Goal: Task Accomplishment & Management: Use online tool/utility

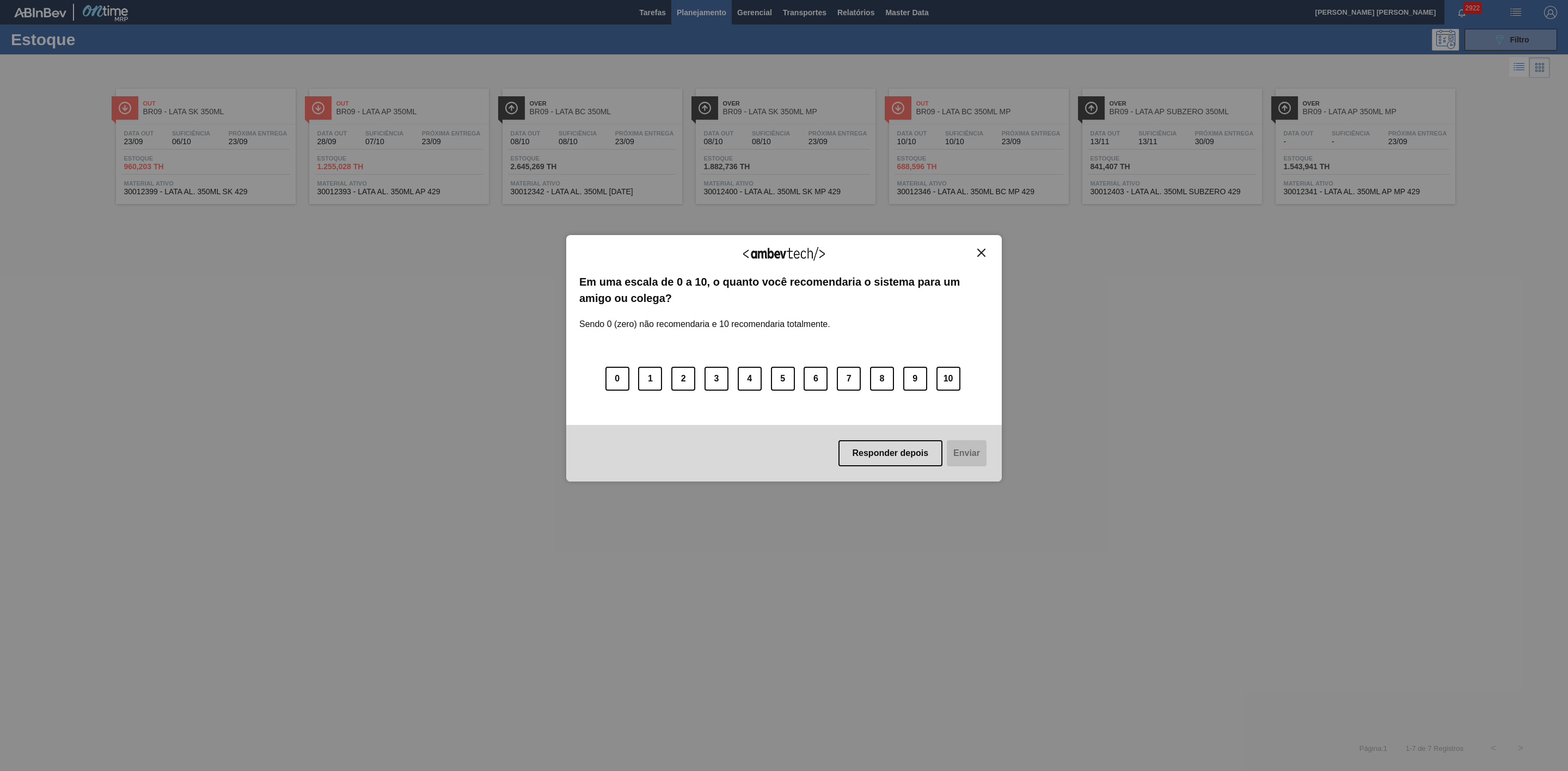
click at [979, 254] on img "Close" at bounding box center [982, 253] width 8 height 8
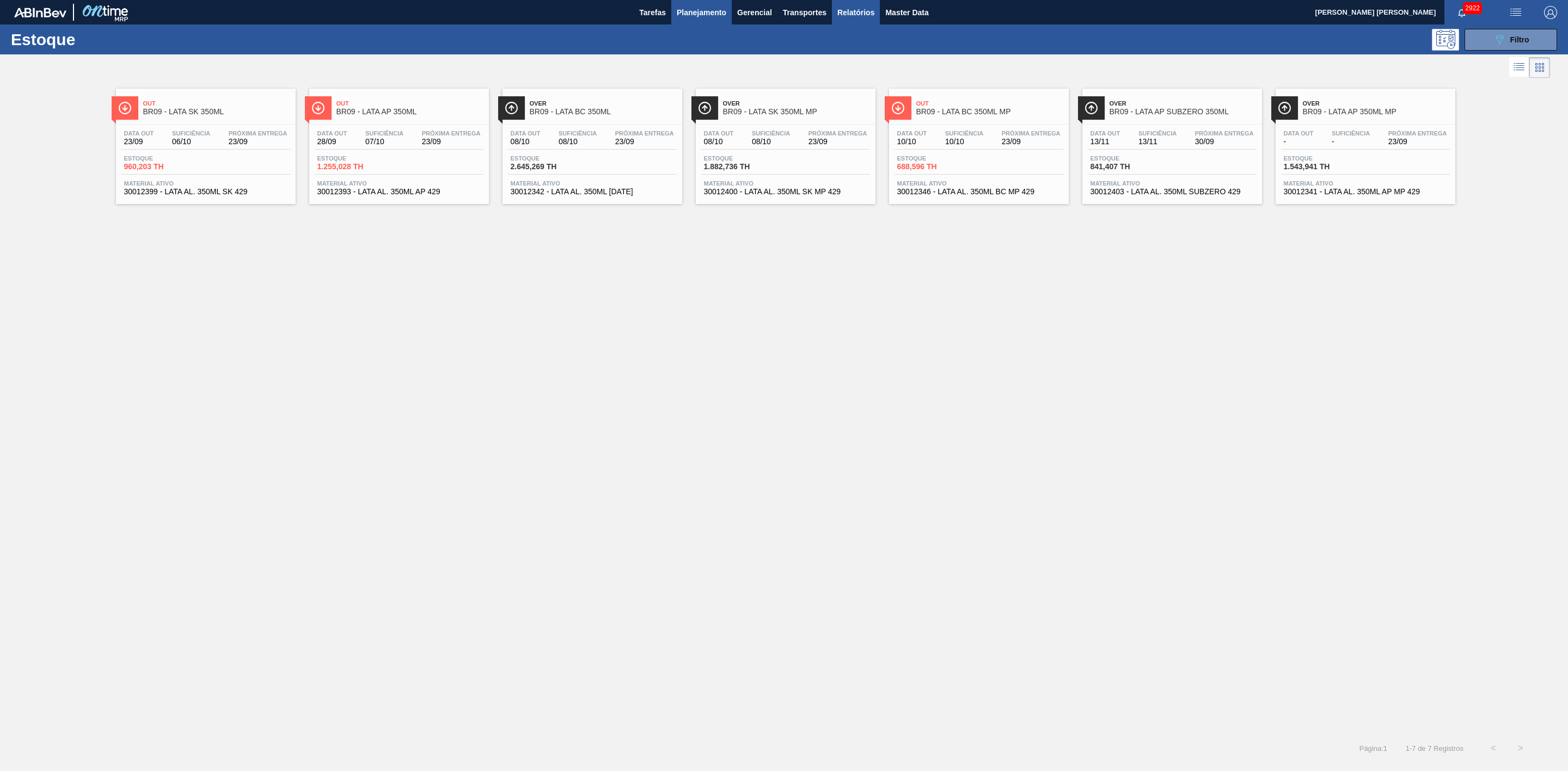
click at [848, 15] on span "Relatórios" at bounding box center [855, 13] width 37 height 13
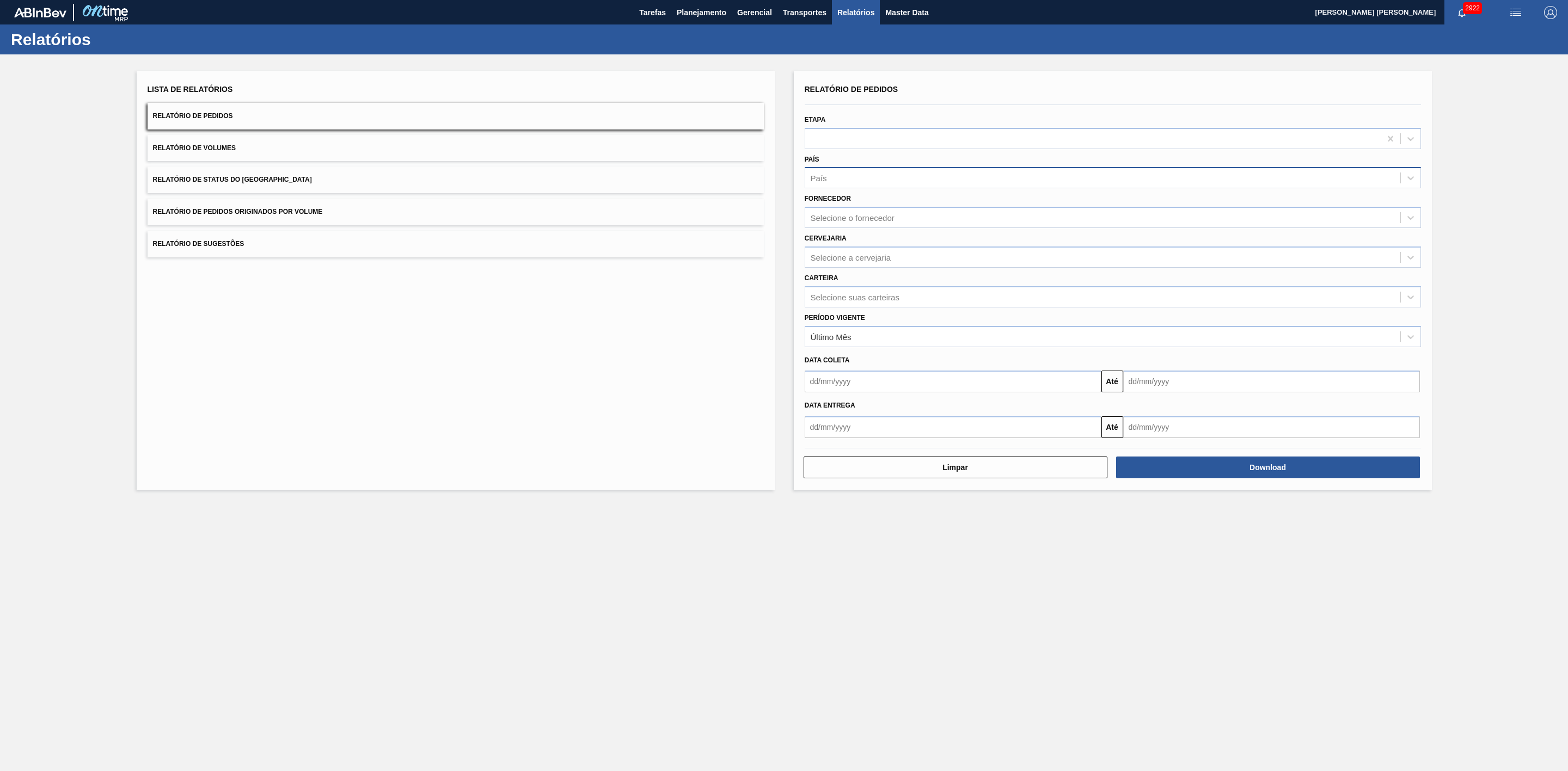
click at [848, 175] on div "País" at bounding box center [1103, 178] width 595 height 16
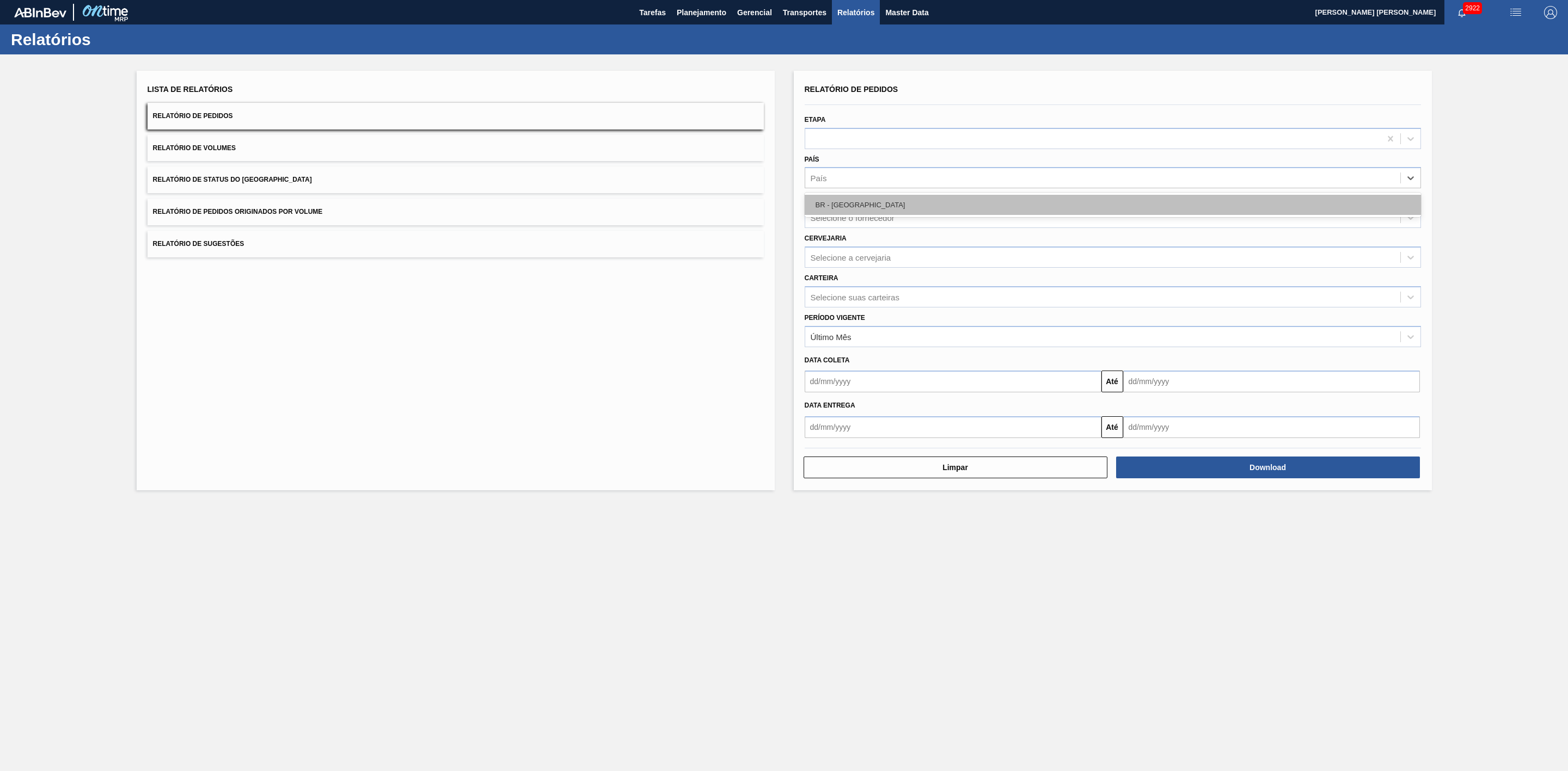
click at [852, 200] on div "BR - [GEOGRAPHIC_DATA]" at bounding box center [1112, 205] width 616 height 20
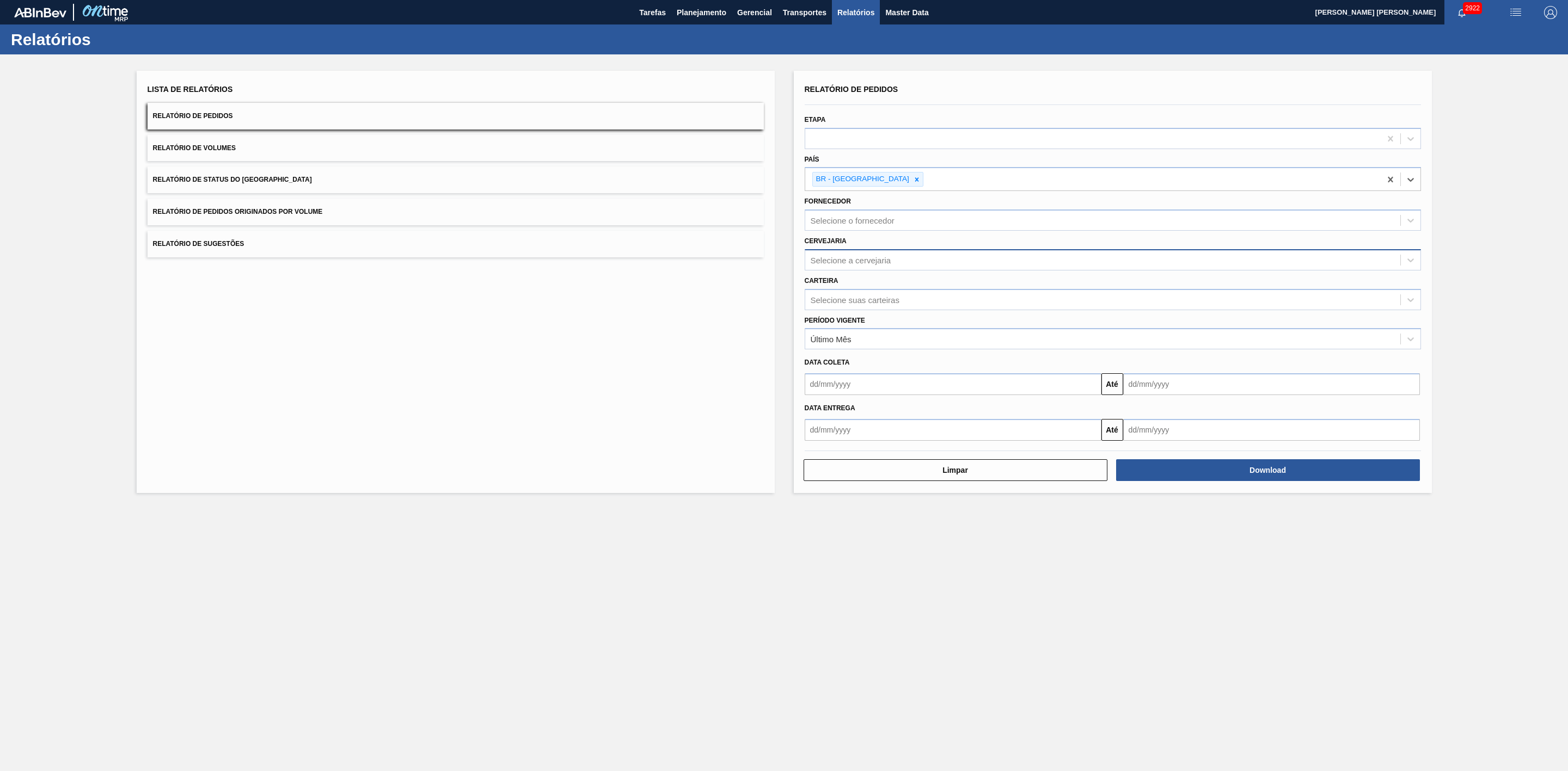
click at [866, 260] on div "Selecione a cervejaria" at bounding box center [851, 260] width 81 height 9
type input "09"
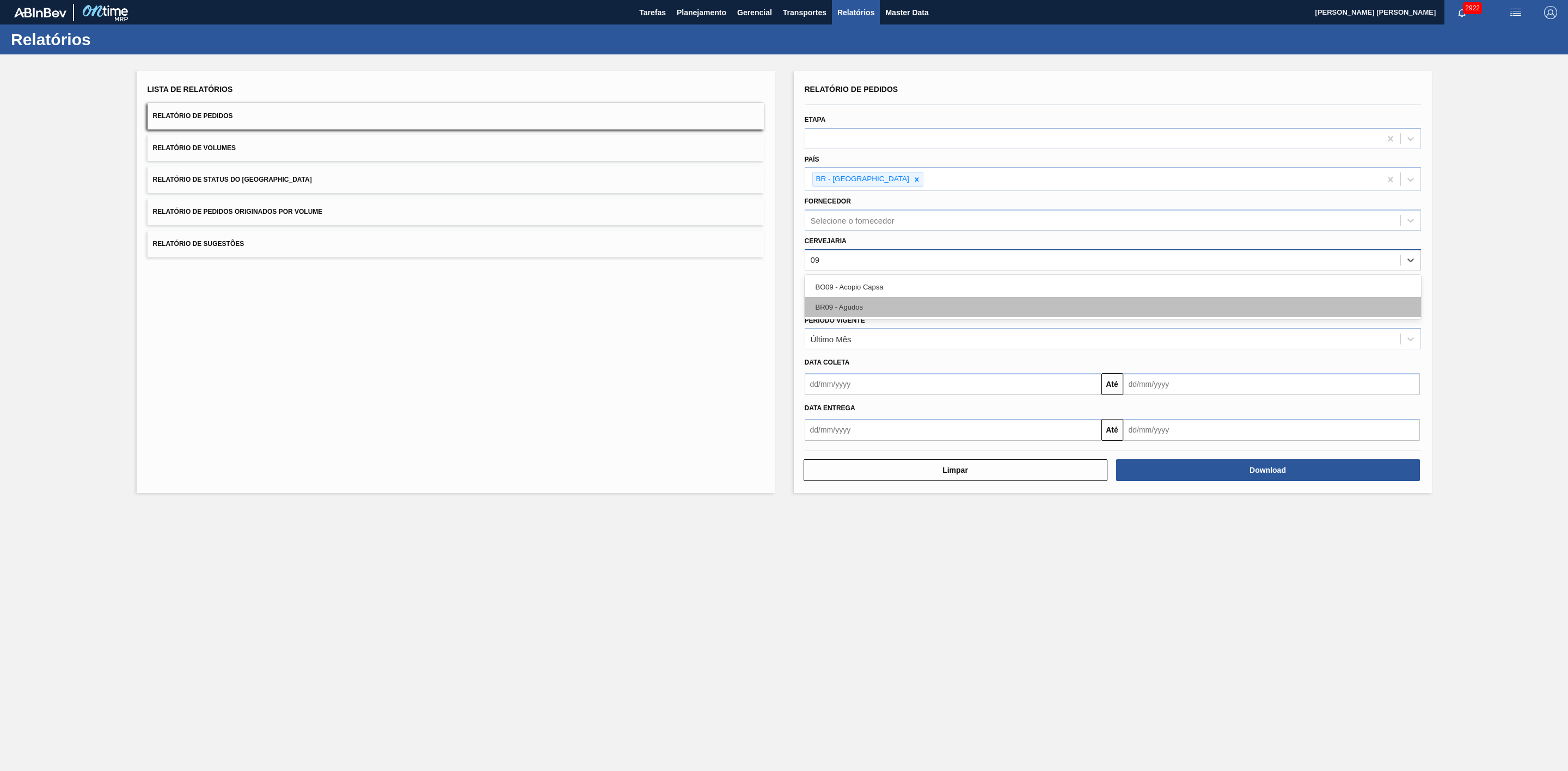
click at [856, 302] on div "BR09 - Agudos" at bounding box center [1112, 307] width 616 height 20
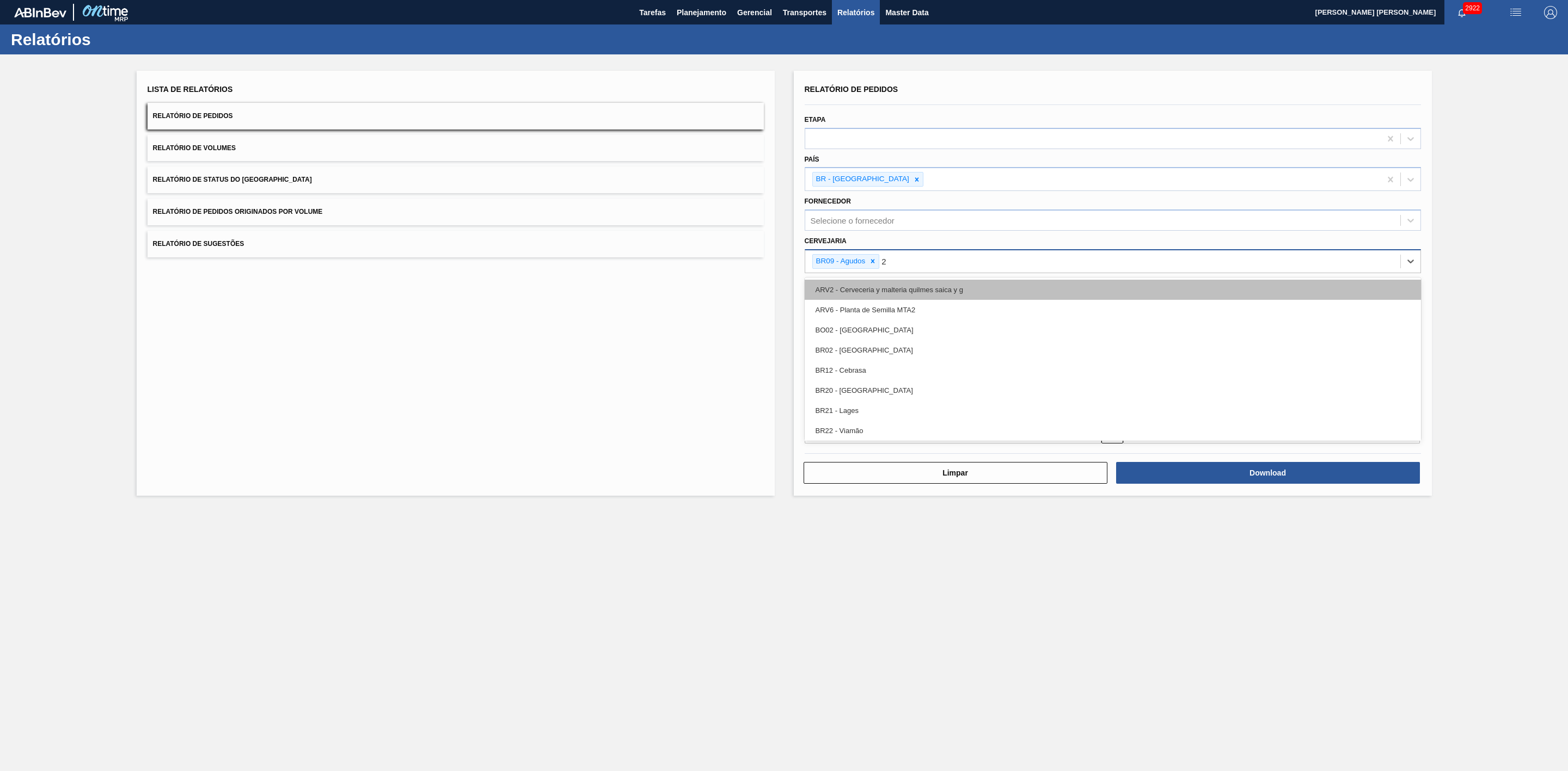
type input "21"
click at [863, 294] on div "BR21 - Lages" at bounding box center [1112, 290] width 616 height 20
type input "22"
click at [876, 290] on div "BR22 - Viamão" at bounding box center [1112, 290] width 616 height 20
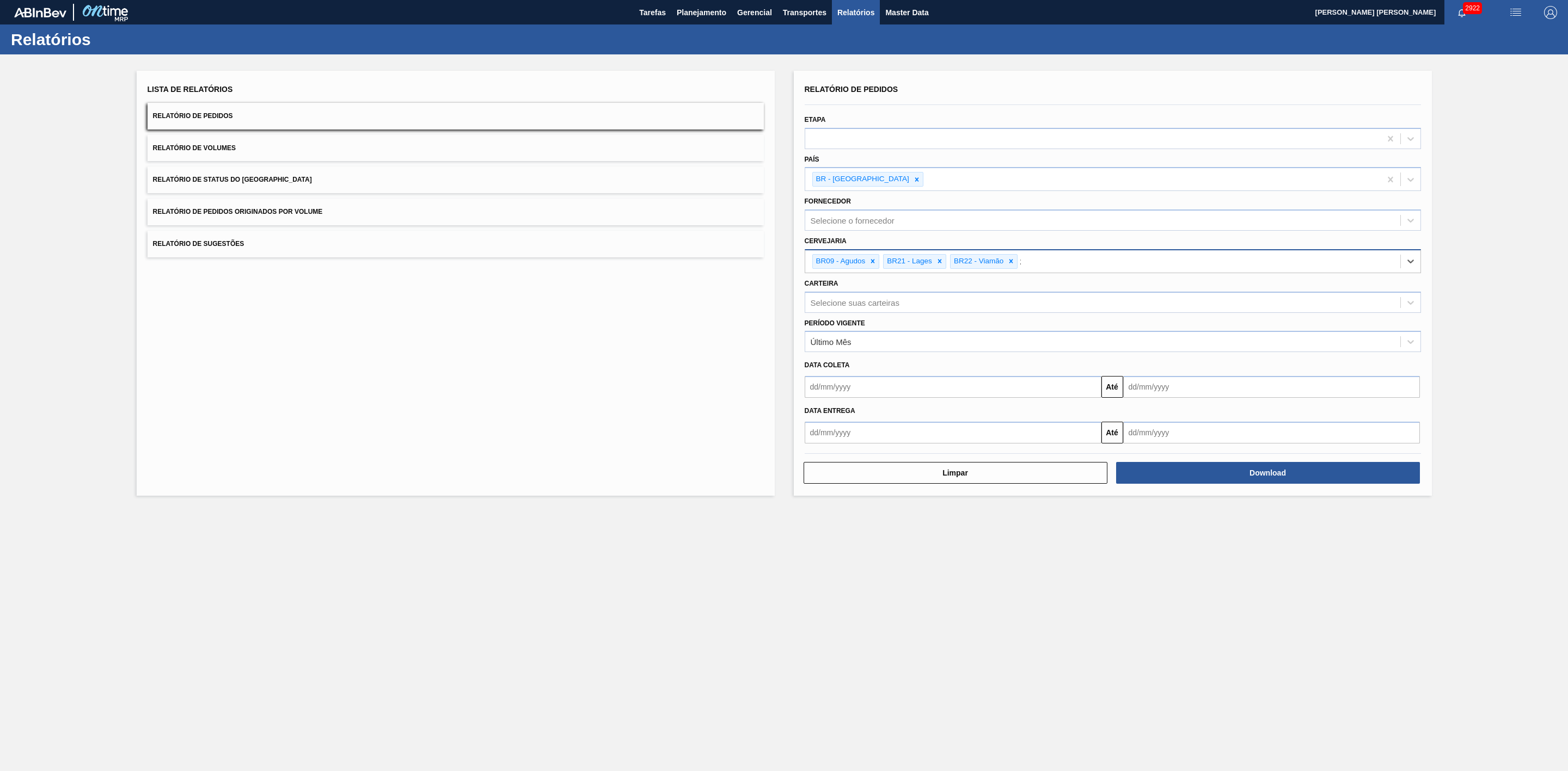
type input "24"
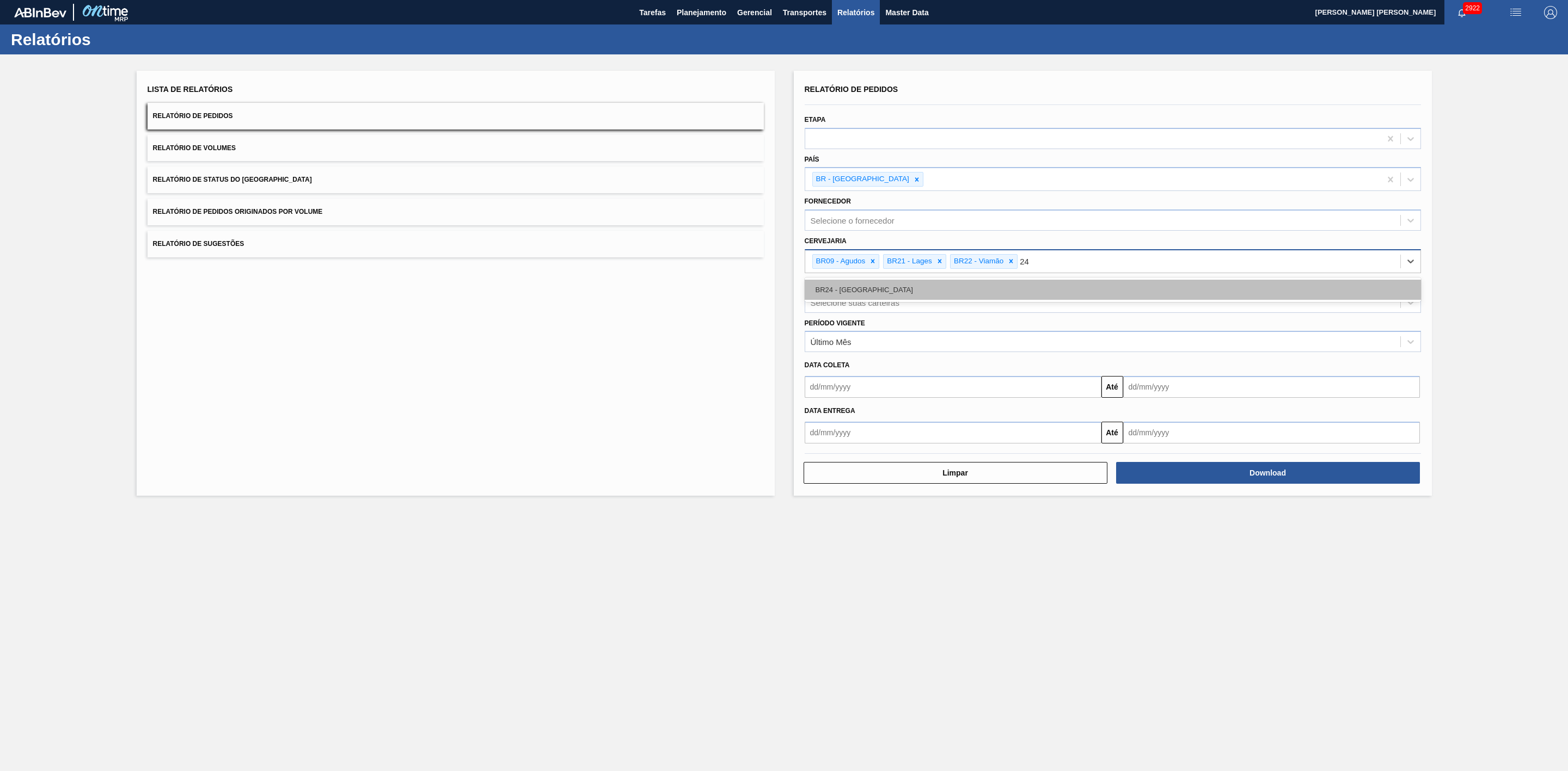
click at [872, 289] on div "BR24 - [GEOGRAPHIC_DATA]" at bounding box center [1112, 290] width 616 height 20
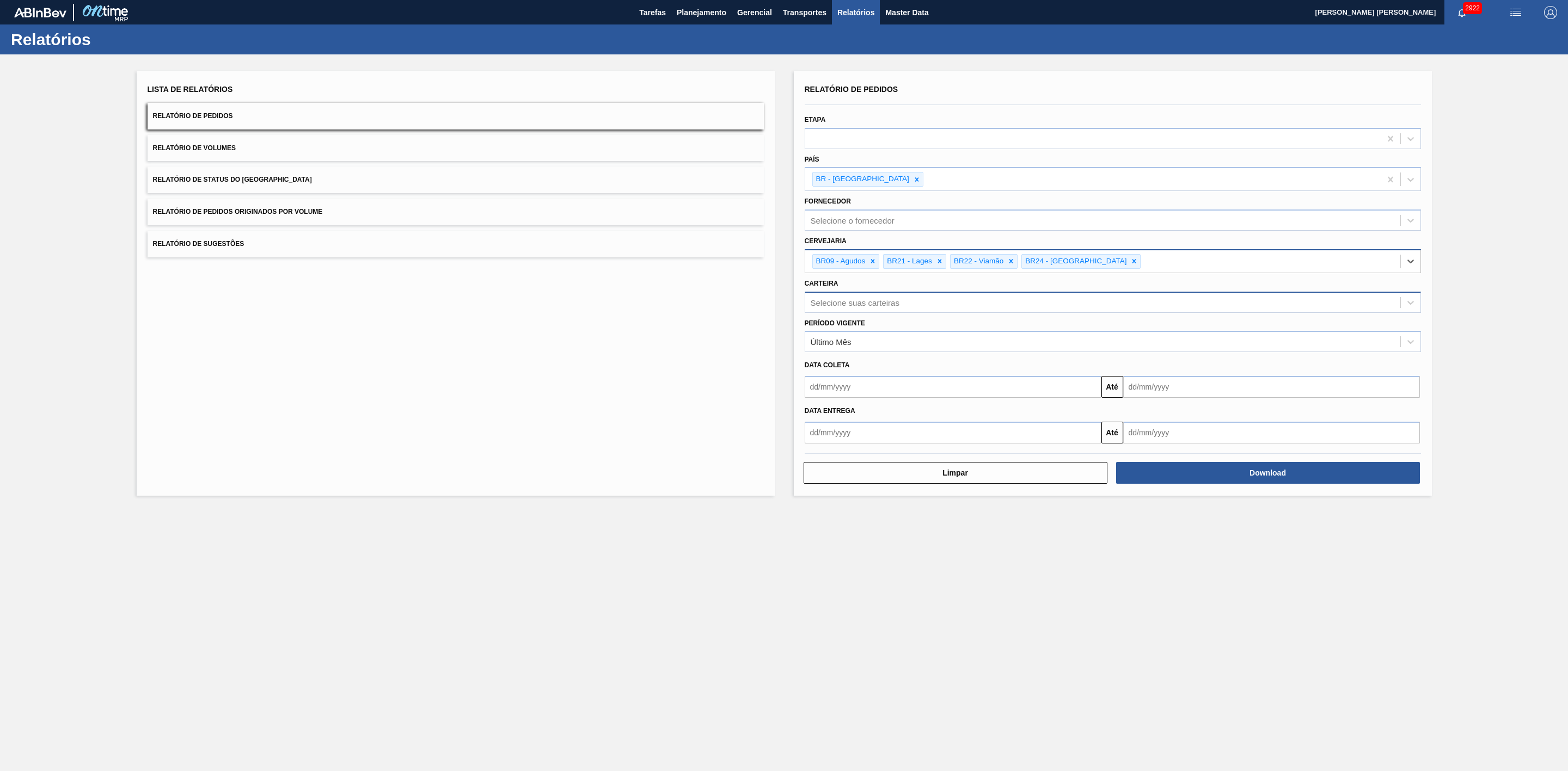
click at [877, 307] on div "Selecione suas carteiras" at bounding box center [855, 302] width 89 height 9
type input "lata"
drag, startPoint x: 834, startPoint y: 342, endPoint x: 829, endPoint y: 366, distance: 24.5
click at [834, 342] on div "Lata" at bounding box center [1112, 349] width 616 height 20
click at [859, 391] on input "text" at bounding box center [952, 389] width 297 height 22
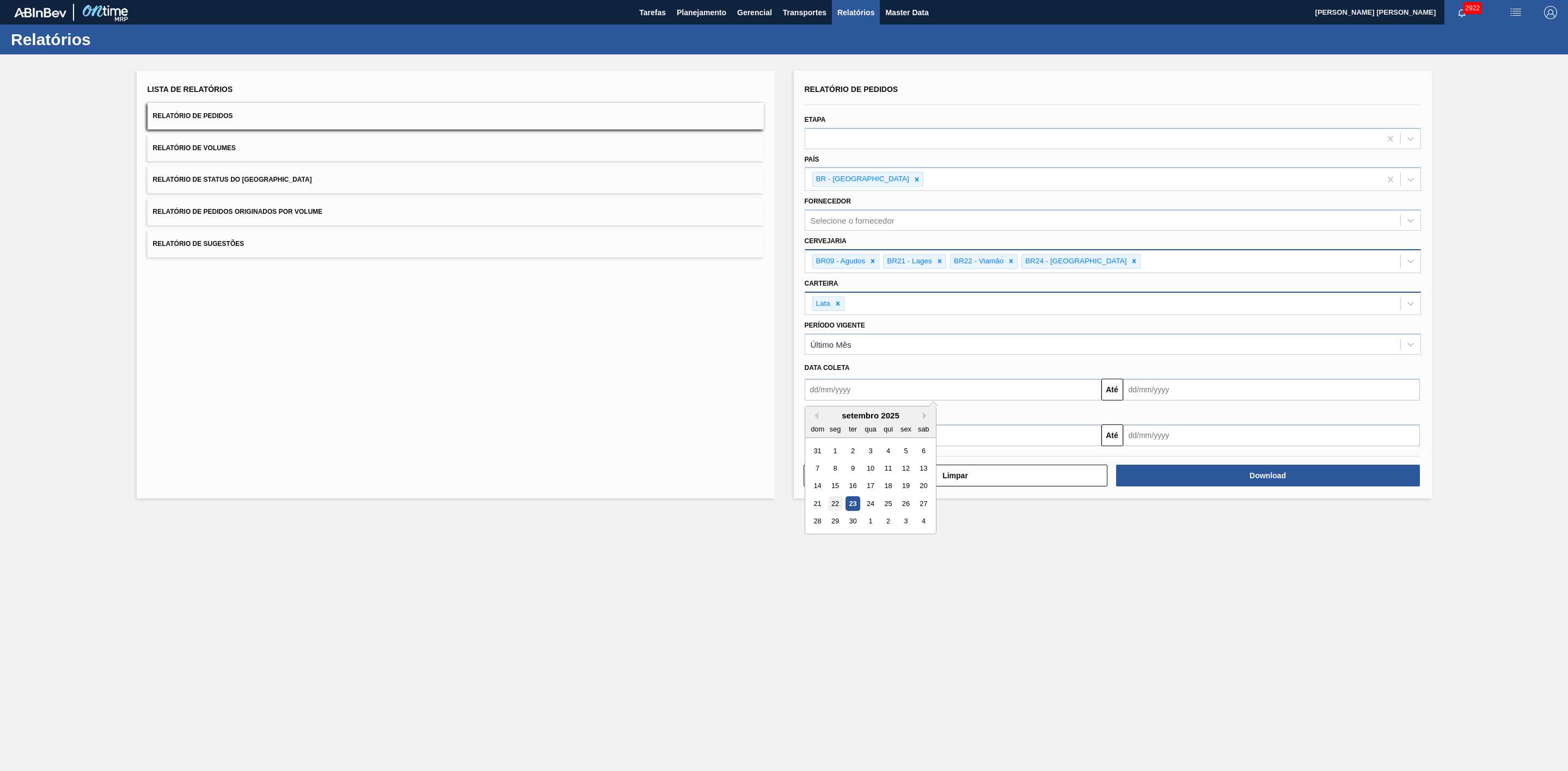
click at [832, 509] on div "22" at bounding box center [834, 504] width 15 height 15
type input "[DATE]"
click at [1160, 392] on input "text" at bounding box center [1271, 389] width 297 height 22
click at [1148, 507] on div "22" at bounding box center [1153, 504] width 15 height 15
type input "[DATE]"
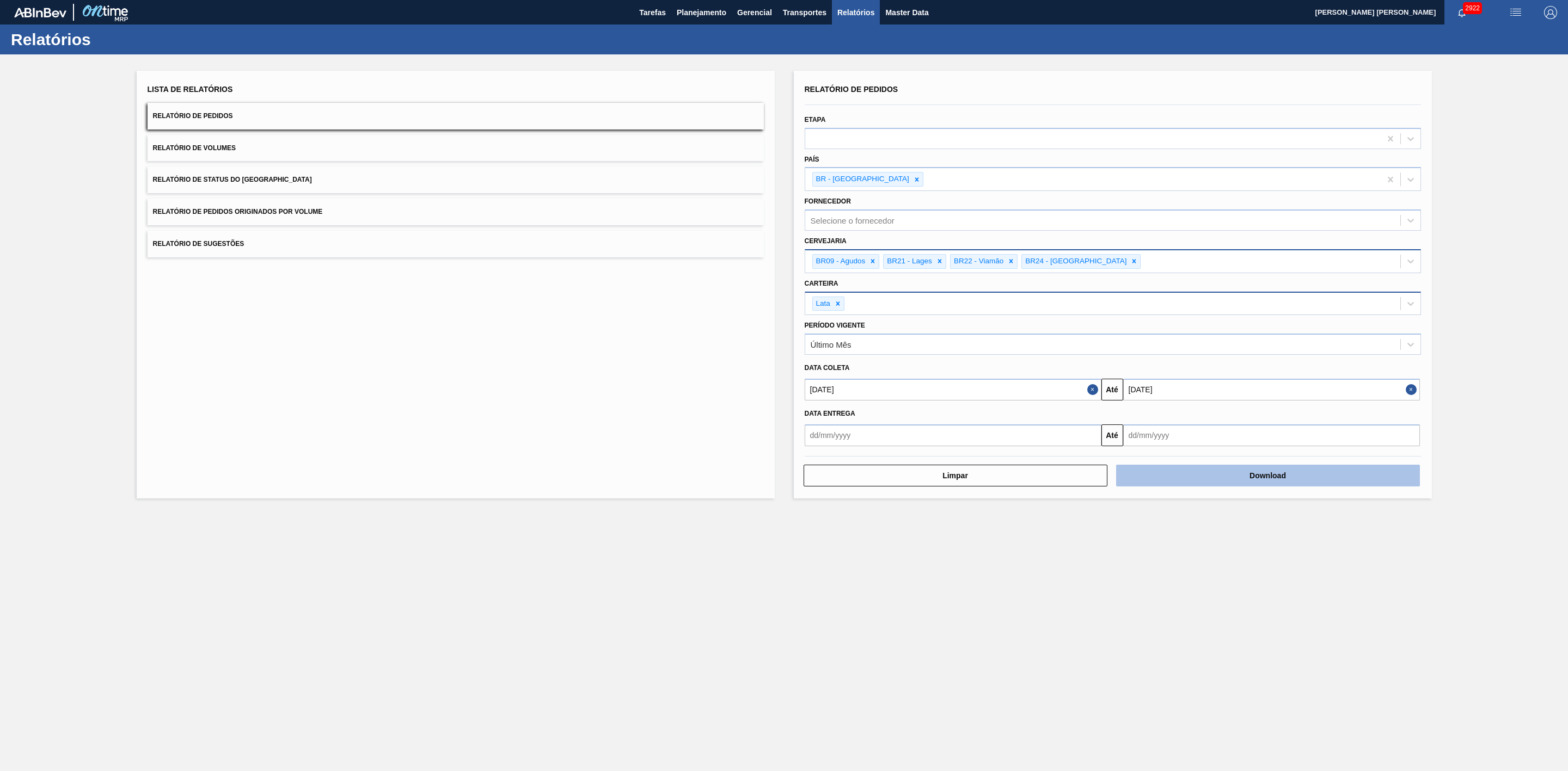
click at [1185, 472] on button "Download" at bounding box center [1267, 475] width 304 height 22
click at [708, 10] on span "Planejamento" at bounding box center [701, 13] width 49 height 13
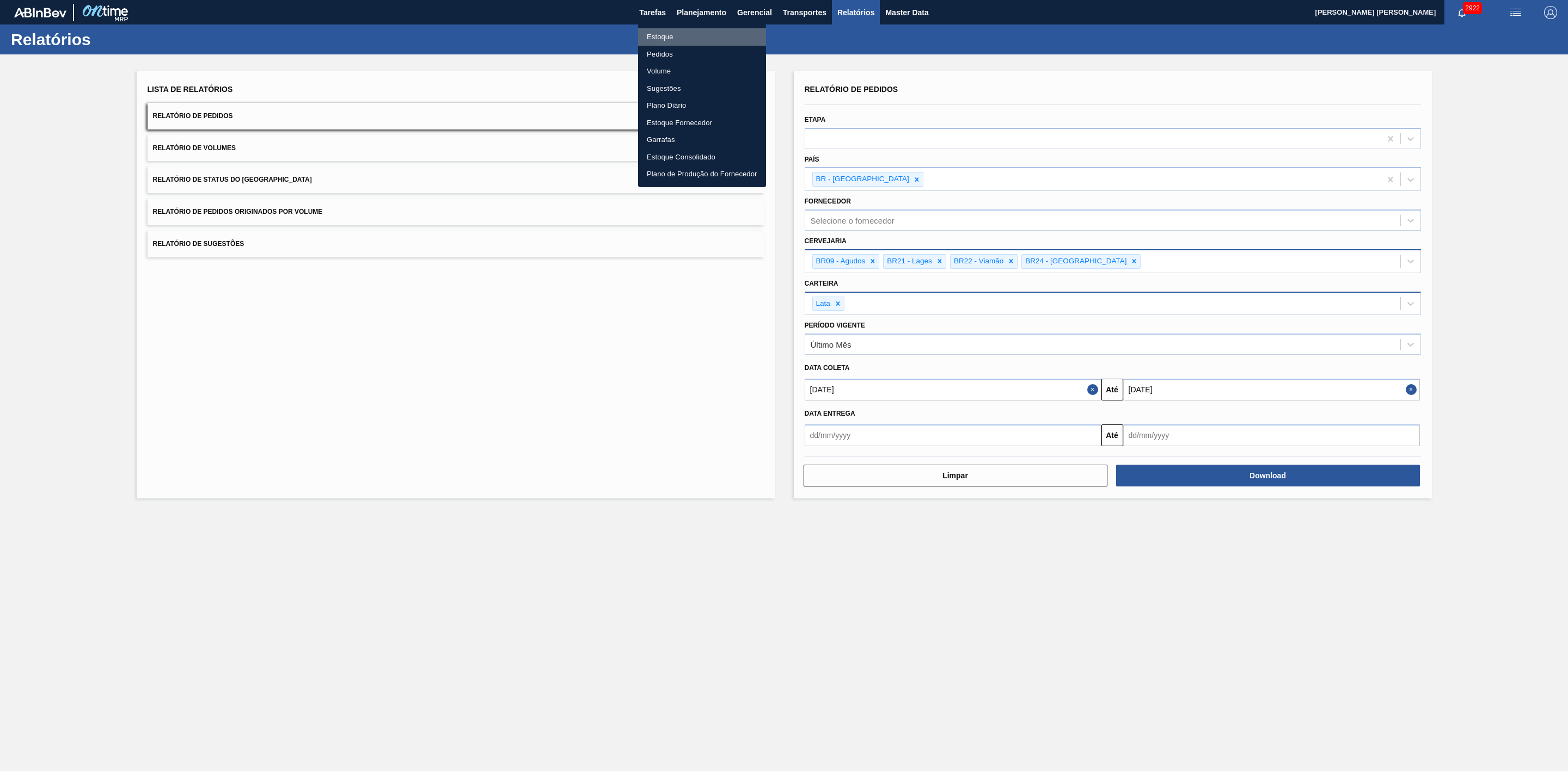
click at [675, 31] on li "Estoque" at bounding box center [702, 37] width 128 height 17
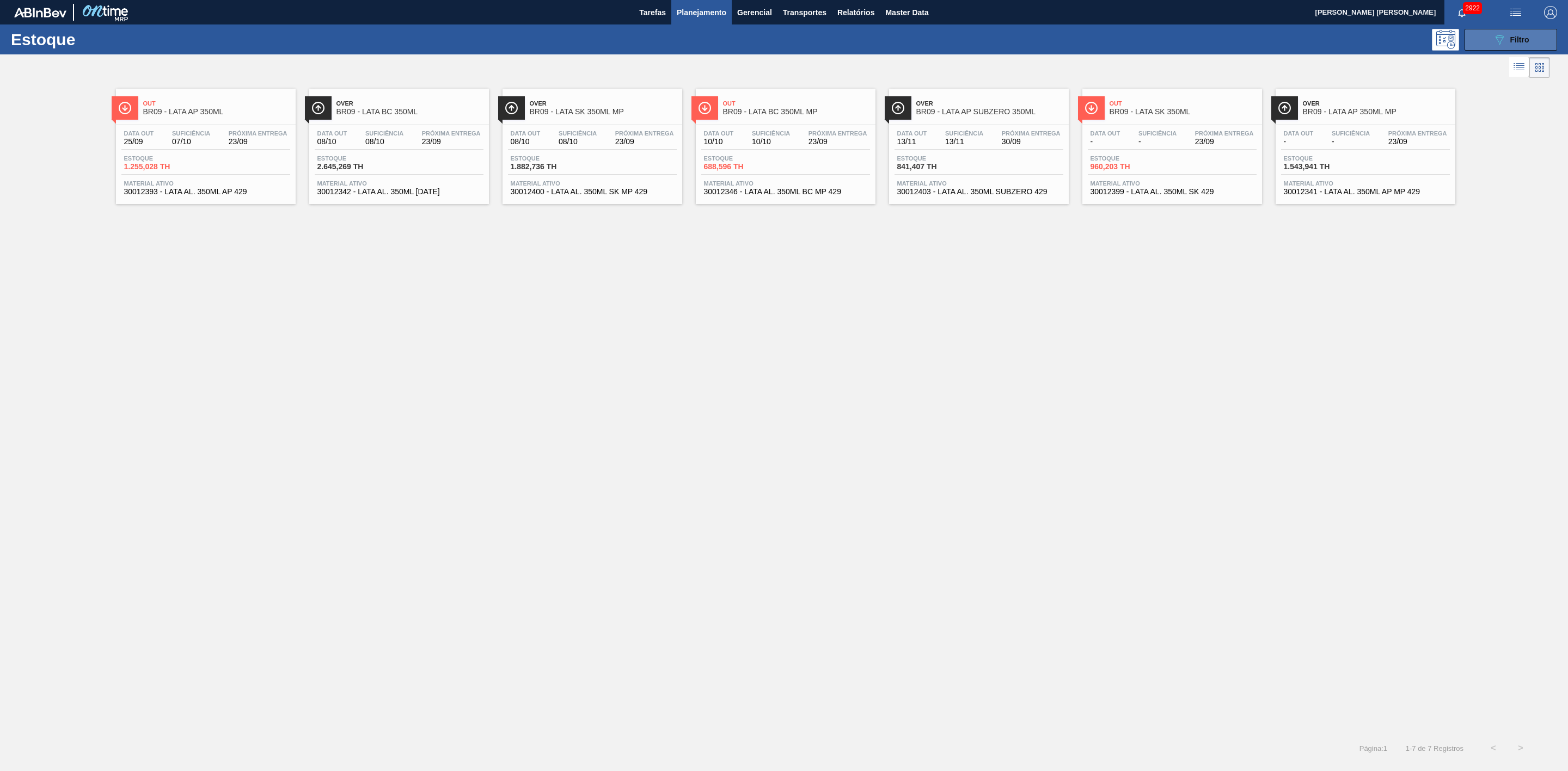
click at [1501, 47] on button "089F7B8B-B2A5-4AFE-B5C0-19BA573D28AC Filtro" at bounding box center [1510, 40] width 92 height 22
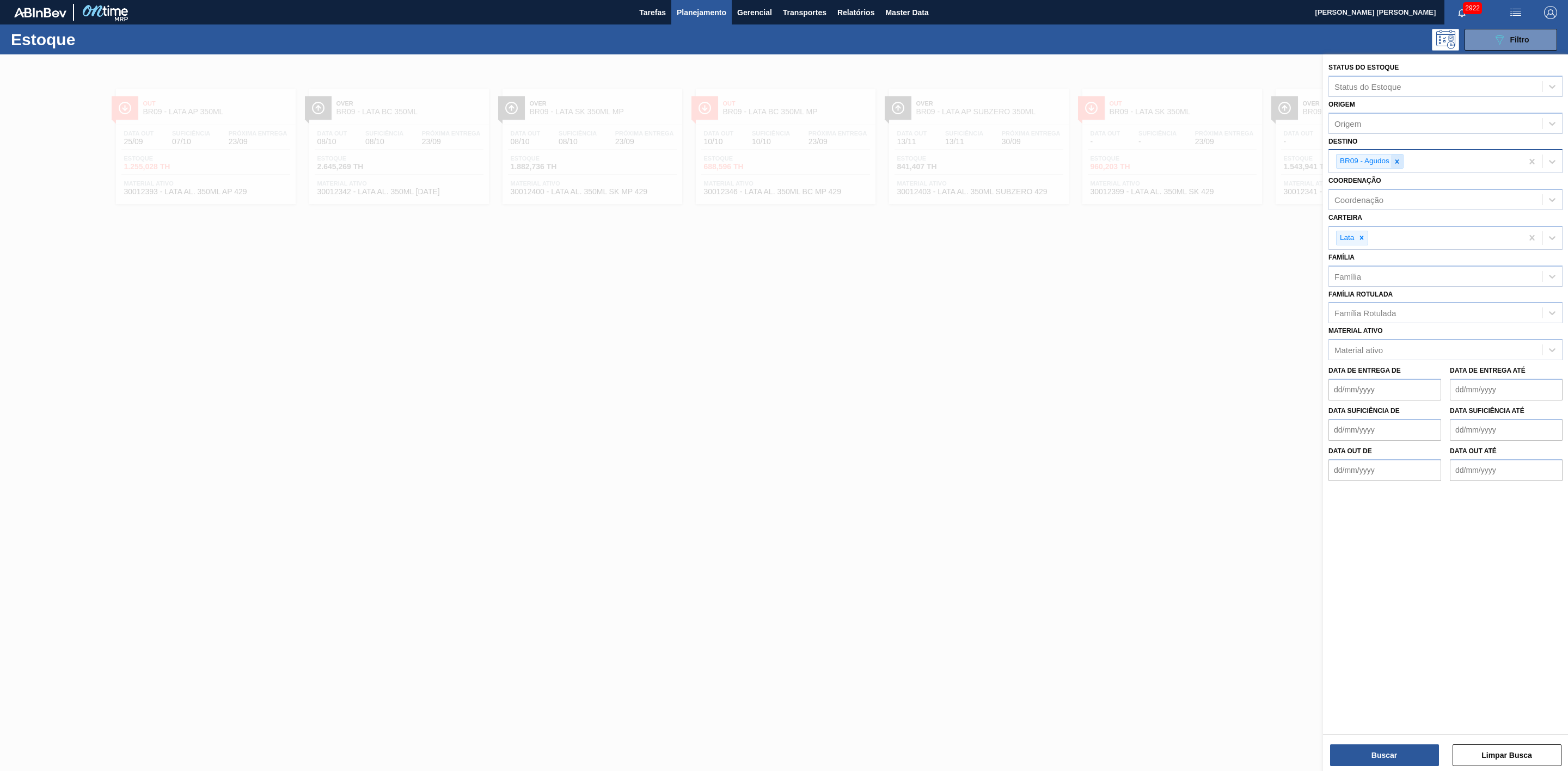
click at [1398, 160] on icon at bounding box center [1396, 161] width 3 height 3
type input "22"
click at [1380, 182] on div "BR22 - Viamão" at bounding box center [1445, 187] width 234 height 20
click at [1410, 749] on button "Buscar" at bounding box center [1384, 755] width 109 height 22
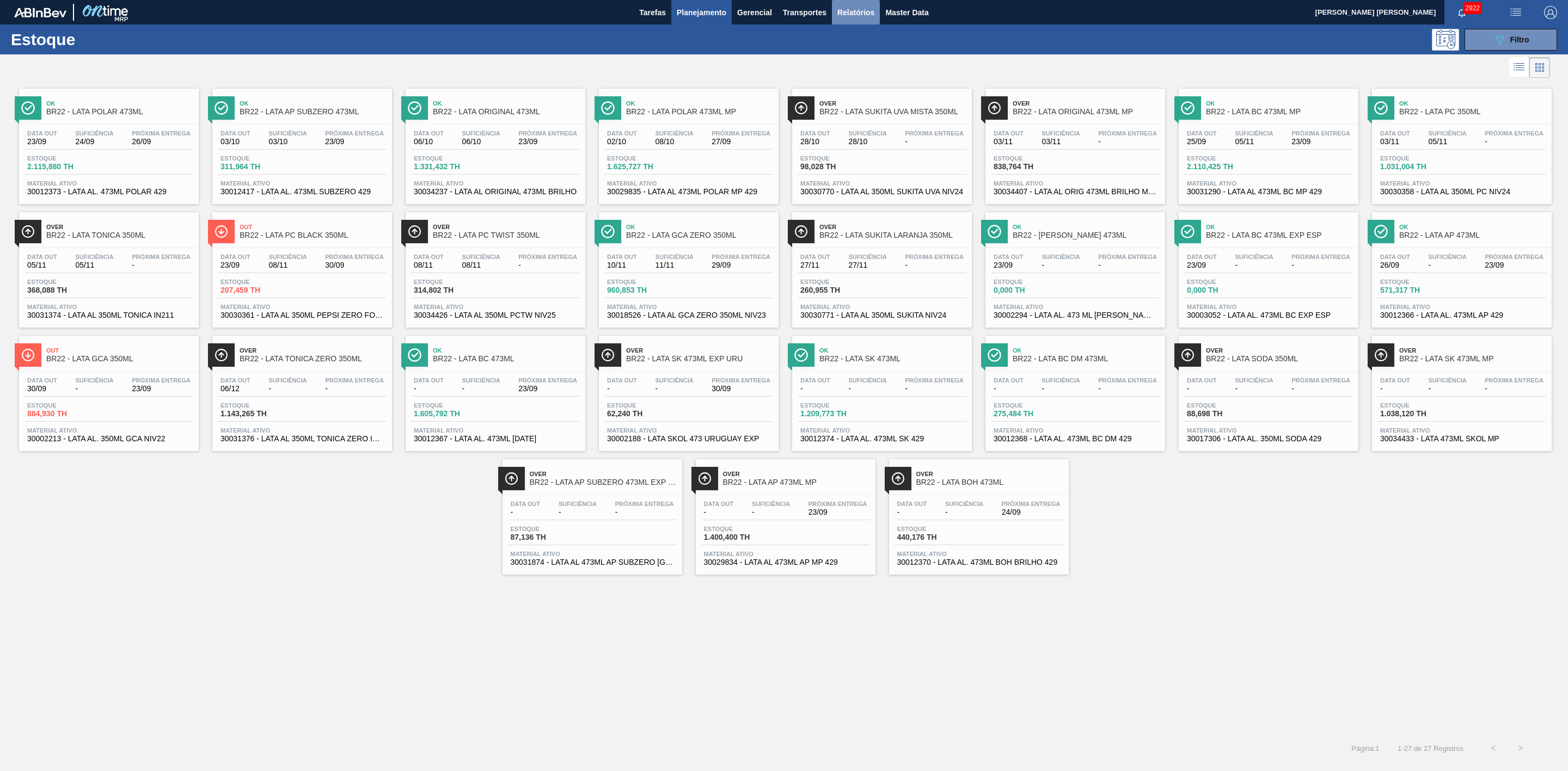
click at [863, 22] on button "Relatórios" at bounding box center [855, 12] width 48 height 24
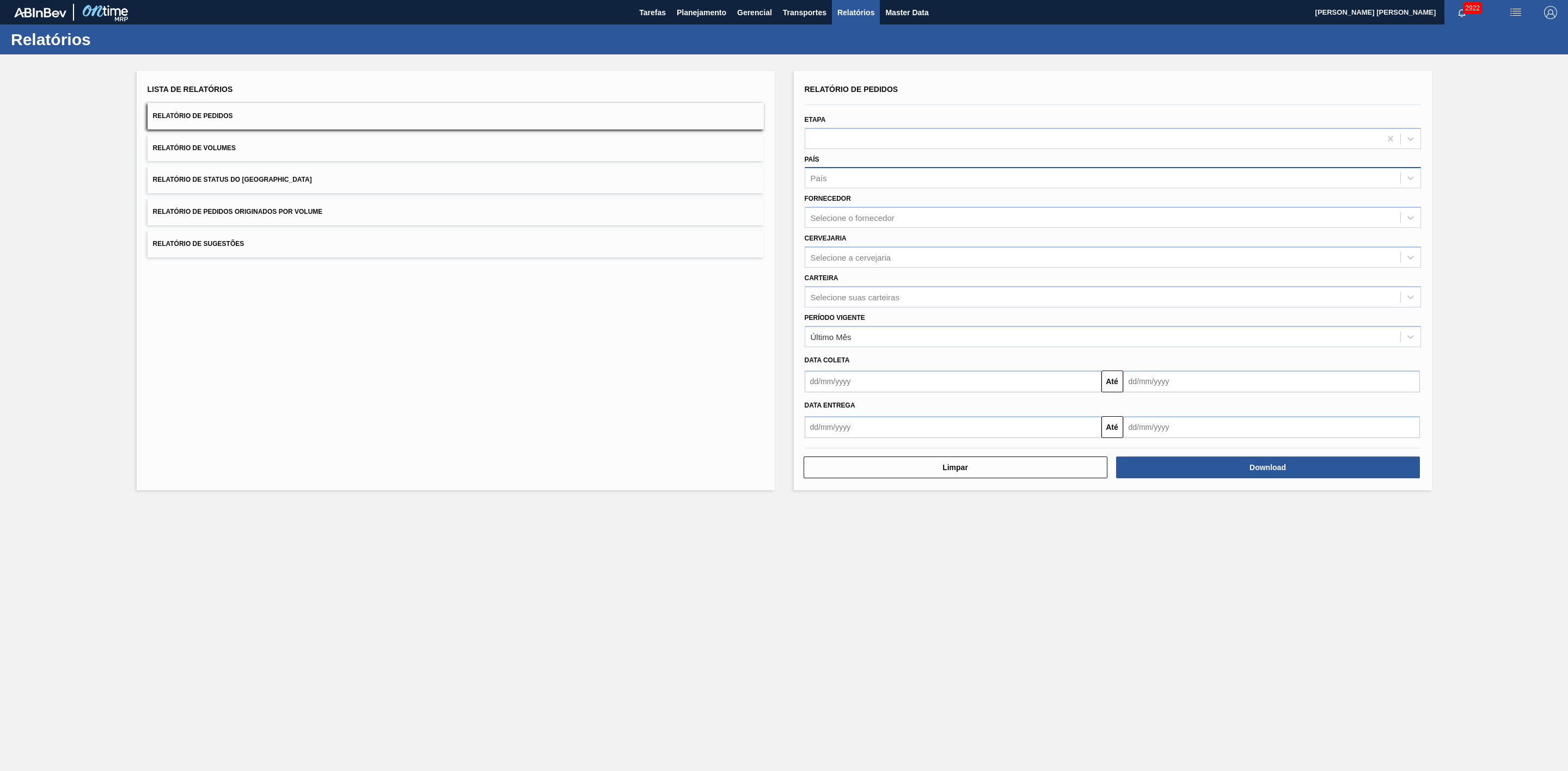
click at [852, 182] on div "País" at bounding box center [1103, 178] width 595 height 16
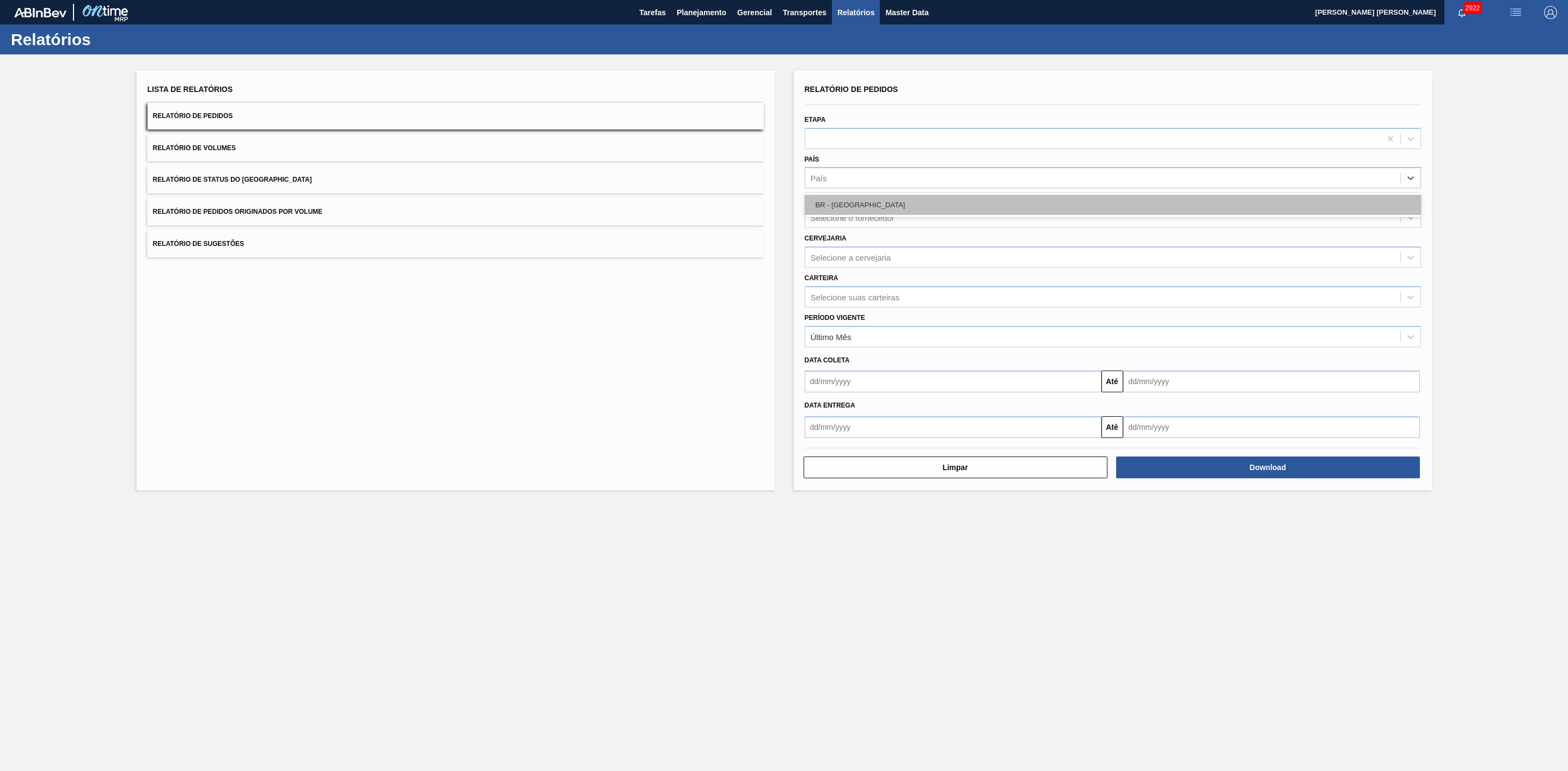
click at [855, 205] on div "BR - Brasil" at bounding box center [1112, 205] width 616 height 20
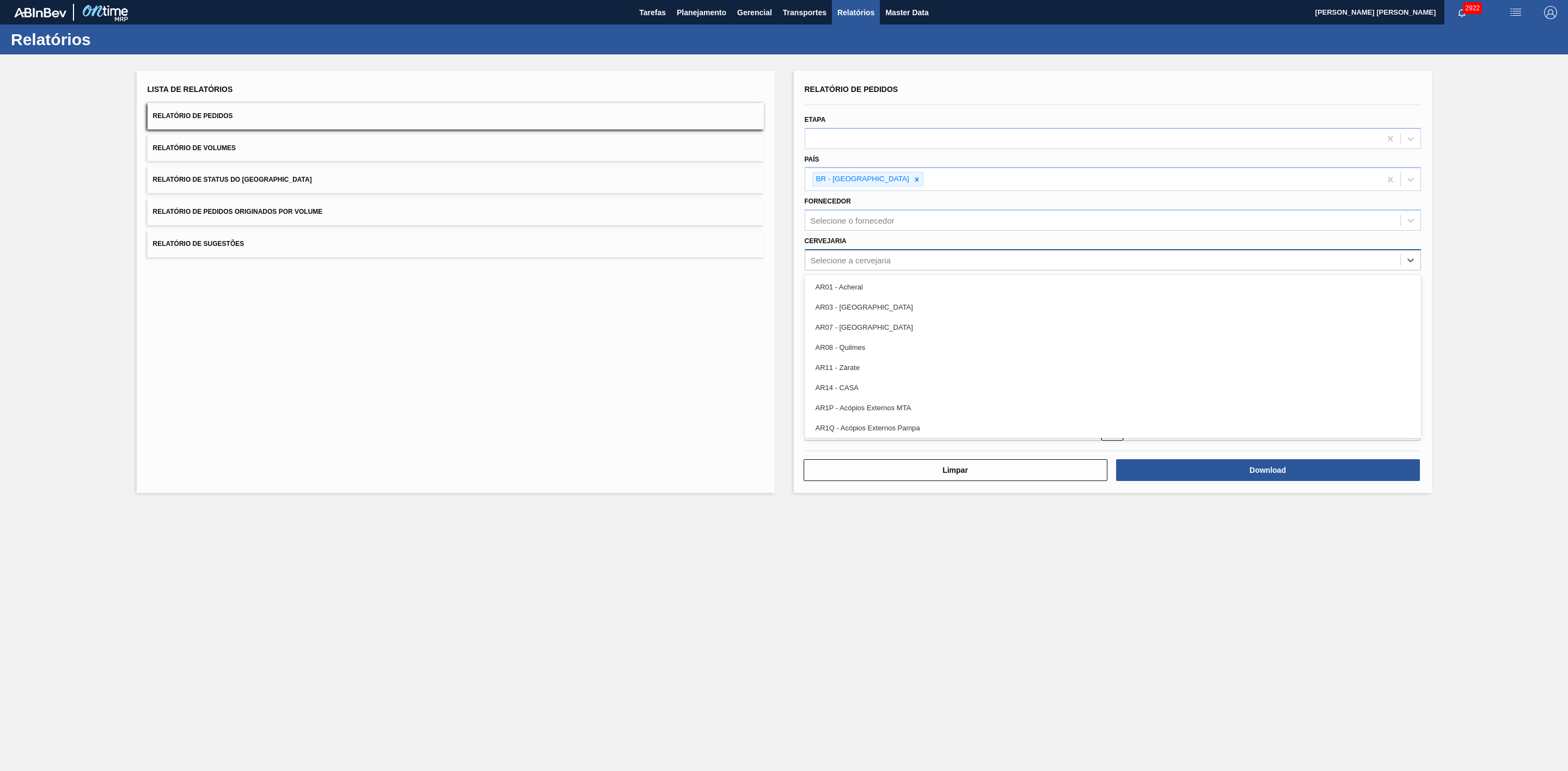
click at [862, 255] on div "Selecione a cervejaria" at bounding box center [1103, 260] width 595 height 16
type input "09"
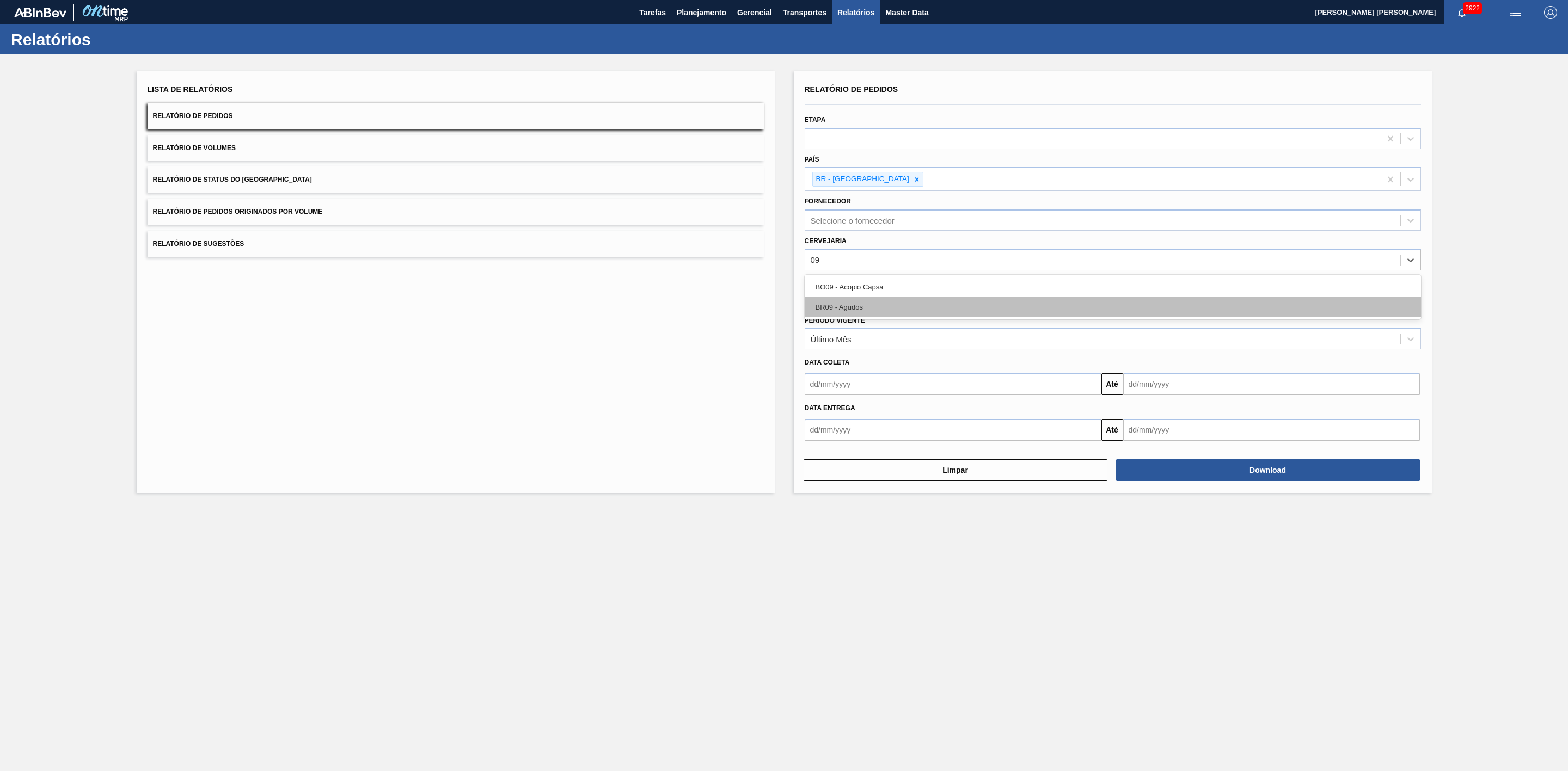
click at [859, 302] on div "BR09 - Agudos" at bounding box center [1112, 307] width 616 height 20
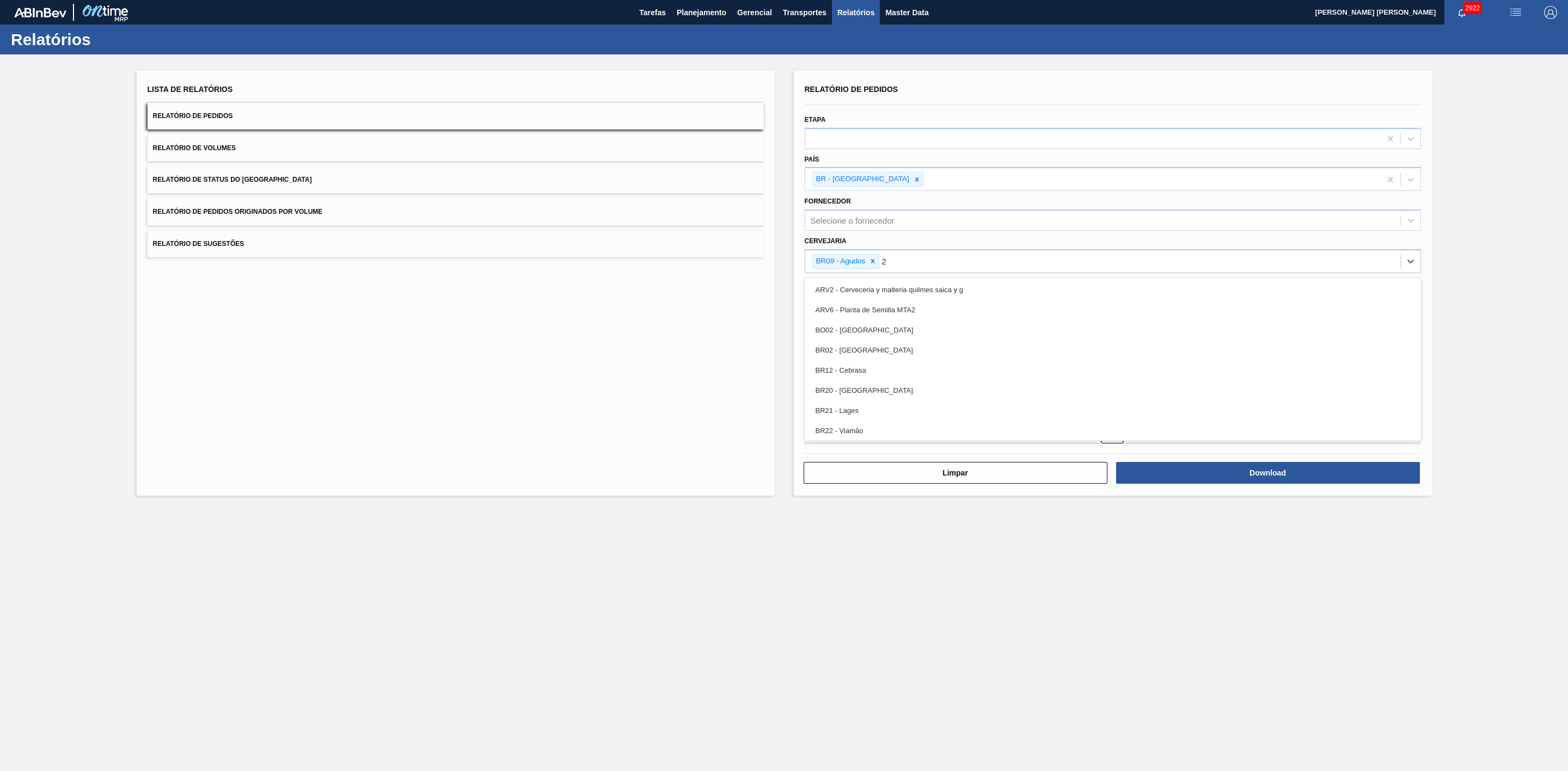
type input "21"
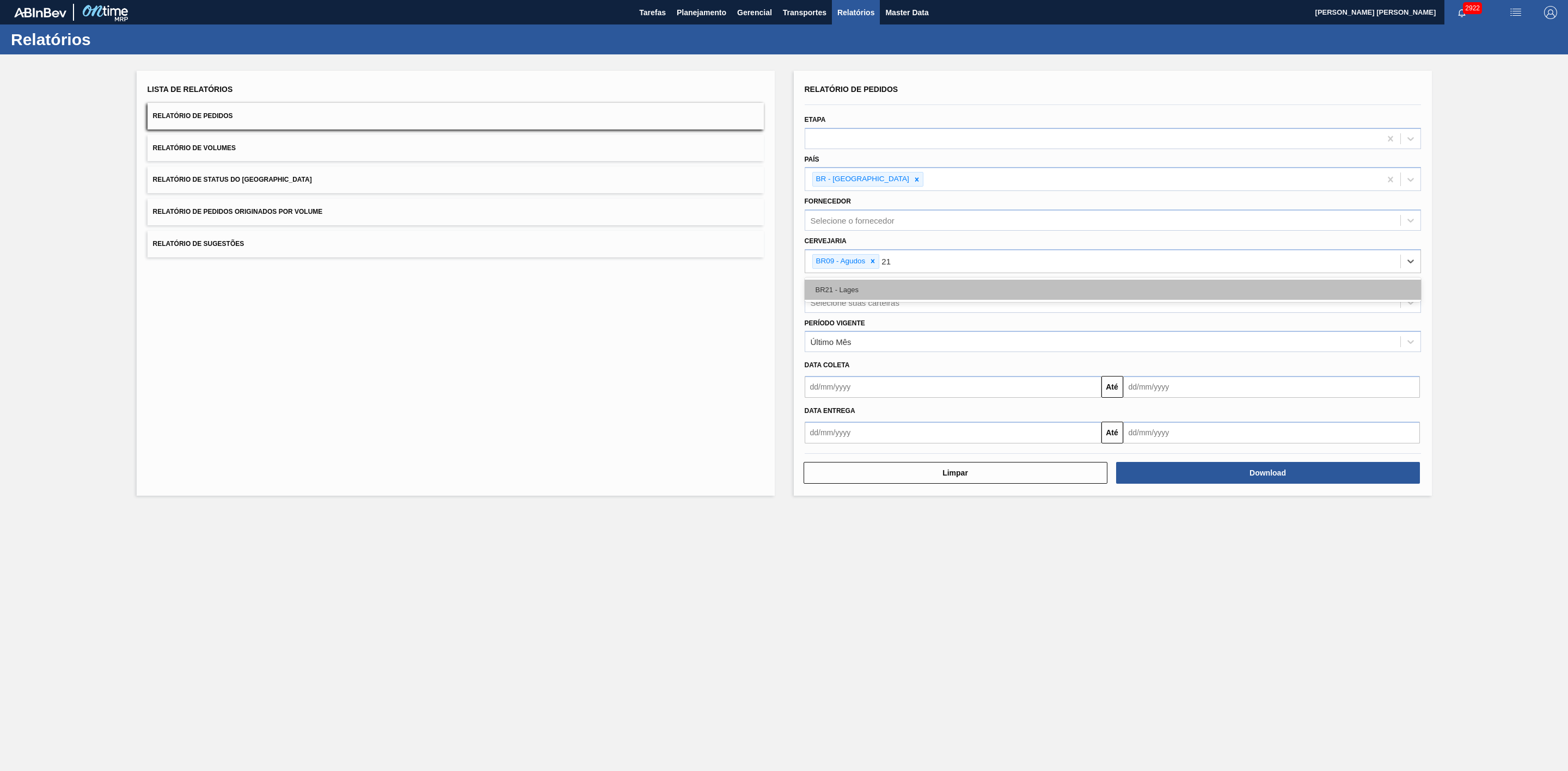
click at [857, 290] on div "BR21 - Lages" at bounding box center [1112, 290] width 616 height 20
type input "22"
click at [866, 293] on div "BR22 - Viamão" at bounding box center [1112, 290] width 616 height 20
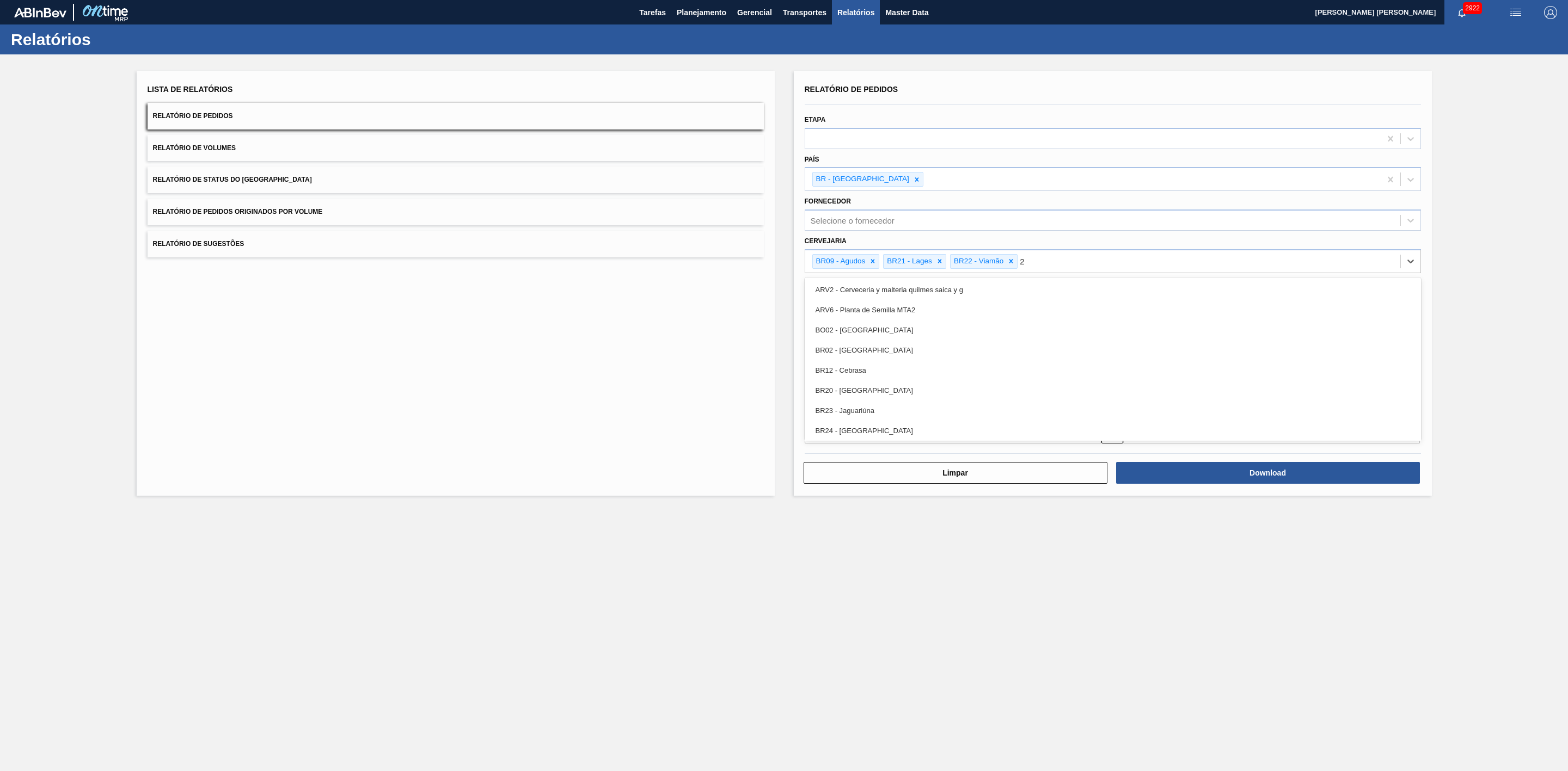
type input "24"
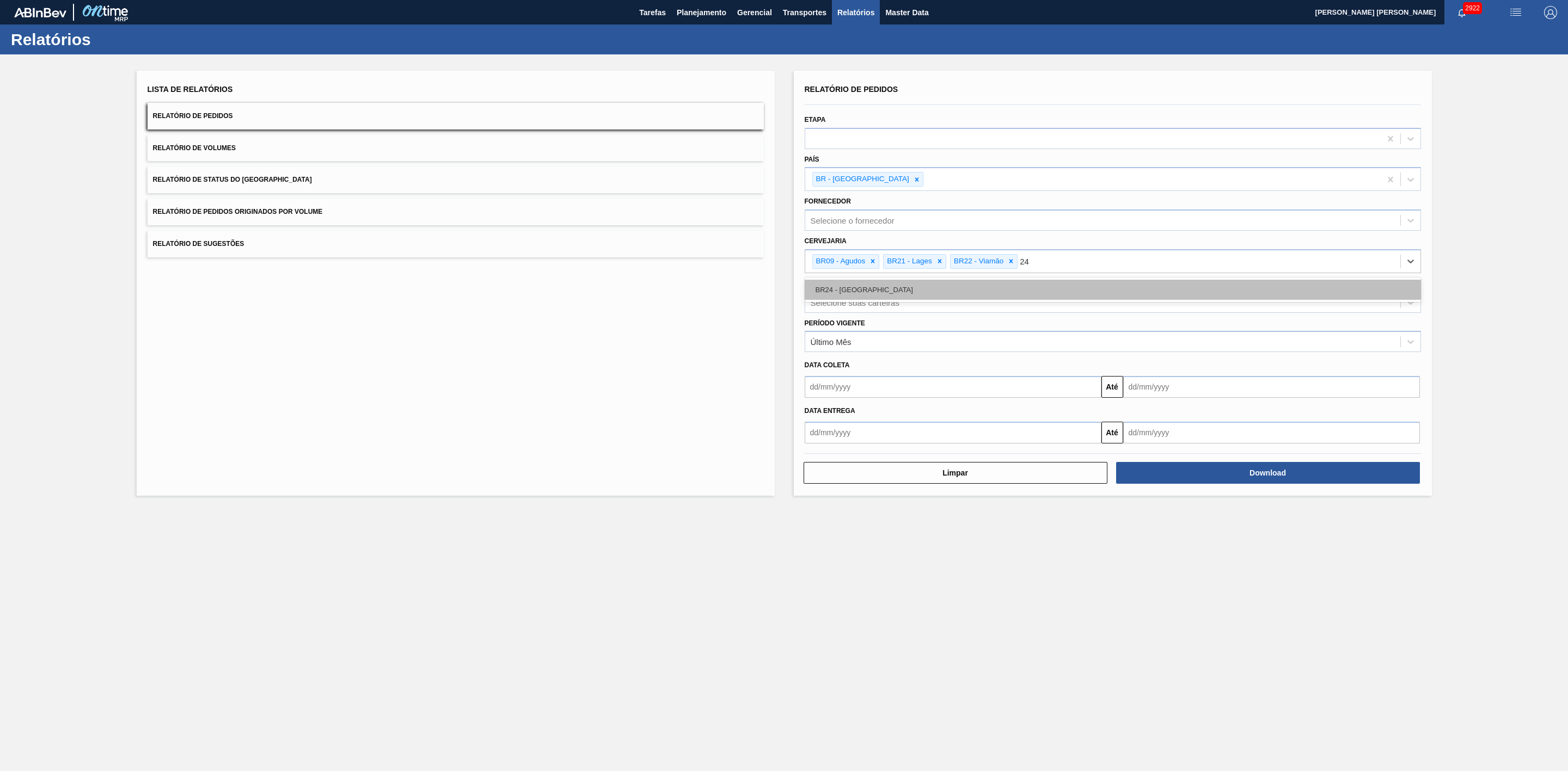
click at [930, 292] on div "BR24 - Ponta Grossa" at bounding box center [1112, 290] width 616 height 20
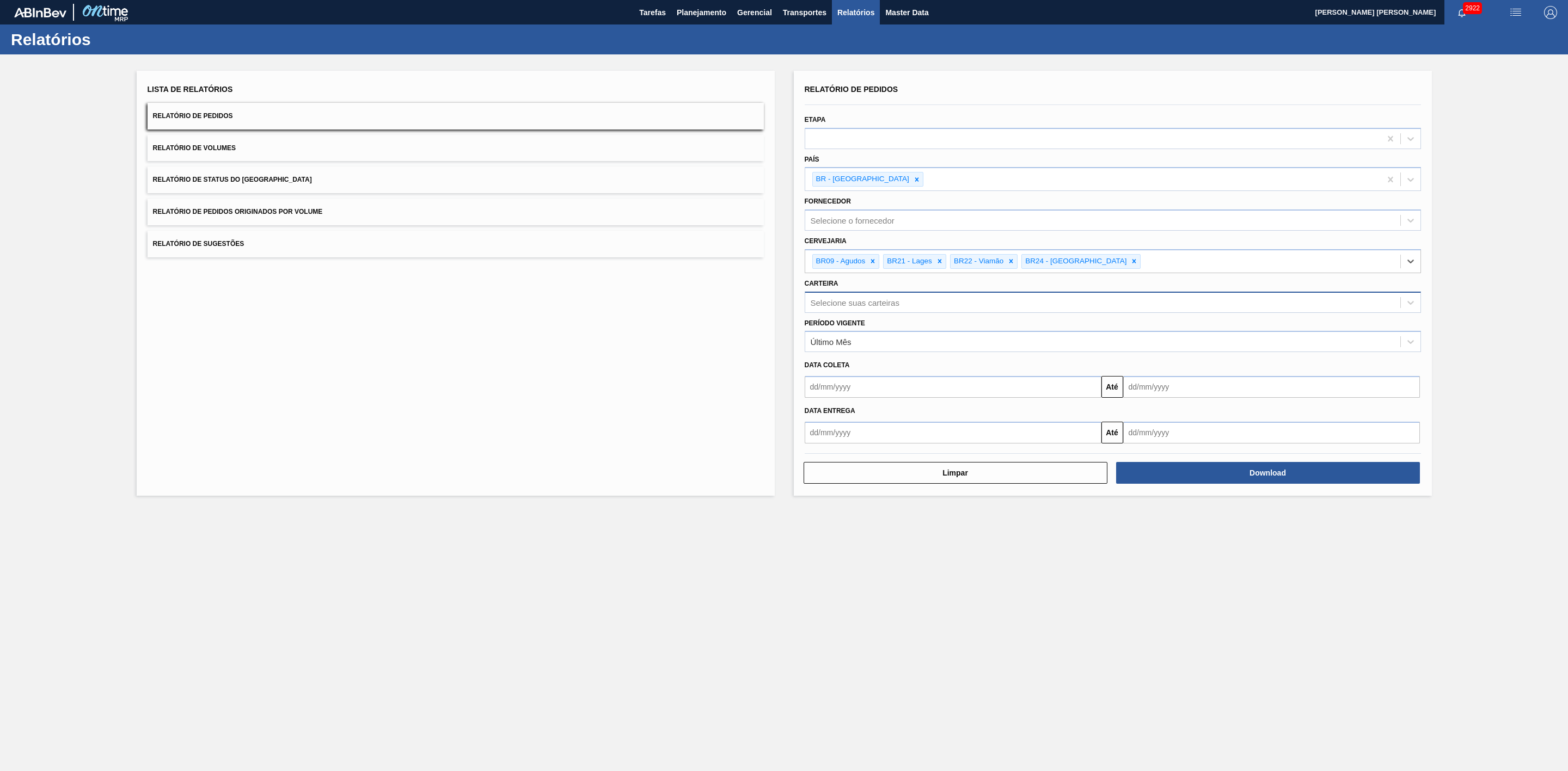
click at [879, 306] on div "Selecione suas carteiras" at bounding box center [855, 302] width 89 height 9
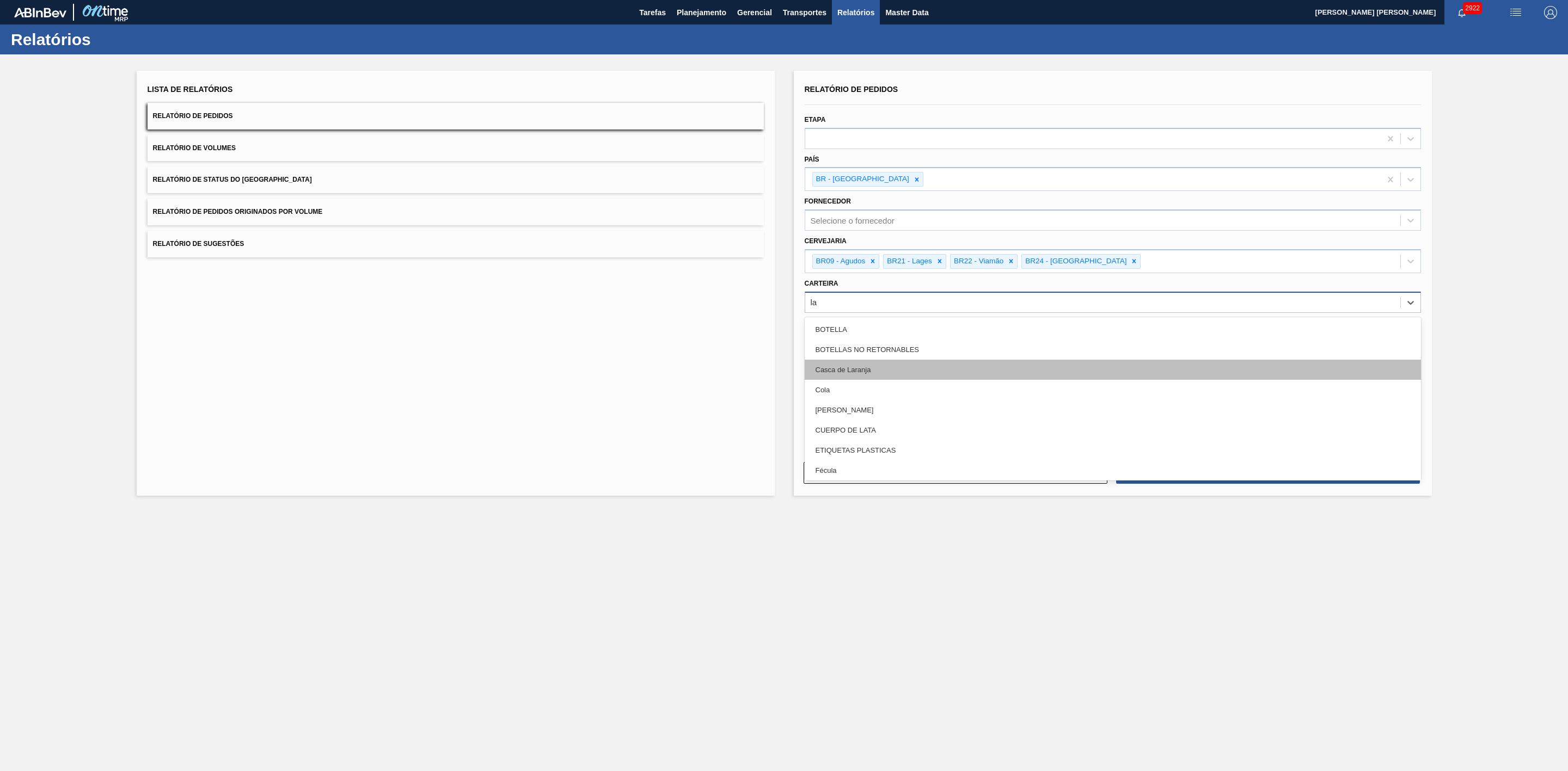
type input "lat"
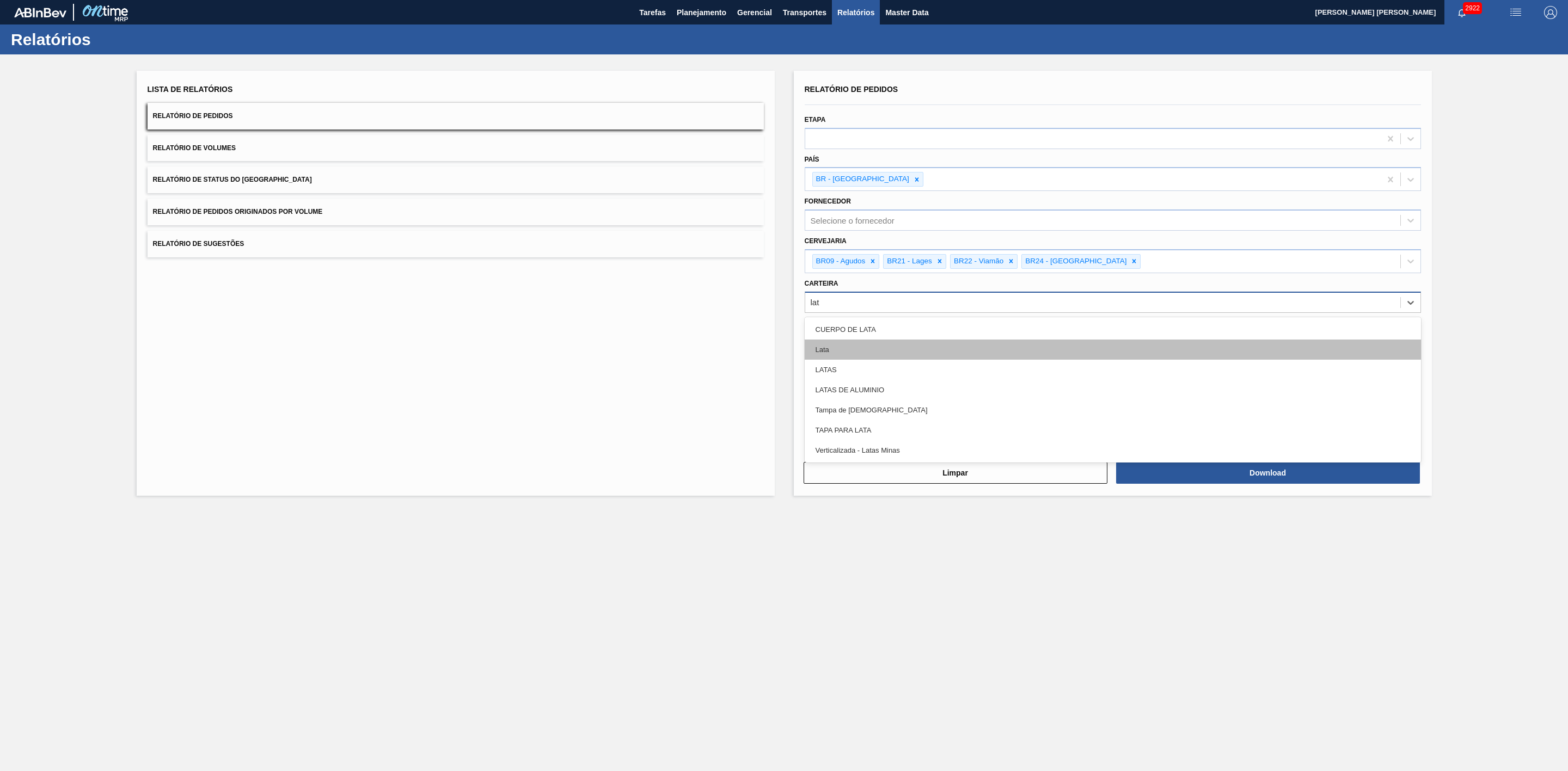
click at [840, 354] on div "Lata" at bounding box center [1112, 349] width 616 height 20
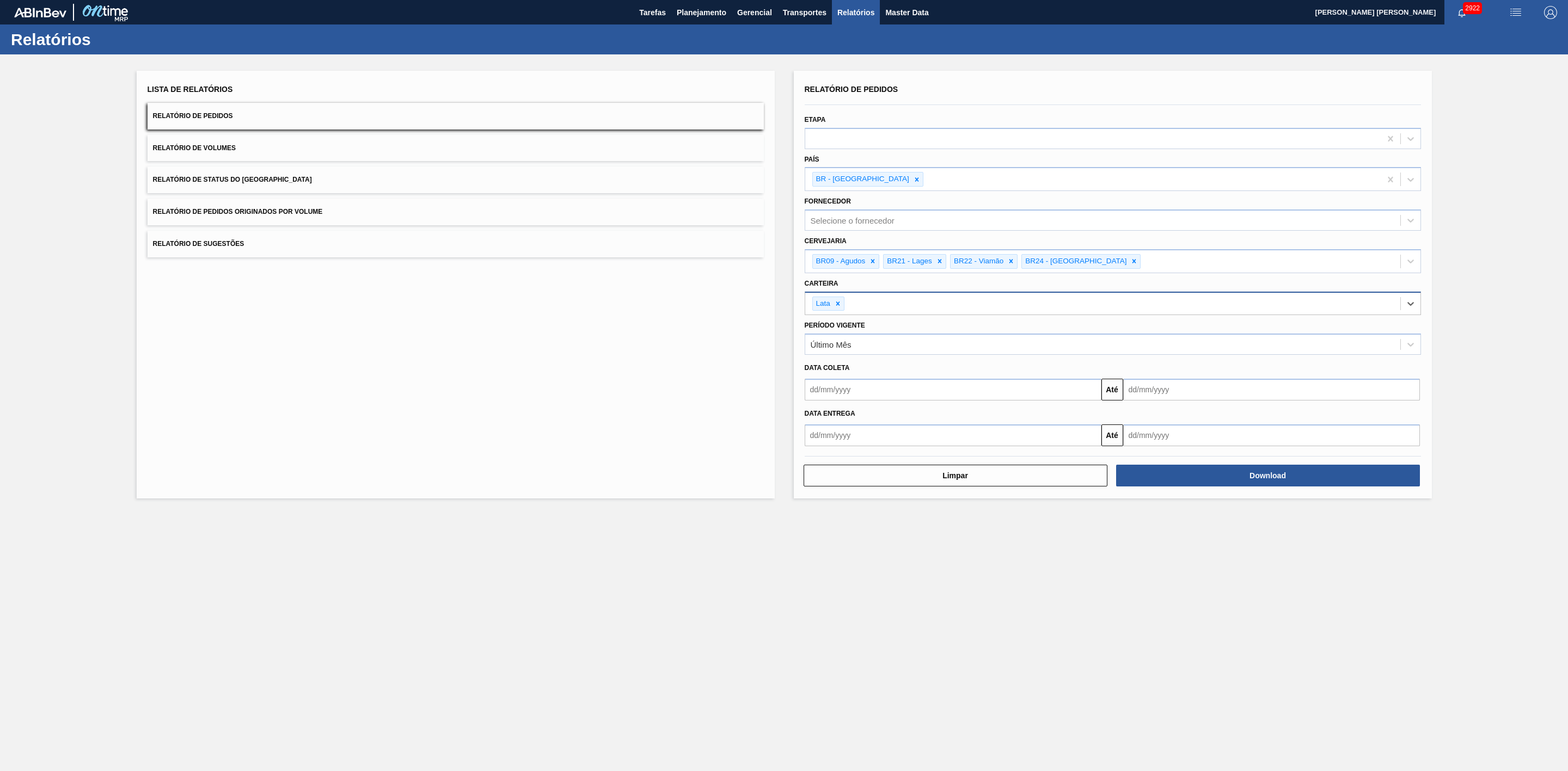
click at [859, 386] on input "text" at bounding box center [952, 389] width 297 height 22
drag, startPoint x: 836, startPoint y: 508, endPoint x: 841, endPoint y: 504, distance: 6.4
click at [836, 508] on div "22" at bounding box center [834, 504] width 15 height 15
type input "22/09/2025"
drag, startPoint x: 1157, startPoint y: 394, endPoint x: 1093, endPoint y: 451, distance: 85.7
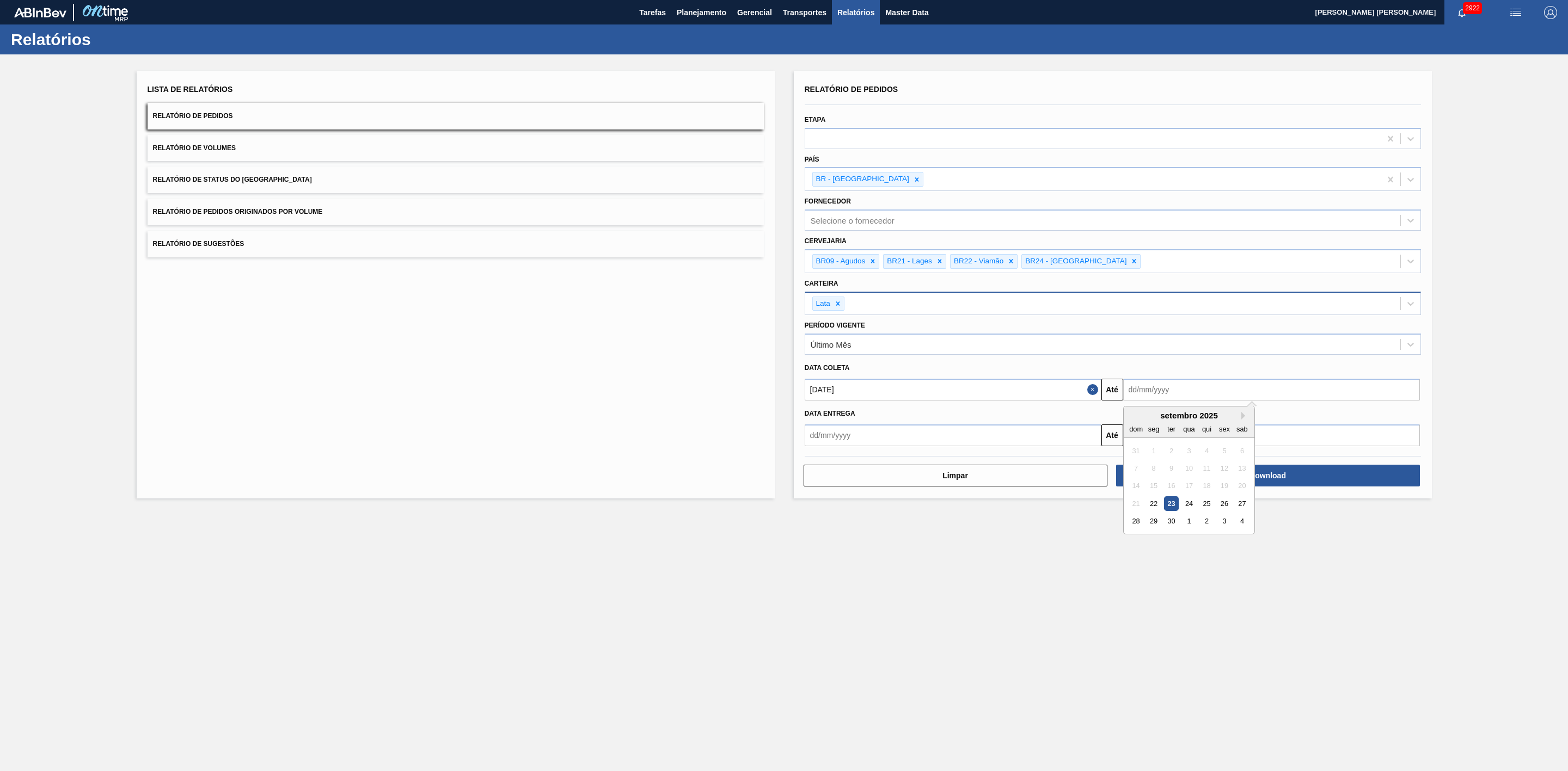
click at [1157, 394] on input "text" at bounding box center [1271, 389] width 297 height 22
click at [1170, 504] on div "23" at bounding box center [1171, 504] width 15 height 15
type input "[DATE]"
click at [1221, 477] on button "Download" at bounding box center [1267, 475] width 304 height 22
click at [703, 17] on span "Planejamento" at bounding box center [701, 13] width 49 height 13
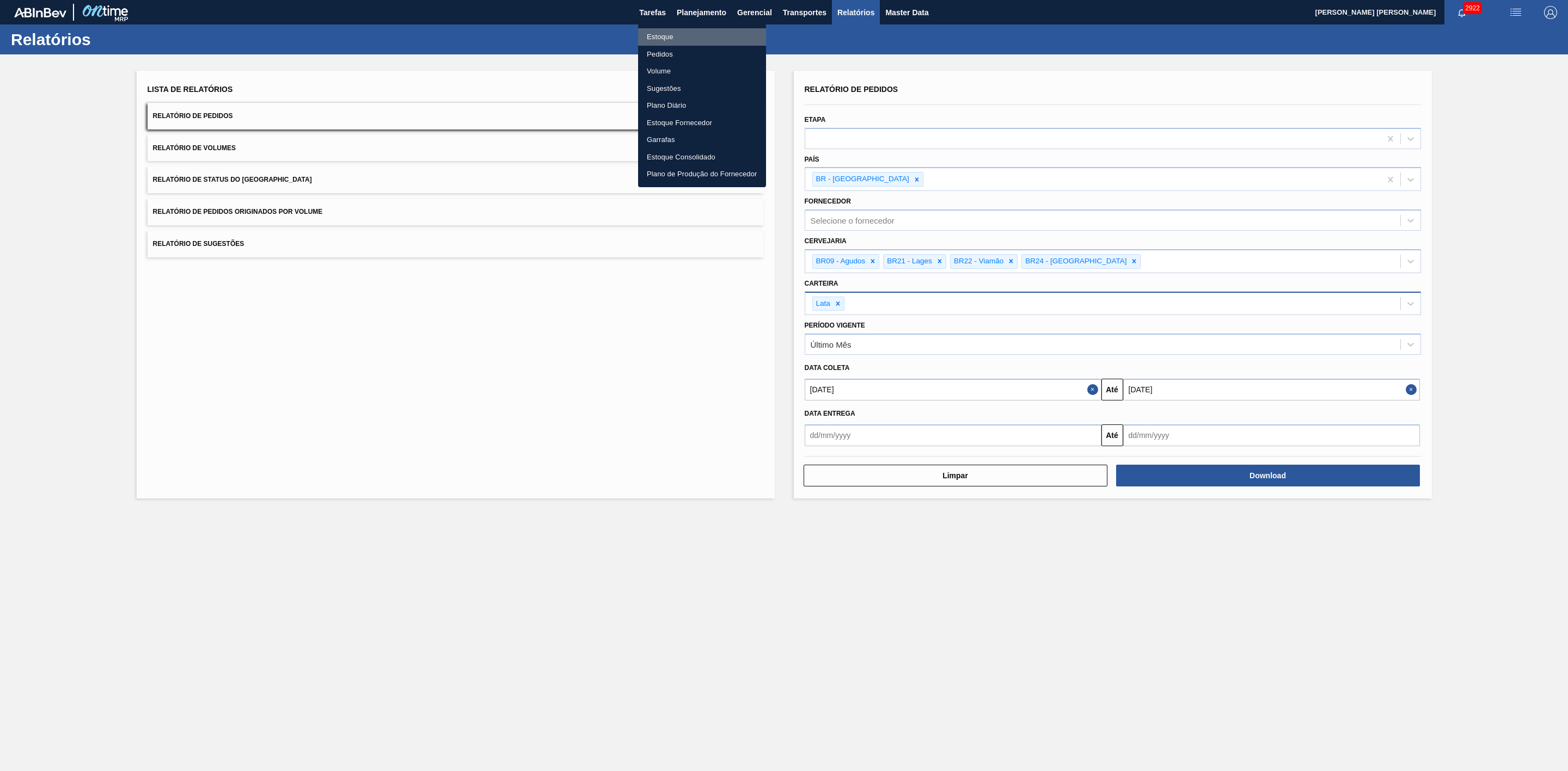
click at [666, 31] on li "Estoque" at bounding box center [702, 37] width 128 height 17
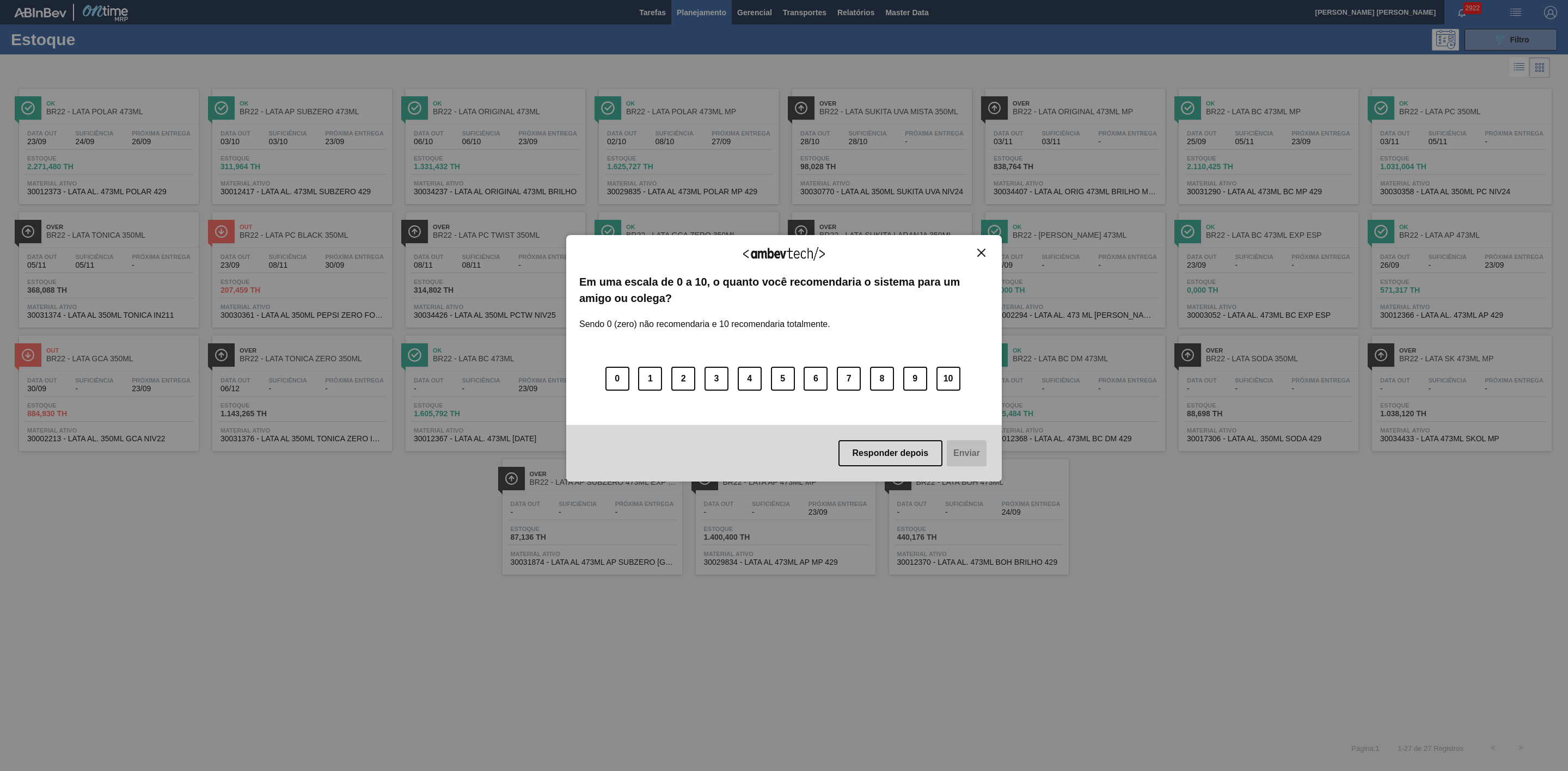
click at [980, 255] on img "Close" at bounding box center [982, 253] width 8 height 8
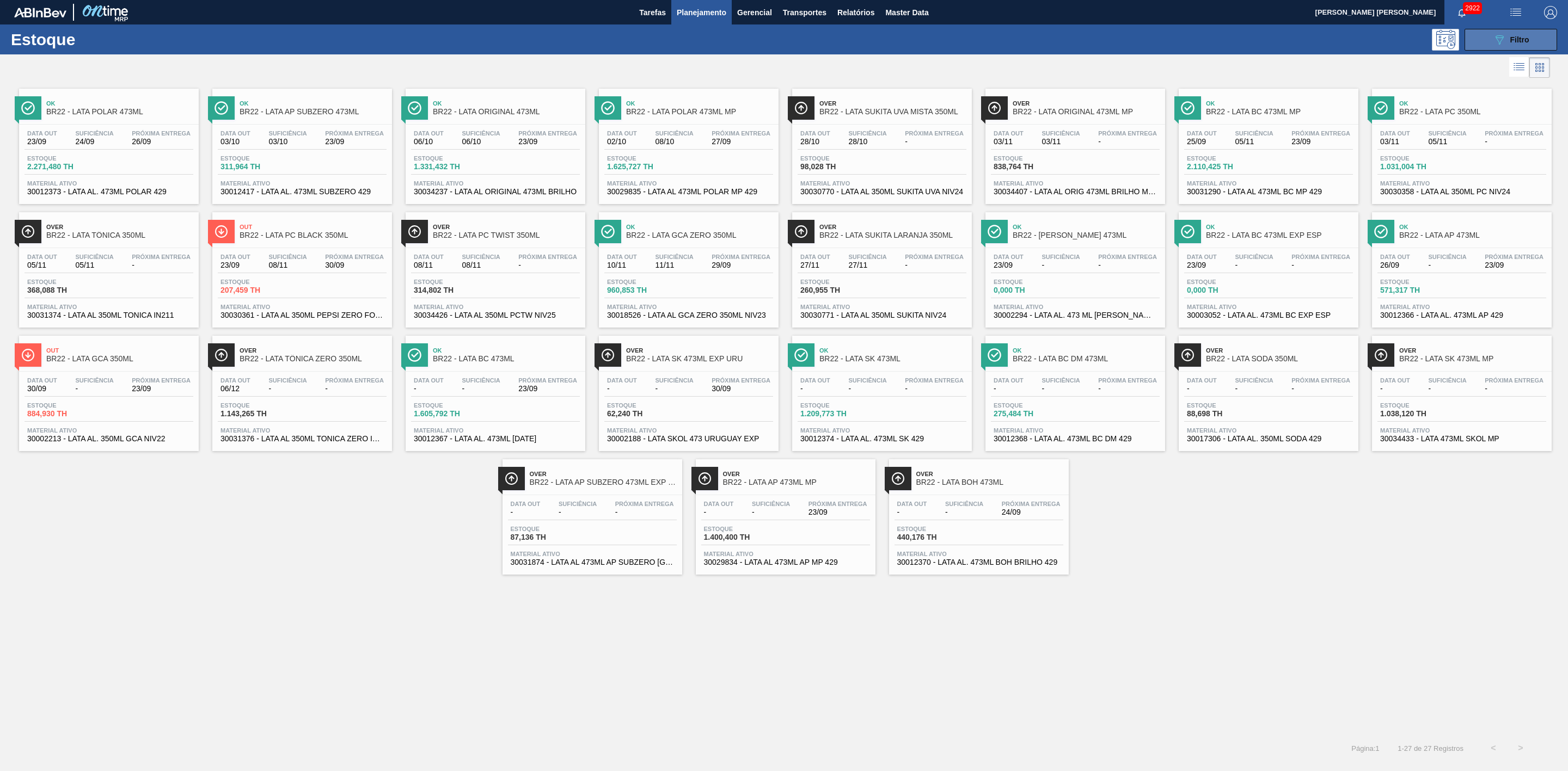
click at [1489, 35] on button "089F7B8B-B2A5-4AFE-B5C0-19BA573D28AC Filtro" at bounding box center [1510, 40] width 92 height 22
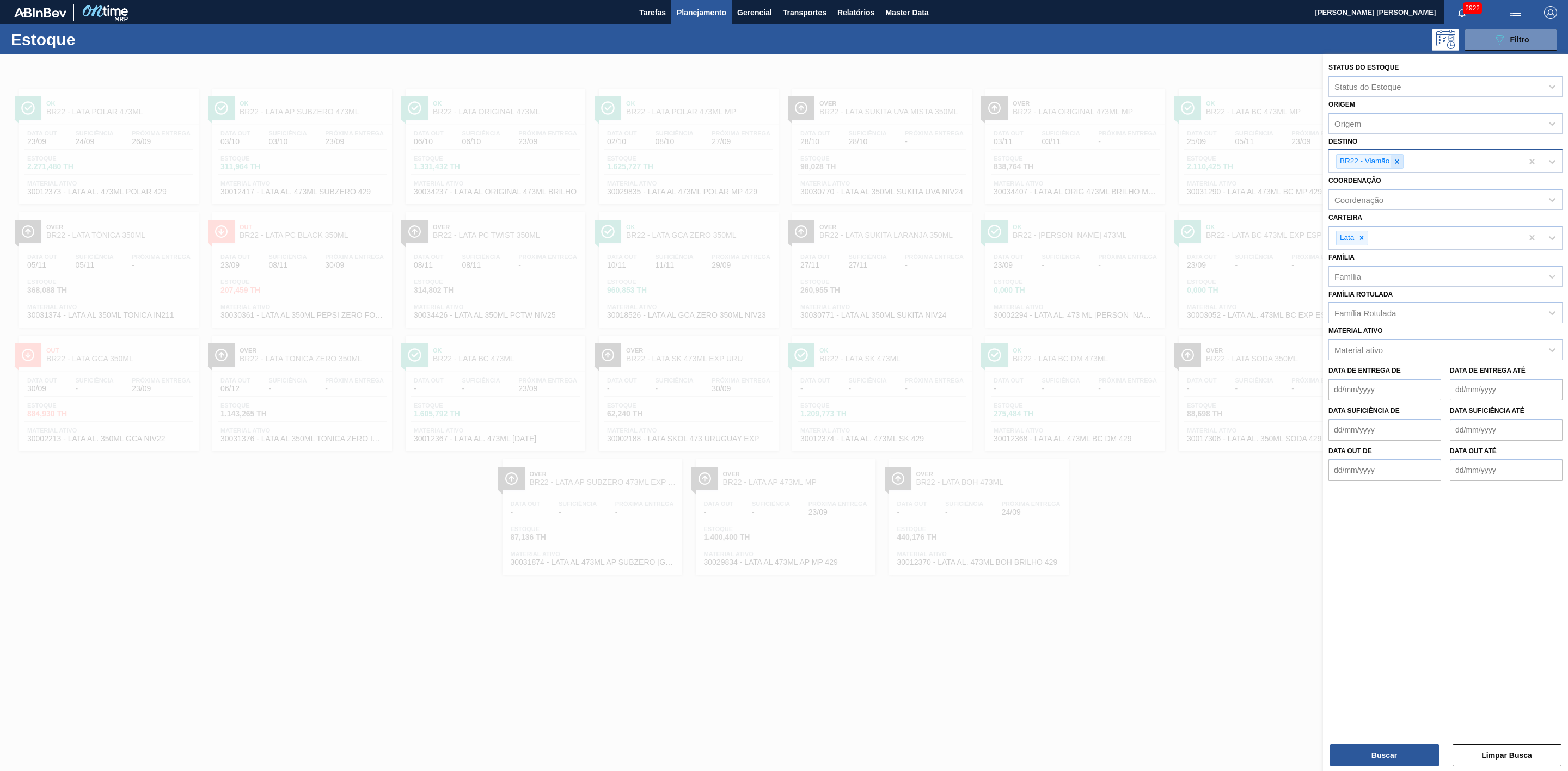
click at [1401, 167] on div at bounding box center [1396, 162] width 12 height 14
type input "09"
click at [1380, 202] on div "BR09 - Agudos" at bounding box center [1445, 207] width 234 height 20
click at [1397, 745] on button "Buscar" at bounding box center [1384, 755] width 109 height 22
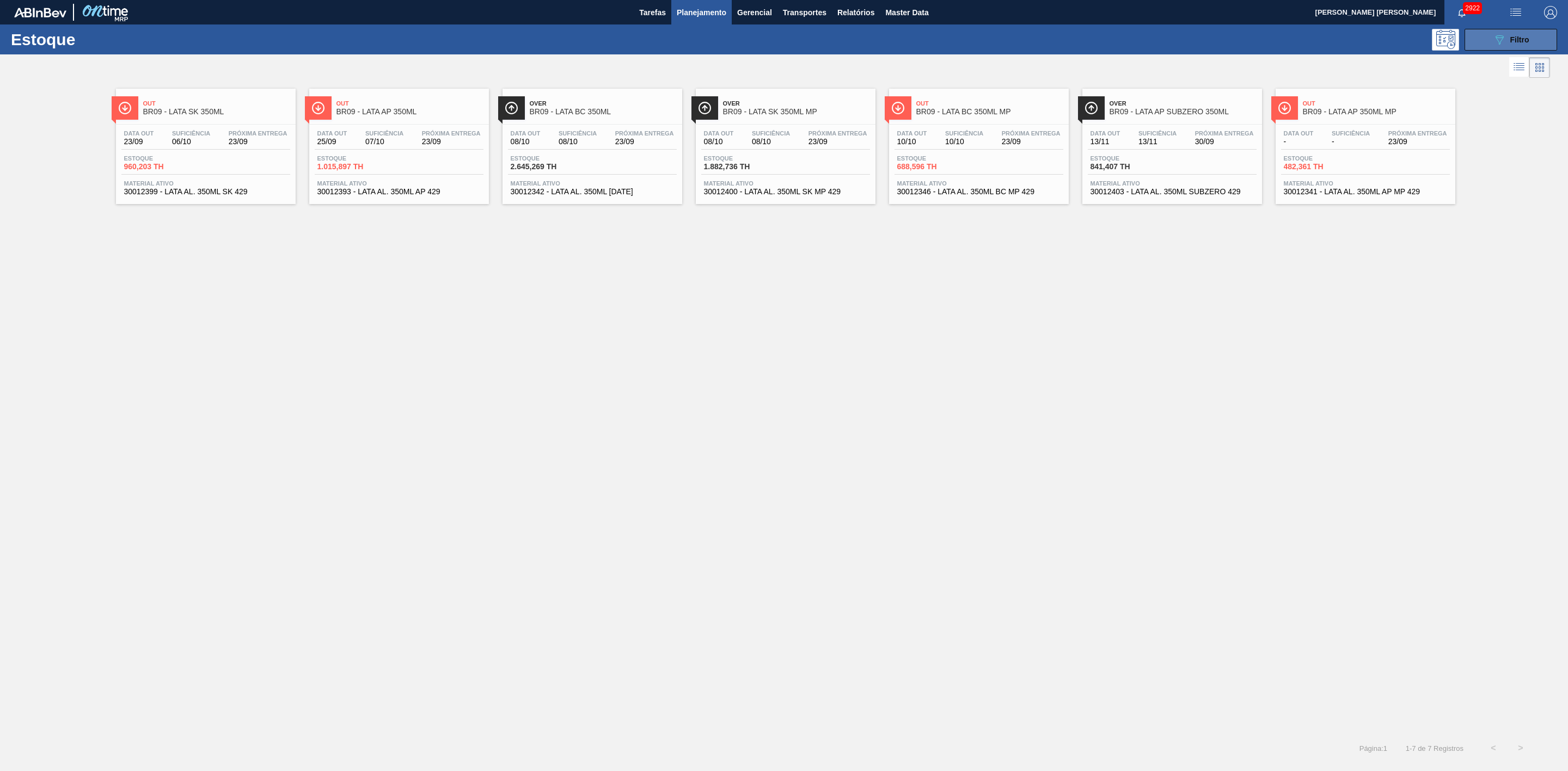
click at [1485, 40] on button "089F7B8B-B2A5-4AFE-B5C0-19BA573D28AC Filtro" at bounding box center [1510, 40] width 92 height 22
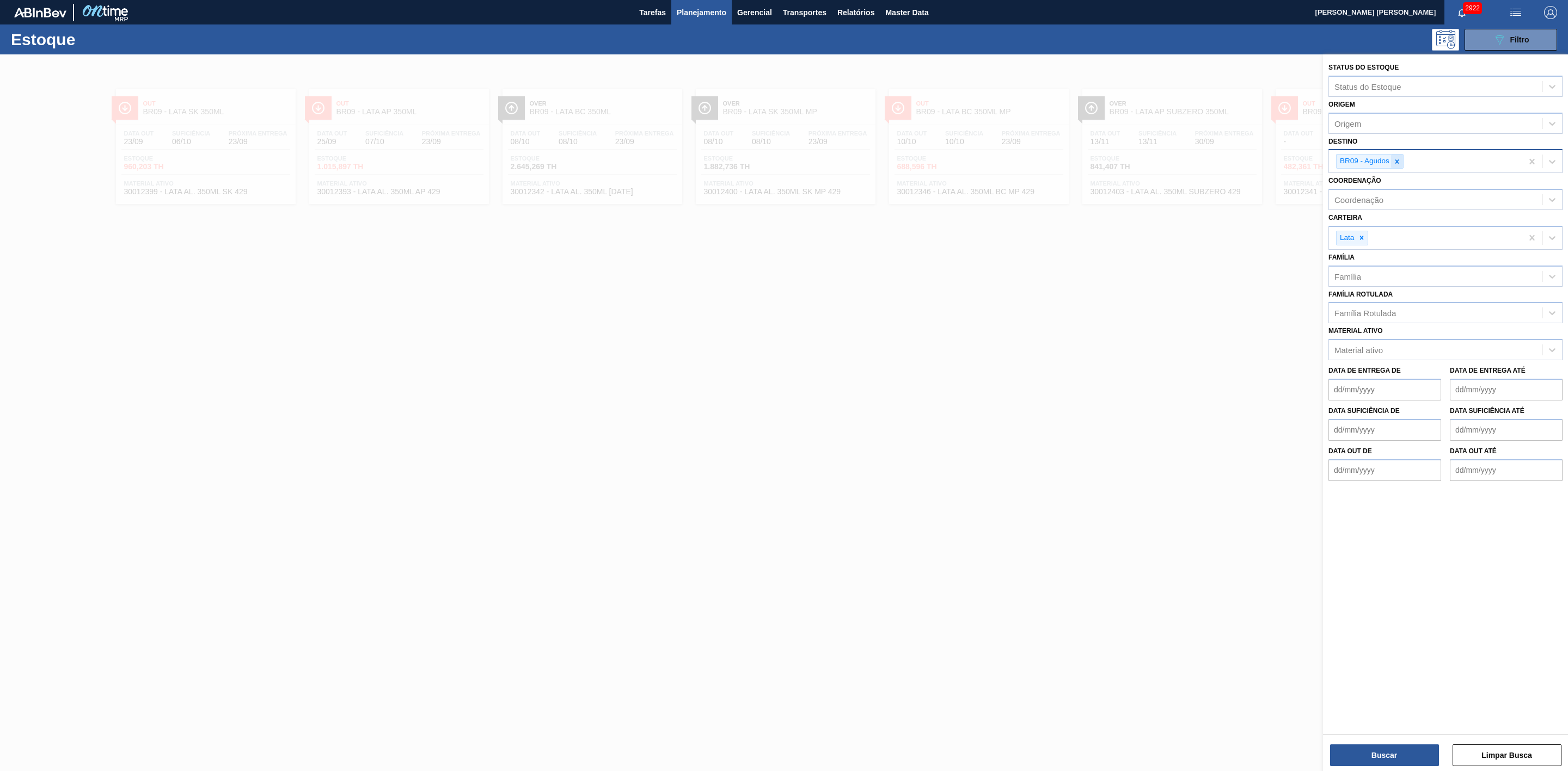
click at [1397, 165] on icon at bounding box center [1396, 161] width 8 height 8
type input "24"
click at [1367, 183] on div "BR24 - Ponta Grossa" at bounding box center [1445, 187] width 234 height 20
click at [1385, 758] on button "Buscar" at bounding box center [1384, 755] width 109 height 22
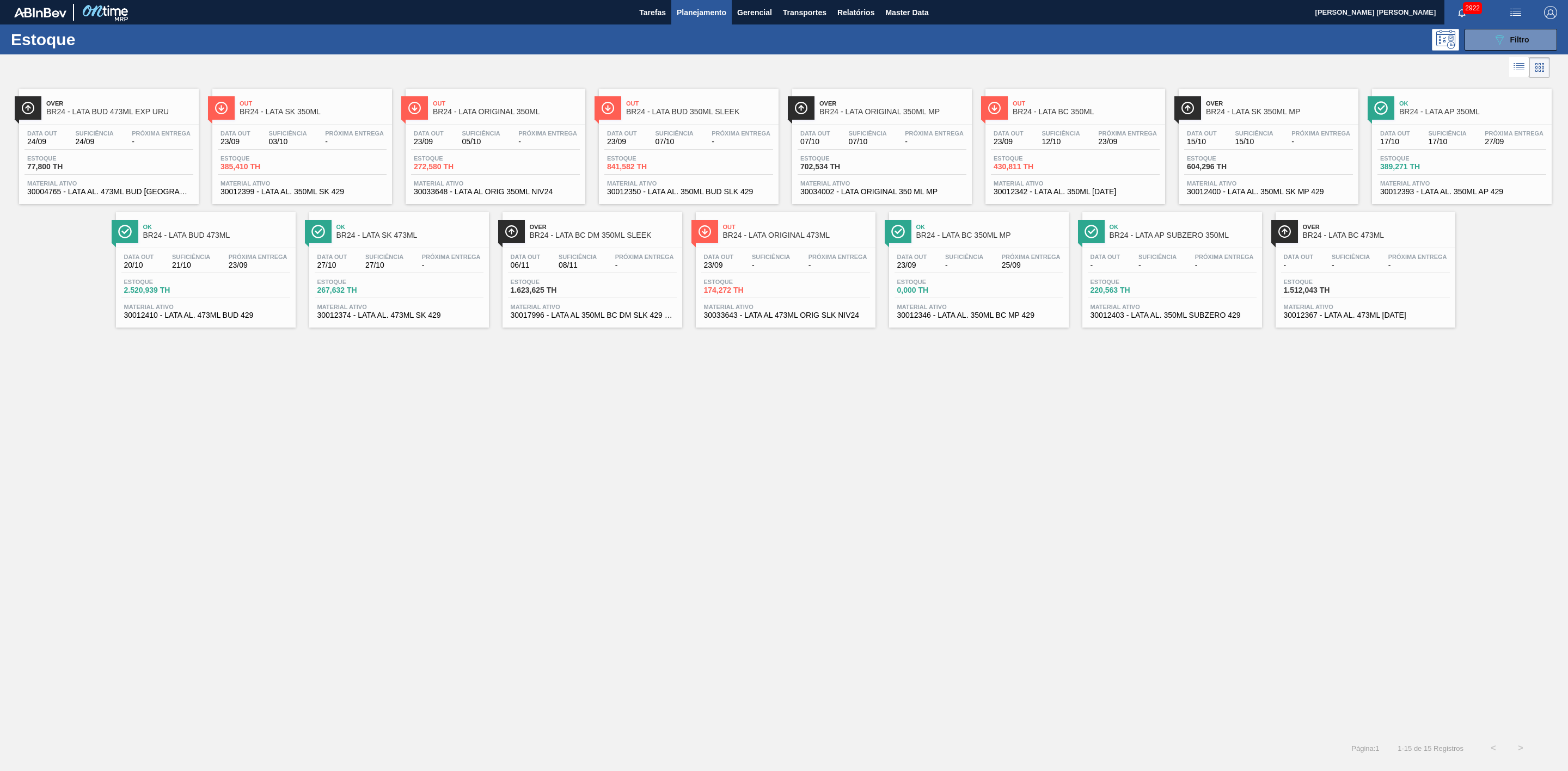
click at [187, 240] on span "BR24 - LATA BUD 473ML" at bounding box center [217, 235] width 147 height 8
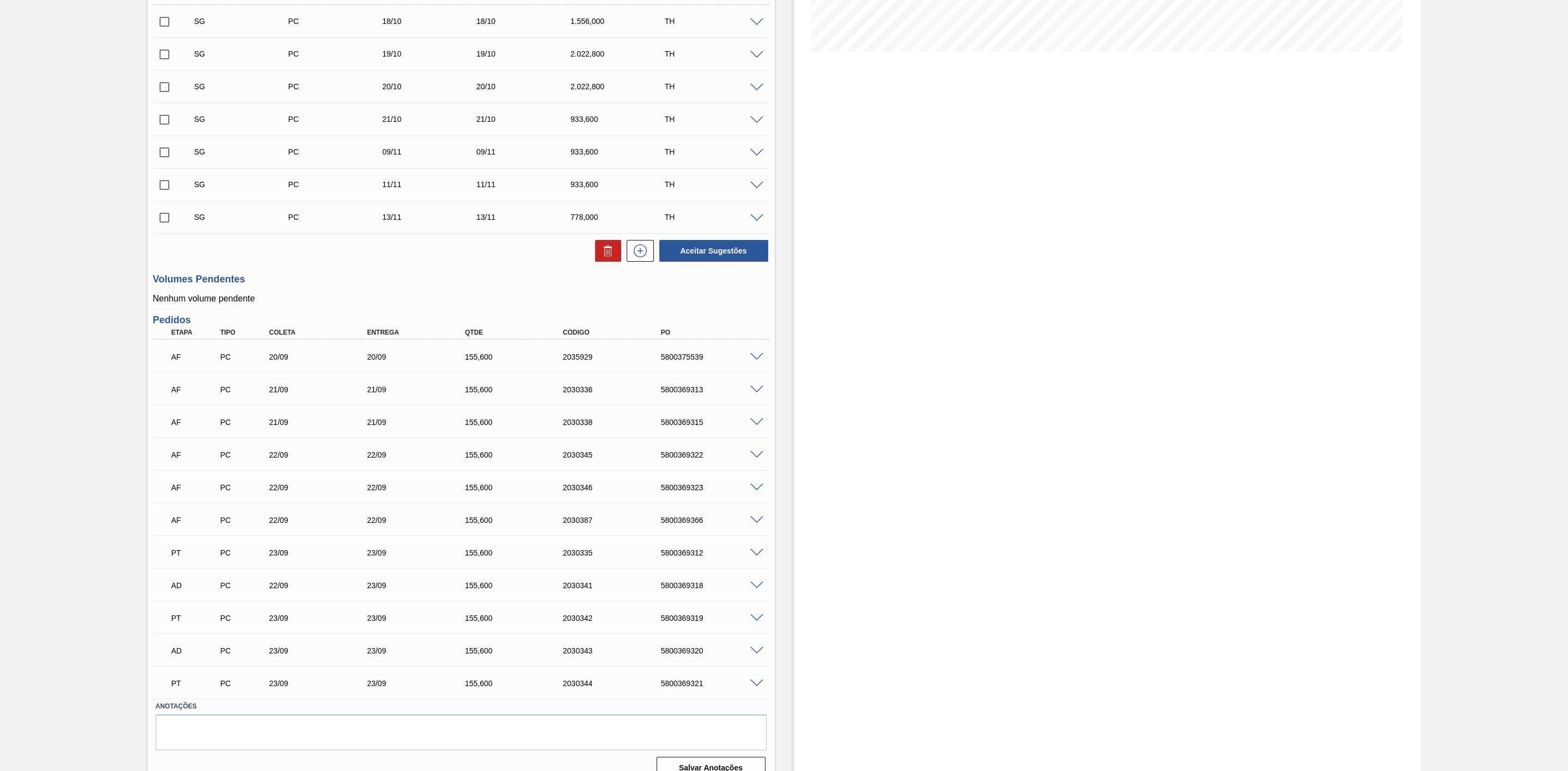
scroll to position [288, 0]
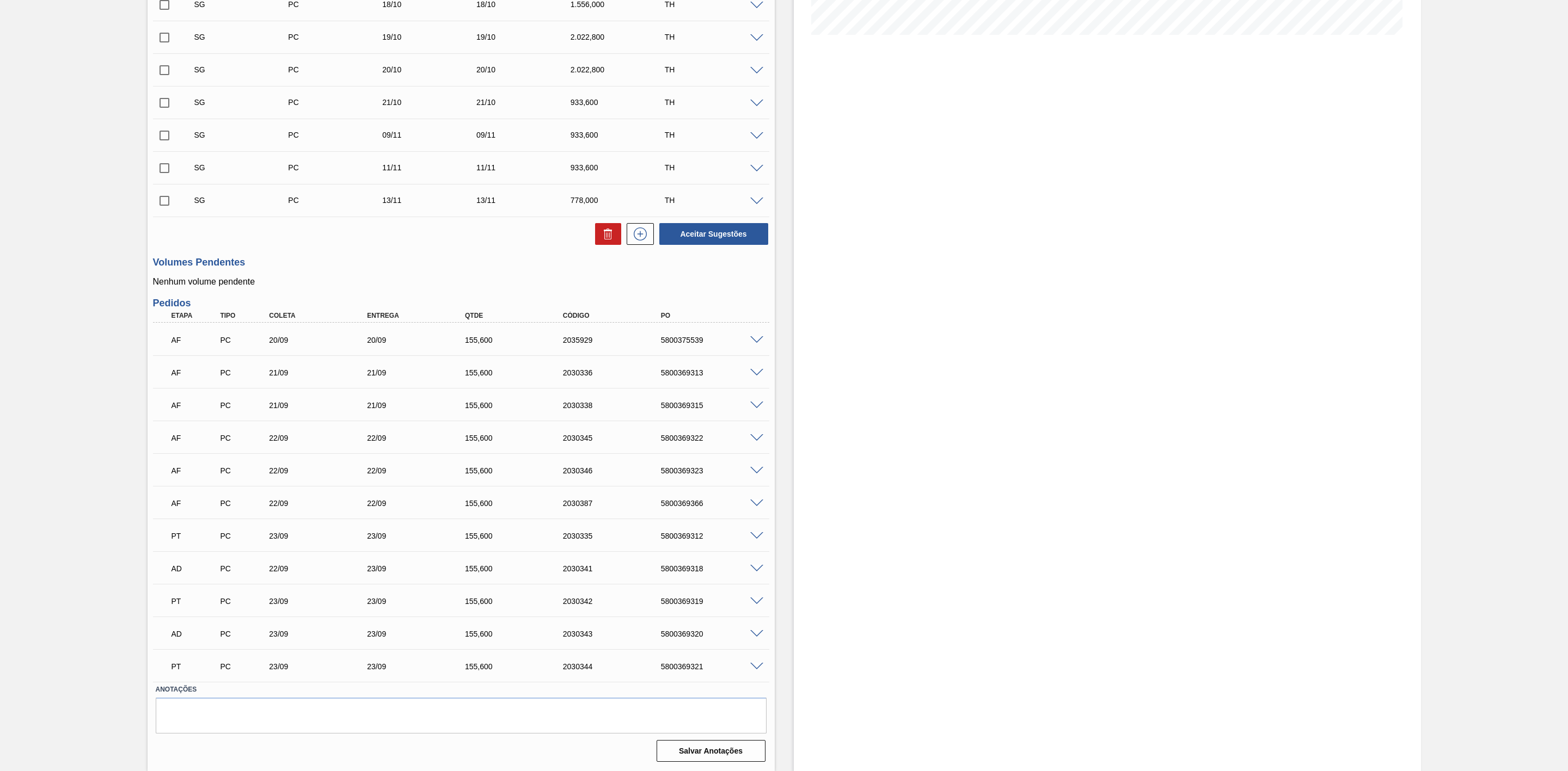
click at [753, 338] on span at bounding box center [757, 340] width 13 height 8
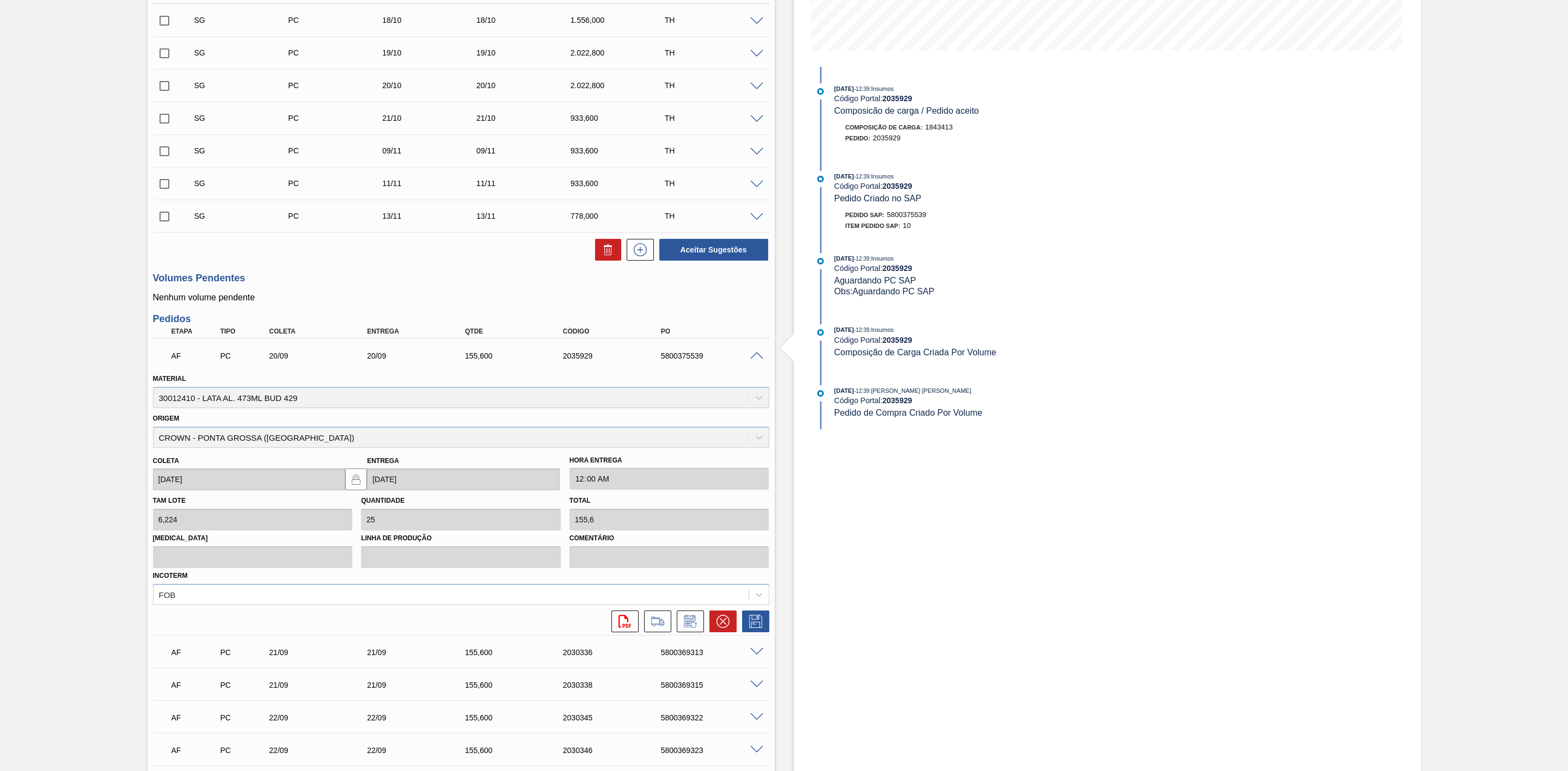
scroll to position [326, 0]
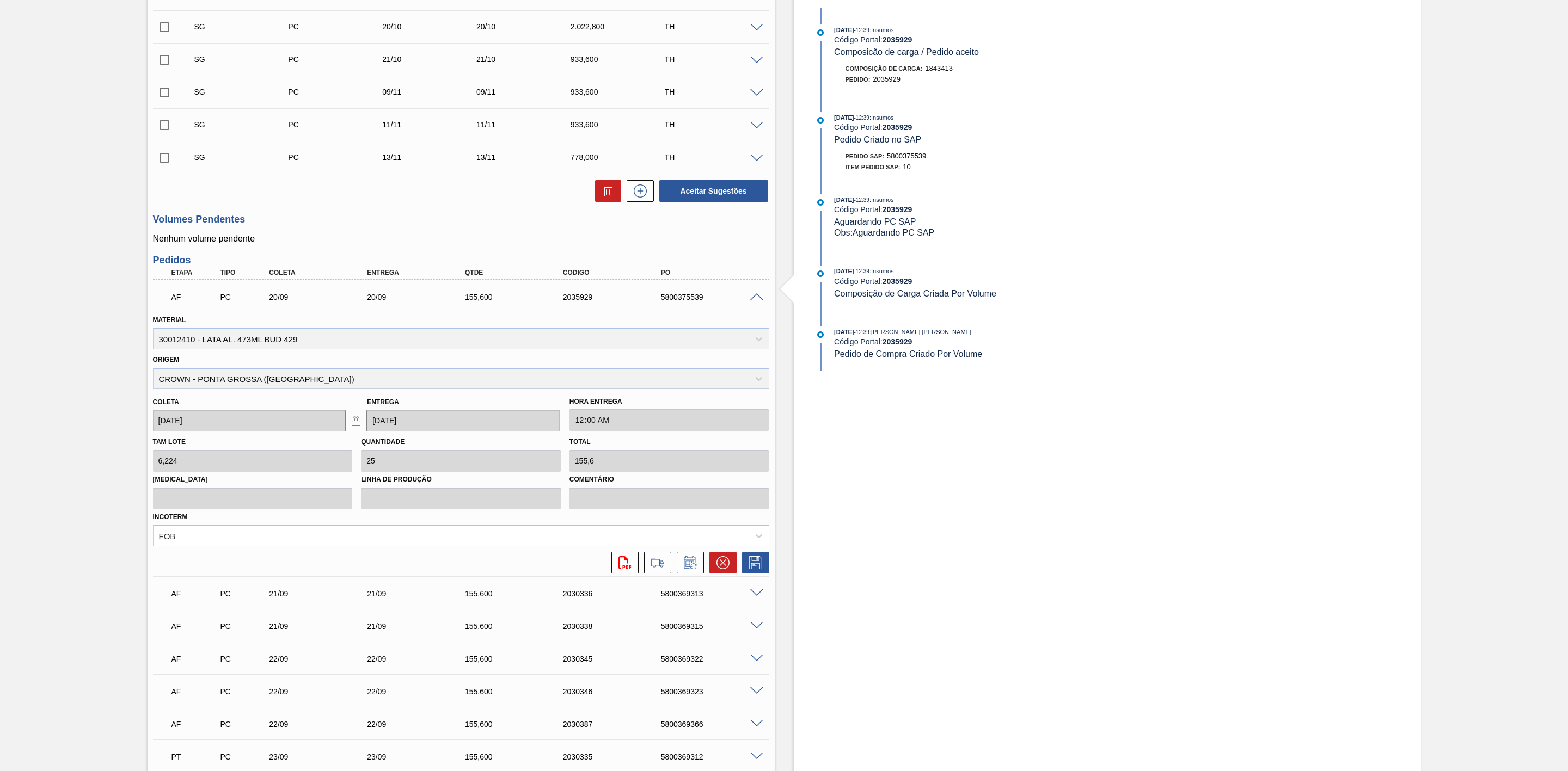
click at [756, 299] on span at bounding box center [757, 297] width 13 height 8
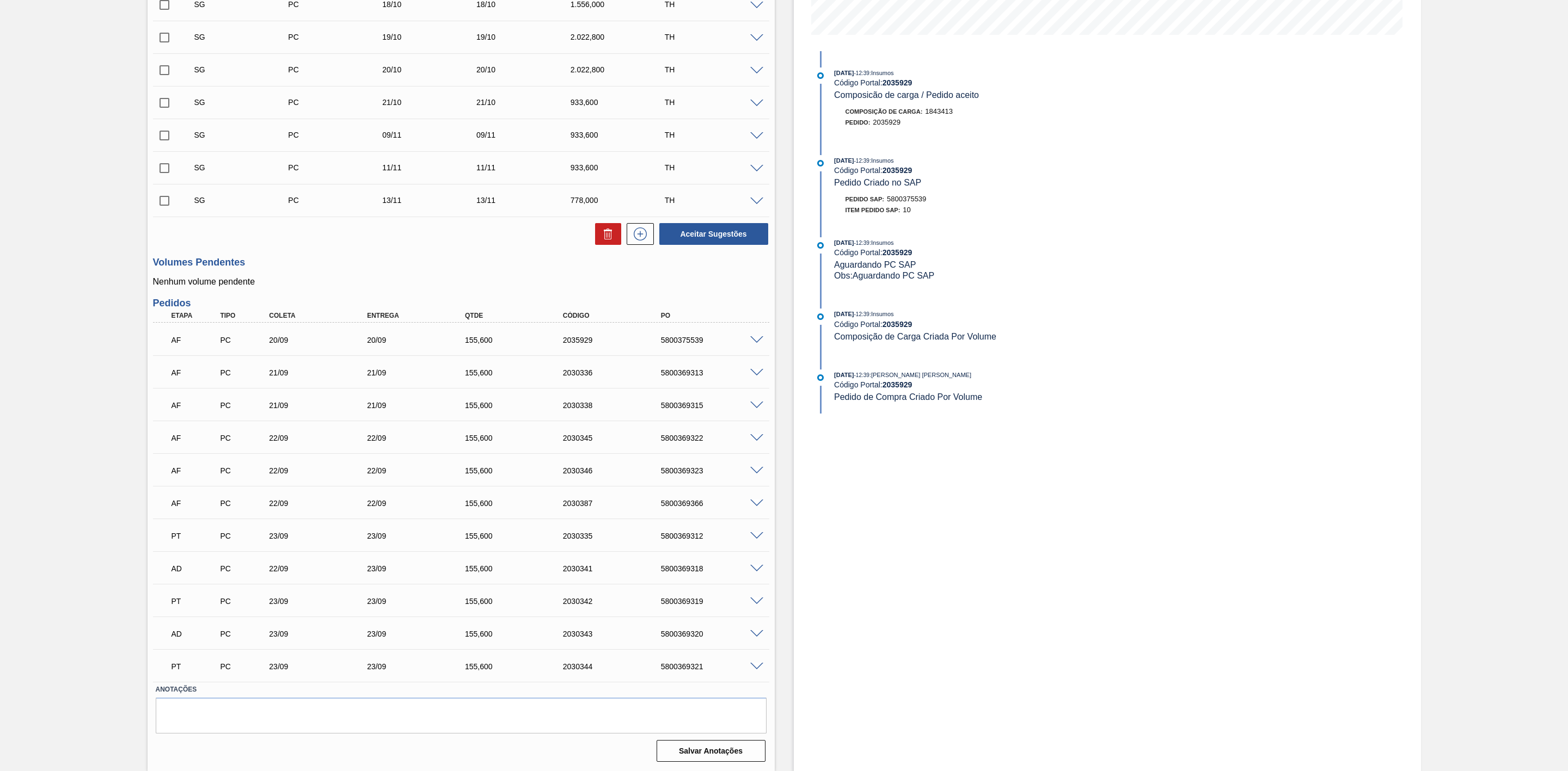
scroll to position [288, 0]
click at [759, 340] on span at bounding box center [757, 340] width 13 height 8
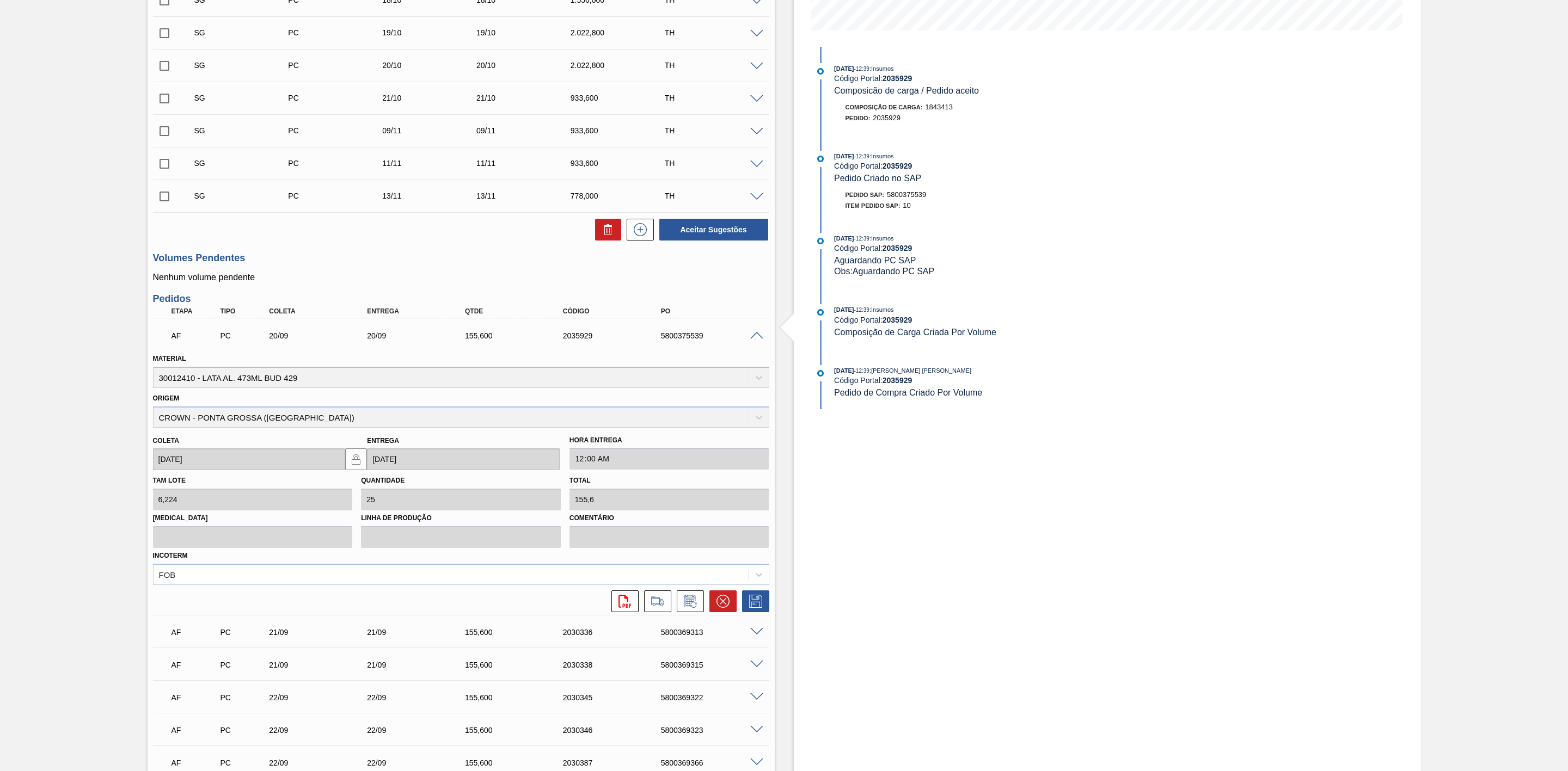
scroll to position [326, 0]
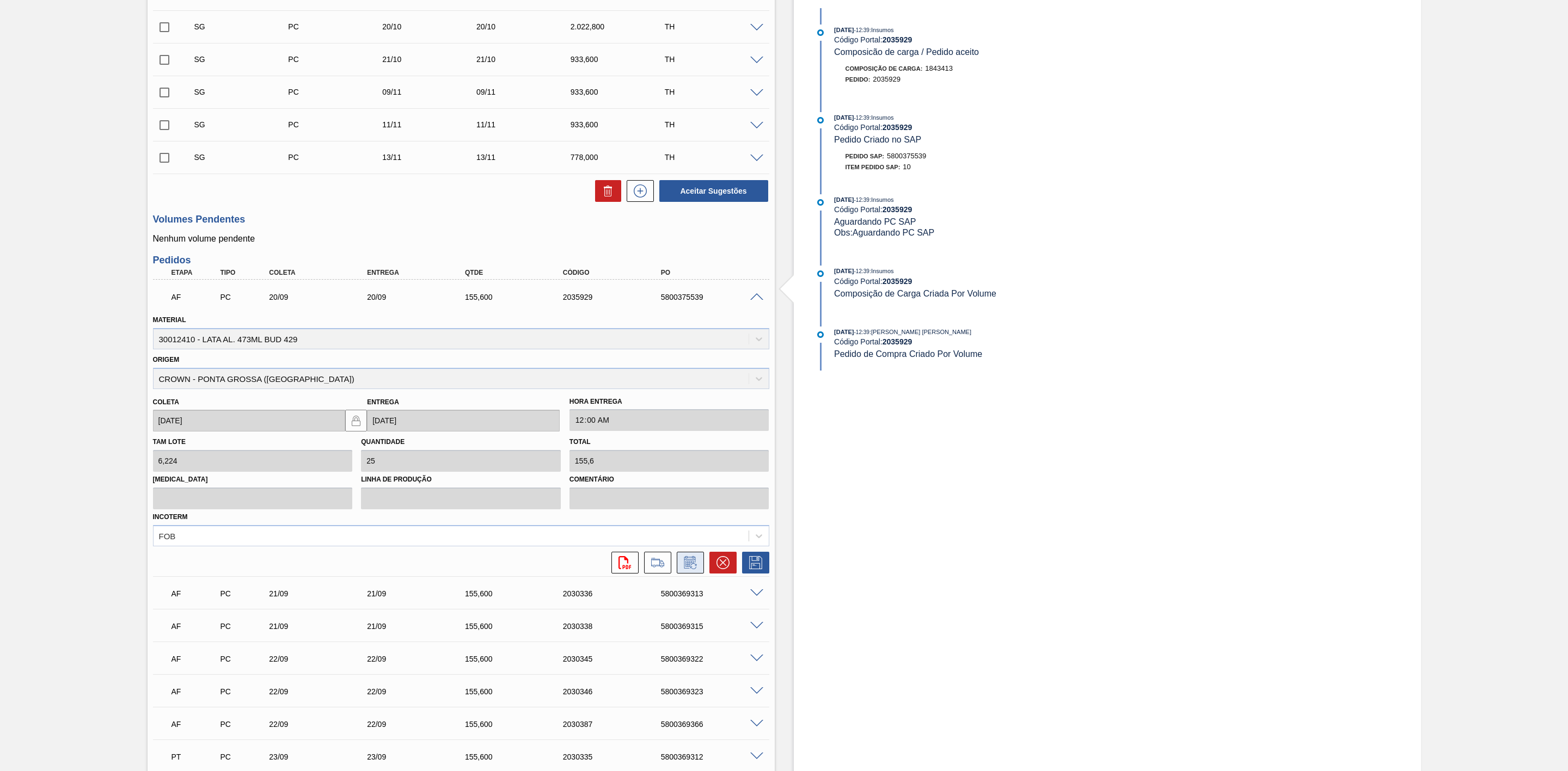
click at [685, 567] on icon at bounding box center [690, 563] width 17 height 13
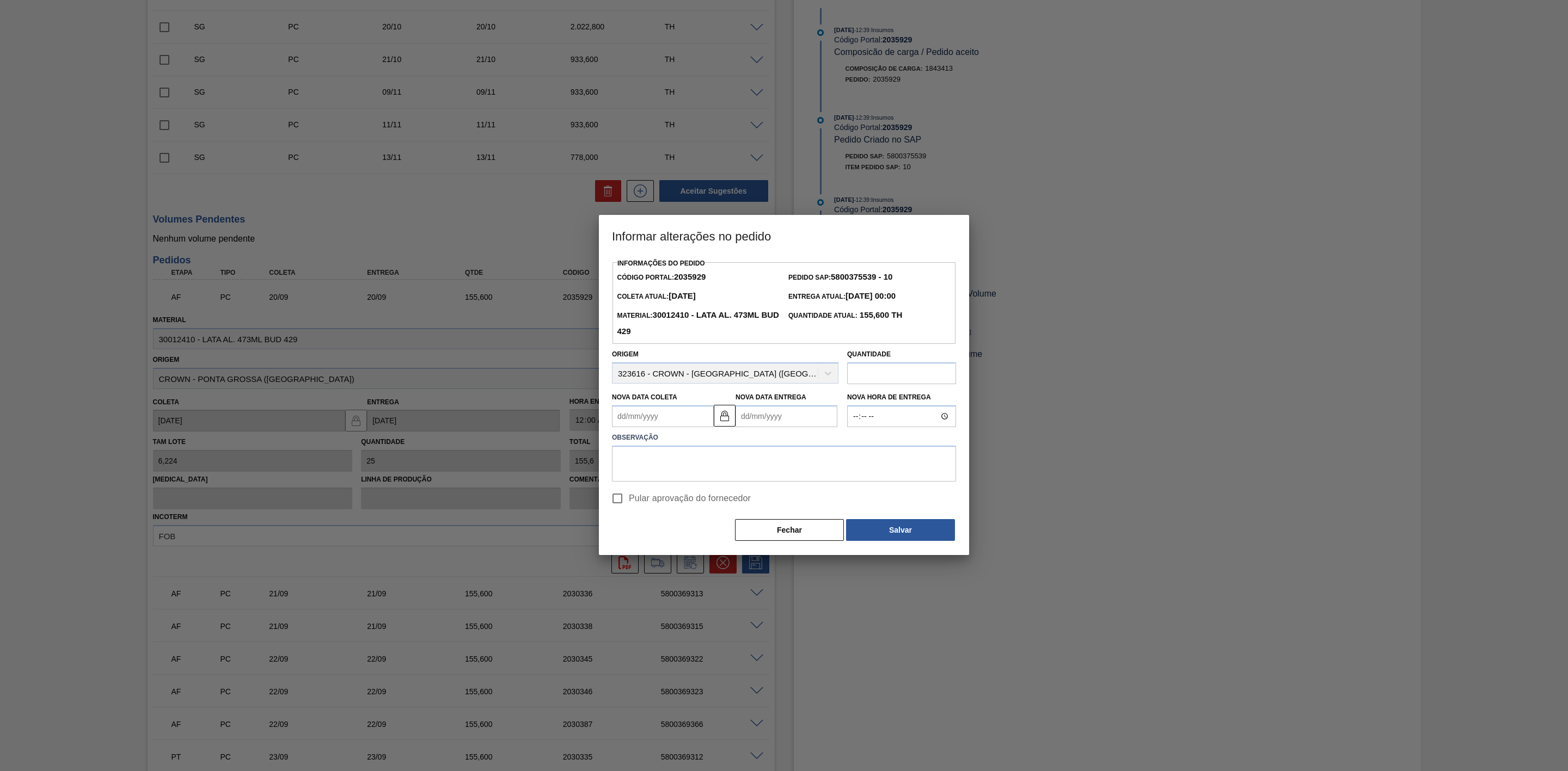
click at [667, 422] on Coleta2035929 "Nova Data Coleta" at bounding box center [663, 416] width 102 height 22
click at [661, 534] on div "23" at bounding box center [660, 530] width 15 height 15
type Coleta2035929 "[DATE]"
type Entrega2035929 "[DATE]"
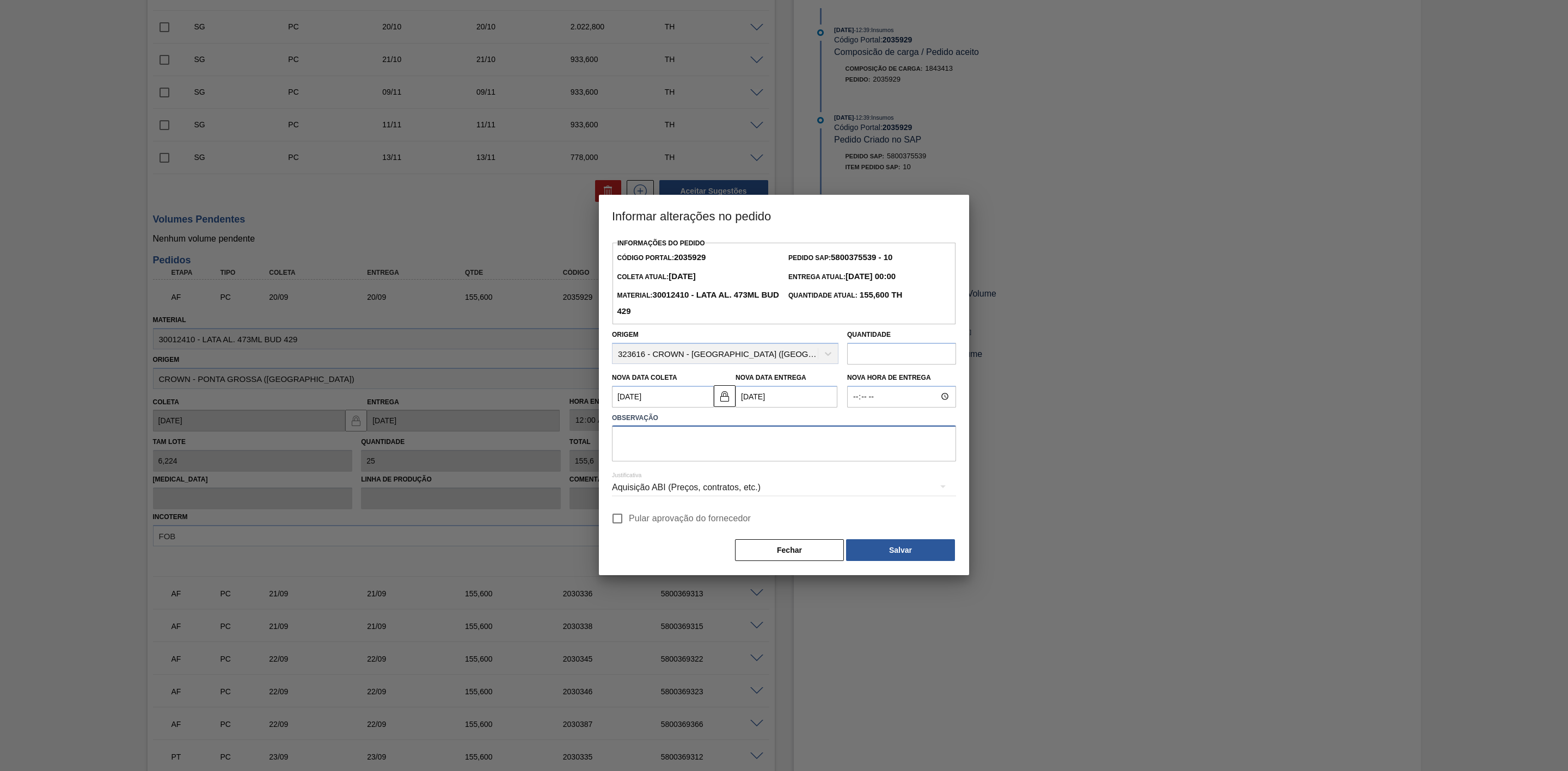
click at [707, 436] on textarea at bounding box center [784, 444] width 344 height 36
drag, startPoint x: 756, startPoint y: 440, endPoint x: 609, endPoint y: 440, distance: 147.0
click at [609, 440] on div "Observação Furo D-1 - problemas com as frotas" at bounding box center [784, 436] width 353 height 51
type textarea "Furo D-1 - problemas com as frotas"
click at [766, 495] on div "Aquisição ABI (Preços, contratos, etc.)" at bounding box center [784, 488] width 344 height 31
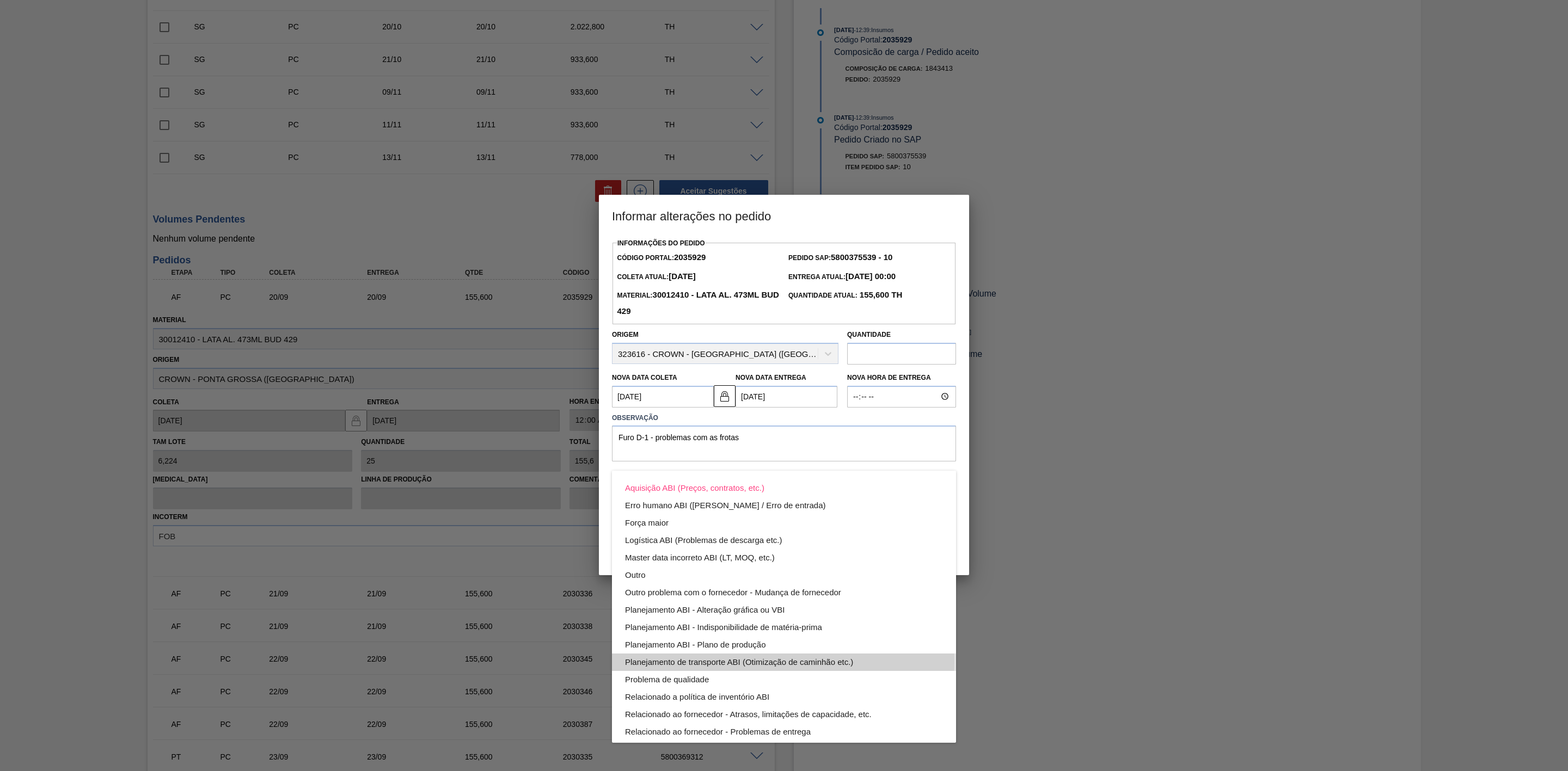
click at [768, 662] on div "Planejamento de transporte ABI (Otimização de caminhão etc.)" at bounding box center [784, 662] width 318 height 17
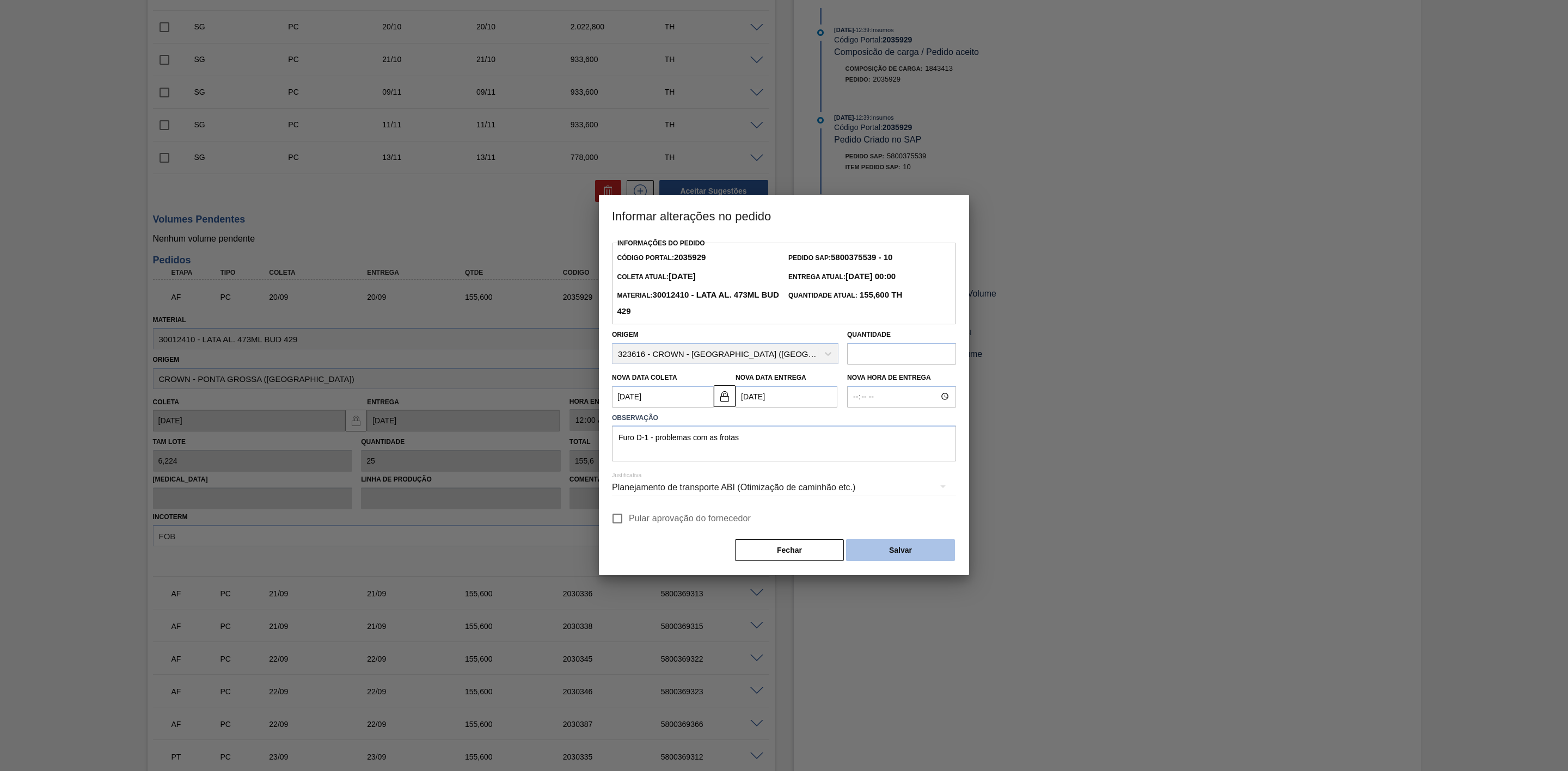
click at [874, 551] on button "Salvar" at bounding box center [900, 550] width 109 height 22
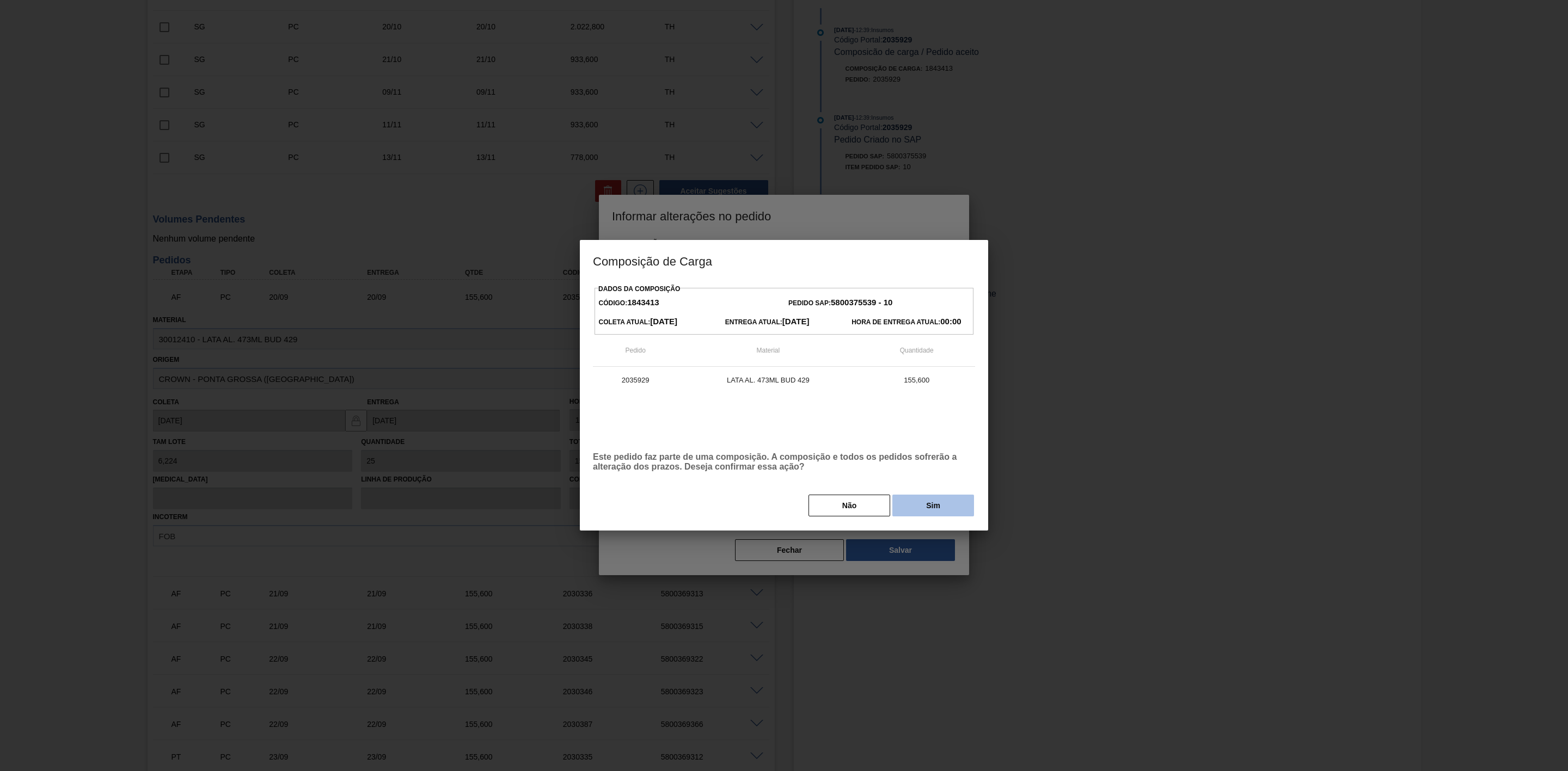
click at [907, 499] on button "Sim" at bounding box center [933, 505] width 82 height 22
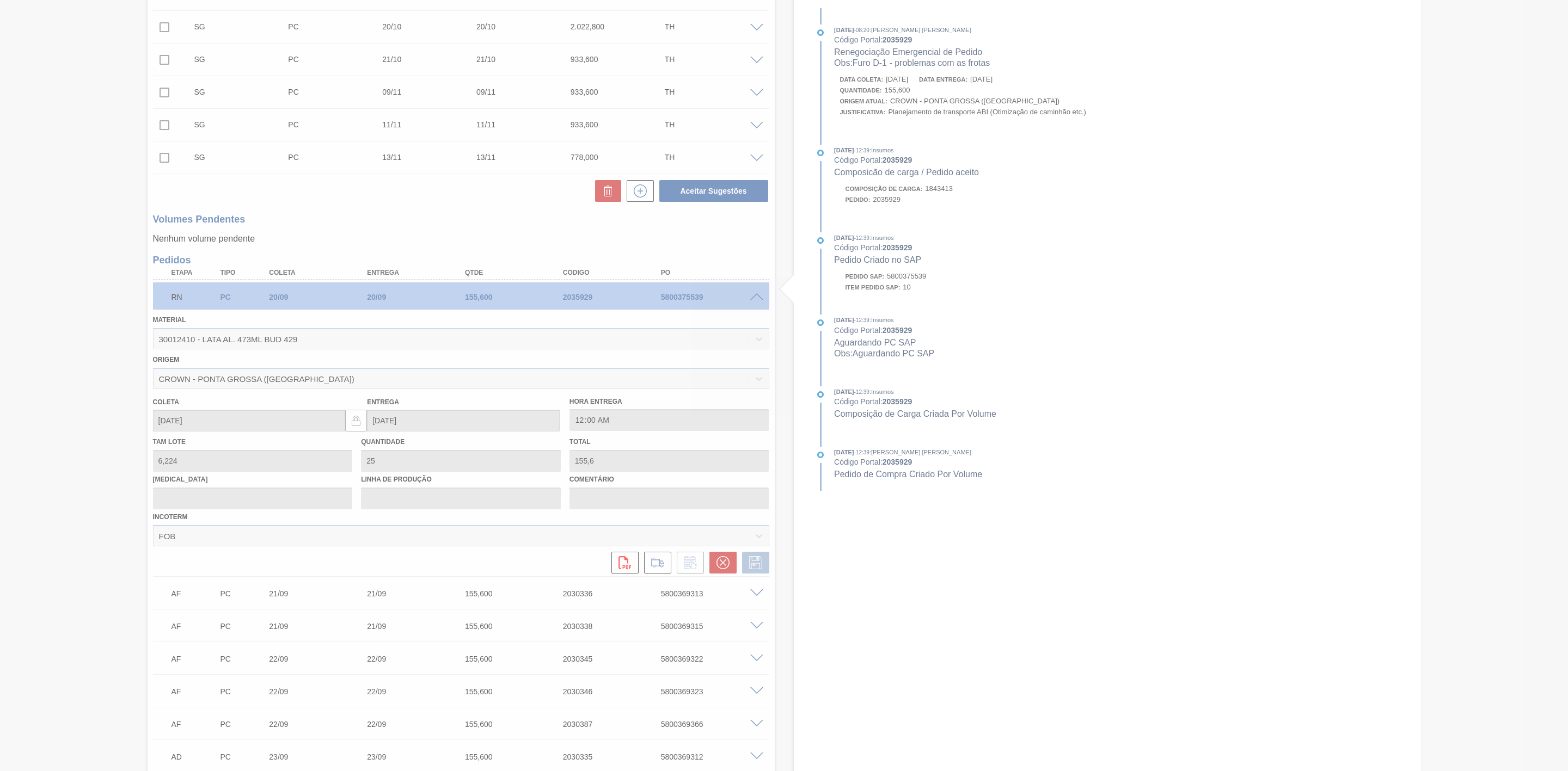
scroll to position [288, 0]
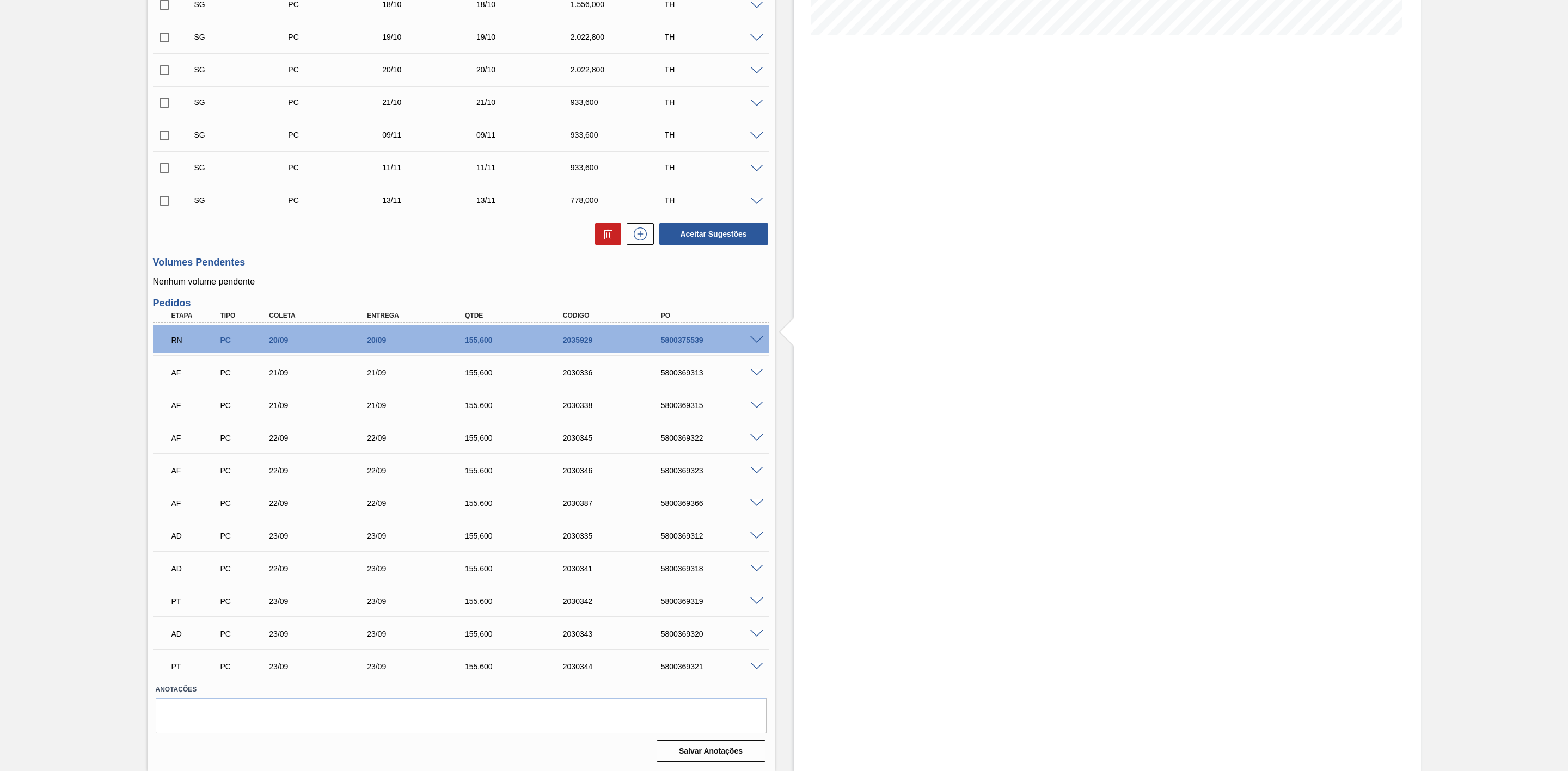
click at [755, 372] on span at bounding box center [757, 373] width 13 height 8
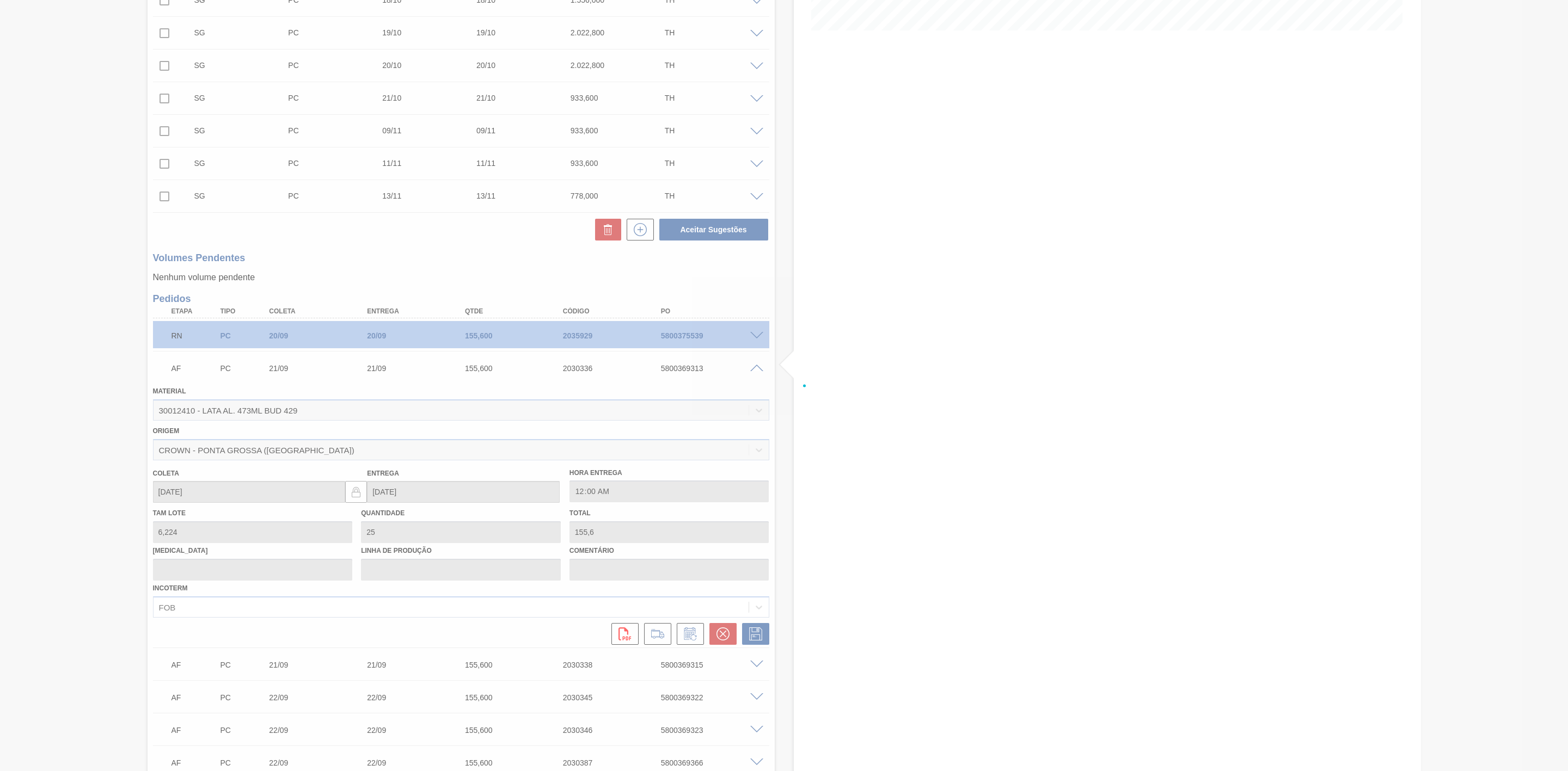
scroll to position [326, 0]
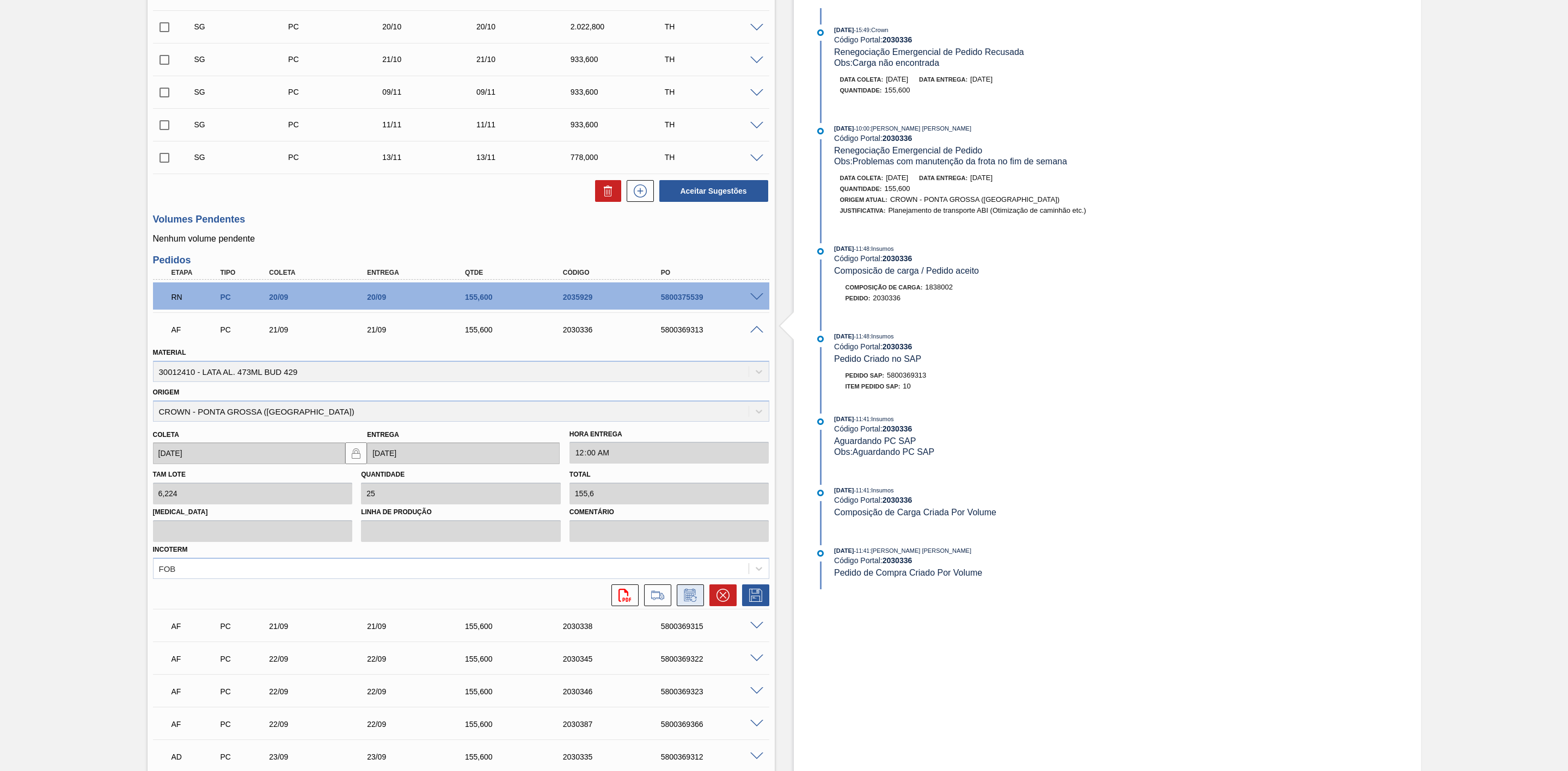
click at [694, 602] on icon at bounding box center [690, 595] width 17 height 13
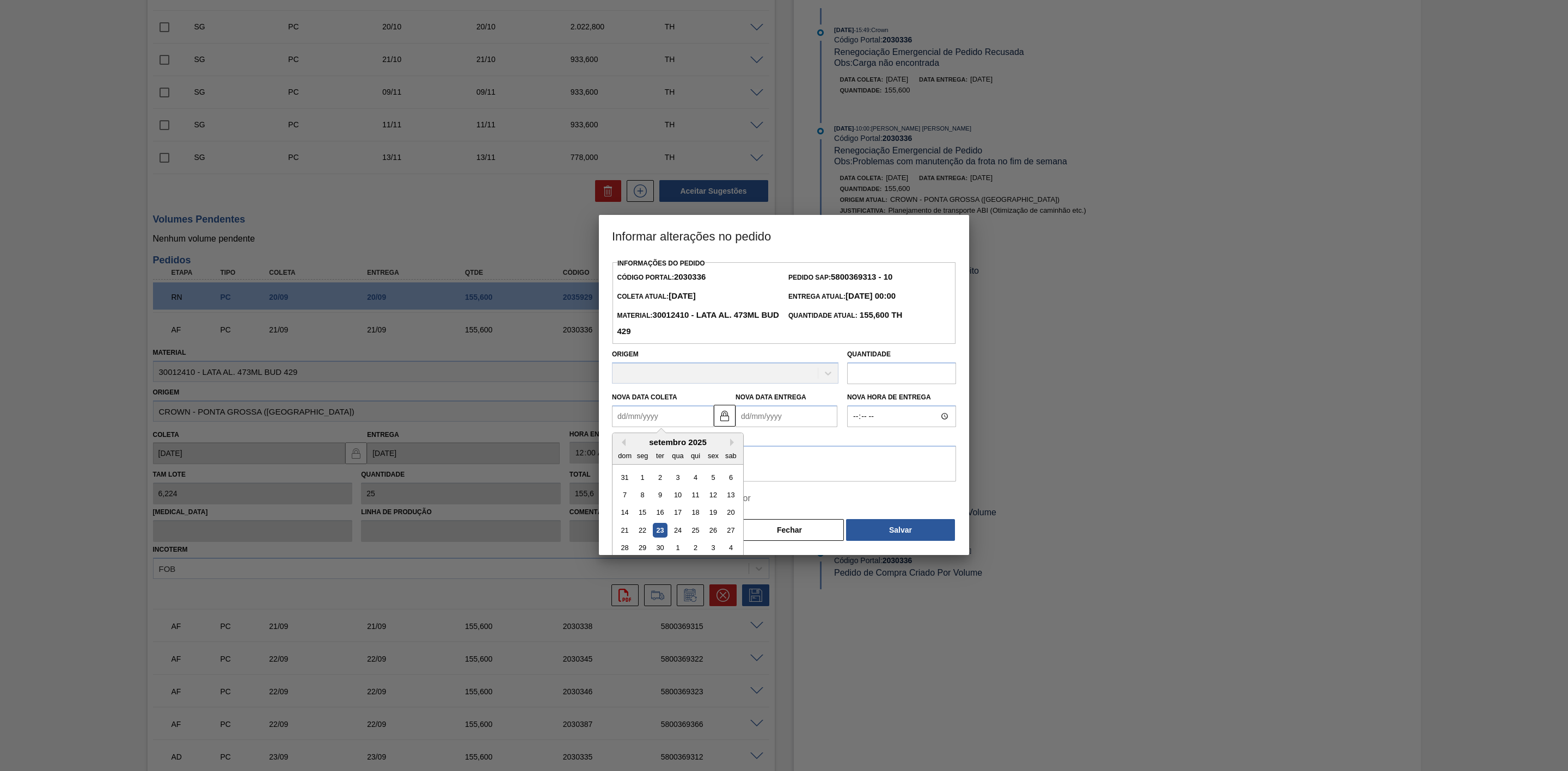
click at [678, 418] on Coleta2030336 "Nova Data Coleta" at bounding box center [663, 416] width 102 height 22
click at [660, 534] on div "23" at bounding box center [660, 530] width 15 height 15
type Coleta2030336 "[DATE]"
type Entrega2030336 "[DATE]"
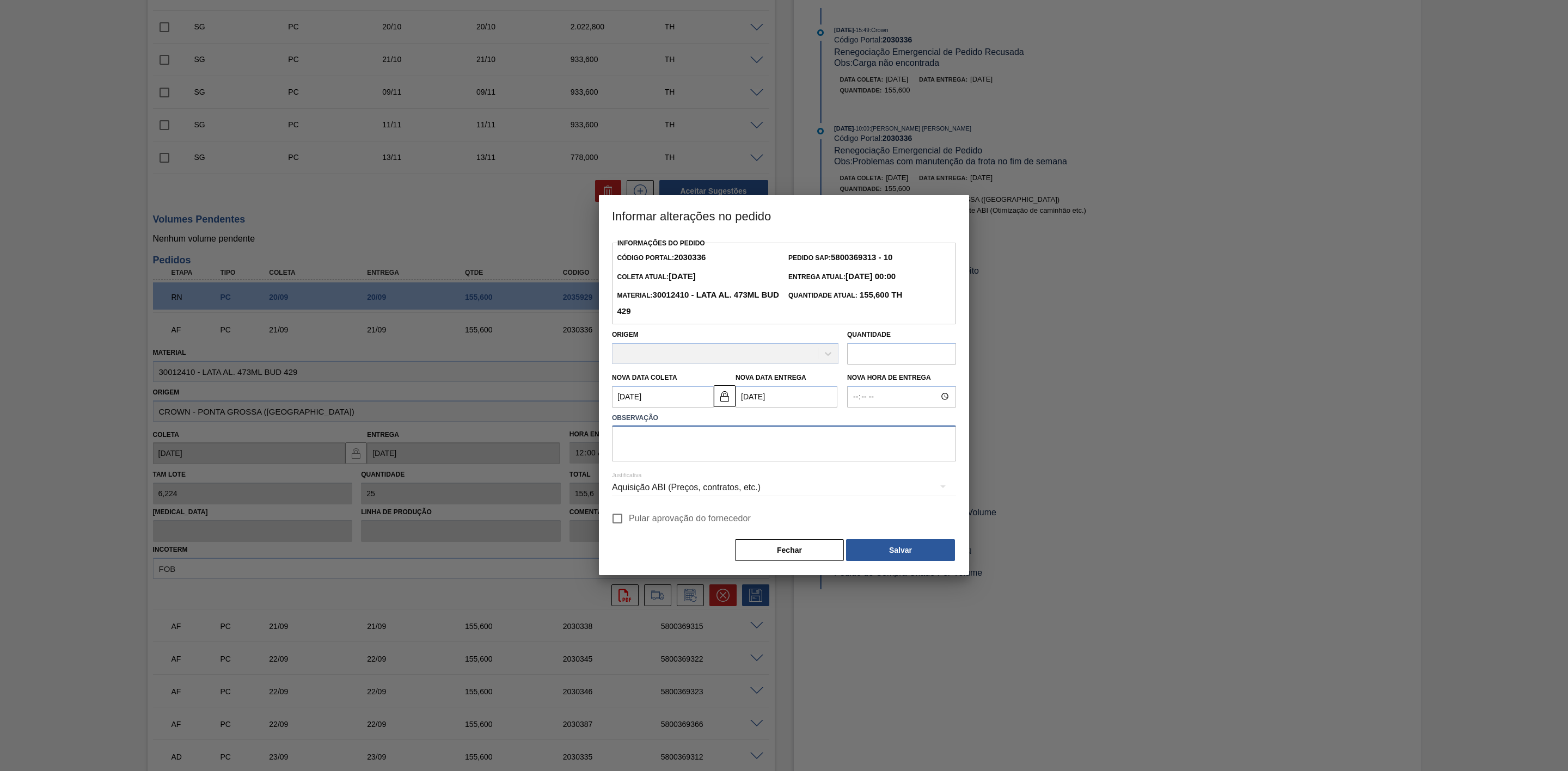
click at [686, 436] on textarea at bounding box center [784, 444] width 344 height 36
paste textarea "Furo D-1 - problemas com as frotas"
type textarea "Furo D-1 - problemas com as frotas"
click at [716, 485] on div "Aquisição ABI (Preços, contratos, etc.)" at bounding box center [784, 488] width 344 height 31
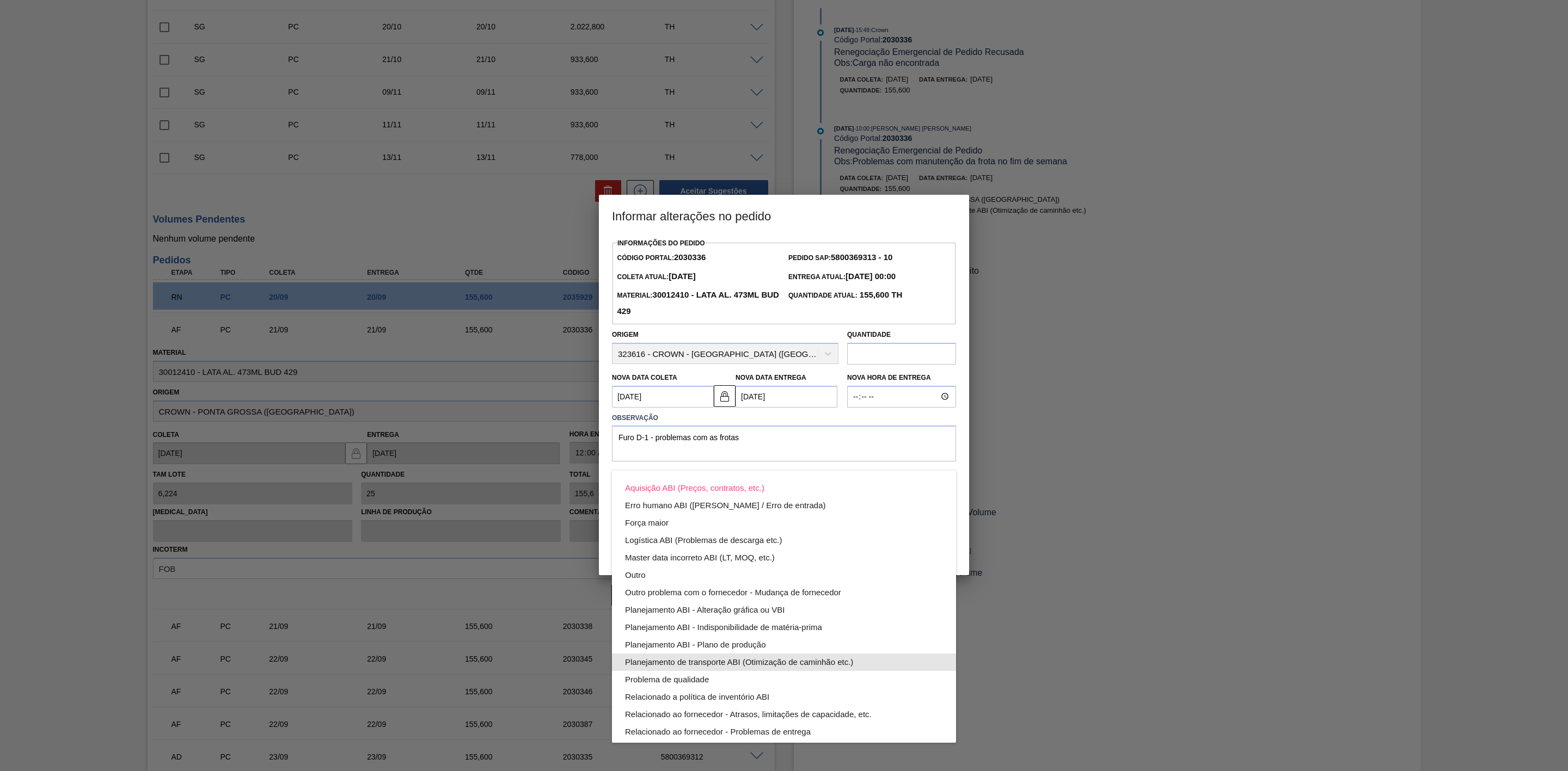
click at [759, 661] on div "Planejamento de transporte ABI (Otimização de caminhão etc.)" at bounding box center [784, 662] width 318 height 17
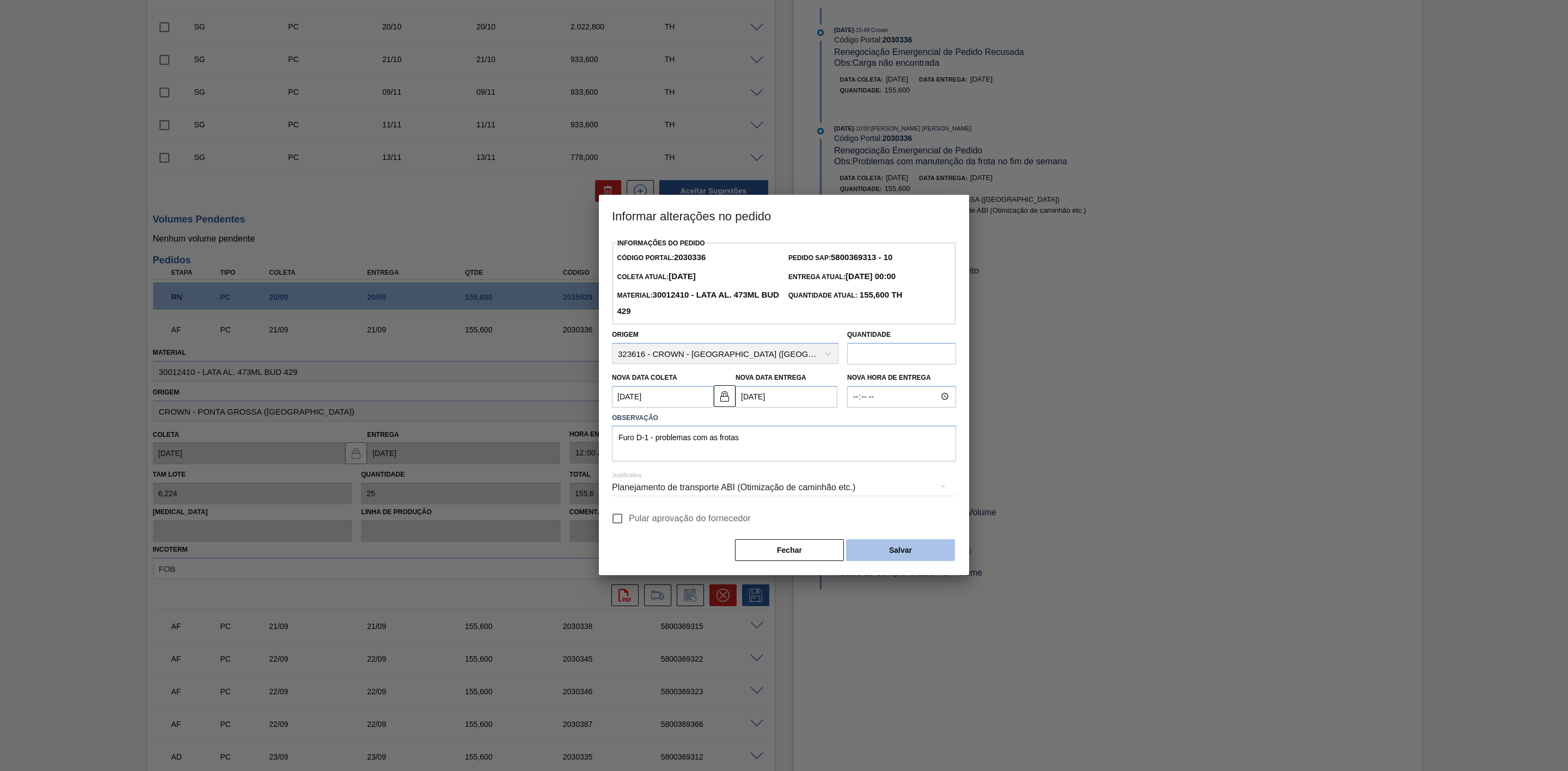
click at [897, 547] on button "Salvar" at bounding box center [900, 550] width 109 height 22
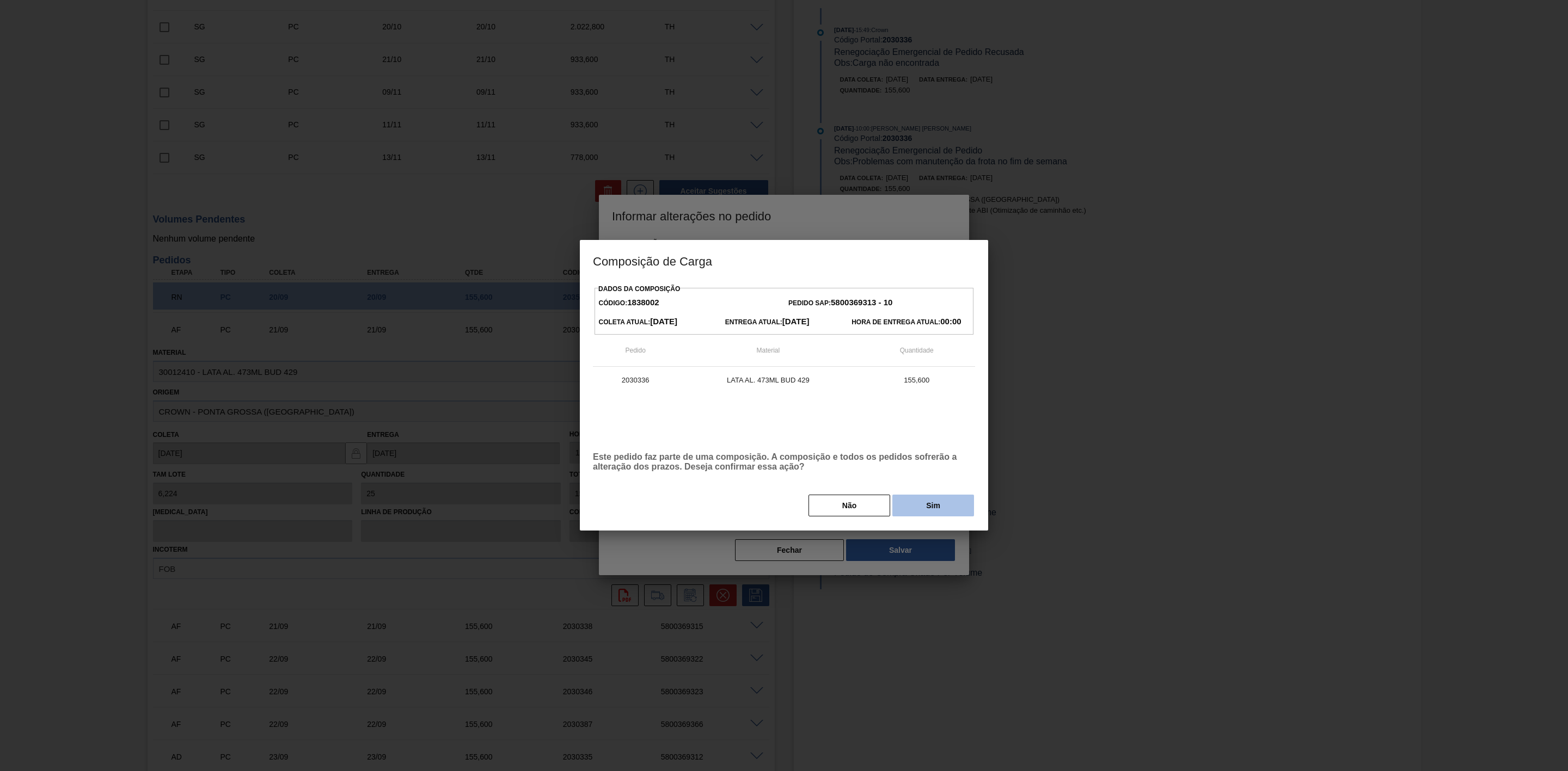
click at [923, 509] on button "Sim" at bounding box center [933, 505] width 82 height 22
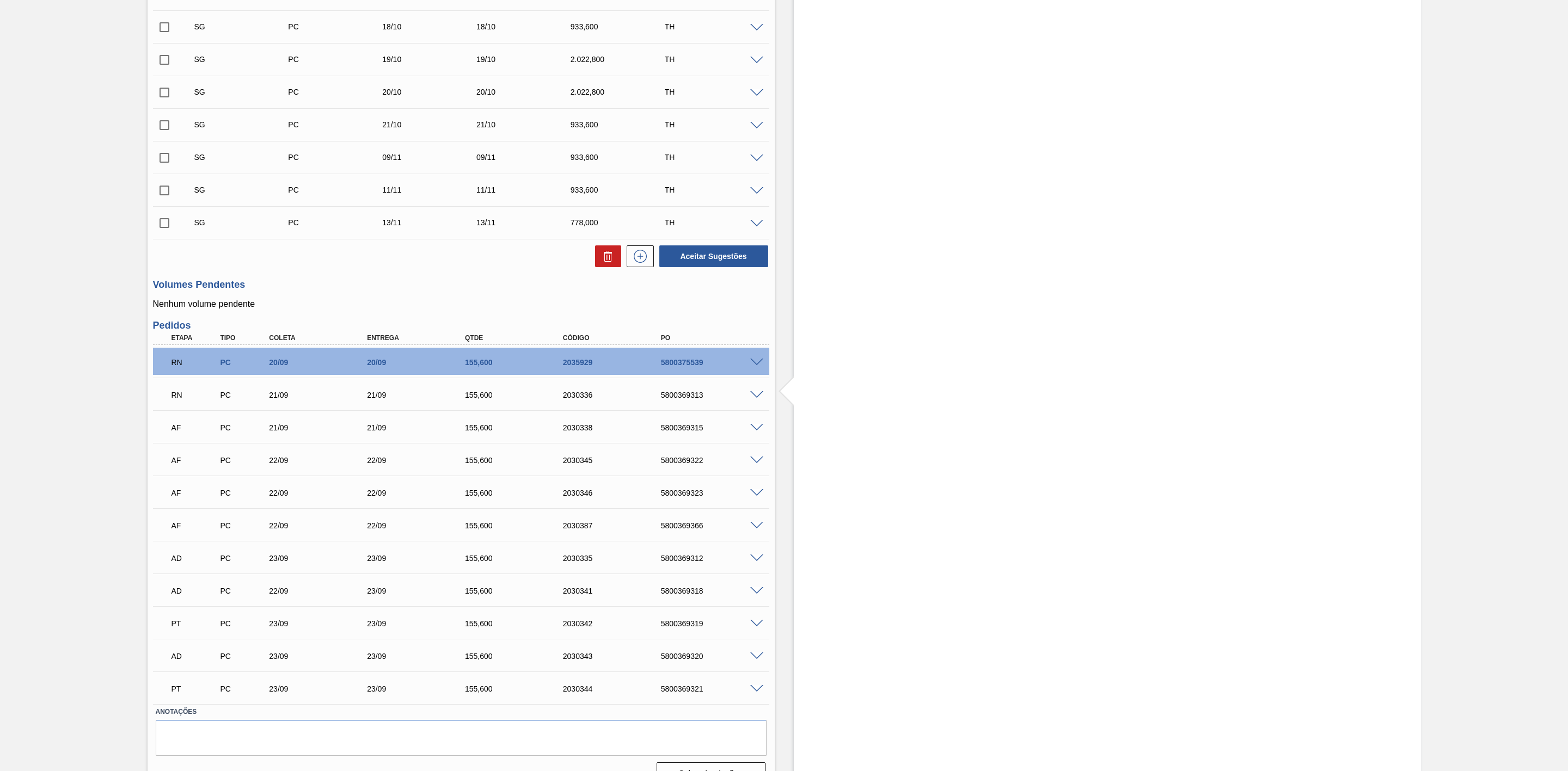
click at [757, 430] on span at bounding box center [757, 428] width 13 height 8
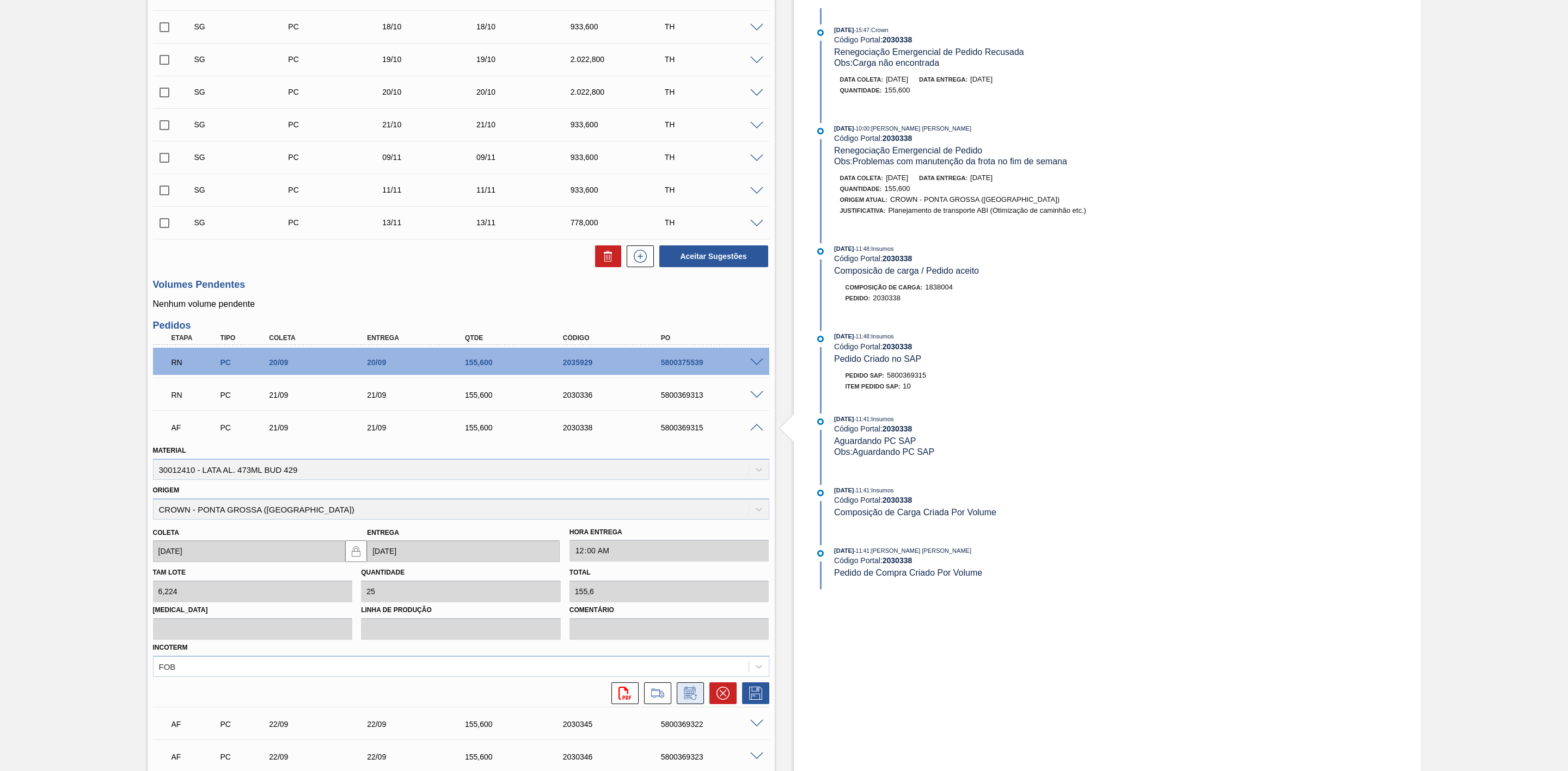
click at [686, 704] on button at bounding box center [690, 693] width 27 height 22
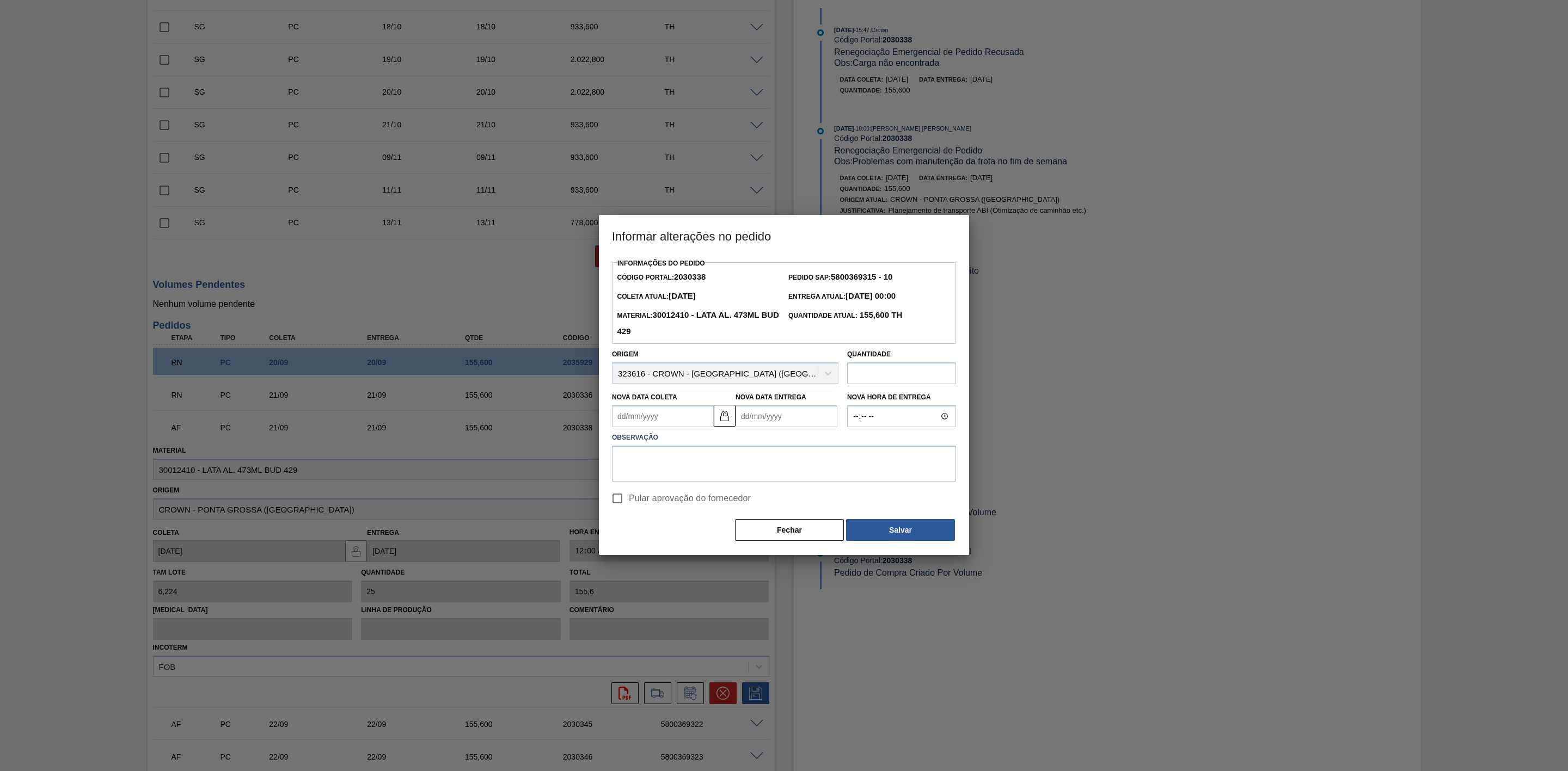
click at [678, 419] on Coleta2030338 "Nova Data Coleta" at bounding box center [663, 416] width 102 height 22
click at [663, 529] on div "23" at bounding box center [660, 530] width 15 height 15
type Coleta2030338 "[DATE]"
type Entrega2030338 "[DATE]"
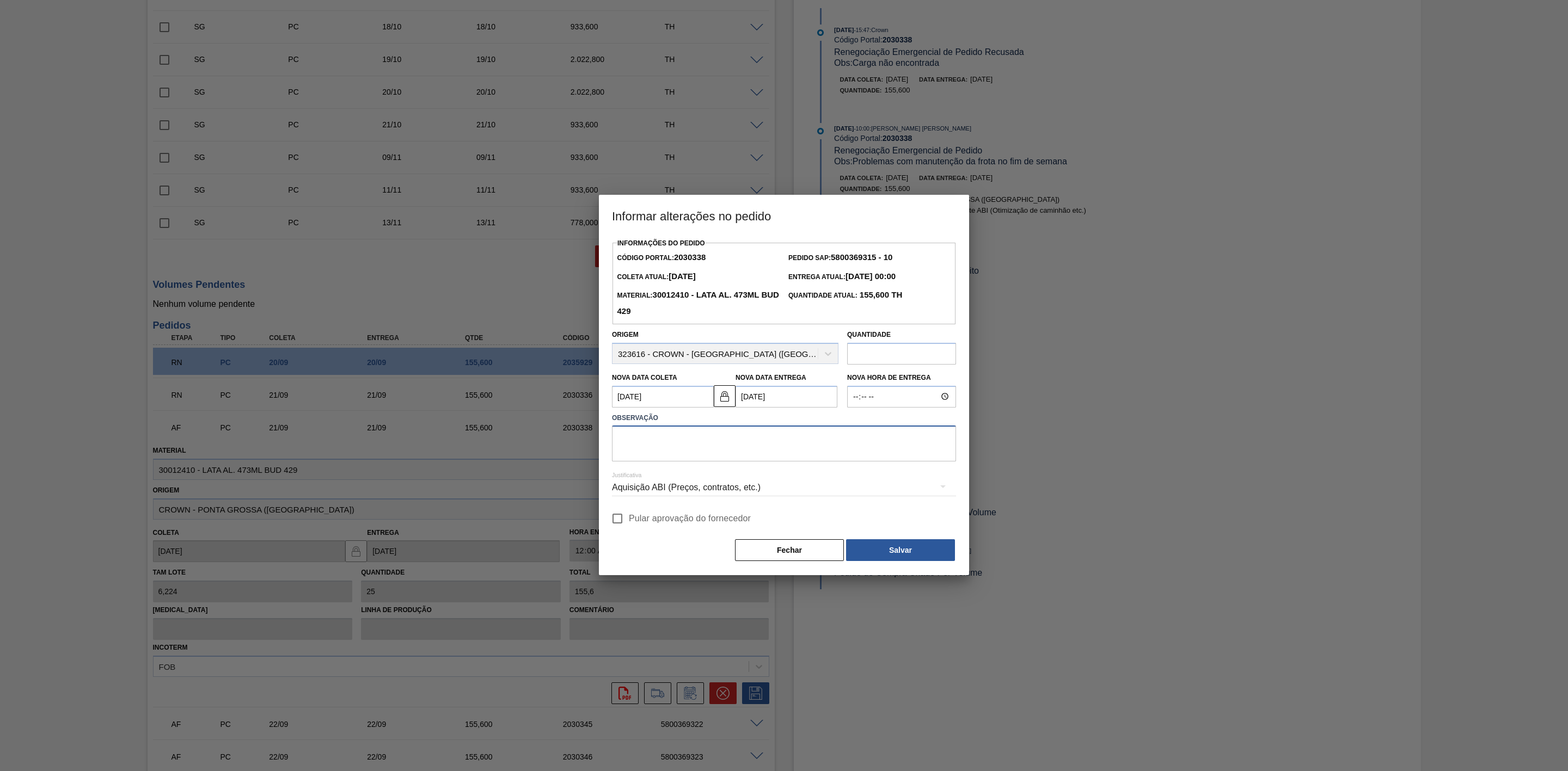
click at [700, 444] on textarea at bounding box center [784, 444] width 344 height 36
paste textarea "Furo D-1 - problemas com as frotas"
type textarea "Furo D-1 - problemas com as frotas"
click at [724, 490] on div "Aquisição ABI (Preços, contratos, etc.)" at bounding box center [784, 488] width 344 height 31
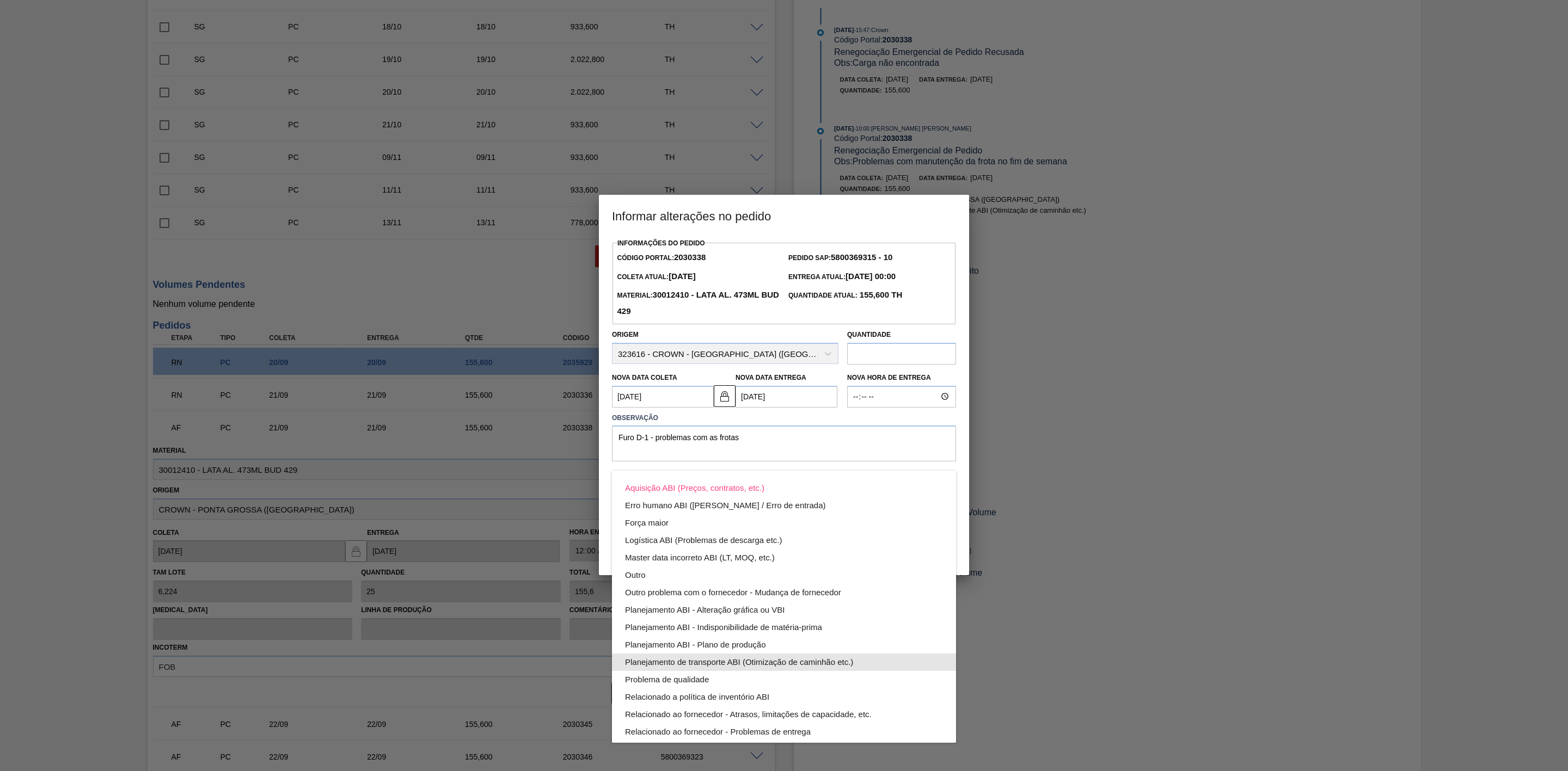
click at [752, 658] on div "Planejamento de transporte ABI (Otimização de caminhão etc.)" at bounding box center [784, 662] width 318 height 17
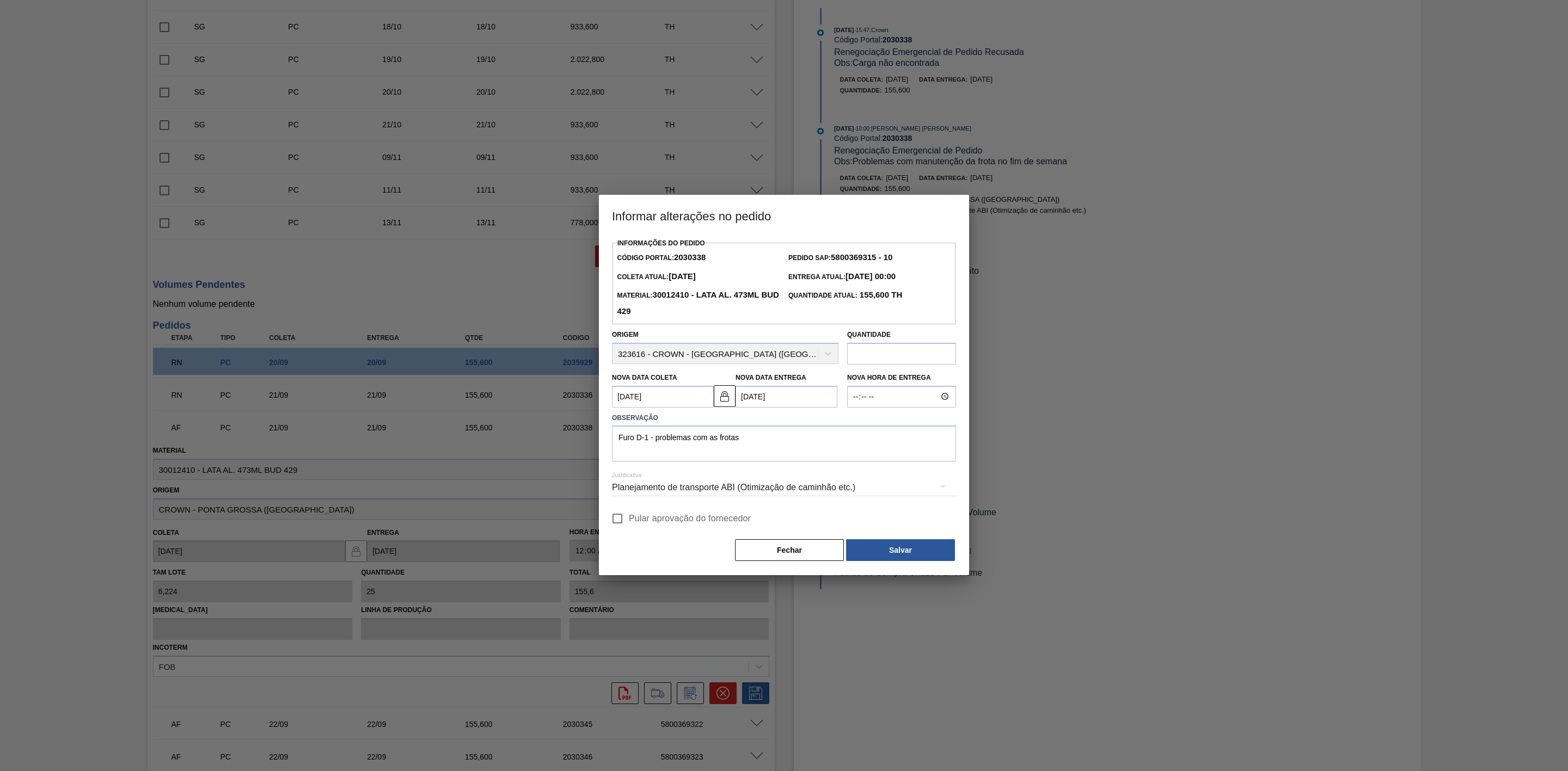
click at [810, 487] on div "Planejamento de transporte ABI (Otimização de caminhão etc.)" at bounding box center [784, 488] width 344 height 31
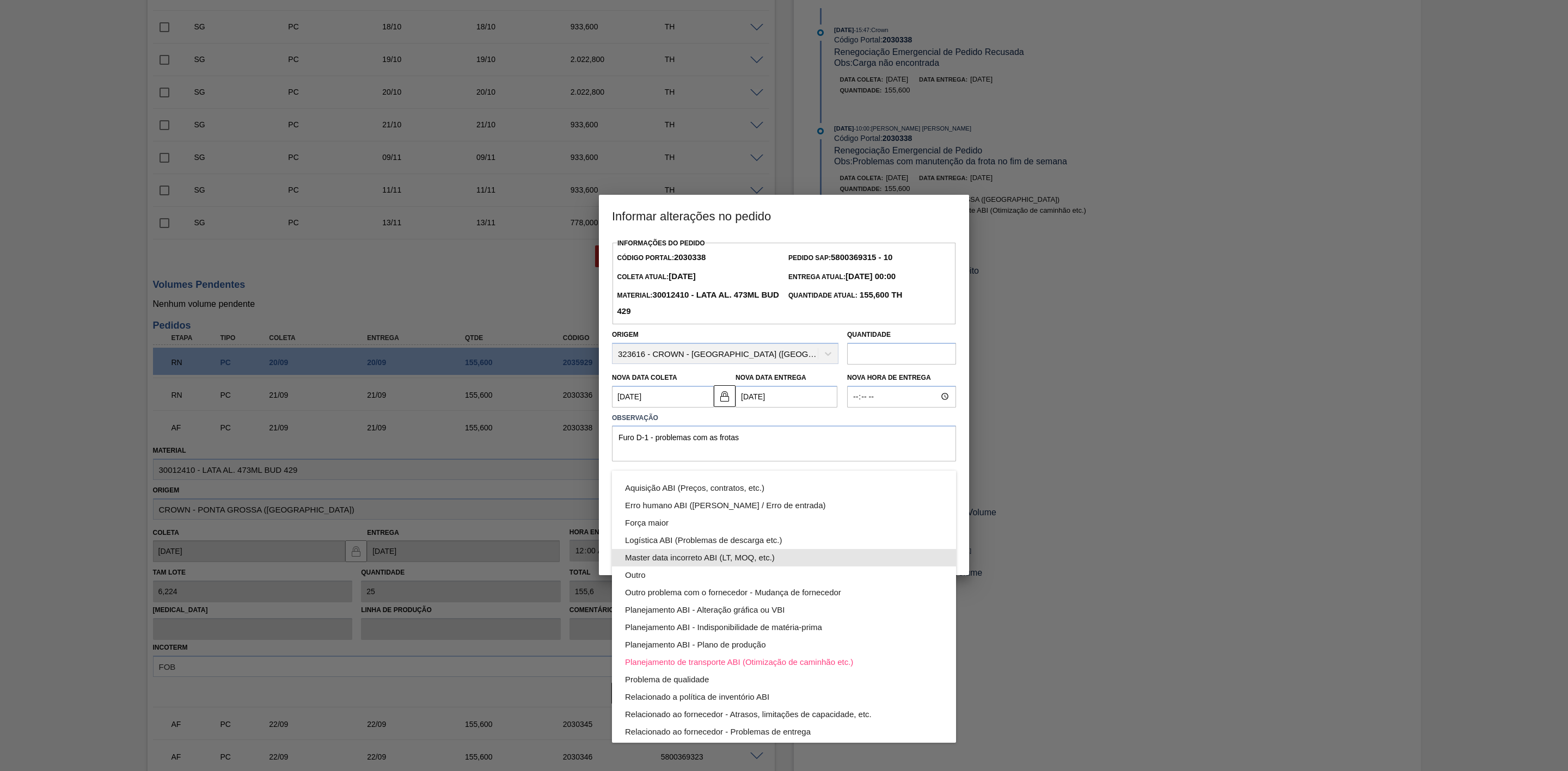
scroll to position [59, 0]
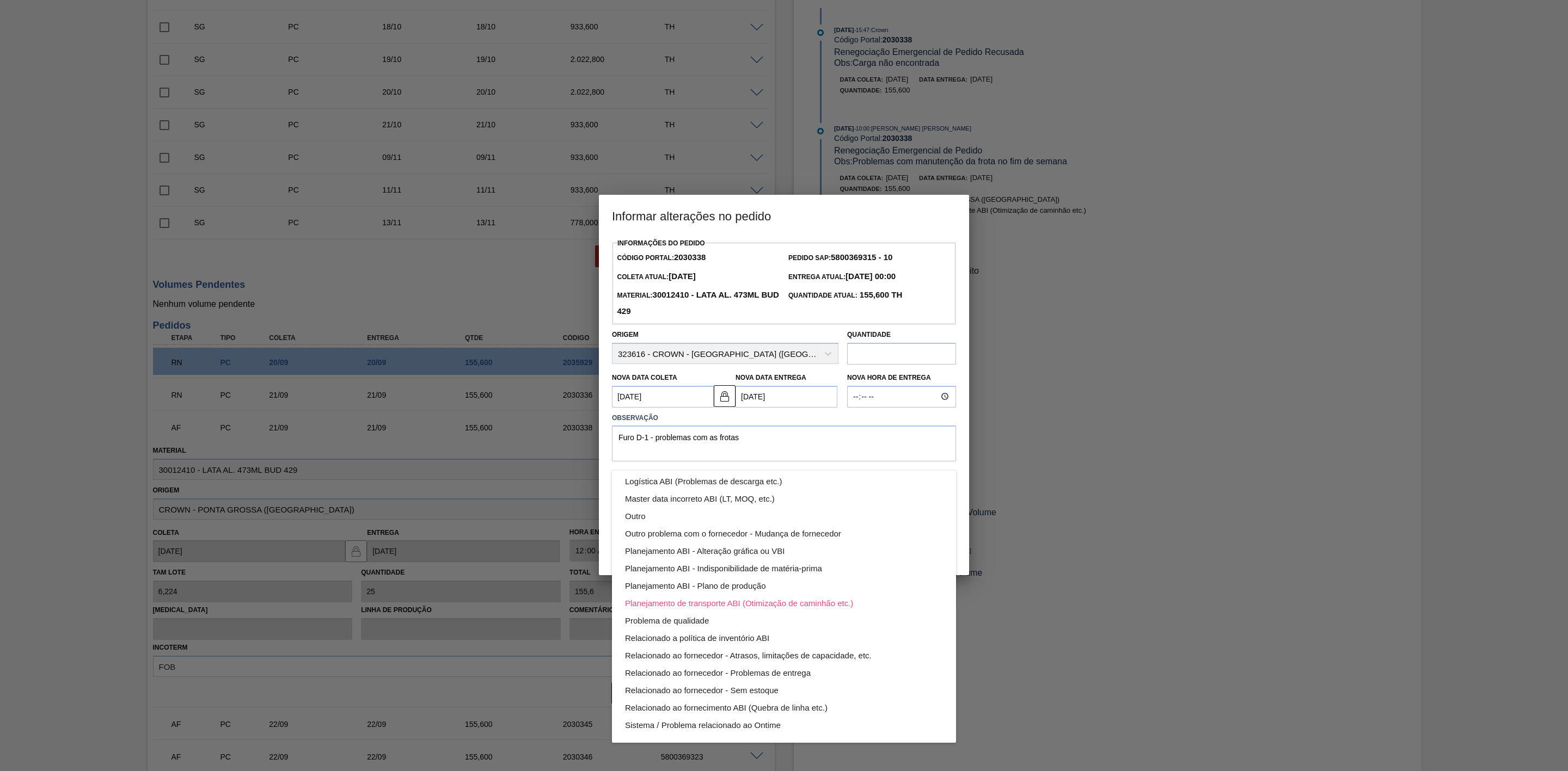
click at [962, 517] on div "Aquisição ABI (Preços, contratos, etc.) Erro humano ABI (Cálculo / Erro de entr…" at bounding box center [784, 386] width 1568 height 771
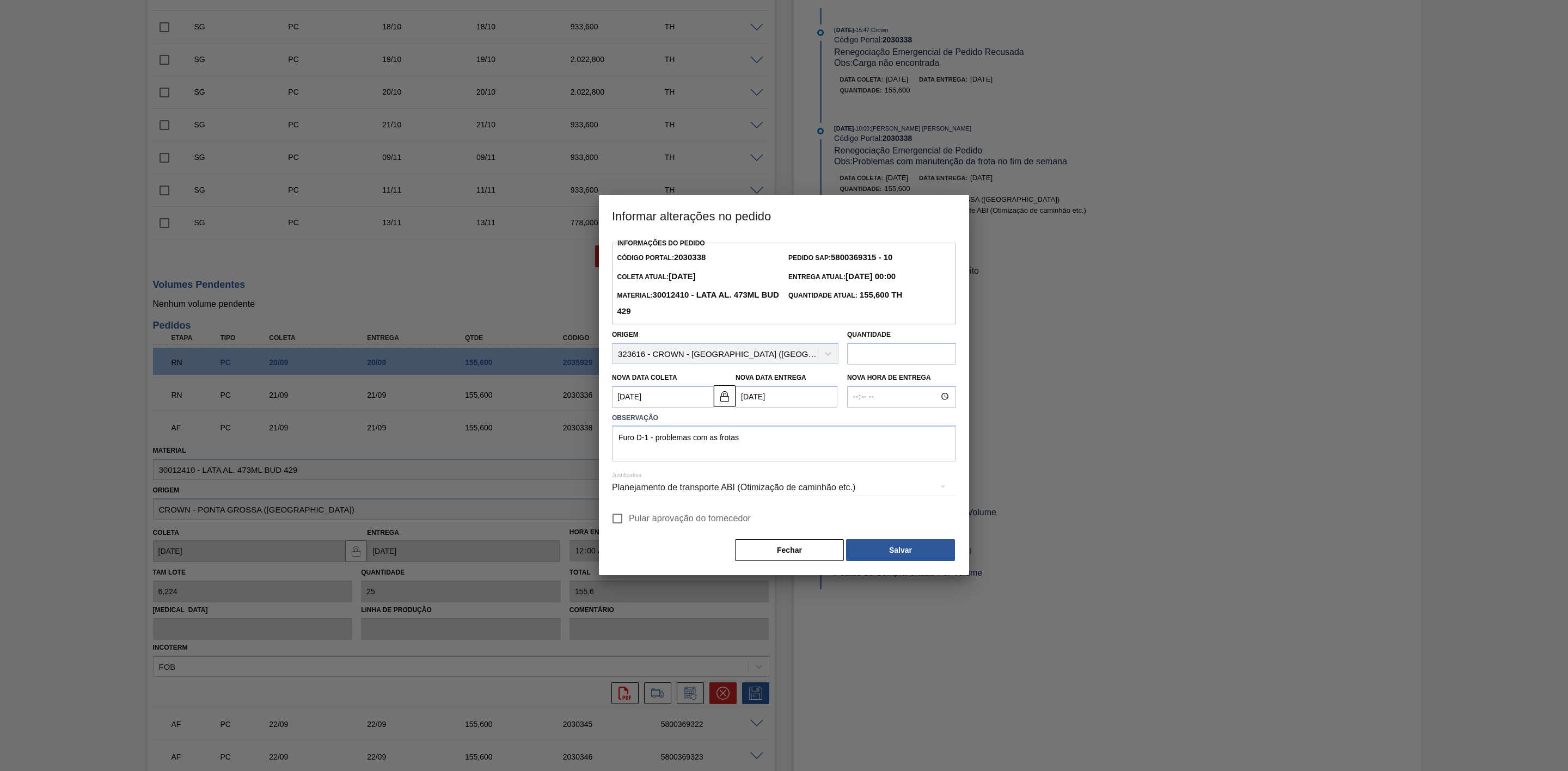
click at [930, 554] on div "Aquisição ABI (Preços, contratos, etc.) Erro humano ABI (Cálculo / Erro de entr…" at bounding box center [784, 386] width 1568 height 771
click at [909, 549] on button "Salvar" at bounding box center [900, 550] width 109 height 22
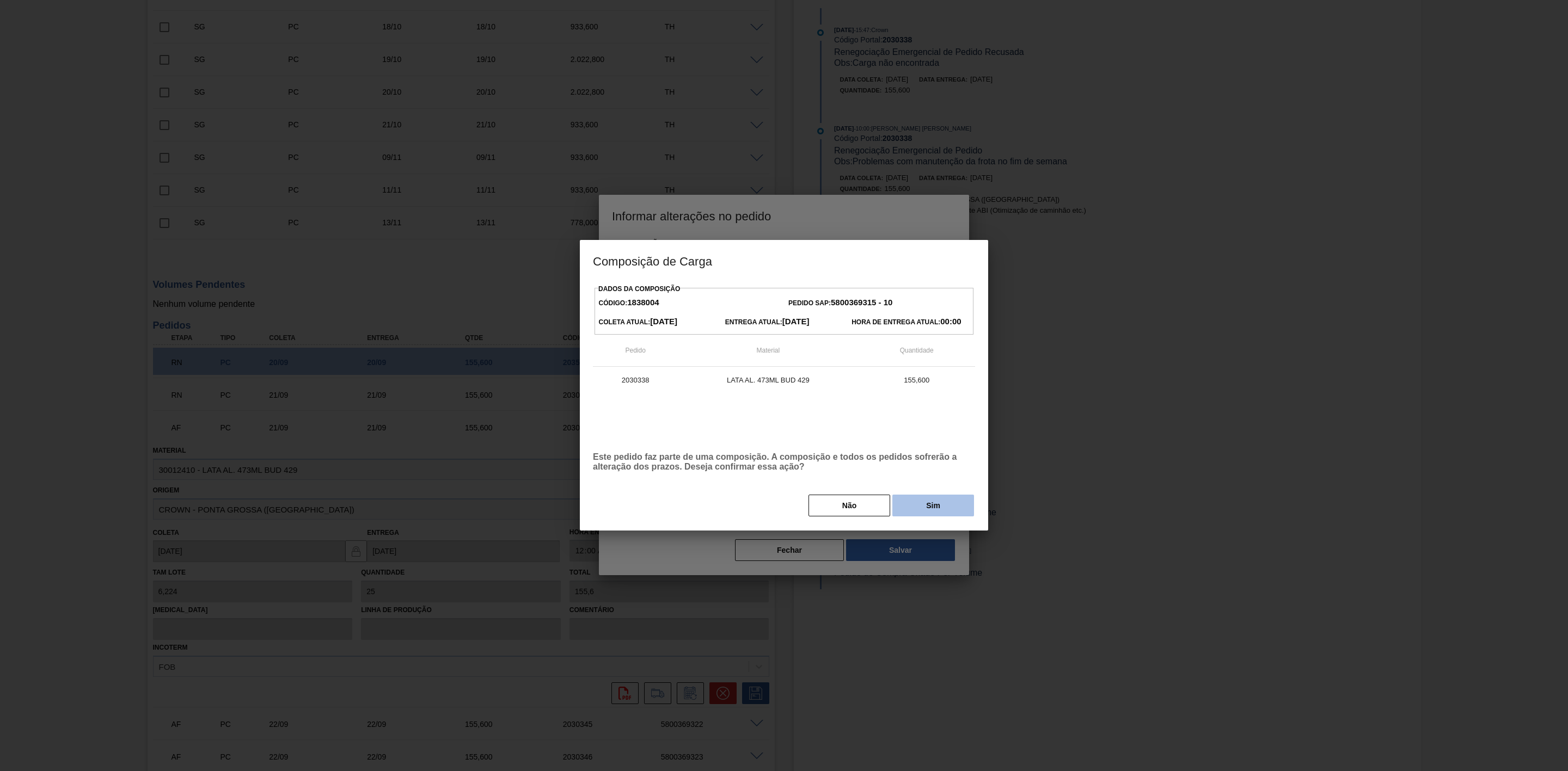
click at [917, 517] on button "Sim" at bounding box center [933, 505] width 82 height 22
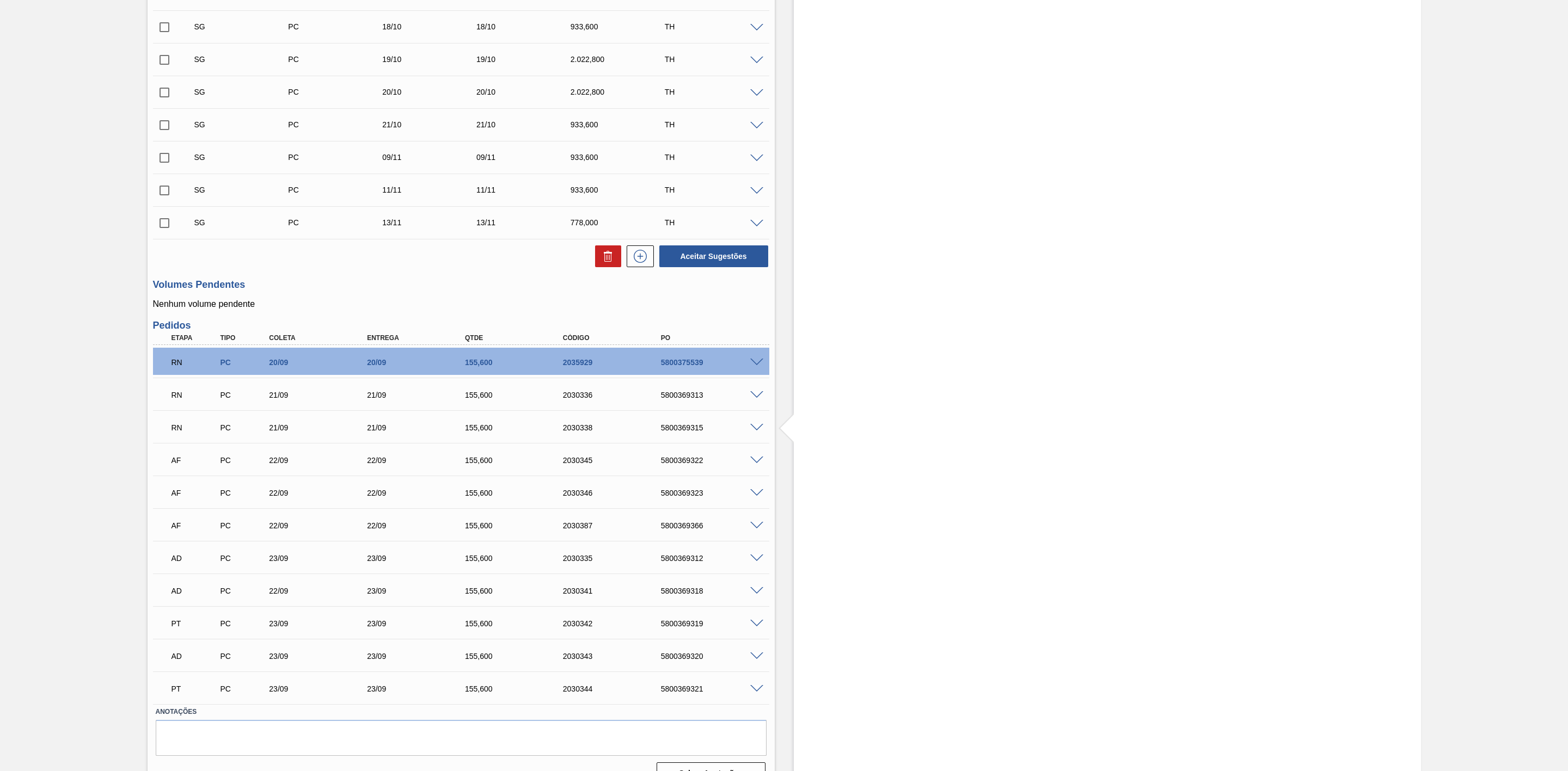
click at [758, 495] on span at bounding box center [757, 493] width 13 height 8
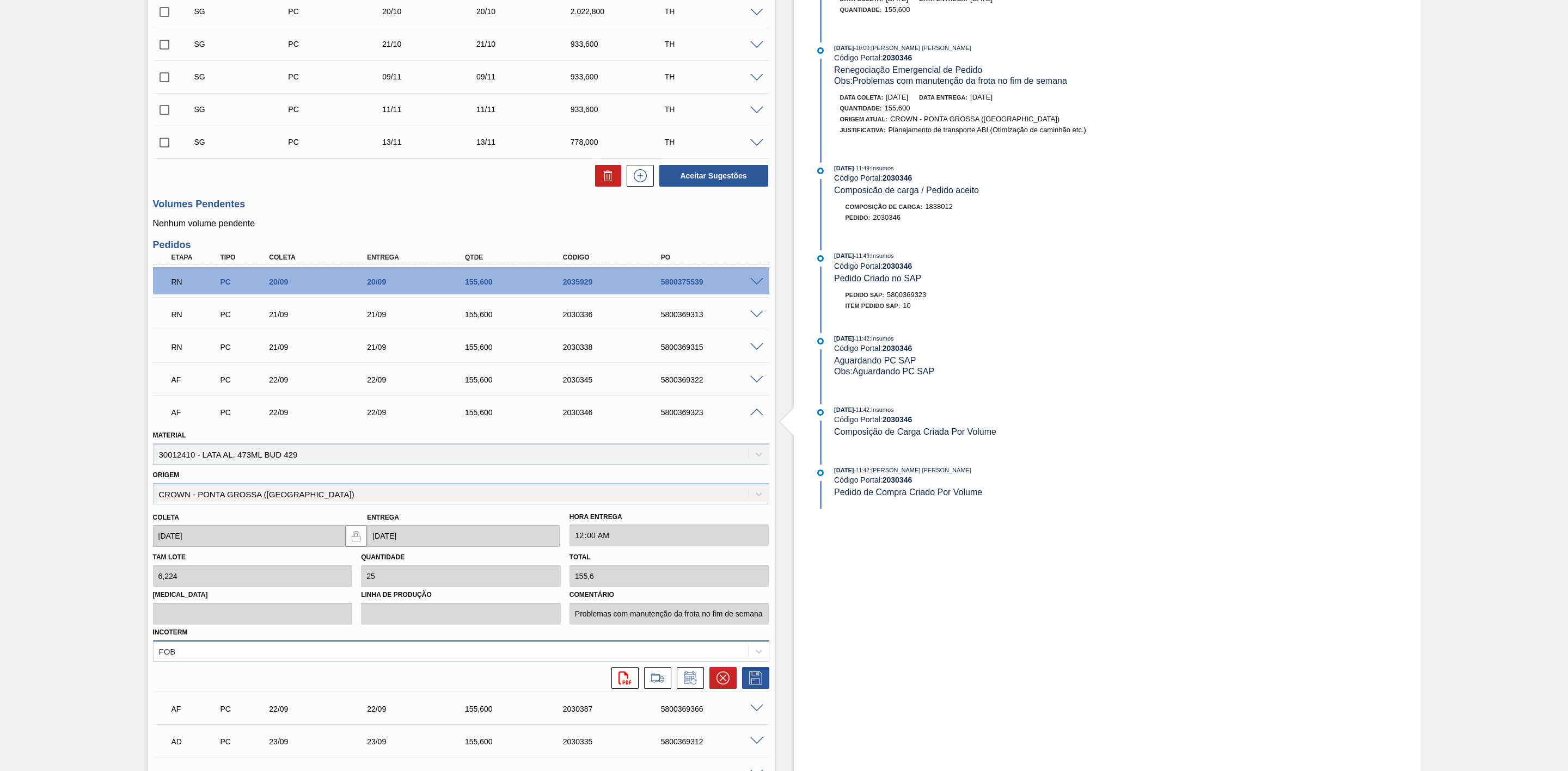
scroll to position [408, 0]
click at [691, 681] on icon at bounding box center [690, 677] width 17 height 13
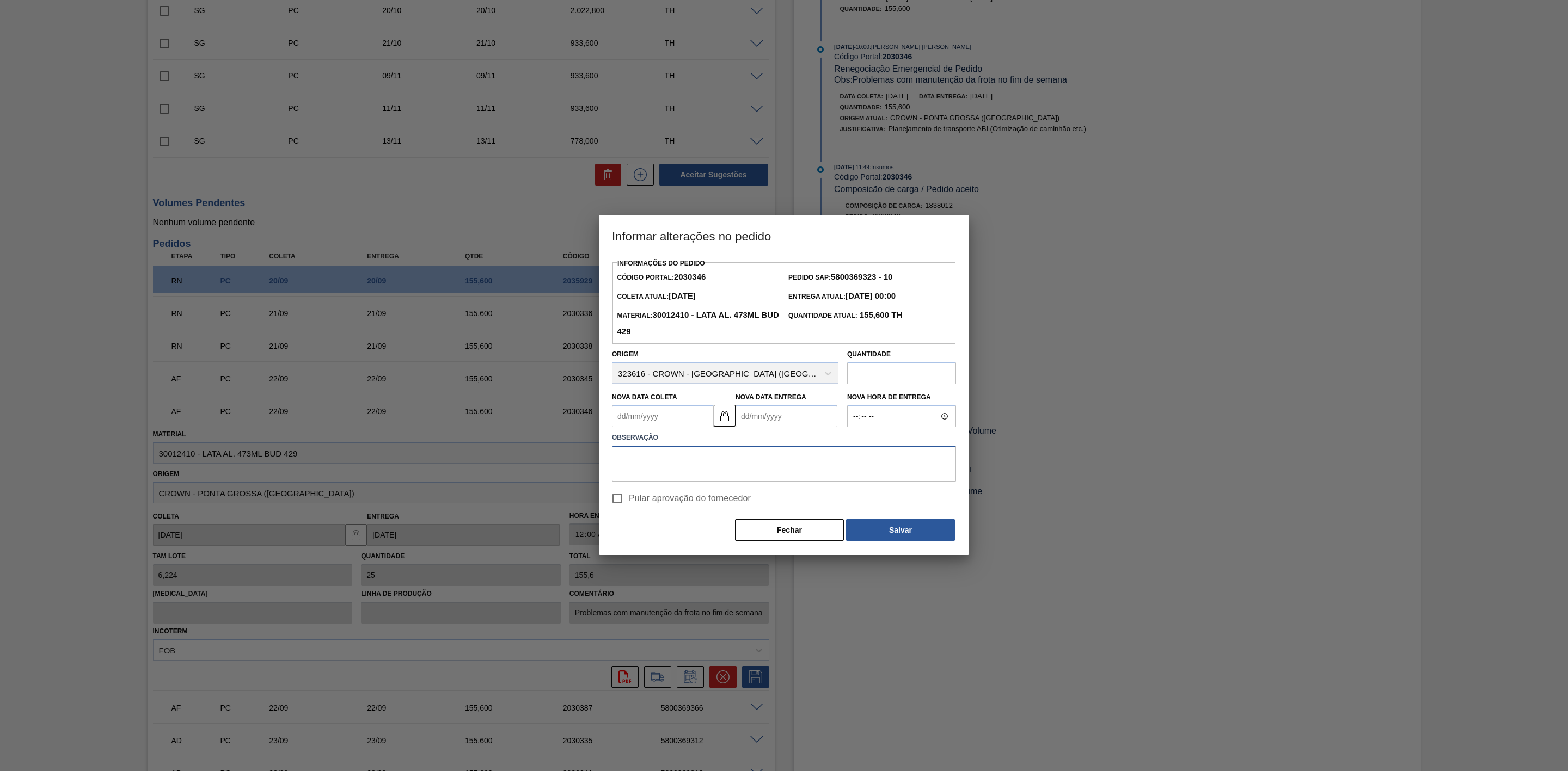
click at [698, 458] on textarea at bounding box center [784, 464] width 344 height 36
paste textarea "Furo D-1 - problemas com as frotas"
type textarea "Furo D-1 - problemas com as frotas"
click at [668, 419] on Coleta2030346 "Nova Data Coleta" at bounding box center [663, 416] width 102 height 22
click at [659, 529] on div "23" at bounding box center [660, 530] width 15 height 15
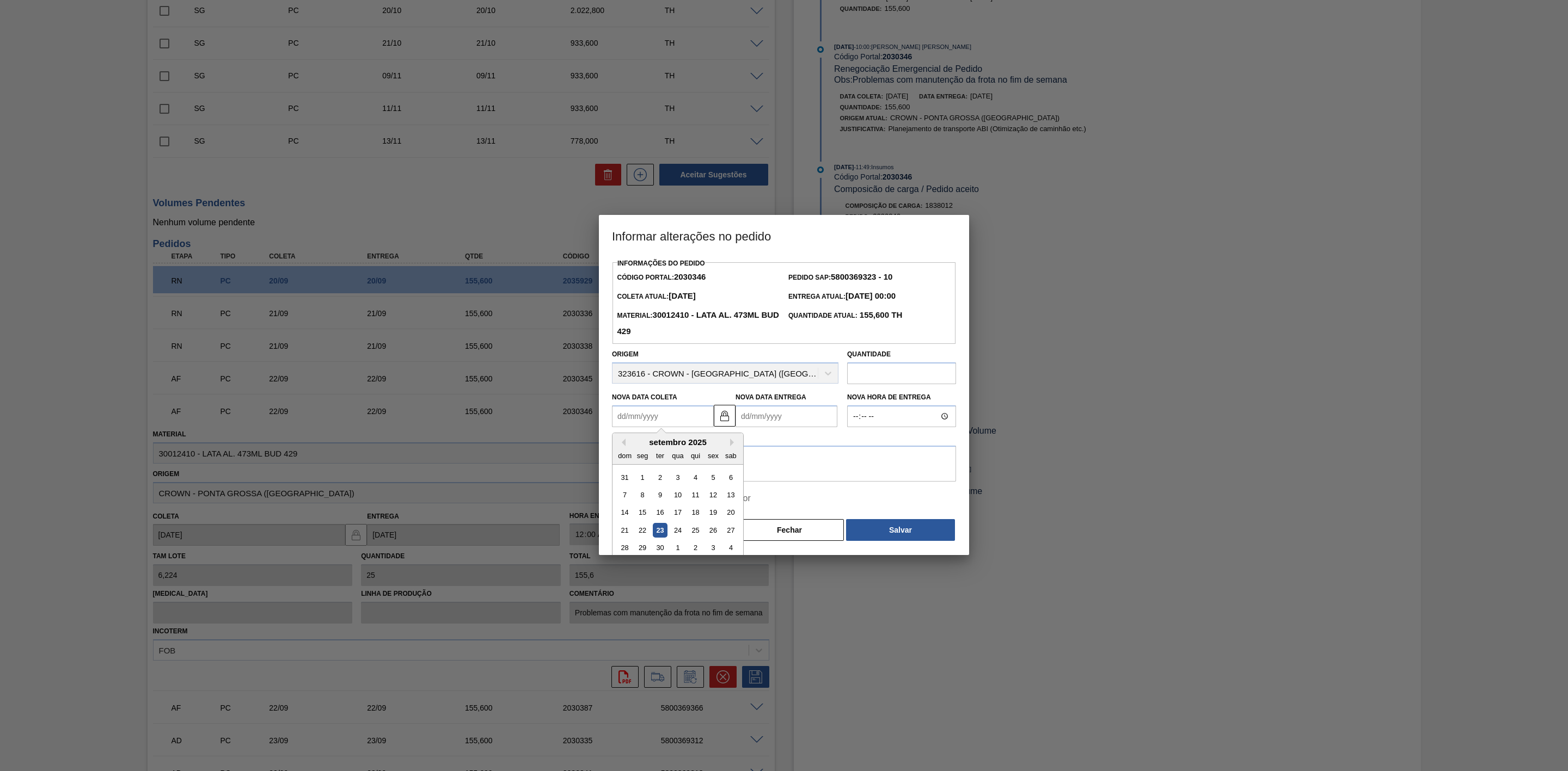
type Coleta2030346 "[DATE]"
type Entrega2030346 "[DATE]"
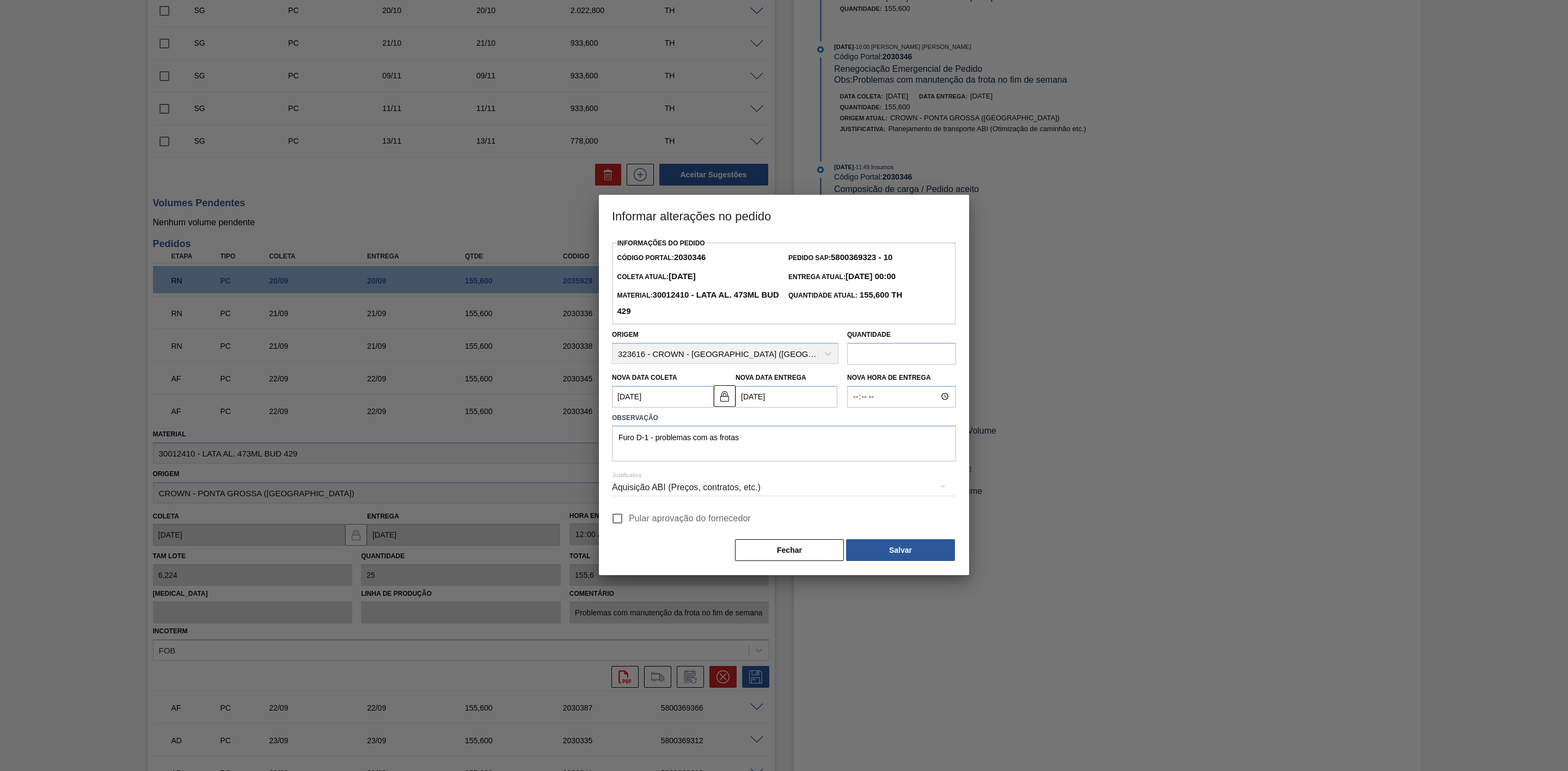
click at [792, 492] on div "Aquisição ABI (Preços, contratos, etc.)" at bounding box center [784, 488] width 344 height 31
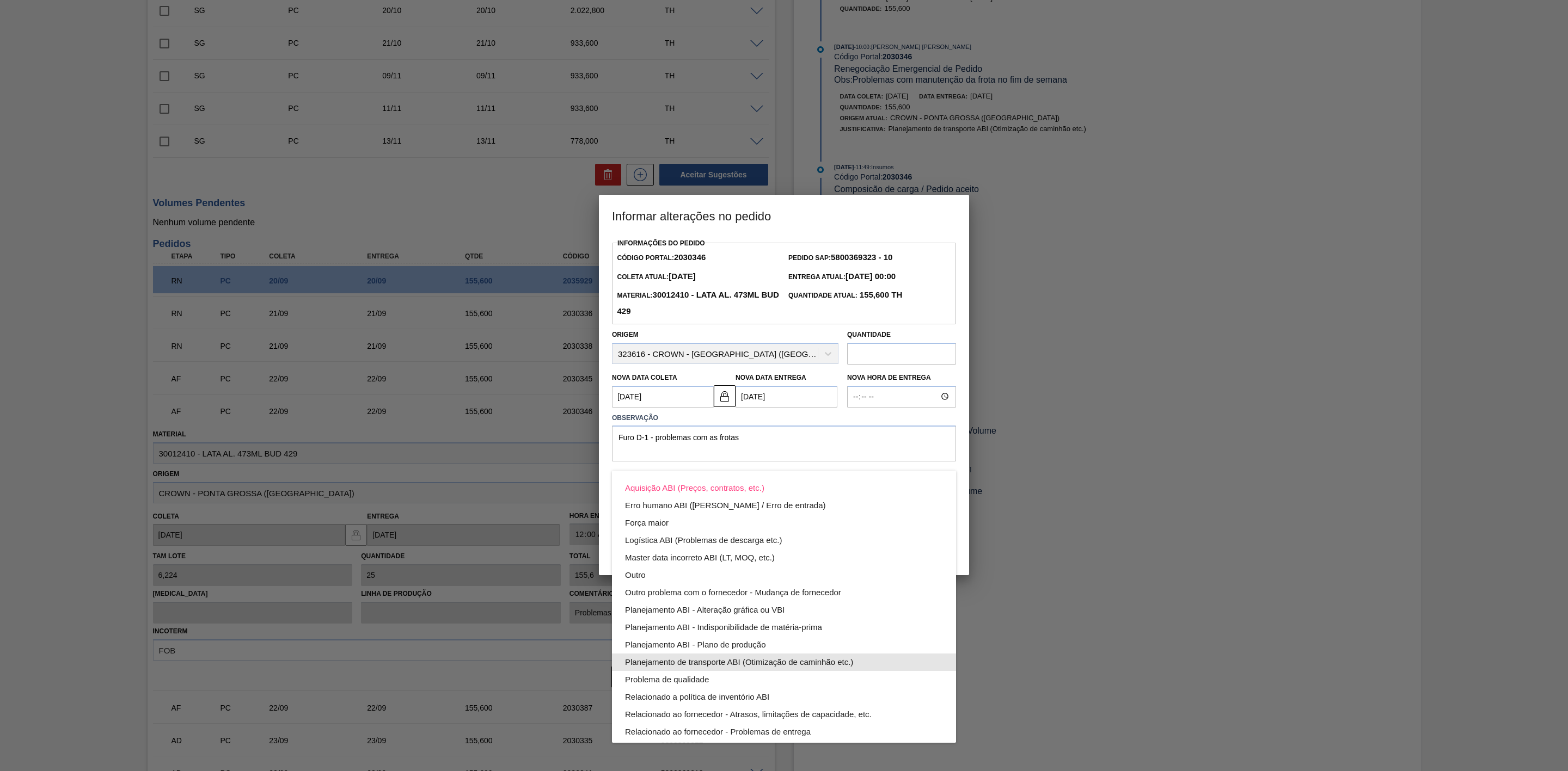
click at [784, 661] on div "Planejamento de transporte ABI (Otimização de caminhão etc.)" at bounding box center [784, 662] width 318 height 17
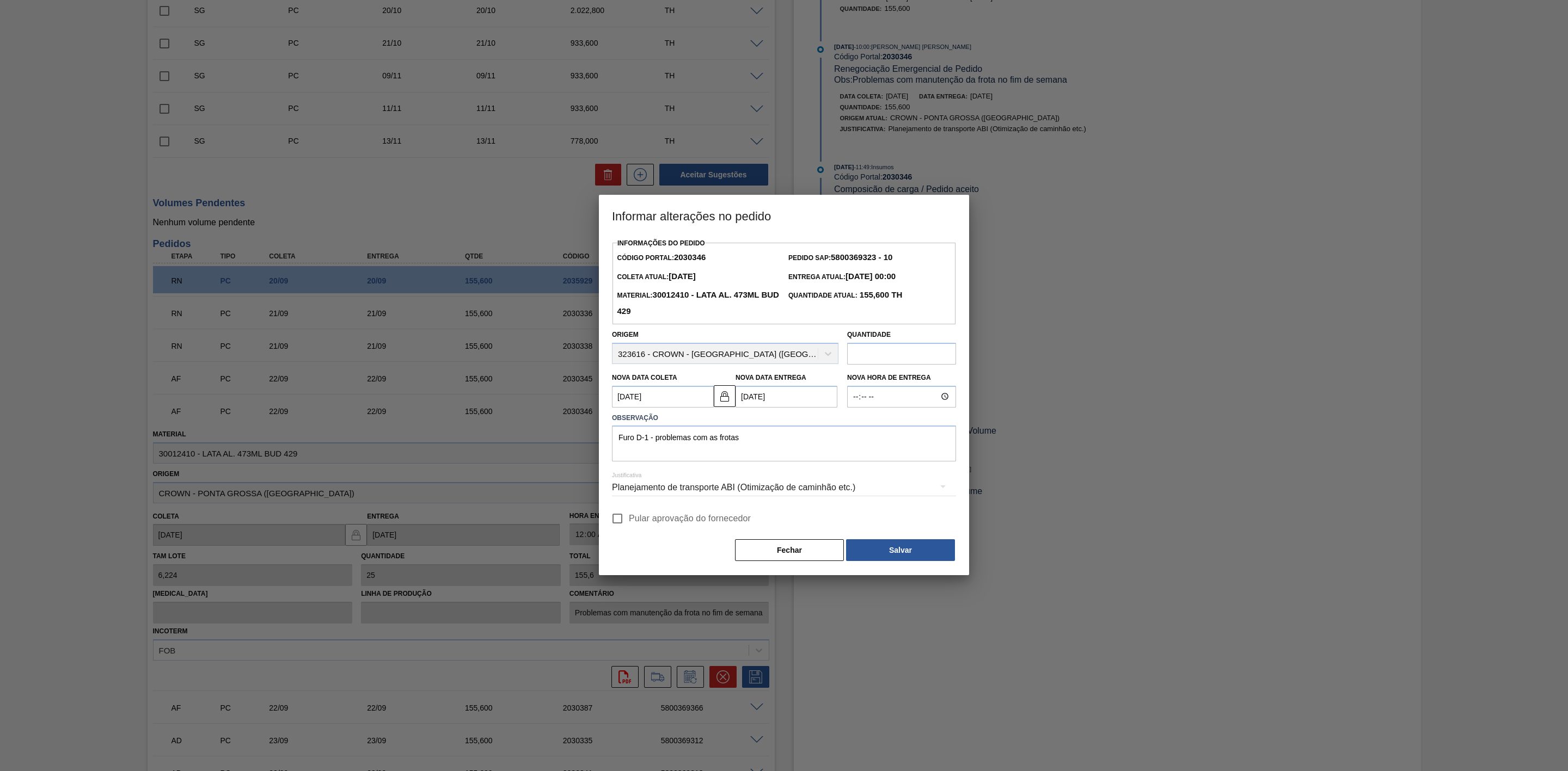
click at [892, 542] on button "Salvar" at bounding box center [900, 550] width 109 height 22
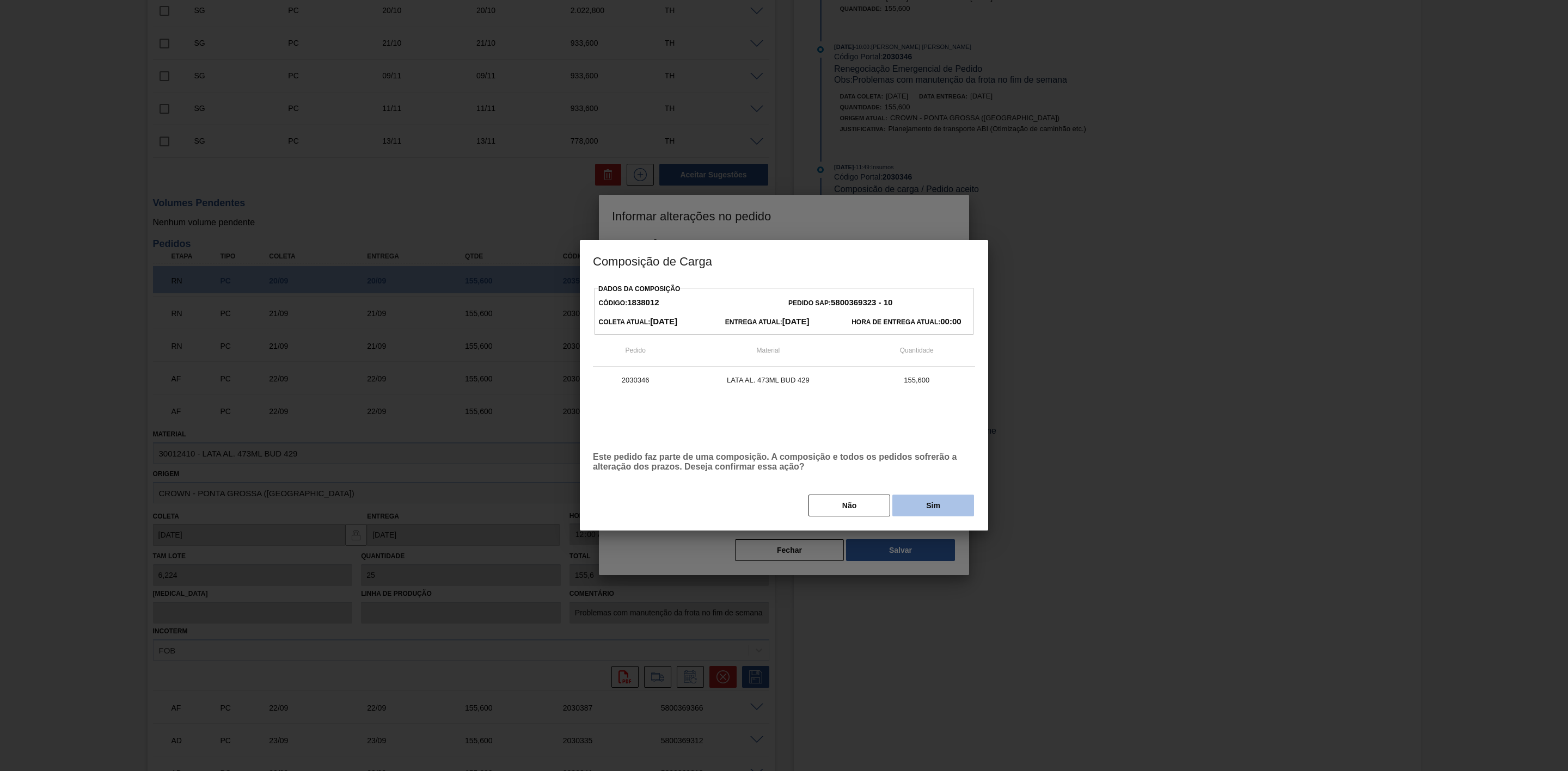
click at [923, 505] on button "Sim" at bounding box center [933, 505] width 82 height 22
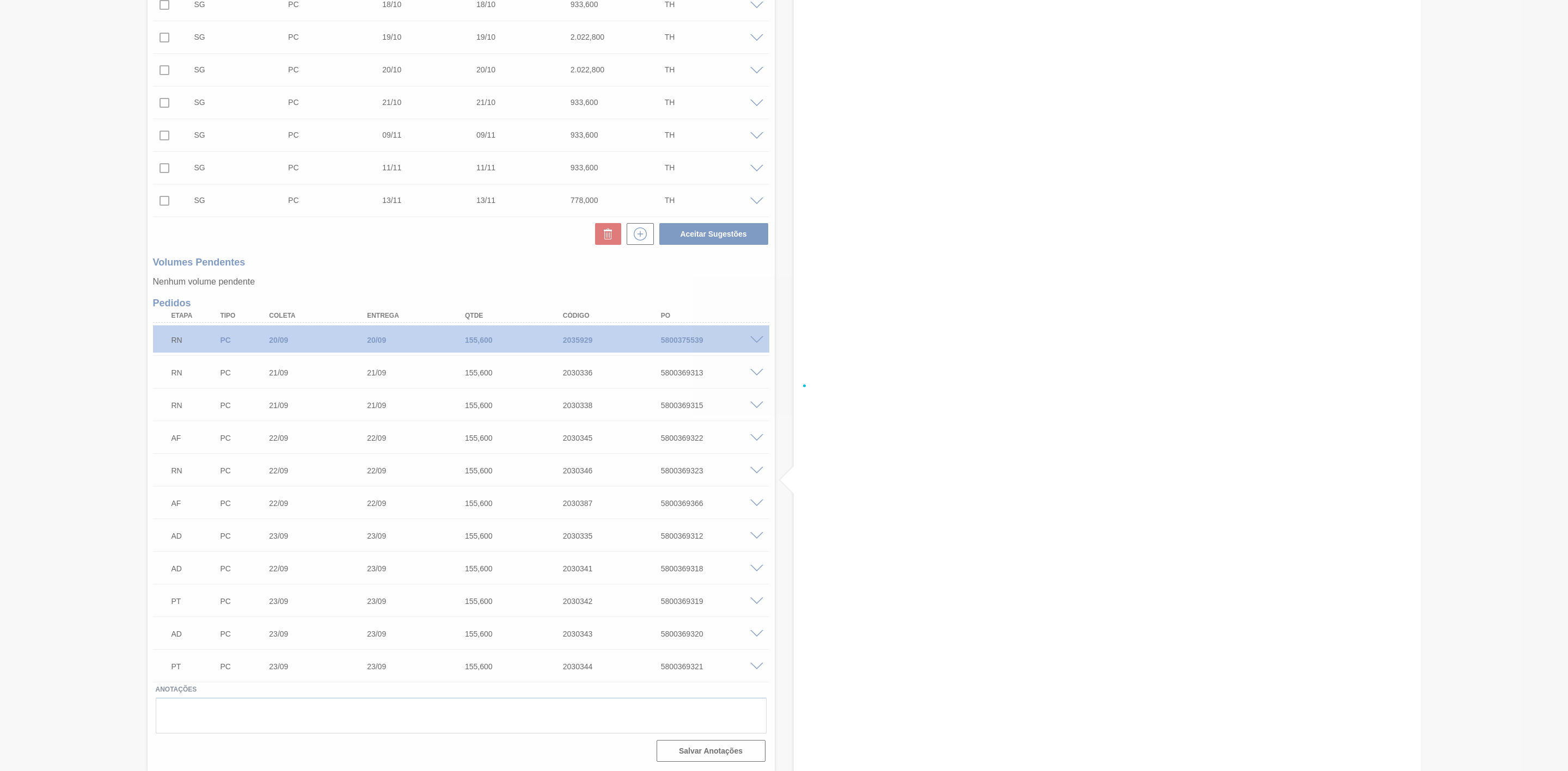
scroll to position [354, 0]
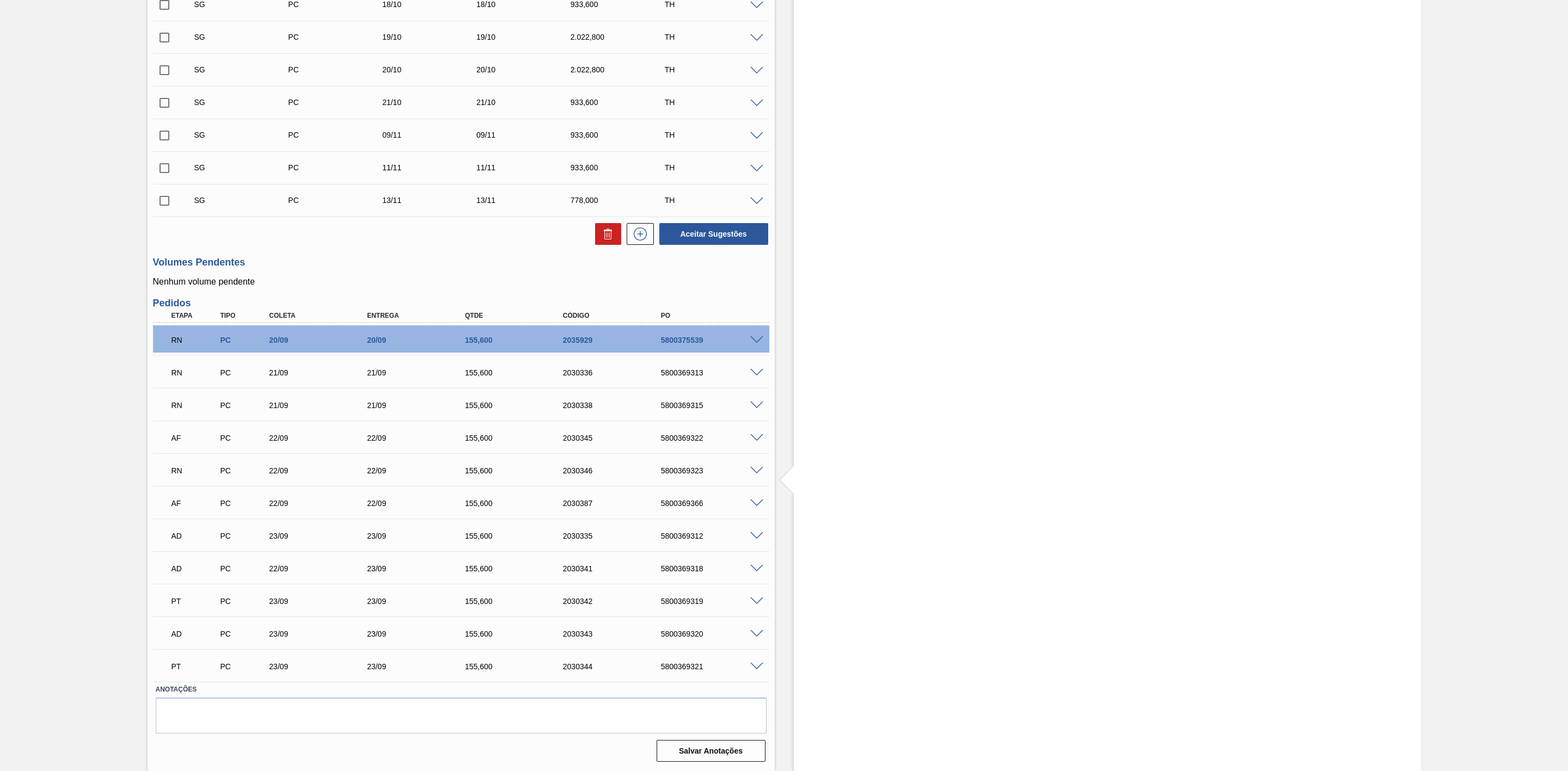
click at [754, 440] on span at bounding box center [757, 438] width 13 height 8
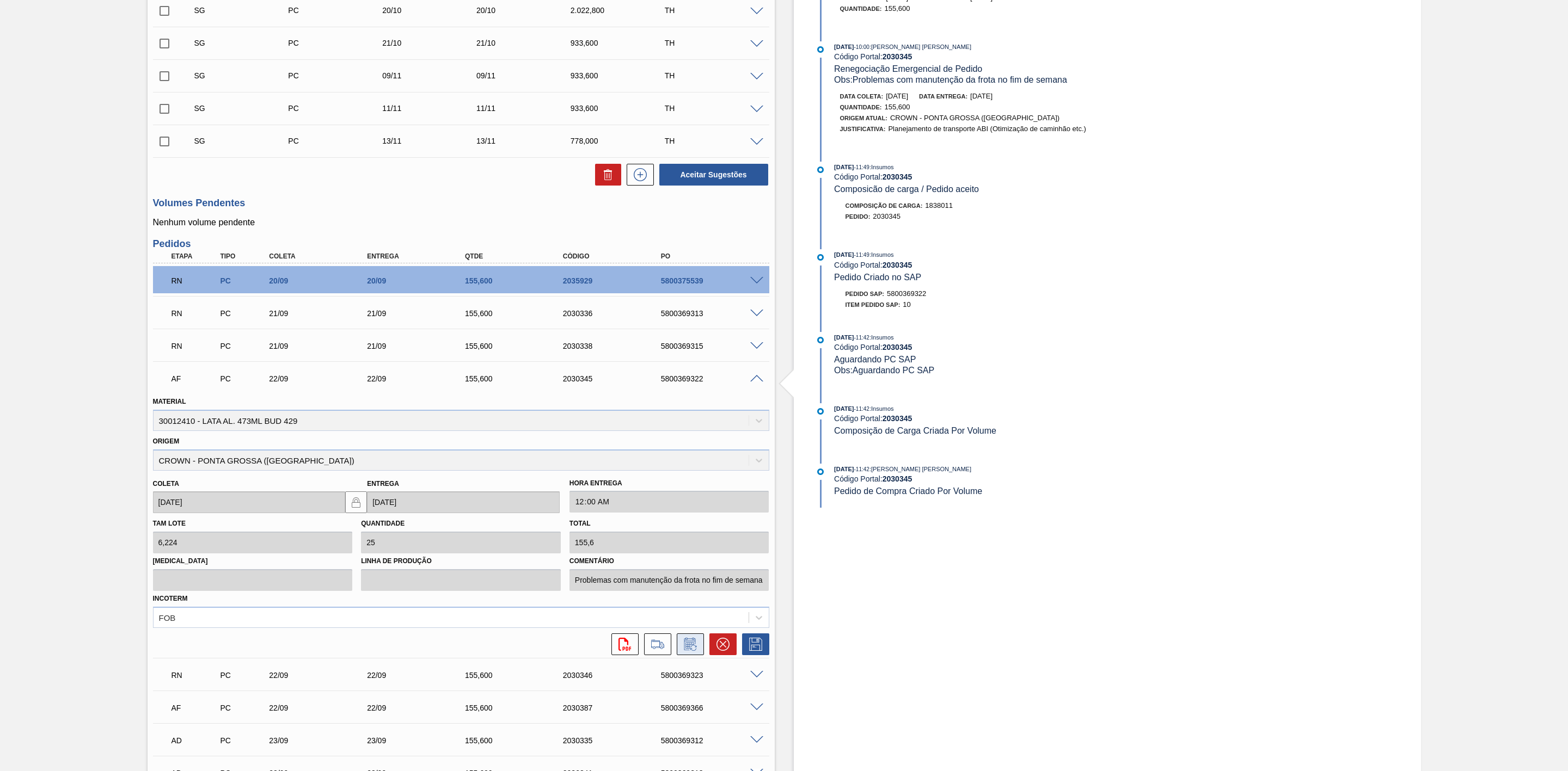
click at [688, 649] on icon at bounding box center [690, 644] width 17 height 13
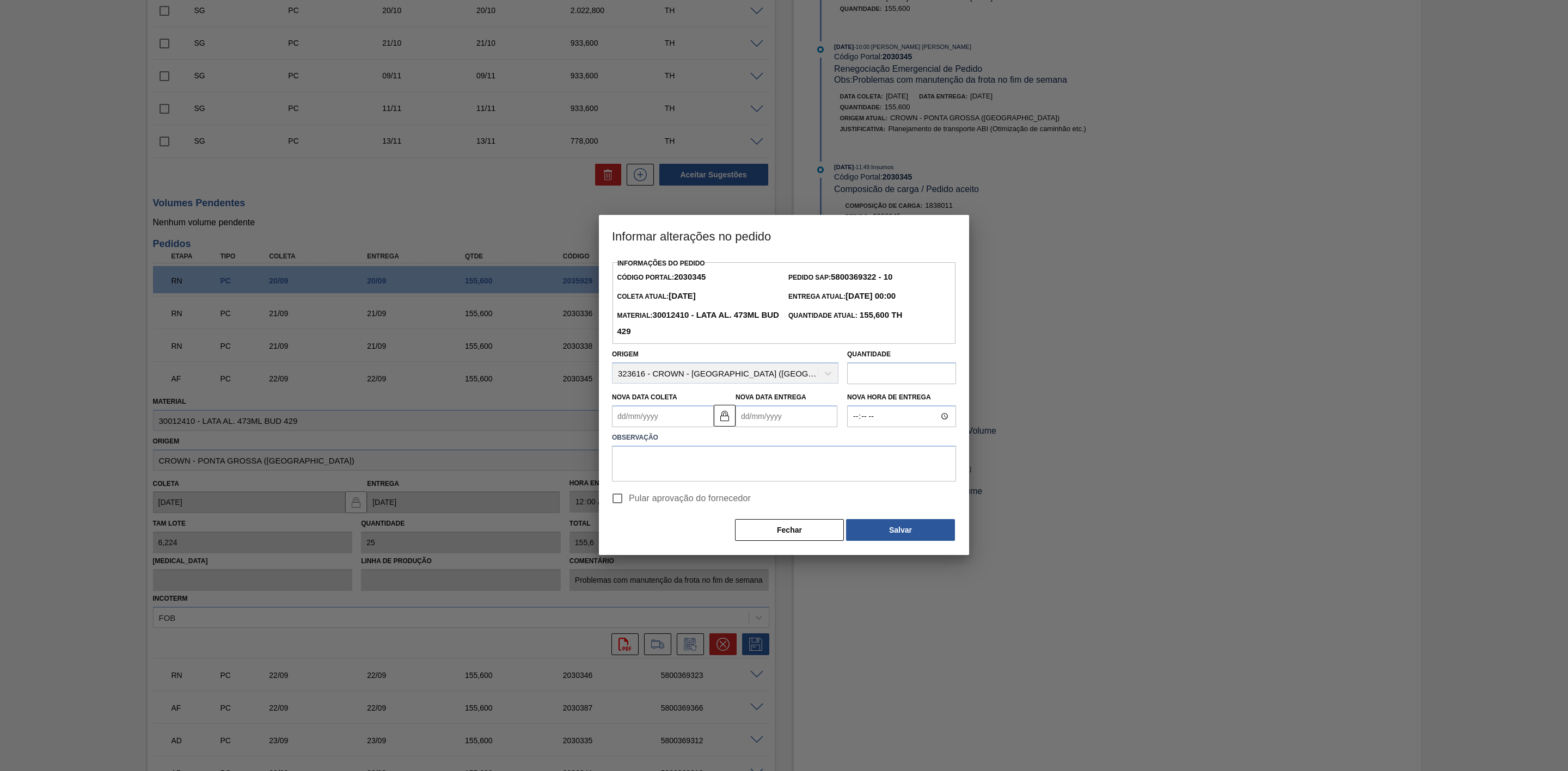
click at [658, 423] on Coleta2030345 "Nova Data Coleta" at bounding box center [663, 416] width 102 height 22
click at [659, 531] on div "23" at bounding box center [660, 530] width 15 height 15
type Coleta2030345 "[DATE]"
type Entrega2030345 "[DATE]"
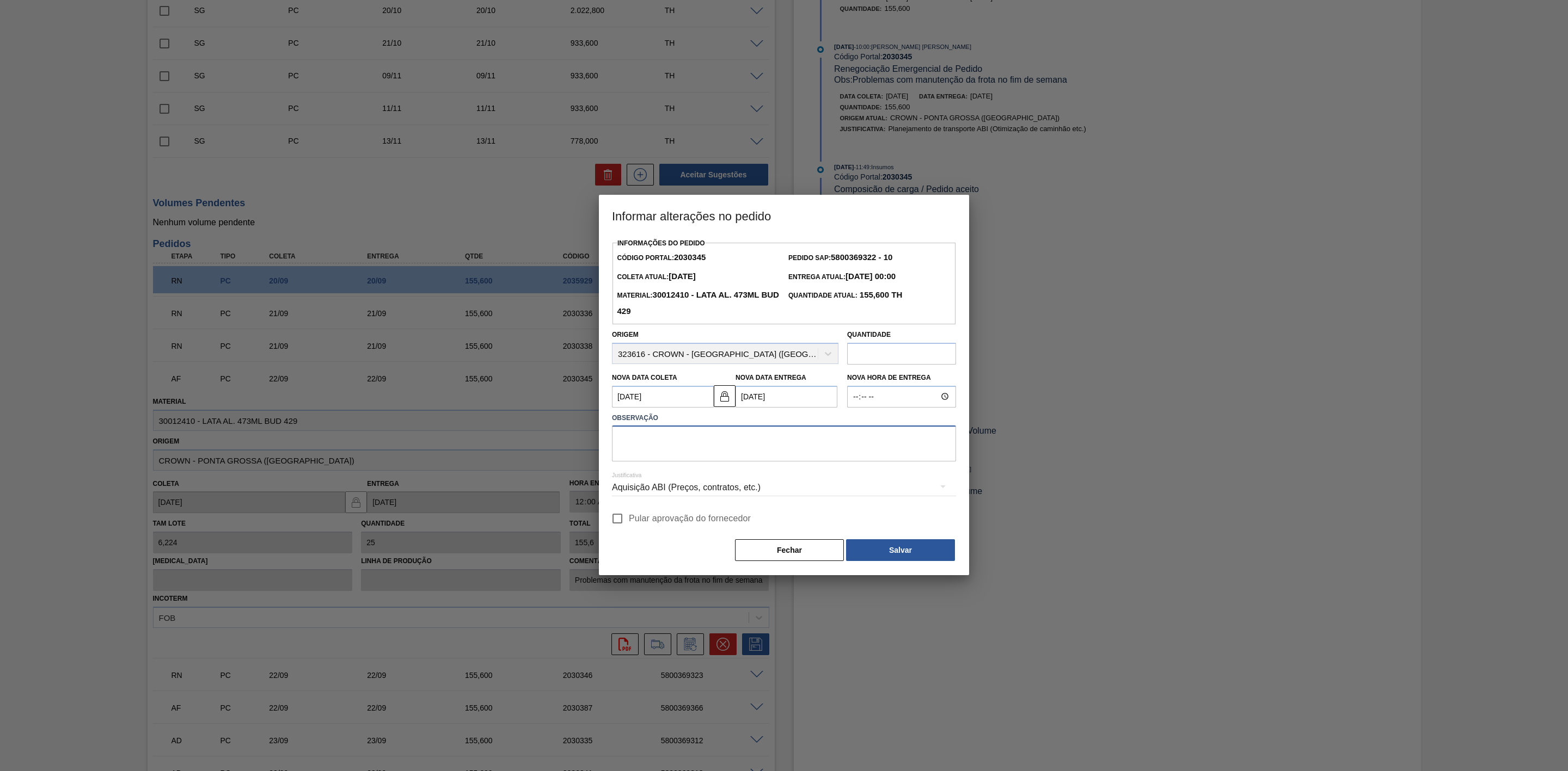
click at [708, 443] on textarea at bounding box center [784, 444] width 344 height 36
paste textarea "Furo D-1 - problemas com as frotas"
type textarea "Furo D-1 - problemas com as frotas"
click at [738, 483] on div "Aquisição ABI (Preços, contratos, etc.)" at bounding box center [784, 488] width 344 height 31
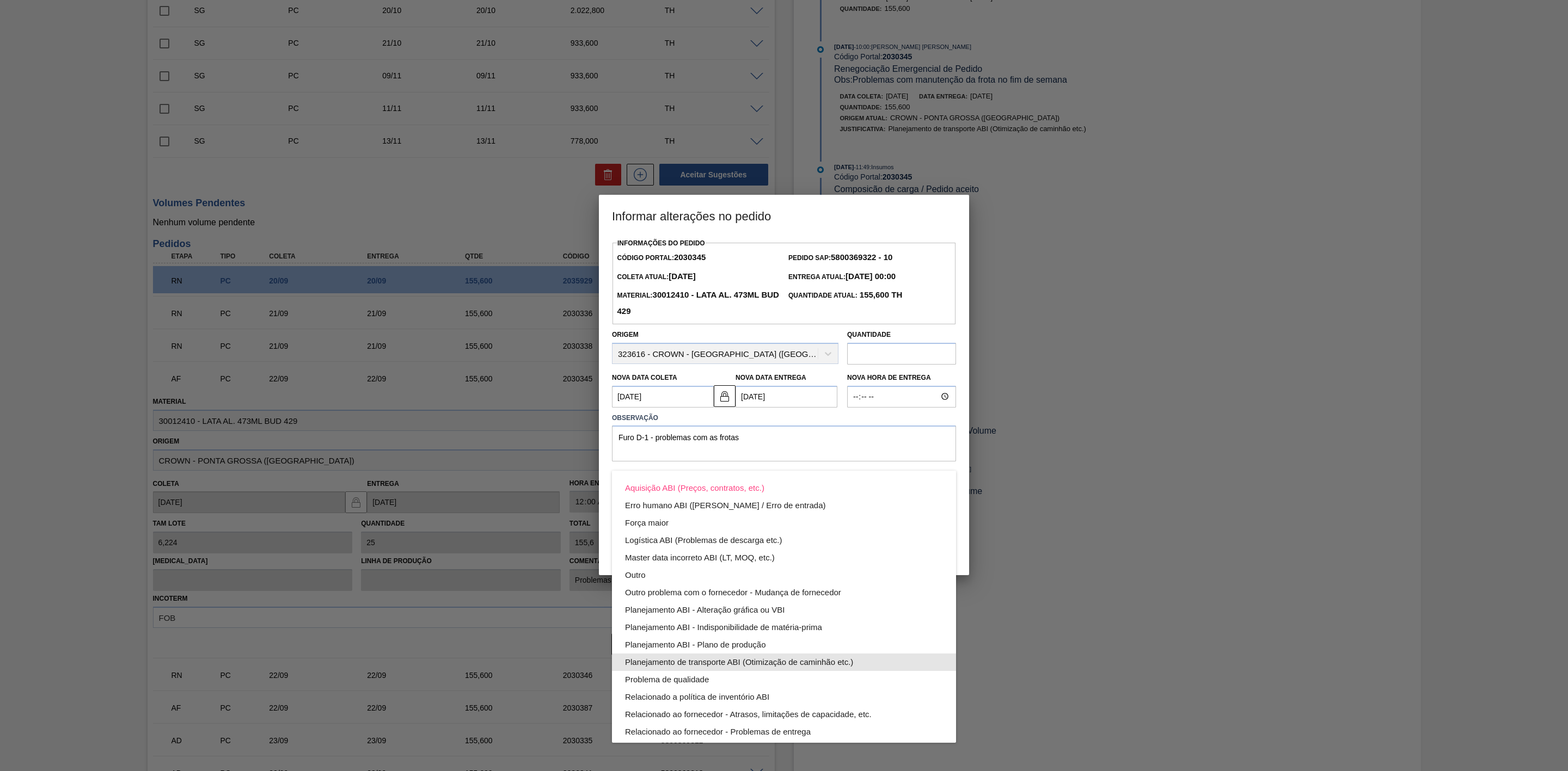
click at [755, 661] on div "Planejamento de transporte ABI (Otimização de caminhão etc.)" at bounding box center [784, 662] width 318 height 17
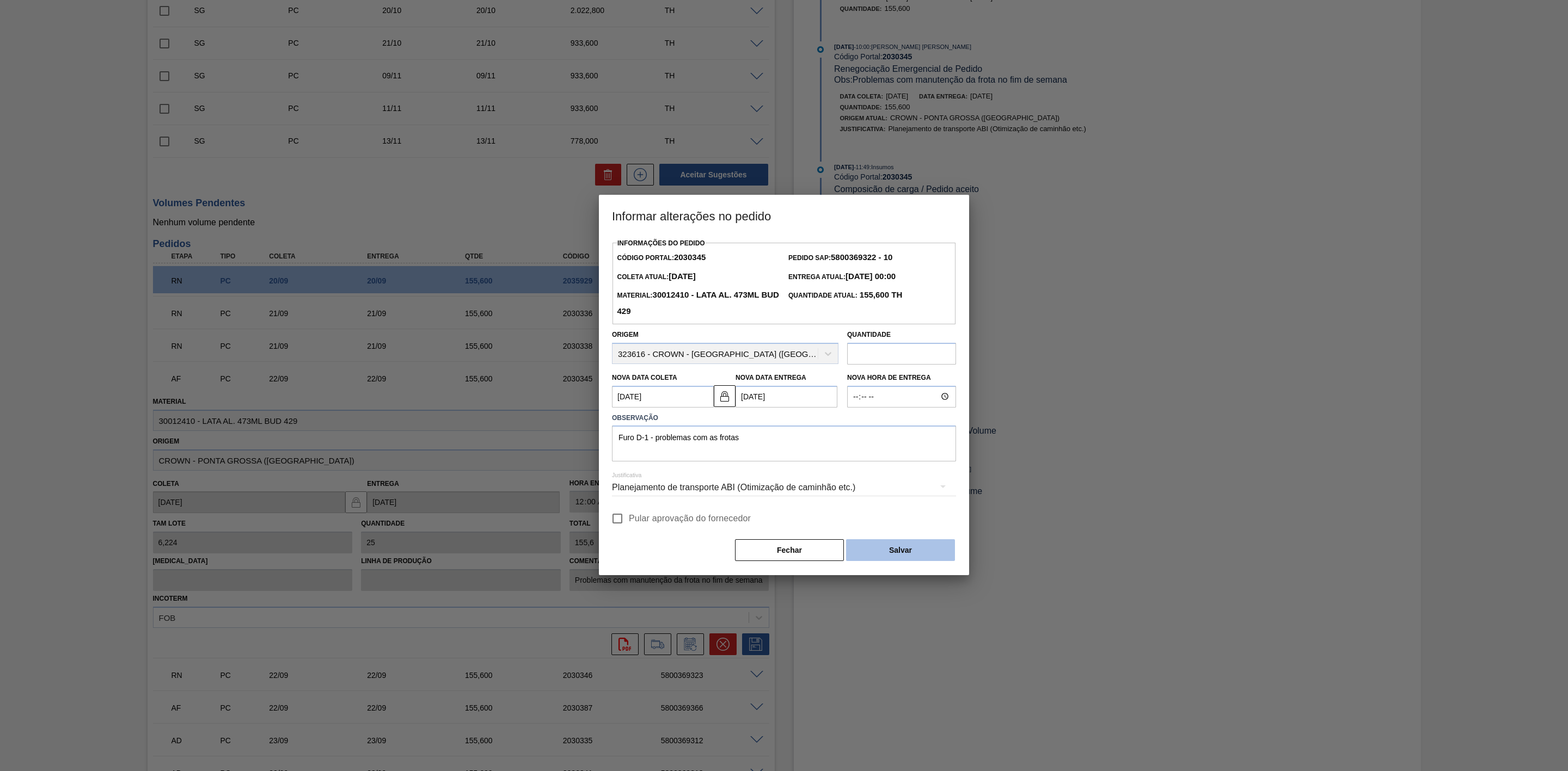
click at [869, 545] on button "Salvar" at bounding box center [900, 550] width 109 height 22
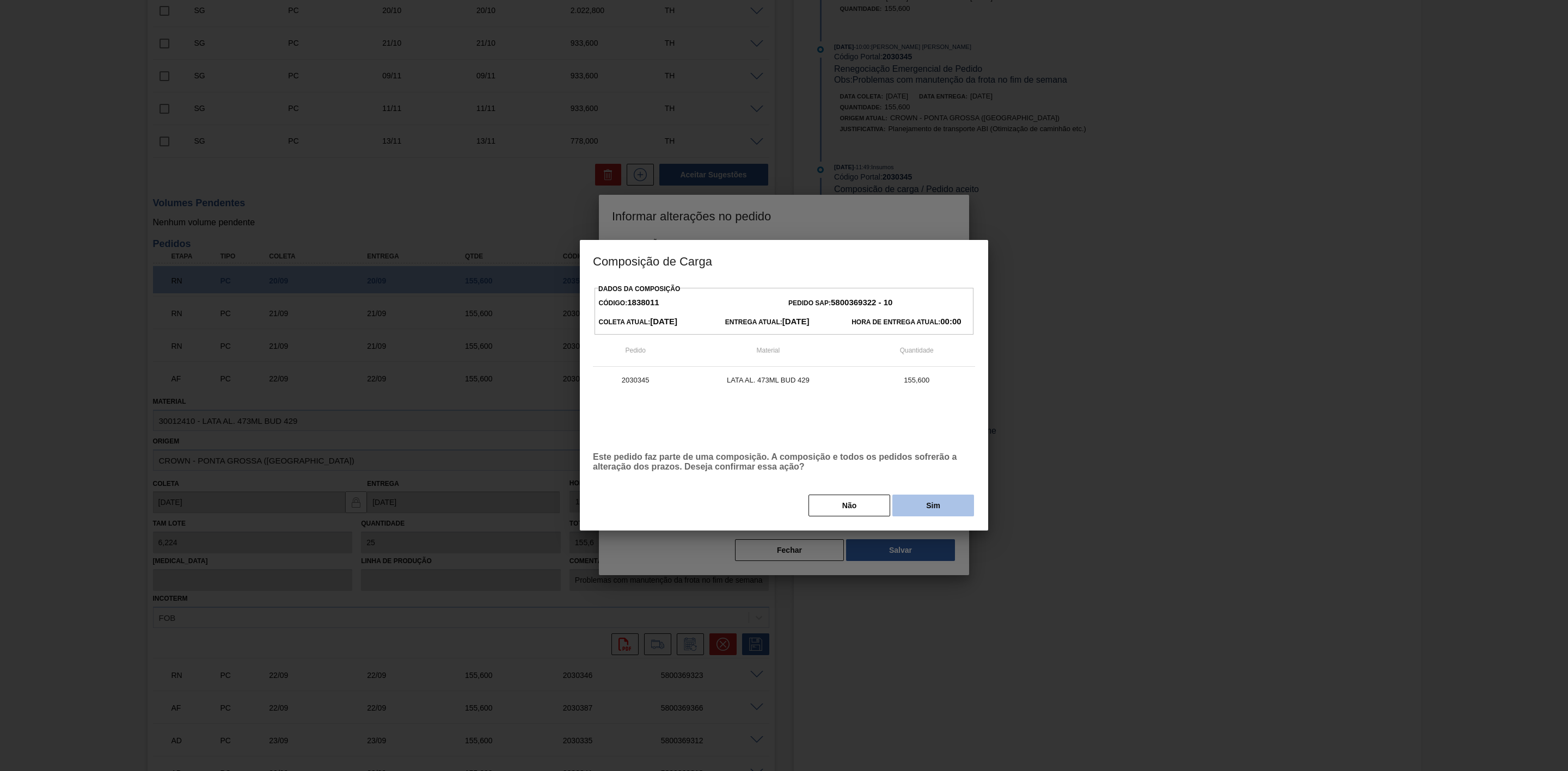
click at [917, 509] on button "Sim" at bounding box center [933, 505] width 82 height 22
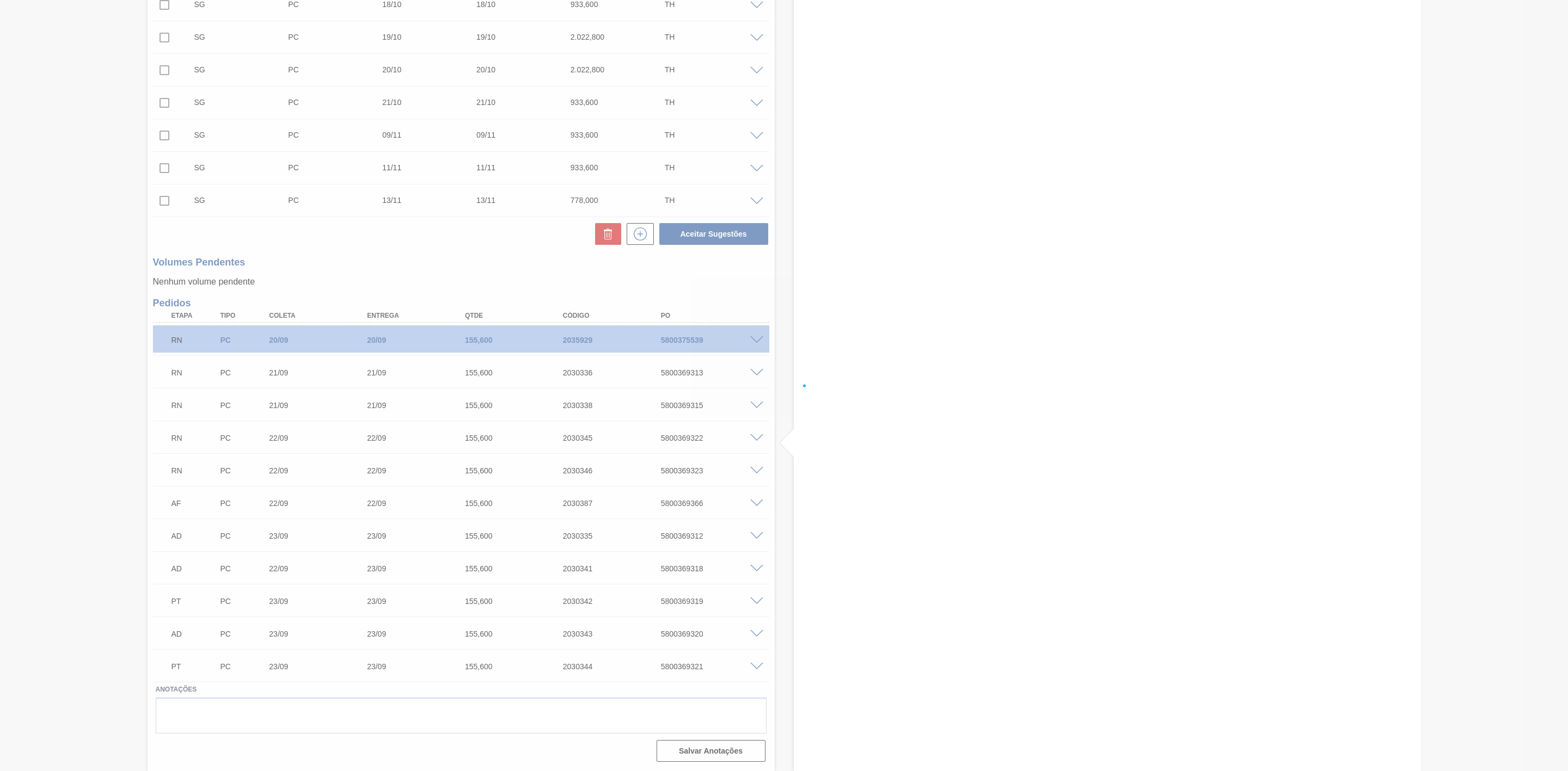
scroll to position [354, 0]
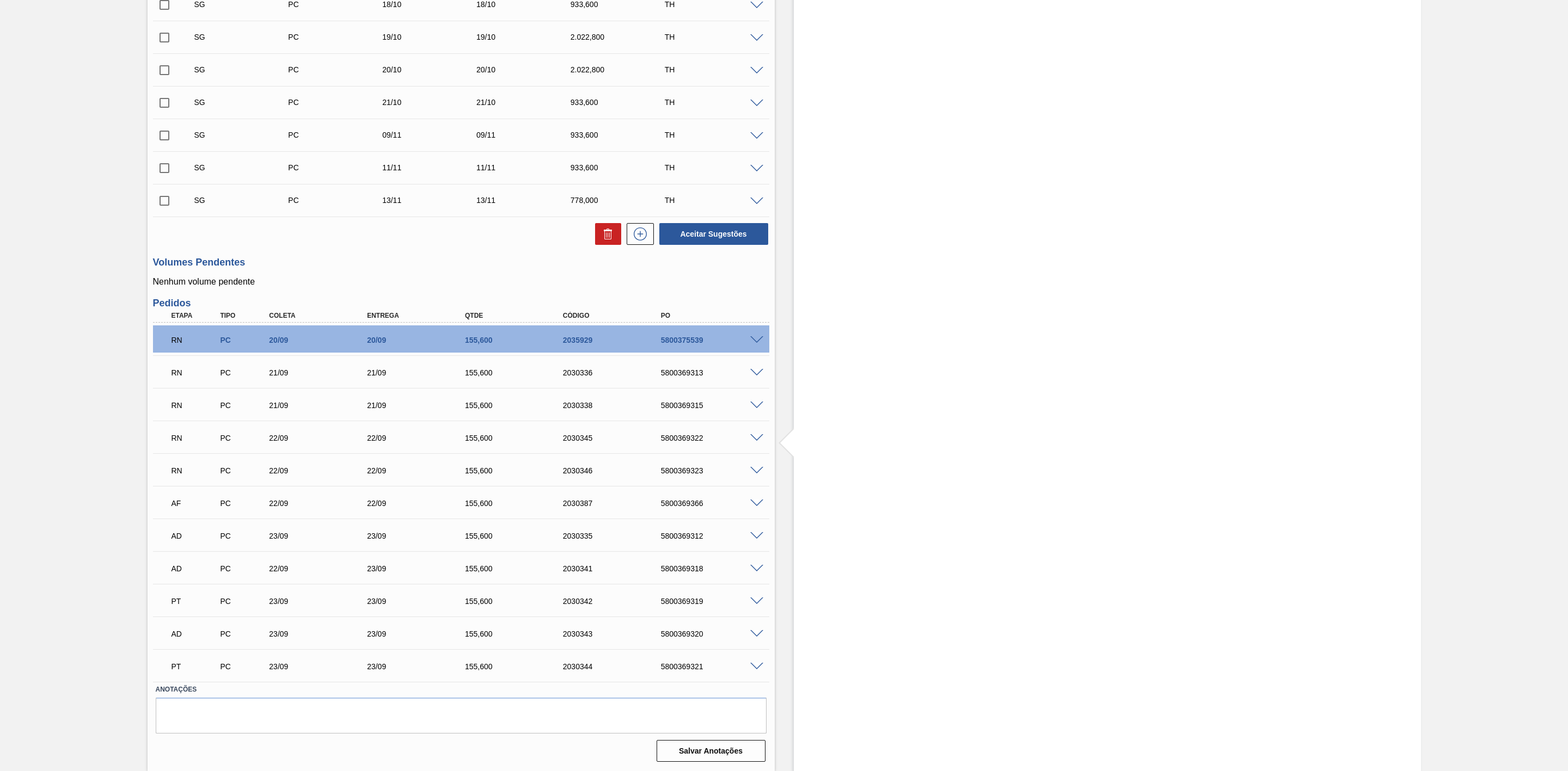
click at [760, 501] on span at bounding box center [757, 504] width 13 height 8
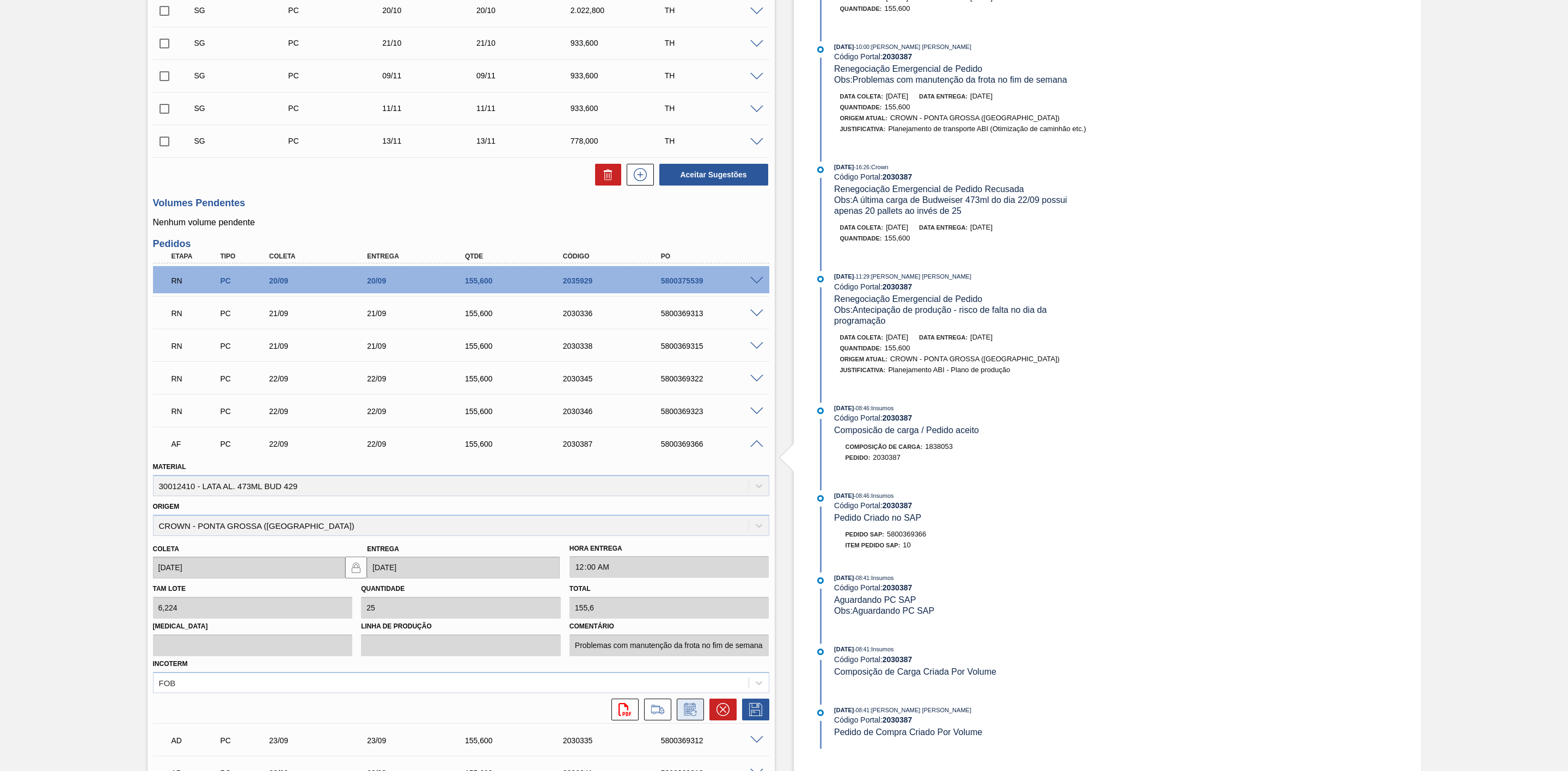
click at [682, 711] on icon at bounding box center [690, 709] width 17 height 13
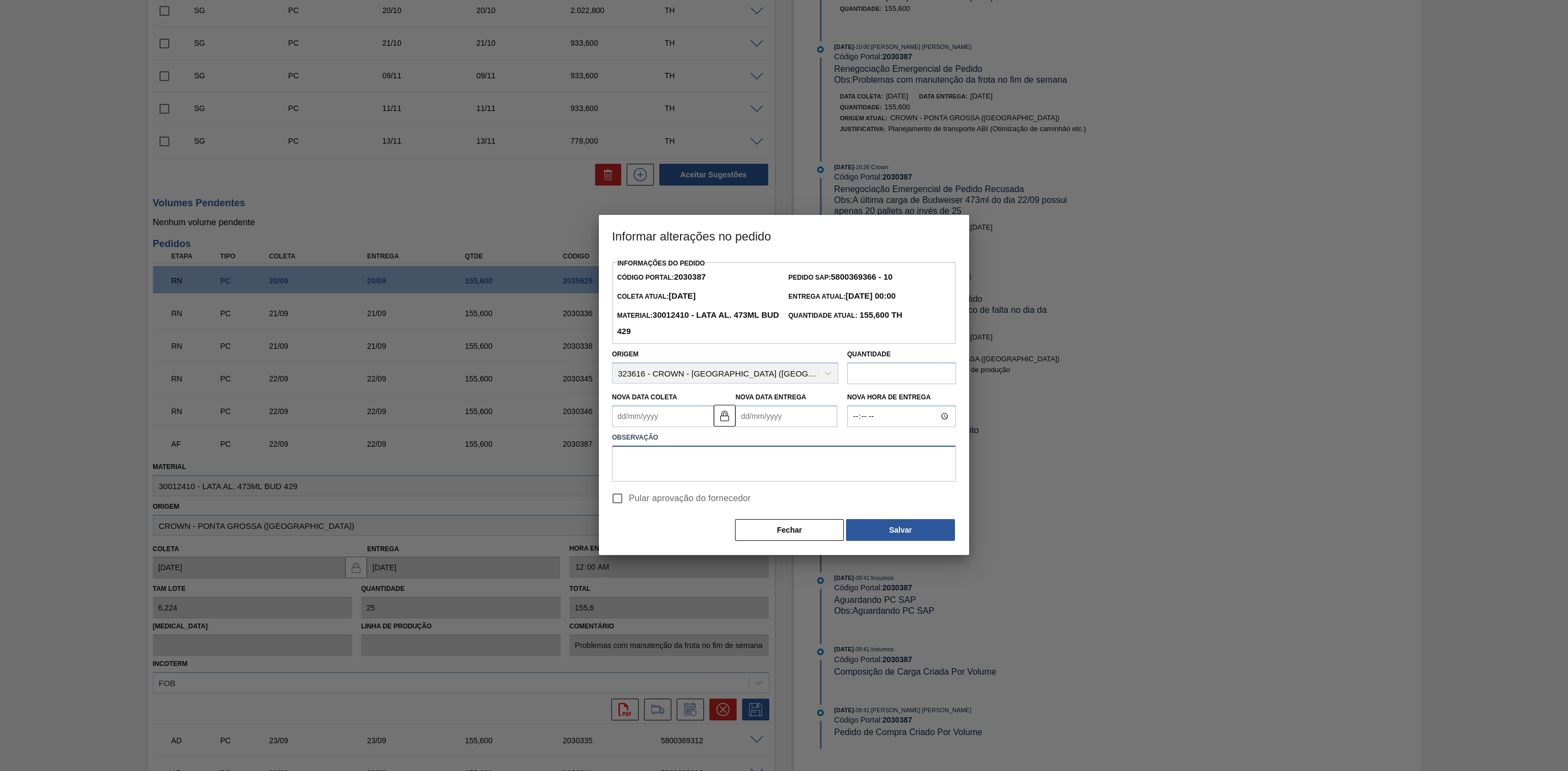
click at [652, 458] on textarea at bounding box center [784, 464] width 344 height 36
paste textarea "Furo D-1 - problemas com as frotas"
type textarea "Furo D-1 - problemas com as frotas"
click at [662, 415] on Coleta2030387 "Nova Data Coleta" at bounding box center [663, 416] width 102 height 22
click at [663, 532] on div "23" at bounding box center [660, 530] width 15 height 15
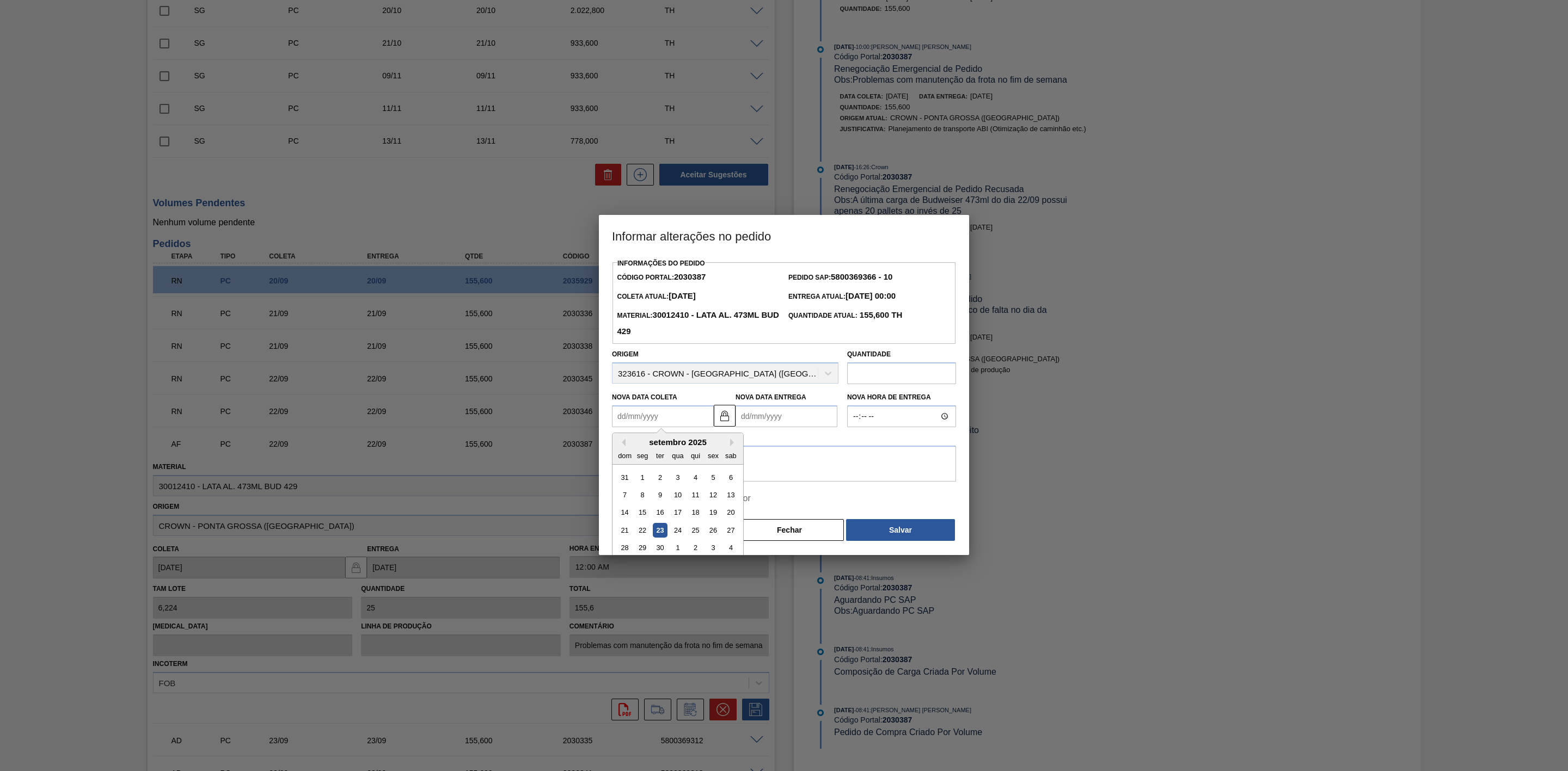
type Coleta2030387 "[DATE]"
type Entrega2030387 "[DATE]"
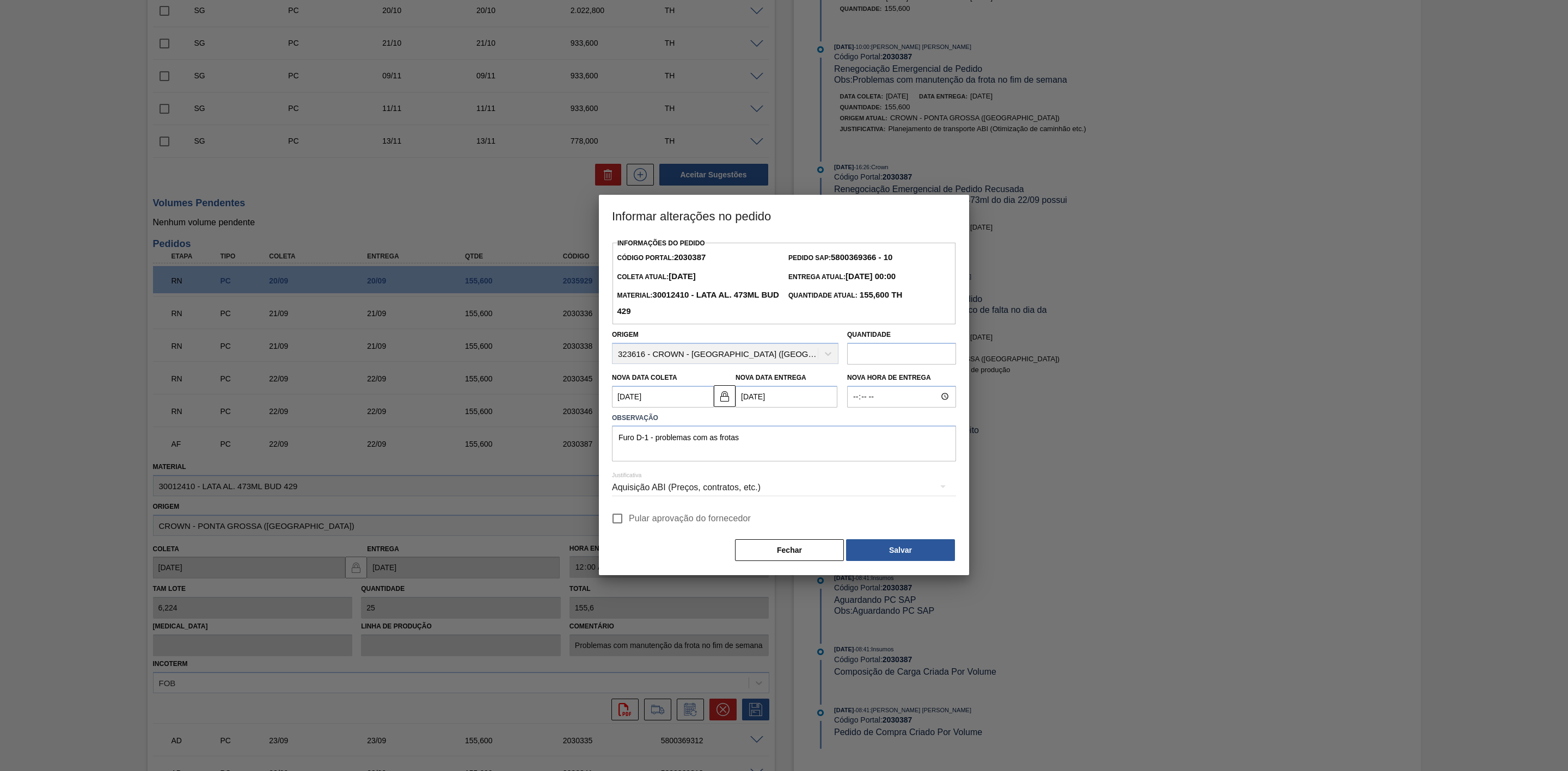
click at [765, 486] on div "Aquisição ABI (Preços, contratos, etc.)" at bounding box center [784, 488] width 344 height 31
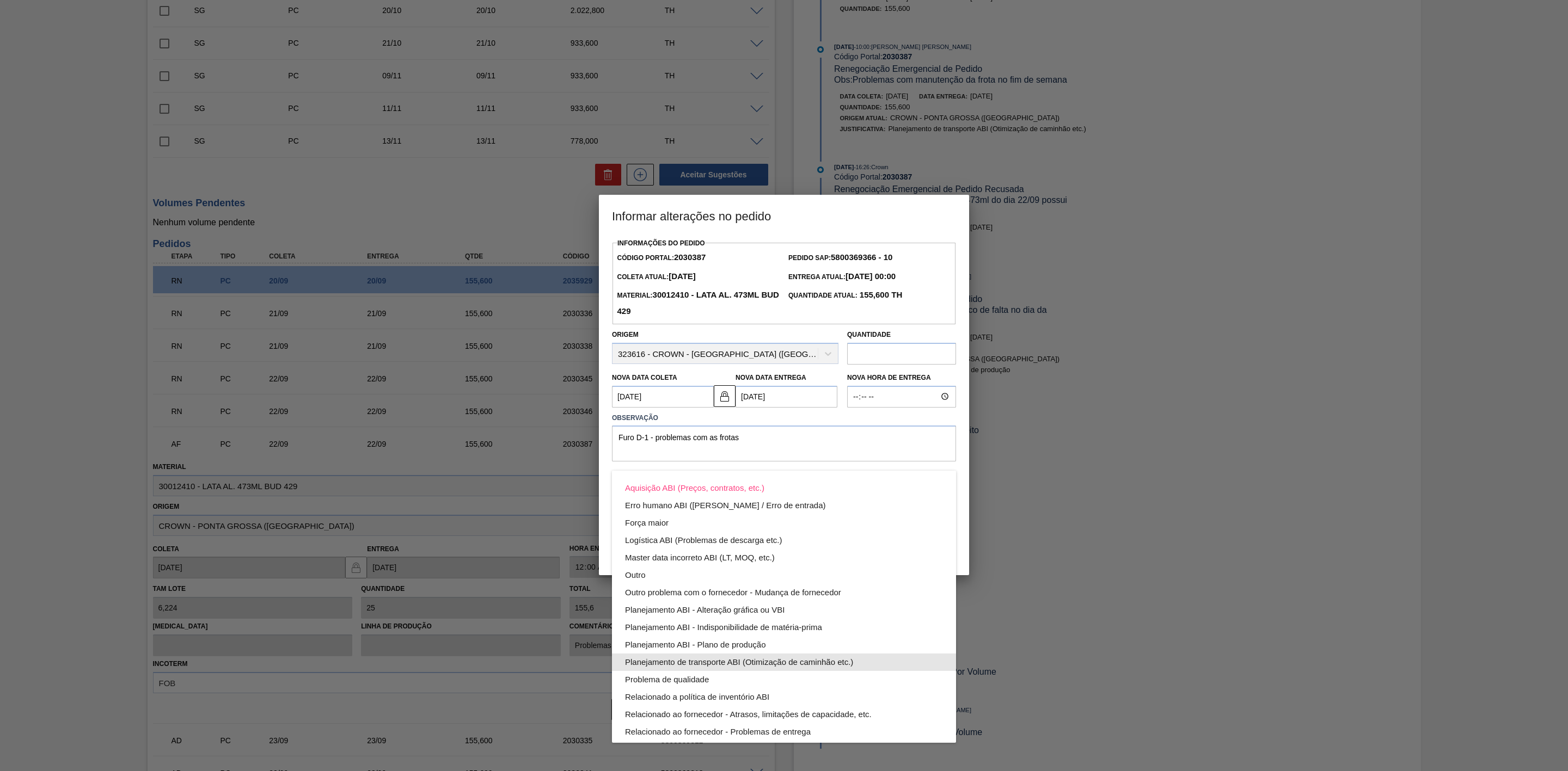
click at [793, 665] on div "Planejamento de transporte ABI (Otimização de caminhão etc.)" at bounding box center [784, 662] width 318 height 17
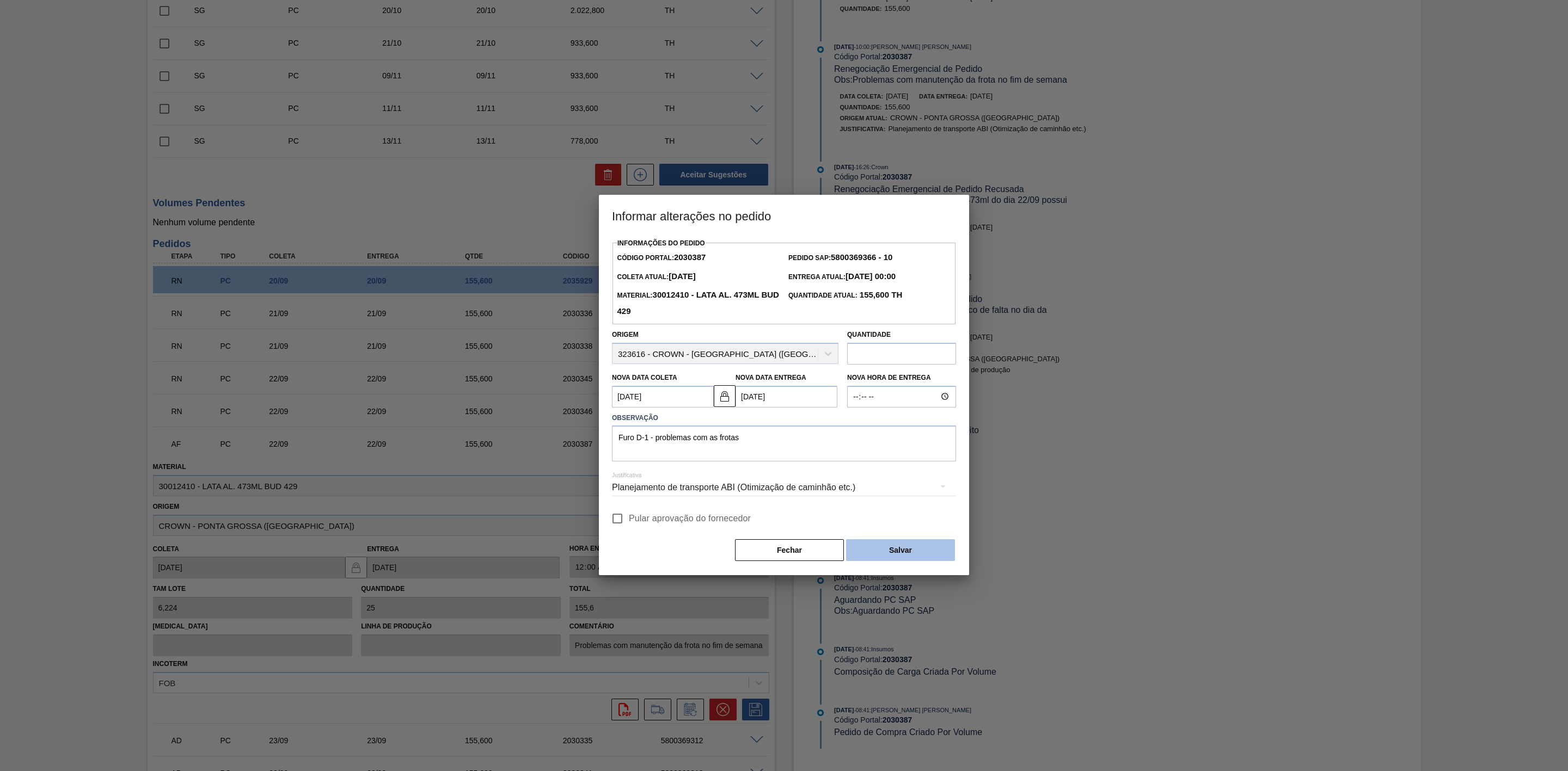
click at [882, 551] on button "Salvar" at bounding box center [900, 550] width 109 height 22
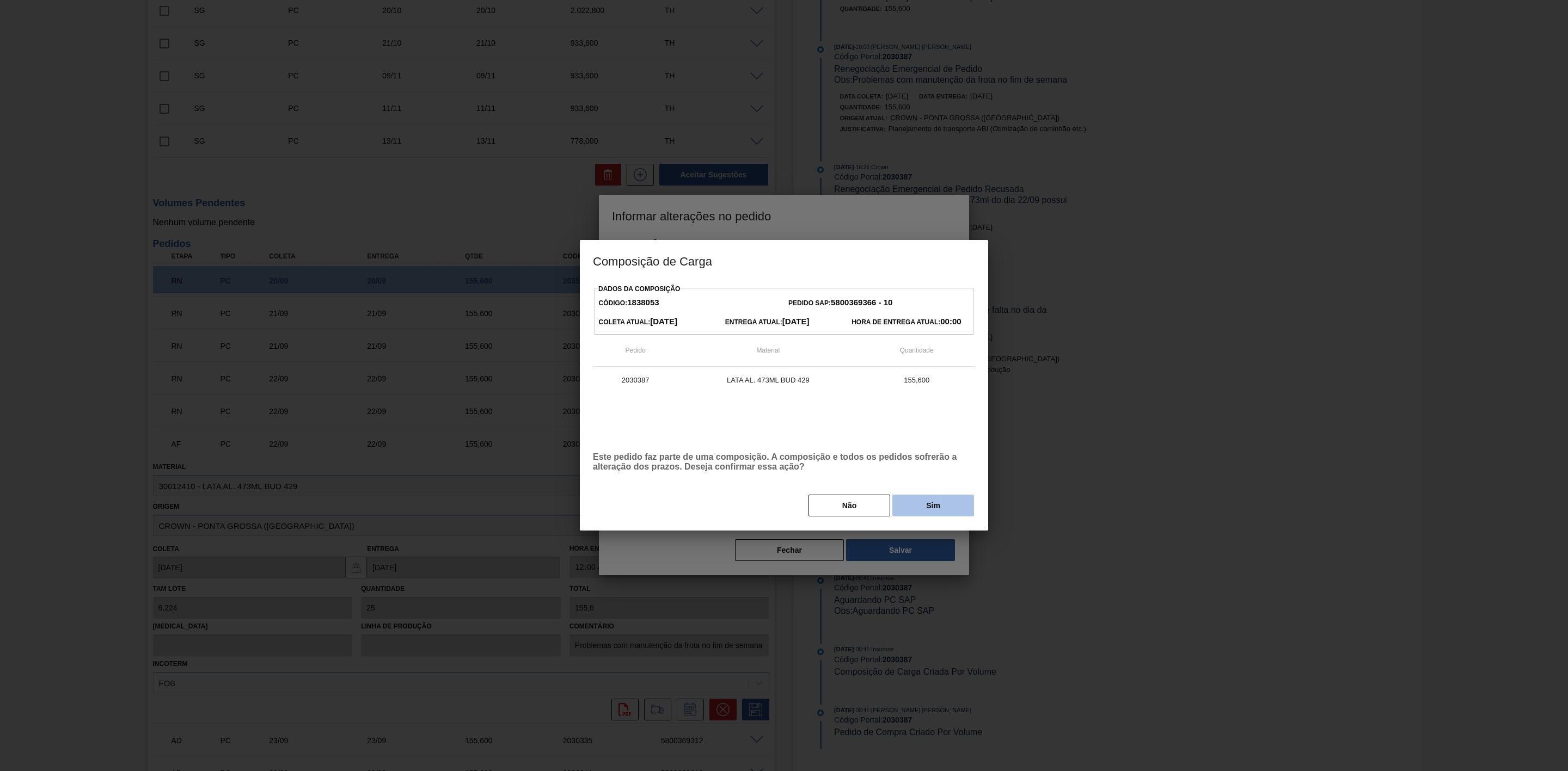
click at [937, 509] on button "Sim" at bounding box center [933, 505] width 82 height 22
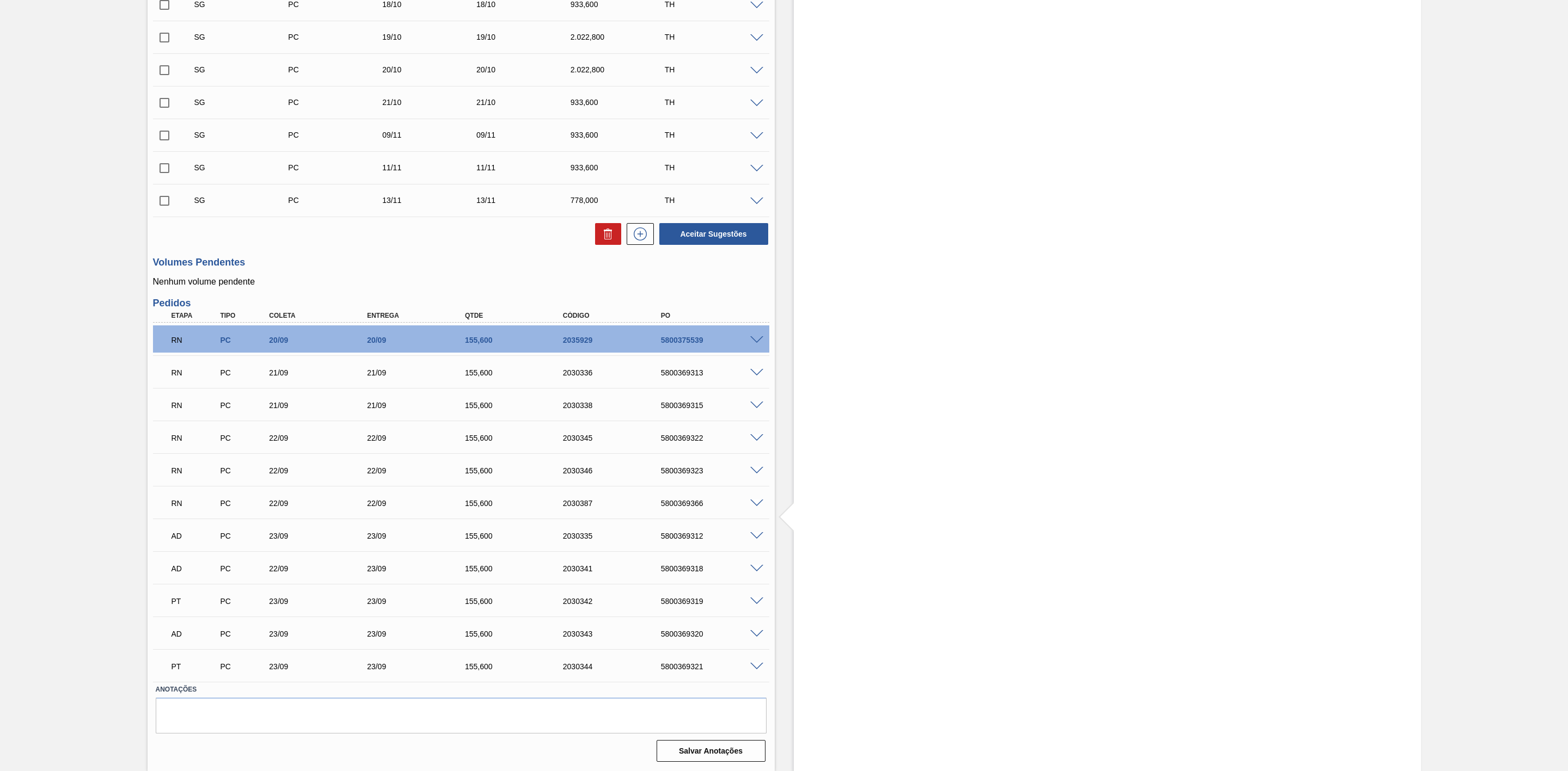
scroll to position [354, 0]
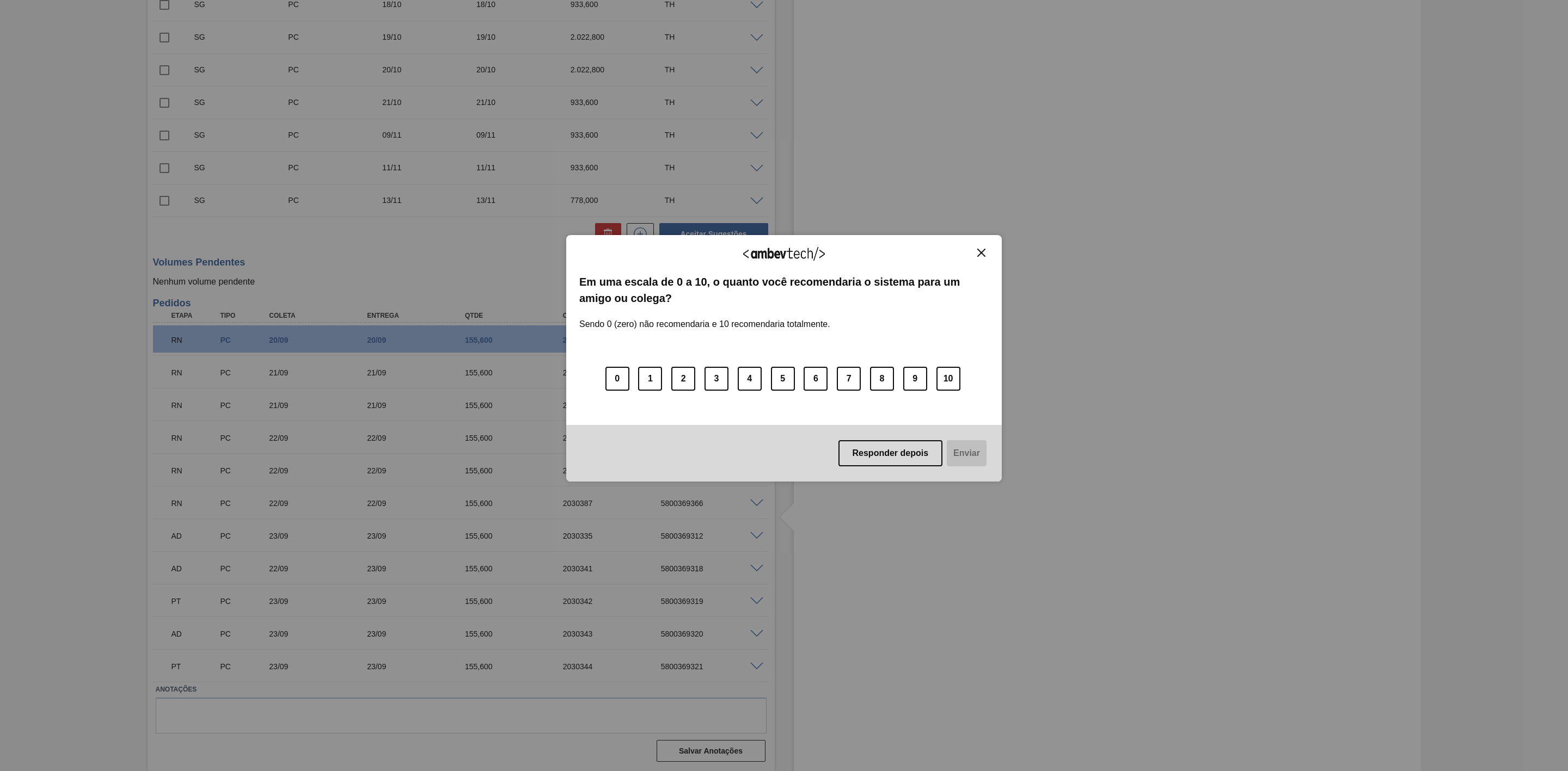
click at [984, 251] on img "Close" at bounding box center [982, 253] width 8 height 8
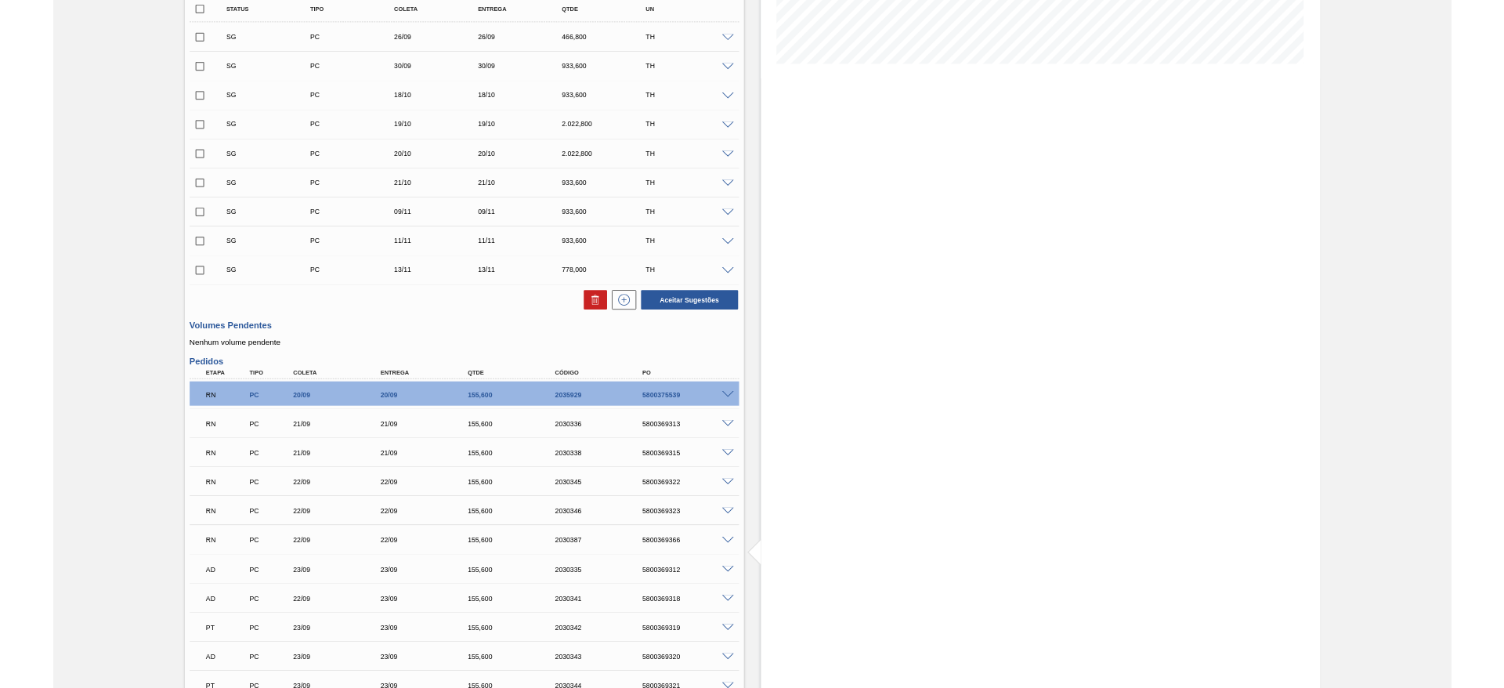
scroll to position [0, 0]
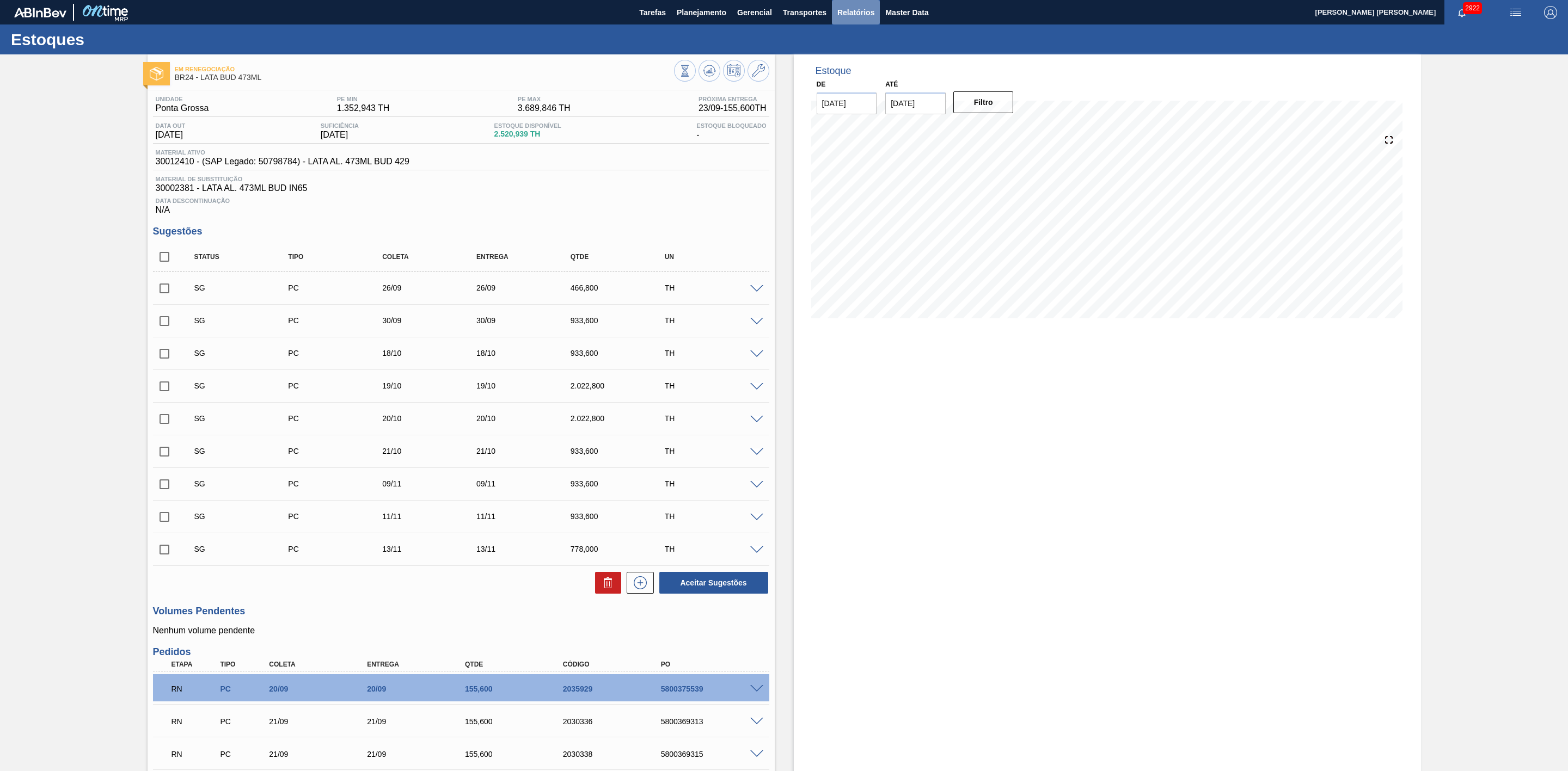
click at [861, 10] on span "Relatórios" at bounding box center [855, 13] width 37 height 13
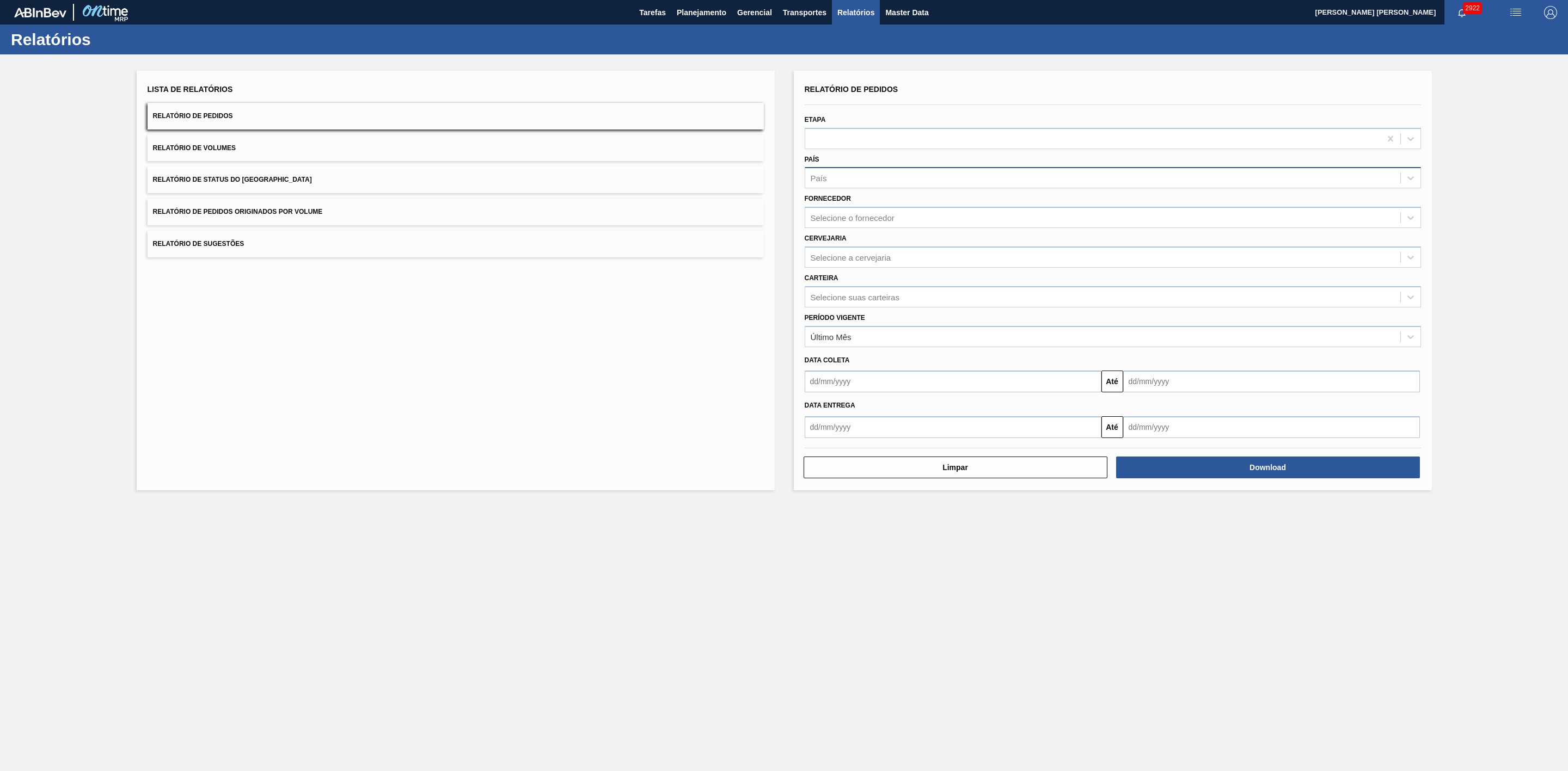
click at [858, 182] on div "País" at bounding box center [1103, 178] width 595 height 16
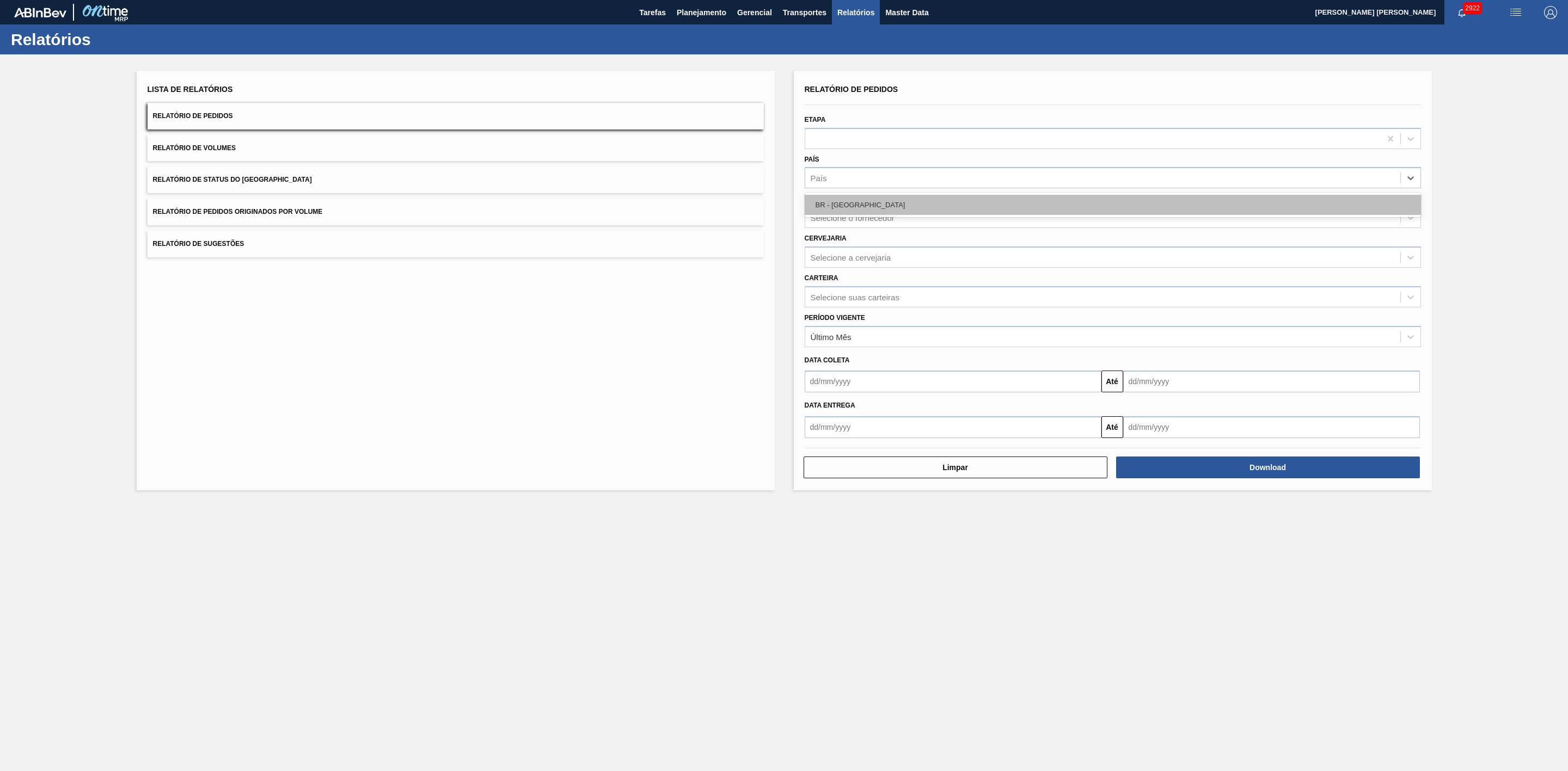
click at [848, 206] on div "BR - Brasil" at bounding box center [1112, 205] width 616 height 20
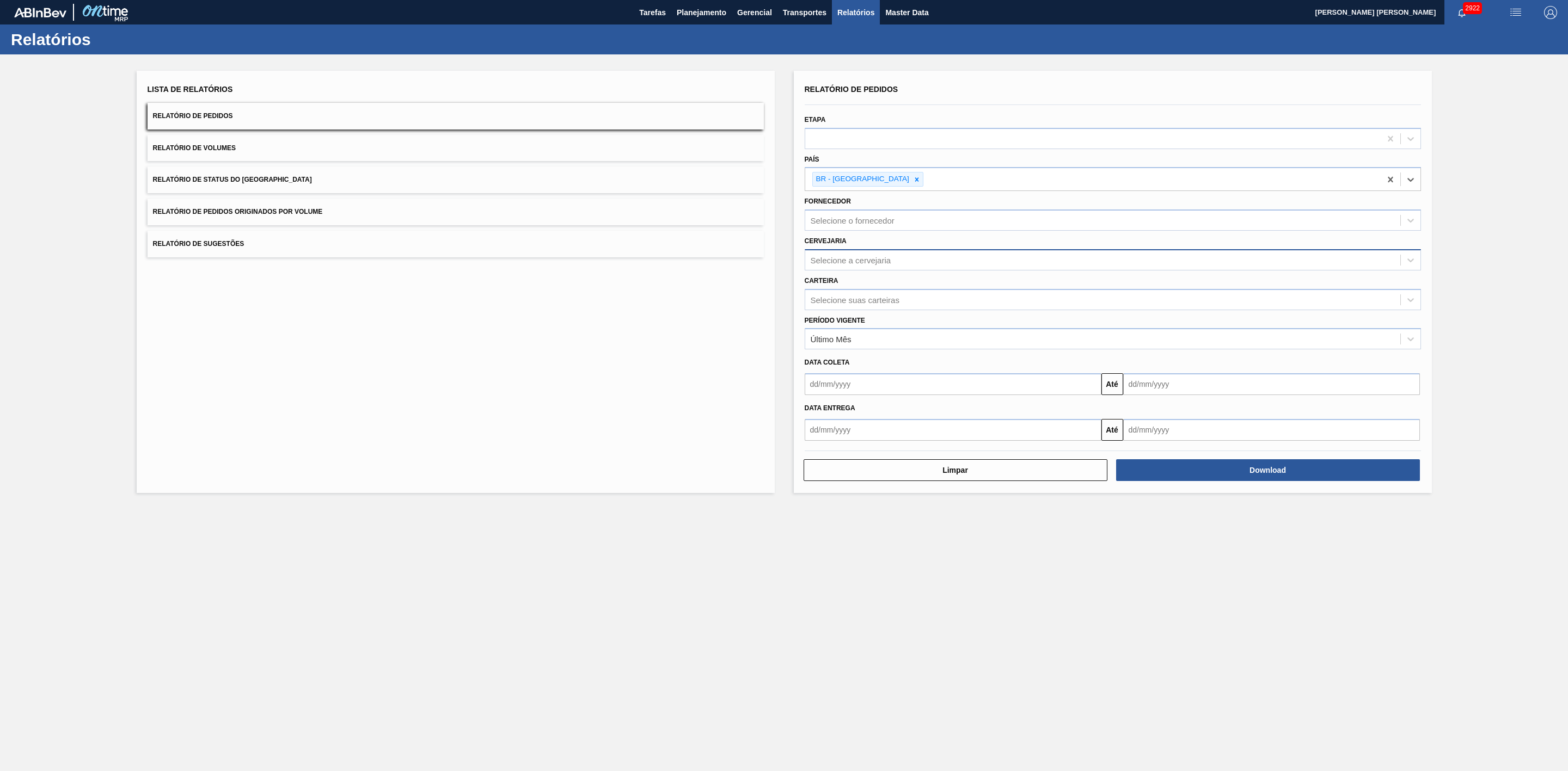
click at [862, 258] on div "Selecione a cervejaria" at bounding box center [851, 260] width 81 height 9
type input "09"
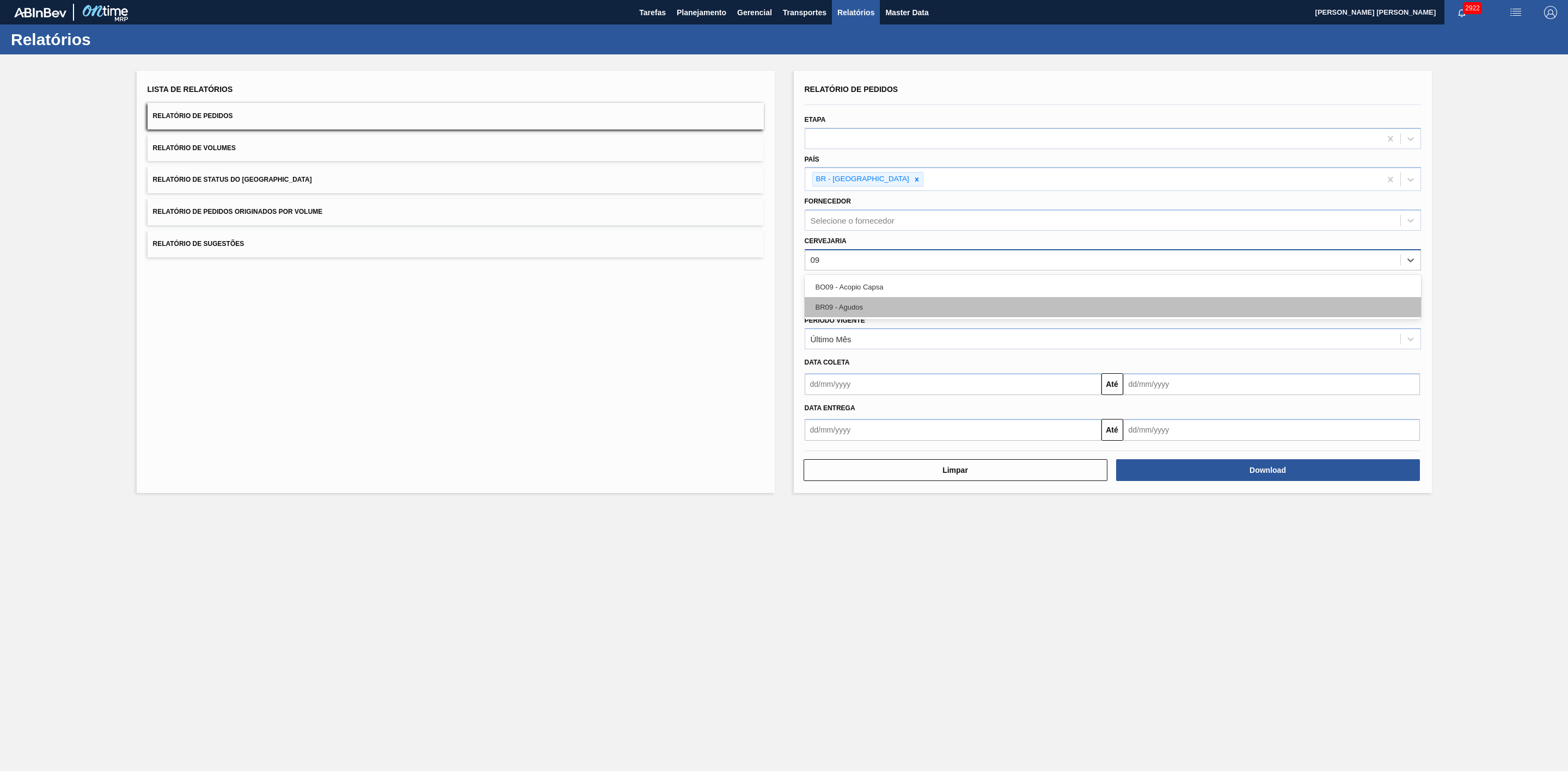
click at [845, 304] on div "BR09 - Agudos" at bounding box center [1112, 307] width 616 height 20
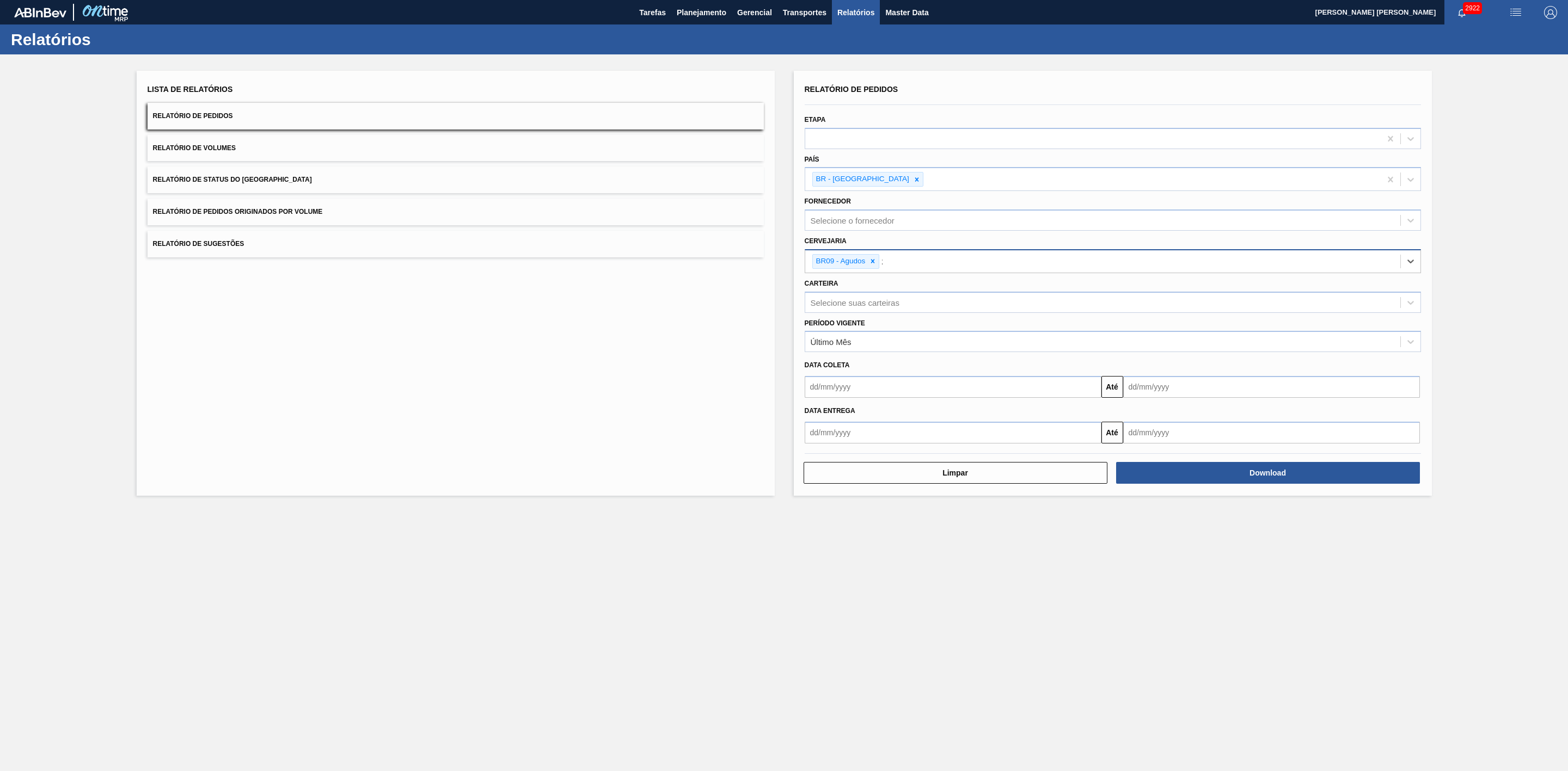
type input "21"
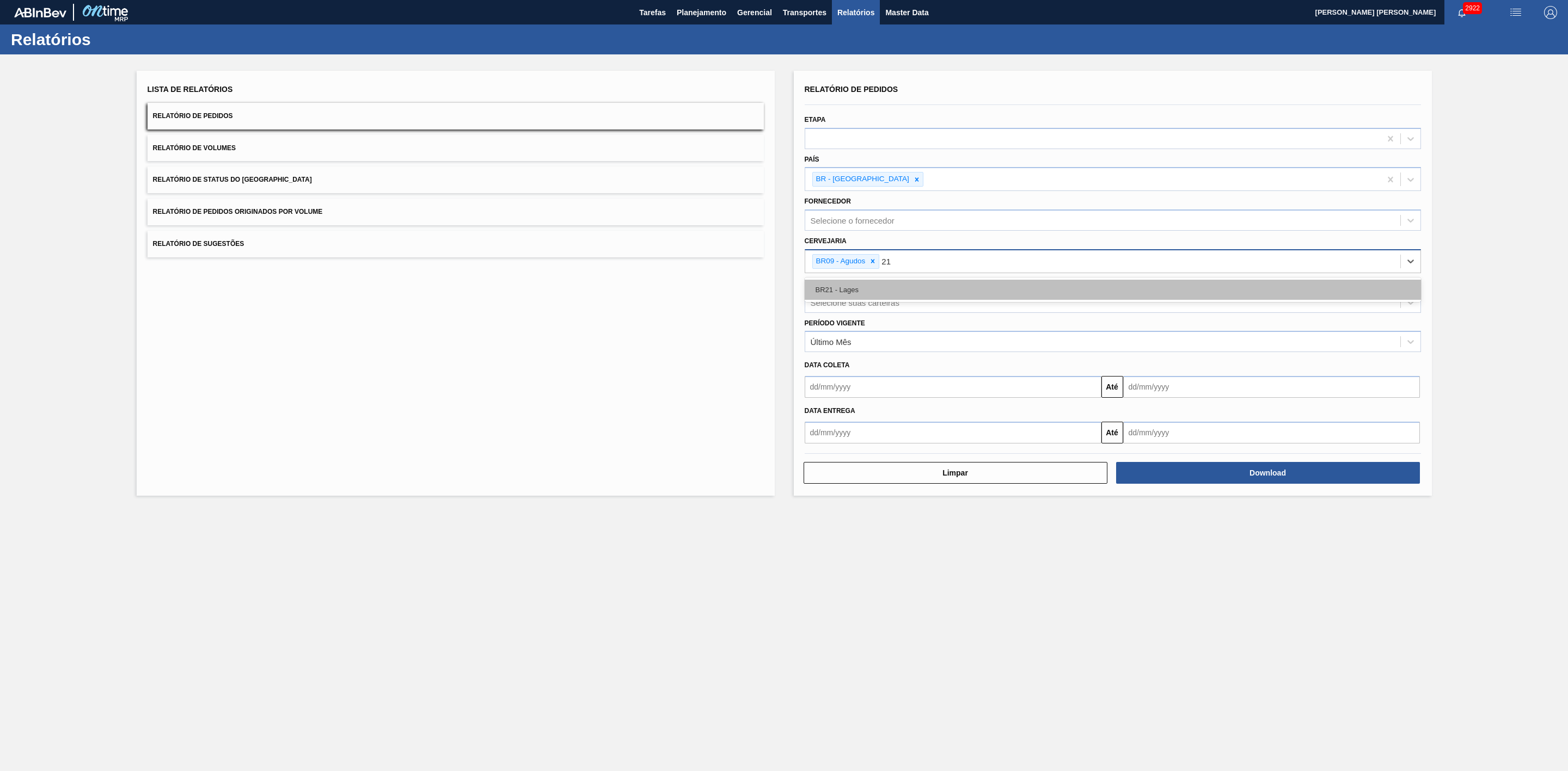
click at [851, 292] on div "BR21 - Lages" at bounding box center [1112, 290] width 616 height 20
type input "22"
click at [867, 294] on div "BR22 - Viamão" at bounding box center [1112, 290] width 616 height 20
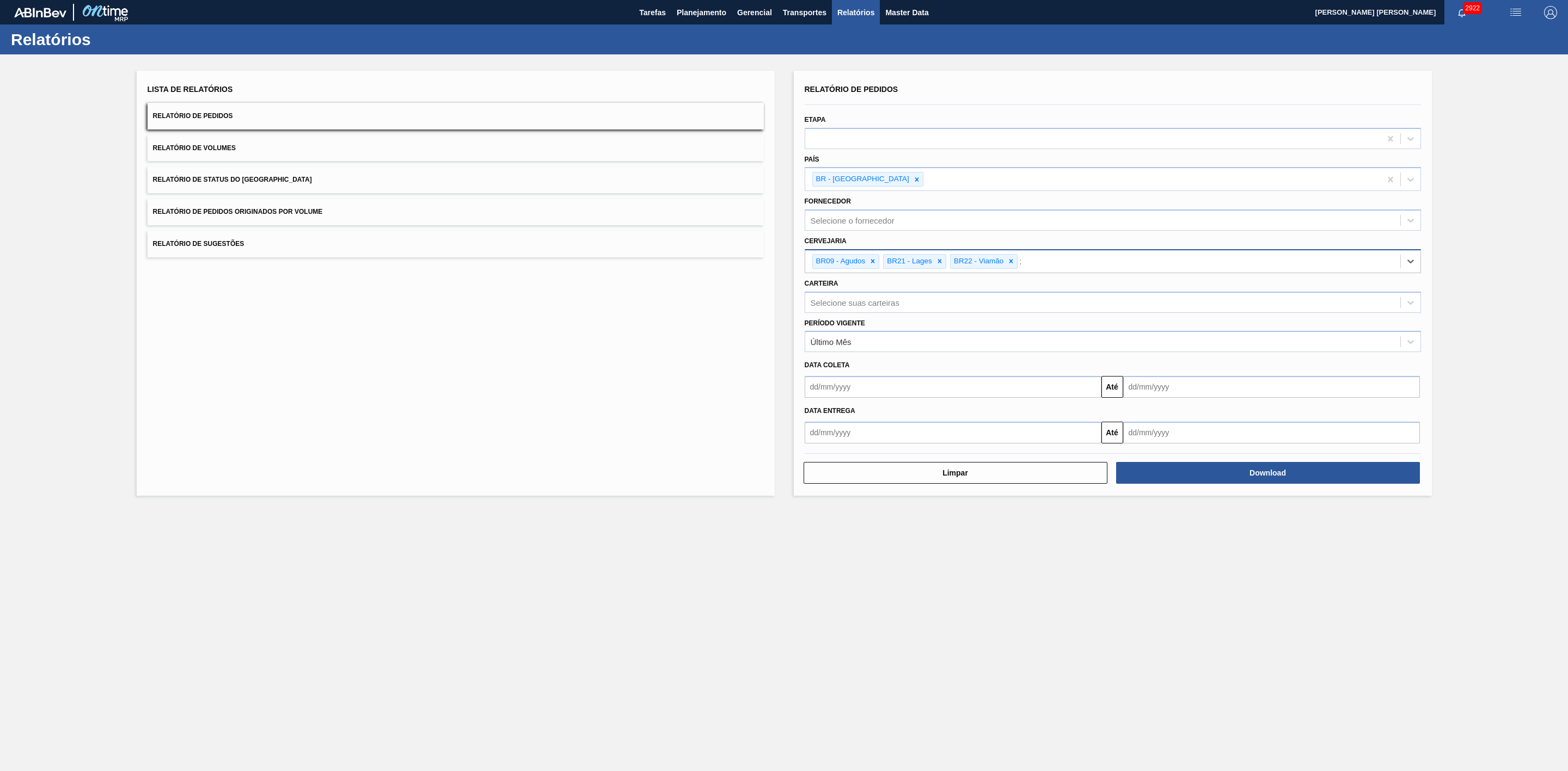
type input "24"
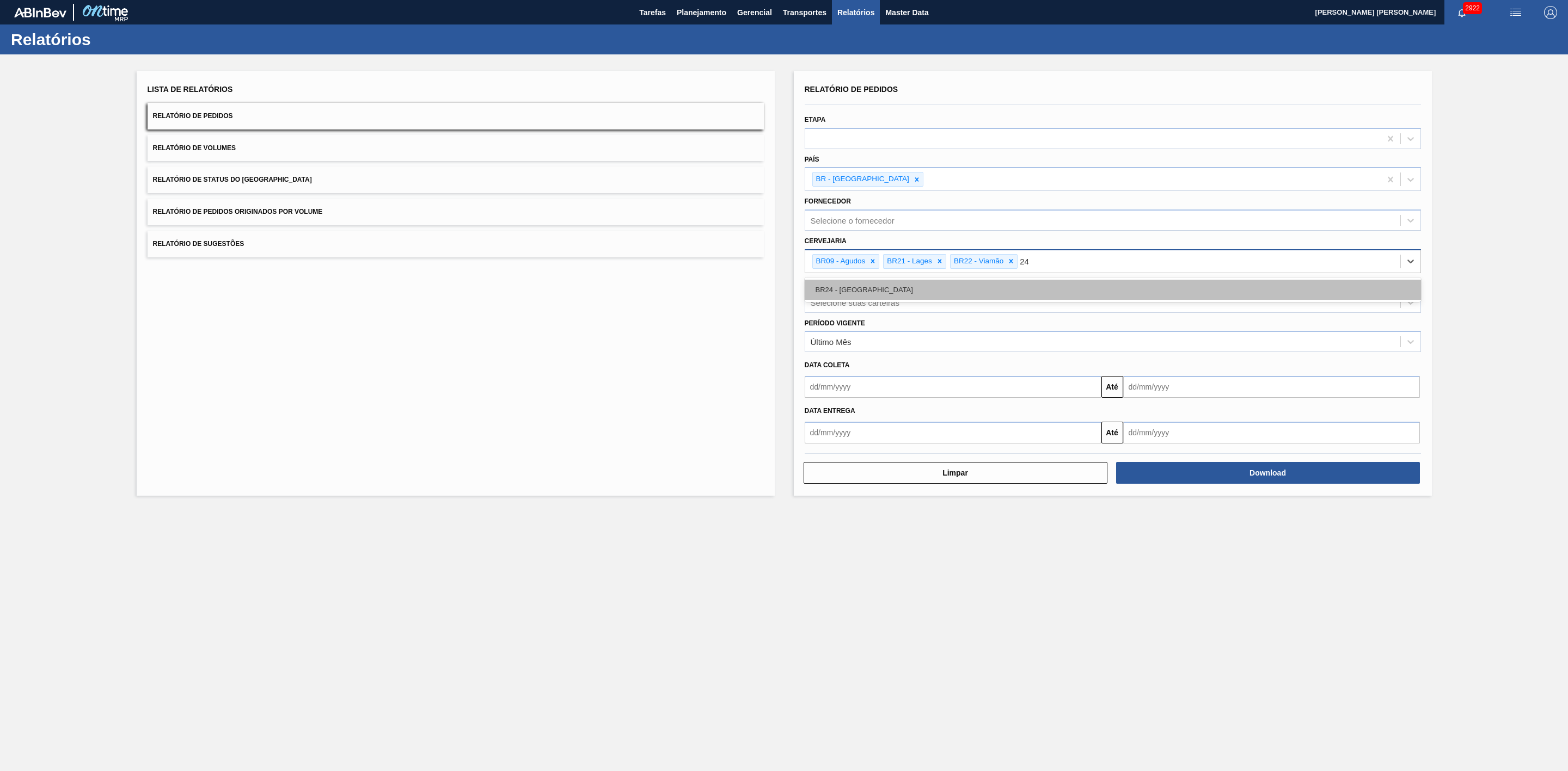
click at [866, 288] on div "BR24 - Ponta Grossa" at bounding box center [1112, 290] width 616 height 20
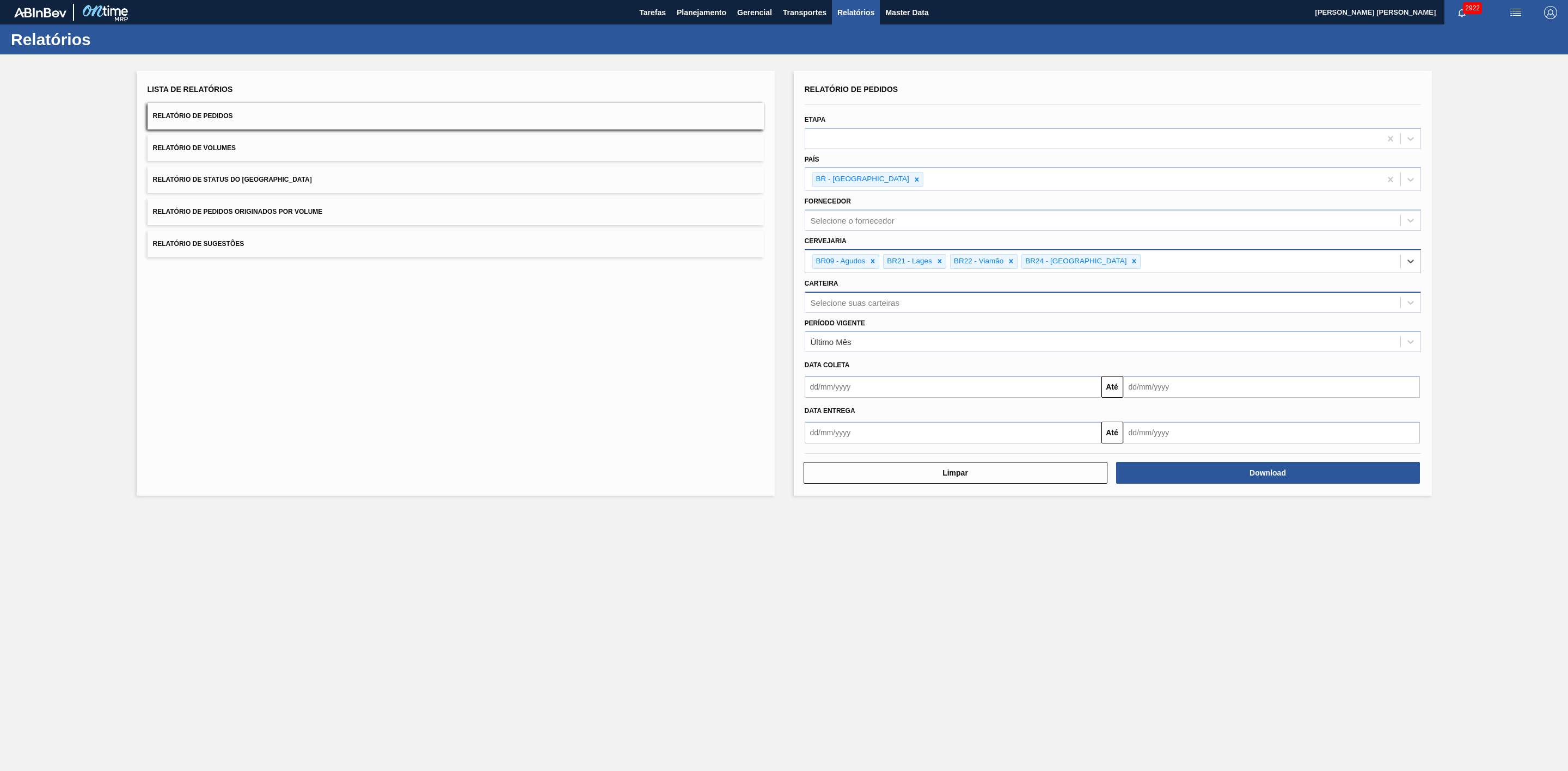
click at [861, 304] on div "Selecione suas carteiras" at bounding box center [855, 302] width 89 height 9
type input "lata"
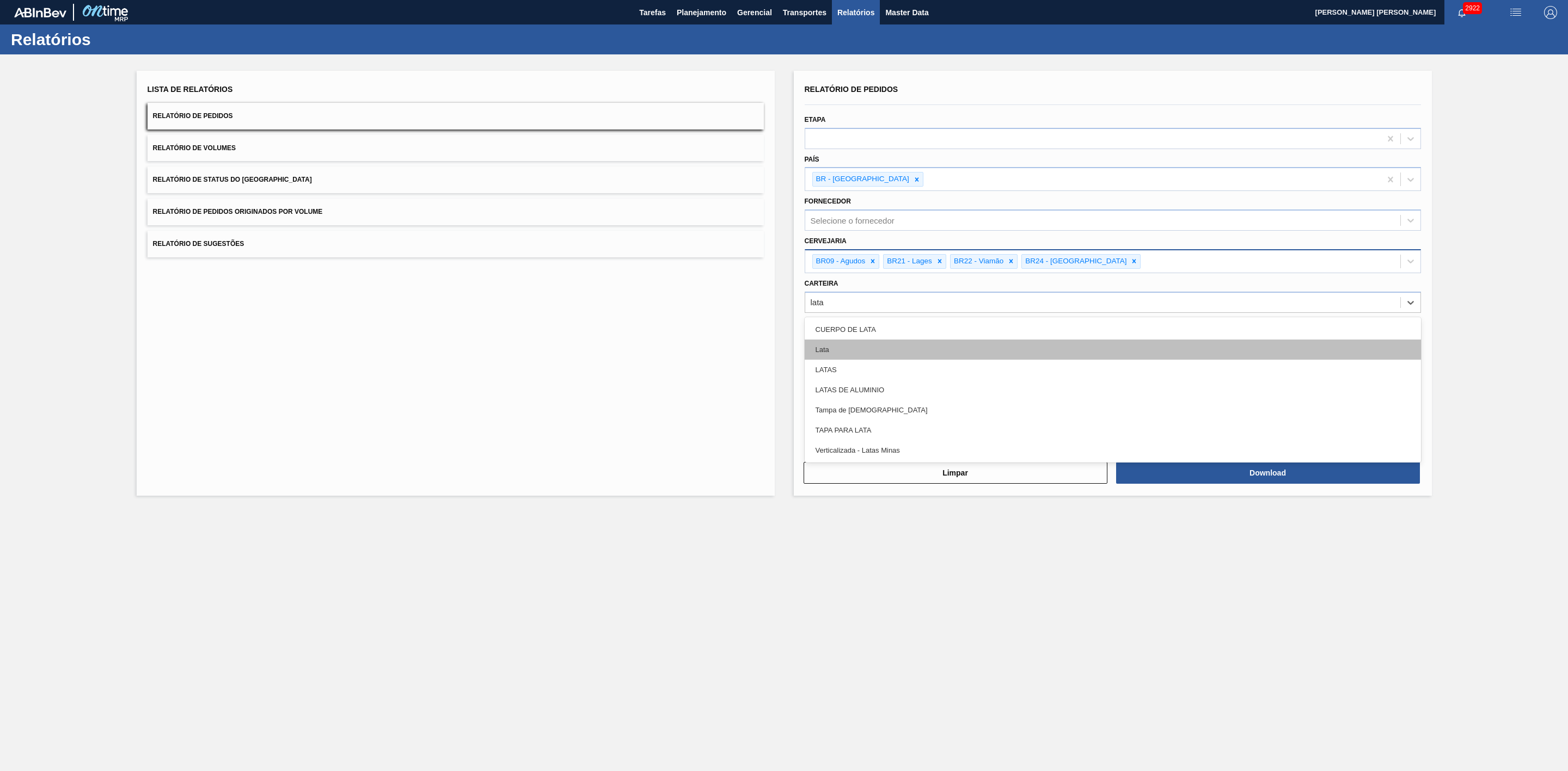
click at [849, 343] on div "Lata" at bounding box center [1112, 349] width 616 height 20
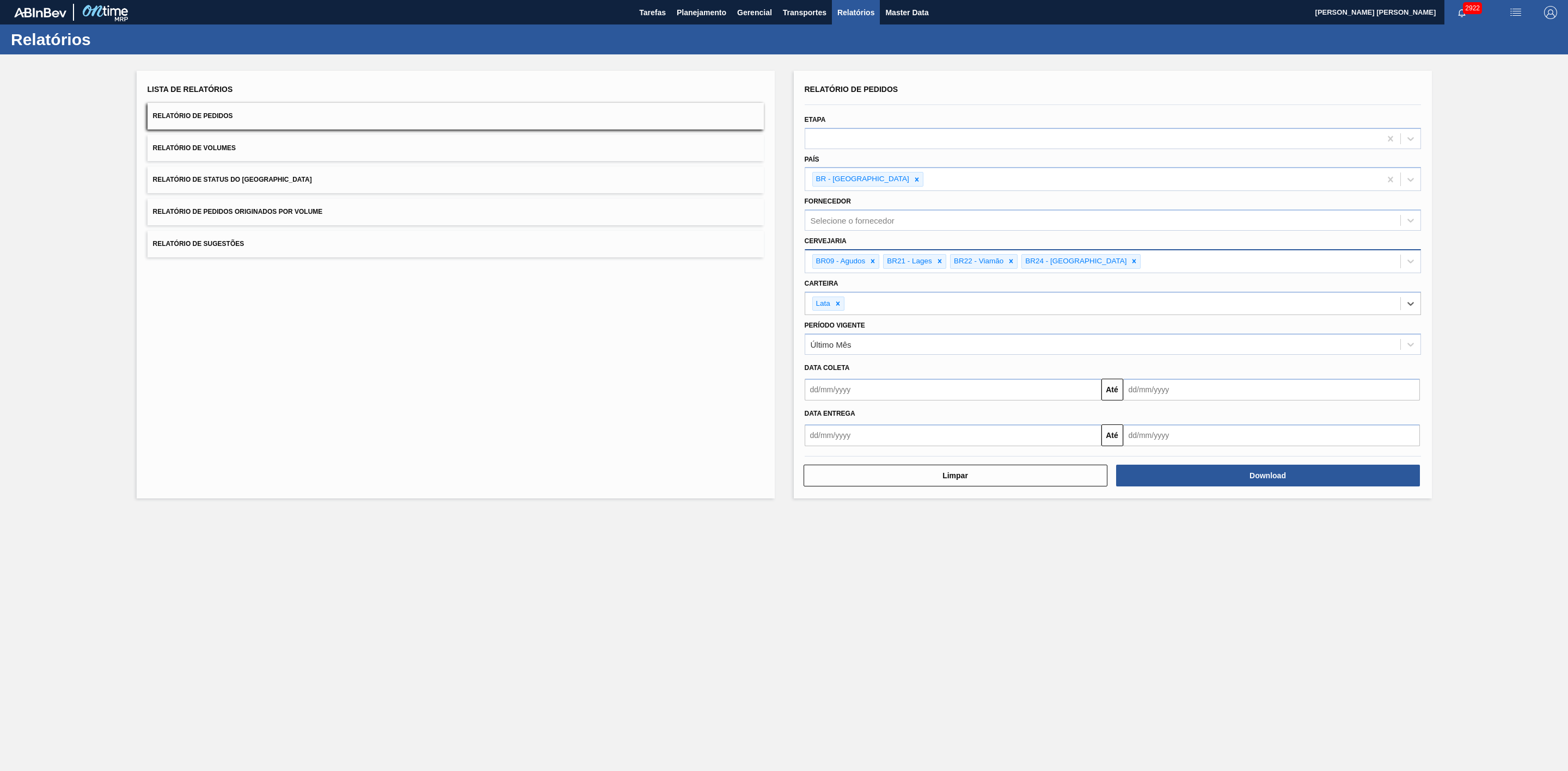
drag, startPoint x: 863, startPoint y: 383, endPoint x: 854, endPoint y: 388, distance: 10.3
click at [863, 383] on input "text" at bounding box center [952, 389] width 297 height 22
click at [832, 412] on div "setembro 2025" at bounding box center [870, 415] width 131 height 9
click at [886, 487] on div "18" at bounding box center [887, 486] width 15 height 15
type input "18/09/2025"
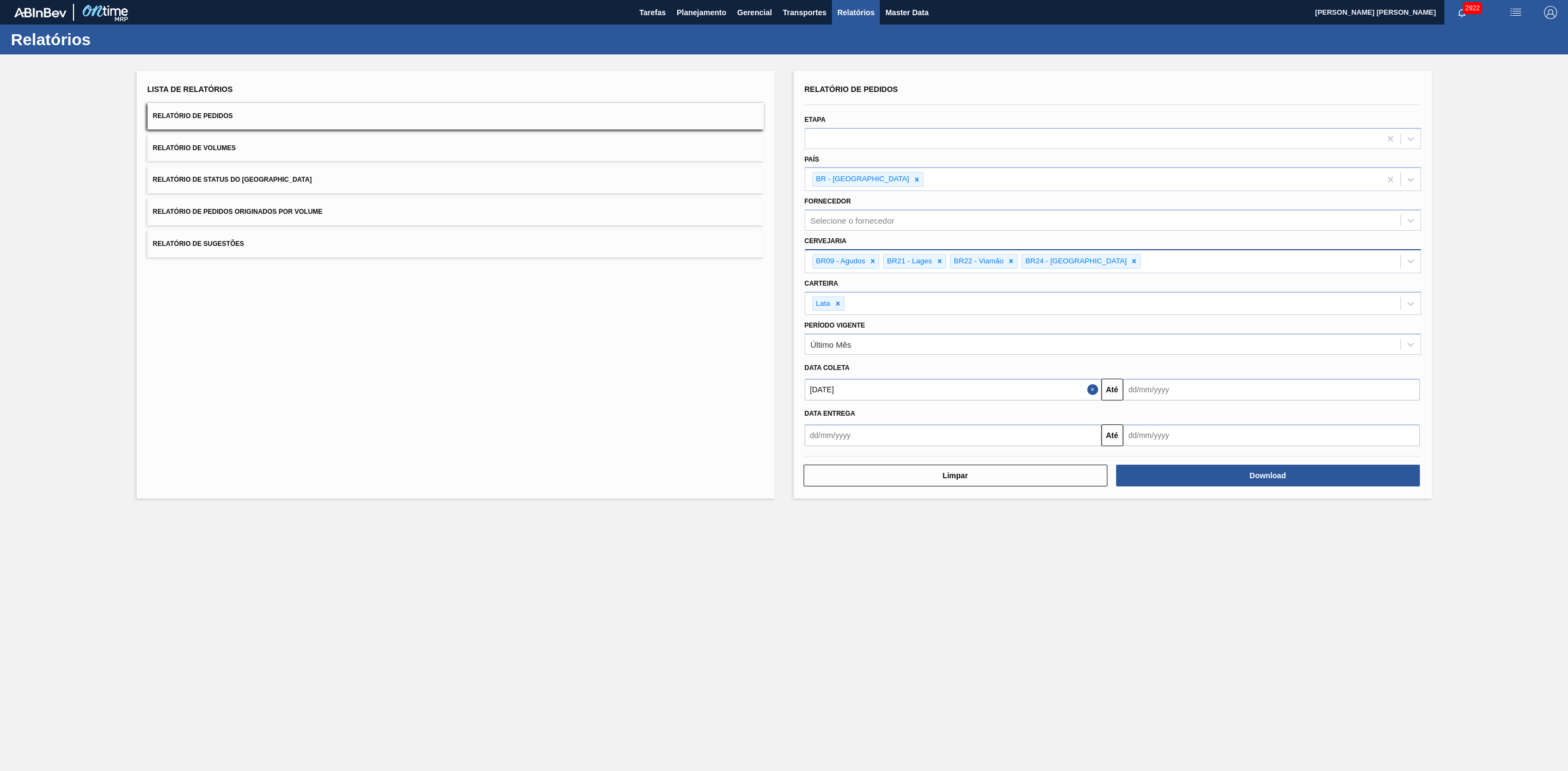
click at [1151, 390] on input "text" at bounding box center [1271, 389] width 297 height 22
drag, startPoint x: 1136, startPoint y: 415, endPoint x: 1153, endPoint y: 436, distance: 27.0
click at [1136, 415] on div "setembro 2025" at bounding box center [1189, 415] width 131 height 9
click at [1244, 527] on div "4" at bounding box center [1241, 521] width 15 height 15
type input "04/10/2025"
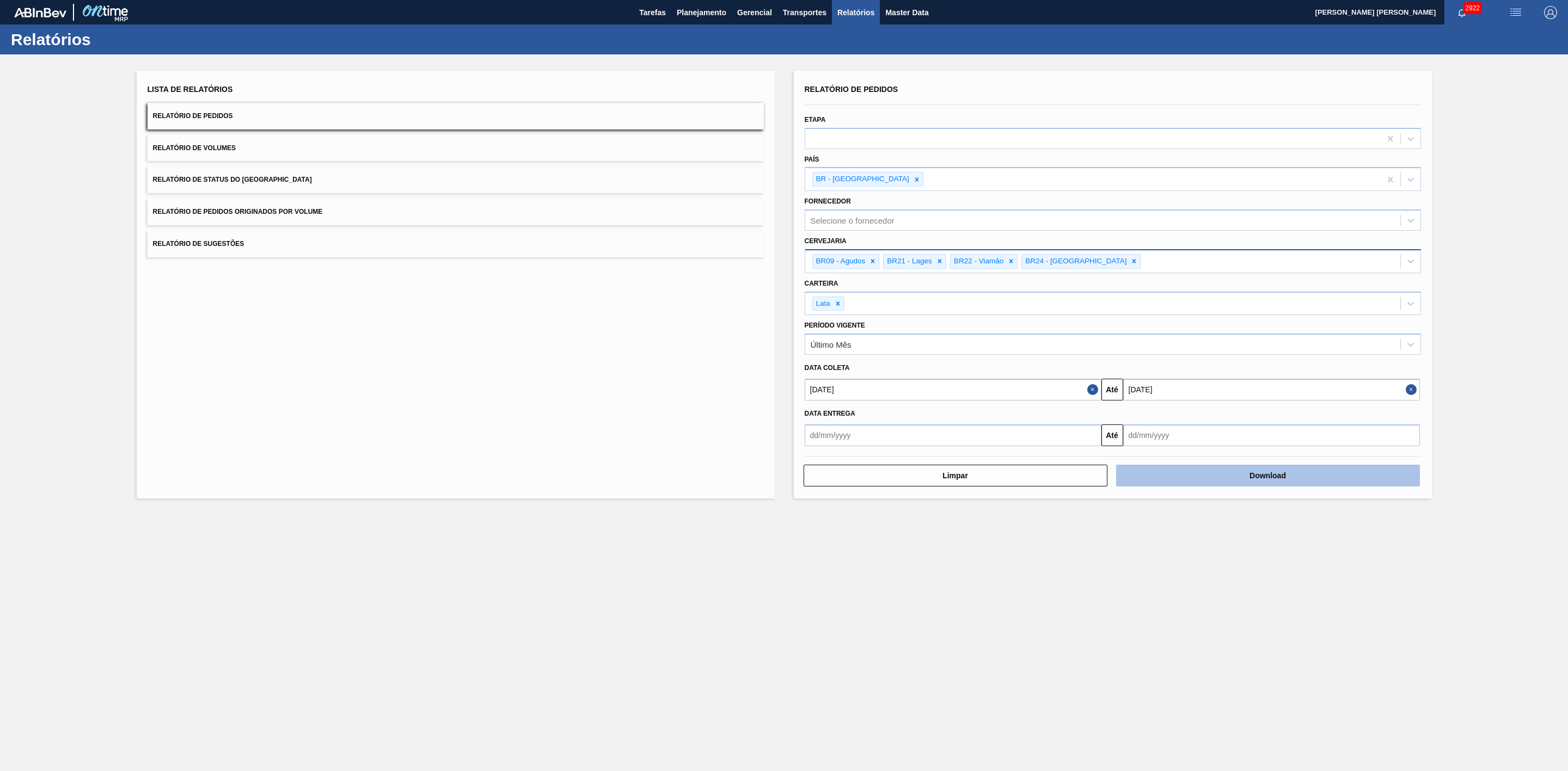
click at [1219, 480] on button "Download" at bounding box center [1267, 475] width 304 height 22
drag, startPoint x: 255, startPoint y: 154, endPoint x: 272, endPoint y: 158, distance: 17.5
click at [255, 154] on button "Relatório de Volumes" at bounding box center [455, 148] width 616 height 26
click at [1186, 474] on button "Download" at bounding box center [1267, 475] width 304 height 22
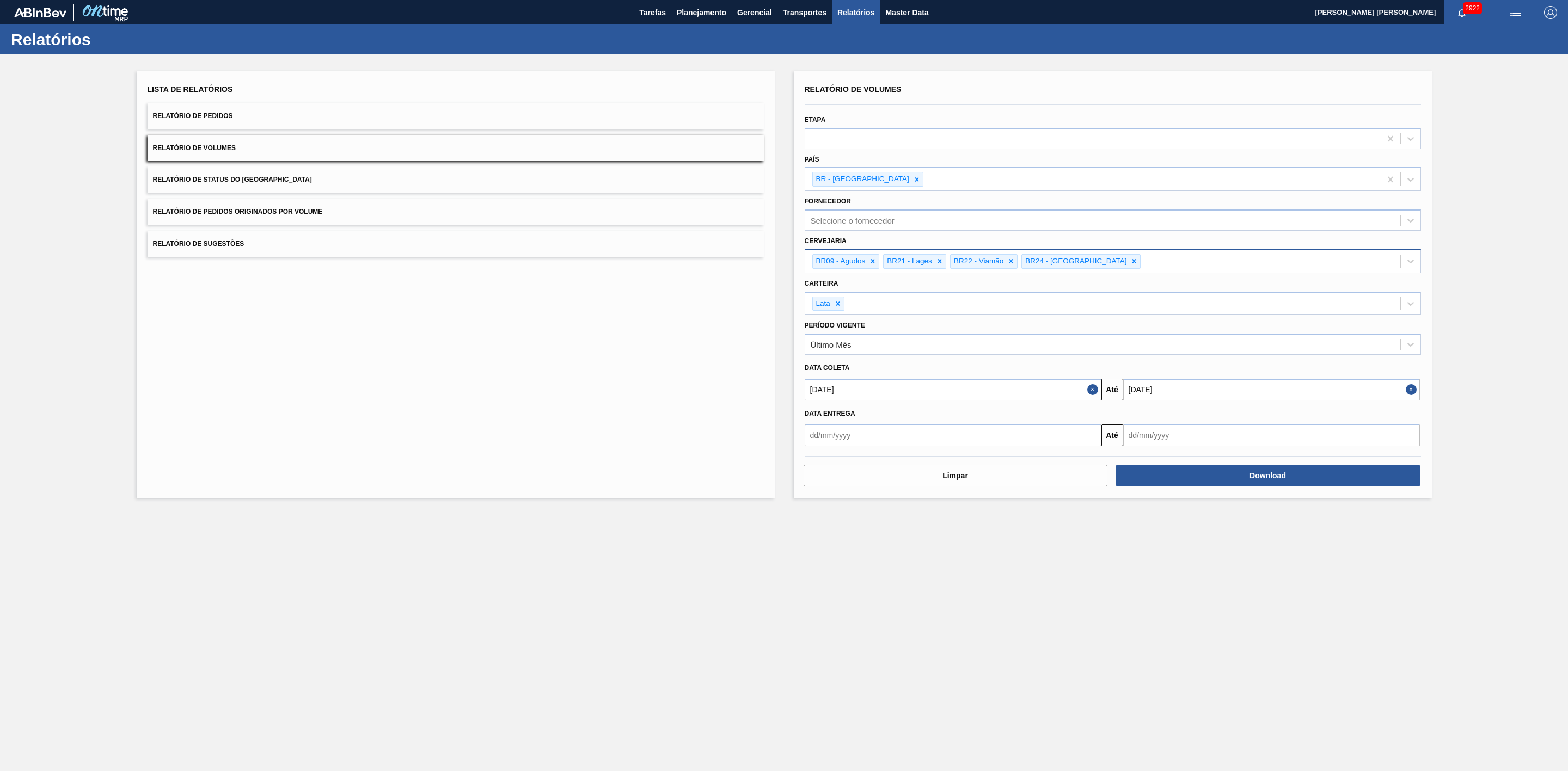
click at [295, 234] on button "Relatório de Sugestões" at bounding box center [455, 244] width 616 height 26
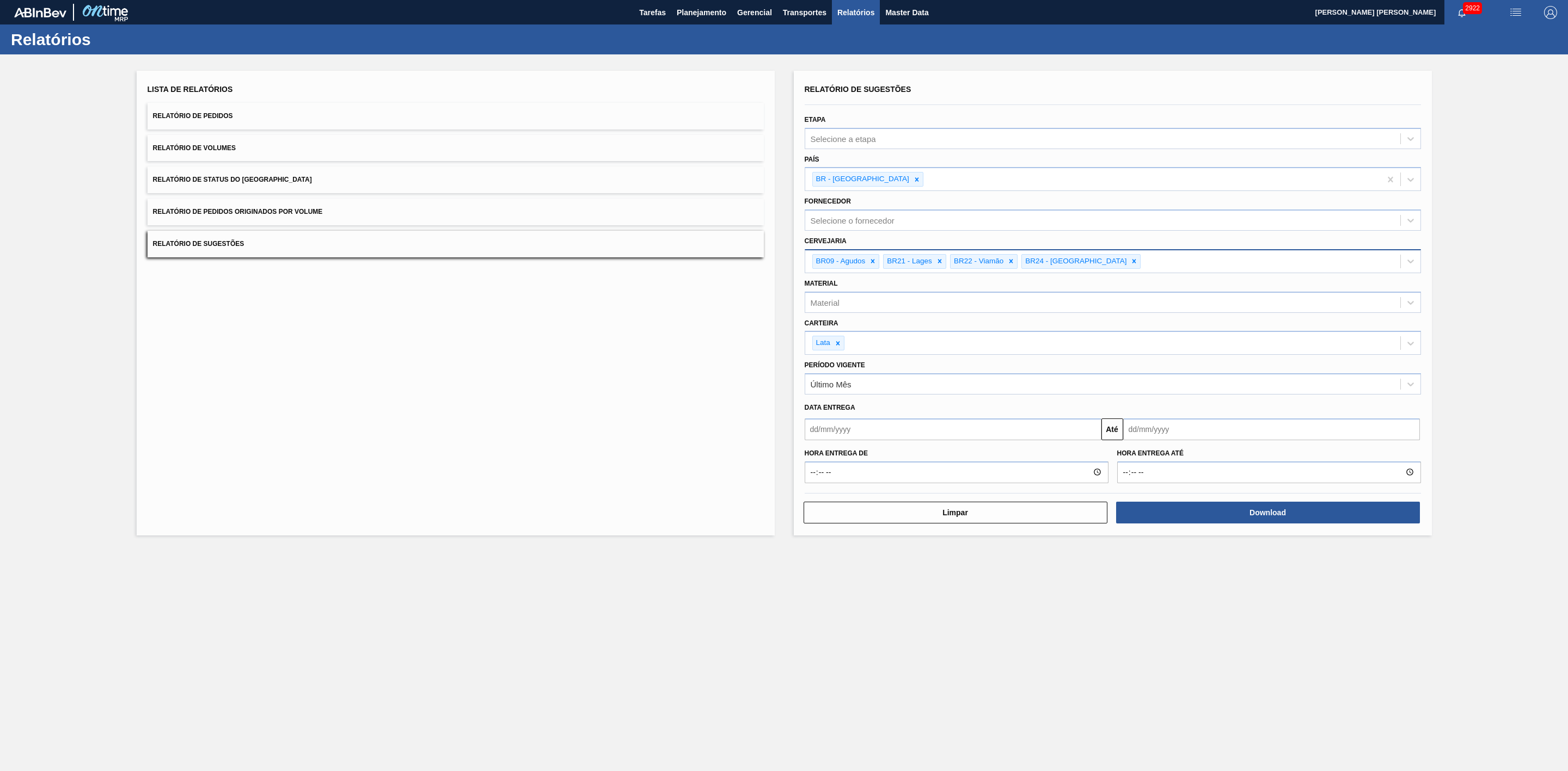
drag, startPoint x: 978, startPoint y: 430, endPoint x: 972, endPoint y: 434, distance: 7.2
click at [978, 430] on input "text" at bounding box center [952, 429] width 297 height 22
click at [851, 549] on div "23" at bounding box center [852, 543] width 15 height 15
type input "[DATE]"
click at [1155, 424] on input "text" at bounding box center [1271, 429] width 297 height 22
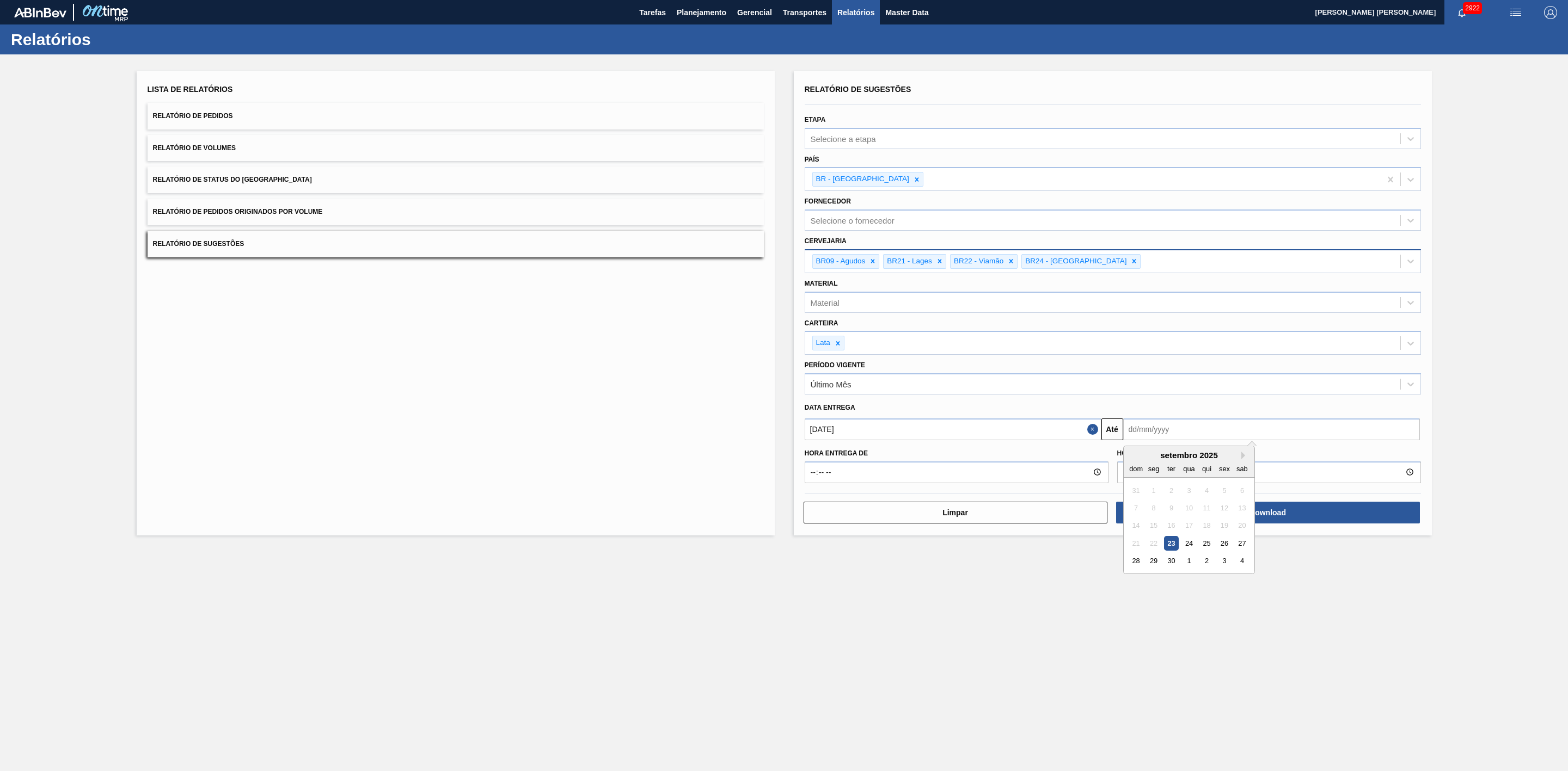
click at [1148, 457] on div "setembro 2025" at bounding box center [1189, 455] width 131 height 9
click at [1244, 454] on button "Next Month" at bounding box center [1245, 455] width 8 height 8
click at [1206, 542] on div "23" at bounding box center [1205, 543] width 15 height 15
type input "[DATE]"
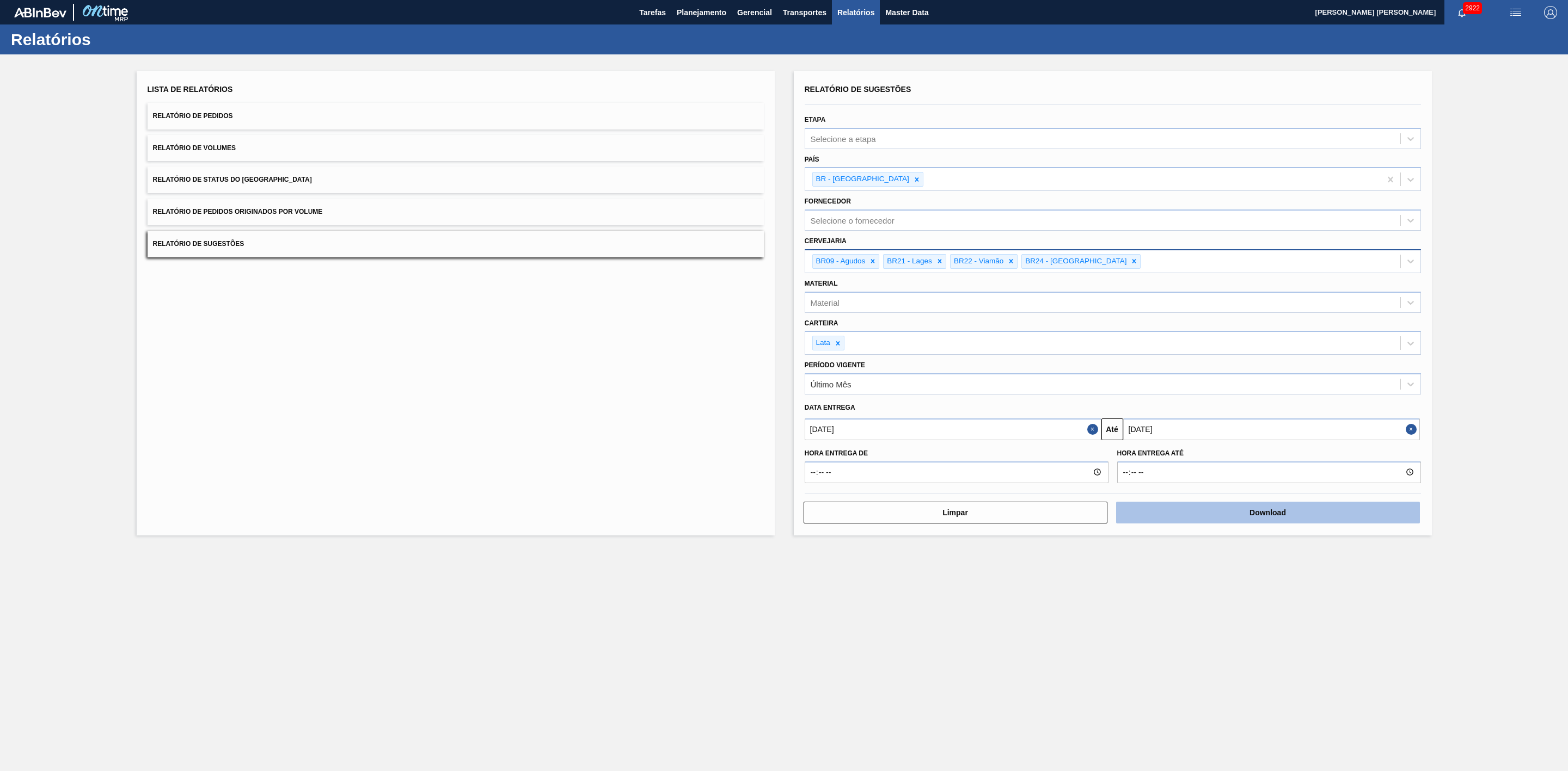
click at [1231, 513] on button "Download" at bounding box center [1267, 512] width 304 height 22
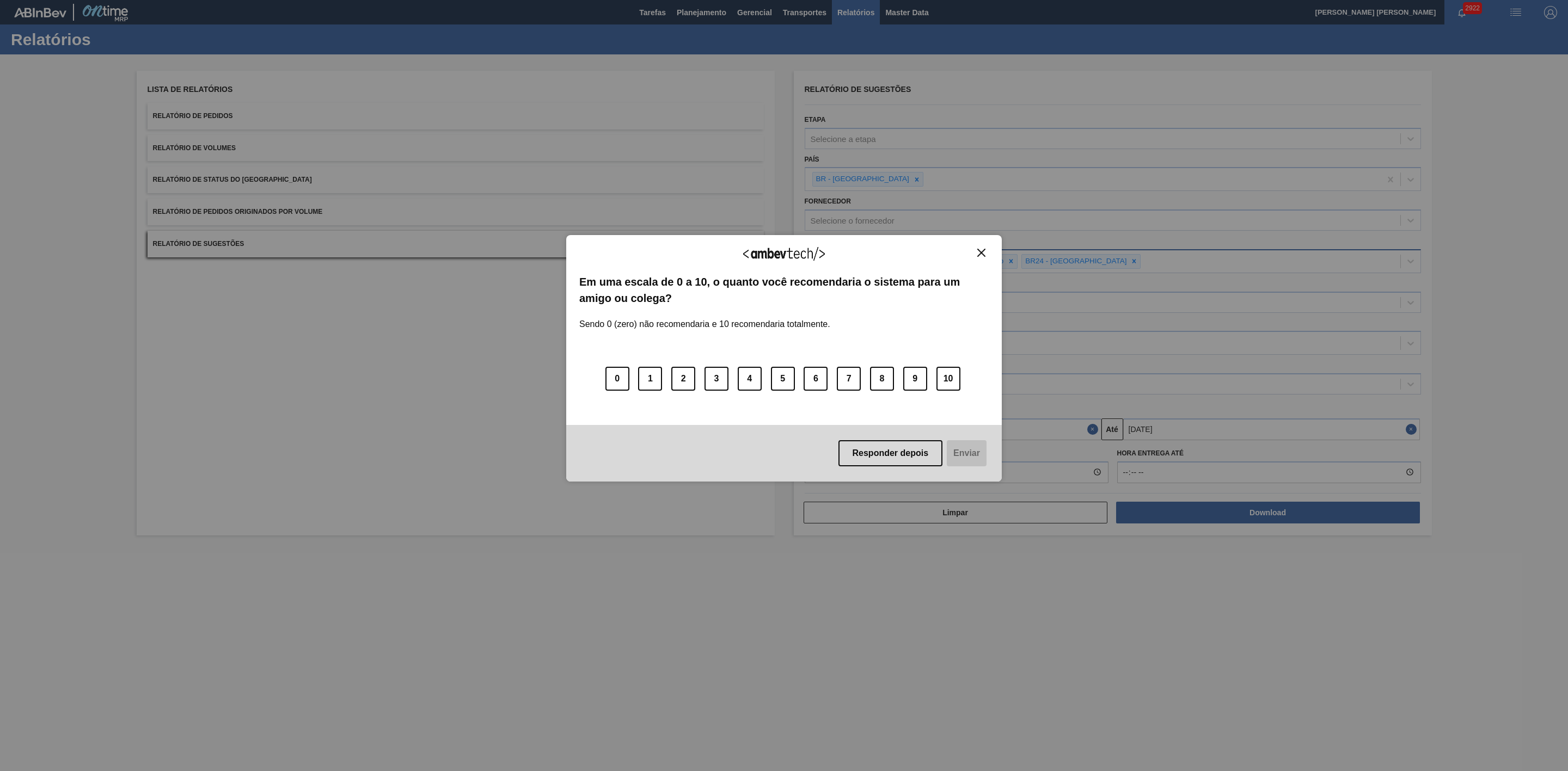
click at [985, 252] on button "Close" at bounding box center [981, 252] width 15 height 9
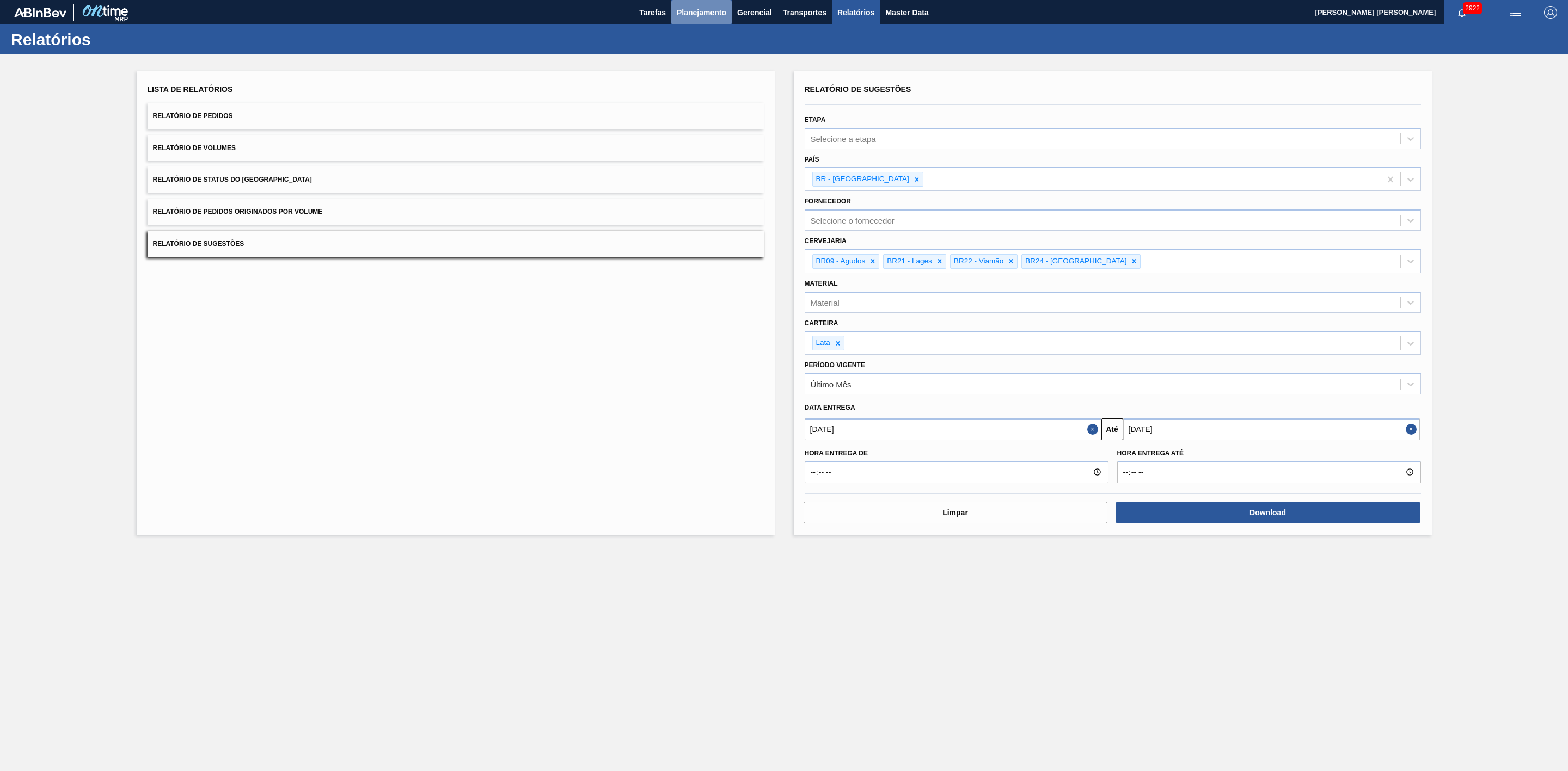
click at [704, 7] on span "Planejamento" at bounding box center [701, 13] width 49 height 13
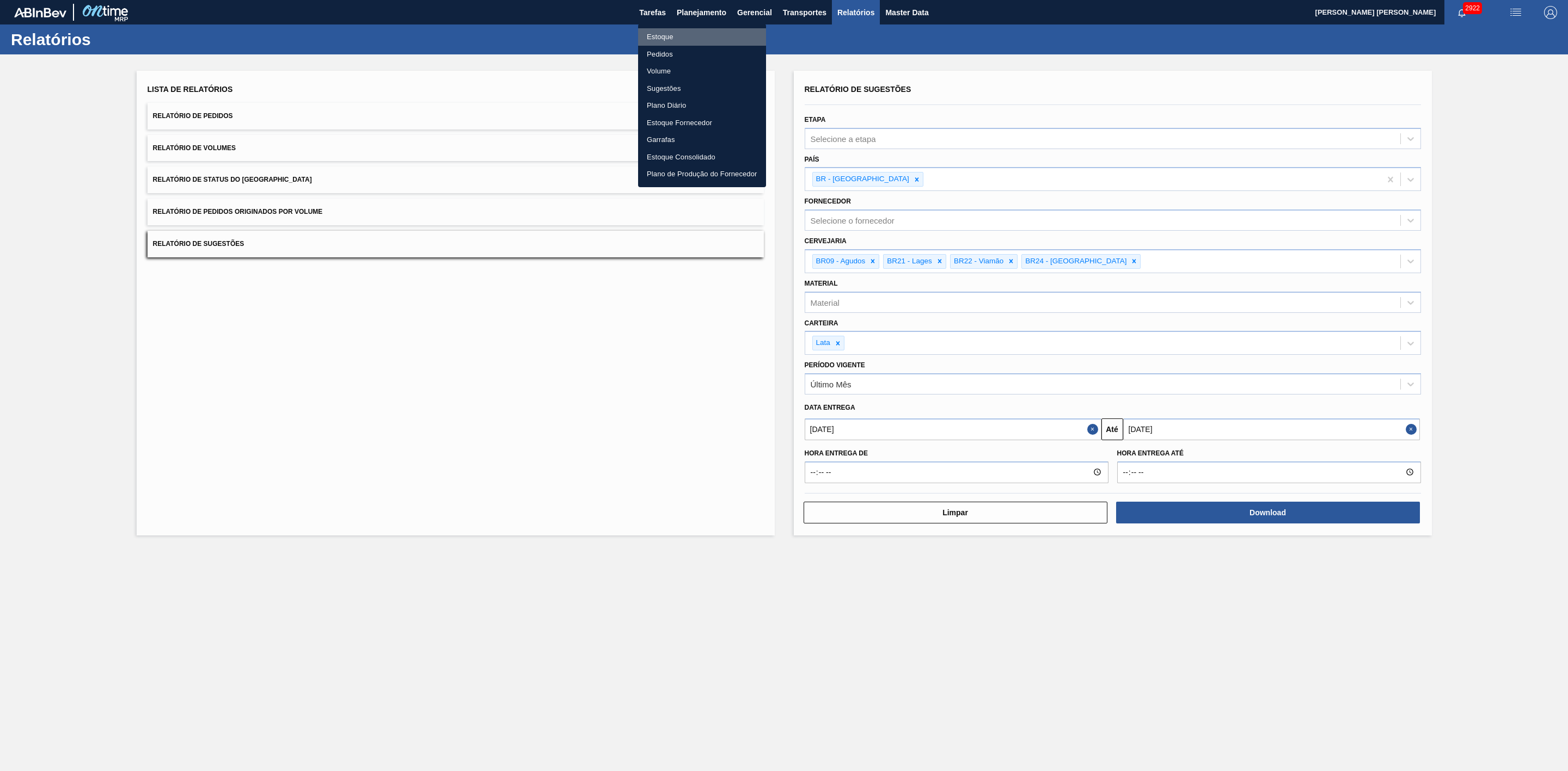
click at [663, 41] on li "Estoque" at bounding box center [702, 37] width 128 height 17
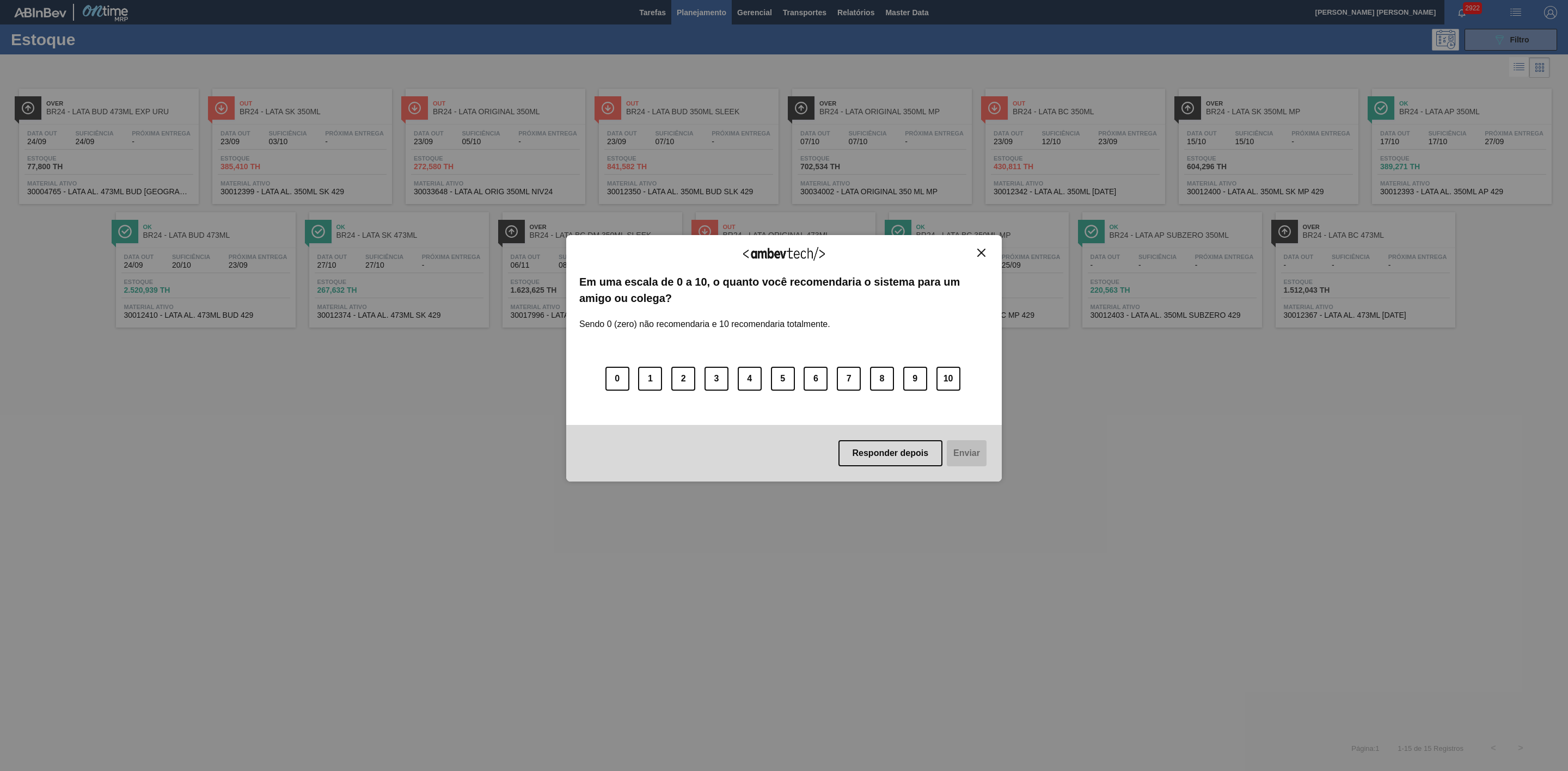
click at [979, 250] on img "Close" at bounding box center [982, 253] width 8 height 8
click at [984, 251] on img "Close" at bounding box center [982, 253] width 8 height 8
click at [982, 252] on img "Close" at bounding box center [982, 253] width 8 height 8
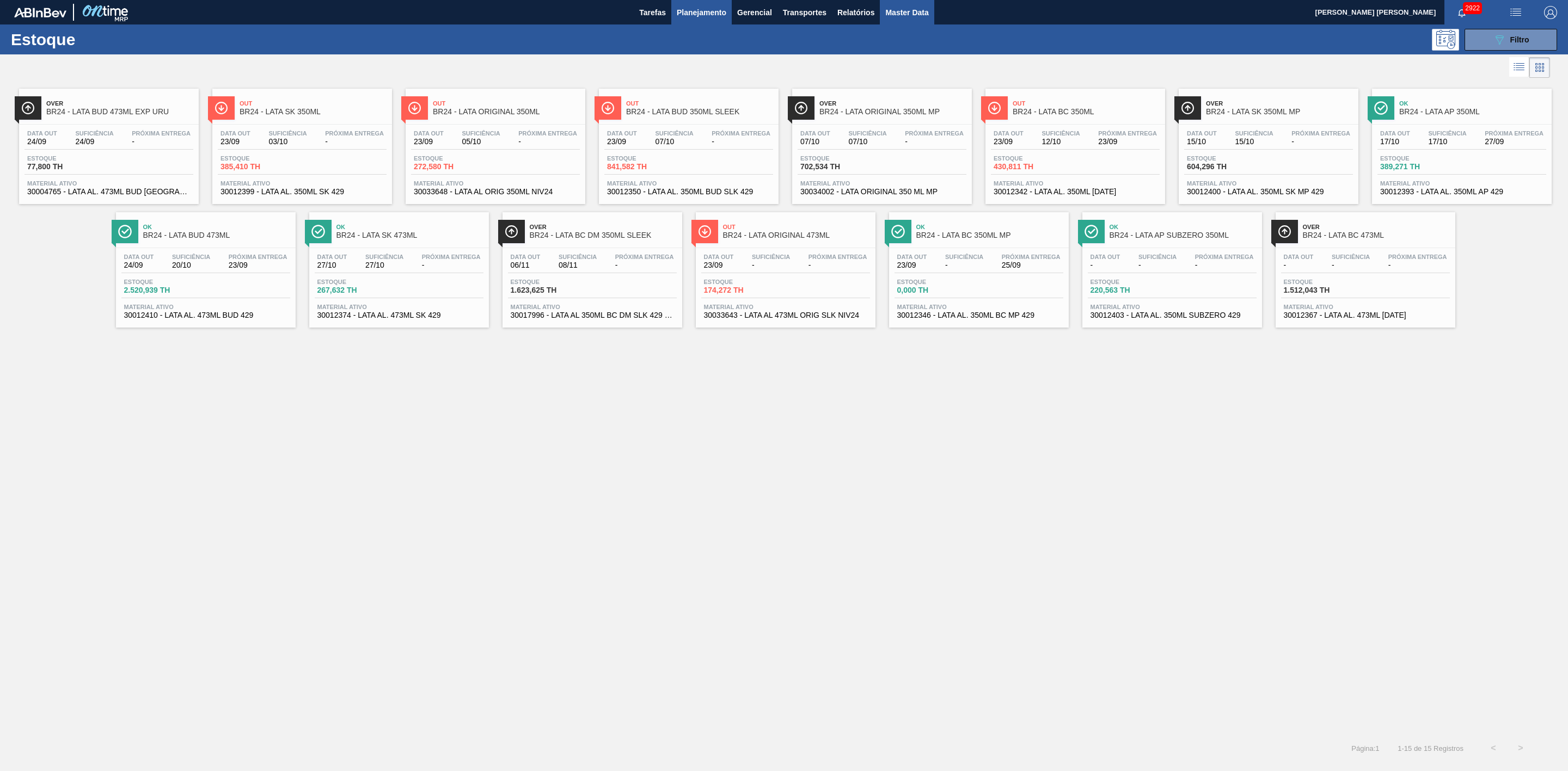
click at [917, 17] on span "Master Data" at bounding box center [907, 13] width 43 height 13
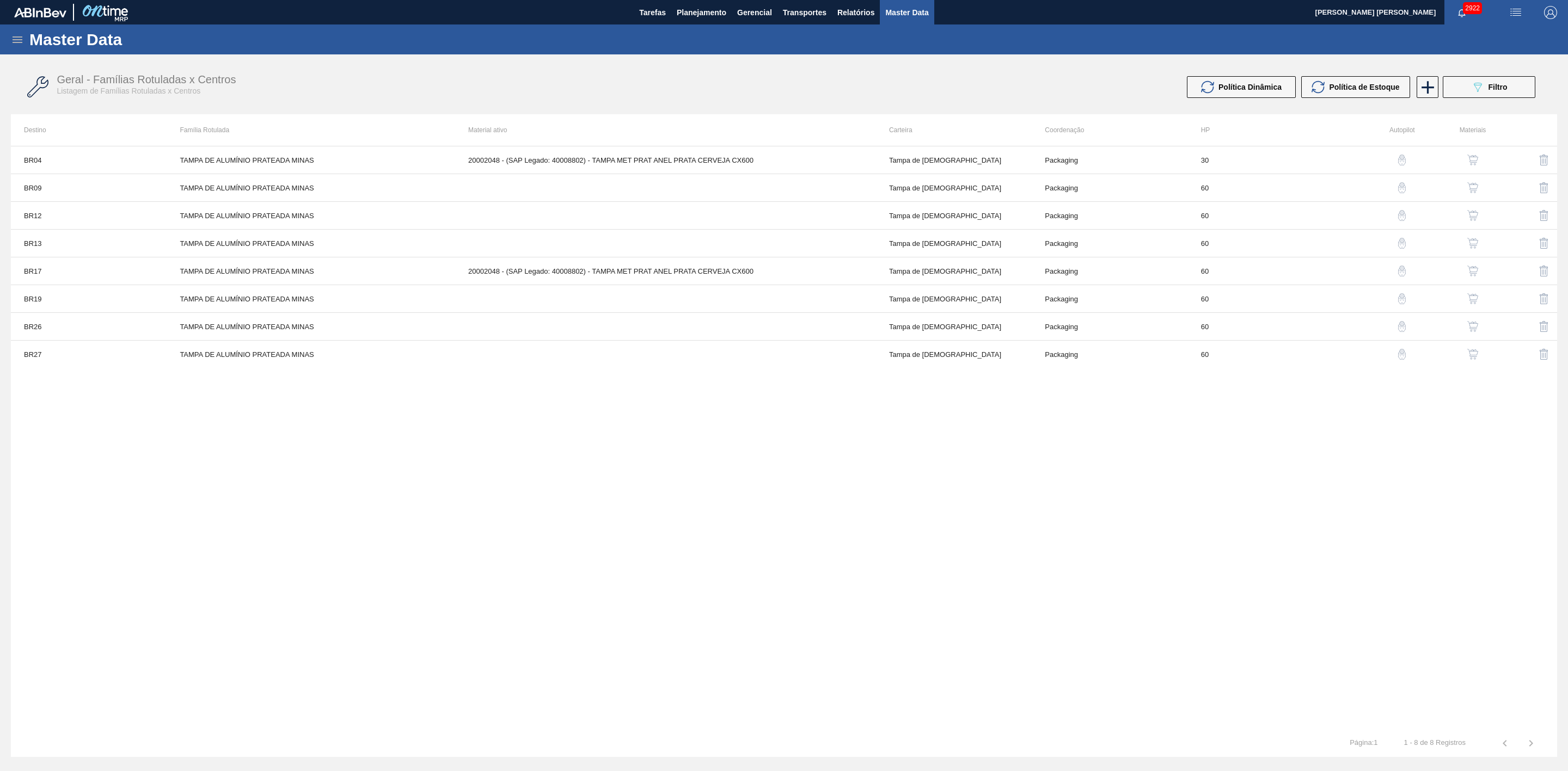
click at [1544, 273] on img "button" at bounding box center [1544, 271] width 13 height 13
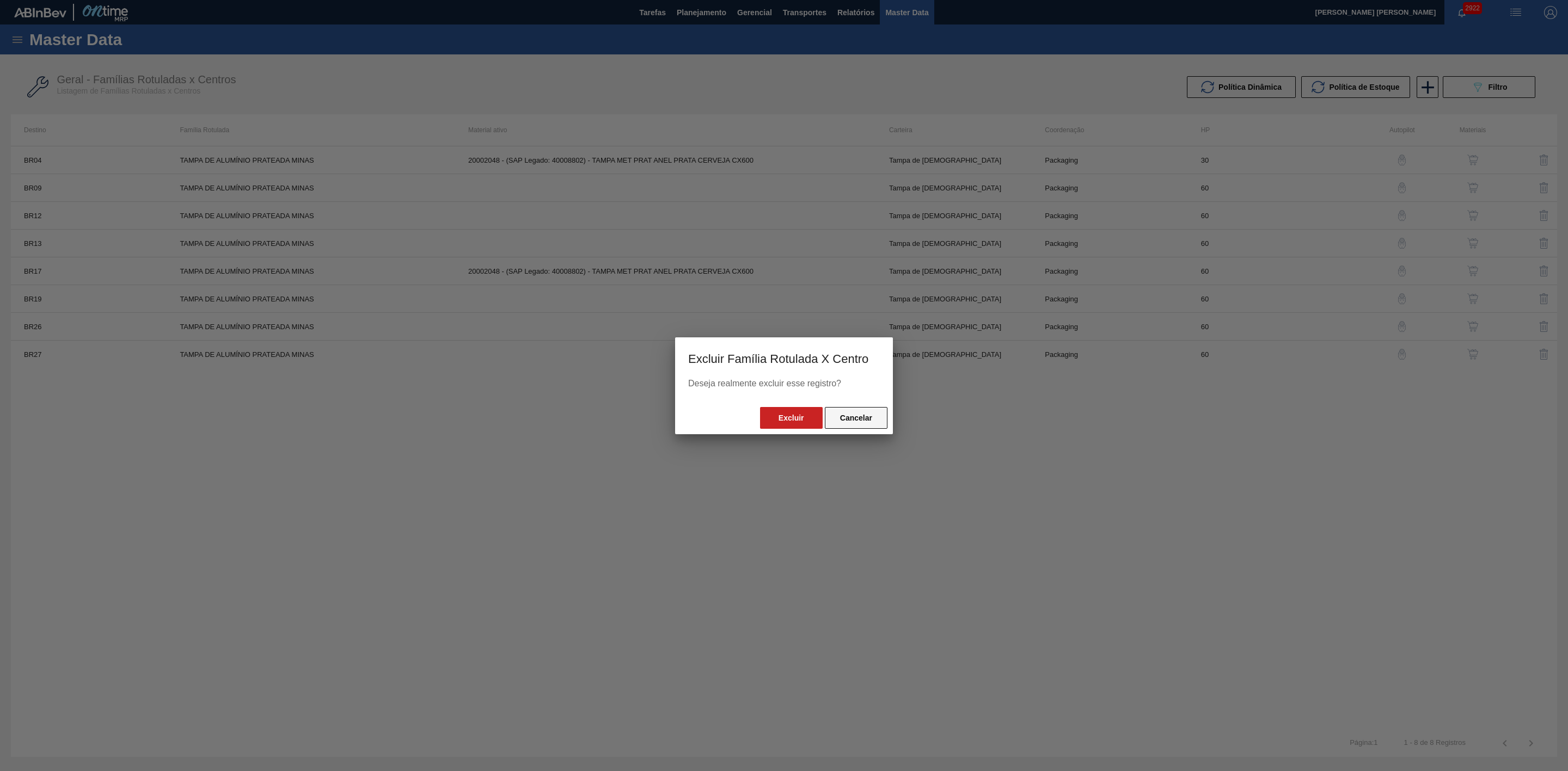
click at [868, 423] on button "Cancelar" at bounding box center [856, 417] width 63 height 22
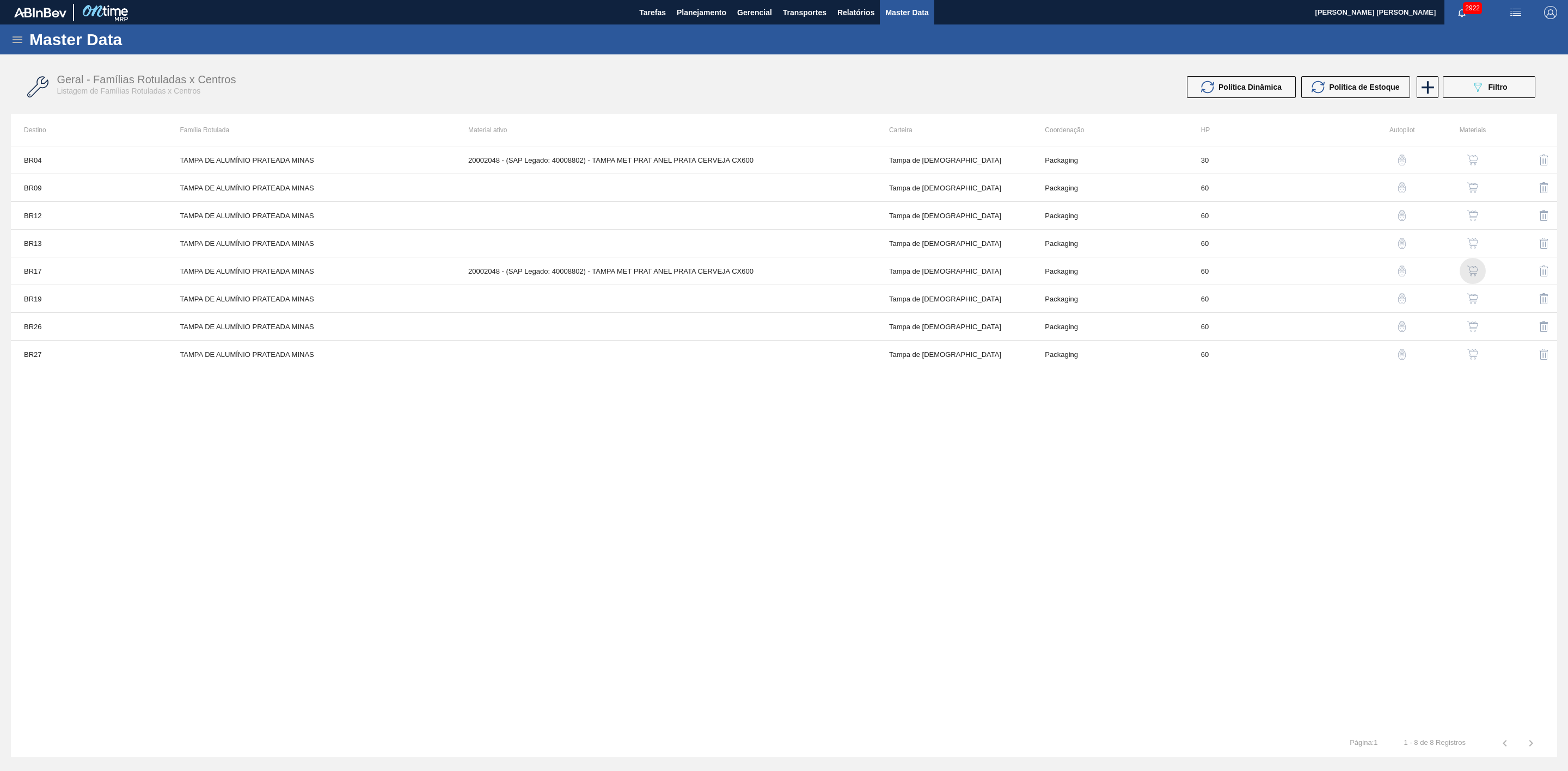
click at [1476, 272] on img "button" at bounding box center [1473, 271] width 11 height 11
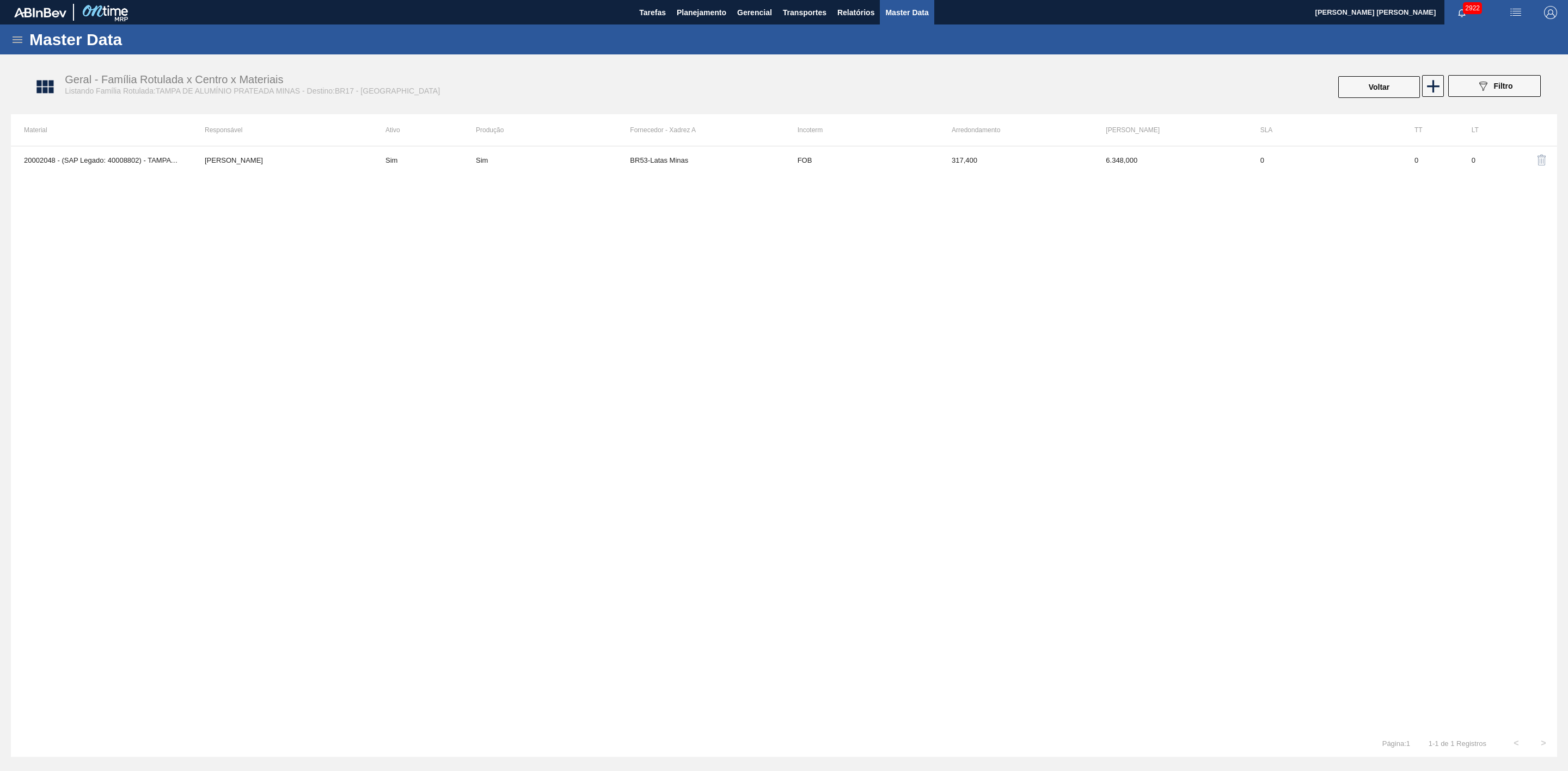
click at [1538, 155] on img "button" at bounding box center [1542, 160] width 13 height 13
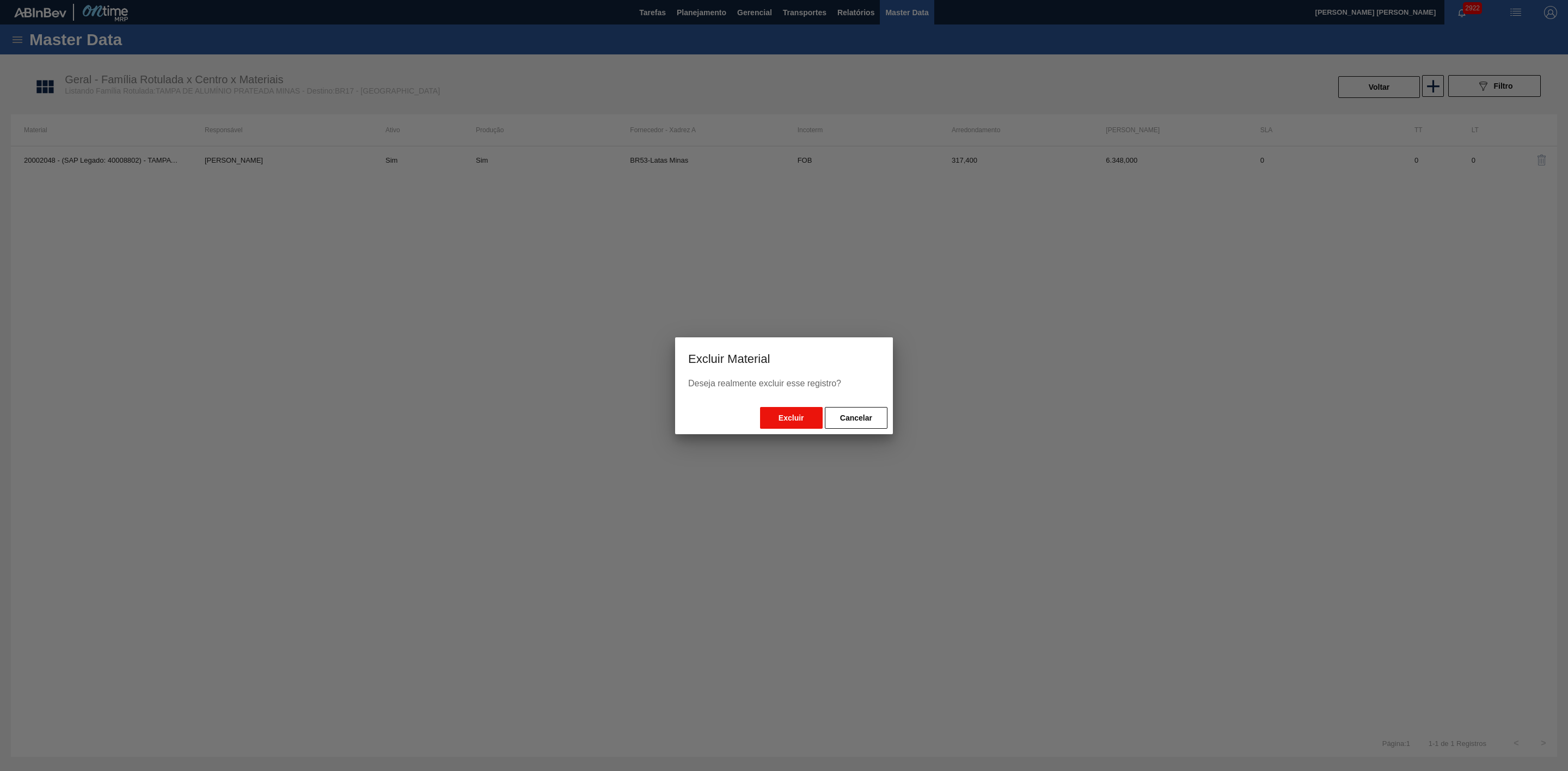
click at [800, 415] on button "Excluir" at bounding box center [791, 417] width 63 height 22
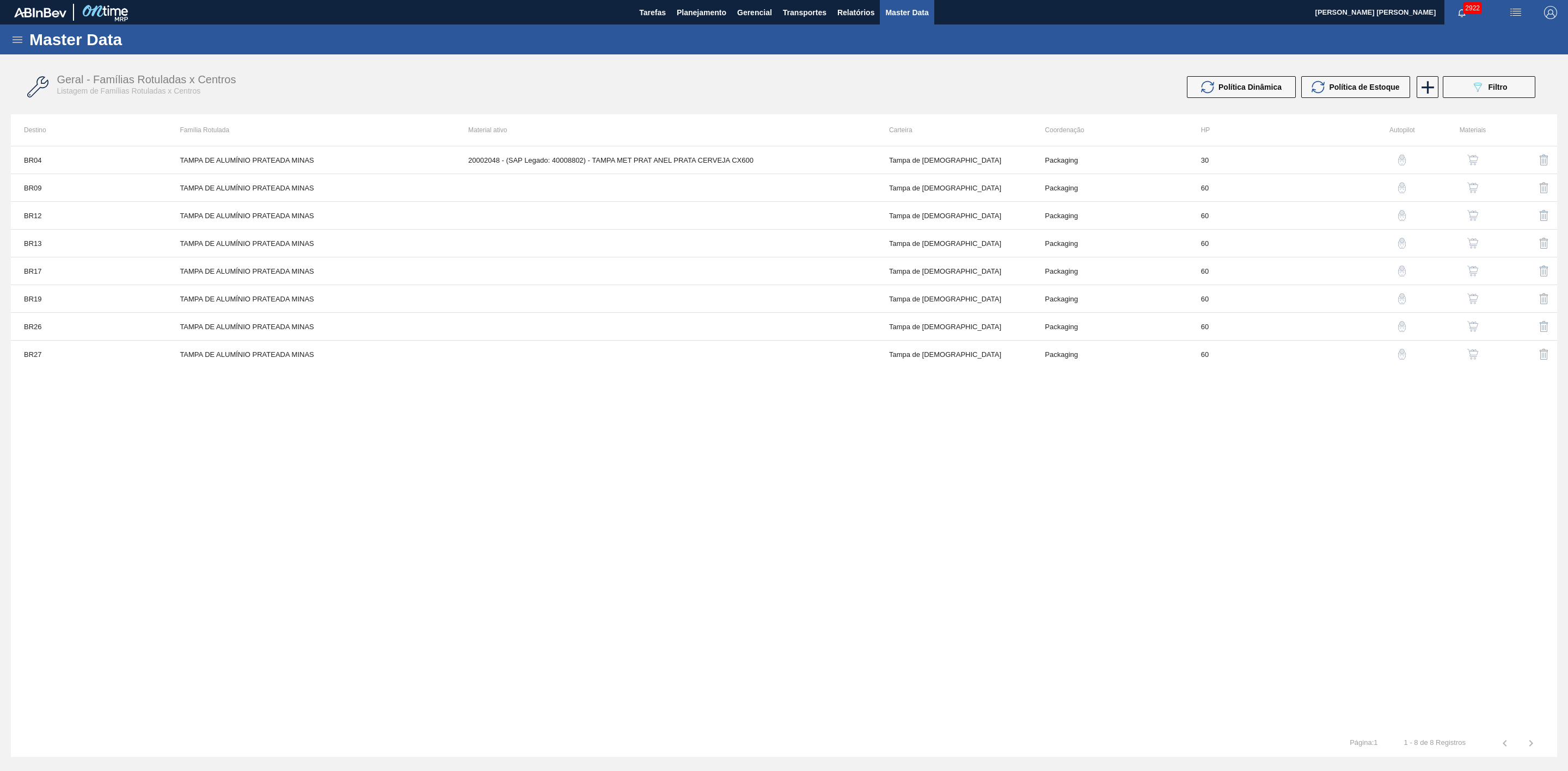
click at [1475, 163] on img "button" at bounding box center [1473, 160] width 11 height 11
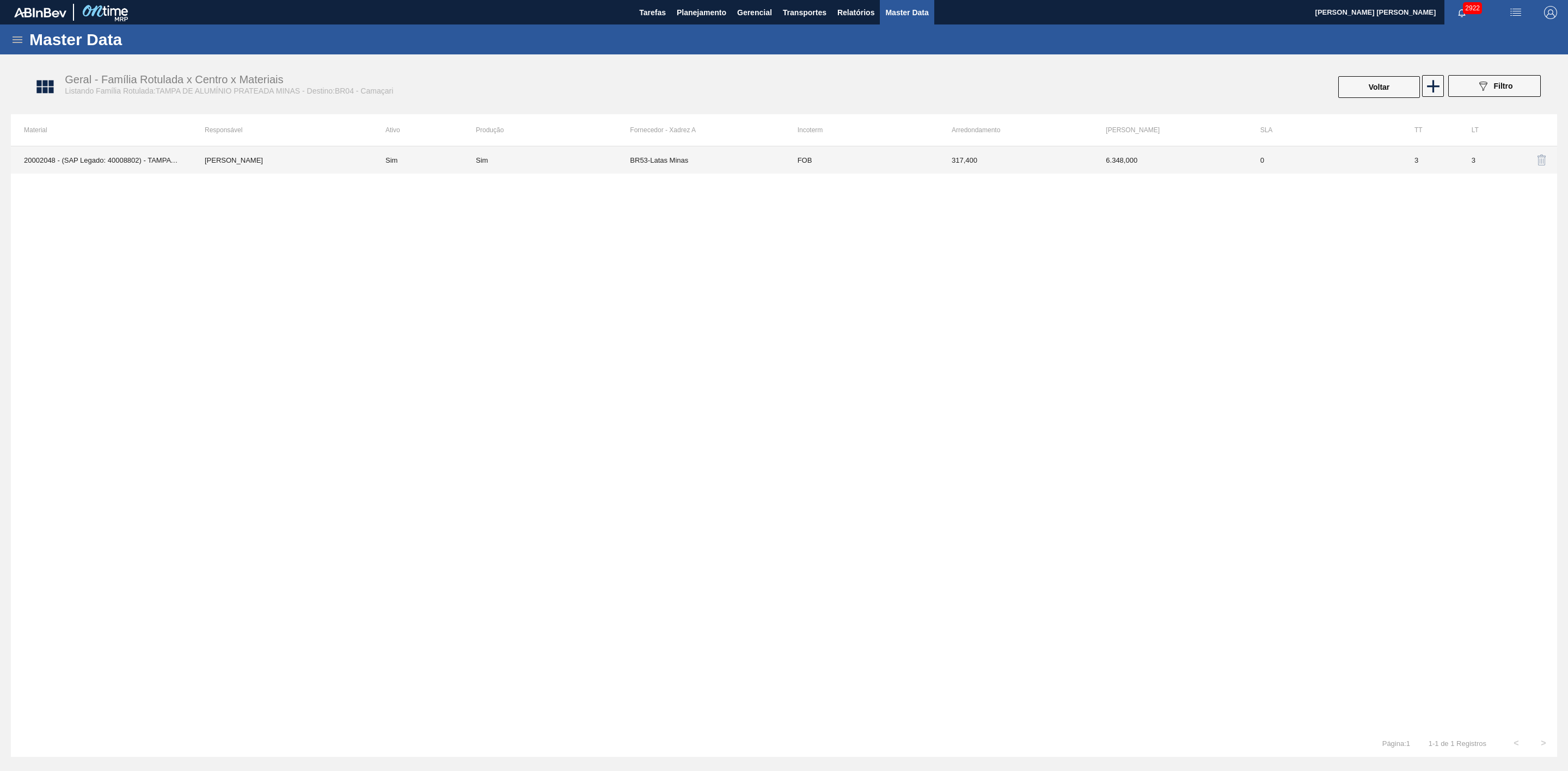
click at [1107, 154] on td "6.348,000" at bounding box center [1170, 160] width 154 height 27
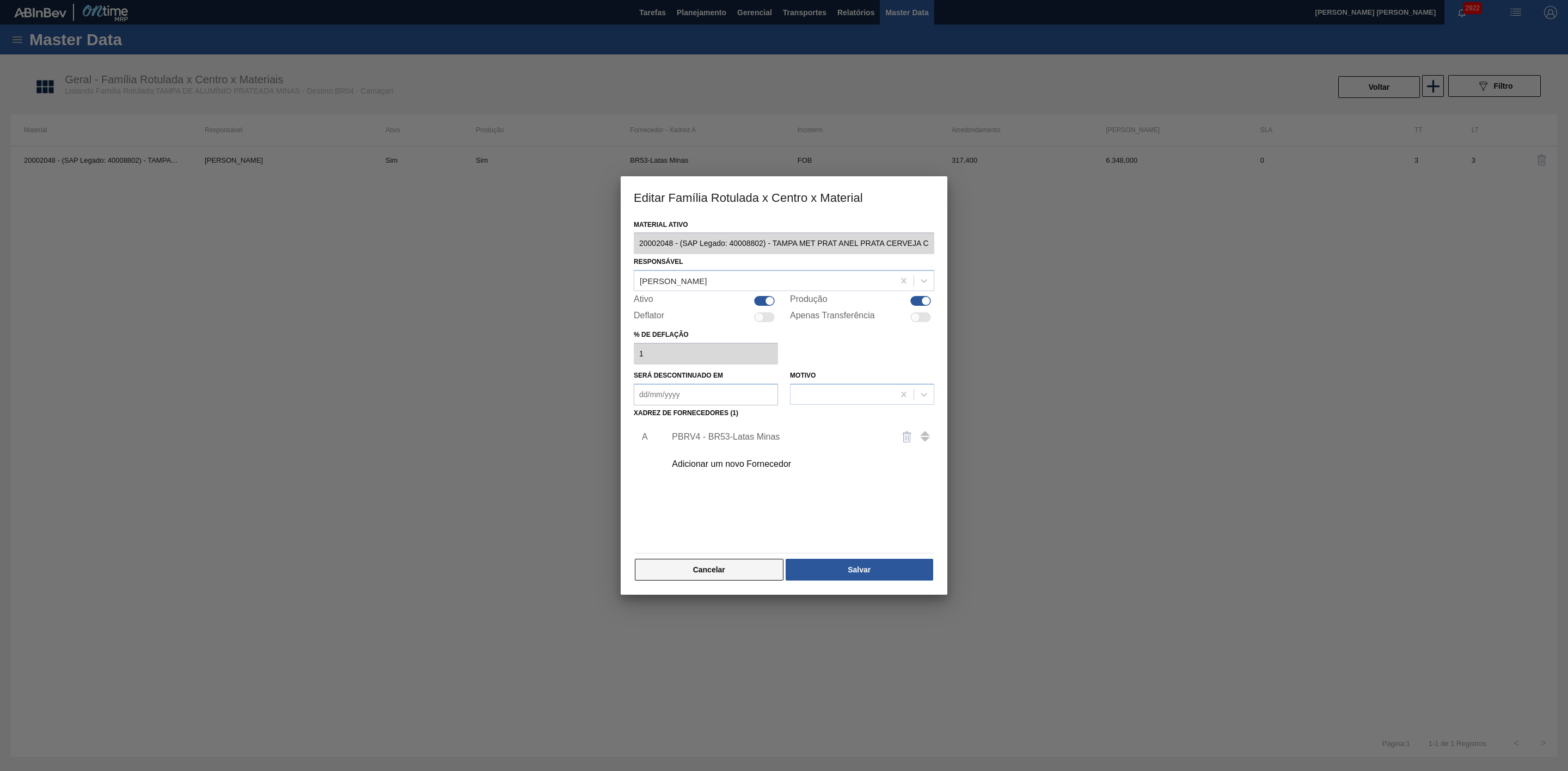
click at [728, 565] on button "Cancelar" at bounding box center [709, 570] width 149 height 22
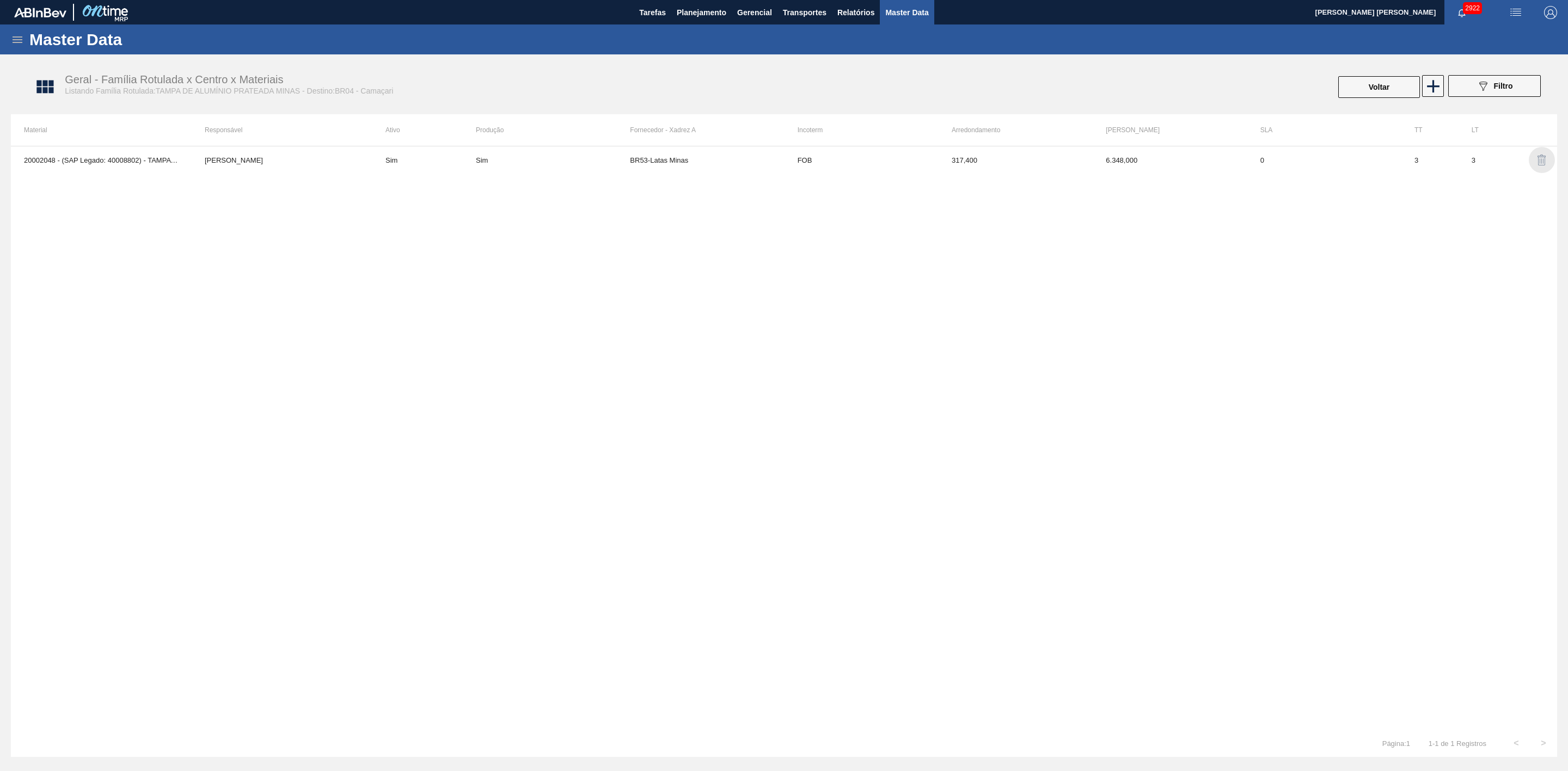
click at [1542, 156] on img "button" at bounding box center [1542, 160] width 13 height 13
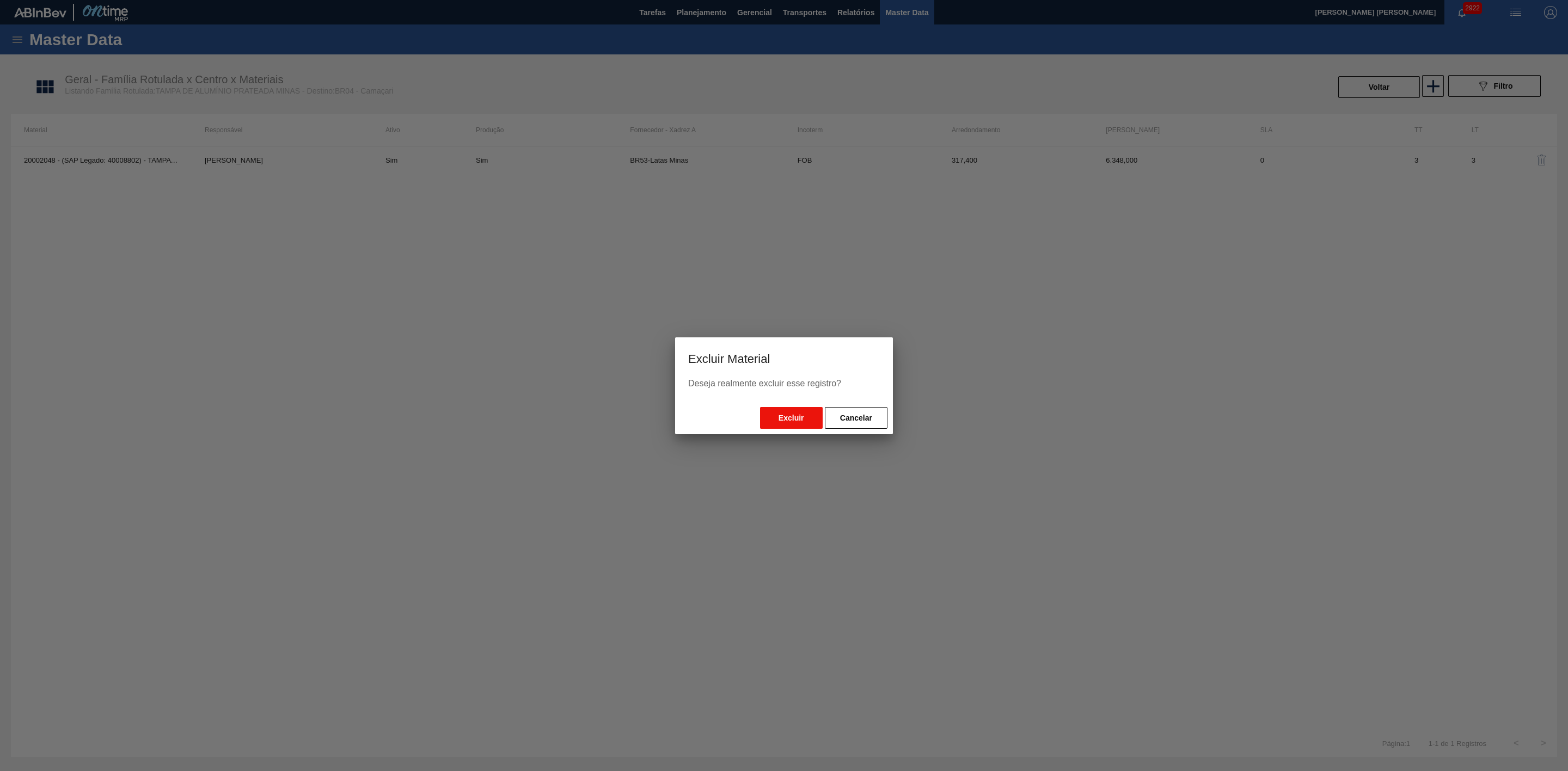
click at [776, 421] on button "Excluir" at bounding box center [791, 417] width 63 height 22
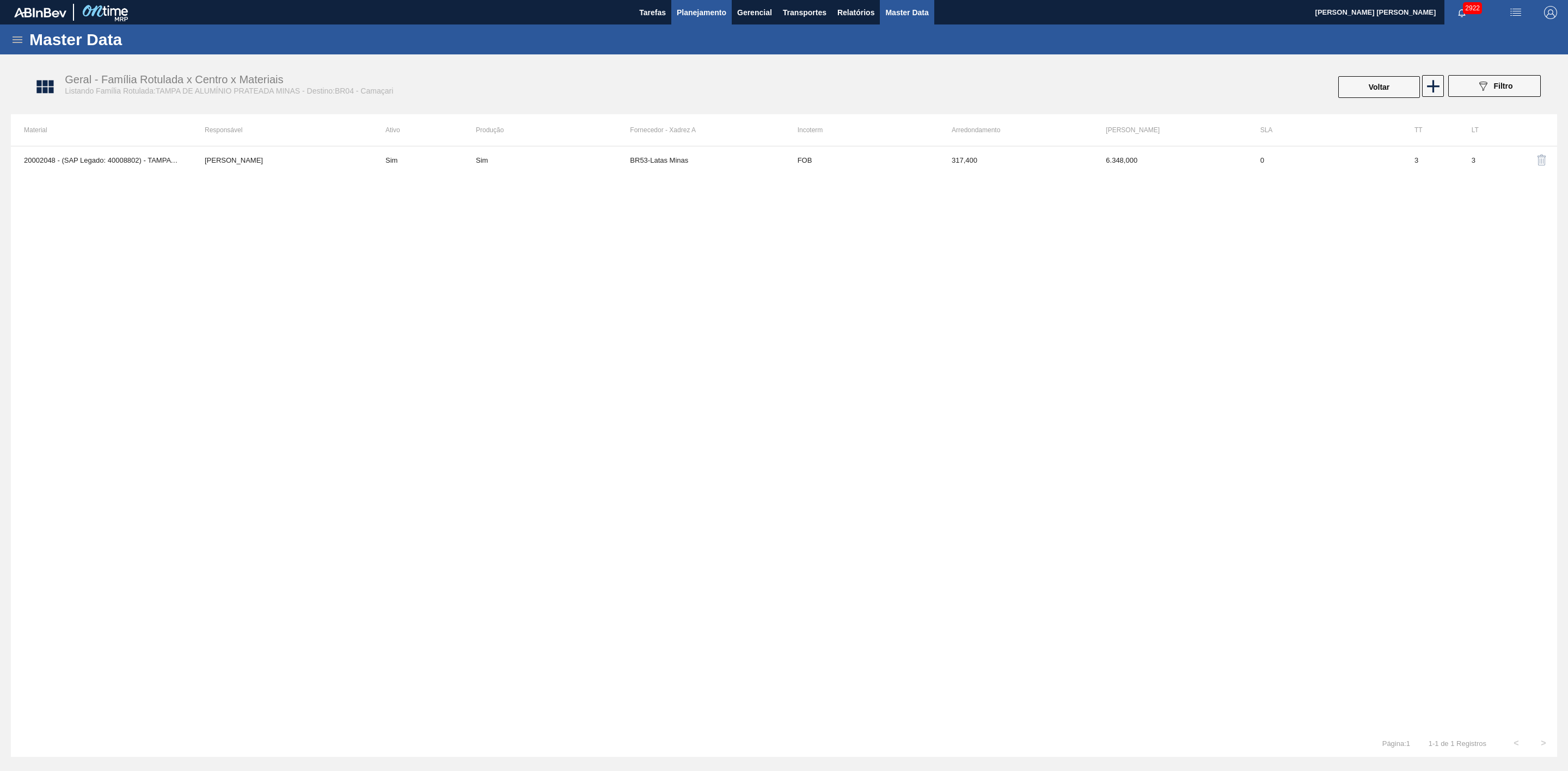
click at [698, 14] on span "Planejamento" at bounding box center [701, 13] width 49 height 13
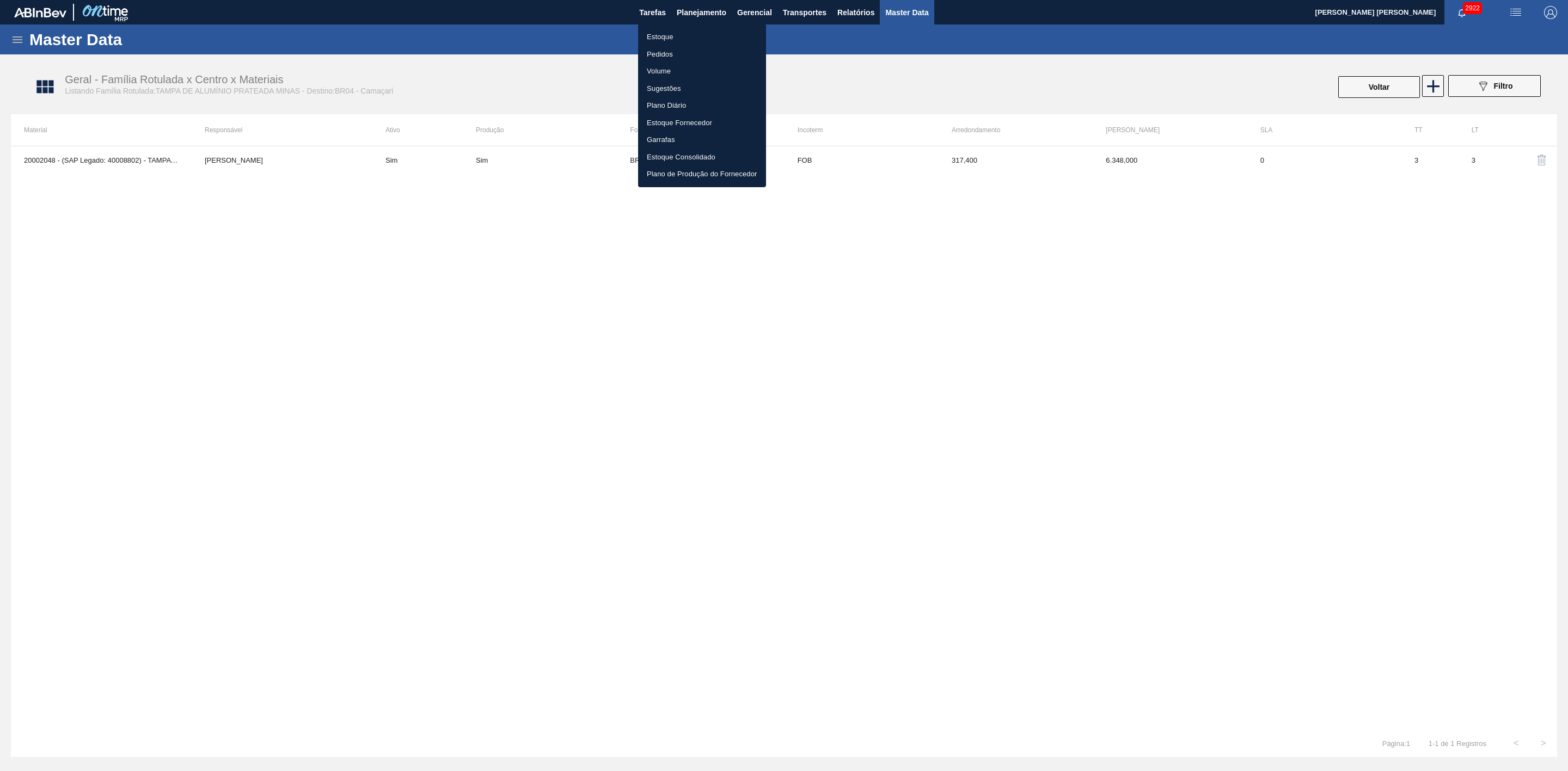
click at [667, 31] on li "Estoque" at bounding box center [702, 37] width 128 height 17
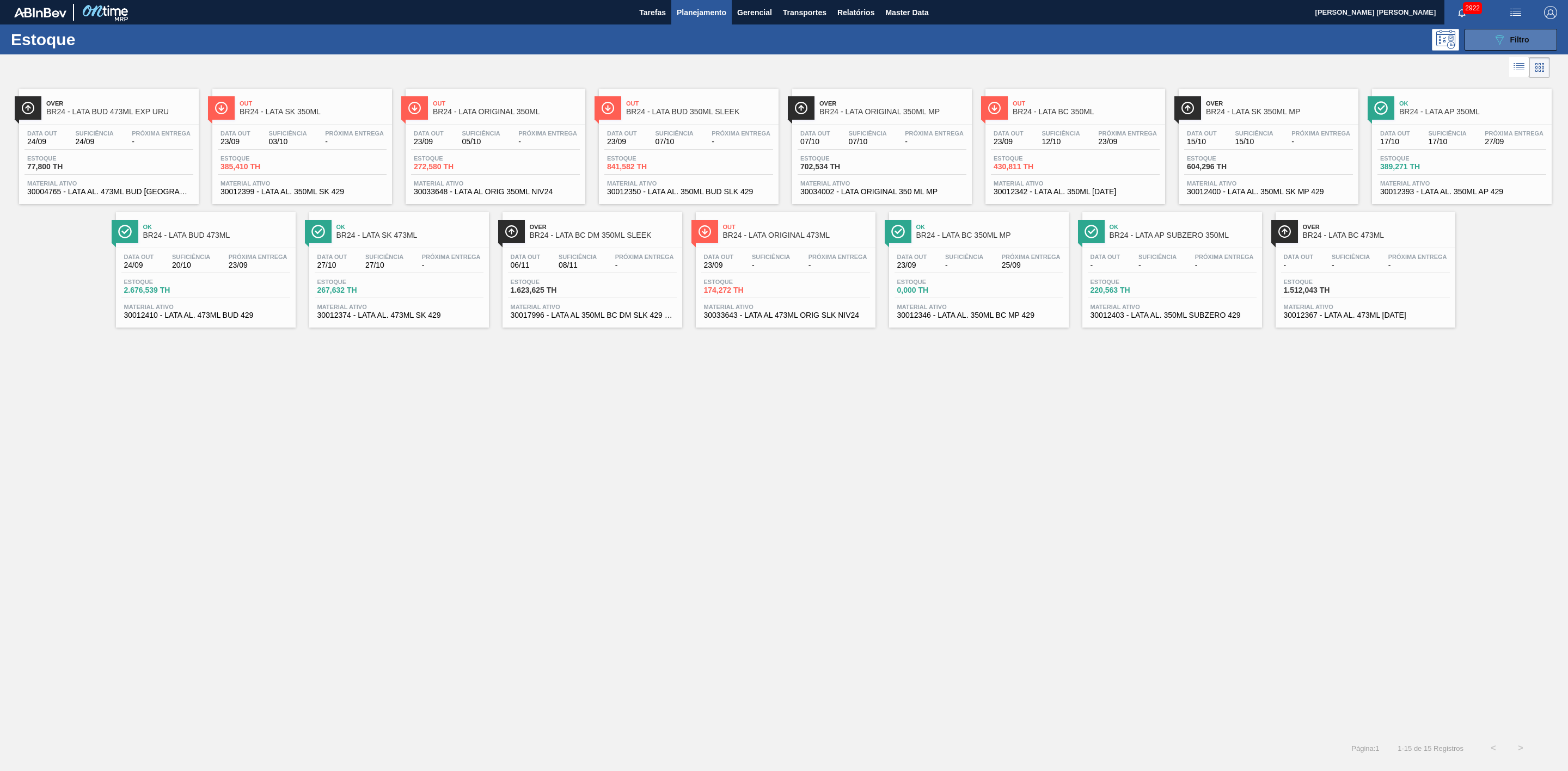
click at [1495, 30] on button "089F7B8B-B2A5-4AFE-B5C0-19BA573D28AC Filtro" at bounding box center [1510, 40] width 92 height 22
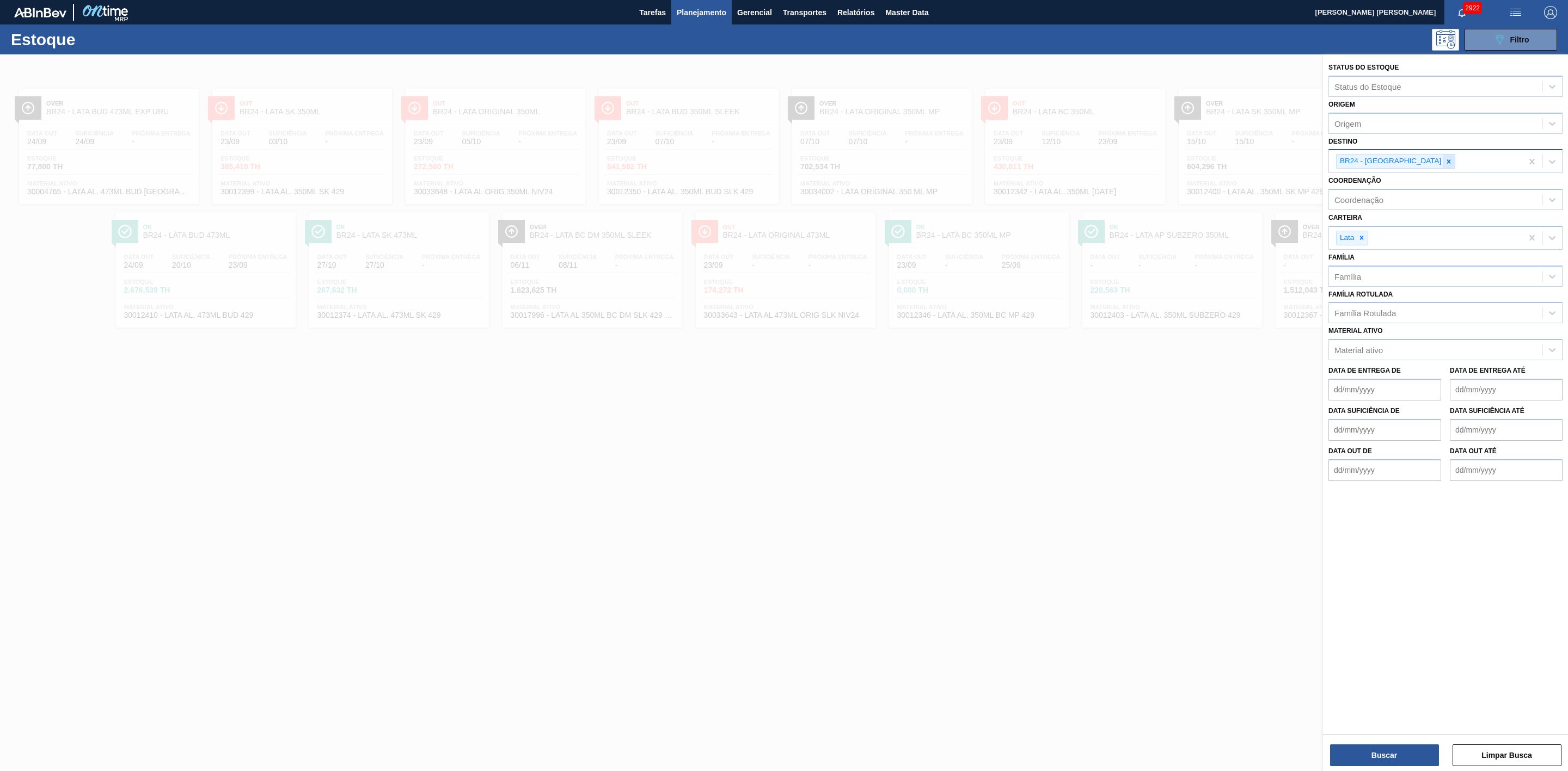
click at [1445, 162] on icon at bounding box center [1449, 161] width 8 height 8
type input "21"
click at [1362, 185] on div "BR21 - Lages" at bounding box center [1445, 187] width 234 height 20
click at [1400, 753] on button "Buscar" at bounding box center [1384, 755] width 109 height 22
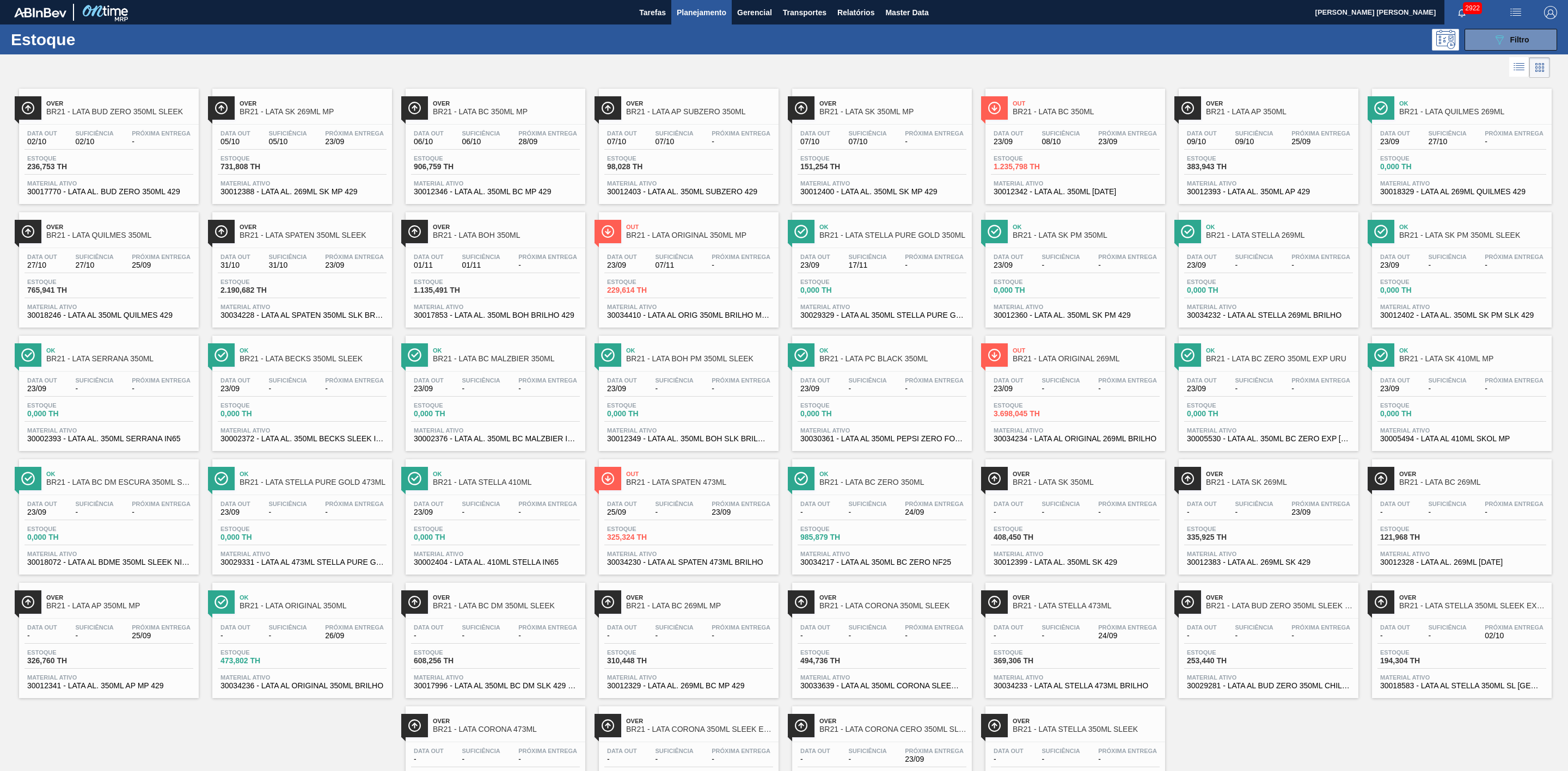
click at [522, 66] on div at bounding box center [775, 67] width 1550 height 26
click at [900, 724] on span "Over" at bounding box center [893, 721] width 147 height 6
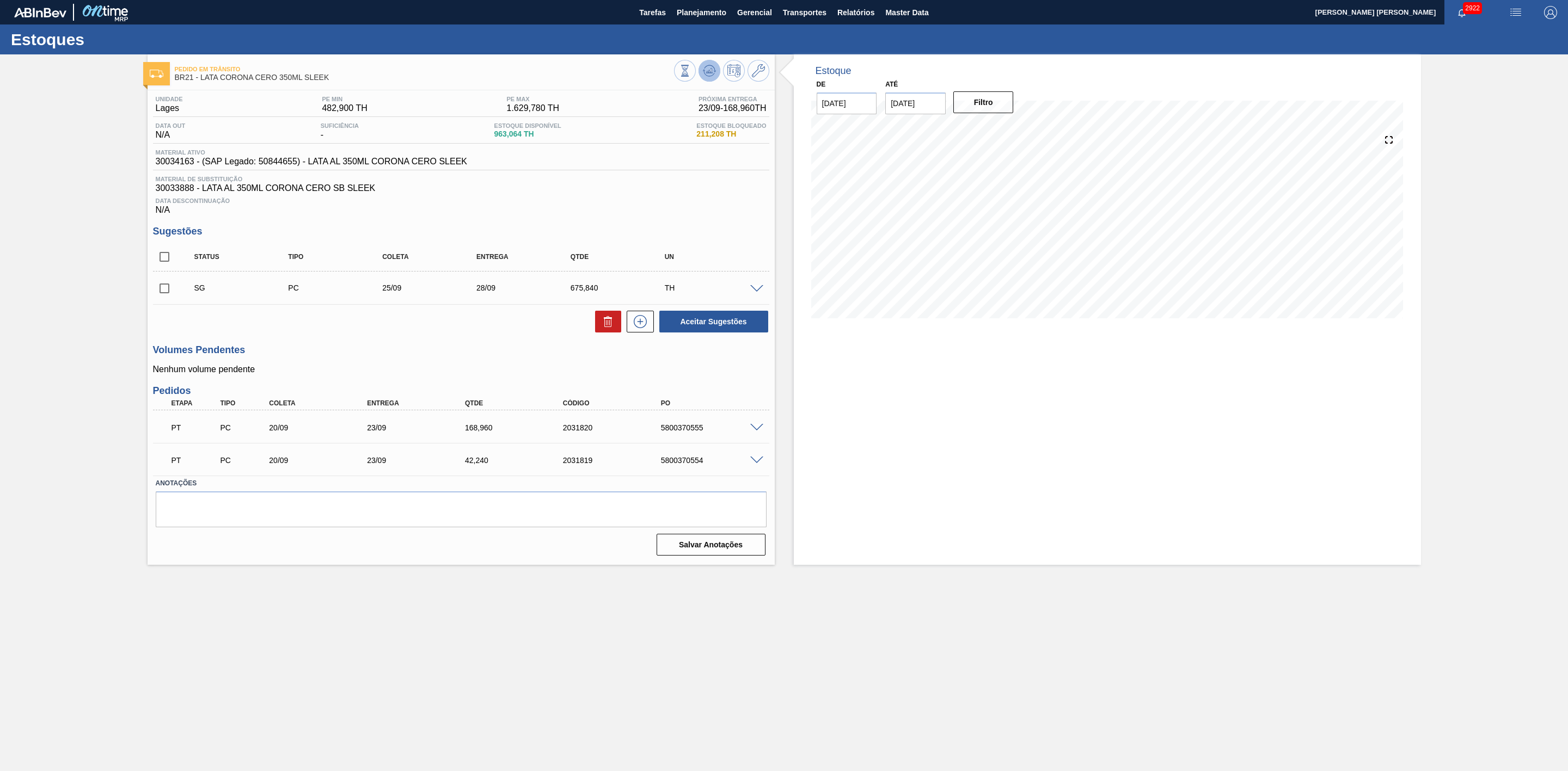
click at [713, 75] on icon at bounding box center [709, 70] width 13 height 13
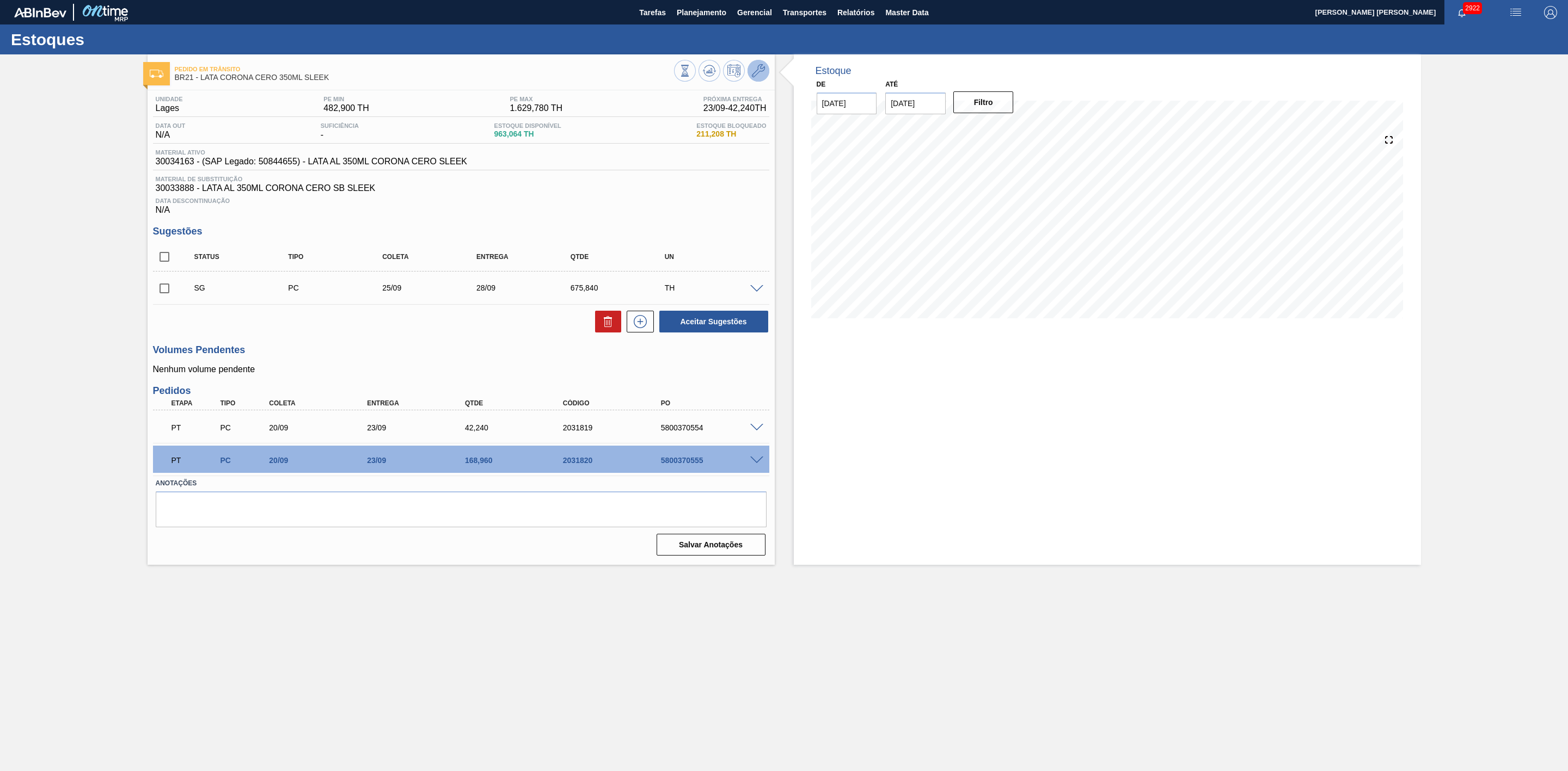
click at [758, 71] on icon at bounding box center [758, 70] width 13 height 13
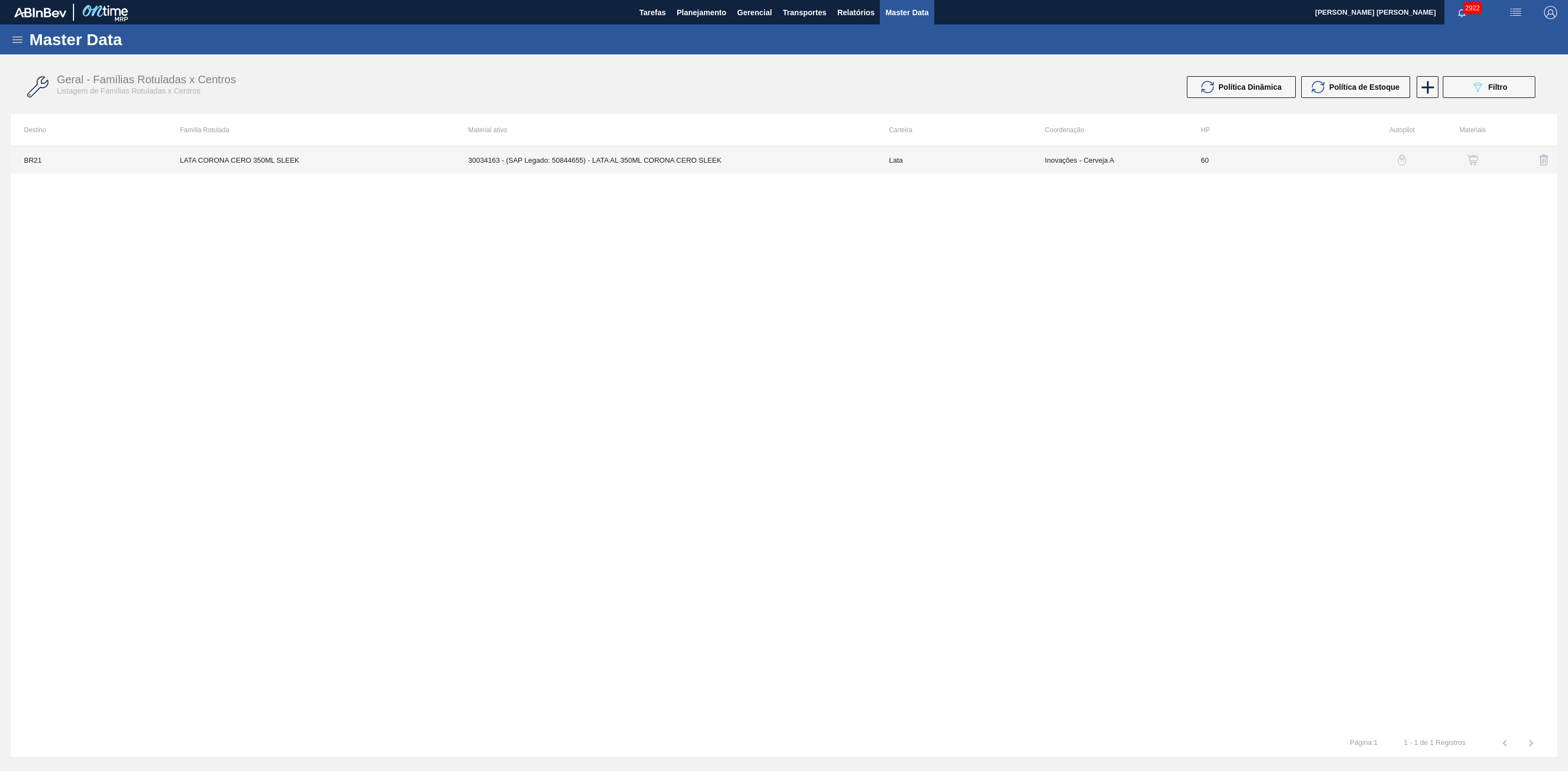
click at [660, 155] on td "30034163 - (SAP Legado: 50844655) - LATA AL 350ML CORONA CERO SLEEK" at bounding box center [666, 160] width 421 height 27
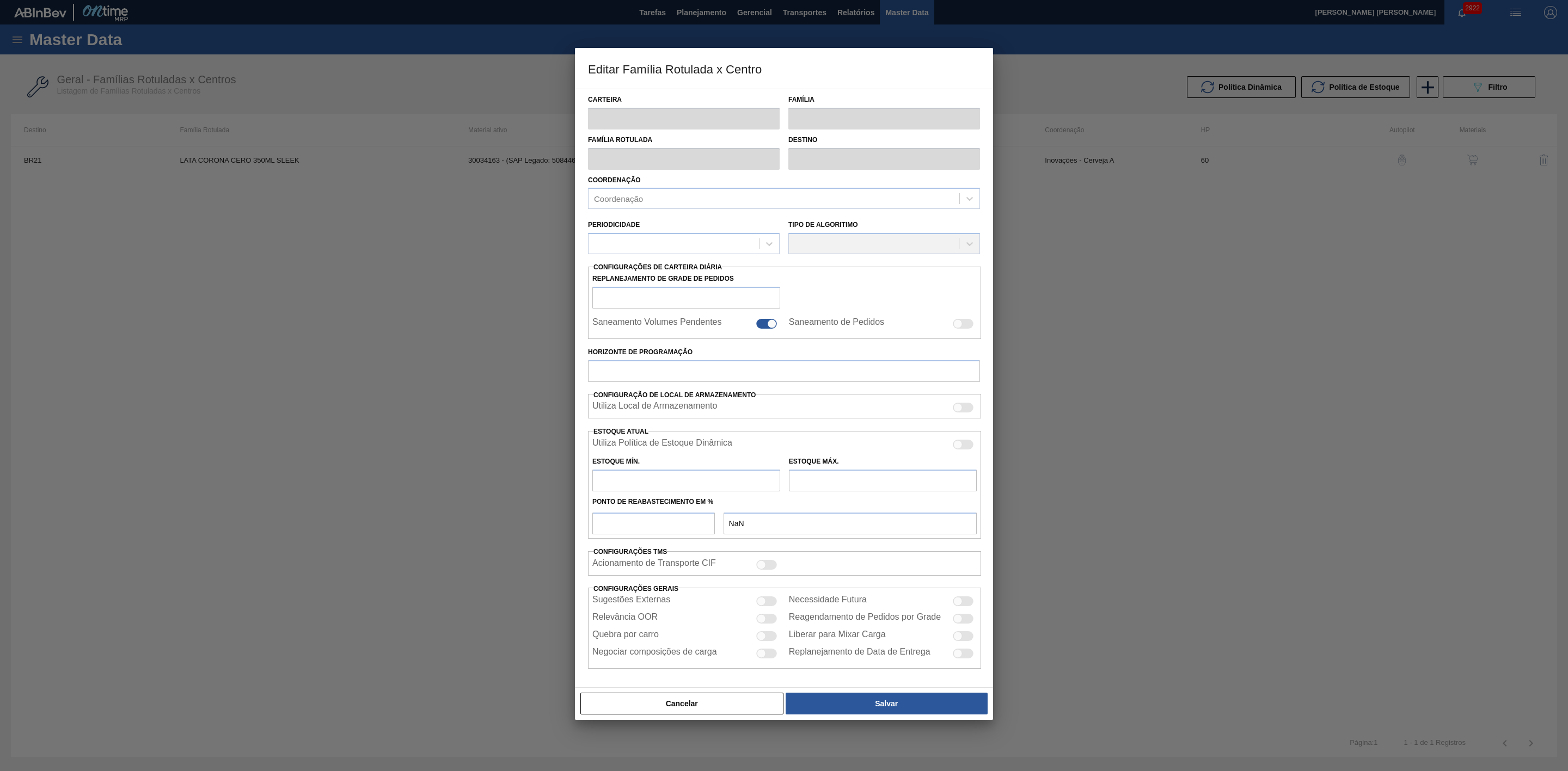
type input "Lata"
type input "LATA CORONA CERO 350ML SLEEK"
type input "BR21 - Lages"
type input "0"
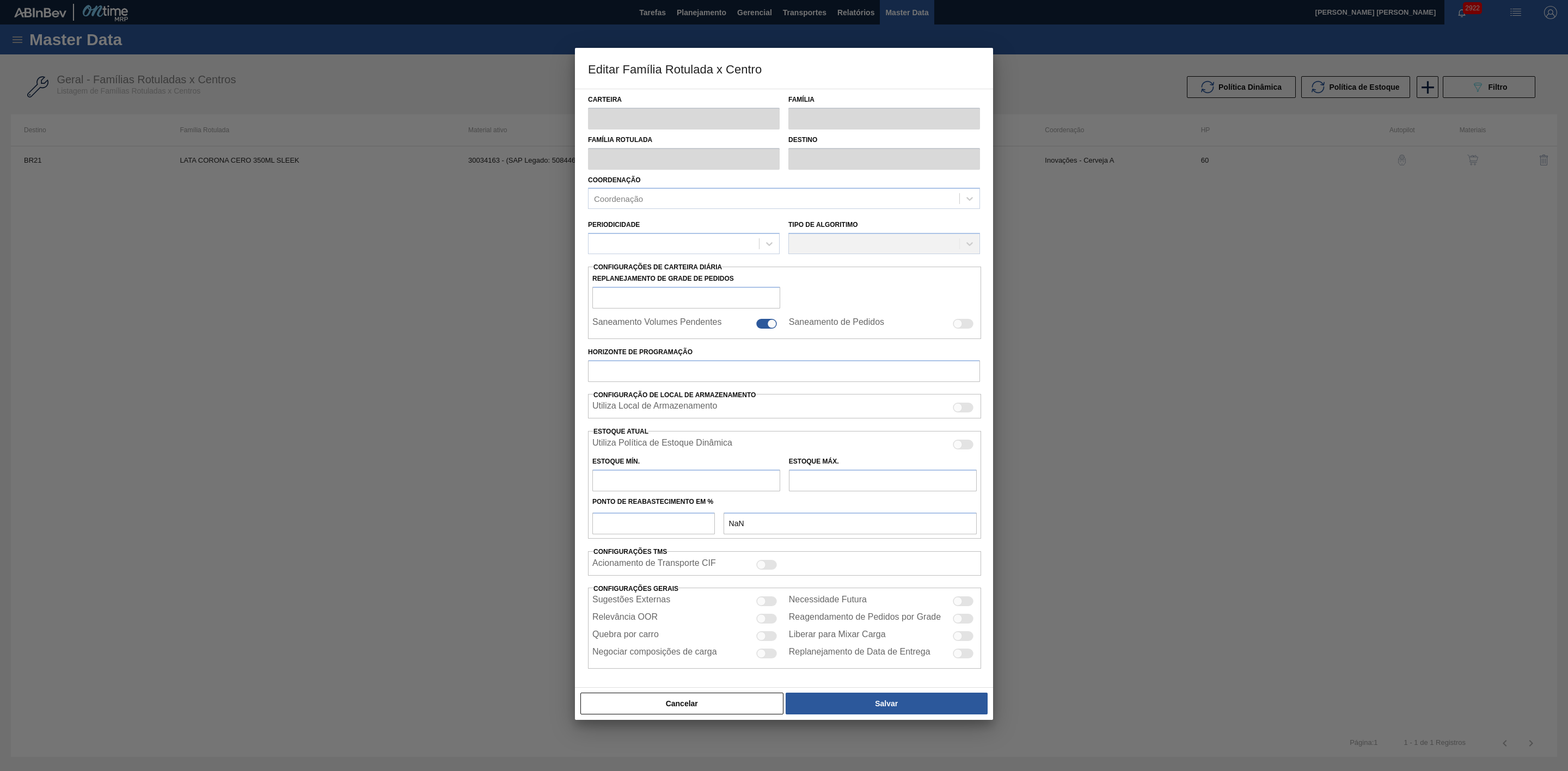
checkbox input "false"
type input "60"
checkbox input "true"
type input "0"
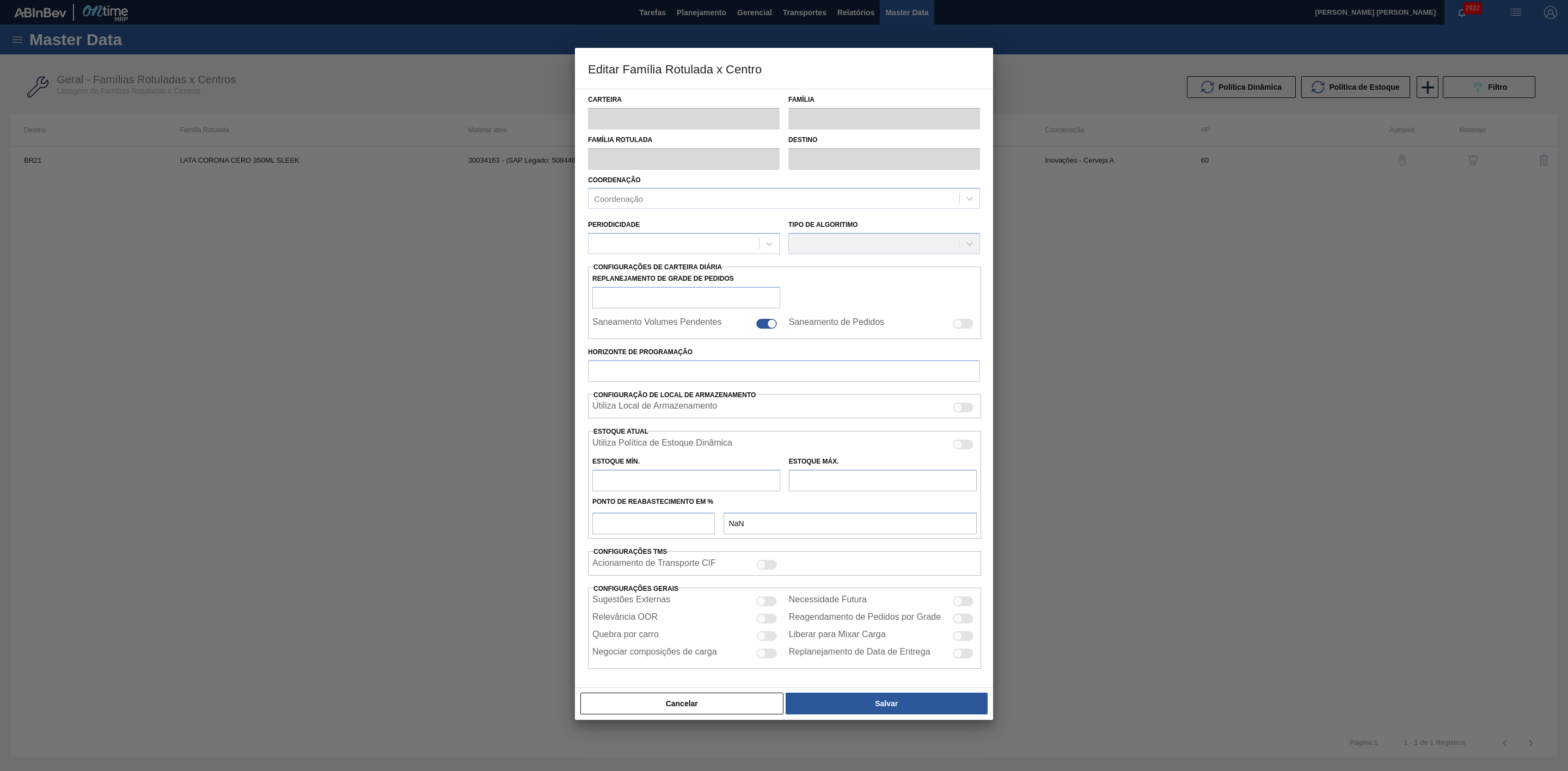
type input "100"
type input "0,000"
checkbox input "true"
type input "482,9"
type input "1.629,78"
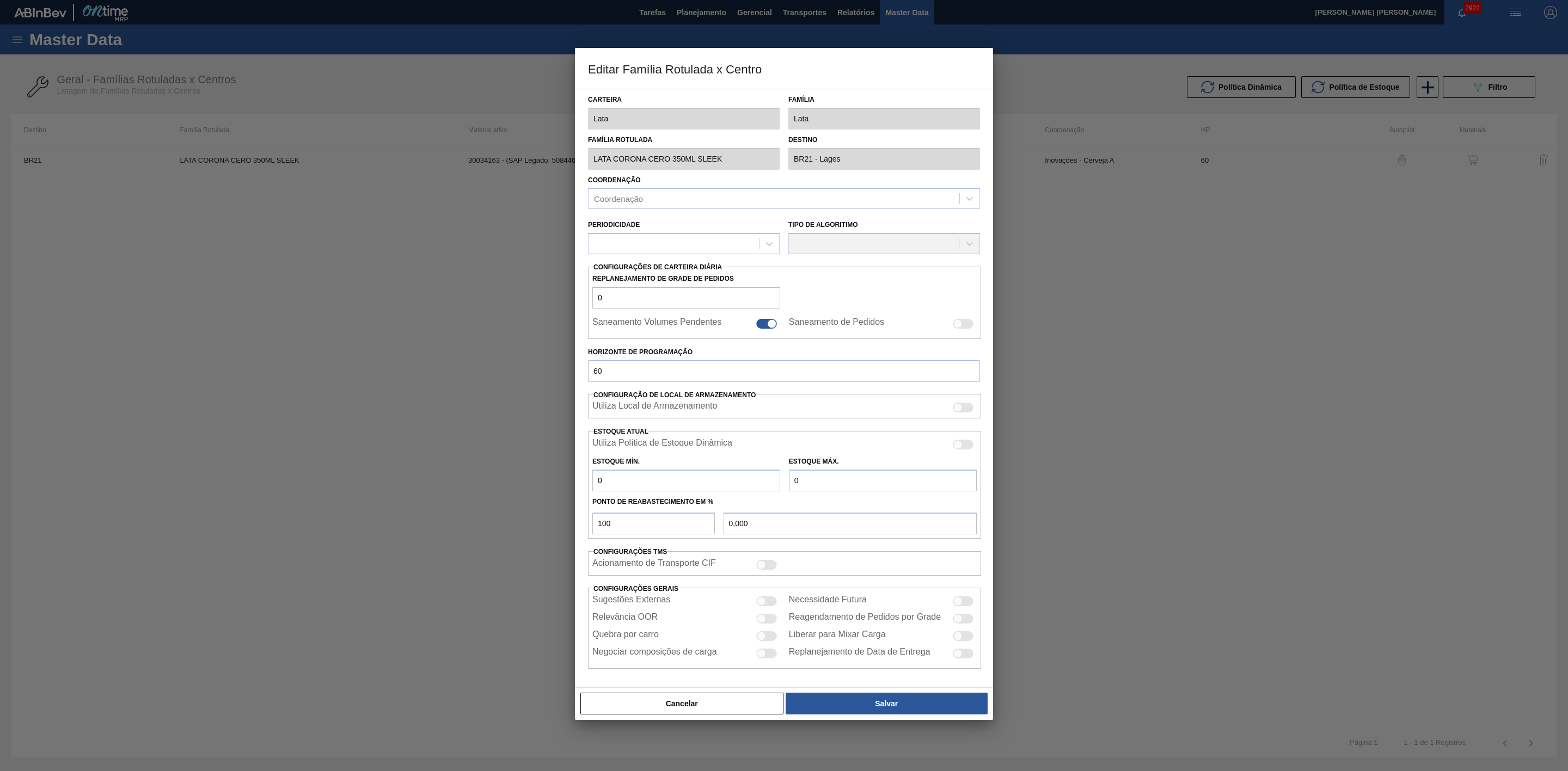
type input "43"
type input "965,790"
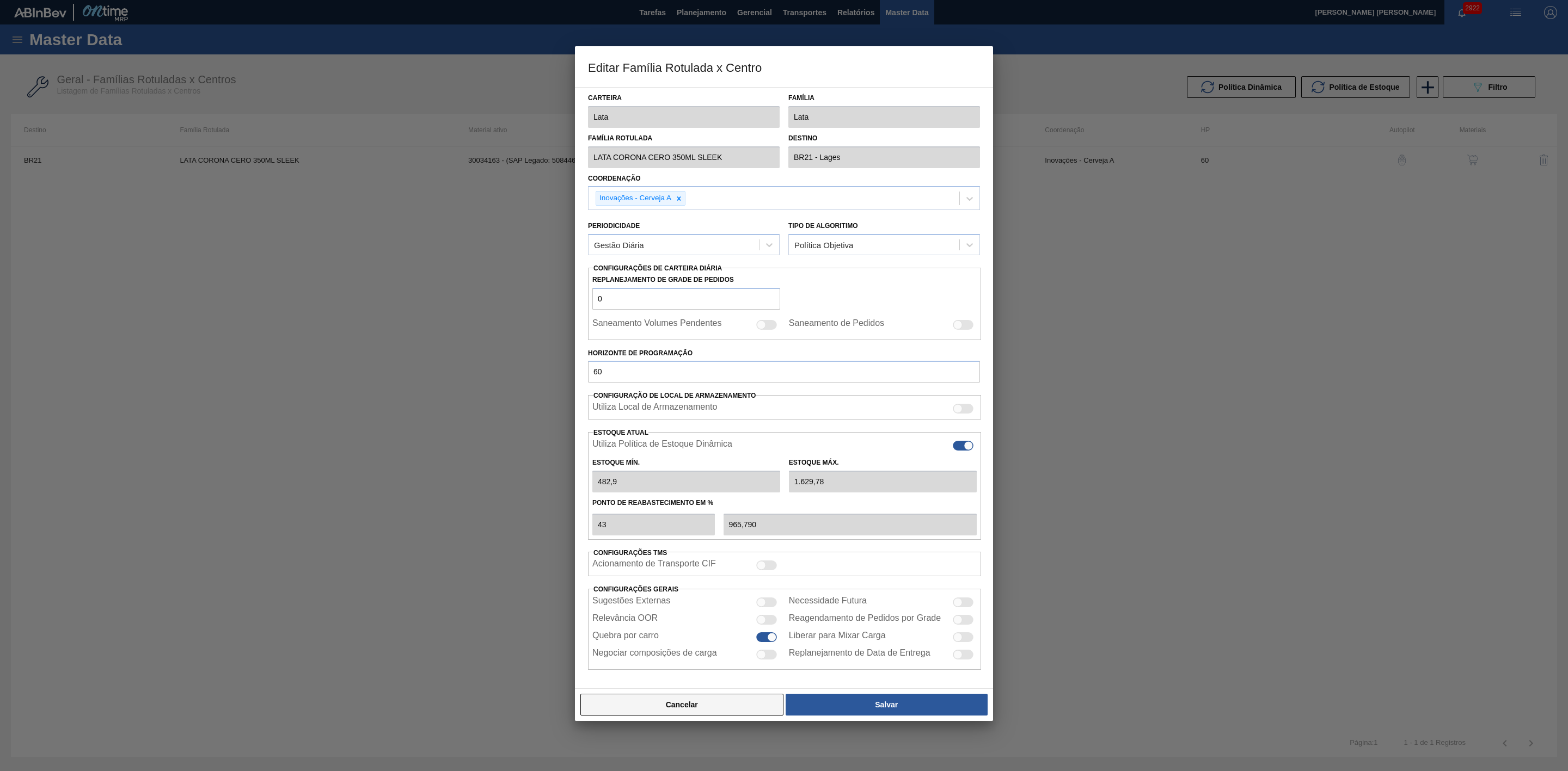
click at [704, 703] on button "Cancelar" at bounding box center [682, 704] width 203 height 22
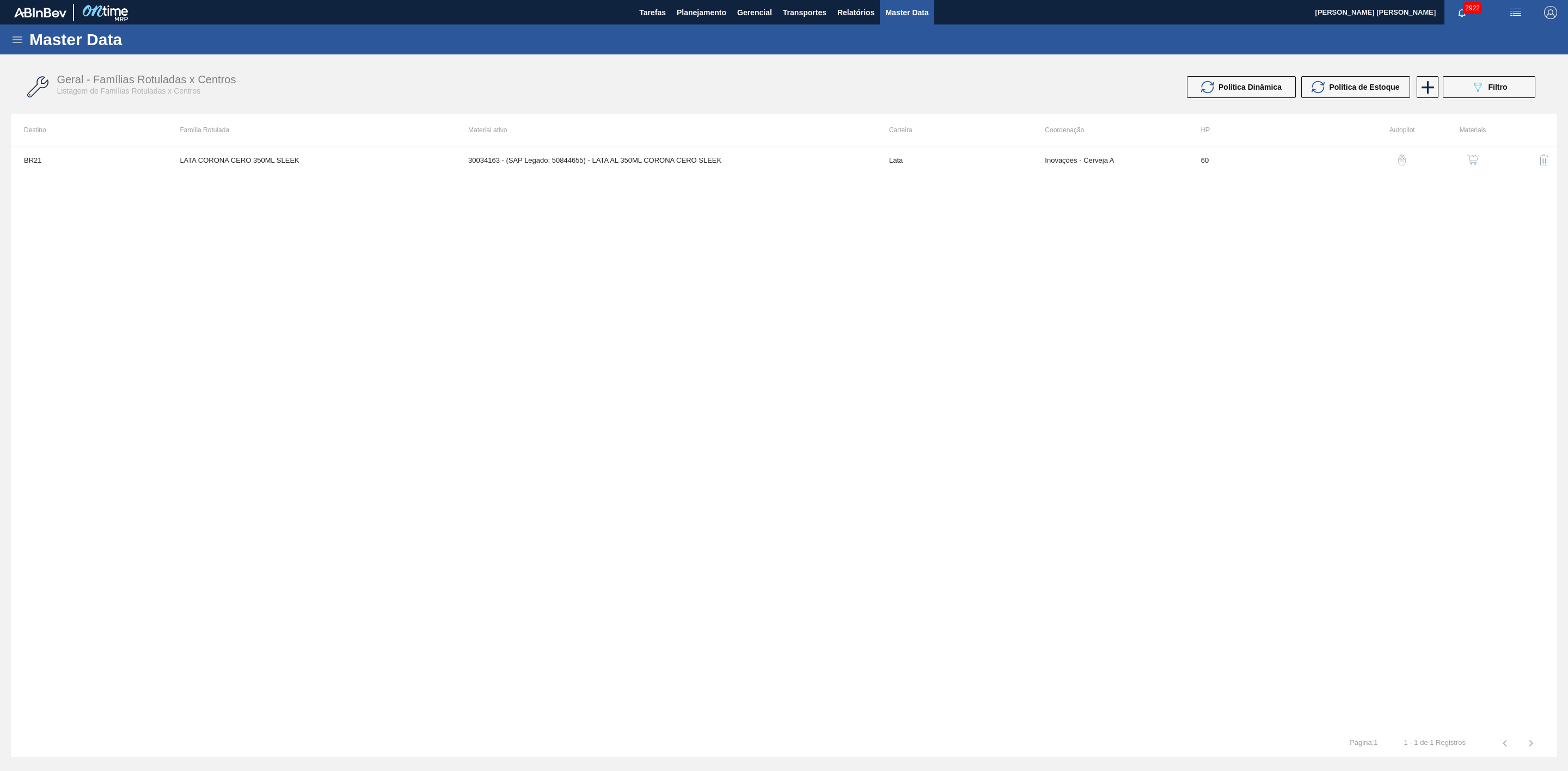
click at [1403, 164] on img "button" at bounding box center [1402, 160] width 11 height 11
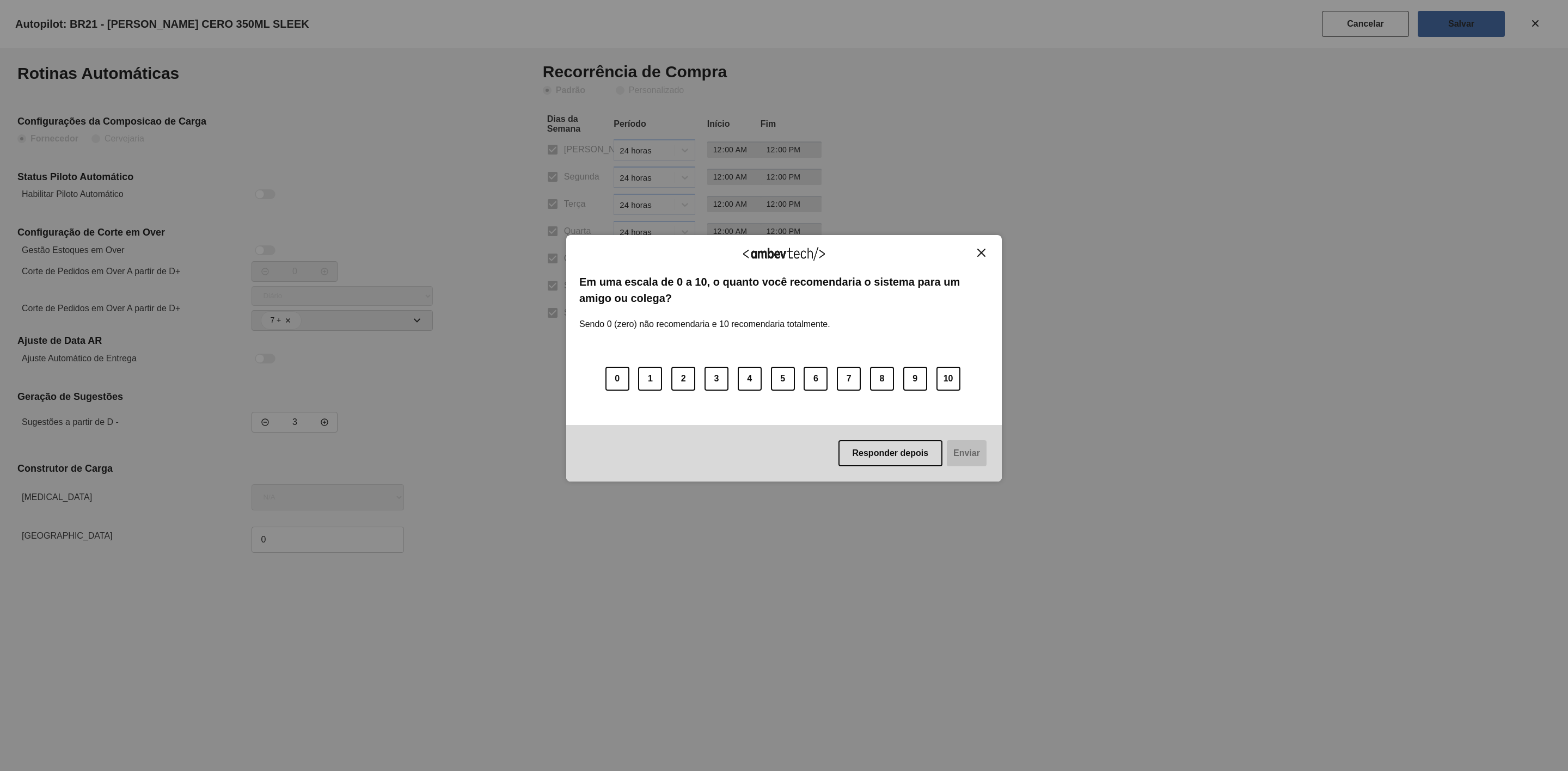
click at [980, 251] on img "Close" at bounding box center [982, 253] width 8 height 8
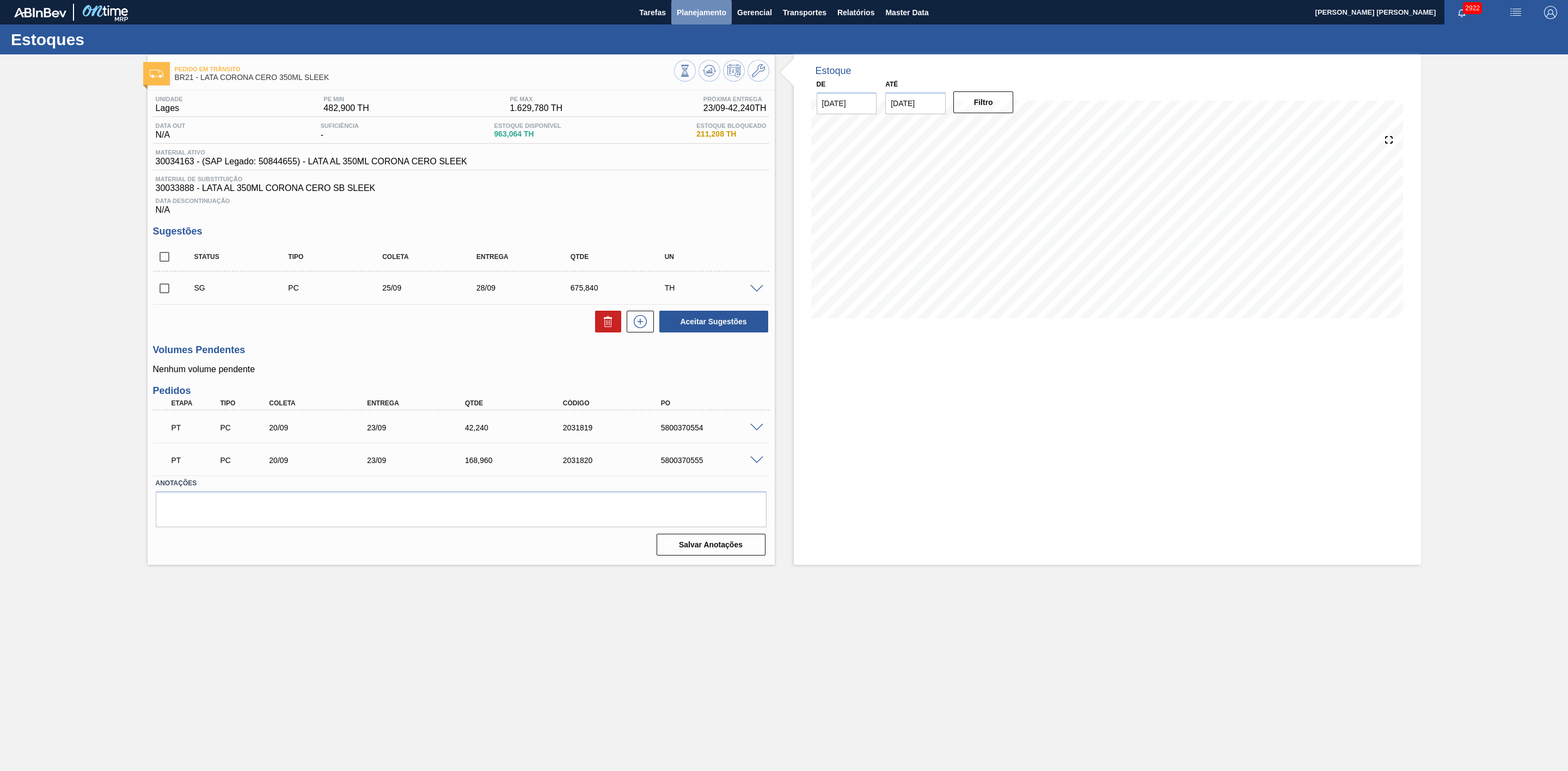
click at [703, 6] on span "Planejamento" at bounding box center [701, 13] width 49 height 13
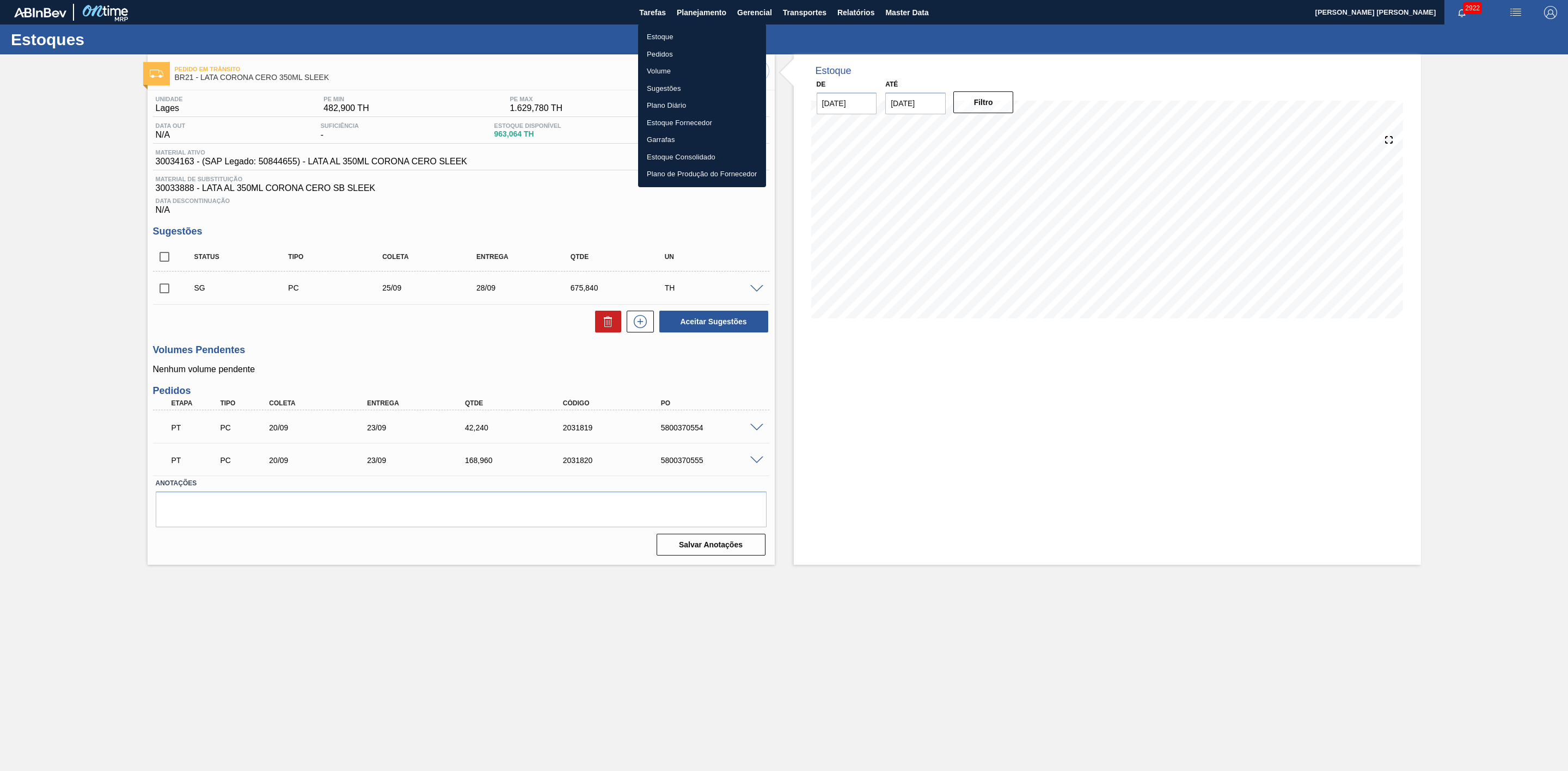
click at [663, 37] on li "Estoque" at bounding box center [702, 37] width 128 height 17
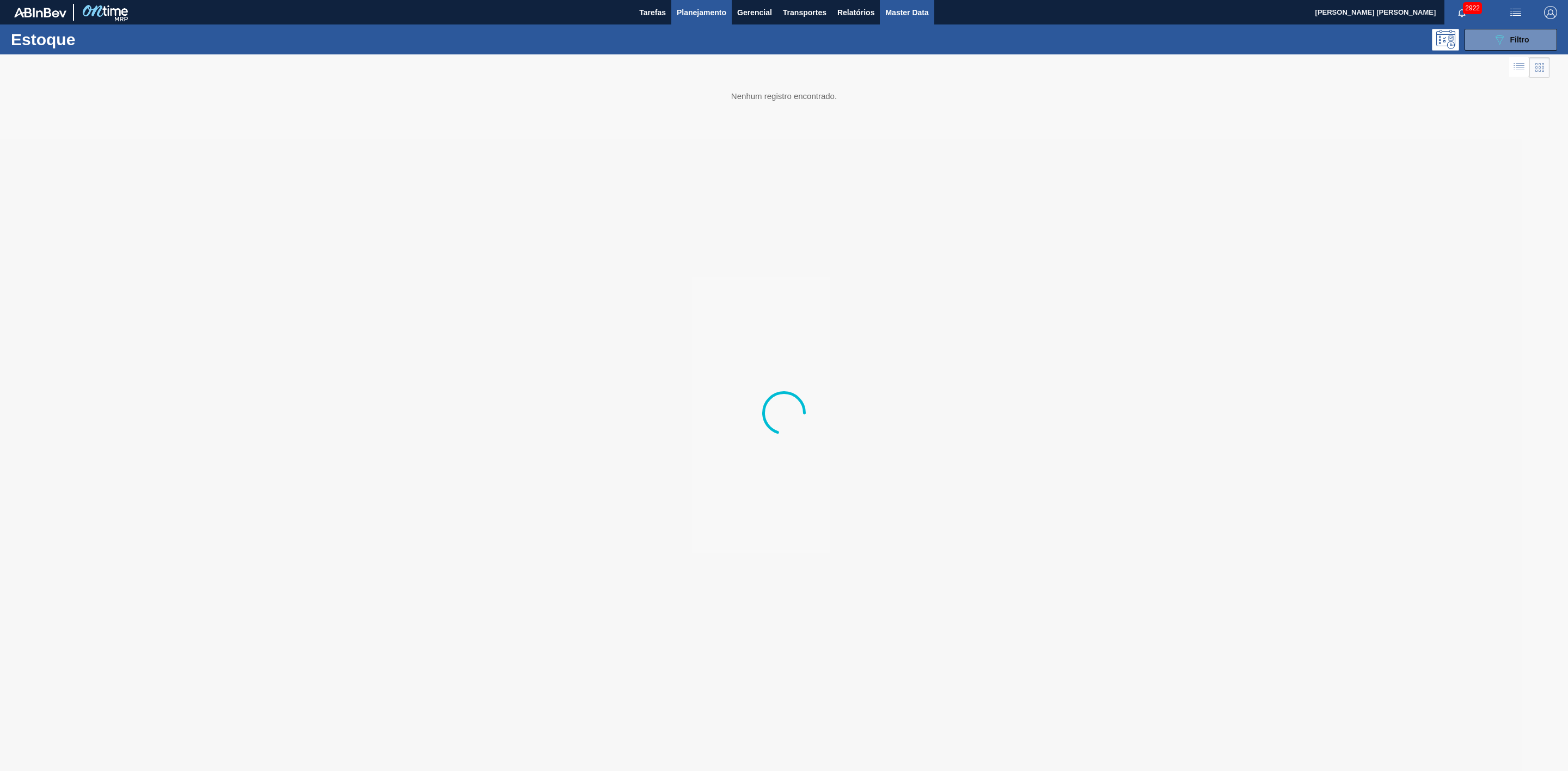
click at [910, 10] on span "Master Data" at bounding box center [907, 13] width 43 height 13
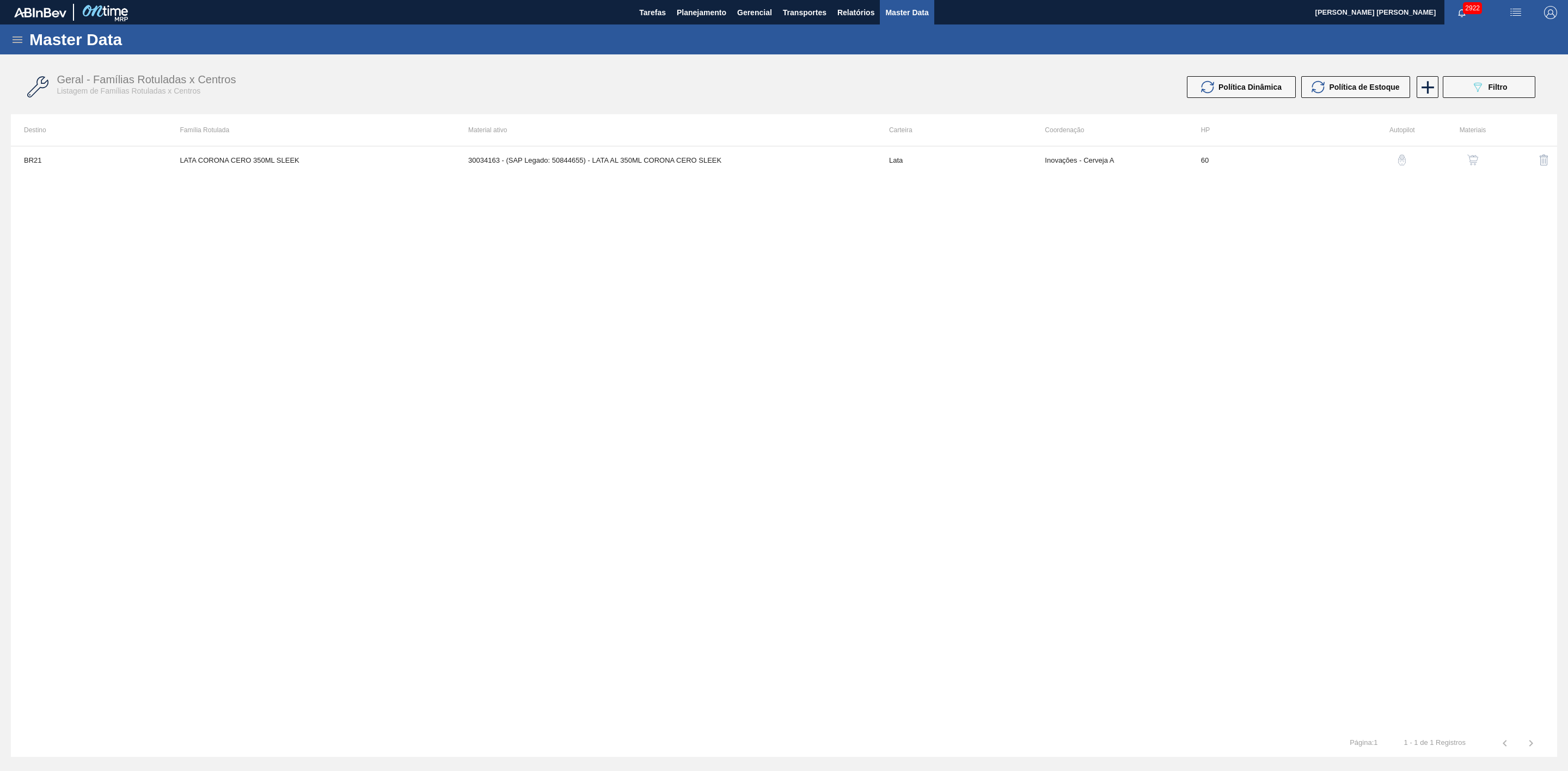
click at [17, 42] on icon at bounding box center [17, 40] width 10 height 6
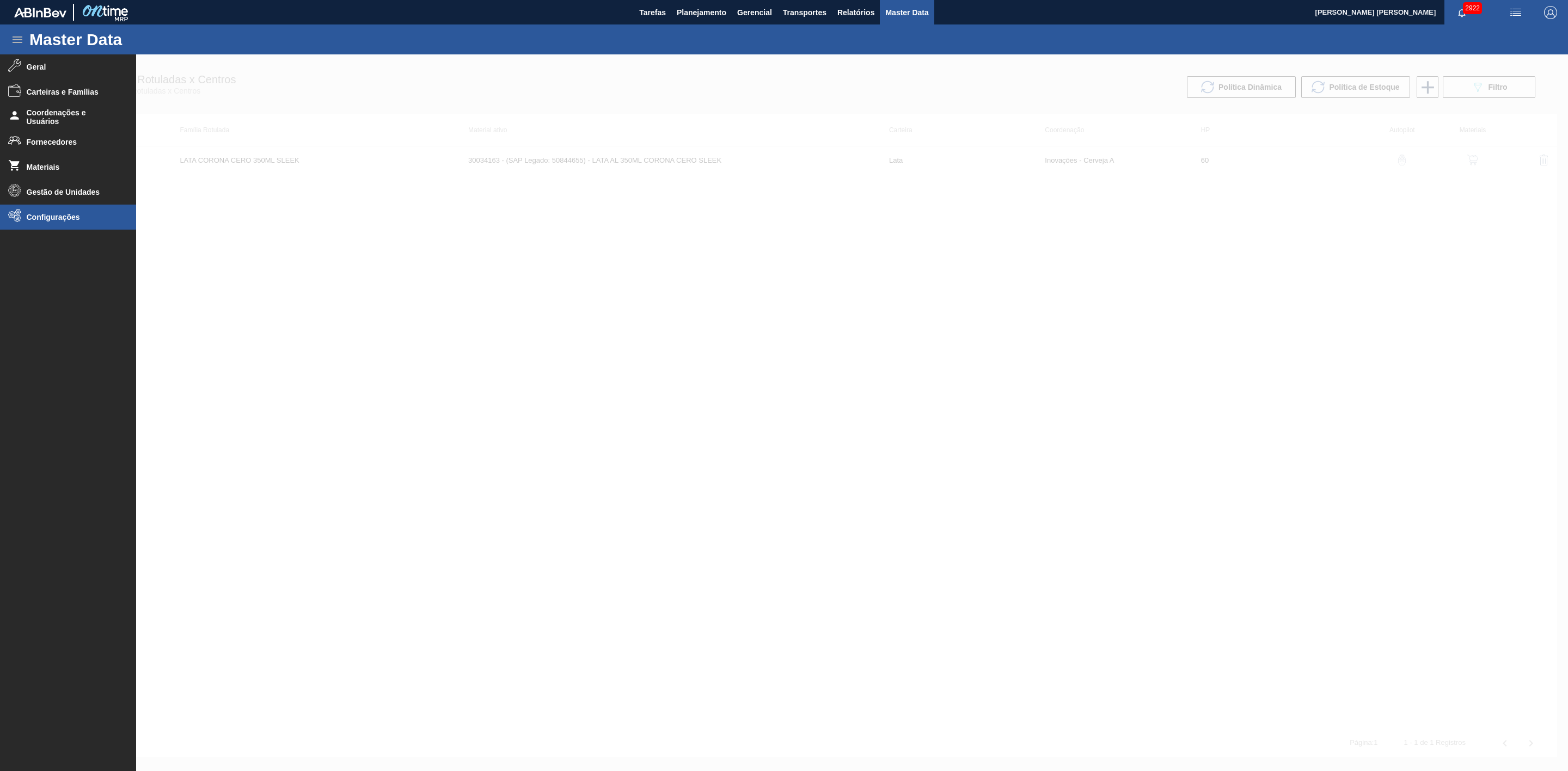
click at [33, 215] on span "Configurações" at bounding box center [71, 217] width 90 height 9
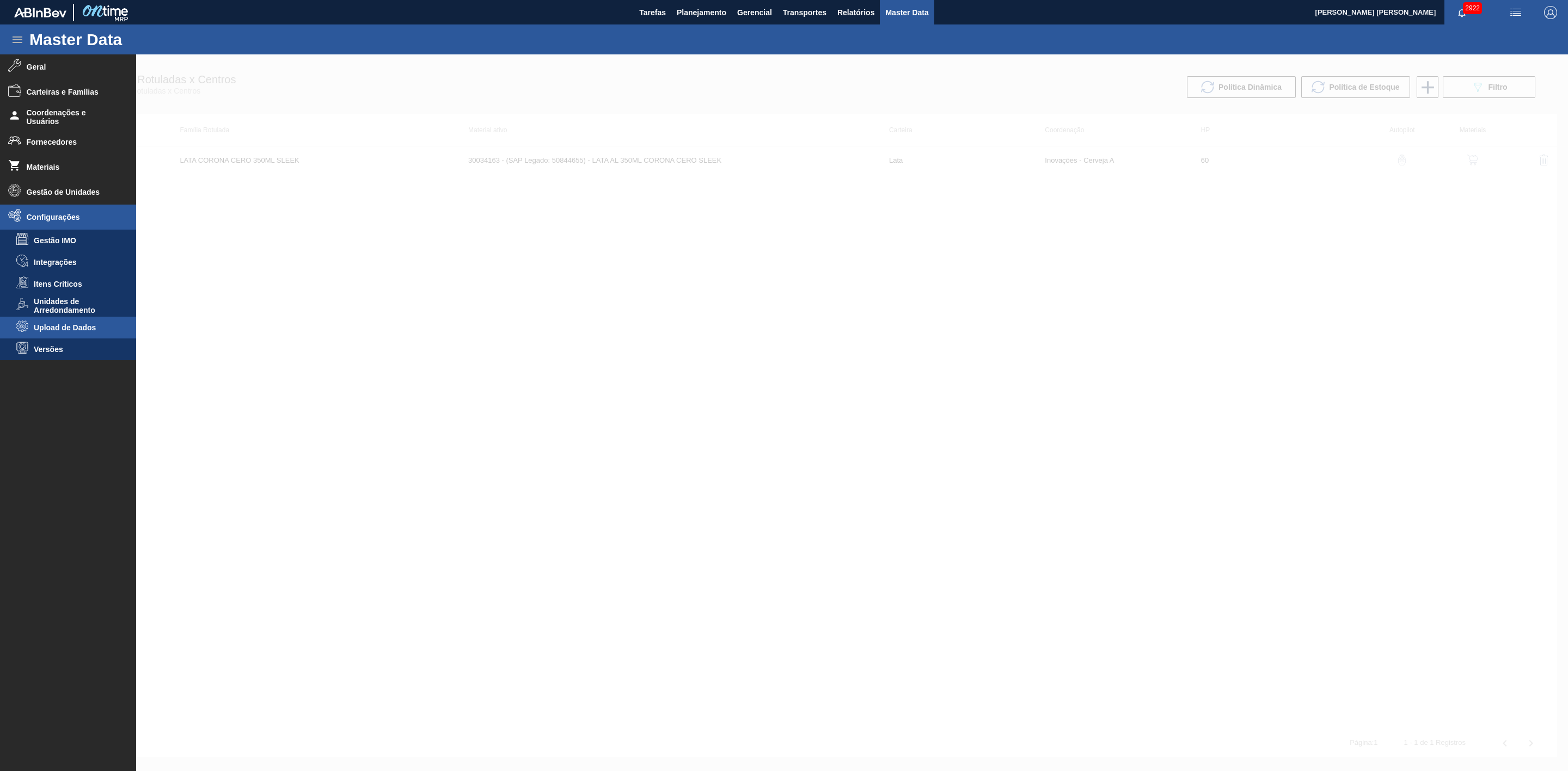
click at [59, 325] on span "Upload de Dados" at bounding box center [76, 327] width 84 height 9
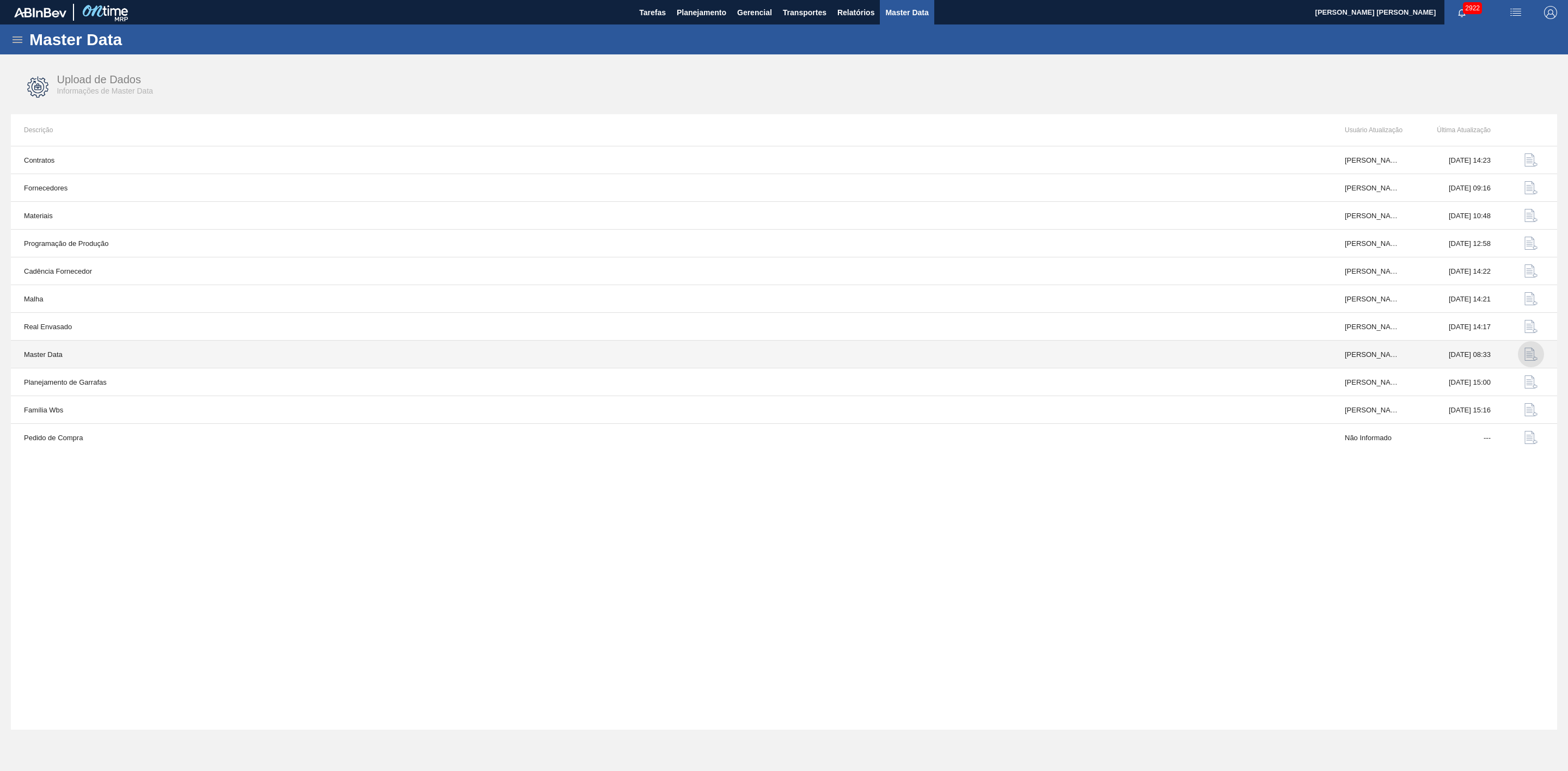
click at [1524, 353] on img "button" at bounding box center [1530, 354] width 13 height 13
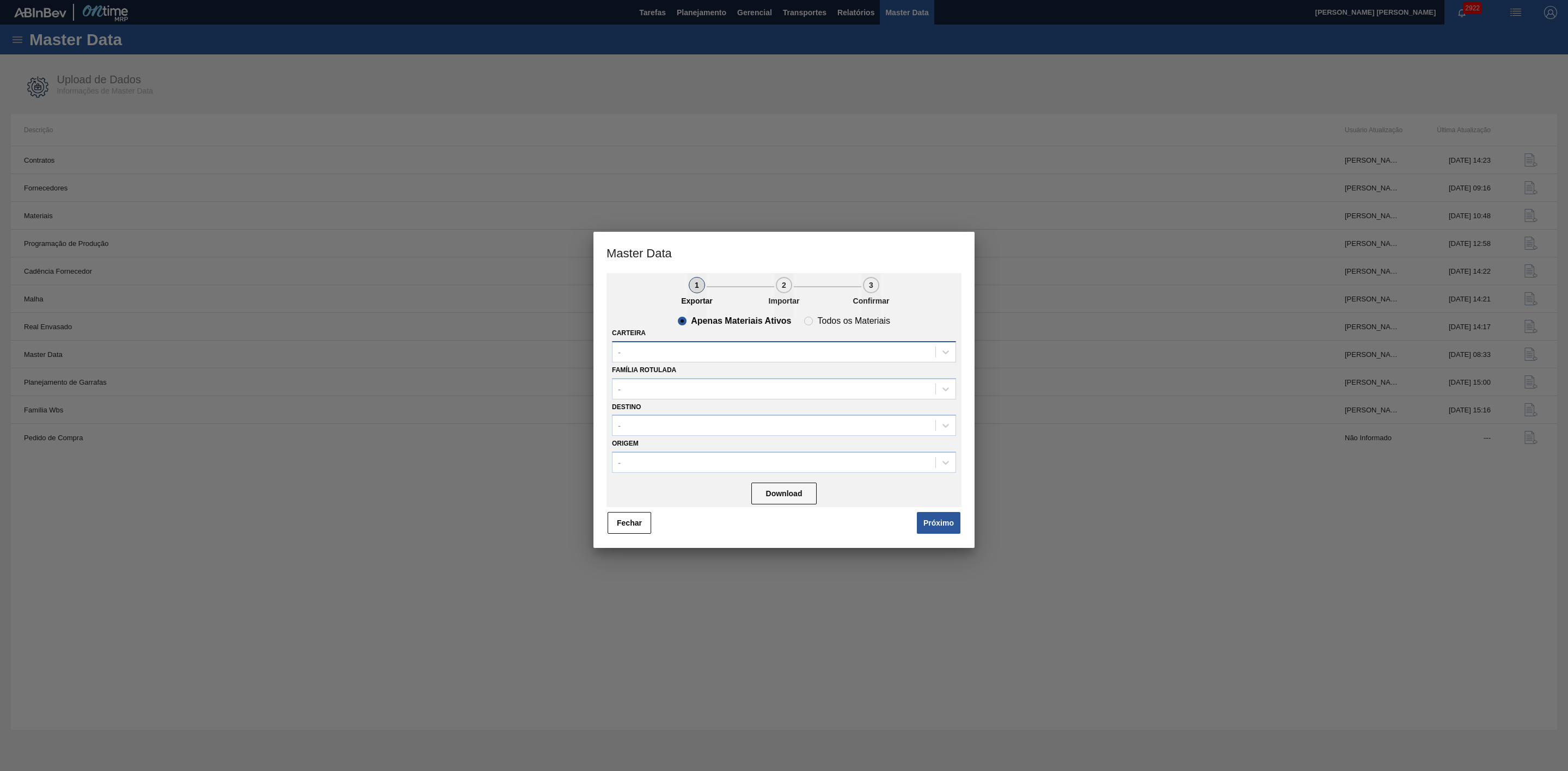
click at [690, 355] on div "-" at bounding box center [774, 351] width 323 height 16
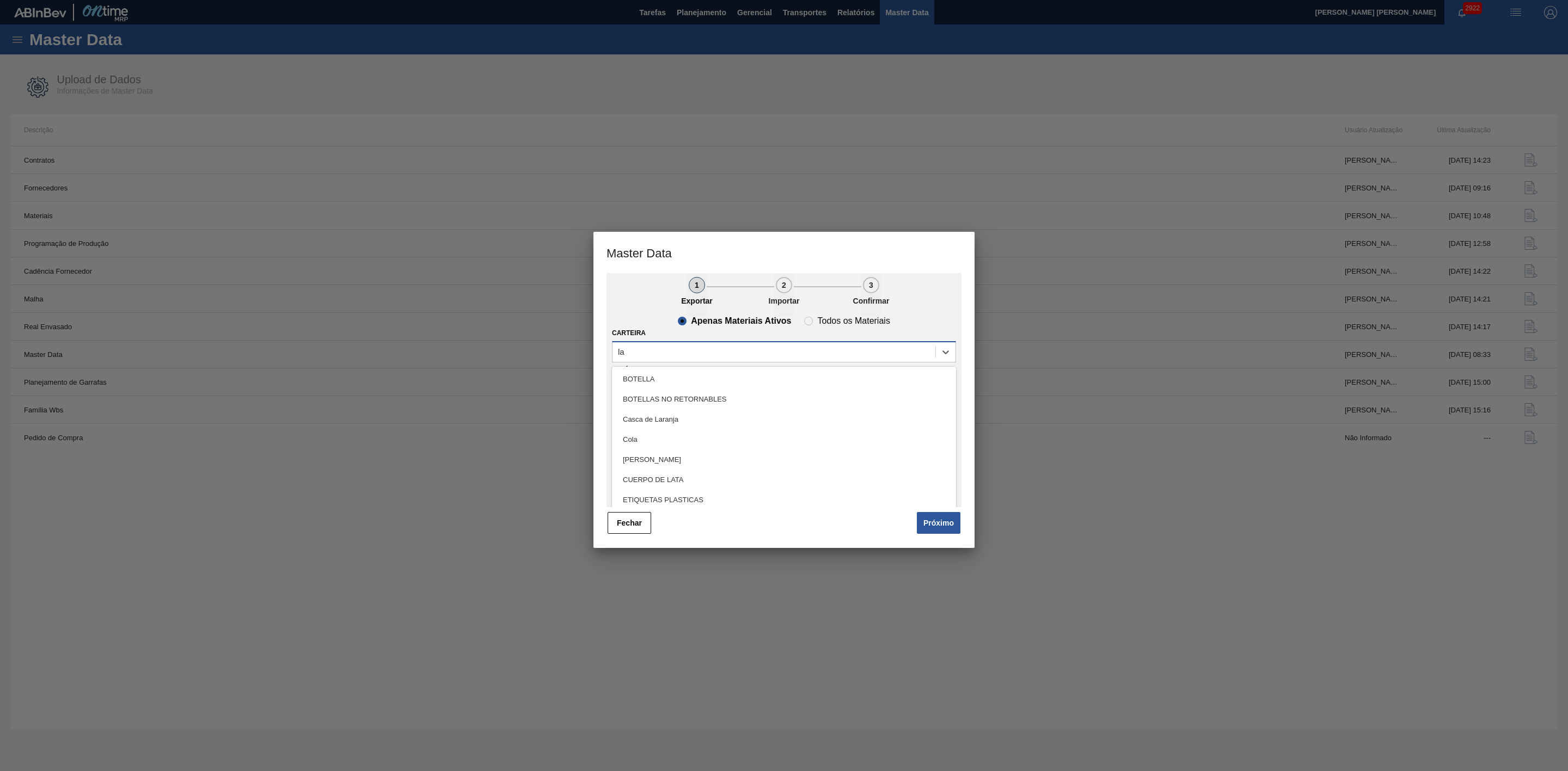
type input "lat"
click at [660, 405] on div "Lata" at bounding box center [784, 399] width 344 height 20
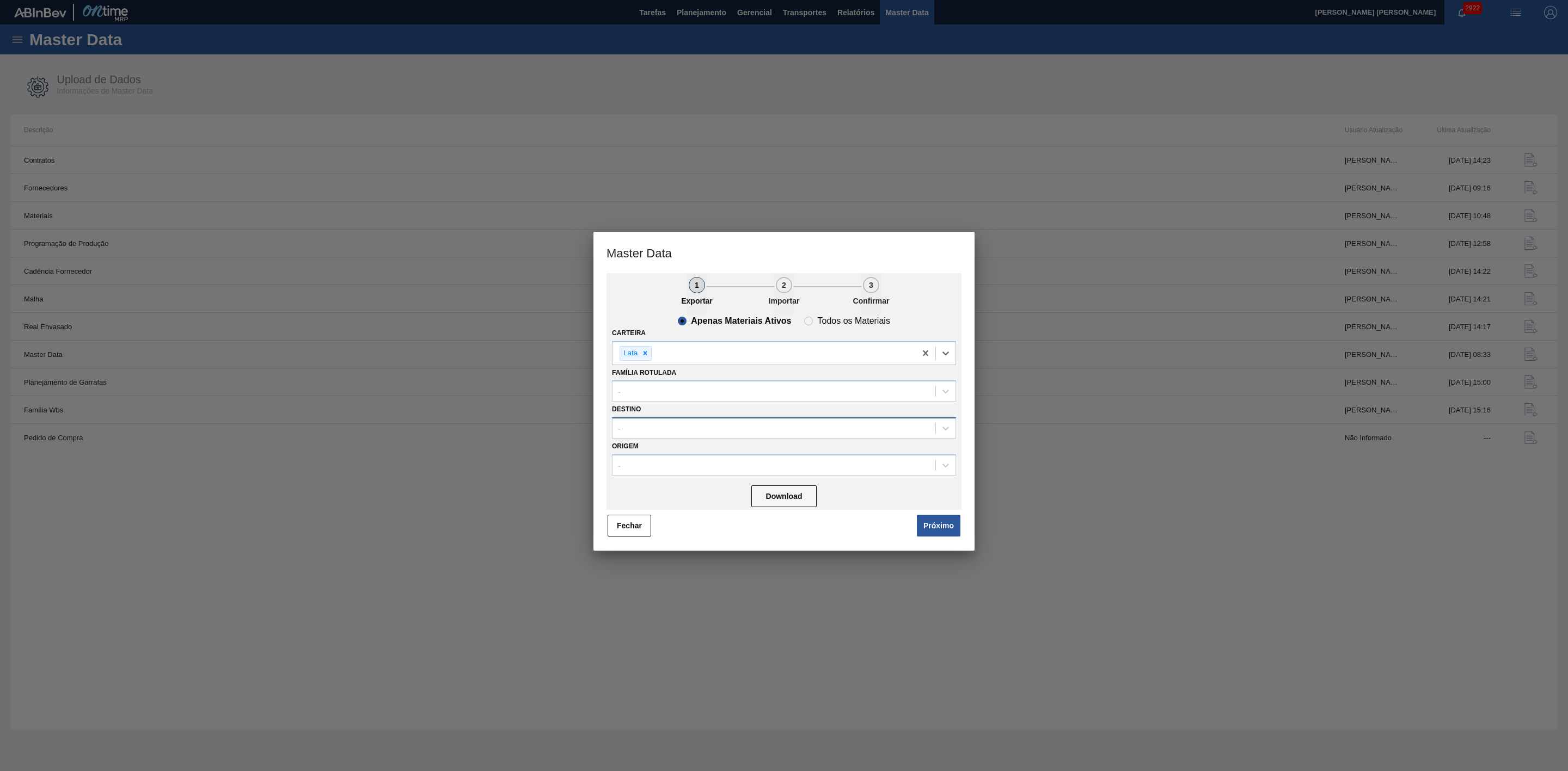
click at [654, 425] on div "-" at bounding box center [774, 429] width 323 height 16
type input "21"
click at [661, 449] on div "BR21 - Lages" at bounding box center [784, 455] width 344 height 20
click at [781, 503] on button "Download" at bounding box center [784, 499] width 65 height 22
click at [936, 527] on button "Próximo" at bounding box center [939, 528] width 44 height 22
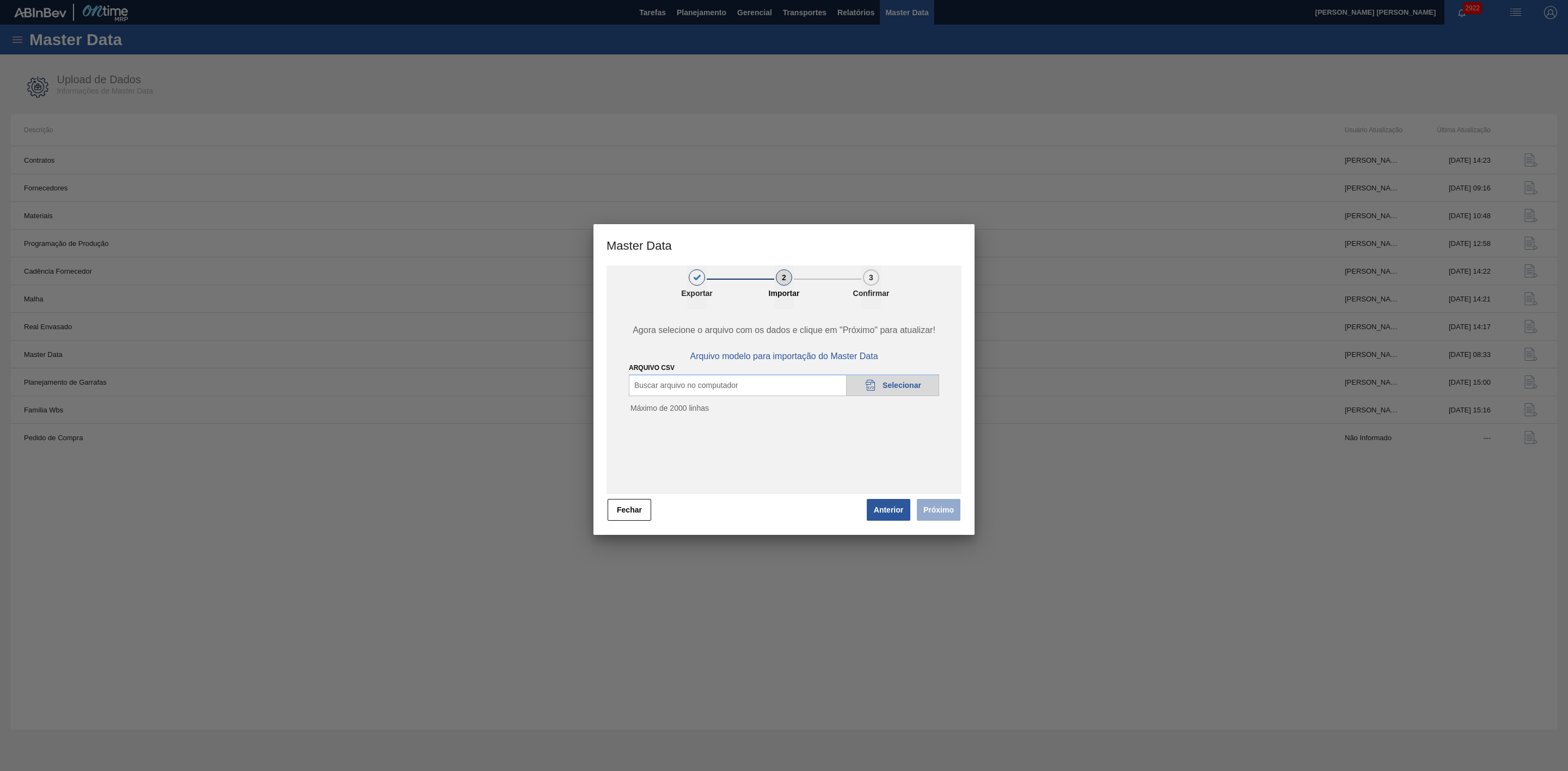
click at [900, 392] on div "20DAD902-3625-4257-8FDA-0C0CB19E2A3D Selecionar" at bounding box center [893, 385] width 93 height 22
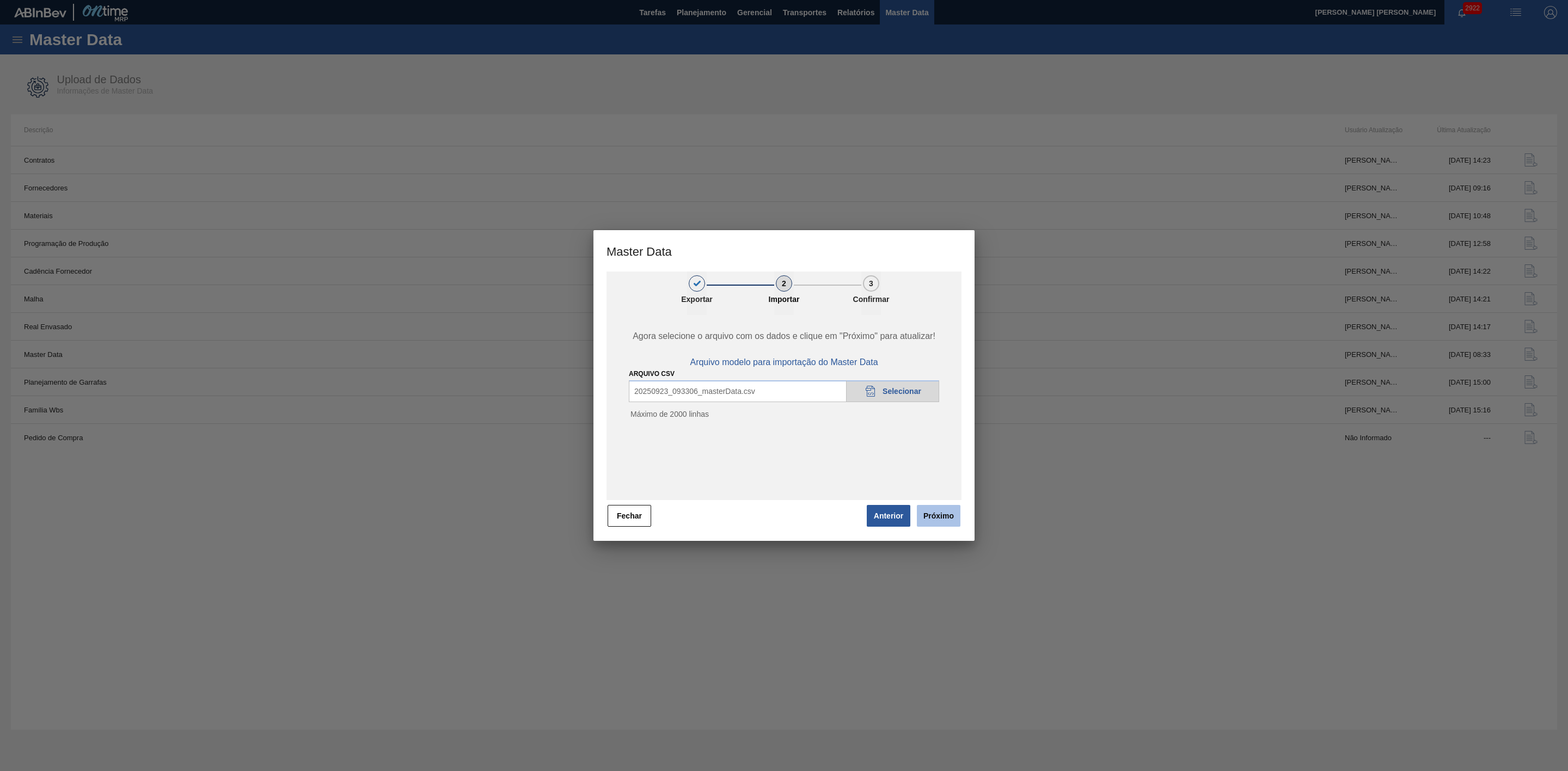
click at [948, 517] on button "Próximo" at bounding box center [939, 515] width 44 height 22
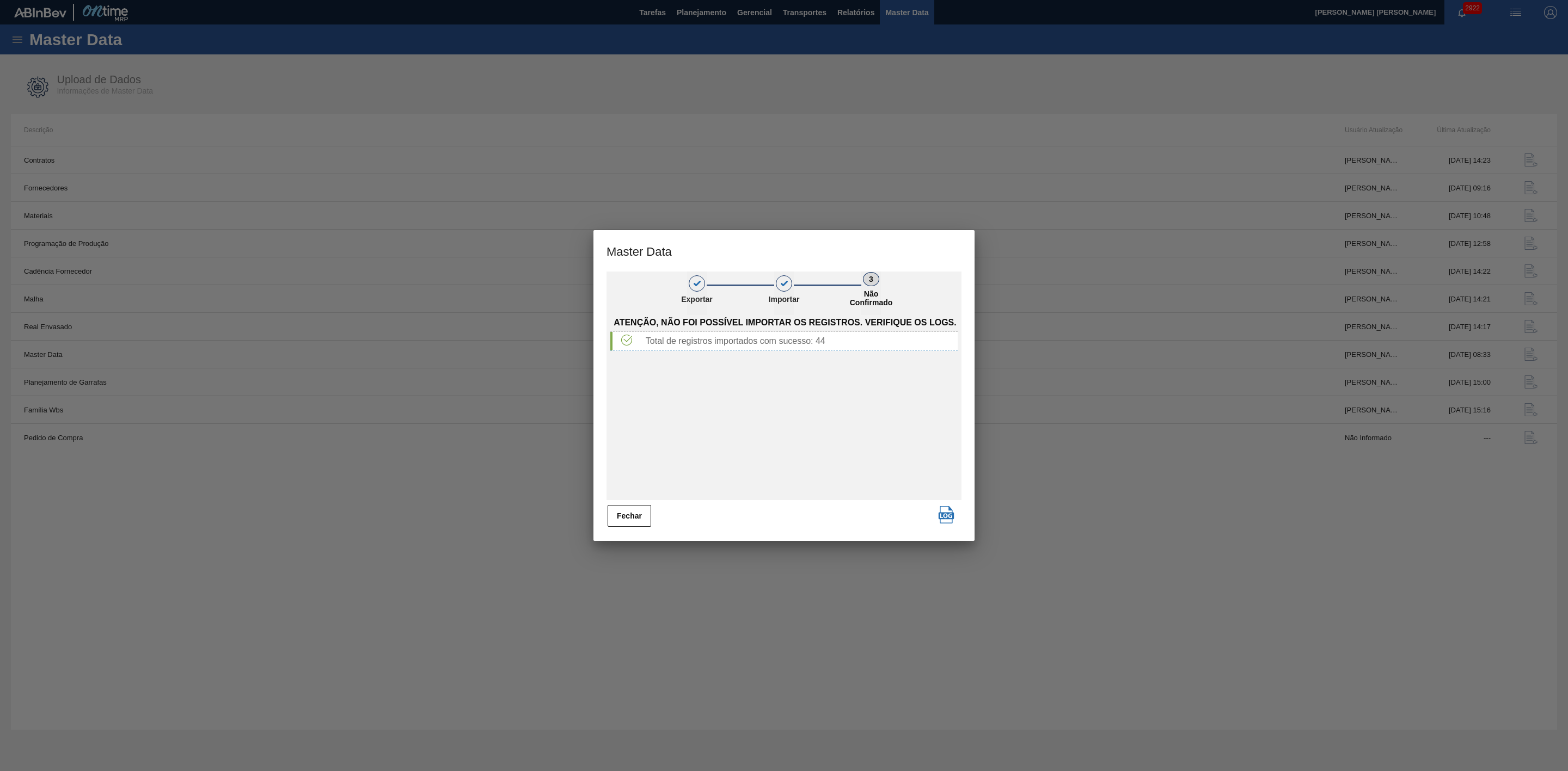
click at [638, 515] on button "Fechar" at bounding box center [629, 515] width 44 height 22
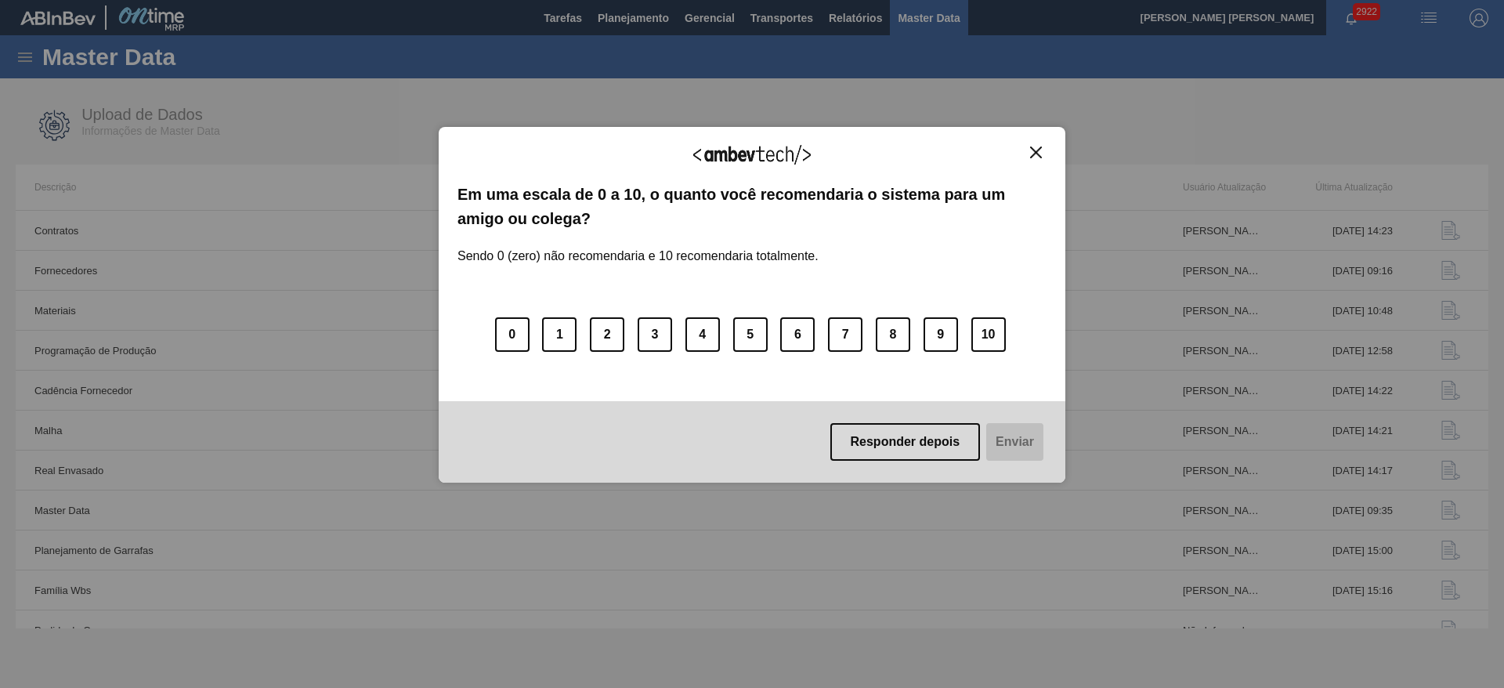
drag, startPoint x: 1040, startPoint y: 151, endPoint x: 831, endPoint y: 98, distance: 215.9
click at [1039, 151] on img "Close" at bounding box center [1036, 153] width 12 height 12
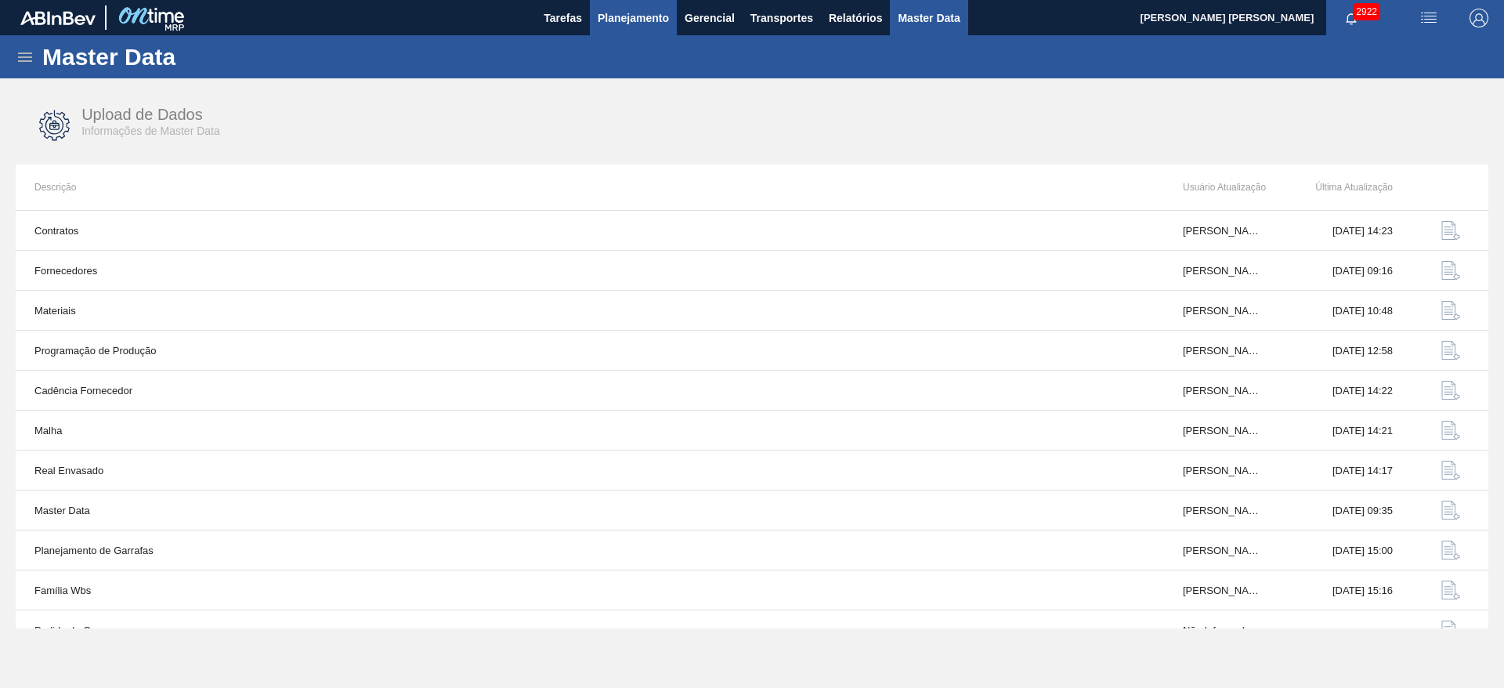
click at [637, 30] on button "Planejamento" at bounding box center [633, 17] width 87 height 35
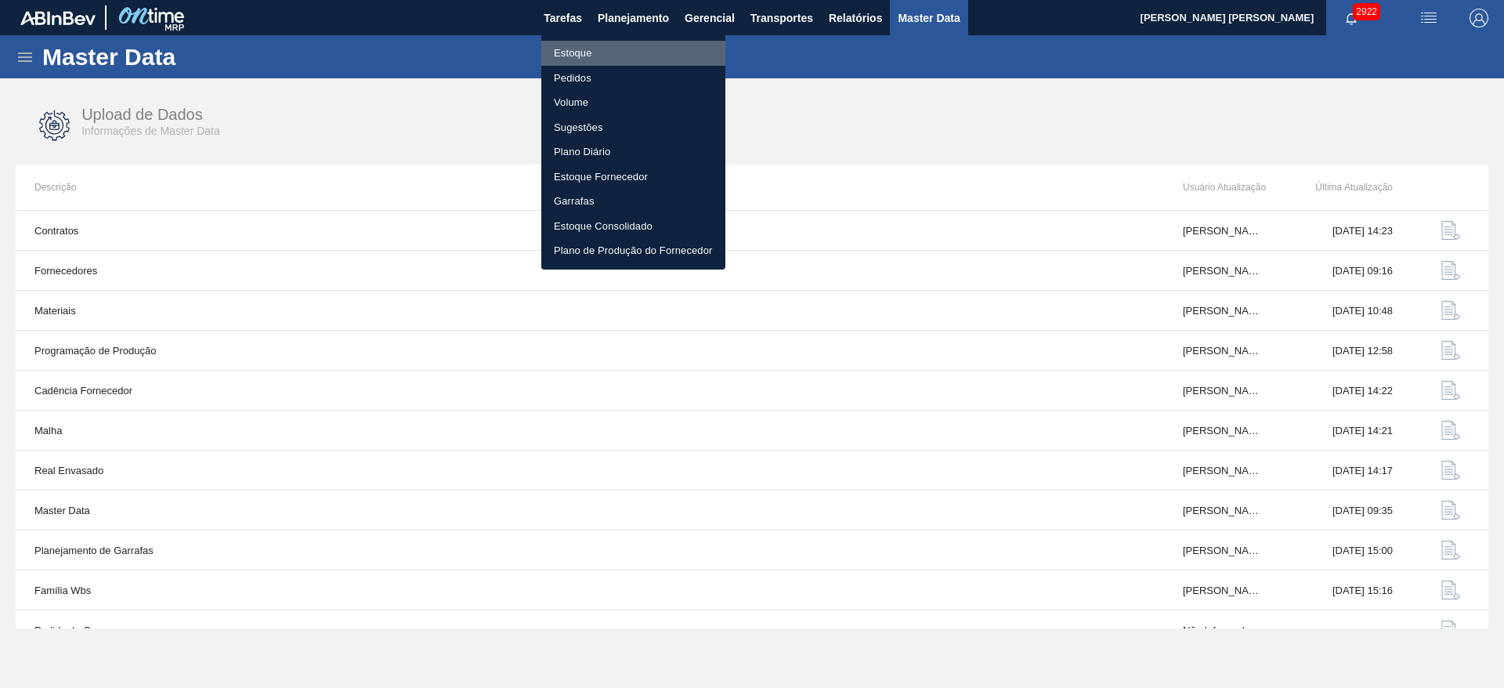
click at [593, 53] on li "Estoque" at bounding box center [633, 53] width 184 height 25
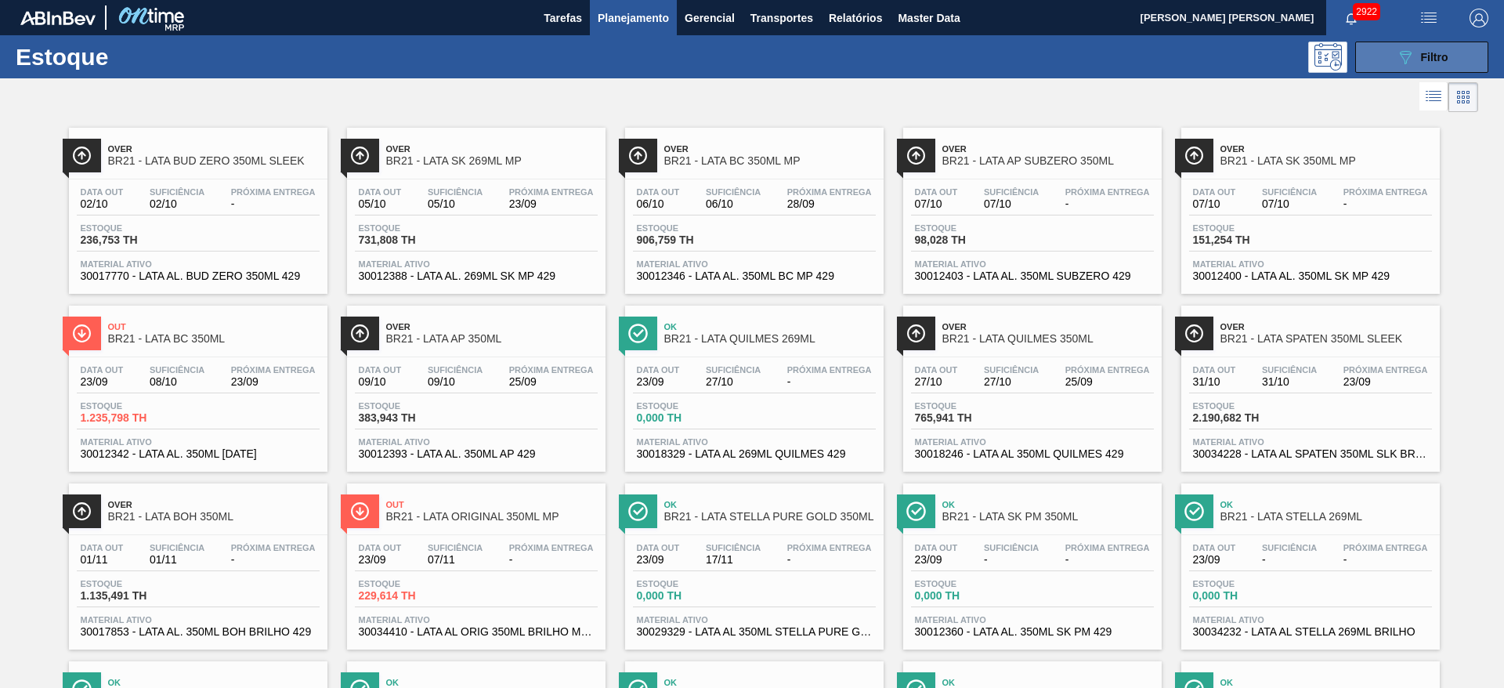
click at [1408, 69] on button "089F7B8B-B2A5-4AFE-B5C0-19BA573D28AC Filtro" at bounding box center [1422, 57] width 133 height 31
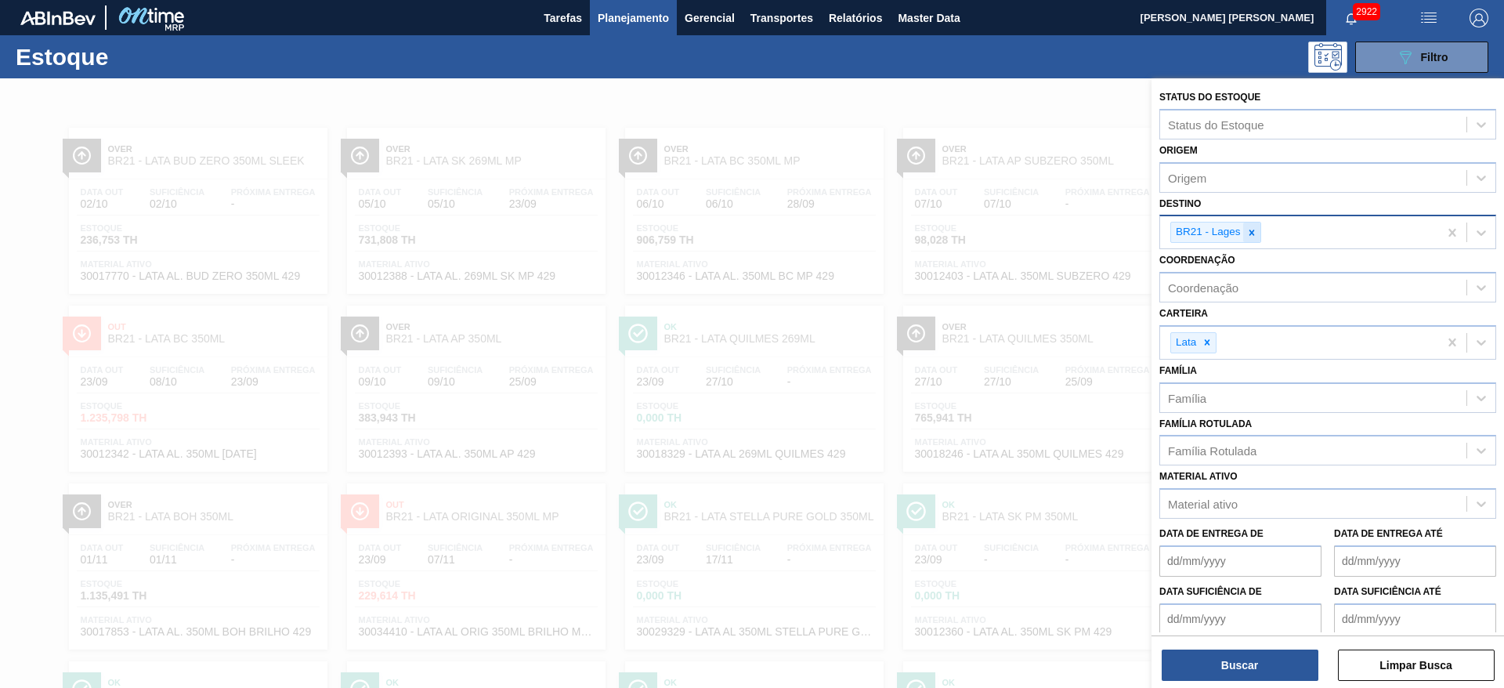
click at [1250, 236] on icon at bounding box center [1252, 232] width 11 height 11
type input "22"
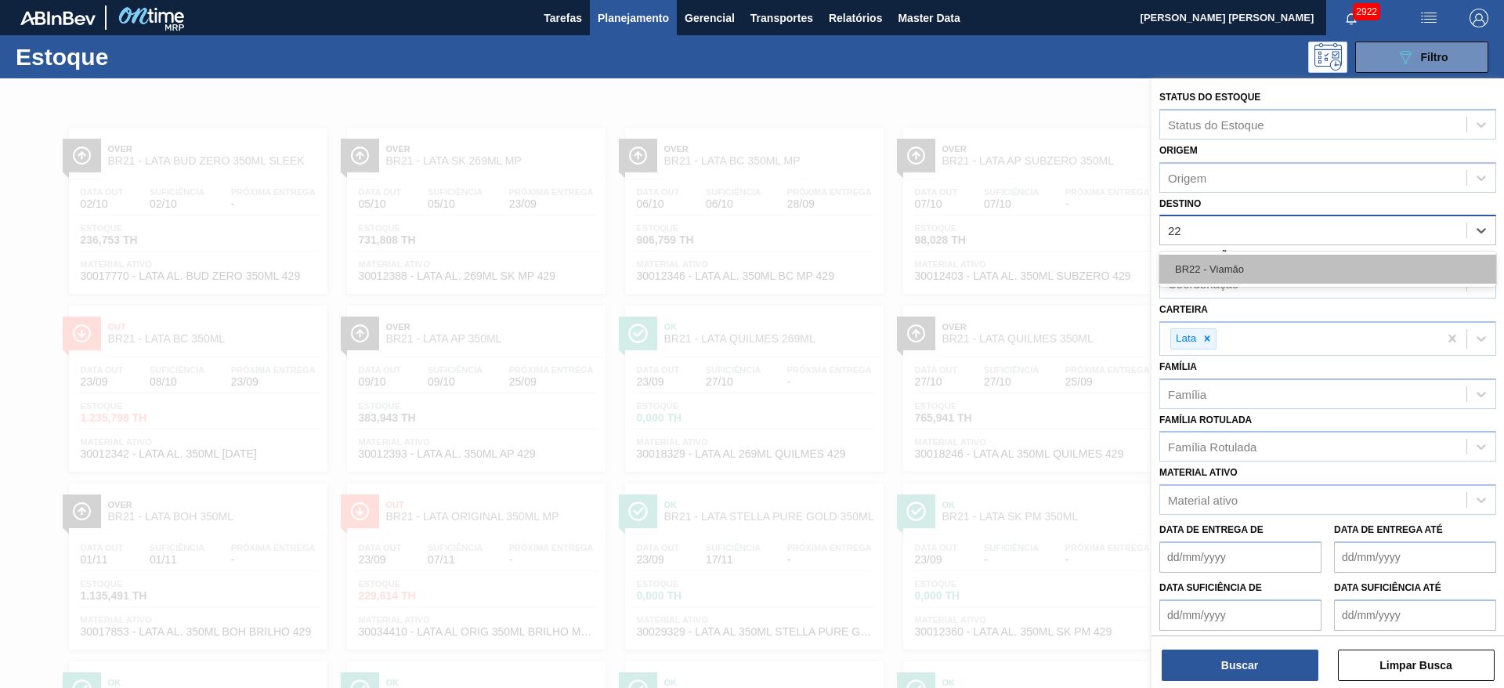
click at [1233, 262] on div "BR22 - Viamão" at bounding box center [1328, 269] width 337 height 29
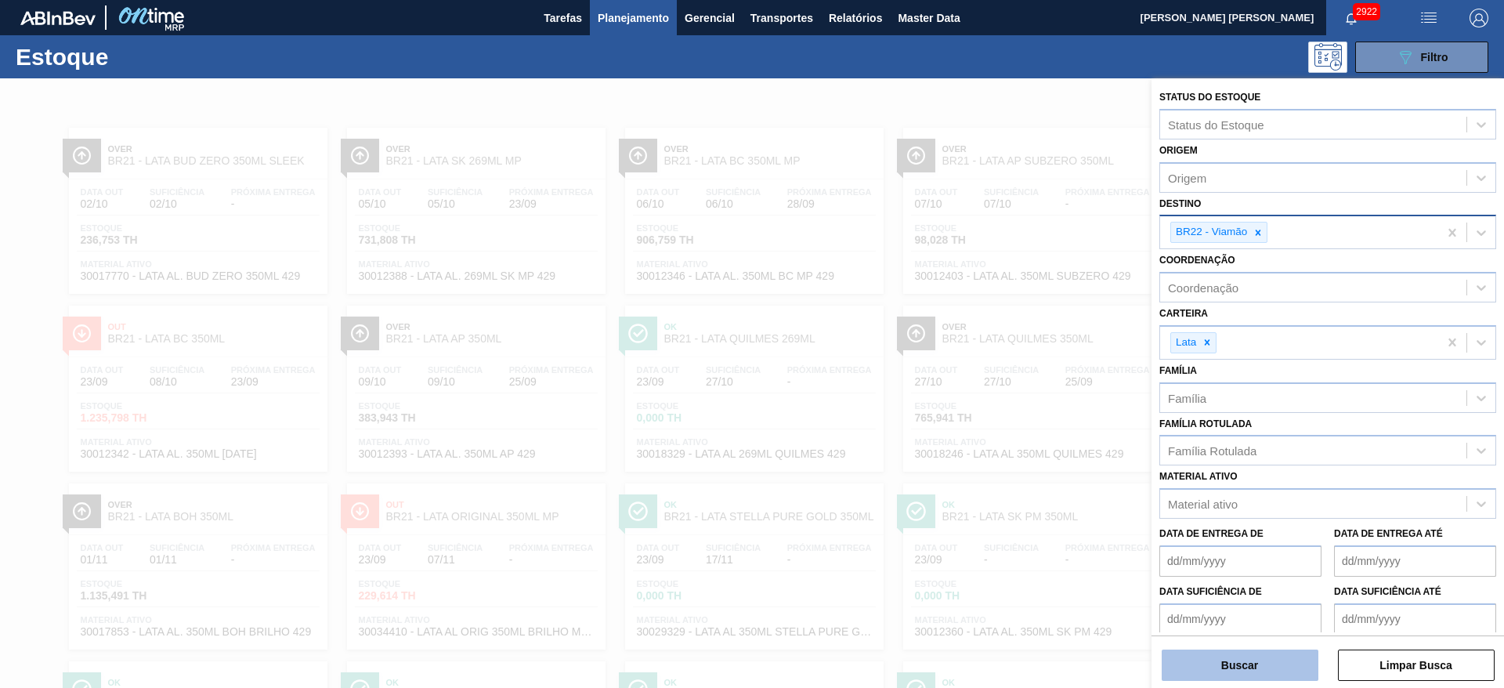
click at [1255, 663] on button "Buscar" at bounding box center [1240, 665] width 157 height 31
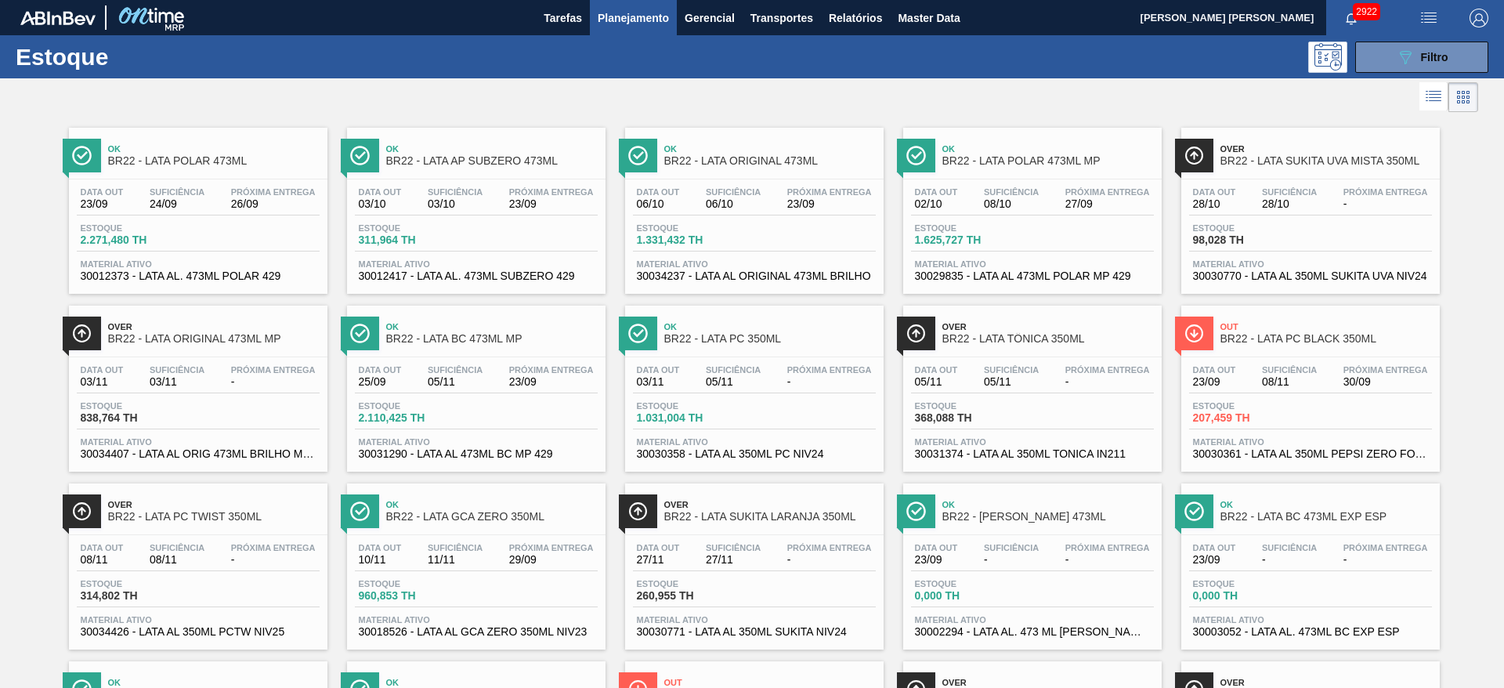
drag, startPoint x: 971, startPoint y: 156, endPoint x: 213, endPoint y: 155, distance: 757.7
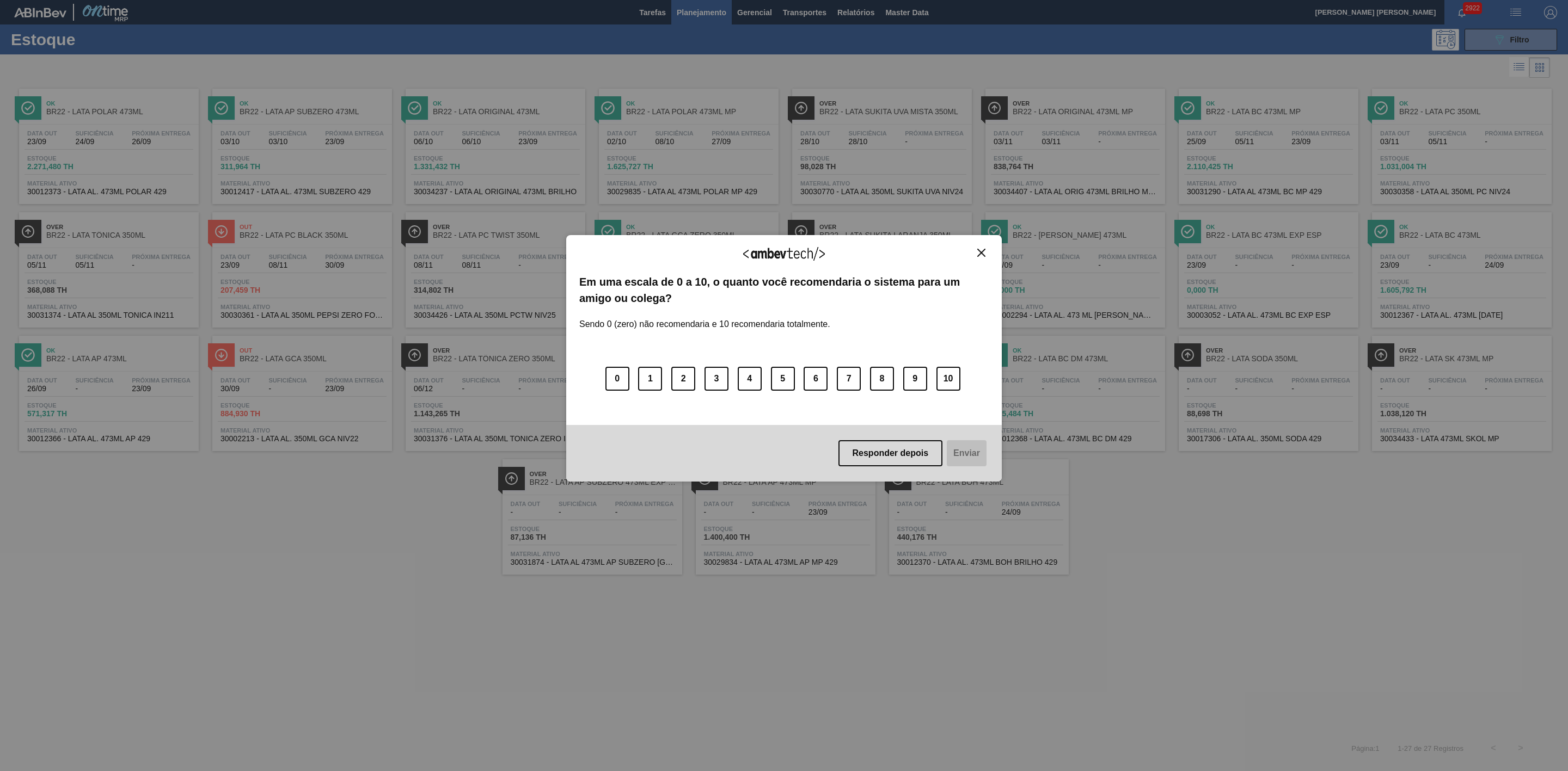
click at [982, 249] on img "Close" at bounding box center [982, 253] width 8 height 8
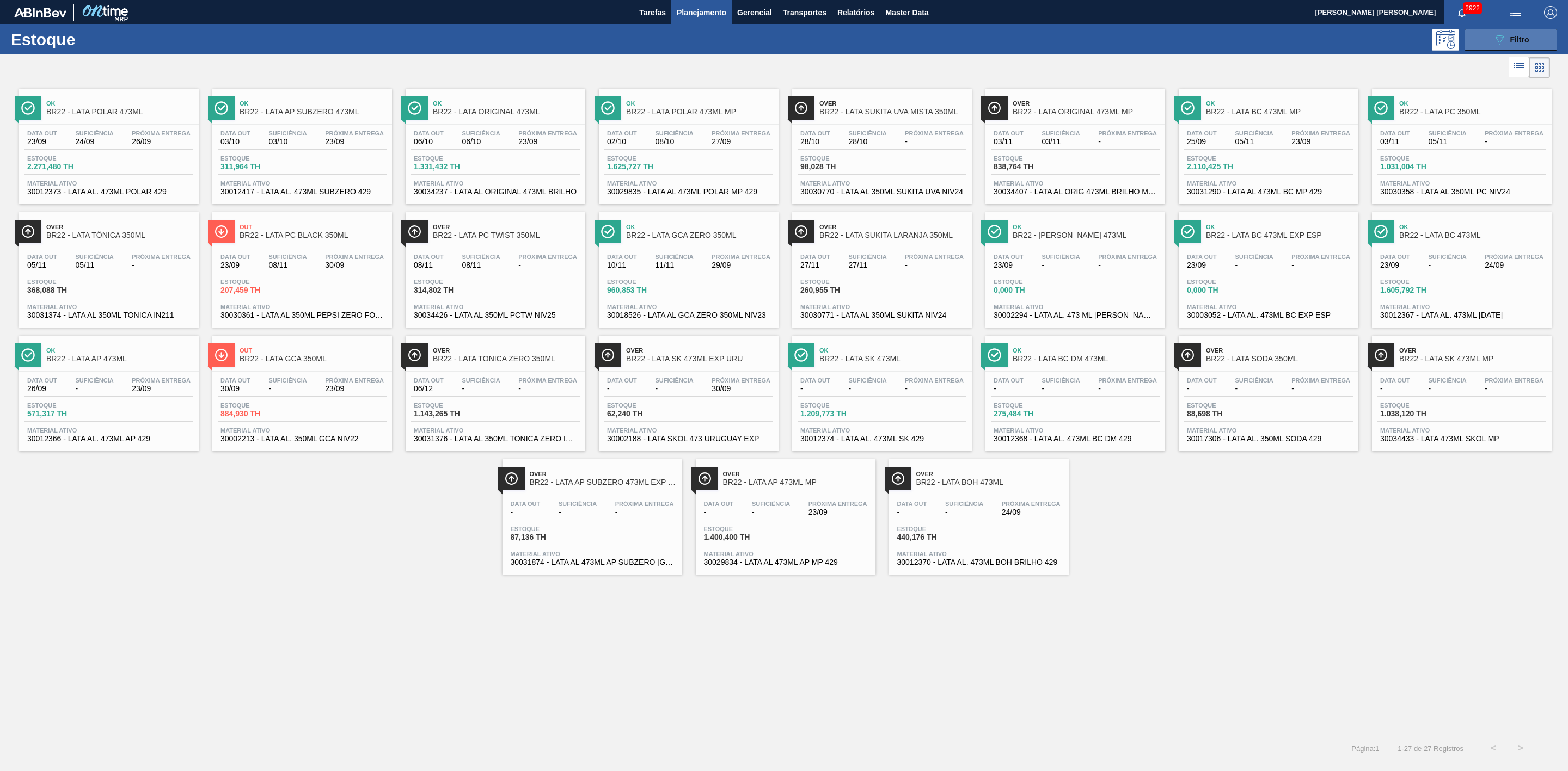
click at [1499, 37] on icon "089F7B8B-B2A5-4AFE-B5C0-19BA573D28AC" at bounding box center [1499, 40] width 13 height 13
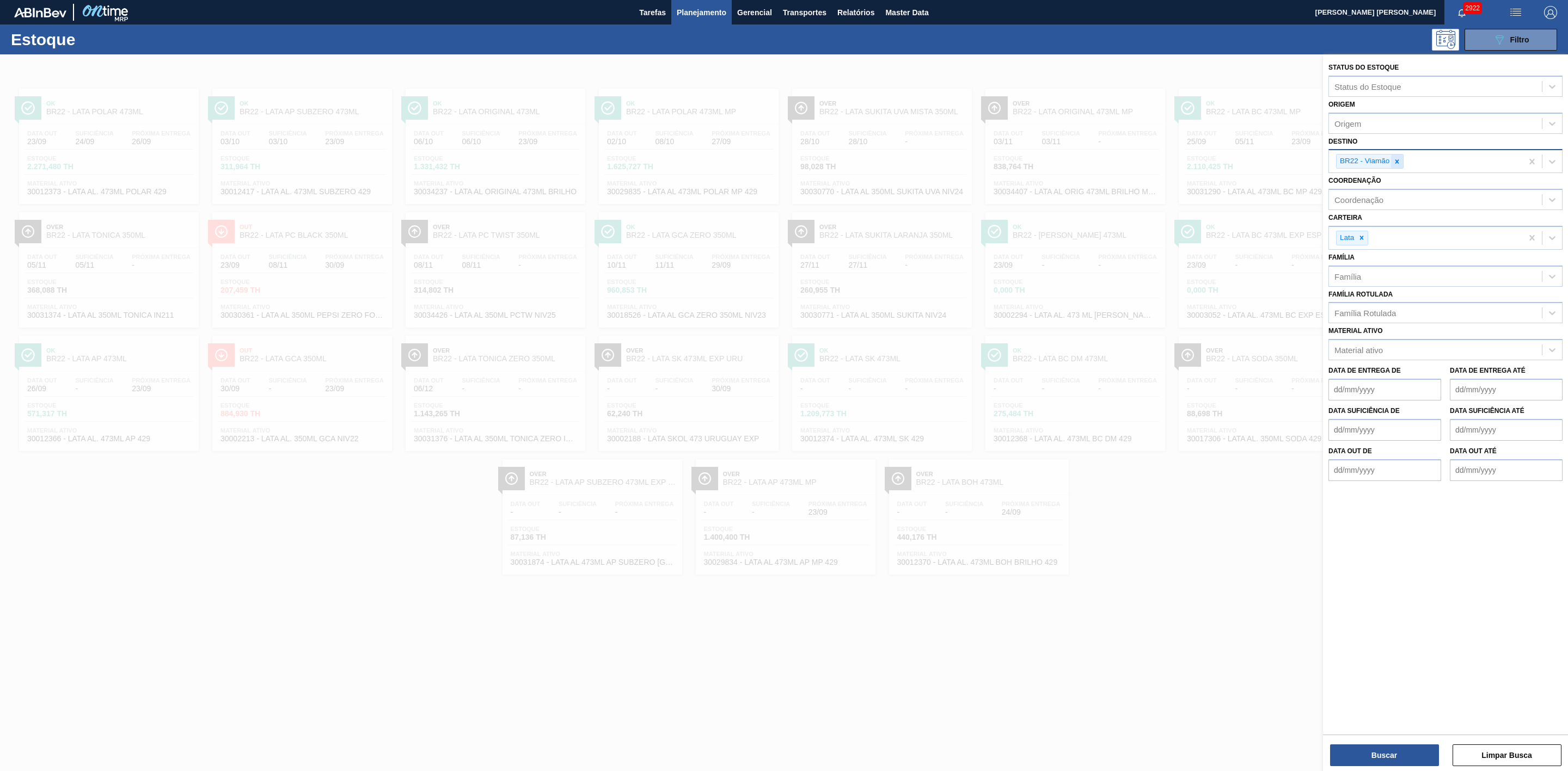
click at [1395, 162] on icon at bounding box center [1396, 161] width 8 height 8
type input "24"
click at [1403, 181] on div "BR24 - Ponta Grossa" at bounding box center [1445, 187] width 234 height 20
click at [1395, 749] on button "Buscar" at bounding box center [1384, 755] width 109 height 22
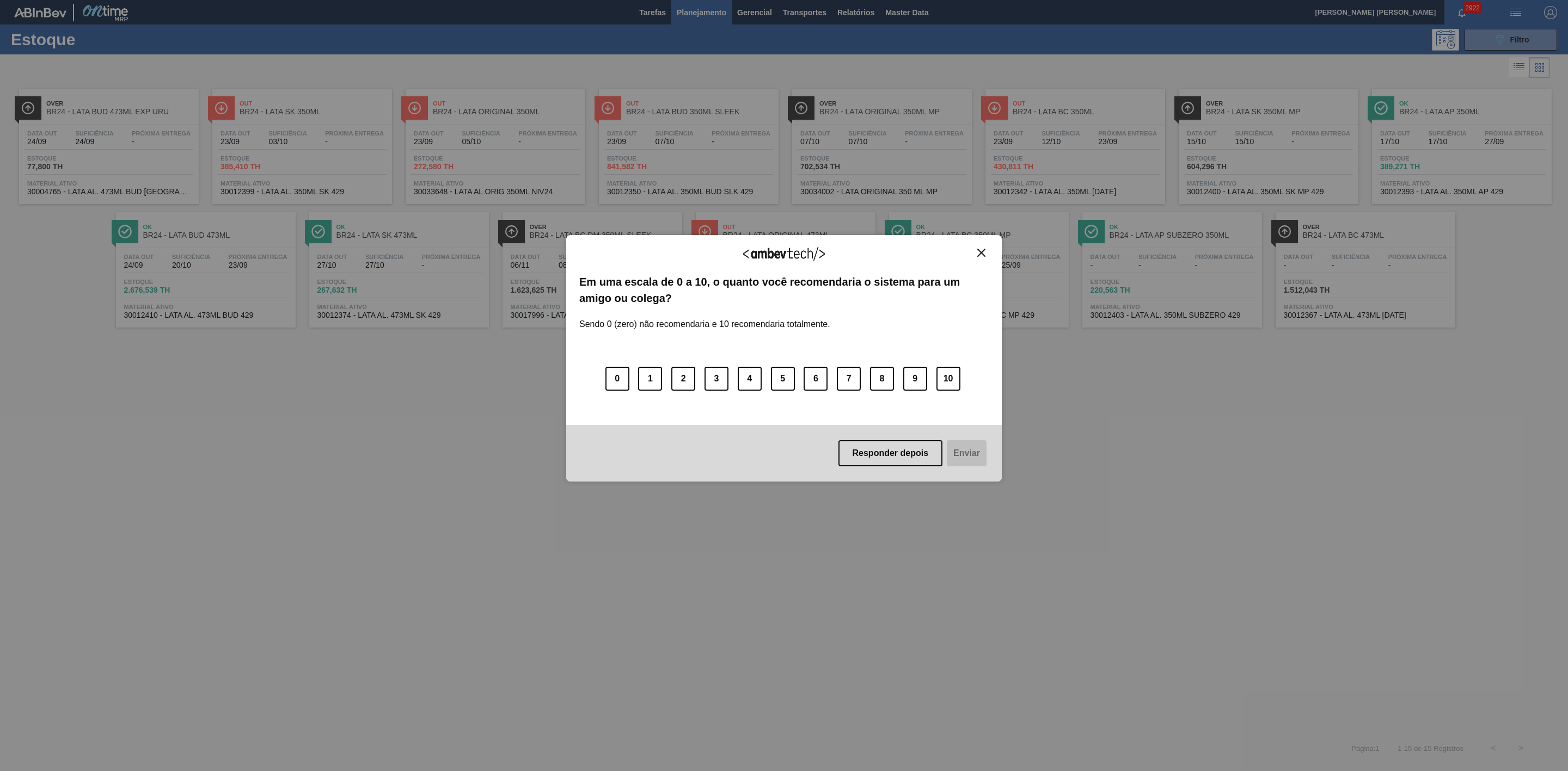
click at [980, 254] on img "Close" at bounding box center [982, 253] width 8 height 8
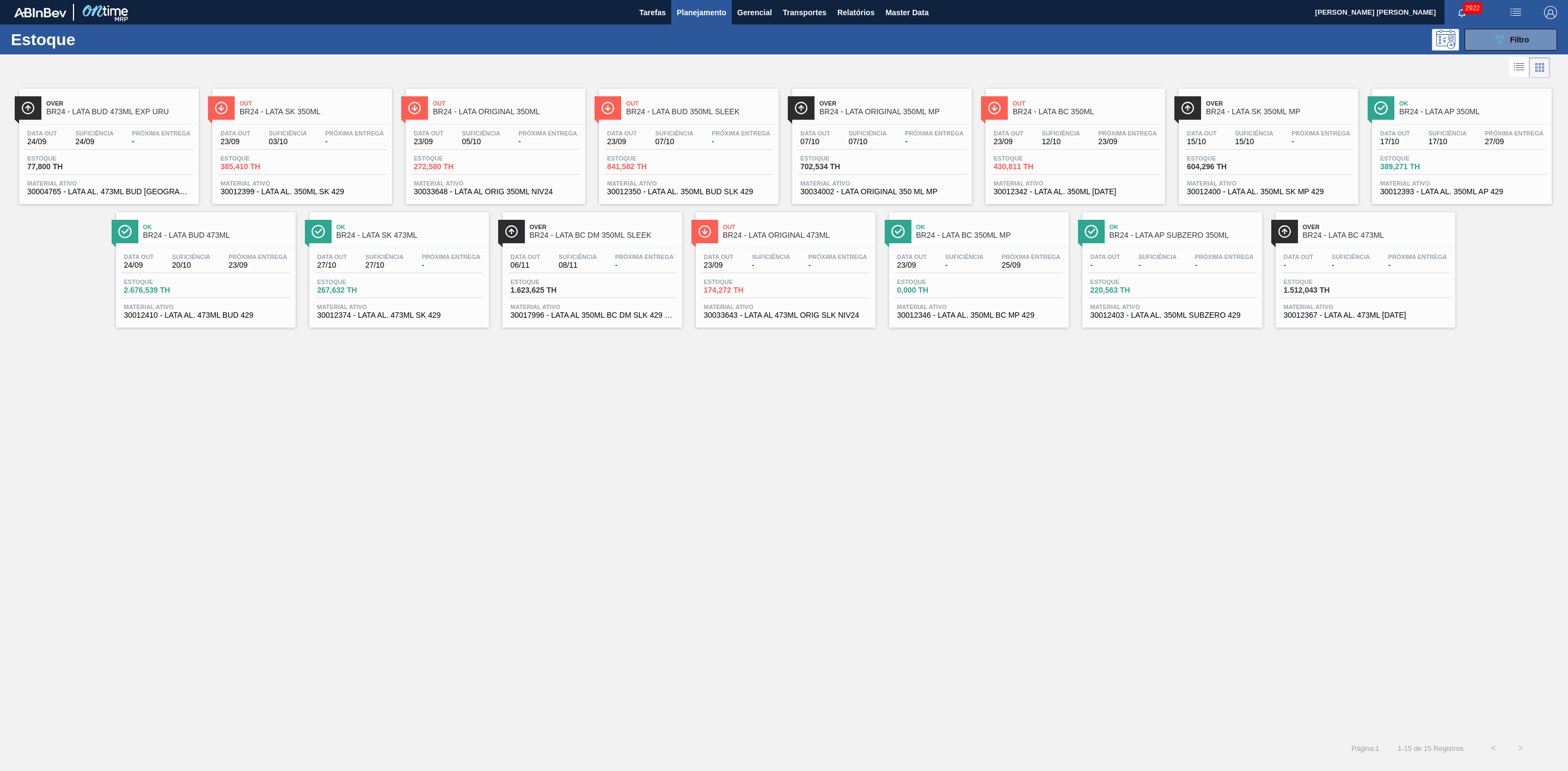
click at [1114, 113] on span "BR24 - LATA BC 350ML" at bounding box center [1086, 112] width 147 height 8
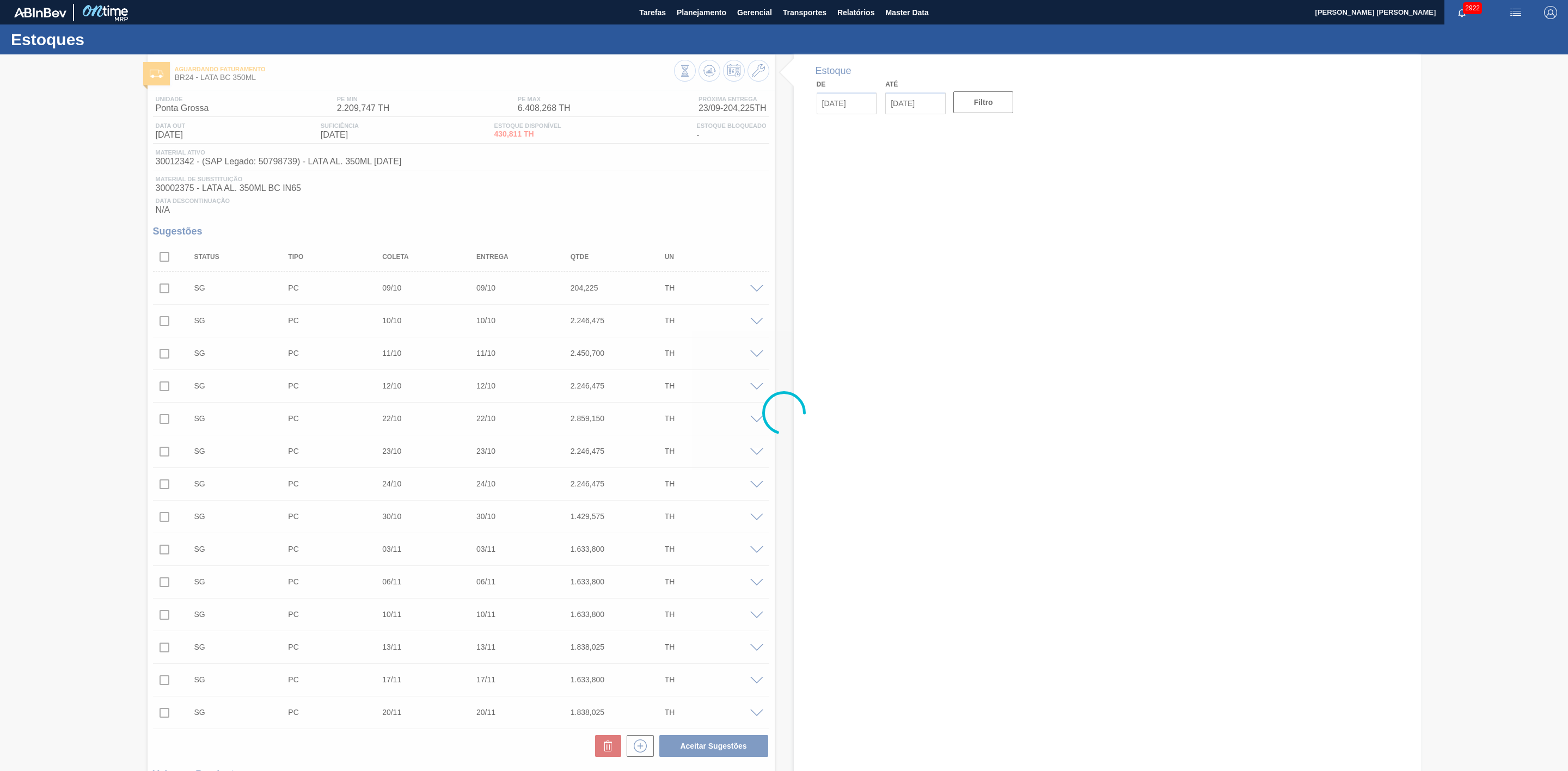
type input "[DATE]"
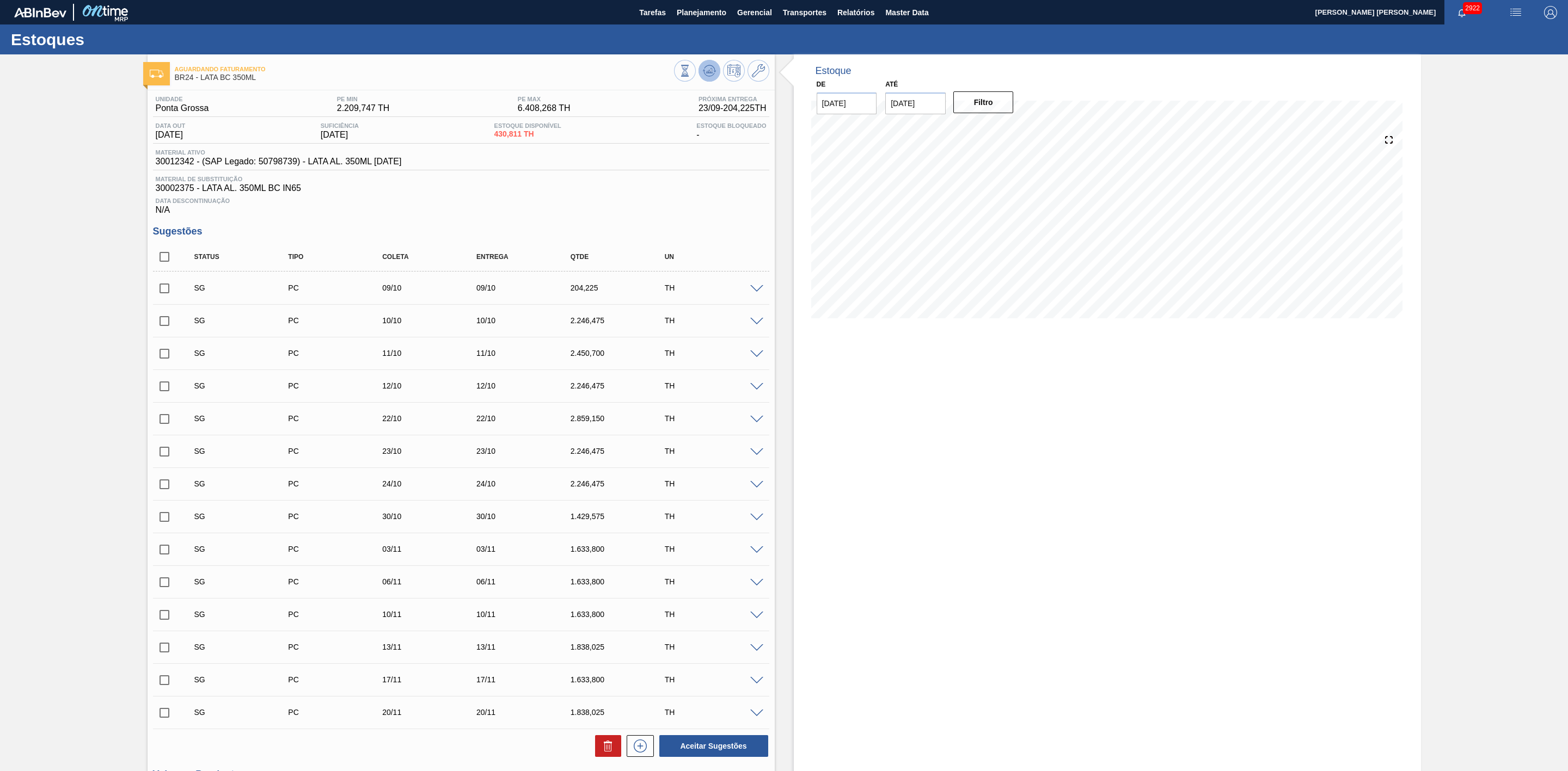
click at [711, 74] on icon at bounding box center [709, 70] width 13 height 13
click at [753, 326] on span at bounding box center [757, 322] width 13 height 8
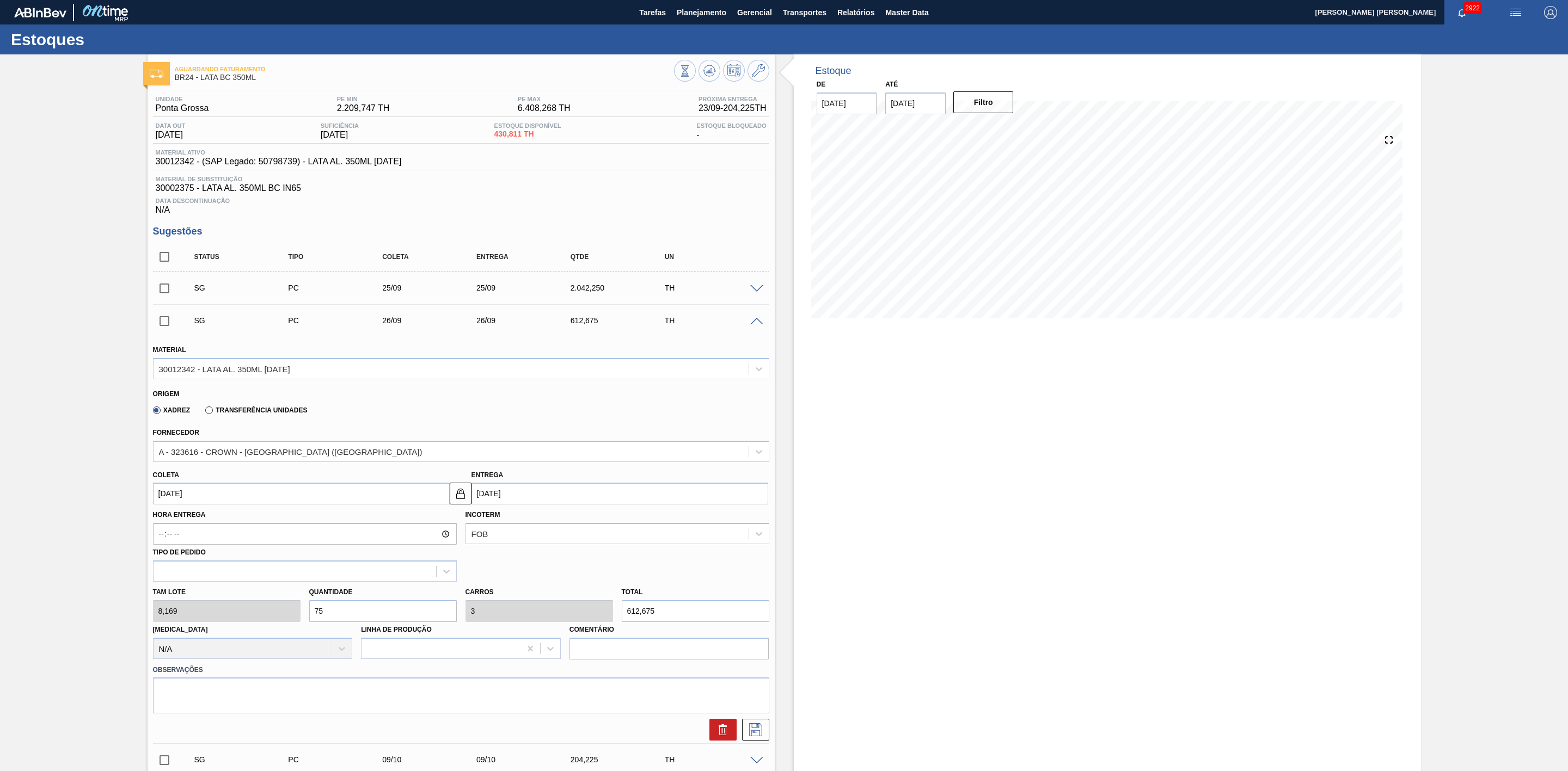
click at [753, 323] on span at bounding box center [757, 322] width 13 height 8
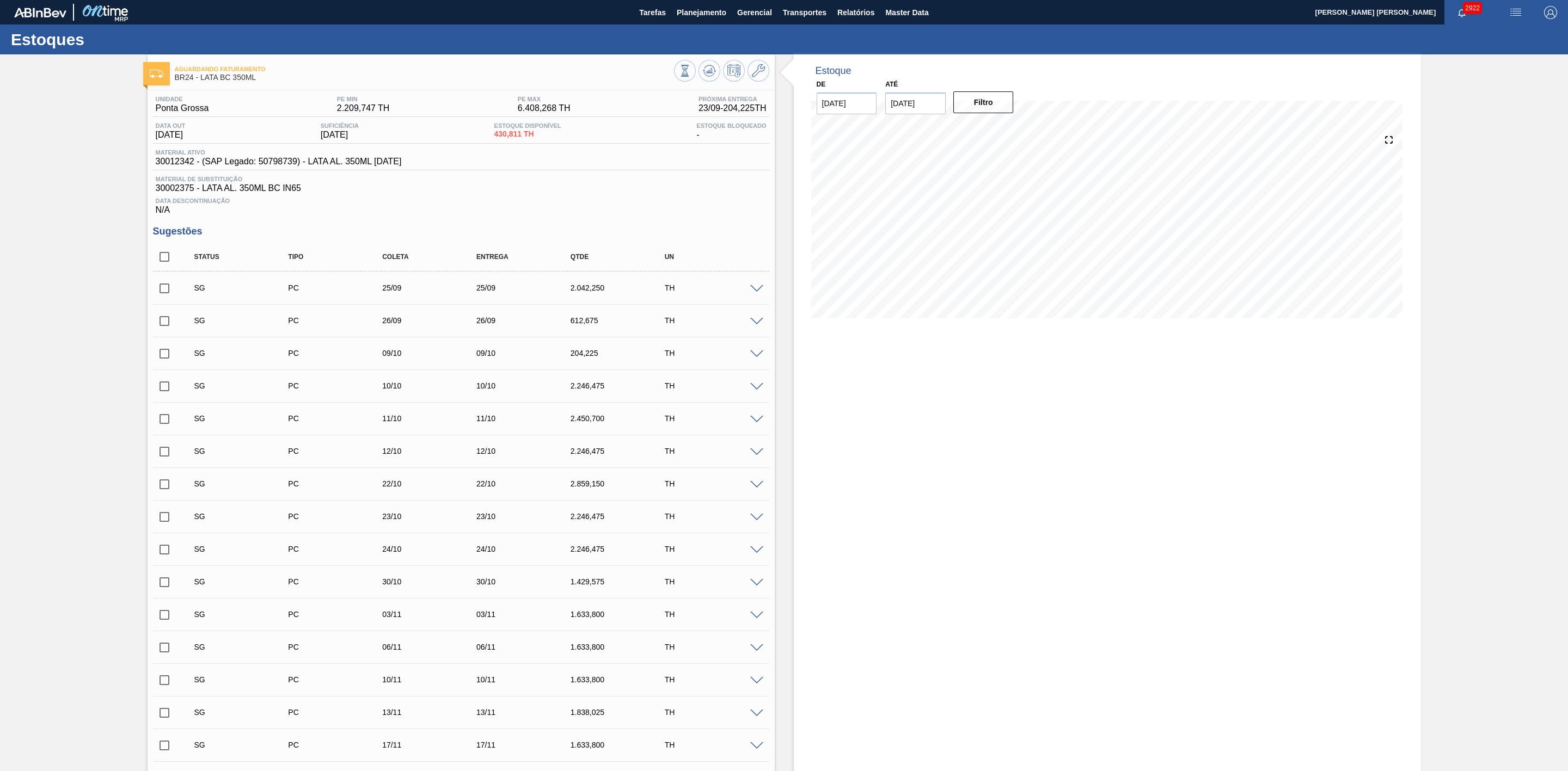
click at [164, 323] on input "checkbox" at bounding box center [164, 321] width 23 height 23
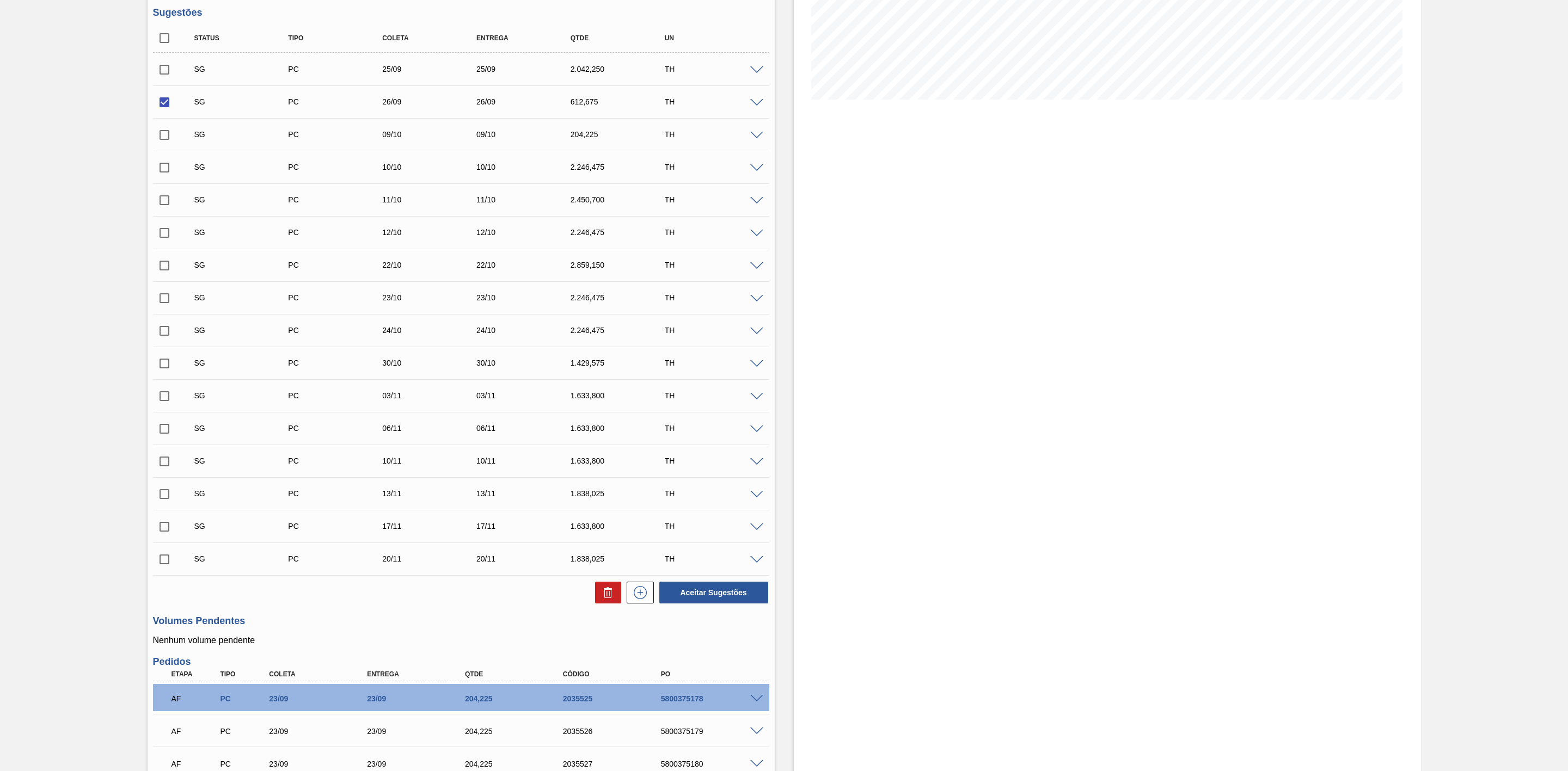
scroll to position [82, 0]
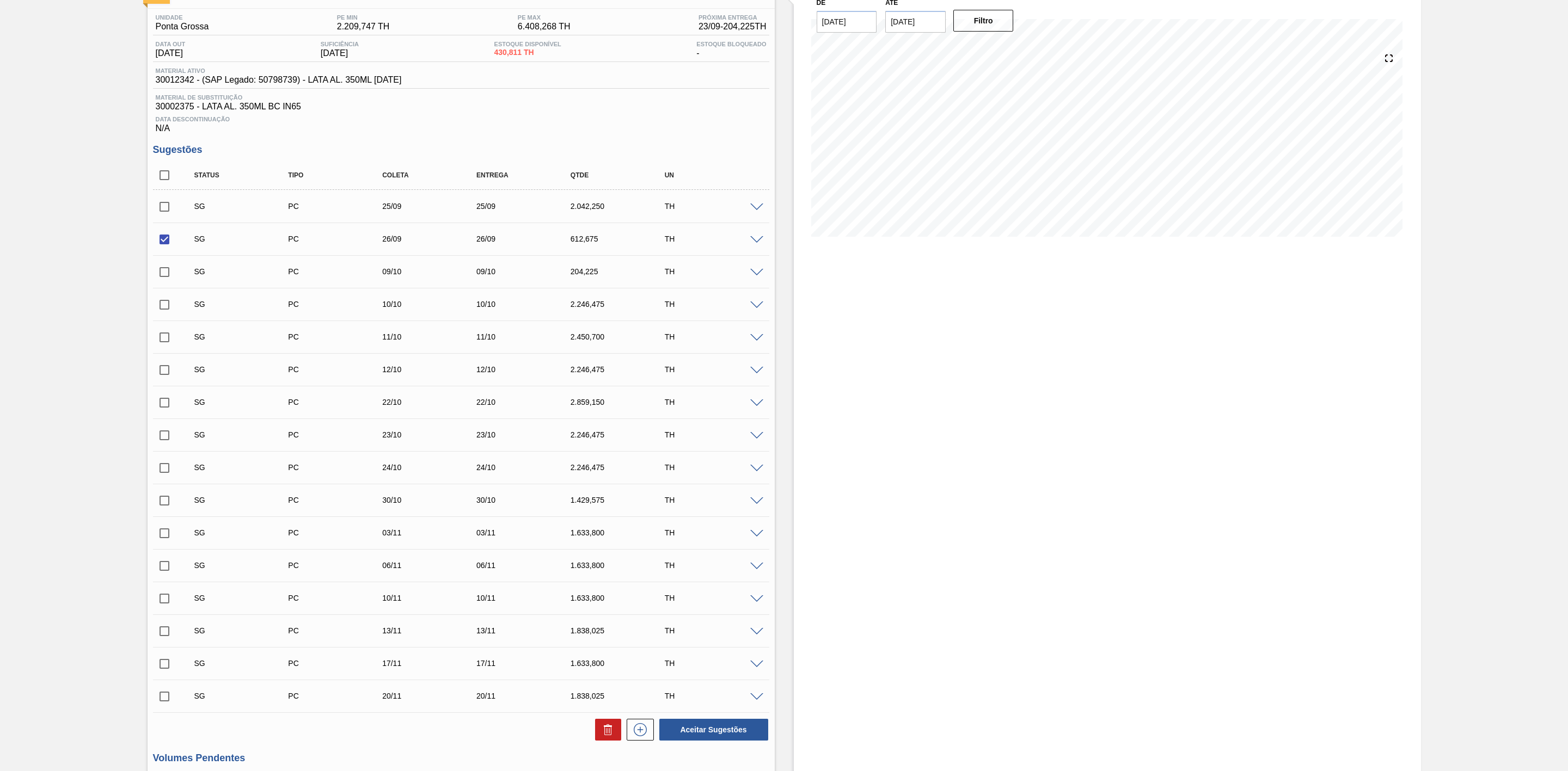
click at [759, 244] on span at bounding box center [757, 240] width 13 height 8
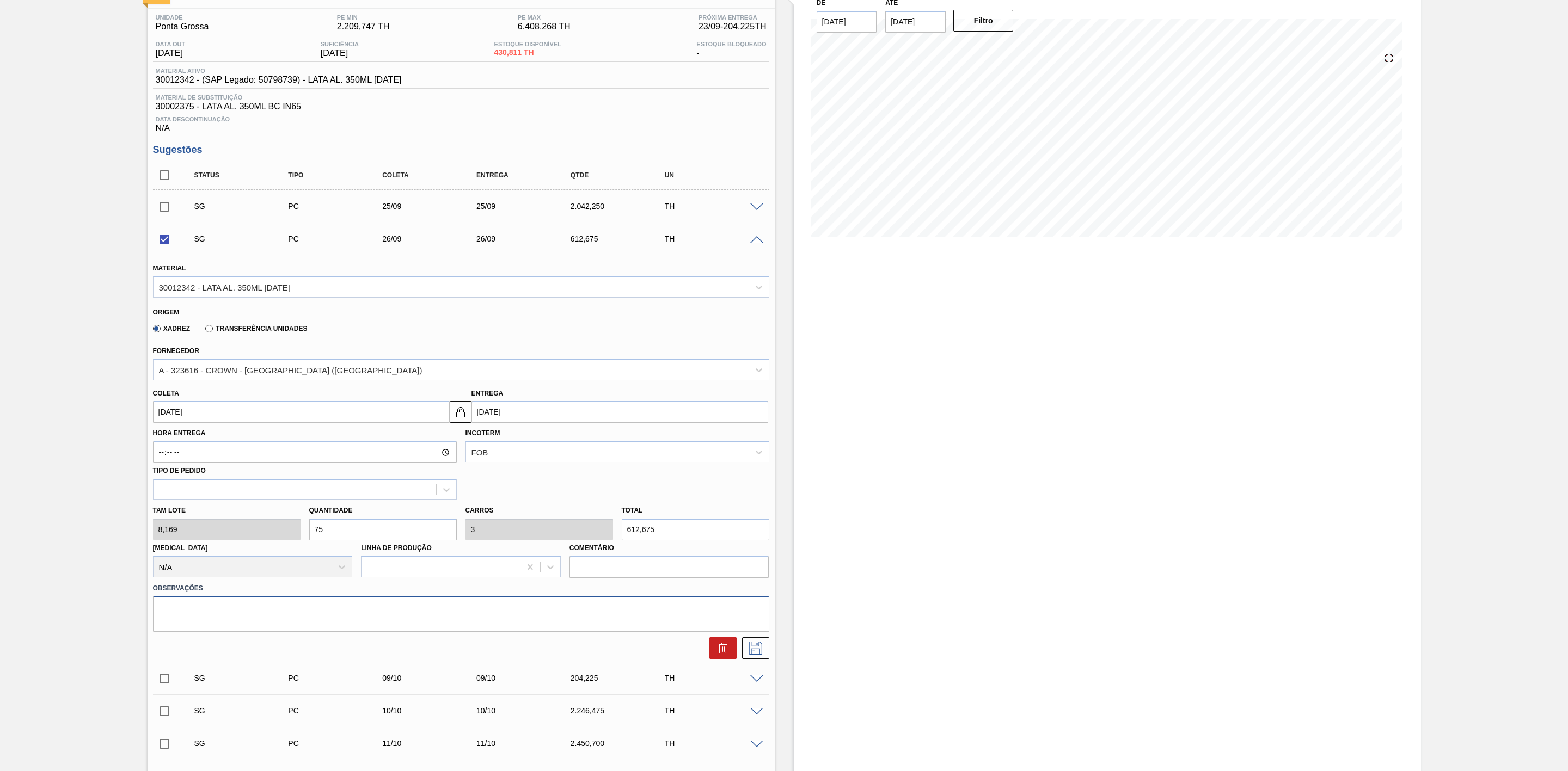
click at [358, 613] on textarea at bounding box center [461, 614] width 616 height 36
checkbox input "false"
type textarea "Dispersão físico x contábil - risco pra produção do dia 26/09"
click at [750, 650] on icon at bounding box center [755, 648] width 17 height 13
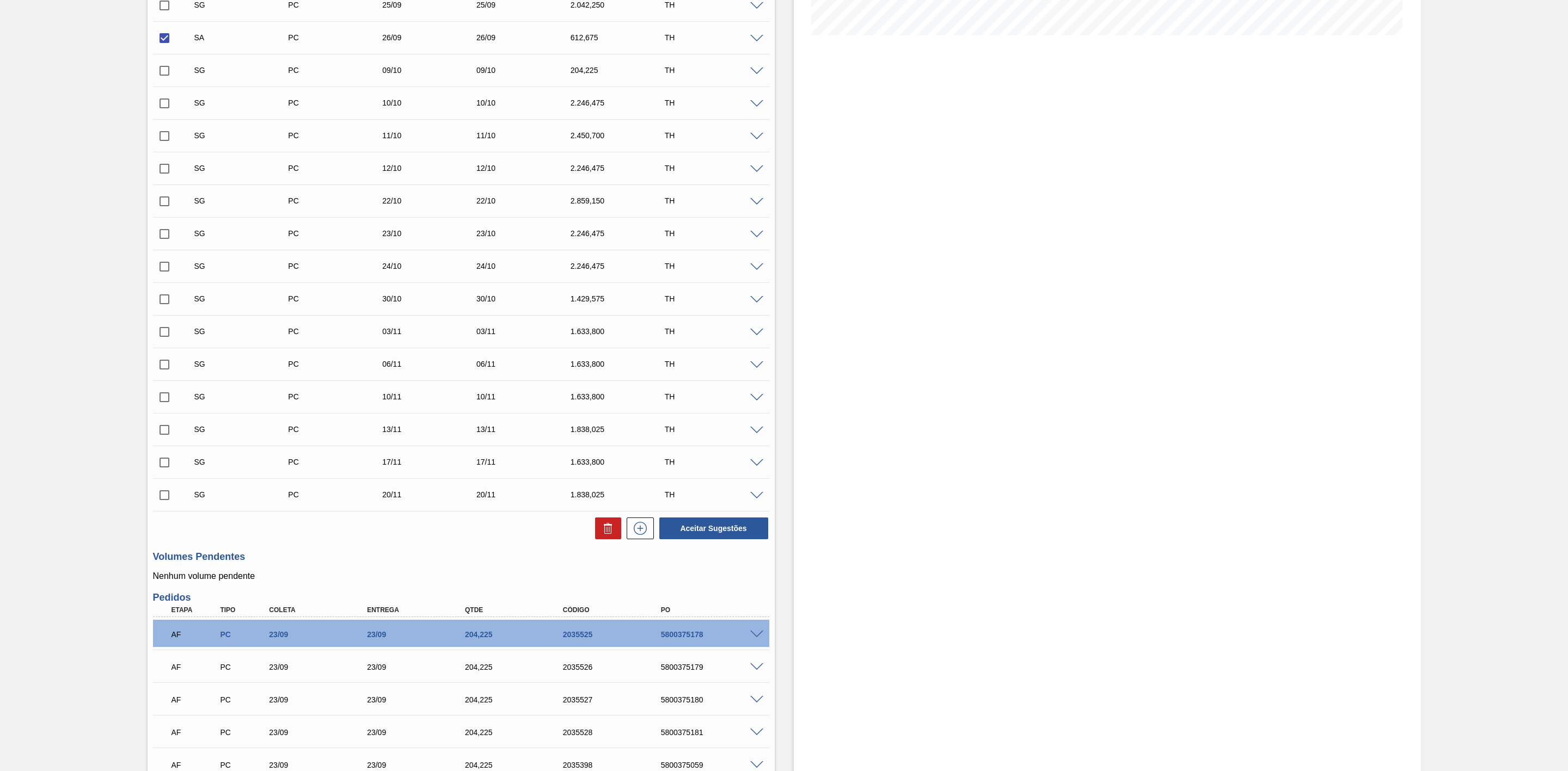
scroll to position [326, 0]
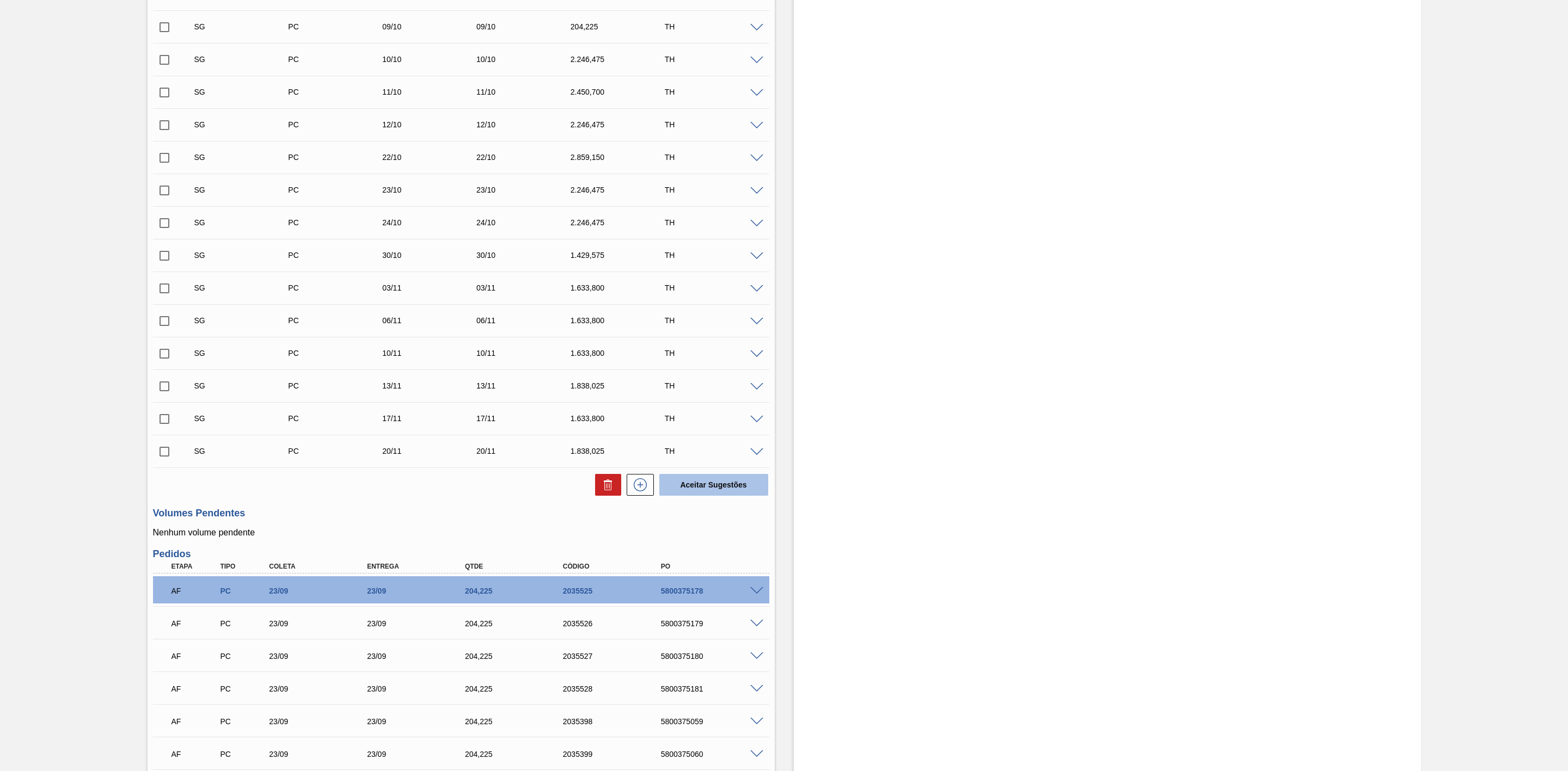
click at [734, 492] on button "Aceitar Sugestões" at bounding box center [713, 485] width 109 height 22
checkbox input "false"
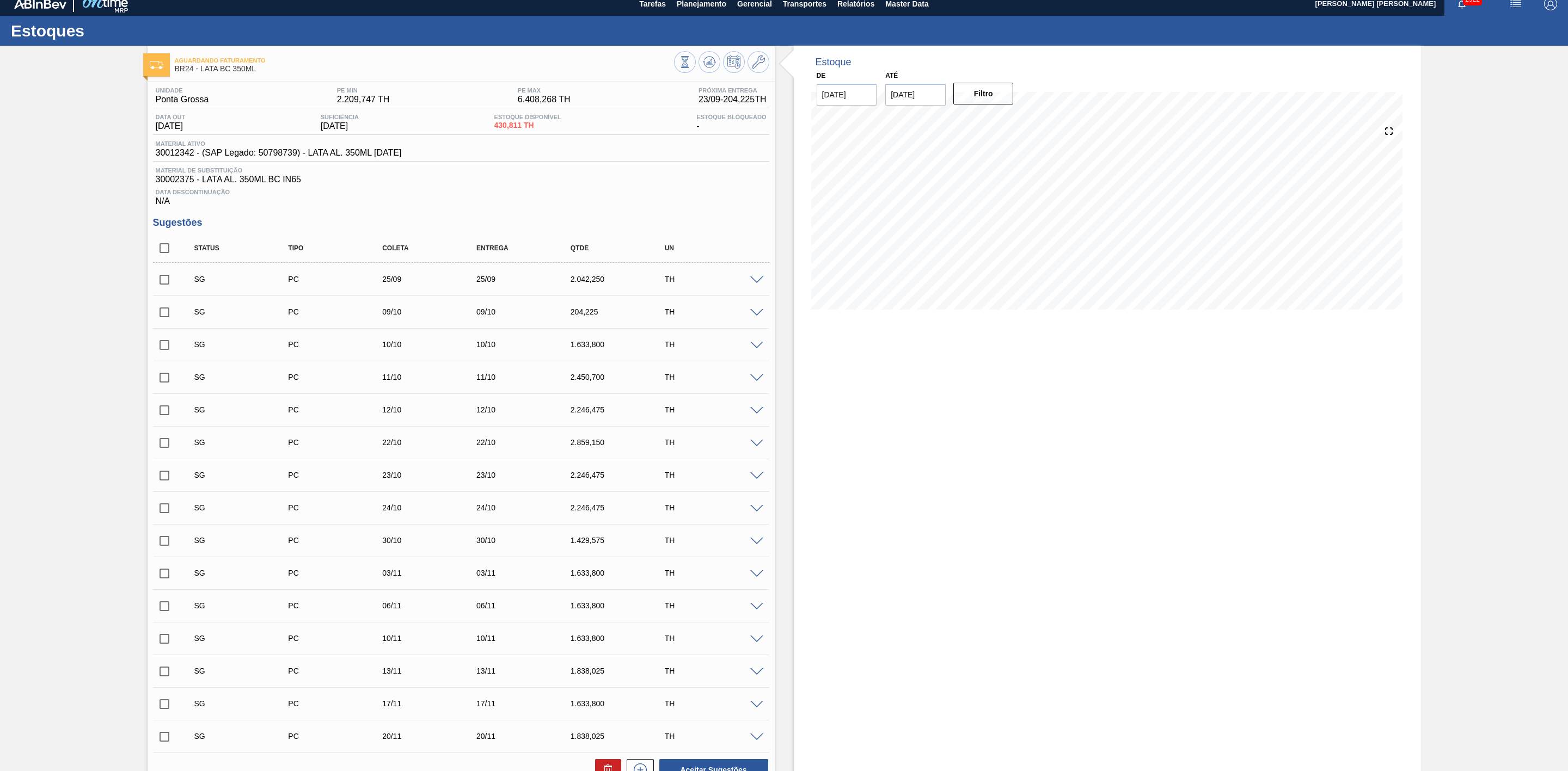
scroll to position [0, 0]
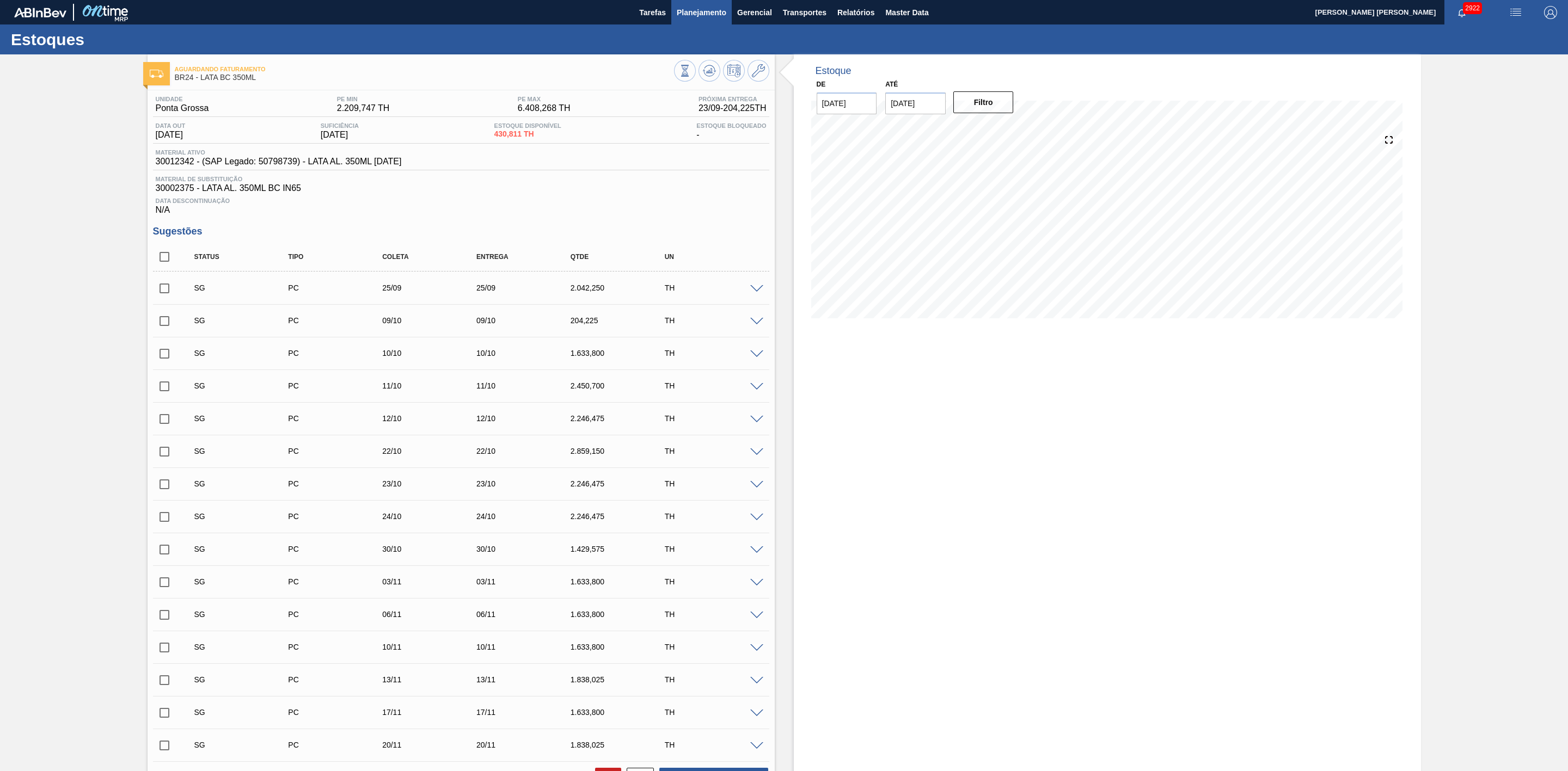
click at [695, 11] on span "Planejamento" at bounding box center [701, 13] width 49 height 13
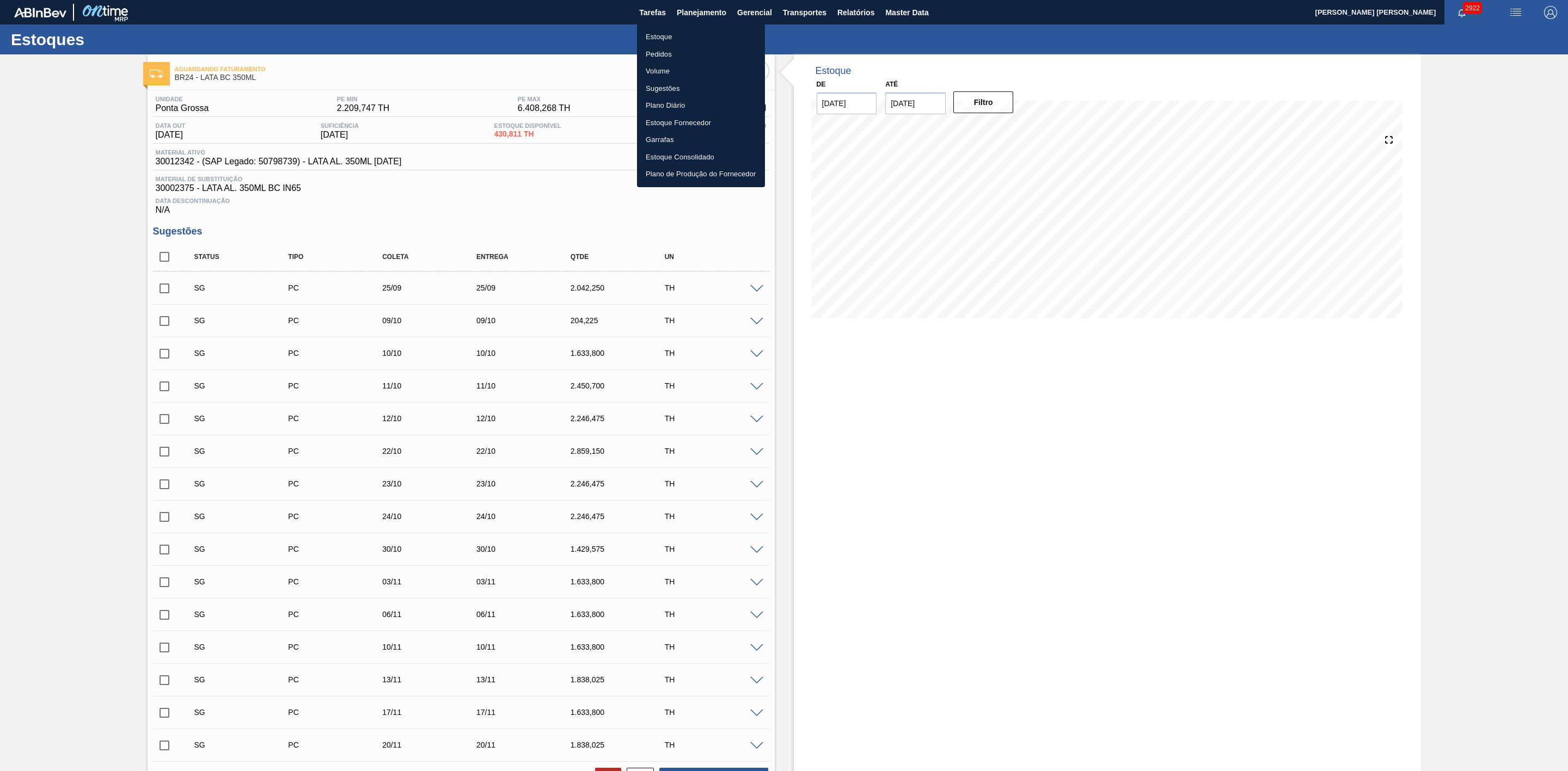
click at [657, 36] on li "Estoque" at bounding box center [701, 37] width 128 height 17
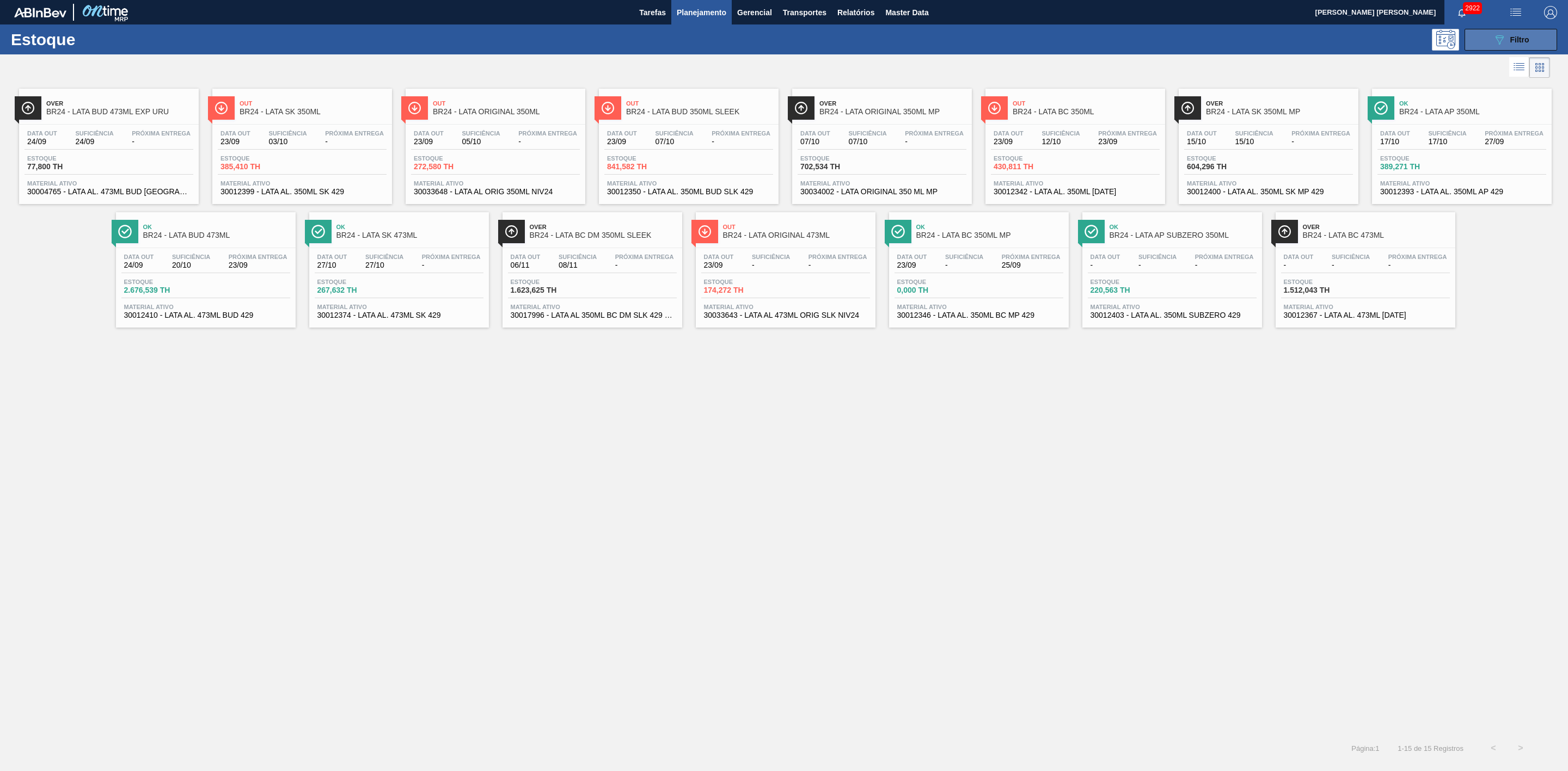
click at [1490, 36] on button "089F7B8B-B2A5-4AFE-B5C0-19BA573D28AC Filtro" at bounding box center [1510, 40] width 92 height 22
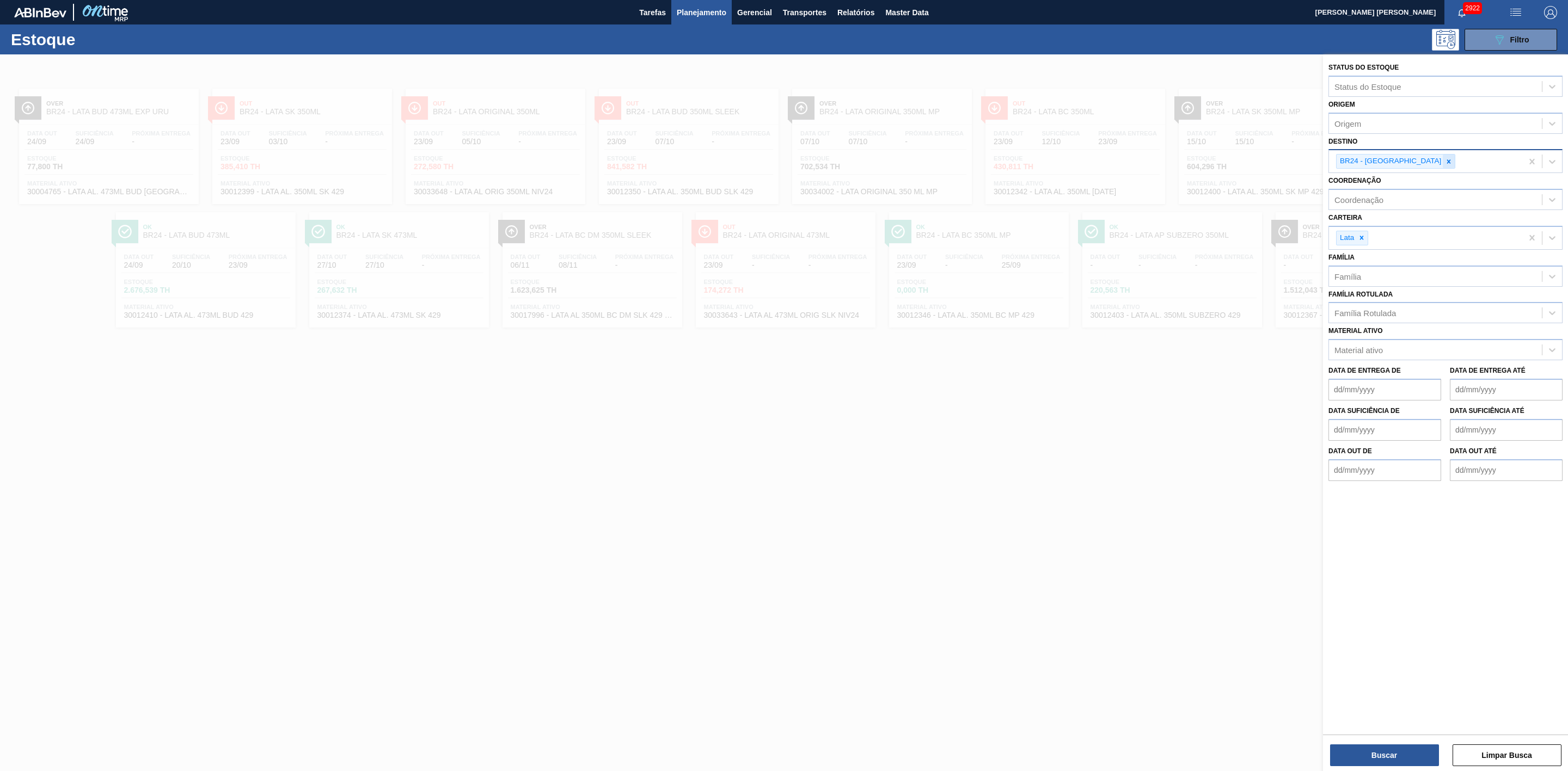
click at [1447, 162] on icon at bounding box center [1449, 161] width 3 height 3
type input "22"
click at [1372, 160] on div "Destino" at bounding box center [1435, 160] width 213 height 16
type input "22"
click at [1371, 187] on div "BR22 - Viamão" at bounding box center [1445, 187] width 234 height 20
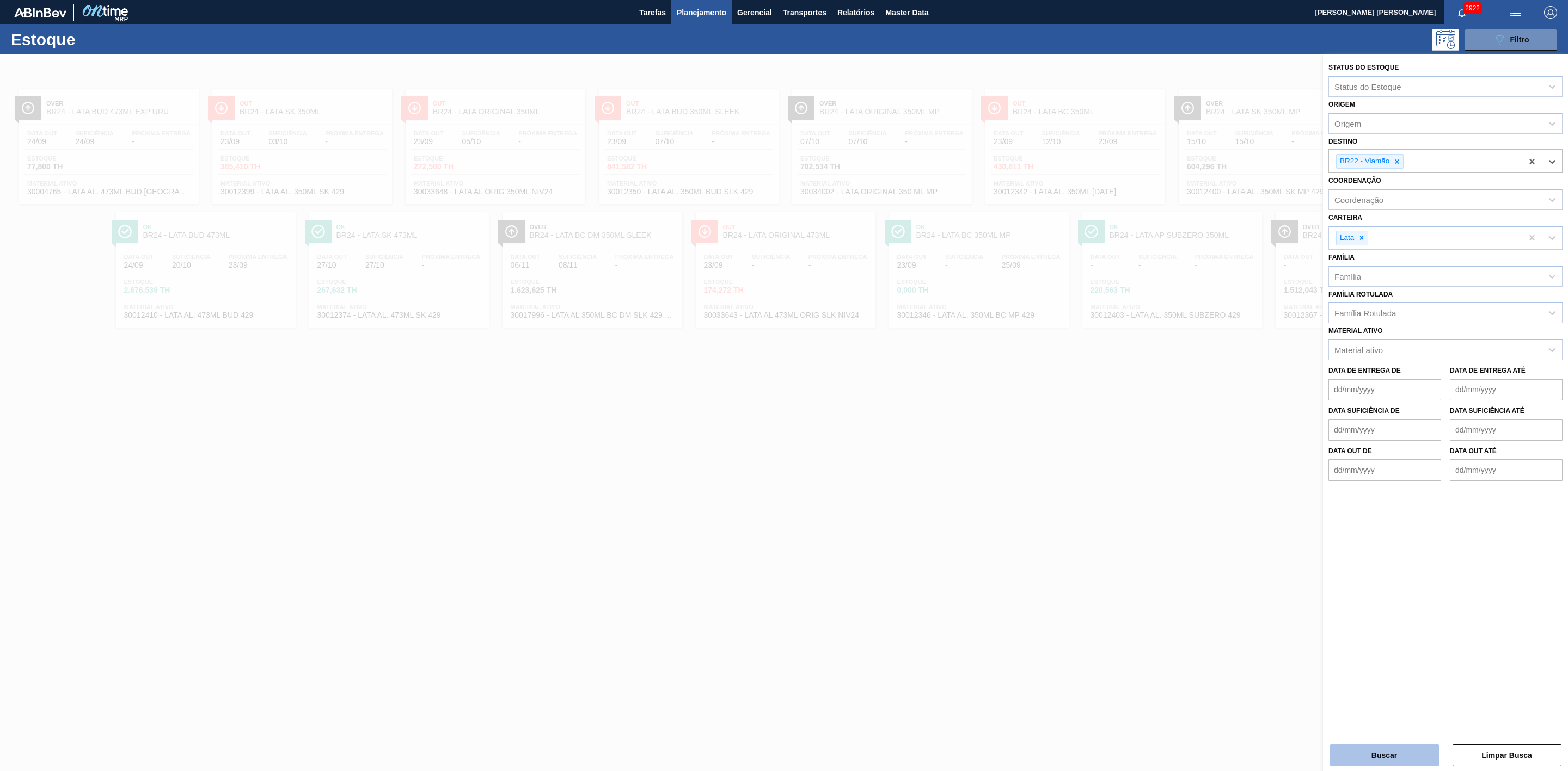
click at [1392, 753] on button "Buscar" at bounding box center [1384, 755] width 109 height 22
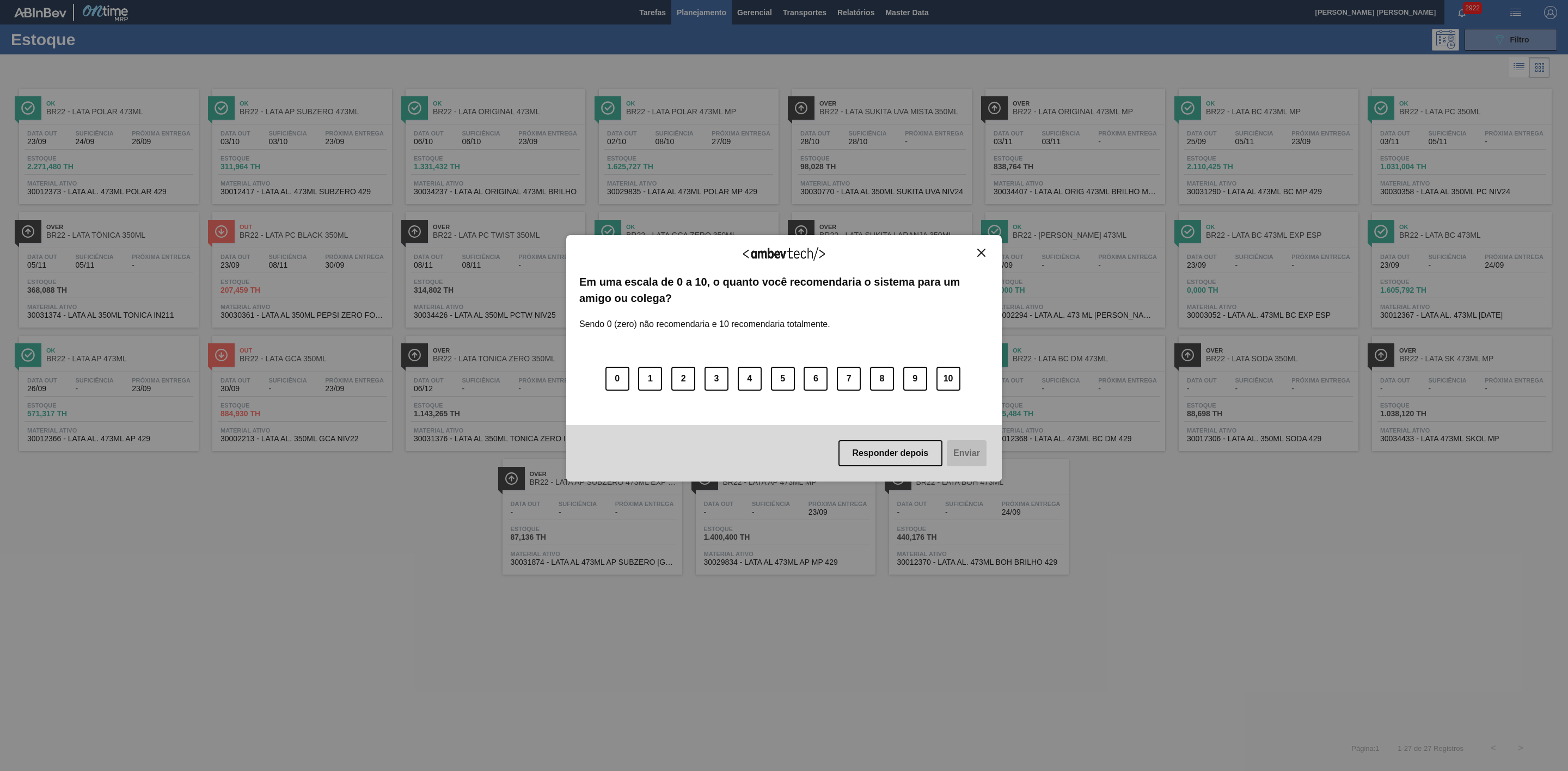
click at [982, 254] on img "Close" at bounding box center [982, 253] width 8 height 8
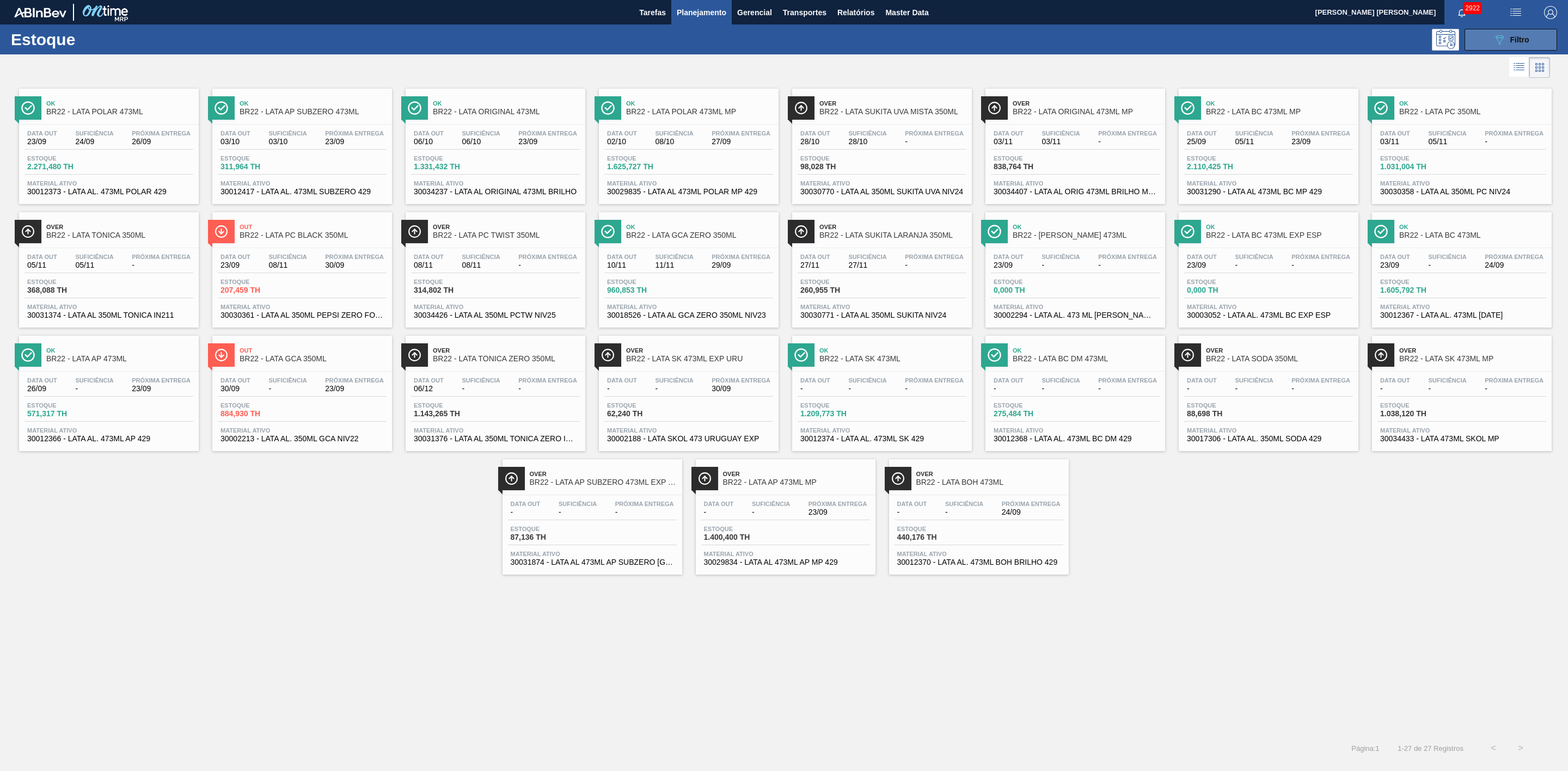
click at [1494, 38] on icon "089F7B8B-B2A5-4AFE-B5C0-19BA573D28AC" at bounding box center [1499, 40] width 13 height 13
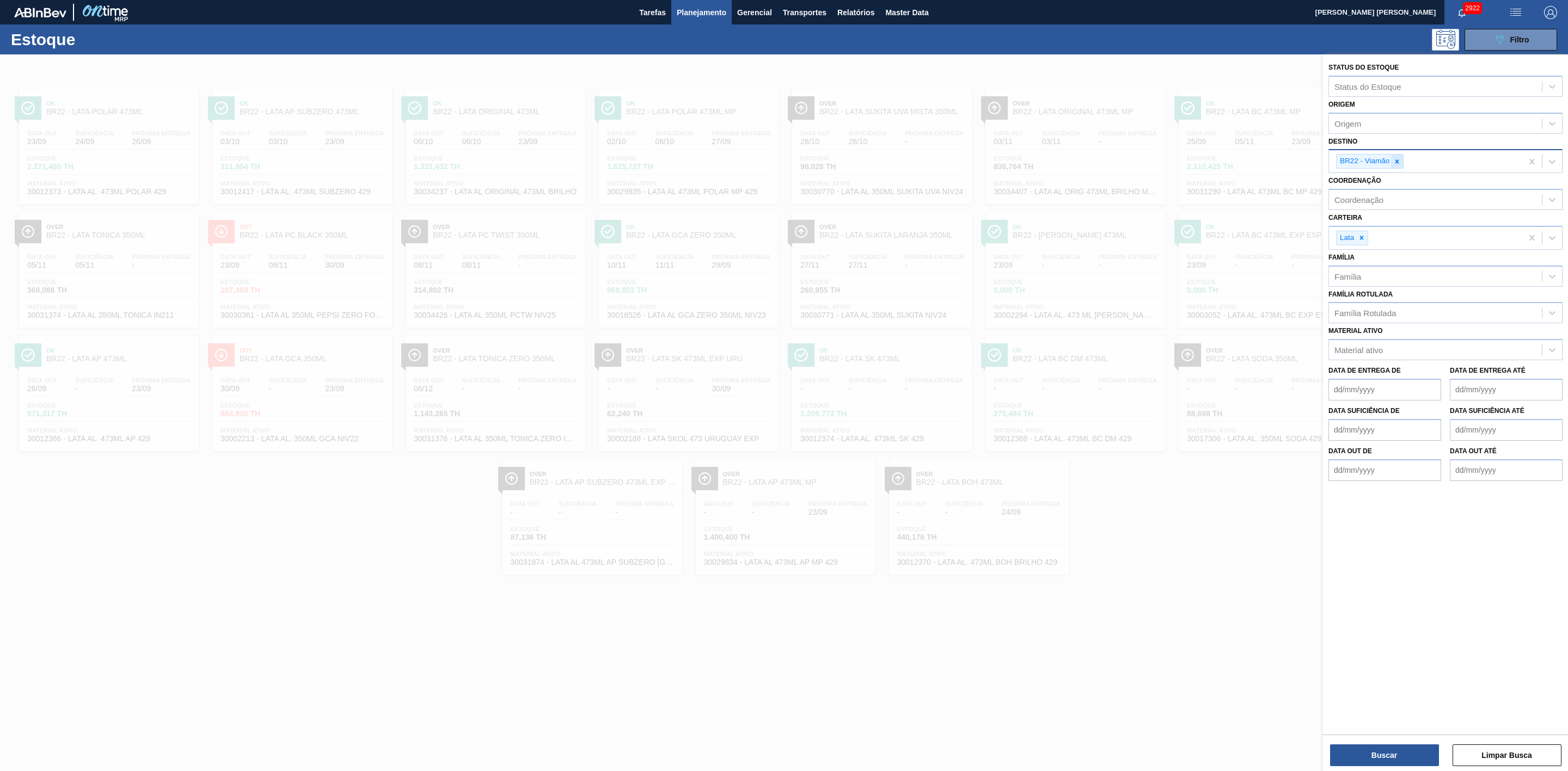
click at [1394, 162] on icon at bounding box center [1396, 161] width 8 height 8
type input "09"
click at [1372, 210] on div "BR09 - Agudos" at bounding box center [1445, 207] width 234 height 20
click at [1417, 750] on button "Buscar" at bounding box center [1384, 755] width 109 height 22
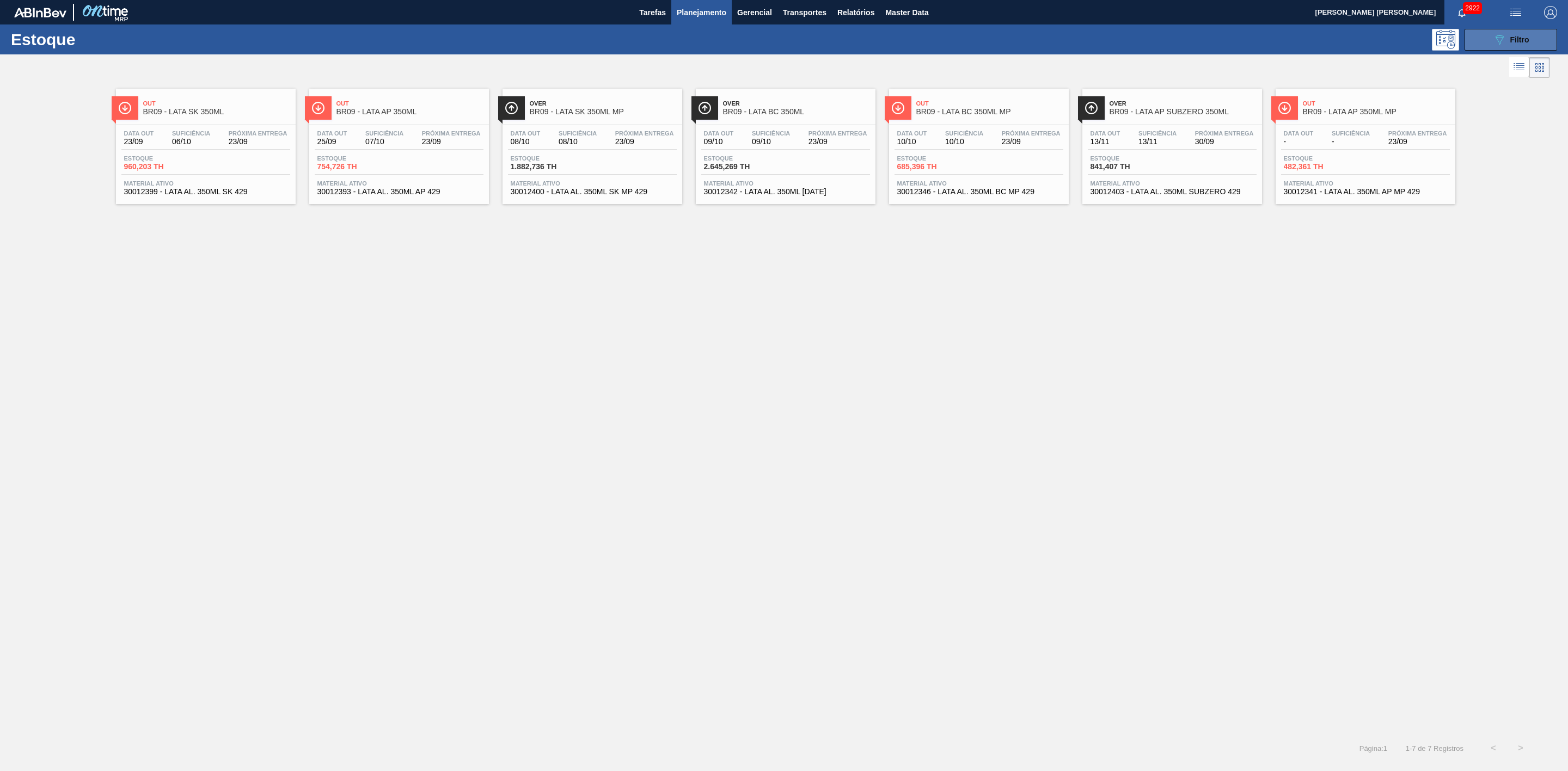
click at [1490, 38] on button "089F7B8B-B2A5-4AFE-B5C0-19BA573D28AC Filtro" at bounding box center [1510, 40] width 92 height 22
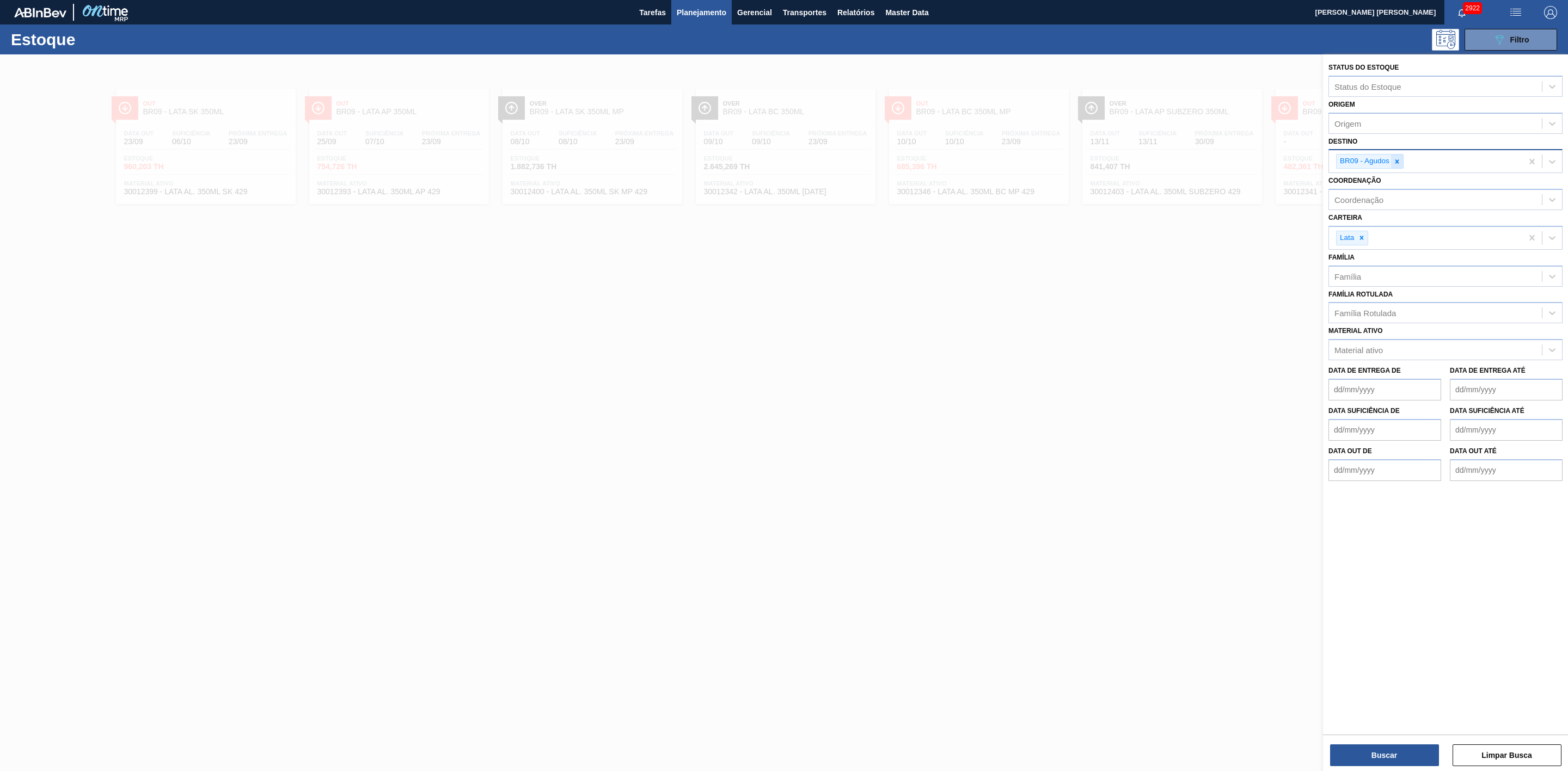
click at [1396, 163] on icon at bounding box center [1396, 161] width 3 height 3
click at [1372, 155] on div "Destino" at bounding box center [1435, 160] width 213 height 16
type input "21"
click at [1364, 185] on div "BR21 - Lages" at bounding box center [1445, 187] width 234 height 20
click at [1375, 749] on button "Buscar" at bounding box center [1384, 755] width 109 height 22
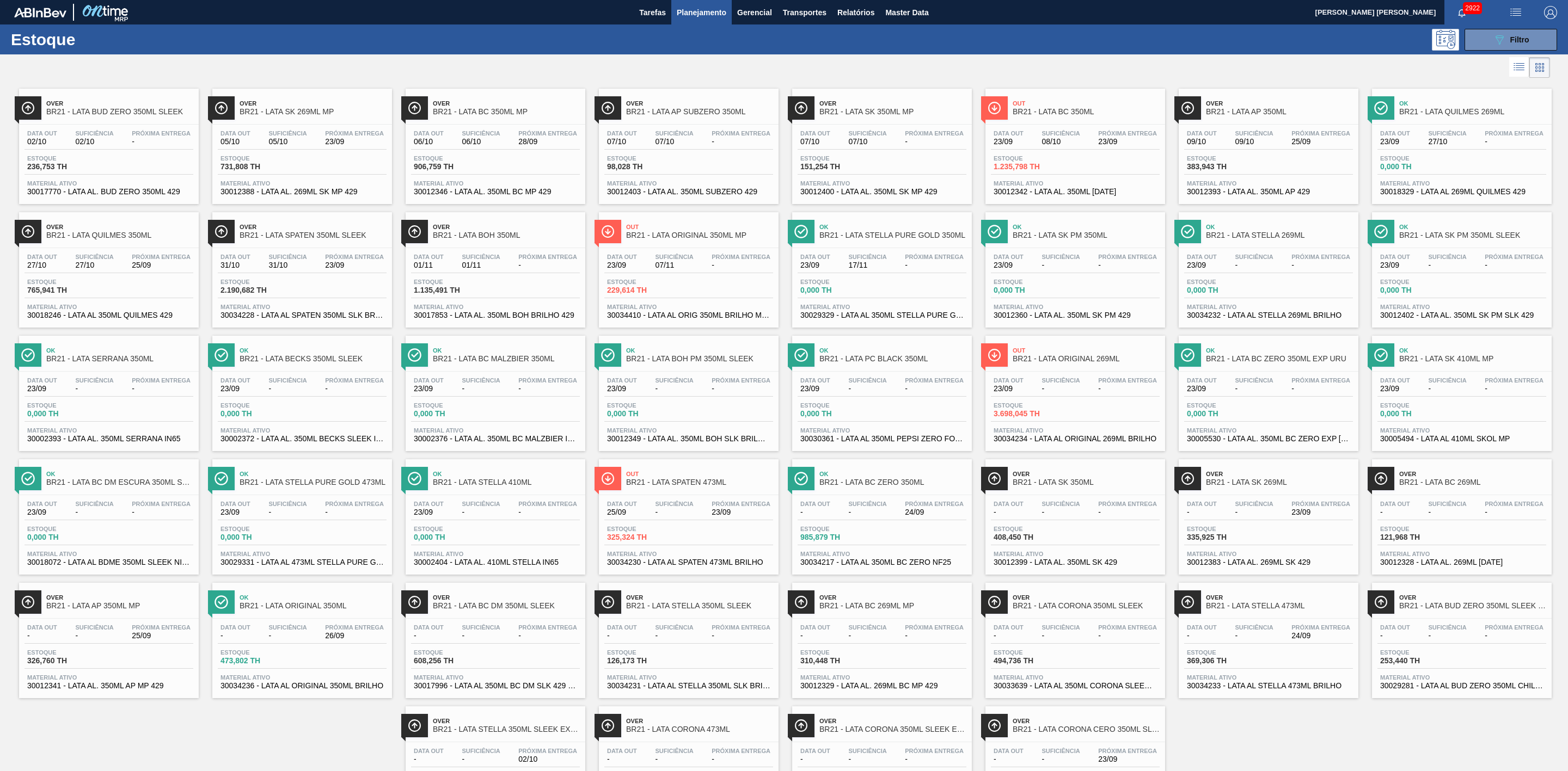
click at [648, 69] on div at bounding box center [775, 67] width 1550 height 26
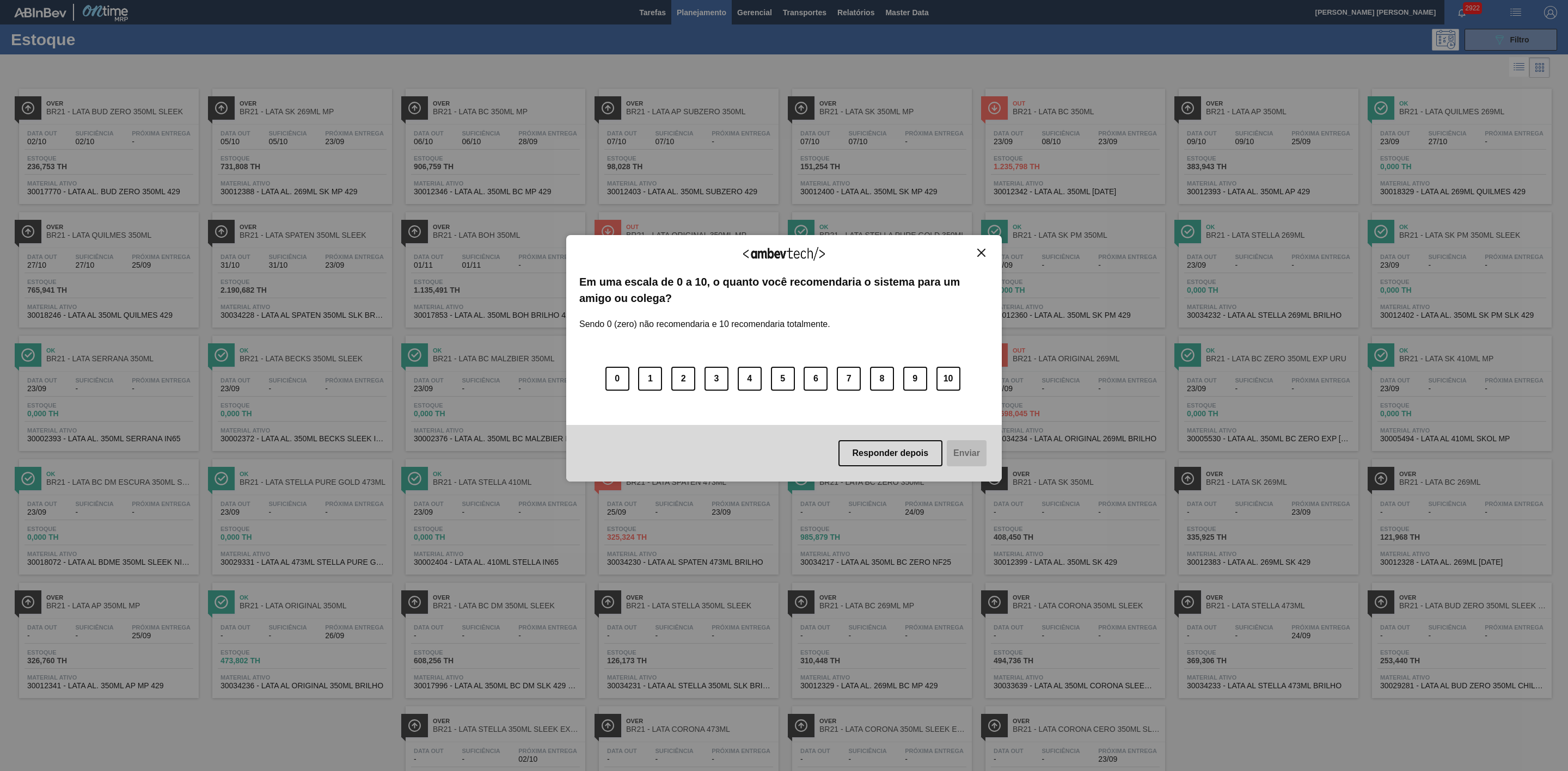
click at [982, 254] on img "Close" at bounding box center [982, 253] width 8 height 8
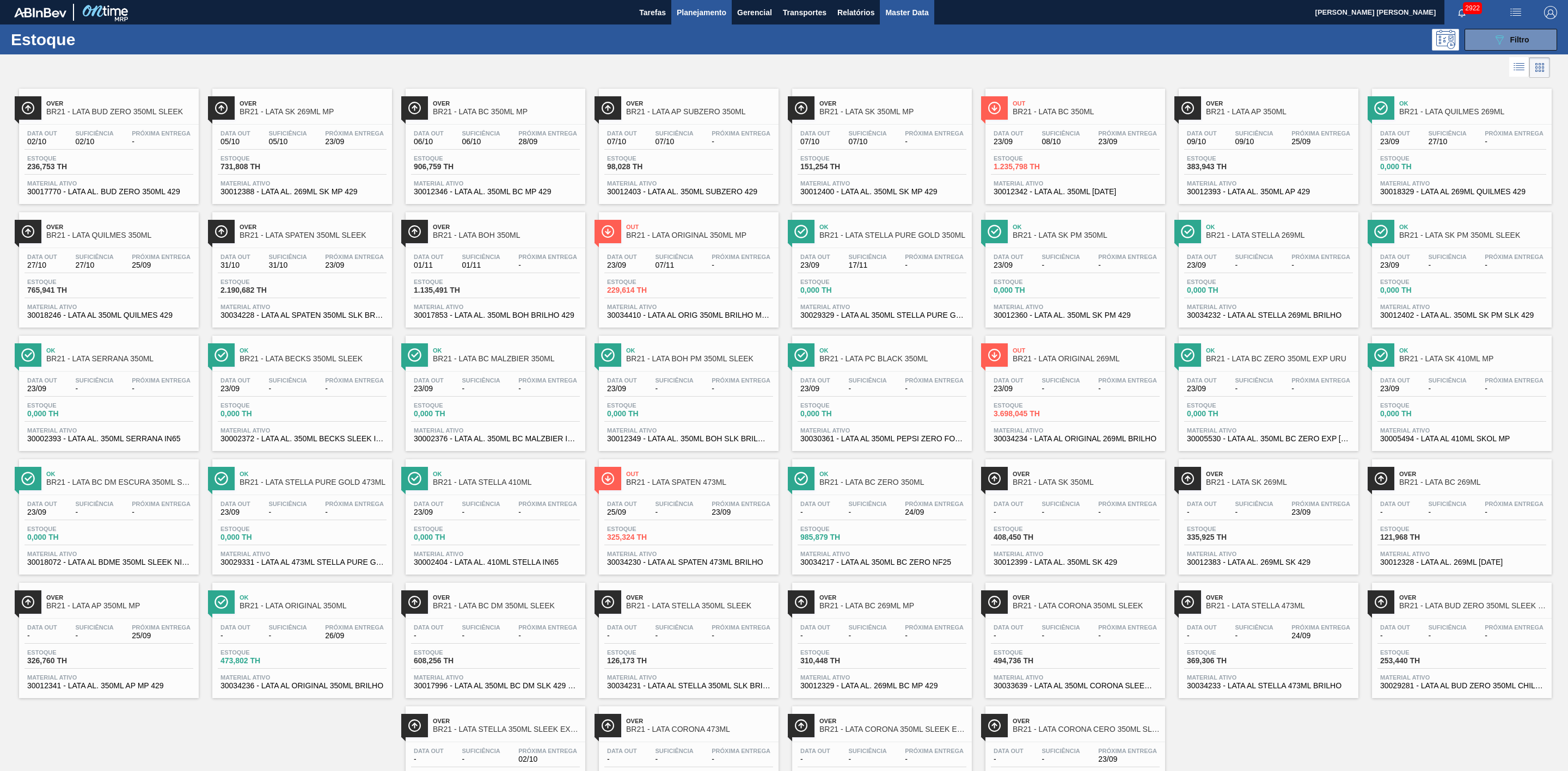
click at [896, 7] on span "Master Data" at bounding box center [907, 13] width 43 height 13
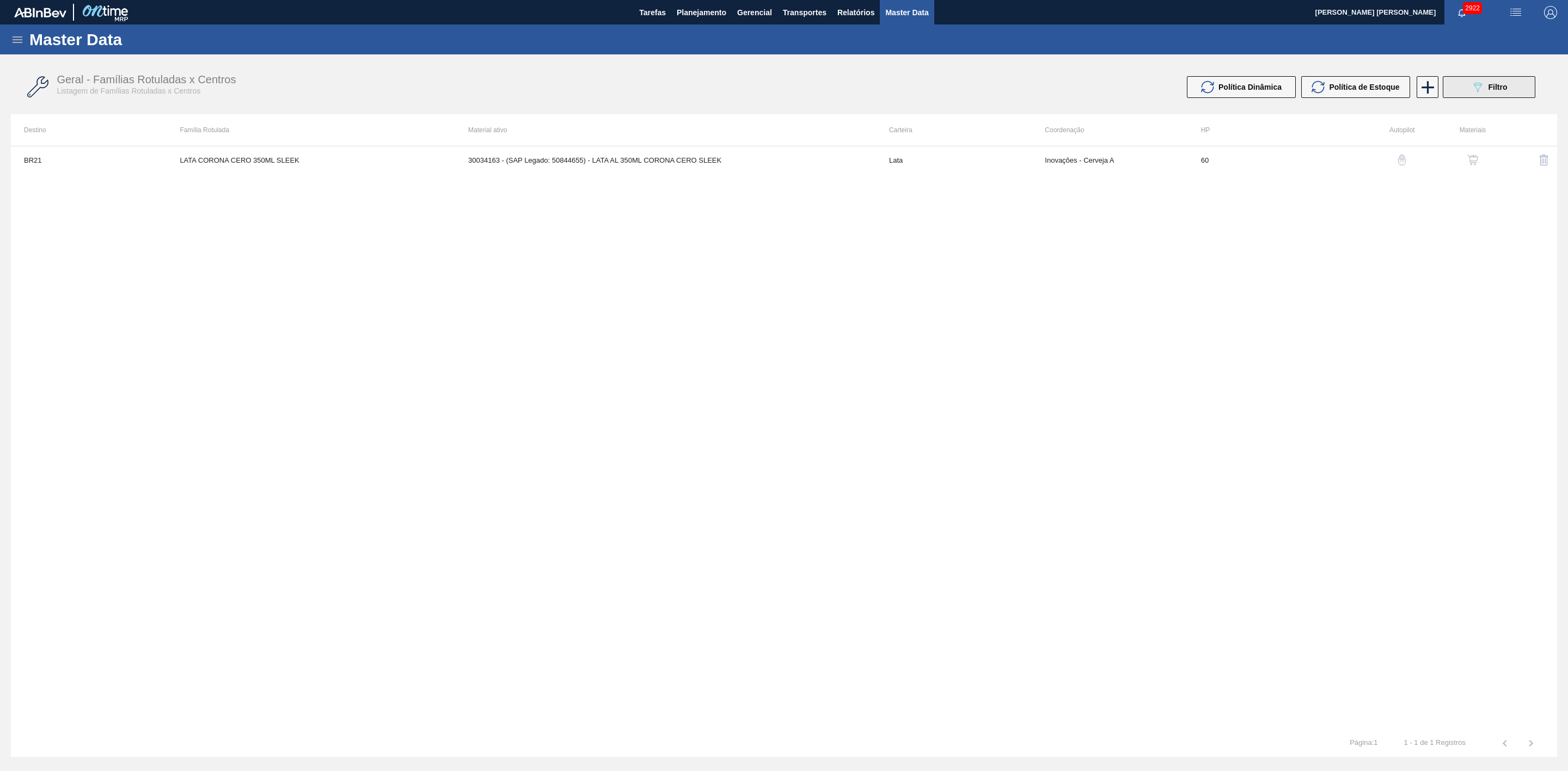
click at [1481, 92] on icon "089F7B8B-B2A5-4AFE-B5C0-19BA573D28AC" at bounding box center [1477, 87] width 13 height 13
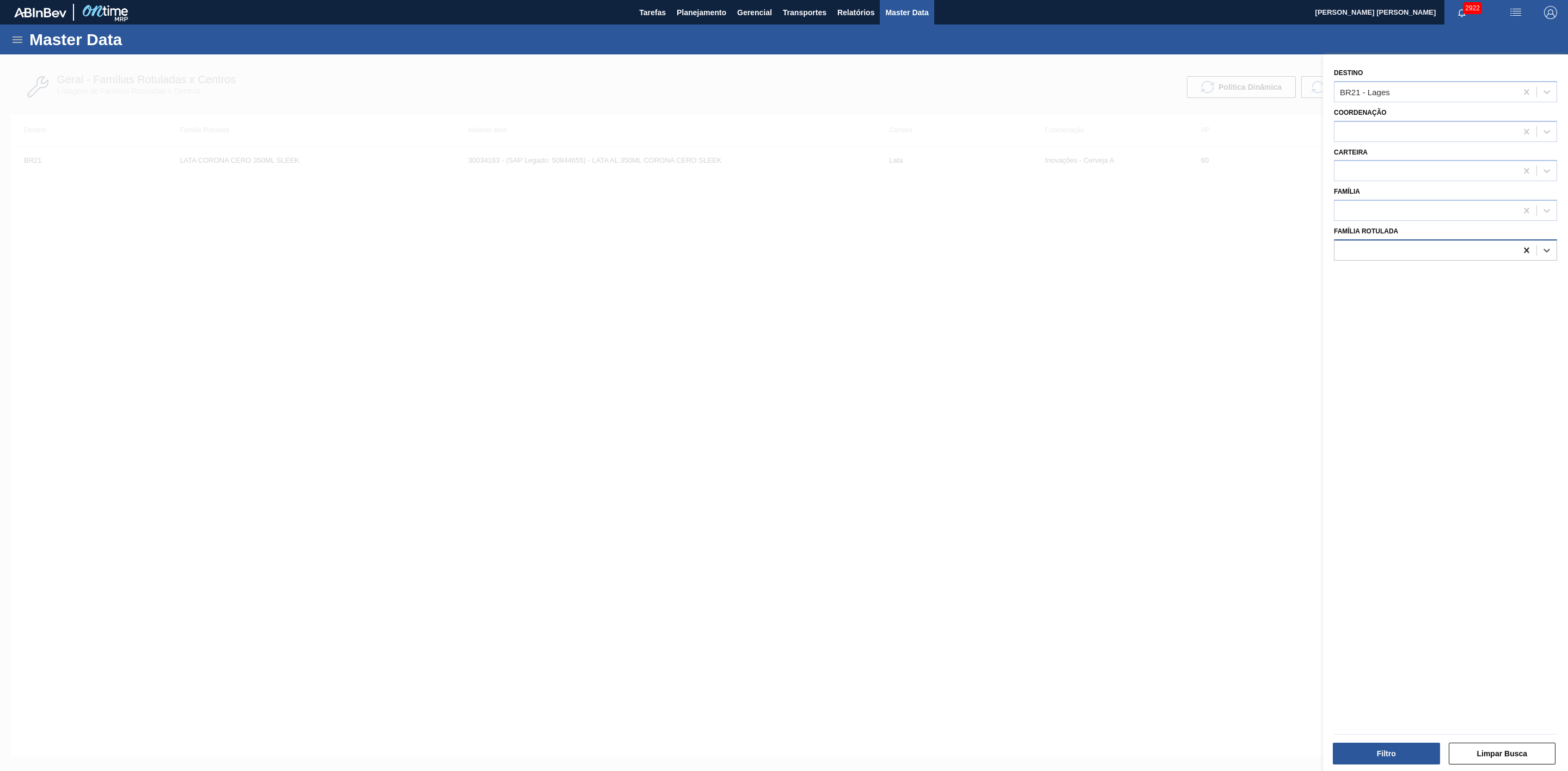
click at [1523, 250] on icon at bounding box center [1526, 251] width 11 height 11
click at [1521, 90] on icon at bounding box center [1526, 92] width 11 height 11
click at [1396, 247] on div at bounding box center [1426, 250] width 183 height 16
type Rotulada "lata bud"
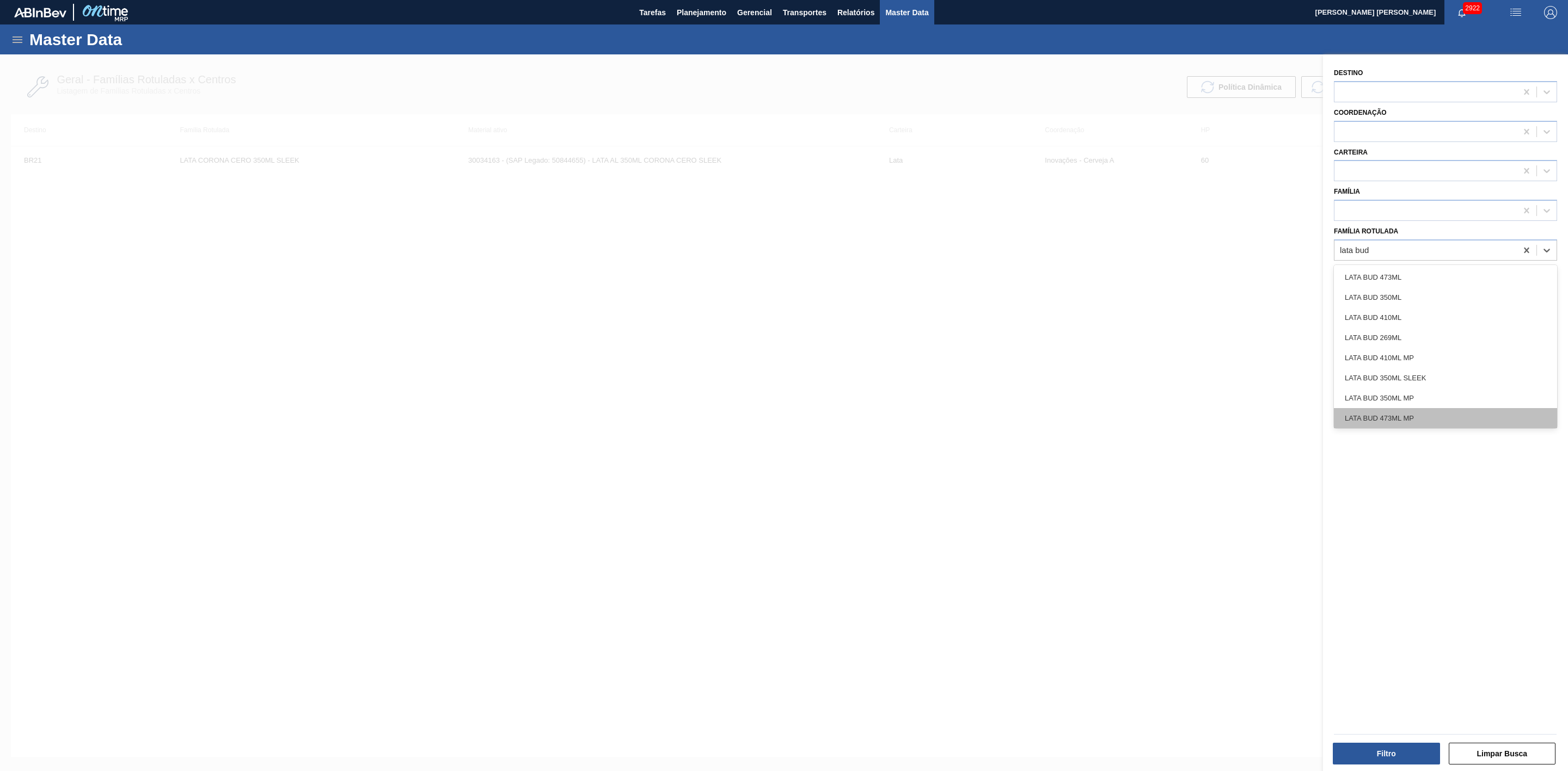
click at [1426, 411] on div "LATA BUD 473ML MP" at bounding box center [1445, 418] width 223 height 20
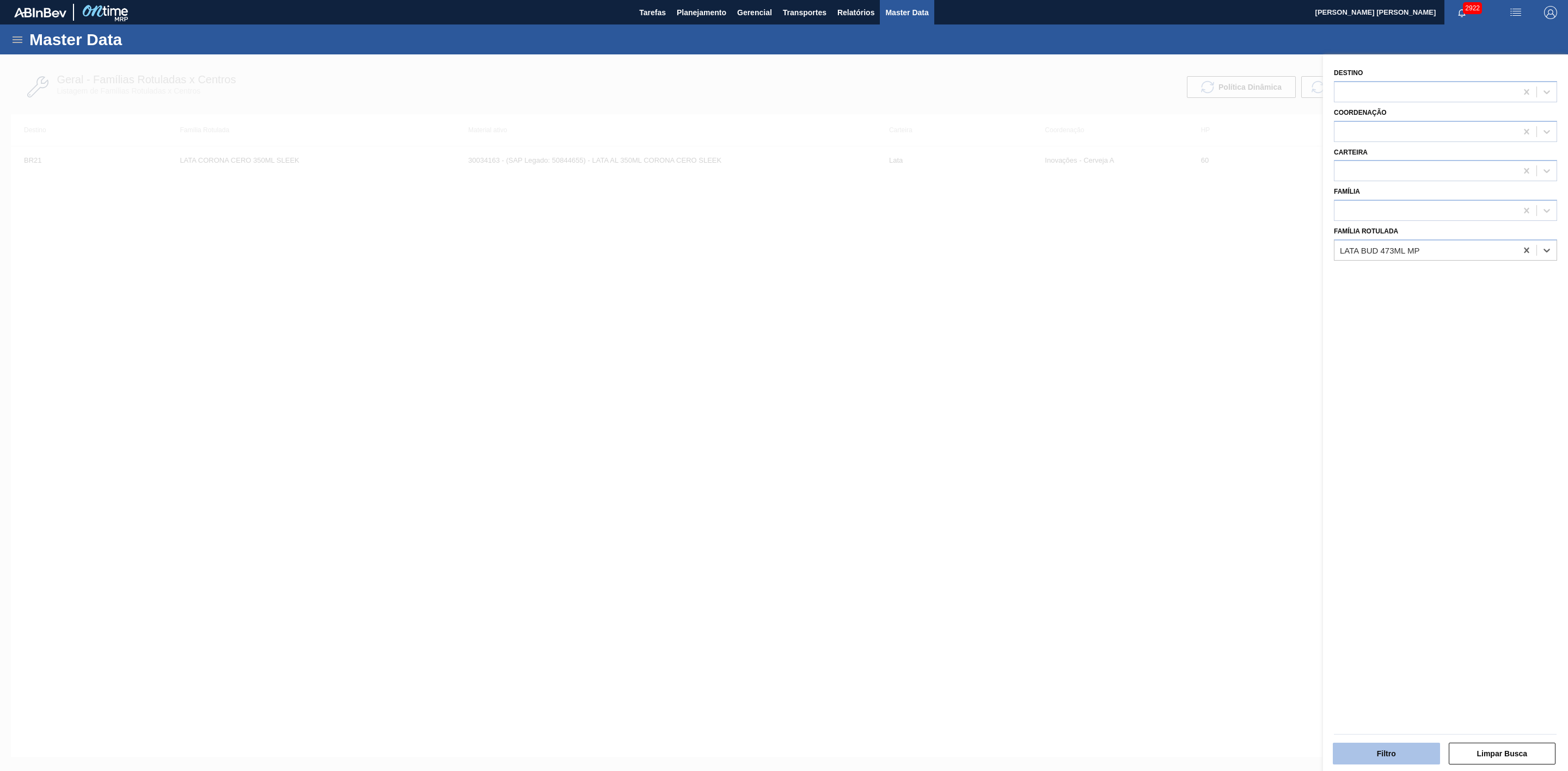
click at [1400, 749] on button "Filtro" at bounding box center [1386, 754] width 107 height 22
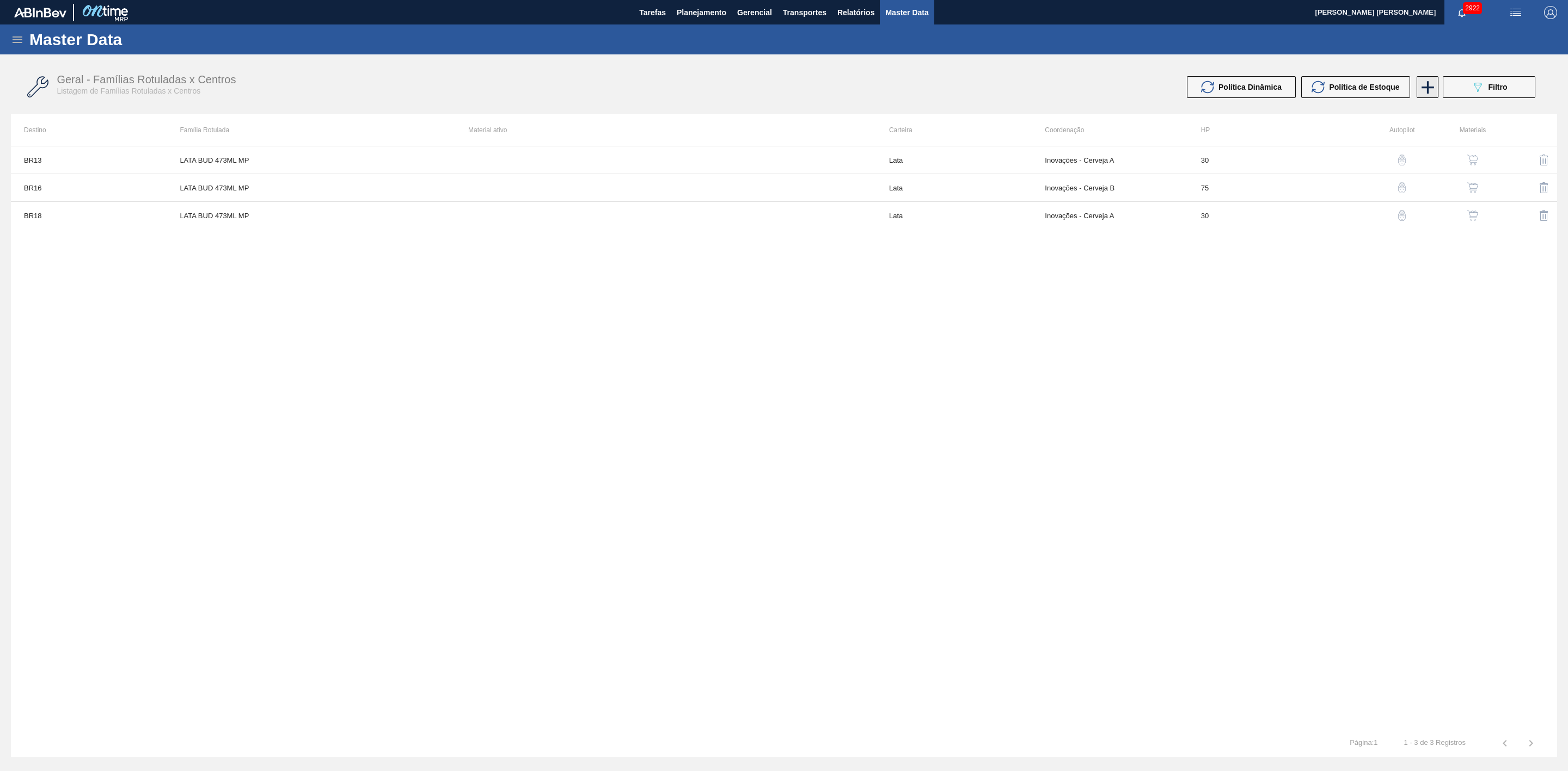
click at [1430, 85] on icon at bounding box center [1428, 87] width 22 height 22
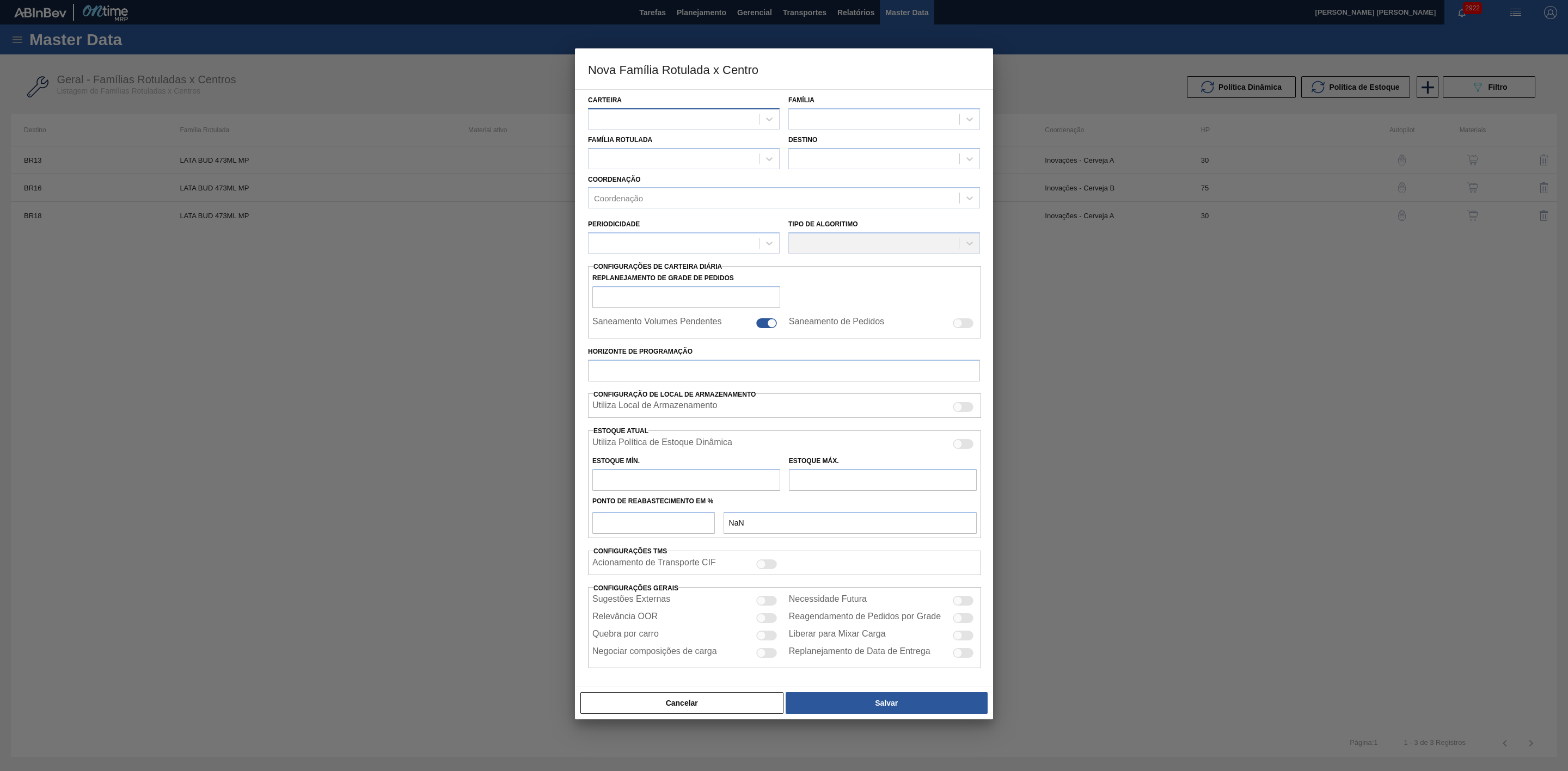
click at [629, 112] on div at bounding box center [673, 119] width 170 height 16
type input "lata"
click at [621, 163] on div "Lata" at bounding box center [684, 166] width 192 height 20
click at [822, 113] on div at bounding box center [873, 119] width 170 height 16
click at [841, 147] on div "Lata" at bounding box center [884, 146] width 192 height 20
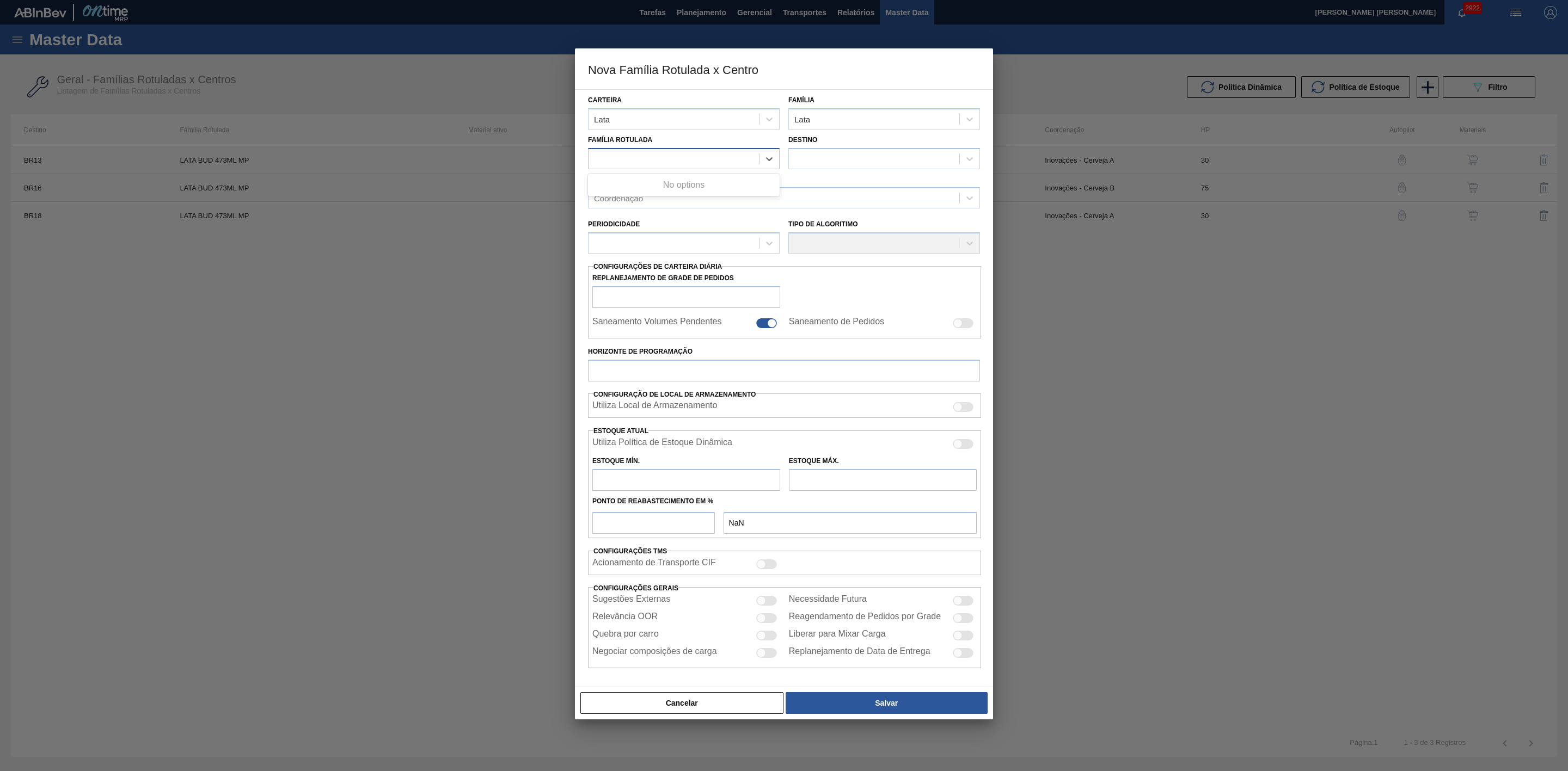
click at [655, 160] on div at bounding box center [673, 158] width 170 height 16
type Rotulada "lata bud 473"
click at [655, 160] on div at bounding box center [673, 158] width 170 height 16
type Rotulada "lata bud 4"
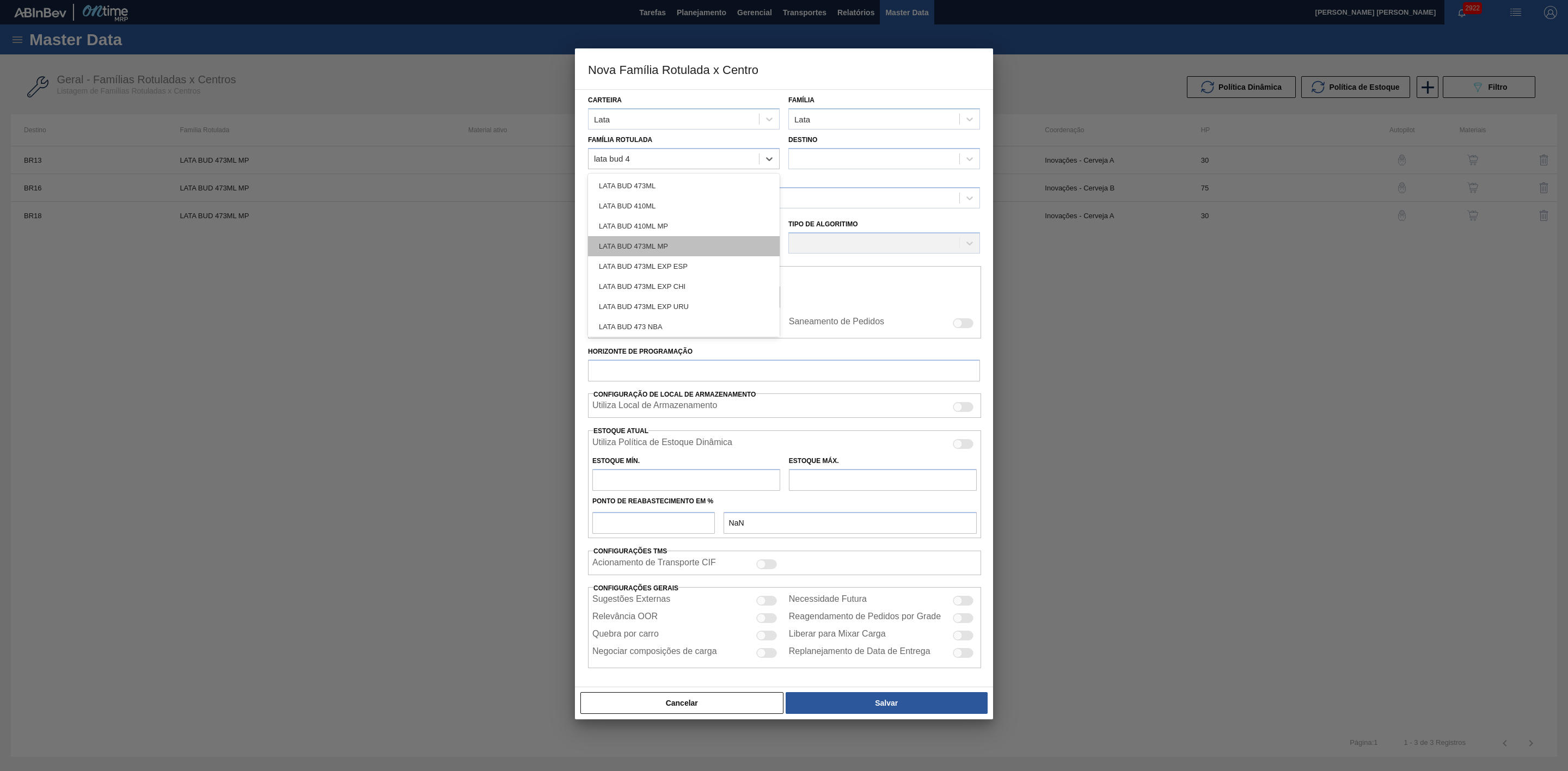
click at [641, 245] on div "LATA BUD 473ML MP" at bounding box center [684, 246] width 192 height 20
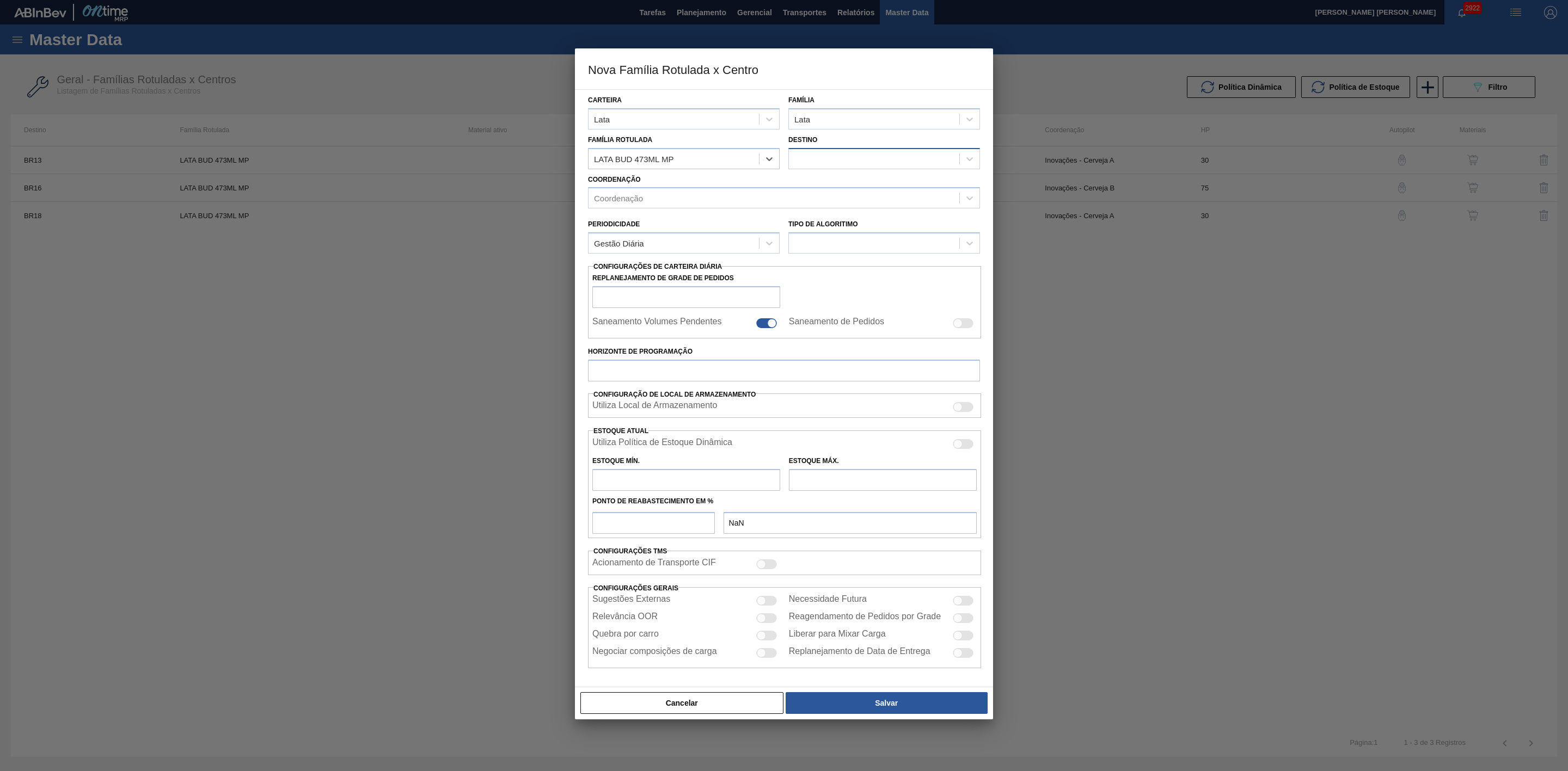
click at [836, 156] on div at bounding box center [873, 158] width 170 height 16
type input "21"
click at [830, 181] on div "BR21 - Lages" at bounding box center [884, 185] width 192 height 20
click at [754, 201] on div "Coordenação" at bounding box center [774, 198] width 371 height 16
type input "ino"
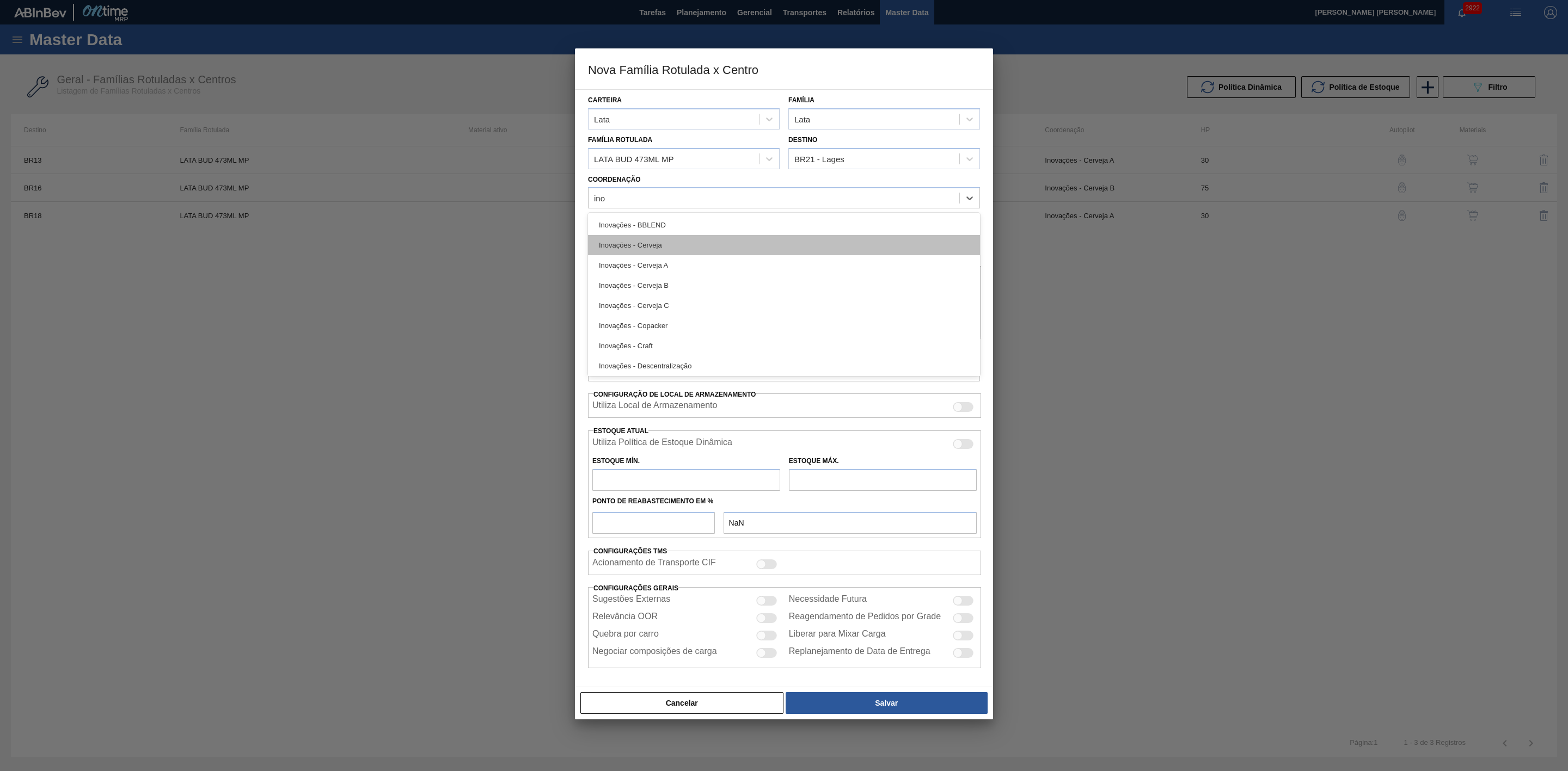
click at [663, 244] on div "Inovações - Cerveja" at bounding box center [784, 245] width 392 height 20
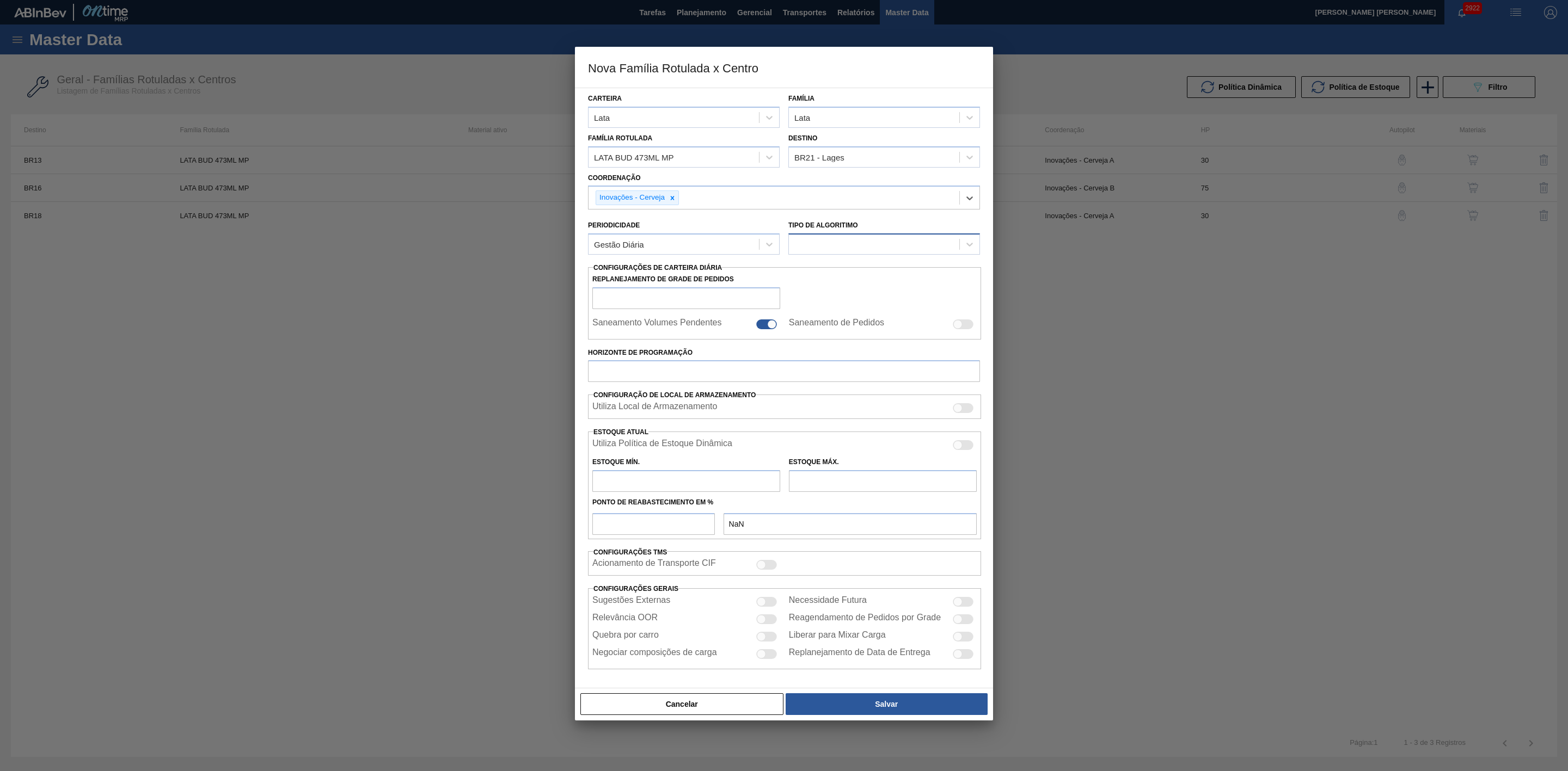
click at [826, 245] on div at bounding box center [873, 244] width 170 height 16
click at [852, 272] on div "Política Objetiva" at bounding box center [884, 271] width 192 height 20
type input "0"
type input "100"
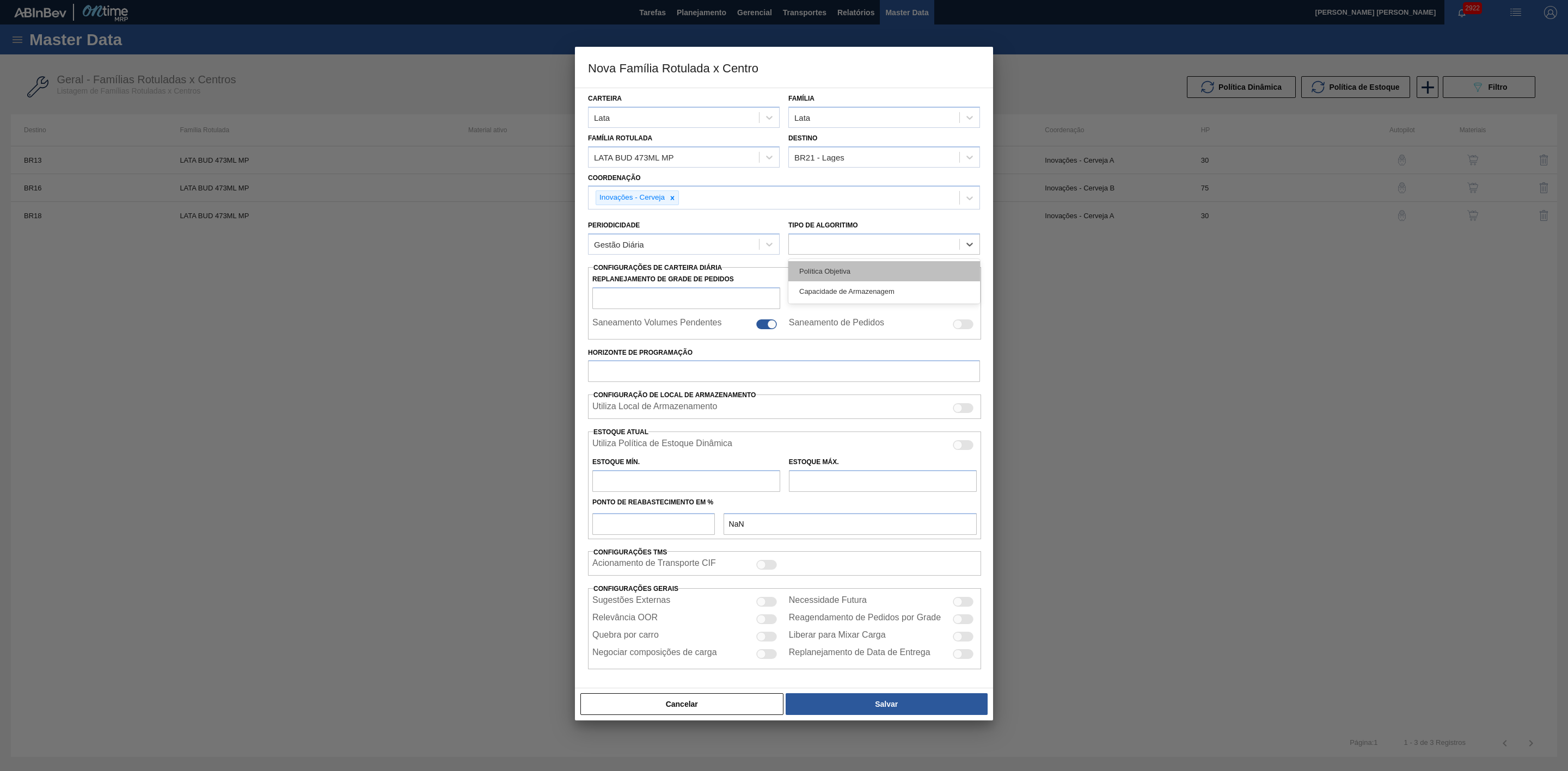
type input "0,000"
click at [643, 376] on input "Horizonte de Programação" at bounding box center [784, 371] width 392 height 22
type input "30"
click at [771, 642] on div at bounding box center [766, 637] width 21 height 10
checkbox input "true"
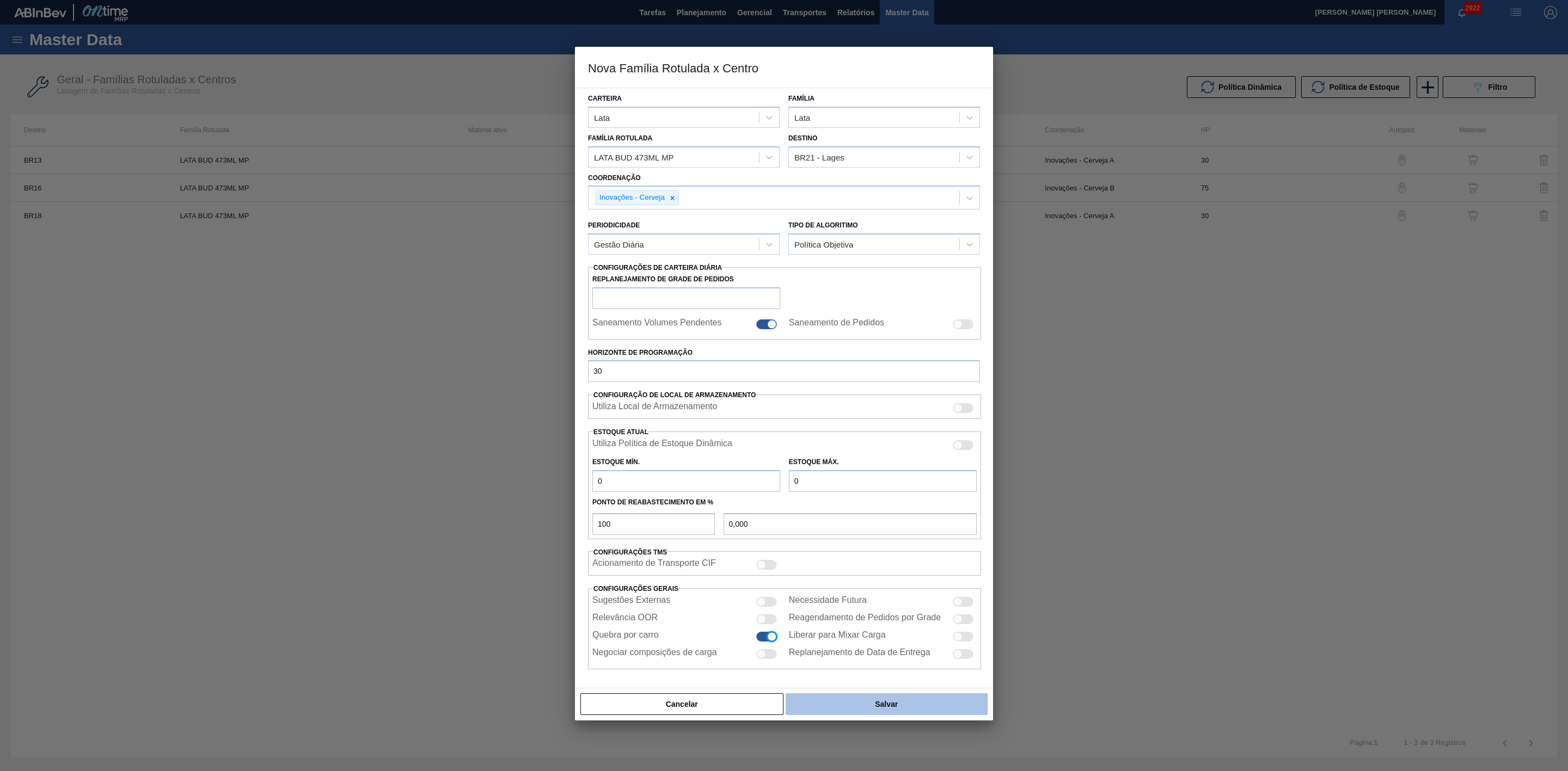
click at [905, 704] on button "Salvar" at bounding box center [886, 704] width 202 height 22
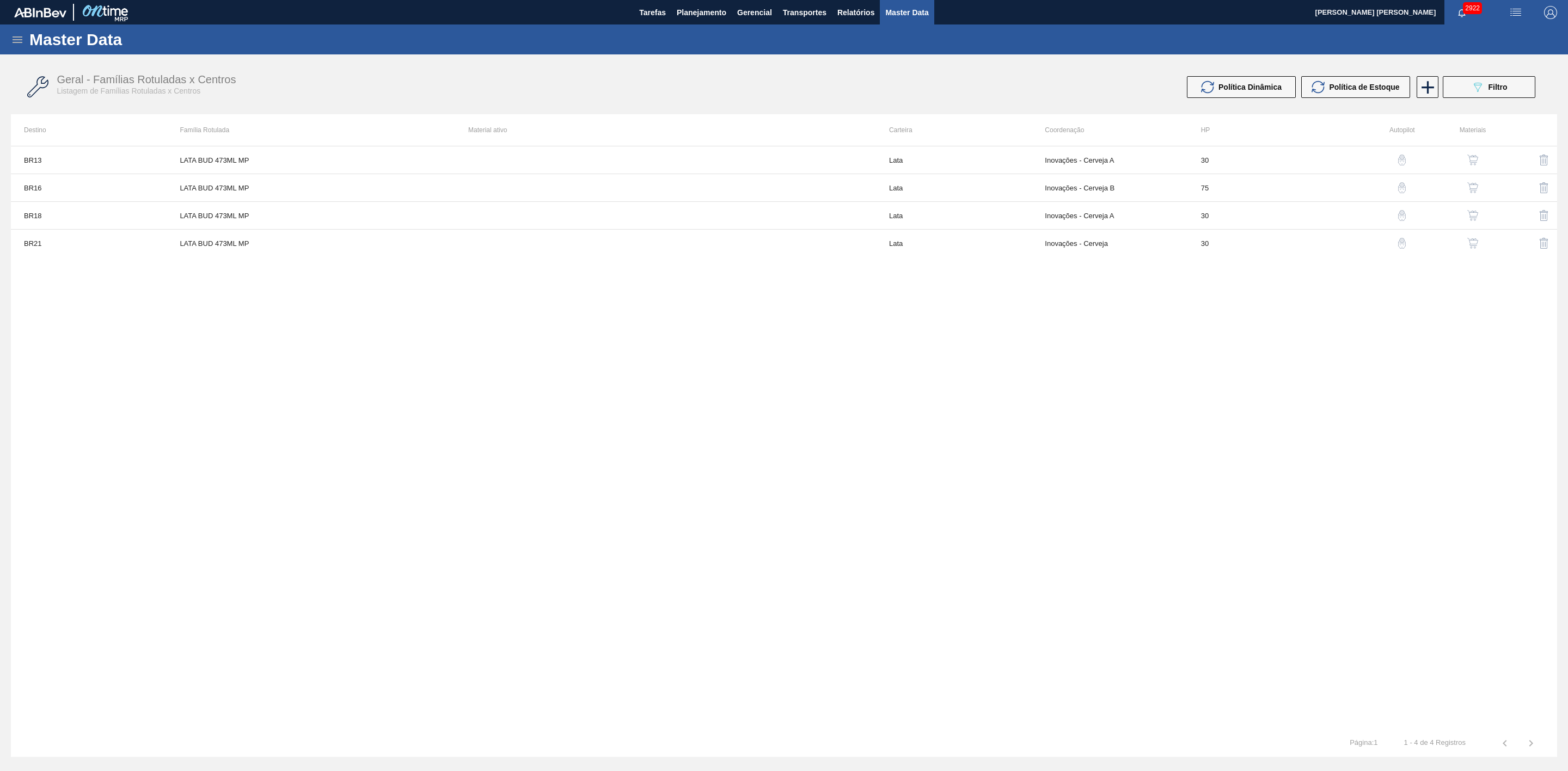
click at [1472, 247] on img "button" at bounding box center [1473, 243] width 11 height 11
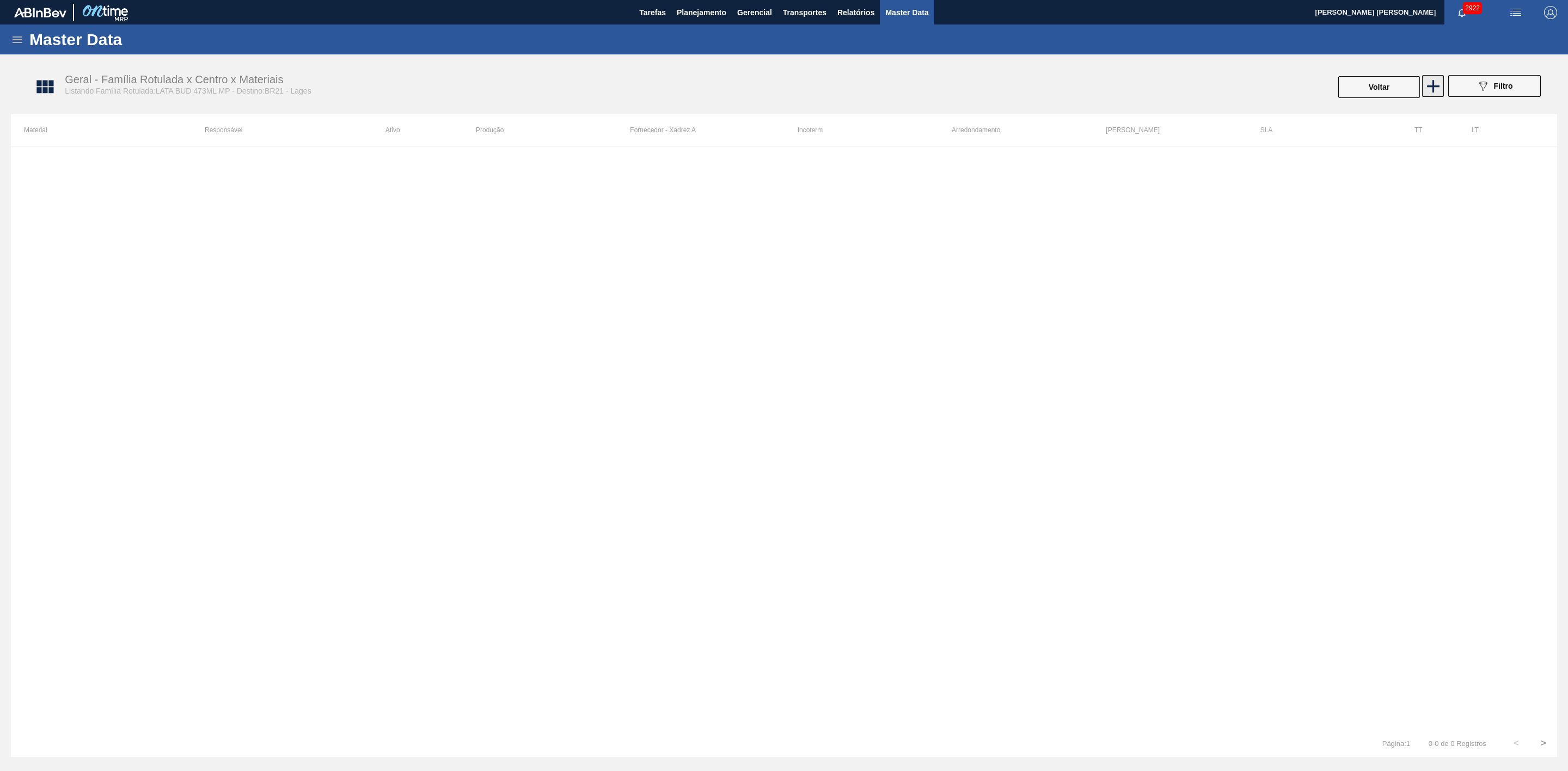
click at [1429, 92] on icon at bounding box center [1433, 86] width 22 height 22
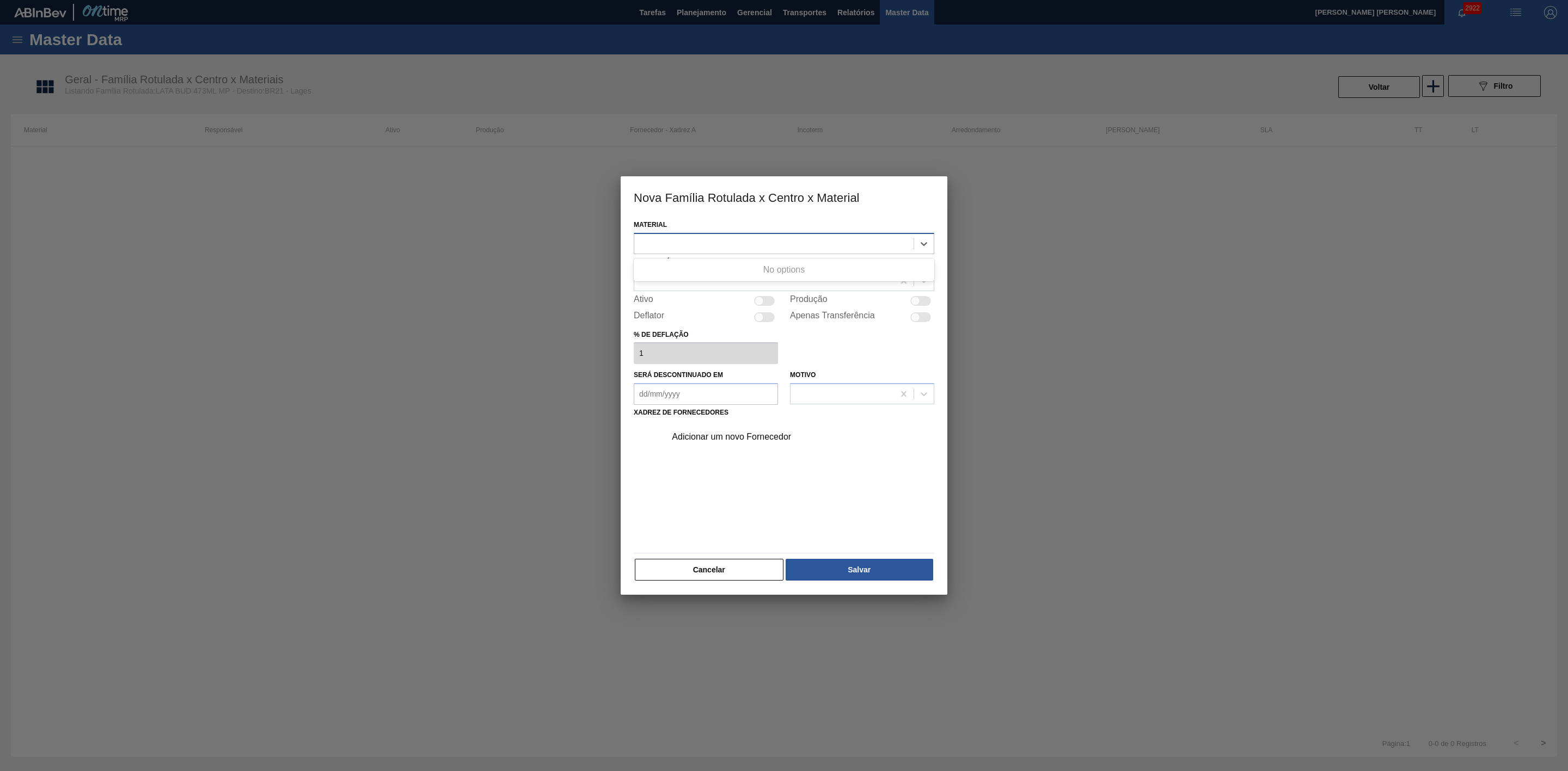
click at [777, 250] on div at bounding box center [774, 243] width 279 height 16
click at [748, 242] on div at bounding box center [774, 243] width 279 height 16
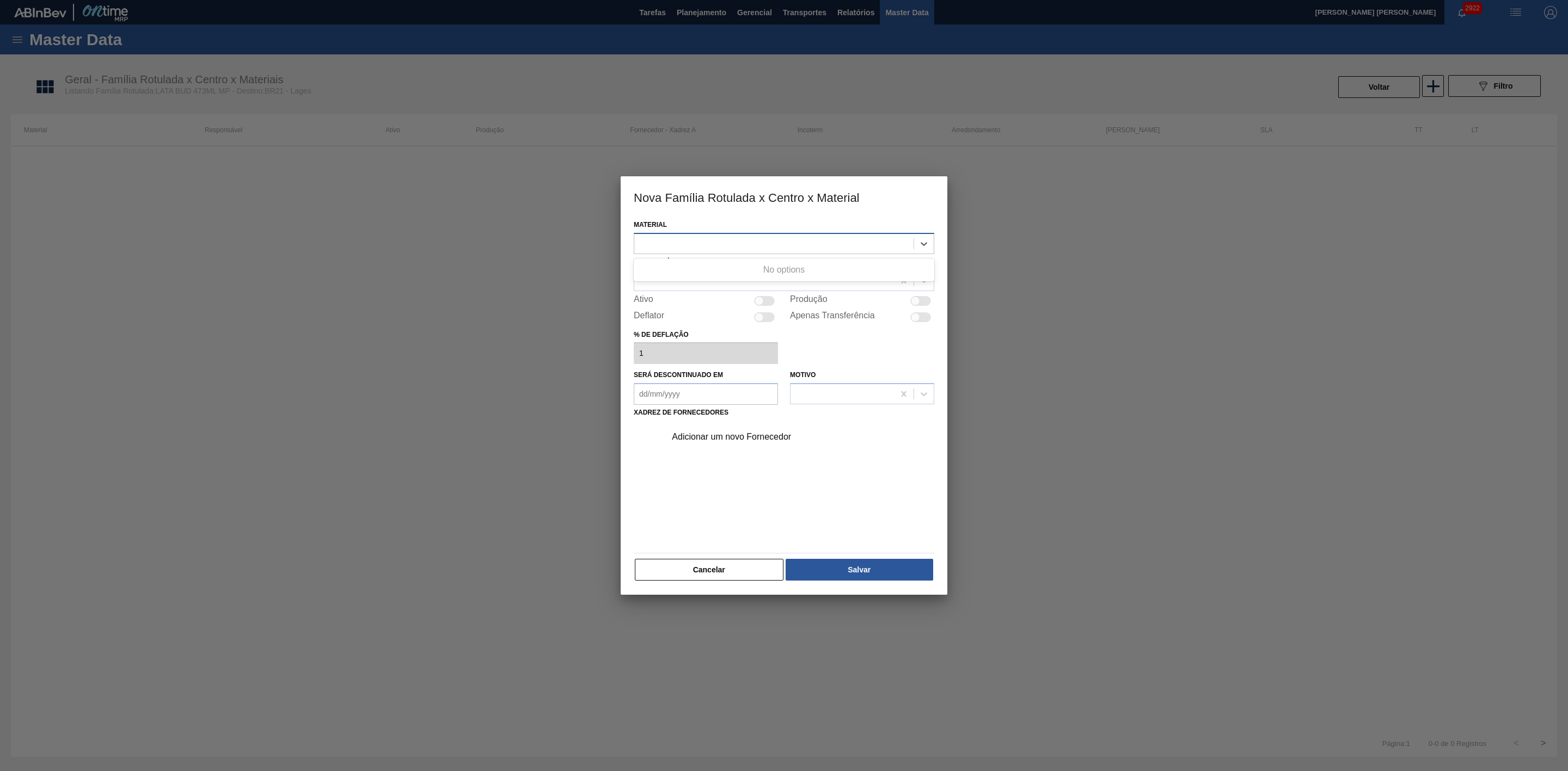
click at [748, 242] on div at bounding box center [774, 243] width 279 height 16
click at [732, 567] on button "Cancelar" at bounding box center [709, 570] width 149 height 22
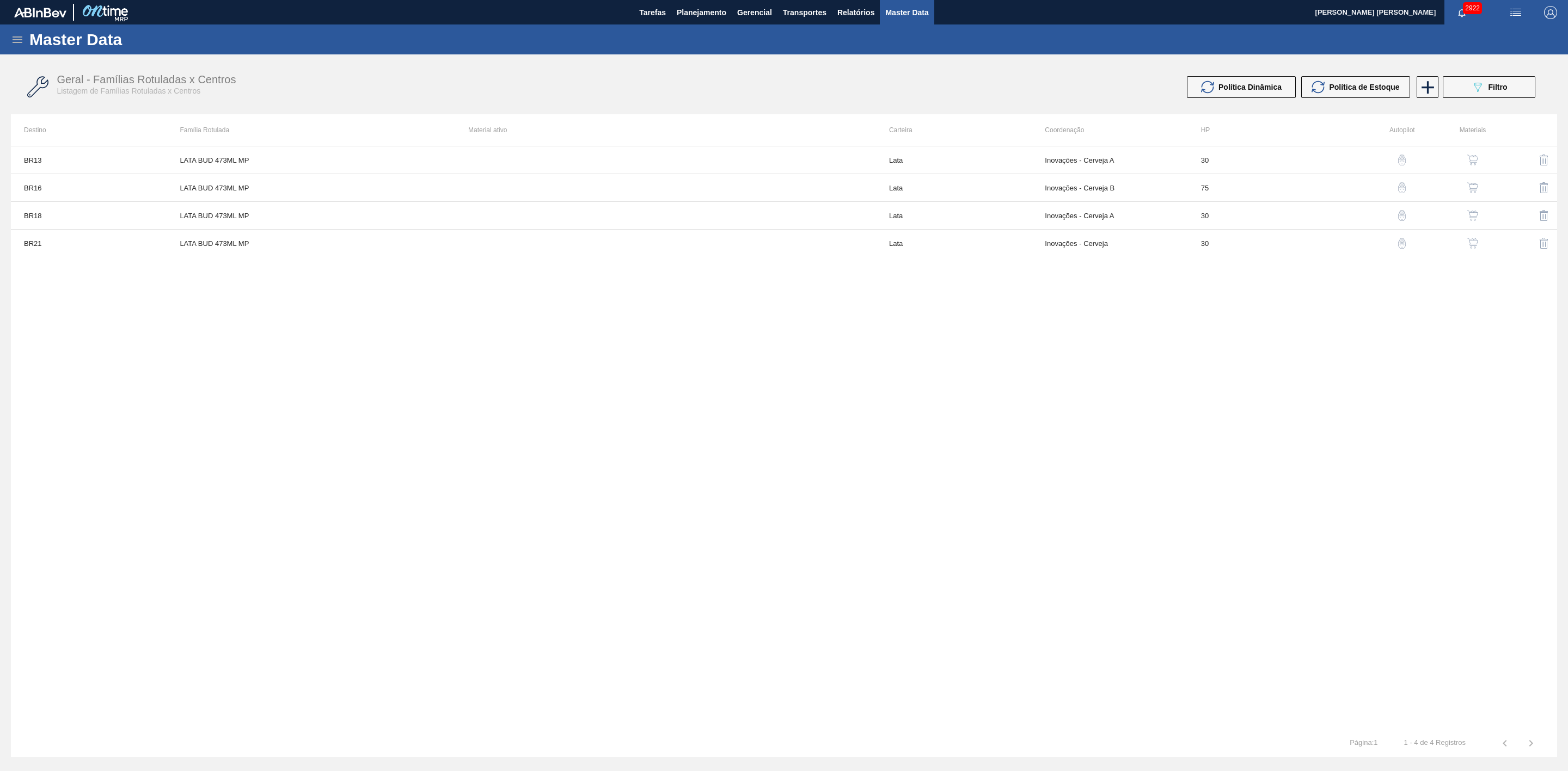
click at [1544, 240] on img "button" at bounding box center [1544, 243] width 13 height 13
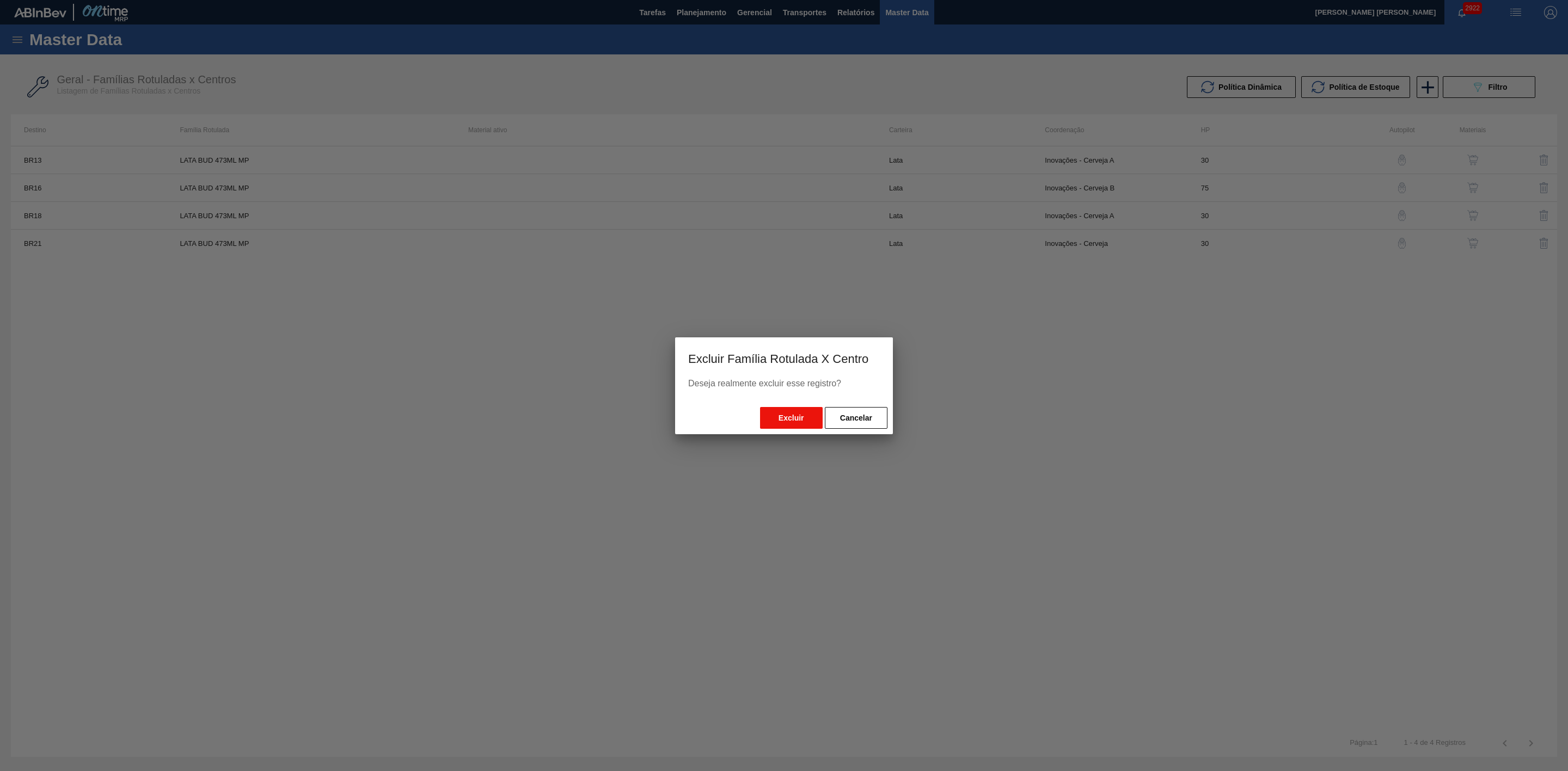
click at [779, 419] on button "Excluir" at bounding box center [791, 417] width 63 height 22
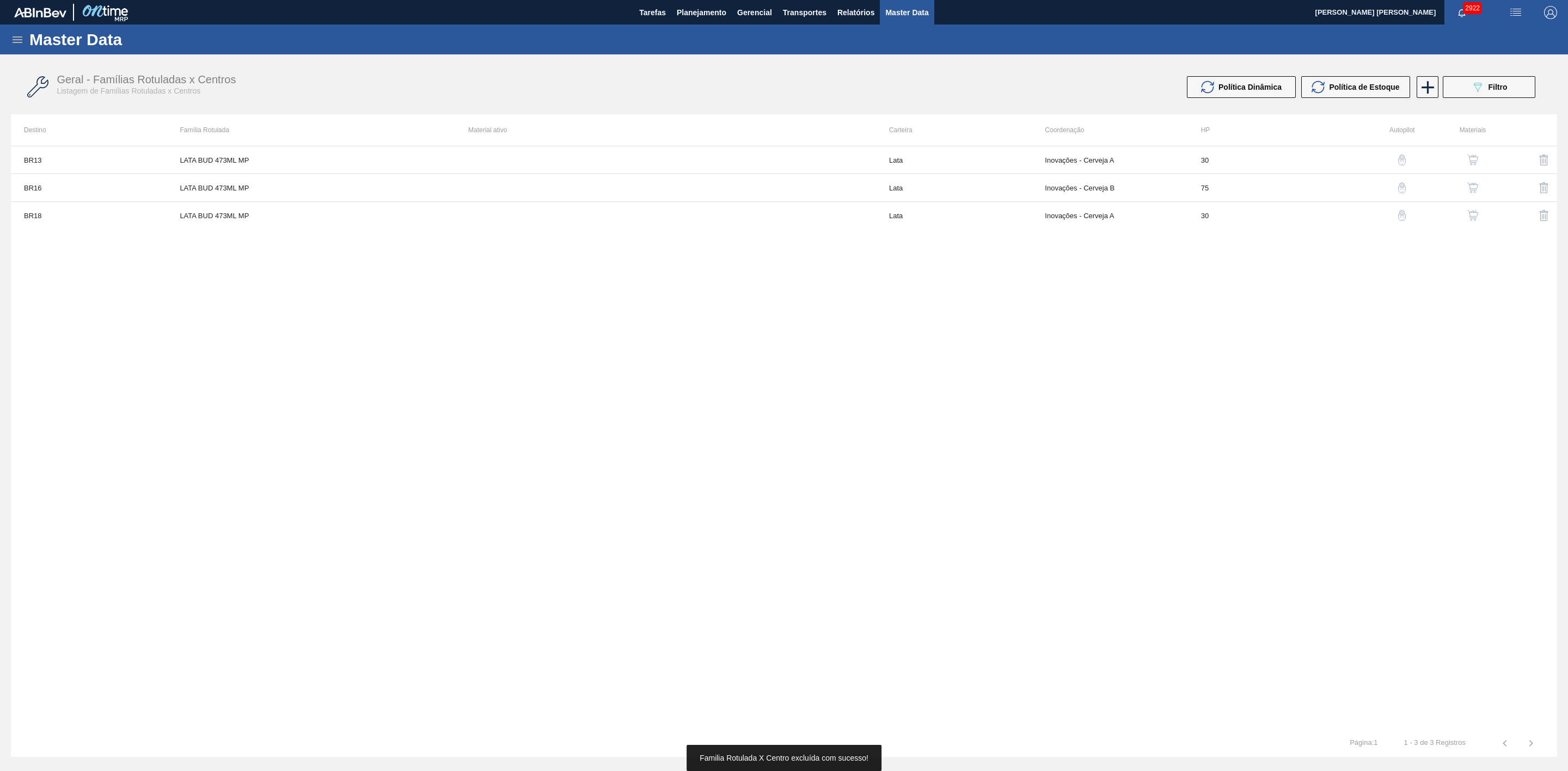
click at [1516, 17] on img "button" at bounding box center [1515, 13] width 13 height 13
click at [1482, 92] on div at bounding box center [784, 386] width 1568 height 771
click at [1469, 89] on button "089F7B8B-B2A5-4AFE-B5C0-19BA573D28AC Filtro" at bounding box center [1489, 87] width 92 height 22
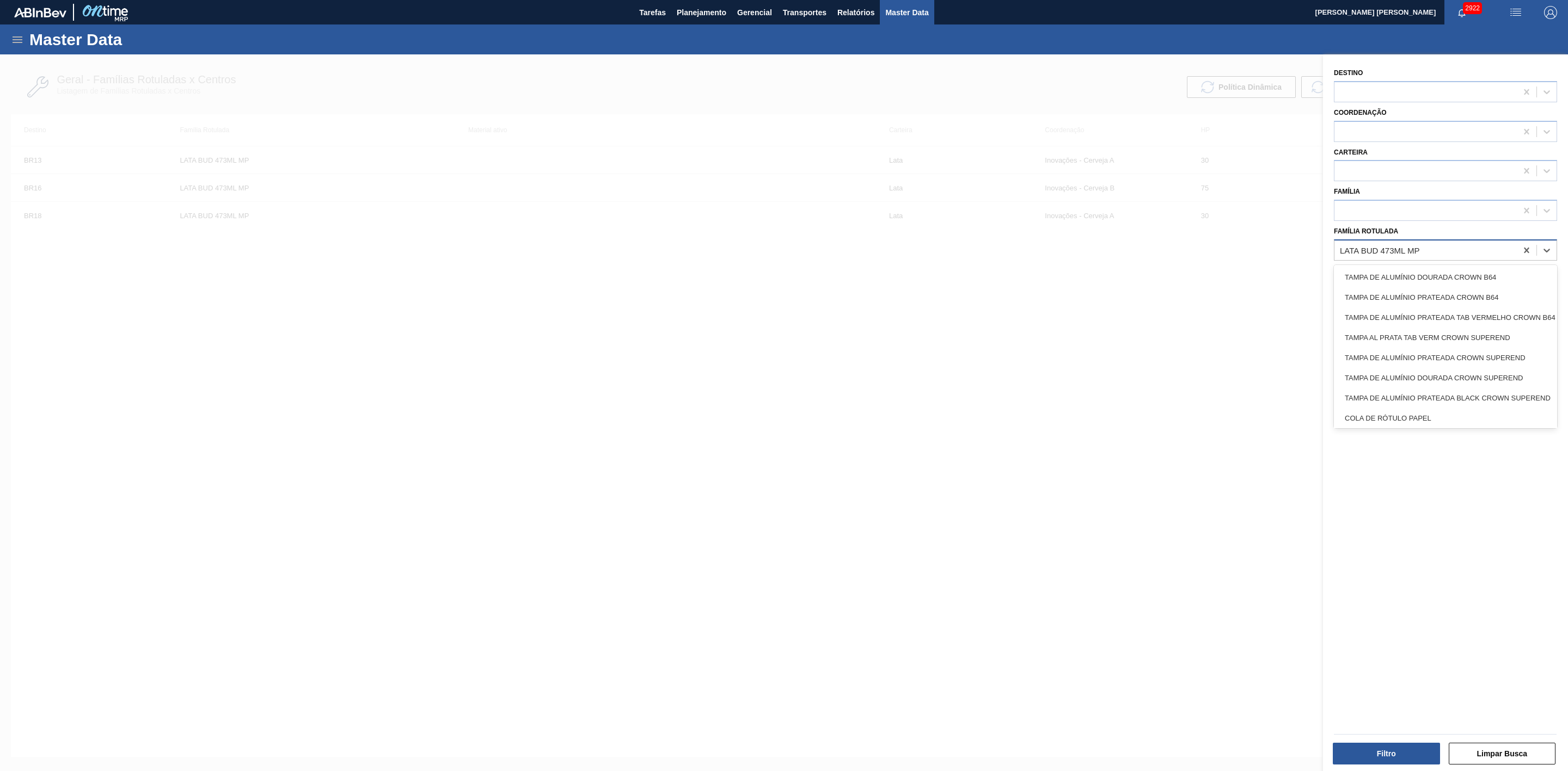
click at [1473, 251] on div "LATA BUD 473ML MP" at bounding box center [1426, 250] width 183 height 16
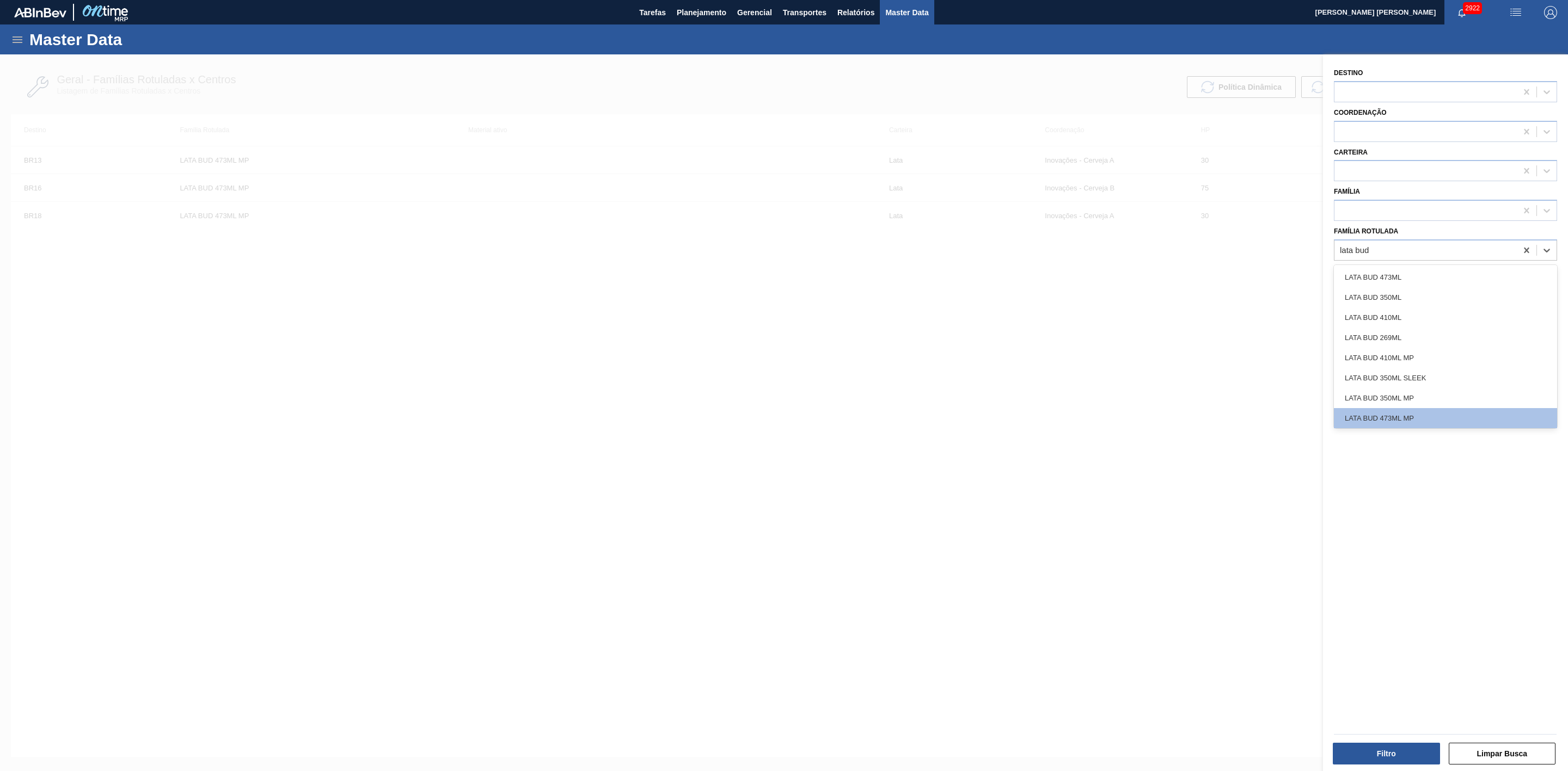
type Rotulada "lata bud"
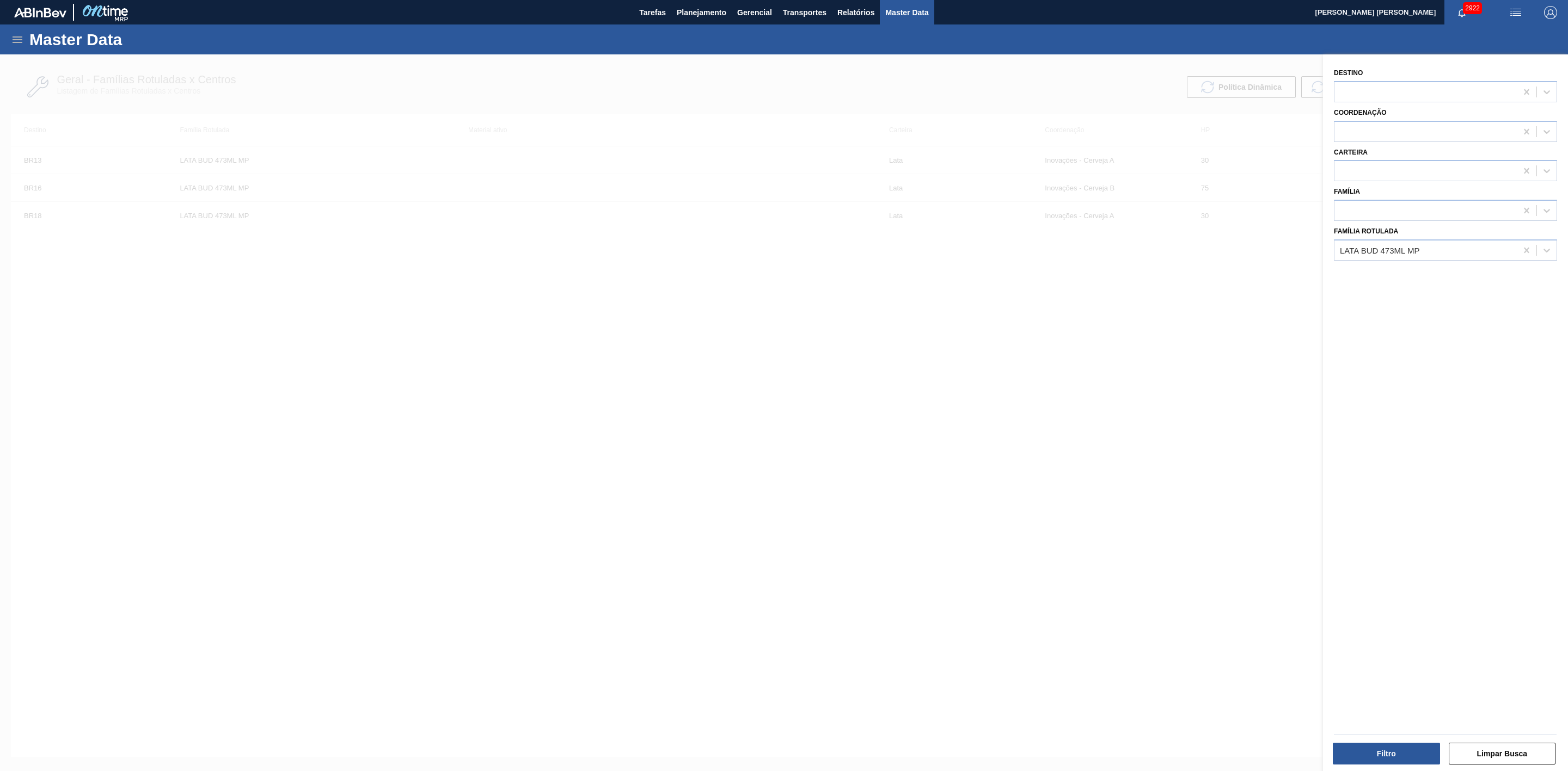
click at [1217, 417] on div at bounding box center [784, 440] width 1568 height 771
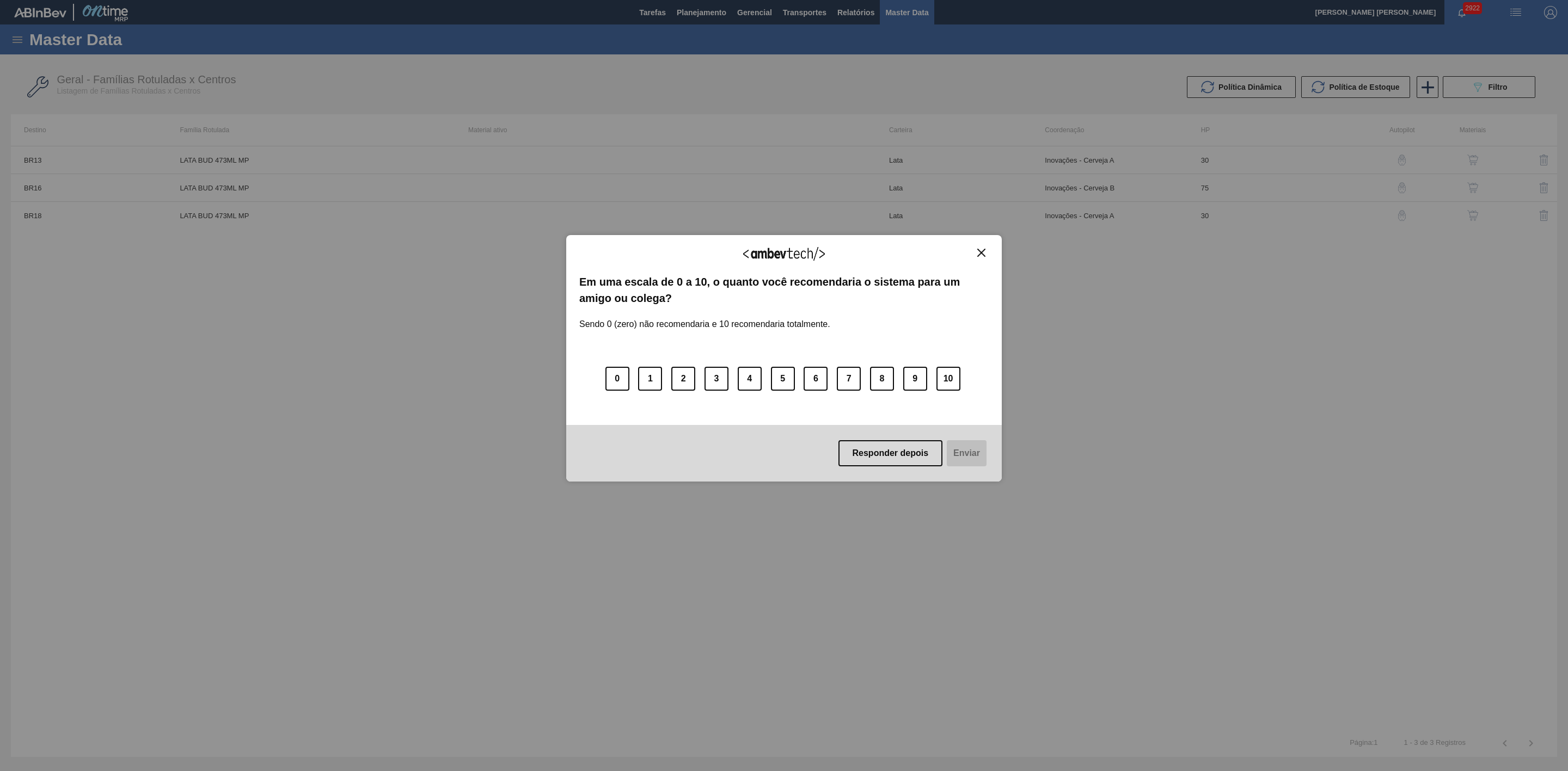
click at [983, 250] on img "Close" at bounding box center [982, 253] width 8 height 8
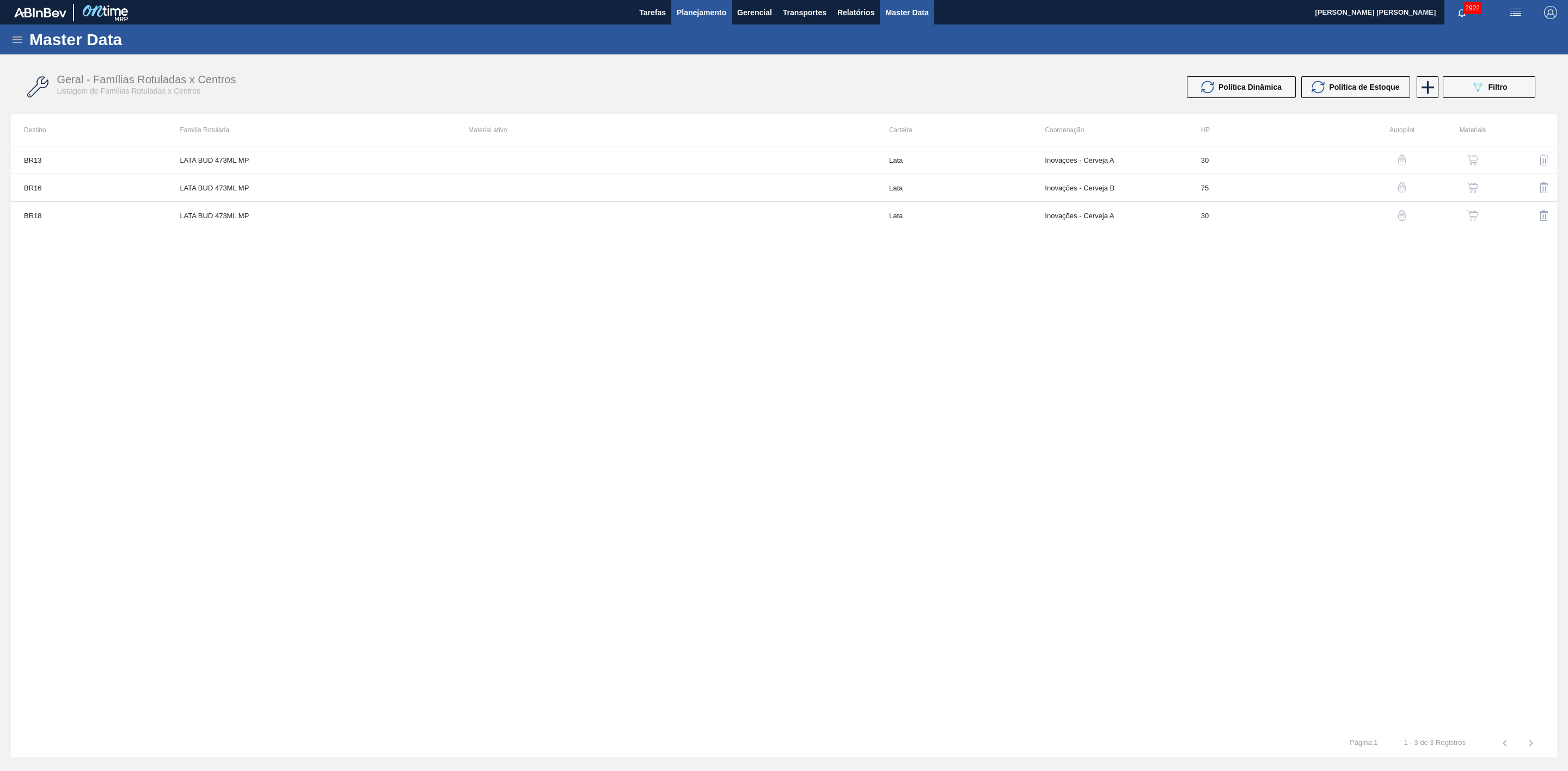
click at [717, 18] on span "Planejamento" at bounding box center [701, 13] width 49 height 13
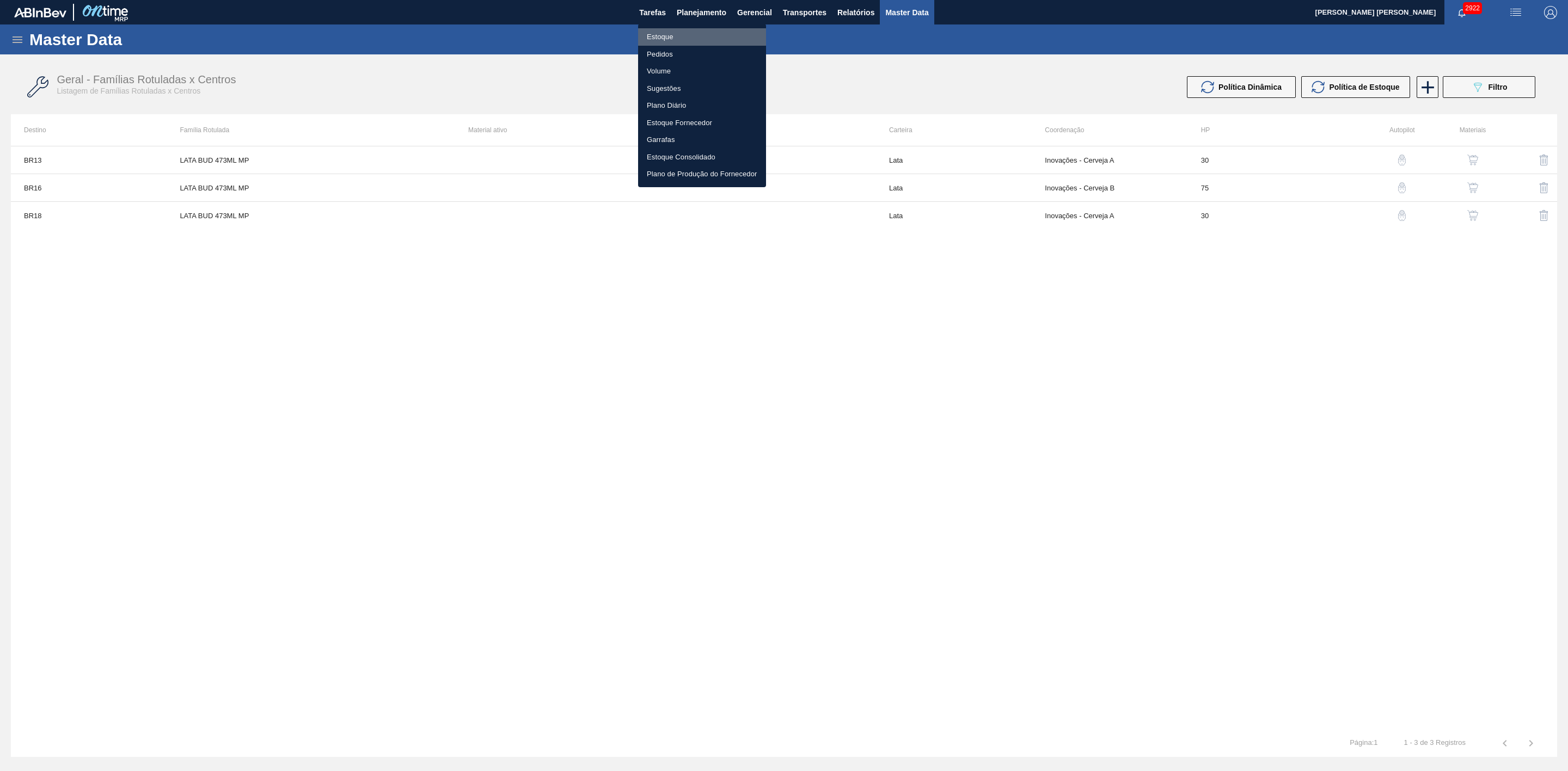
click at [658, 39] on li "Estoque" at bounding box center [702, 37] width 128 height 17
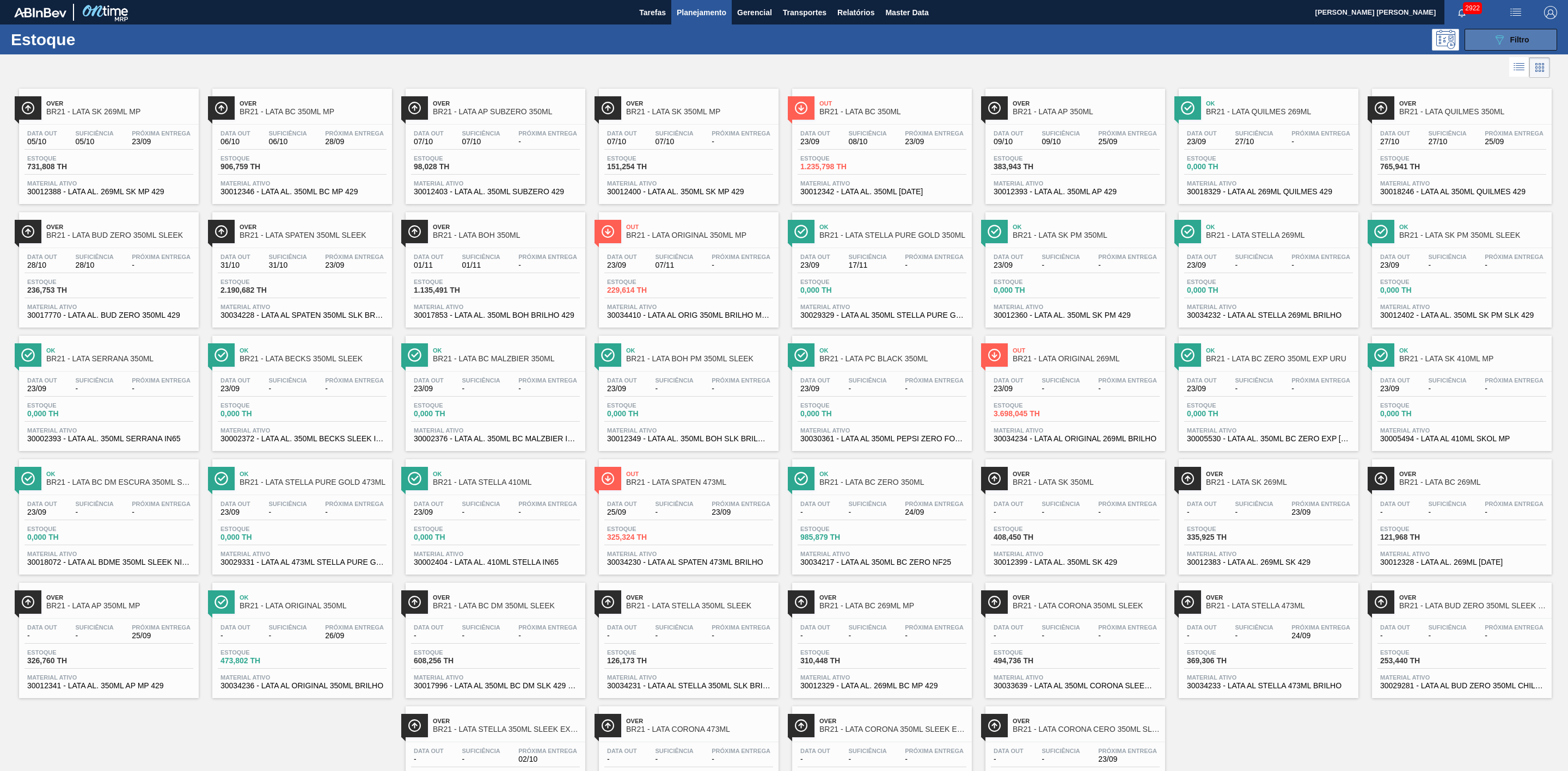
click at [1488, 37] on button "089F7B8B-B2A5-4AFE-B5C0-19BA573D28AC Filtro" at bounding box center [1510, 40] width 92 height 22
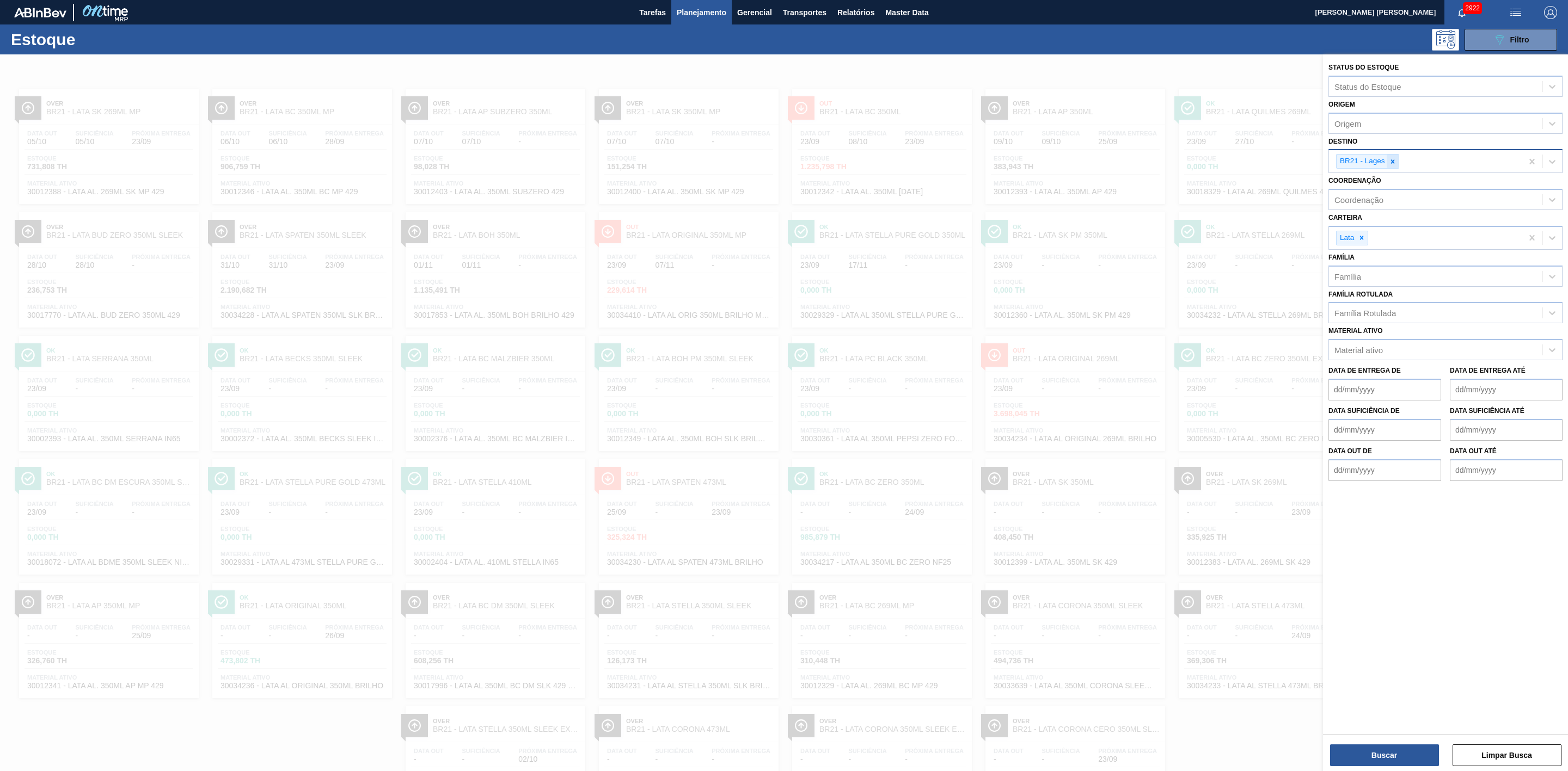
click at [1393, 158] on icon at bounding box center [1392, 161] width 8 height 8
type input "16"
click at [1371, 187] on div "BR16 - Jacareí" at bounding box center [1445, 187] width 234 height 20
click at [1405, 749] on button "Buscar" at bounding box center [1384, 755] width 109 height 22
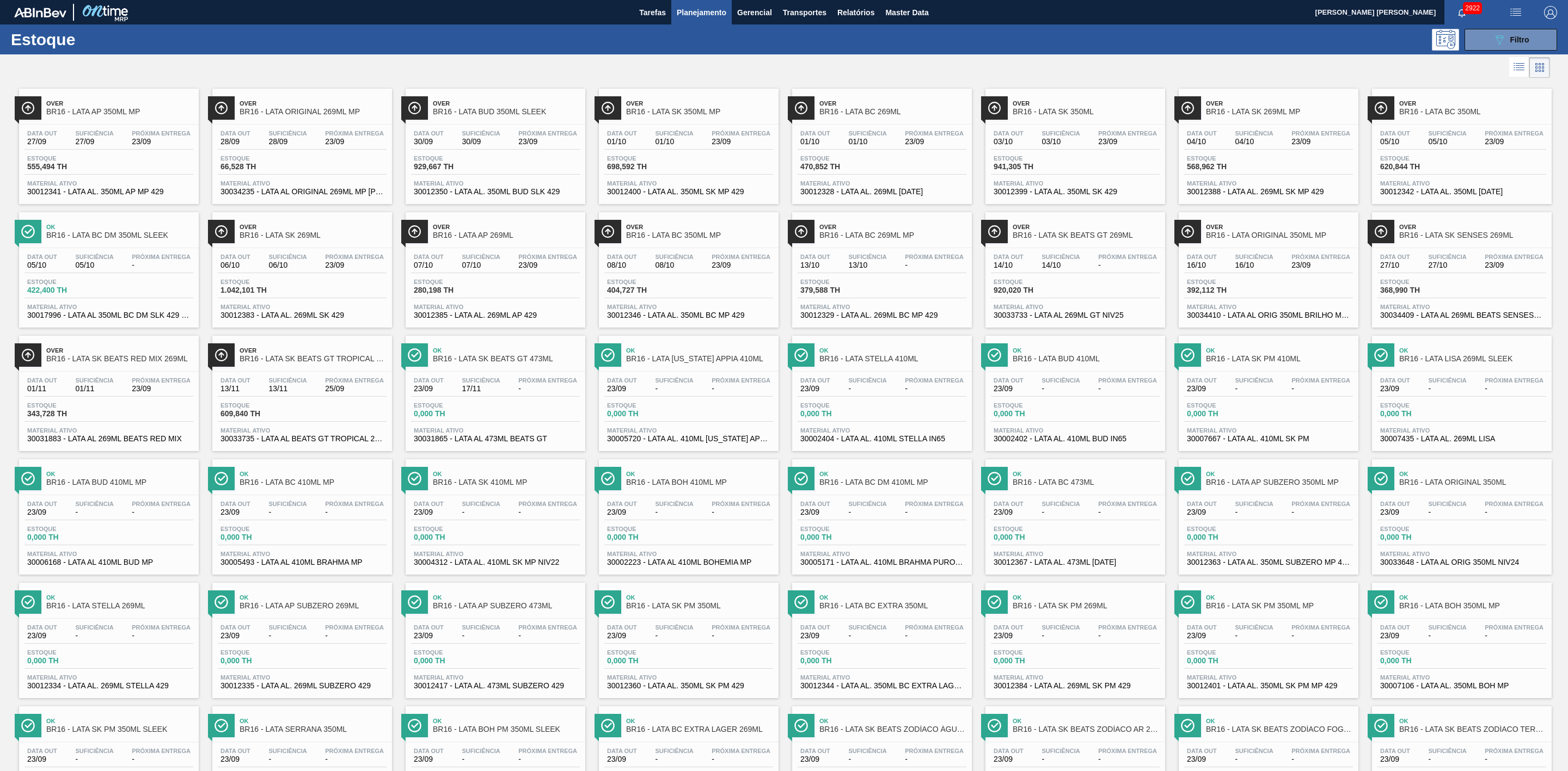
click at [332, 234] on span "BR16 - LATA SK 269ML" at bounding box center [313, 235] width 147 height 8
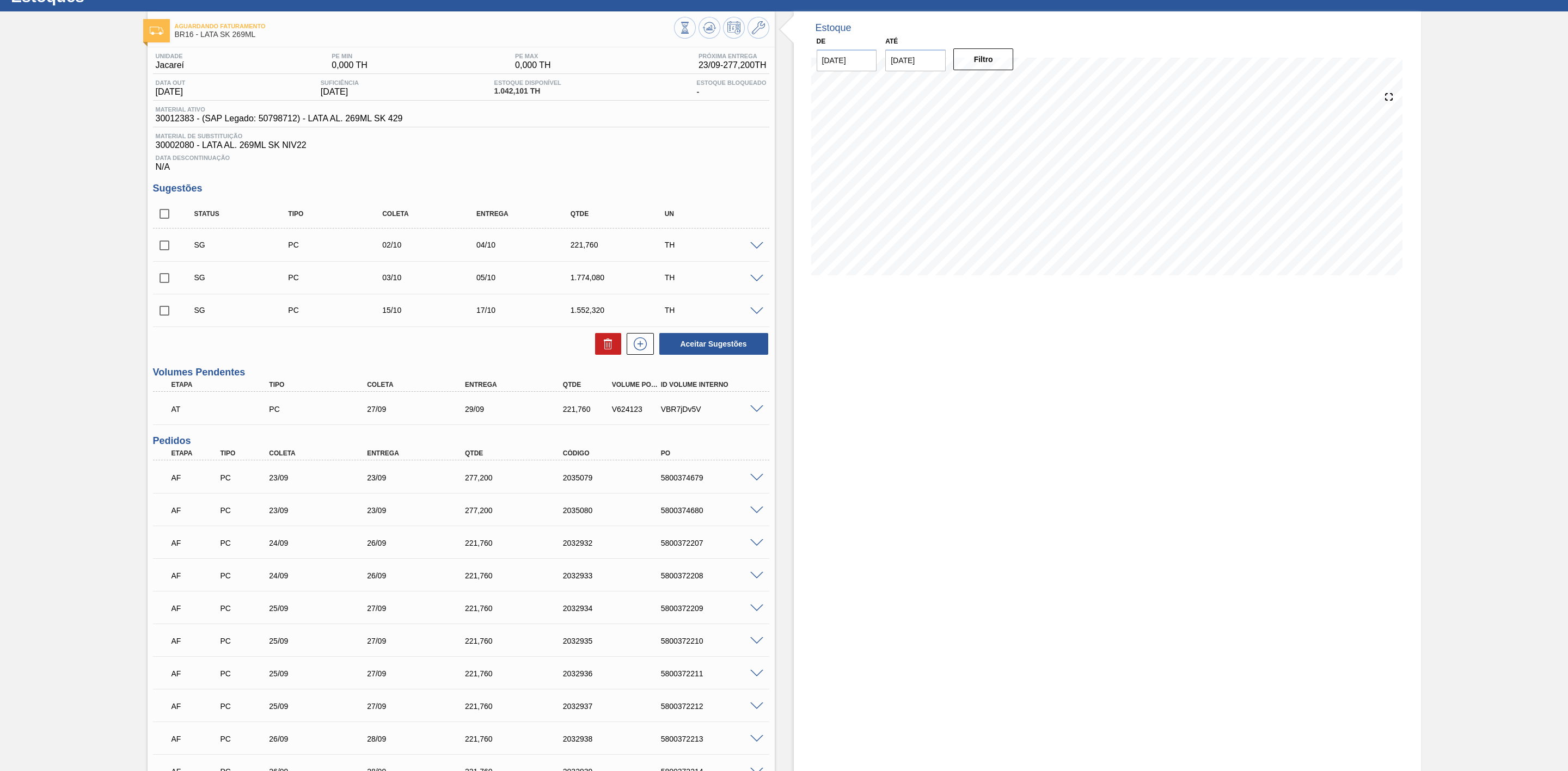
scroll to position [163, 0]
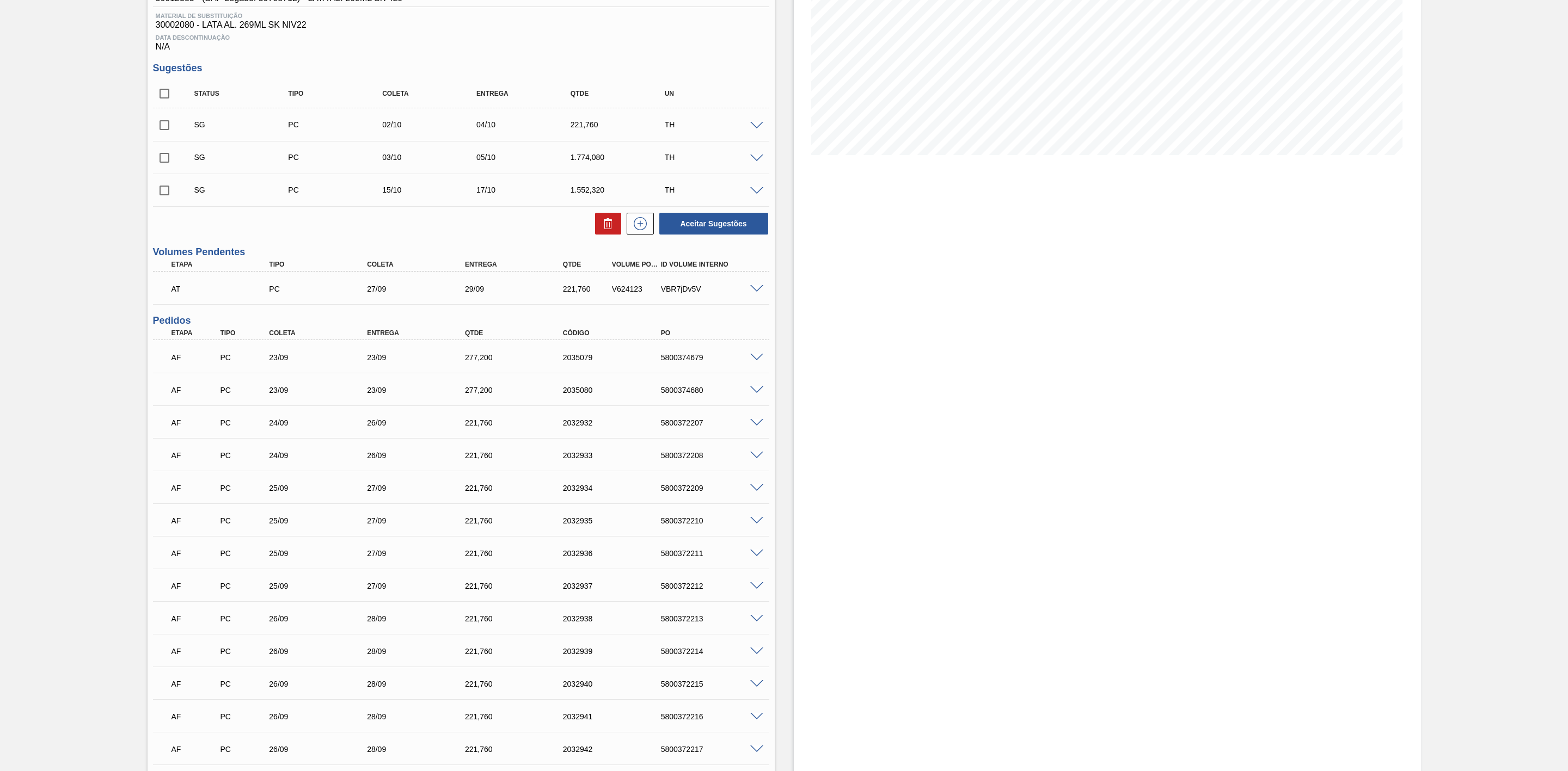
click at [757, 360] on span at bounding box center [757, 358] width 13 height 8
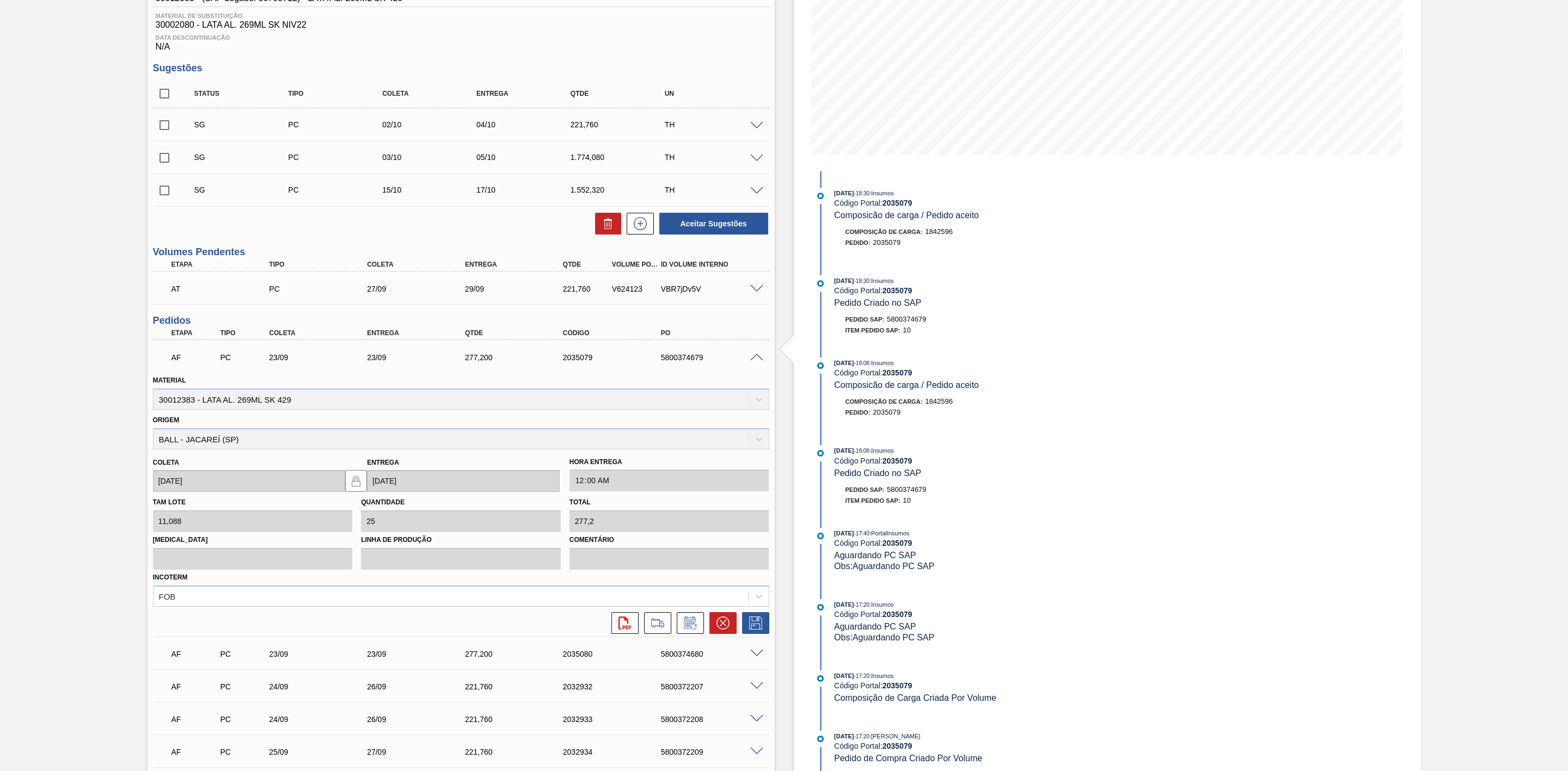
click at [757, 360] on span at bounding box center [757, 358] width 13 height 8
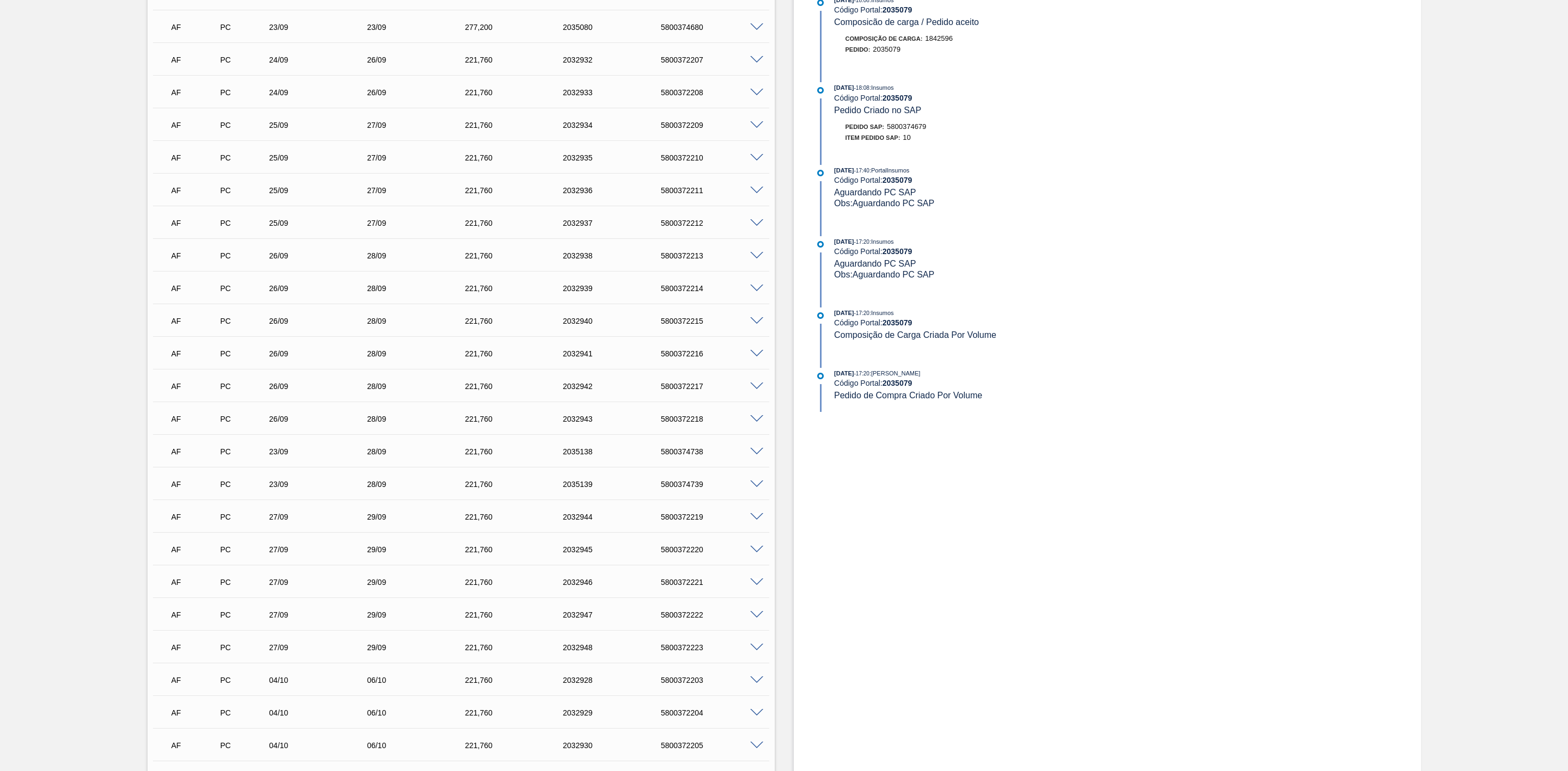
scroll to position [397, 0]
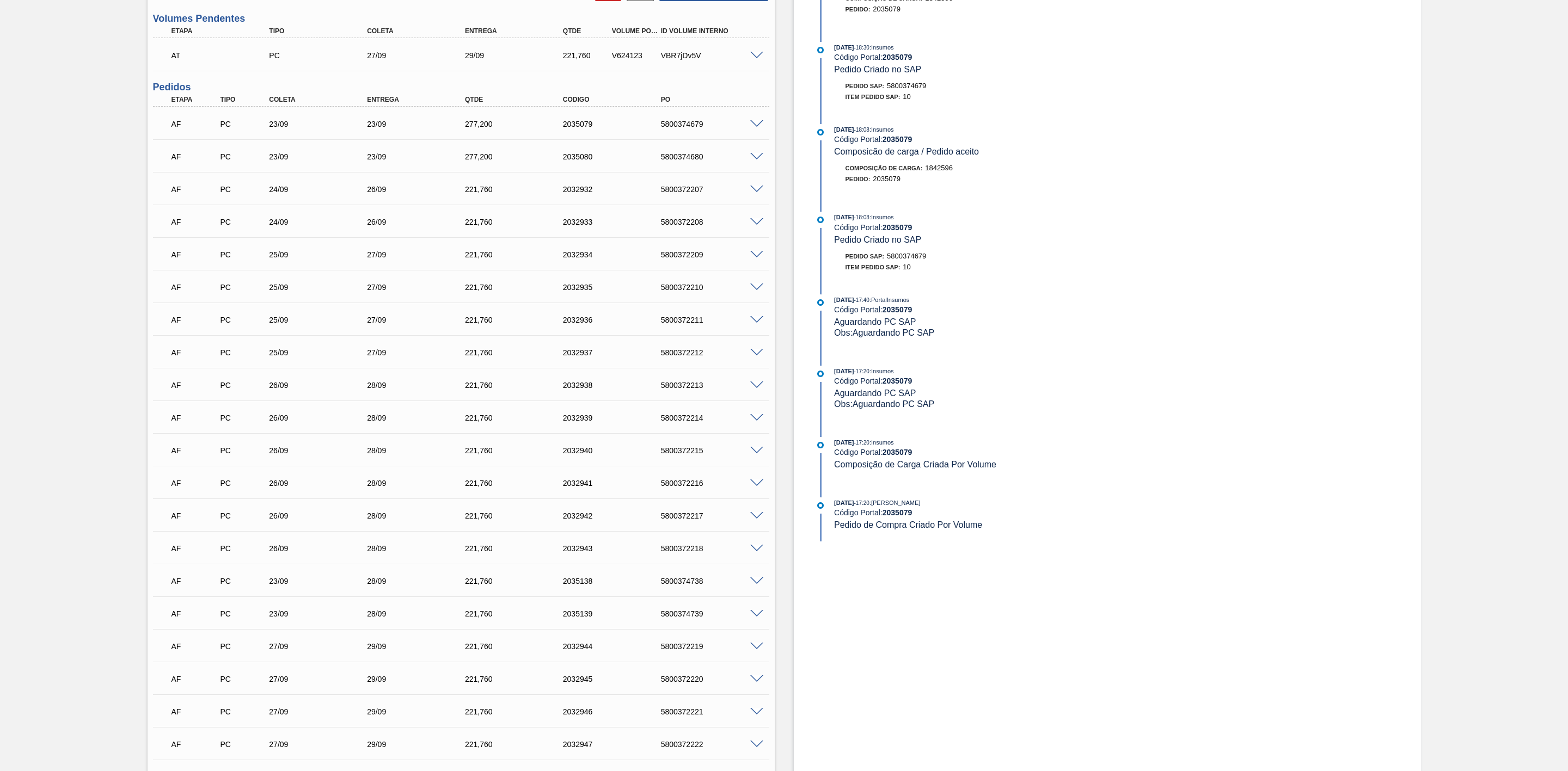
click at [759, 194] on span at bounding box center [757, 190] width 13 height 8
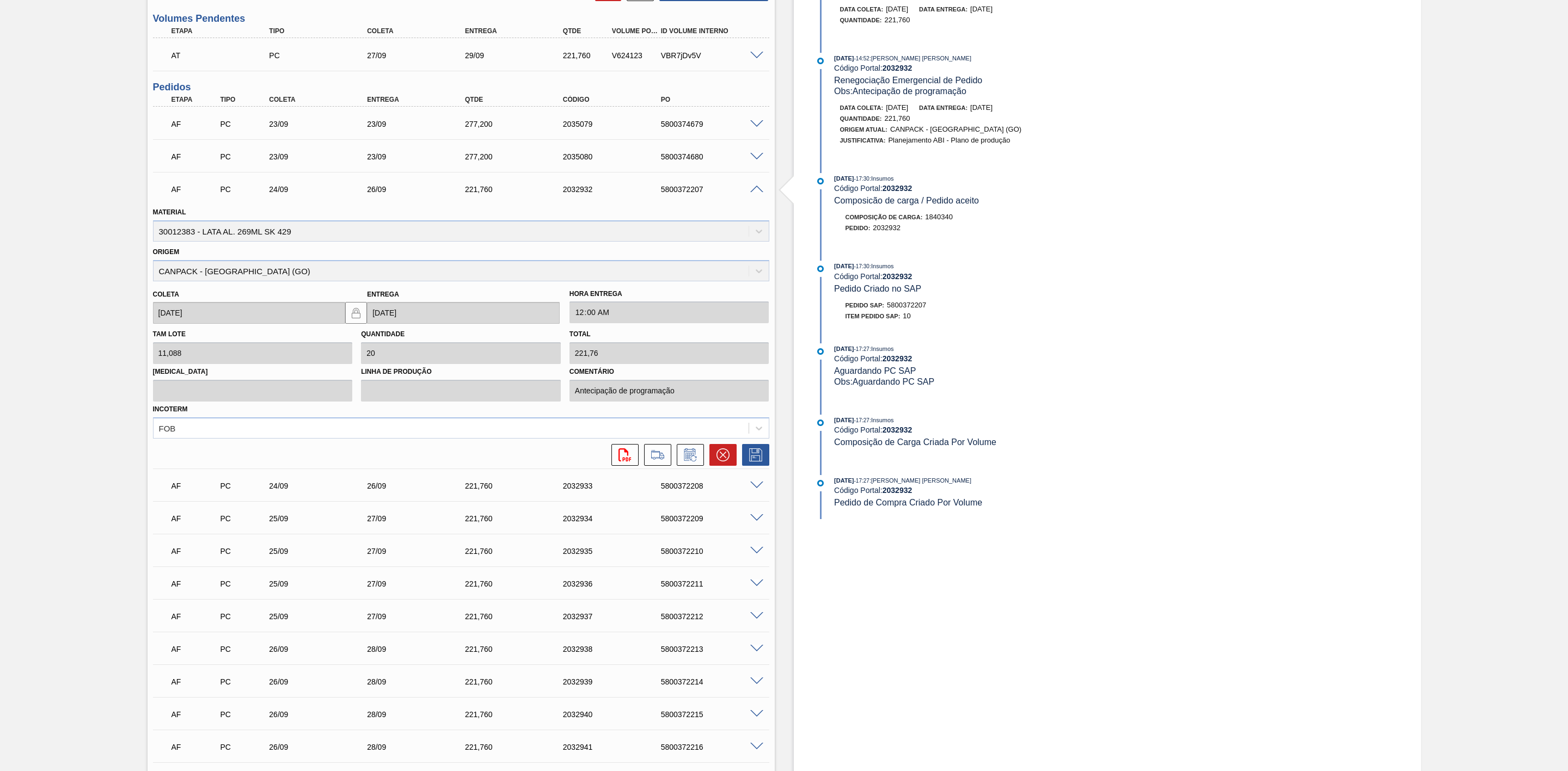
click at [756, 194] on span at bounding box center [757, 190] width 13 height 8
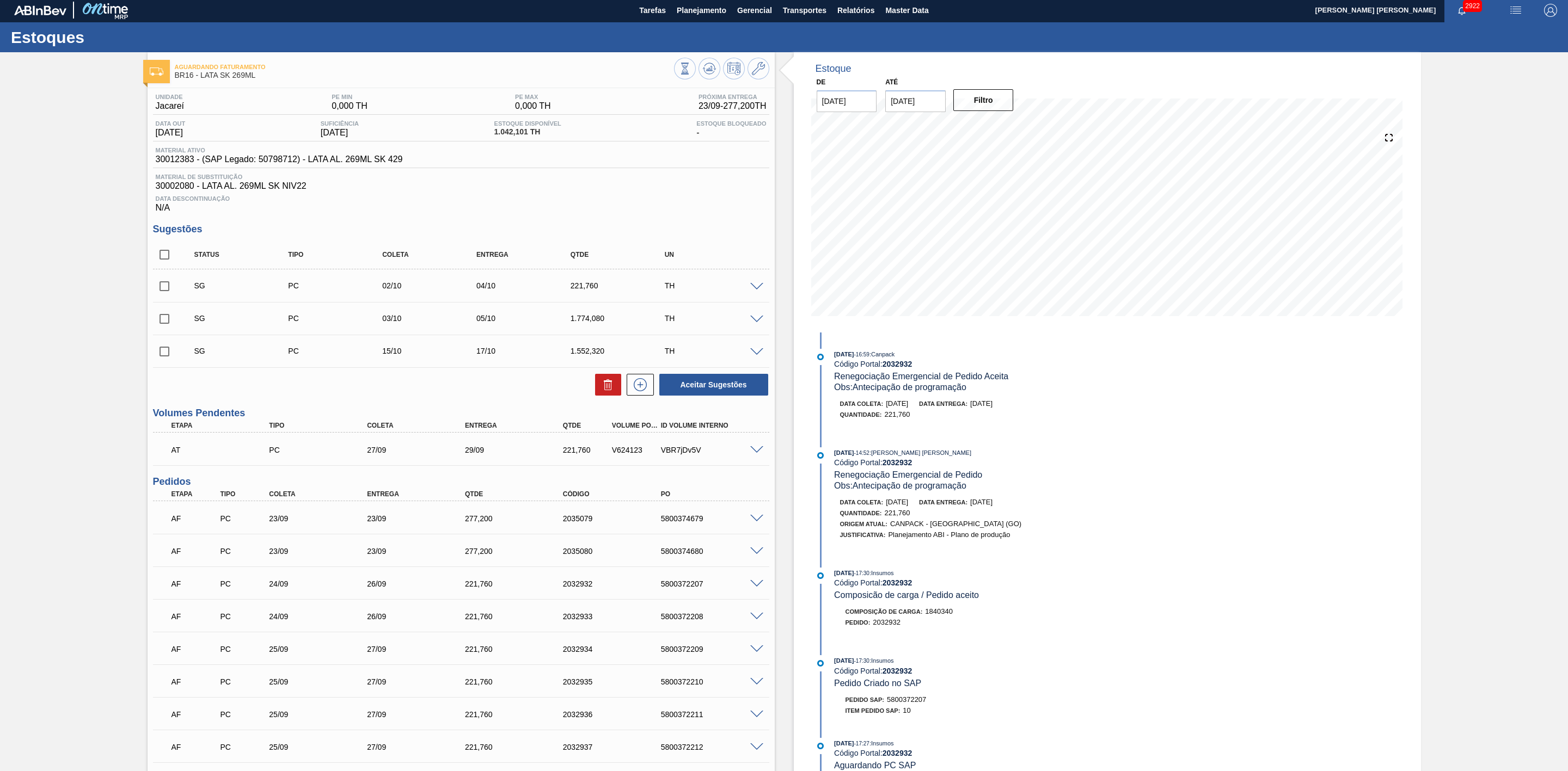
scroll to position [0, 0]
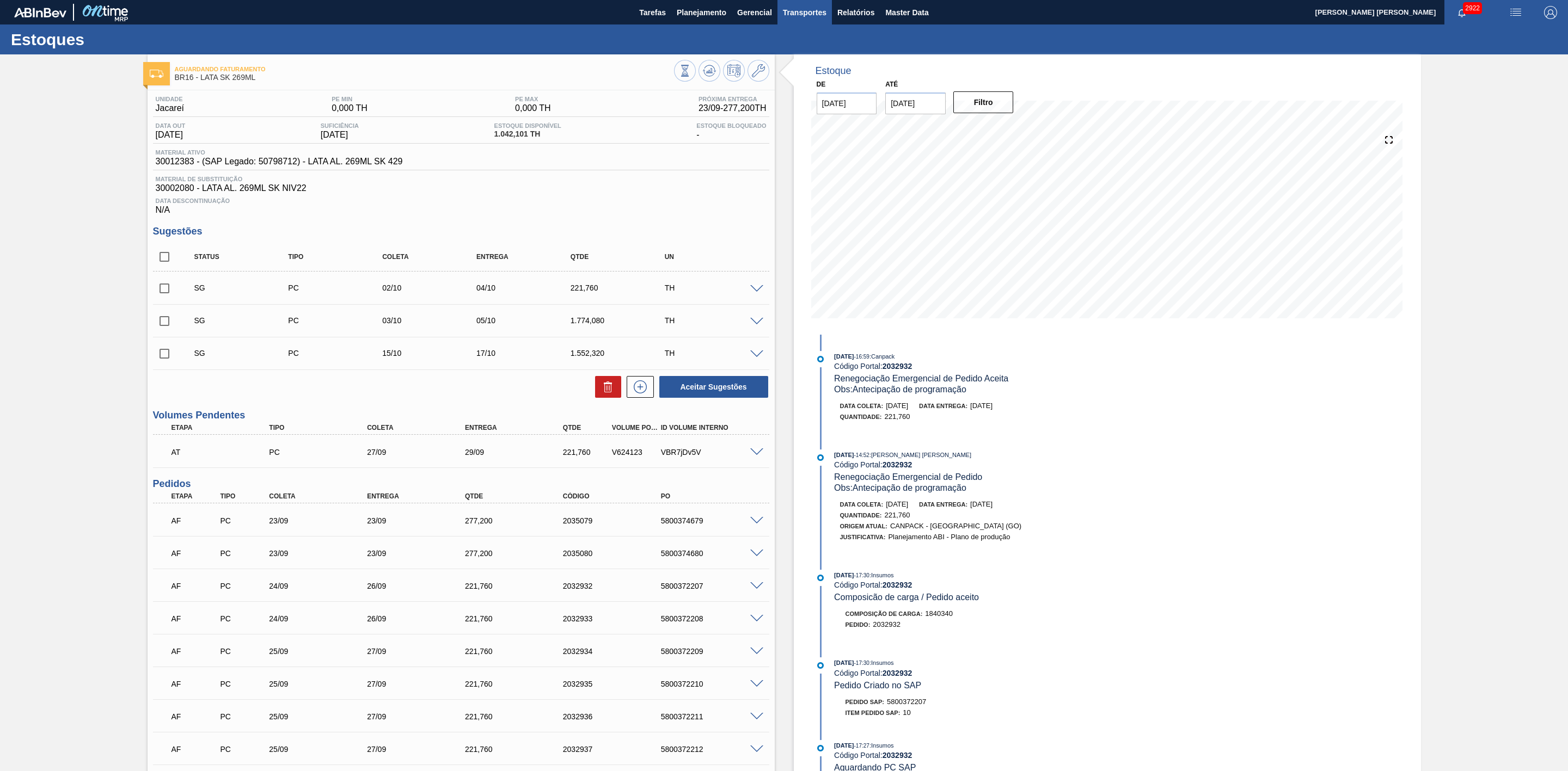
click at [814, 11] on span "Transportes" at bounding box center [804, 13] width 44 height 13
click at [793, 51] on li "Otimização de Carga" at bounding box center [803, 54] width 90 height 17
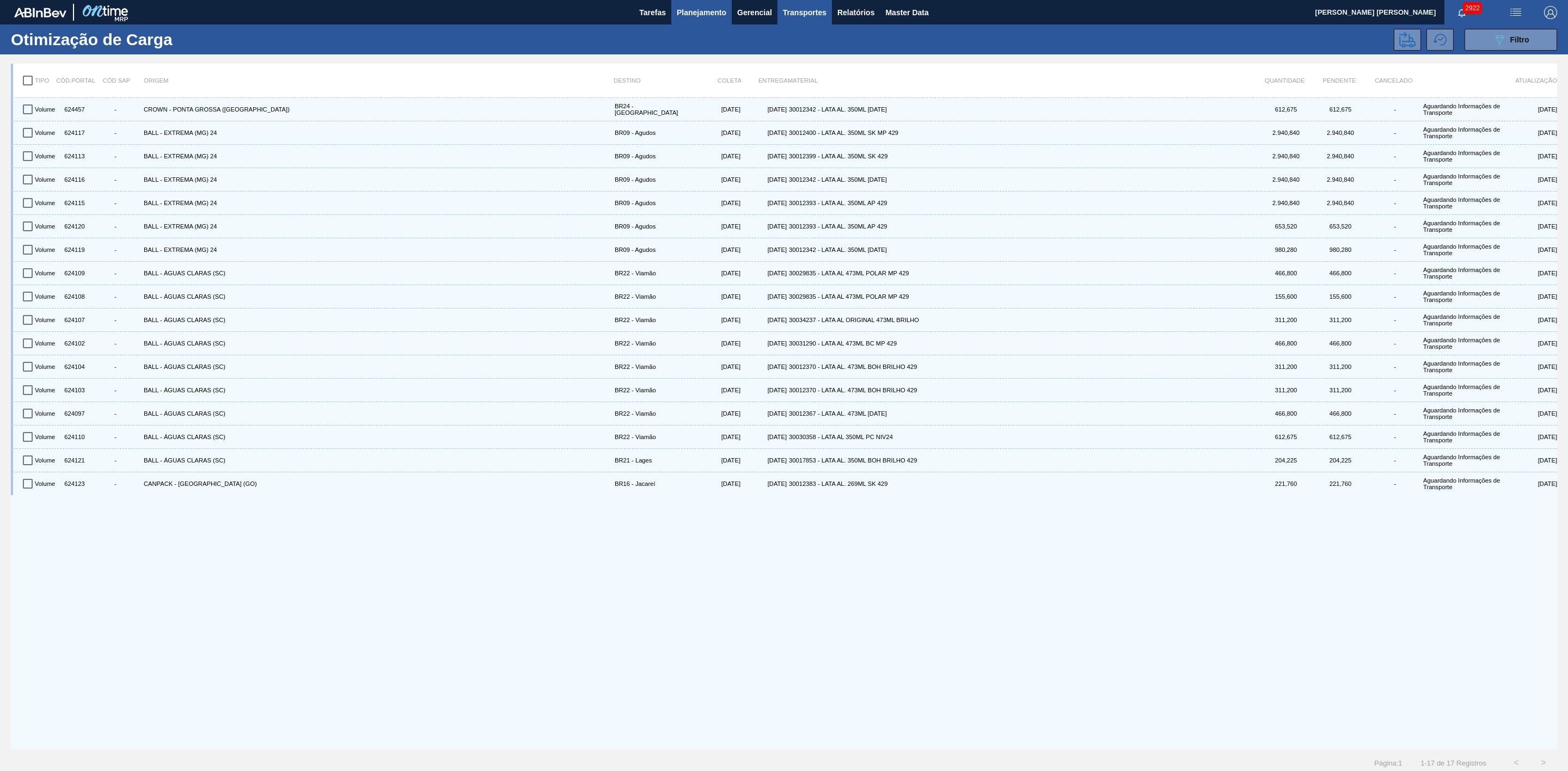
click at [716, 8] on span "Planejamento" at bounding box center [701, 13] width 49 height 13
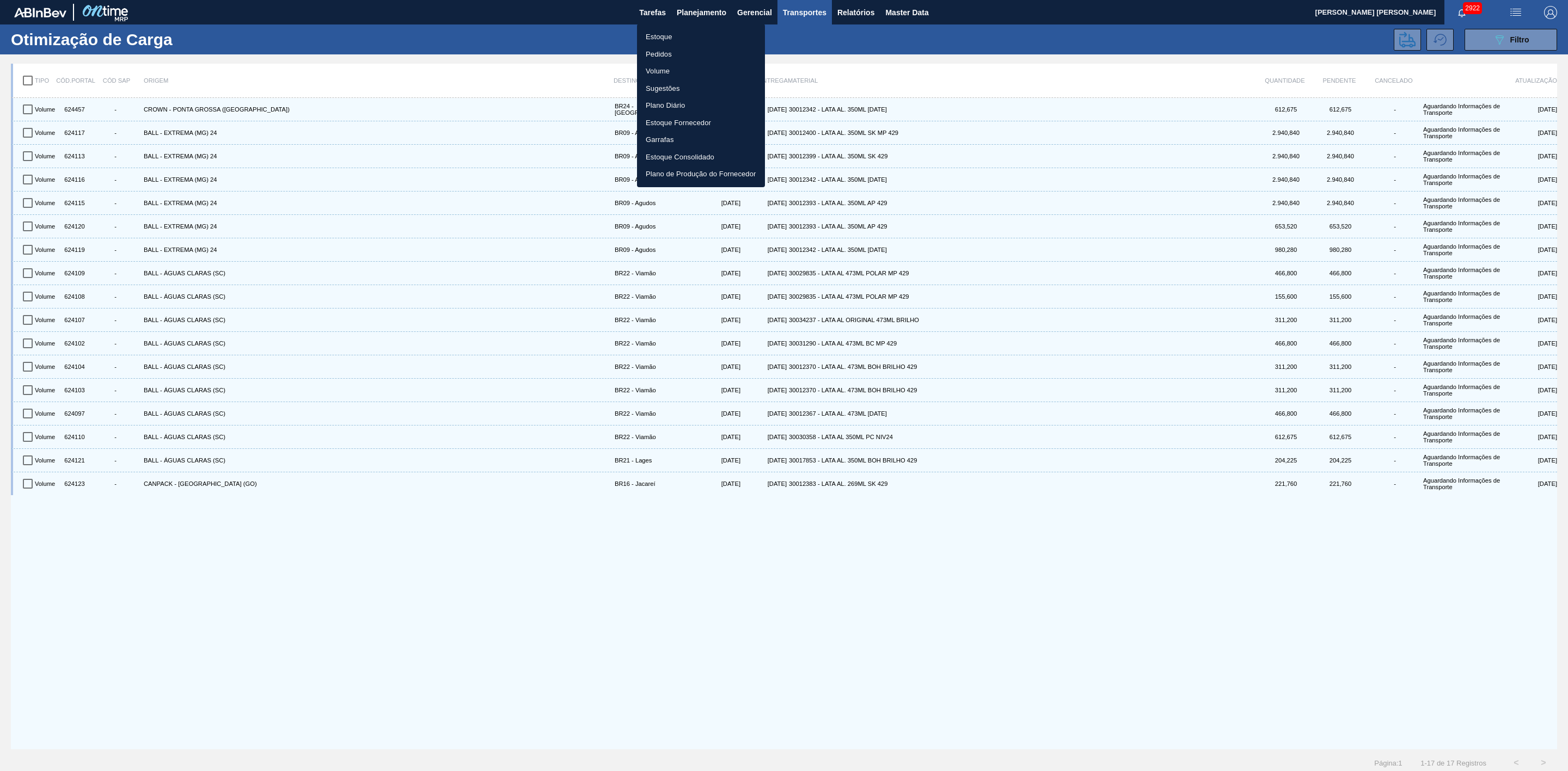
click at [658, 37] on li "Estoque" at bounding box center [701, 37] width 128 height 17
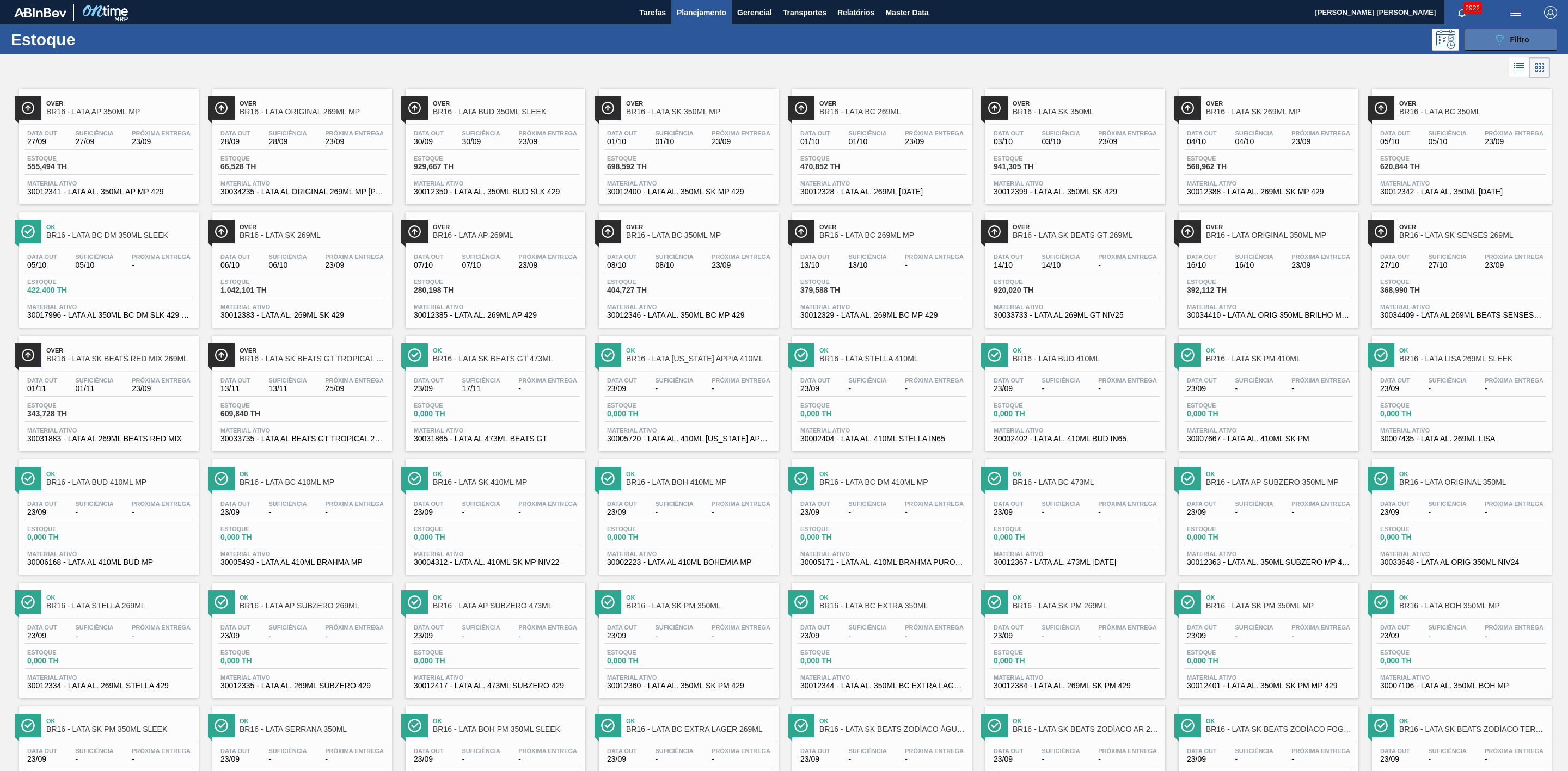
click at [1526, 44] on div "089F7B8B-B2A5-4AFE-B5C0-19BA573D28AC Filtro" at bounding box center [1511, 40] width 37 height 13
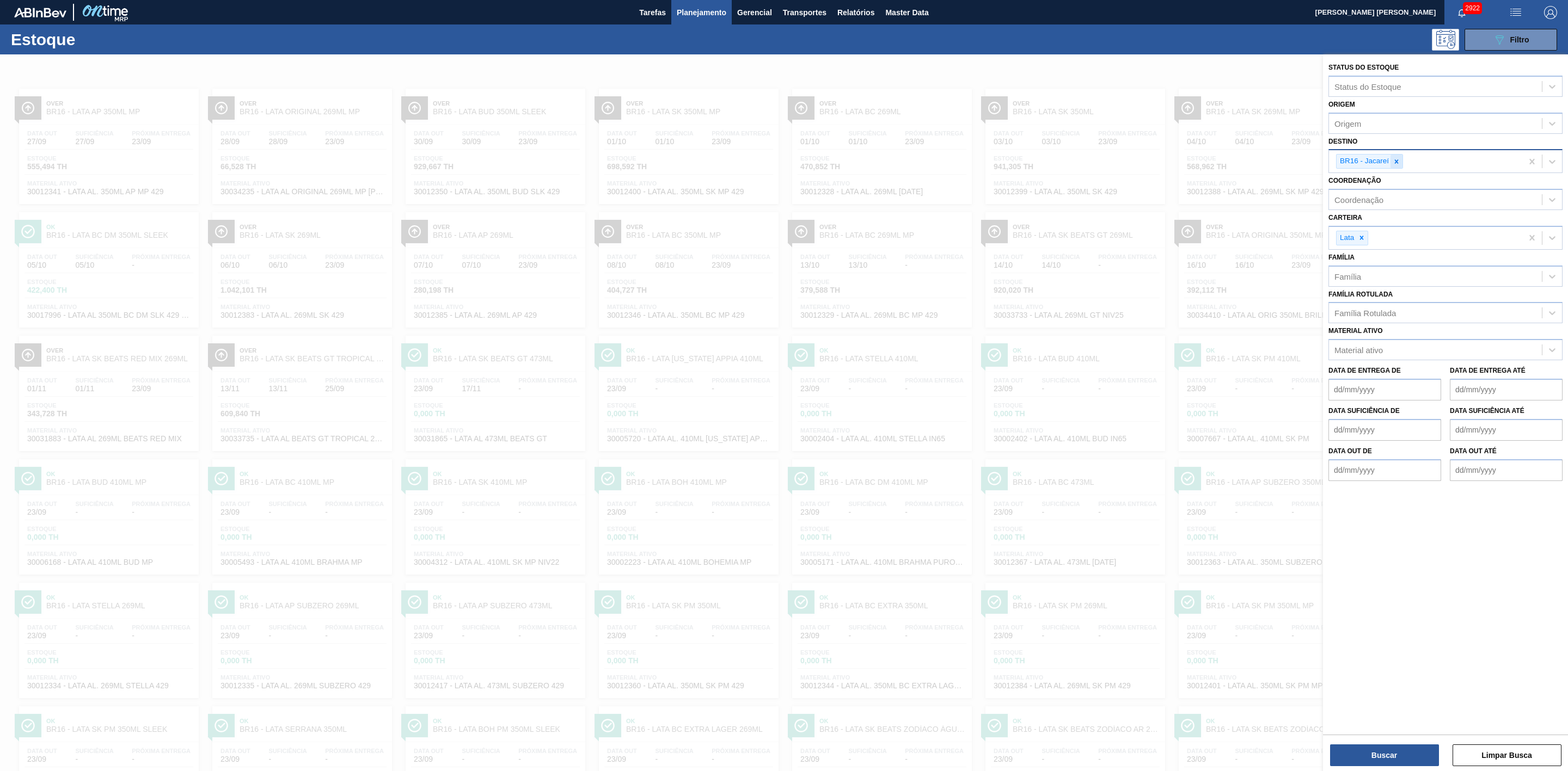
click at [1393, 159] on icon at bounding box center [1396, 161] width 8 height 8
type input "24"
click at [1367, 186] on div "BR24 - Ponta Grossa" at bounding box center [1445, 187] width 234 height 20
click at [1412, 756] on button "Buscar" at bounding box center [1384, 755] width 109 height 22
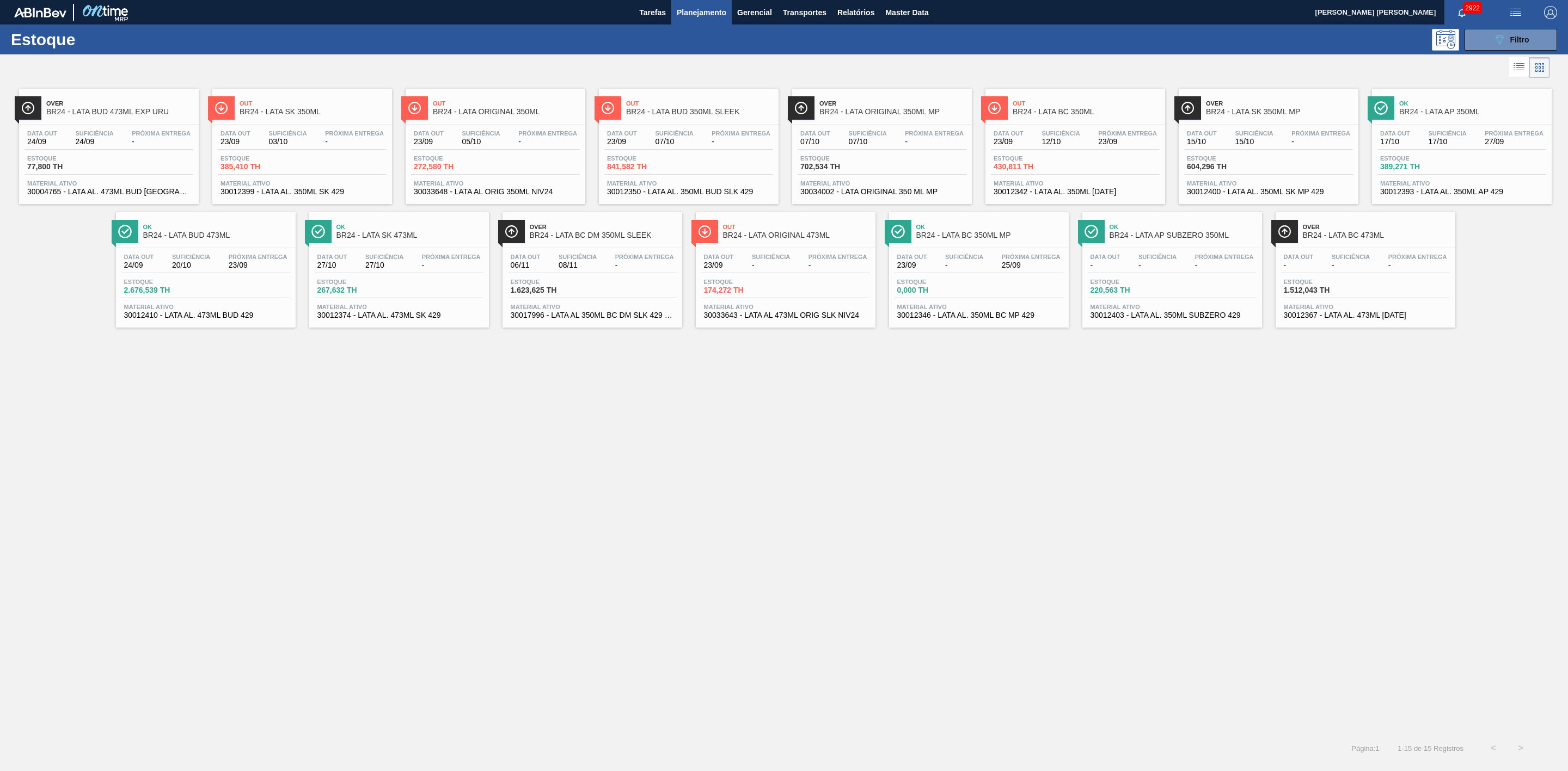
click at [1028, 112] on span "BR24 - LATA BC 350ML" at bounding box center [1086, 112] width 147 height 8
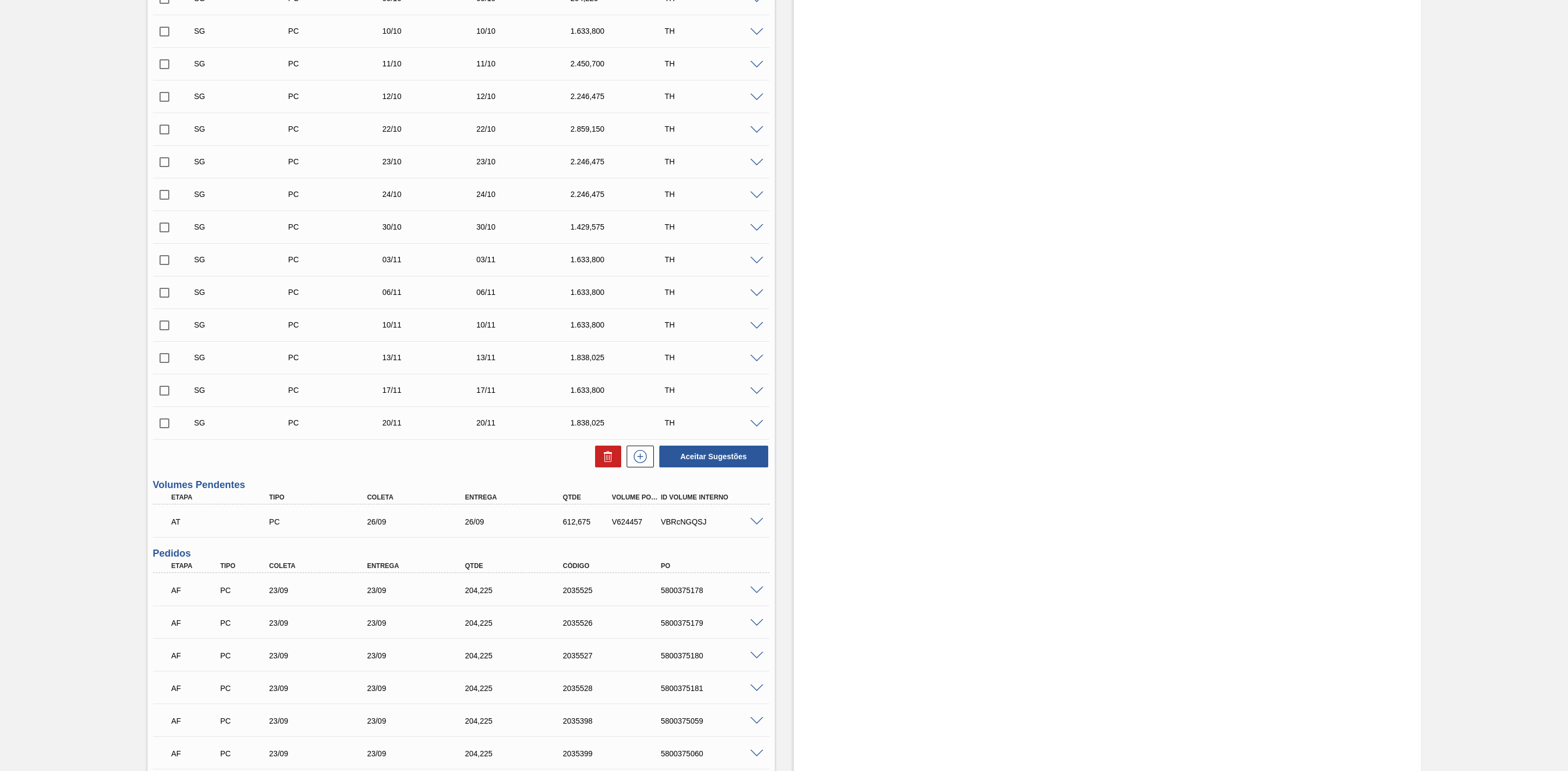
scroll to position [326, 0]
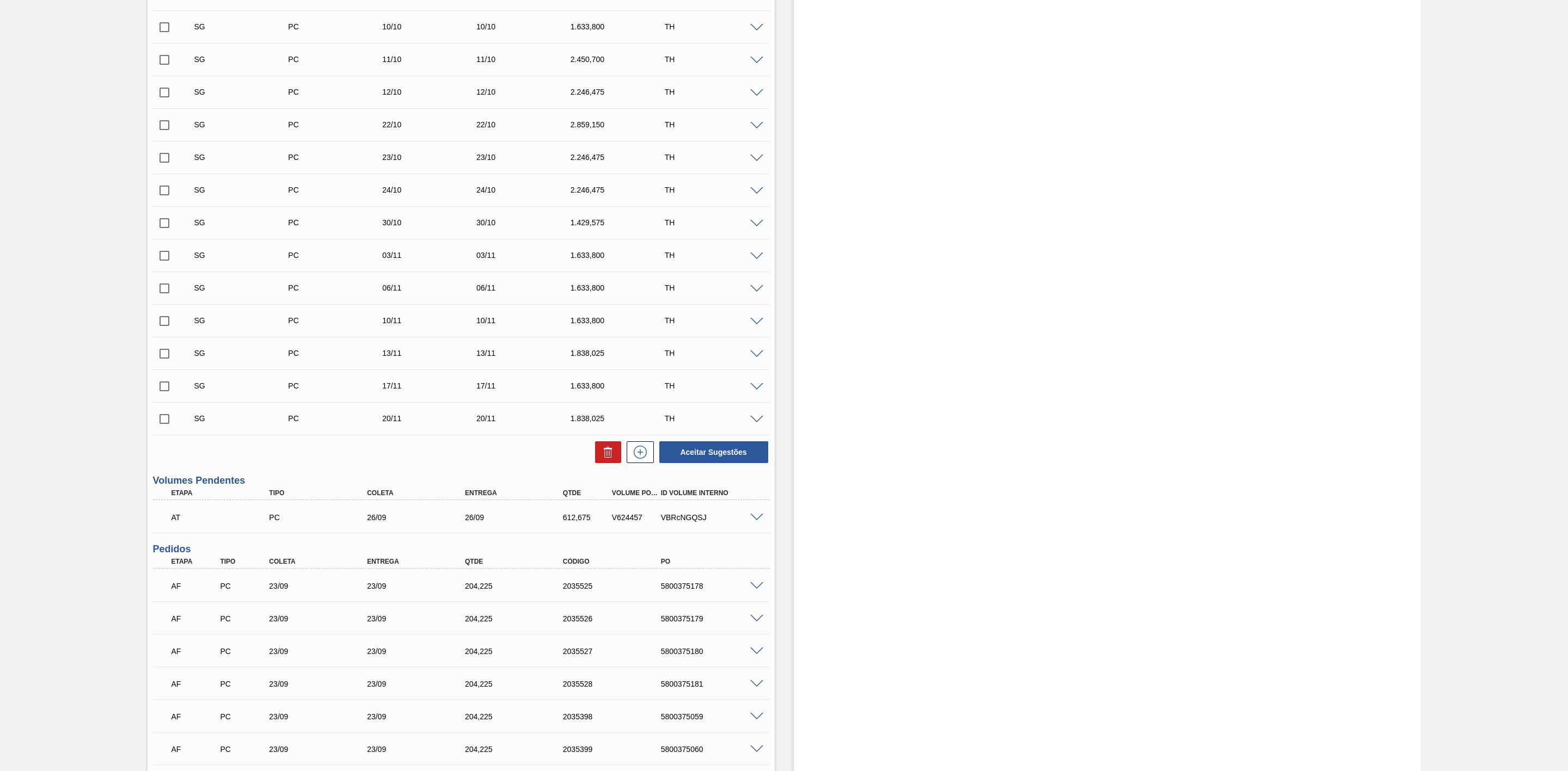
click at [754, 522] on span at bounding box center [757, 518] width 13 height 8
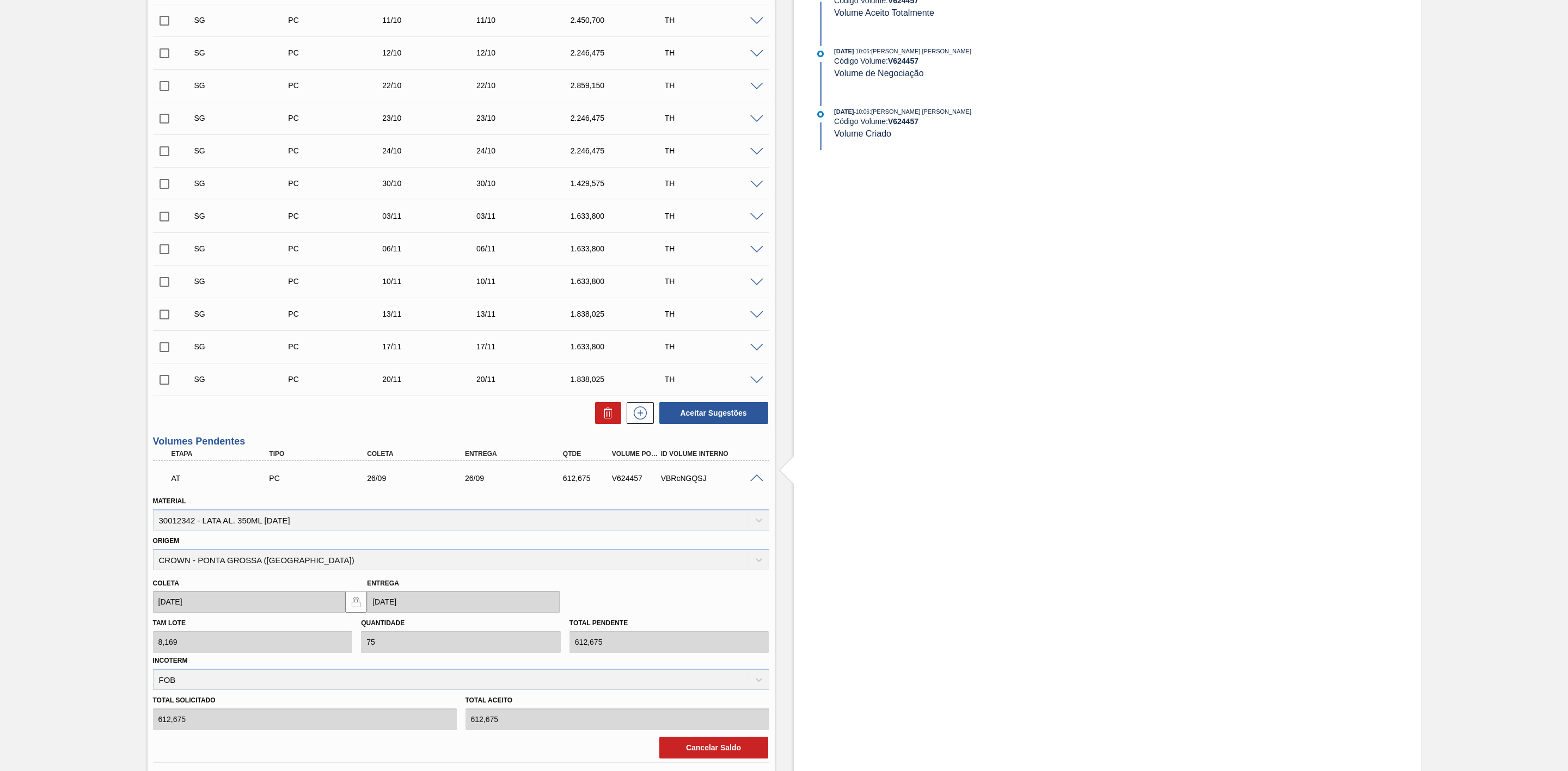
scroll to position [408, 0]
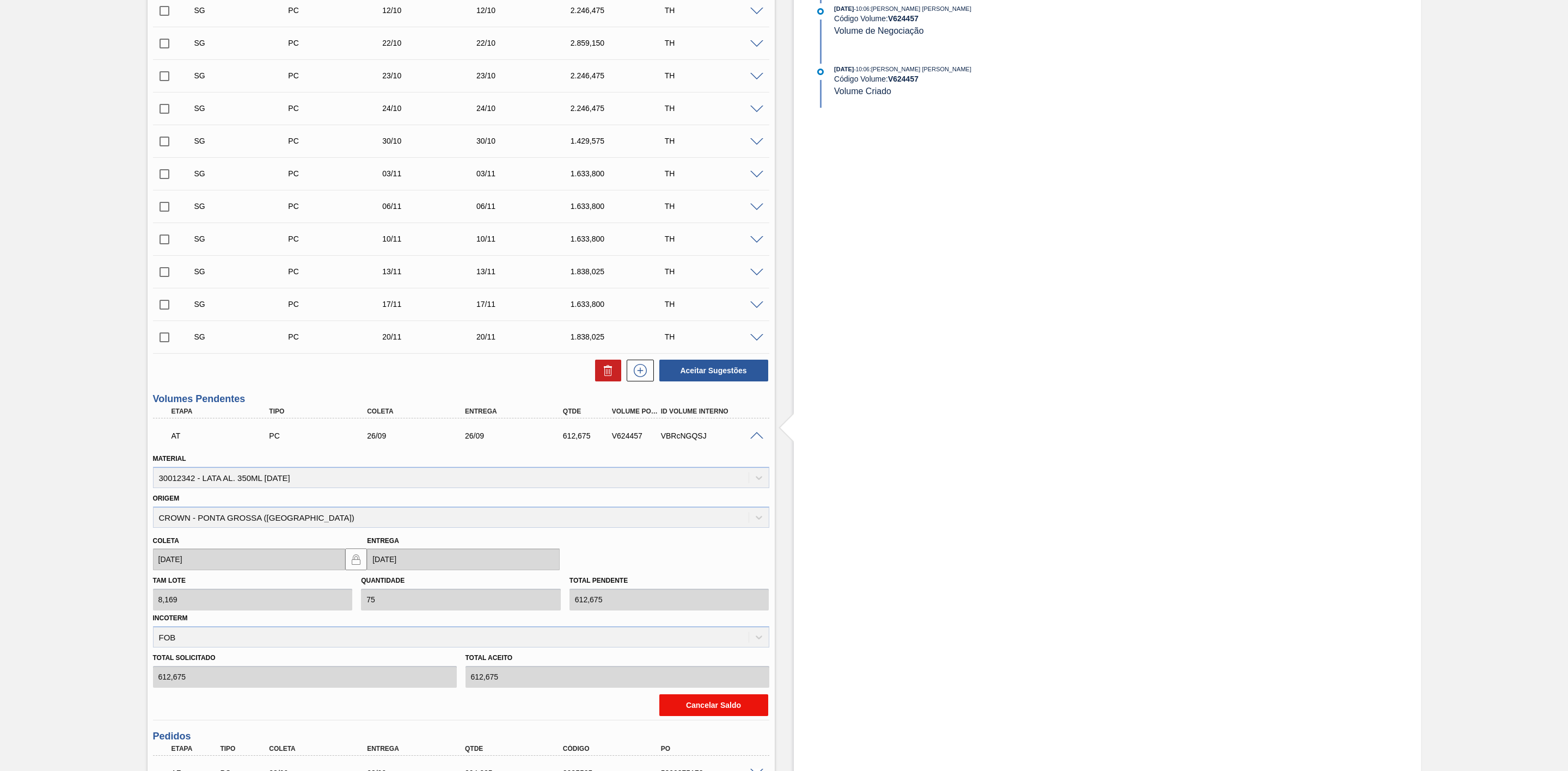
click at [724, 712] on button "Cancelar Saldo" at bounding box center [713, 705] width 109 height 22
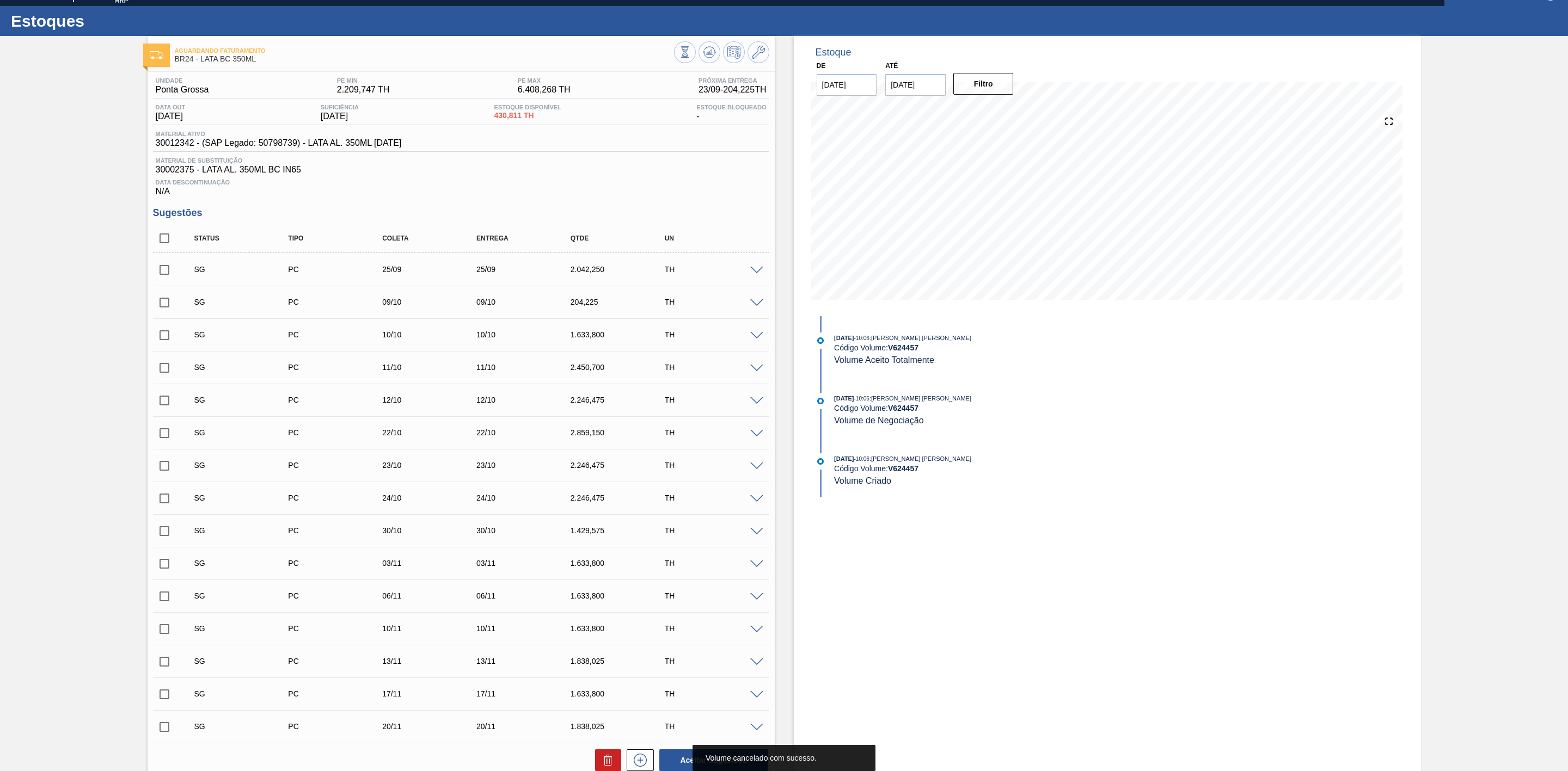
scroll to position [0, 0]
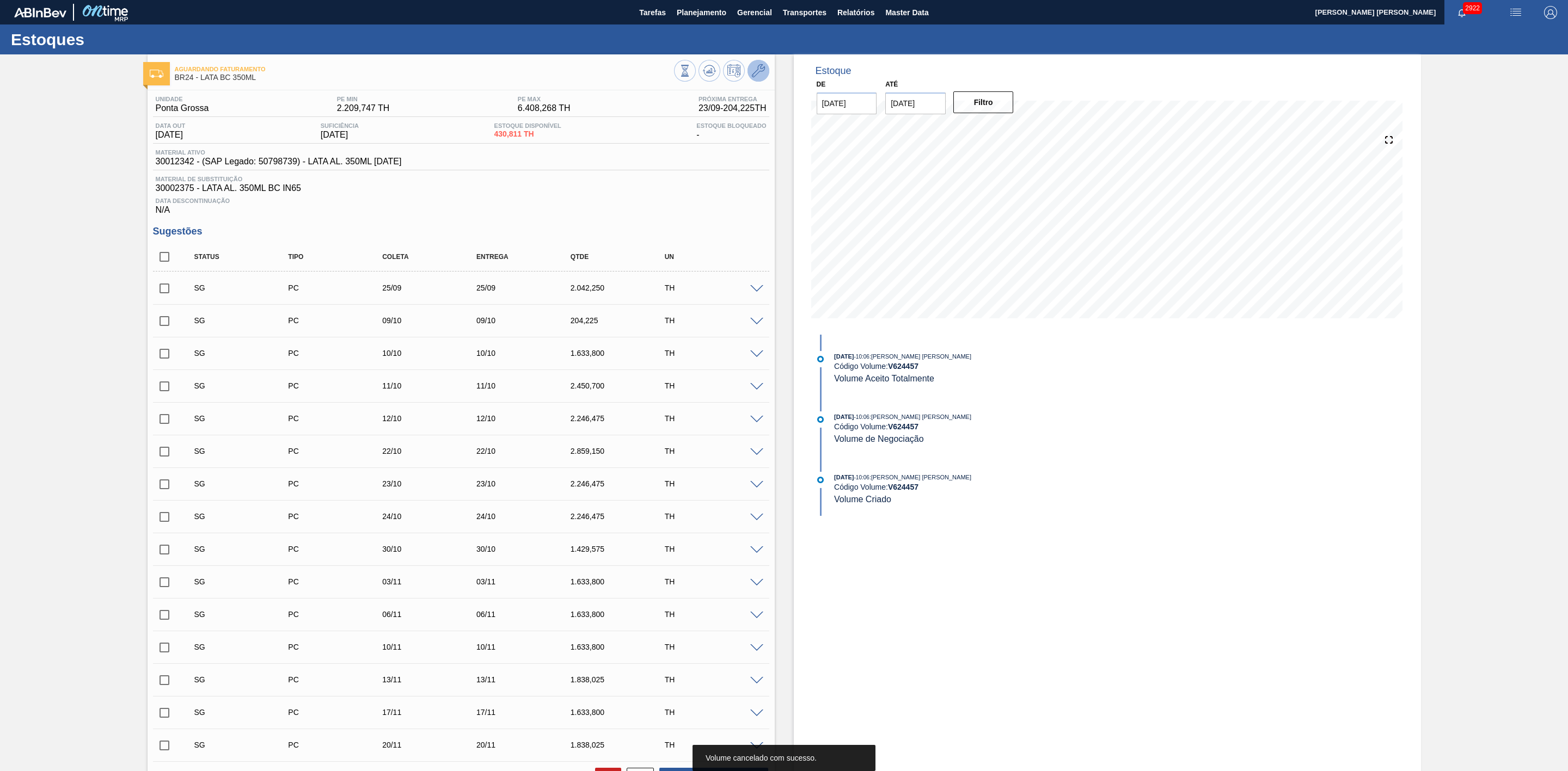
click at [761, 74] on icon at bounding box center [758, 70] width 13 height 13
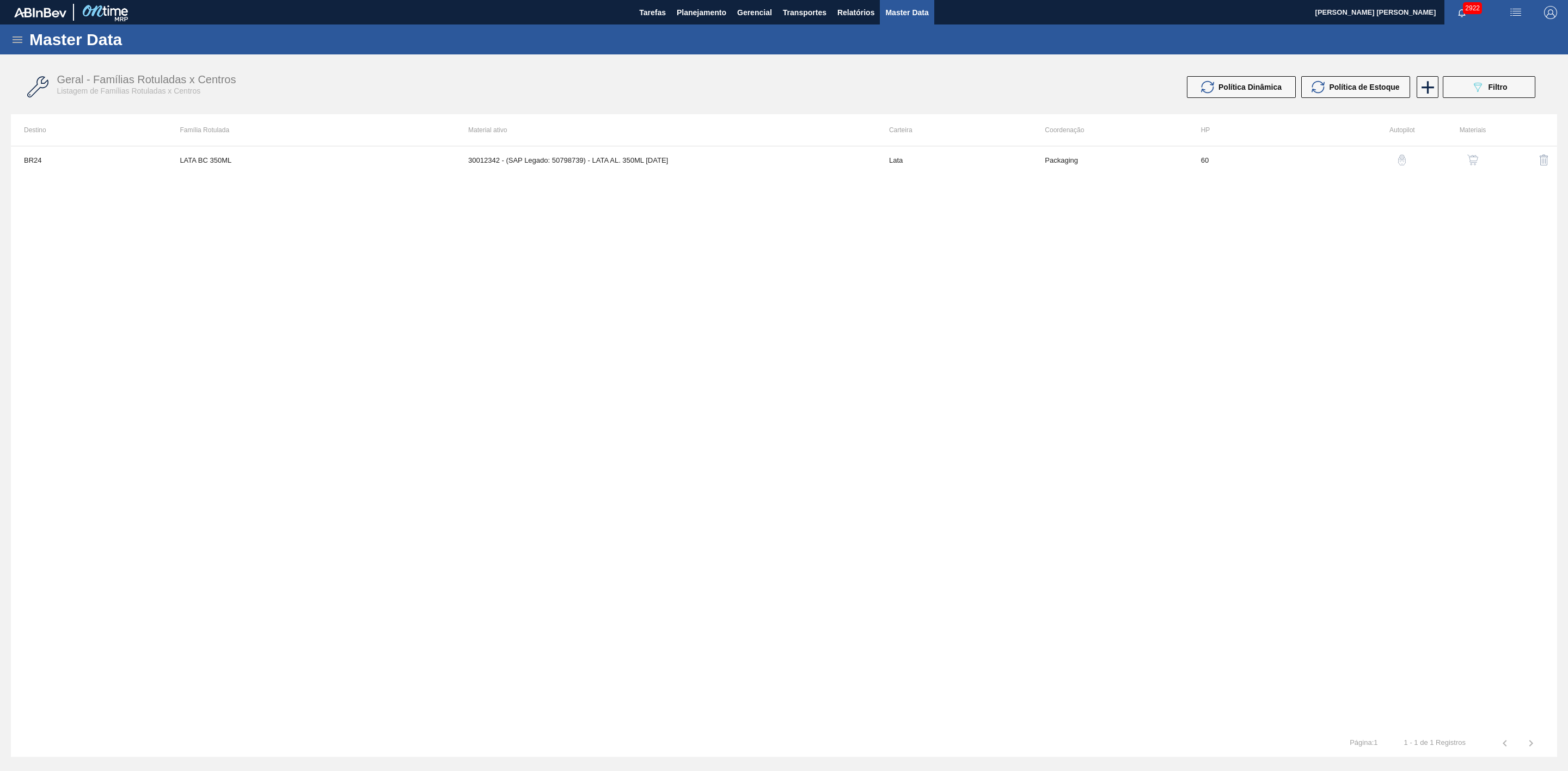
click at [1467, 157] on img "button" at bounding box center [1473, 160] width 11 height 11
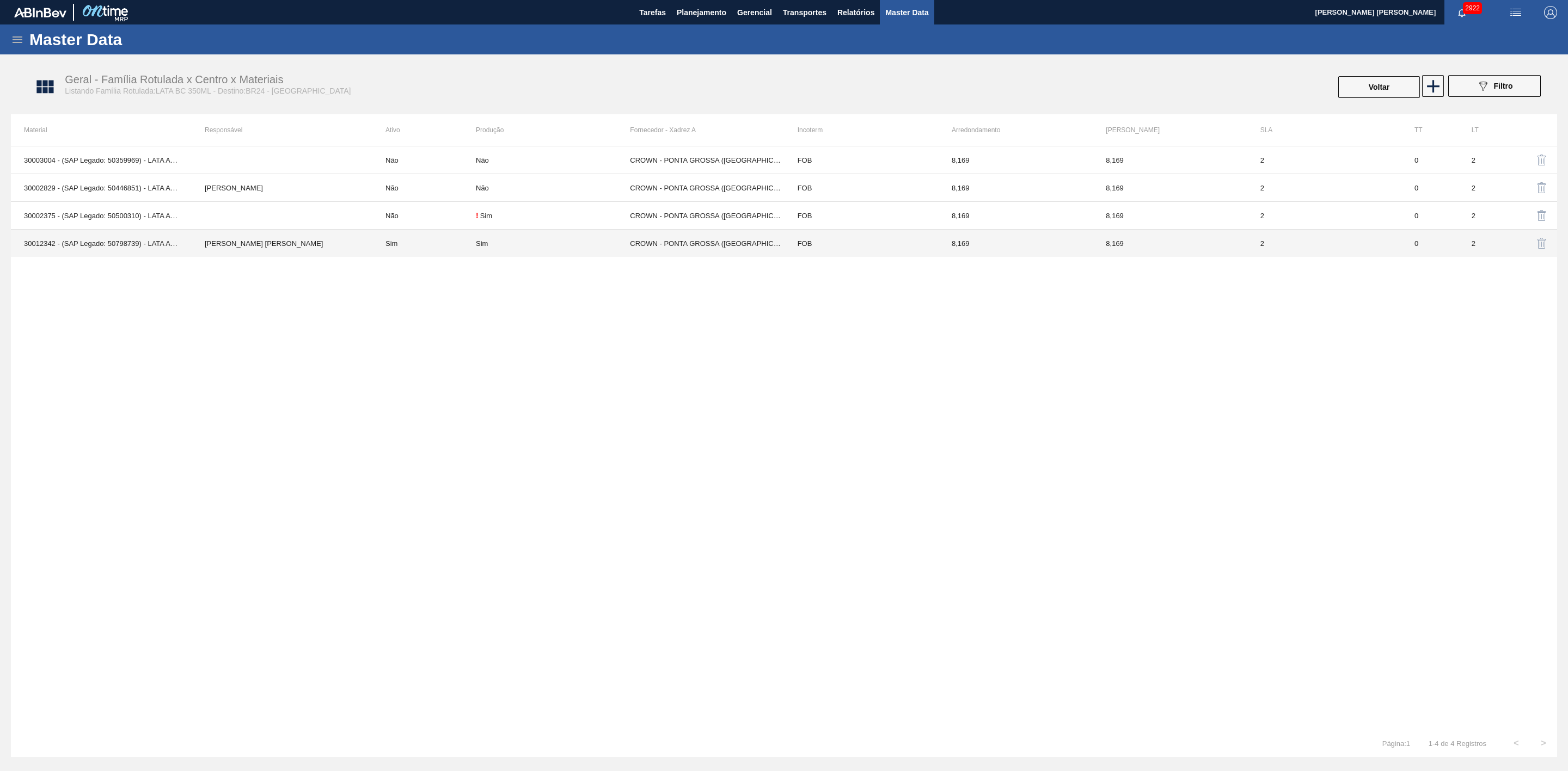
click at [570, 235] on td "Sim" at bounding box center [553, 244] width 154 height 28
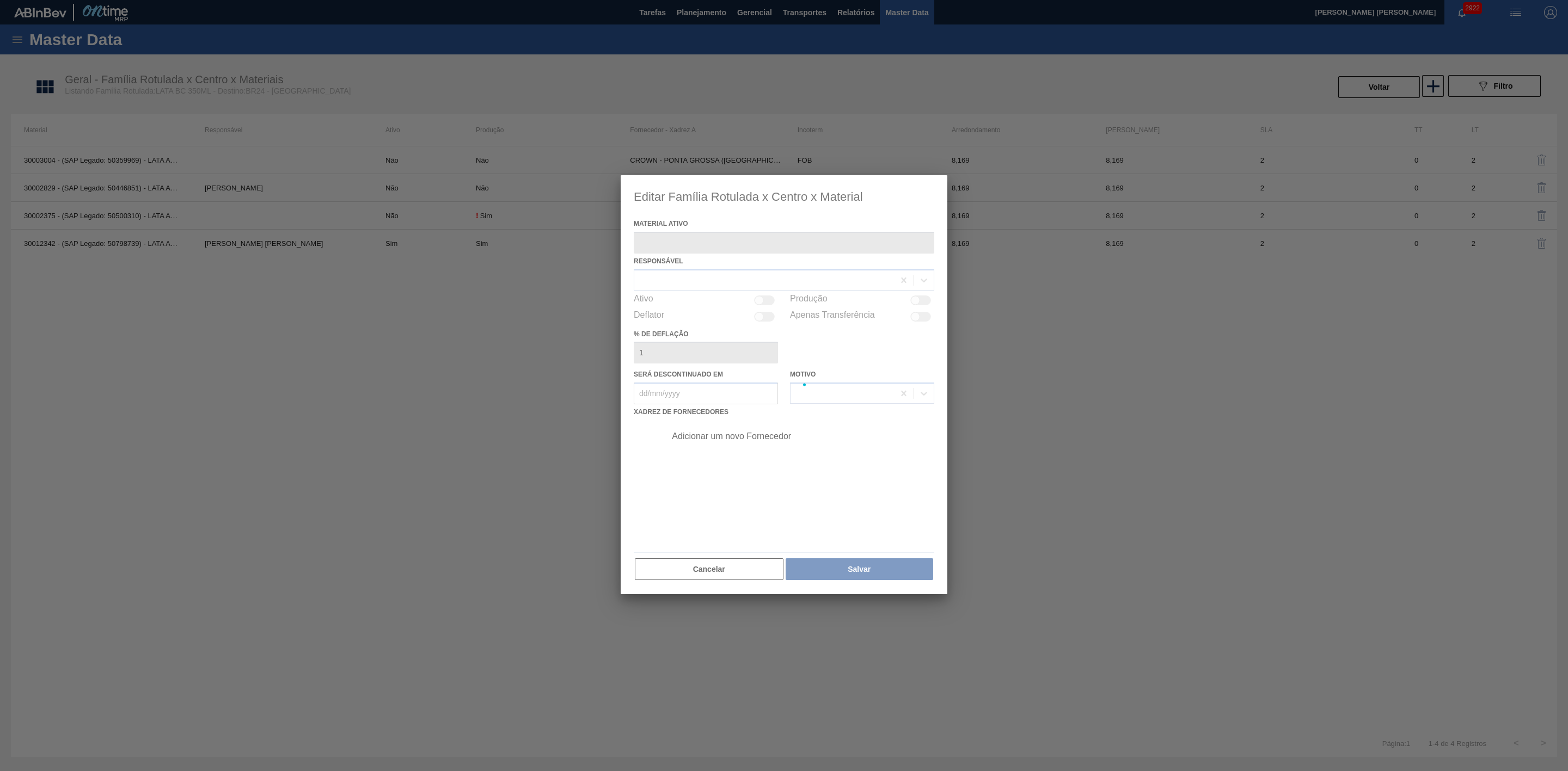
type ativo "30012342 - (SAP Legado: 50798739) - LATA AL. 350ML BC 429"
checkbox input "true"
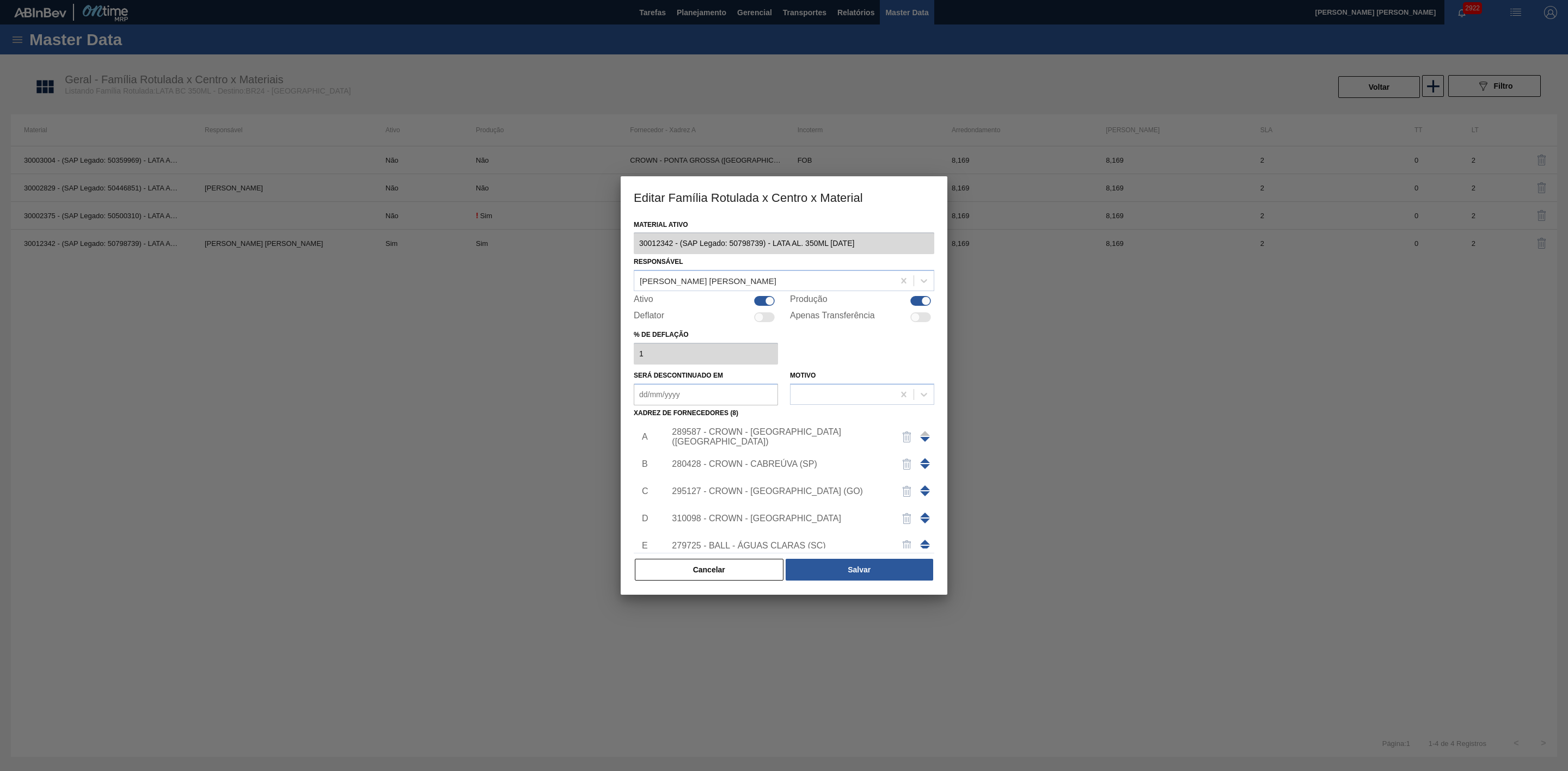
click at [776, 436] on div "289587 - CROWN - PONTA GROSSA (PR)" at bounding box center [778, 437] width 213 height 19
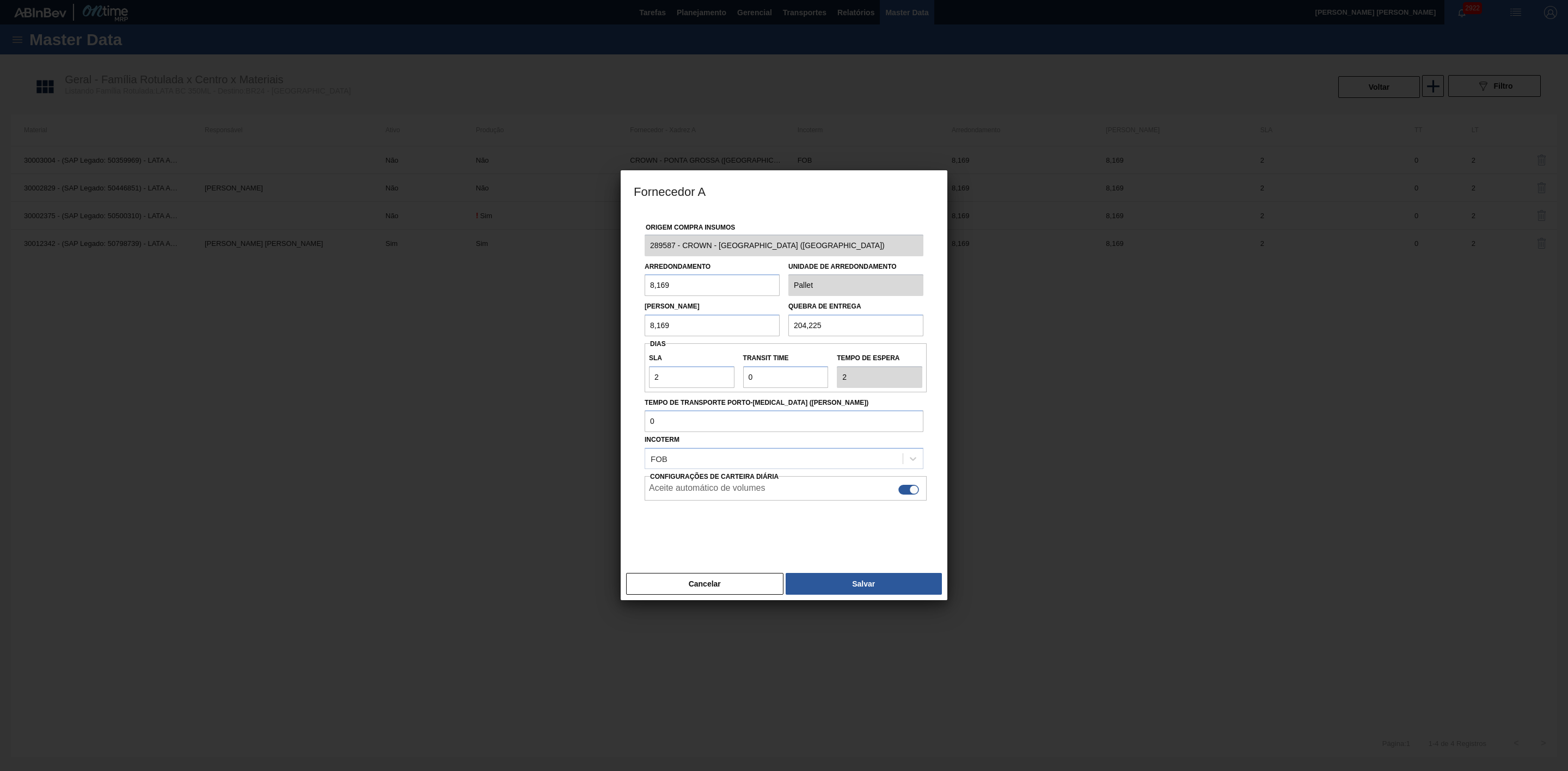
click at [915, 494] on div at bounding box center [914, 490] width 9 height 9
checkbox input "false"
click at [875, 588] on button "Salvar" at bounding box center [864, 583] width 156 height 22
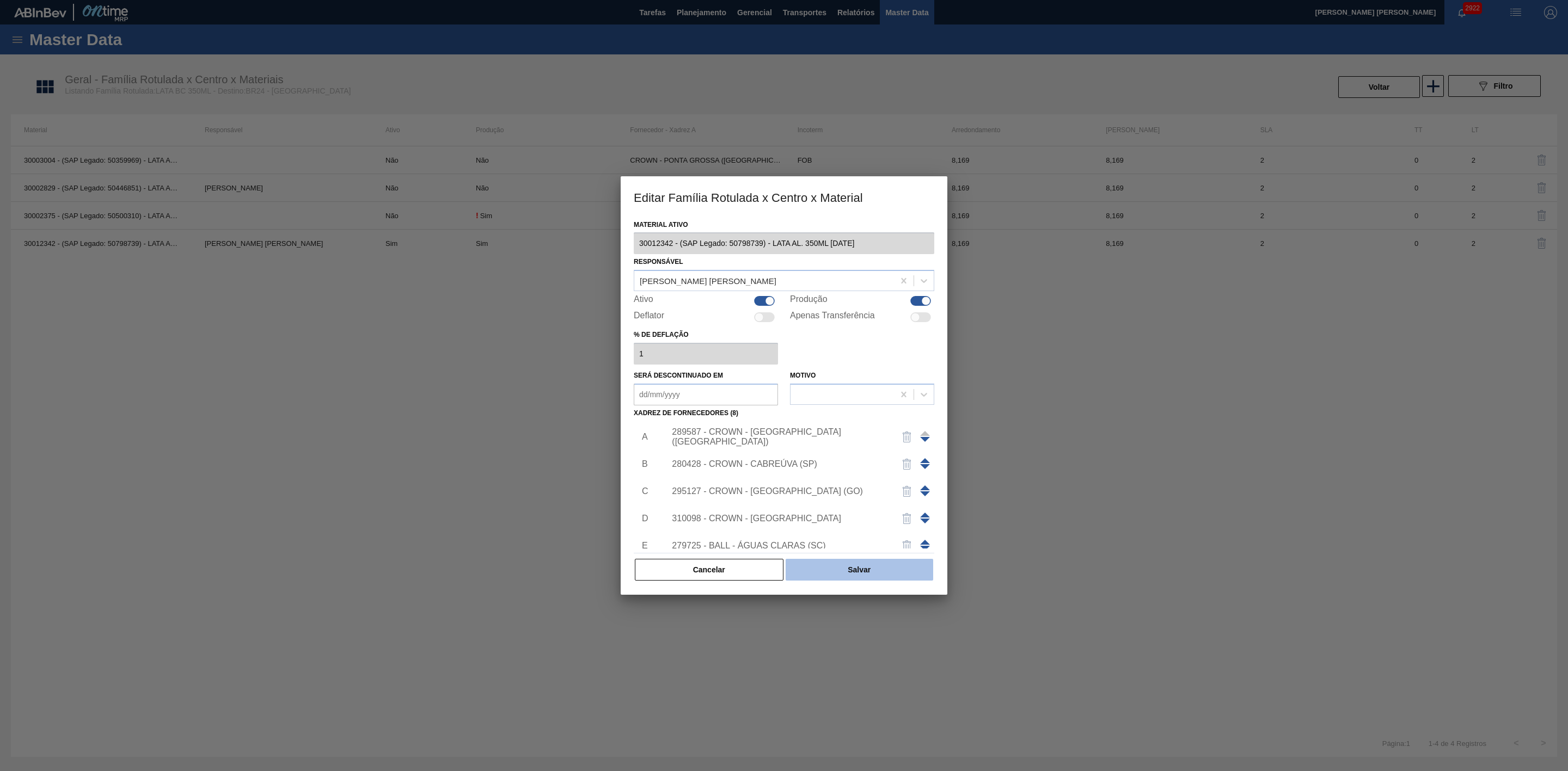
click at [882, 575] on button "Salvar" at bounding box center [859, 570] width 147 height 22
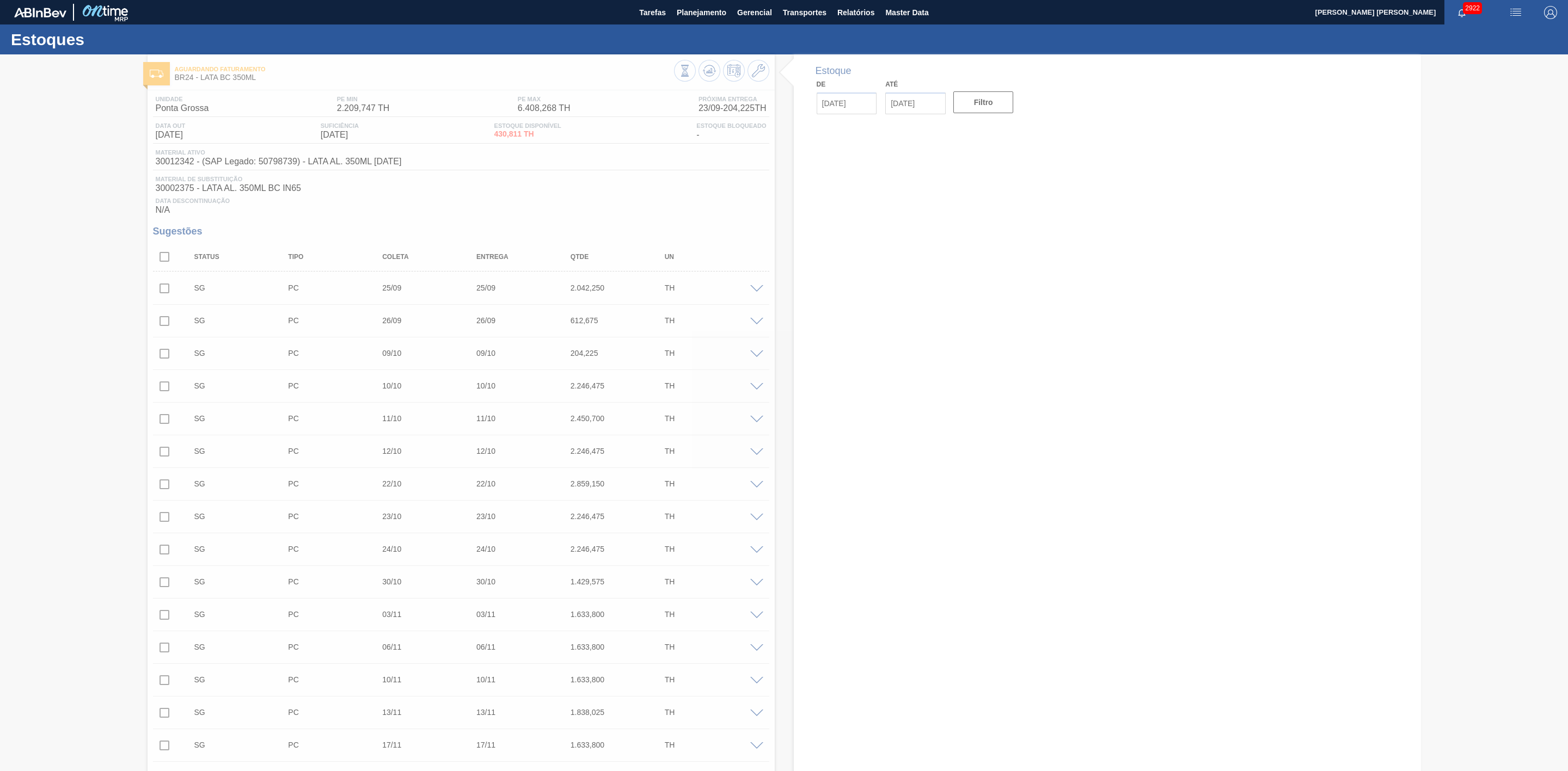
type input "[DATE]"
type input "30/10/2025"
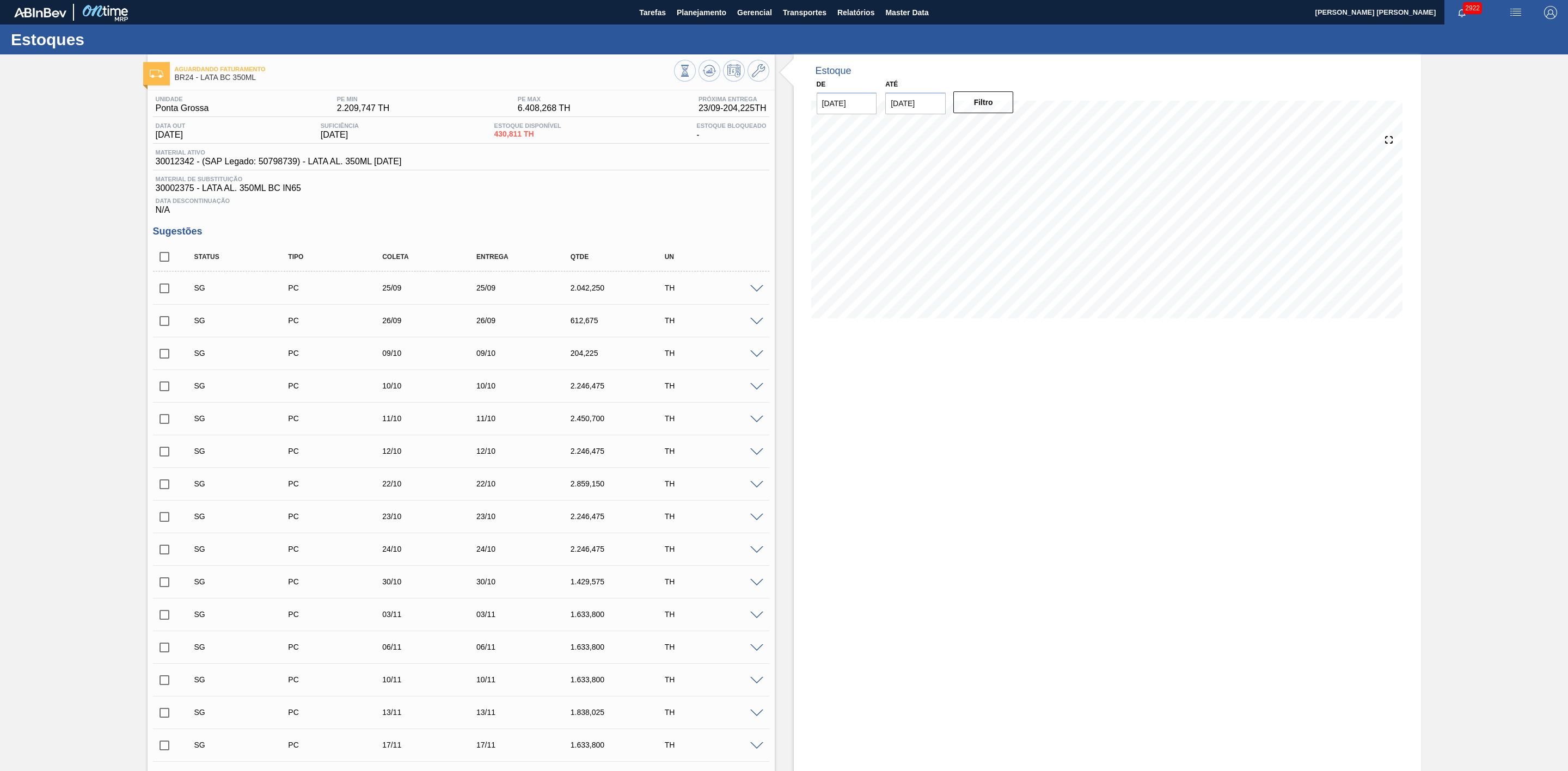
click at [165, 322] on input "checkbox" at bounding box center [164, 321] width 23 height 23
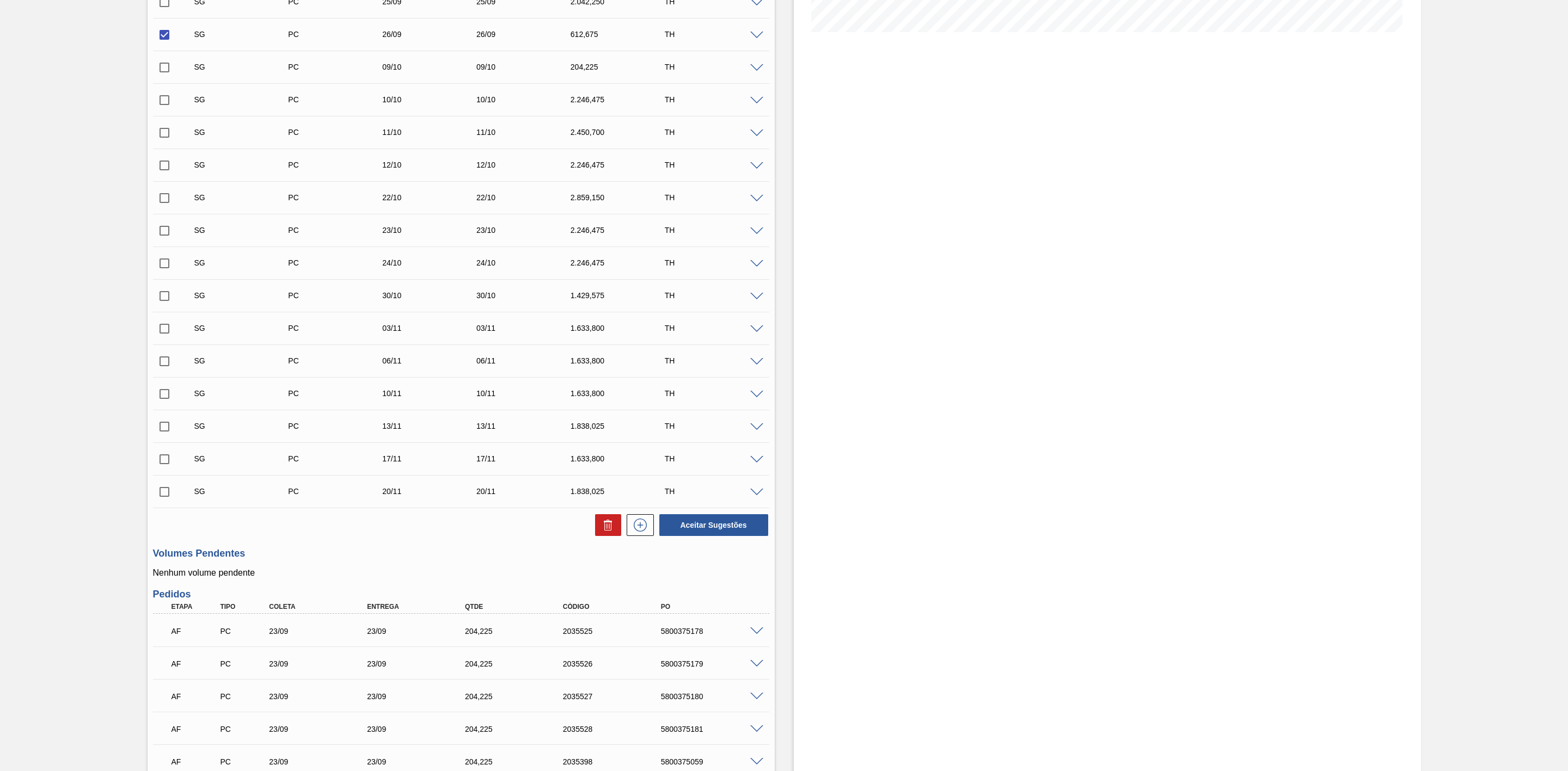
scroll to position [326, 0]
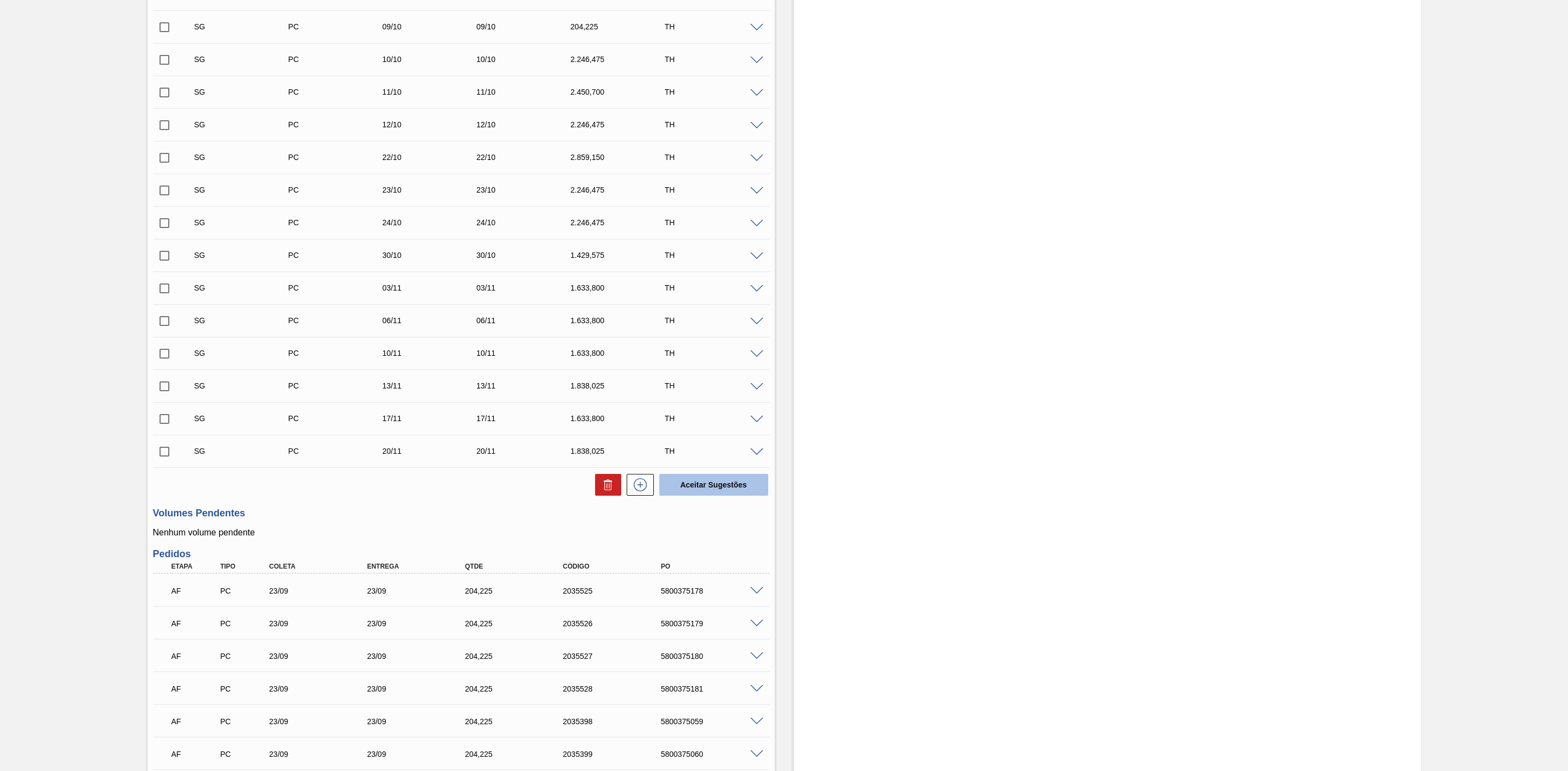
click at [716, 489] on button "Aceitar Sugestões" at bounding box center [713, 485] width 109 height 22
checkbox input "false"
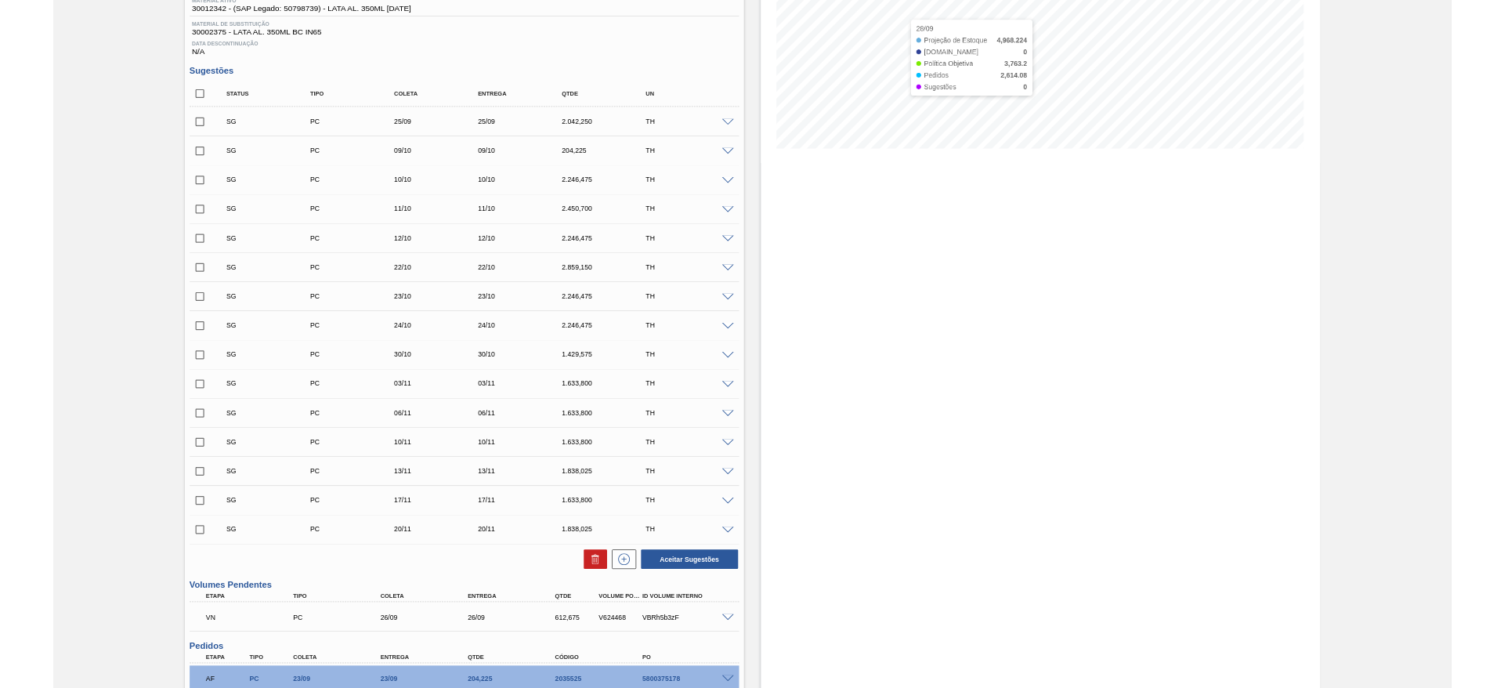
scroll to position [0, 0]
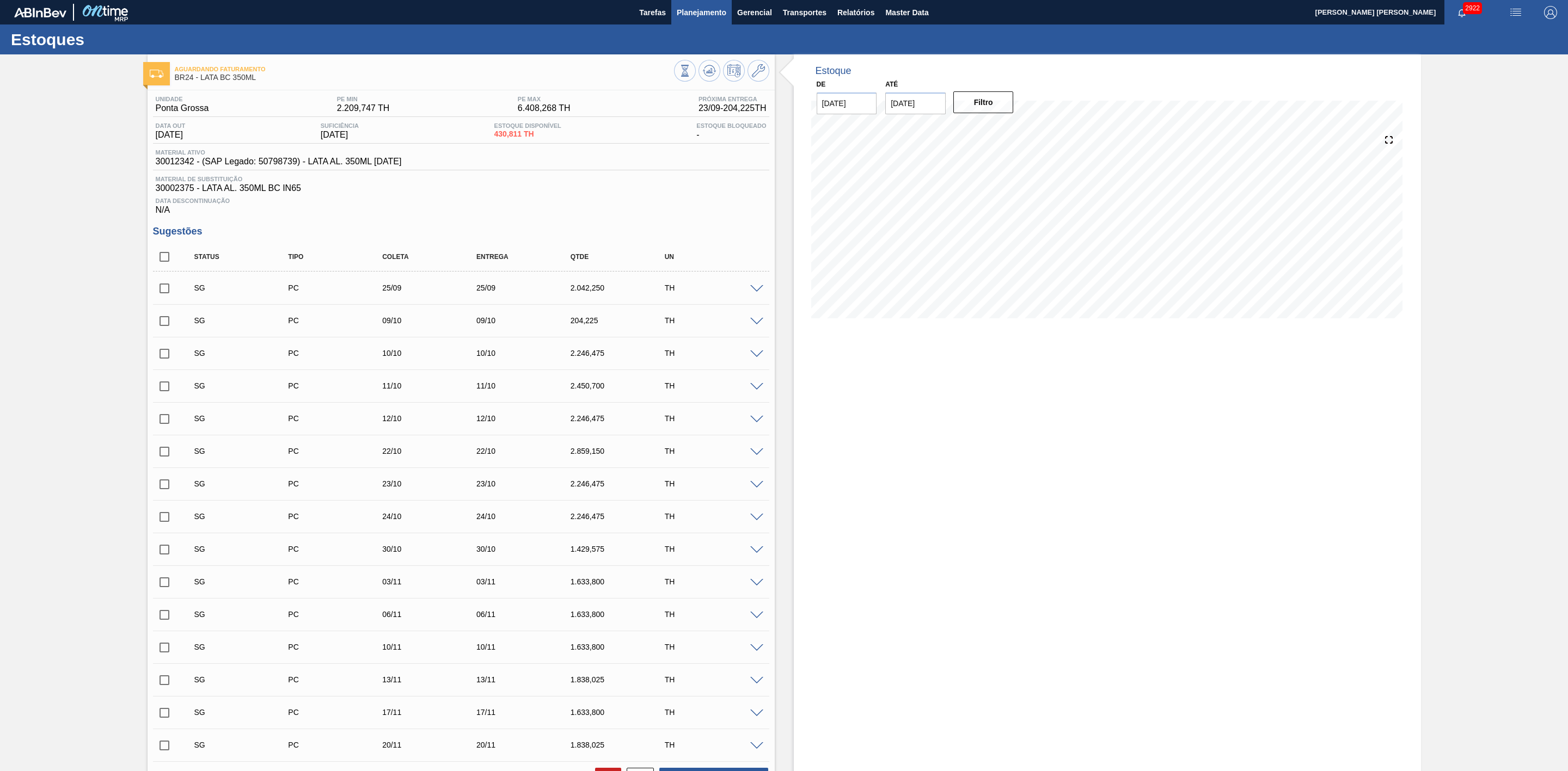
click at [704, 12] on span "Planejamento" at bounding box center [701, 13] width 49 height 13
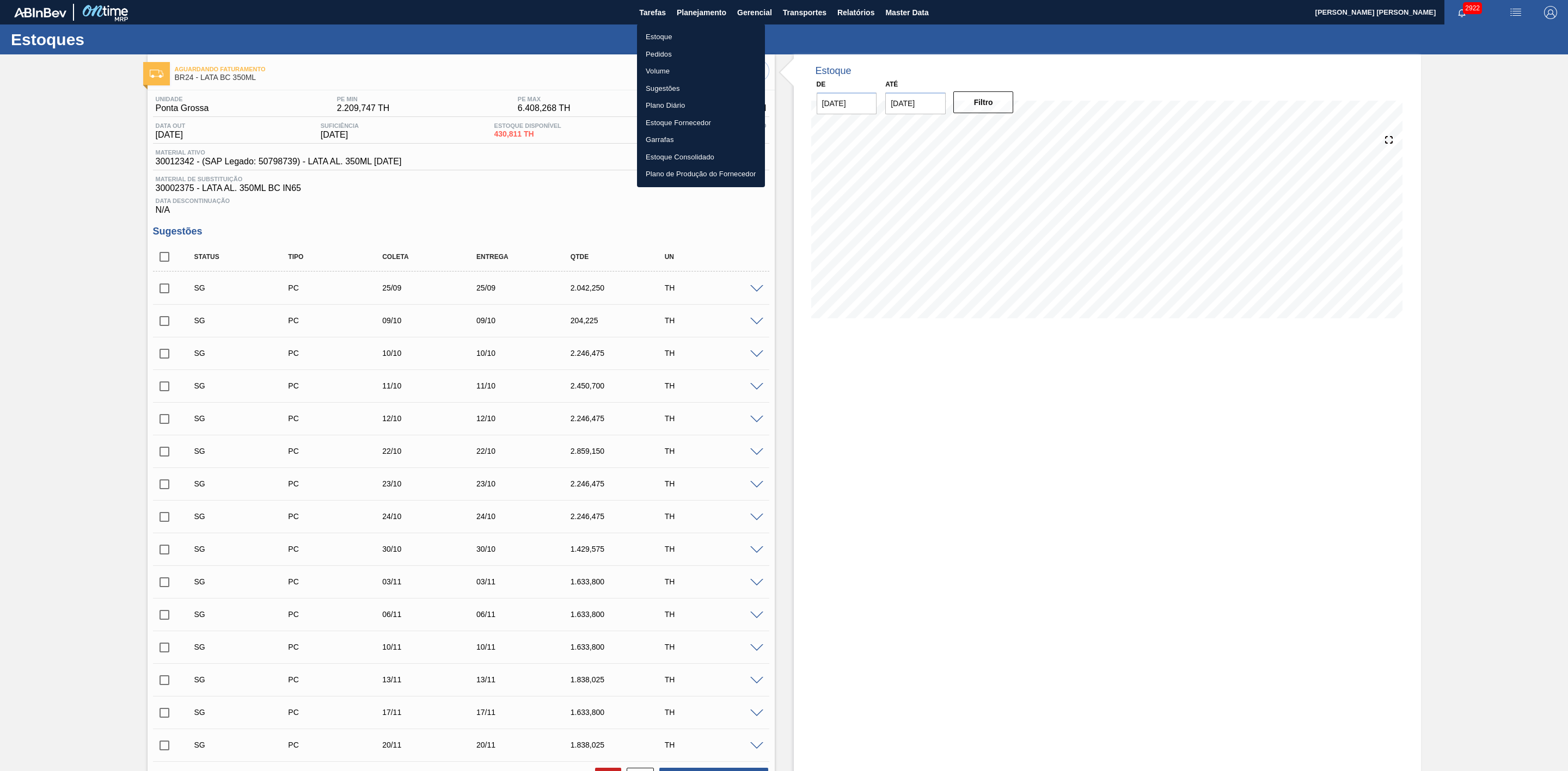
click at [804, 15] on div at bounding box center [784, 386] width 1568 height 771
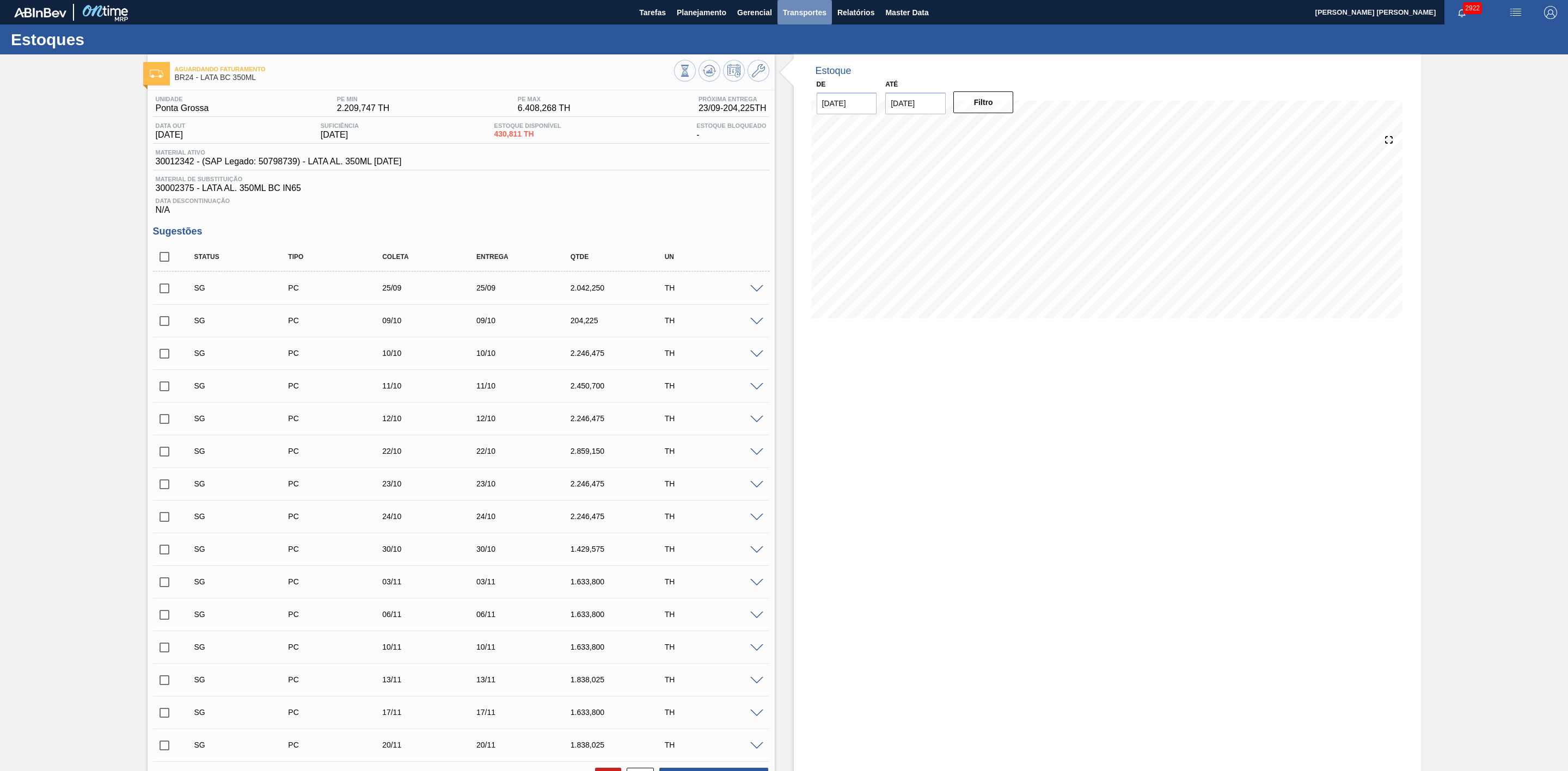
click at [805, 12] on span "Transportes" at bounding box center [804, 13] width 44 height 13
click at [795, 52] on li "Otimização de Carga" at bounding box center [803, 54] width 90 height 17
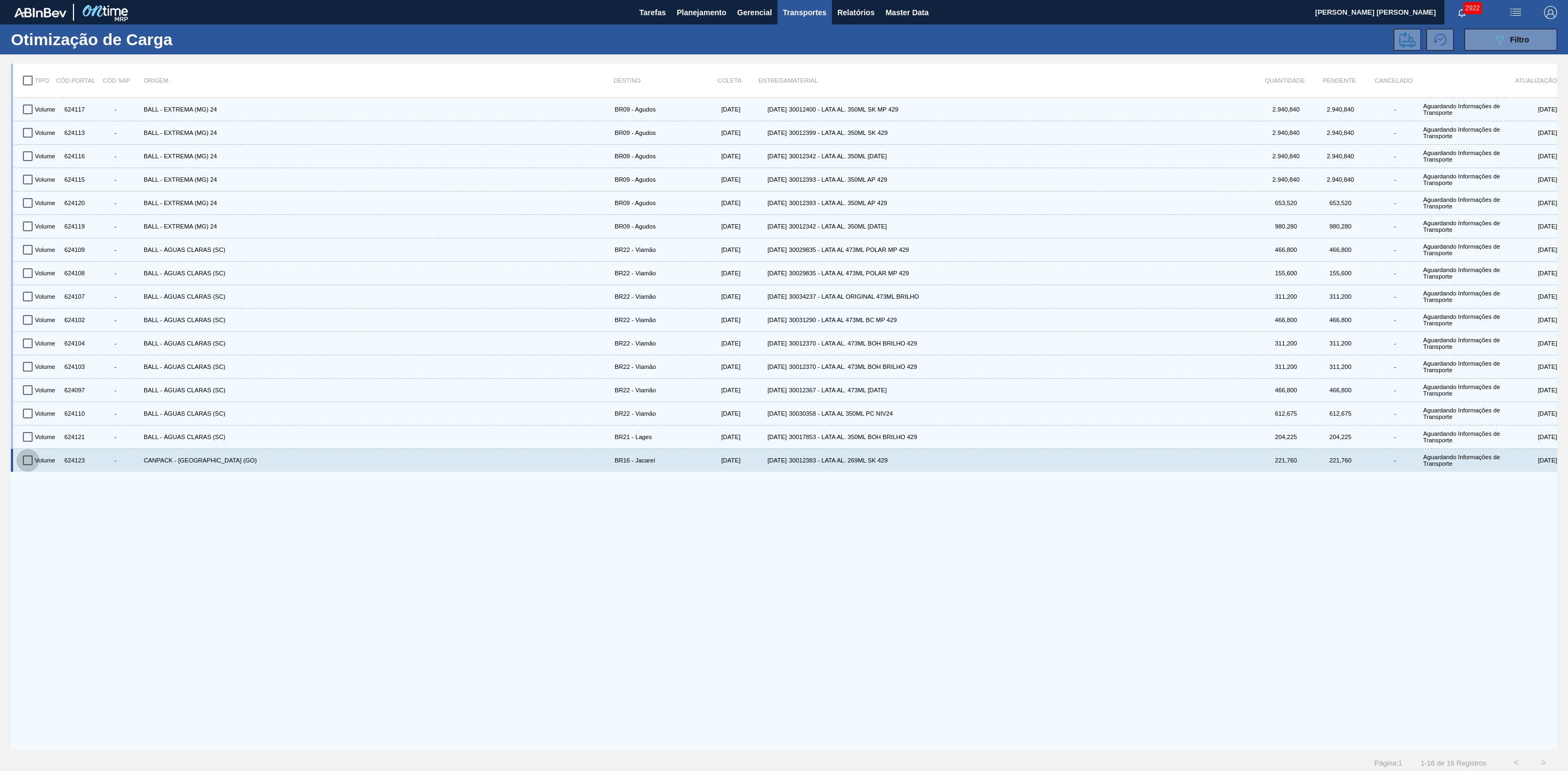
click at [26, 463] on input "checkbox" at bounding box center [28, 460] width 23 height 23
checkbox input "true"
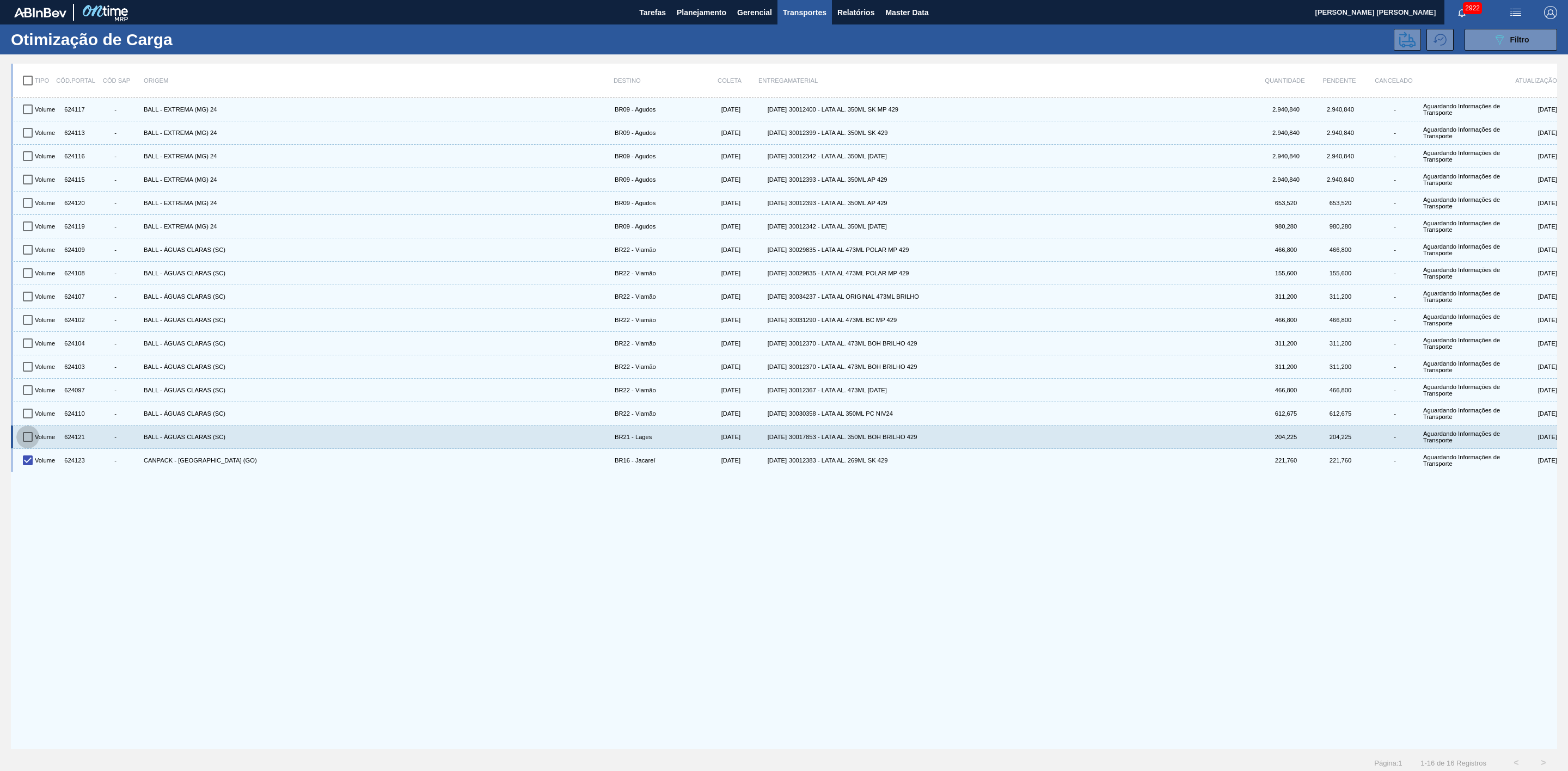
click at [28, 440] on input "checkbox" at bounding box center [28, 437] width 23 height 23
checkbox input "true"
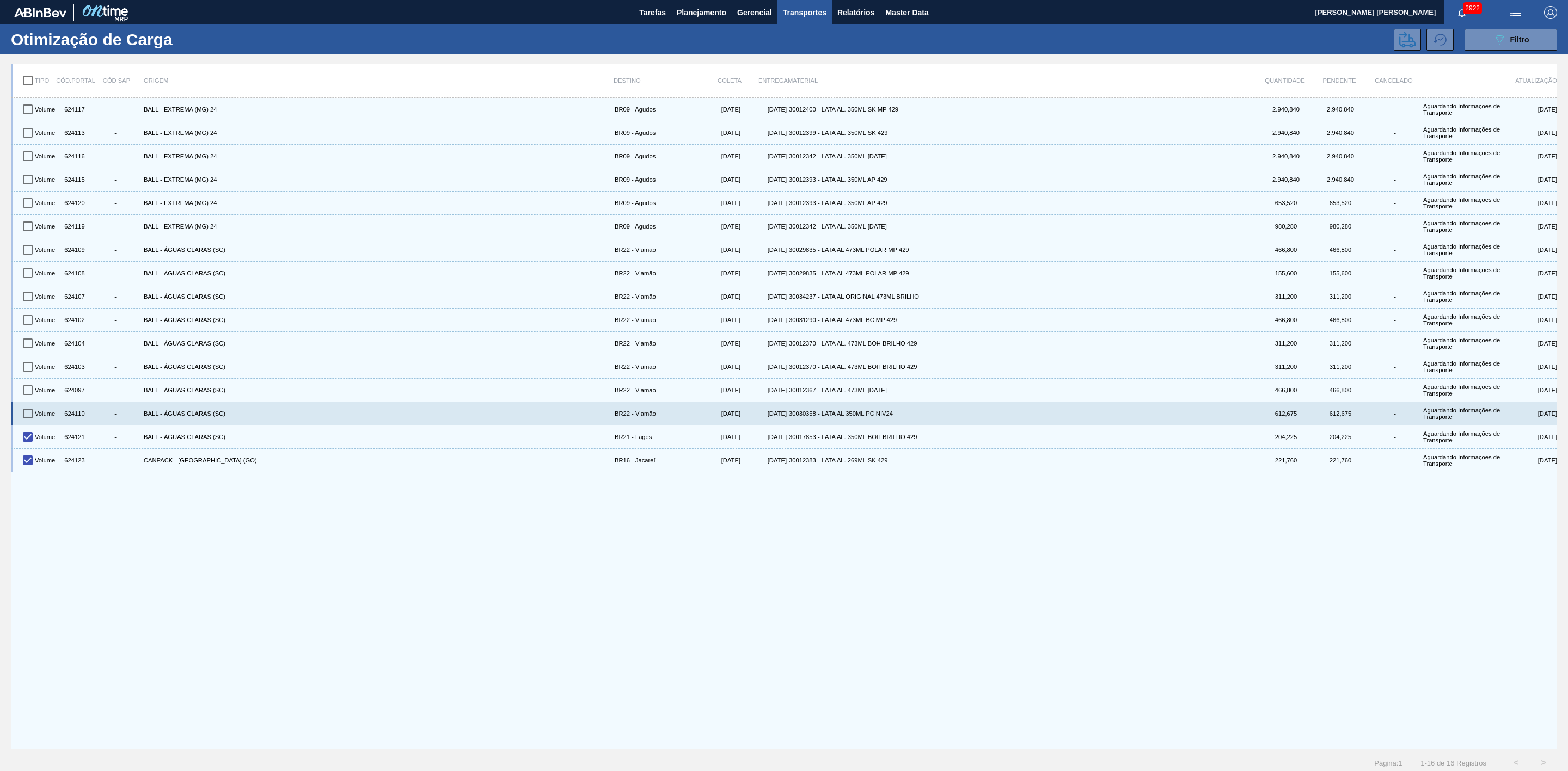
click at [30, 420] on input "checkbox" at bounding box center [28, 413] width 23 height 23
checkbox input "true"
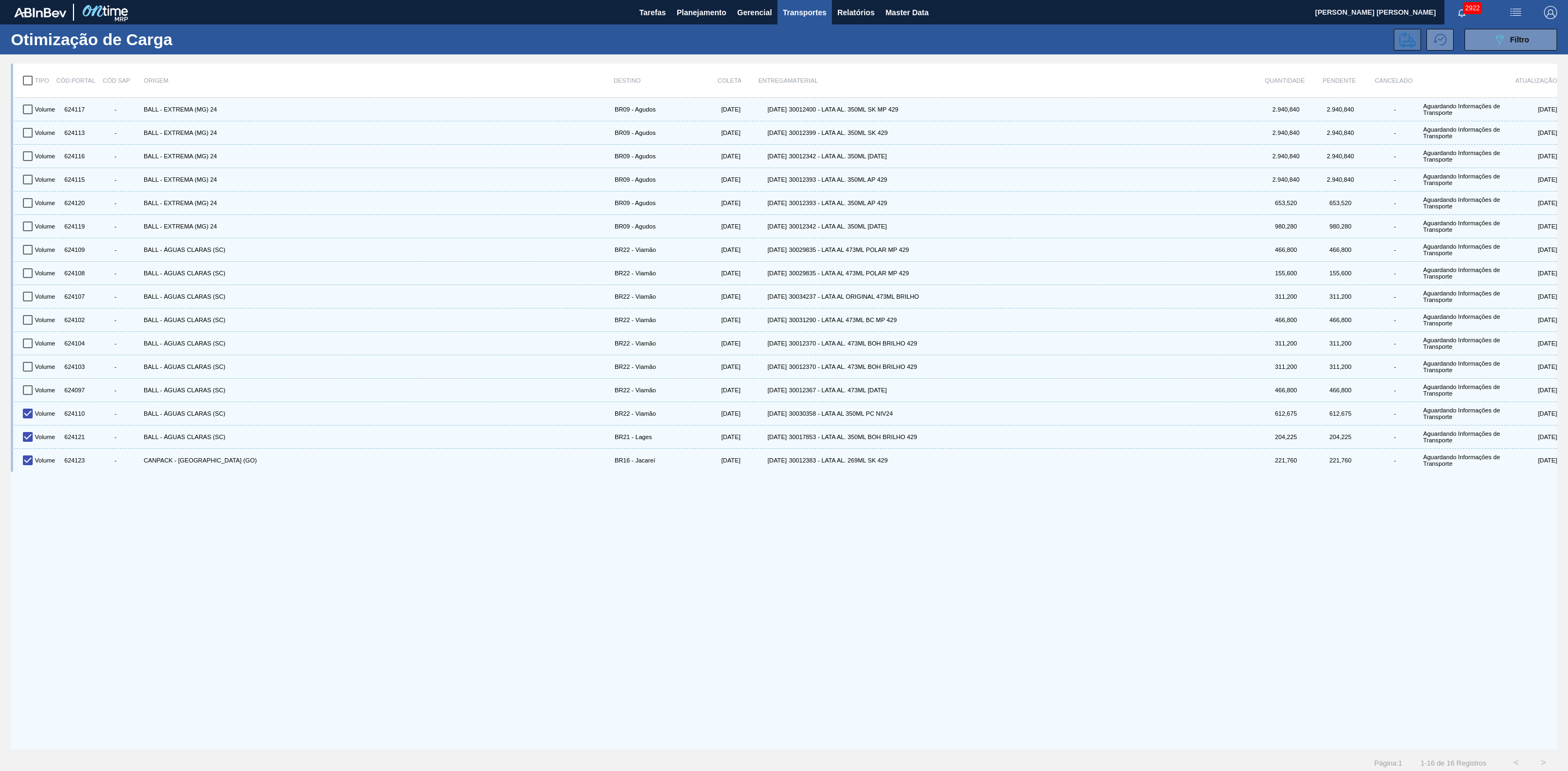
click at [1400, 42] on icon at bounding box center [1408, 40] width 17 height 17
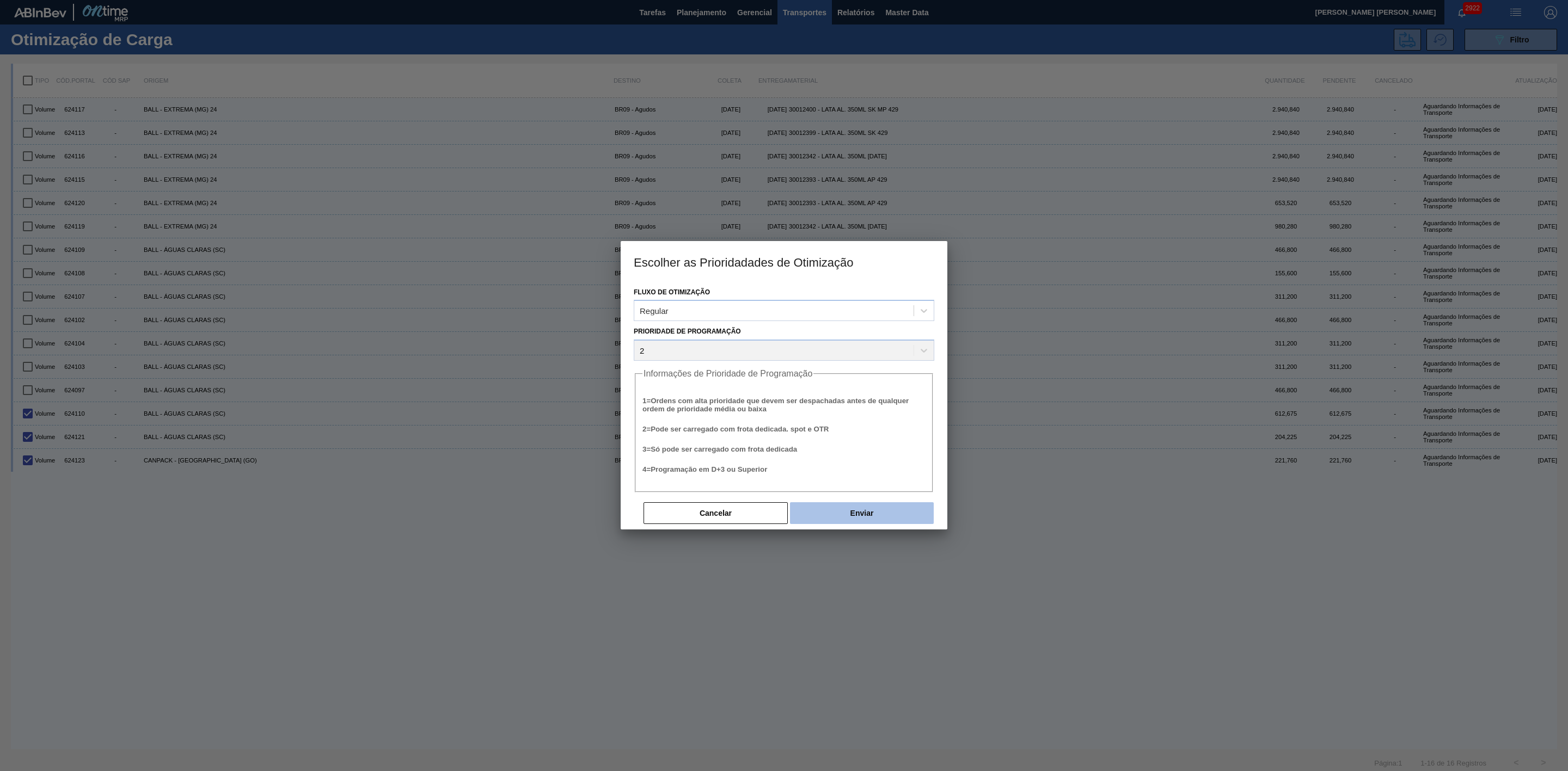
click at [882, 512] on button "Enviar" at bounding box center [861, 513] width 144 height 22
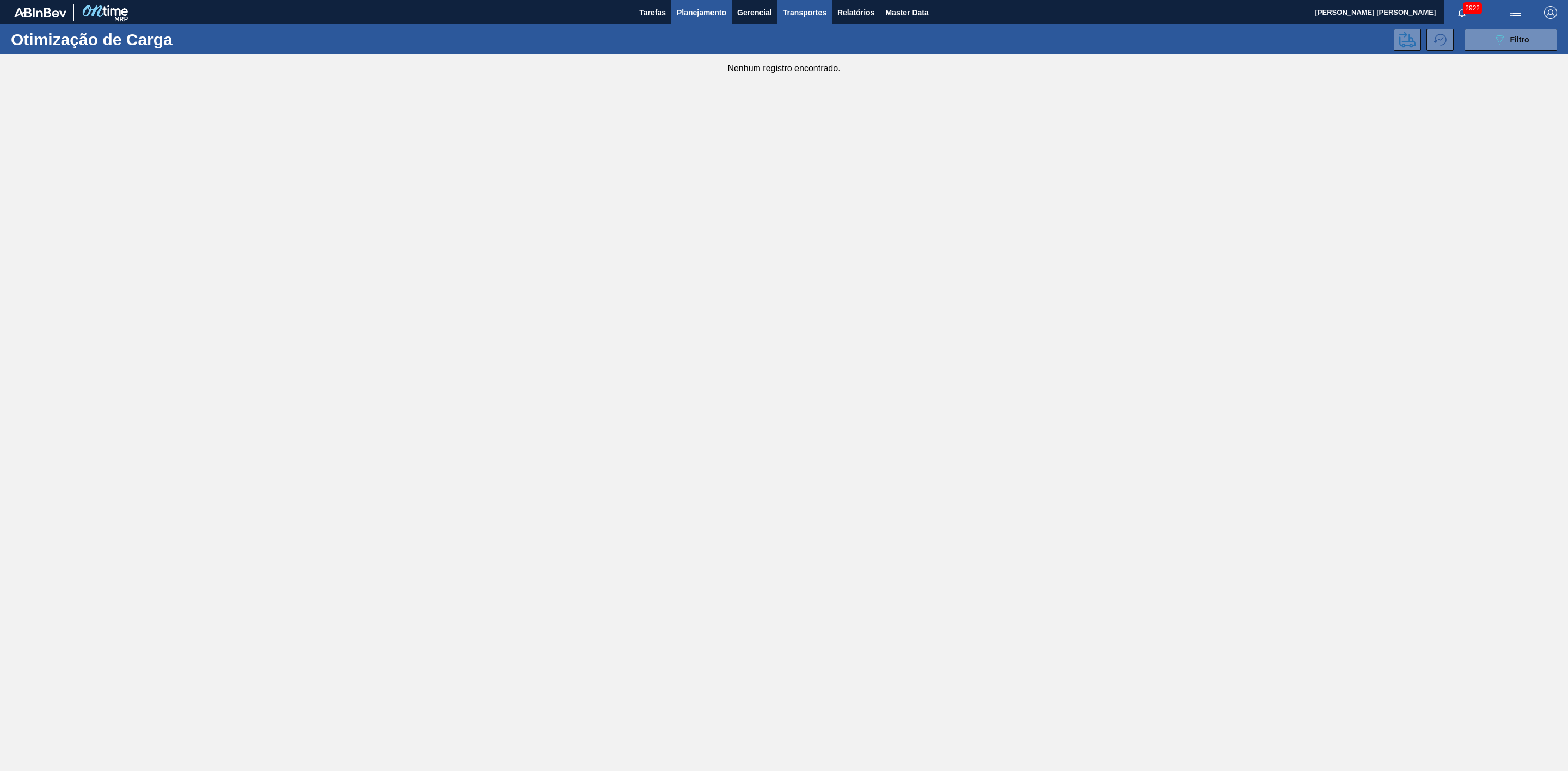
click at [712, 9] on span "Planejamento" at bounding box center [701, 13] width 49 height 13
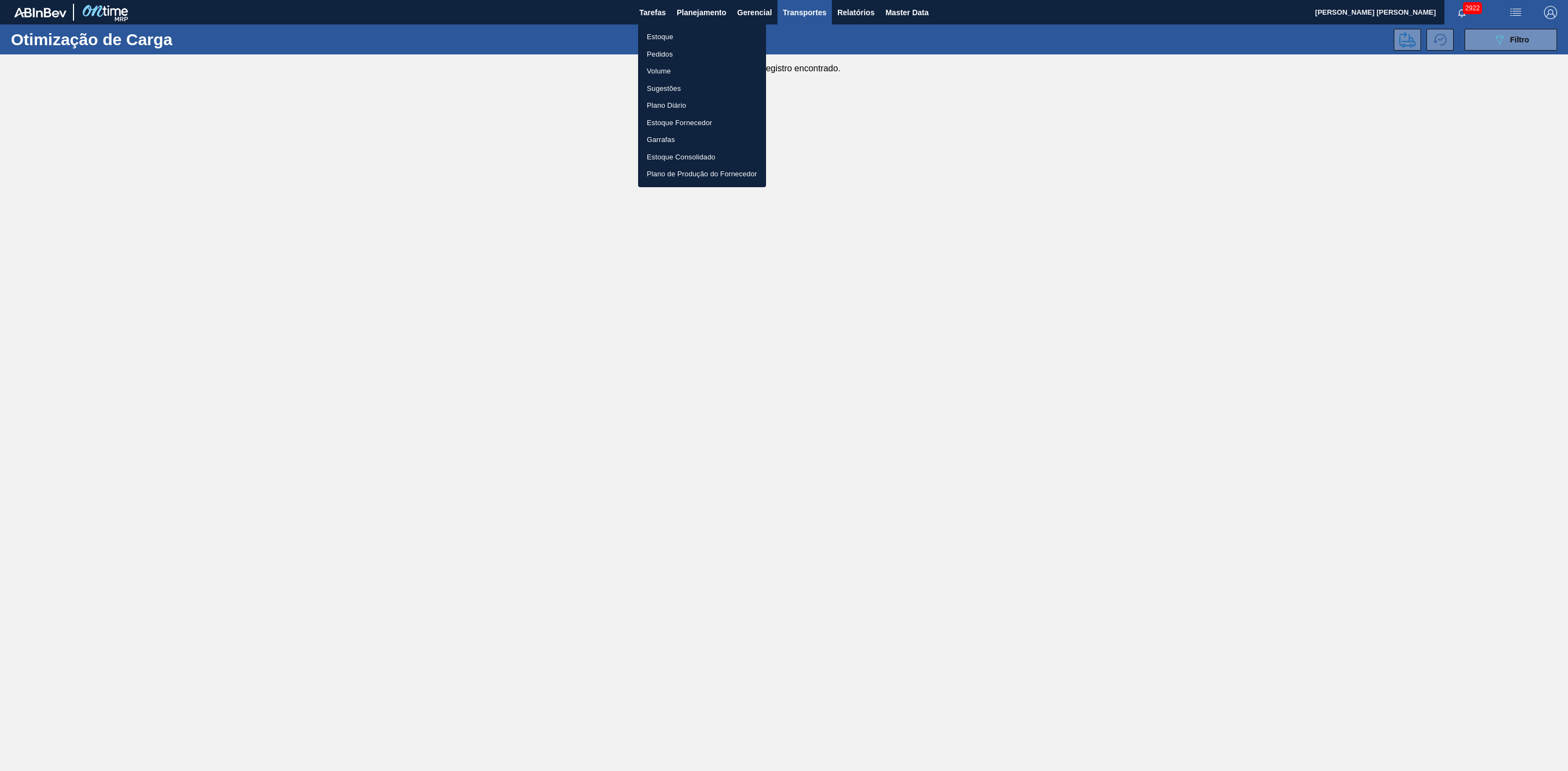
click at [650, 37] on li "Estoque" at bounding box center [702, 37] width 128 height 17
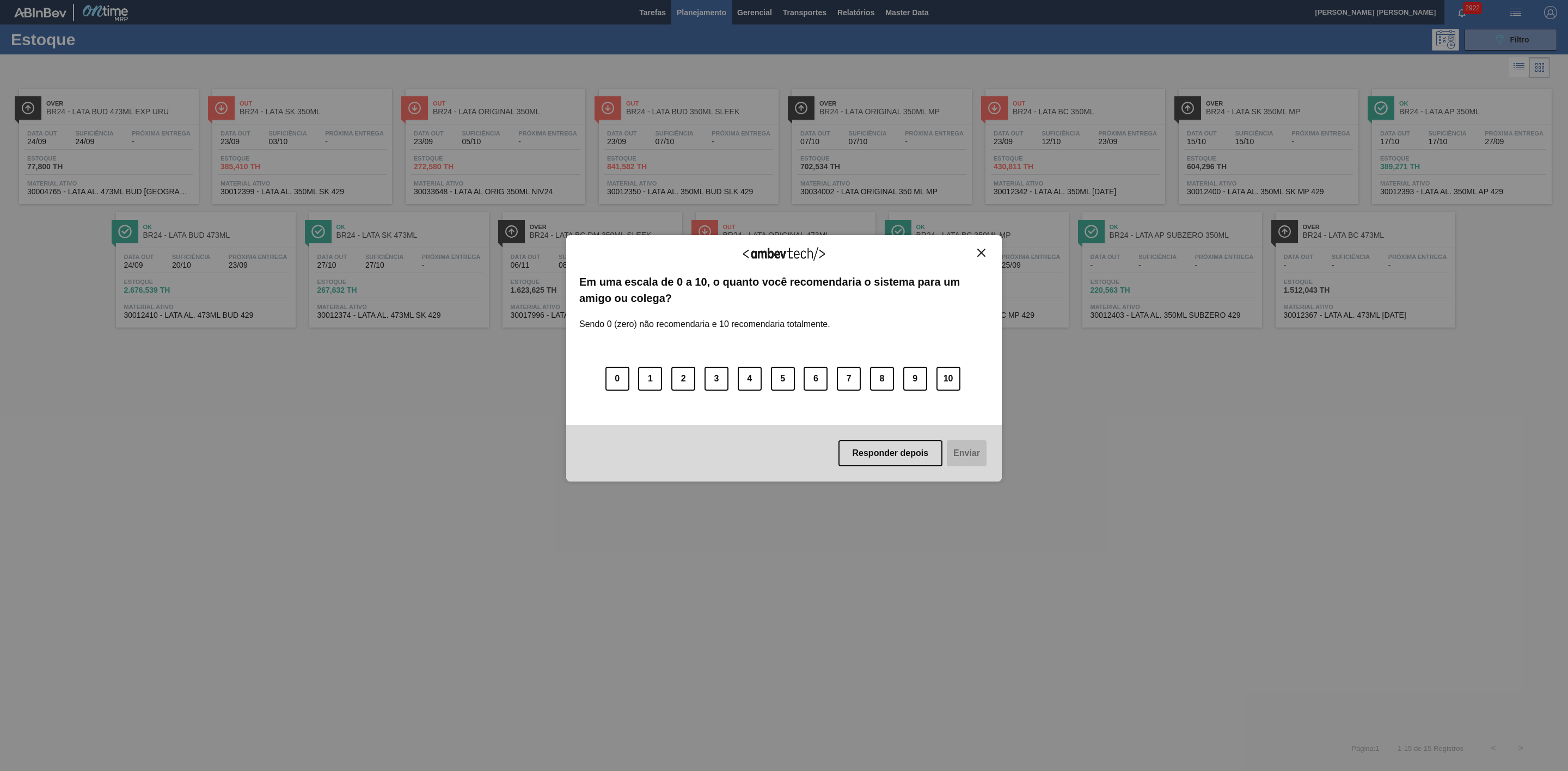
click at [975, 248] on button "Close" at bounding box center [981, 252] width 15 height 9
click at [980, 256] on img "Close" at bounding box center [982, 253] width 8 height 8
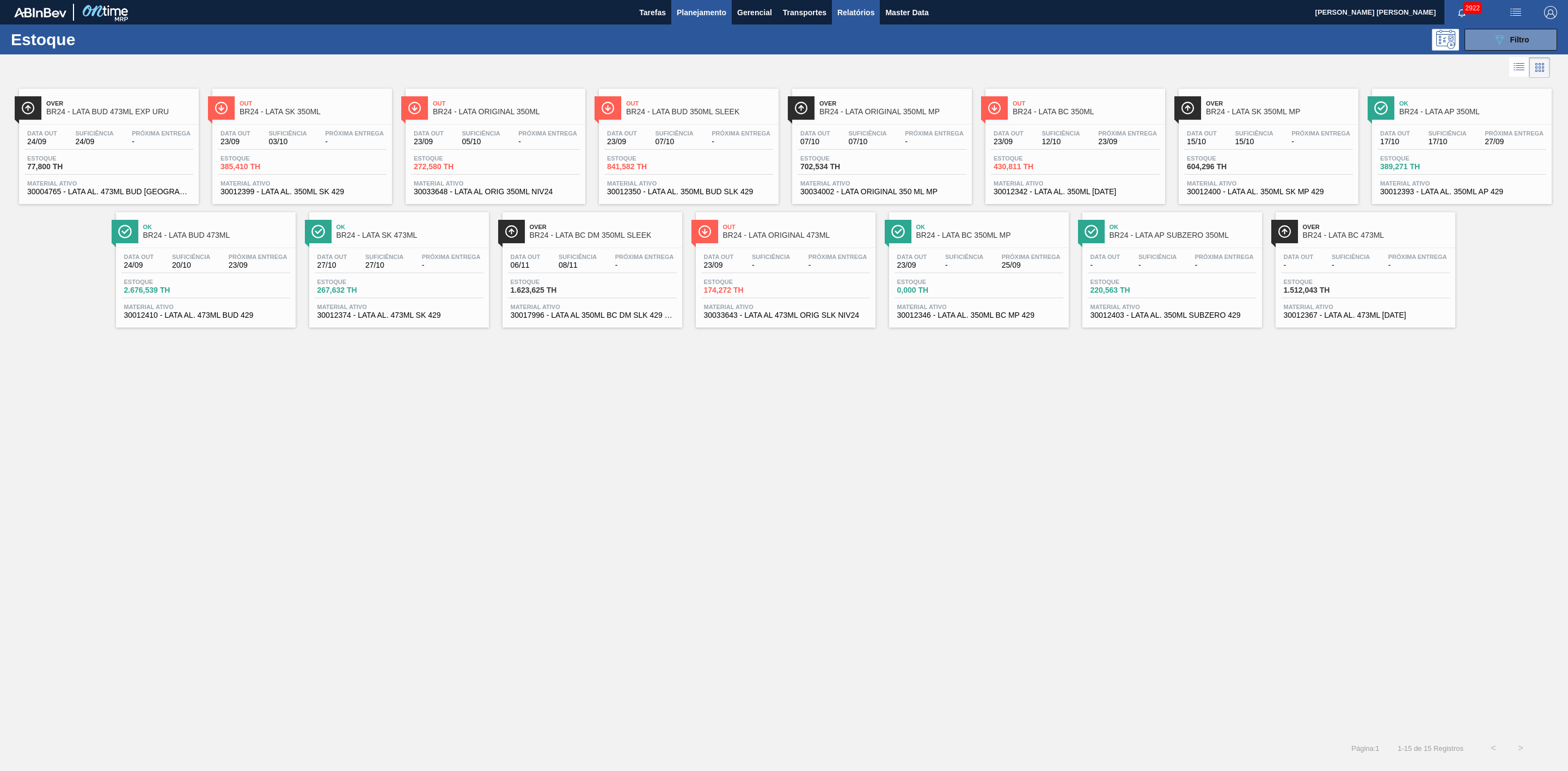
click at [857, 13] on span "Relatórios" at bounding box center [855, 13] width 37 height 13
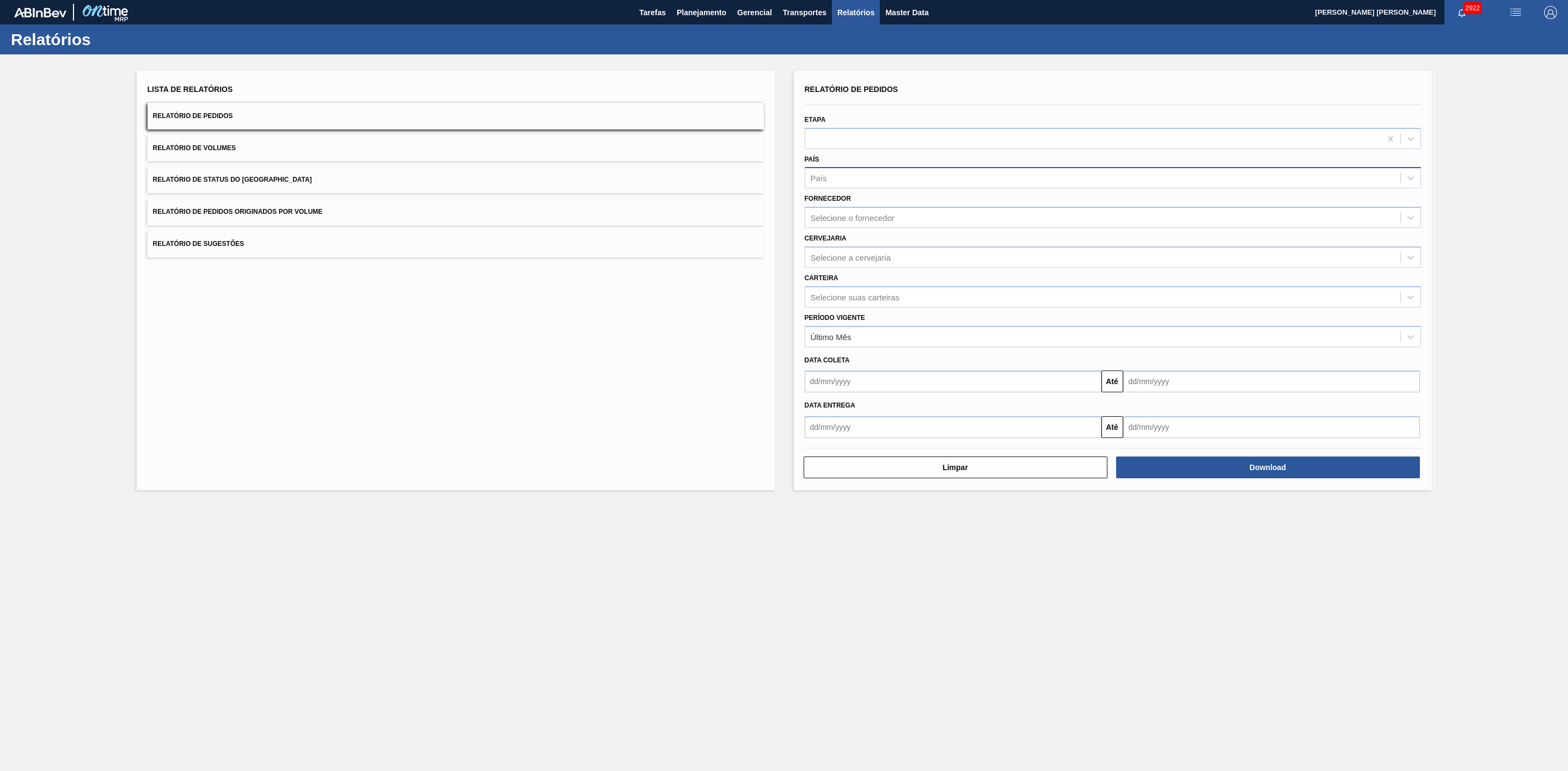
click at [866, 180] on div "País" at bounding box center [1103, 178] width 595 height 16
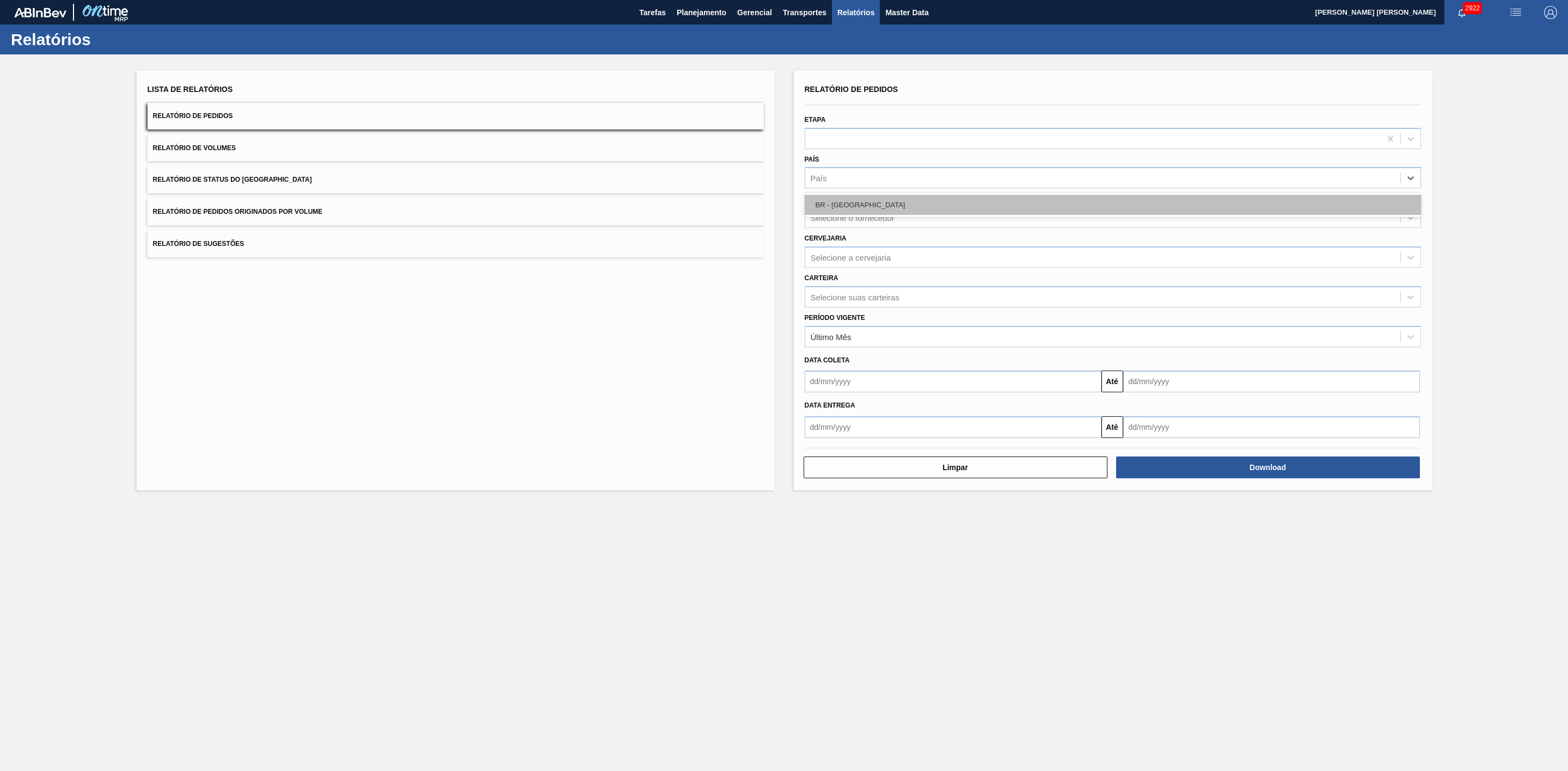
click at [851, 202] on div "BR - Brasil" at bounding box center [1112, 205] width 616 height 20
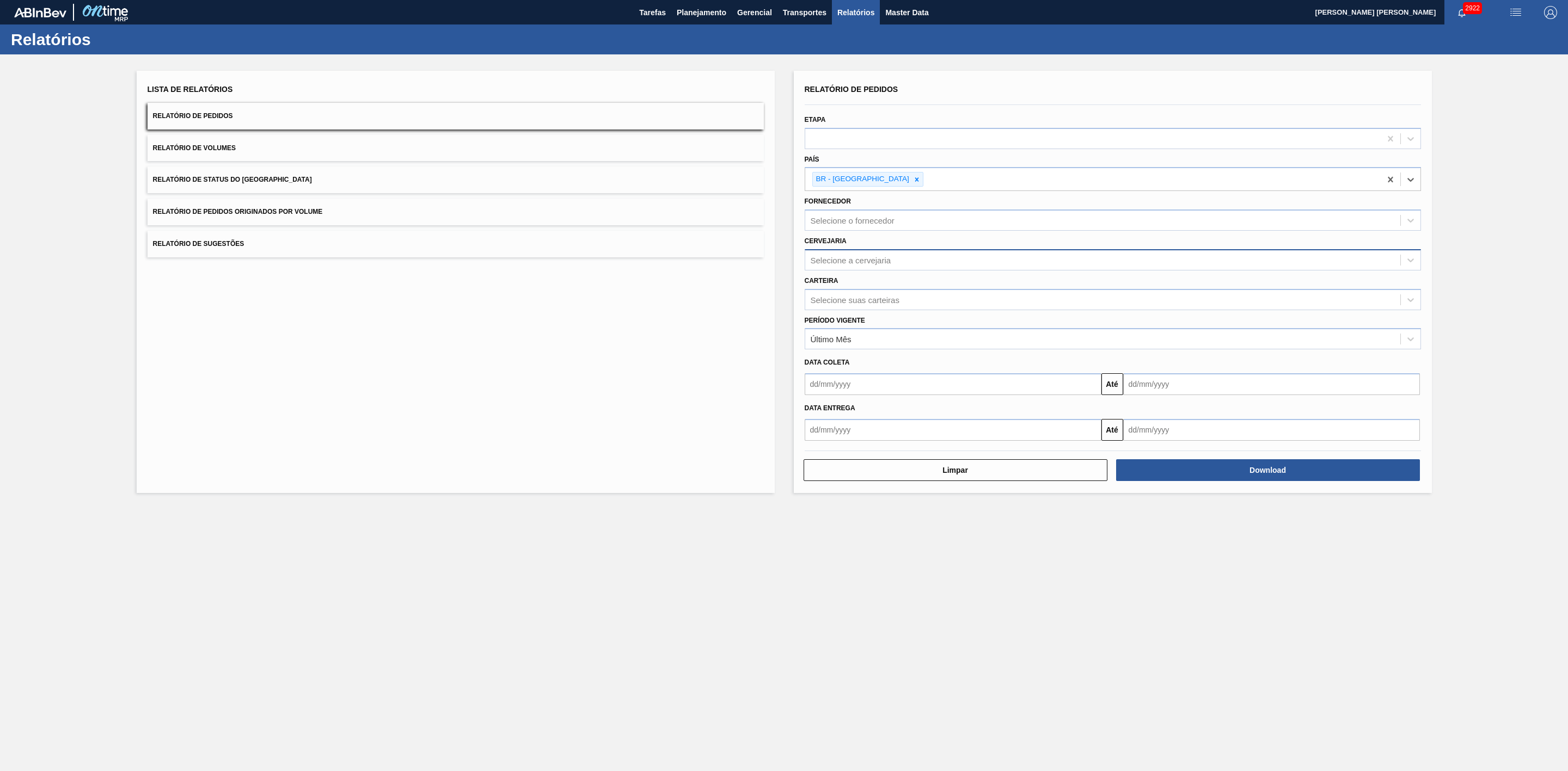
click at [864, 255] on div "Selecione a cervejaria" at bounding box center [1103, 260] width 595 height 16
type input "09"
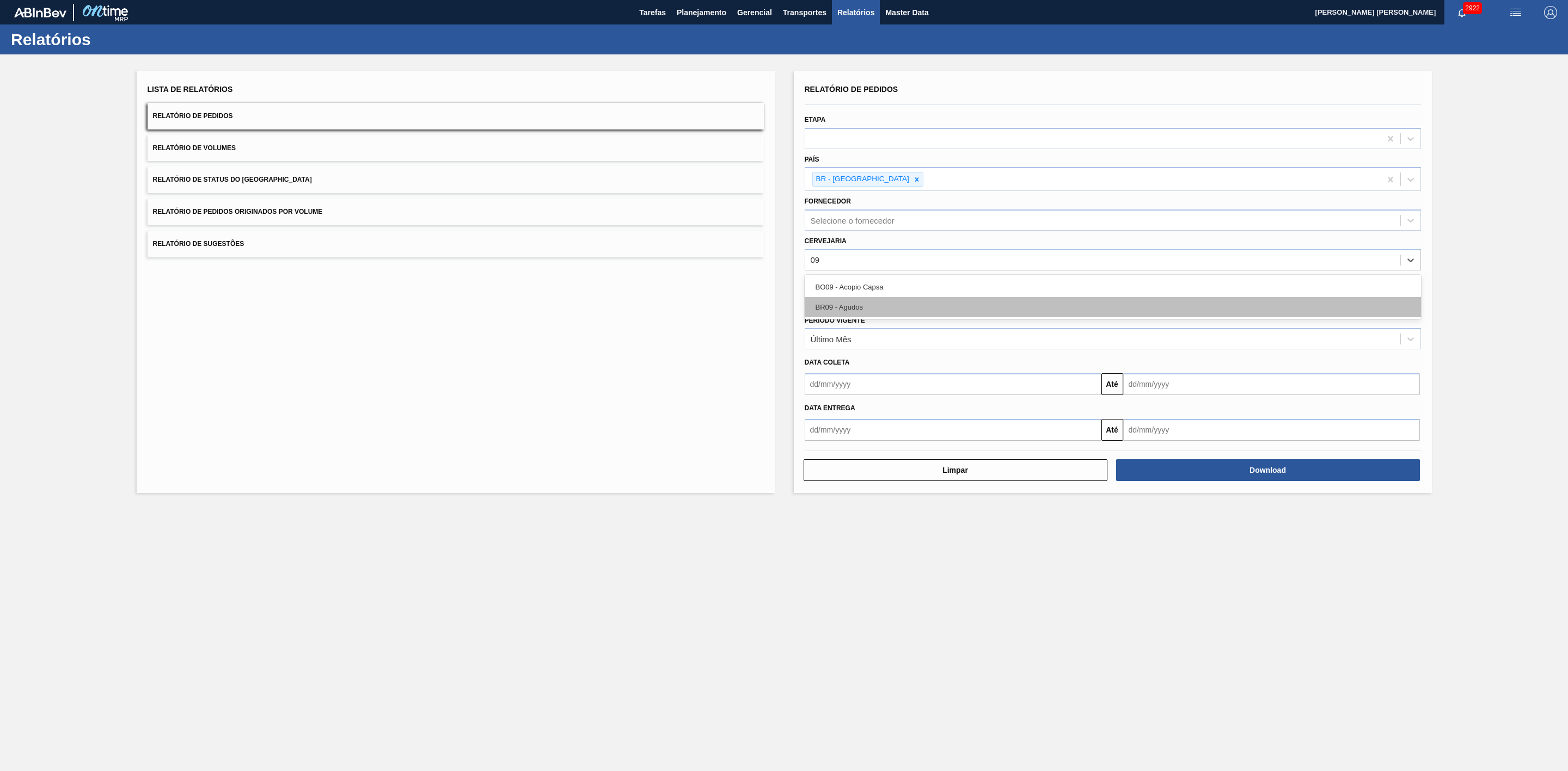
click at [855, 306] on div "BR09 - Agudos" at bounding box center [1112, 307] width 616 height 20
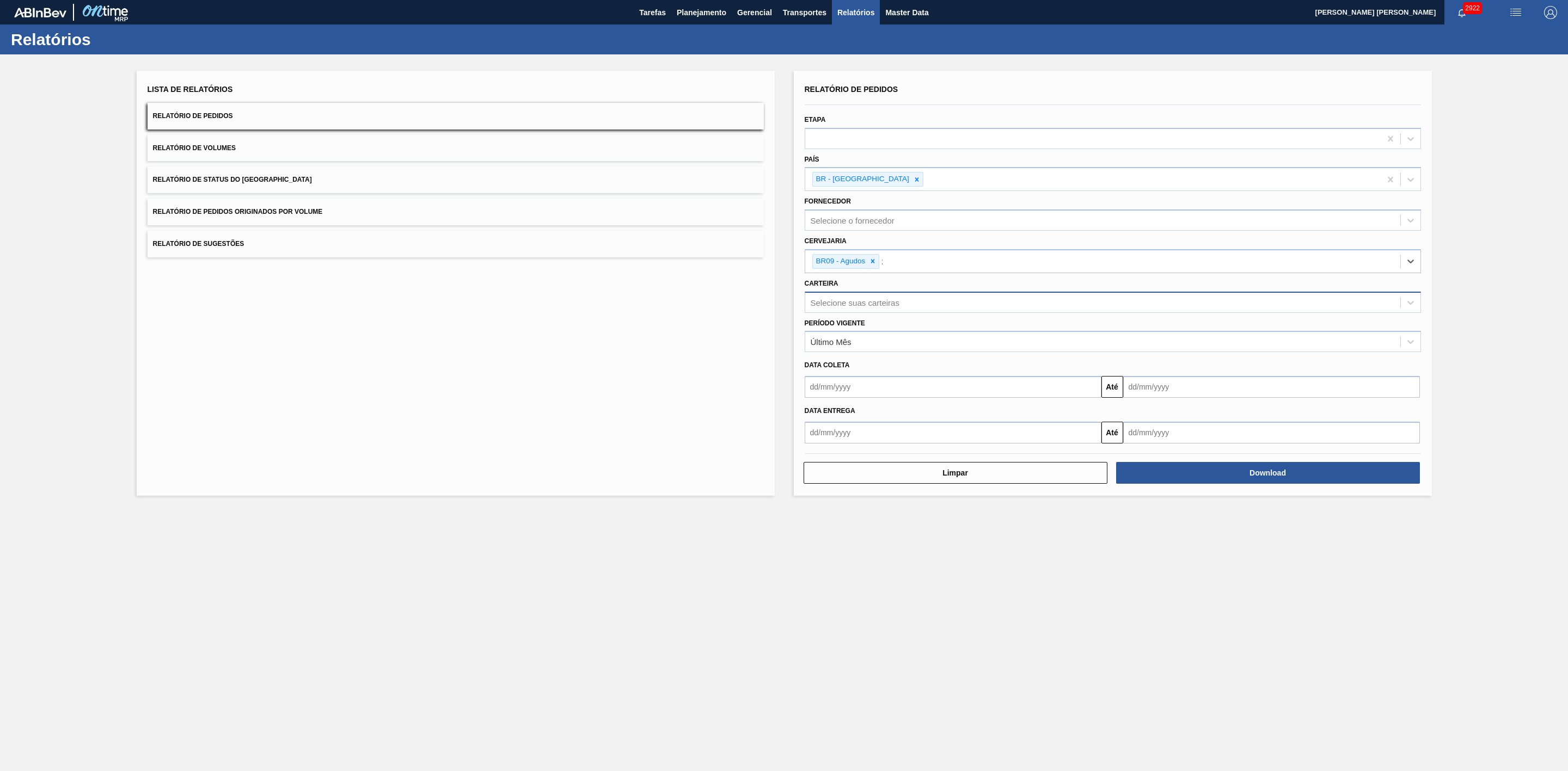
type input "21"
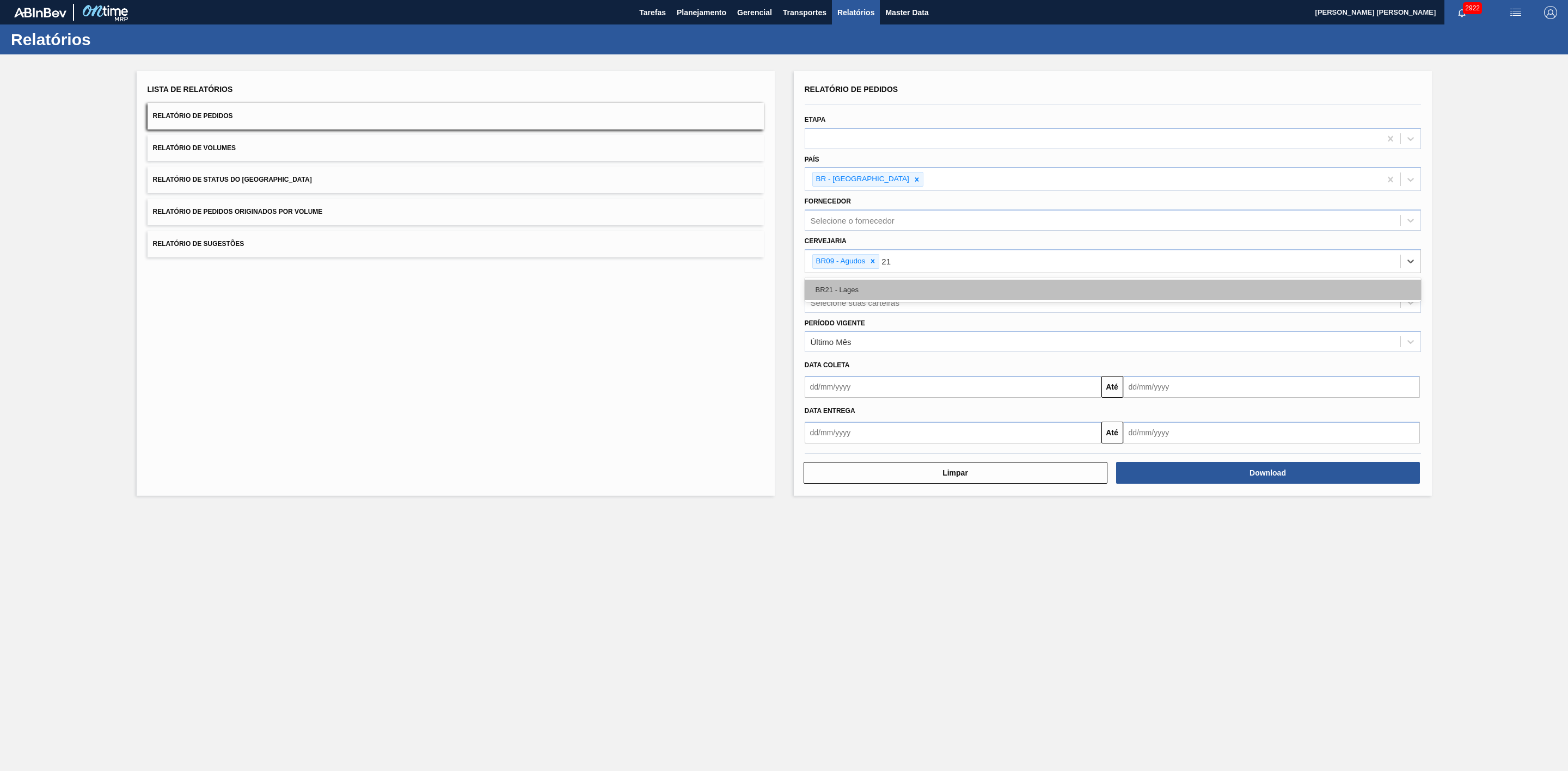
click at [882, 286] on div "BR21 - Lages" at bounding box center [1112, 290] width 616 height 20
type input "22"
click at [871, 291] on div "BR22 - Viamão" at bounding box center [1112, 290] width 616 height 20
type input "24"
click at [873, 289] on div "BR24 - Ponta Grossa" at bounding box center [1112, 290] width 616 height 20
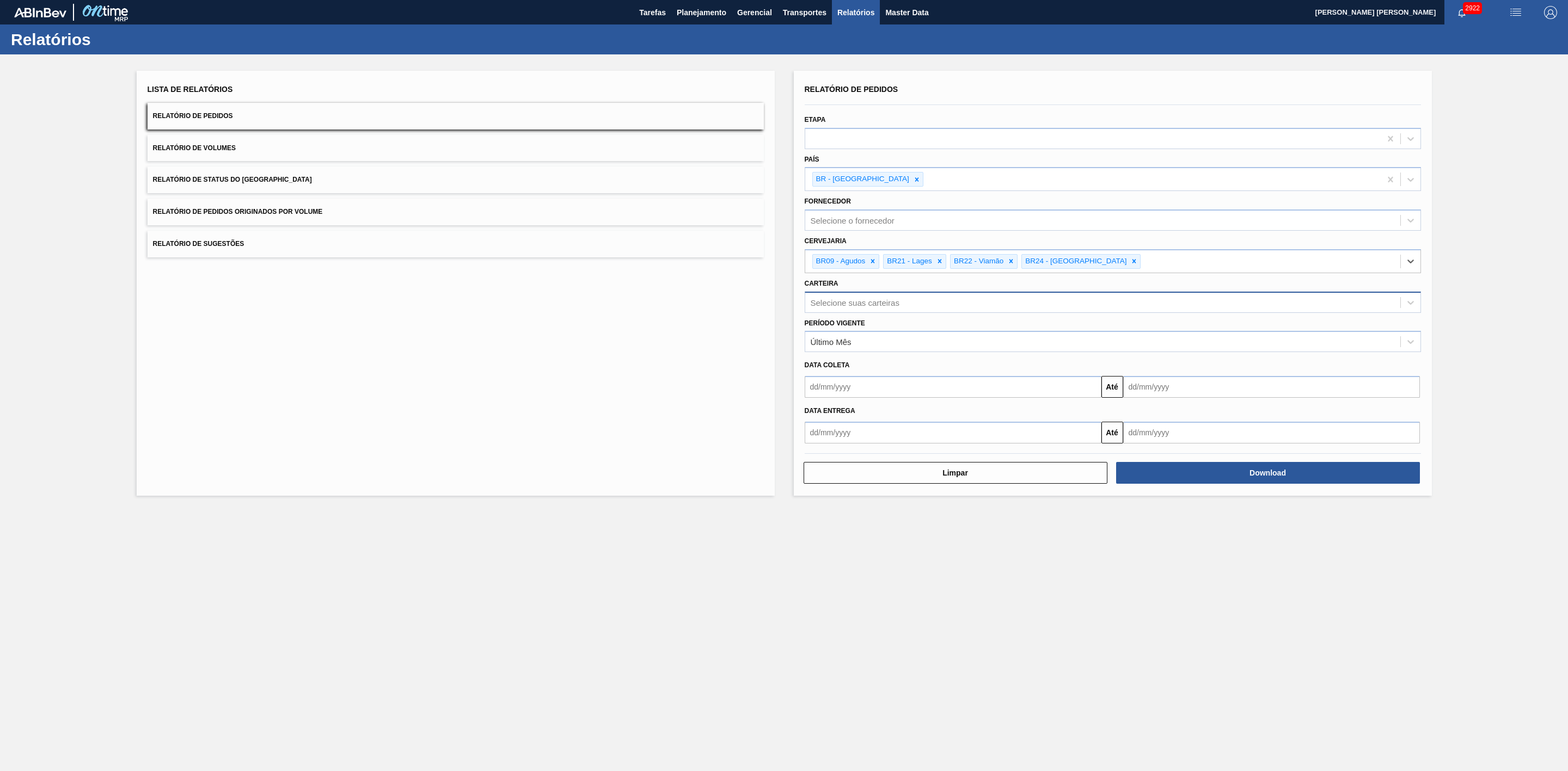
click at [857, 302] on div "Selecione suas carteiras" at bounding box center [855, 302] width 89 height 9
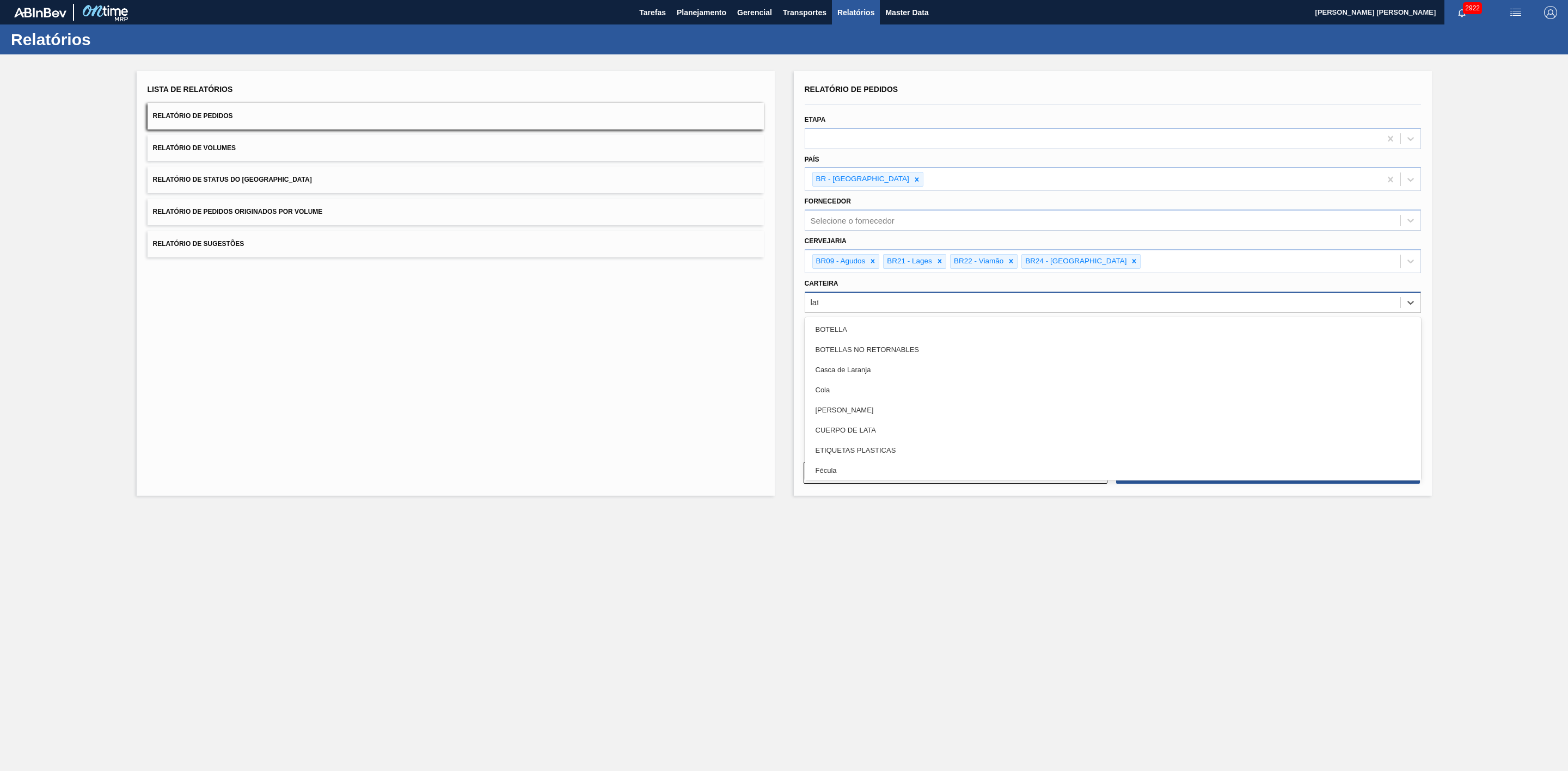
type input "lata"
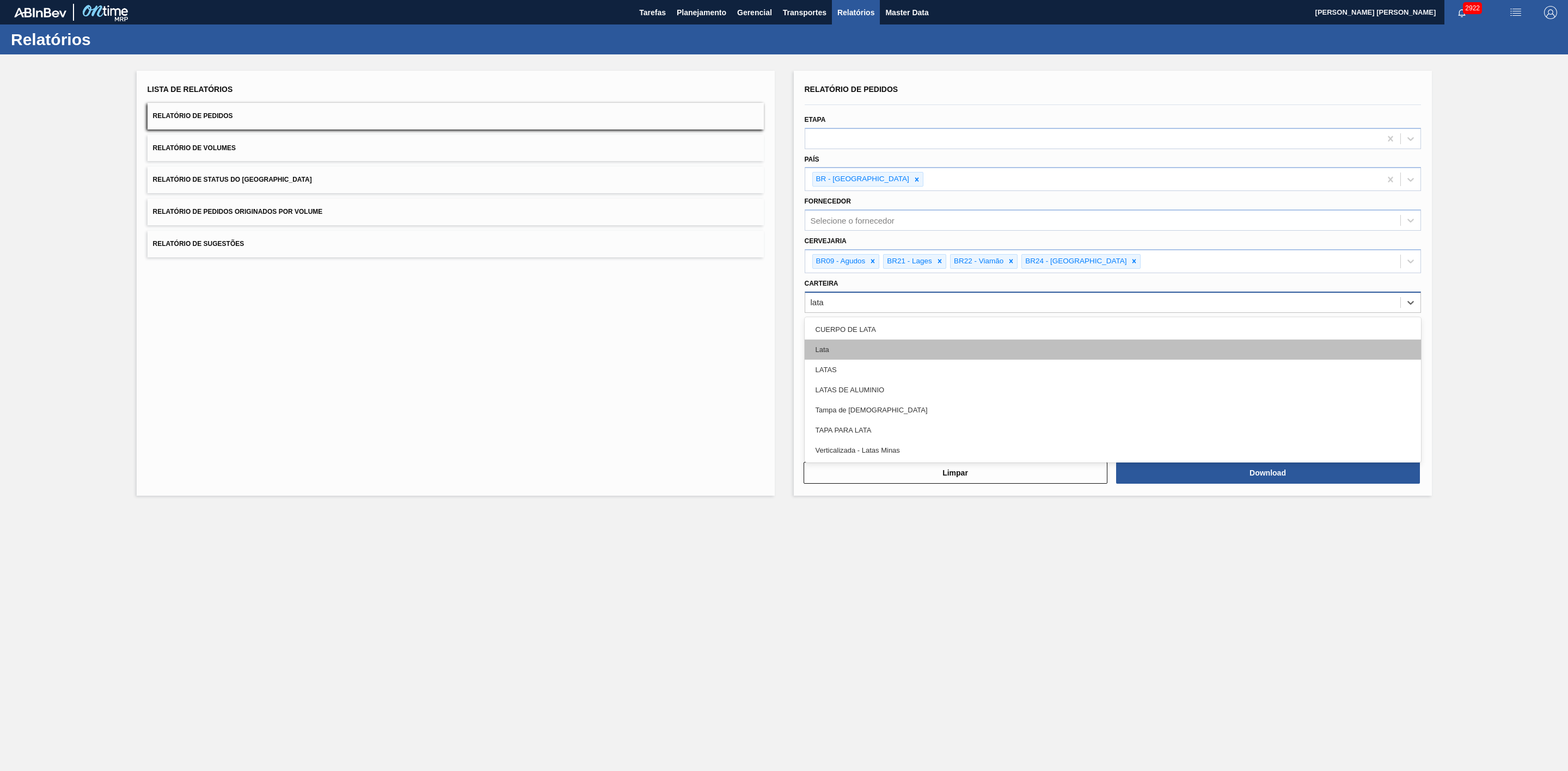
click at [825, 348] on div "Lata" at bounding box center [1112, 349] width 616 height 20
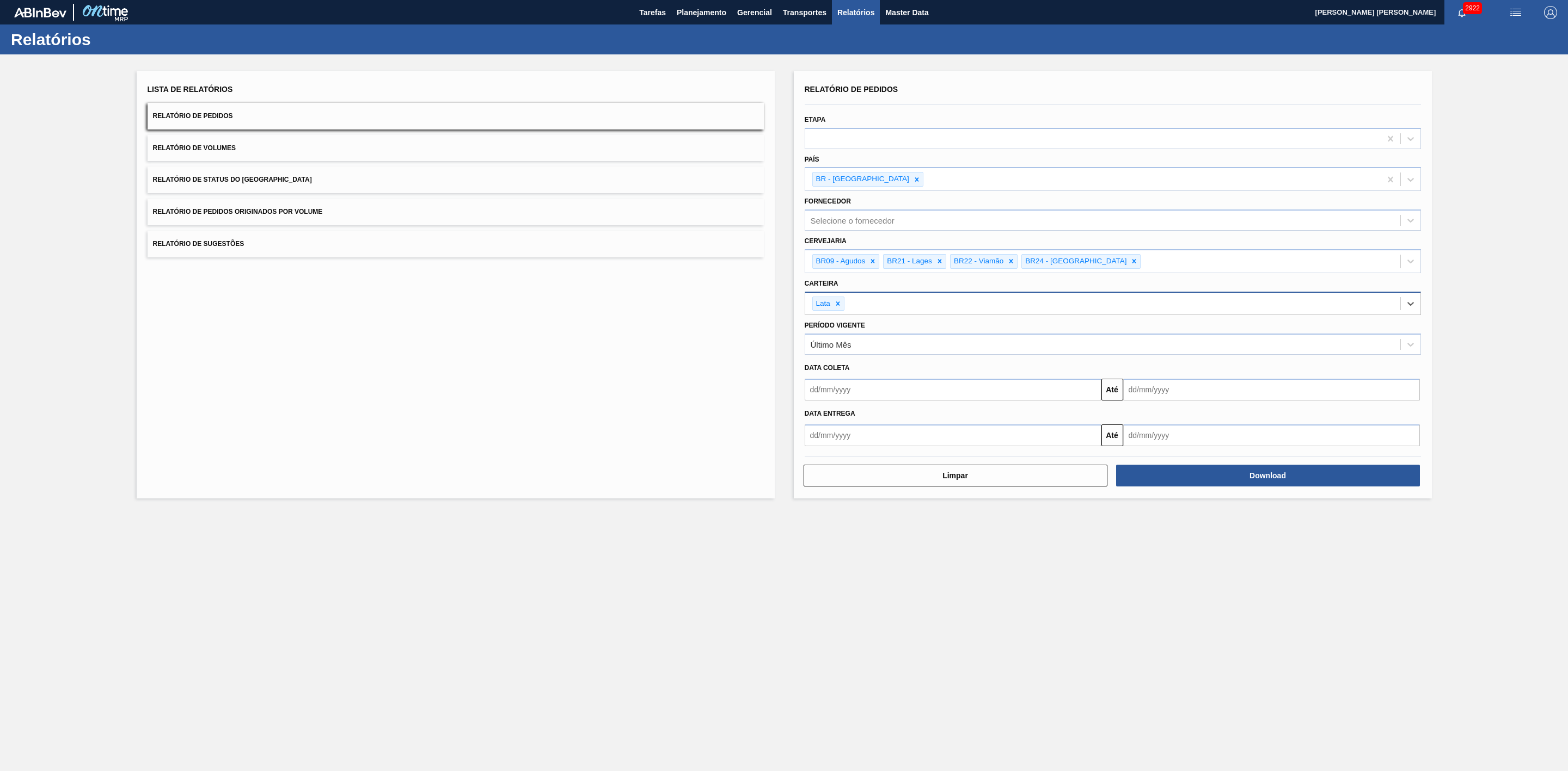
click at [882, 394] on input "text" at bounding box center [952, 389] width 297 height 22
drag, startPoint x: 834, startPoint y: 421, endPoint x: 861, endPoint y: 439, distance: 32.4
click at [834, 421] on div "dom seg ter qua qui sex sab" at bounding box center [870, 429] width 131 height 17
click at [897, 485] on div "14 15 16 17 18 19 20" at bounding box center [870, 486] width 124 height 17
click at [889, 490] on div "18" at bounding box center [887, 486] width 15 height 15
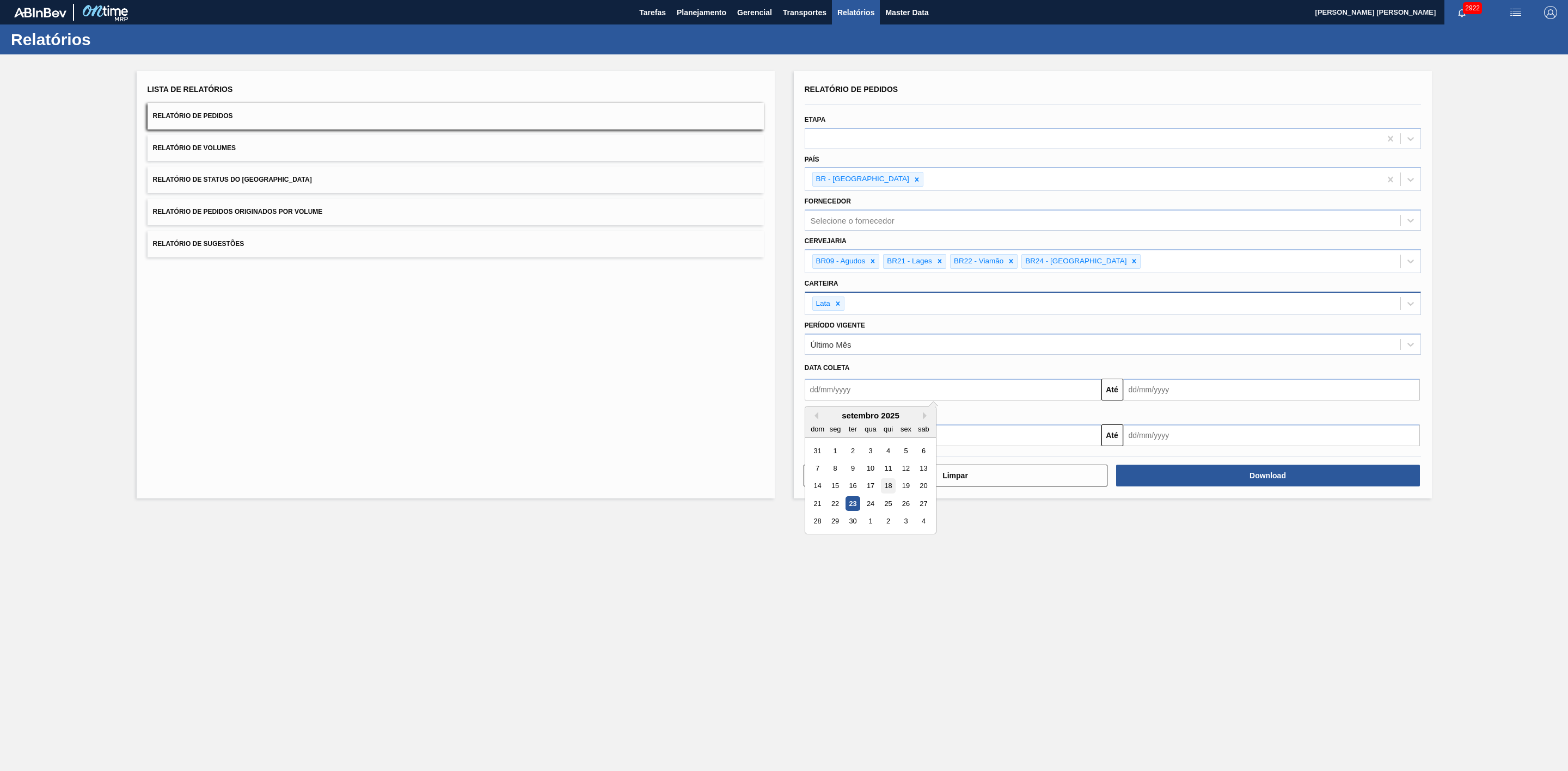
type input "18/09/2025"
click at [1146, 397] on input "text" at bounding box center [1271, 389] width 297 height 22
click at [1148, 417] on div "setembro 2025" at bounding box center [1189, 415] width 131 height 9
click at [1246, 524] on div "4" at bounding box center [1241, 521] width 15 height 15
type input "04/10/2025"
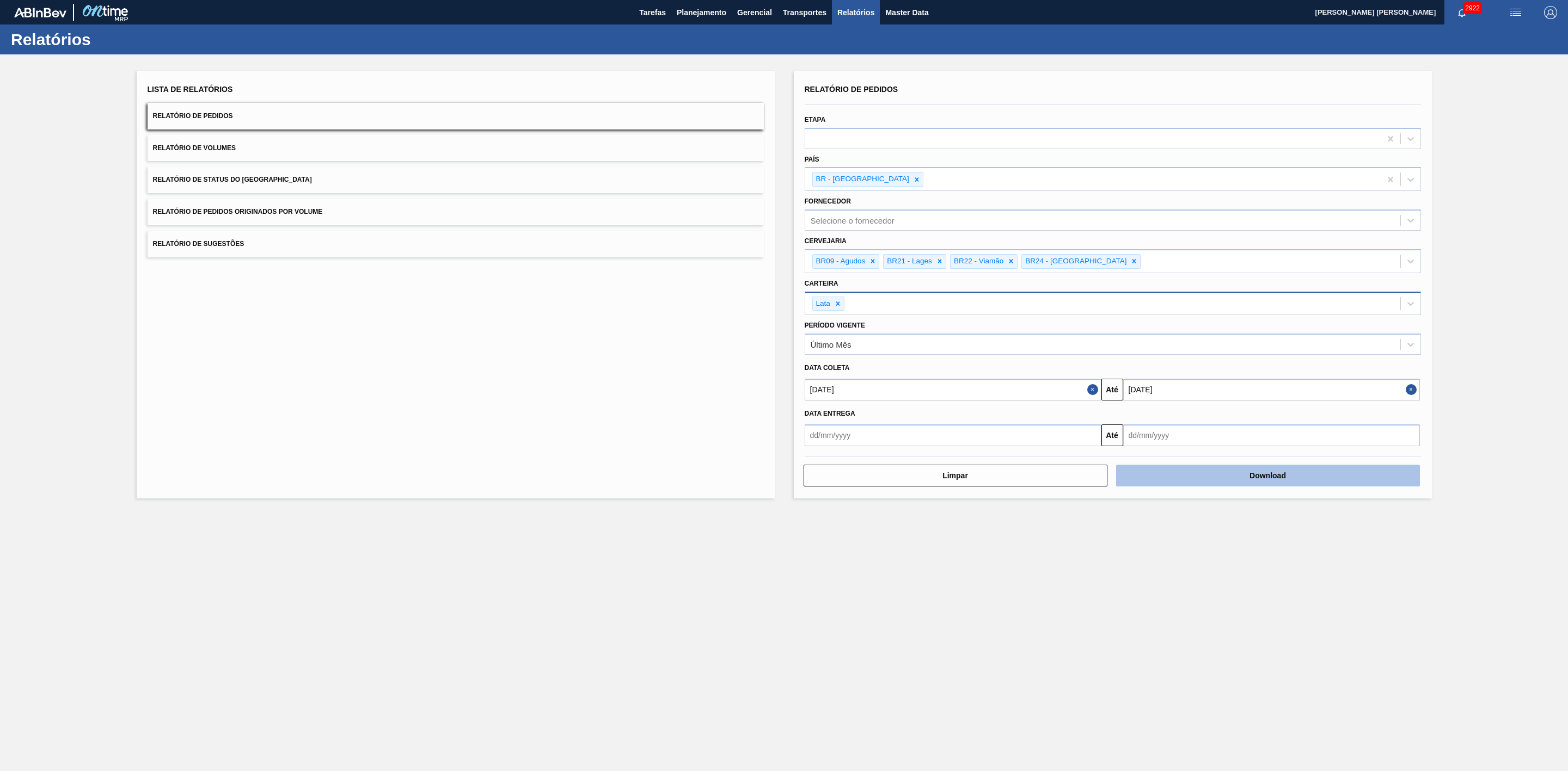
click at [1230, 481] on button "Download" at bounding box center [1267, 475] width 304 height 22
click at [371, 142] on button "Relatório de Volumes" at bounding box center [455, 148] width 616 height 26
click at [1225, 486] on button "Download" at bounding box center [1267, 475] width 304 height 22
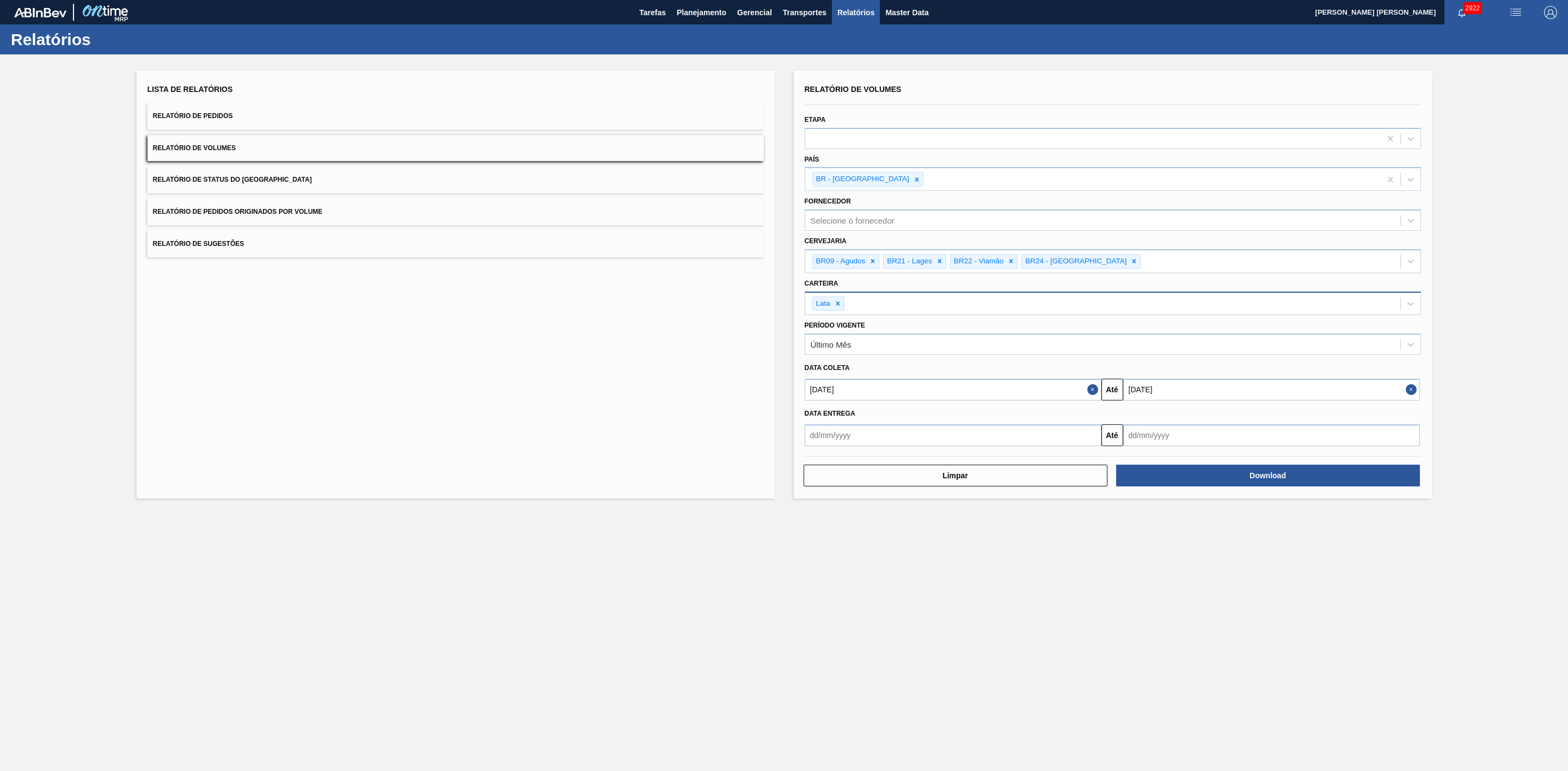
click at [419, 238] on button "Relatório de Sugestões" at bounding box center [455, 244] width 616 height 26
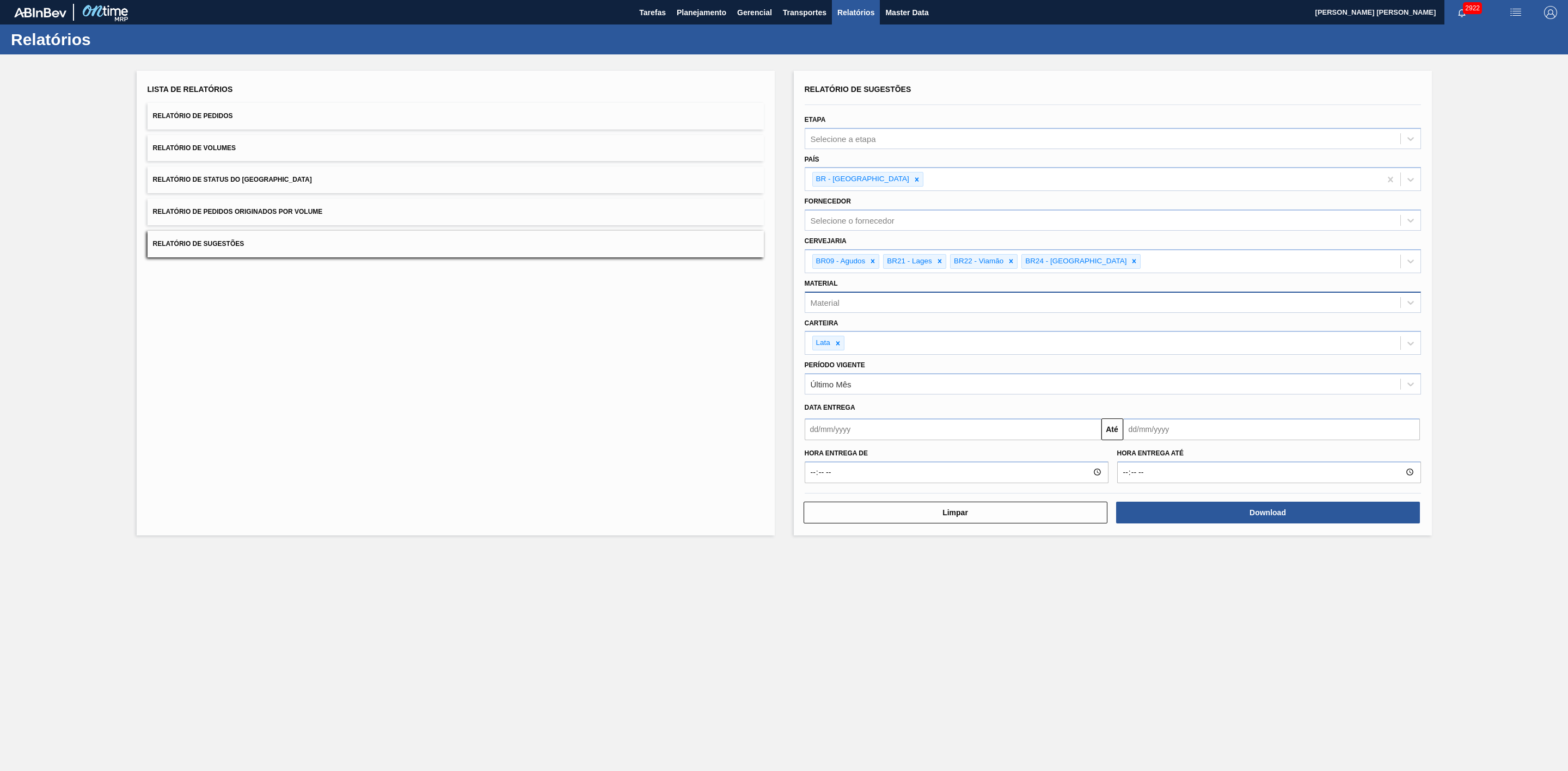
click at [932, 426] on input "text" at bounding box center [952, 429] width 297 height 22
drag, startPoint x: 852, startPoint y: 541, endPoint x: 857, endPoint y: 541, distance: 5.0
click at [852, 541] on div "23" at bounding box center [852, 543] width 15 height 15
type input "[DATE]"
click at [1150, 431] on input "text" at bounding box center [1271, 429] width 297 height 22
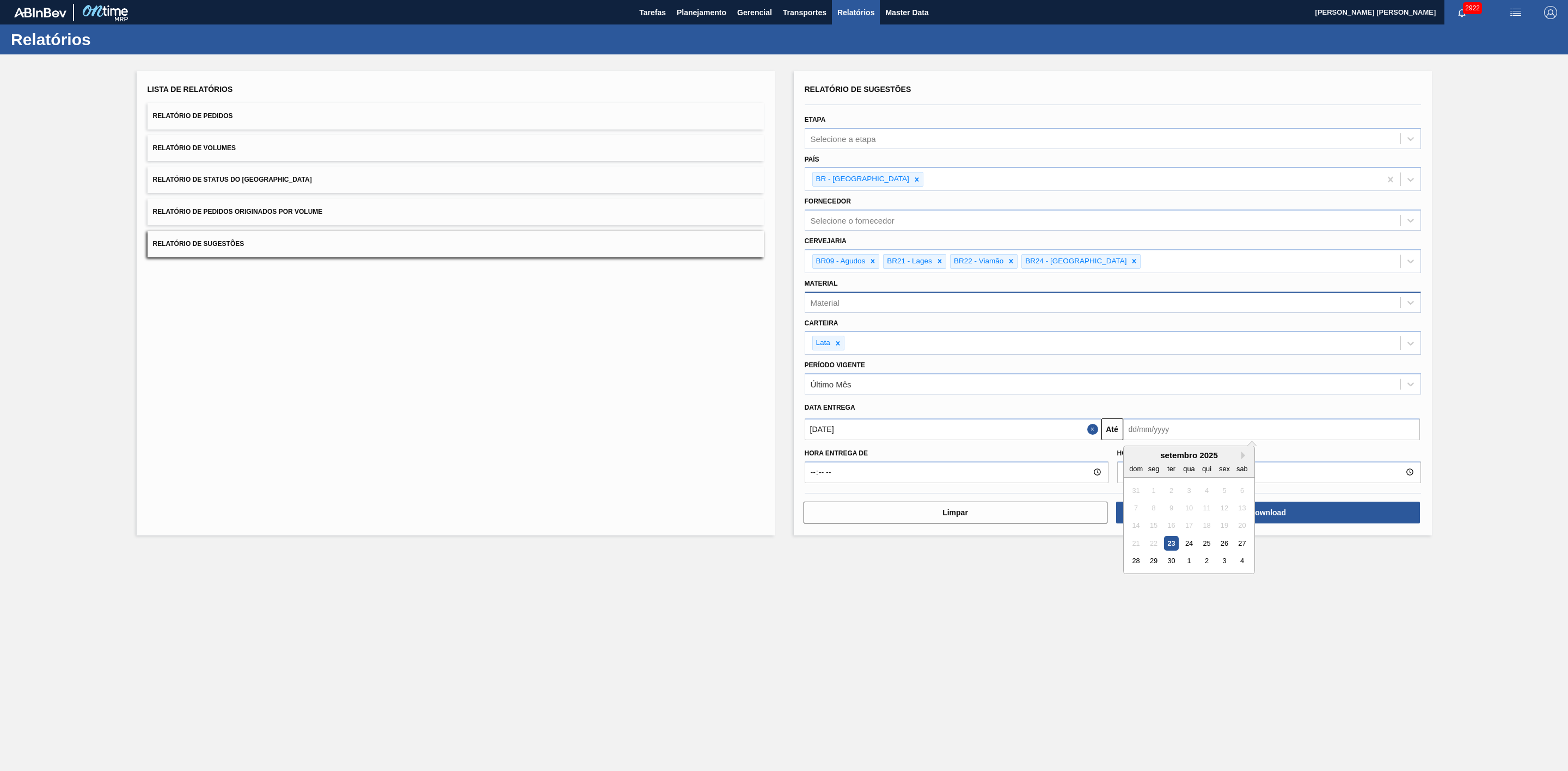
drag, startPoint x: 1142, startPoint y: 459, endPoint x: 1161, endPoint y: 459, distance: 19.0
click at [1142, 459] on div "setembro 2025" at bounding box center [1189, 455] width 131 height 9
click at [1239, 457] on div "setembro 2025" at bounding box center [1189, 455] width 131 height 9
click at [1245, 457] on button "Next Month" at bounding box center [1245, 455] width 8 height 8
click at [1207, 546] on div "23" at bounding box center [1205, 543] width 15 height 15
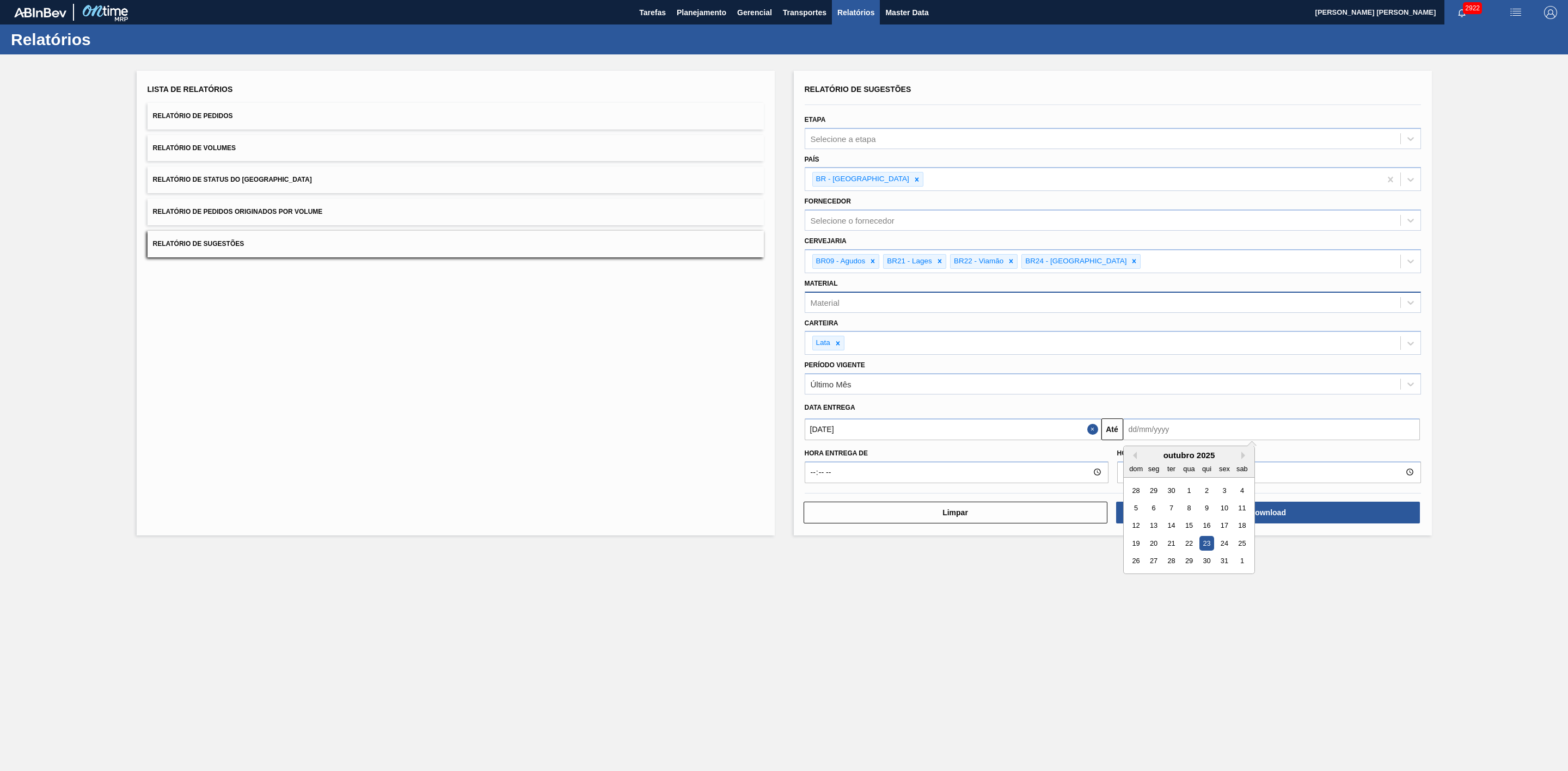
type input "23/10/2025"
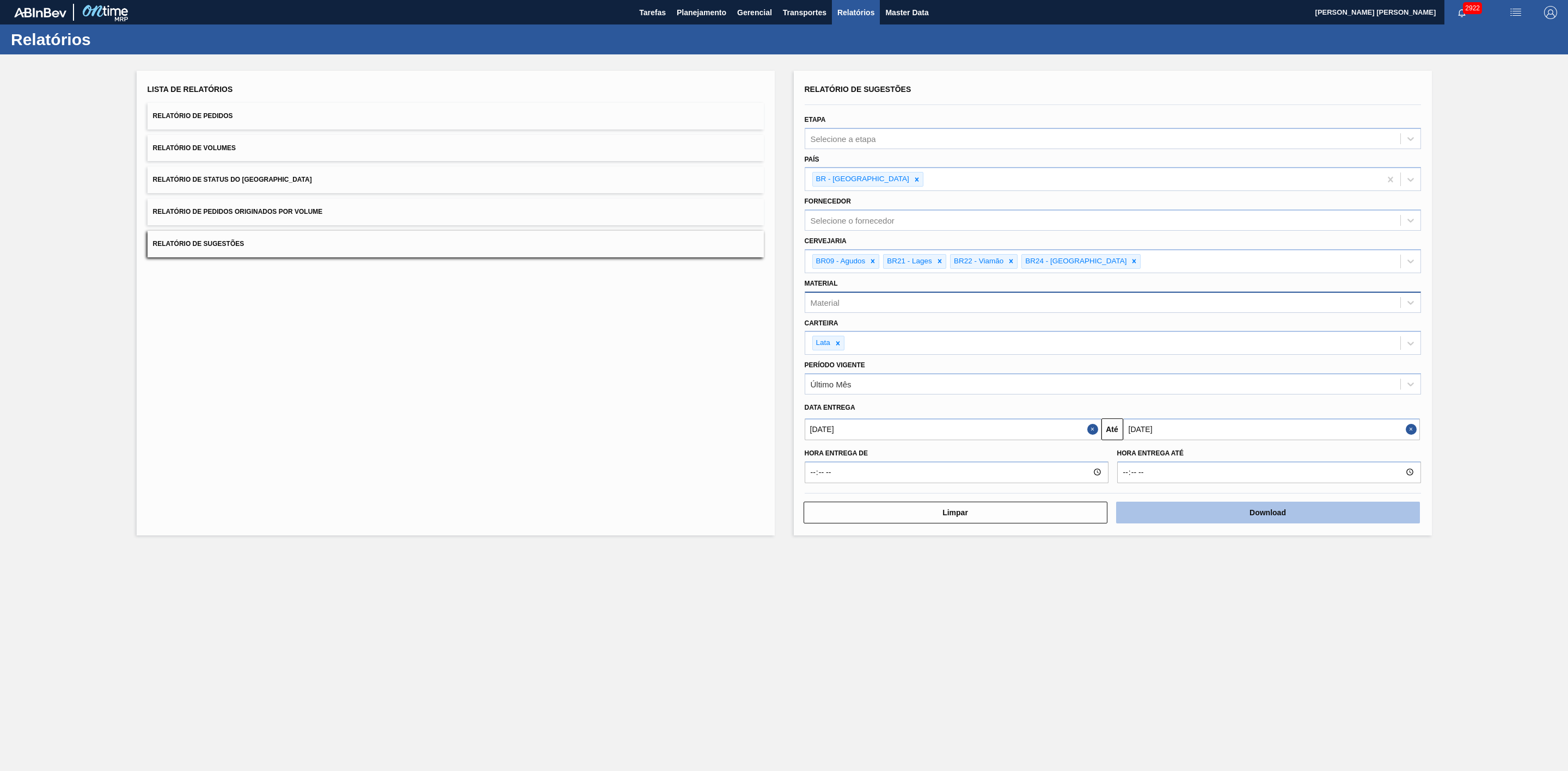
click at [1210, 508] on button "Download" at bounding box center [1267, 512] width 304 height 22
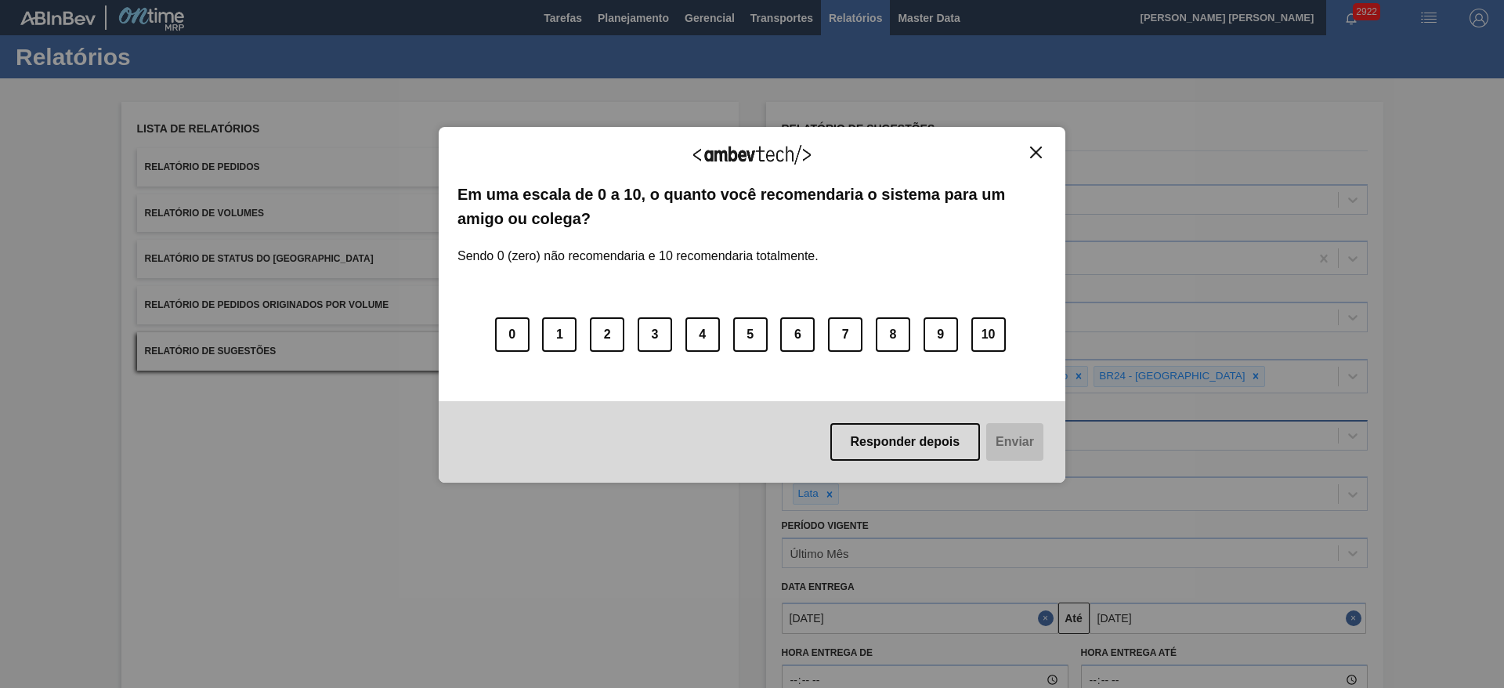
click at [1038, 151] on img "Close" at bounding box center [1036, 153] width 12 height 12
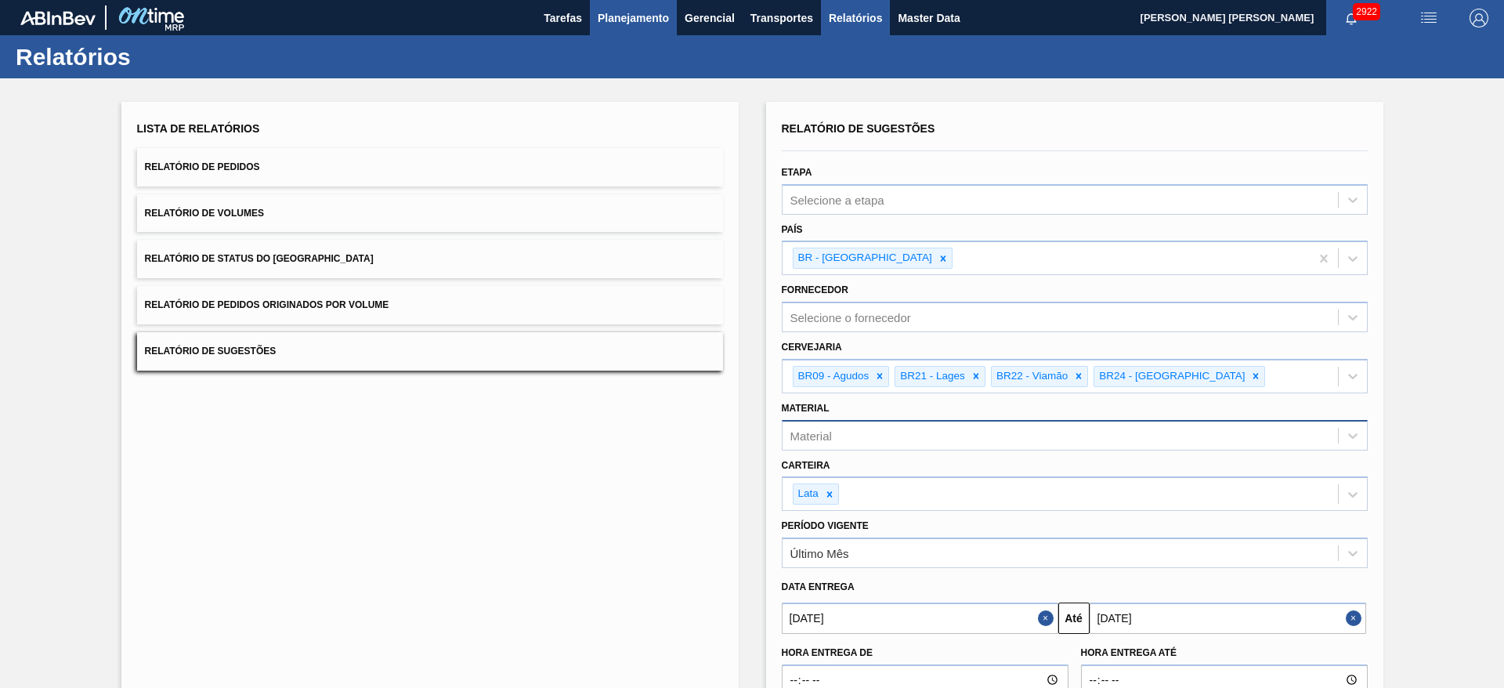
click at [628, 29] on button "Planejamento" at bounding box center [633, 17] width 87 height 35
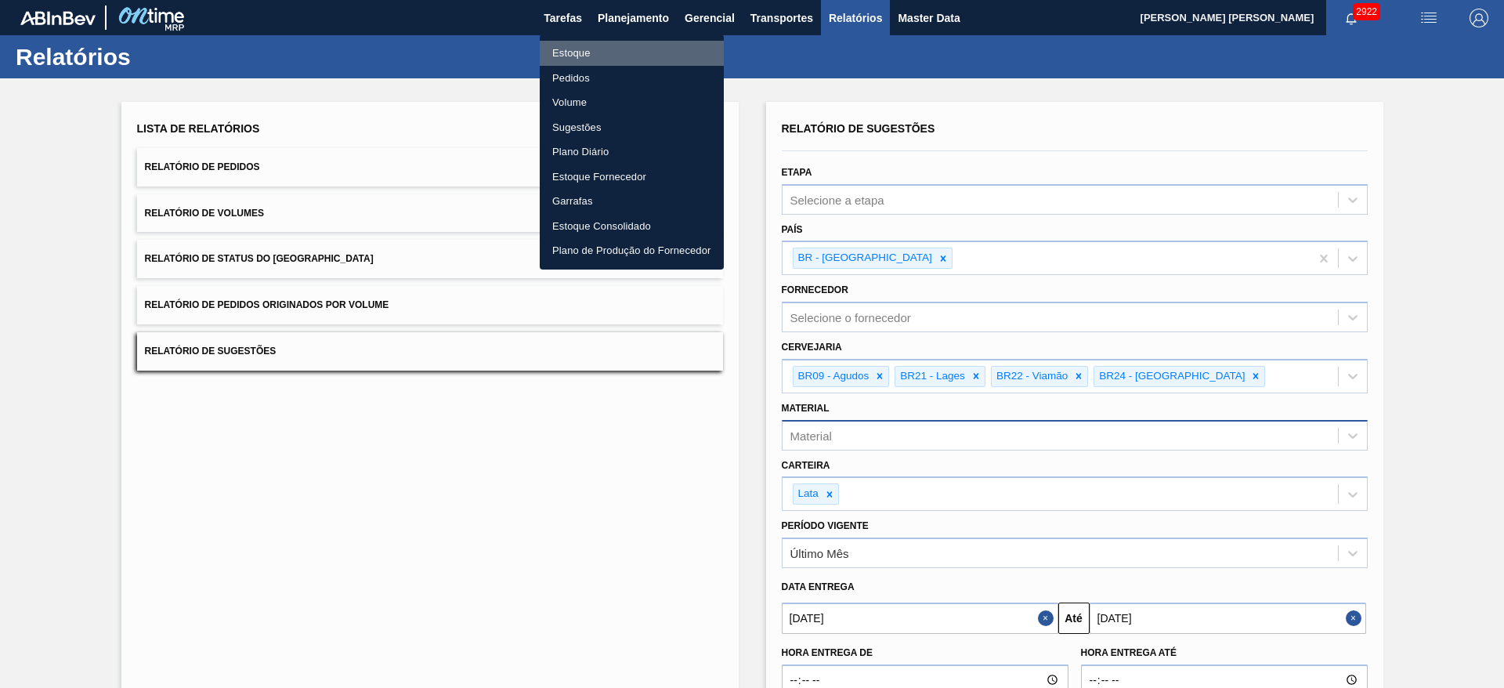
click at [585, 52] on li "Estoque" at bounding box center [632, 53] width 184 height 25
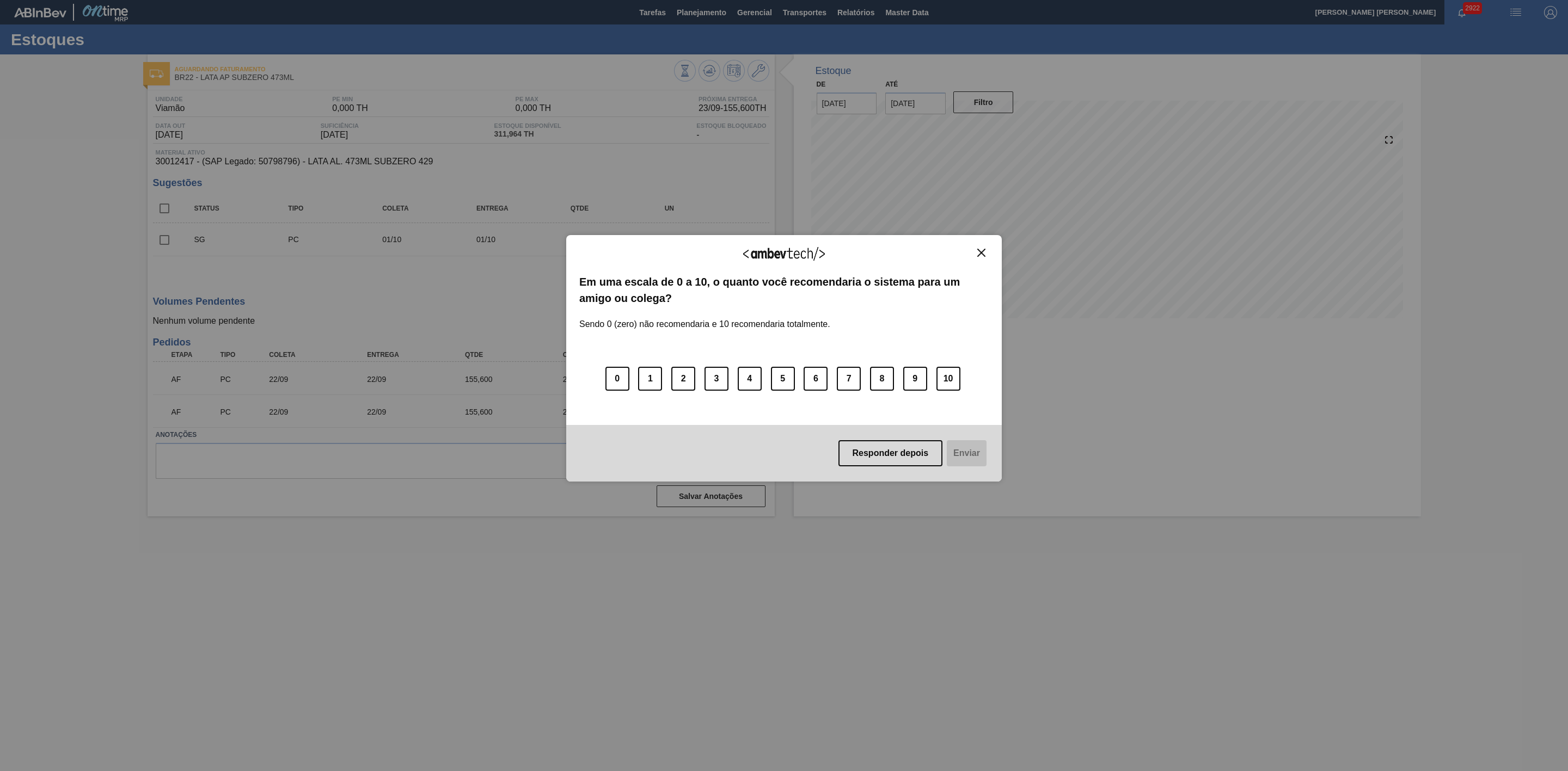
click at [982, 253] on img "Close" at bounding box center [982, 253] width 8 height 8
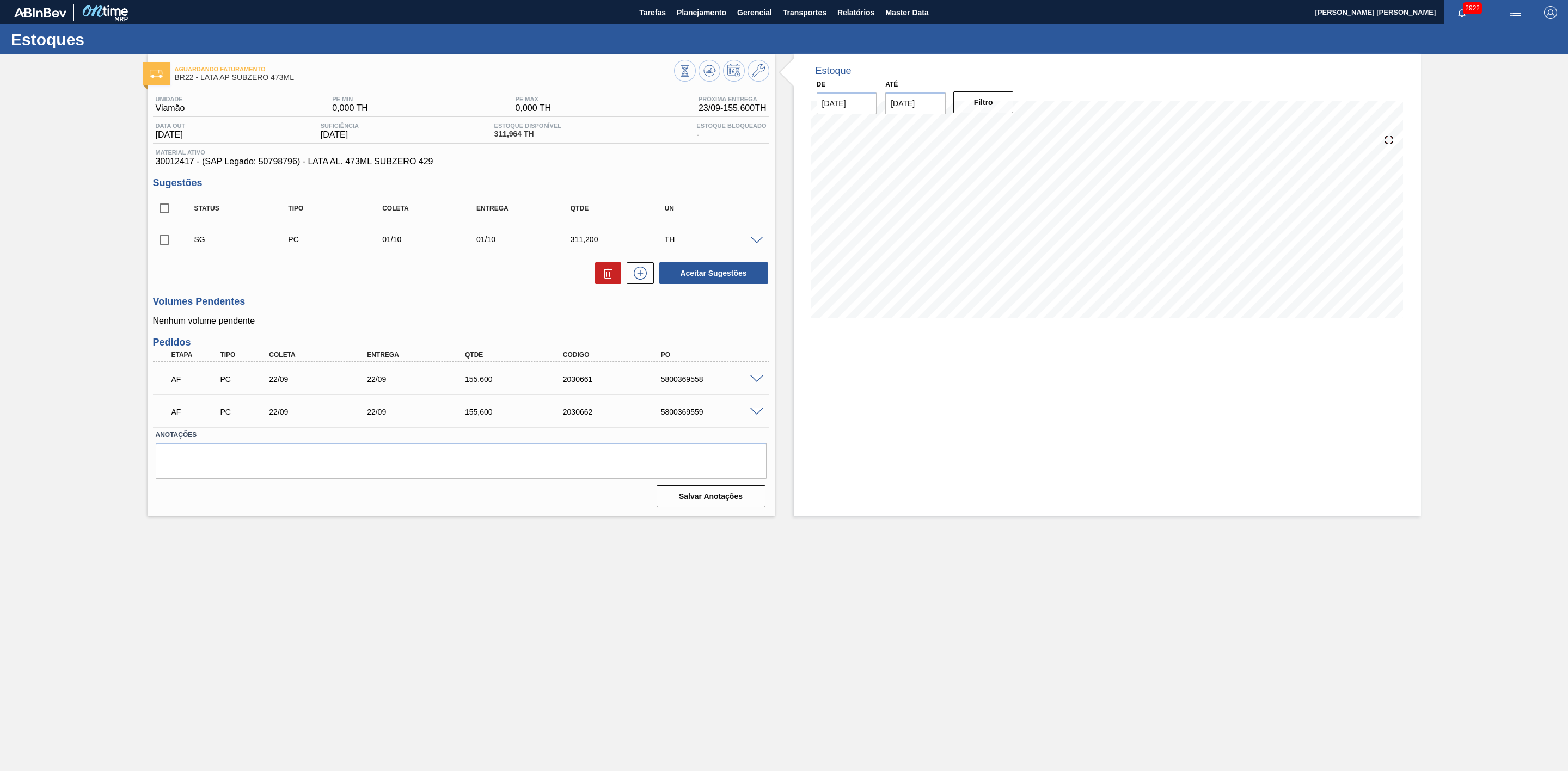
click at [756, 383] on span at bounding box center [757, 380] width 13 height 8
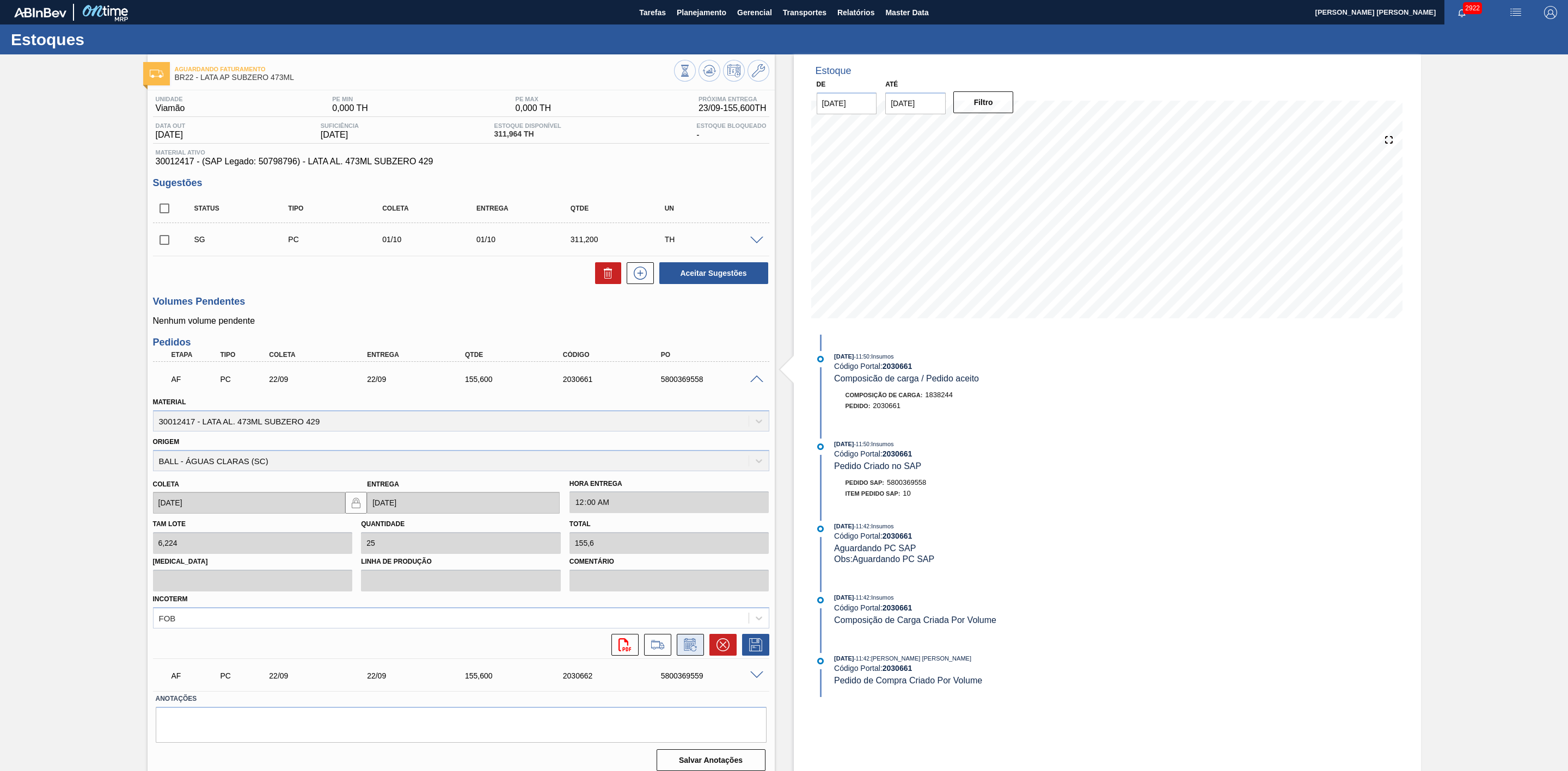
click at [690, 647] on icon at bounding box center [690, 645] width 17 height 13
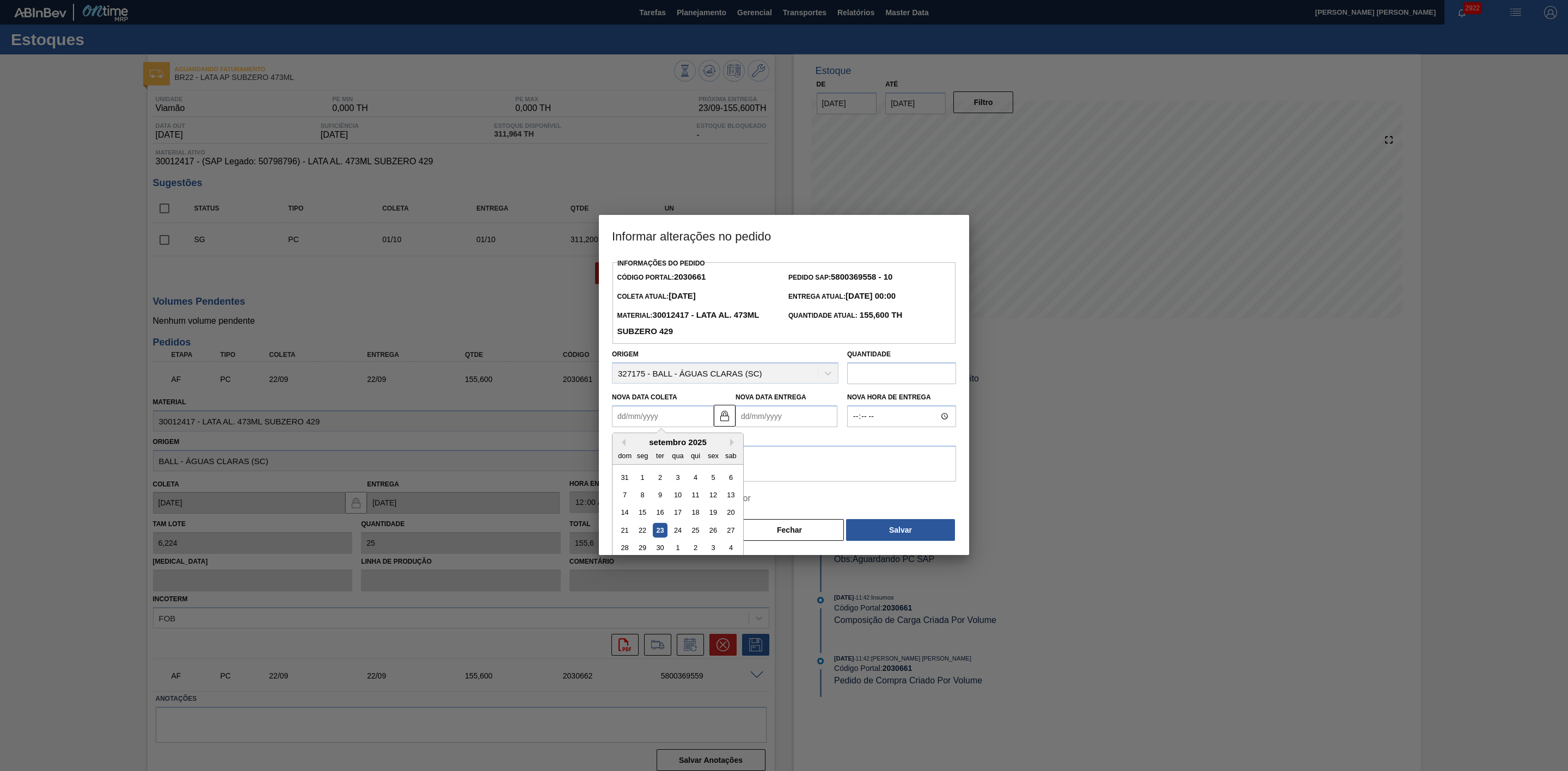
click at [670, 424] on Coleta2030661 "Nova Data Coleta" at bounding box center [663, 416] width 102 height 22
click at [665, 534] on div "23" at bounding box center [660, 530] width 15 height 15
type Coleta2030661 "[DATE]"
type Entrega2030661 "[DATE]"
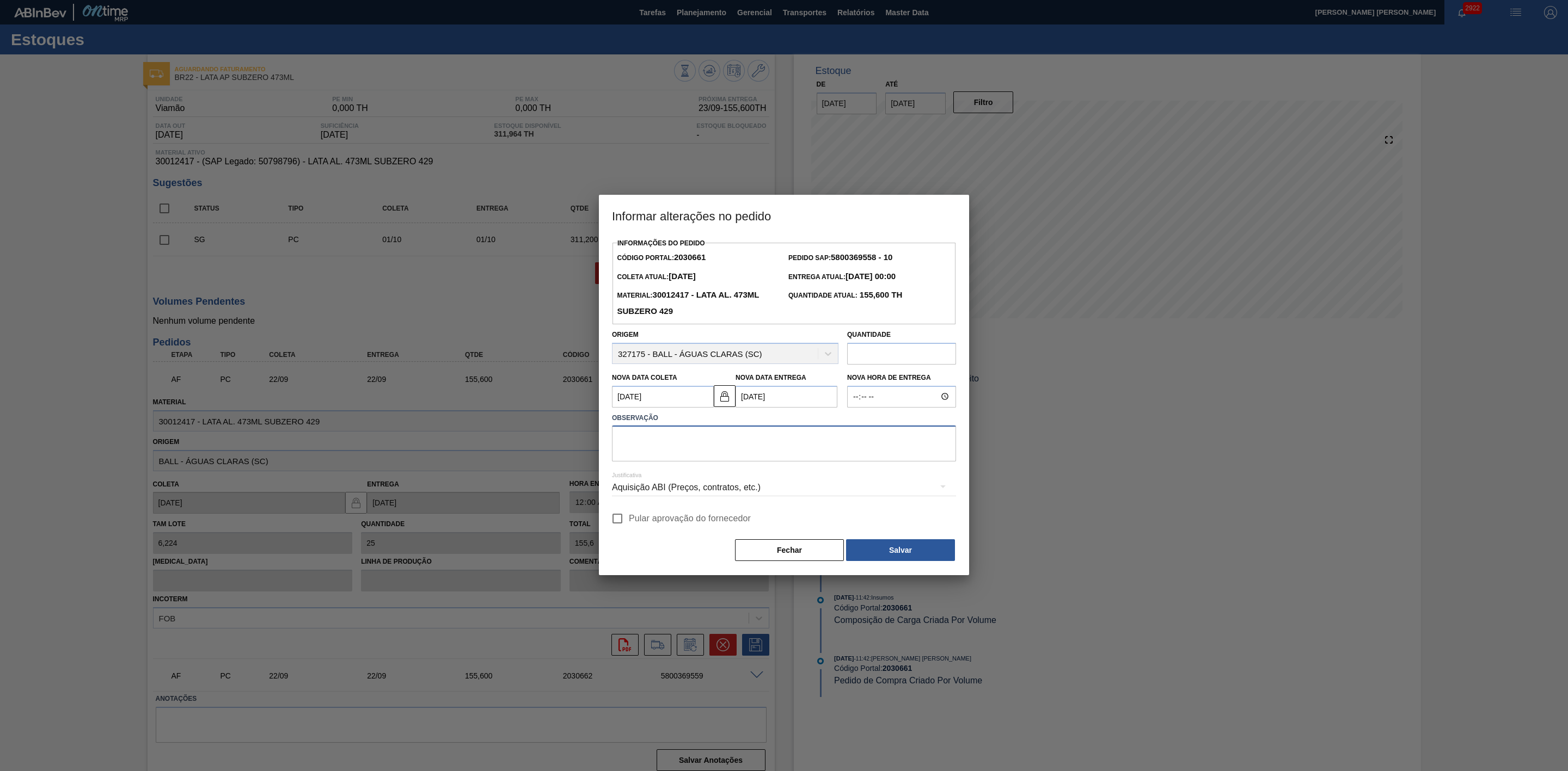
click at [666, 439] on textarea at bounding box center [784, 444] width 344 height 36
drag, startPoint x: 720, startPoint y: 445, endPoint x: 615, endPoint y: 444, distance: 105.0
click at [615, 444] on textarea "Furo D-1 - giro da frota" at bounding box center [784, 444] width 344 height 36
type textarea "Furo D-1 - giro da frota"
click at [694, 490] on div "Aquisição ABI (Preços, contratos, etc.)" at bounding box center [784, 488] width 344 height 31
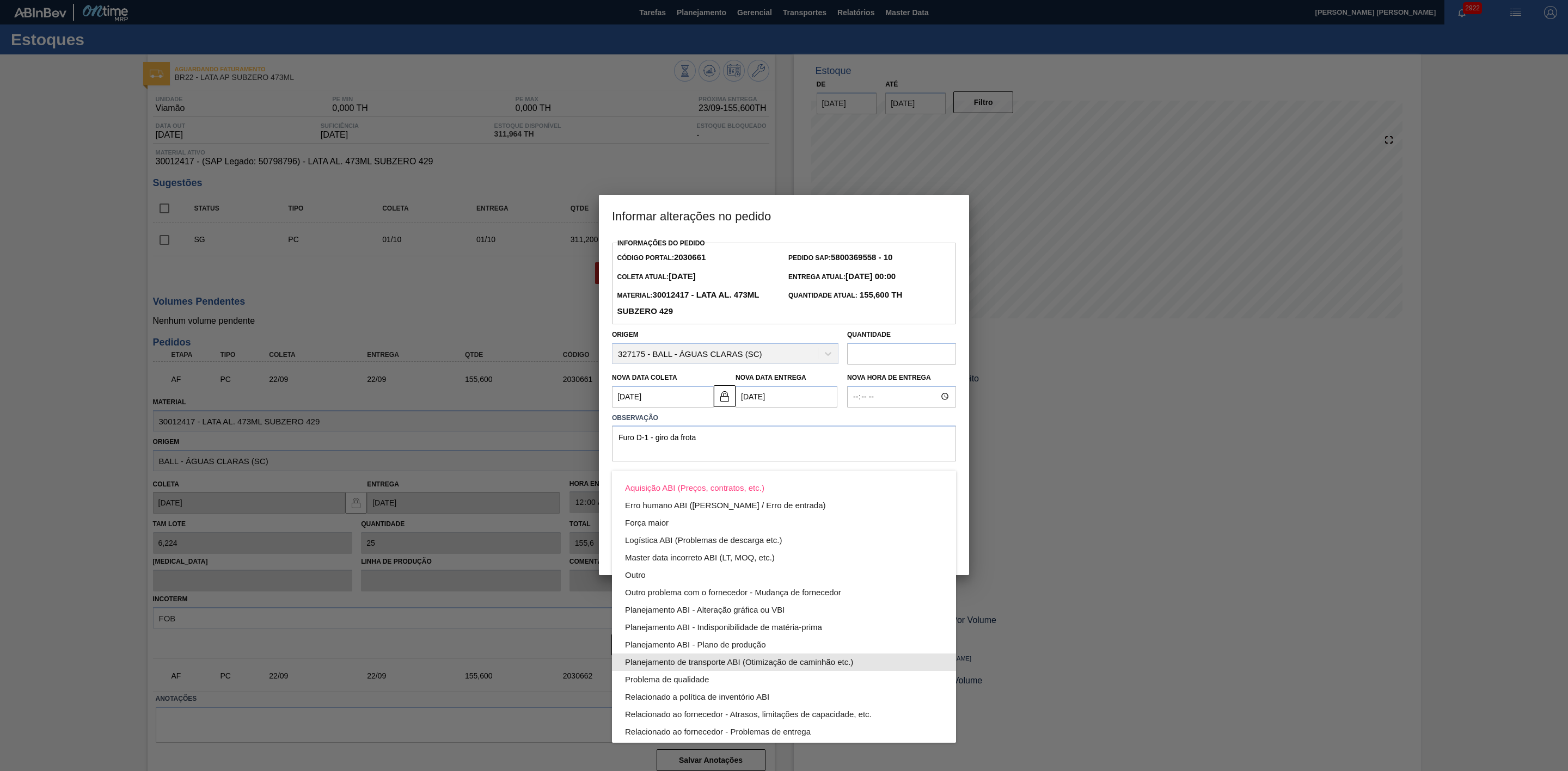
click at [779, 663] on div "Planejamento de transporte ABI (Otimização de caminhão etc.)" at bounding box center [784, 662] width 318 height 17
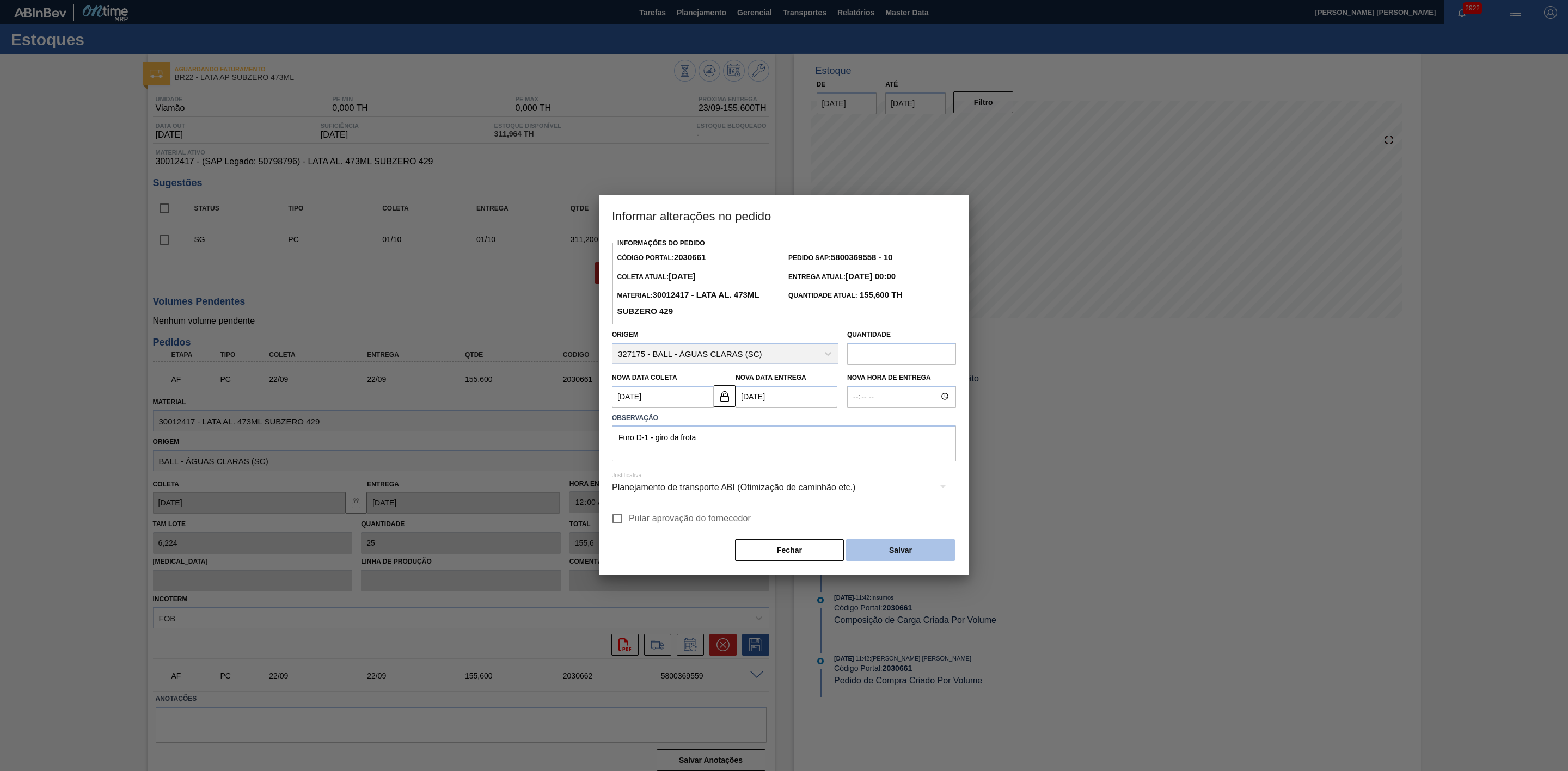
click at [881, 547] on button "Salvar" at bounding box center [900, 550] width 109 height 22
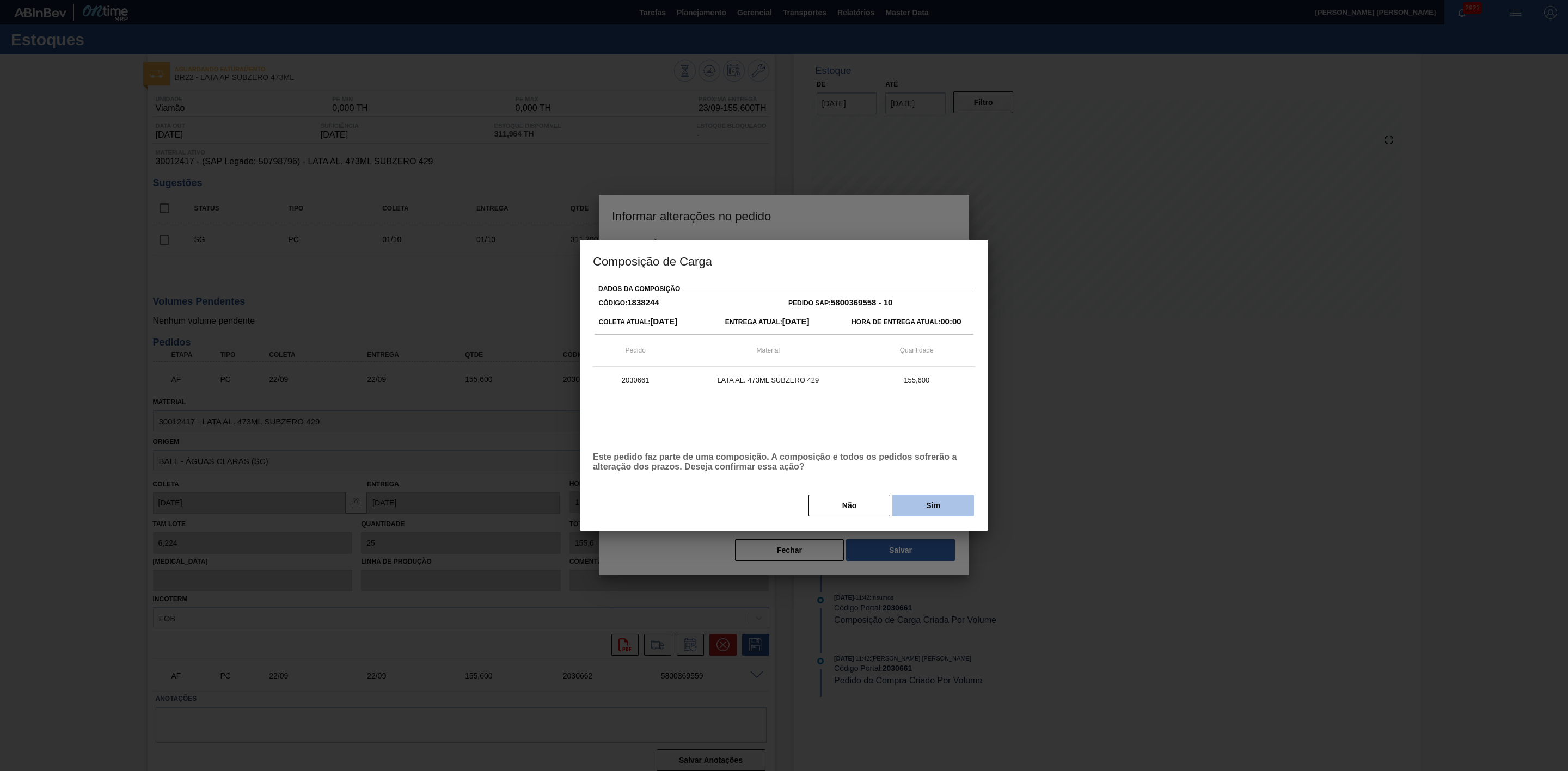
click at [927, 501] on button "Sim" at bounding box center [933, 505] width 82 height 22
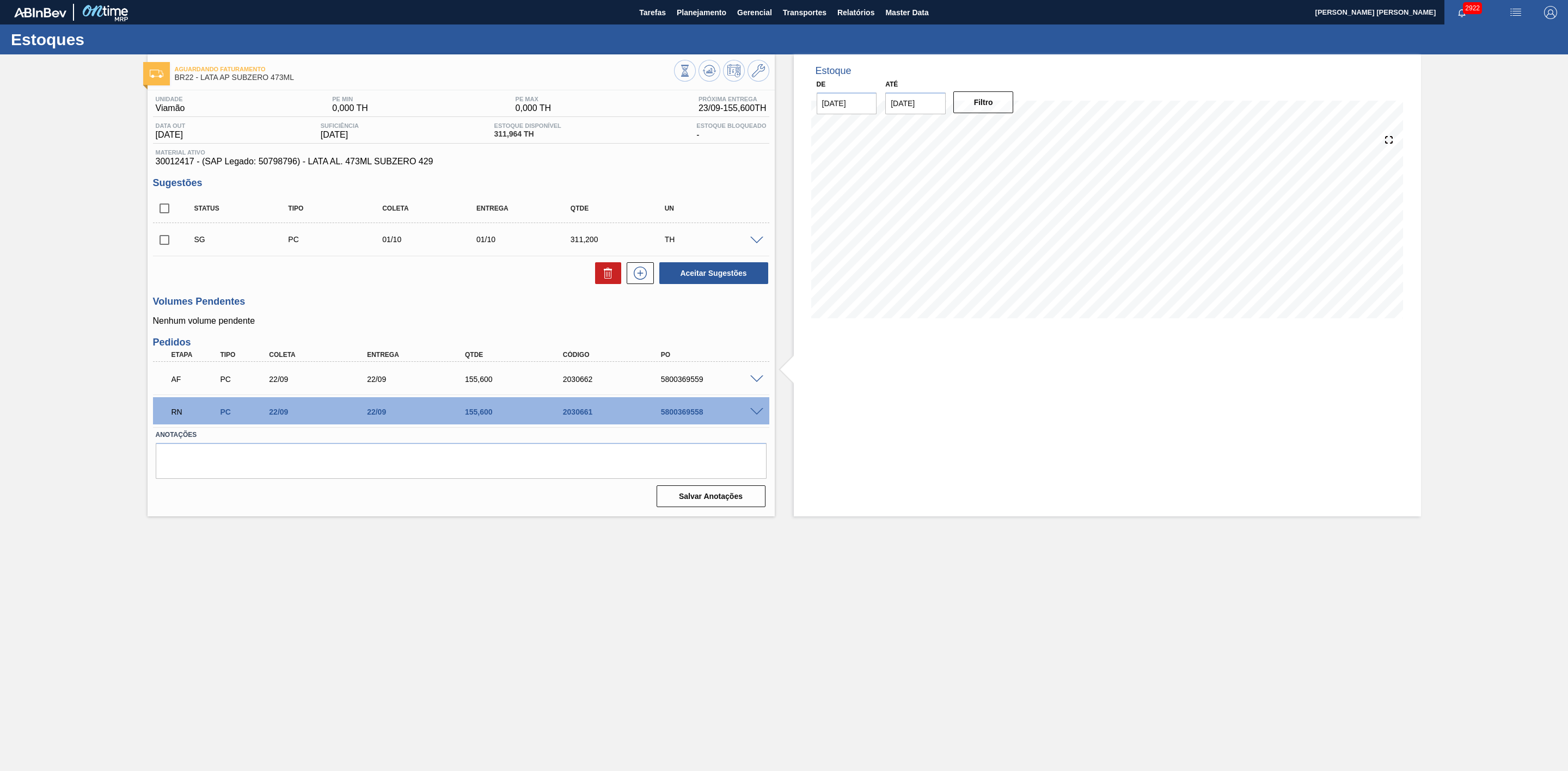
click at [758, 383] on span at bounding box center [757, 380] width 13 height 8
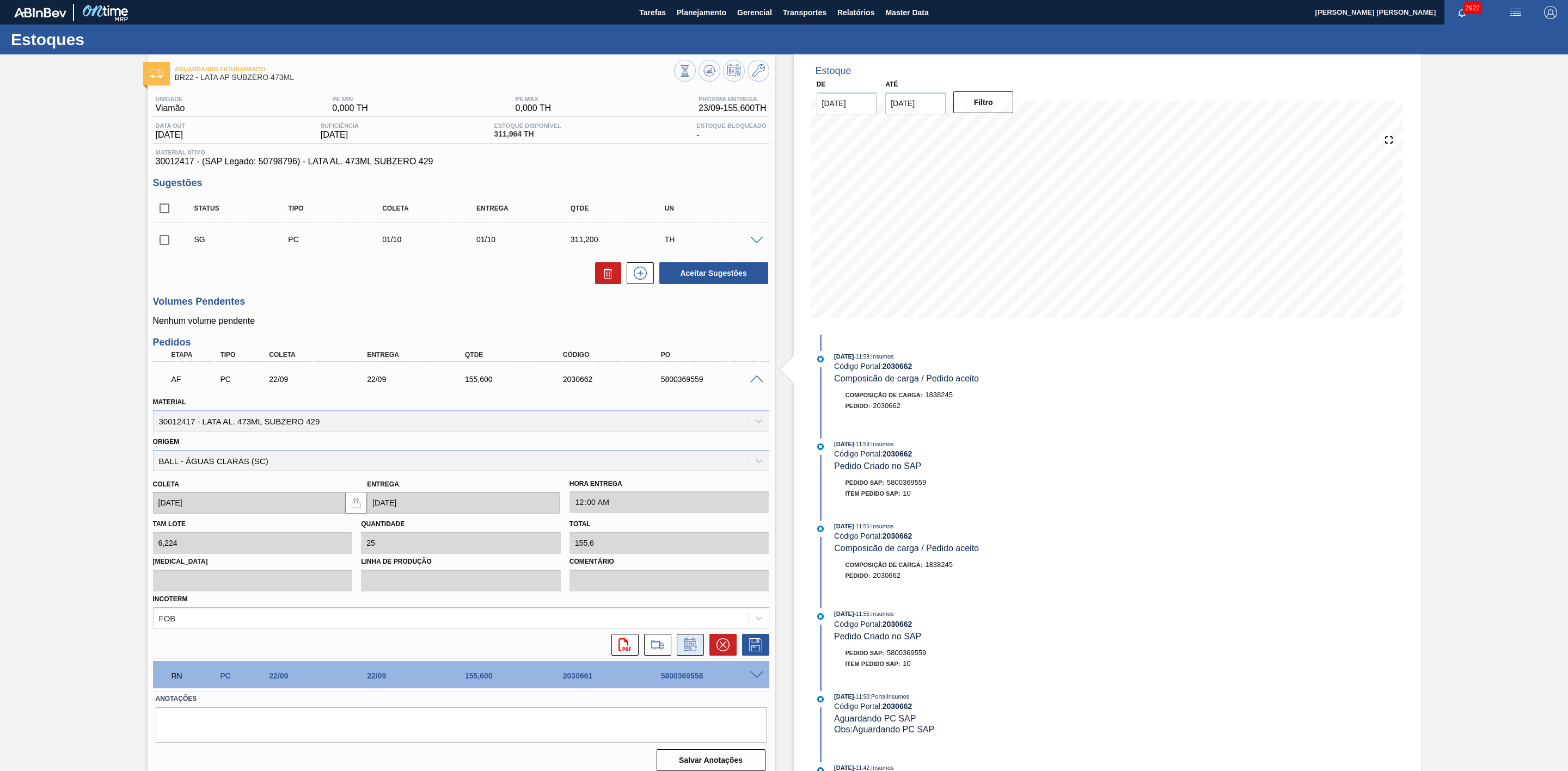
click at [694, 644] on icon at bounding box center [689, 645] width 11 height 13
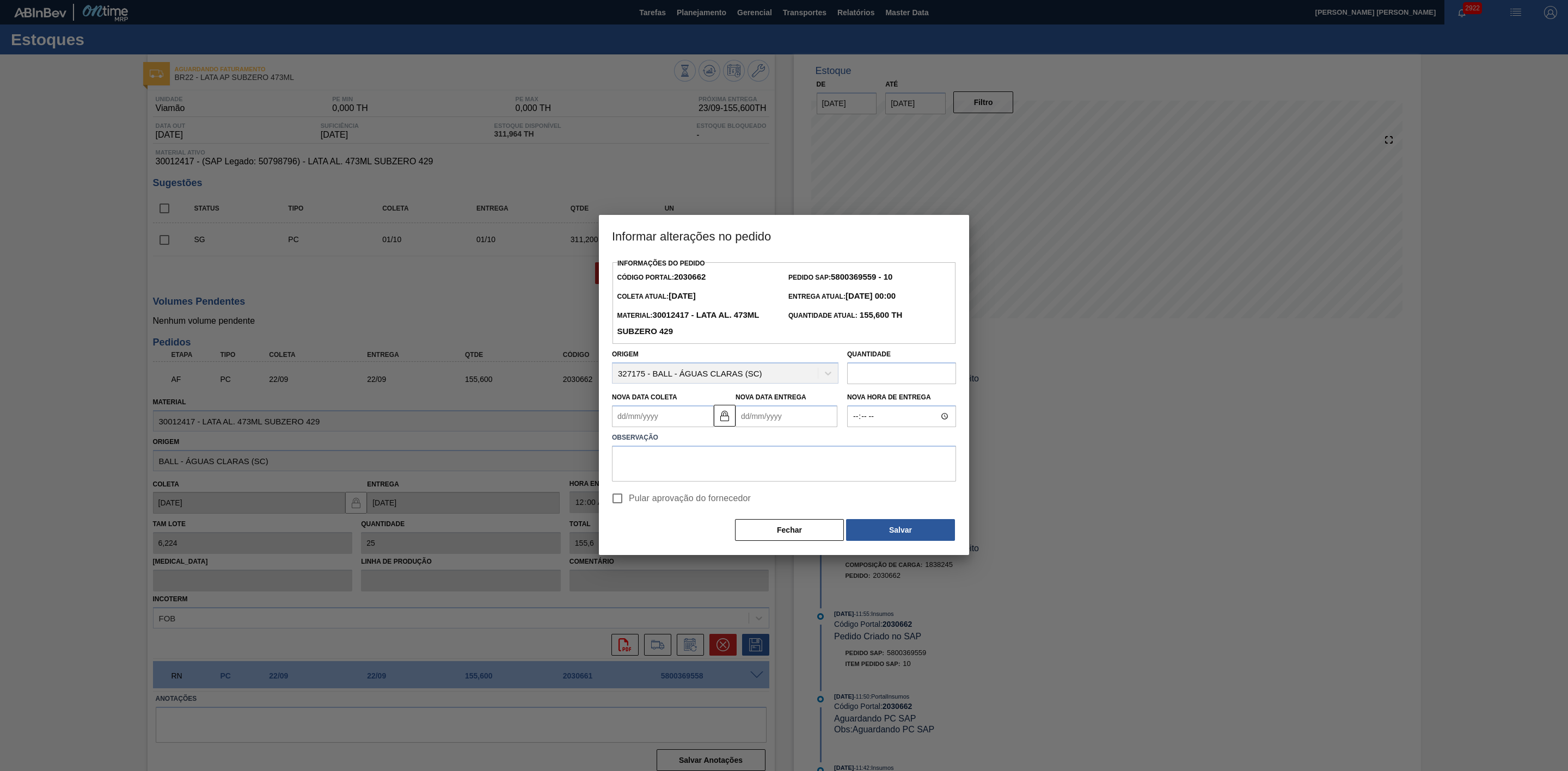
click at [647, 417] on Coleta2030662 "Nova Data Coleta" at bounding box center [663, 416] width 102 height 22
click at [663, 532] on div "23" at bounding box center [660, 530] width 15 height 15
type Coleta2030662 "[DATE]"
type Entrega2030662 "[DATE]"
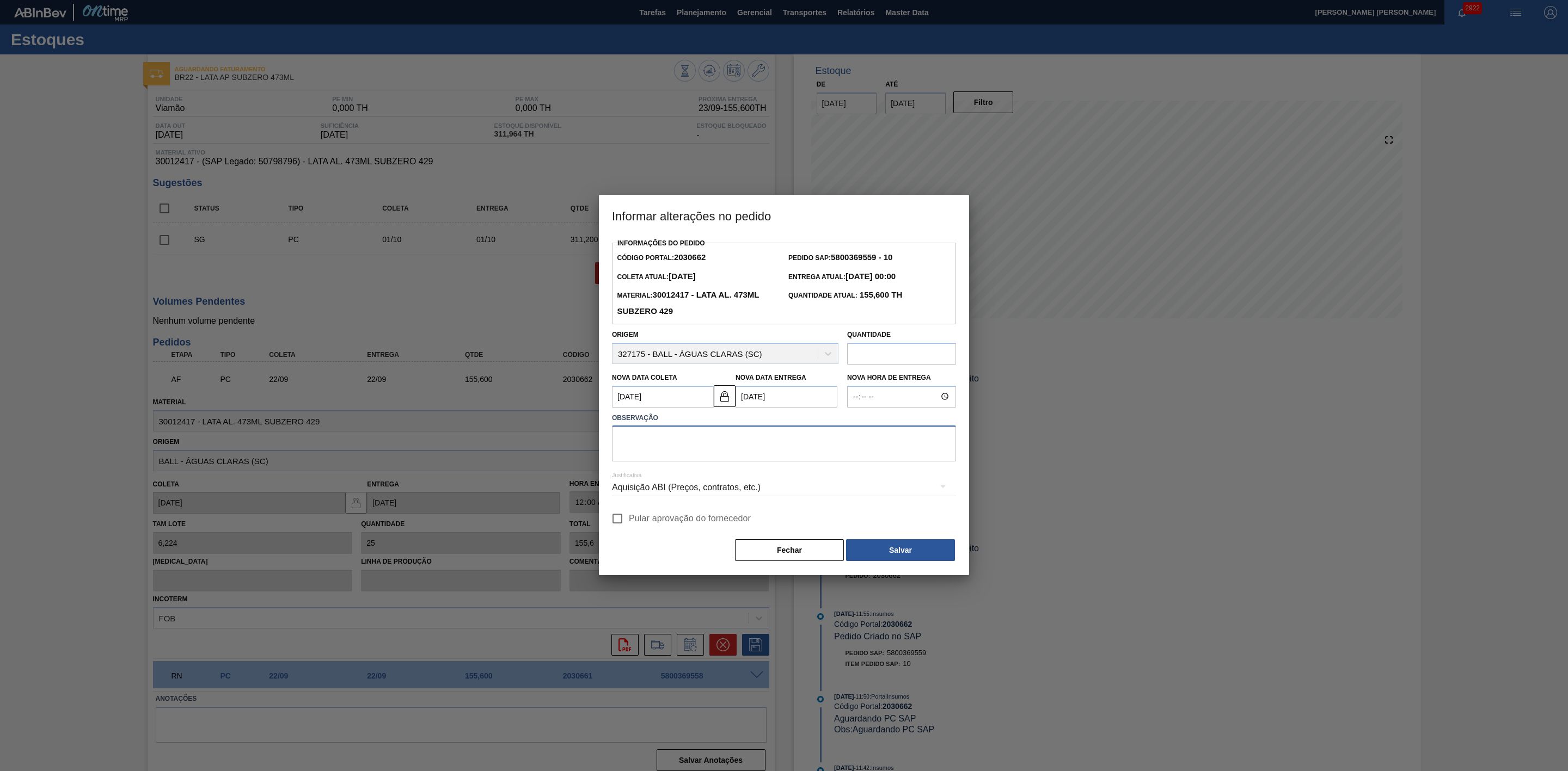
click at [693, 436] on textarea at bounding box center [784, 444] width 344 height 36
paste textarea "Furo D-1 - giro da frota"
type textarea "Furo D-1 - giro da frota"
click at [695, 492] on div "Aquisição ABI (Preços, contratos, etc.)" at bounding box center [784, 488] width 344 height 31
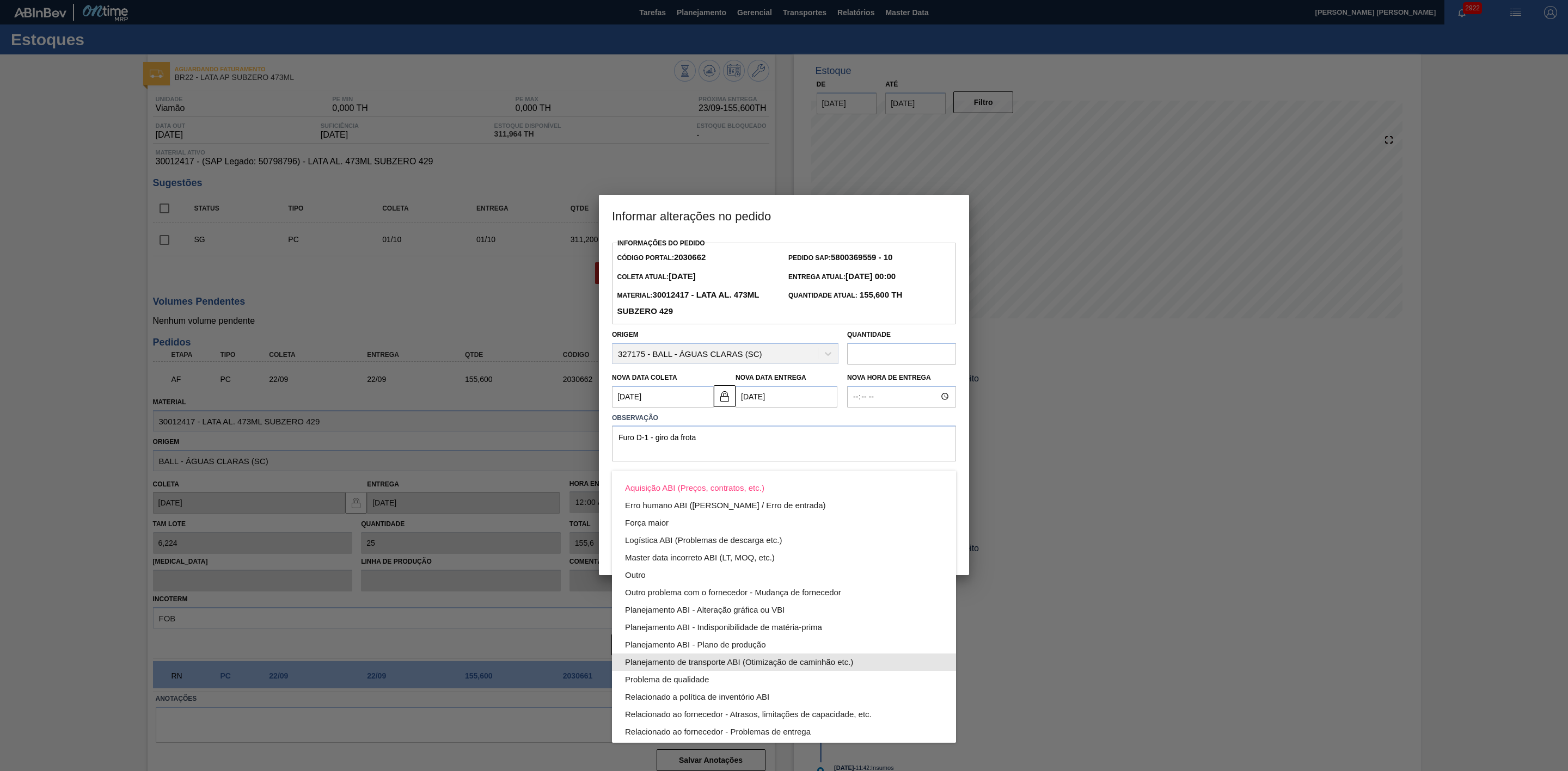
click at [761, 661] on div "Planejamento de transporte ABI (Otimização de caminhão etc.)" at bounding box center [784, 662] width 318 height 17
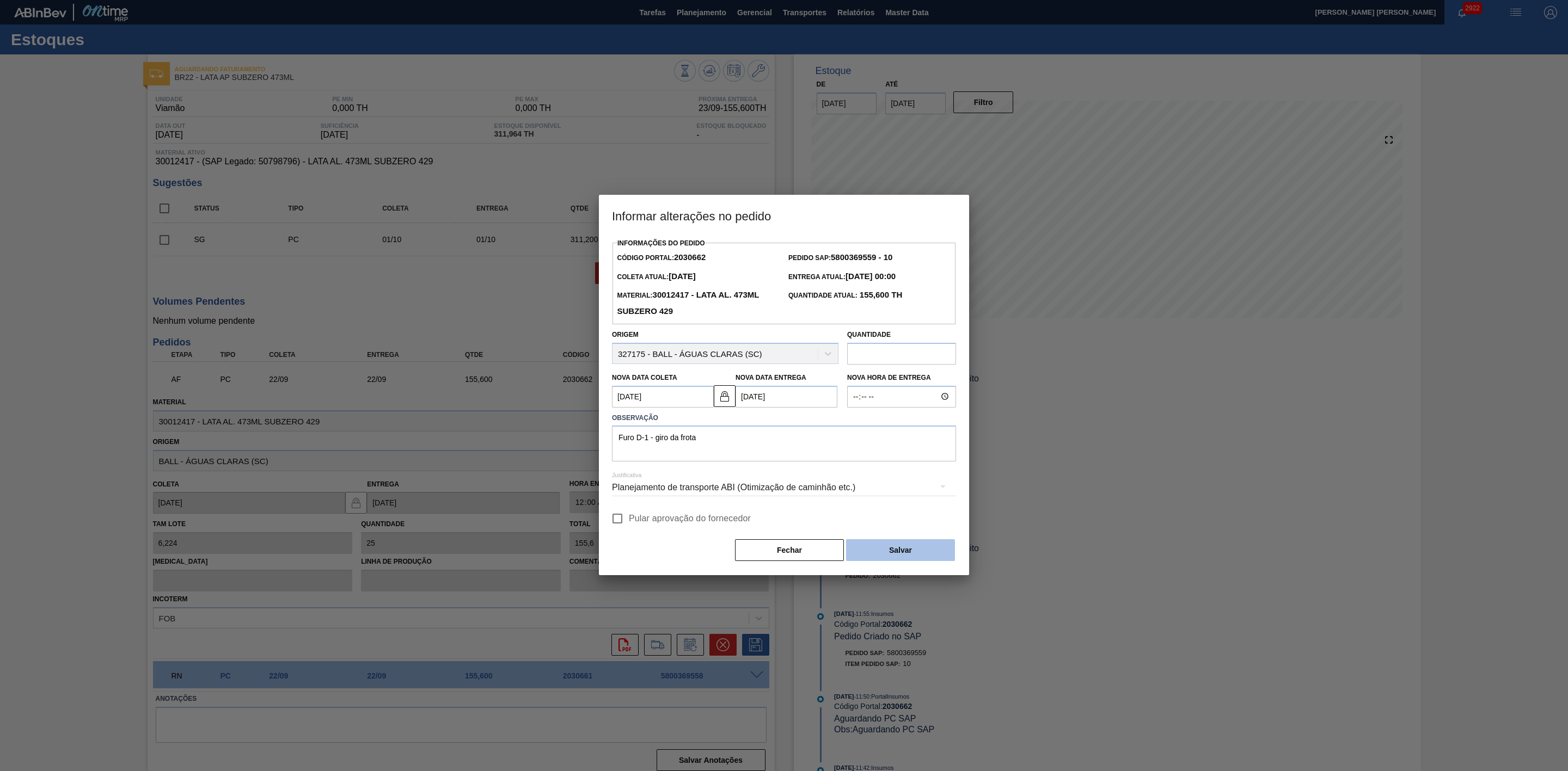
click at [886, 551] on button "Salvar" at bounding box center [900, 550] width 109 height 22
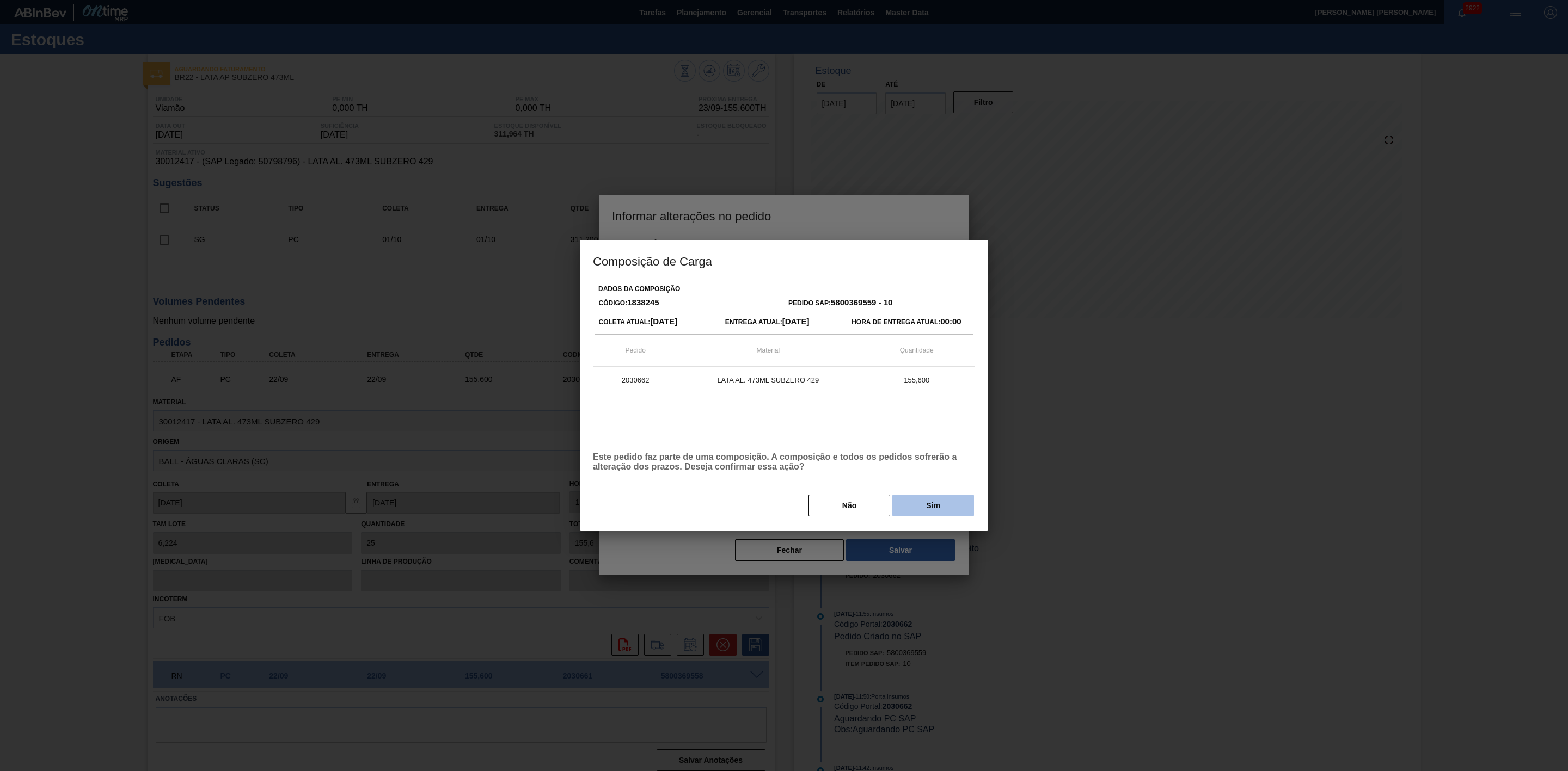
click at [934, 508] on button "Sim" at bounding box center [933, 505] width 82 height 22
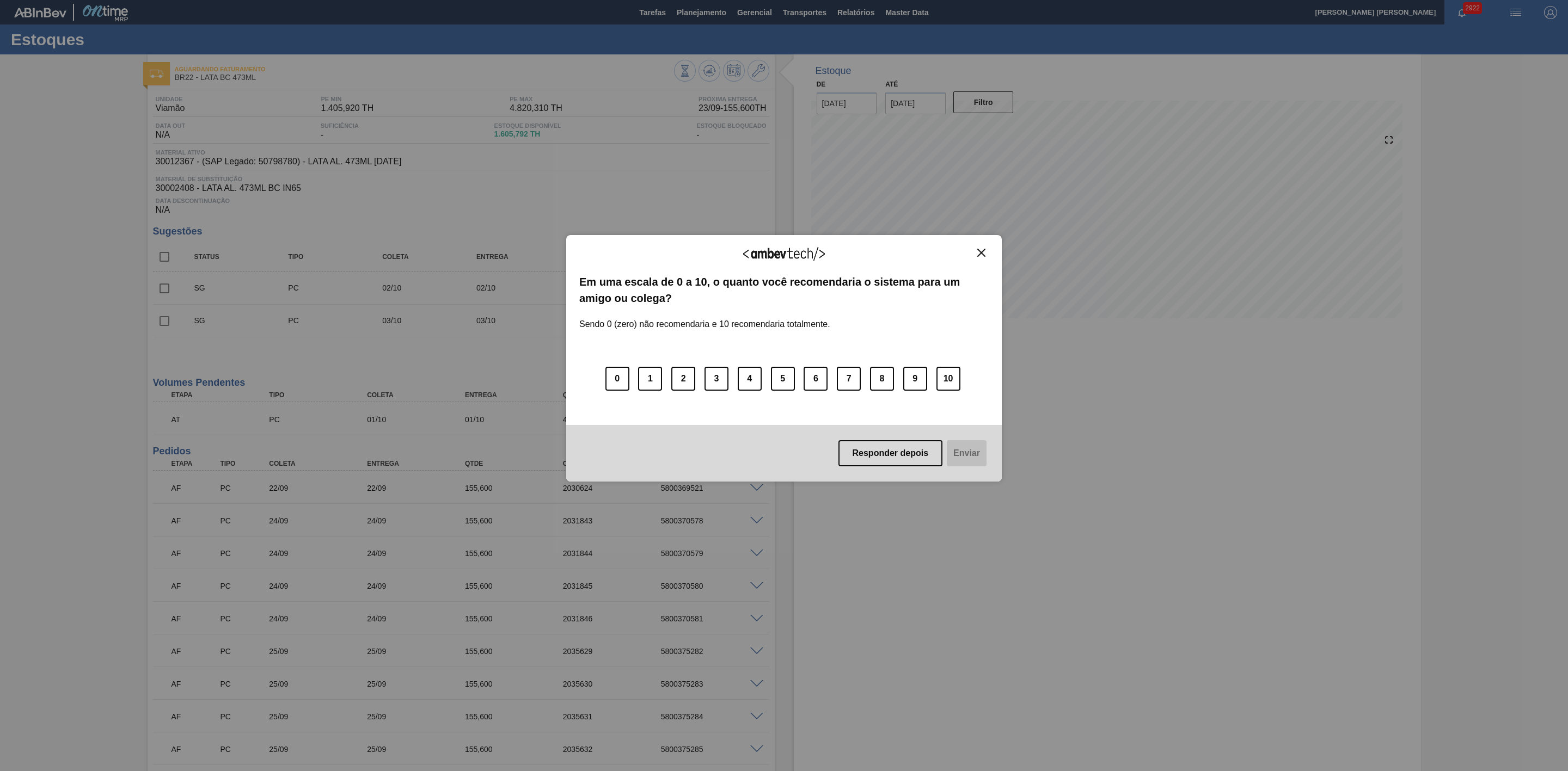
click at [983, 251] on img "Close" at bounding box center [982, 253] width 8 height 8
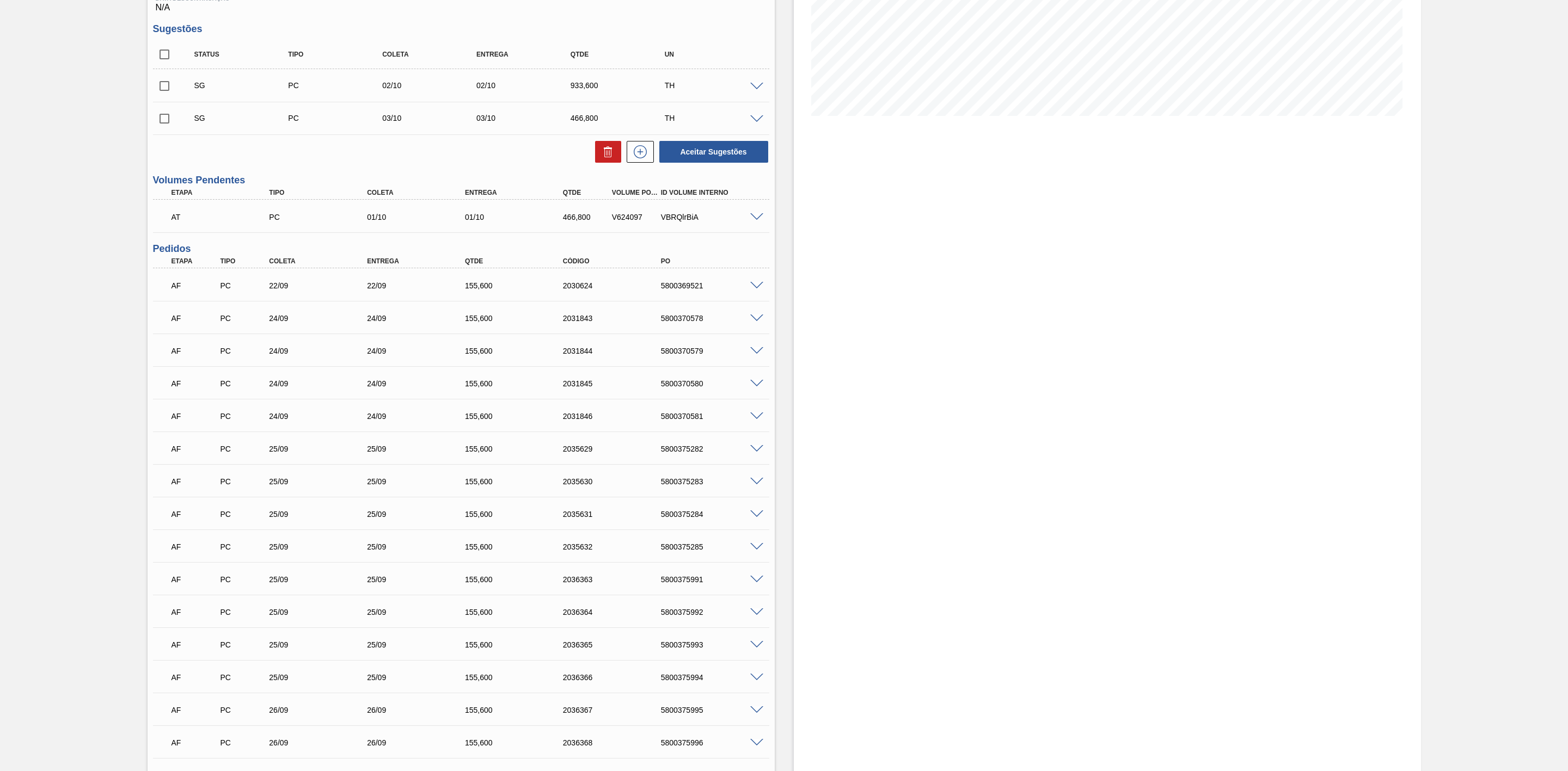
scroll to position [217, 0]
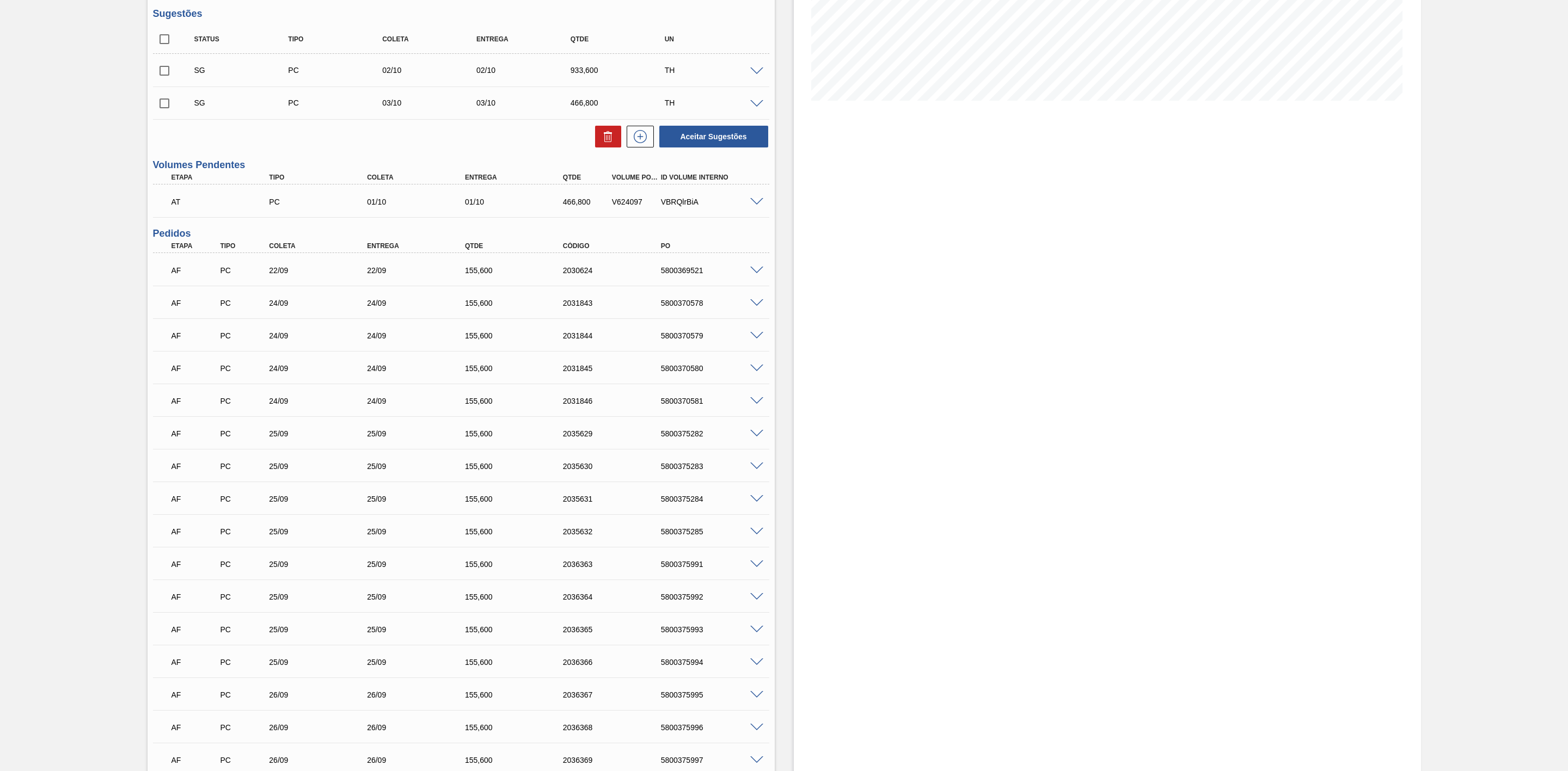
click at [753, 273] on span at bounding box center [757, 271] width 13 height 8
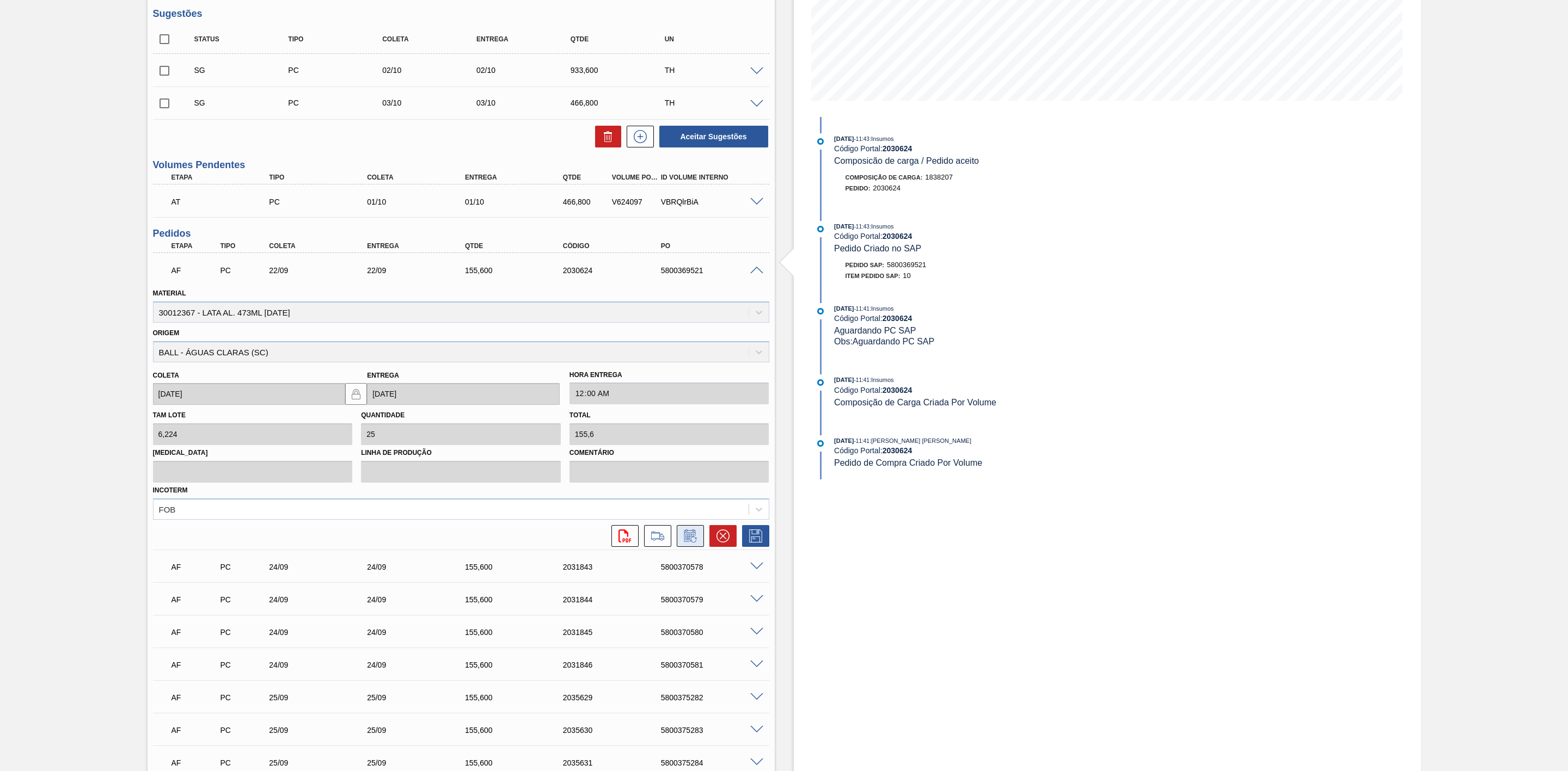
click at [689, 542] on icon at bounding box center [690, 536] width 17 height 13
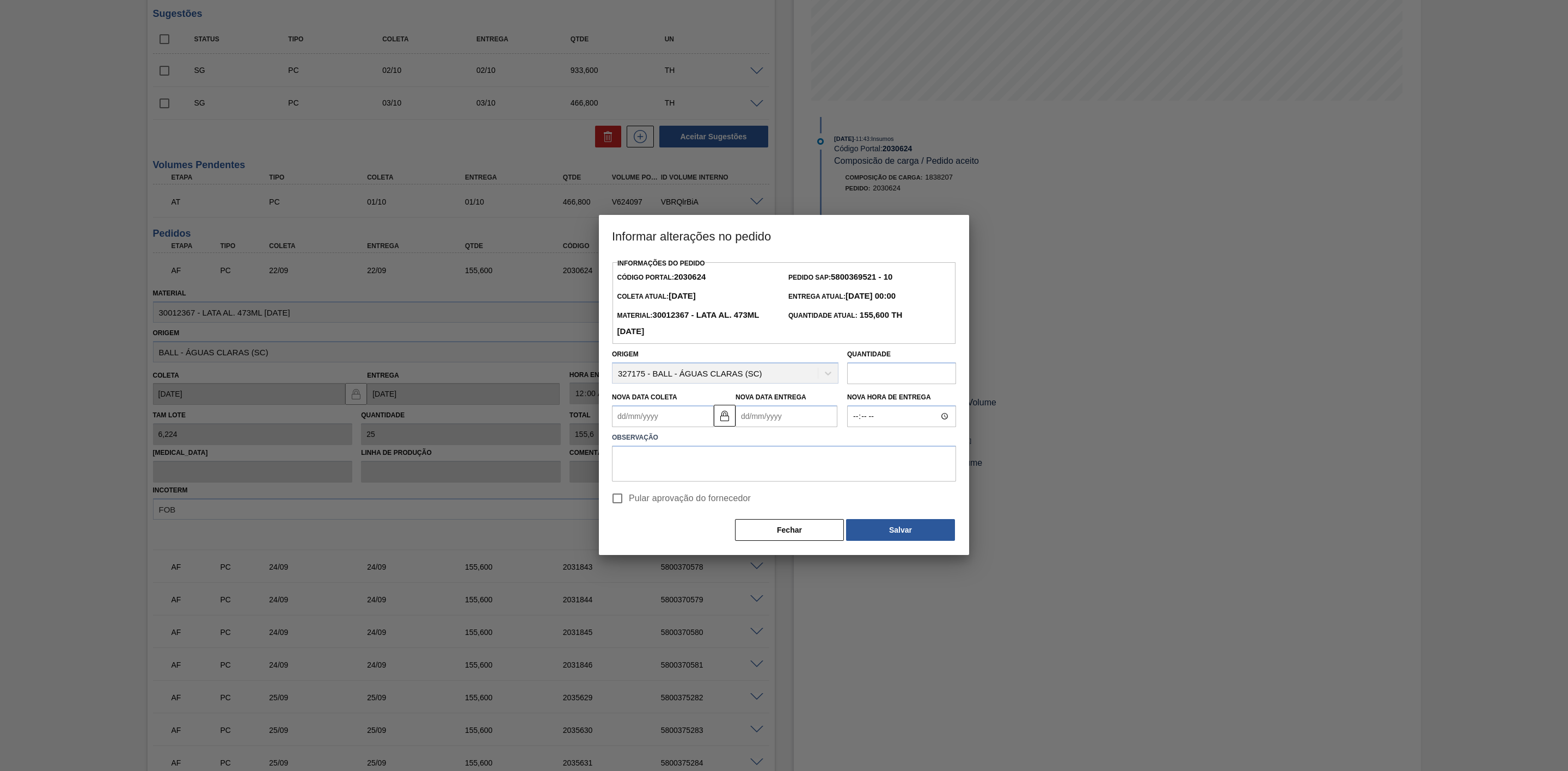
click at [663, 419] on Coleta2030624 "Nova Data Coleta" at bounding box center [663, 416] width 102 height 22
click at [678, 531] on div "24" at bounding box center [677, 530] width 15 height 15
type Coleta2030624 "24/09/2025"
type Entrega2030624 "24/09/2025"
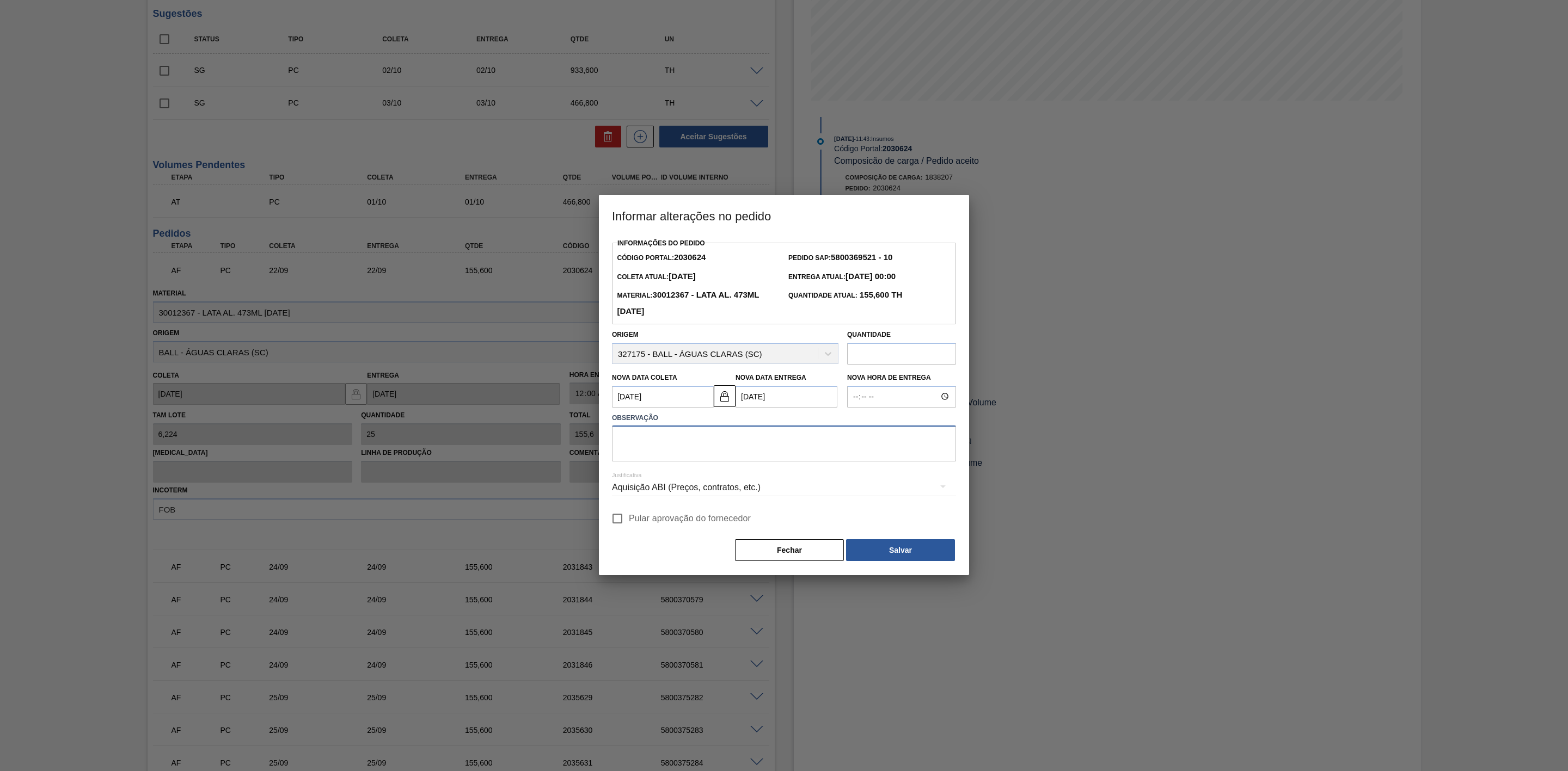
click at [724, 449] on textarea at bounding box center [784, 444] width 344 height 36
paste textarea "Furo D-1 - giro da frota"
type textarea "Furo D-1 - giro da frota"
click at [750, 490] on div "Aquisição ABI (Preços, contratos, etc.)" at bounding box center [784, 488] width 344 height 31
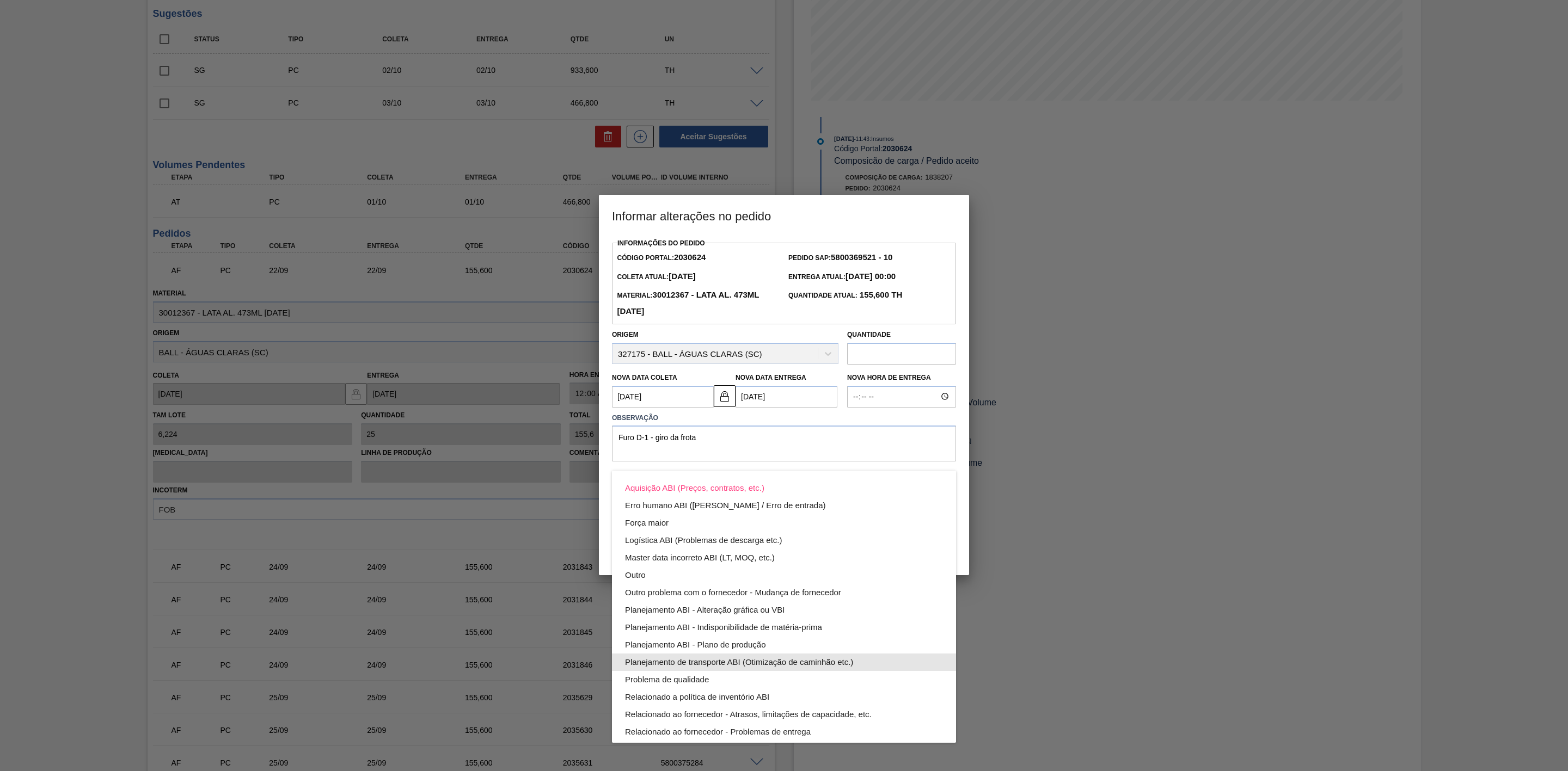
click at [797, 658] on div "Planejamento de transporte ABI (Otimização de caminhão etc.)" at bounding box center [784, 662] width 318 height 17
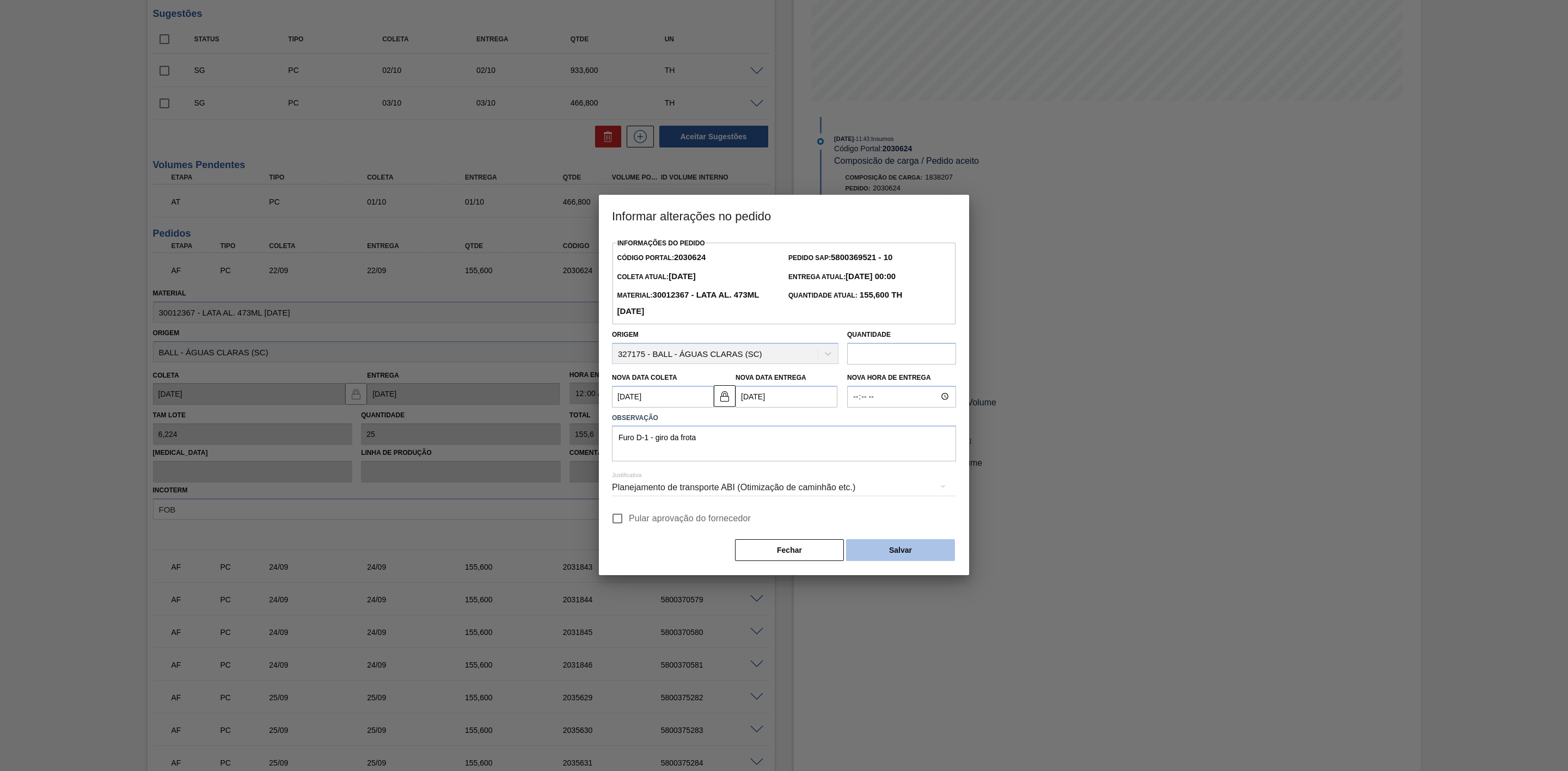
click at [877, 545] on button "Salvar" at bounding box center [900, 550] width 109 height 22
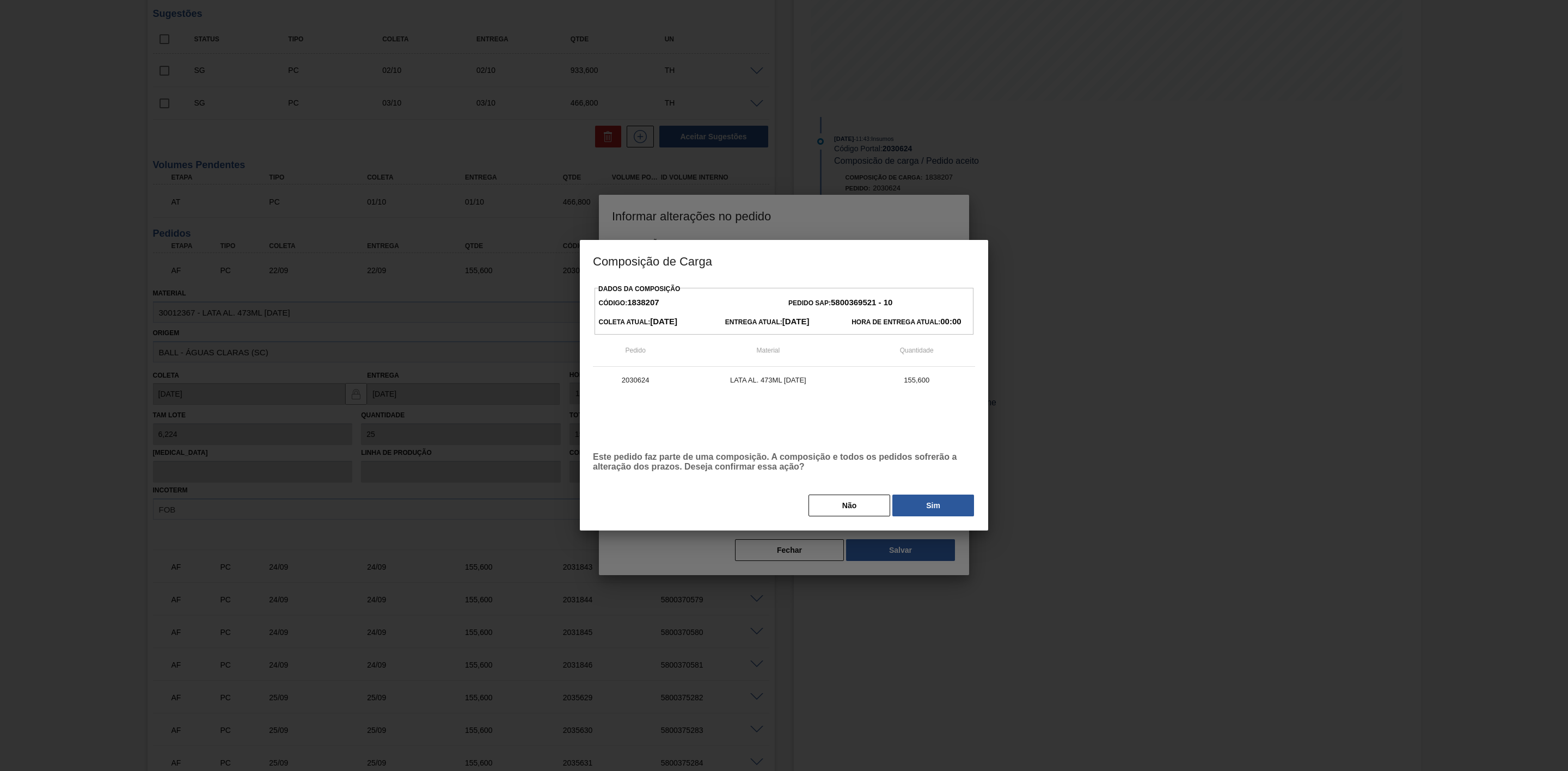
click at [932, 500] on button "Sim" at bounding box center [933, 505] width 82 height 22
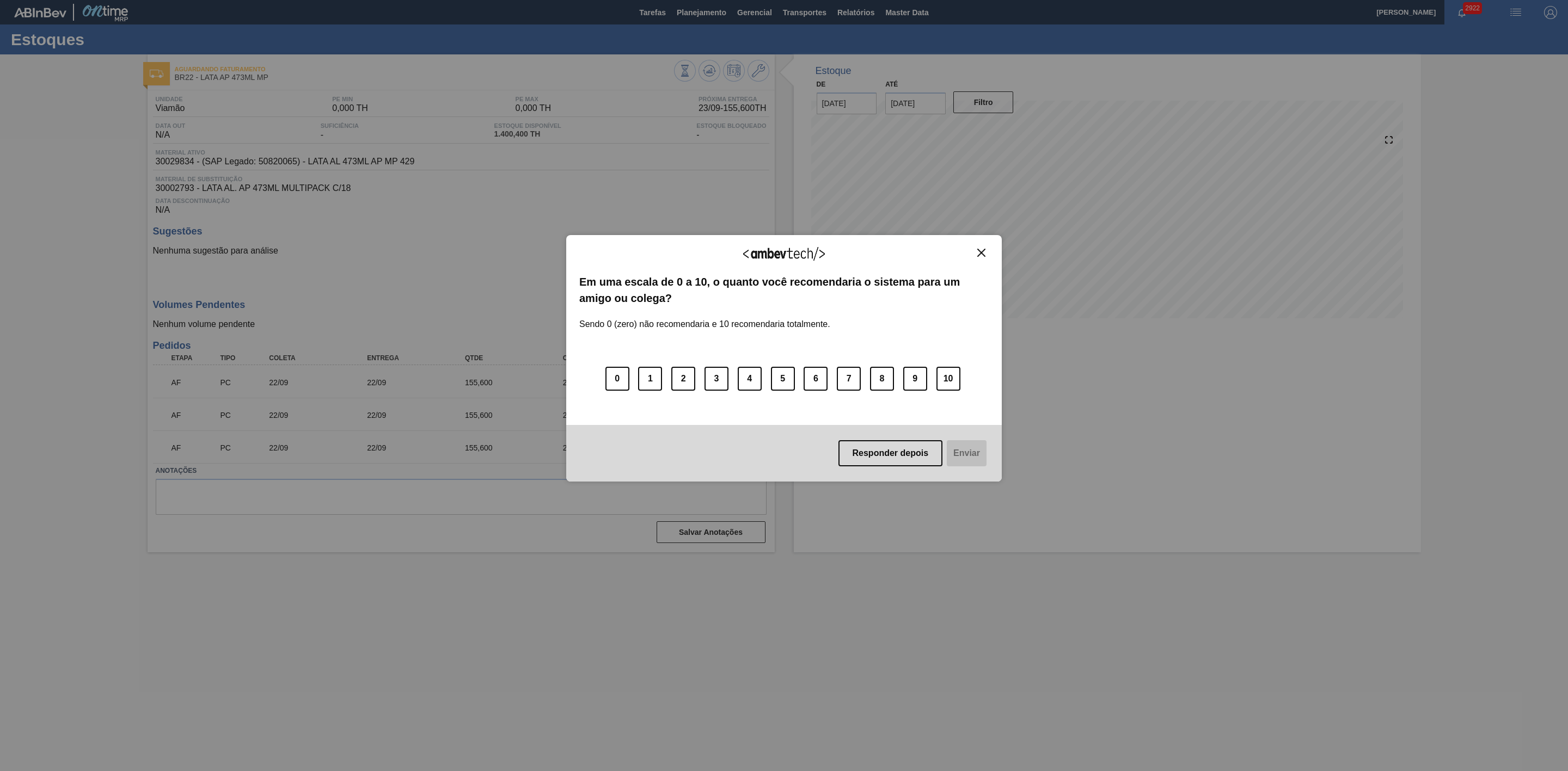
click at [985, 254] on img "Close" at bounding box center [982, 253] width 8 height 8
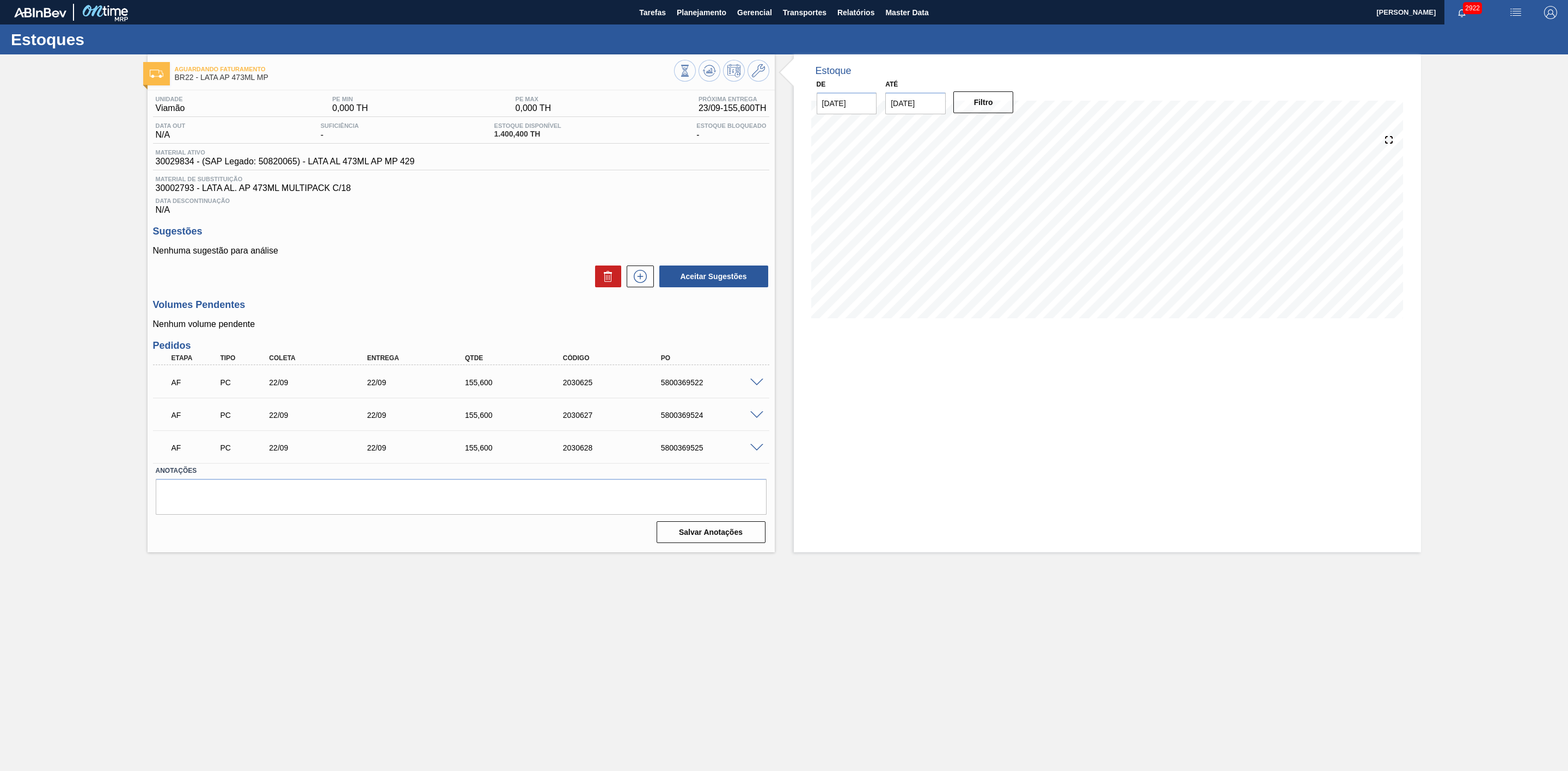
click at [758, 387] on span at bounding box center [757, 383] width 13 height 8
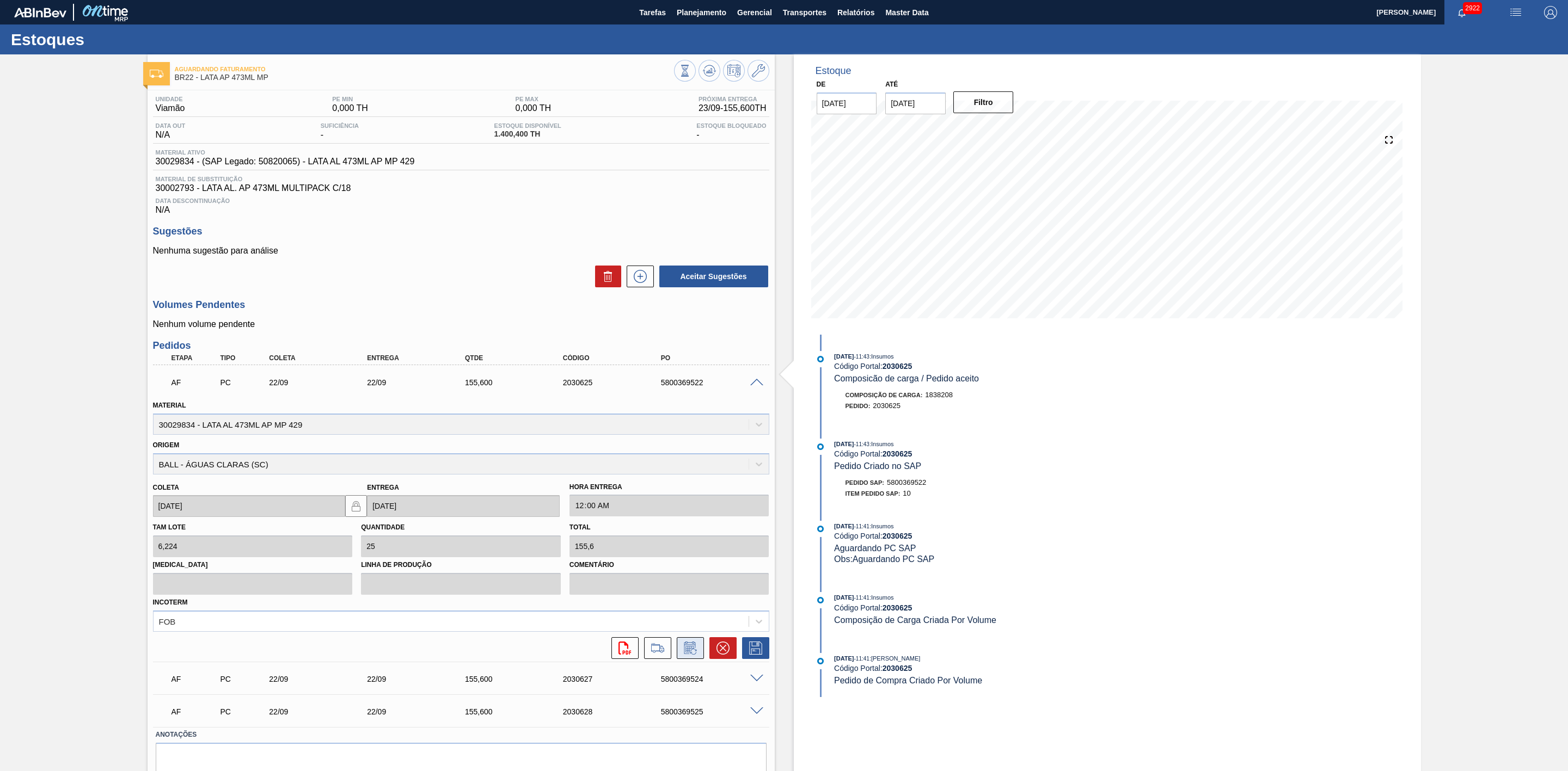
click at [686, 653] on icon at bounding box center [690, 649] width 8 height 6
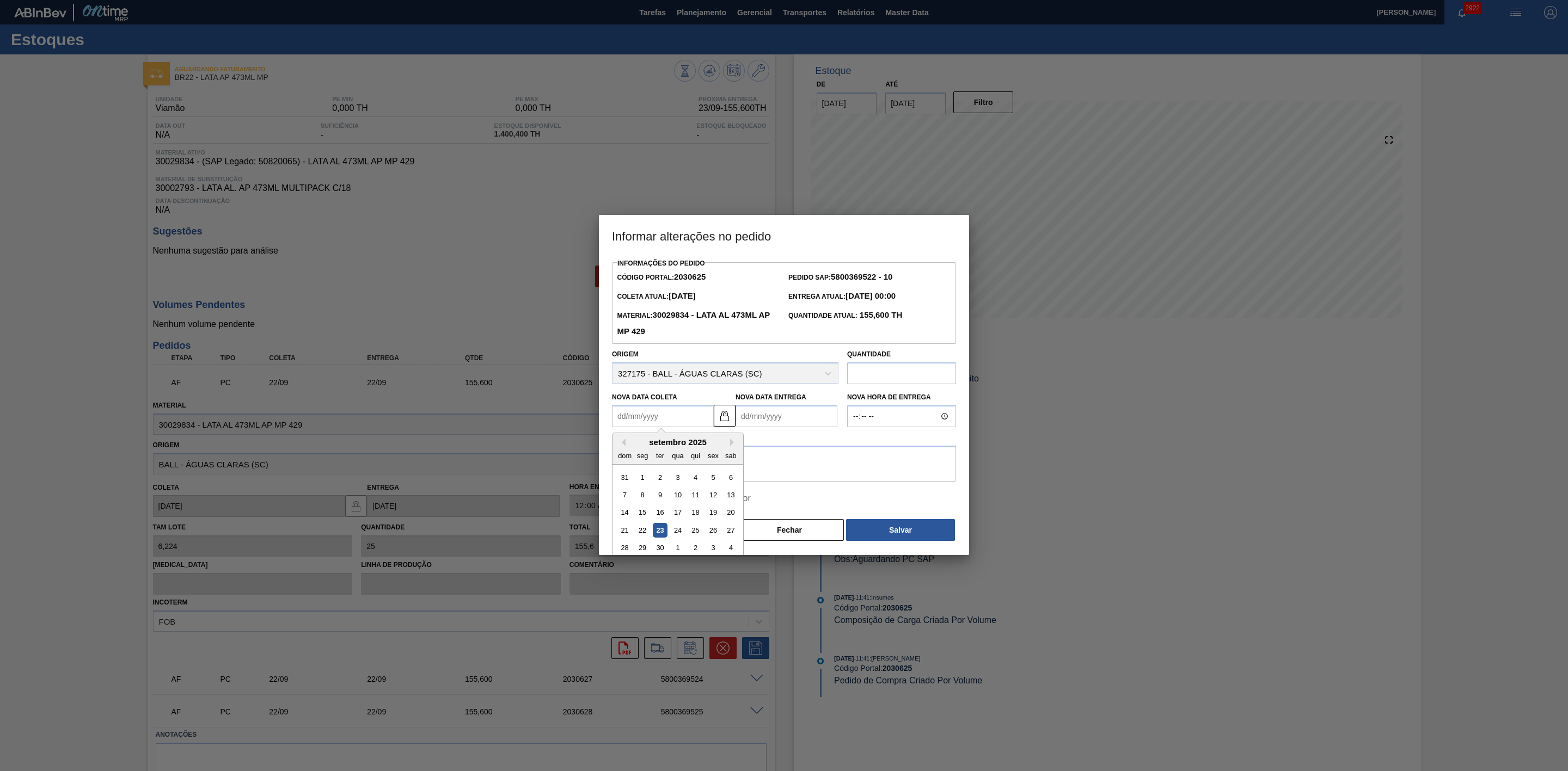
click at [655, 424] on Coleta2030625 "Nova Data Coleta" at bounding box center [663, 416] width 102 height 22
click at [659, 537] on div "23" at bounding box center [660, 530] width 15 height 15
type Coleta2030625 "[DATE]"
type Entrega2030625 "[DATE]"
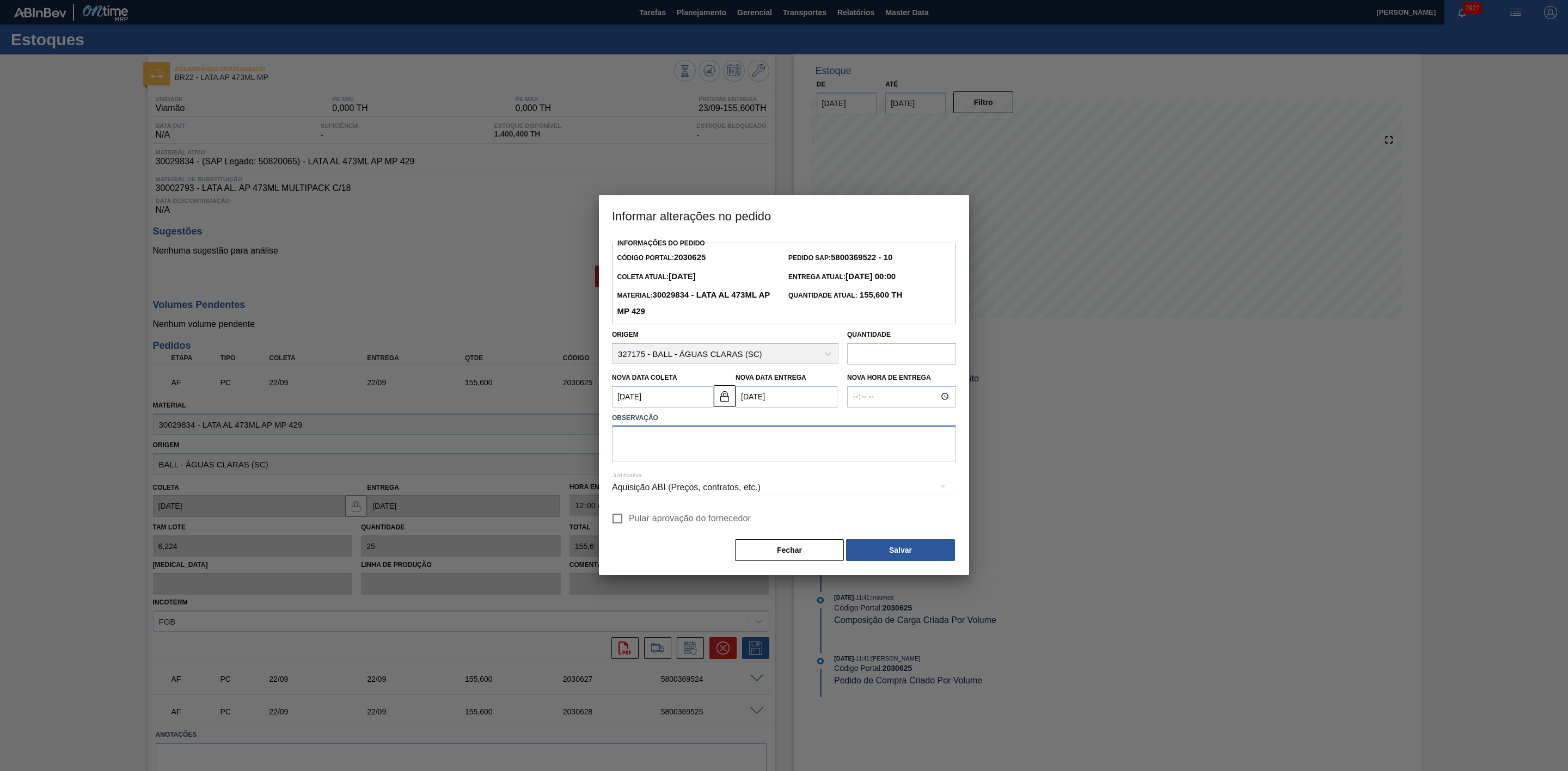
click at [696, 444] on textarea at bounding box center [784, 444] width 344 height 36
paste textarea "Furo D-1 - giro da frota"
type textarea "Furo D-1 - giro da frota"
click at [709, 487] on div "Aquisição ABI (Preços, contratos, etc.)" at bounding box center [784, 488] width 344 height 31
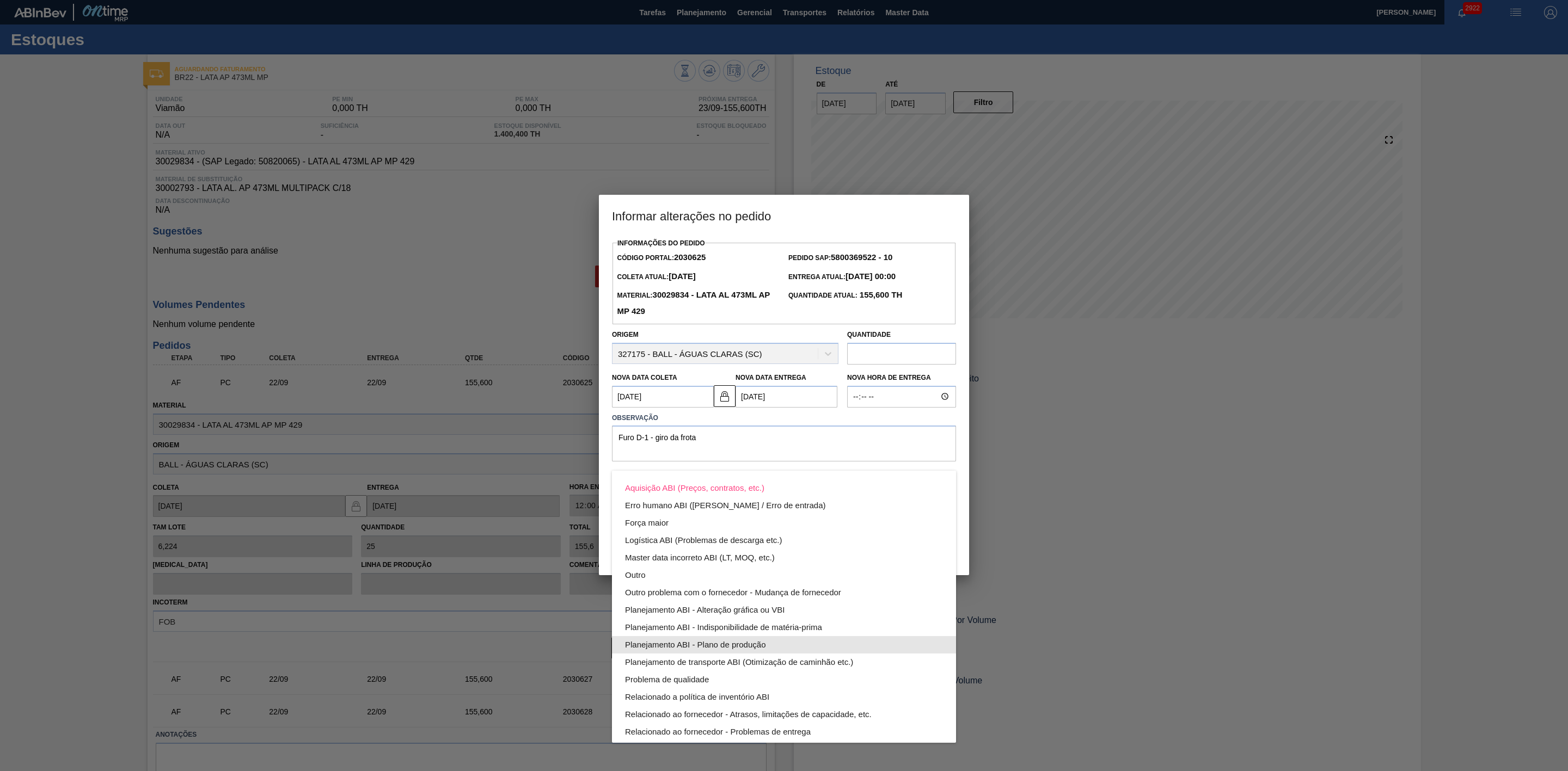
click at [748, 644] on div "Planejamento ABI - Plano de produção" at bounding box center [784, 645] width 318 height 17
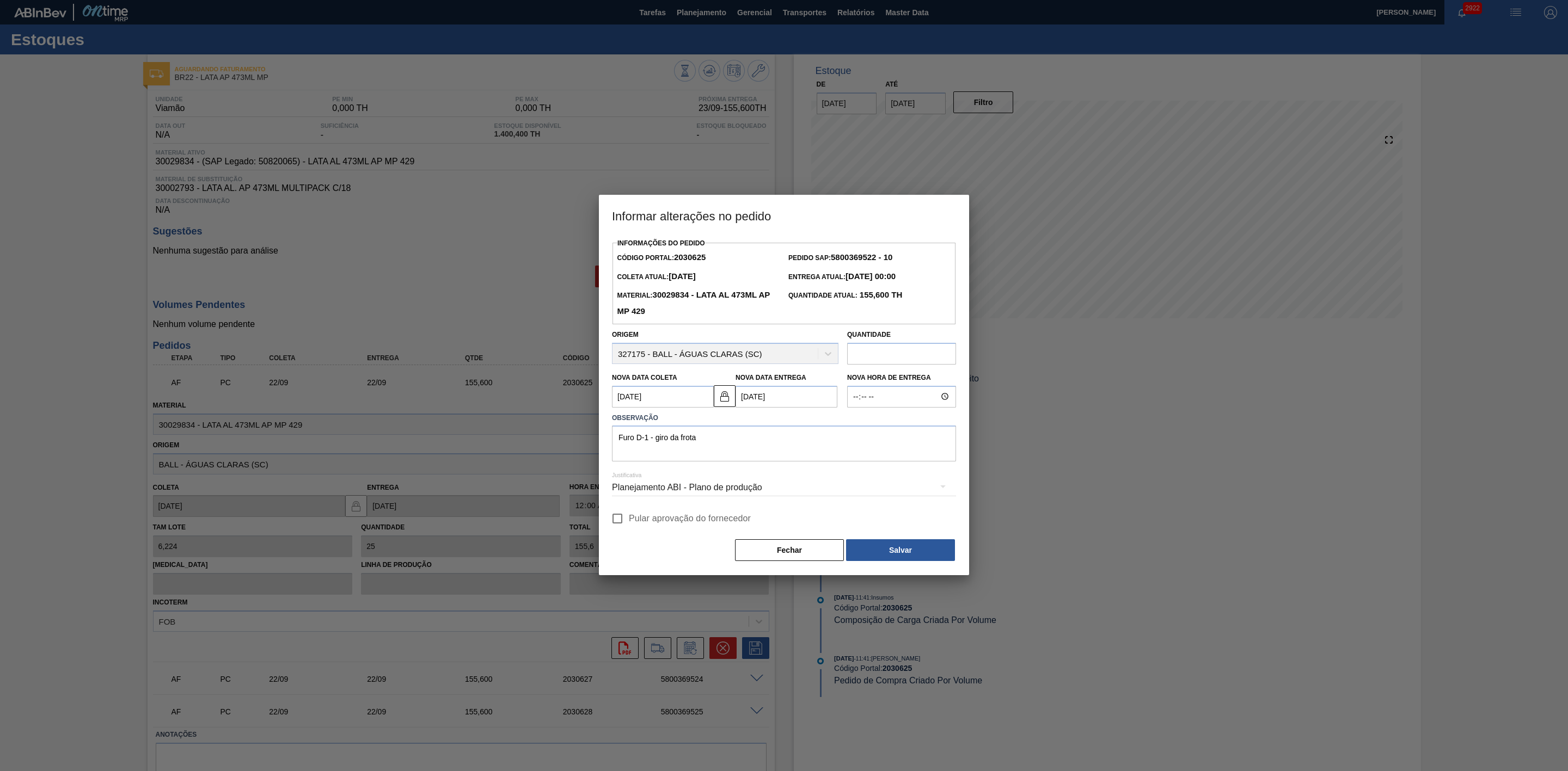
click at [730, 487] on div "Planejamento ABI - Plano de produção" at bounding box center [784, 488] width 344 height 31
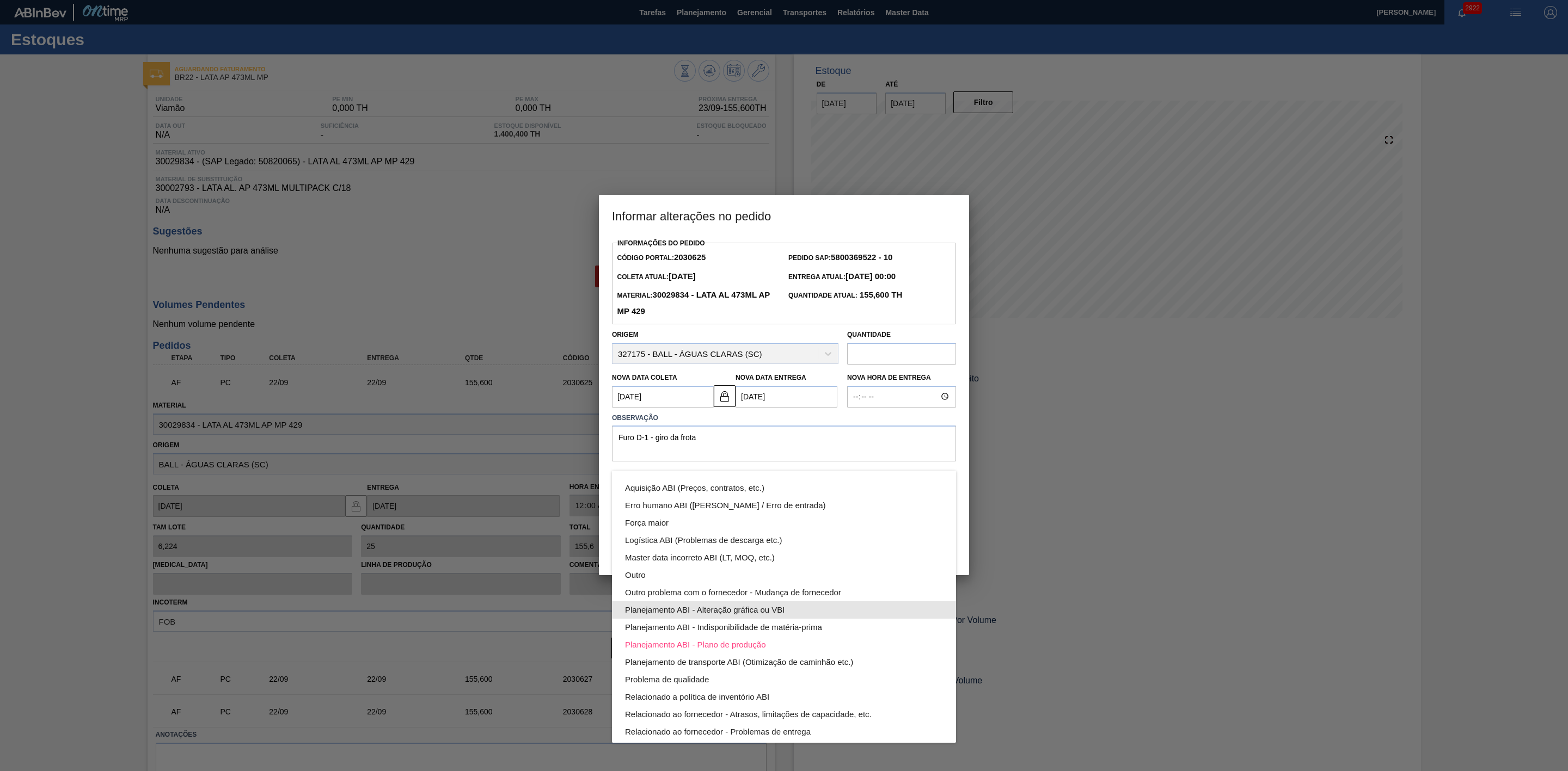
scroll to position [59, 0]
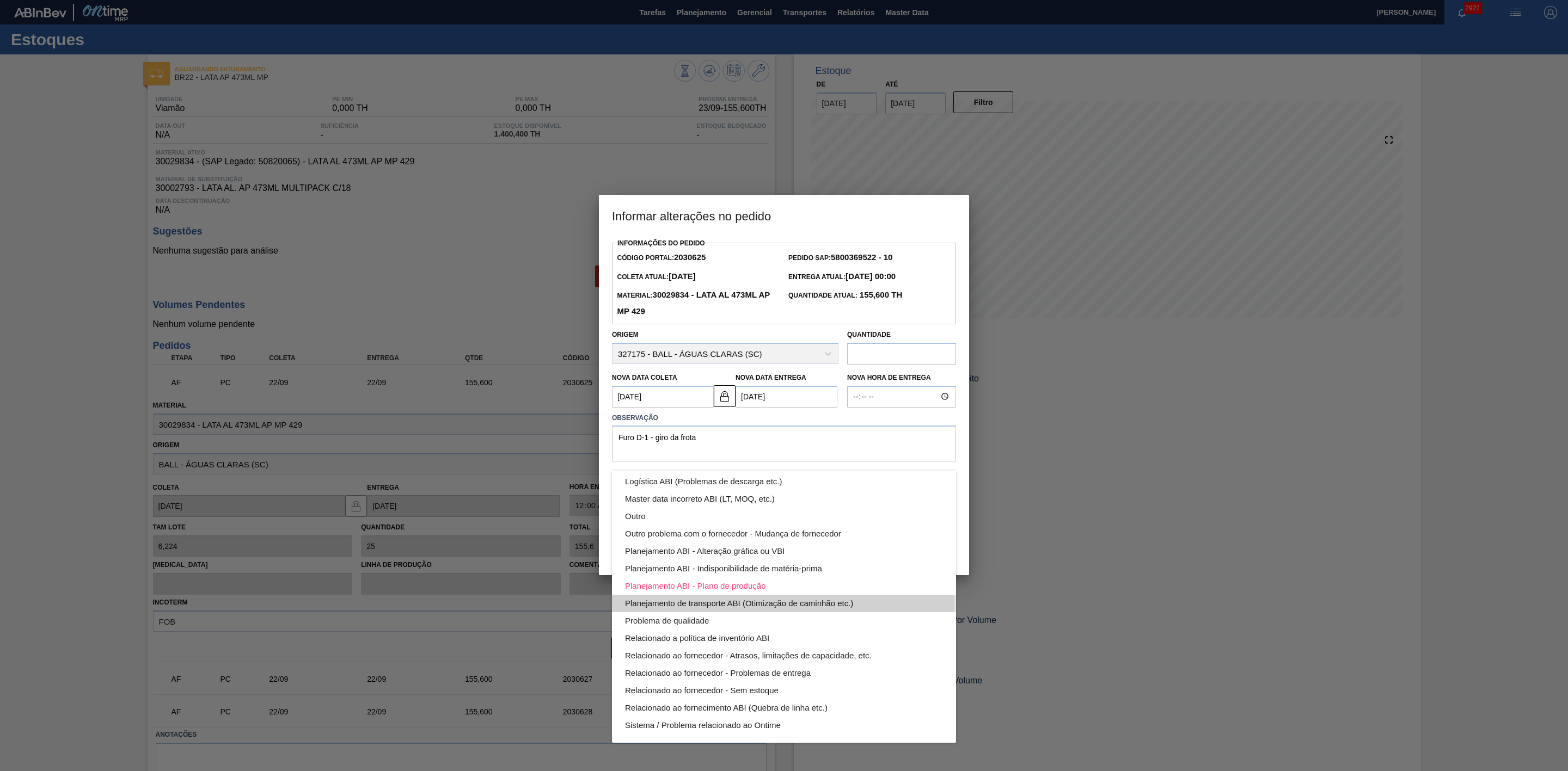
click at [763, 604] on div "Planejamento de transporte ABI (Otimização de caminhão etc.)" at bounding box center [784, 603] width 318 height 17
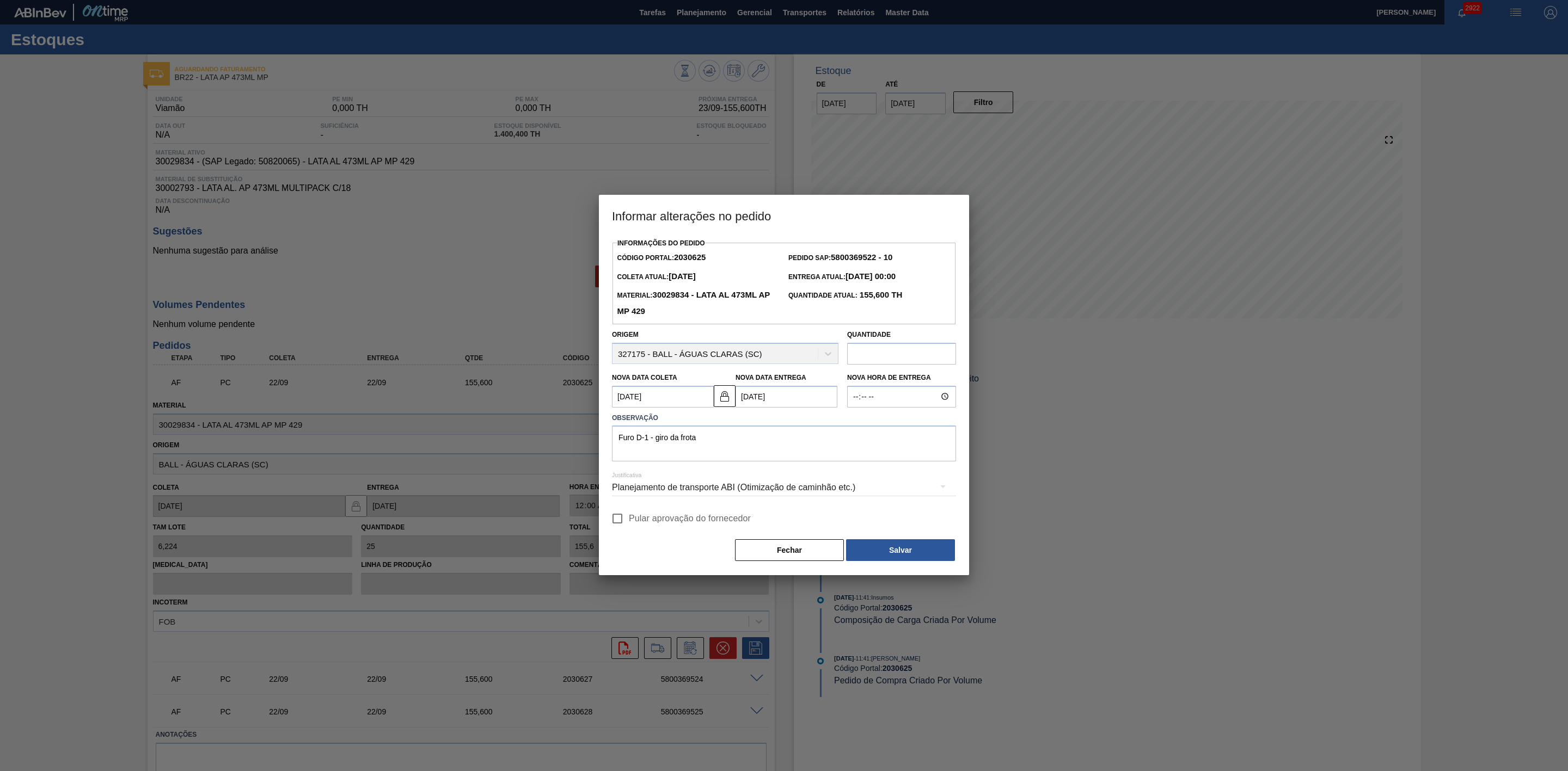
click at [874, 549] on button "Salvar" at bounding box center [900, 550] width 109 height 22
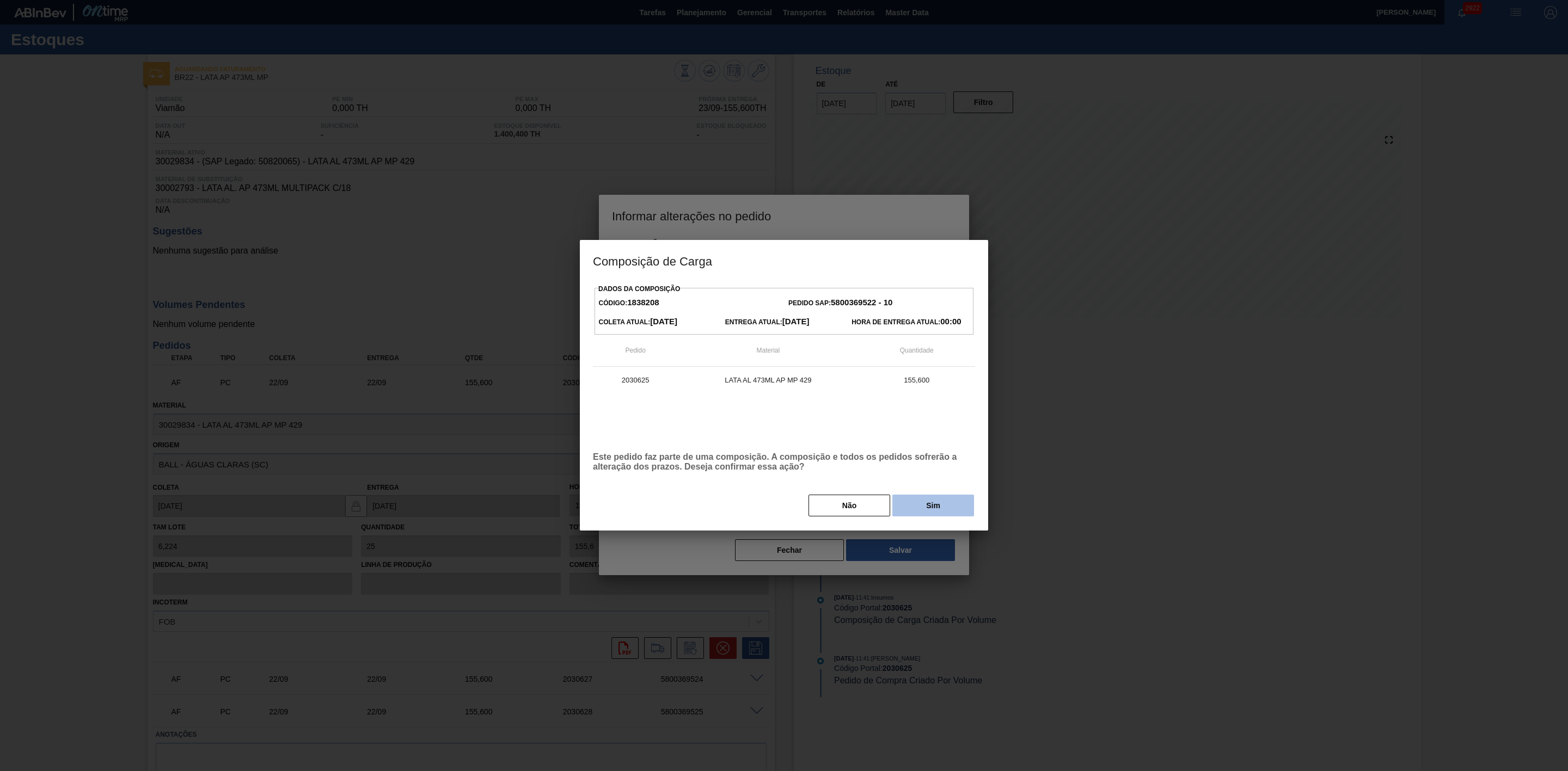
click at [923, 507] on button "Sim" at bounding box center [933, 505] width 82 height 22
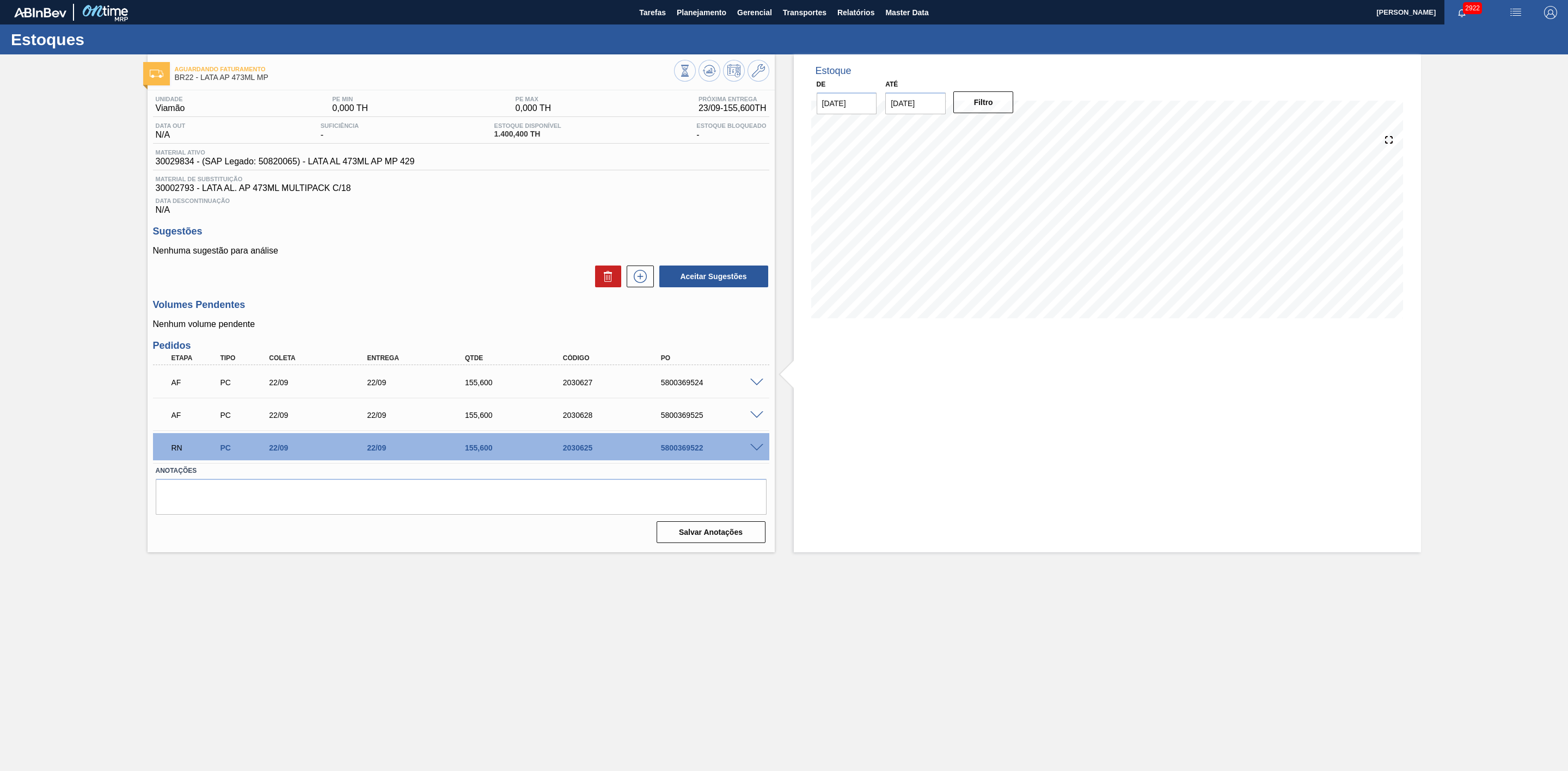
click at [757, 420] on span at bounding box center [757, 415] width 13 height 8
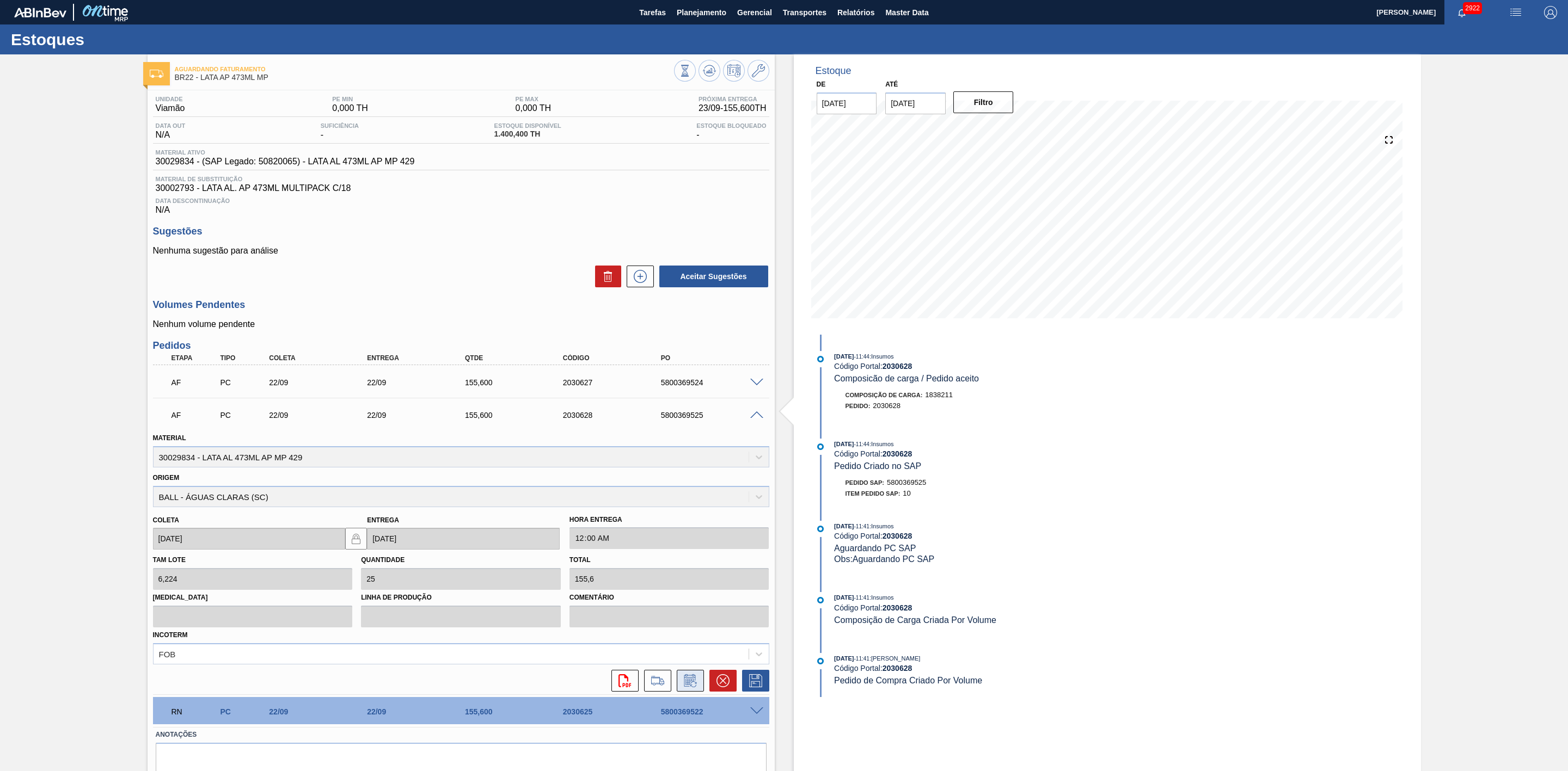
click at [695, 683] on icon at bounding box center [690, 681] width 17 height 13
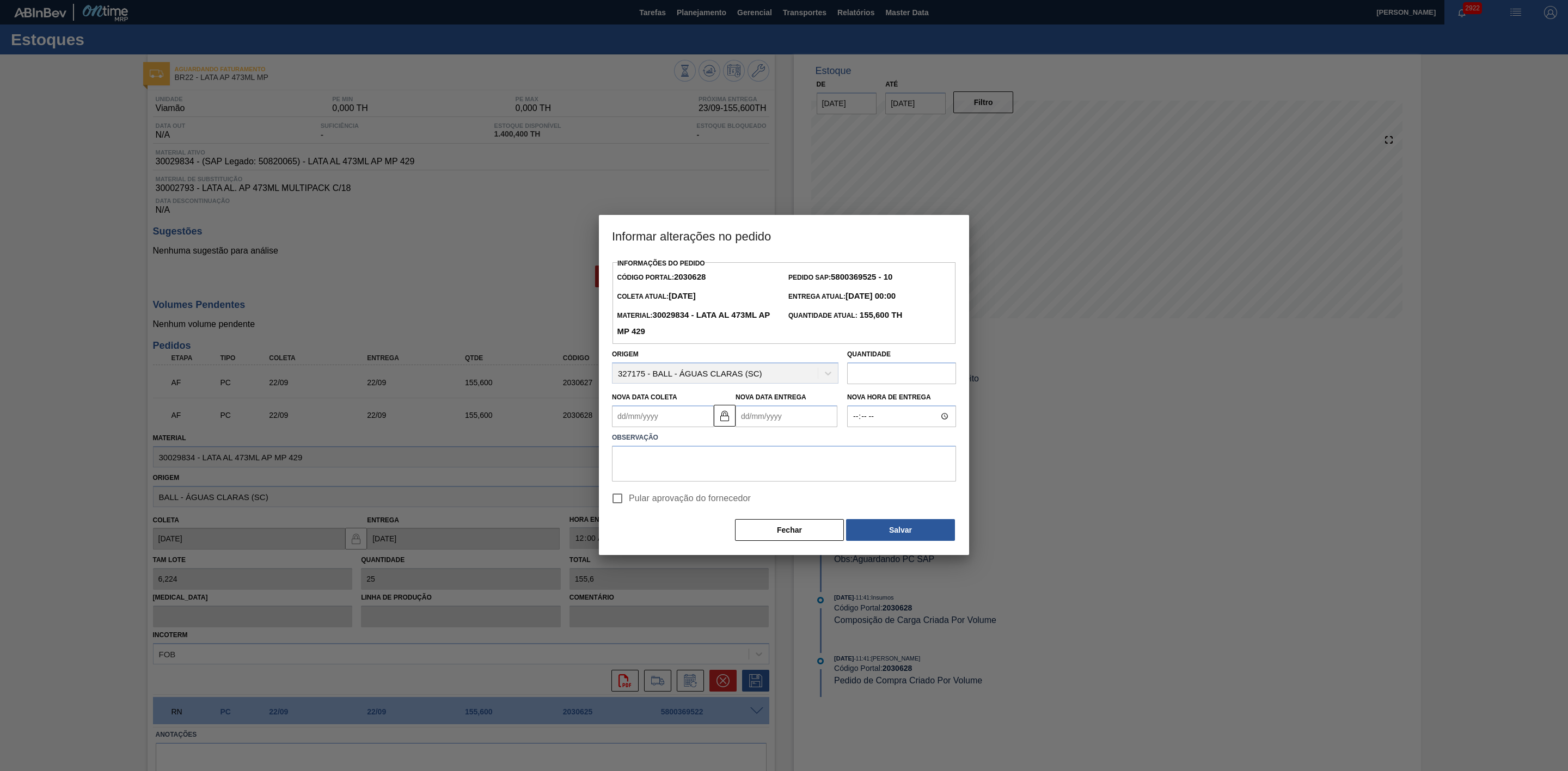
click at [690, 423] on Coleta2030628 "Nova Data Coleta" at bounding box center [663, 416] width 102 height 22
click at [663, 534] on div "23" at bounding box center [660, 530] width 15 height 15
type Coleta2030628 "[DATE]"
type Entrega2030628 "[DATE]"
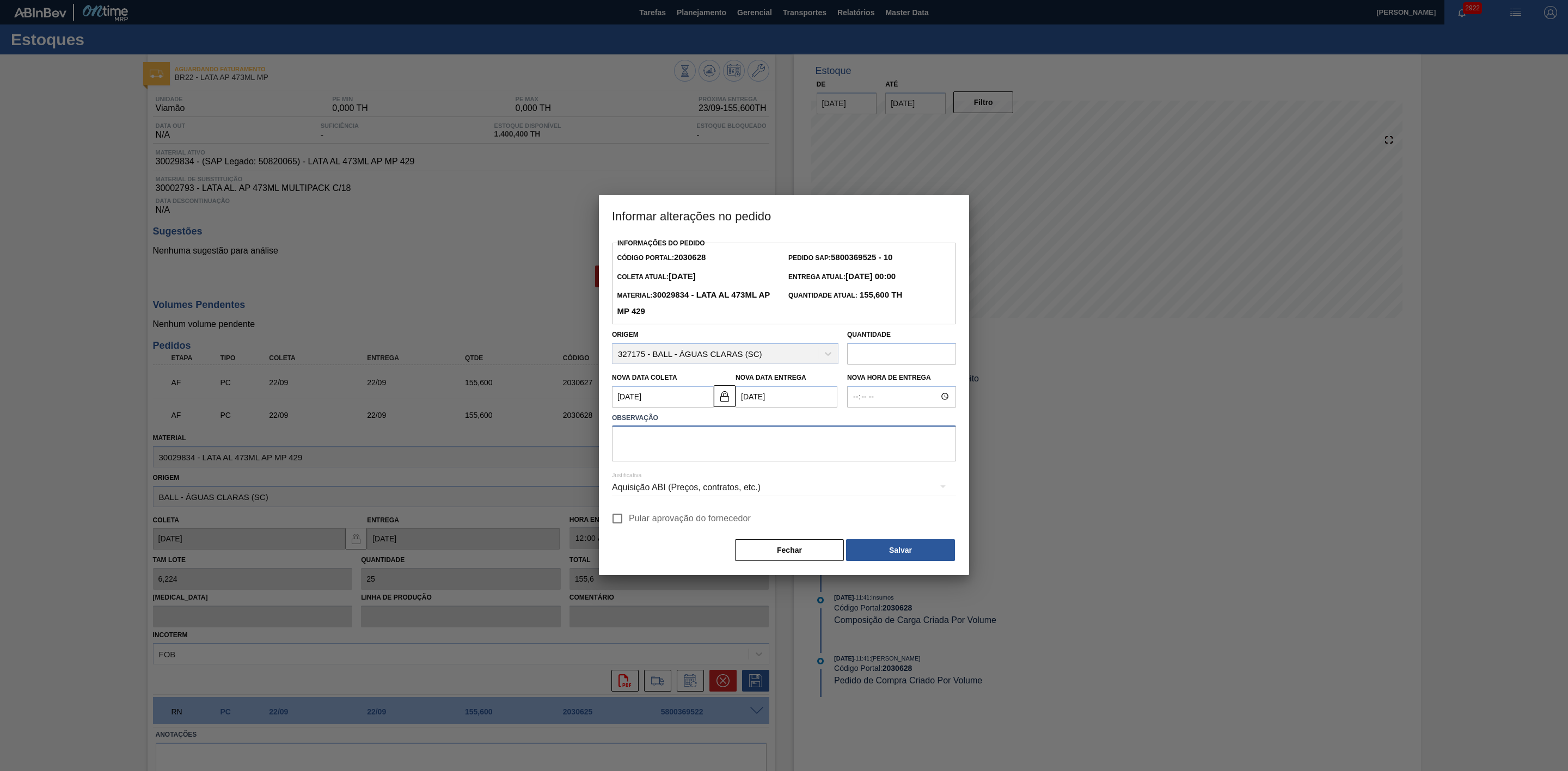
click at [712, 443] on textarea at bounding box center [784, 444] width 344 height 36
paste textarea "Furo D-1 - giro da frota"
type textarea "Furo D-1 - giro da frota"
click at [704, 488] on div "Aquisição ABI (Preços, contratos, etc.)" at bounding box center [784, 488] width 344 height 31
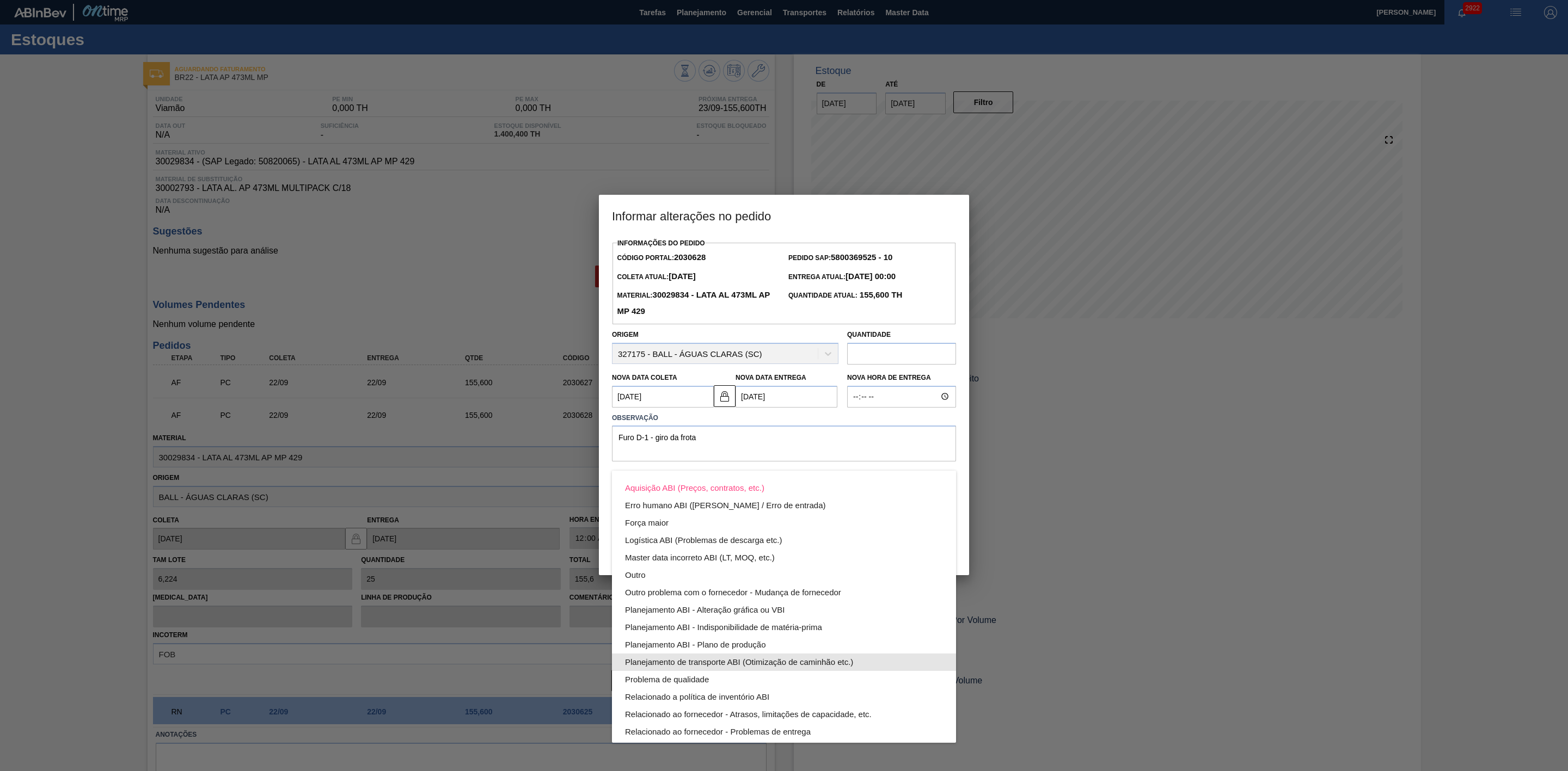
click at [743, 660] on div "Planejamento de transporte ABI (Otimização de caminhão etc.)" at bounding box center [784, 662] width 318 height 17
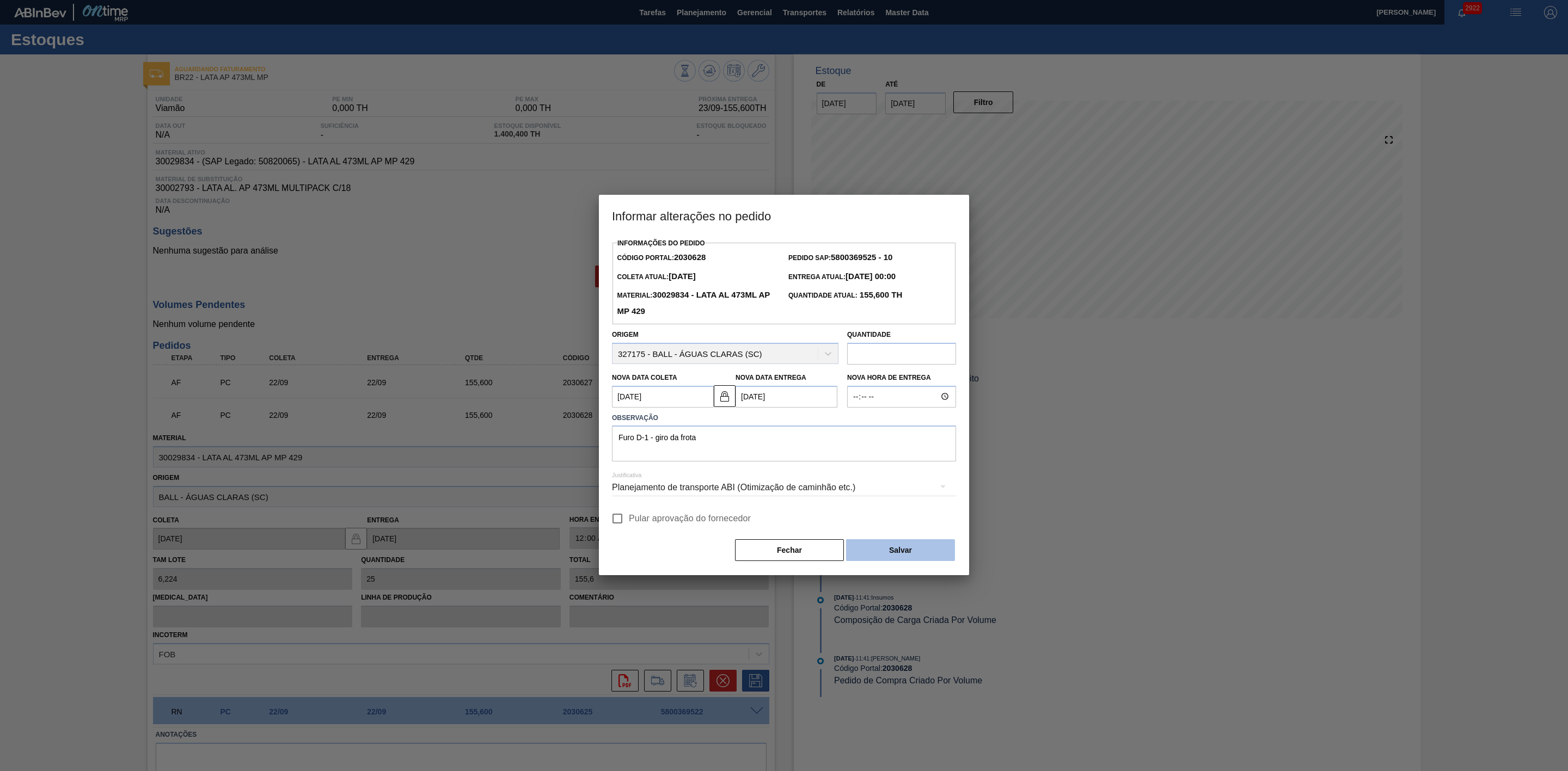
click at [867, 546] on button "Salvar" at bounding box center [900, 550] width 109 height 22
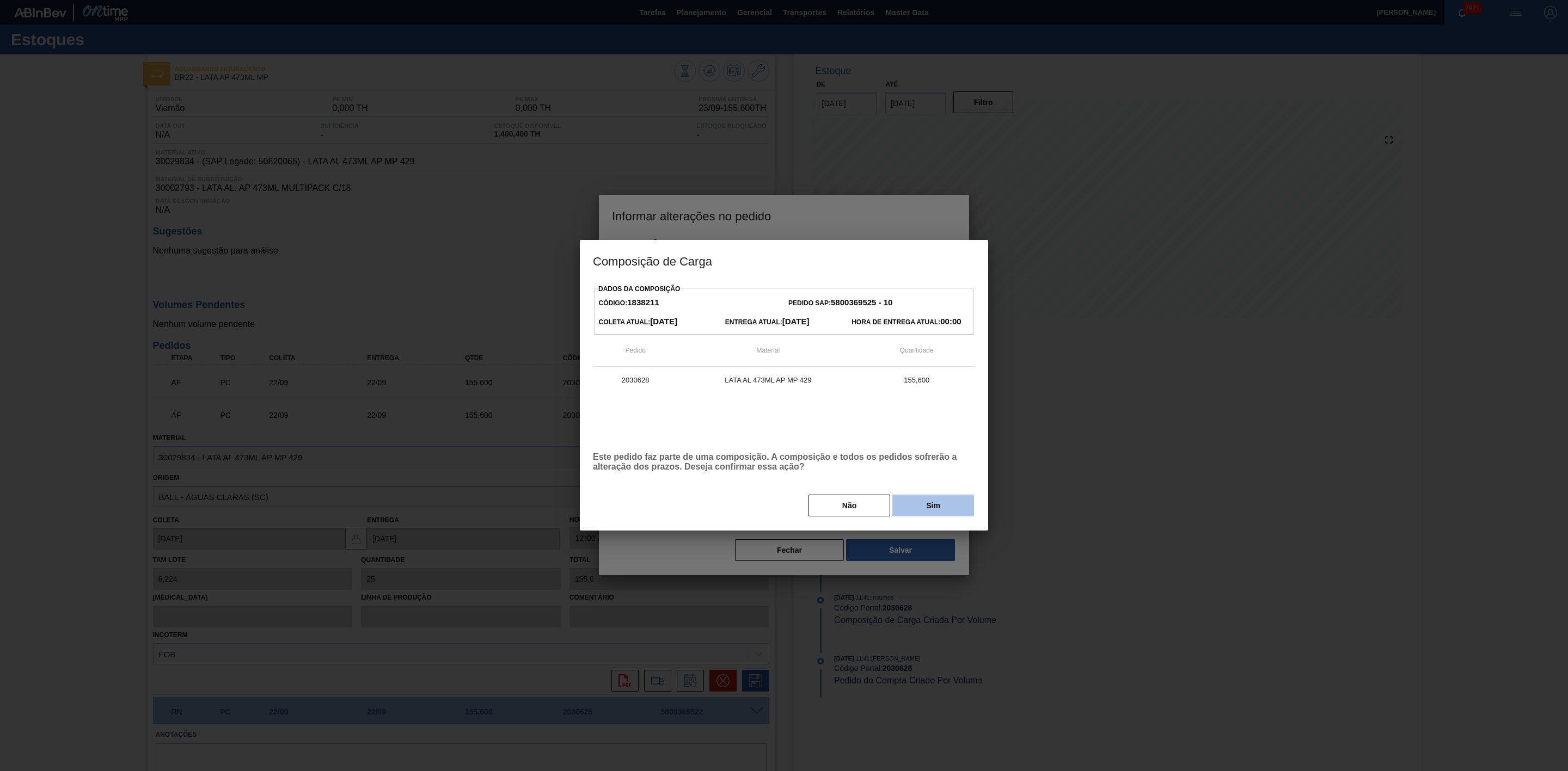
click at [905, 499] on button "Sim" at bounding box center [933, 505] width 82 height 22
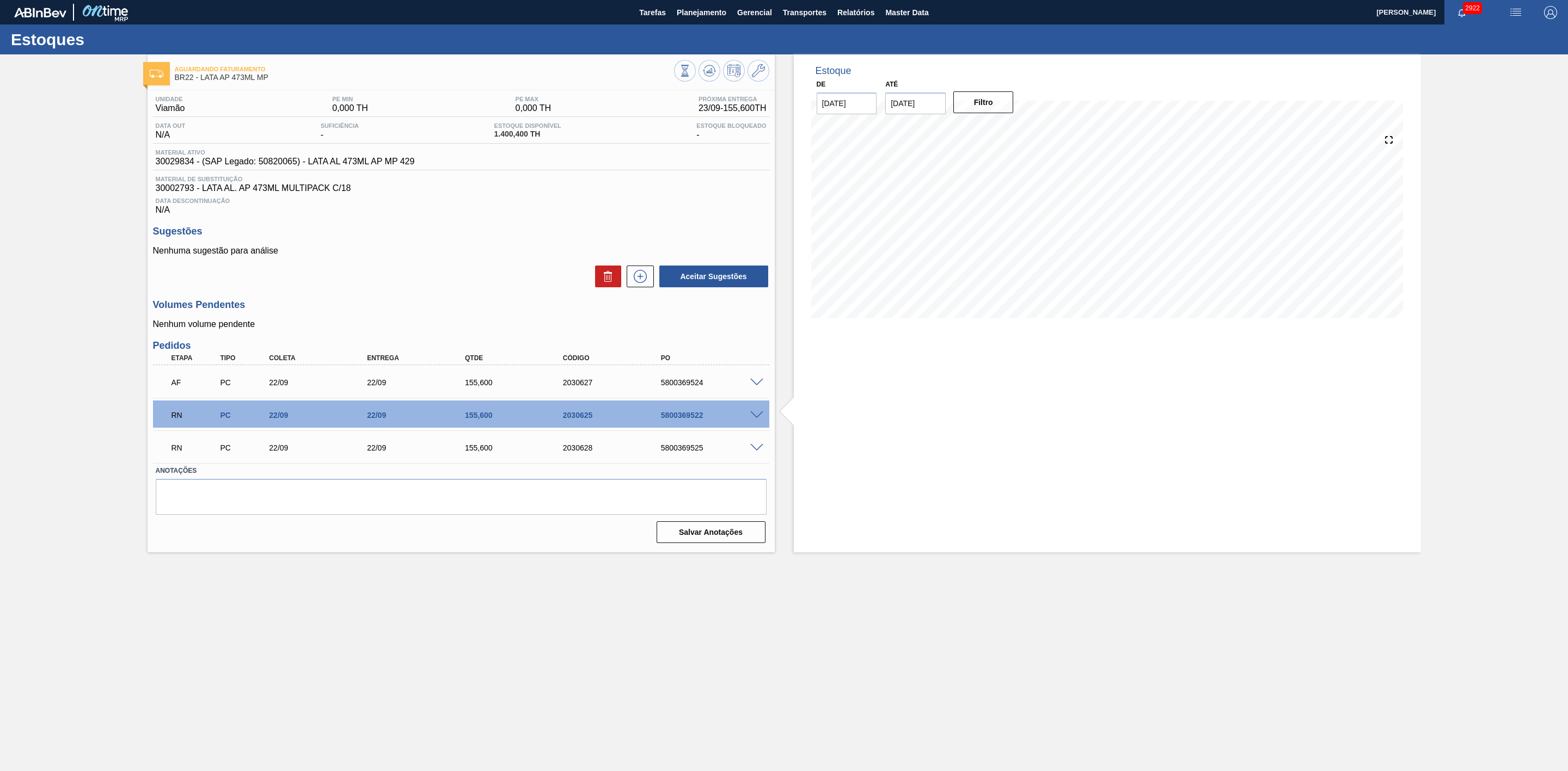
click at [758, 386] on span at bounding box center [757, 383] width 13 height 8
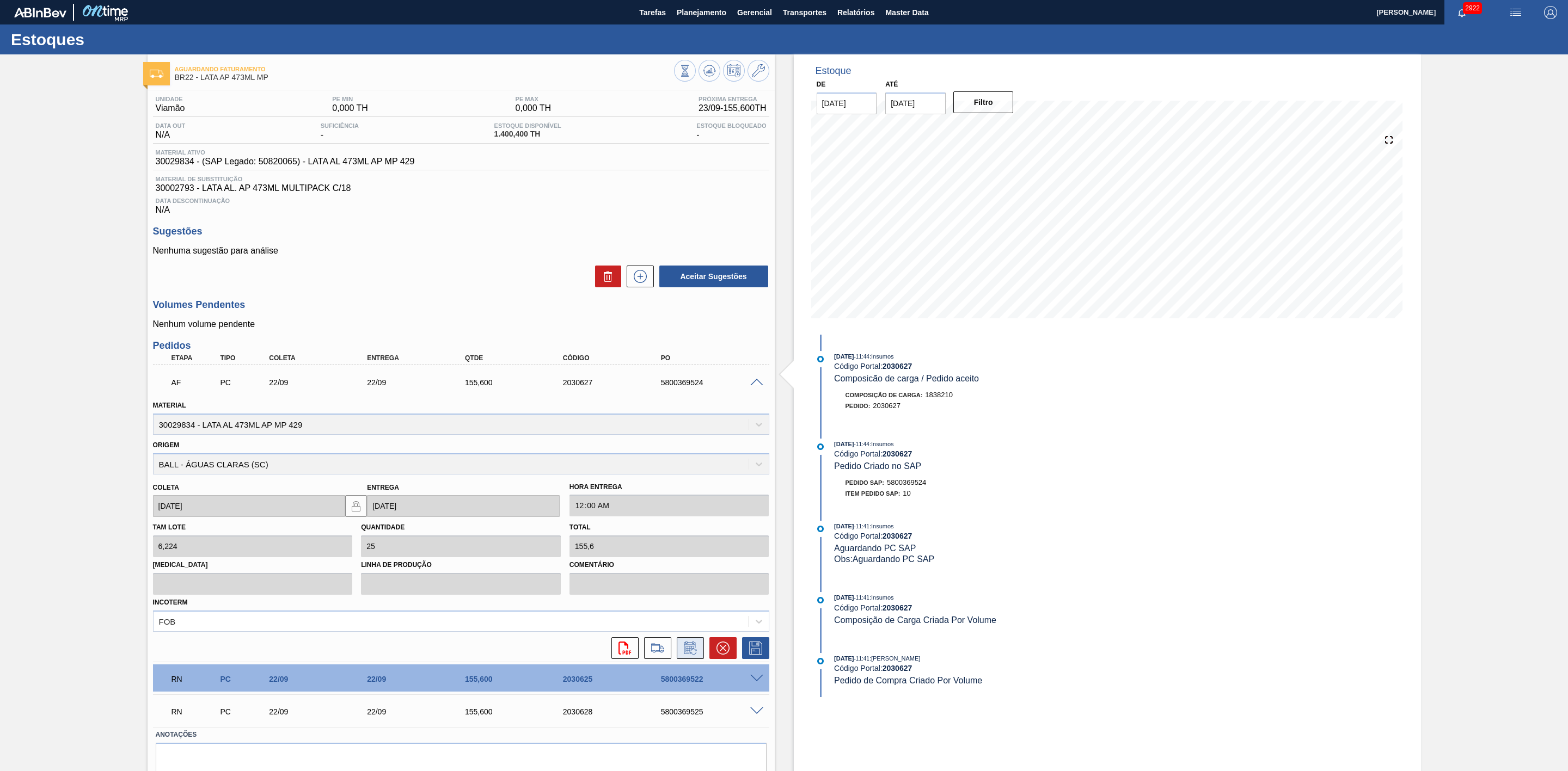
click at [693, 649] on icon at bounding box center [690, 648] width 17 height 13
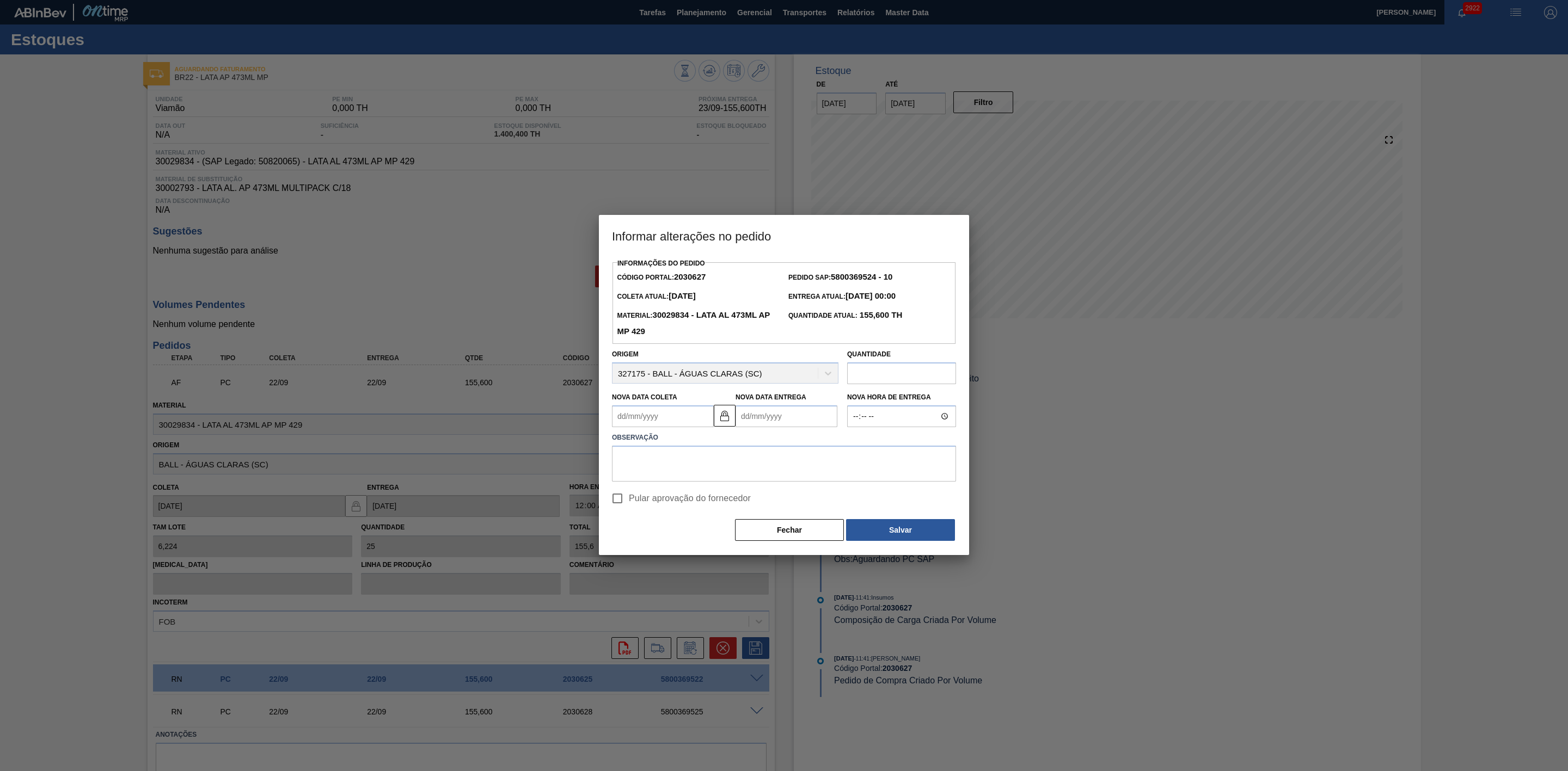
click at [678, 419] on Coleta2030627 "Nova Data Coleta" at bounding box center [663, 416] width 102 height 22
click at [657, 536] on div "23" at bounding box center [660, 530] width 15 height 15
type Coleta2030627 "[DATE]"
type Entrega2030627 "[DATE]"
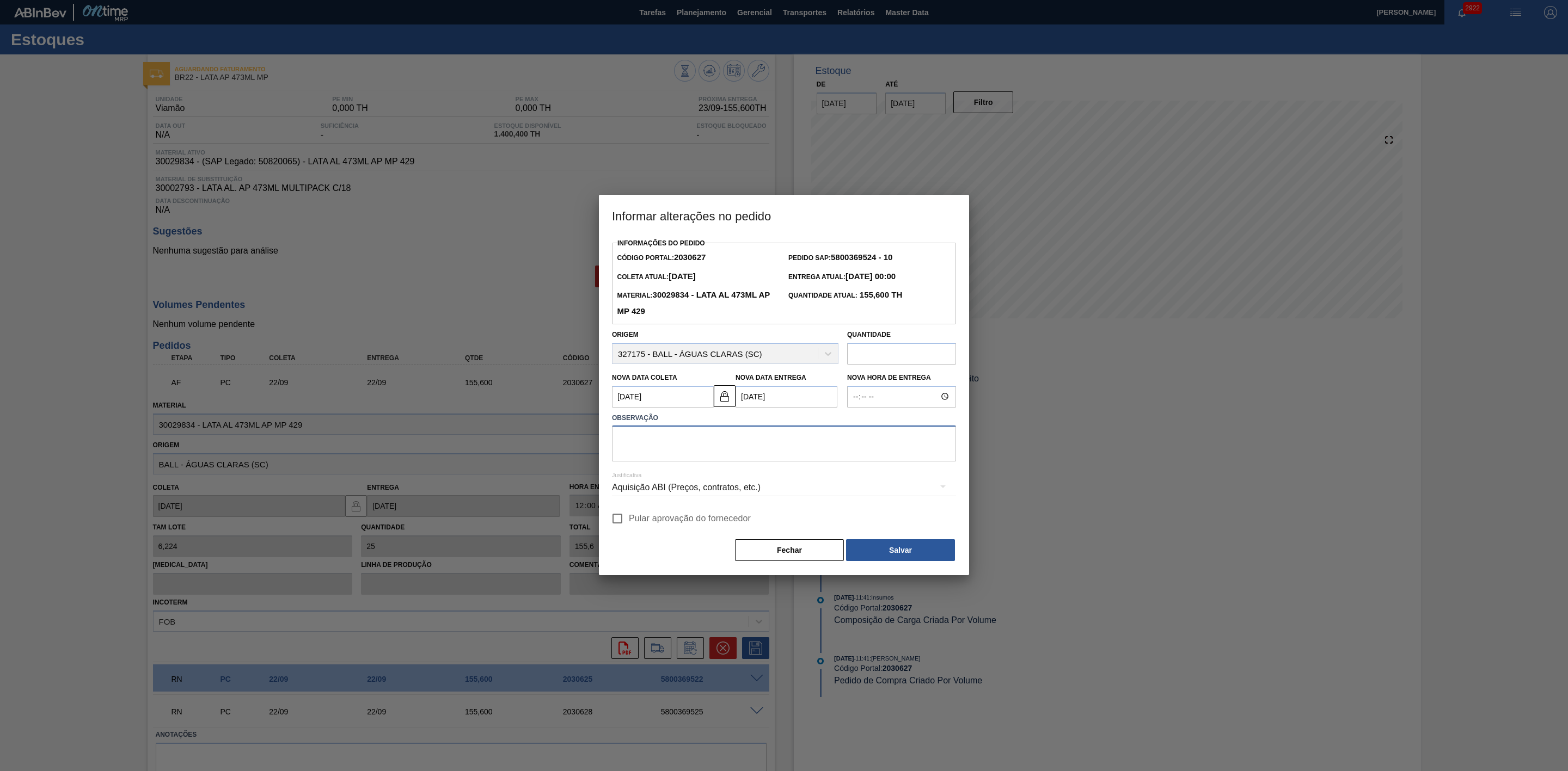
click at [727, 439] on textarea at bounding box center [784, 444] width 344 height 36
paste textarea "Furo D-1 - giro da frota"
type textarea "Furo D-1 - giro da frota"
click at [722, 490] on div "Aquisição ABI (Preços, contratos, etc.)" at bounding box center [784, 488] width 344 height 31
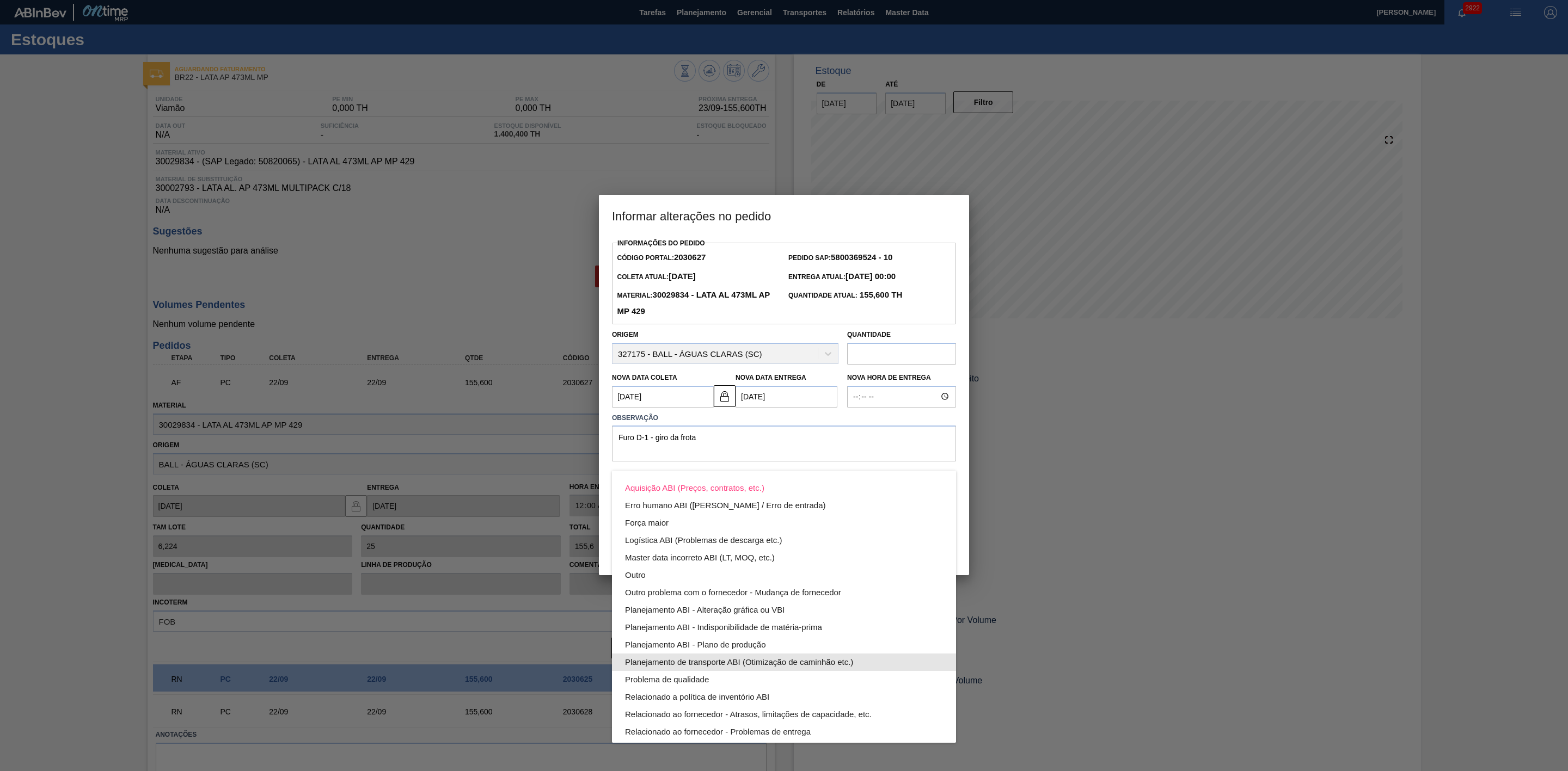
click at [761, 658] on div "Planejamento de transporte ABI (Otimização de caminhão etc.)" at bounding box center [784, 662] width 318 height 17
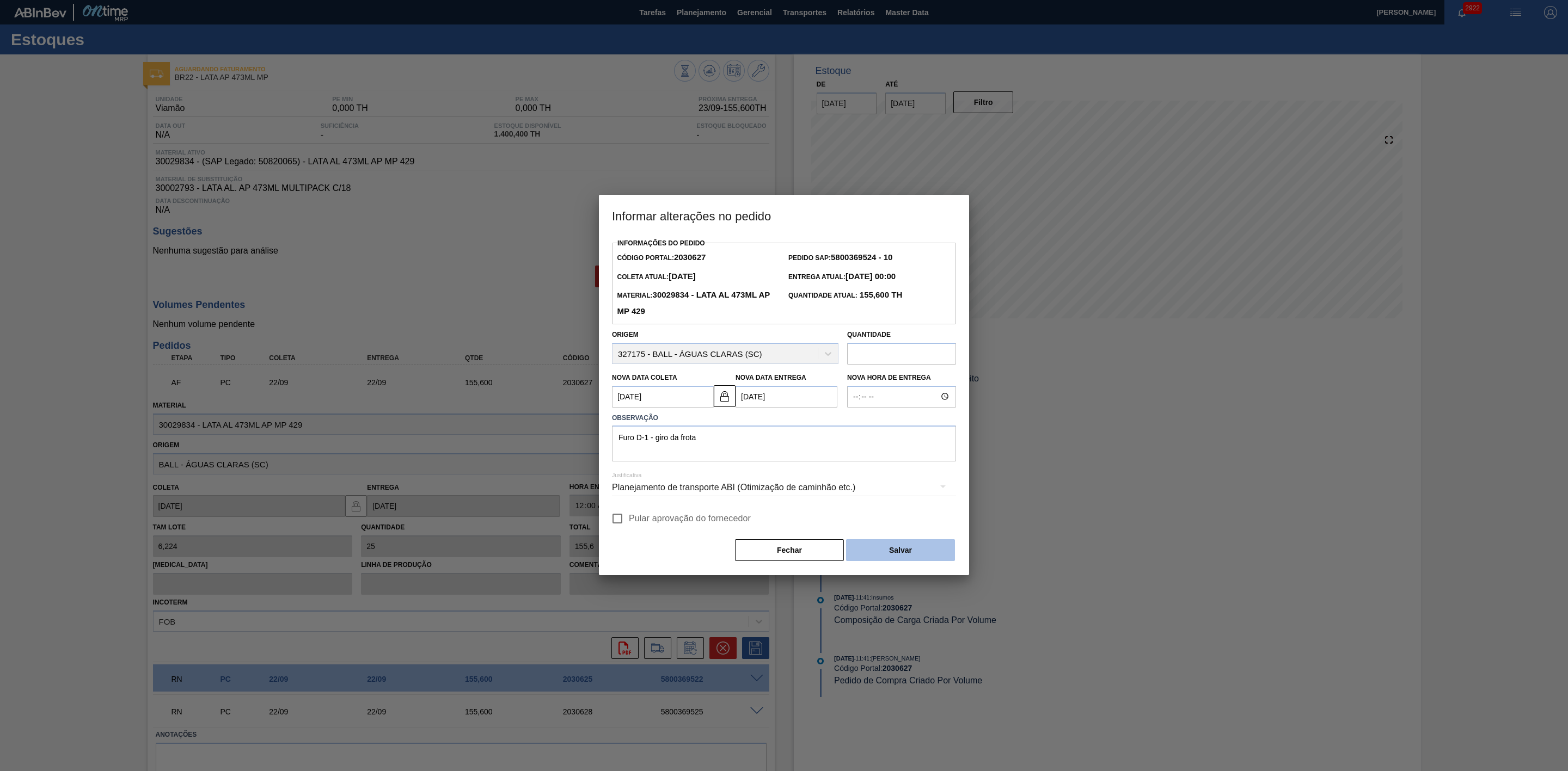
click at [882, 552] on button "Salvar" at bounding box center [900, 550] width 109 height 22
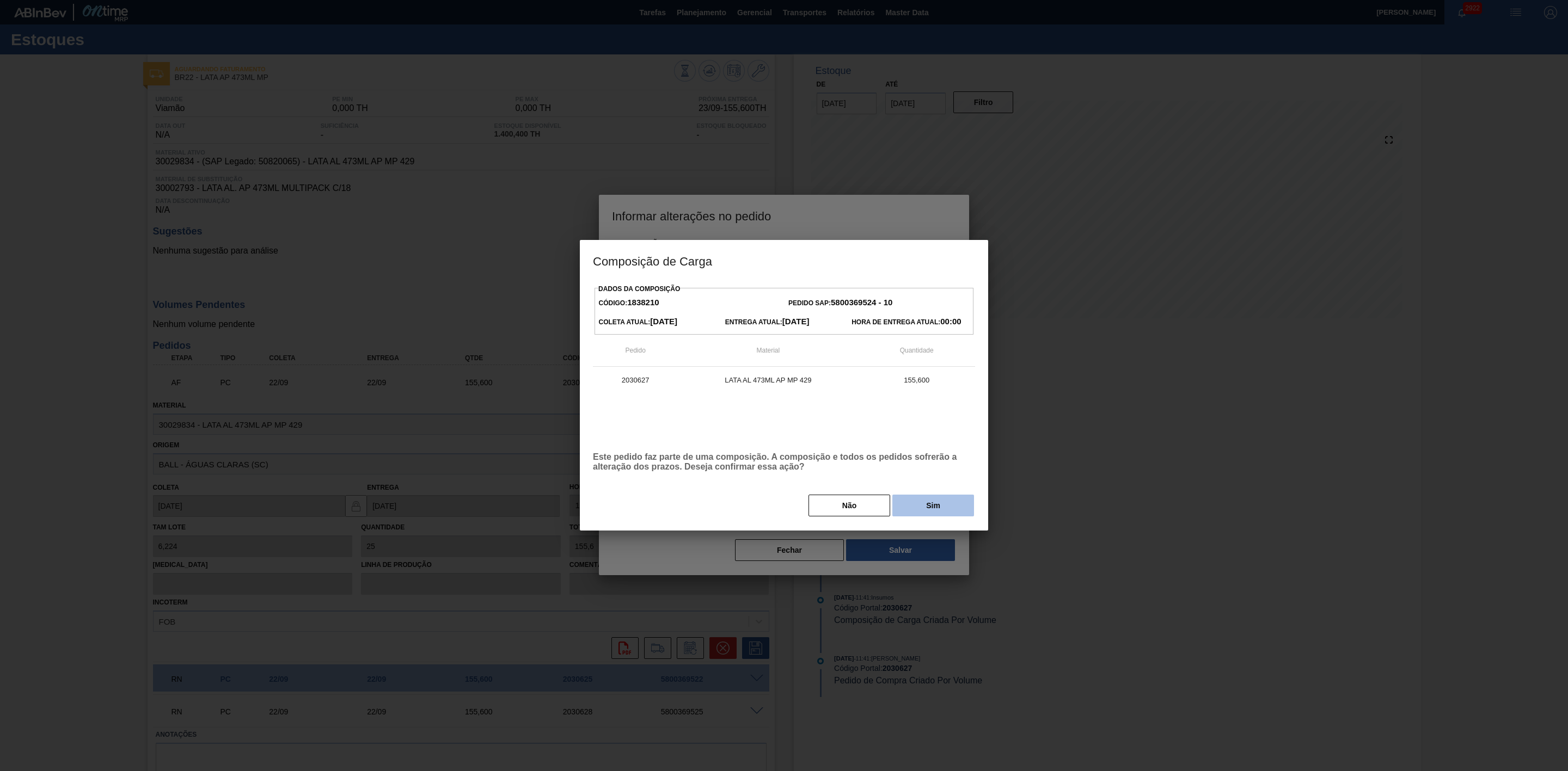
click at [938, 511] on button "Sim" at bounding box center [933, 505] width 82 height 22
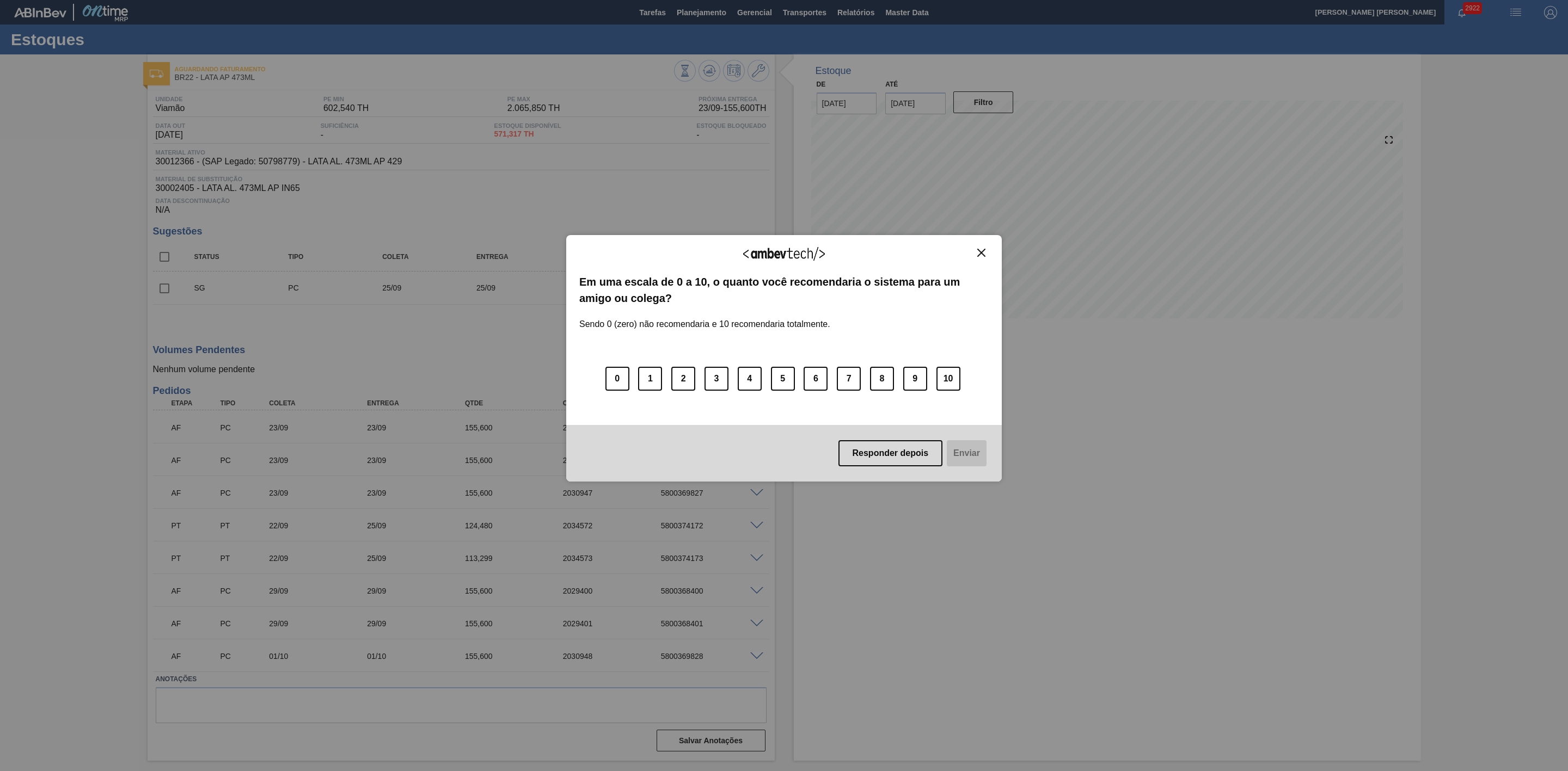
click at [977, 252] on img "Close" at bounding box center [982, 253] width 8 height 8
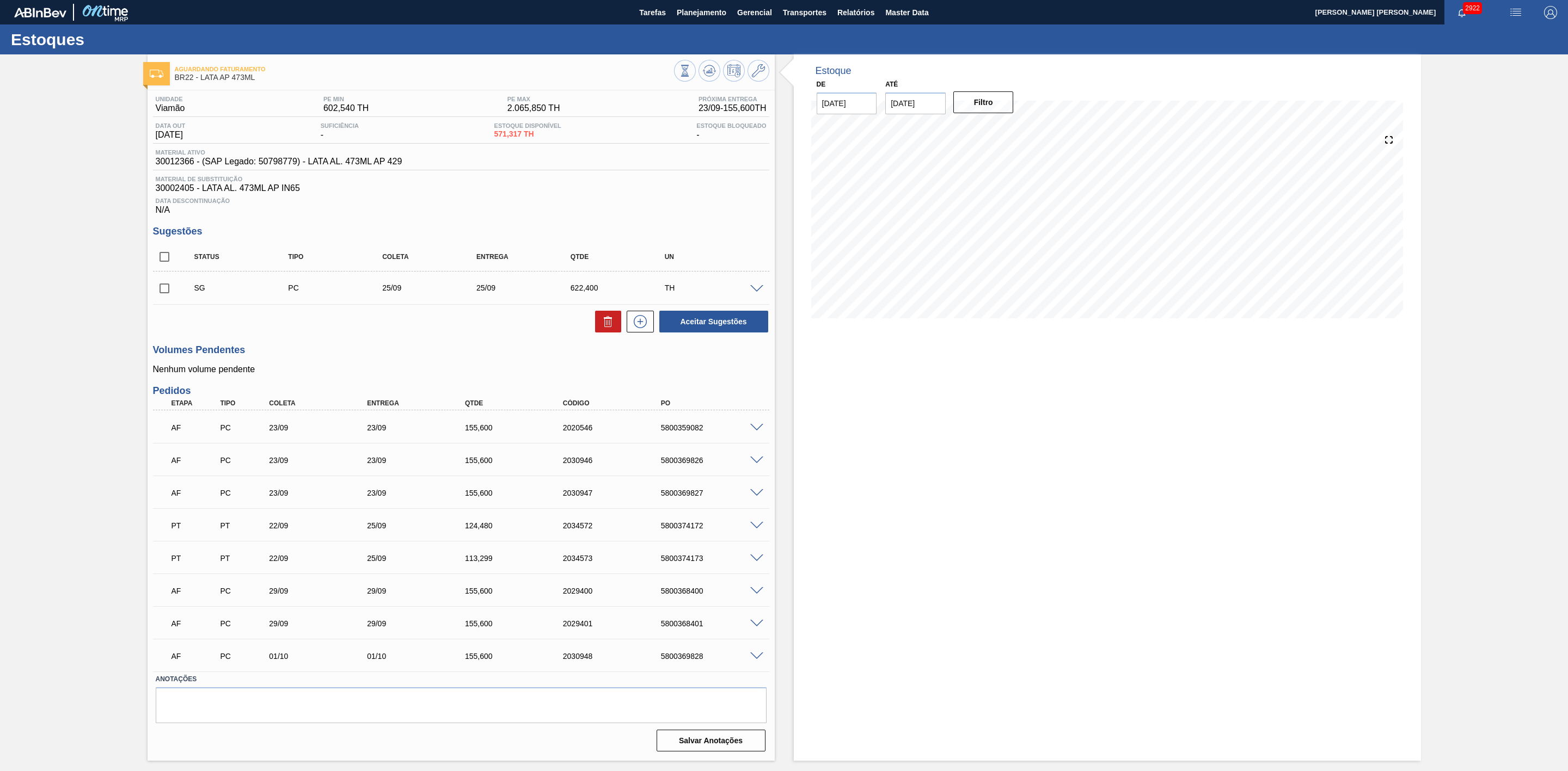
click at [756, 529] on span at bounding box center [757, 526] width 13 height 8
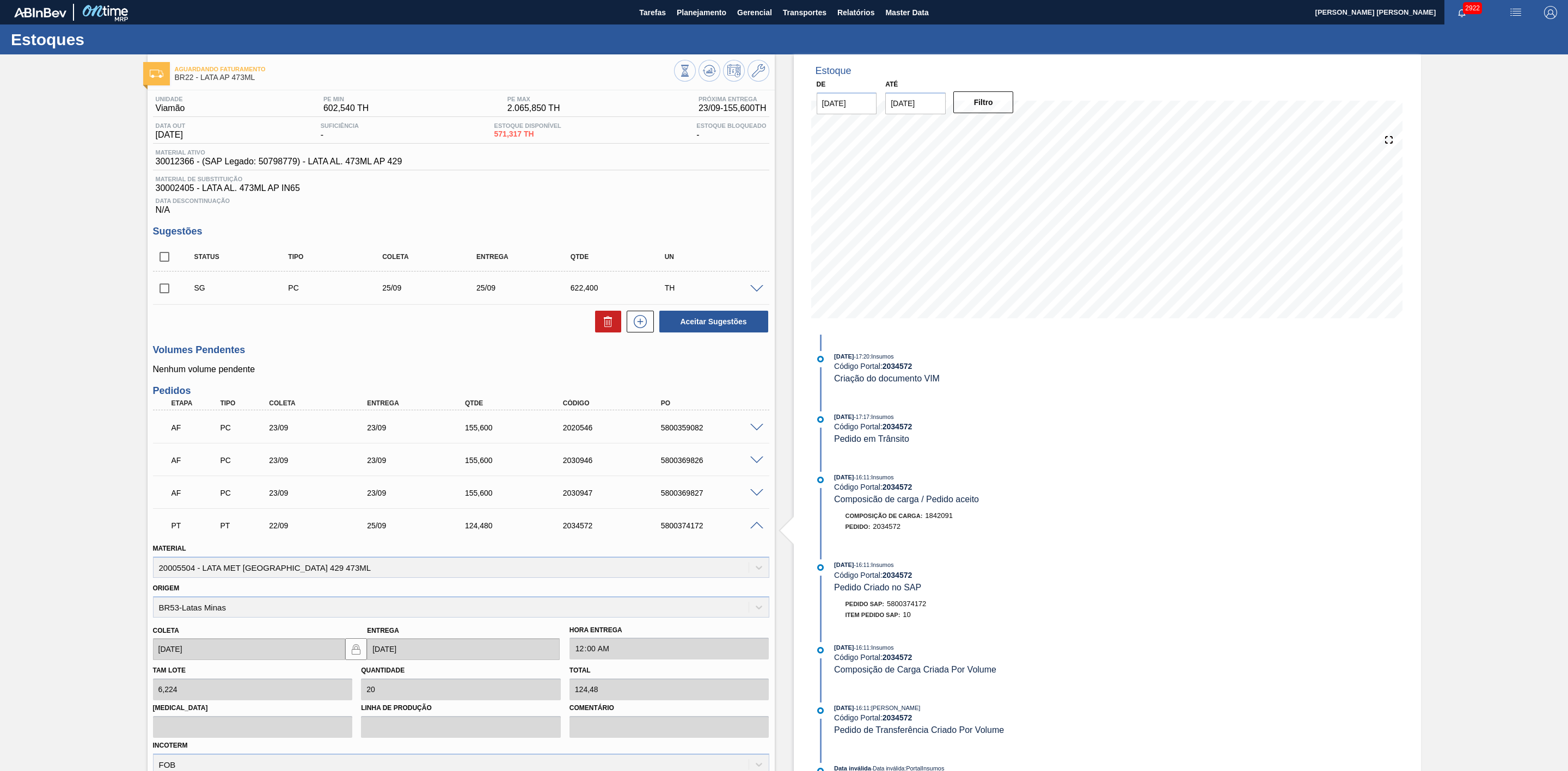
click at [756, 529] on span at bounding box center [757, 526] width 13 height 8
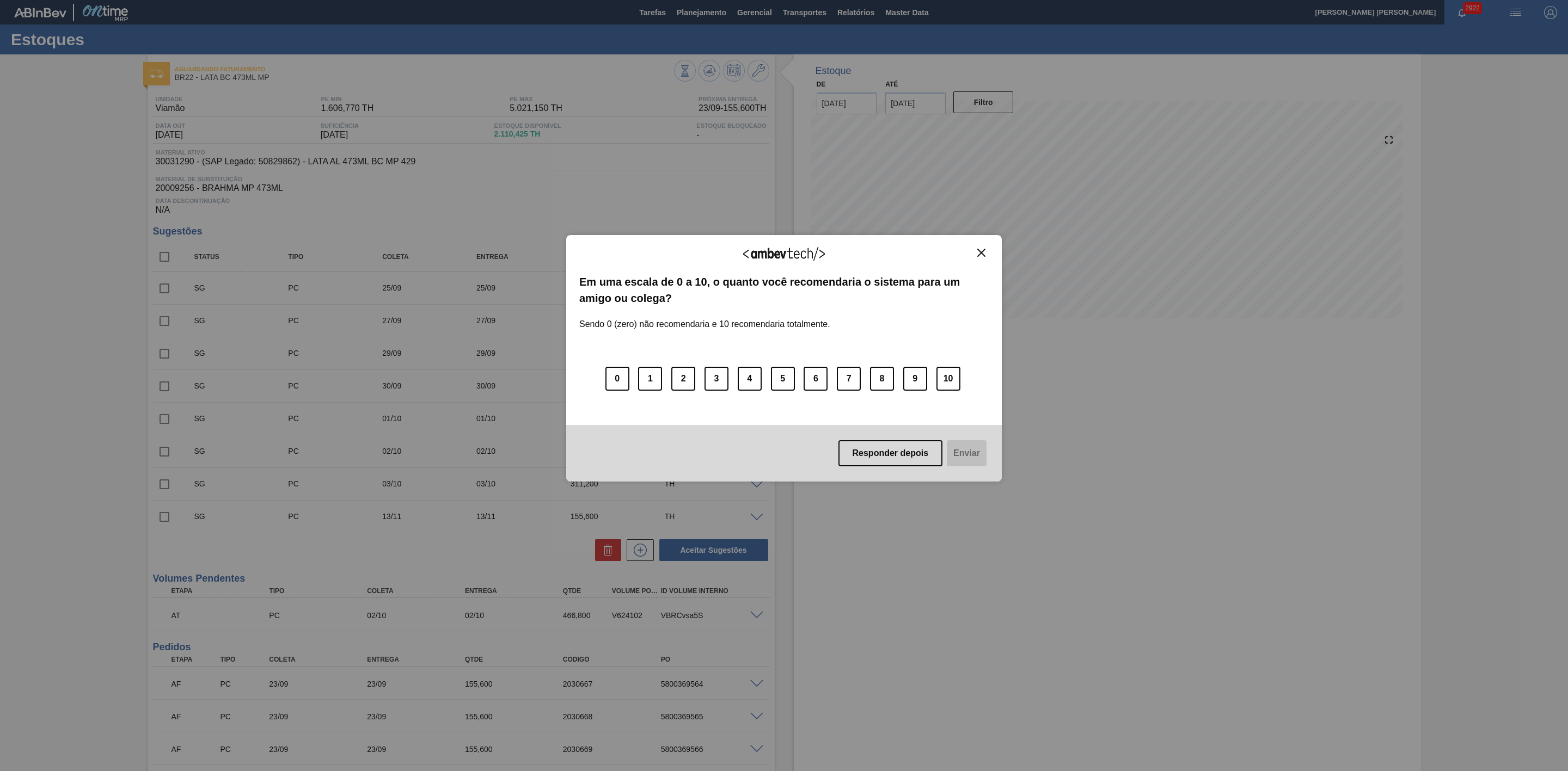
click at [983, 255] on img "Close" at bounding box center [982, 253] width 8 height 8
click at [980, 249] on img "Close" at bounding box center [982, 253] width 8 height 8
click at [985, 250] on img "Close" at bounding box center [982, 253] width 8 height 8
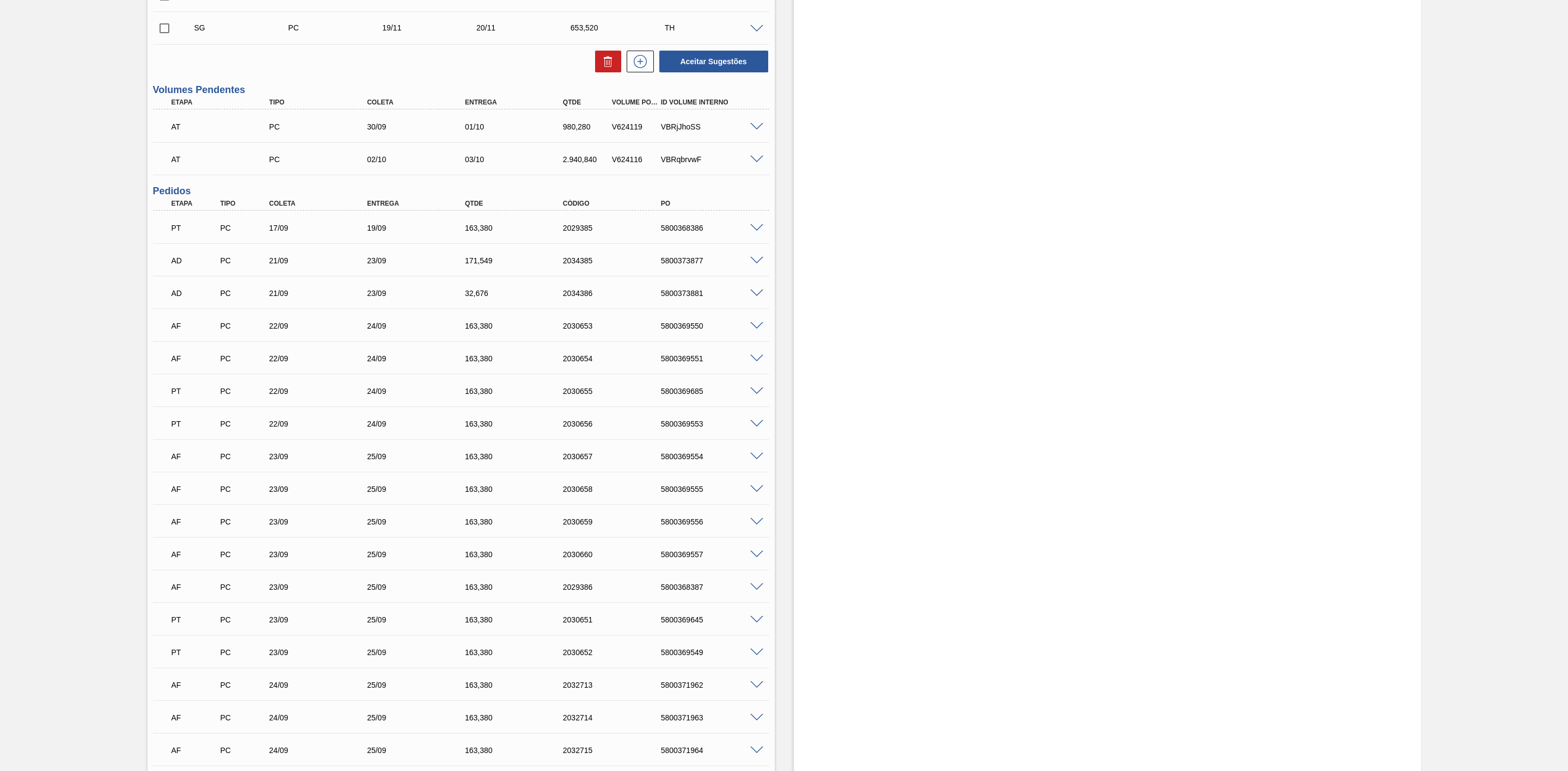
scroll to position [816, 0]
click at [754, 326] on span at bounding box center [757, 325] width 13 height 8
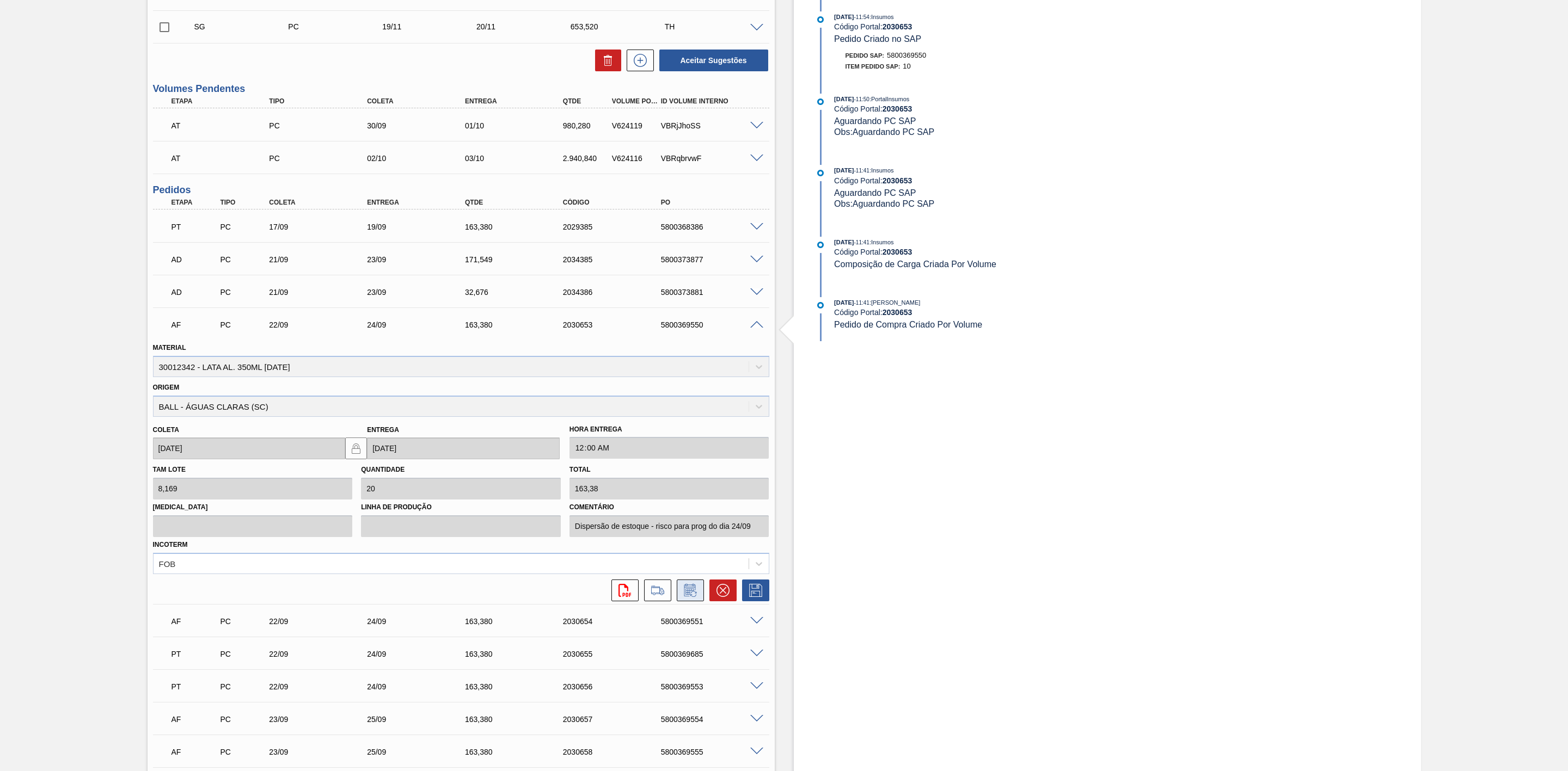
click at [686, 593] on icon at bounding box center [690, 591] width 8 height 6
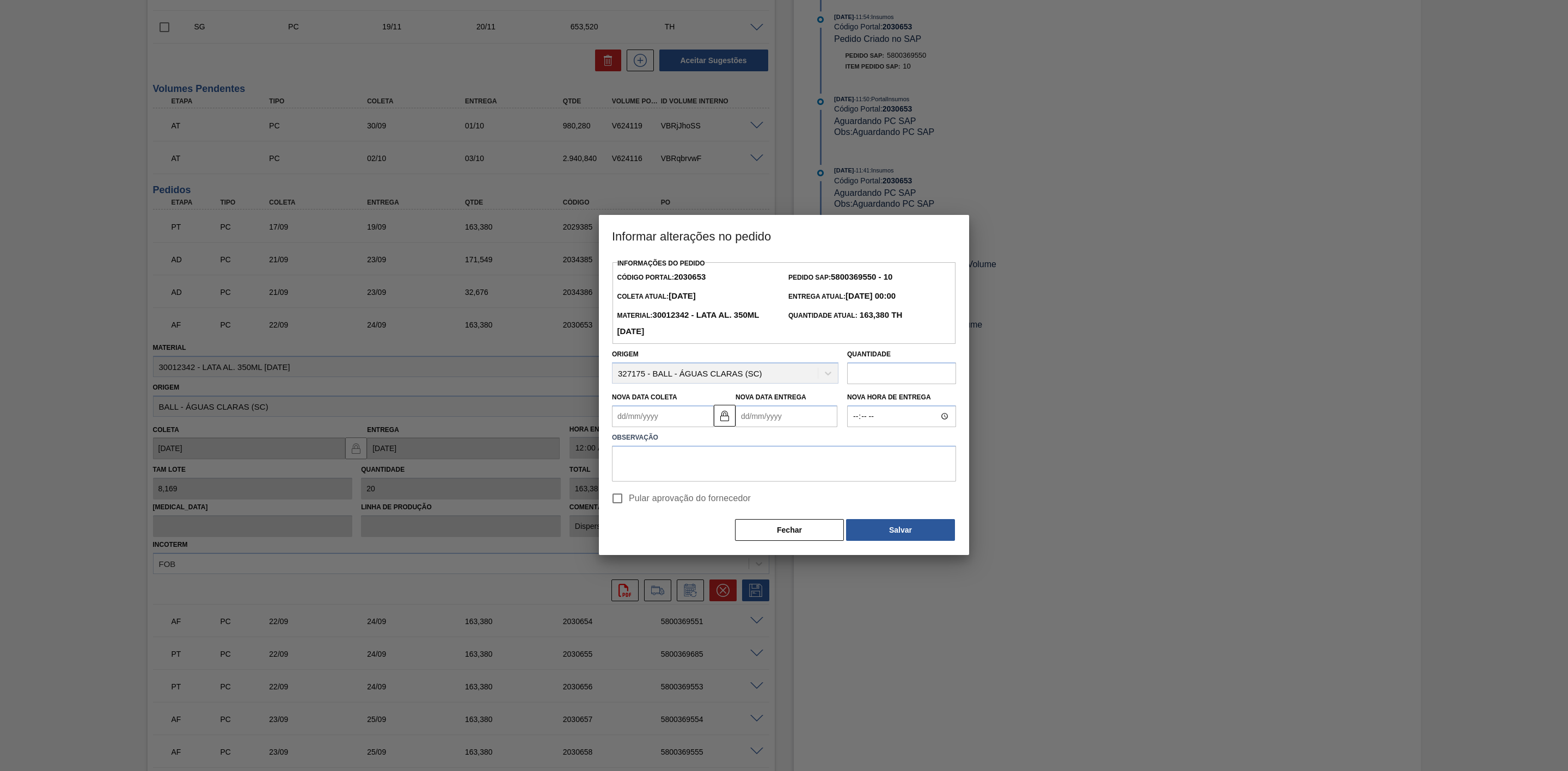
click at [663, 426] on Coleta2030653 "Nova Data Coleta" at bounding box center [663, 416] width 102 height 22
click at [660, 531] on div "23" at bounding box center [660, 530] width 15 height 15
type Coleta2030653 "[DATE]"
type Entrega2030653 "[DATE]"
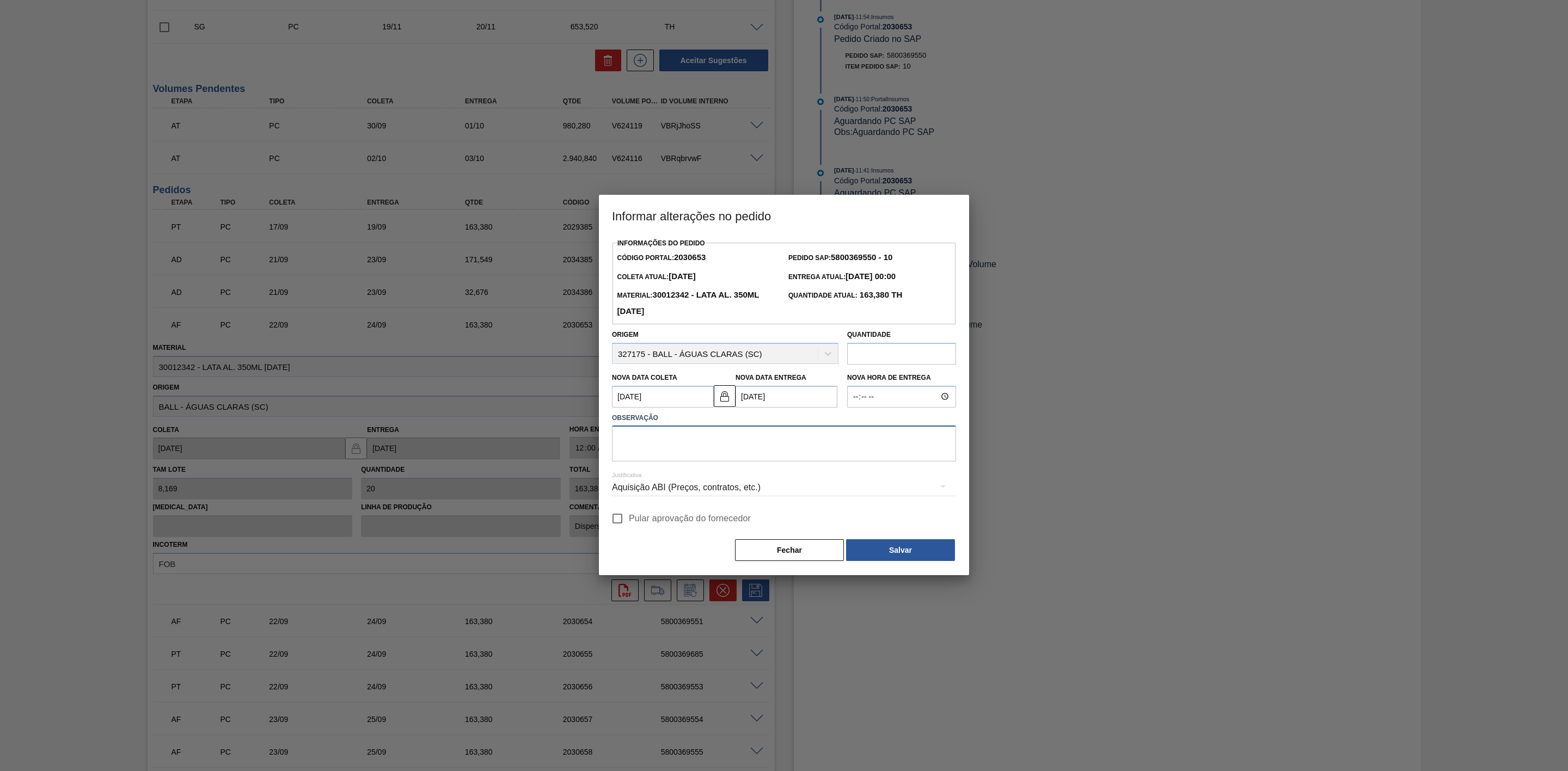
click at [695, 444] on textarea at bounding box center [784, 444] width 344 height 36
paste textarea "Furo D-1 - giro da frota"
drag, startPoint x: 709, startPoint y: 436, endPoint x: 655, endPoint y: 447, distance: 55.1
click at [655, 447] on textarea "Furo D-1 - giro da frota" at bounding box center [784, 444] width 344 height 36
drag, startPoint x: 726, startPoint y: 443, endPoint x: 597, endPoint y: 443, distance: 129.0
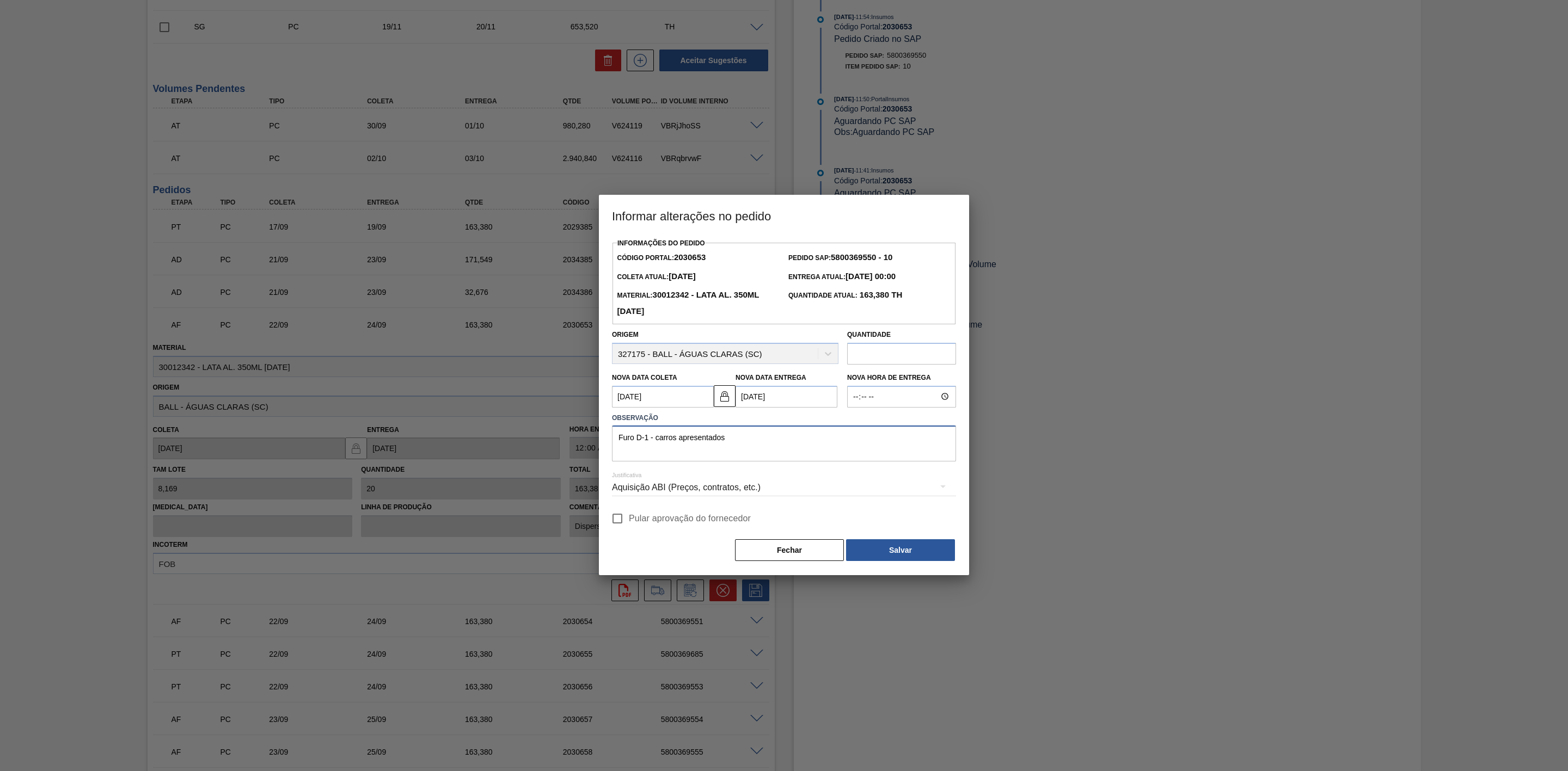
click at [597, 443] on div "Informar alterações no pedido Informações do Pedido Código Portal: 2030653 Pedi…" at bounding box center [784, 386] width 1568 height 771
click at [704, 489] on div "Aquisição ABI (Preços, contratos, etc.)" at bounding box center [784, 488] width 344 height 31
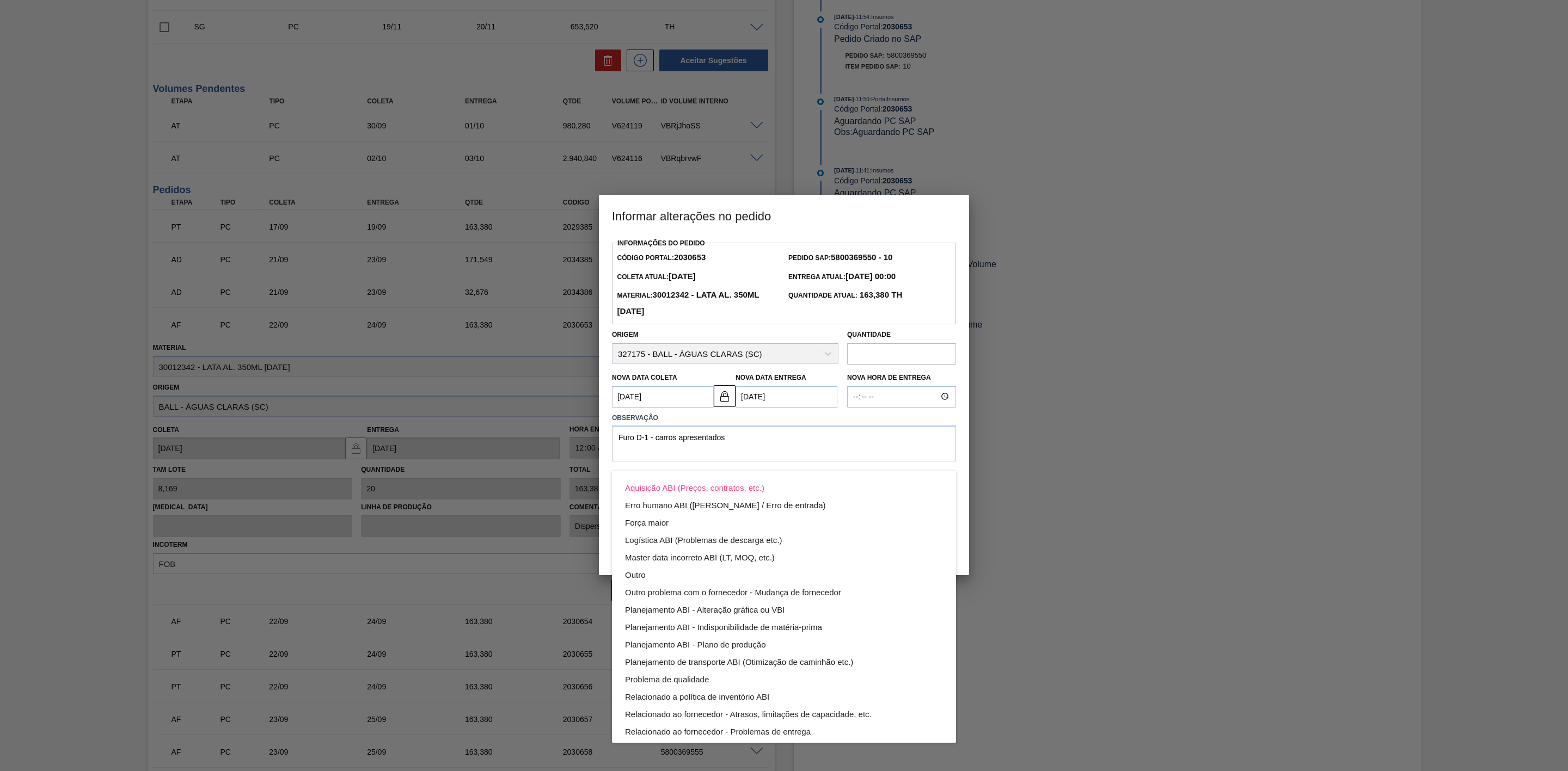
click at [738, 440] on div "Aquisição ABI (Preços, contratos, etc.) Erro humano ABI (Cálculo / Erro de entr…" at bounding box center [784, 386] width 1568 height 771
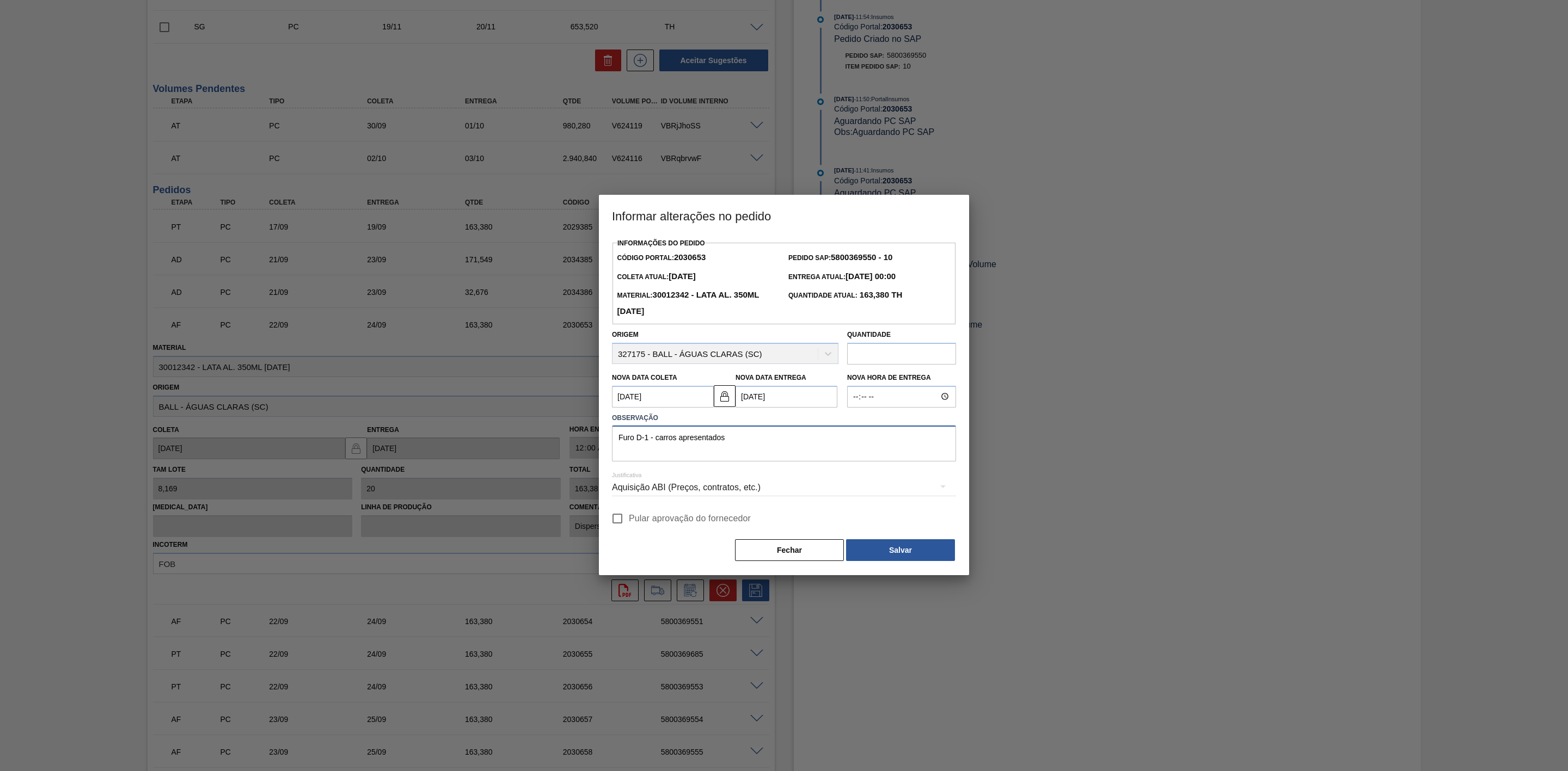
click at [654, 438] on textarea "Furo D-1 - carros apresentados" at bounding box center [784, 444] width 344 height 36
drag, startPoint x: 759, startPoint y: 444, endPoint x: 604, endPoint y: 441, distance: 155.0
click at [604, 441] on div "Informações do Pedido Código Portal: 2030653 Pedido SAP: 5800369550 - 10 Coleta…" at bounding box center [784, 405] width 370 height 340
click at [670, 440] on textarea "Furo D-1 - sem carros apresentados" at bounding box center [784, 444] width 344 height 36
type textarea "Furo D-1 - carros apresentados"
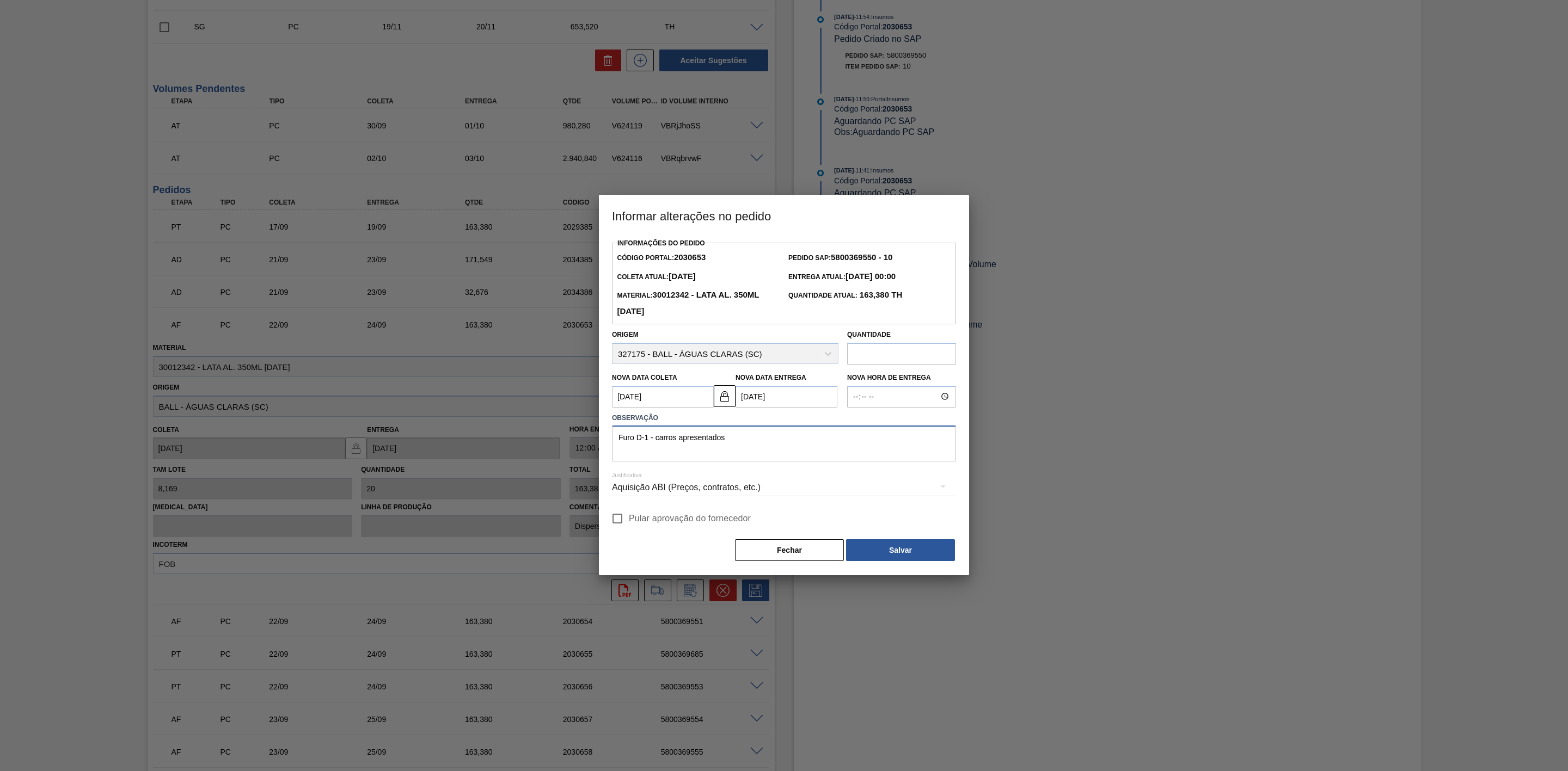
drag, startPoint x: 684, startPoint y: 441, endPoint x: 566, endPoint y: 436, distance: 118.1
click at [566, 436] on div "Informar alterações no pedido Informações do Pedido Código Portal: 2030653 Pedi…" at bounding box center [784, 386] width 1568 height 771
click at [786, 489] on div "Aquisição ABI (Preços, contratos, etc.)" at bounding box center [784, 488] width 344 height 31
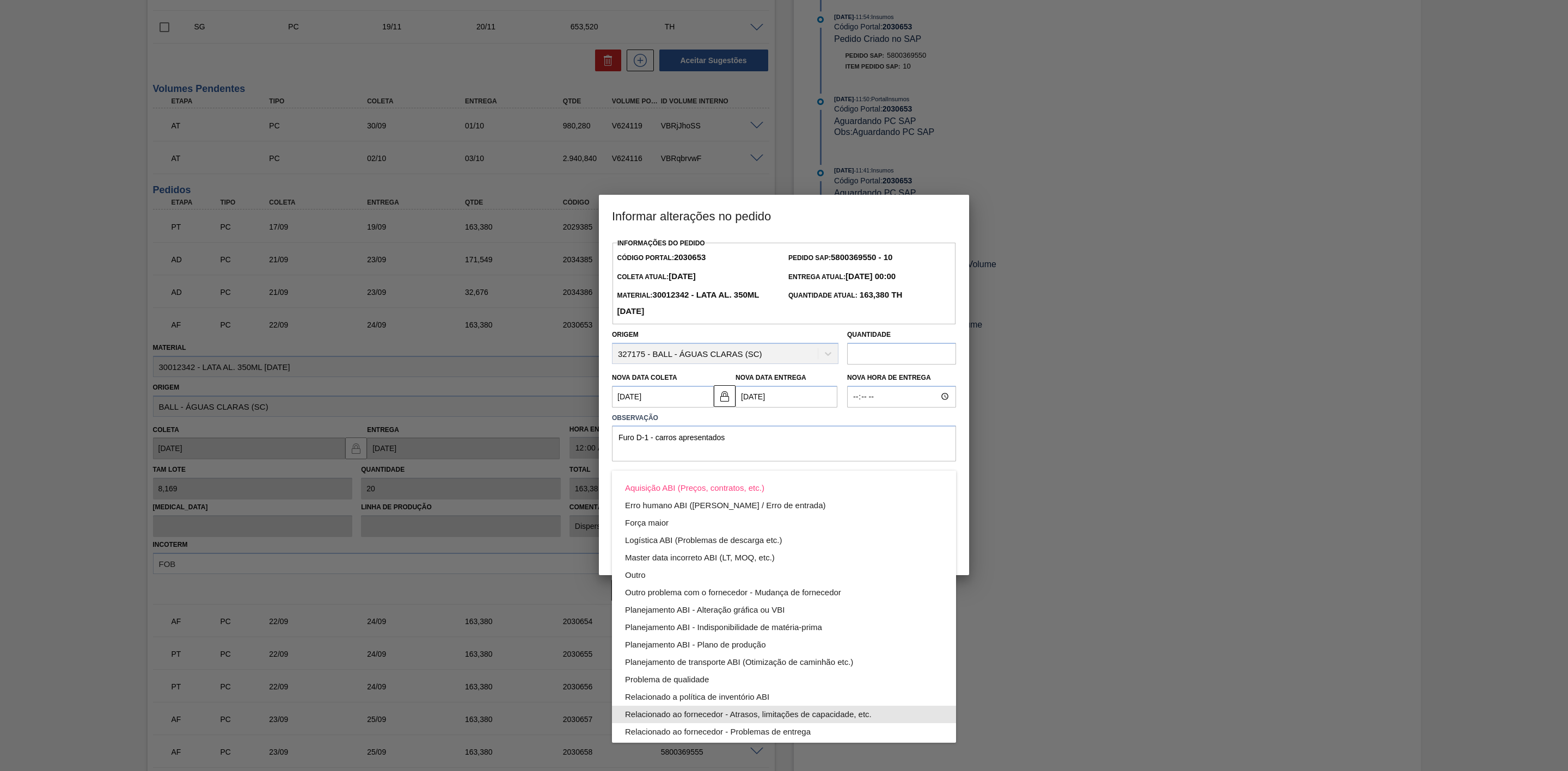
click at [841, 713] on div "Relacionado ao fornecedor - Atrasos, limitações de capacidade, etc." at bounding box center [784, 714] width 318 height 17
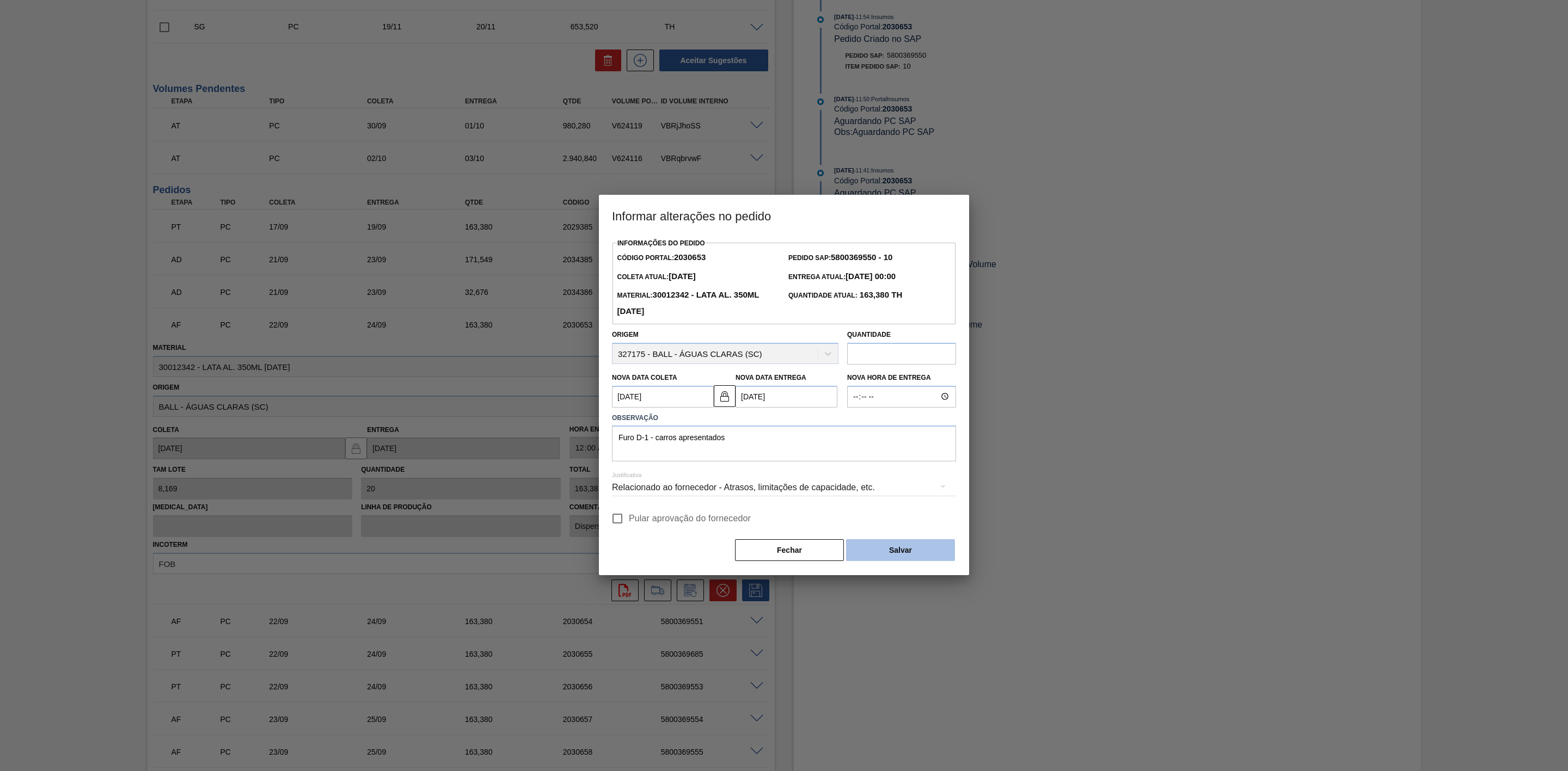
click at [897, 556] on button "Salvar" at bounding box center [900, 550] width 109 height 22
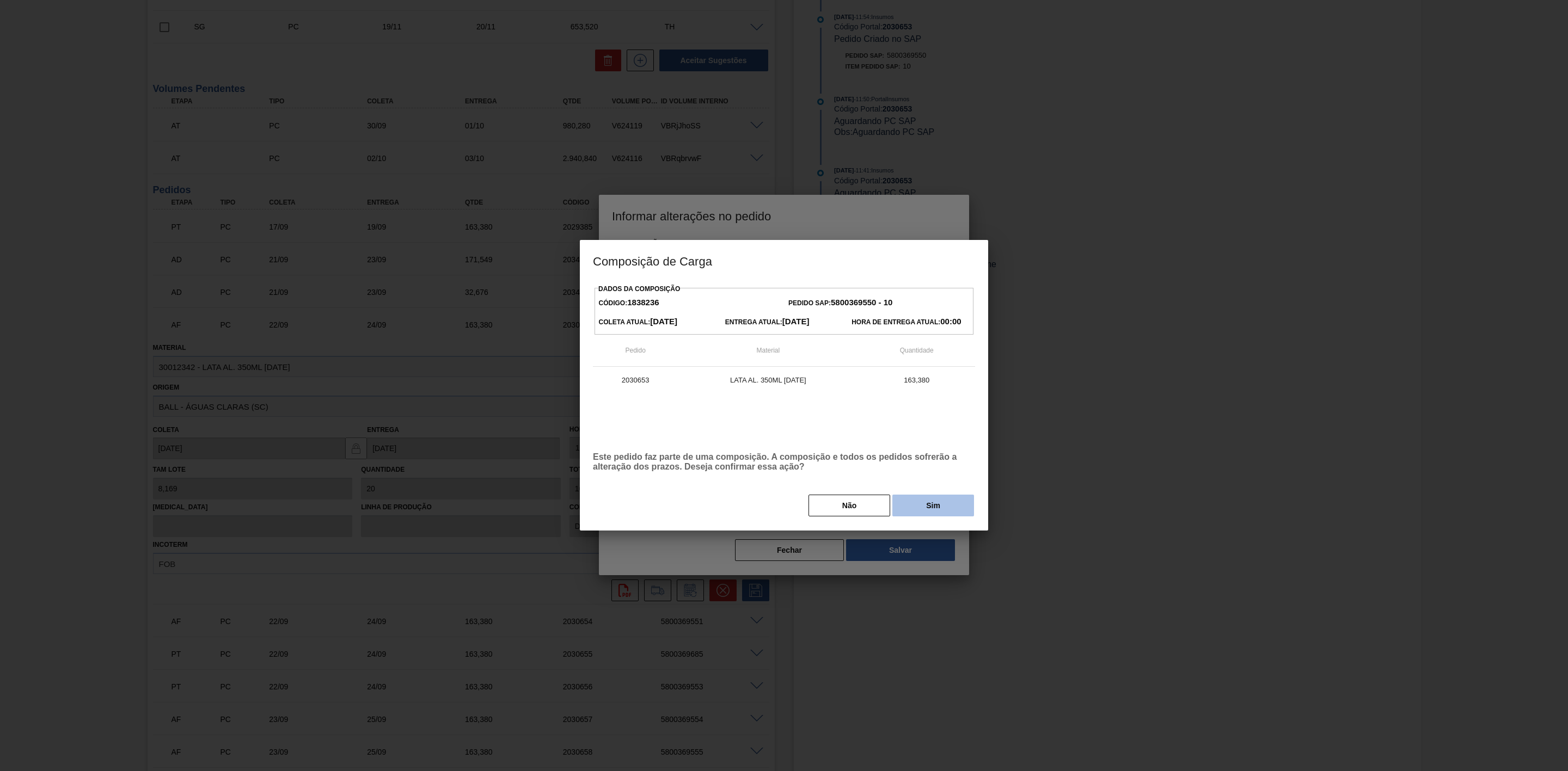
click at [909, 501] on button "Sim" at bounding box center [933, 505] width 82 height 22
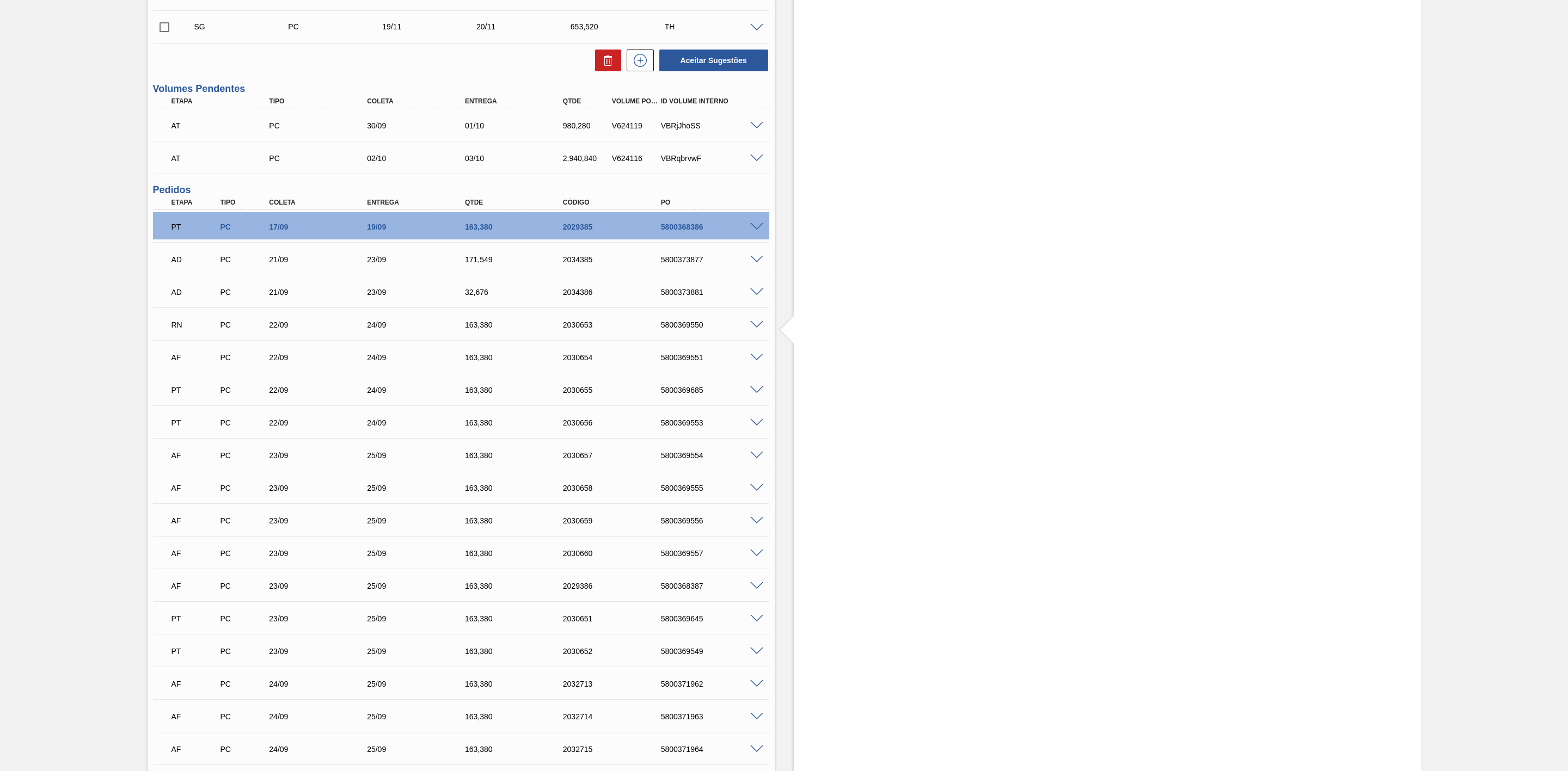
click at [753, 362] on span at bounding box center [757, 358] width 13 height 8
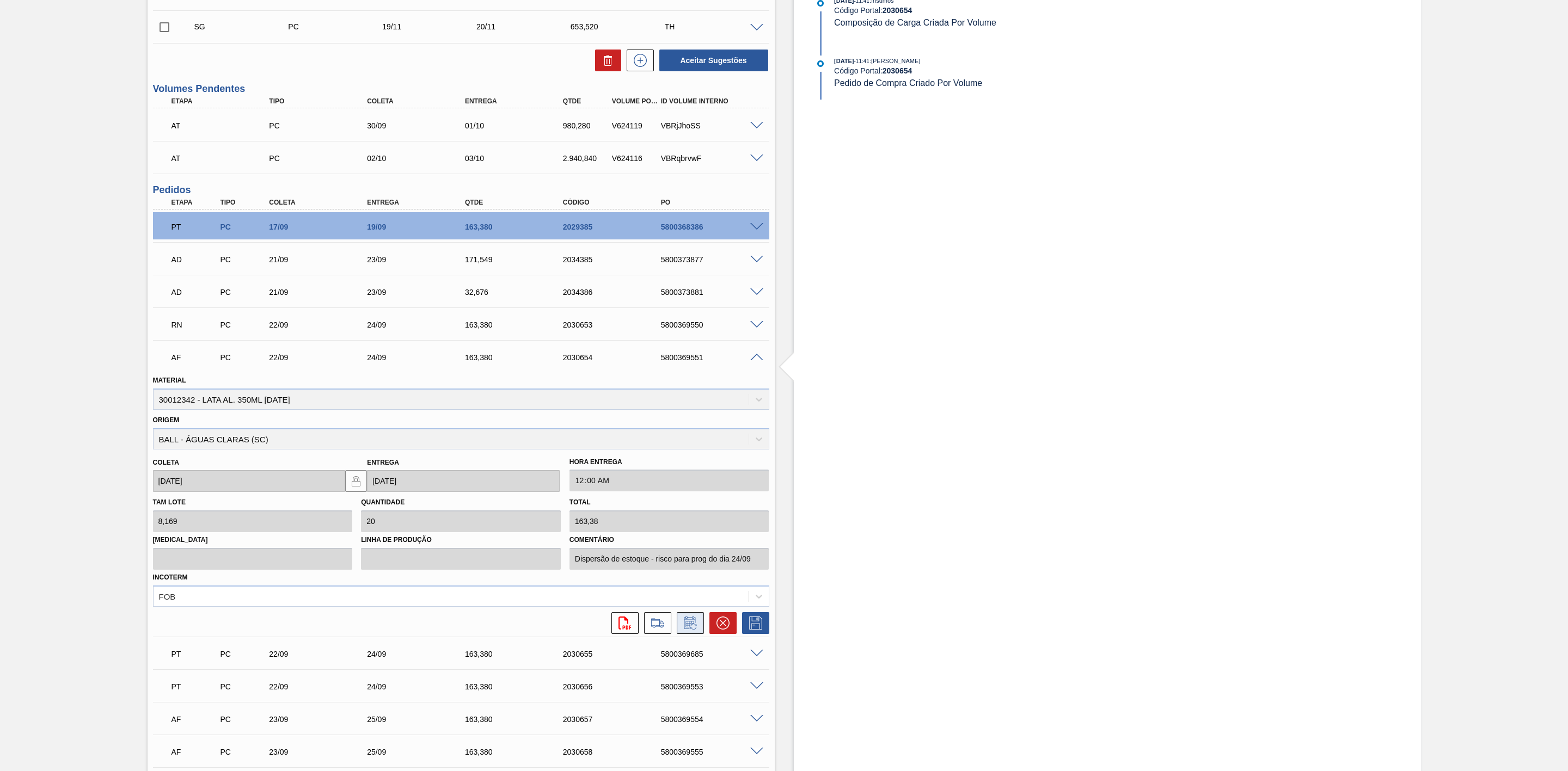
click at [695, 622] on icon at bounding box center [690, 623] width 17 height 13
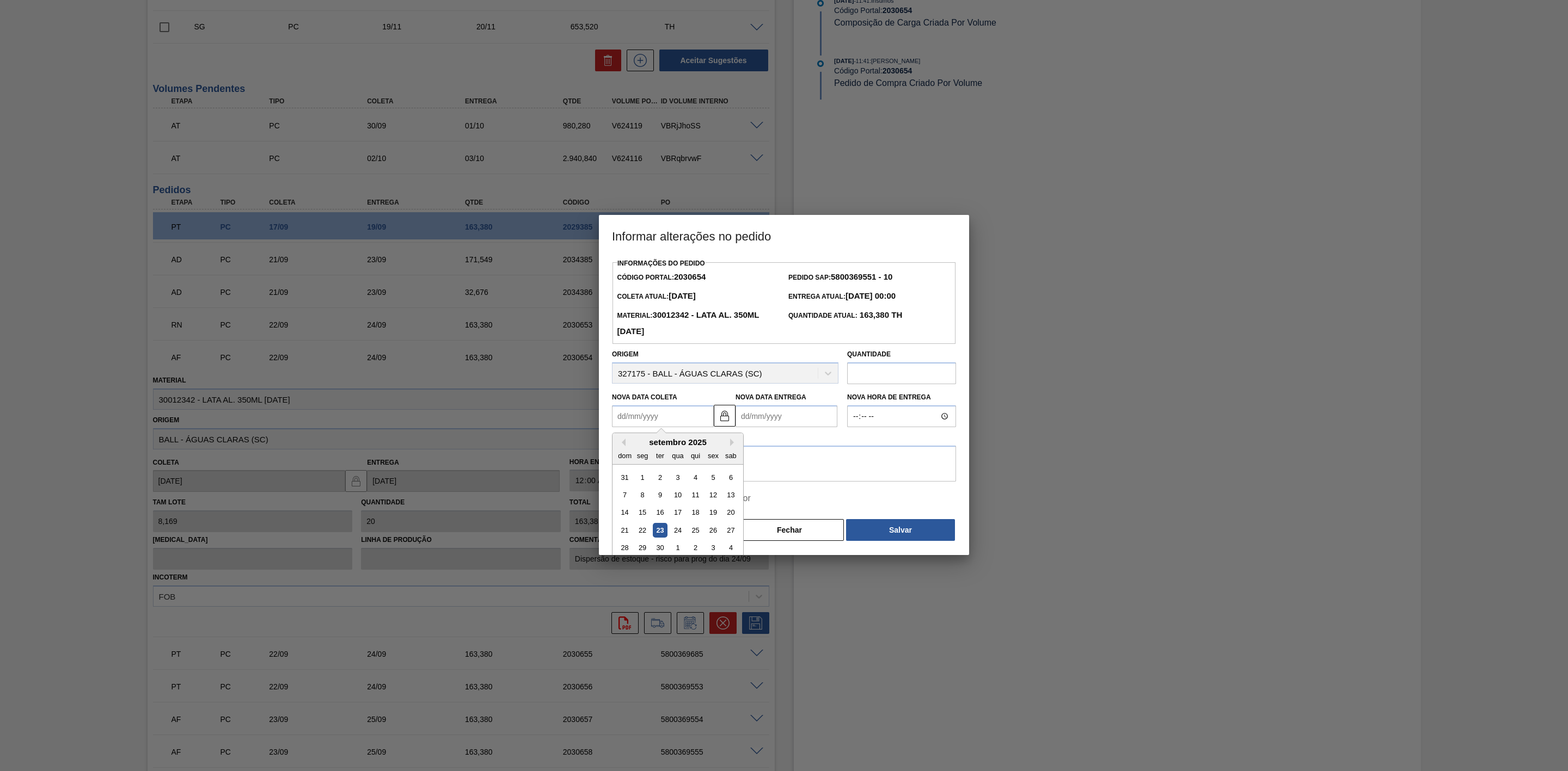
click at [677, 420] on Coleta2030654 "Nova Data Coleta" at bounding box center [663, 416] width 102 height 22
click at [660, 533] on div "23" at bounding box center [660, 530] width 15 height 15
type Coleta2030654 "[DATE]"
type Entrega2030654 "[DATE]"
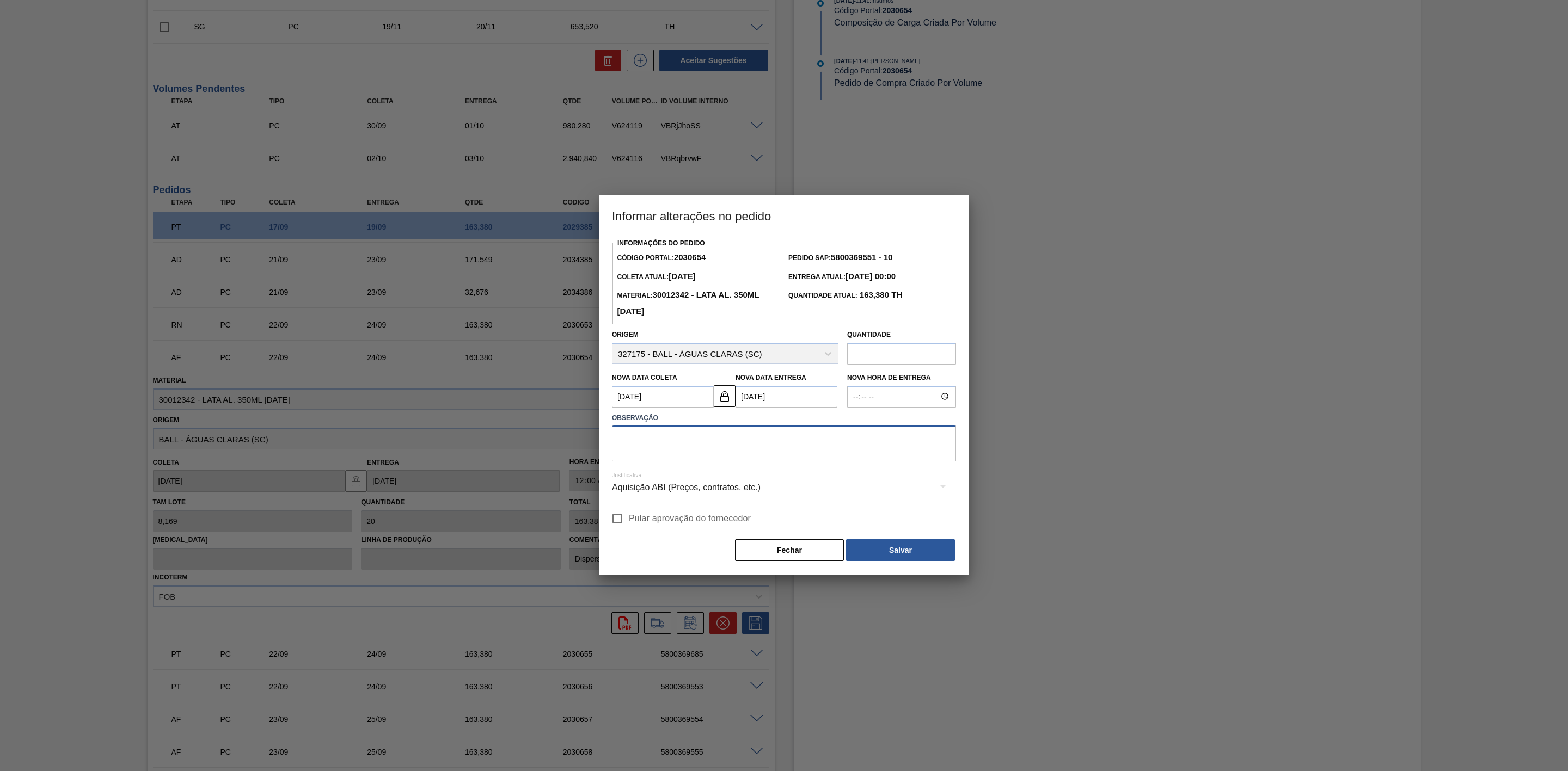
click at [709, 442] on textarea at bounding box center [784, 444] width 344 height 36
paste textarea "Furo D-1 - carros apresentados"
type textarea "Furo D-1 - carros apresentados"
click at [732, 489] on div "Aquisição ABI (Preços, contratos, etc.)" at bounding box center [784, 488] width 344 height 31
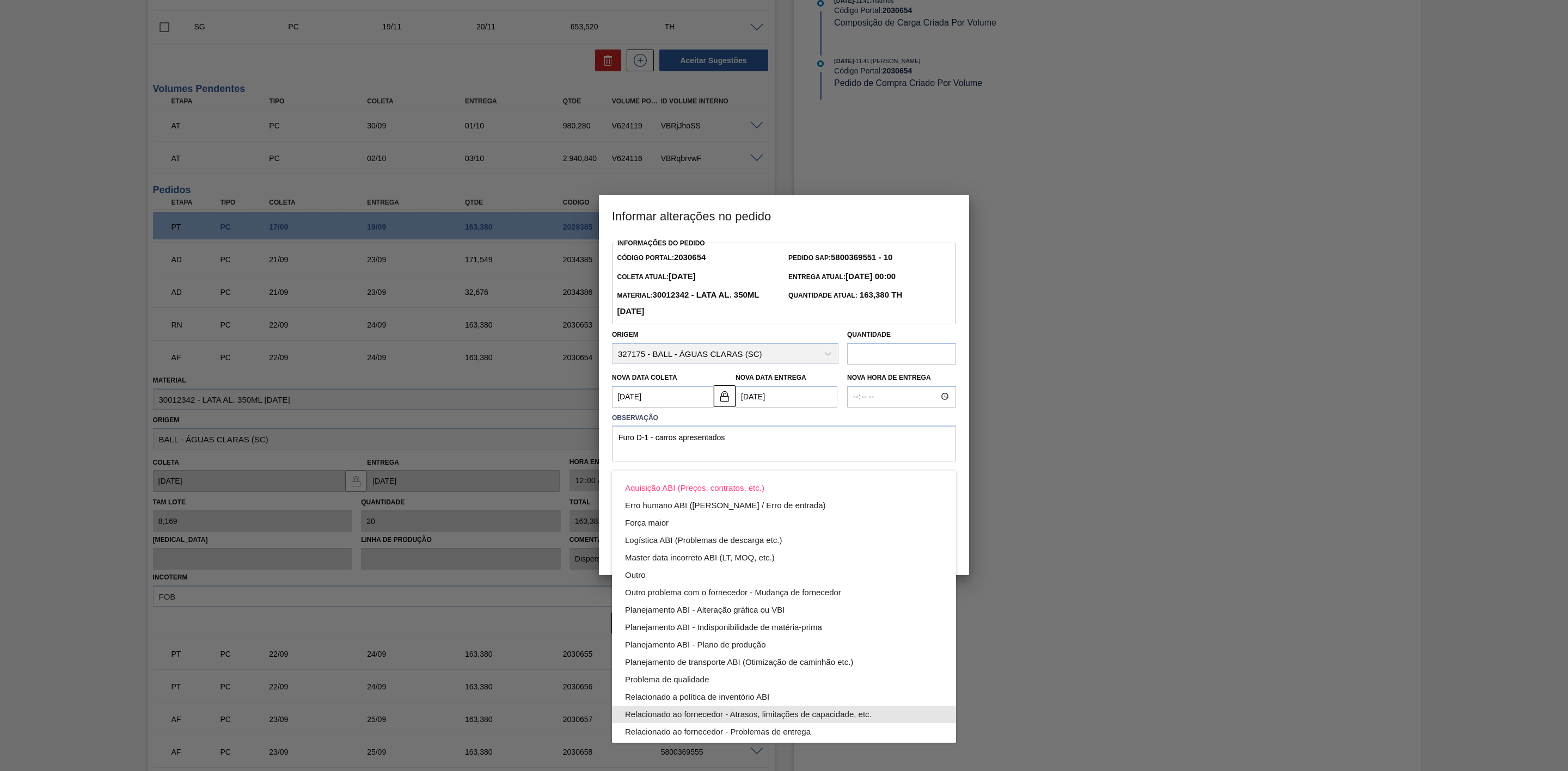
click at [761, 714] on div "Relacionado ao fornecedor - Atrasos, limitações de capacidade, etc." at bounding box center [784, 714] width 318 height 17
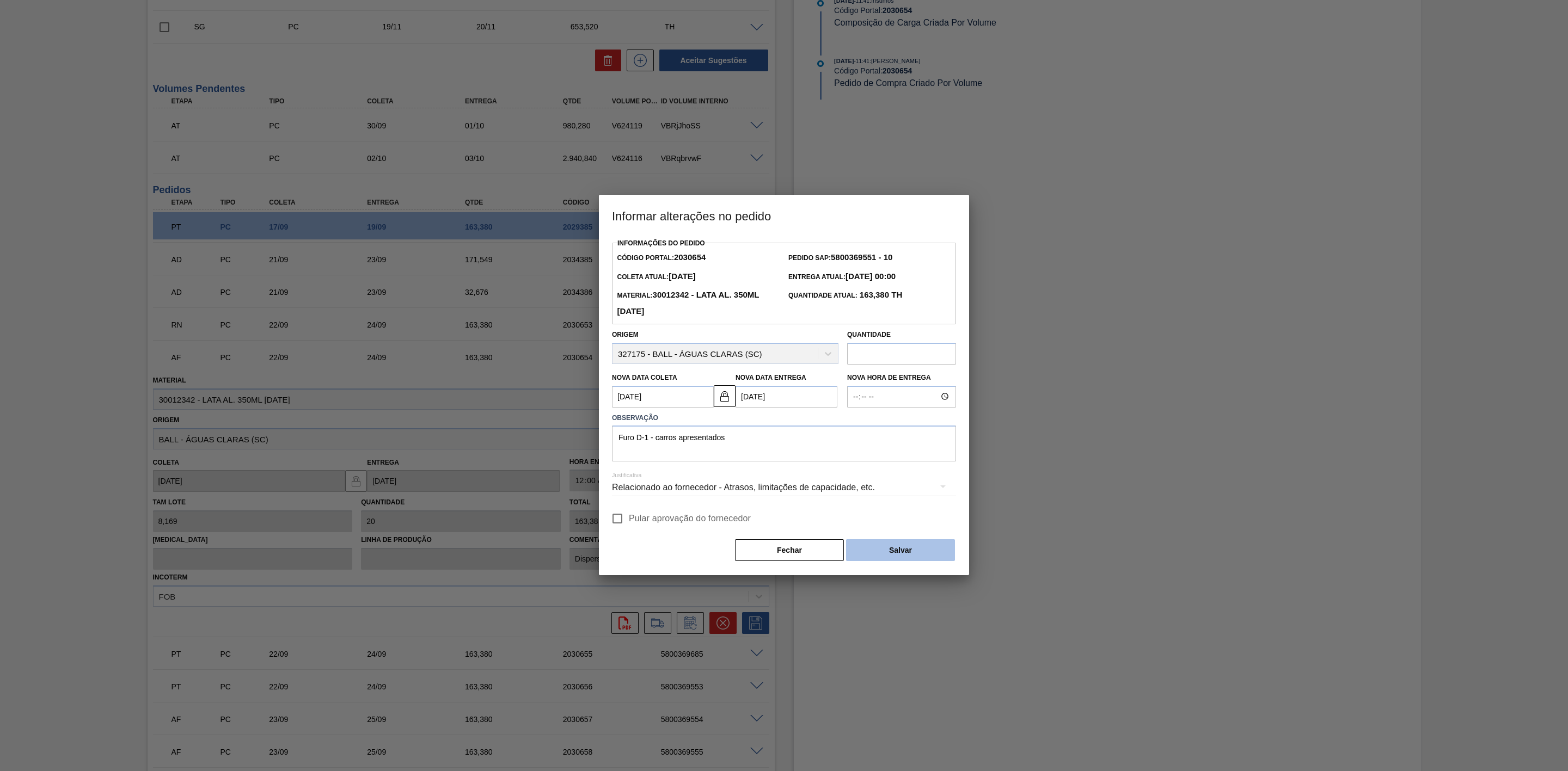
click at [886, 542] on button "Salvar" at bounding box center [900, 550] width 109 height 22
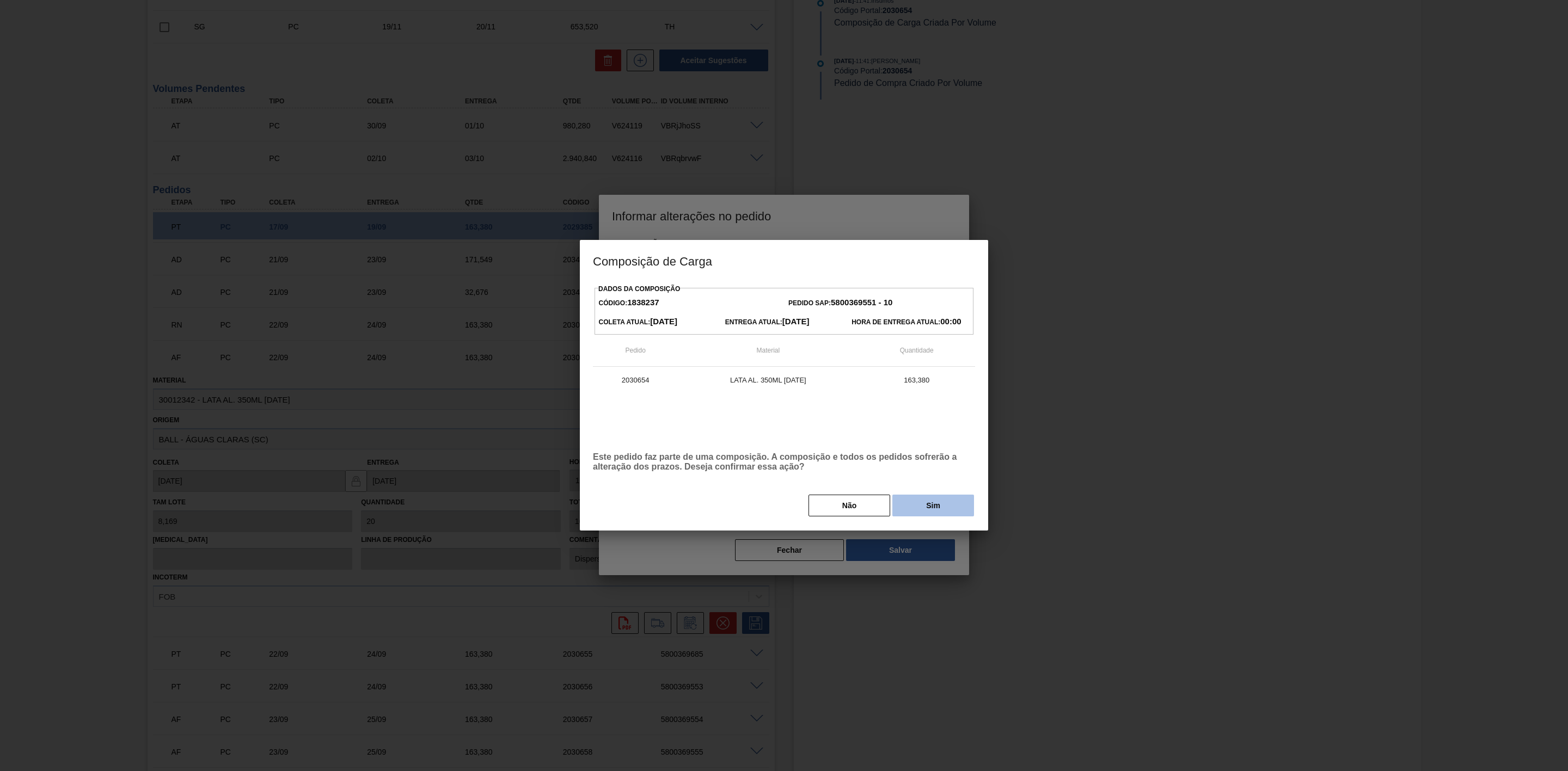
click at [934, 508] on button "Sim" at bounding box center [933, 505] width 82 height 22
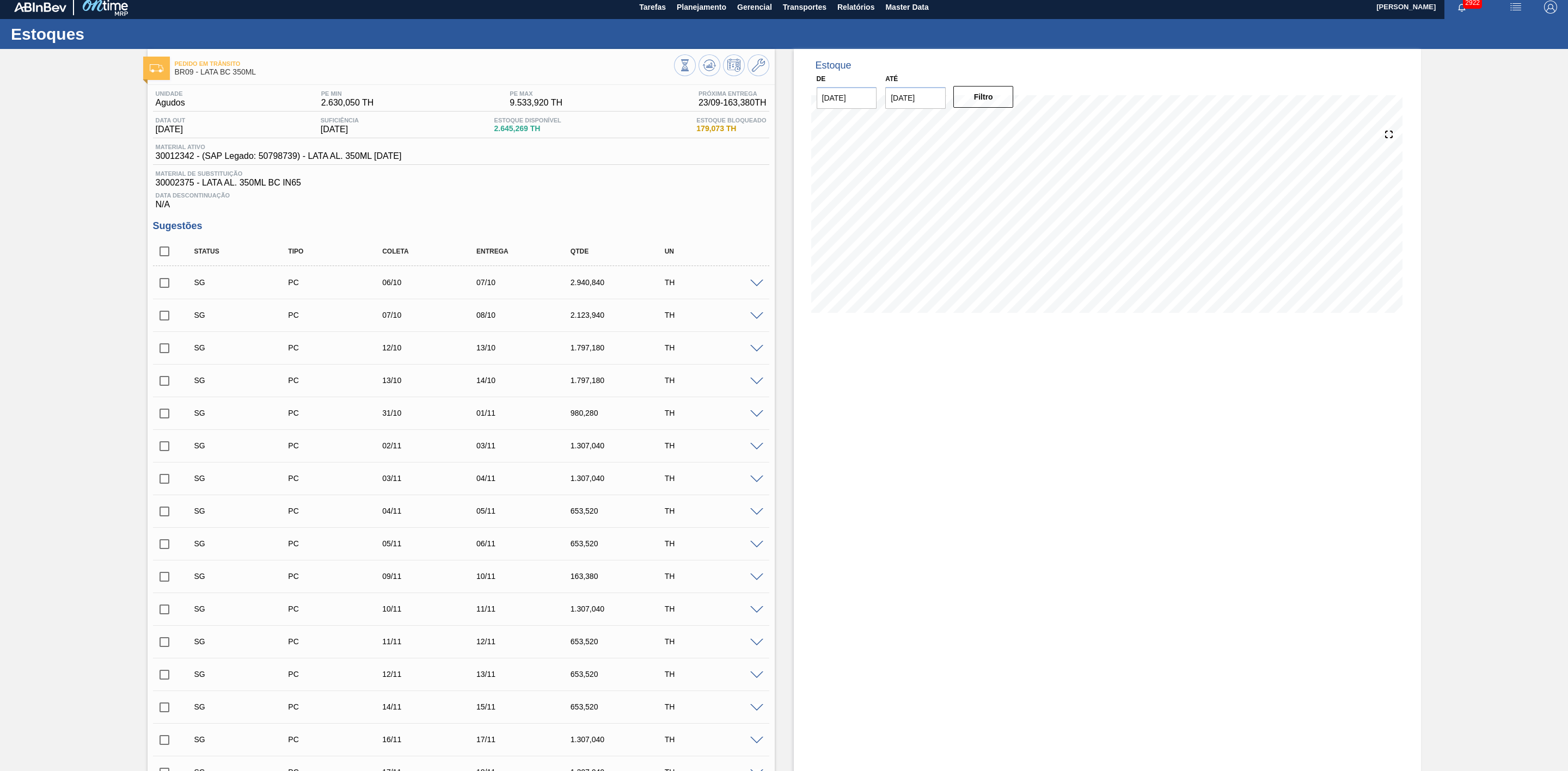
scroll to position [0, 0]
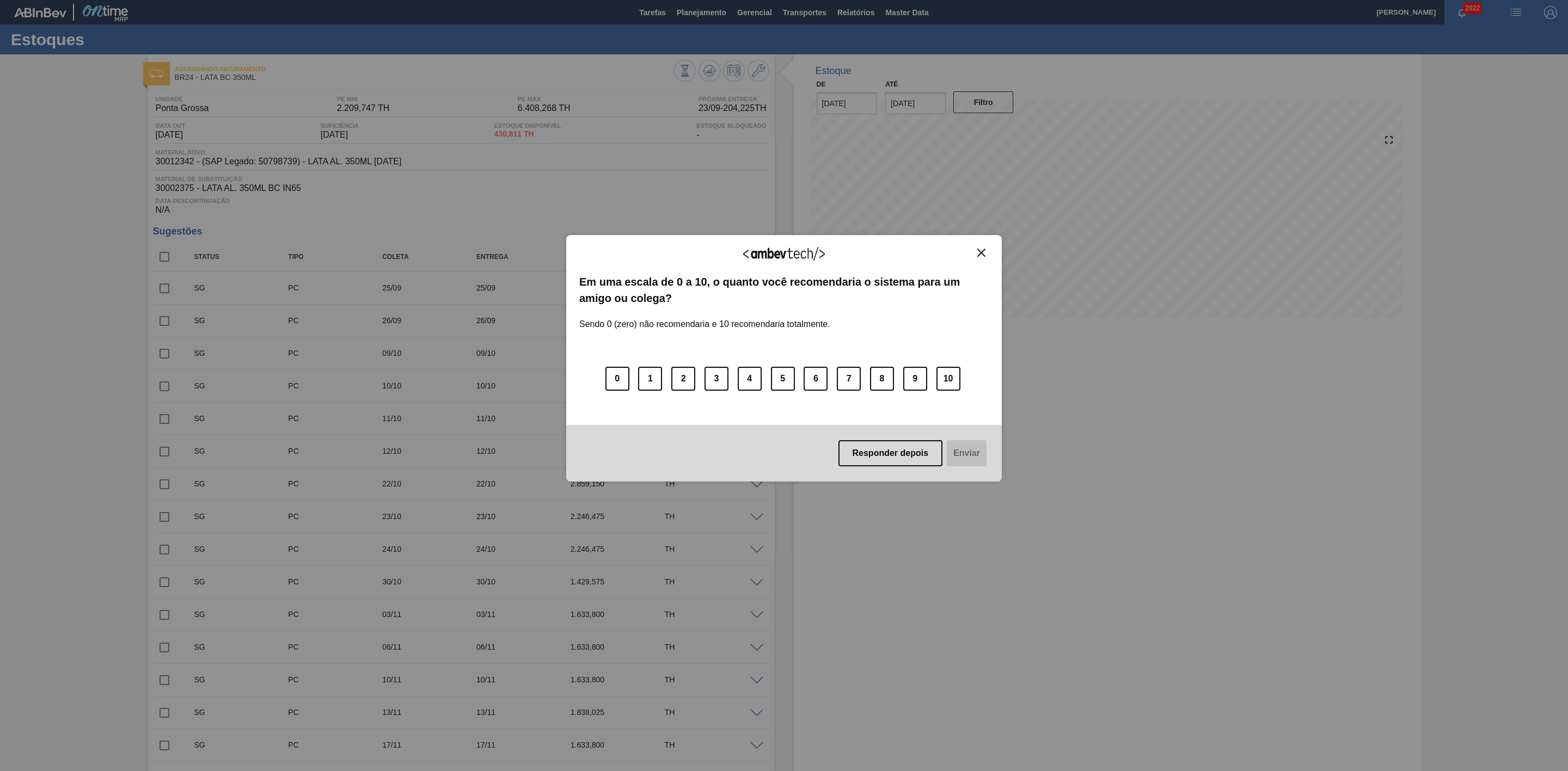
click at [980, 252] on img "Close" at bounding box center [982, 253] width 8 height 8
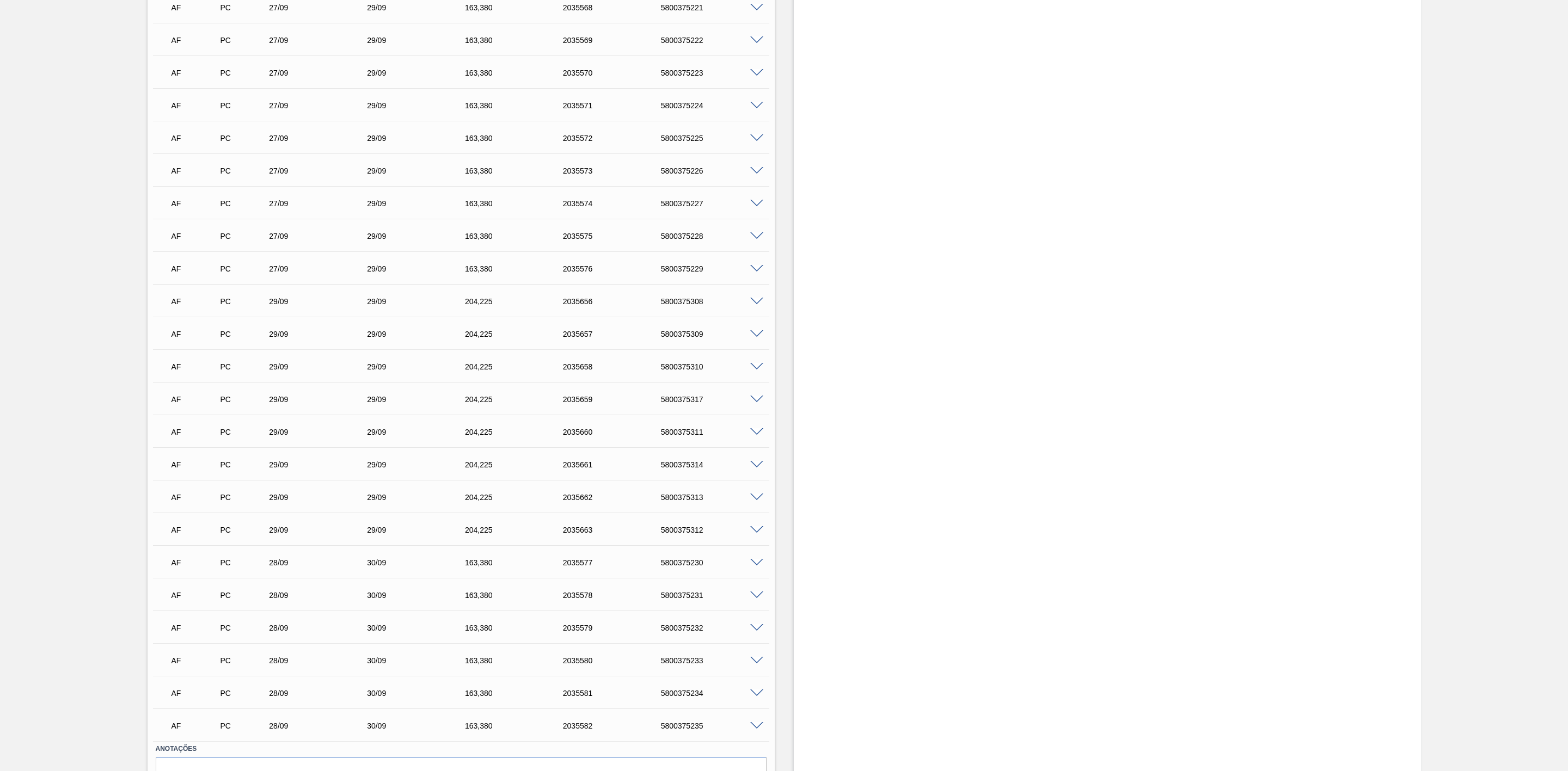
scroll to position [2606, 0]
click at [756, 471] on span at bounding box center [757, 471] width 13 height 8
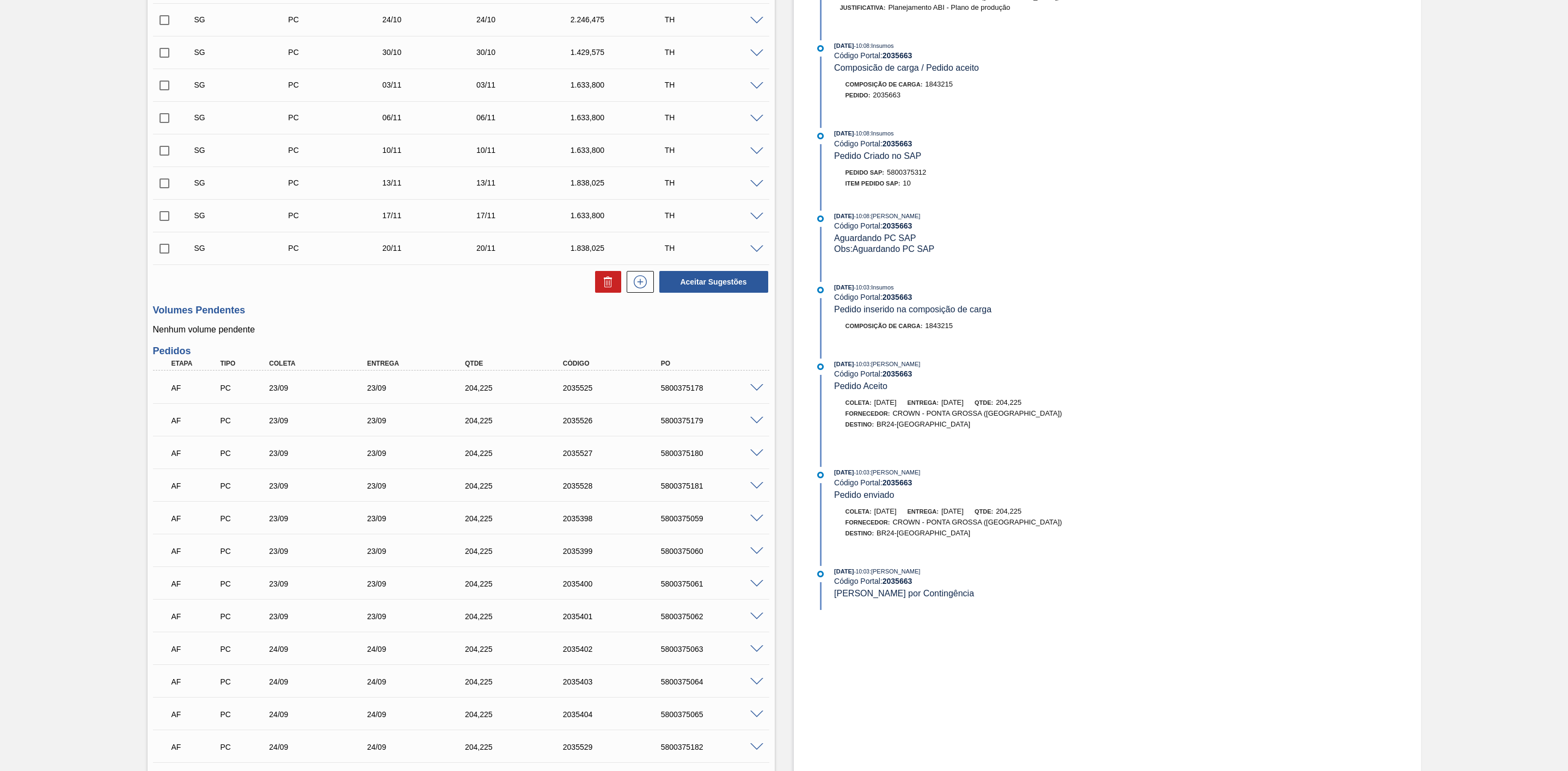
scroll to position [653, 0]
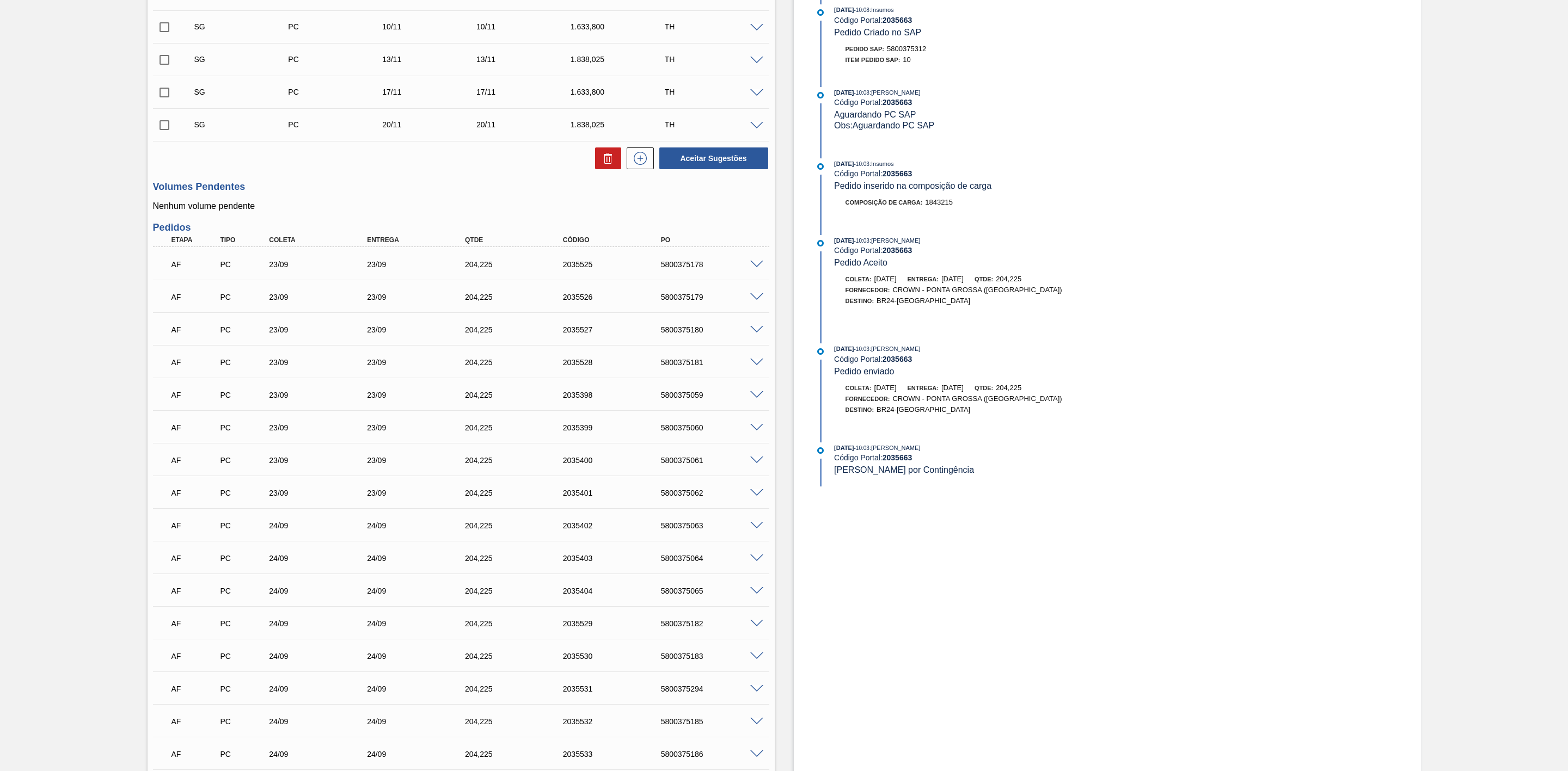
click at [756, 268] on span at bounding box center [757, 265] width 13 height 8
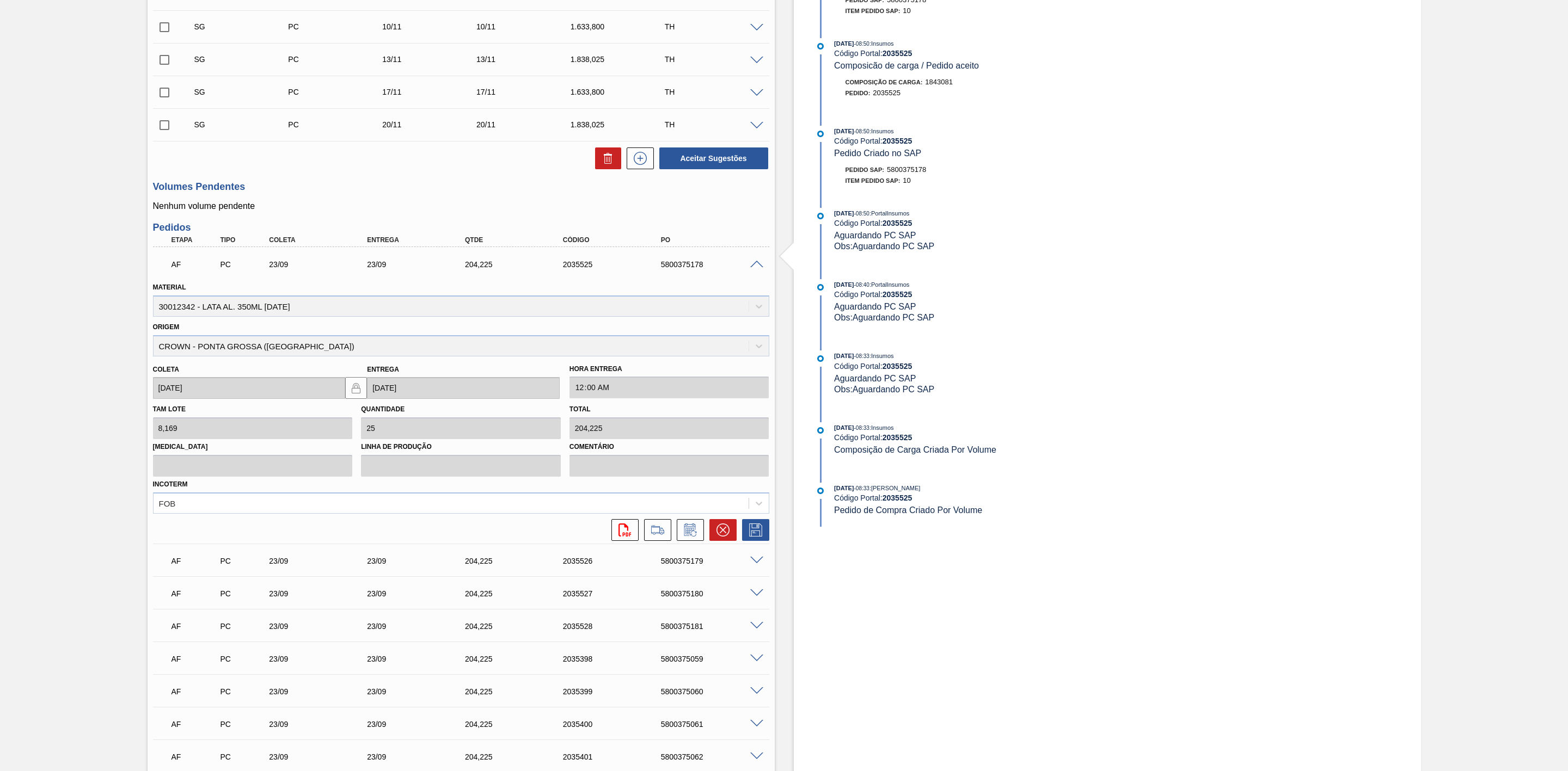
click at [756, 561] on span at bounding box center [757, 561] width 13 height 8
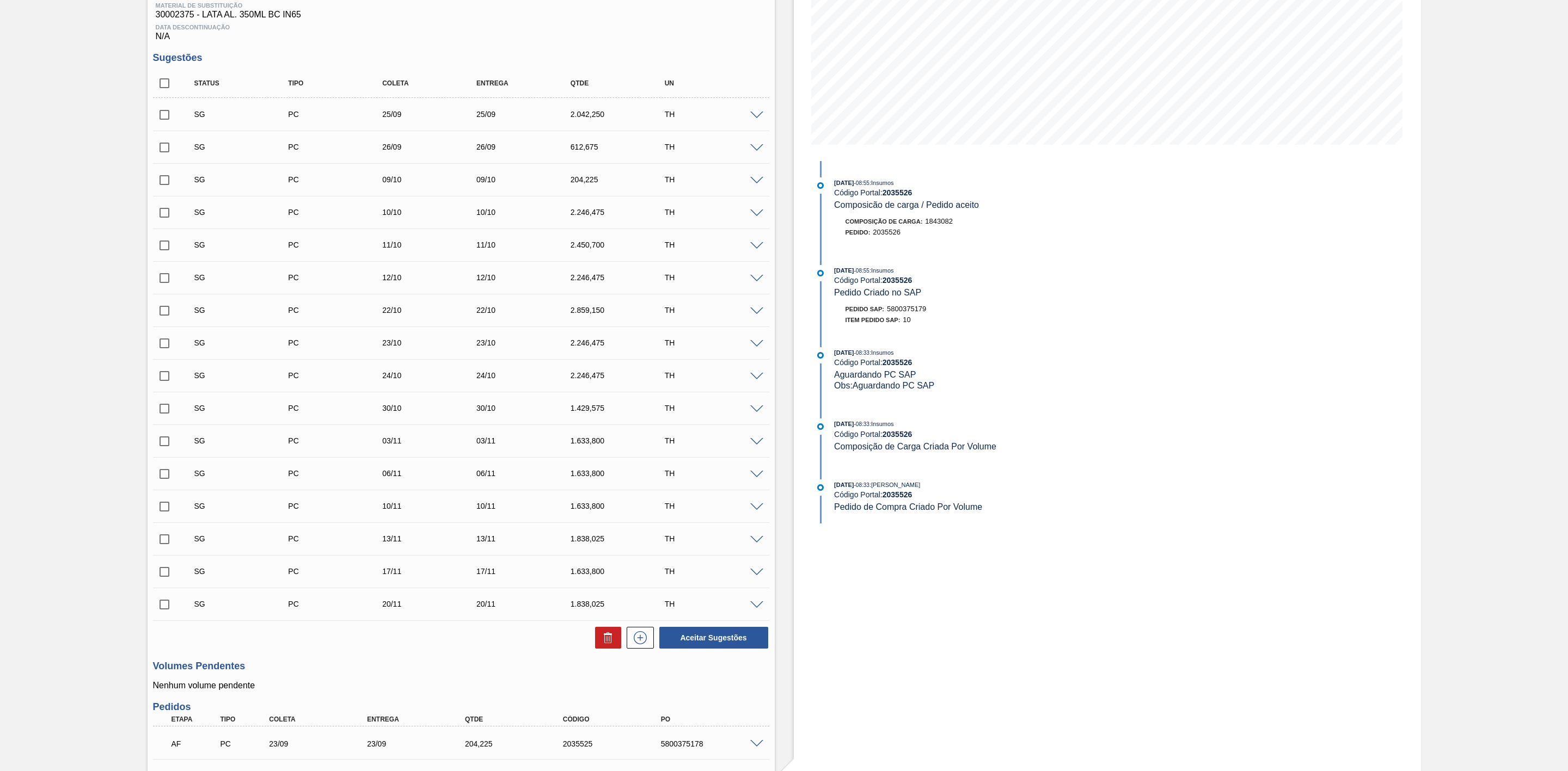
scroll to position [735, 0]
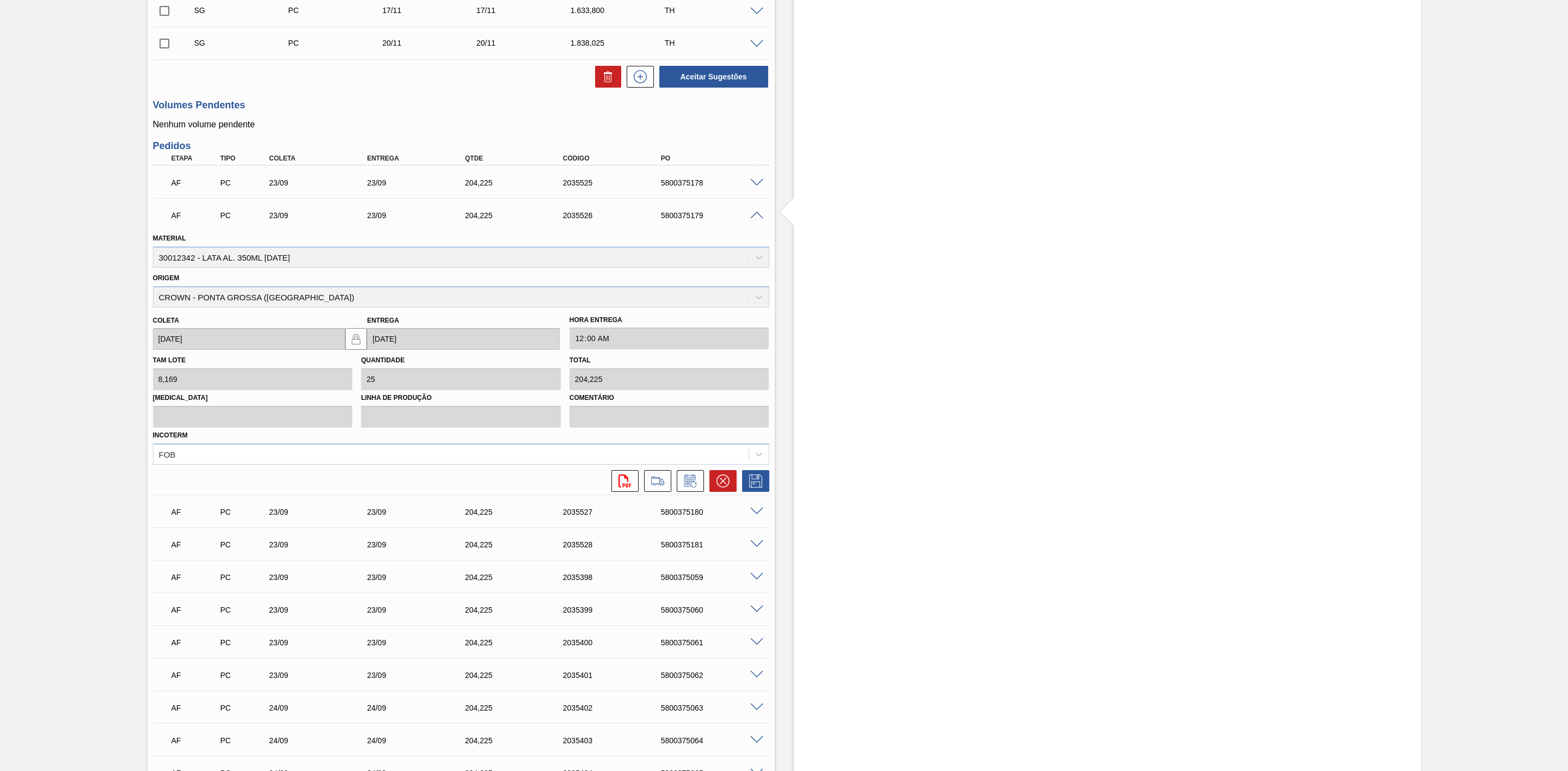
click at [756, 513] on span at bounding box center [757, 512] width 13 height 8
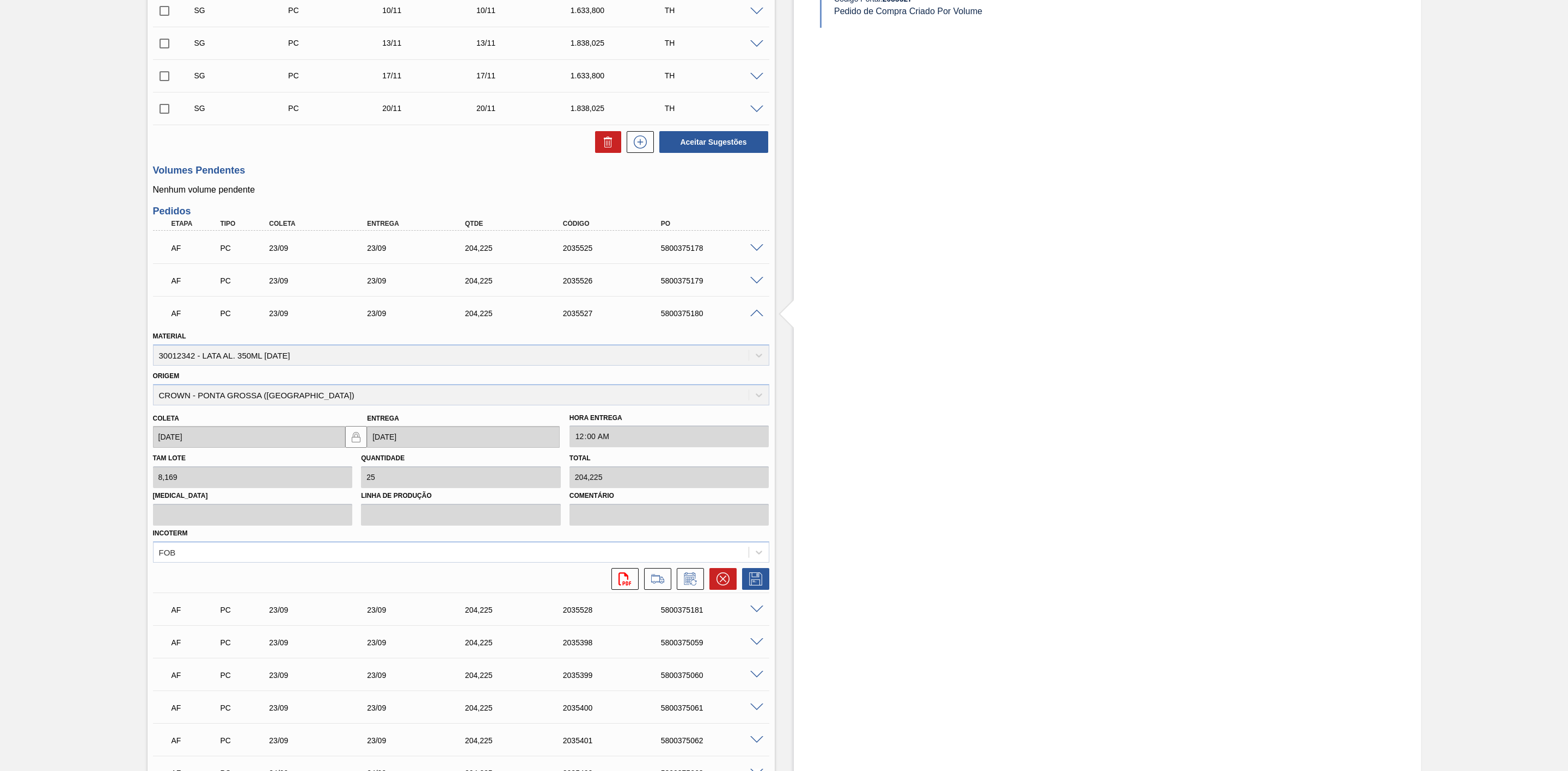
scroll to position [816, 0]
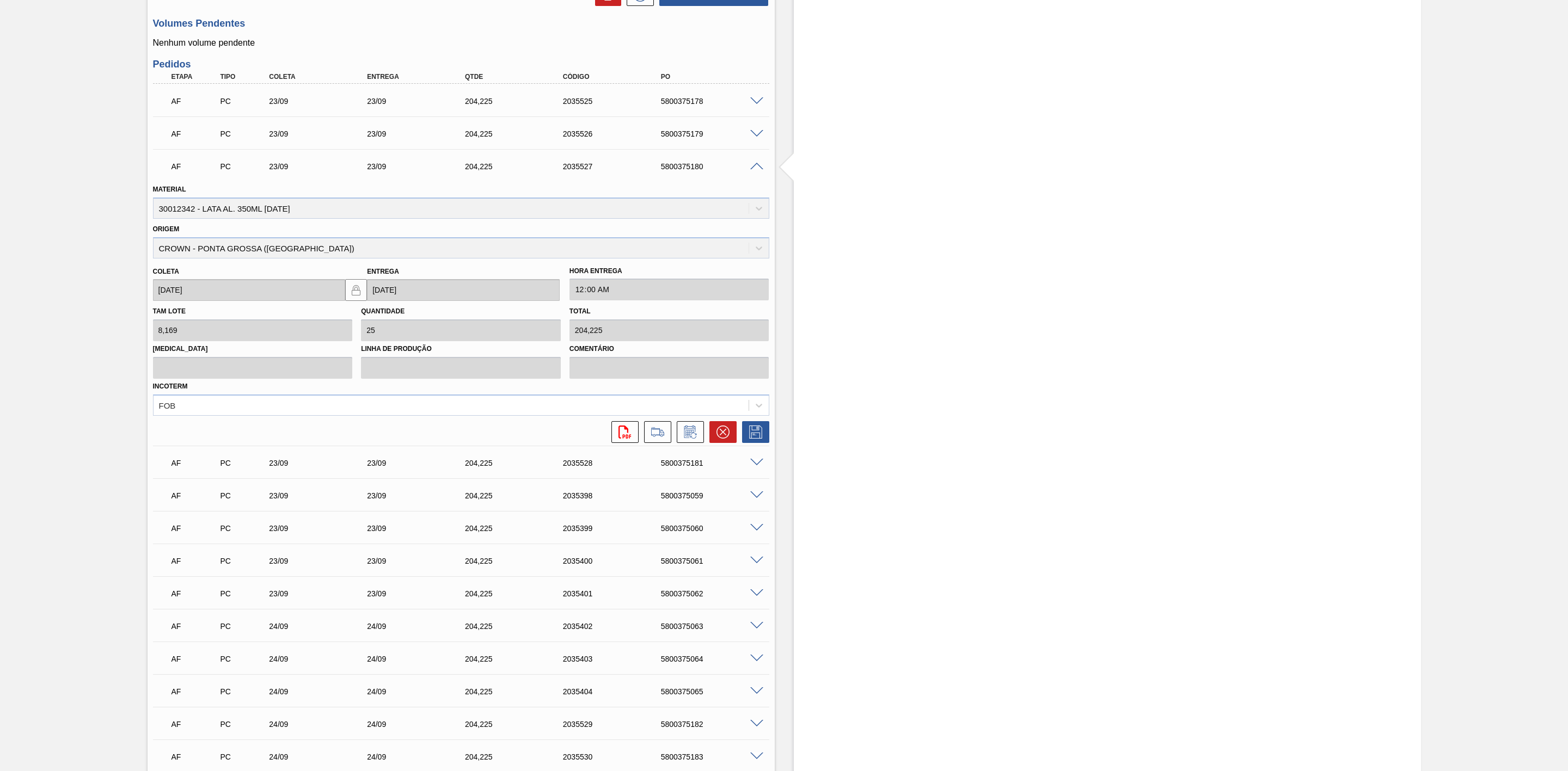
click at [754, 499] on span at bounding box center [757, 496] width 13 height 8
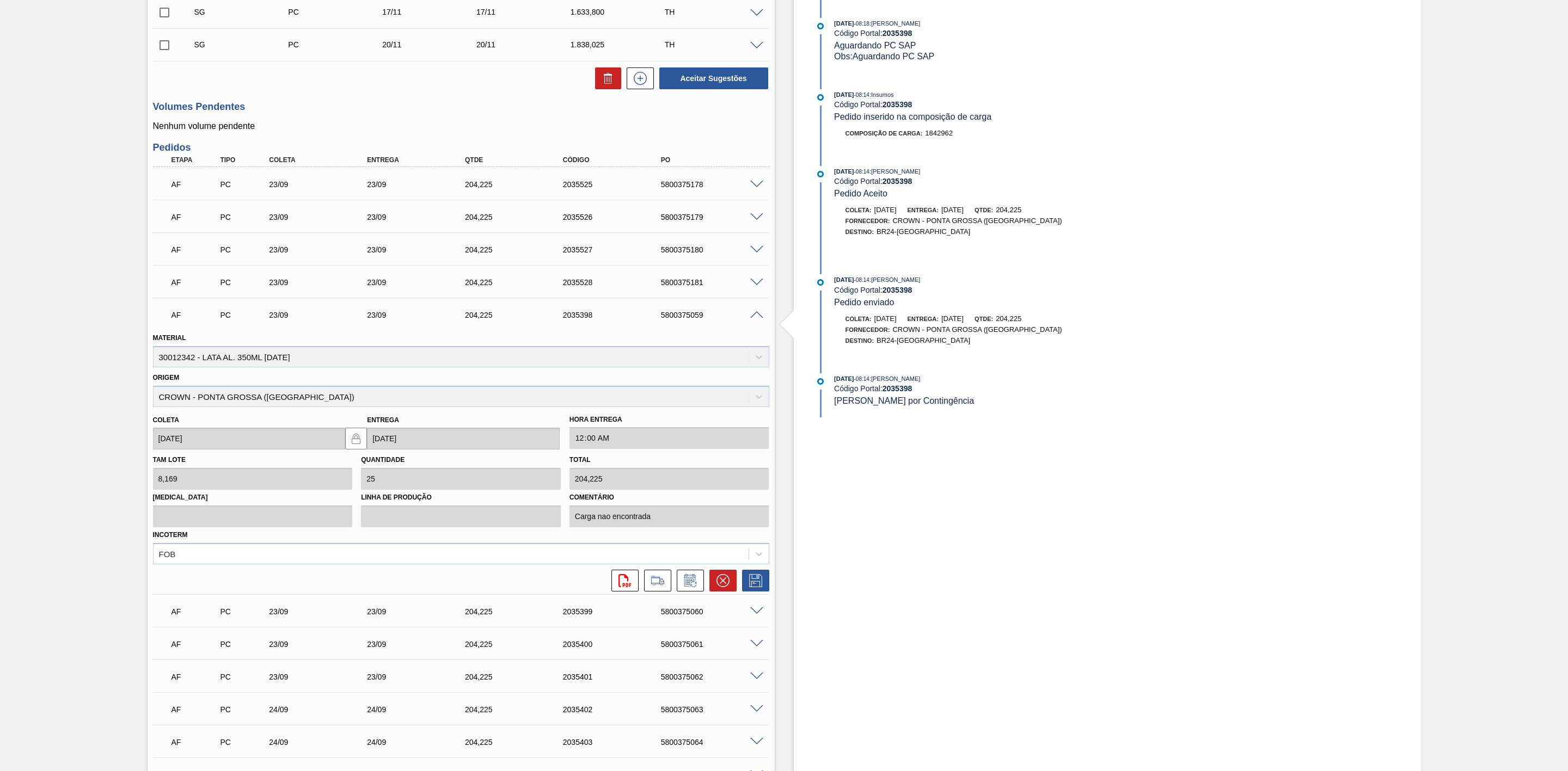
scroll to position [735, 0]
click at [758, 318] on span at bounding box center [757, 314] width 13 height 8
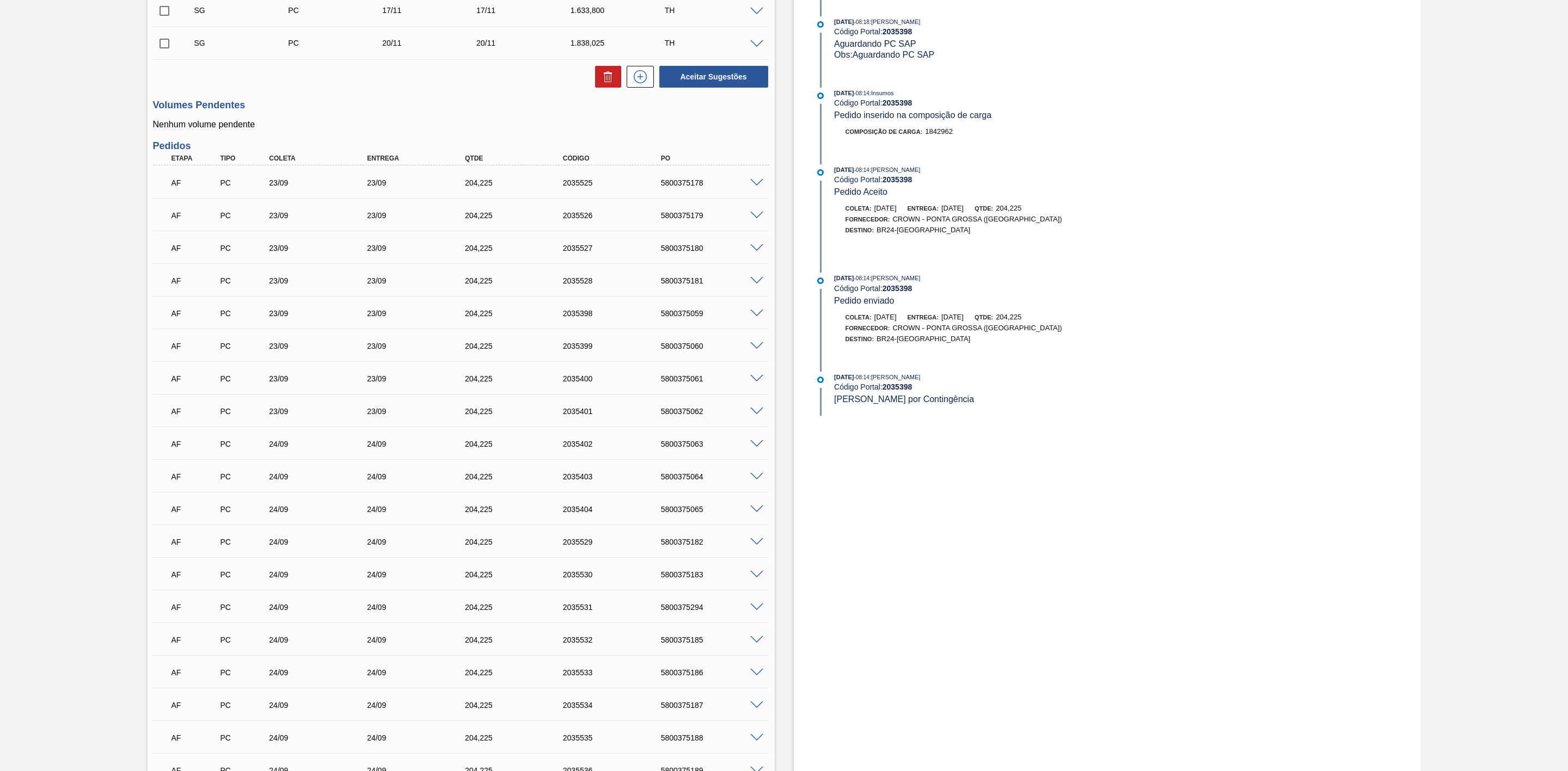
click at [759, 351] on span at bounding box center [757, 347] width 13 height 8
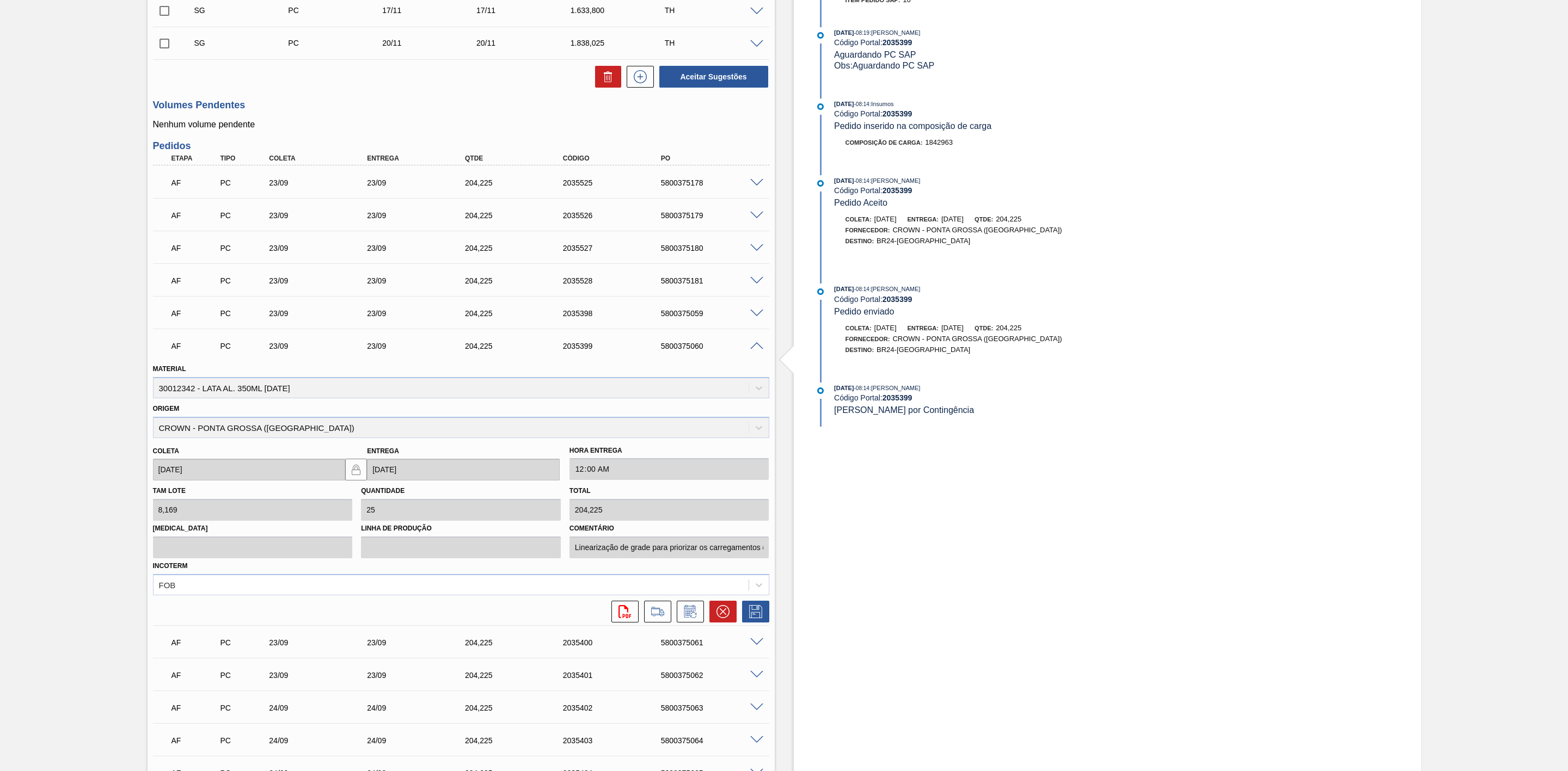
click at [758, 351] on span at bounding box center [757, 347] width 13 height 8
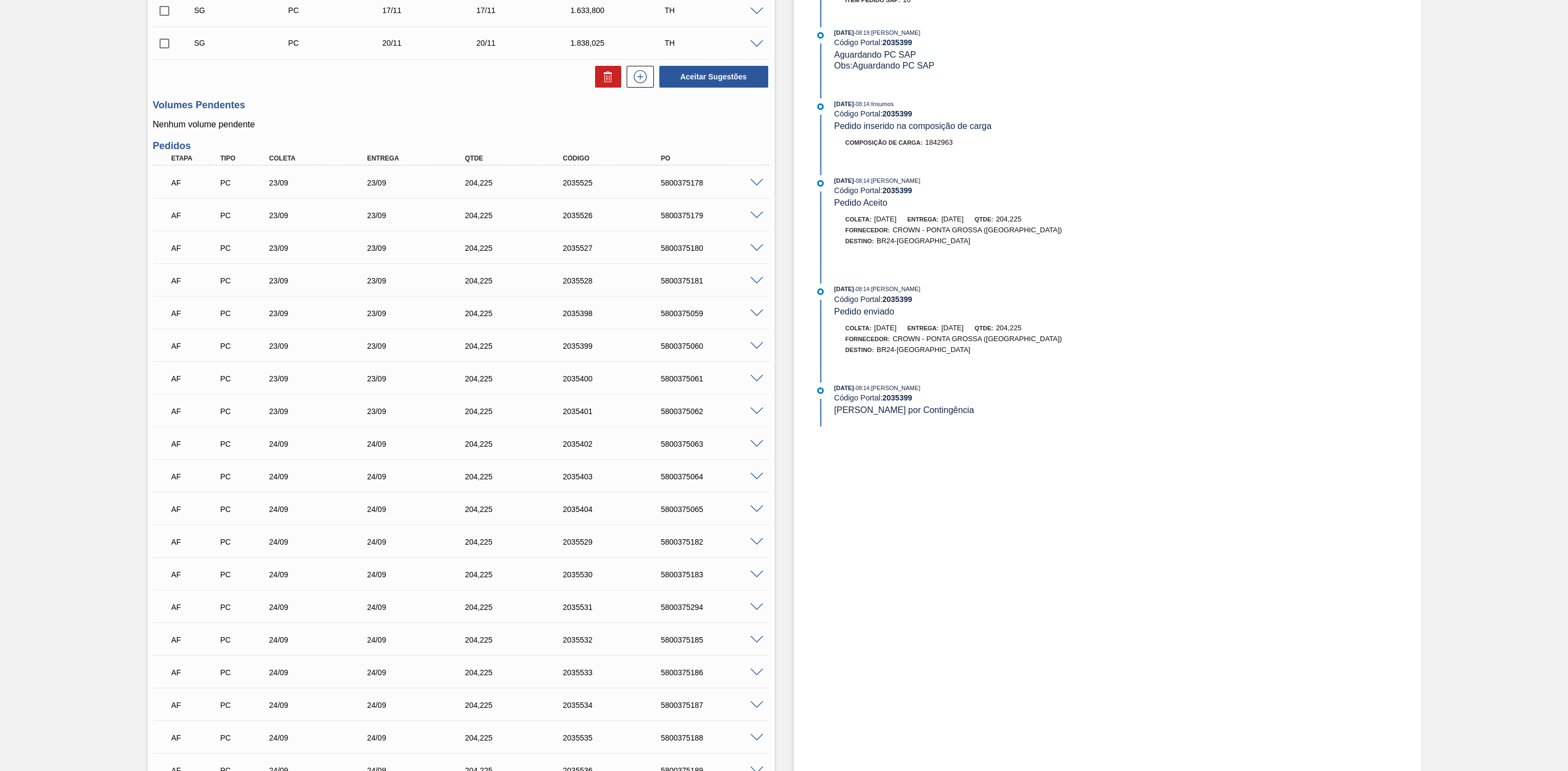
click at [754, 348] on span at bounding box center [757, 347] width 13 height 8
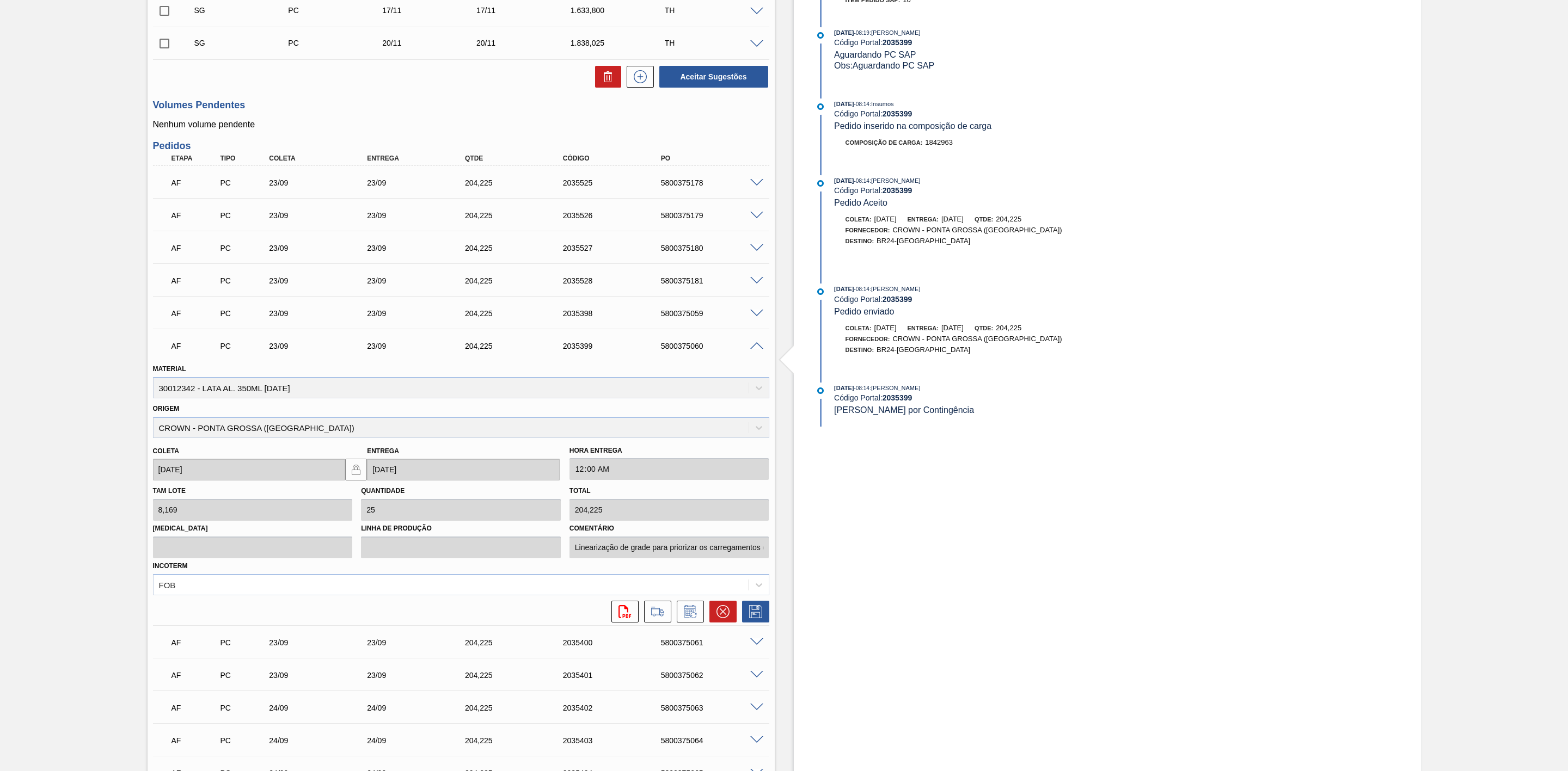
click at [756, 318] on span at bounding box center [757, 314] width 13 height 8
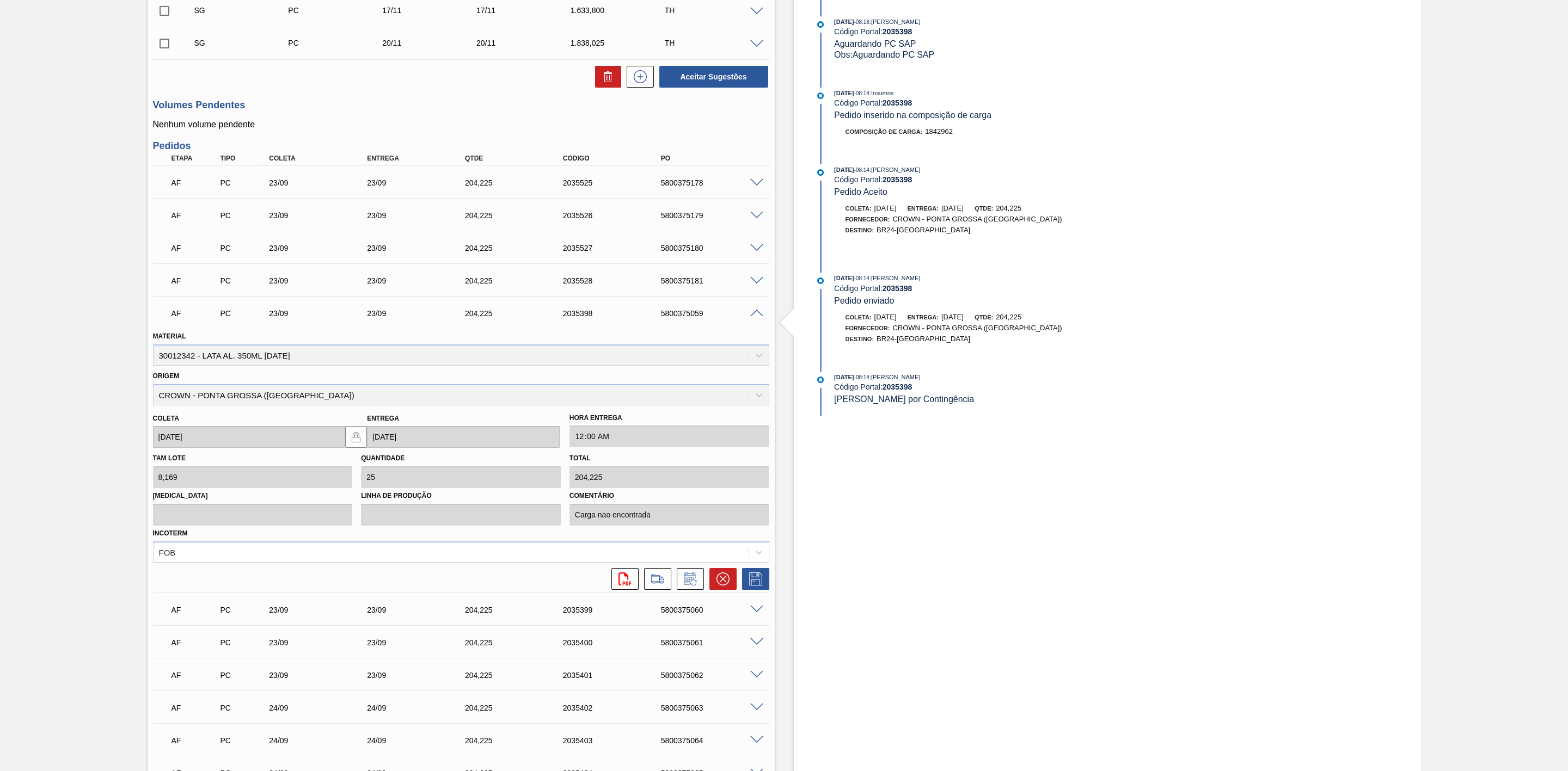
click at [757, 317] on span at bounding box center [757, 314] width 13 height 8
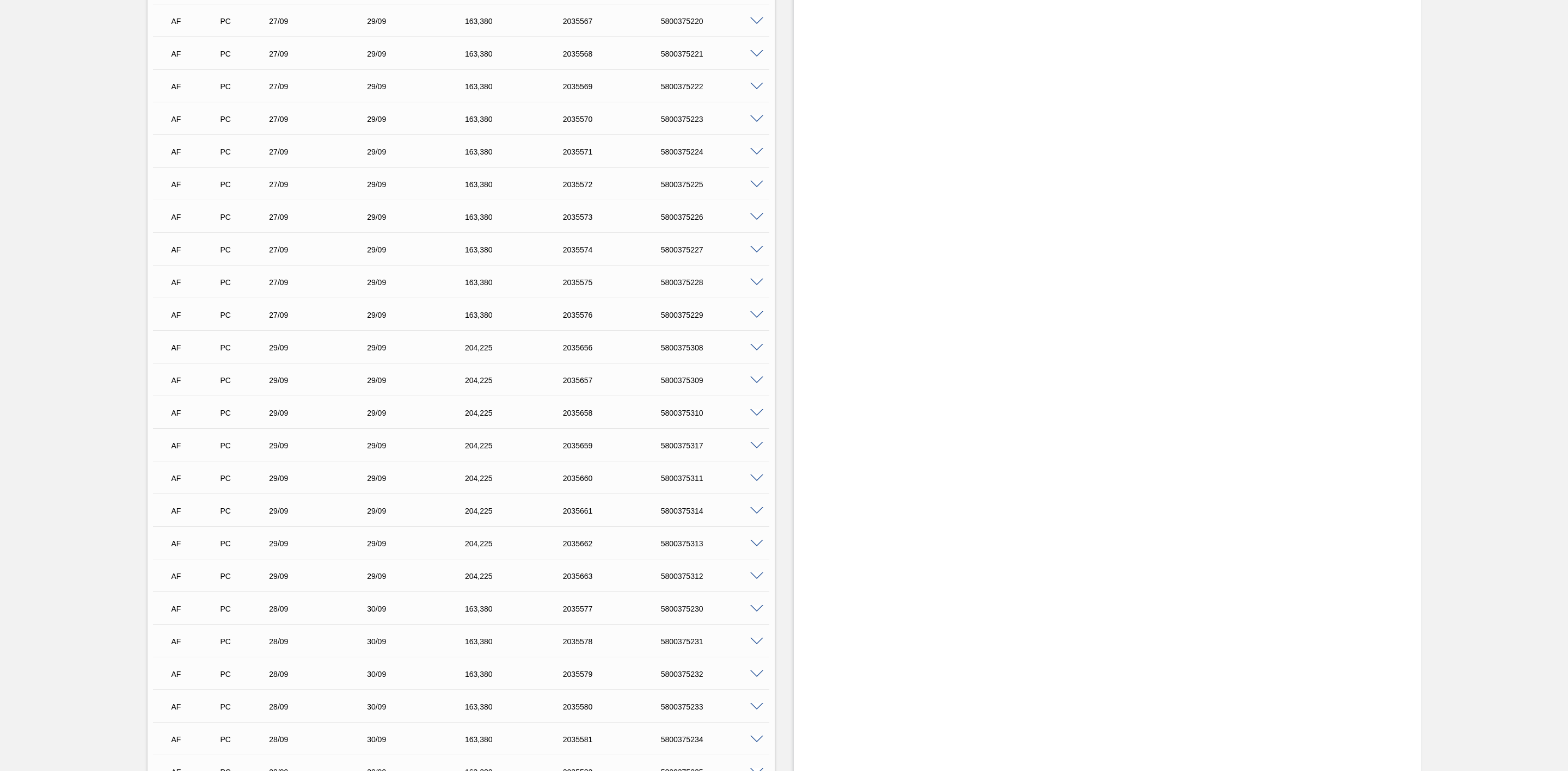
scroll to position [2606, 0]
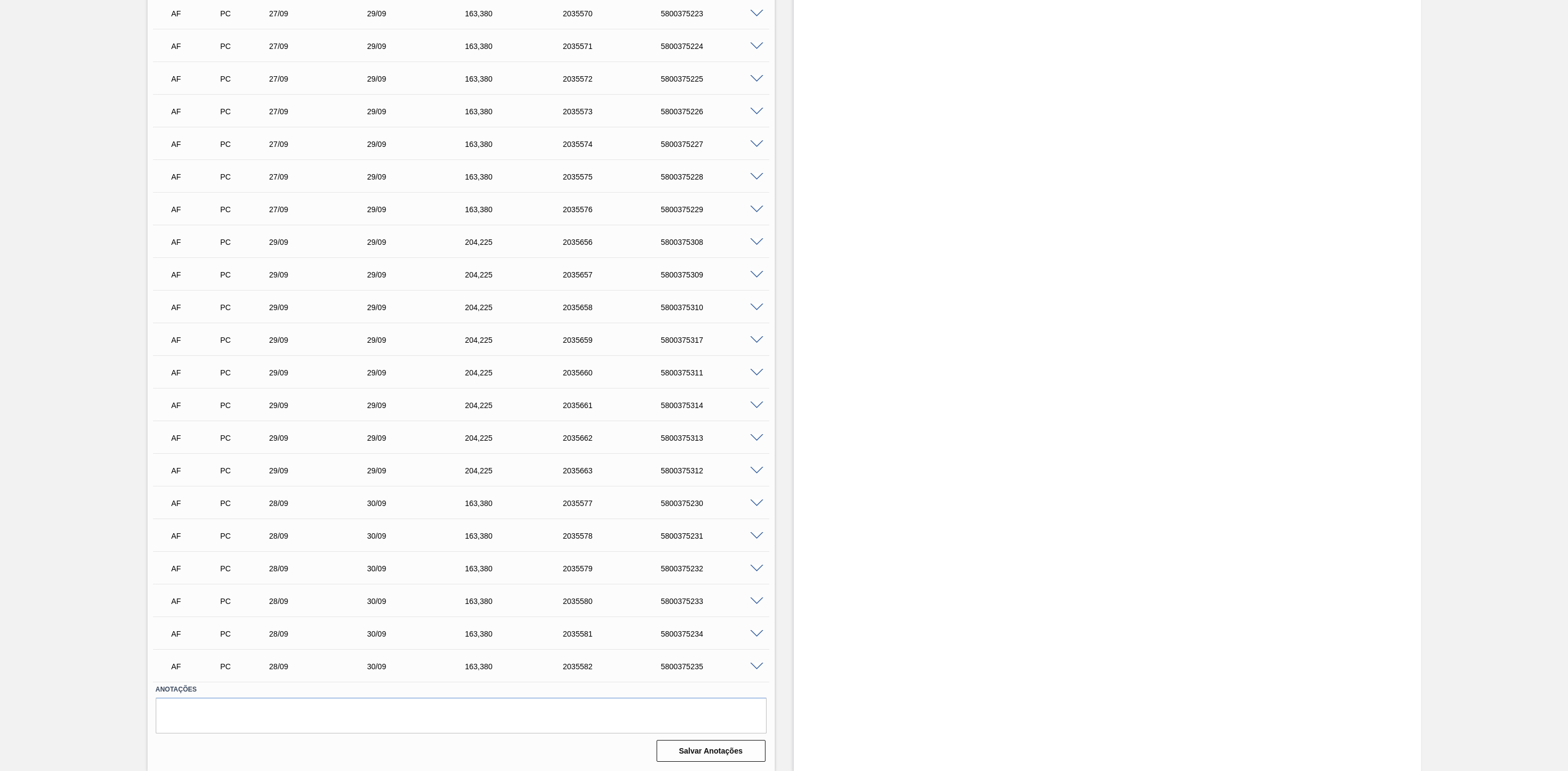
click at [753, 501] on span at bounding box center [757, 504] width 13 height 8
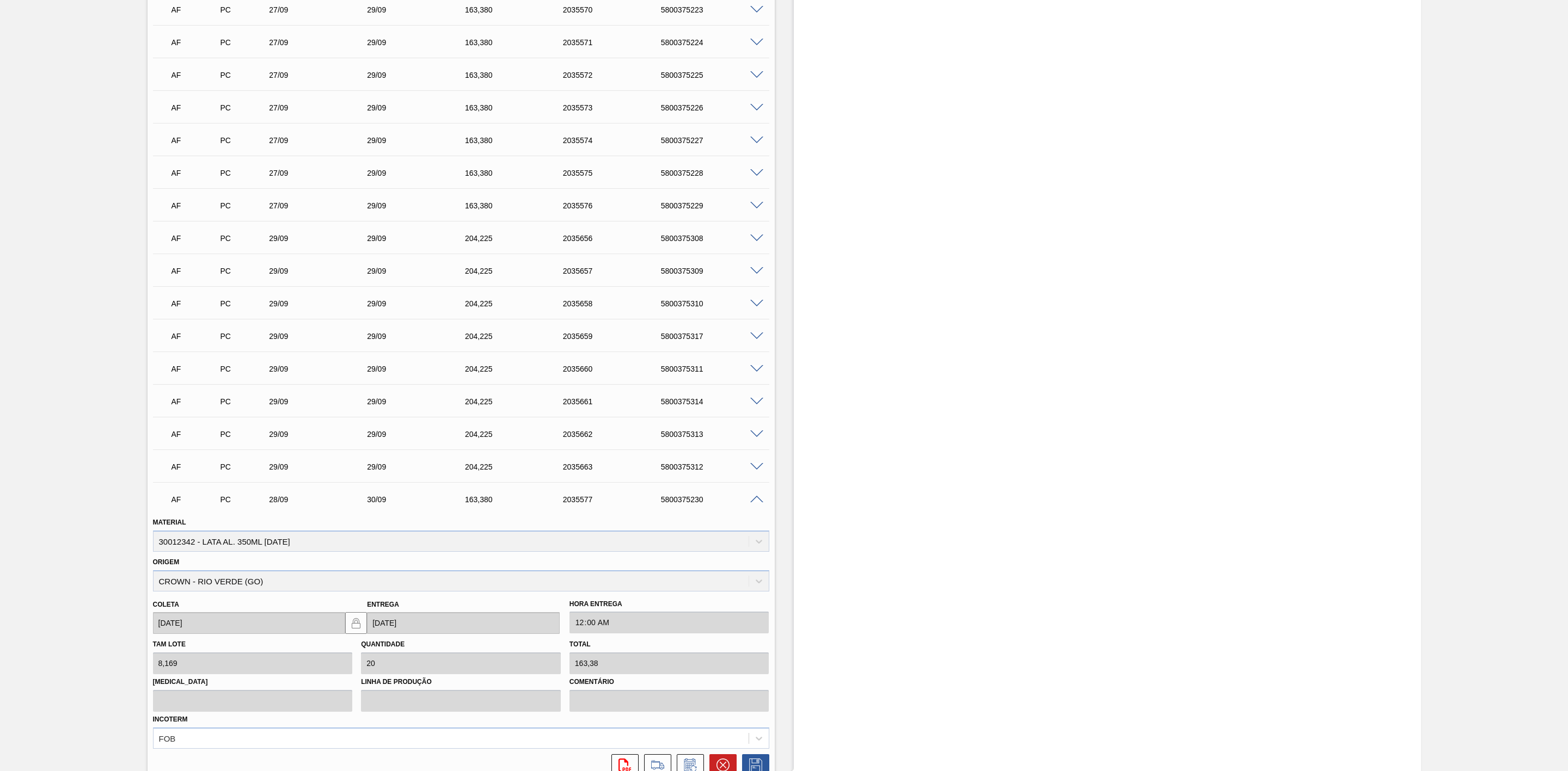
click at [753, 501] on span at bounding box center [757, 500] width 13 height 8
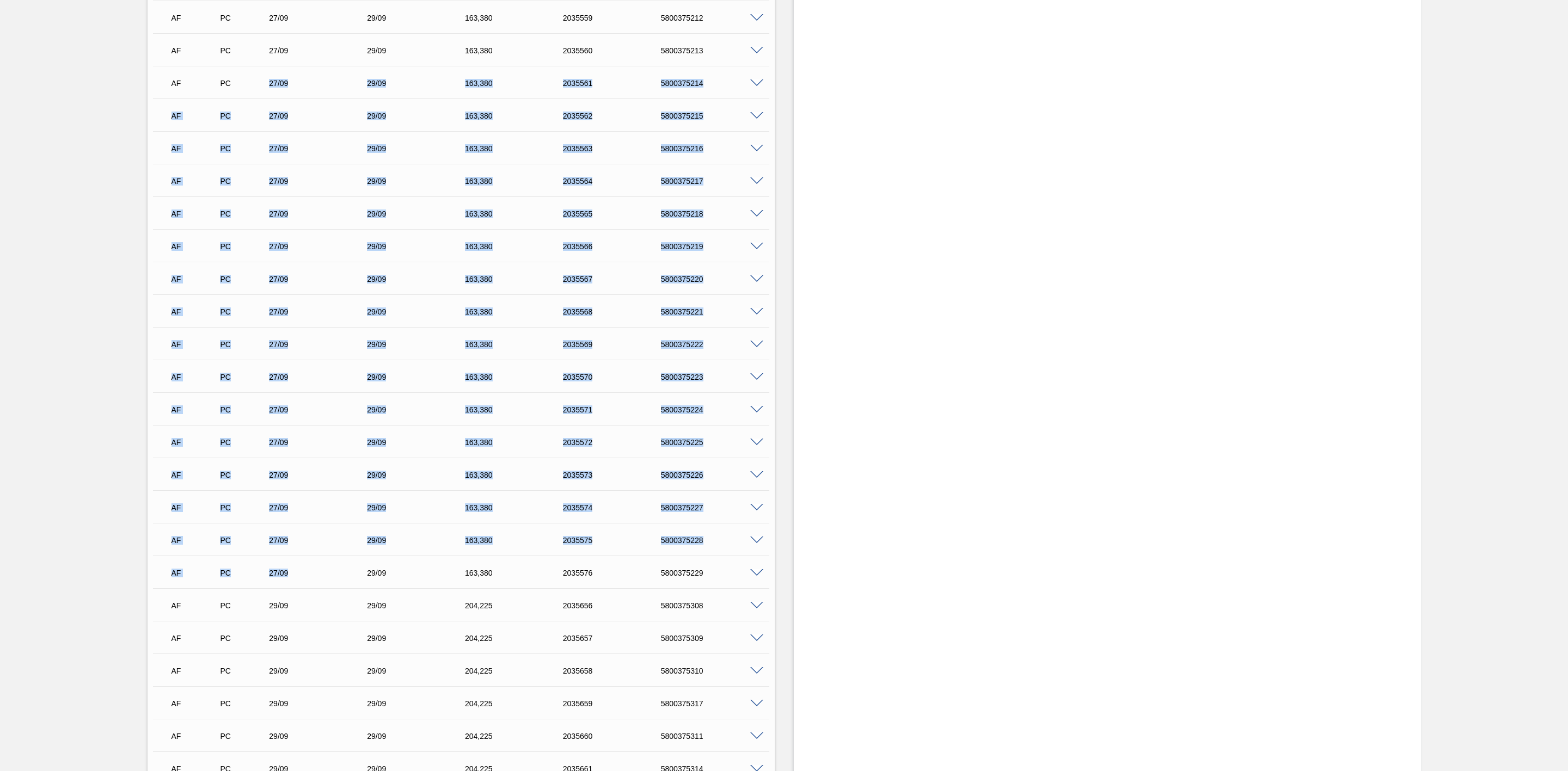
scroll to position [2116, 0]
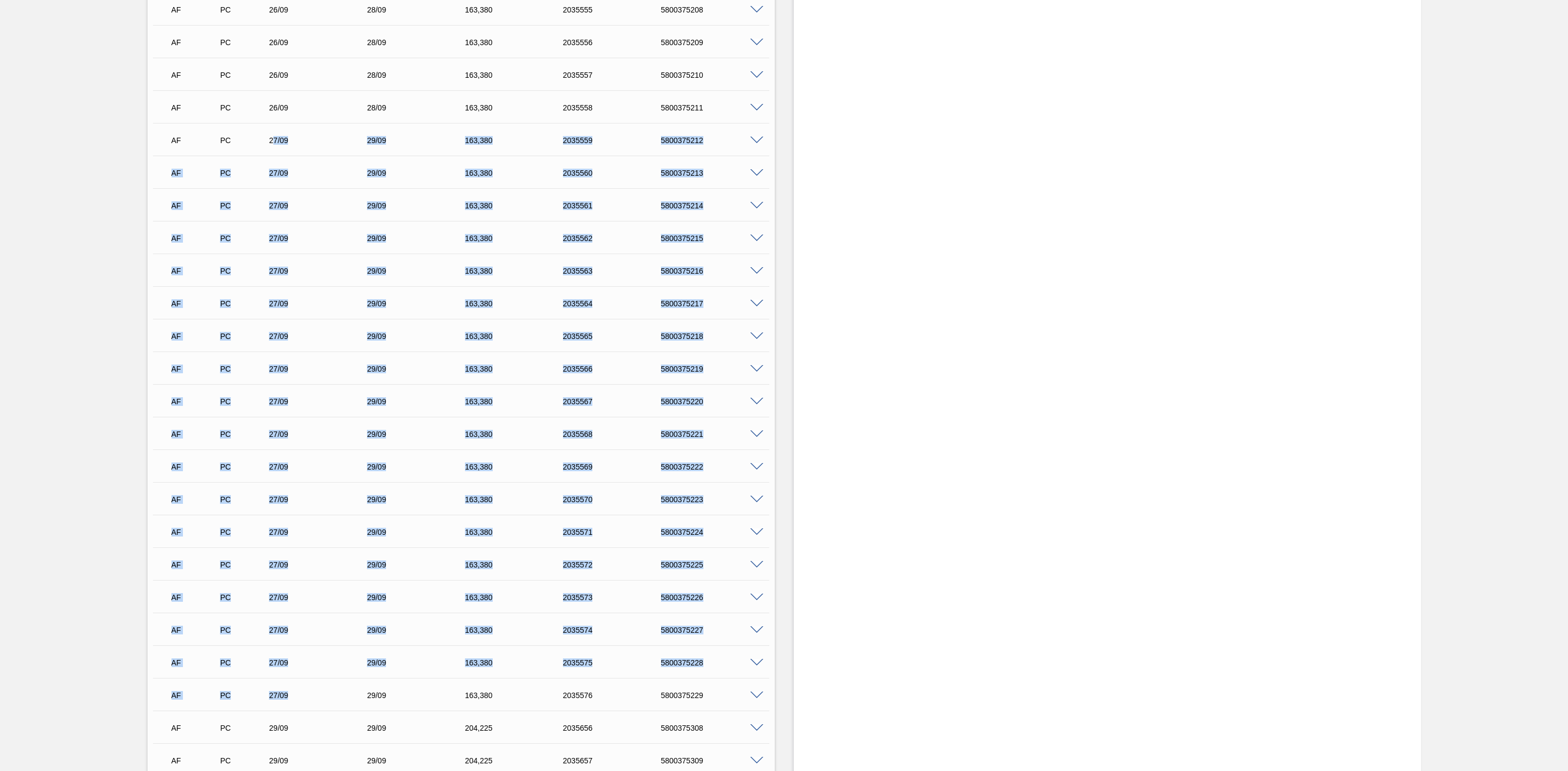
drag, startPoint x: 290, startPoint y: 374, endPoint x: 272, endPoint y: 146, distance: 228.7
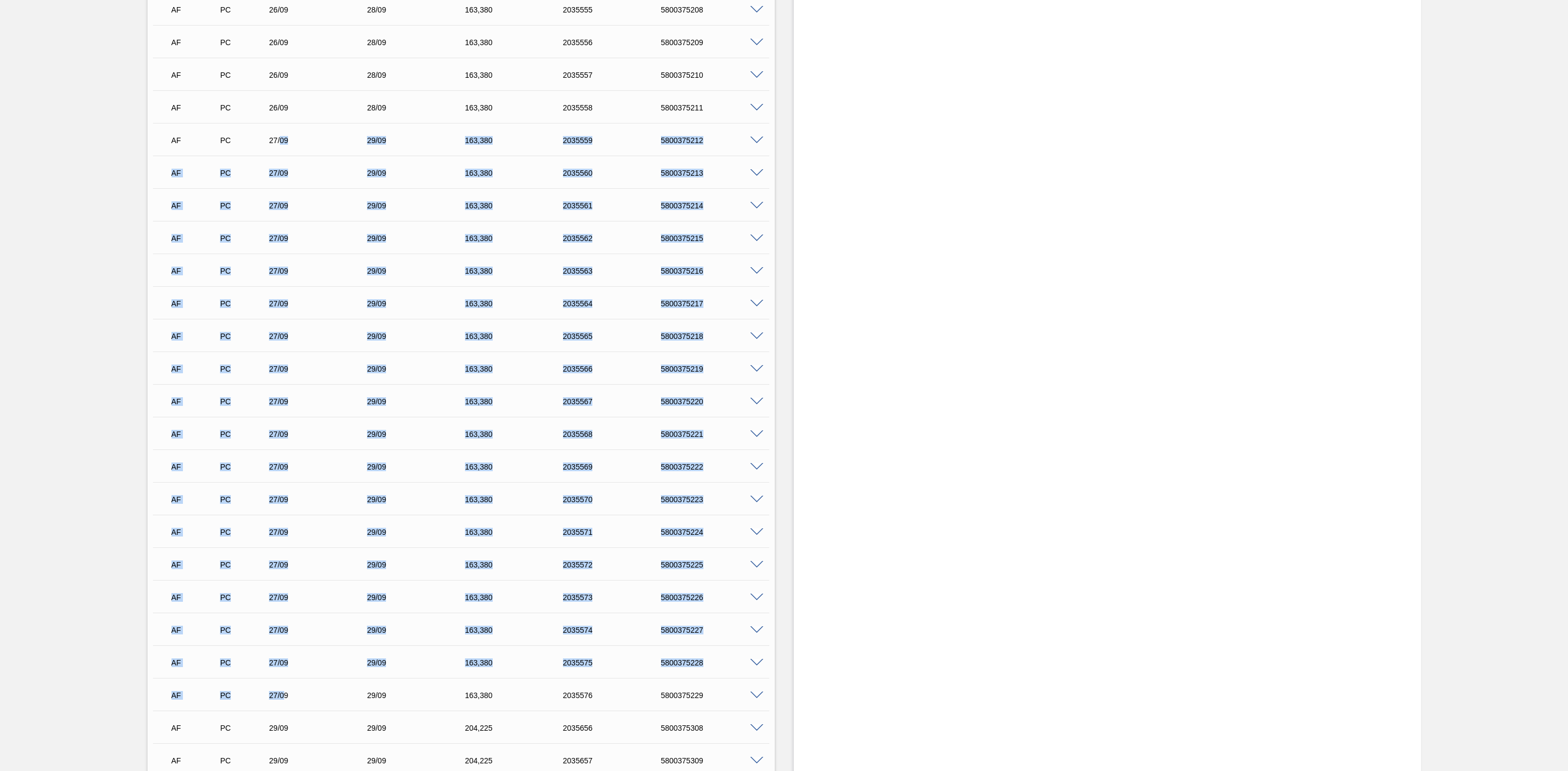
drag, startPoint x: 281, startPoint y: 142, endPoint x: 283, endPoint y: 689, distance: 547.0
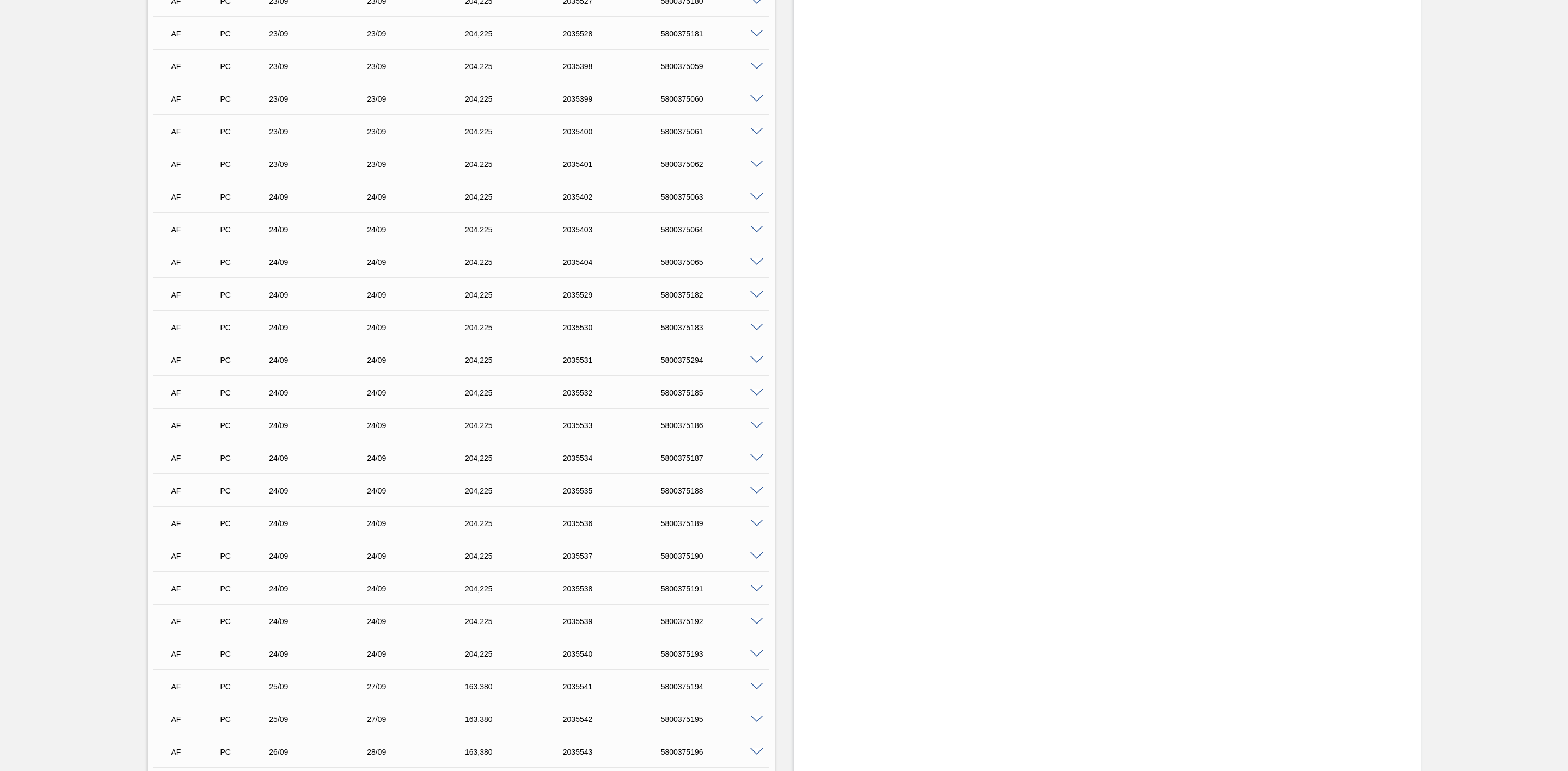
scroll to position [973, 0]
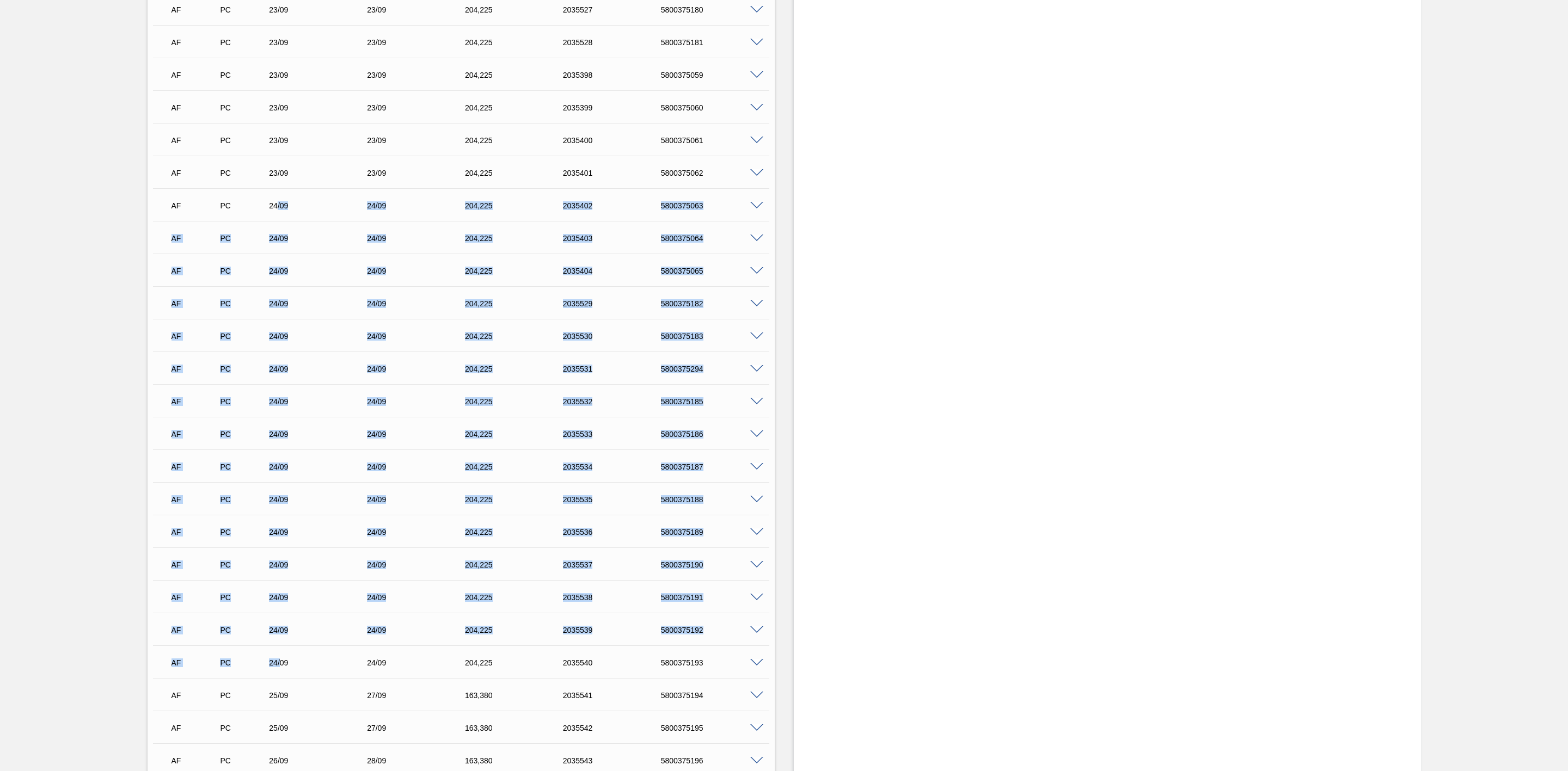
drag, startPoint x: 278, startPoint y: 208, endPoint x: 281, endPoint y: 666, distance: 458.0
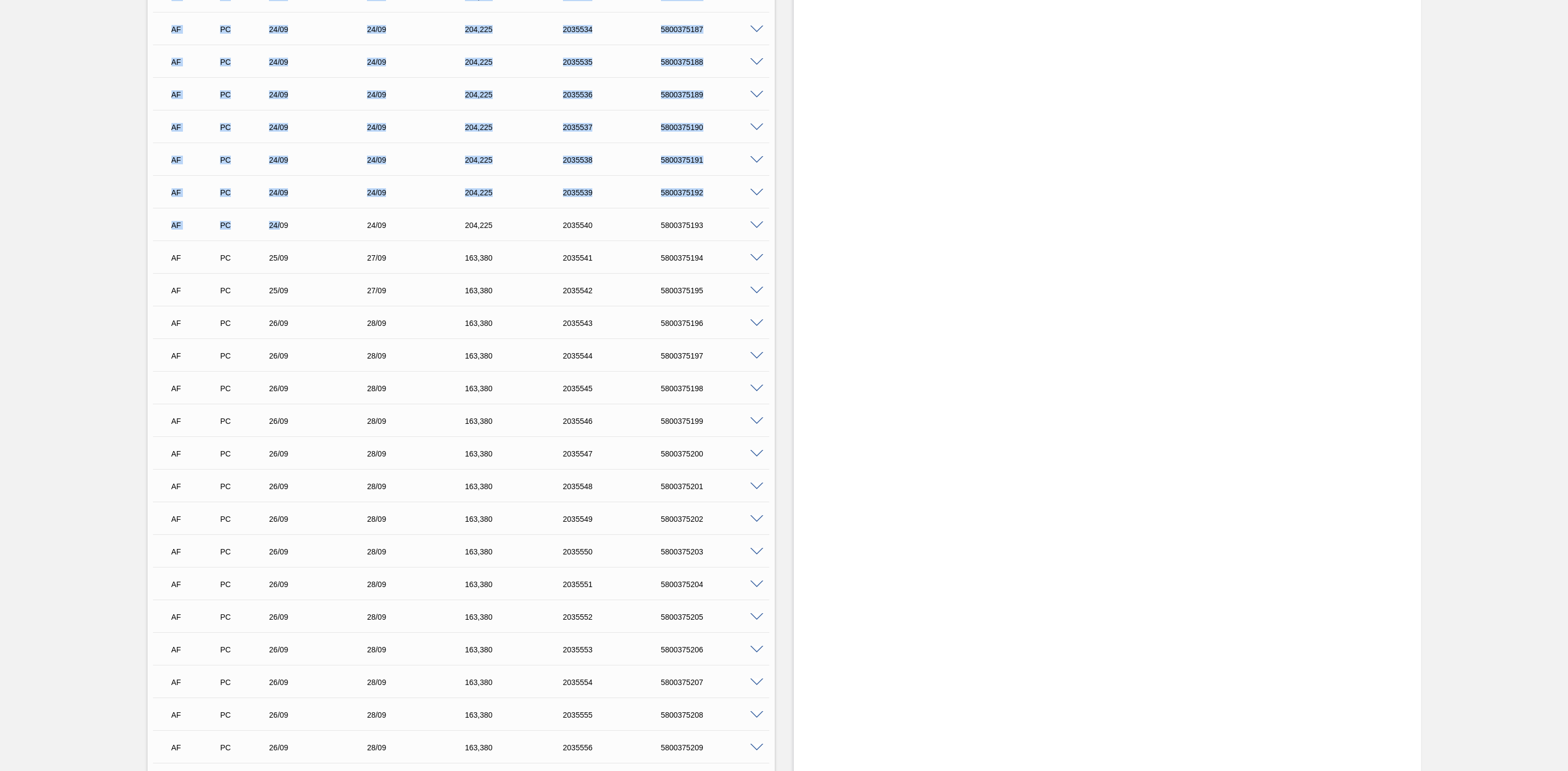
scroll to position [1463, 0]
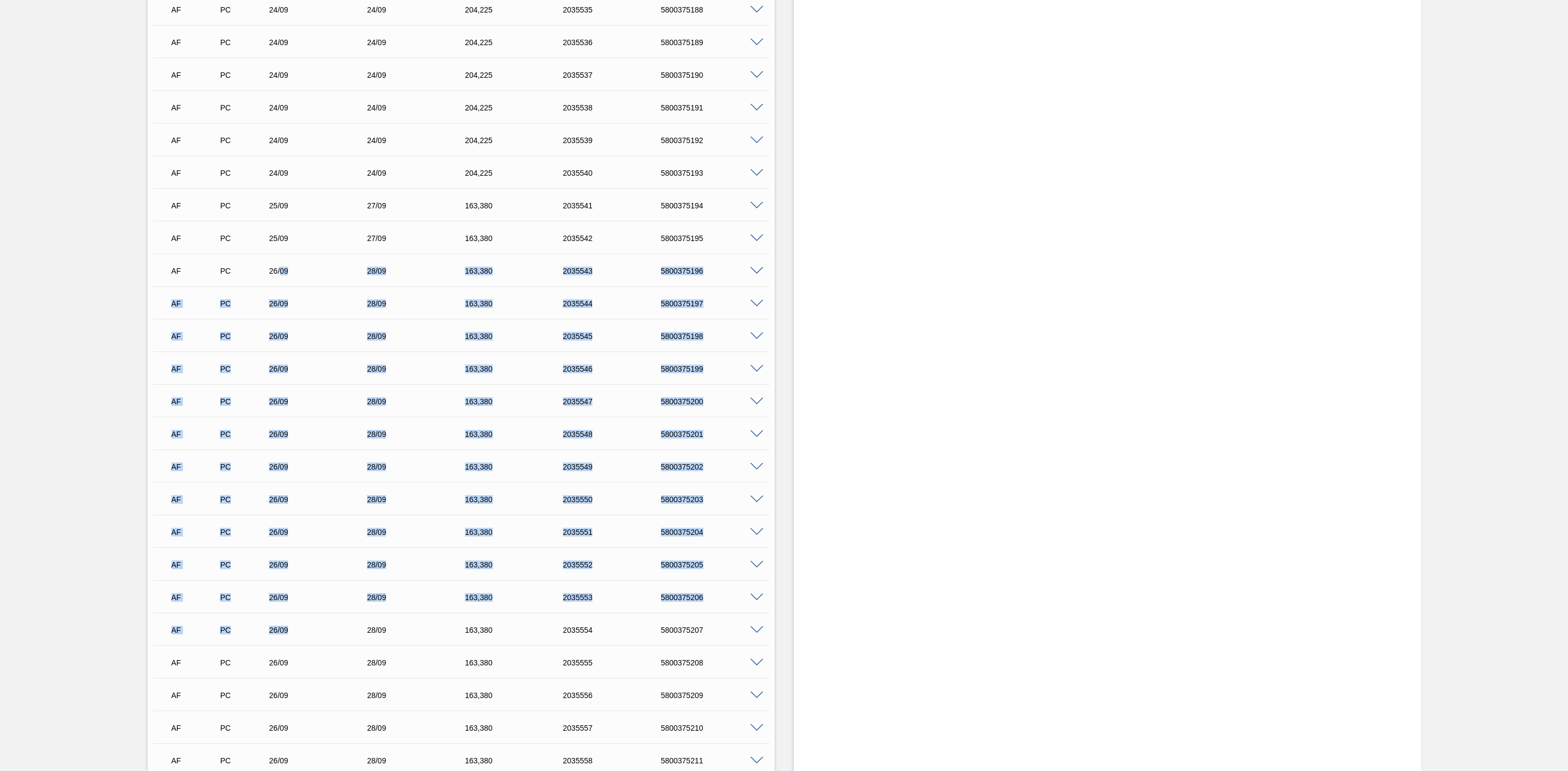
drag, startPoint x: 278, startPoint y: 272, endPoint x: 286, endPoint y: 639, distance: 367.1
click at [286, 639] on div "AF PC 23/09 23/09 204,[PHONE_NUMBER] 5800375178 Material 30012342 - LATA AL. 35…" at bounding box center [461, 629] width 616 height 2384
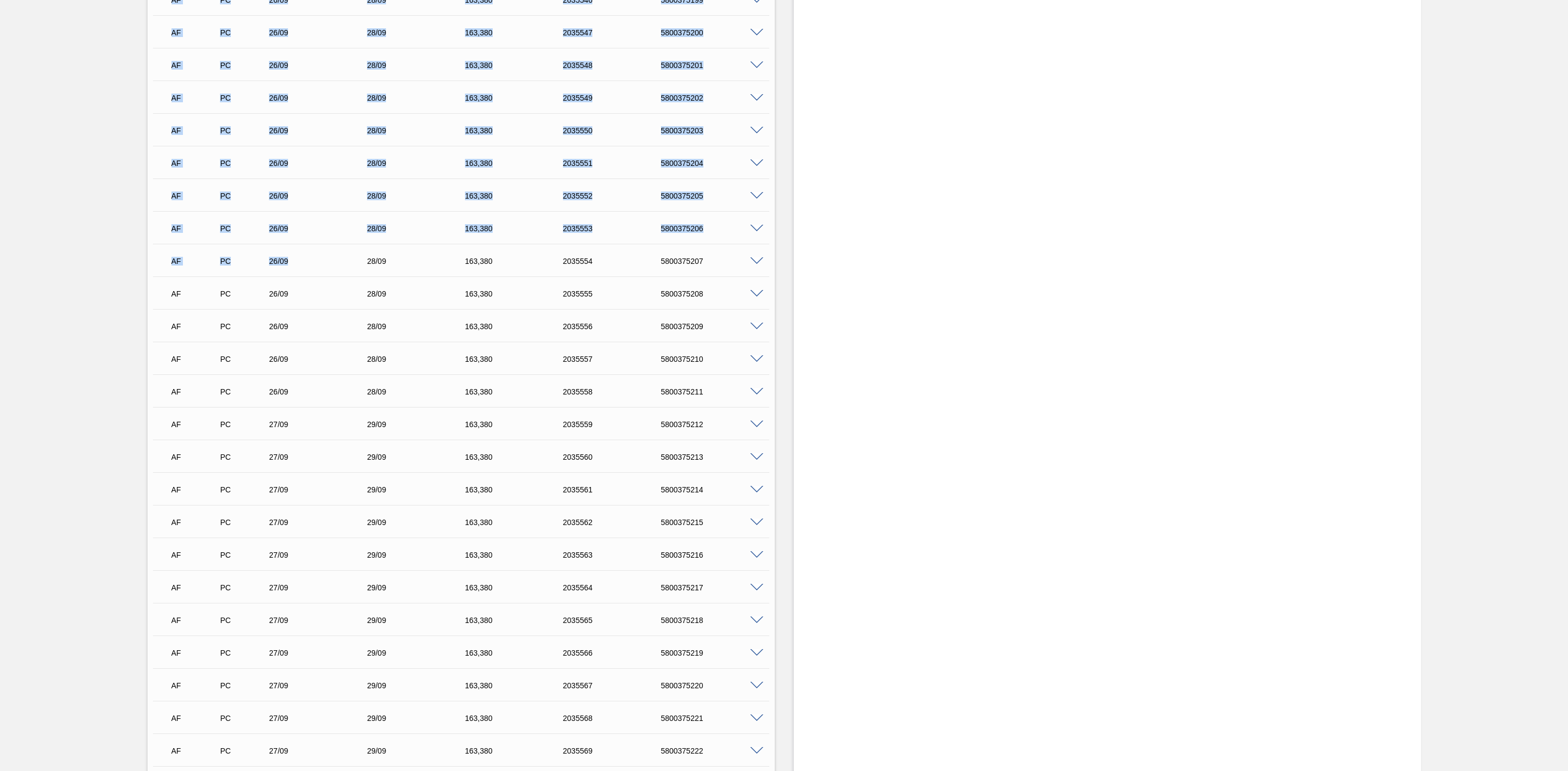
scroll to position [1871, 0]
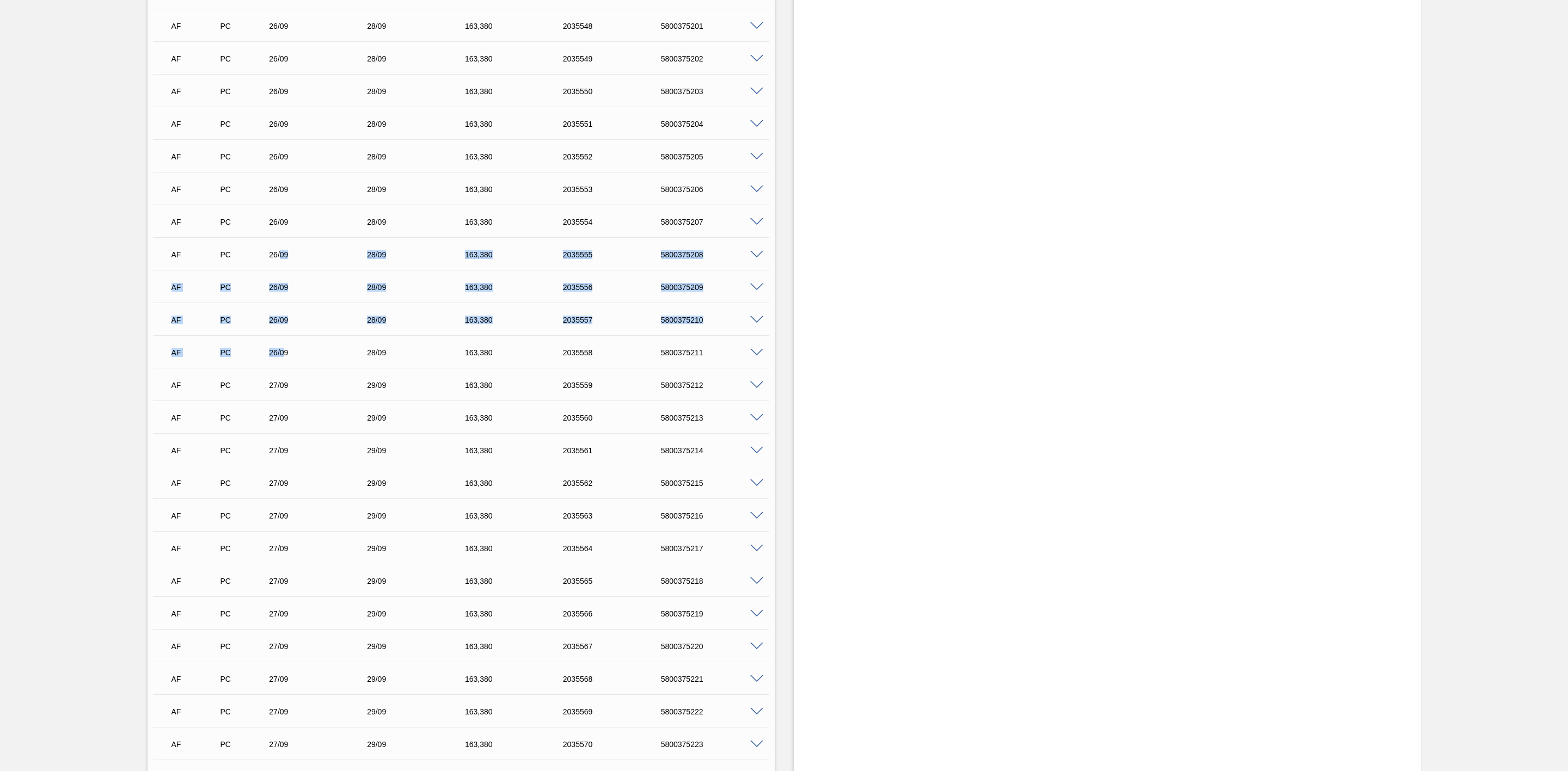
drag, startPoint x: 278, startPoint y: 256, endPoint x: 281, endPoint y: 354, distance: 98.0
click at [281, 354] on div "AF PC 23/09 23/09 204,[PHONE_NUMBER] 5800375178 Material 30012342 - LATA AL. 35…" at bounding box center [461, 221] width 616 height 2384
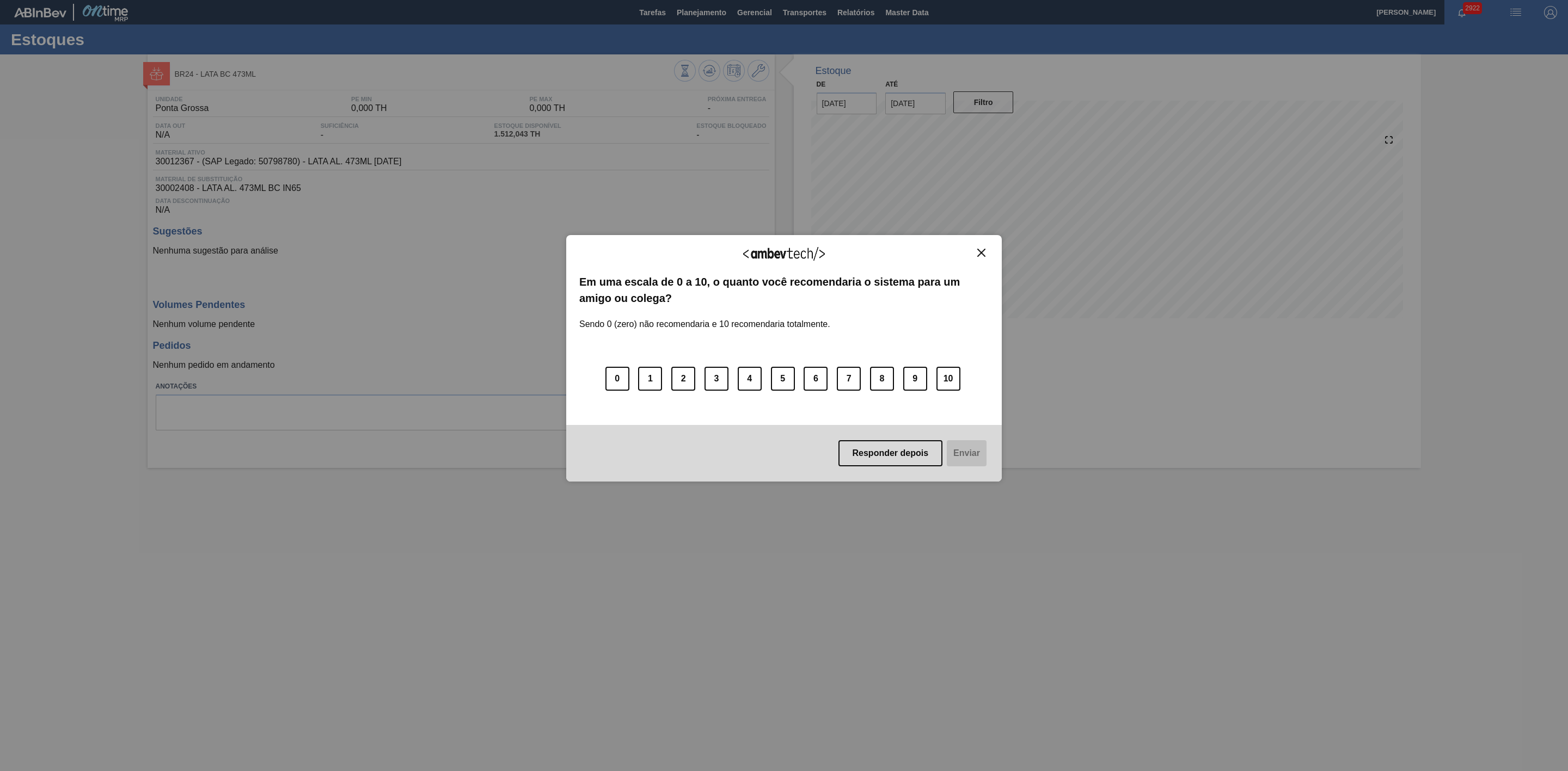
click img "Close"
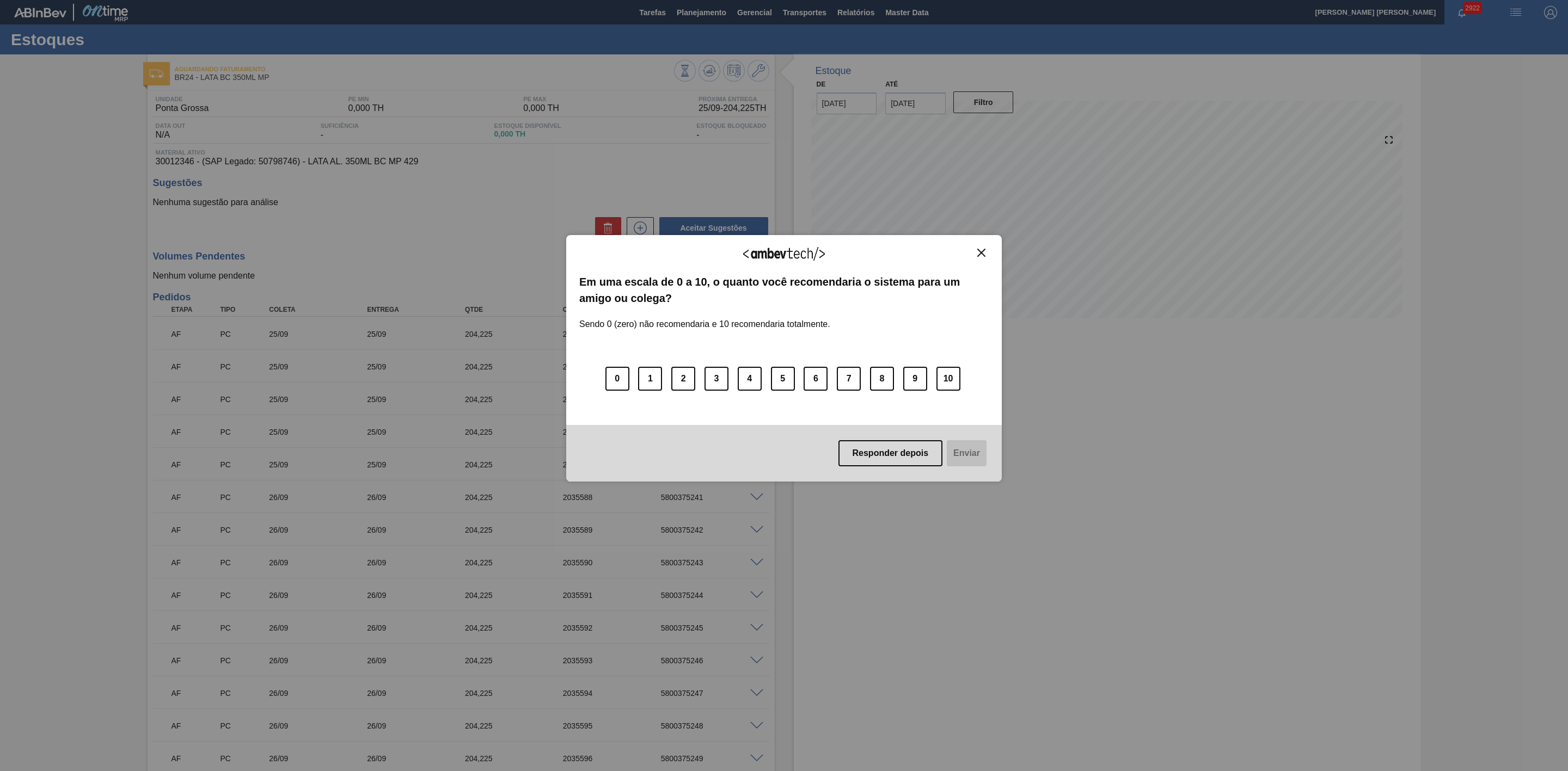
click at [982, 253] on img "Close" at bounding box center [982, 253] width 8 height 8
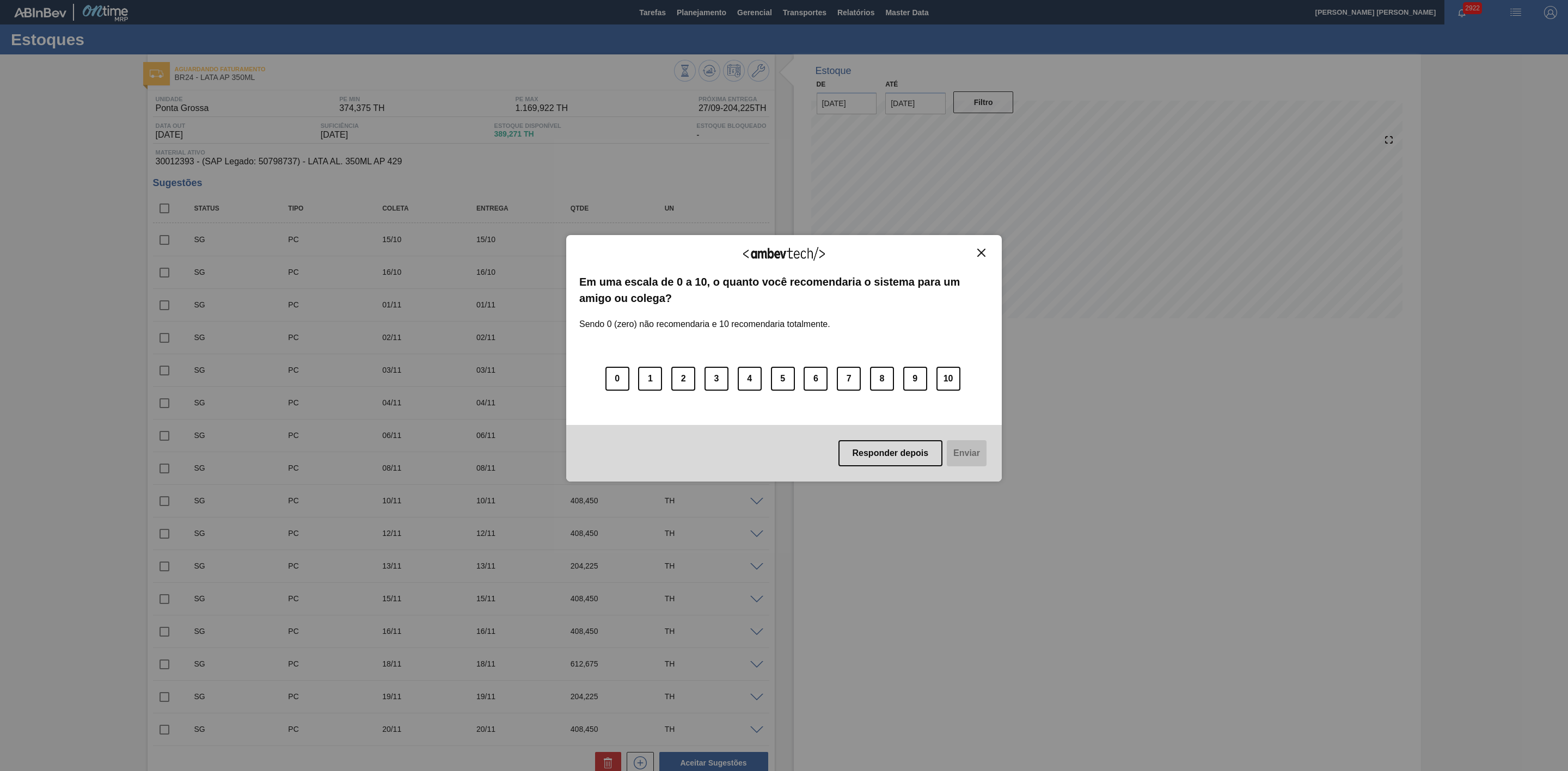
click at [982, 254] on img "Close" at bounding box center [982, 253] width 8 height 8
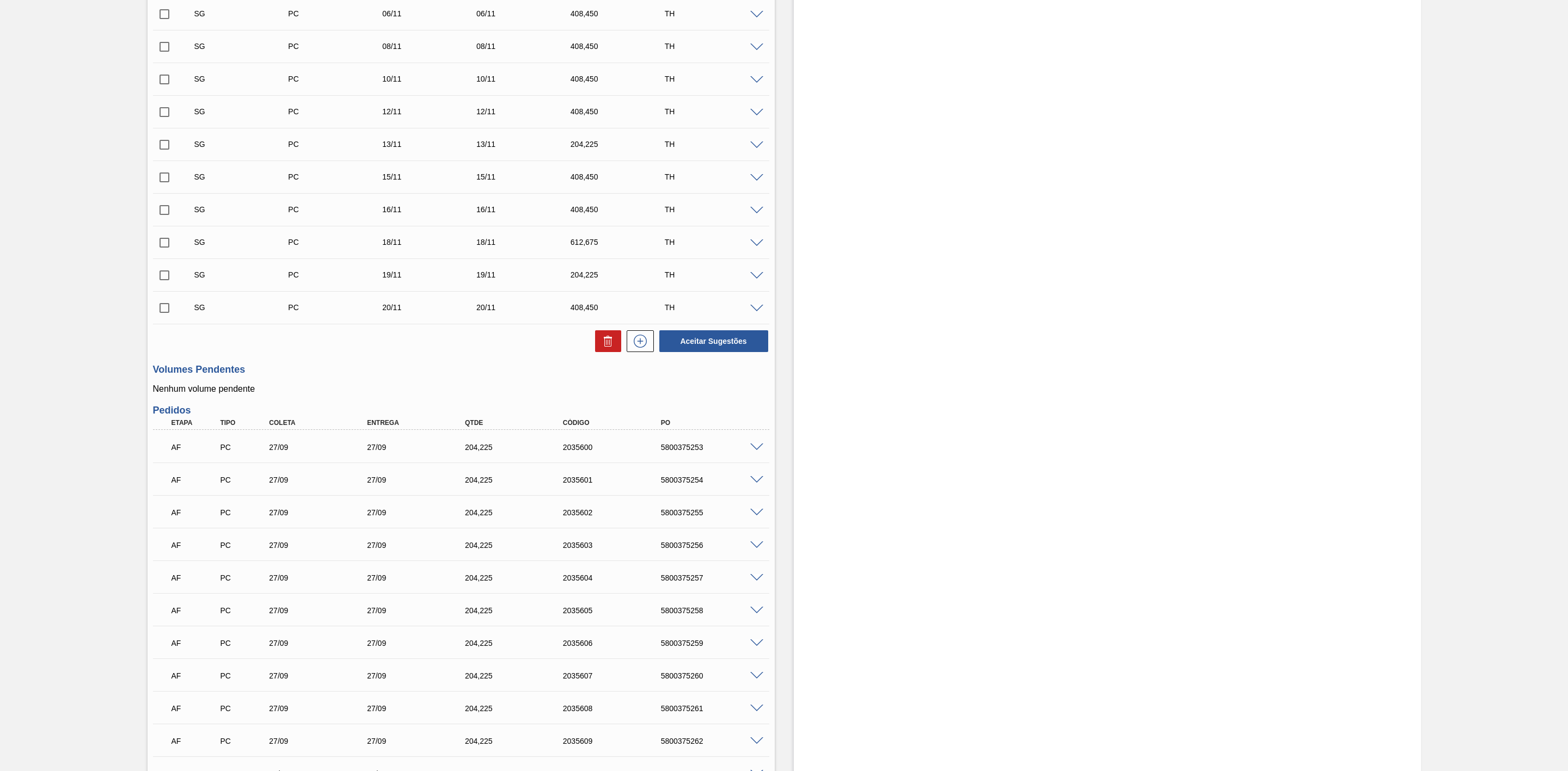
scroll to position [597, 0]
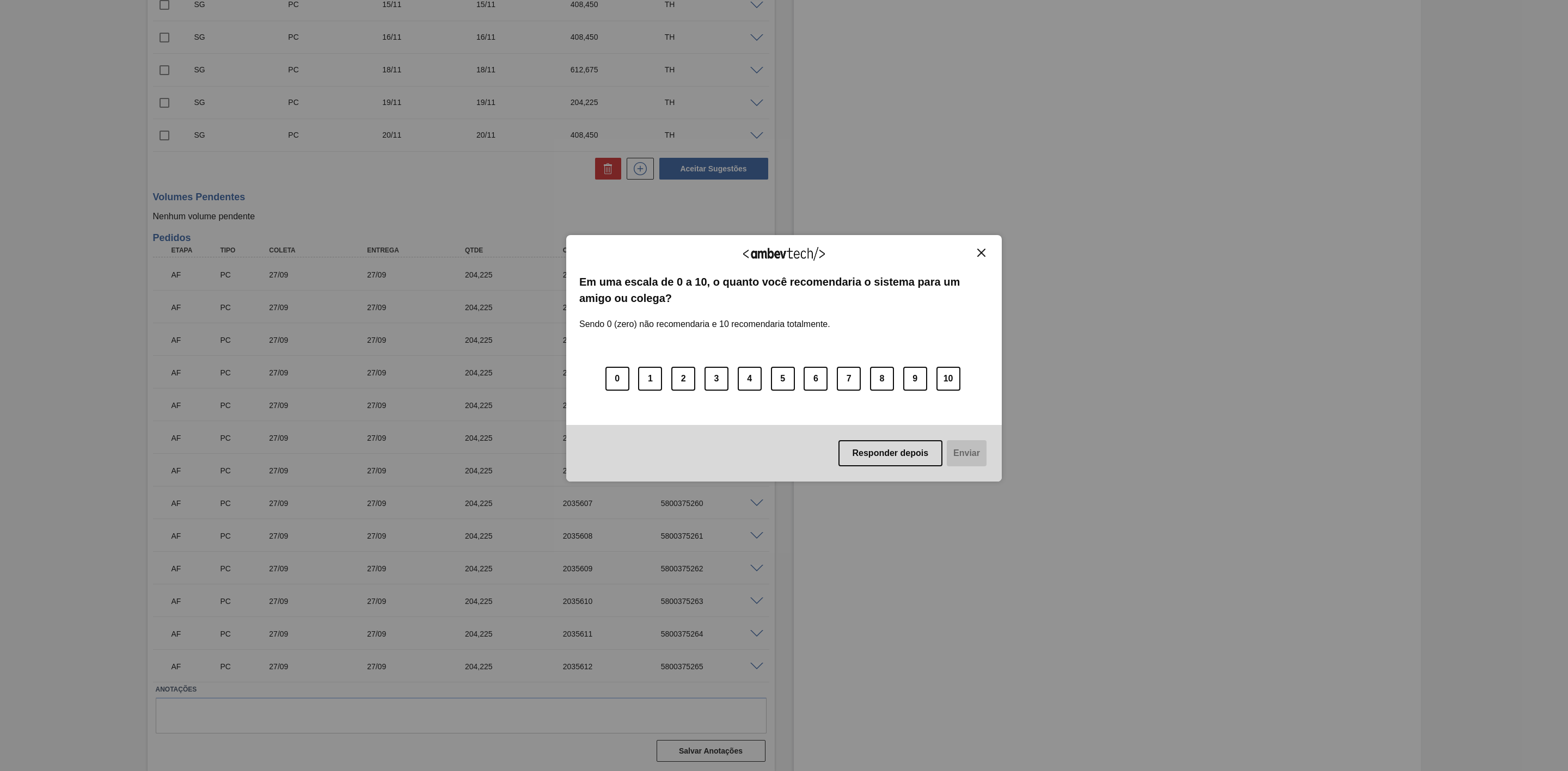
click at [982, 256] on img "Close" at bounding box center [982, 253] width 8 height 8
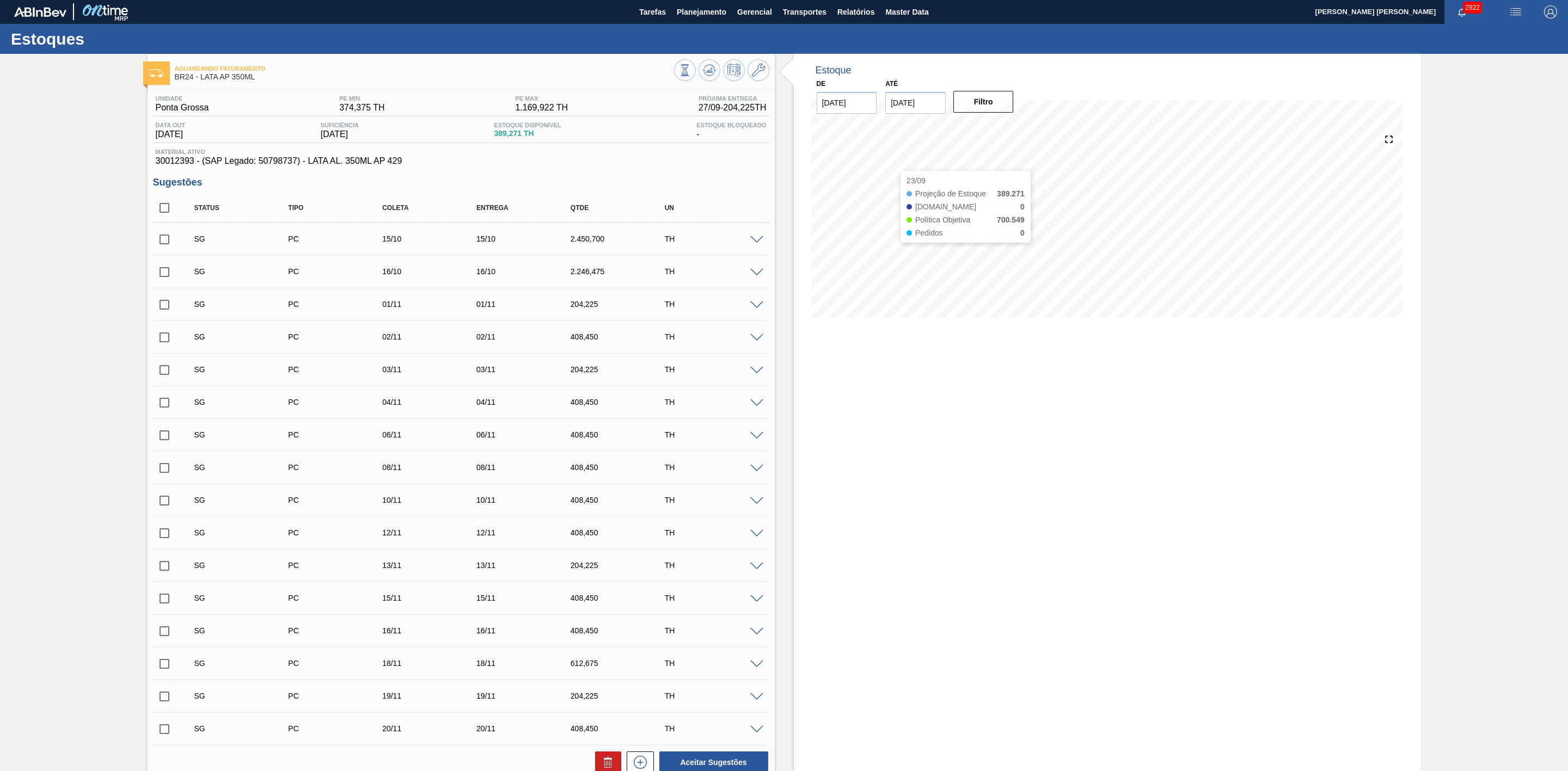
scroll to position [0, 0]
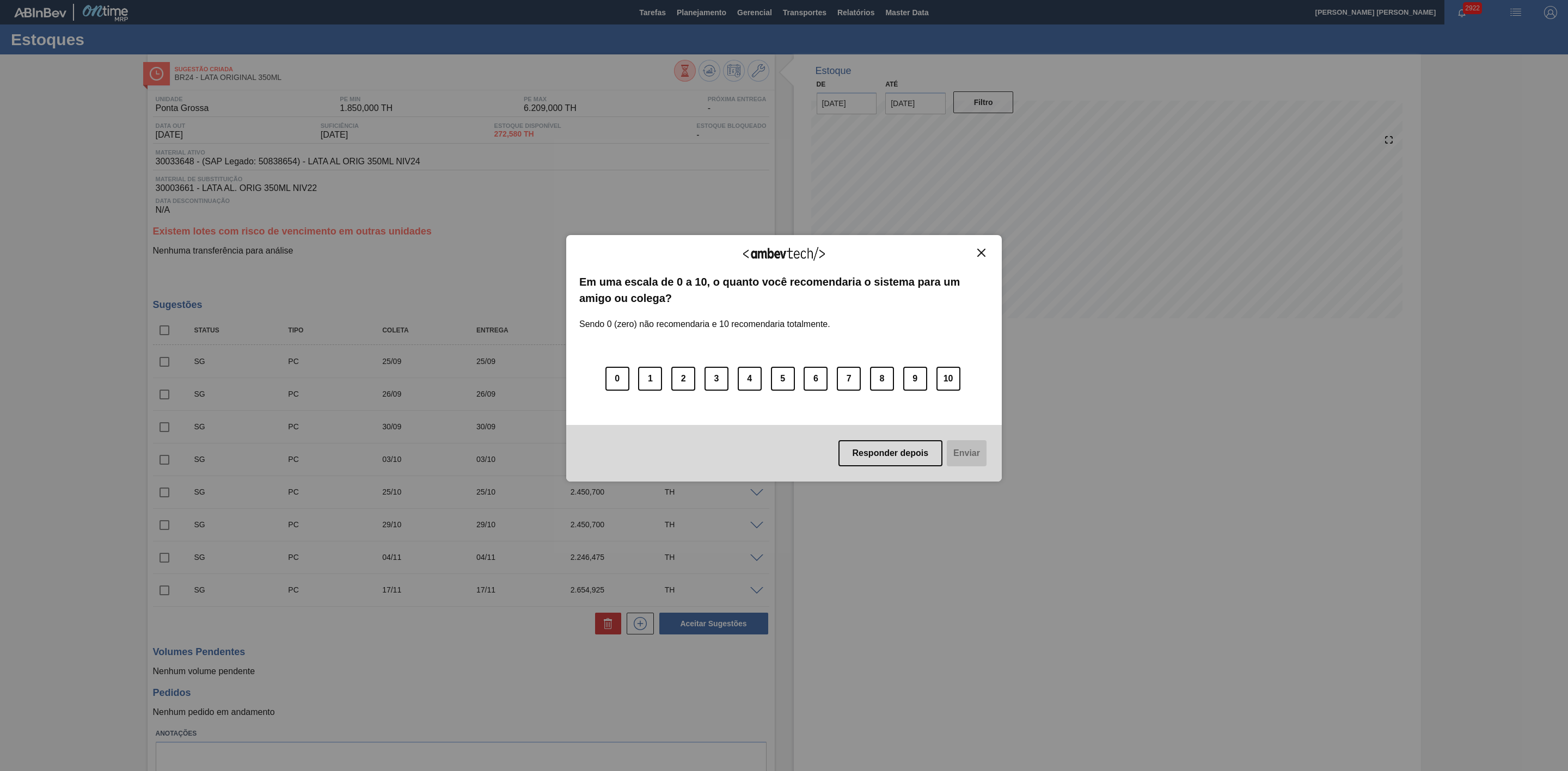
click at [979, 252] on img "Close" at bounding box center [982, 253] width 8 height 8
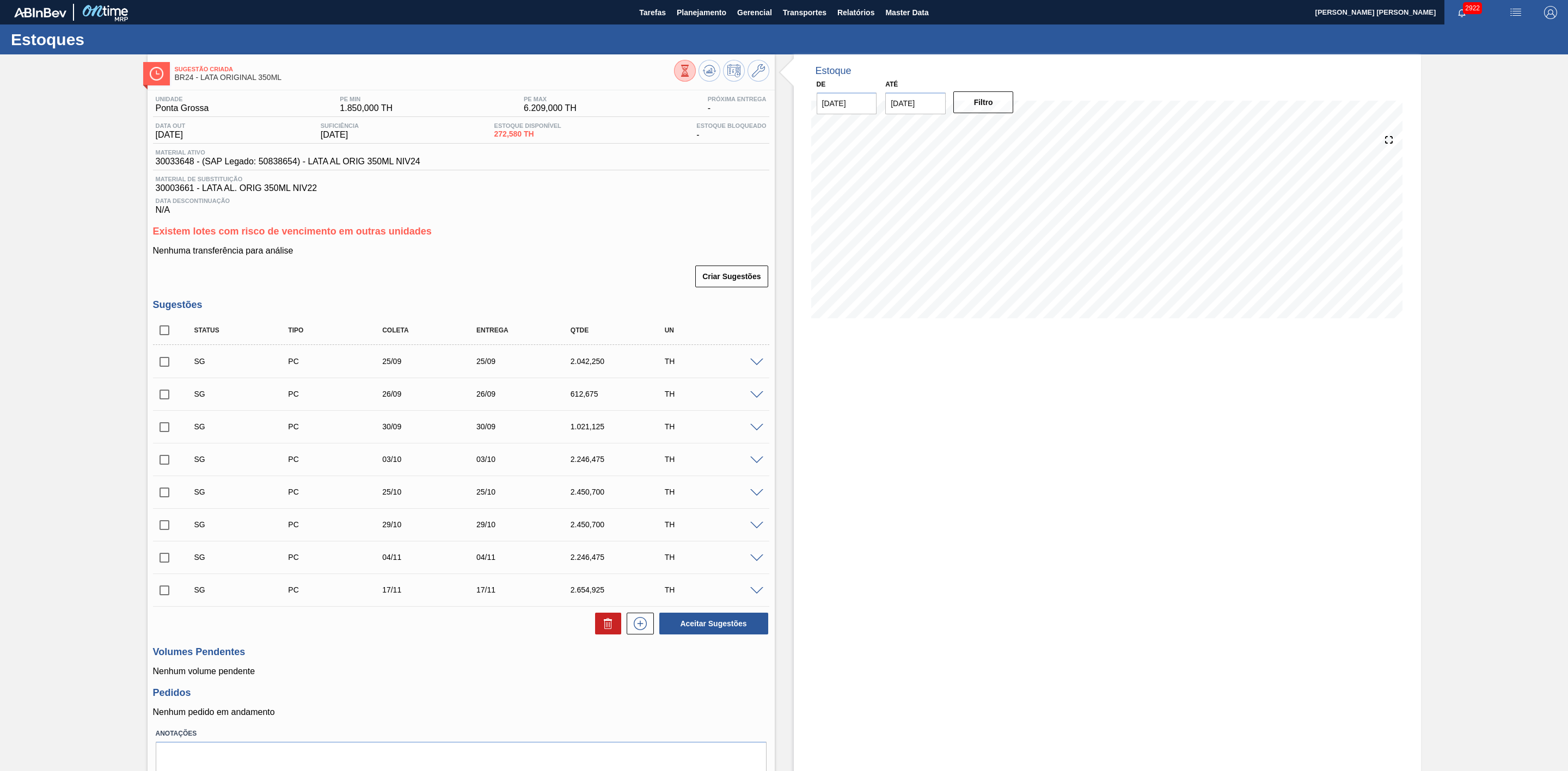
click at [168, 363] on input "checkbox" at bounding box center [164, 362] width 23 height 23
checkbox input "true"
click at [167, 404] on input "checkbox" at bounding box center [164, 395] width 23 height 23
checkbox input "true"
click at [167, 431] on input "checkbox" at bounding box center [164, 427] width 23 height 23
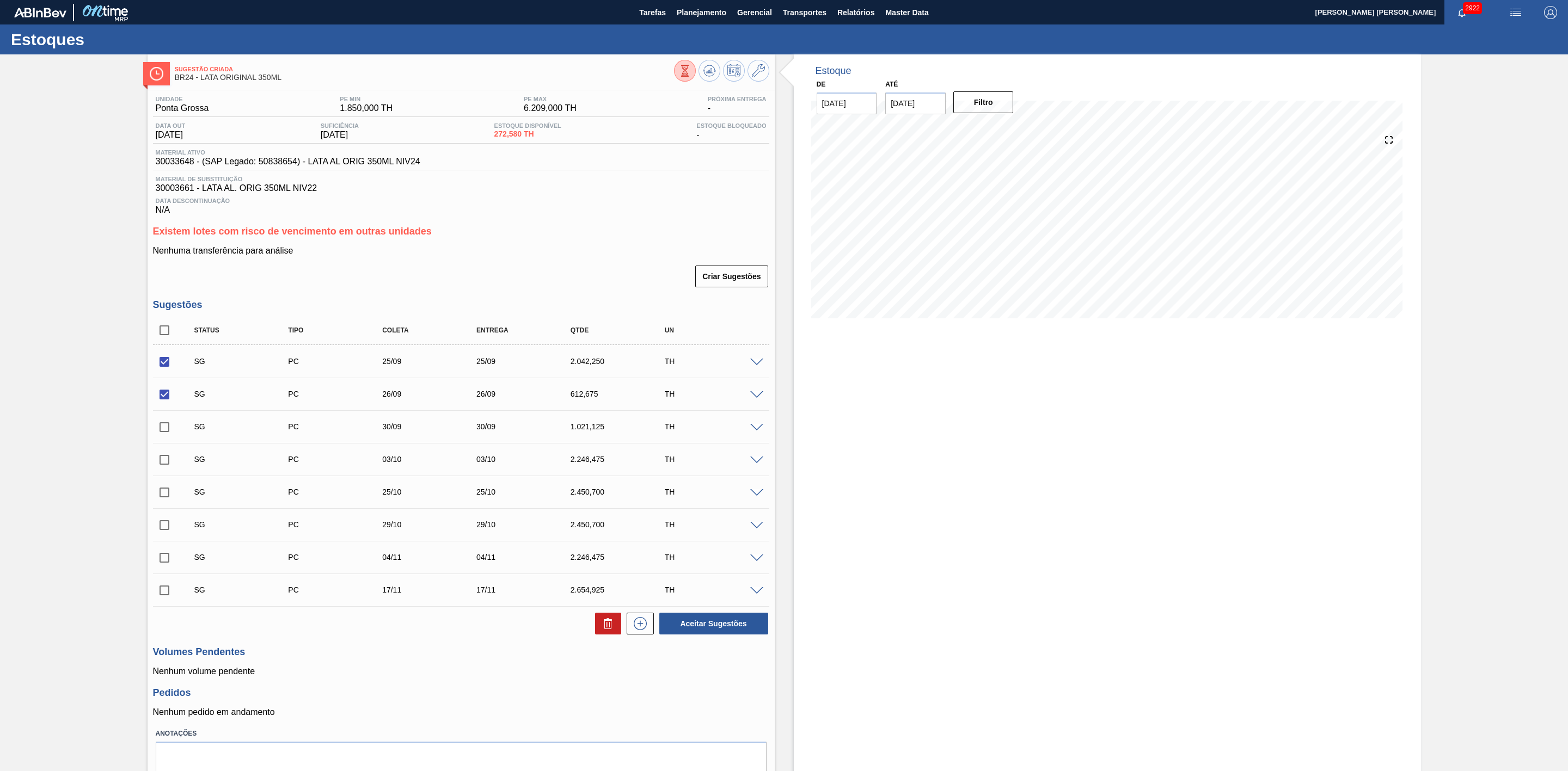
checkbox input "true"
click at [604, 629] on icon at bounding box center [608, 624] width 13 height 13
checkbox input "false"
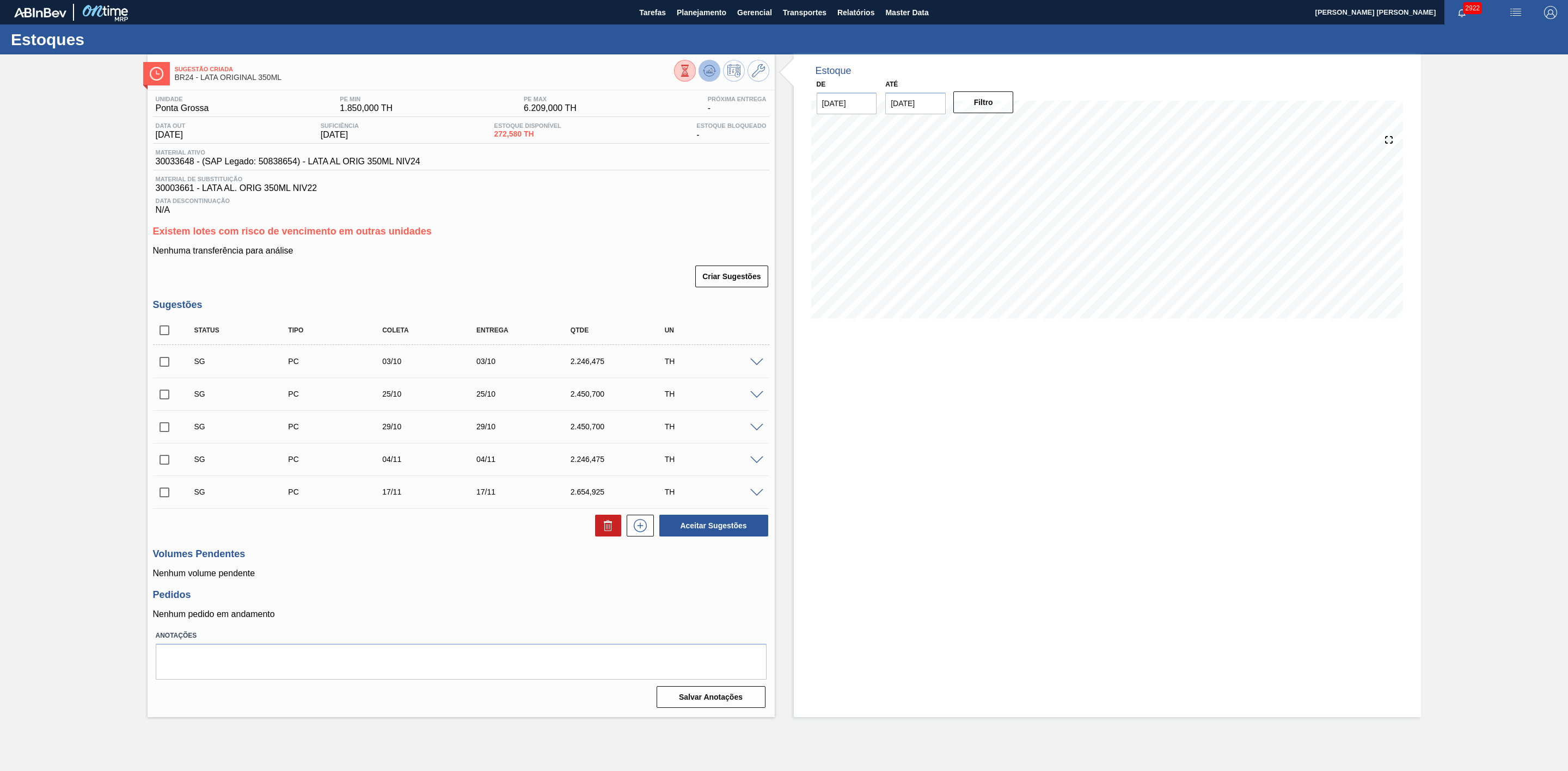
click at [709, 78] on button at bounding box center [709, 70] width 22 height 22
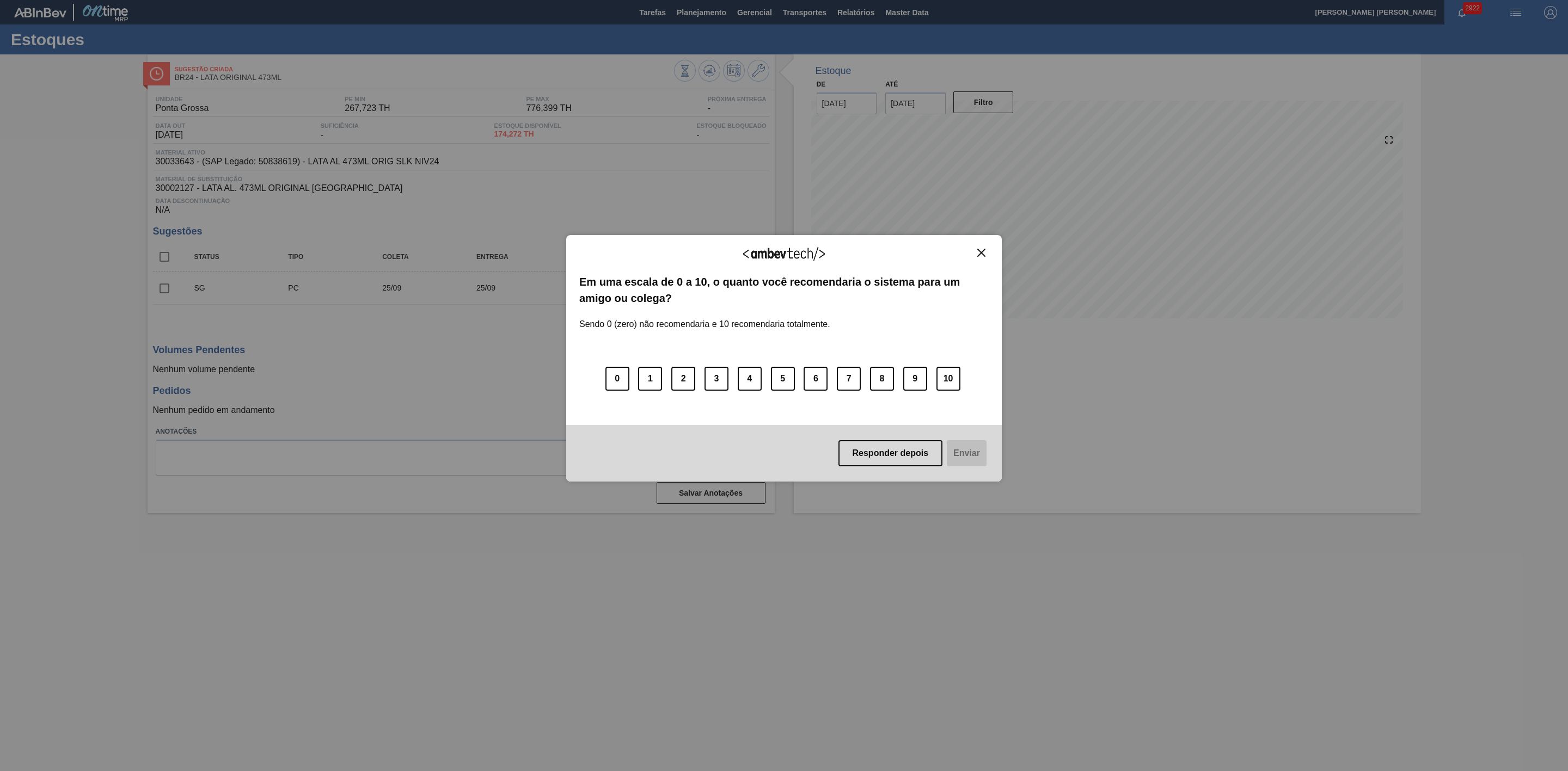
click at [983, 250] on img "Close" at bounding box center [982, 253] width 8 height 8
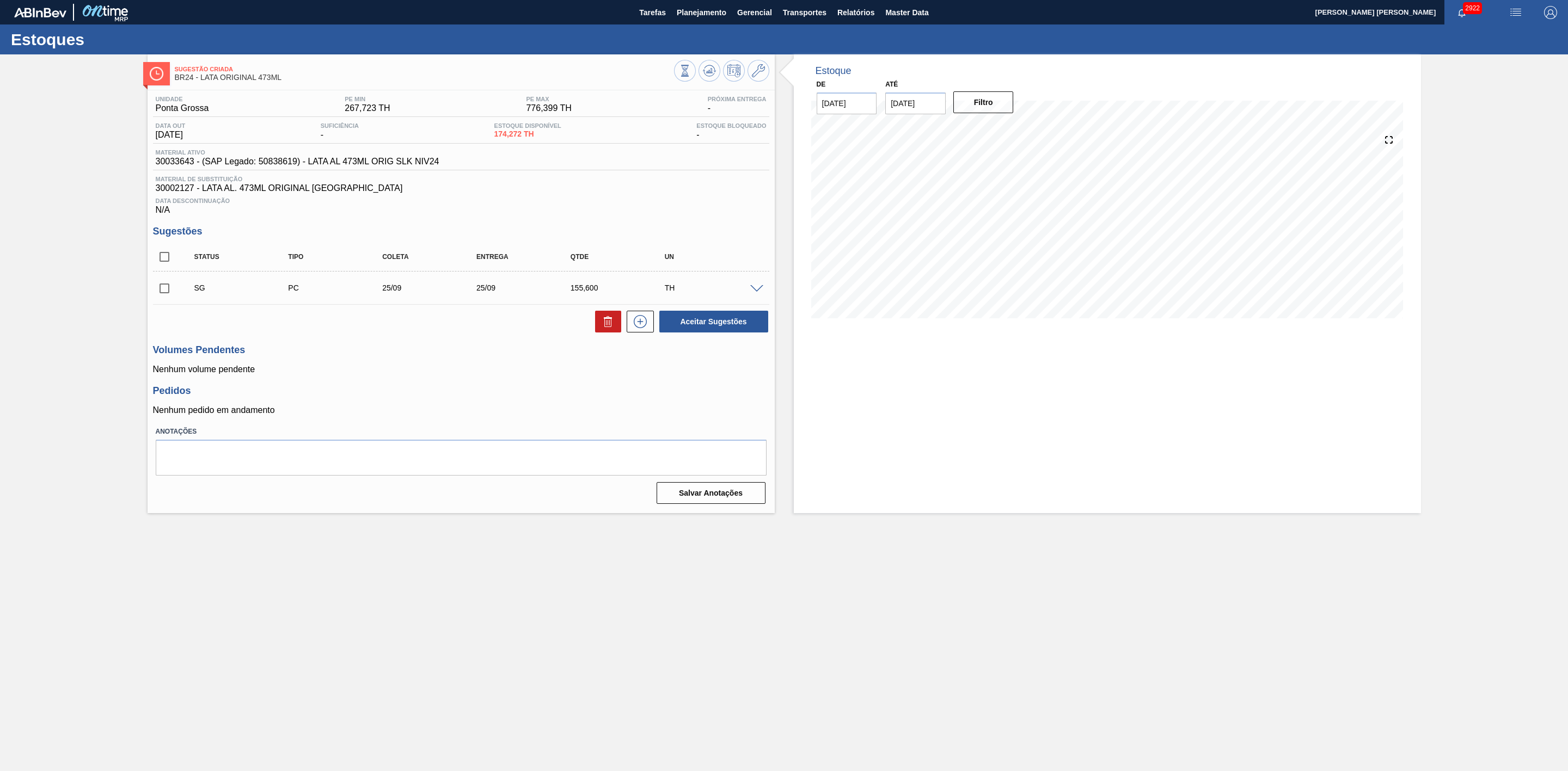
click at [936, 110] on input "[DATE]" at bounding box center [915, 103] width 60 height 22
click at [1005, 217] on div "25" at bounding box center [1004, 217] width 15 height 15
type input "[DATE]"
click at [982, 107] on button "Filtro" at bounding box center [983, 102] width 60 height 22
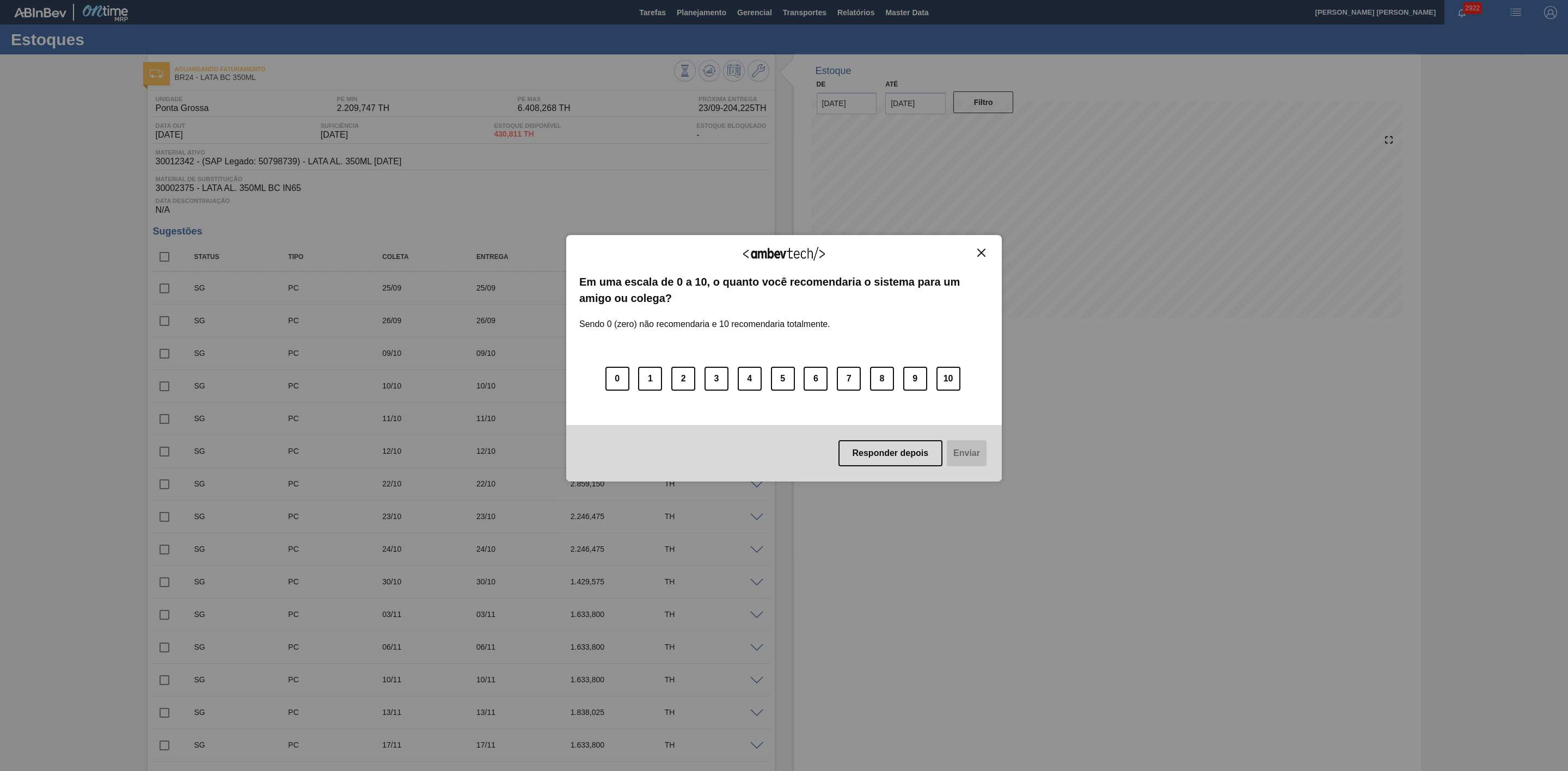
click at [980, 255] on img "Close" at bounding box center [982, 253] width 8 height 8
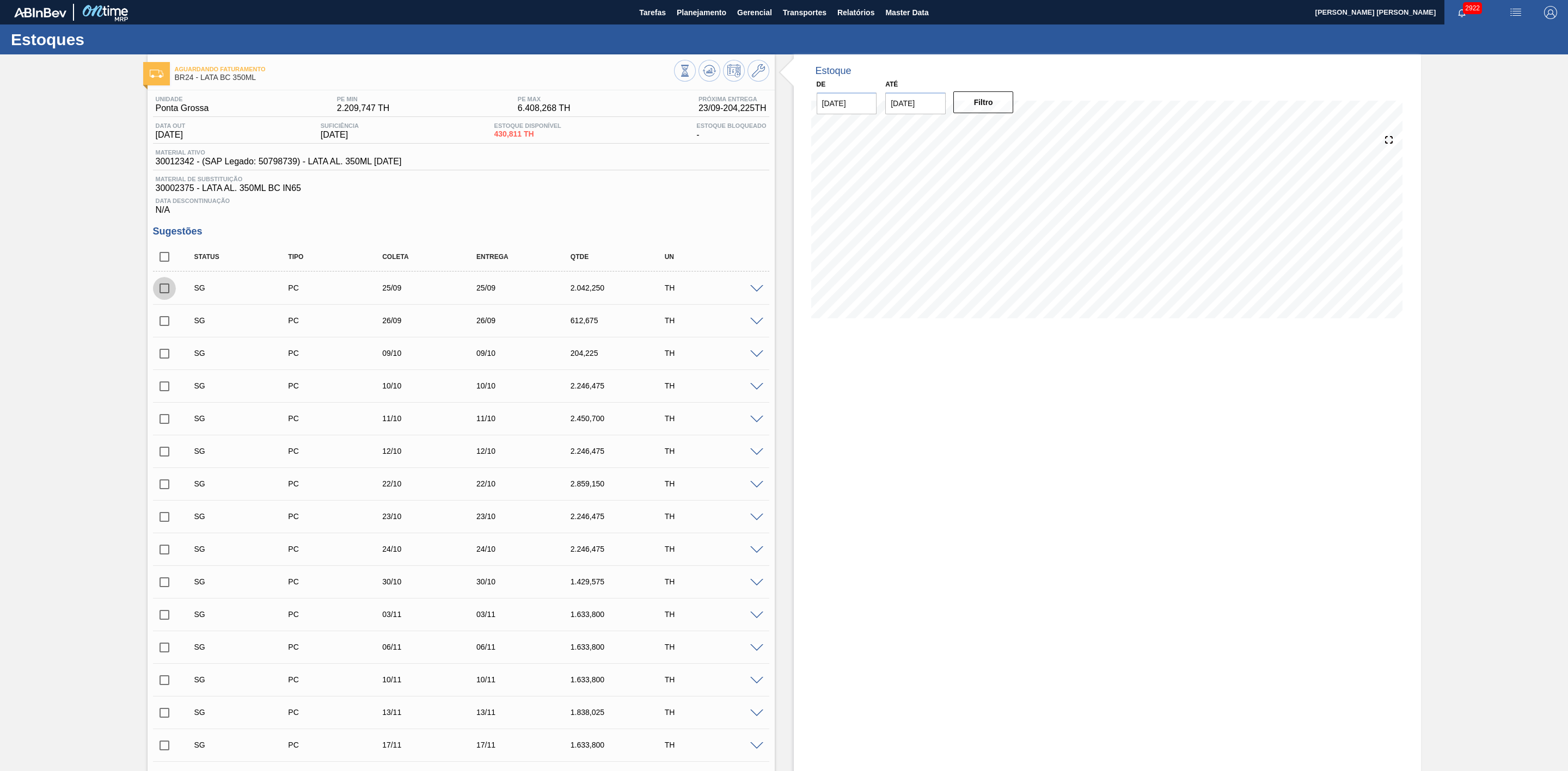
click at [164, 296] on input "checkbox" at bounding box center [164, 288] width 23 height 23
checkbox input "true"
click at [168, 326] on input "checkbox" at bounding box center [164, 321] width 23 height 23
checkbox input "true"
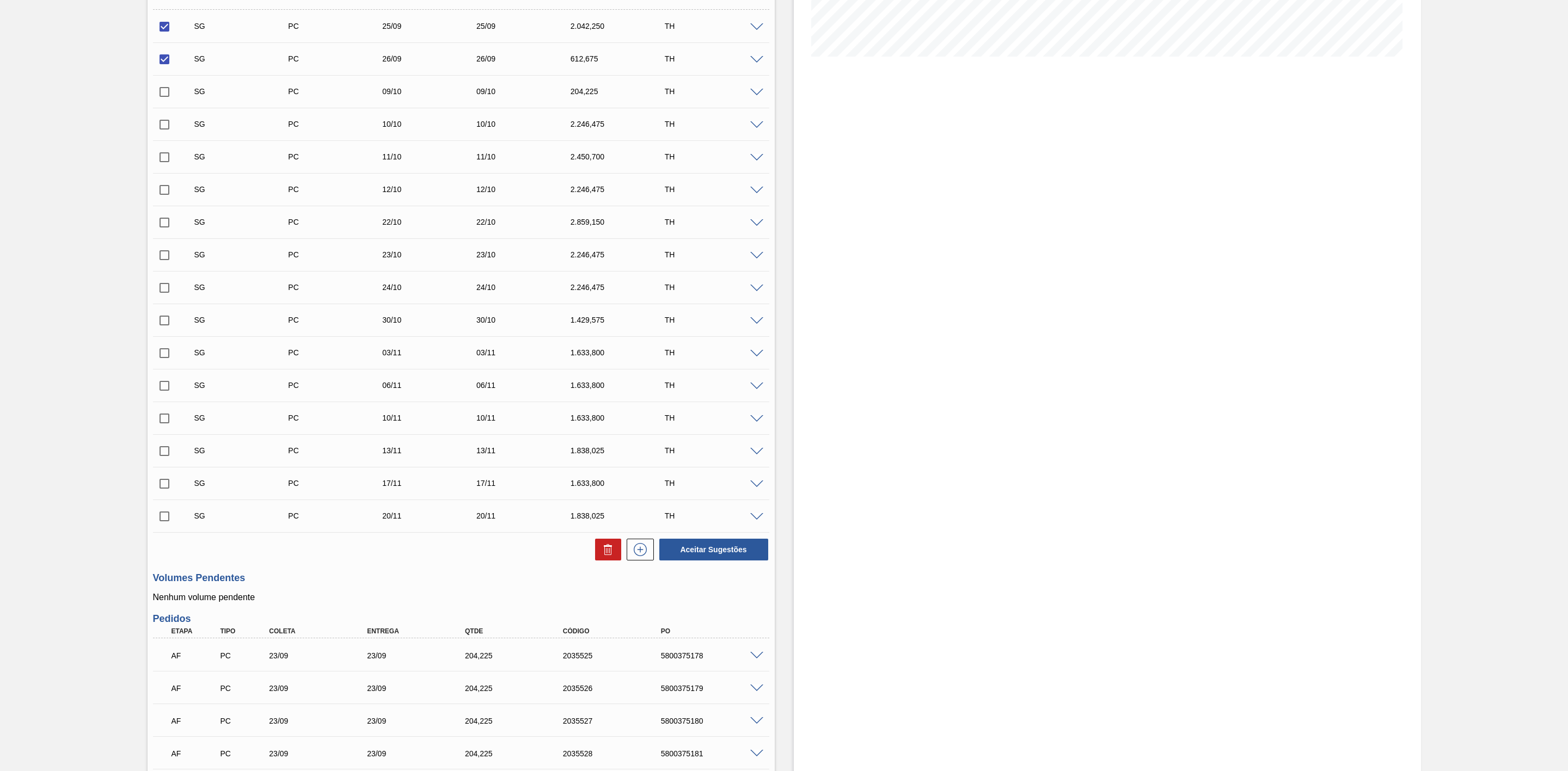
scroll to position [326, 0]
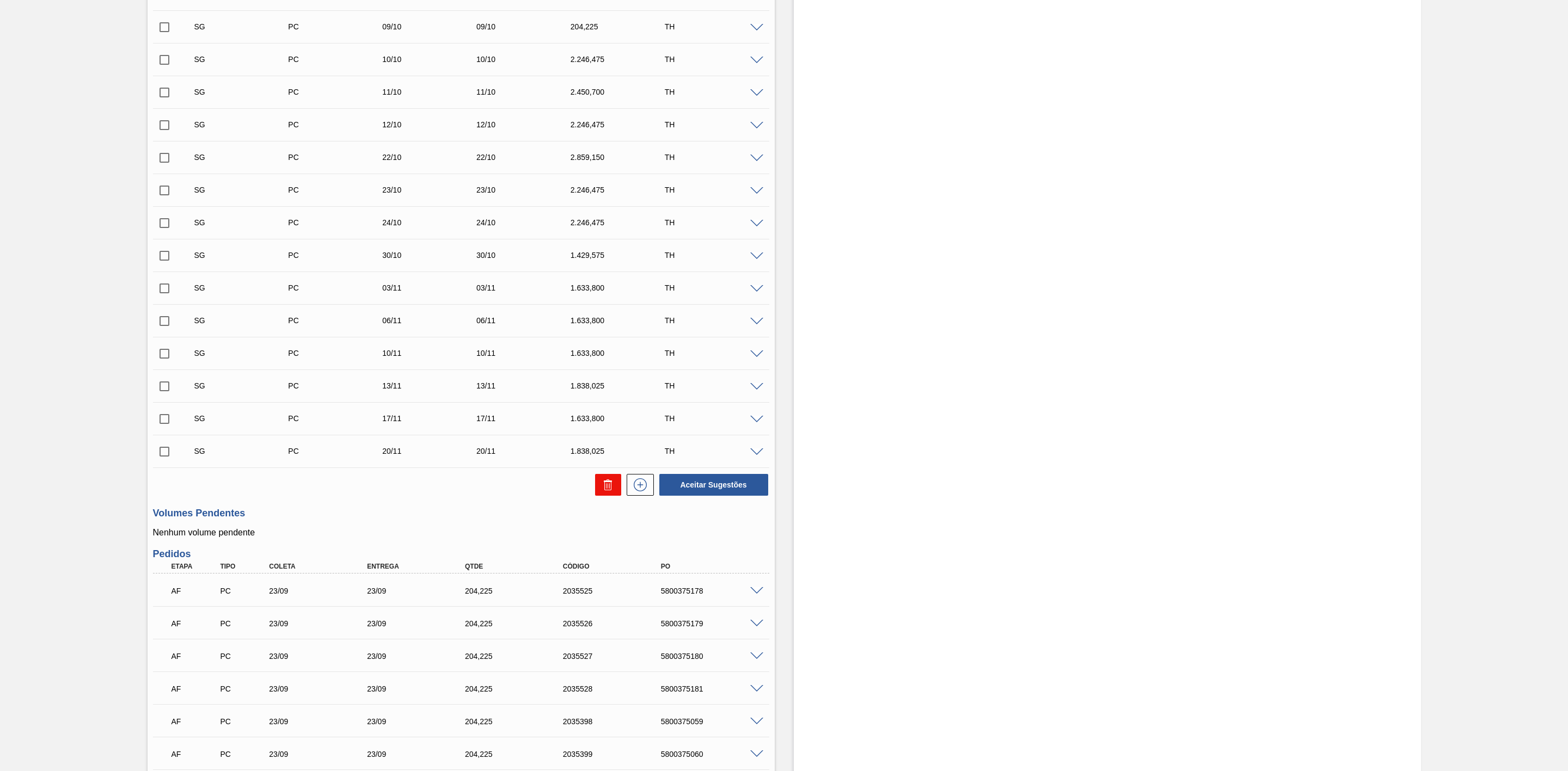
click at [602, 492] on icon at bounding box center [608, 485] width 13 height 13
checkbox input "false"
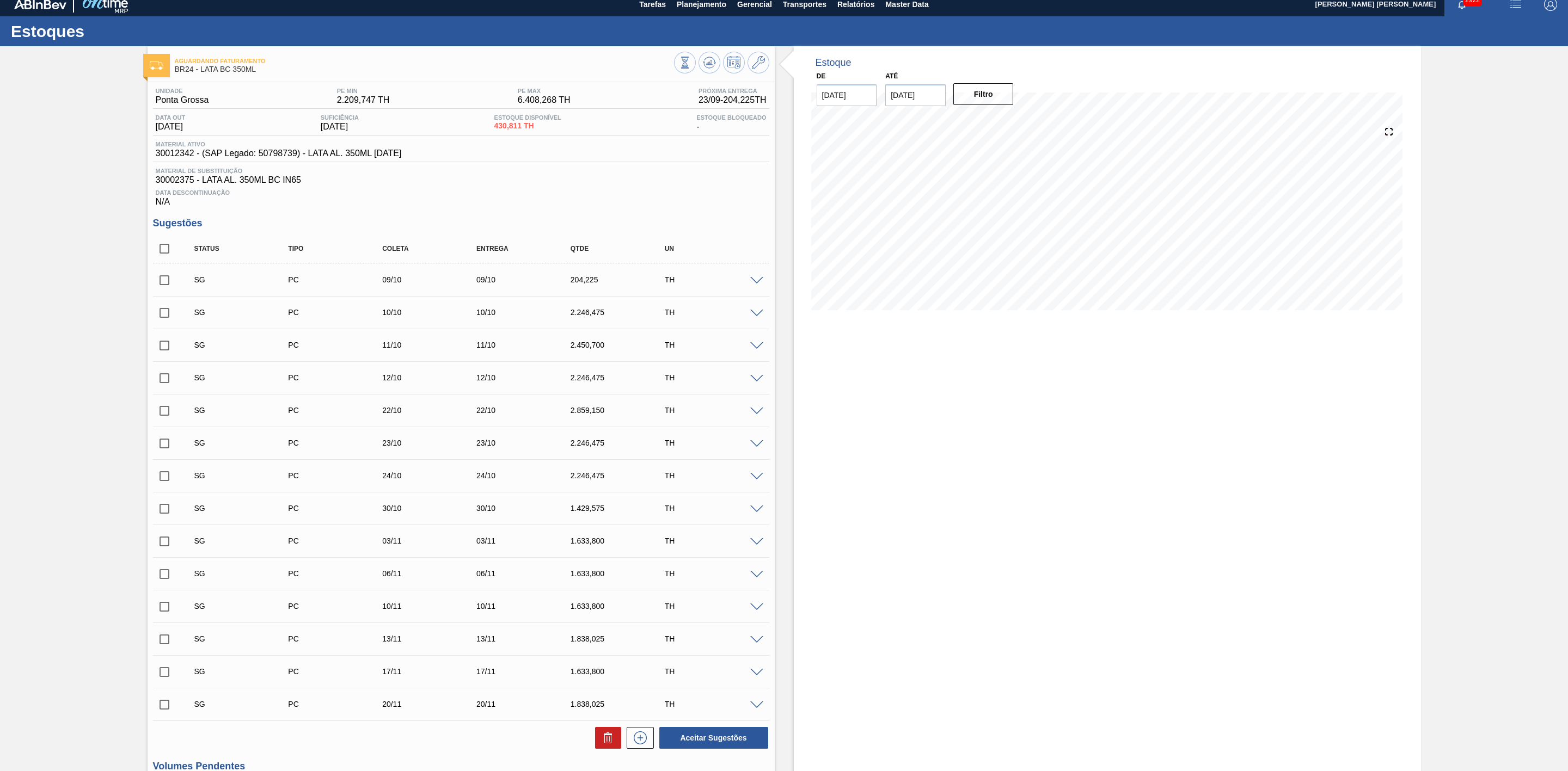
scroll to position [0, 0]
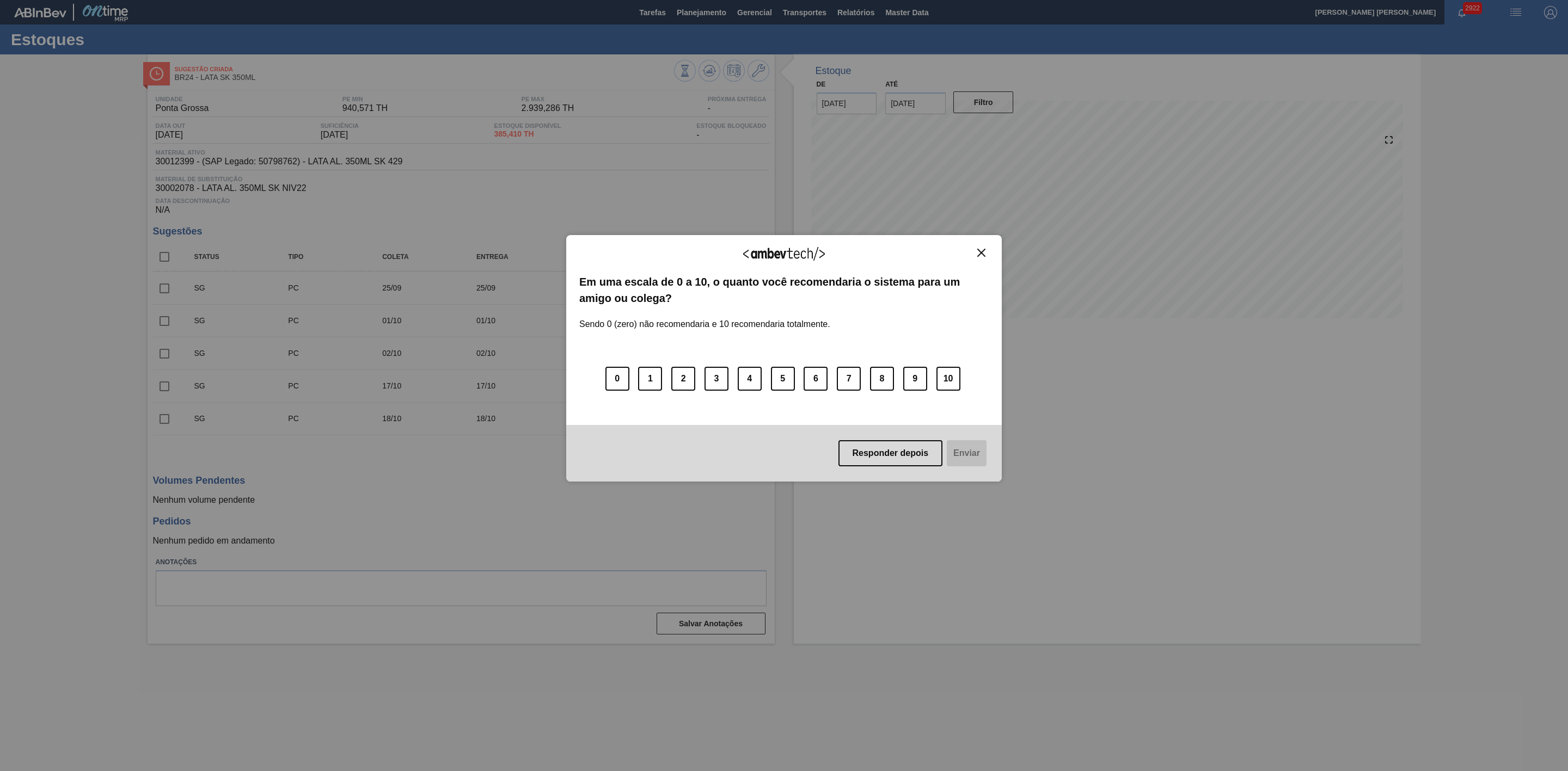
click at [982, 254] on img "Close" at bounding box center [982, 253] width 8 height 8
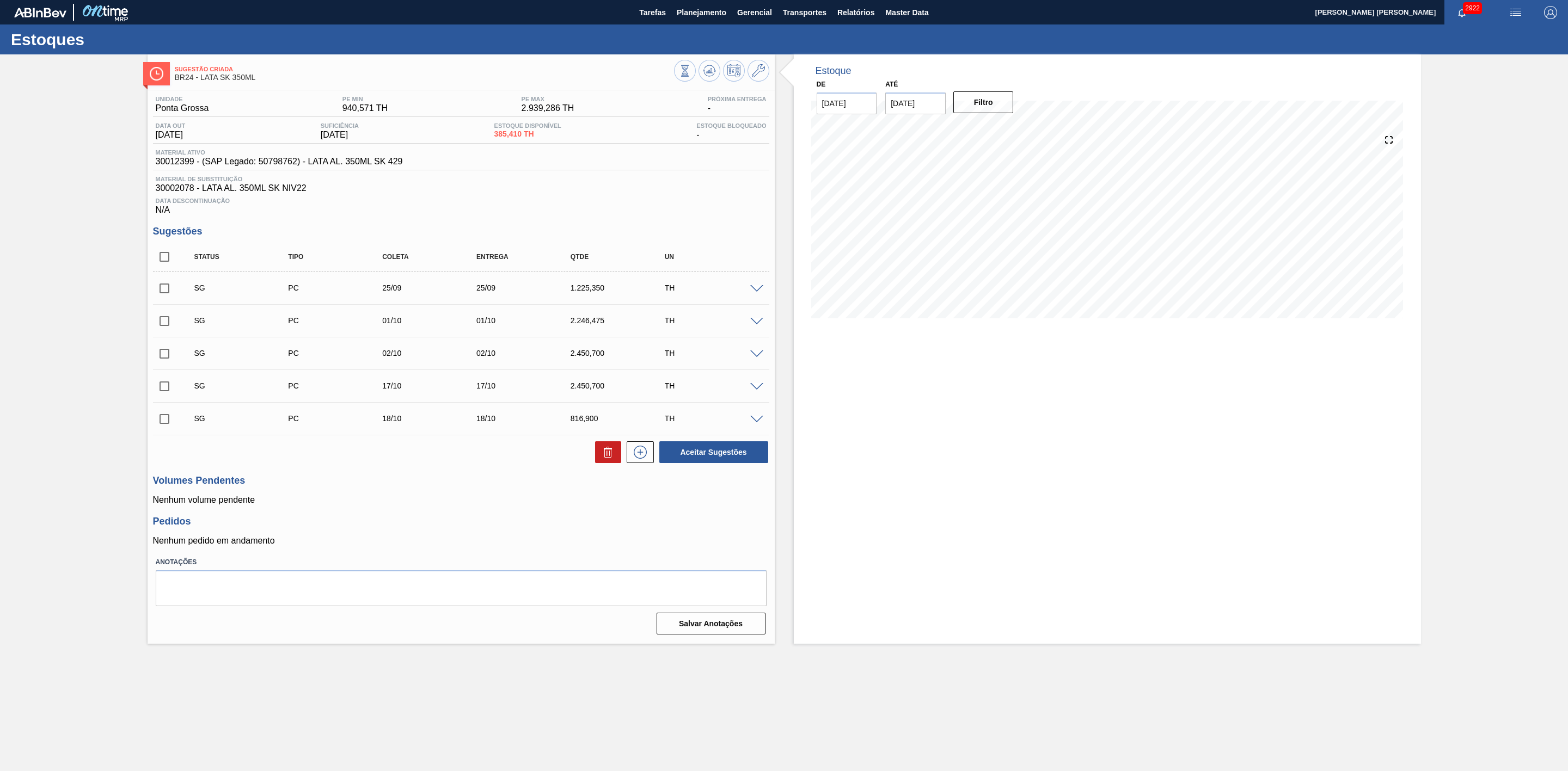
click at [164, 290] on input "checkbox" at bounding box center [164, 288] width 23 height 23
click at [607, 456] on icon at bounding box center [607, 454] width 1 height 6
checkbox input "false"
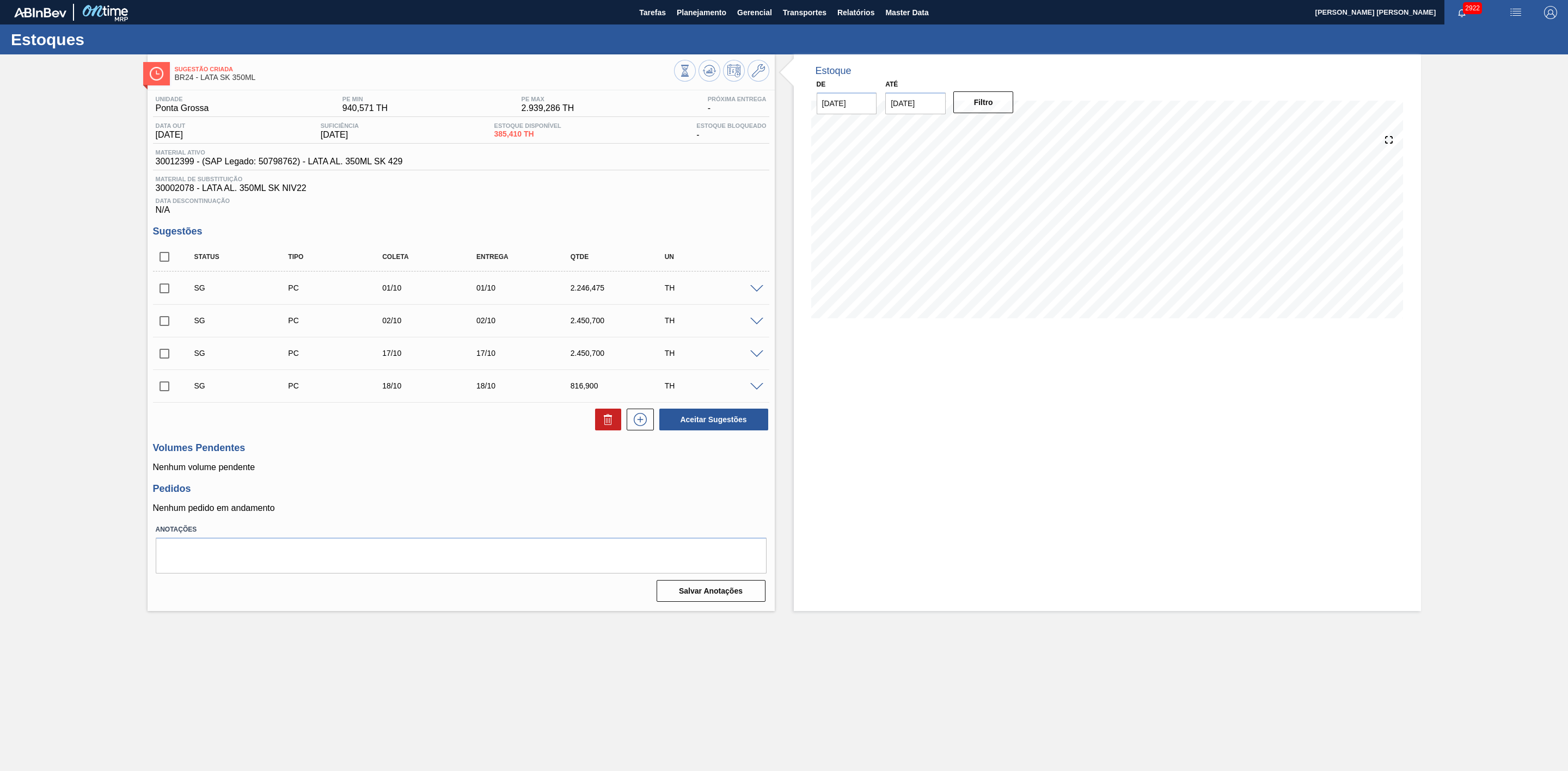
click at [754, 293] on span at bounding box center [757, 290] width 13 height 8
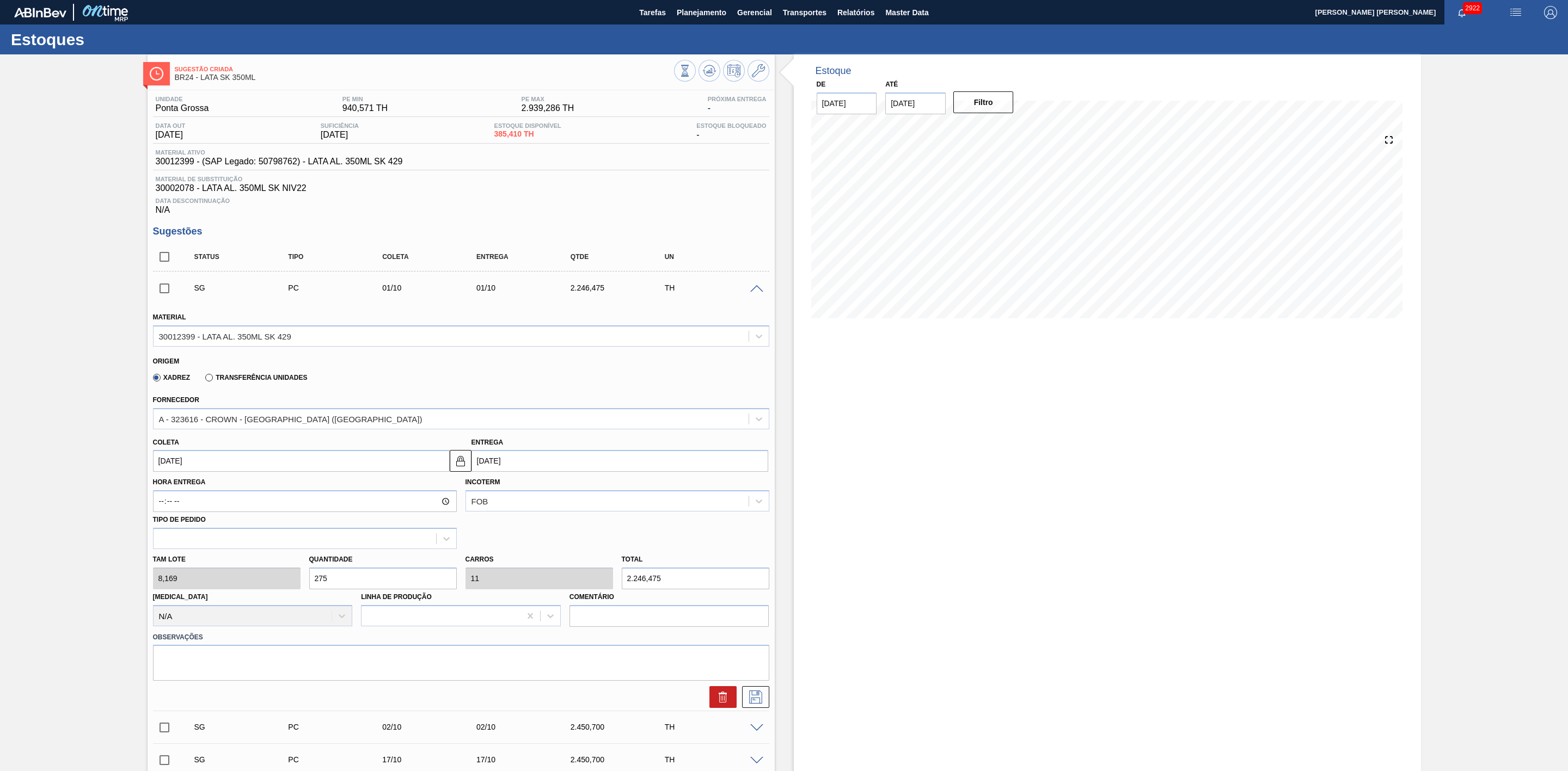
click at [754, 293] on span at bounding box center [757, 290] width 13 height 8
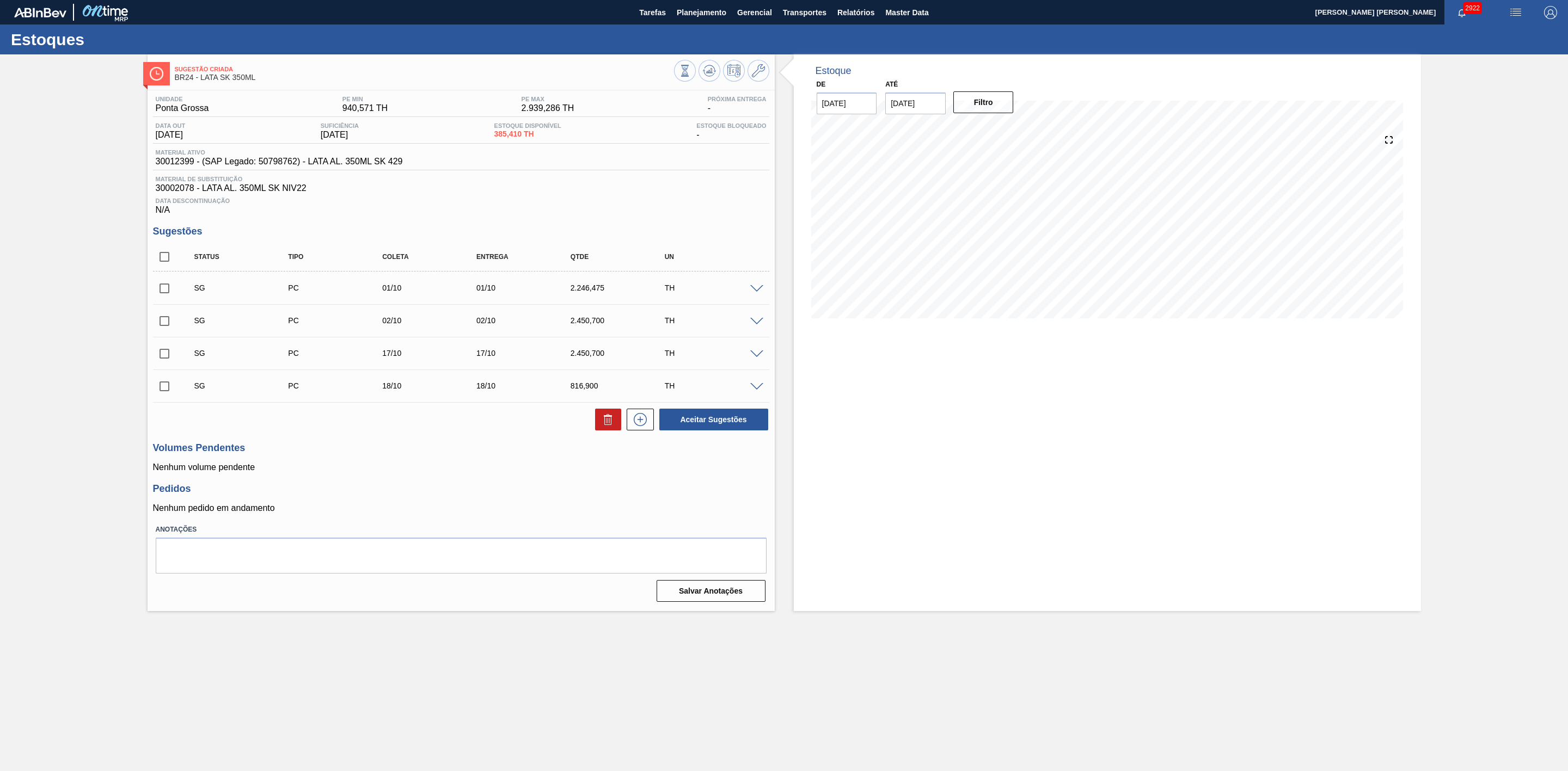
click at [756, 326] on span at bounding box center [757, 322] width 13 height 8
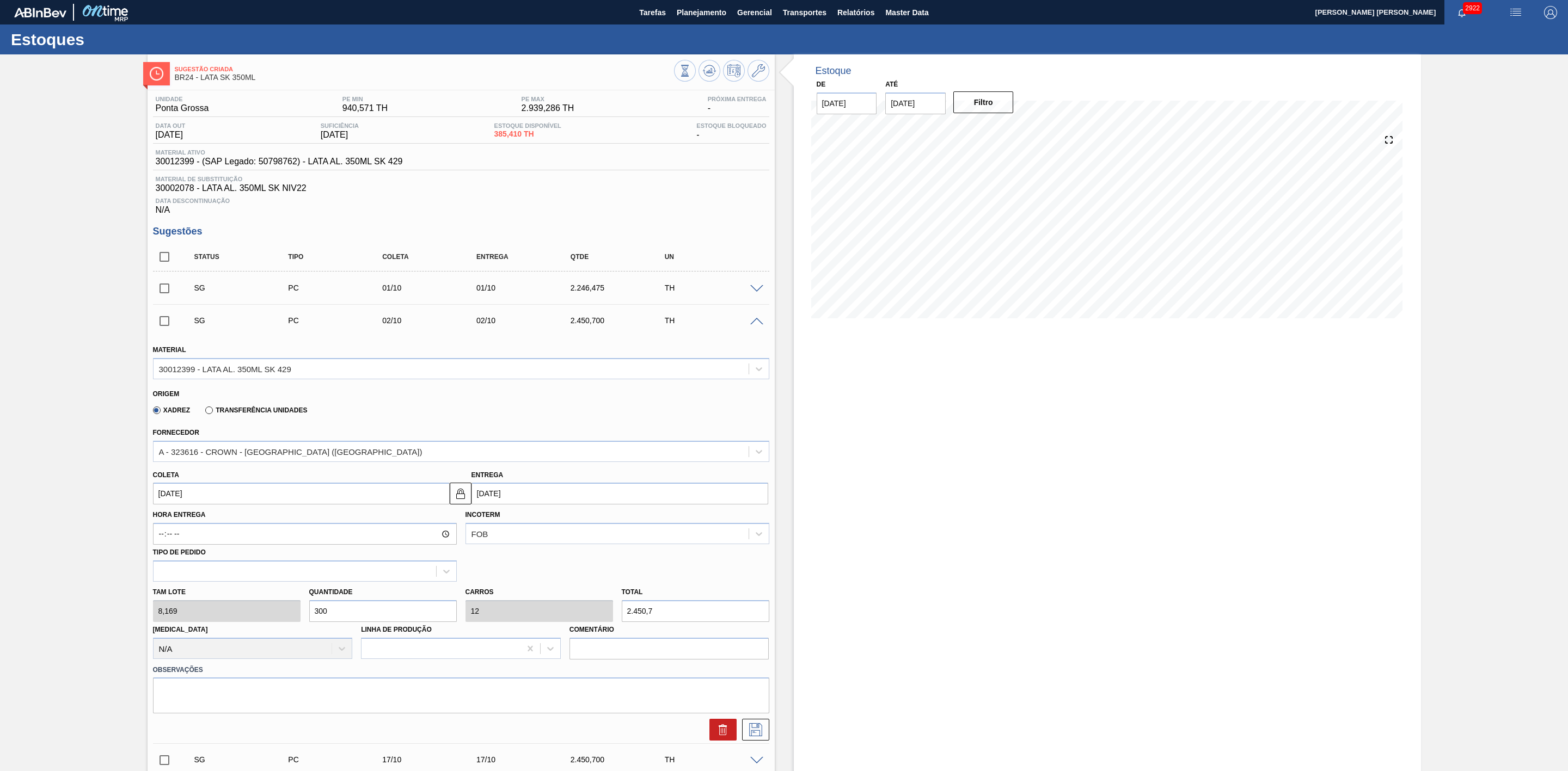
click at [758, 325] on span at bounding box center [757, 322] width 13 height 8
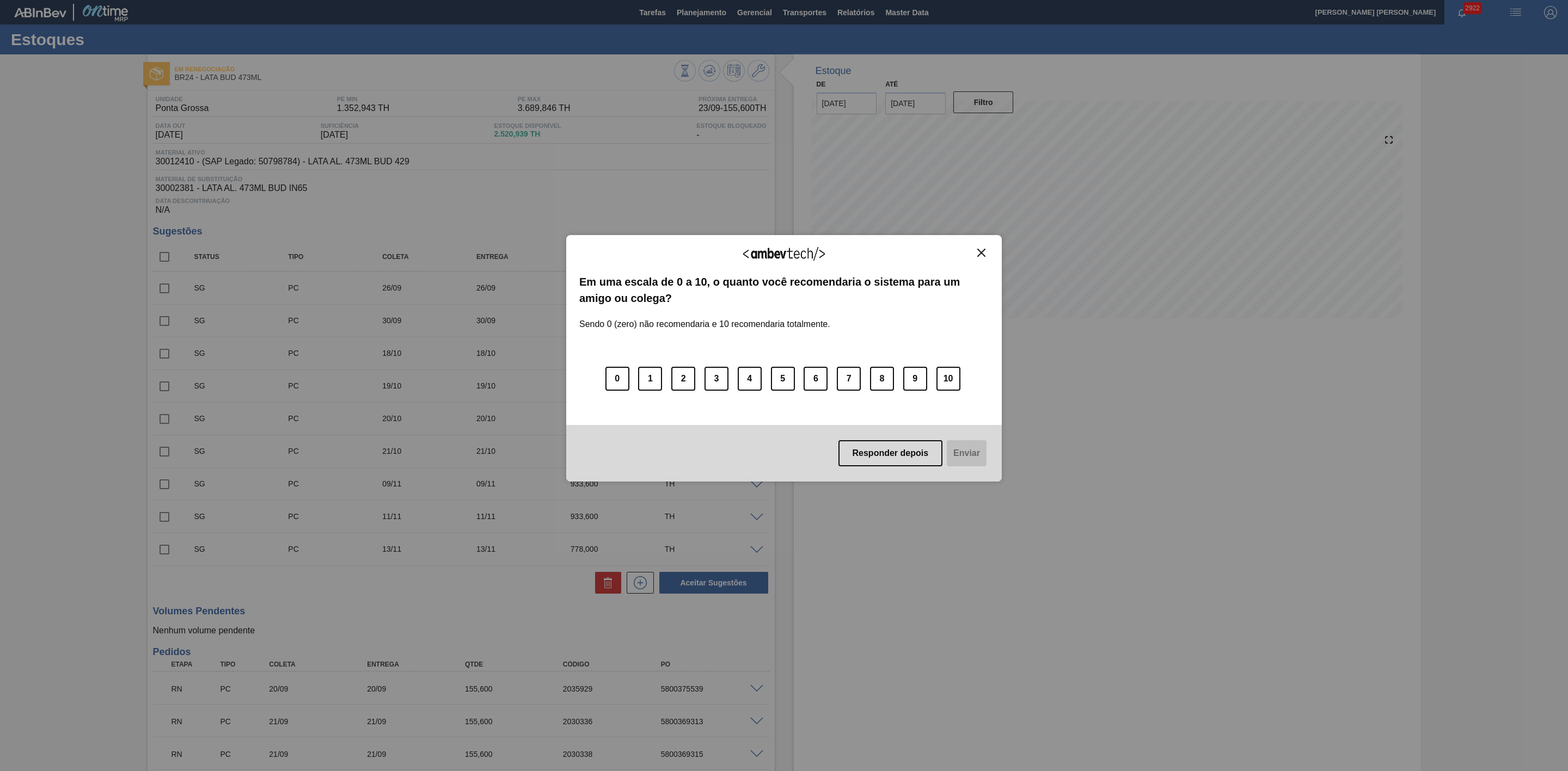
click at [977, 255] on img "Close" at bounding box center [982, 253] width 8 height 8
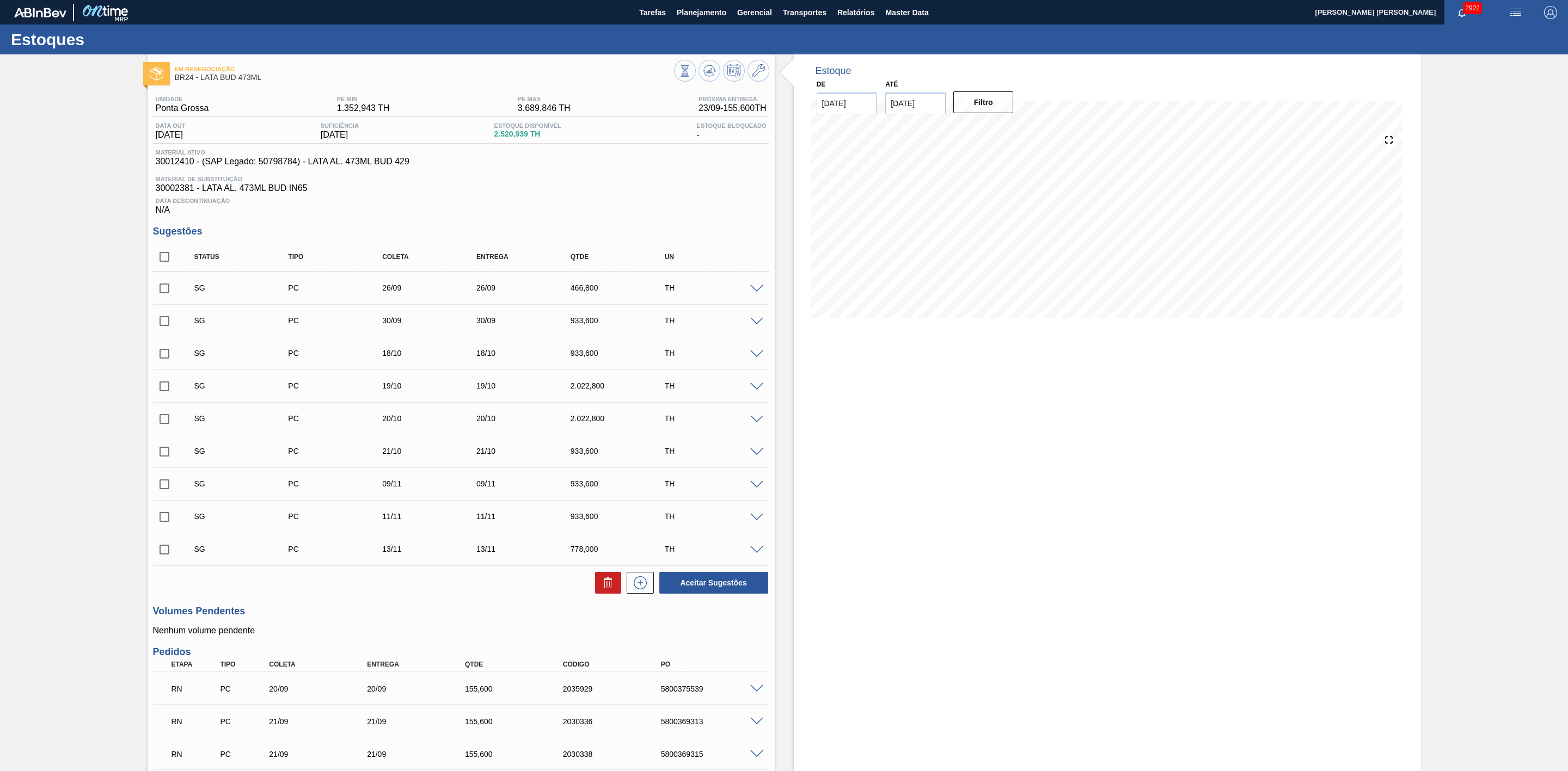
click at [167, 294] on input "checkbox" at bounding box center [164, 288] width 23 height 23
checkbox input "true"
click at [167, 330] on input "checkbox" at bounding box center [164, 321] width 23 height 23
checkbox input "true"
click at [607, 588] on icon at bounding box center [608, 583] width 13 height 13
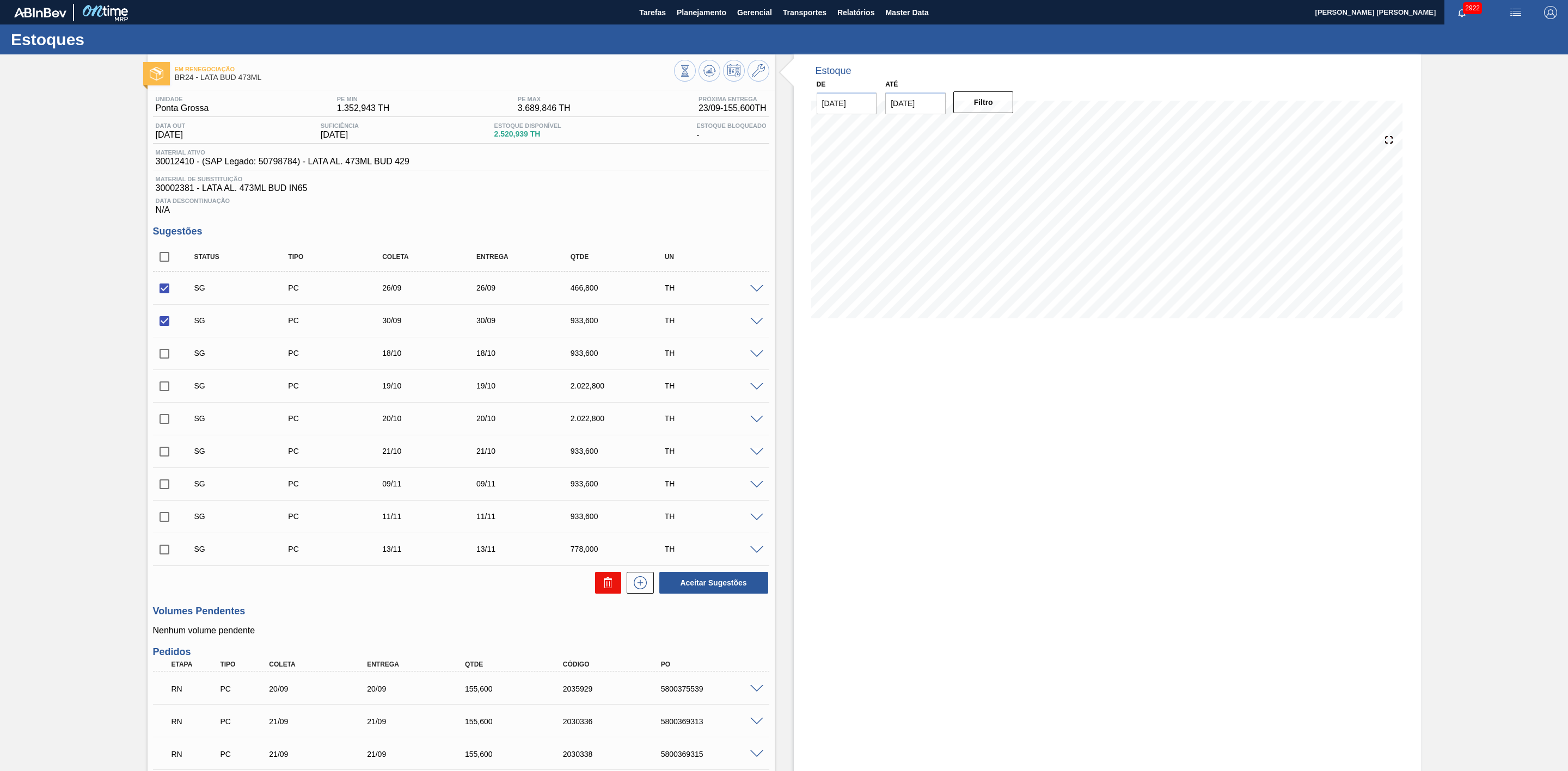
checkbox input "false"
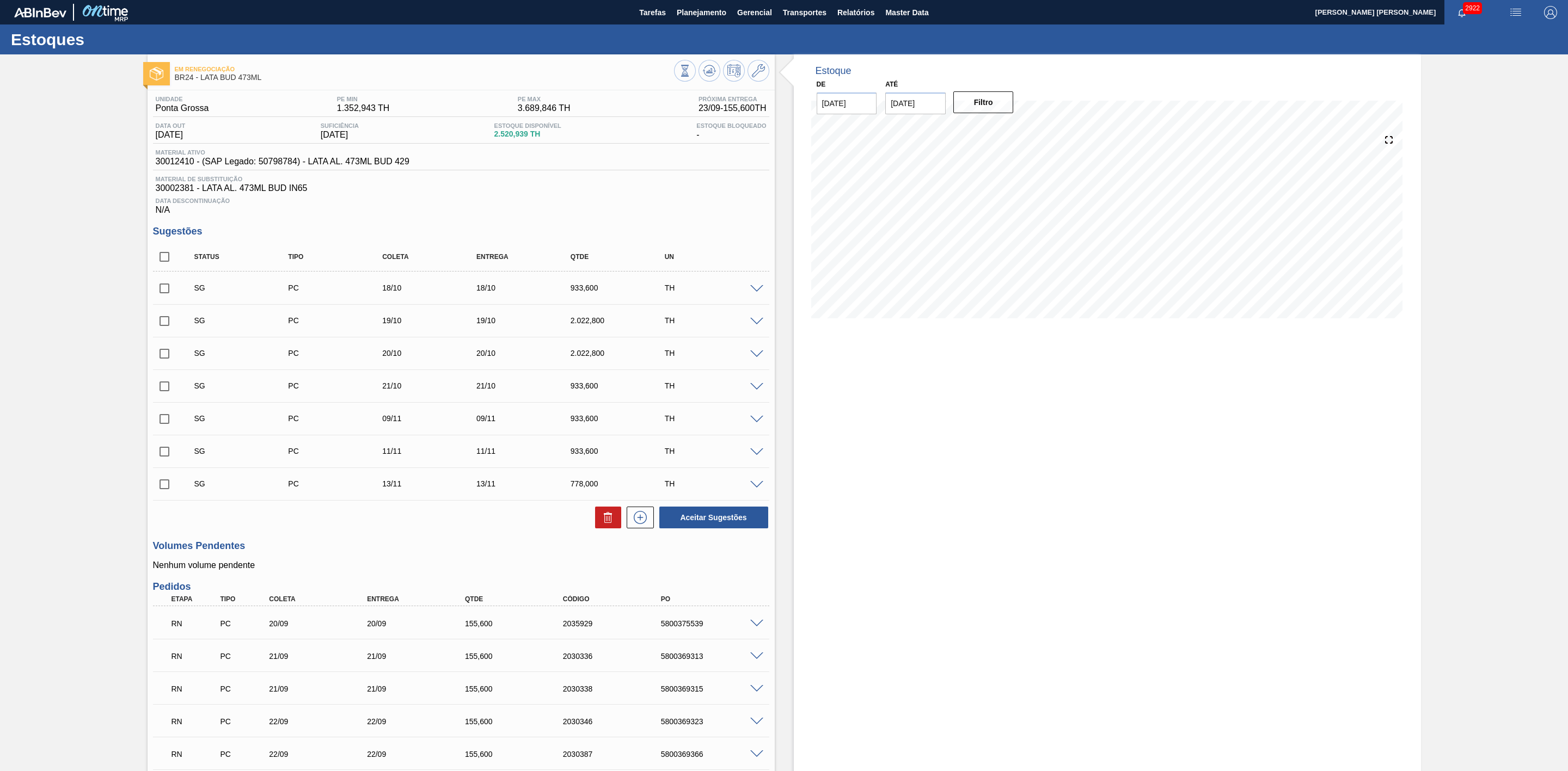
click at [928, 106] on input "[DATE]" at bounding box center [915, 103] width 60 height 22
click at [952, 239] on div "29" at bounding box center [951, 235] width 15 height 15
type input "[DATE]"
click at [977, 108] on button "Filtro" at bounding box center [983, 102] width 60 height 22
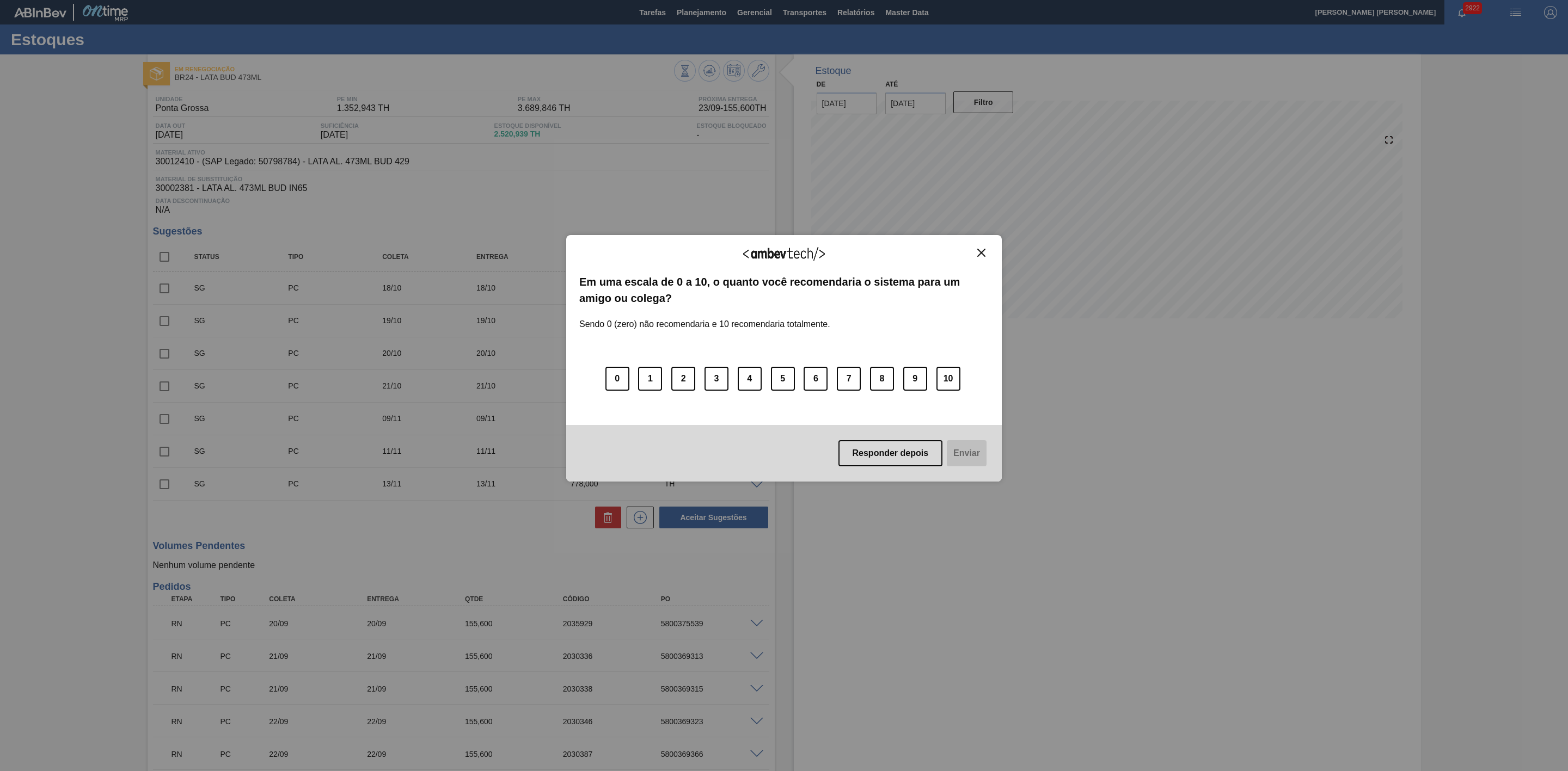
click at [984, 256] on img "Close" at bounding box center [982, 253] width 8 height 8
click at [982, 256] on img "Close" at bounding box center [982, 253] width 8 height 8
click at [982, 254] on img "Close" at bounding box center [982, 253] width 8 height 8
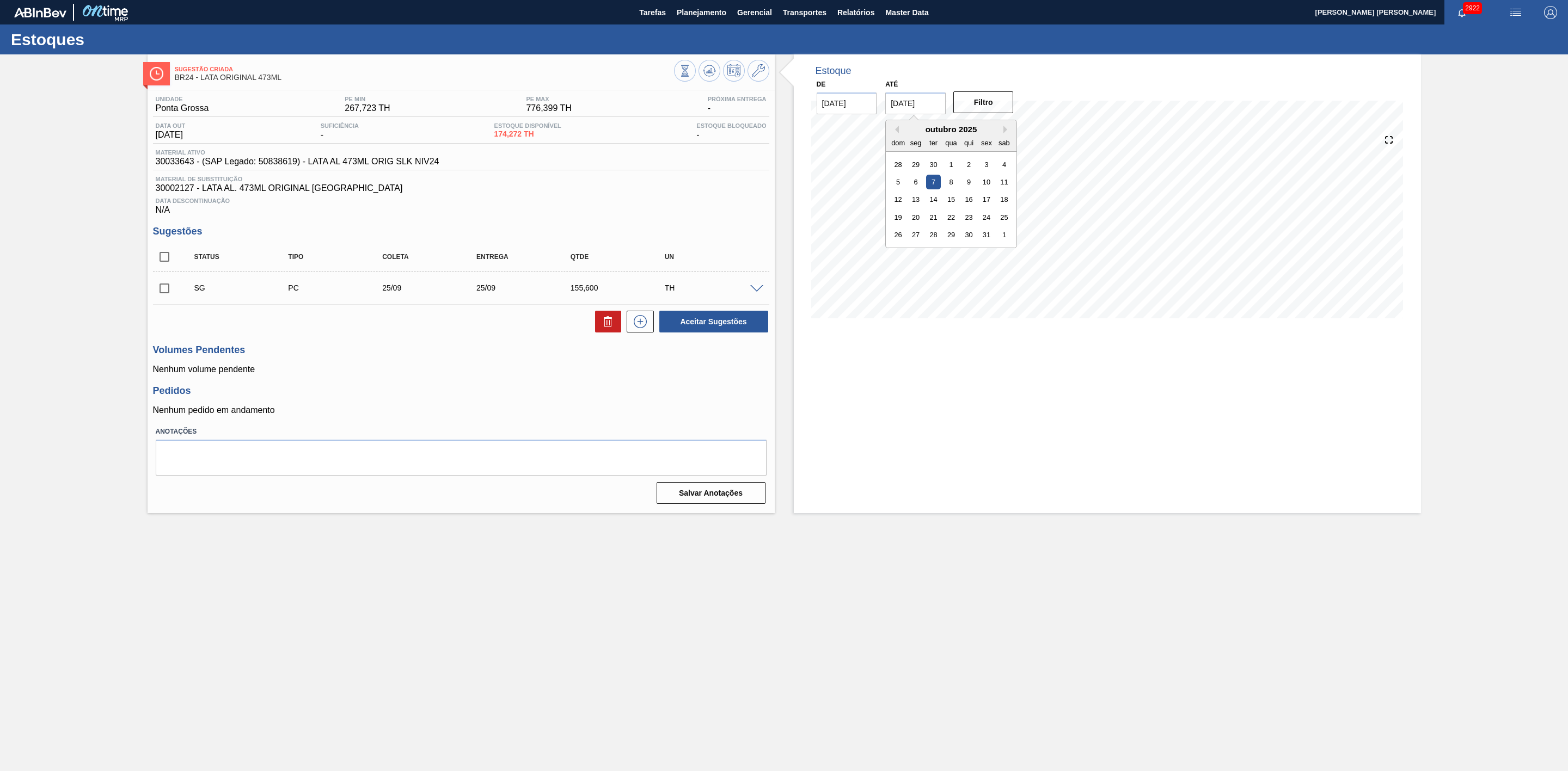
click at [921, 112] on input "[DATE]" at bounding box center [915, 103] width 60 height 22
click at [968, 233] on div "30" at bounding box center [968, 235] width 15 height 15
type input "[DATE]"
click at [983, 108] on button "Filtro" at bounding box center [983, 102] width 60 height 22
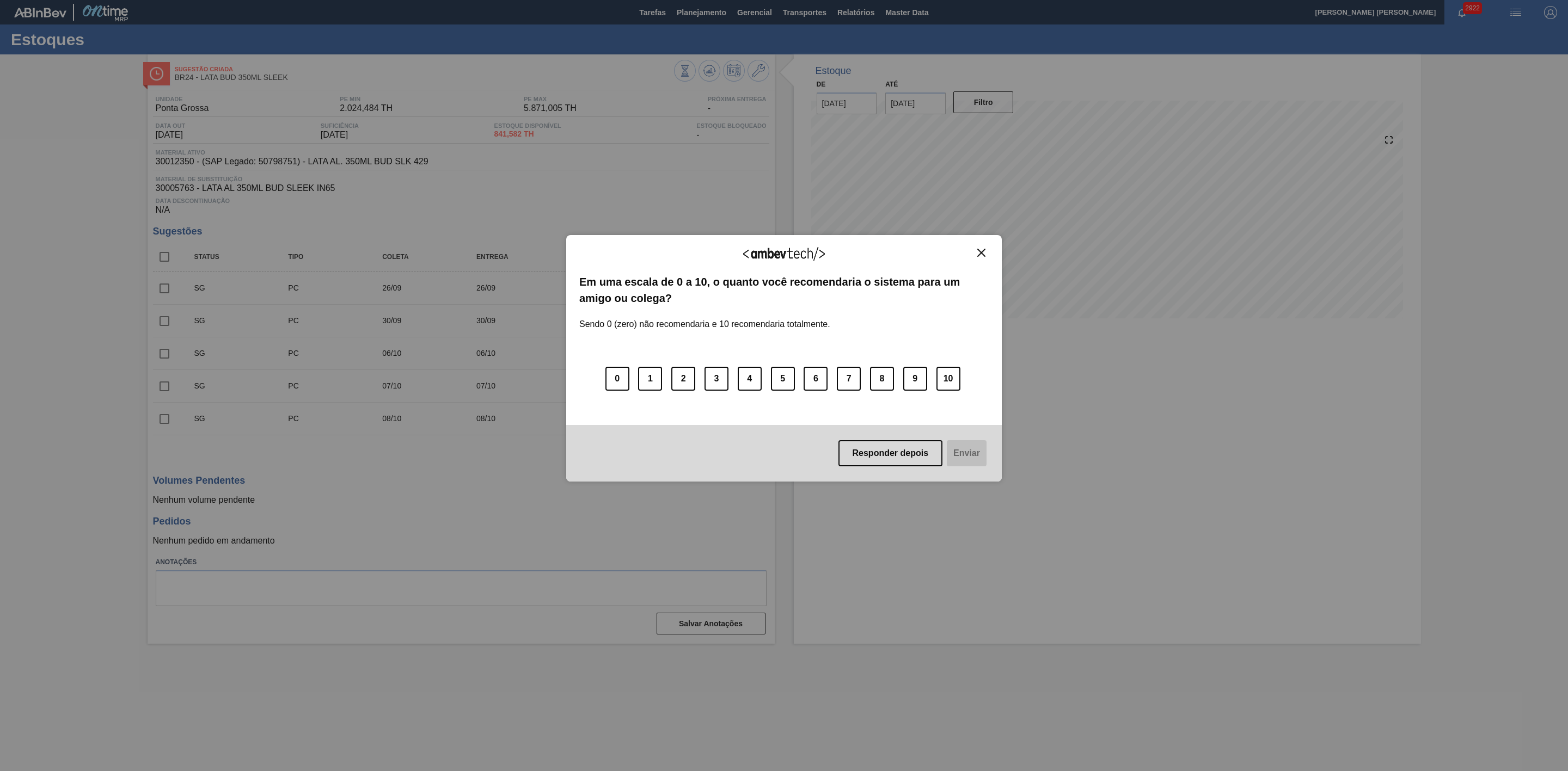
click at [984, 254] on img "Close" at bounding box center [982, 253] width 8 height 8
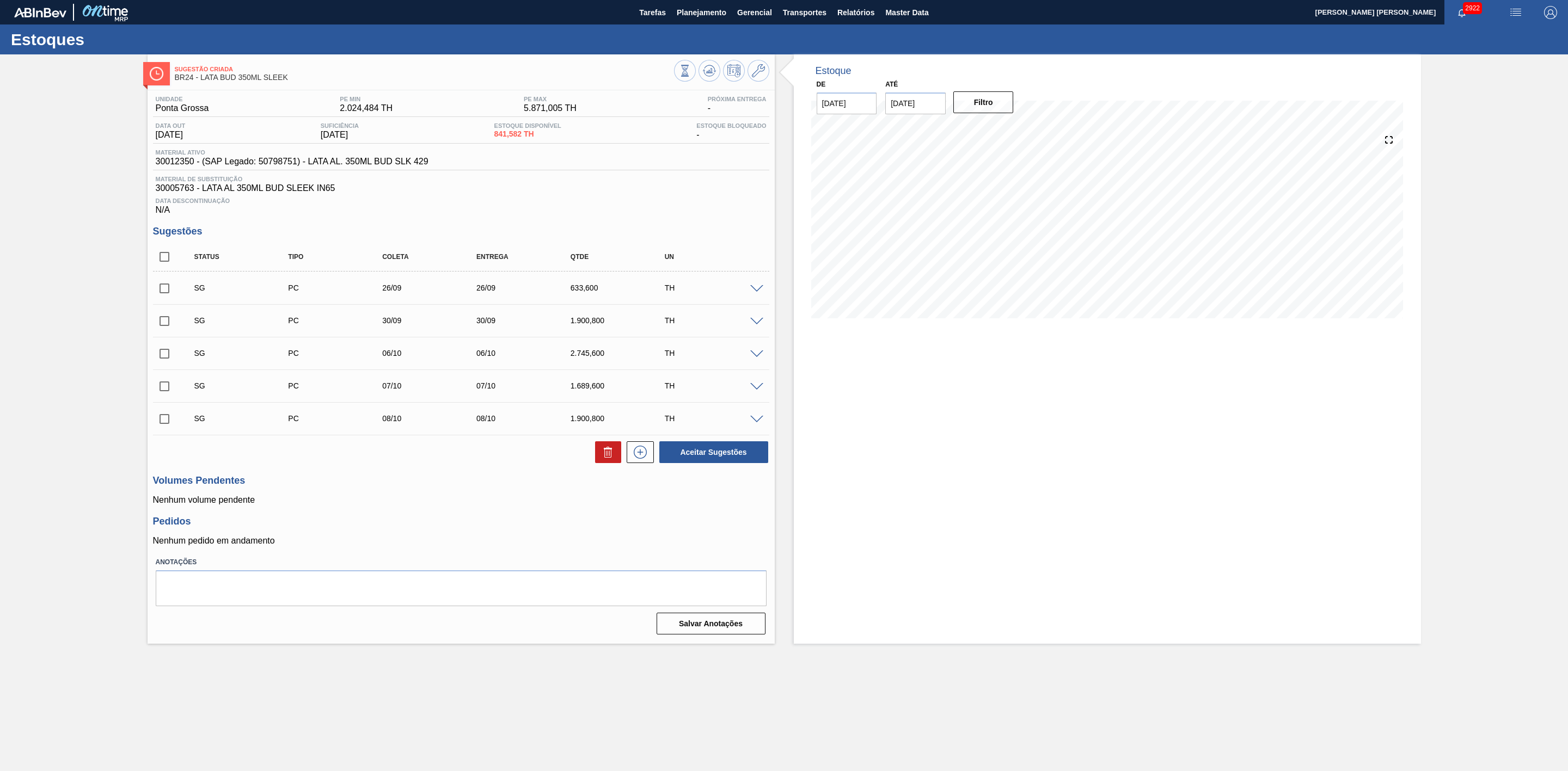
click at [160, 295] on input "checkbox" at bounding box center [164, 288] width 23 height 23
checkbox input "true"
click at [163, 332] on input "checkbox" at bounding box center [164, 321] width 23 height 23
checkbox input "true"
click at [605, 449] on icon at bounding box center [608, 449] width 8 height 1
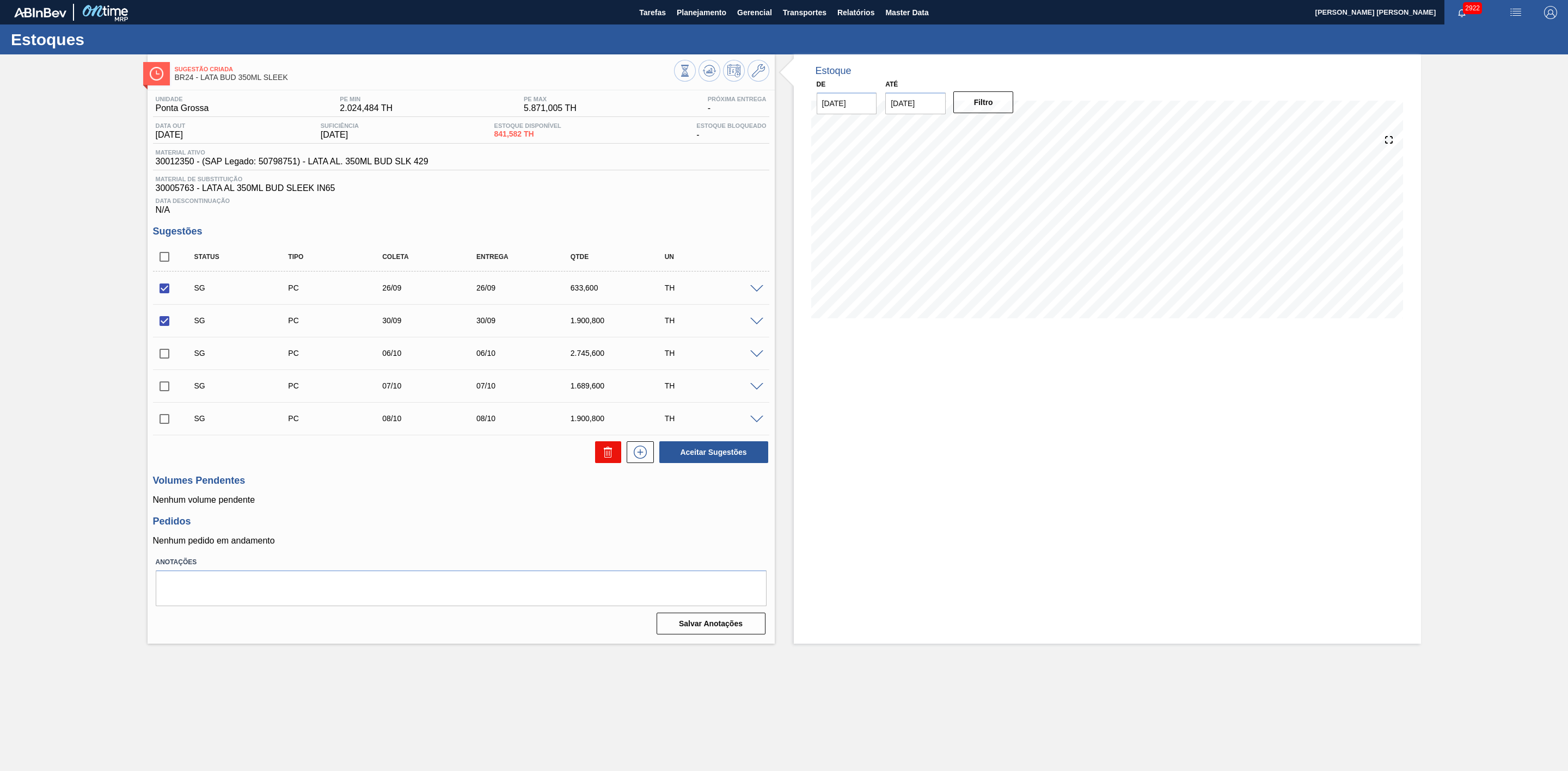
checkbox input "false"
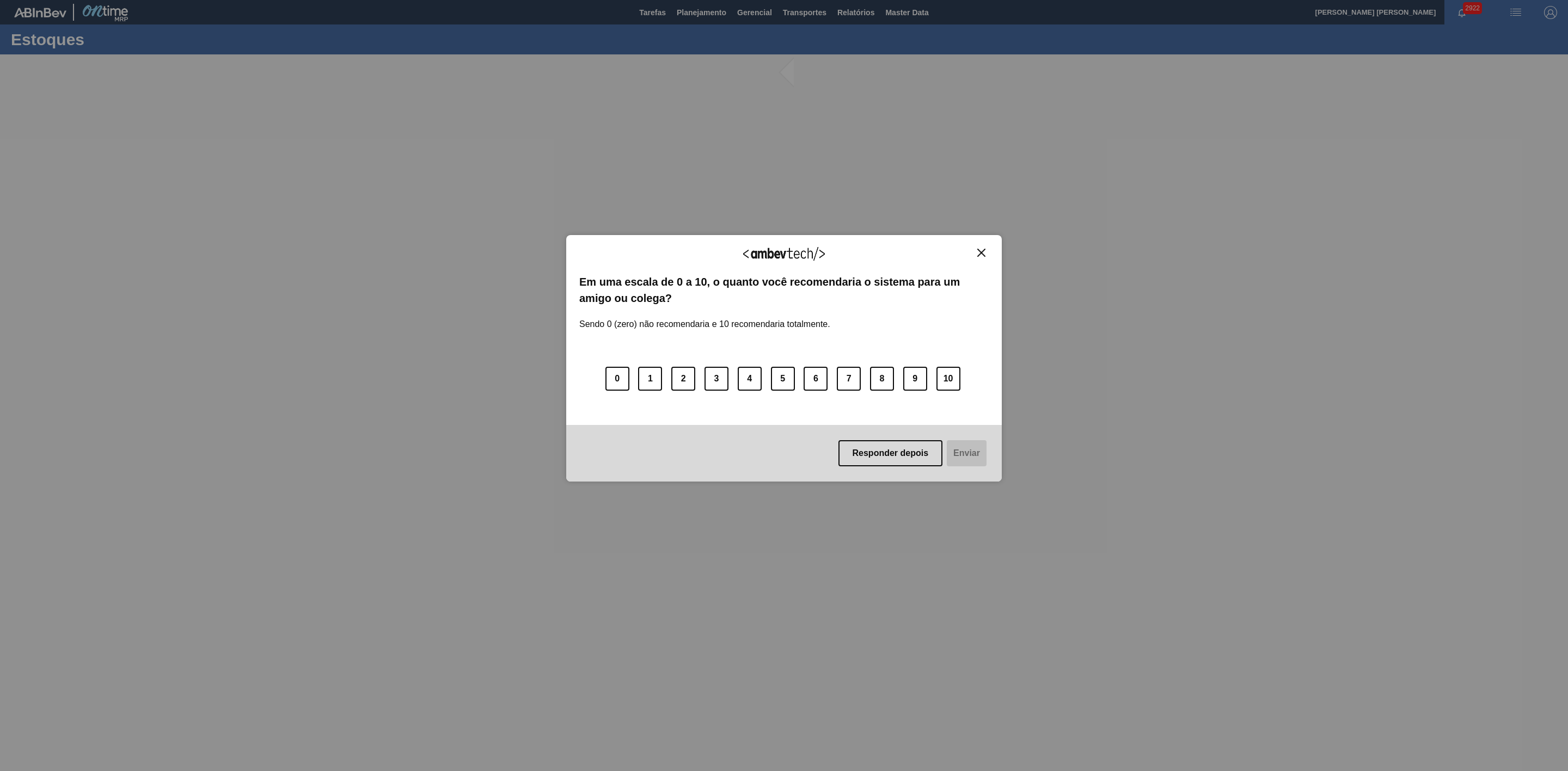
click at [982, 251] on img "Close" at bounding box center [982, 253] width 8 height 8
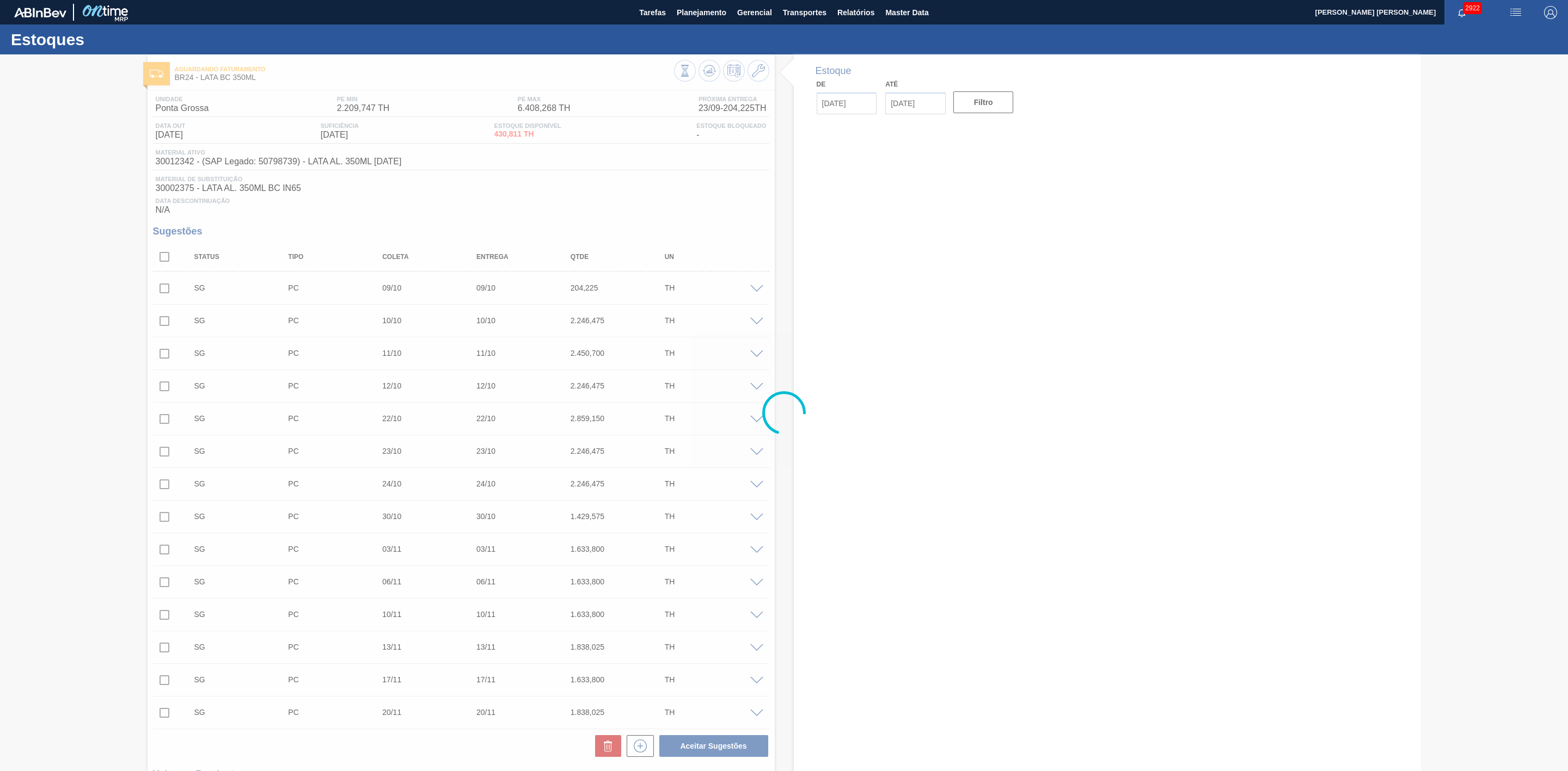
type input "[DATE]"
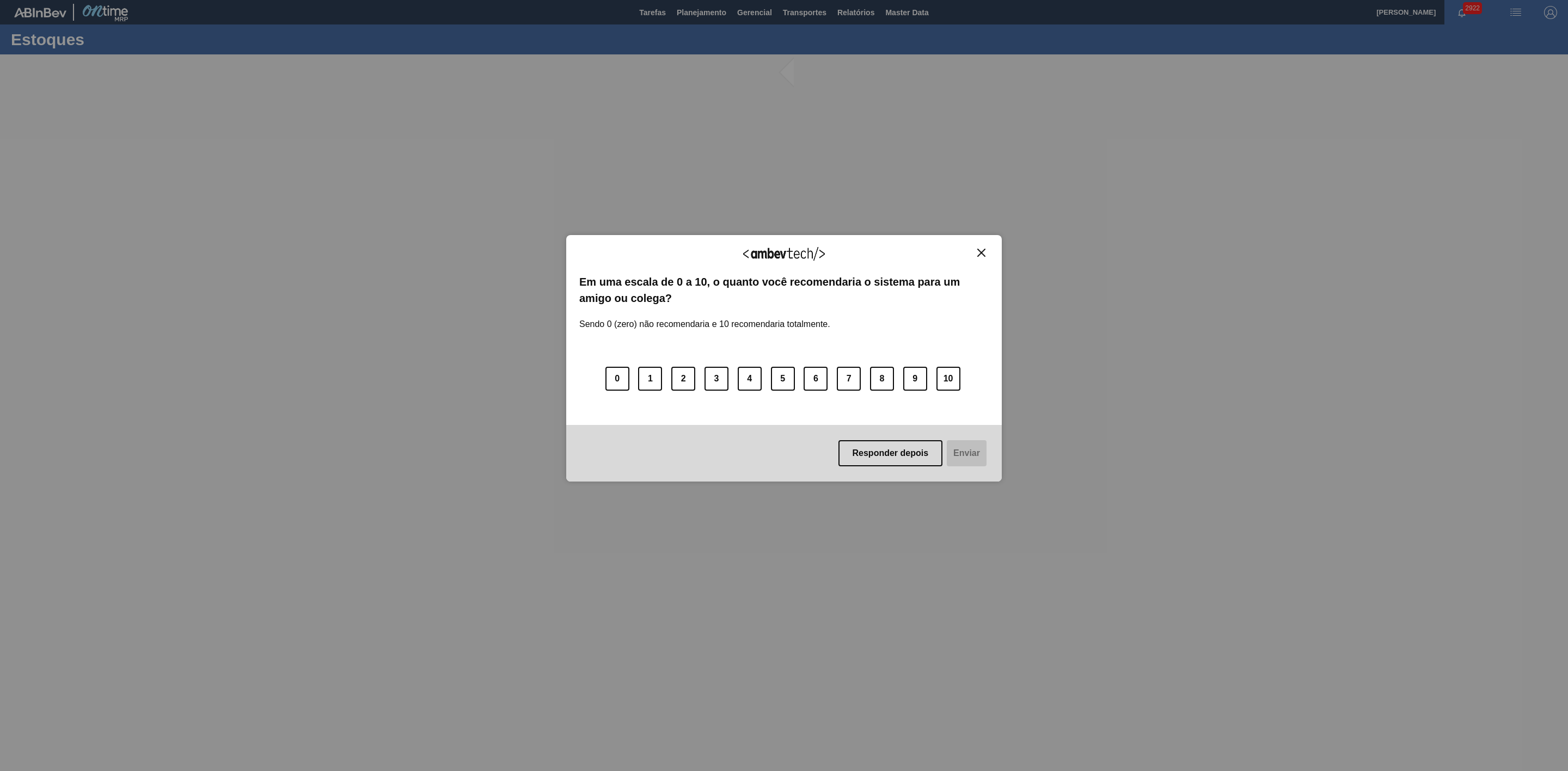
click at [978, 253] on img "Close" at bounding box center [982, 253] width 8 height 8
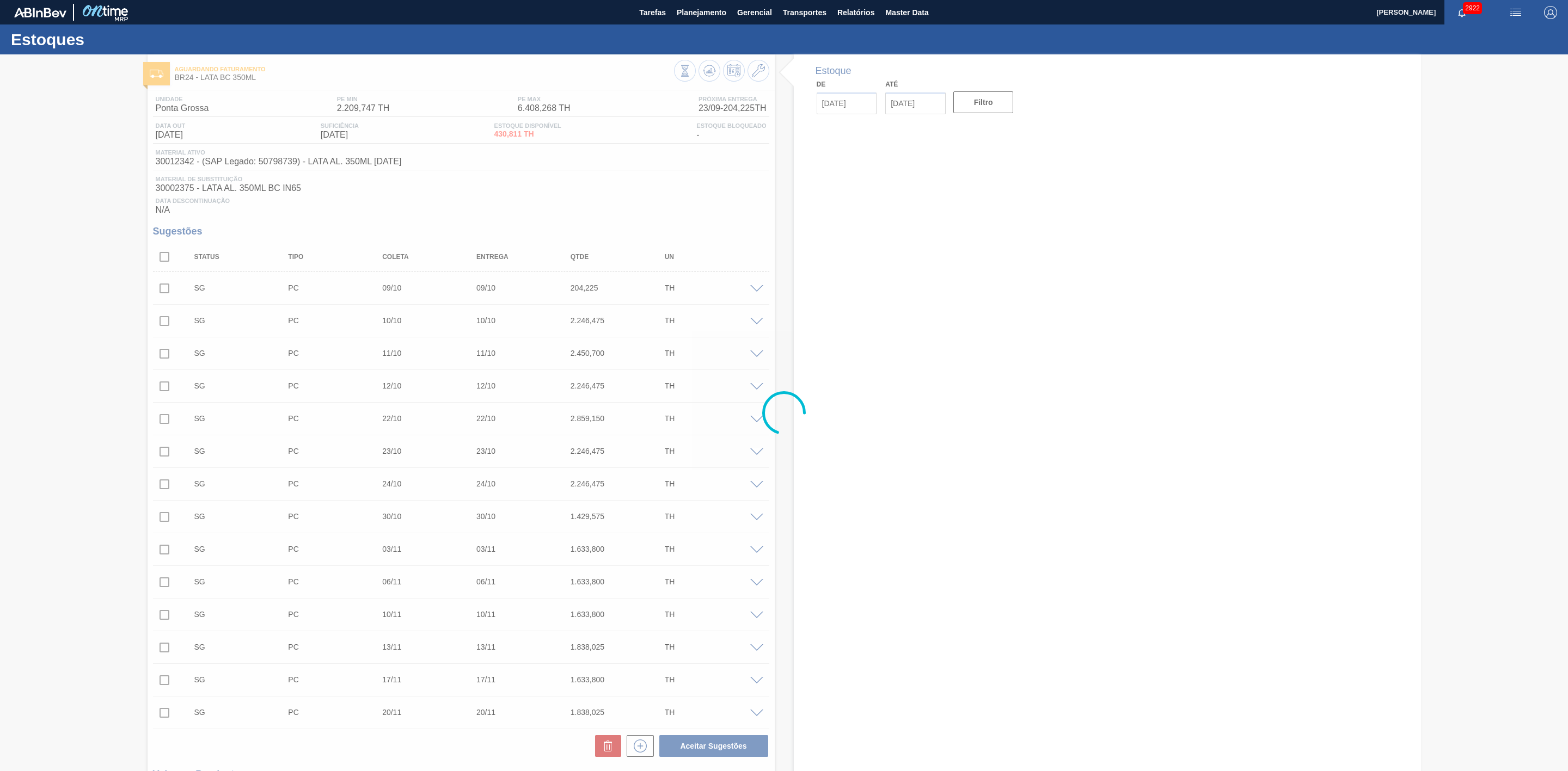
type input "[DATE]"
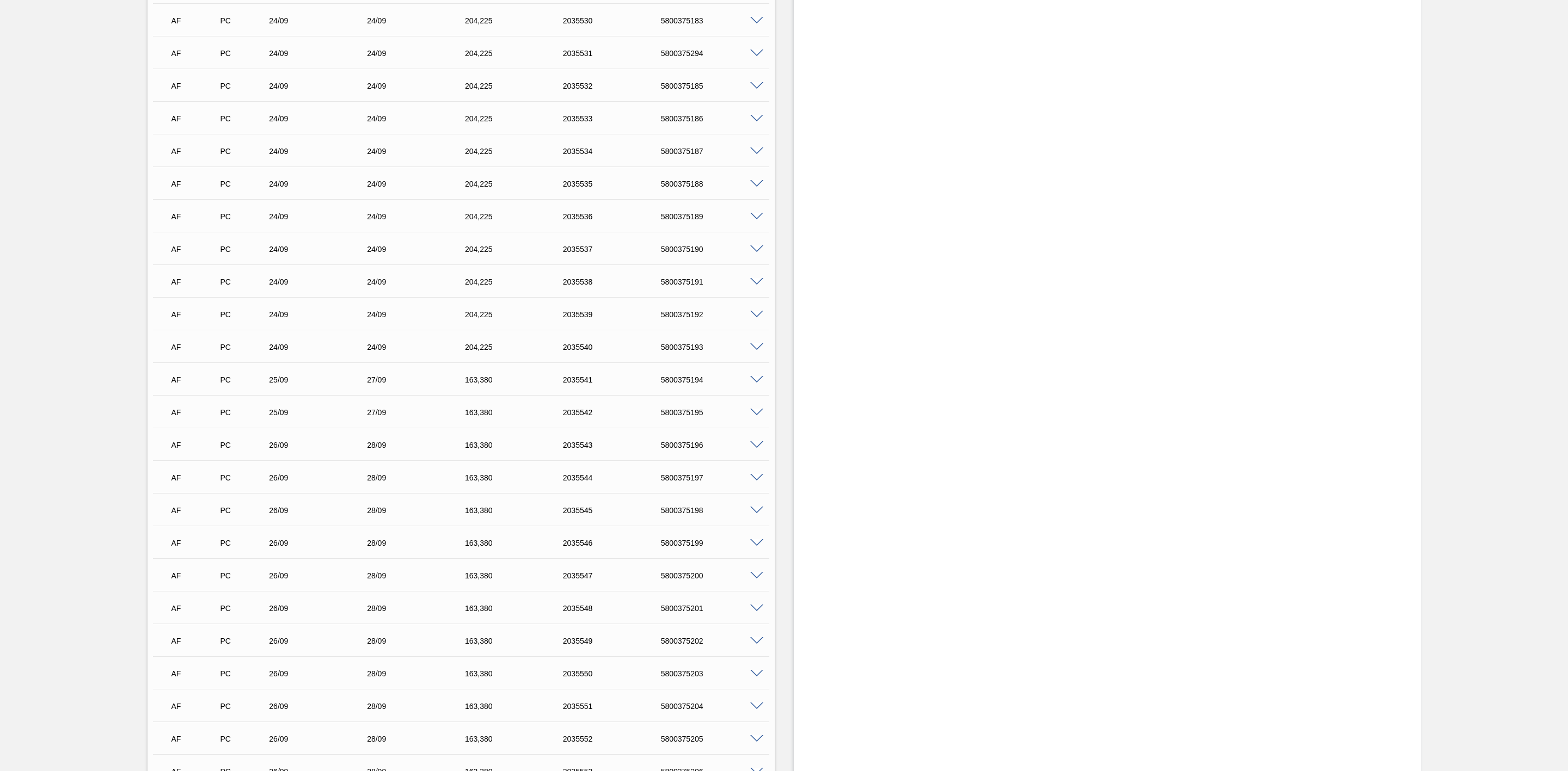
scroll to position [1225, 0]
click at [754, 449] on span at bounding box center [757, 445] width 13 height 8
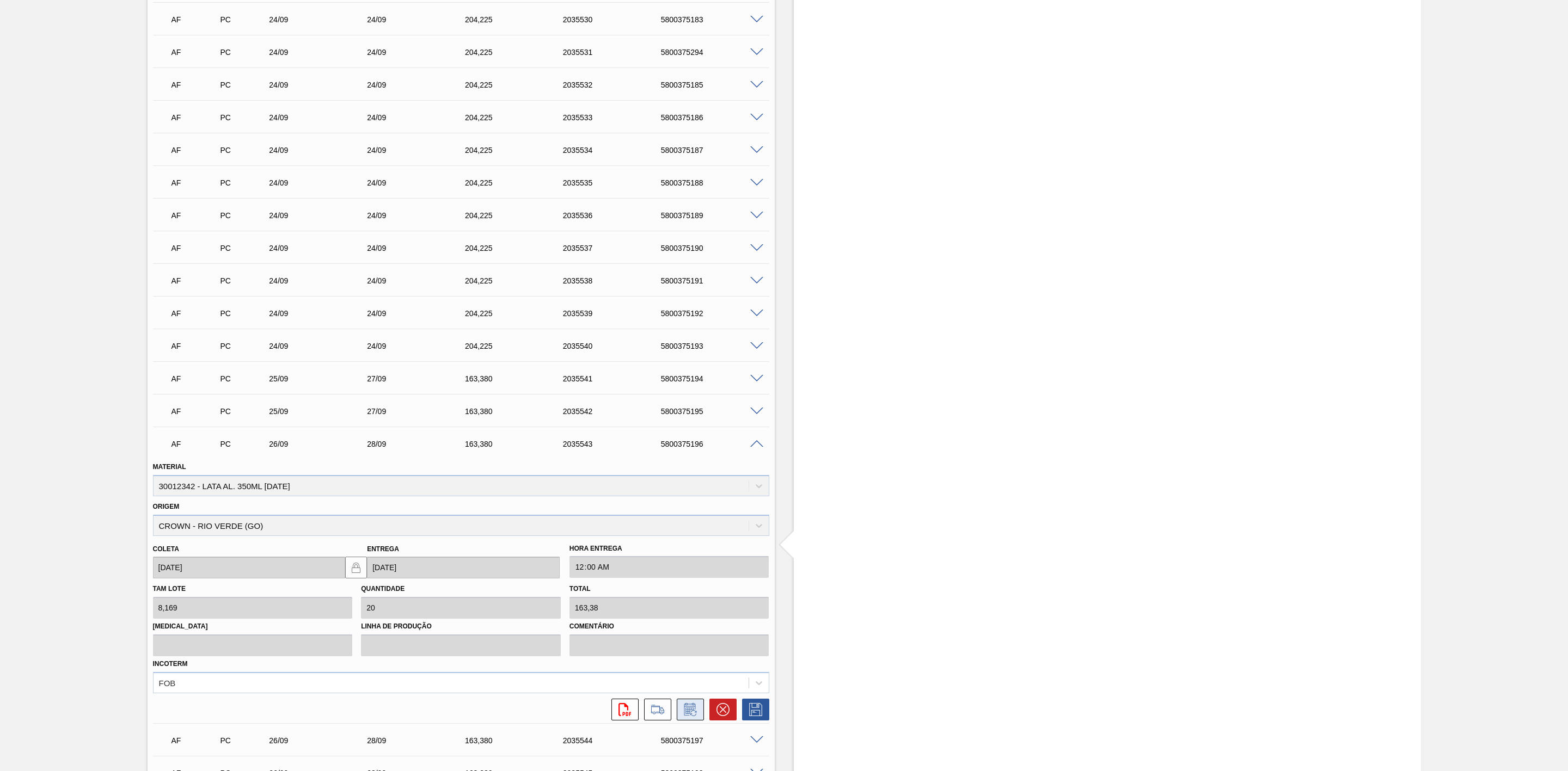
click at [695, 714] on icon at bounding box center [690, 709] width 17 height 13
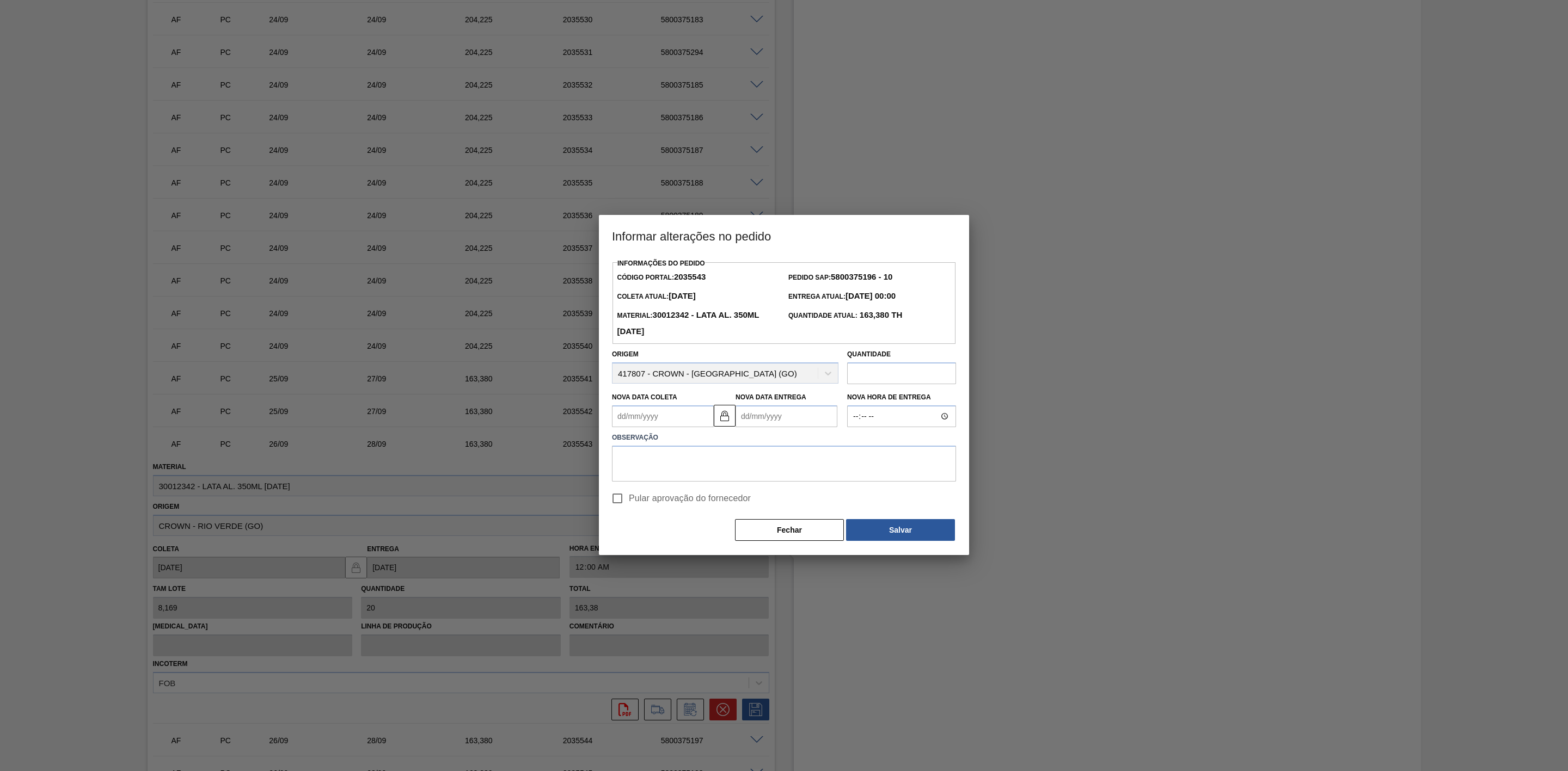
click at [670, 420] on Coleta2035543 "Nova Data Coleta" at bounding box center [663, 416] width 102 height 22
click at [693, 534] on div "25" at bounding box center [695, 530] width 15 height 15
type Coleta2035543 "[DATE]"
type Entrega2035543 "[DATE]"
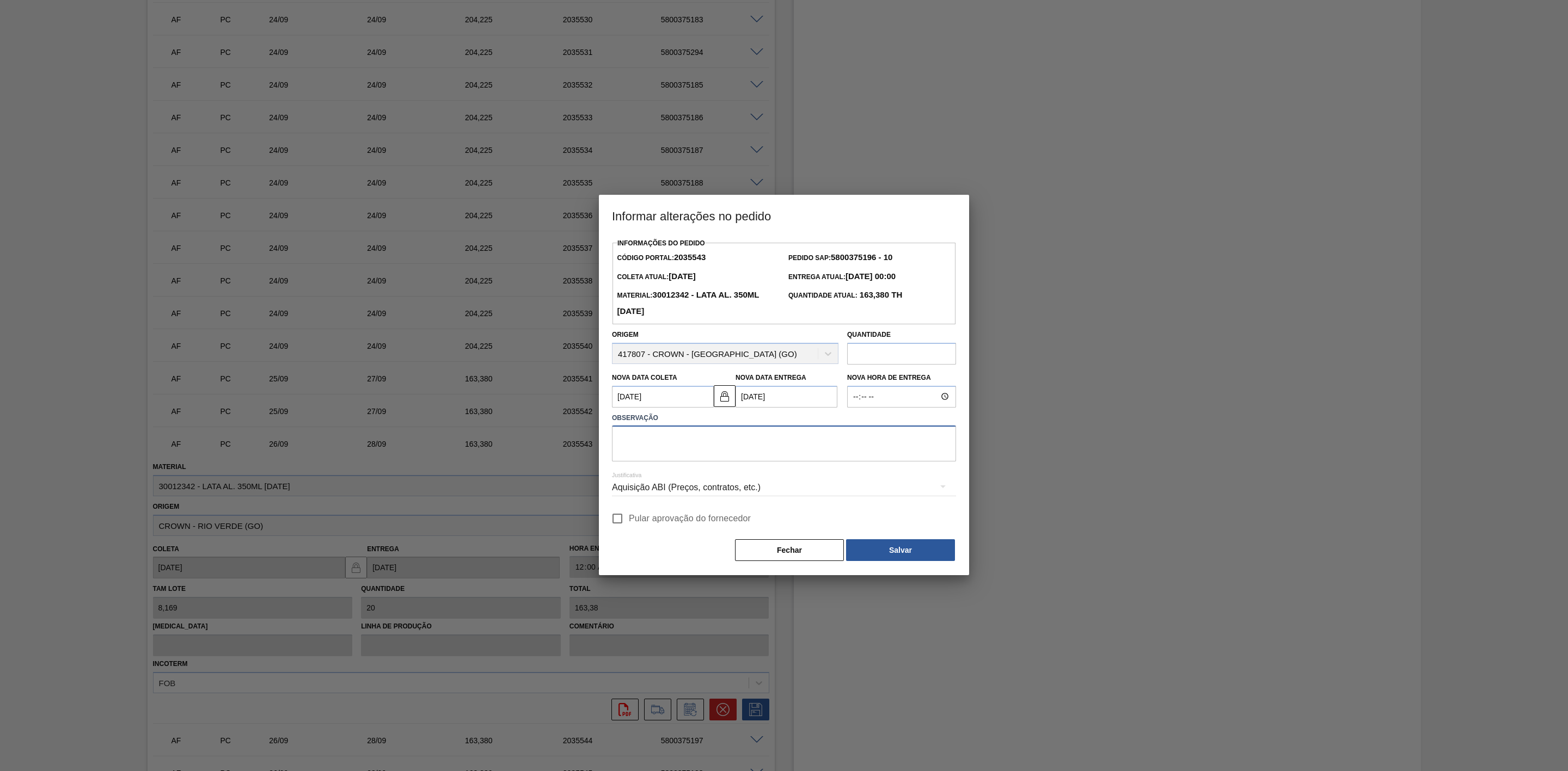
click at [730, 438] on textarea at bounding box center [784, 444] width 344 height 36
click at [852, 438] on textarea "Dispersão físico x contábil - antecipação para não ficar no risco da rpogramação" at bounding box center [784, 444] width 344 height 36
drag, startPoint x: 918, startPoint y: 440, endPoint x: 595, endPoint y: 439, distance: 323.0
click at [595, 439] on div "Informar alterações no pedido Informações do Pedido Código Portal: 2035543 Pedi…" at bounding box center [784, 386] width 1568 height 771
type textarea "Dispersão físico x contábil - antecipação para não ficar no risco da programação"
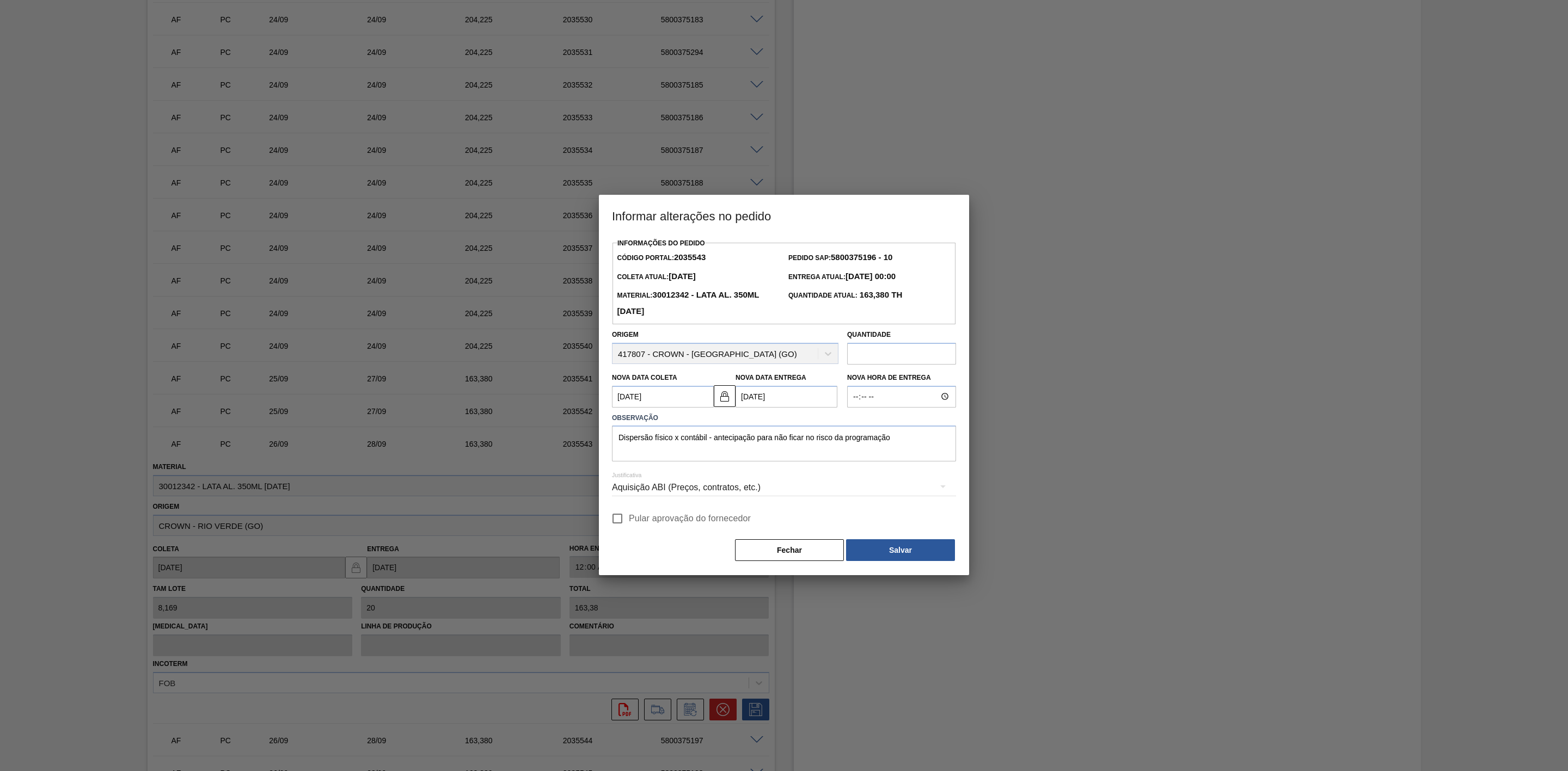
click at [745, 484] on div "Aquisição ABI (Preços, contratos, etc.)" at bounding box center [784, 488] width 344 height 31
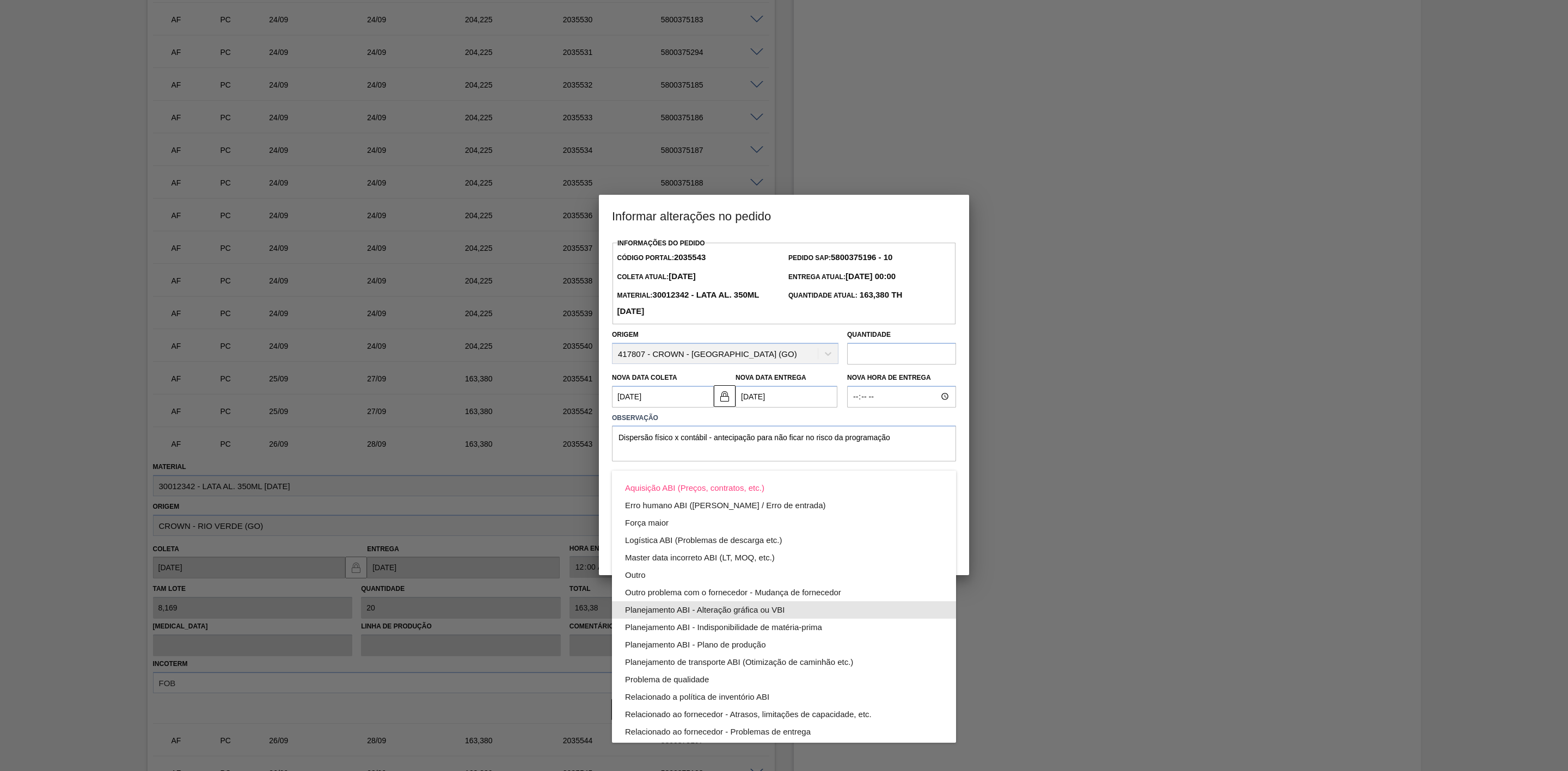
scroll to position [59, 0]
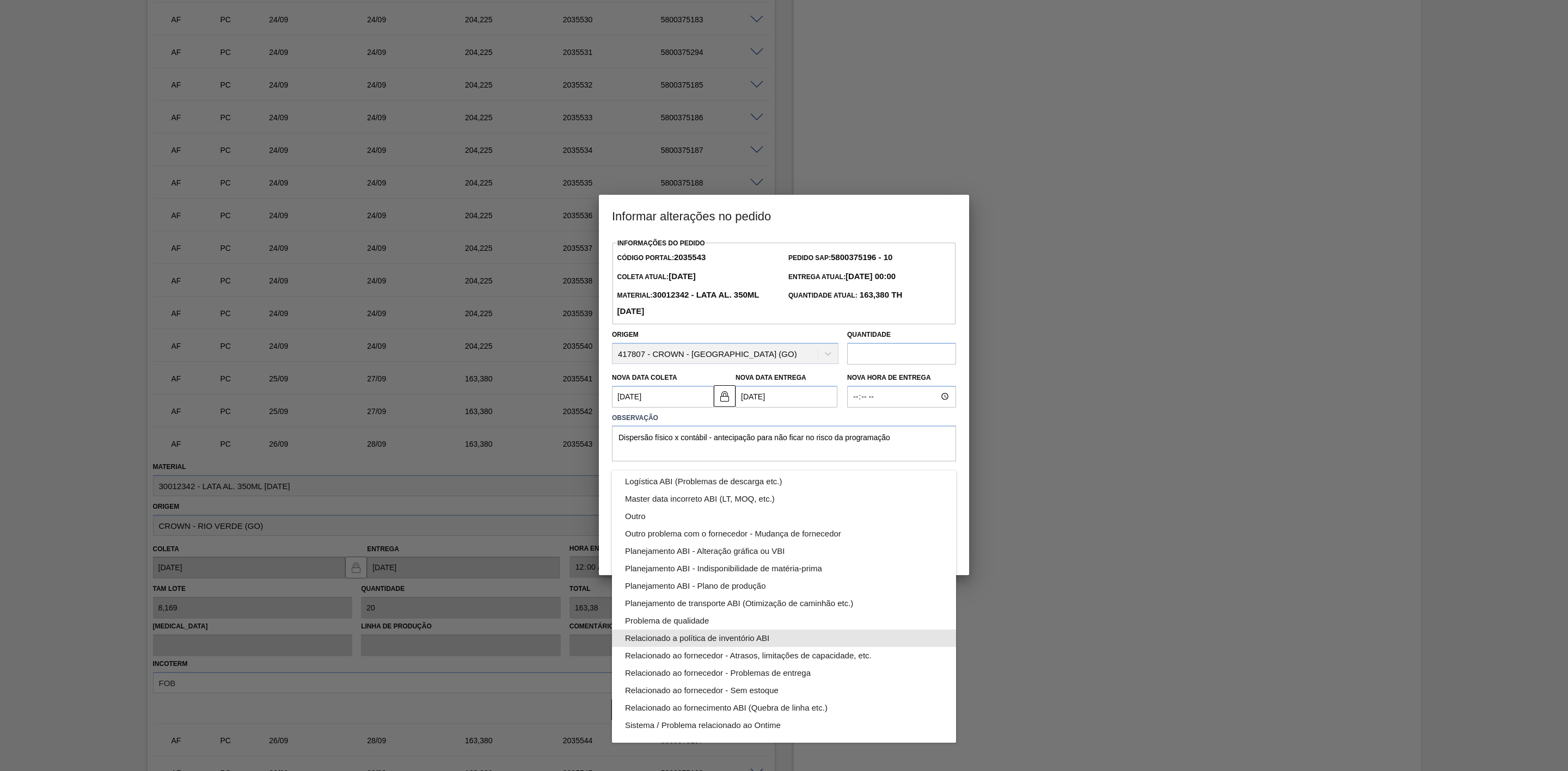
click at [765, 639] on div "Relacionado a política de inventório ABI" at bounding box center [784, 638] width 318 height 17
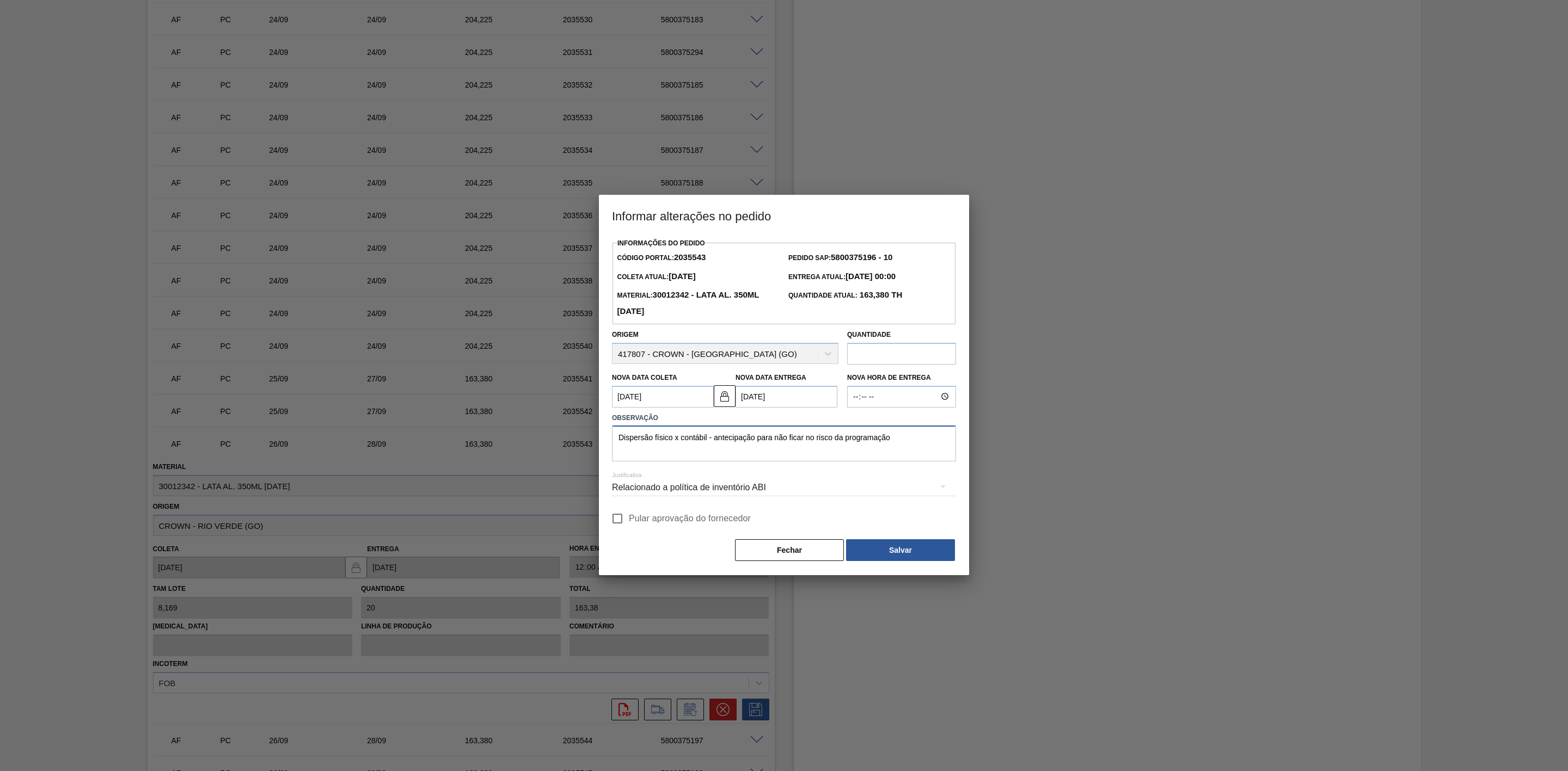
drag, startPoint x: 893, startPoint y: 442, endPoint x: 597, endPoint y: 444, distance: 296.0
click at [597, 444] on div "Informar alterações no pedido Informações do Pedido Código Portal: 2035543 Pedi…" at bounding box center [784, 386] width 1568 height 771
click at [882, 551] on button "Salvar" at bounding box center [900, 550] width 109 height 22
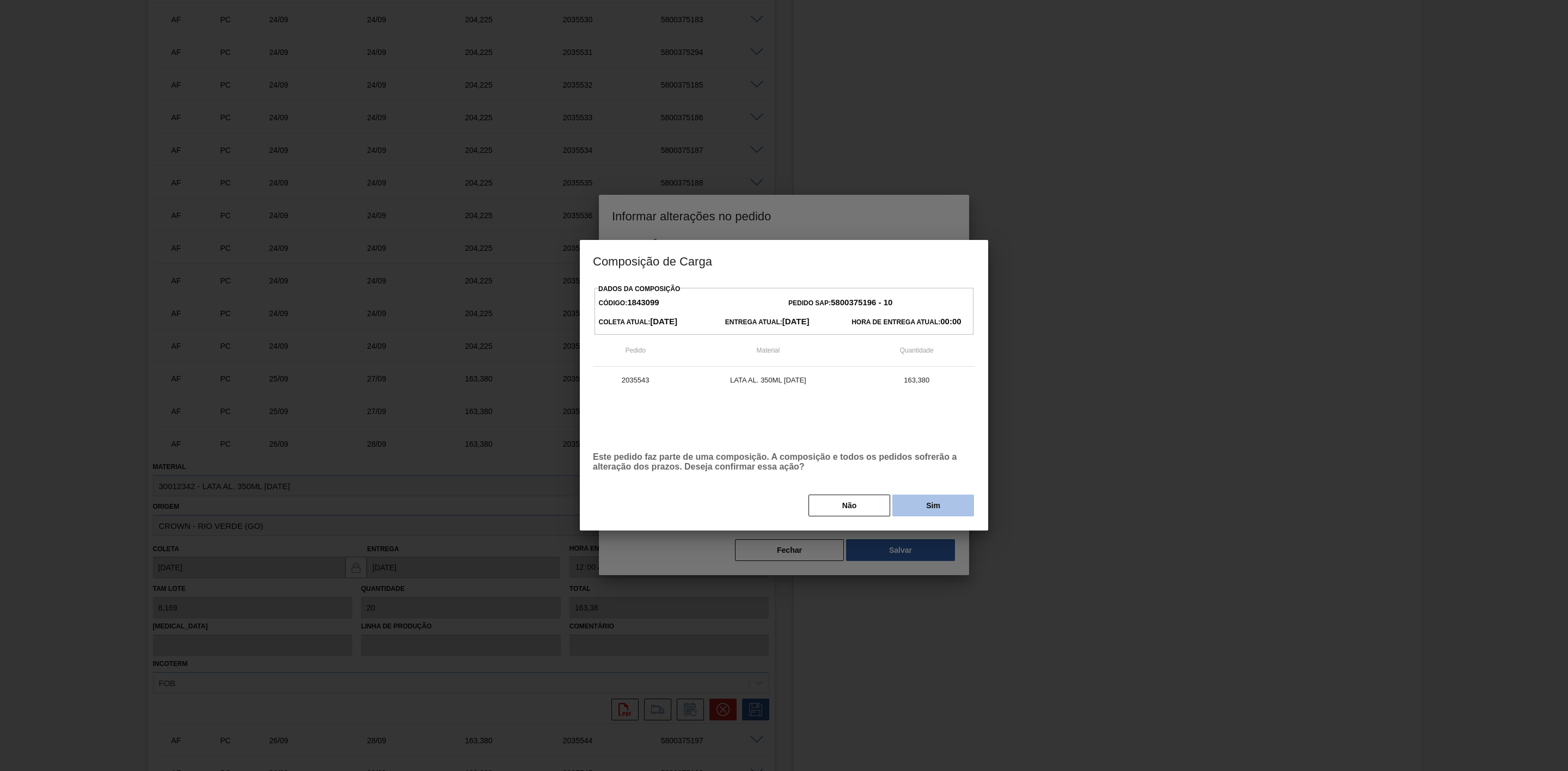
click at [939, 505] on button "Sim" at bounding box center [933, 505] width 82 height 22
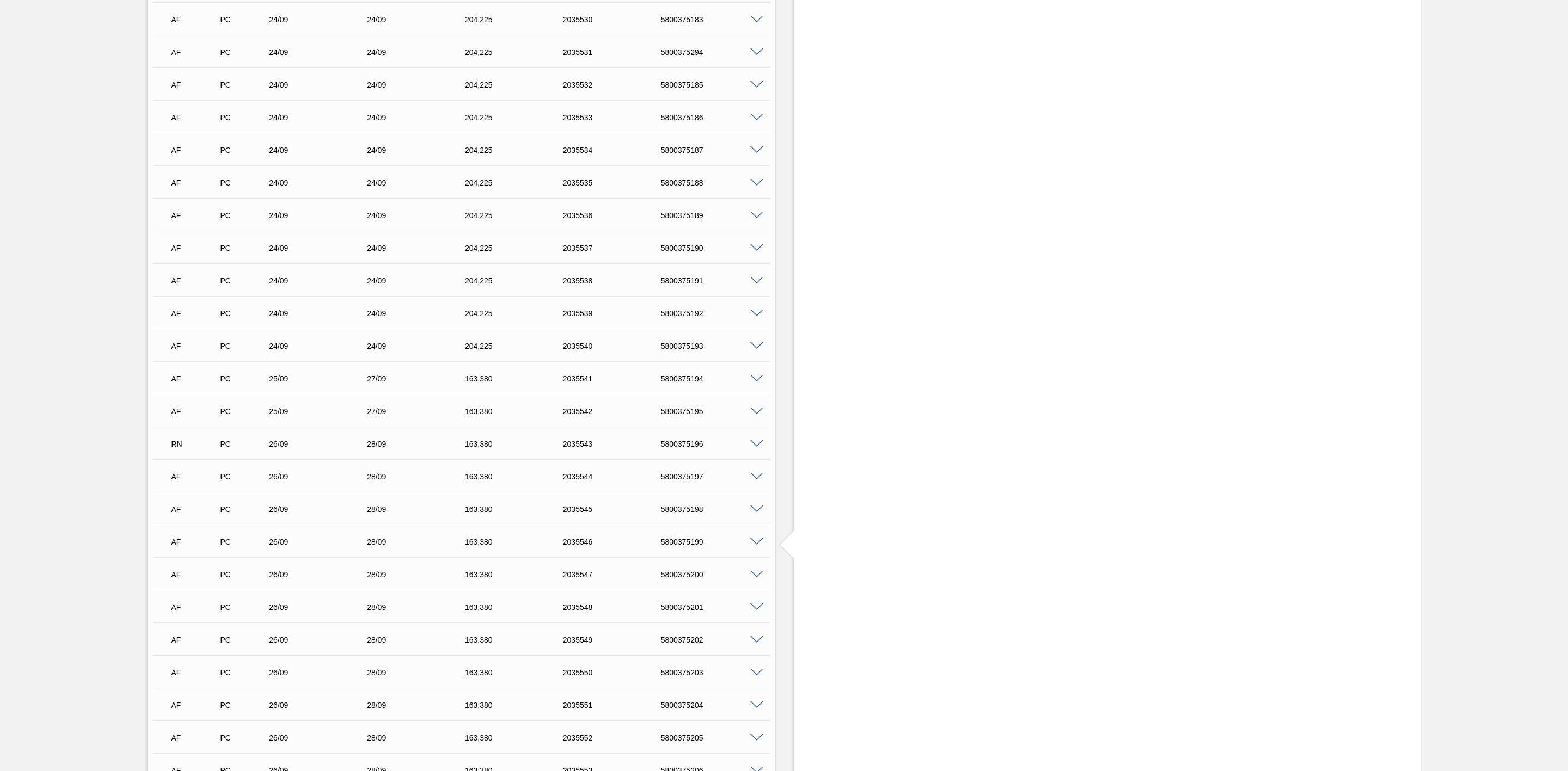
click at [753, 481] on span at bounding box center [757, 477] width 13 height 8
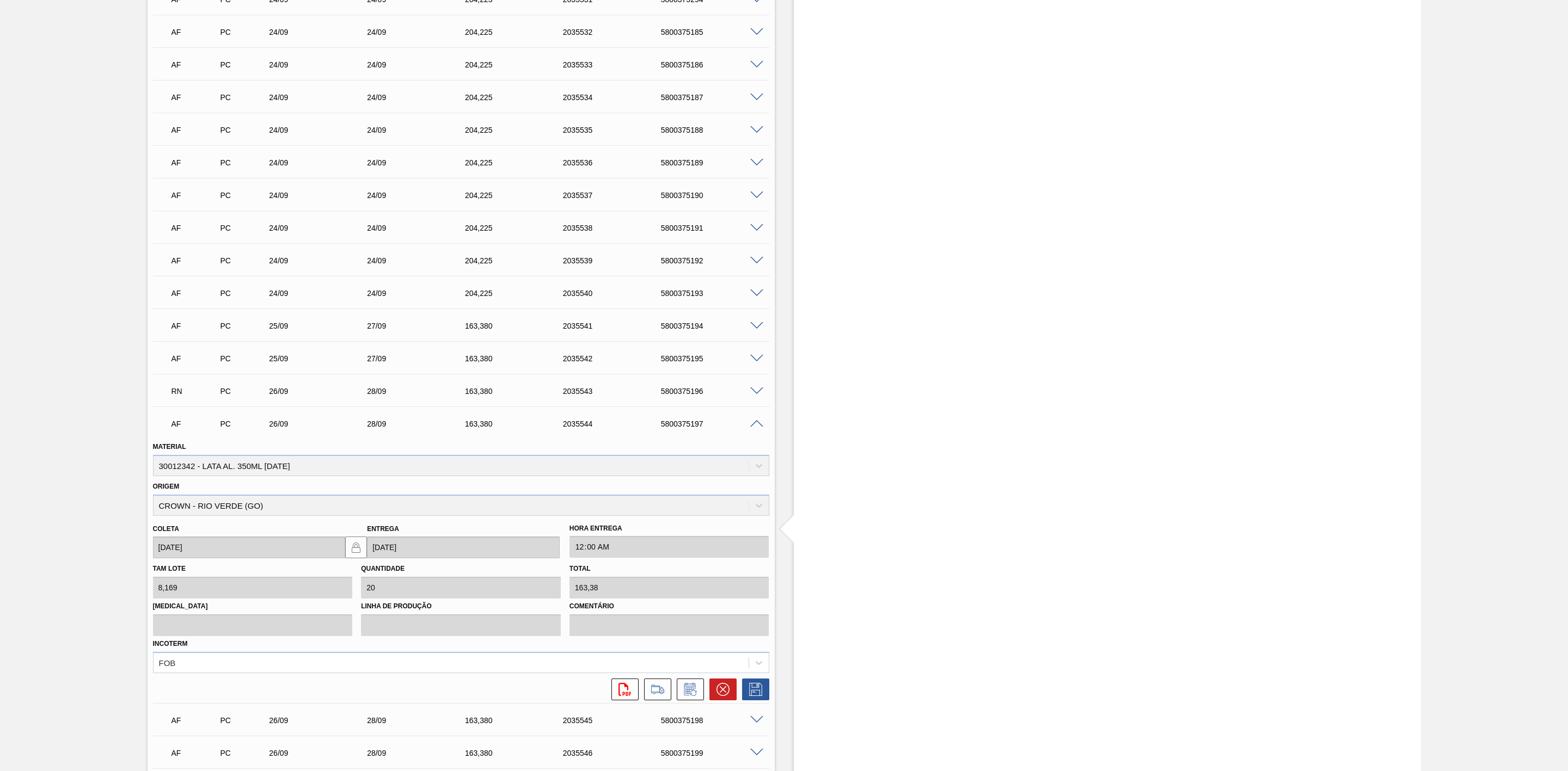
scroll to position [1307, 0]
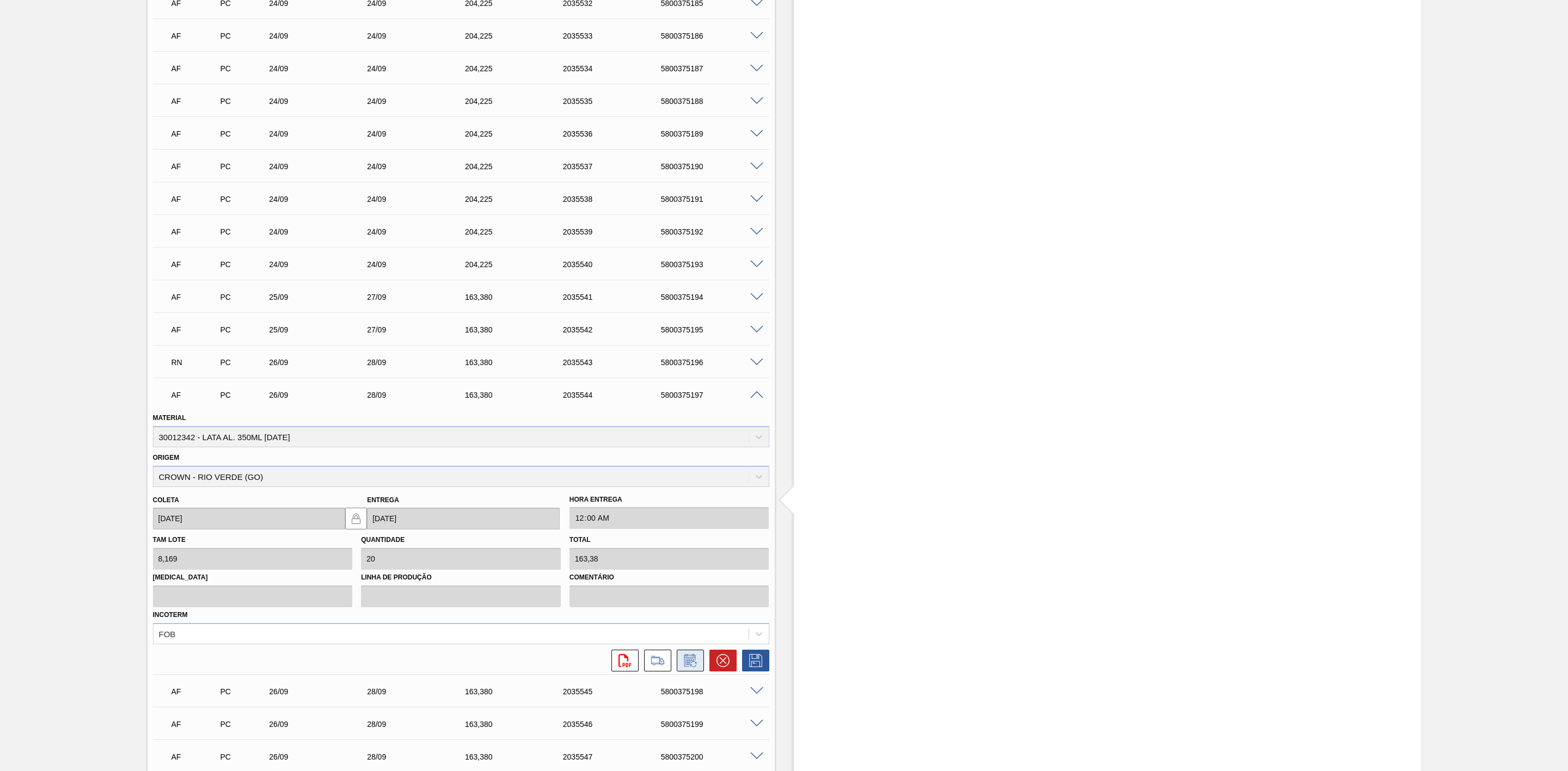
click at [695, 667] on icon at bounding box center [690, 661] width 17 height 13
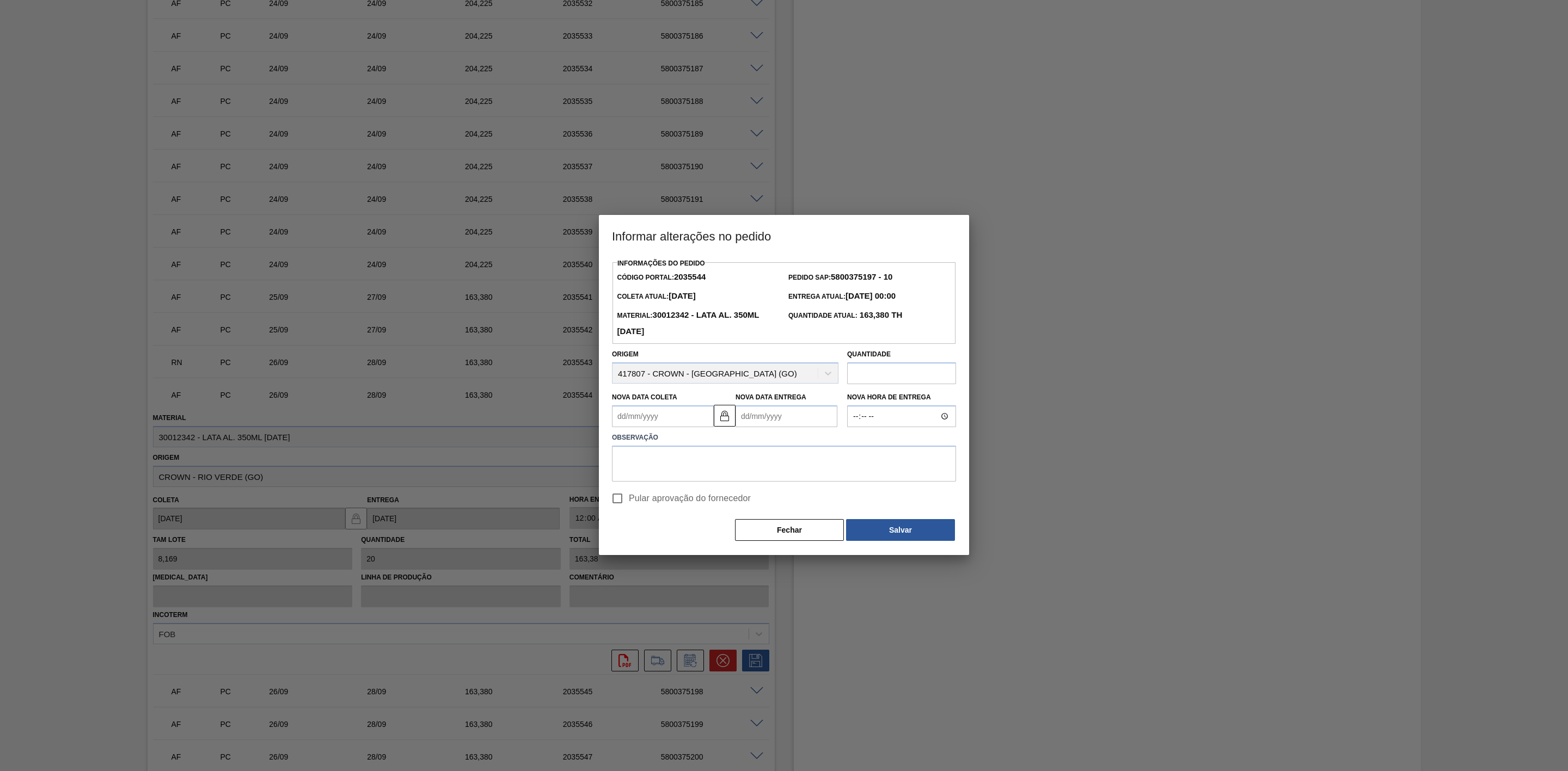
click at [755, 424] on Entrega2035544 "Nova Data Entrega" at bounding box center [786, 416] width 102 height 22
click at [850, 531] on div "27" at bounding box center [854, 530] width 15 height 15
type Coleta2035544 "25/09/2025"
type Entrega2035544 "27/09/2025"
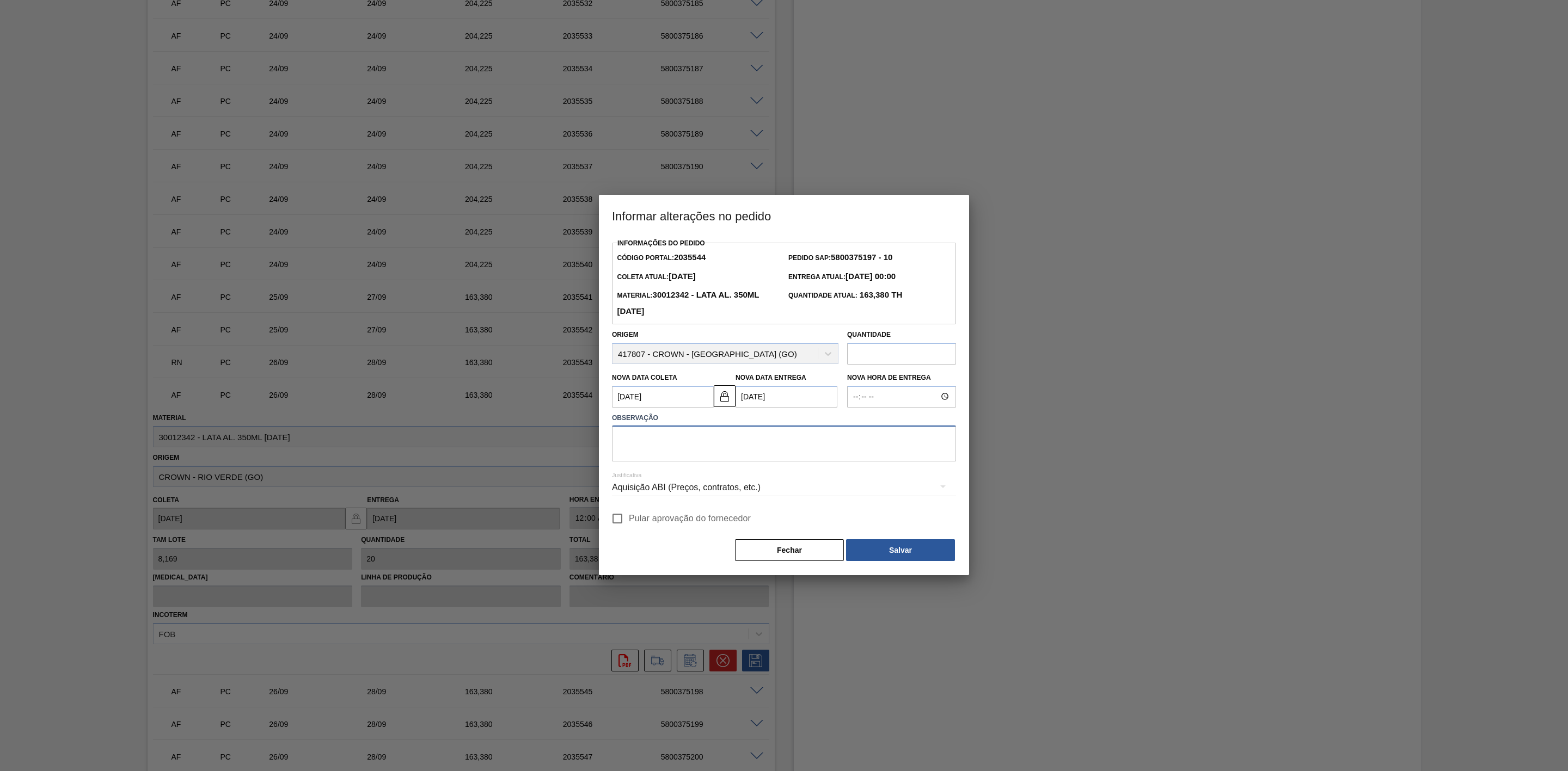
click at [688, 451] on textarea at bounding box center [784, 444] width 344 height 36
paste textarea "Dispersão físico x contábil - antecipação para não ficar no risco da programação"
type textarea "Dispersão físico x contábil - antecipação para não ficar no risco da programação"
click at [704, 490] on div "Aquisição ABI (Preços, contratos, etc.)" at bounding box center [784, 488] width 344 height 31
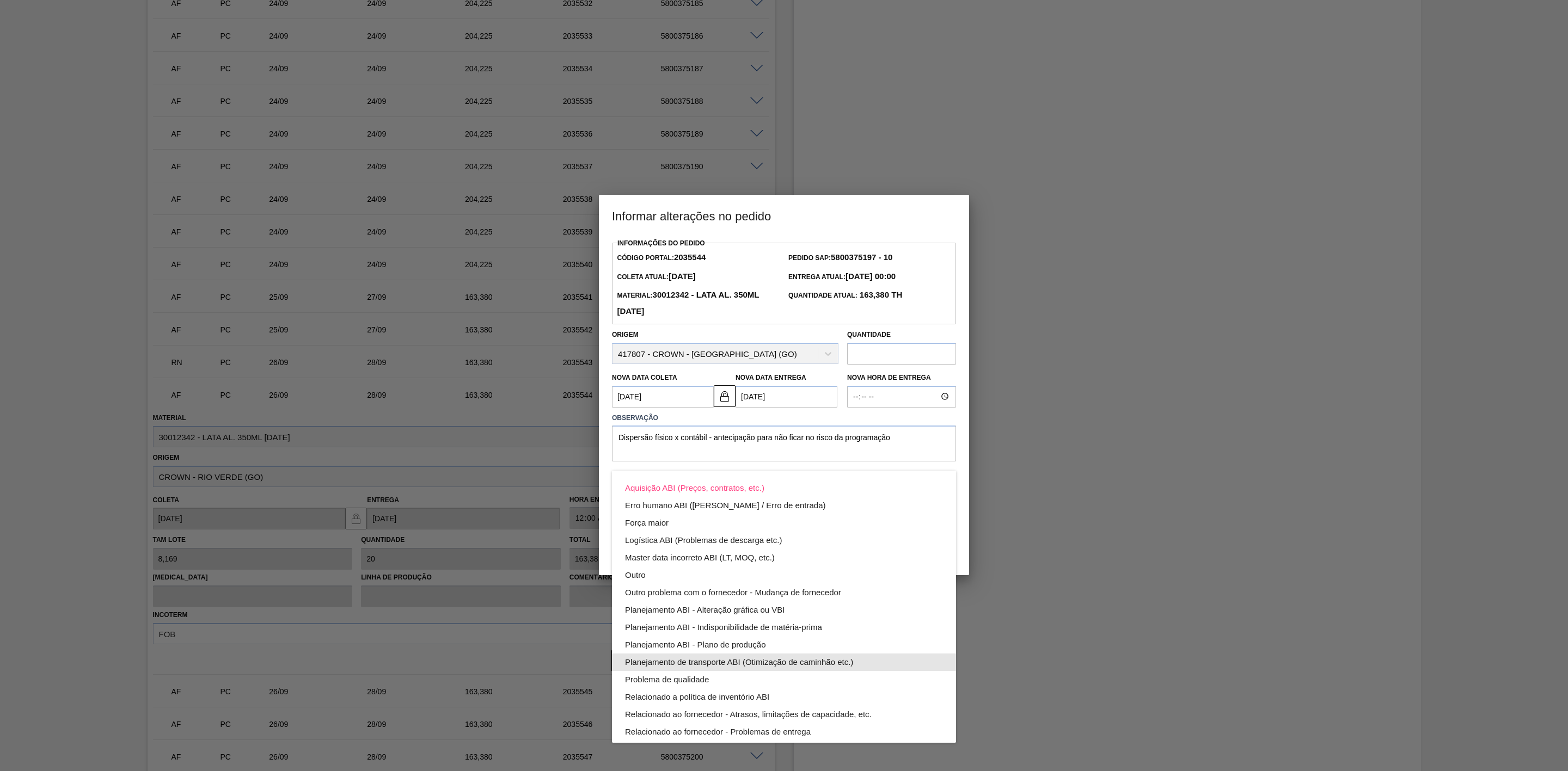
scroll to position [59, 0]
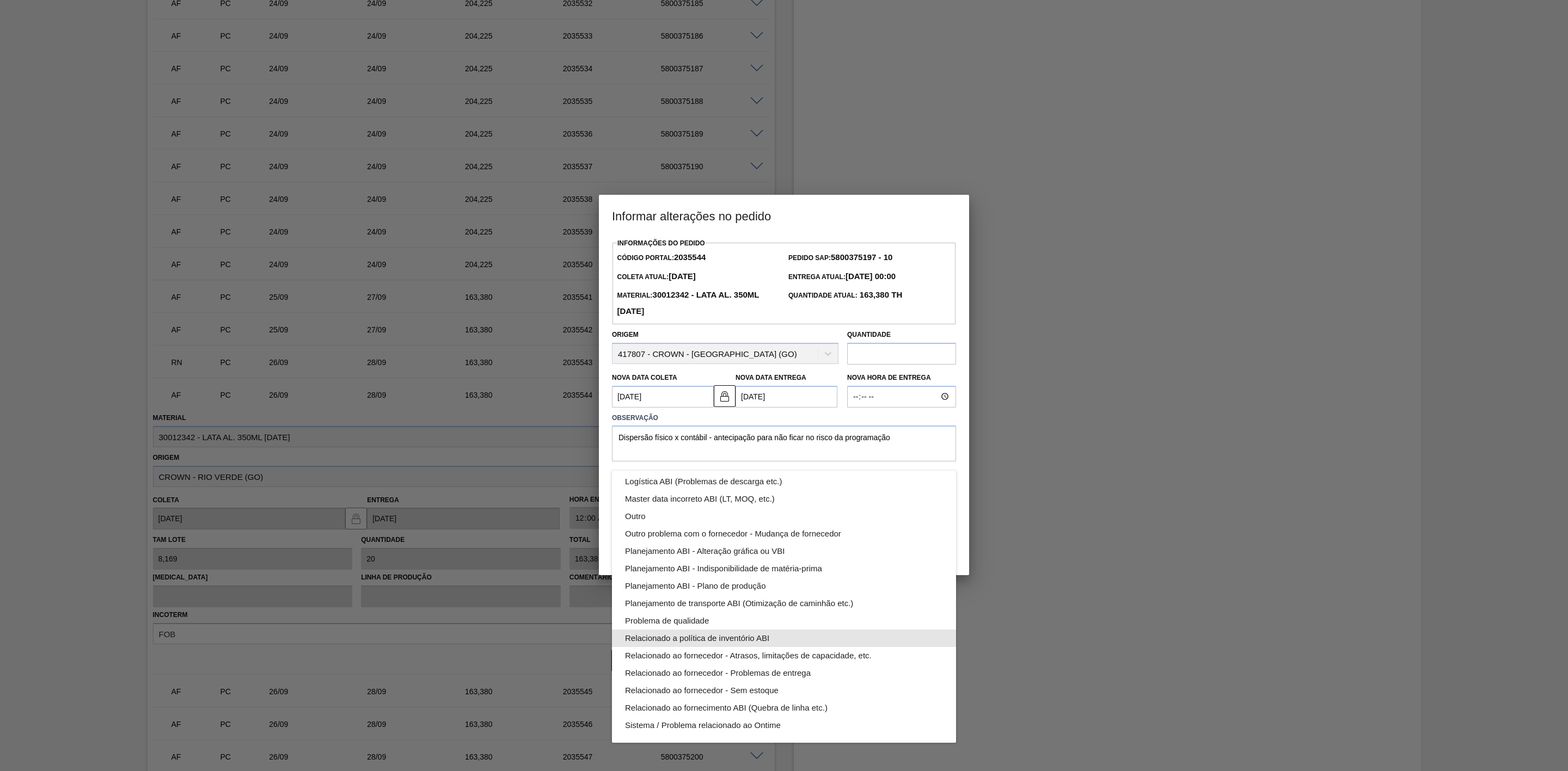
click at [754, 642] on div "Relacionado a política de inventório ABI" at bounding box center [784, 638] width 318 height 17
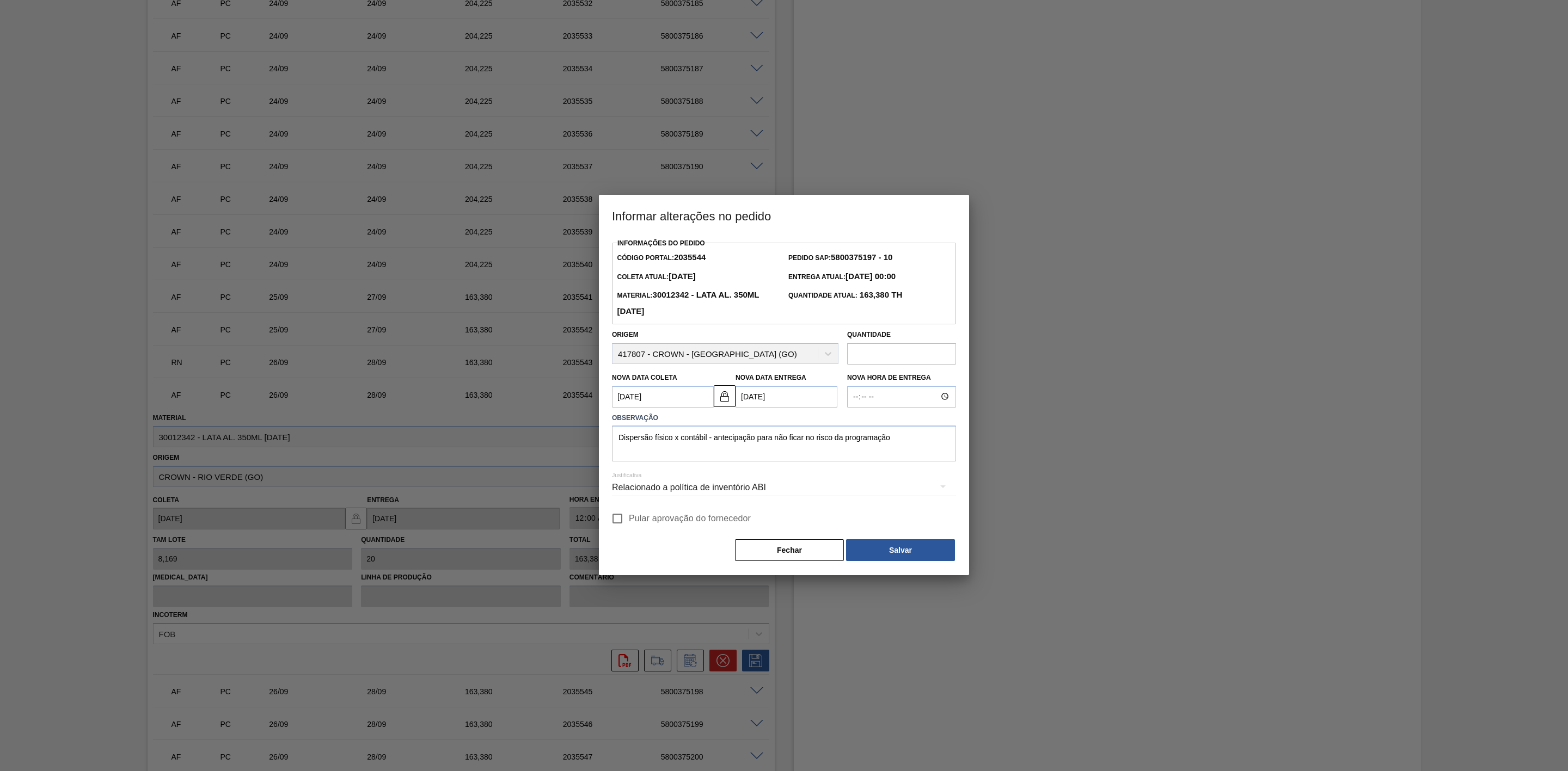
scroll to position [0, 0]
click at [892, 547] on button "Salvar" at bounding box center [900, 550] width 109 height 22
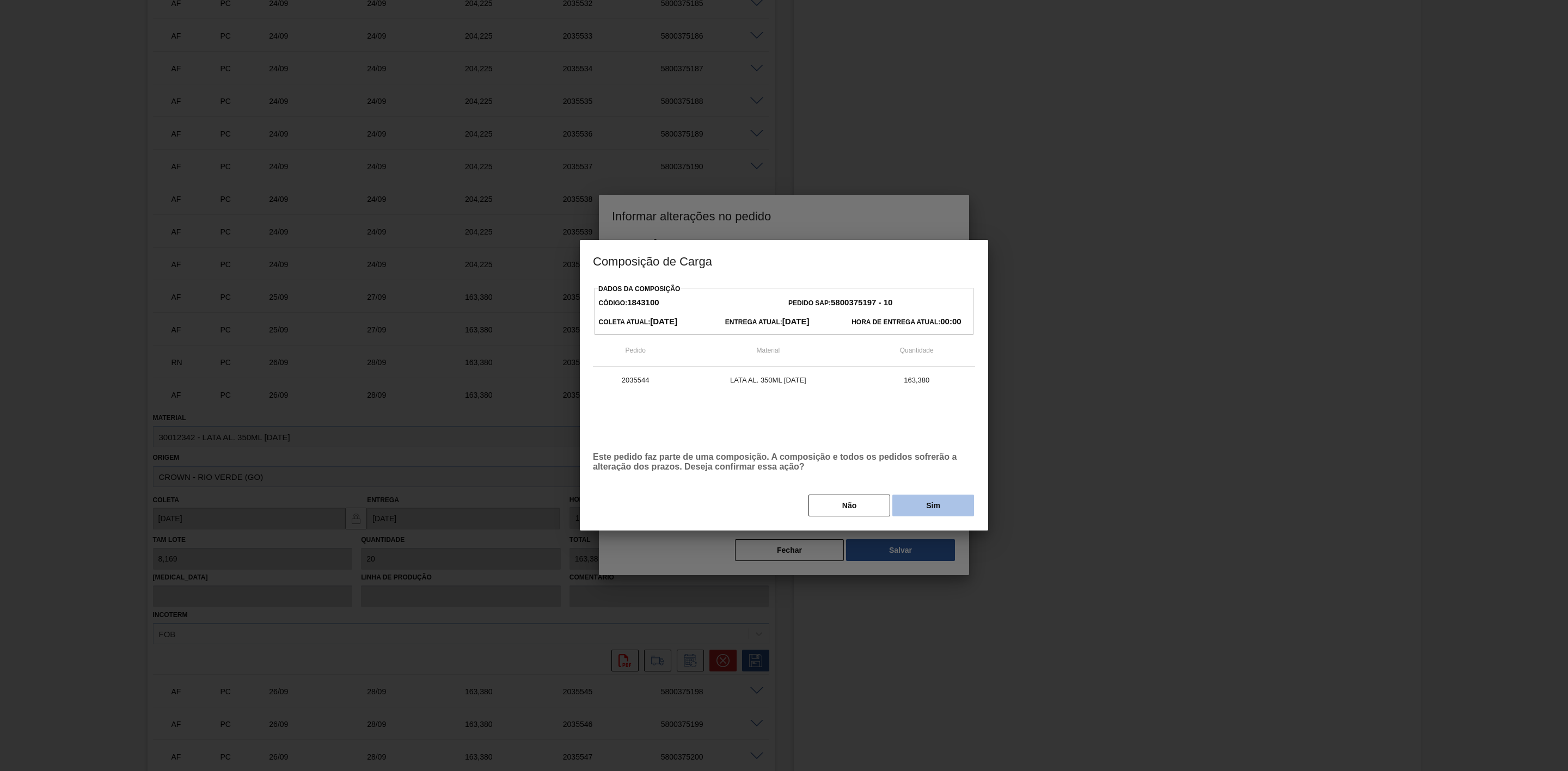
click at [939, 509] on button "Sim" at bounding box center [933, 505] width 82 height 22
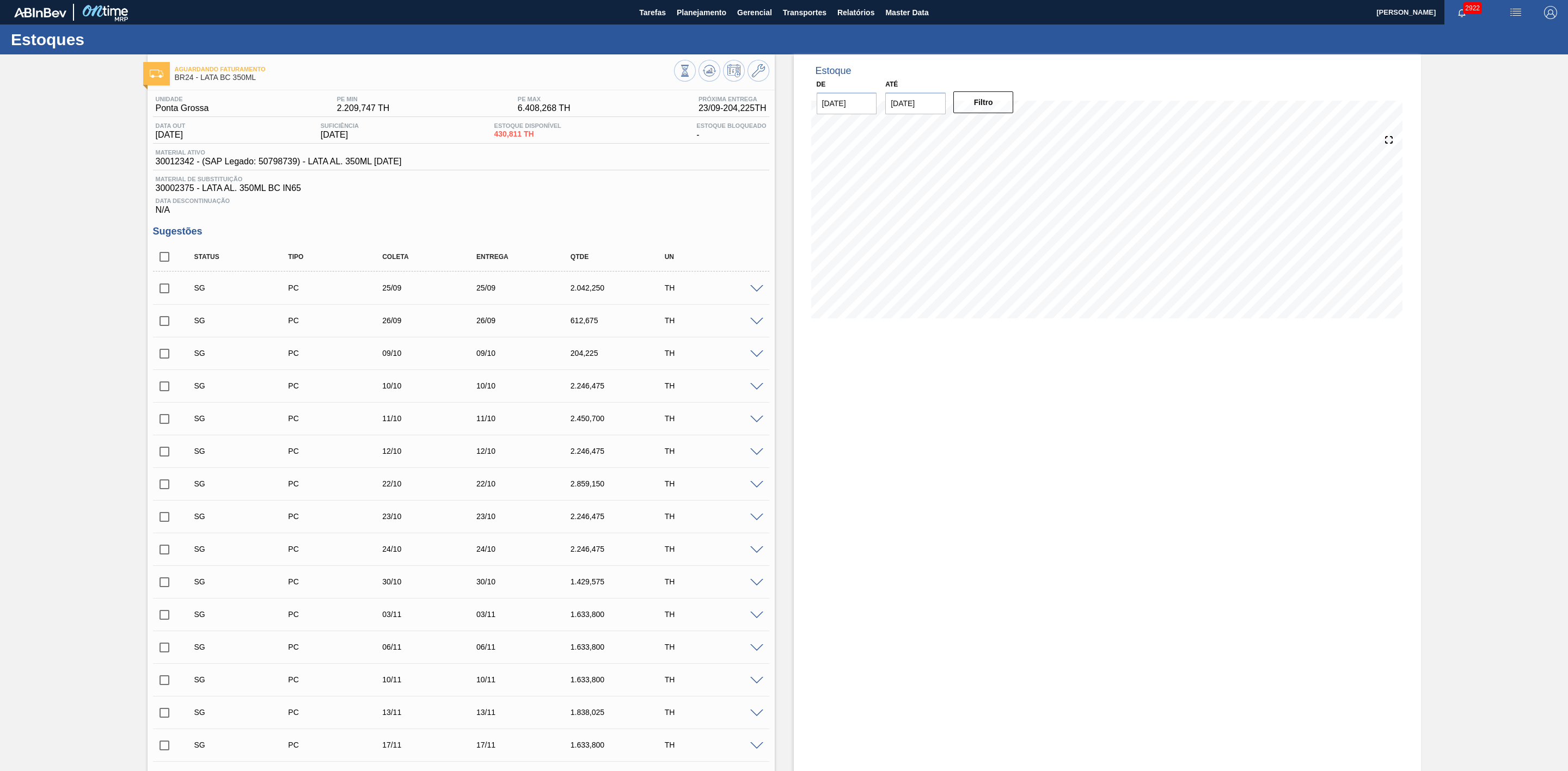
click at [165, 295] on input "checkbox" at bounding box center [164, 288] width 23 height 23
checkbox input "true"
click at [165, 322] on input "checkbox" at bounding box center [164, 321] width 23 height 23
checkbox input "true"
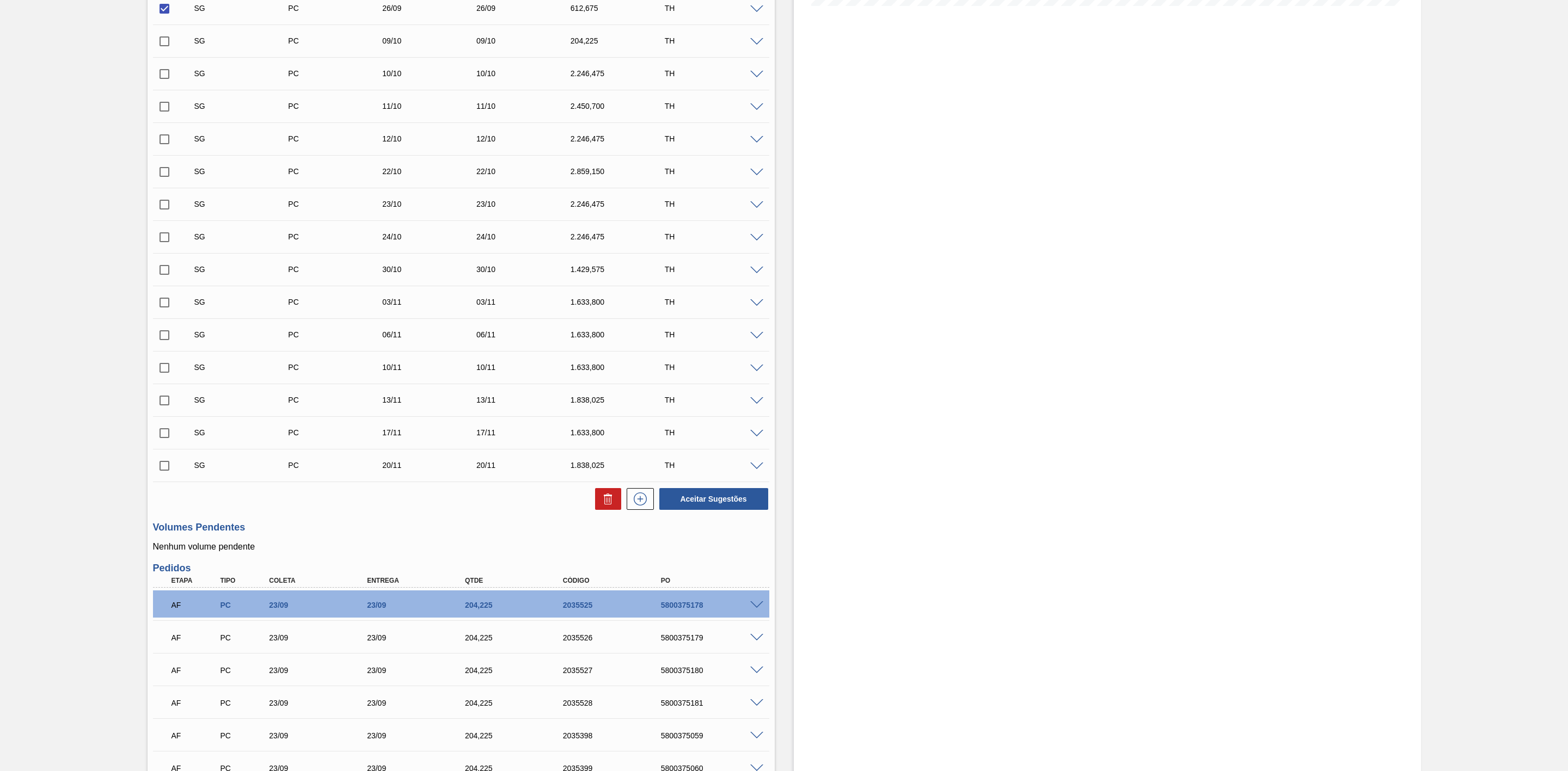
scroll to position [326, 0]
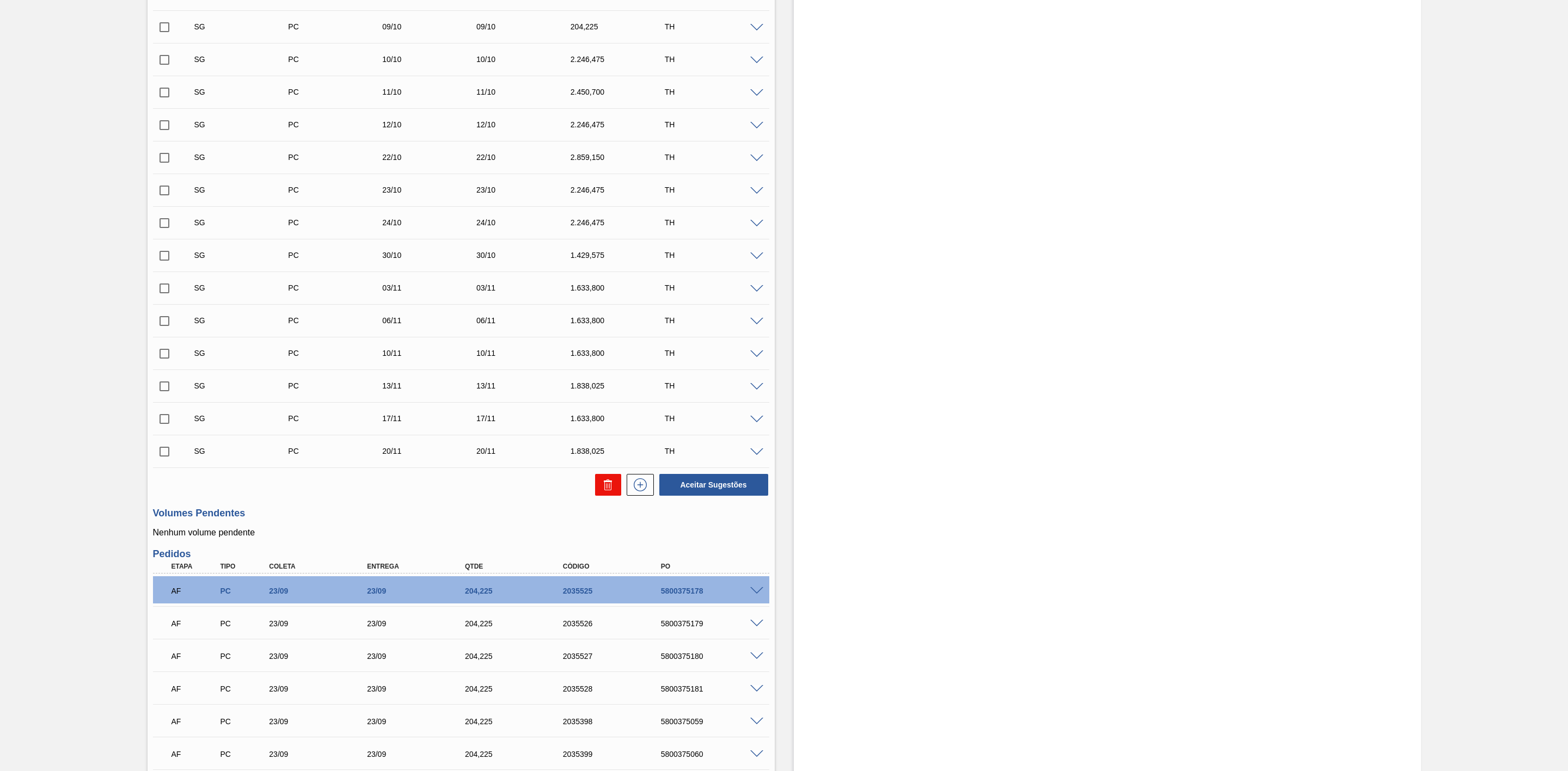
click at [598, 490] on button at bounding box center [608, 485] width 26 height 22
checkbox input "false"
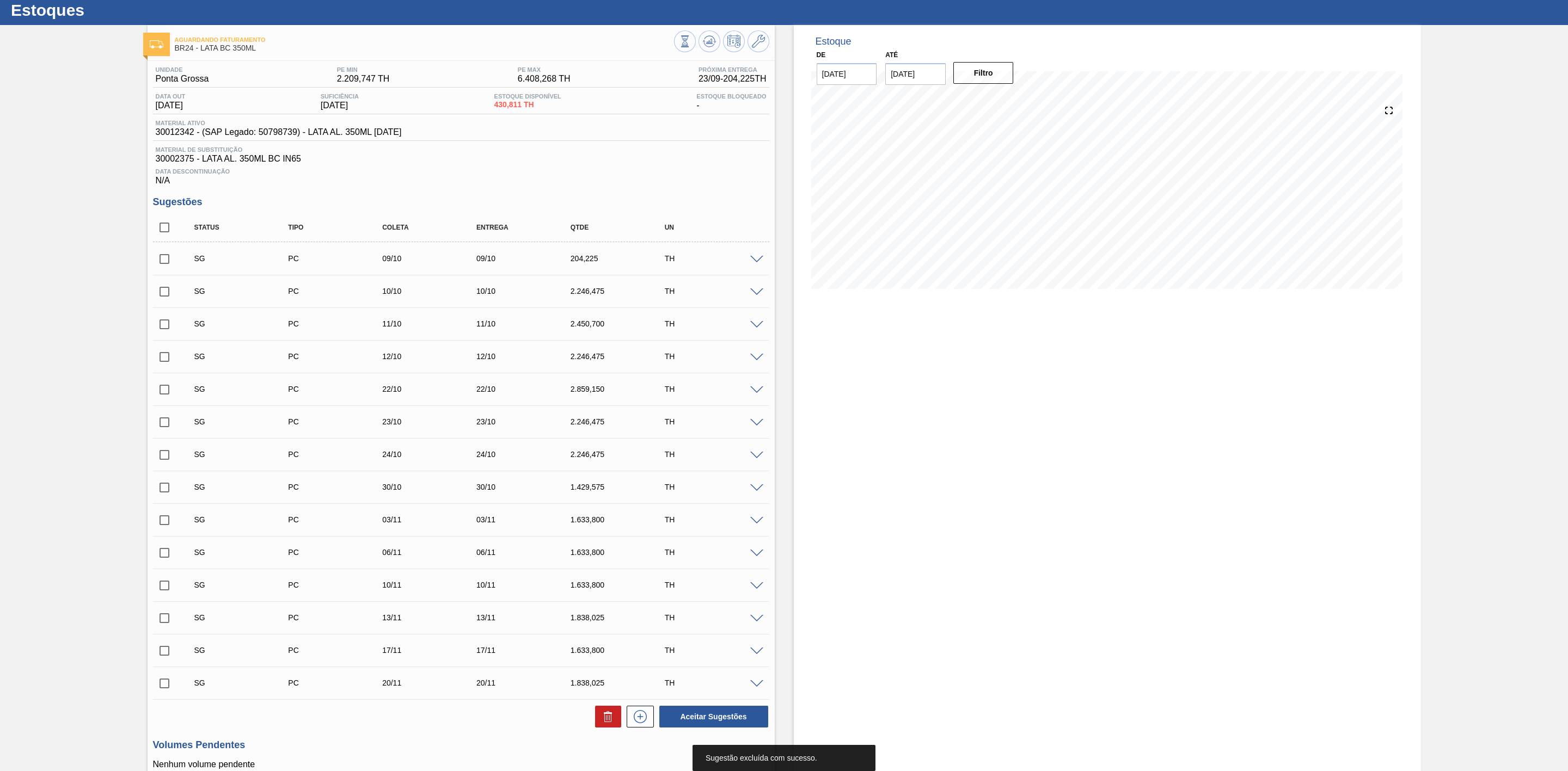
scroll to position [17, 0]
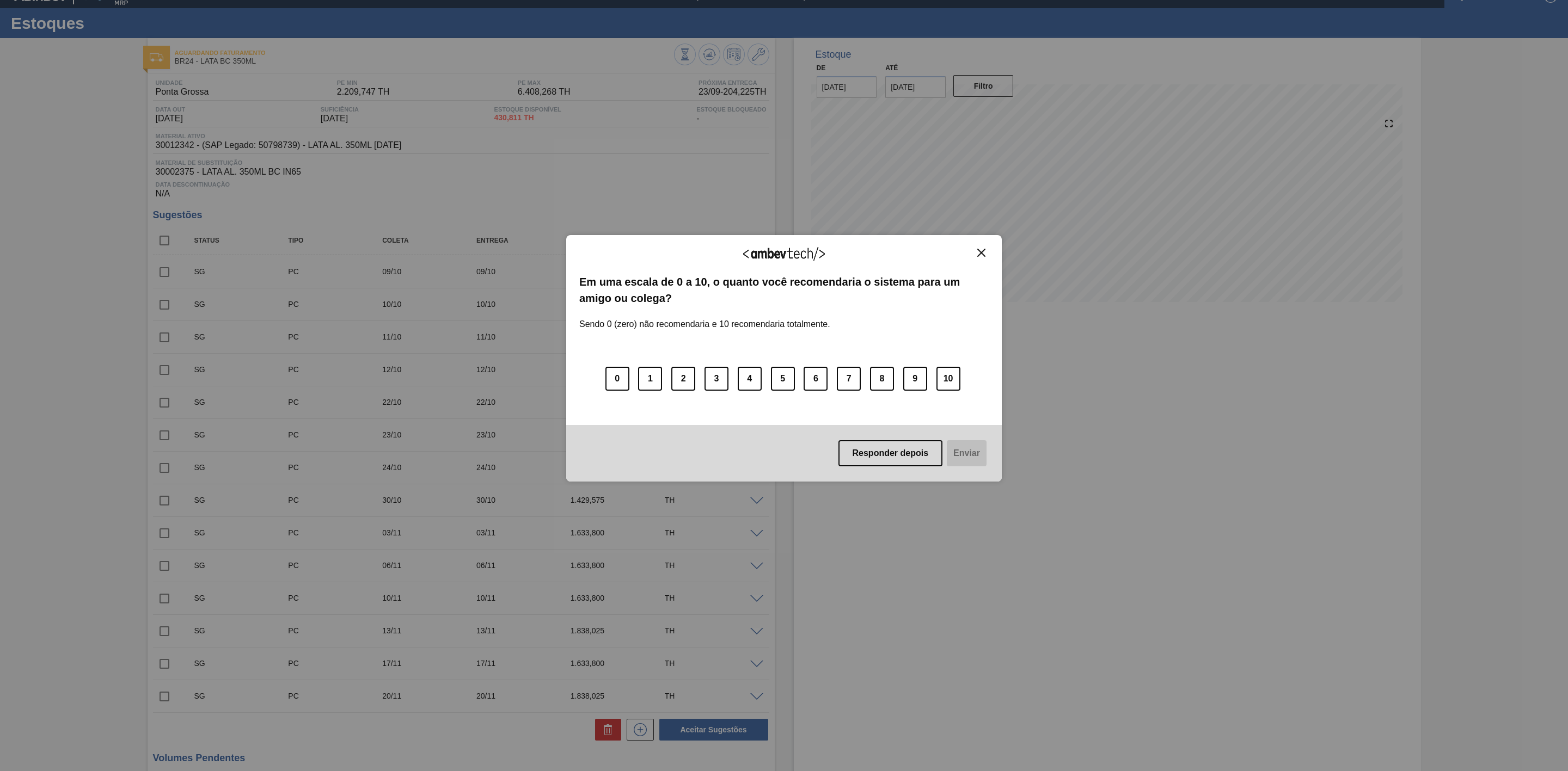
click at [982, 252] on img "Close" at bounding box center [982, 253] width 8 height 8
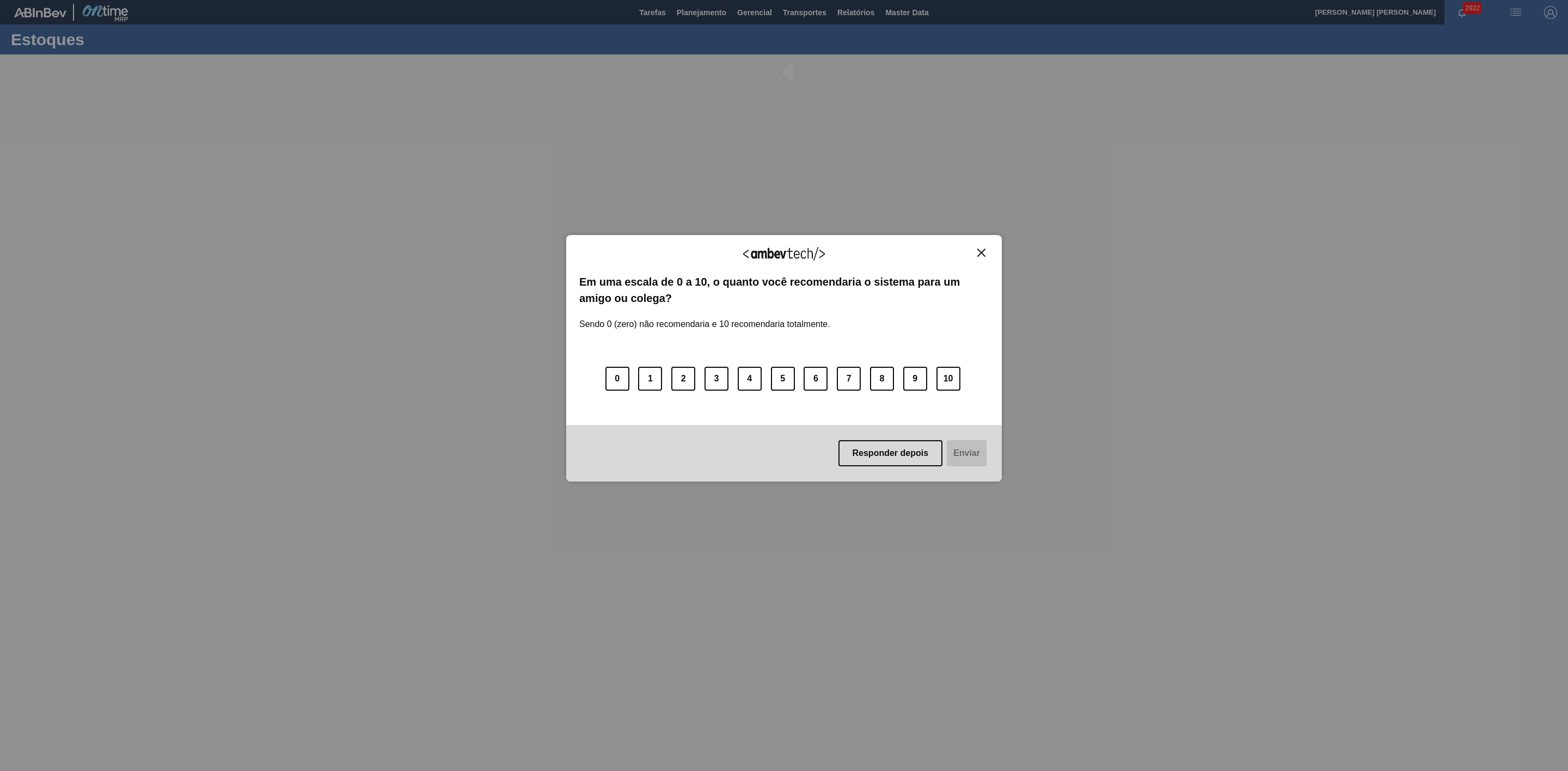
click at [983, 256] on img "Close" at bounding box center [982, 253] width 8 height 8
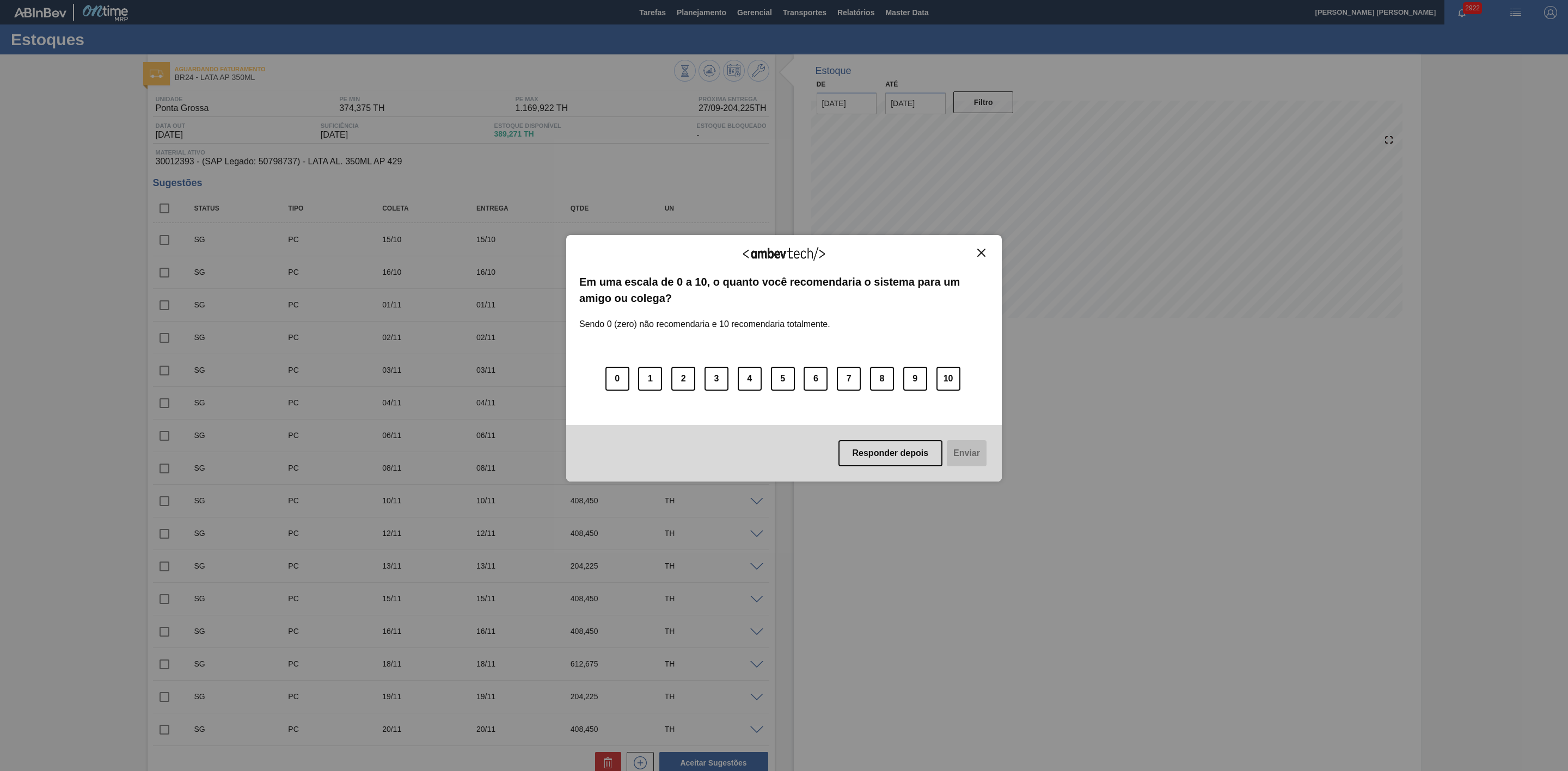
click at [985, 255] on img "Close" at bounding box center [982, 253] width 8 height 8
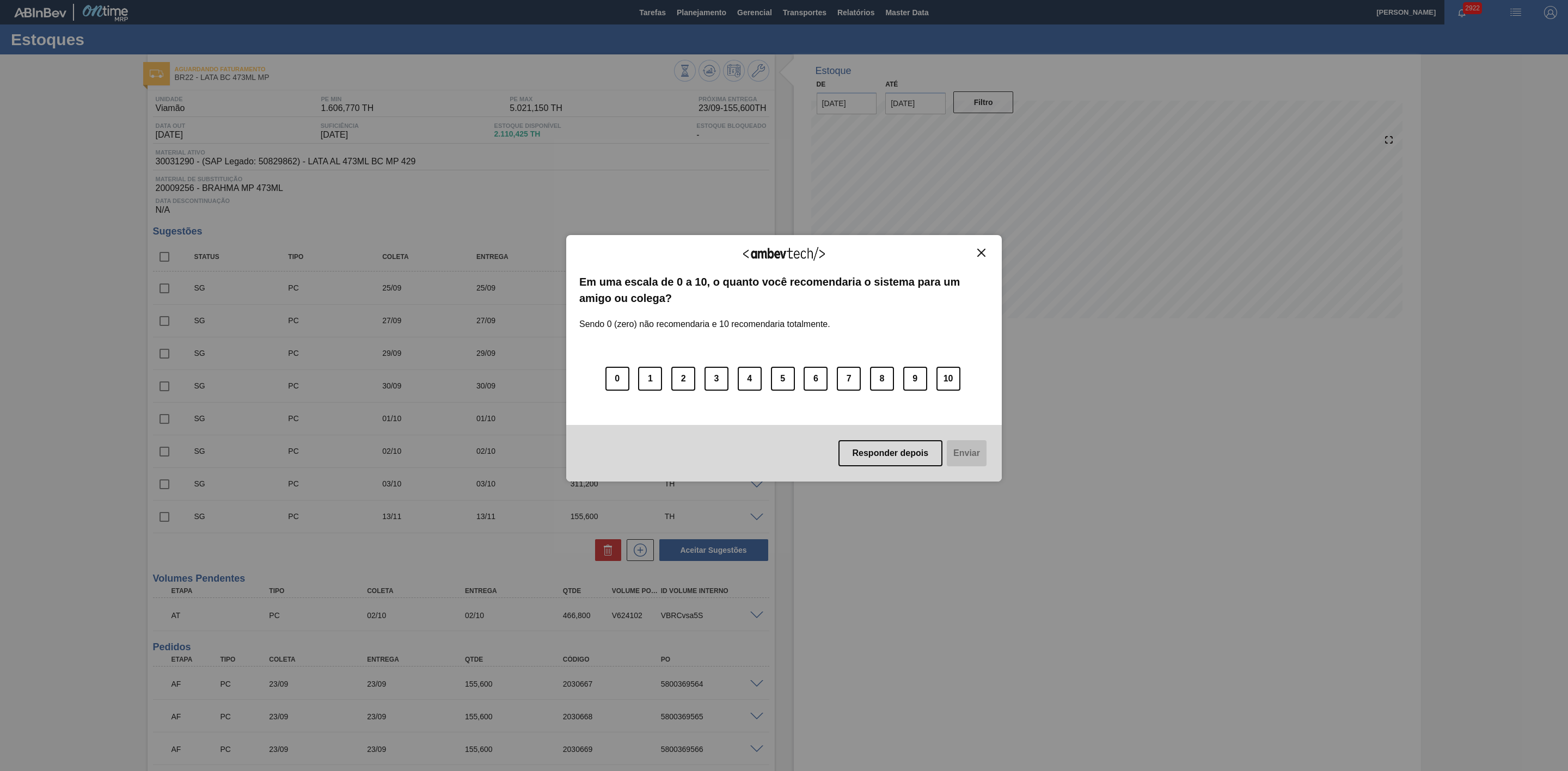
click at [982, 256] on img "Close" at bounding box center [982, 253] width 8 height 8
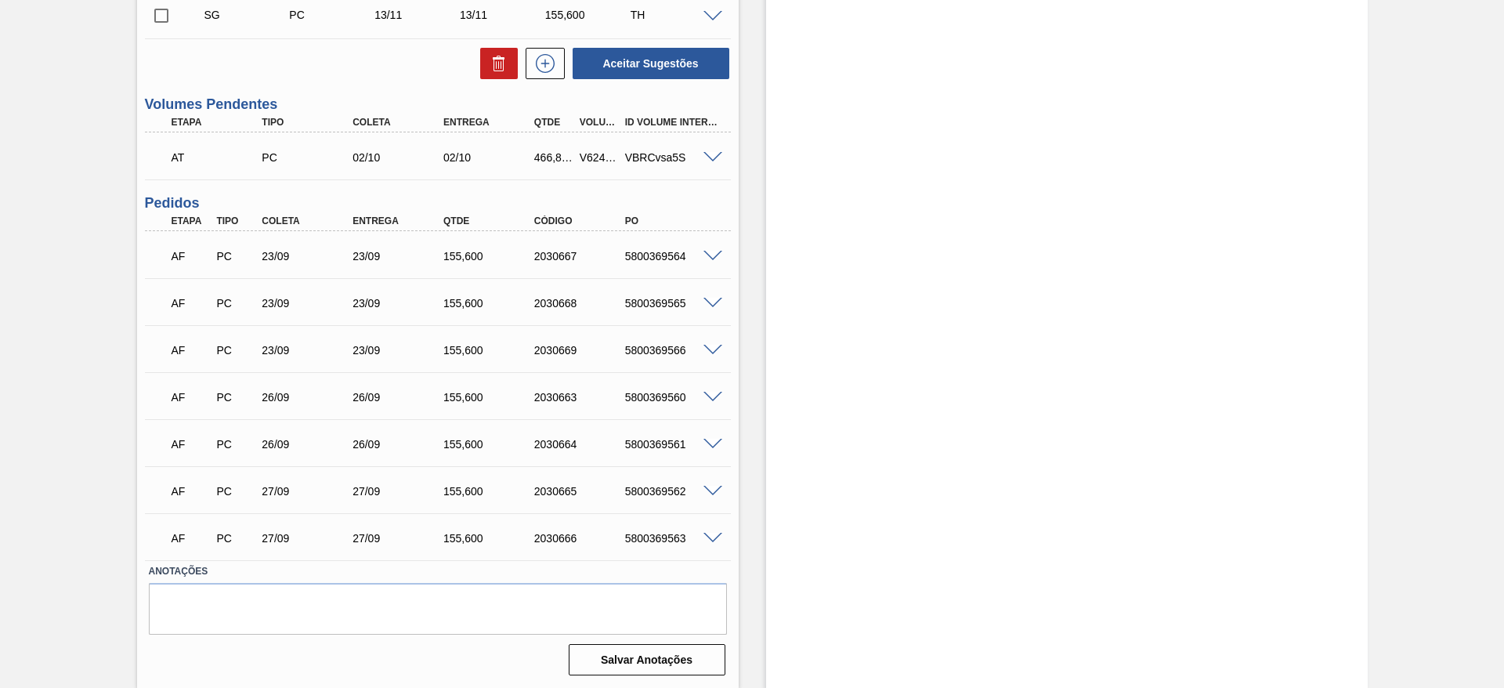
scroll to position [730, 0]
click at [714, 251] on span at bounding box center [713, 256] width 19 height 12
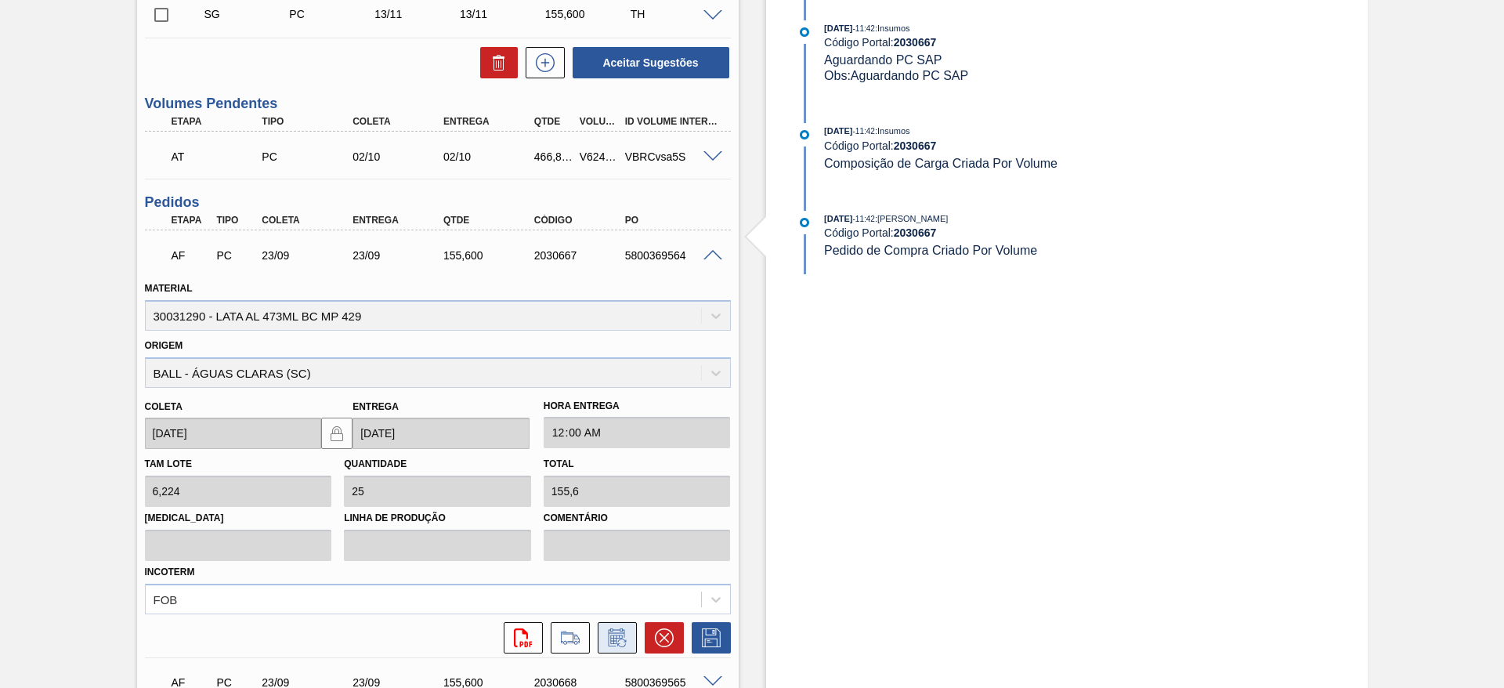
click at [617, 634] on icon at bounding box center [617, 637] width 25 height 19
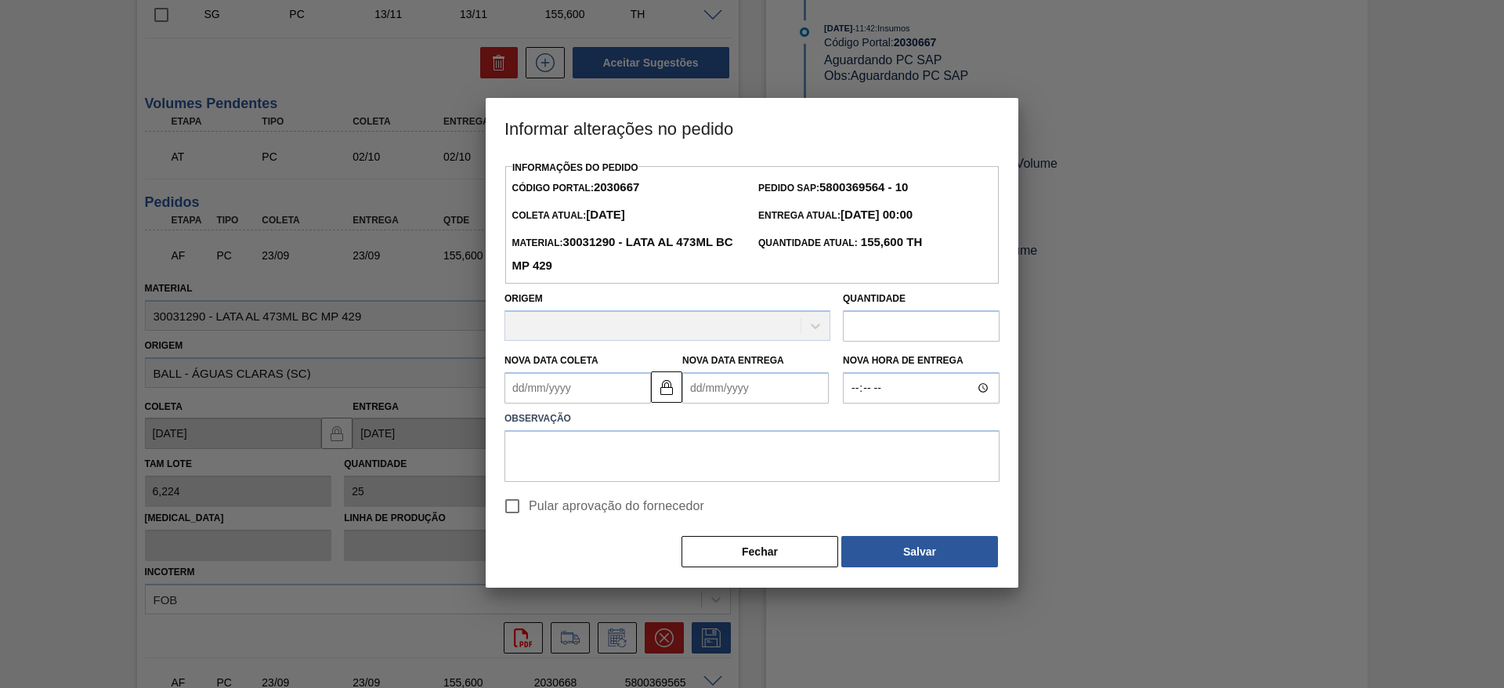
click at [610, 388] on Coleta2030667 "Nova Data Coleta" at bounding box center [578, 387] width 147 height 31
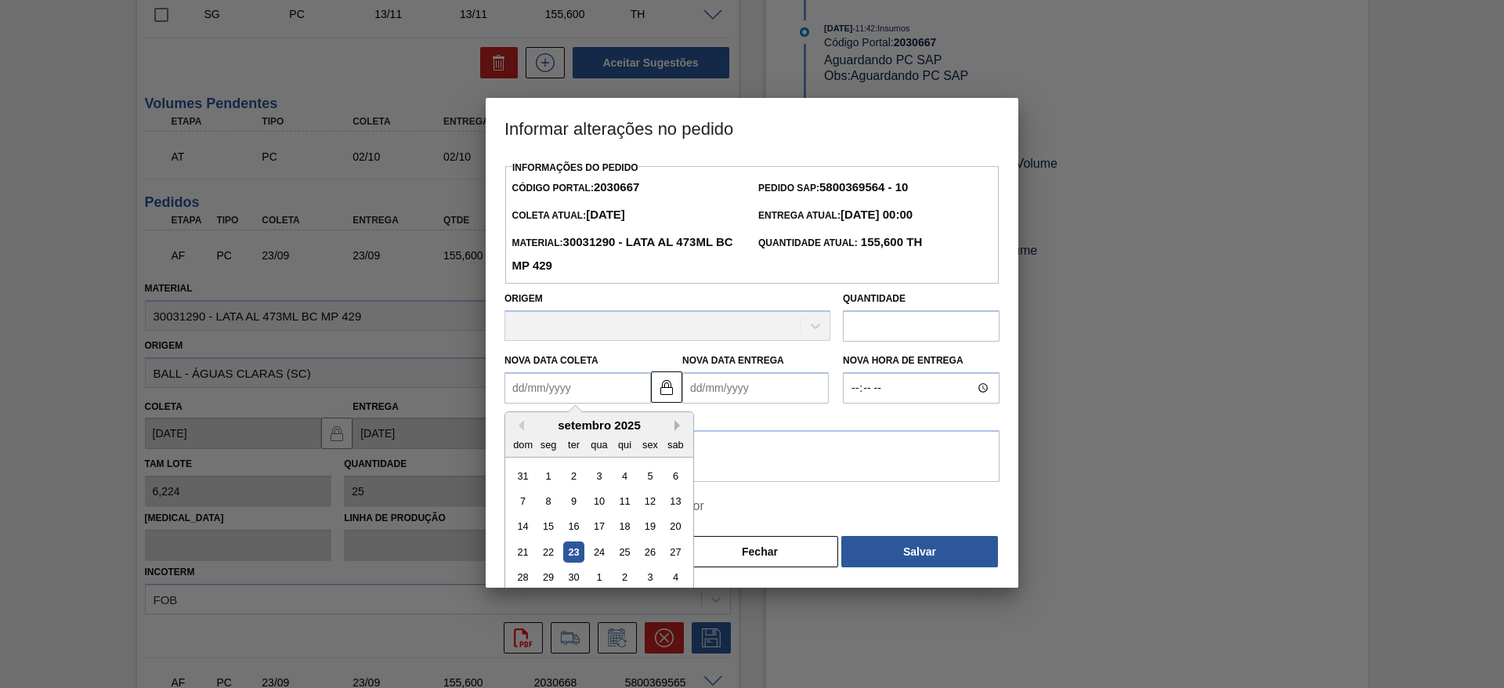
click at [677, 428] on button "Next Month" at bounding box center [680, 425] width 11 height 11
click at [628, 476] on div "2" at bounding box center [624, 475] width 21 height 21
type Coleta2030667 "[DATE]"
type Entrega2030667 "[DATE]"
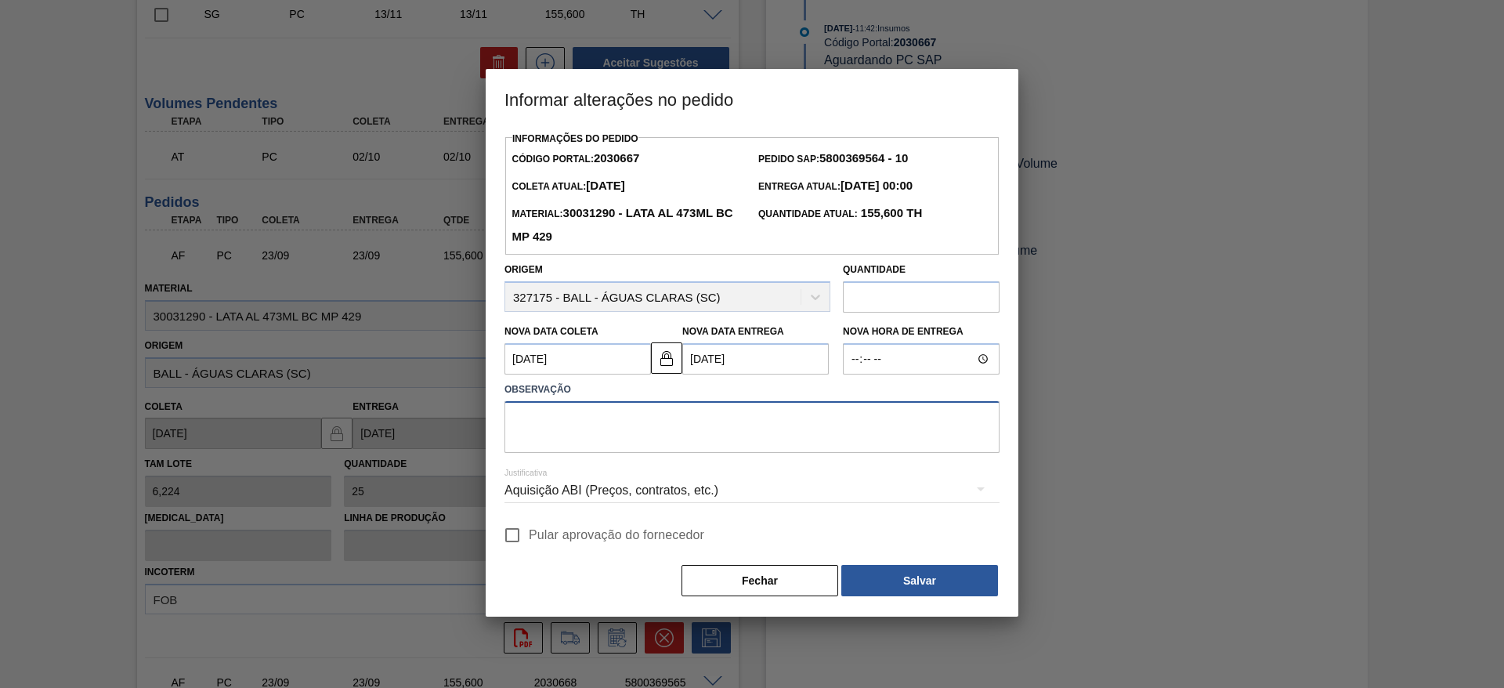
click at [617, 426] on textarea at bounding box center [752, 427] width 495 height 52
drag, startPoint x: 961, startPoint y: 429, endPoint x: 490, endPoint y: 422, distance: 471.8
click at [490, 422] on div "Informações do Pedido Código Portal: 2030667 Pedido SAP: 5800369564 - 10 Coleta…" at bounding box center [752, 372] width 533 height 489
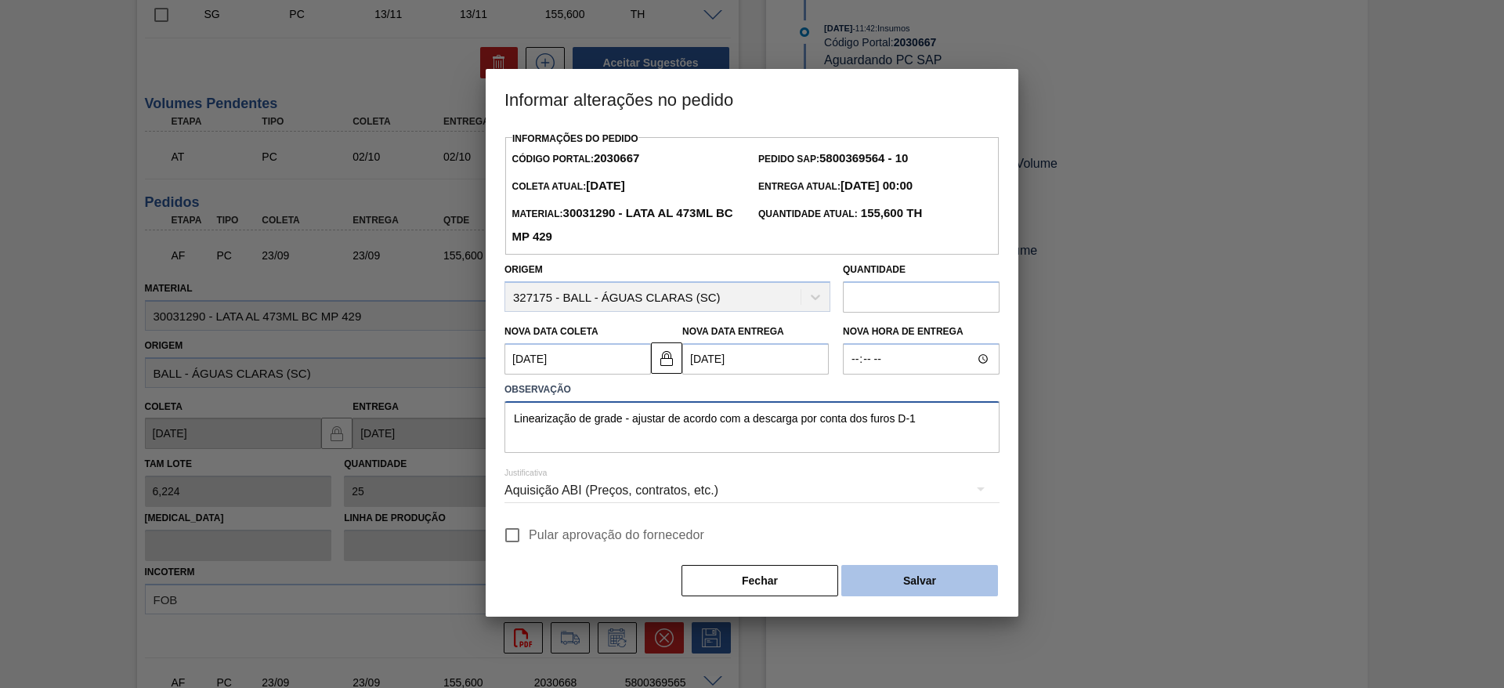
type textarea "Linearização de grade - ajustar de acordo com a descarga por conta dos furos D-1"
click at [904, 581] on button "Salvar" at bounding box center [920, 580] width 157 height 31
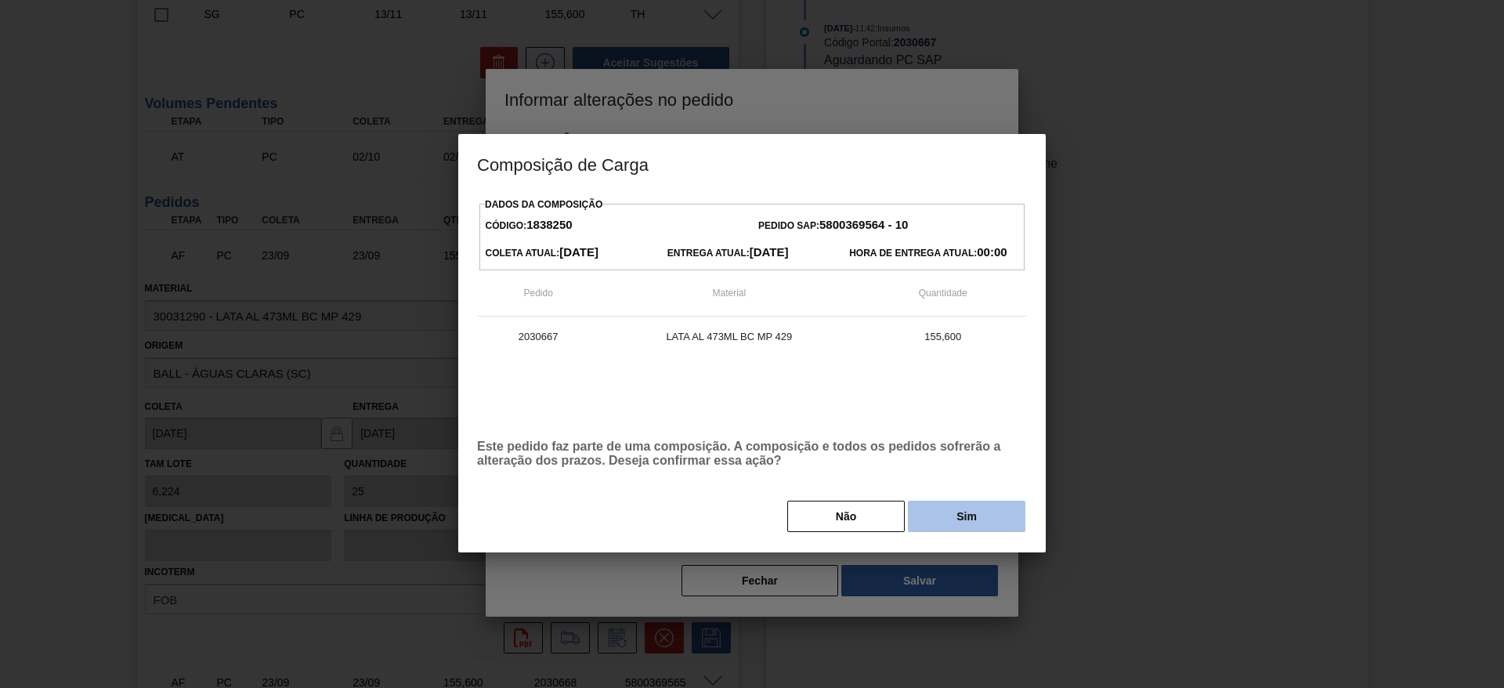
click at [962, 519] on button "Sim" at bounding box center [967, 516] width 118 height 31
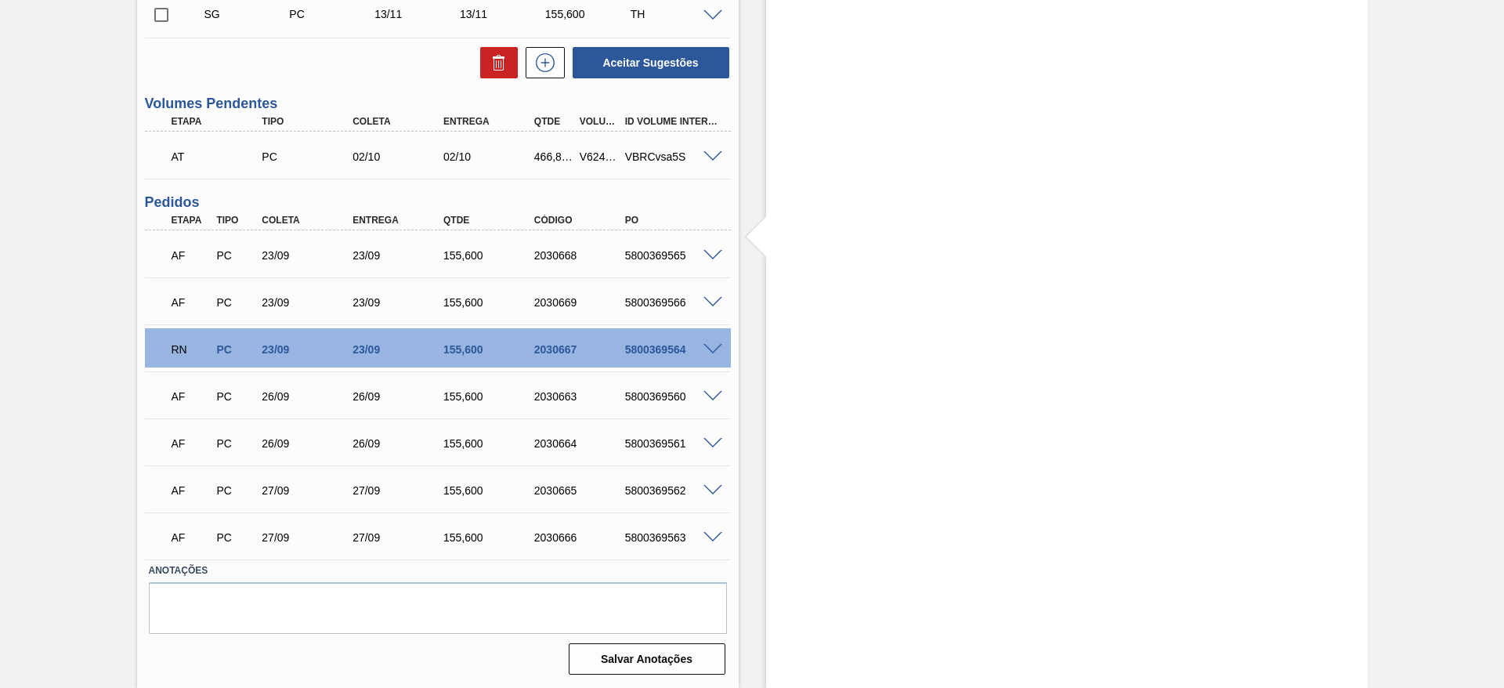
click at [709, 258] on span at bounding box center [713, 256] width 19 height 12
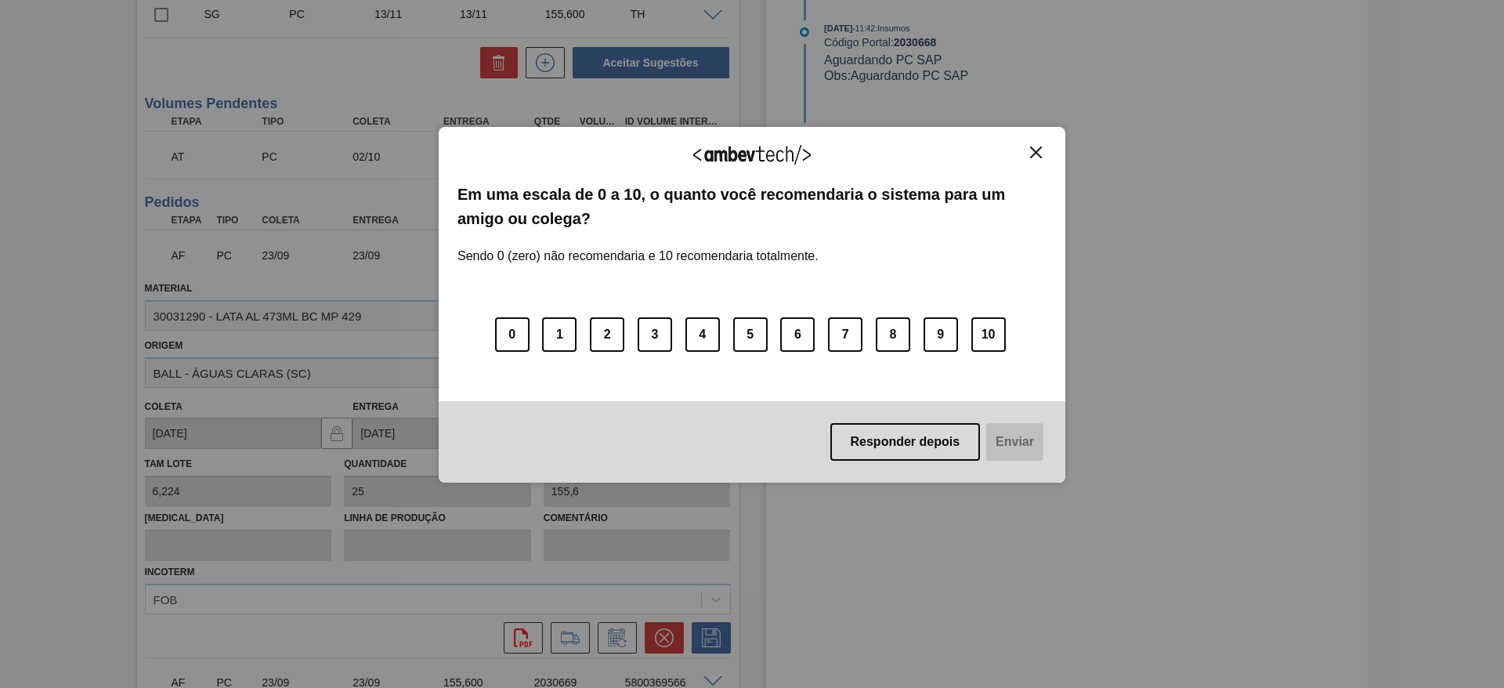
click at [1032, 150] on img "Close" at bounding box center [1036, 153] width 12 height 12
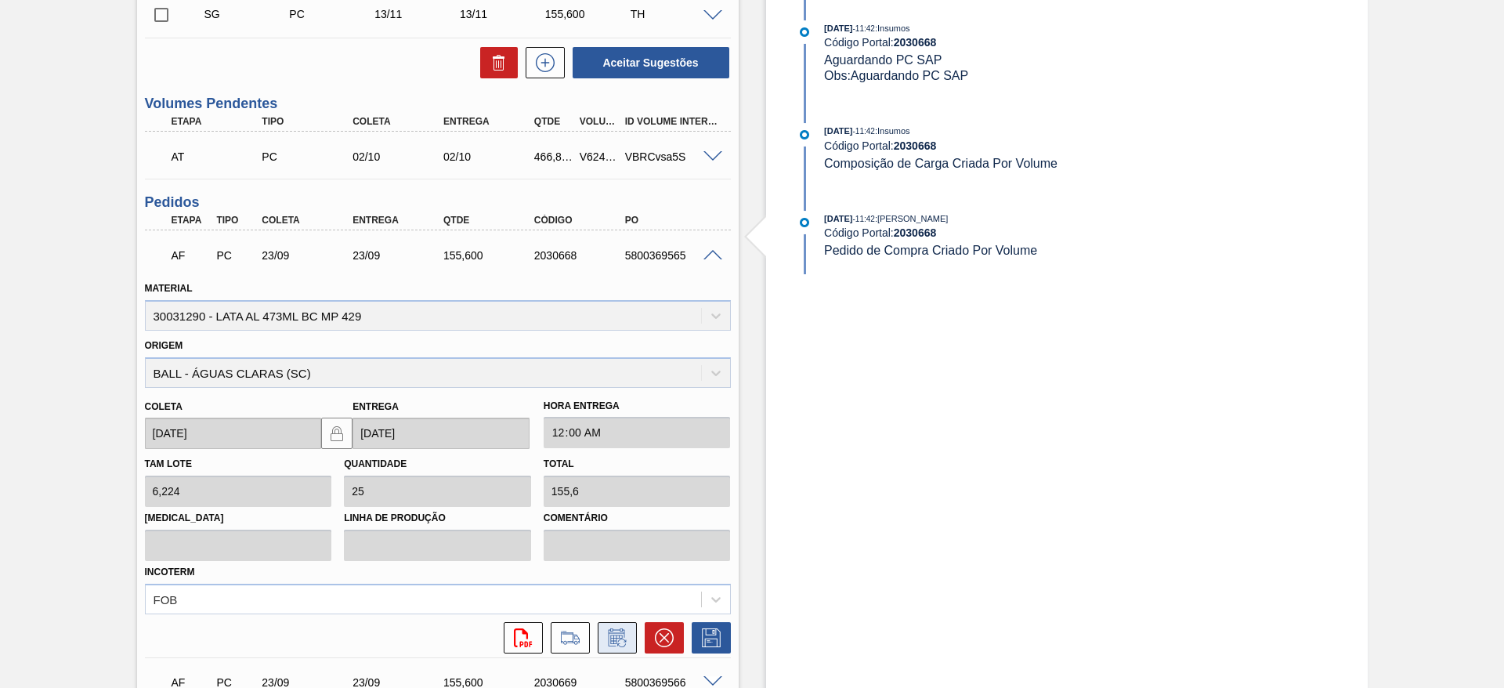
click at [628, 633] on icon at bounding box center [617, 637] width 25 height 19
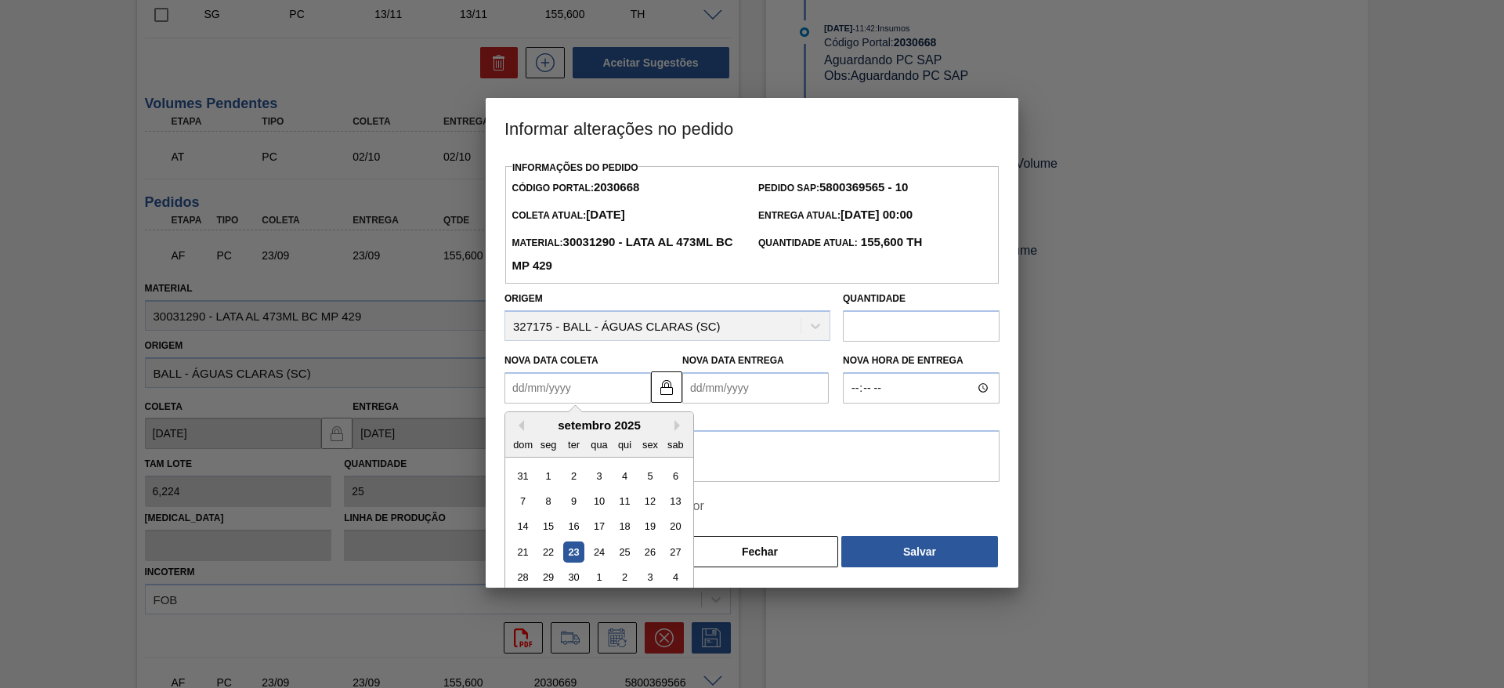
click at [597, 401] on Coleta2030668 "Nova Data Coleta" at bounding box center [578, 387] width 147 height 31
click at [679, 427] on button "Next Month" at bounding box center [680, 425] width 11 height 11
click at [626, 484] on div "2" at bounding box center [624, 475] width 21 height 21
type Coleta2030668 "[DATE]"
type Entrega2030668 "[DATE]"
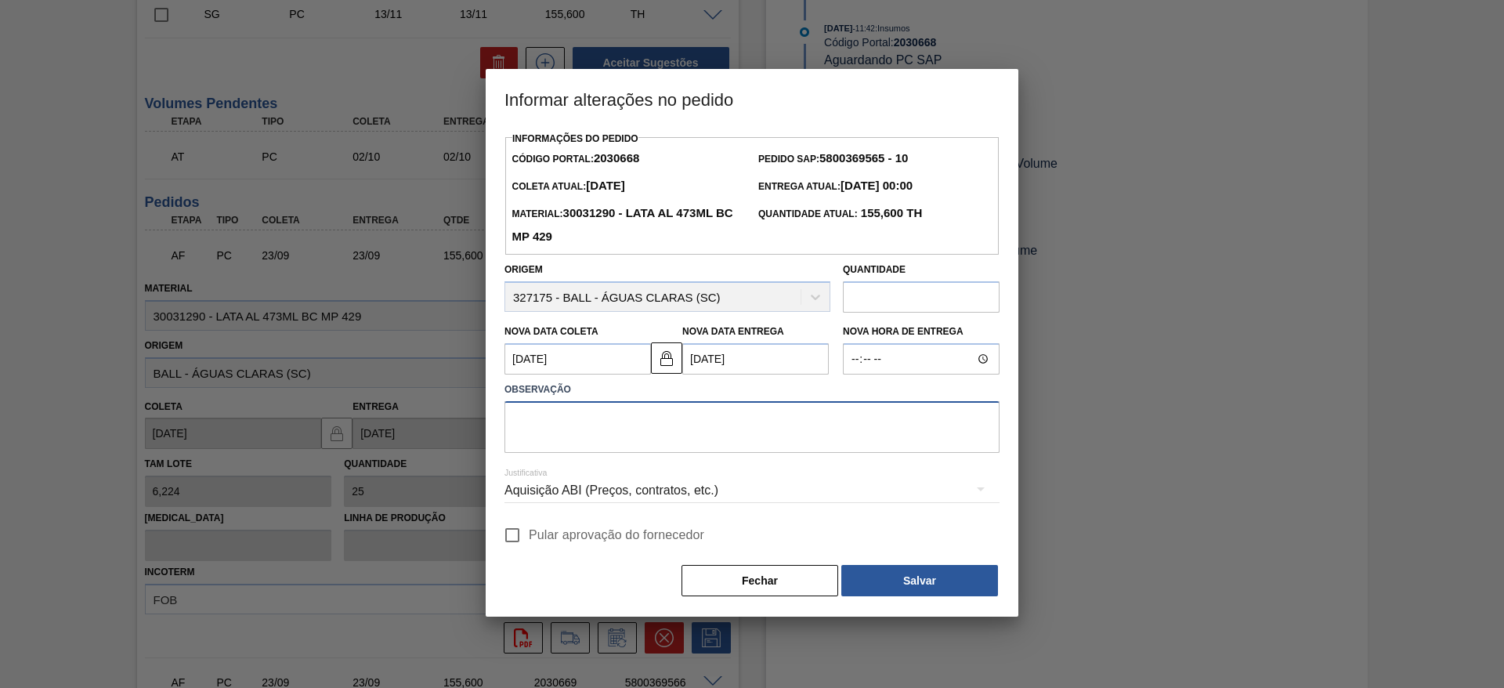
click at [660, 436] on textarea at bounding box center [752, 427] width 495 height 52
paste textarea "Linearização de grade - ajustar de acordo com a descarga por conta dos furos D-1"
type textarea "Linearização de grade - ajustar de acordo com a descarga por conta dos furos D-1"
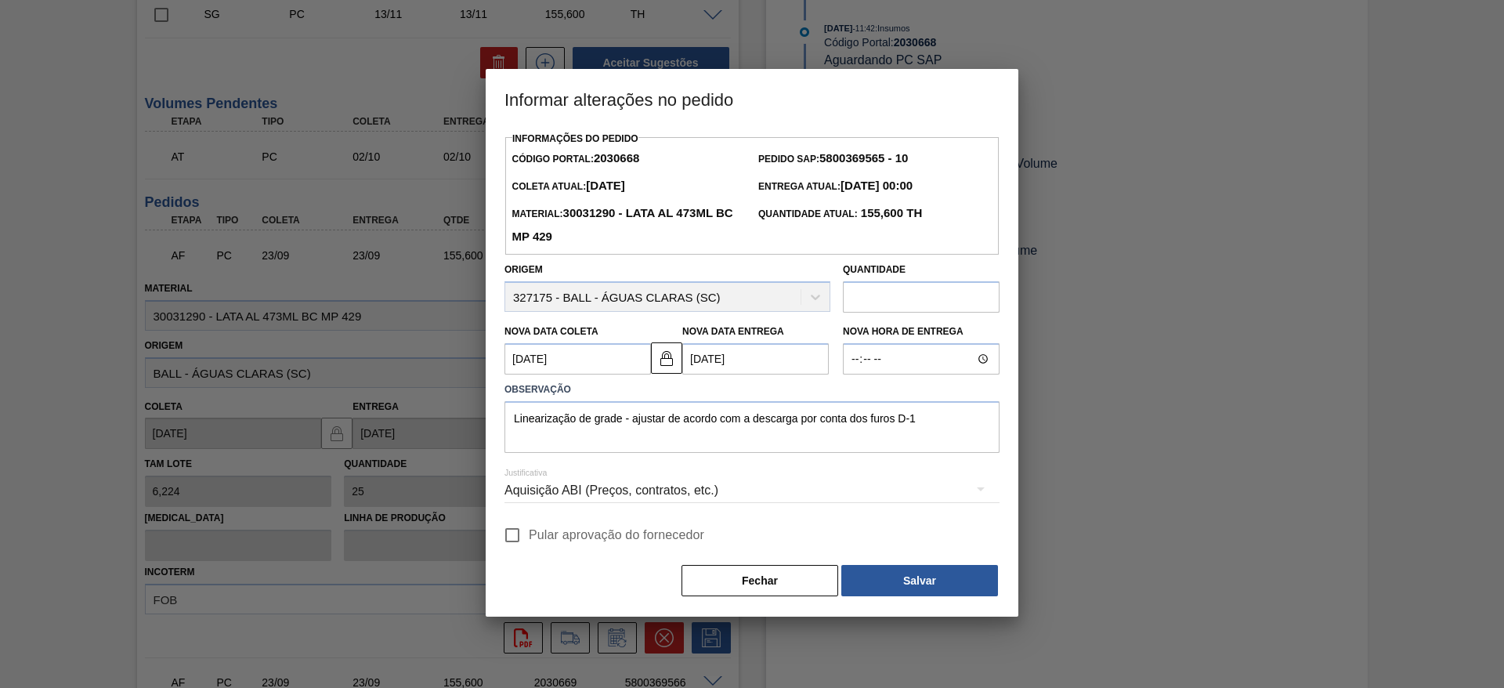
click at [639, 496] on div "Aquisição ABI (Preços, contratos, etc.)" at bounding box center [752, 491] width 495 height 44
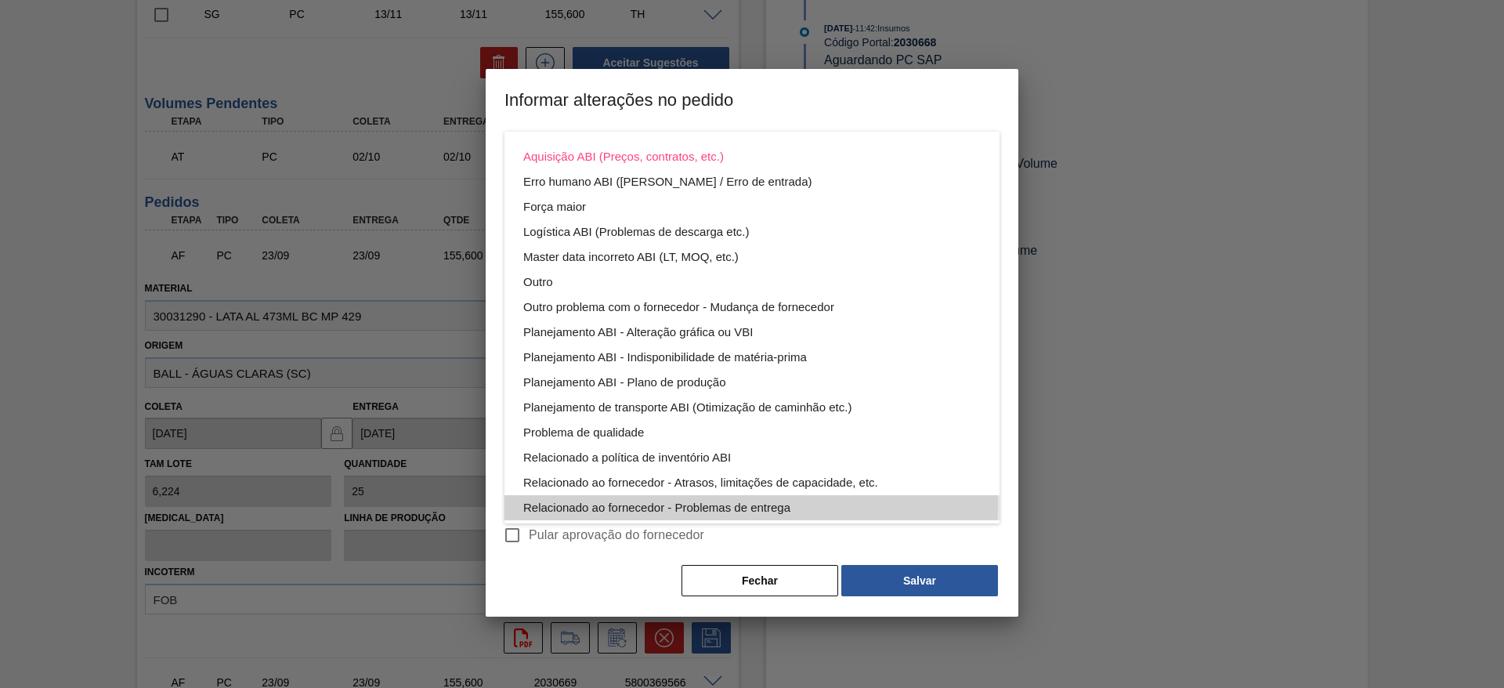
click at [710, 504] on div "Relacionado ao fornecedor - Problemas de entrega" at bounding box center [752, 507] width 458 height 25
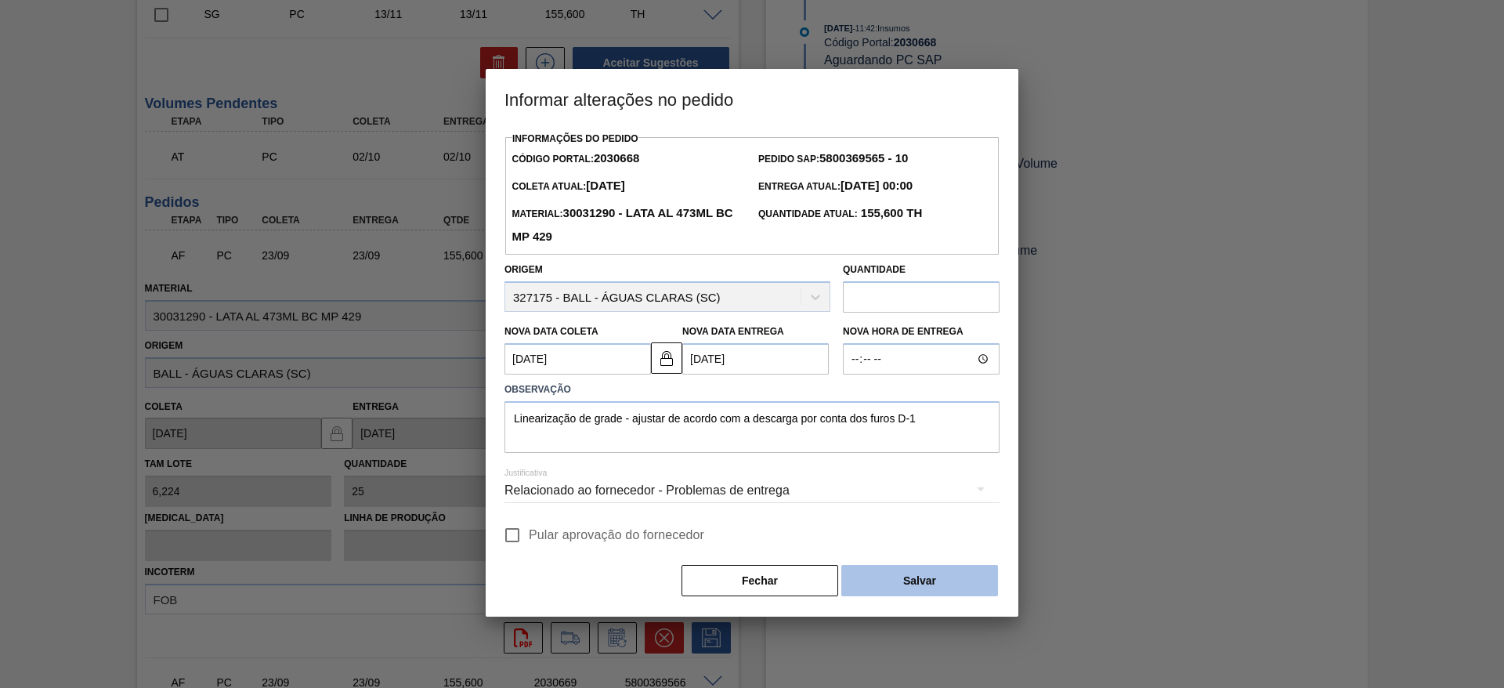
click at [894, 581] on button "Salvar" at bounding box center [920, 580] width 157 height 31
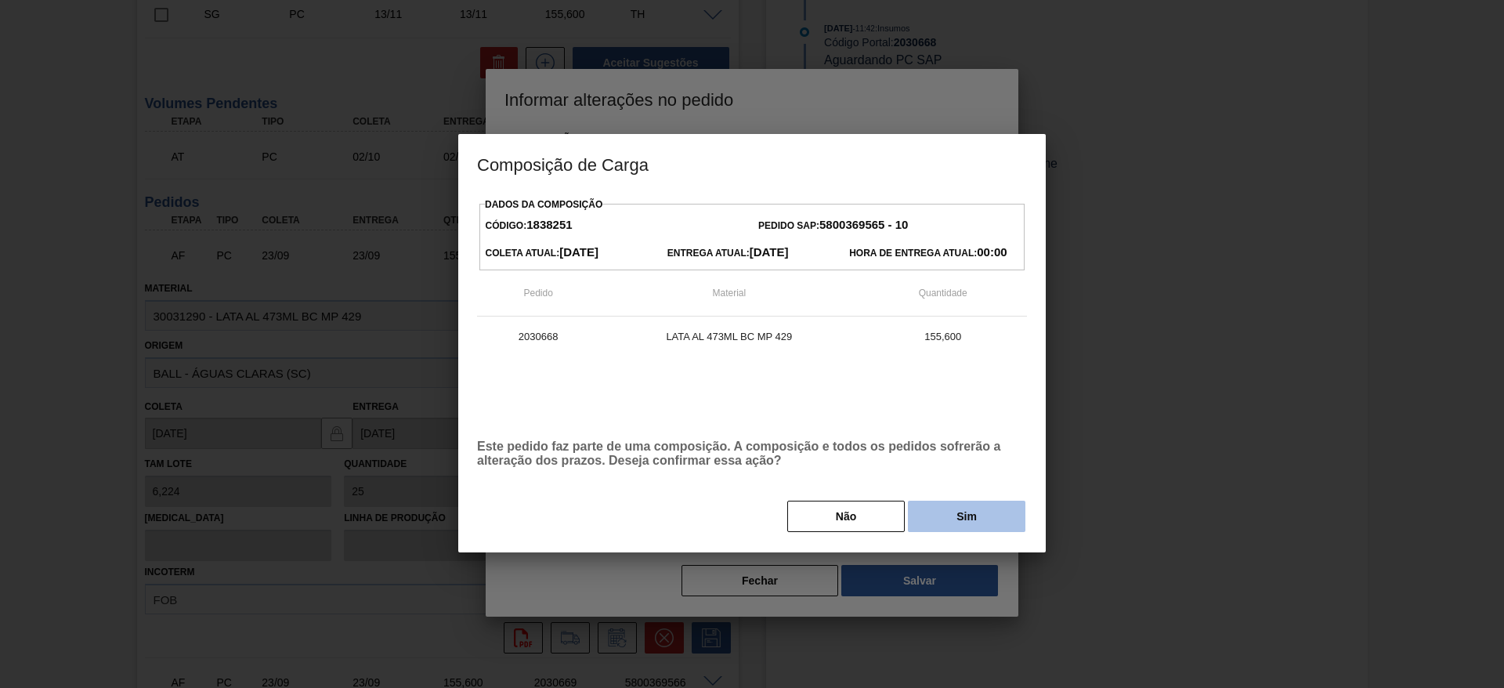
click at [933, 521] on button "Sim" at bounding box center [967, 516] width 118 height 31
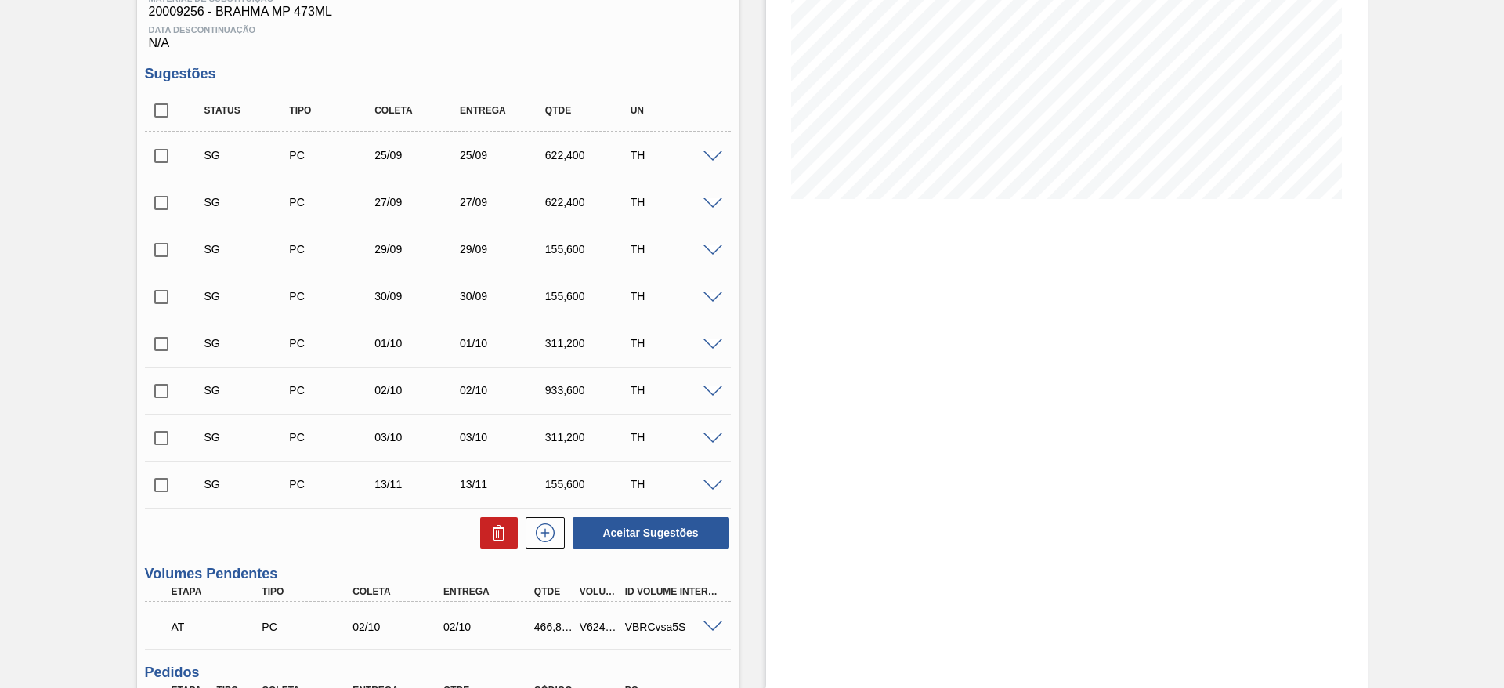
scroll to position [0, 0]
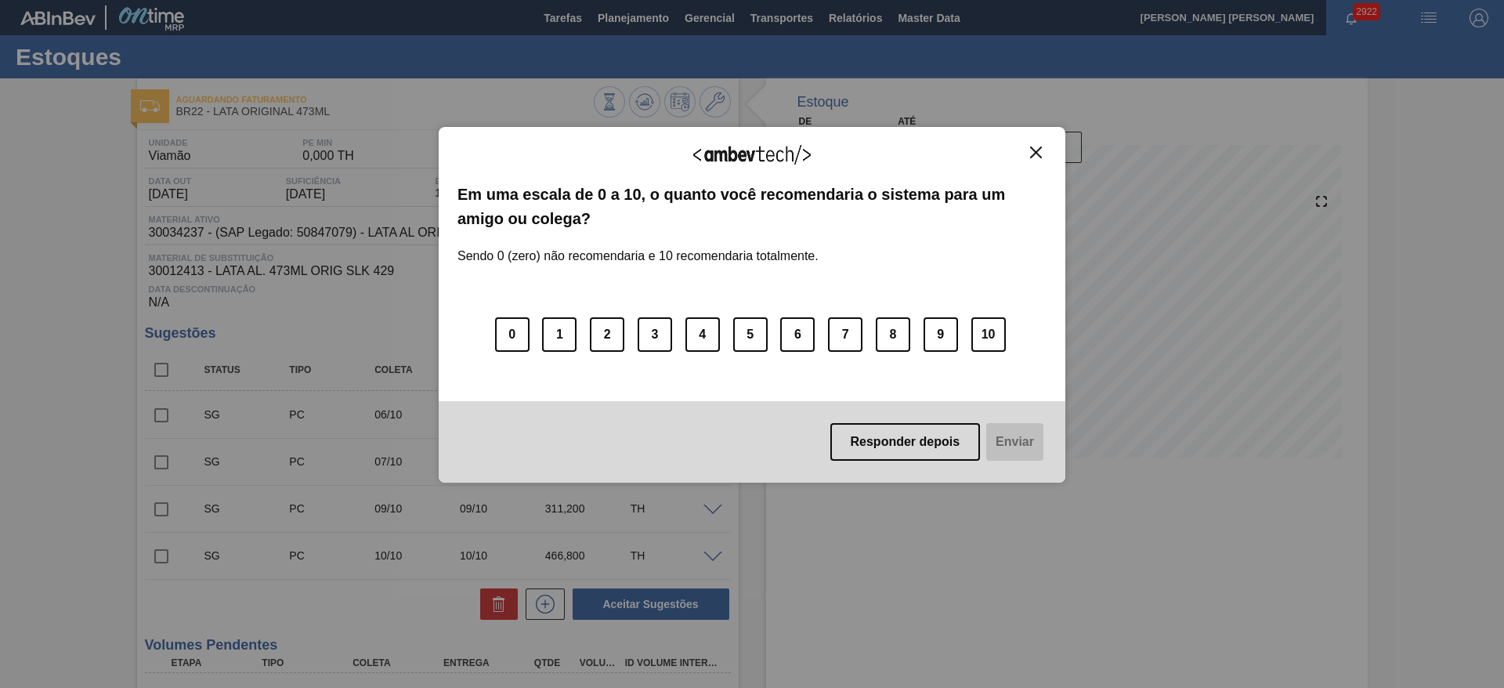
click at [1040, 155] on img "Close" at bounding box center [1036, 153] width 12 height 12
click at [1042, 148] on button "Close" at bounding box center [1036, 152] width 21 height 13
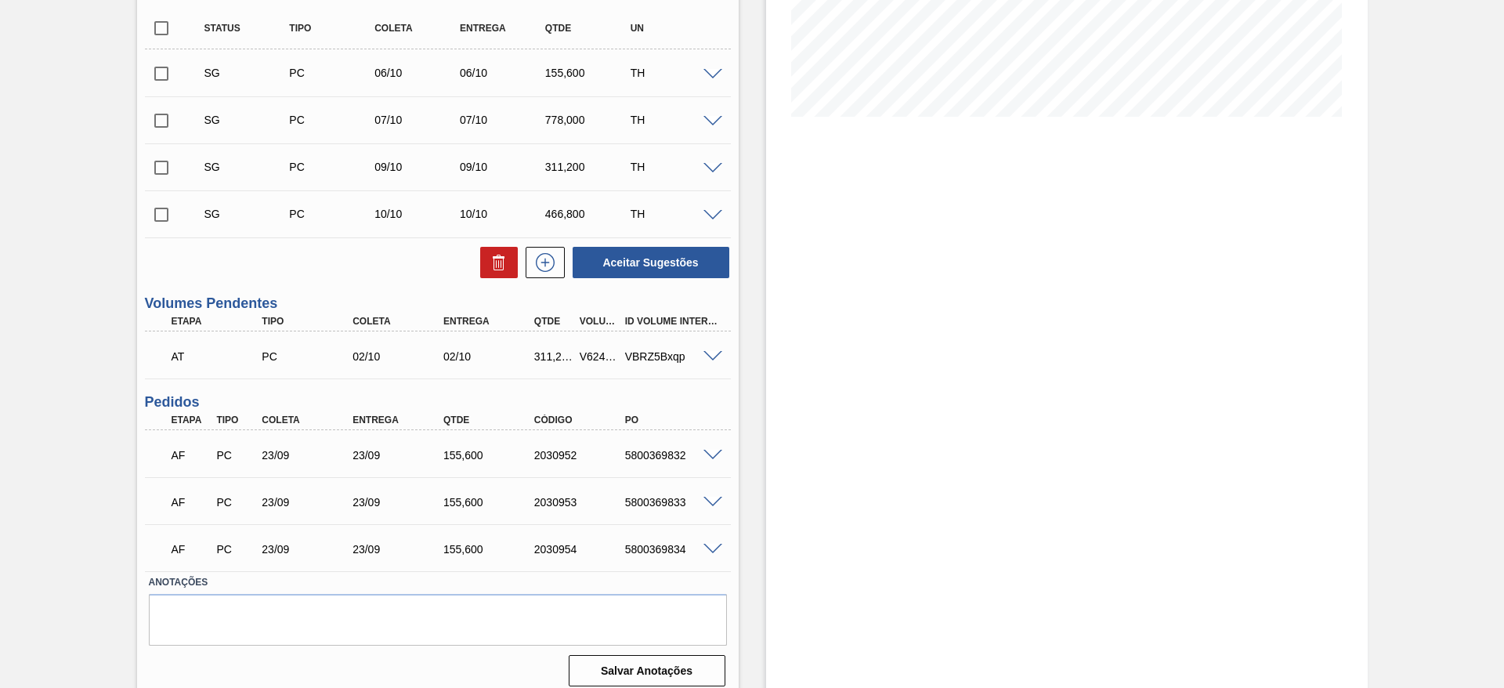
scroll to position [353, 0]
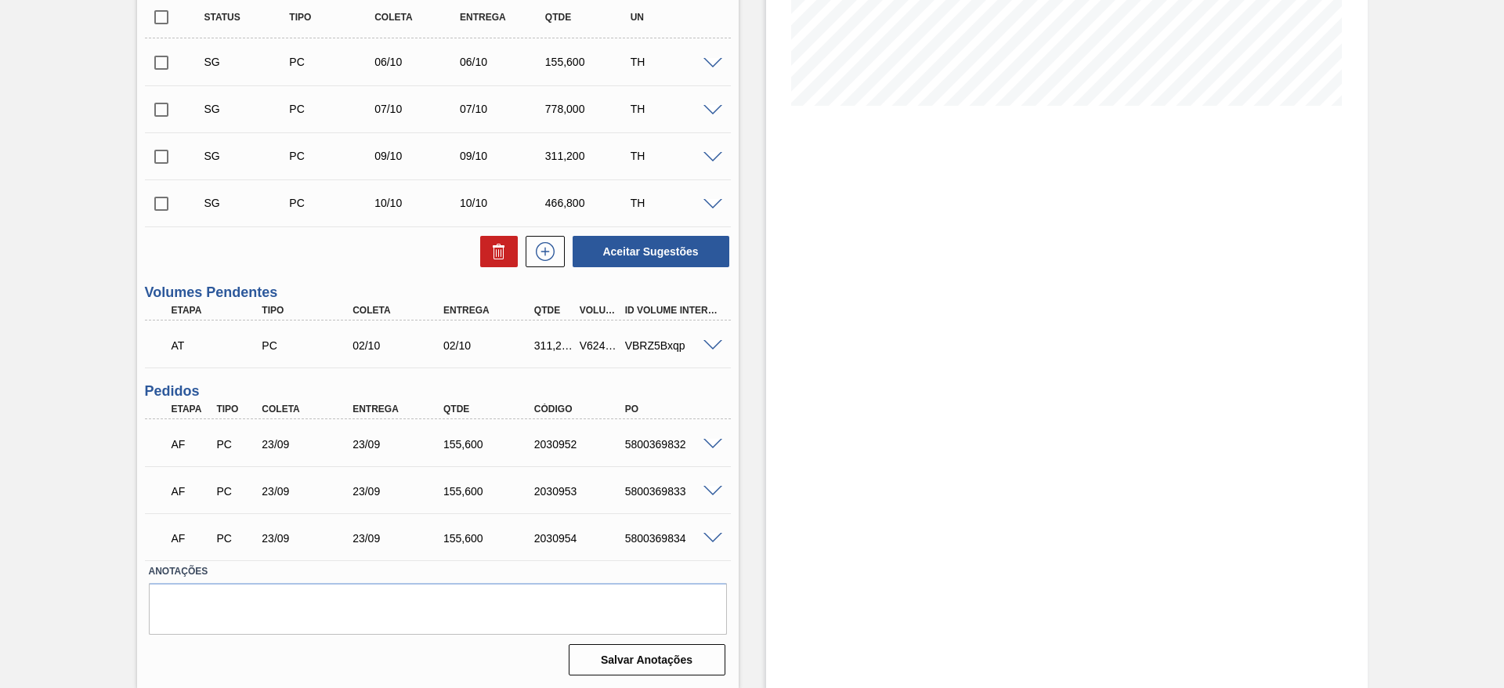
click at [718, 441] on span at bounding box center [713, 445] width 19 height 12
type input "OK, PARA AVALIAÇÃO NO CORTE DE SEGUNDA, RISCO DE ATRASO"
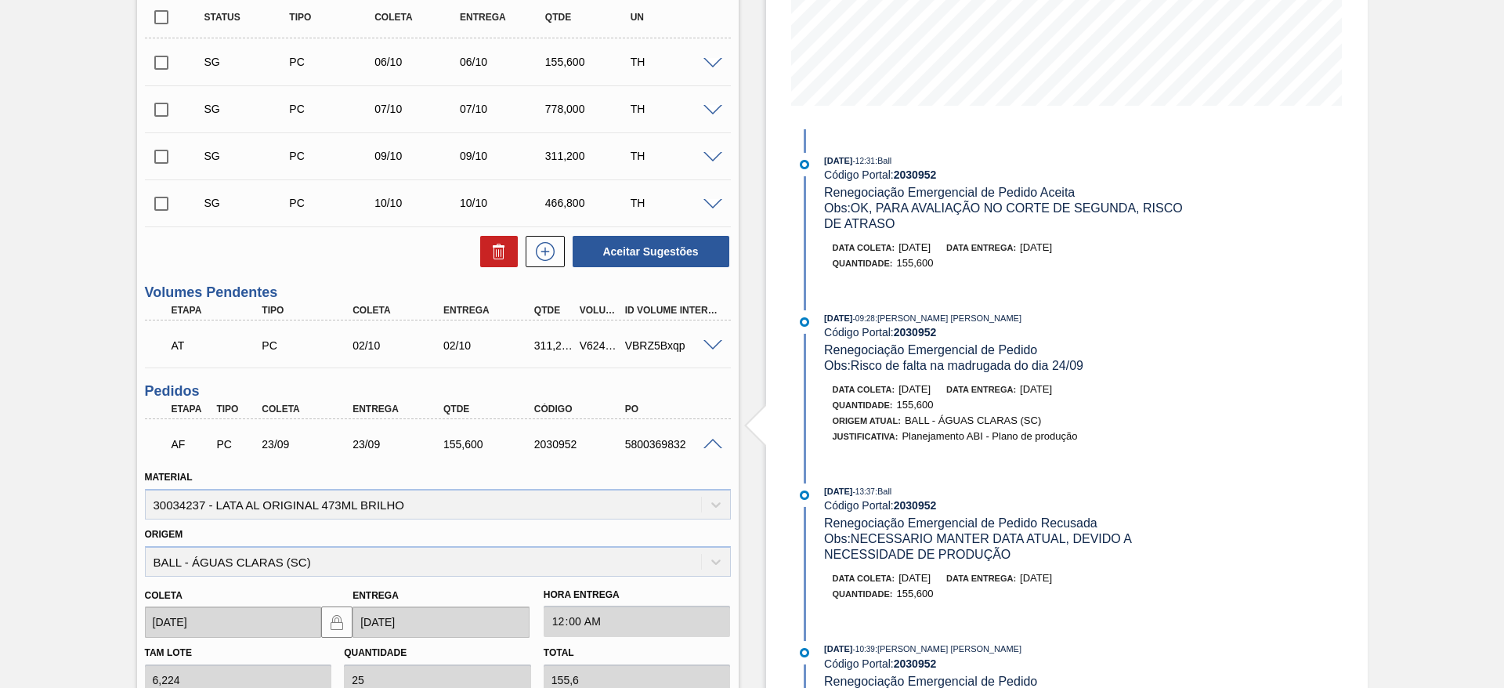
scroll to position [588, 0]
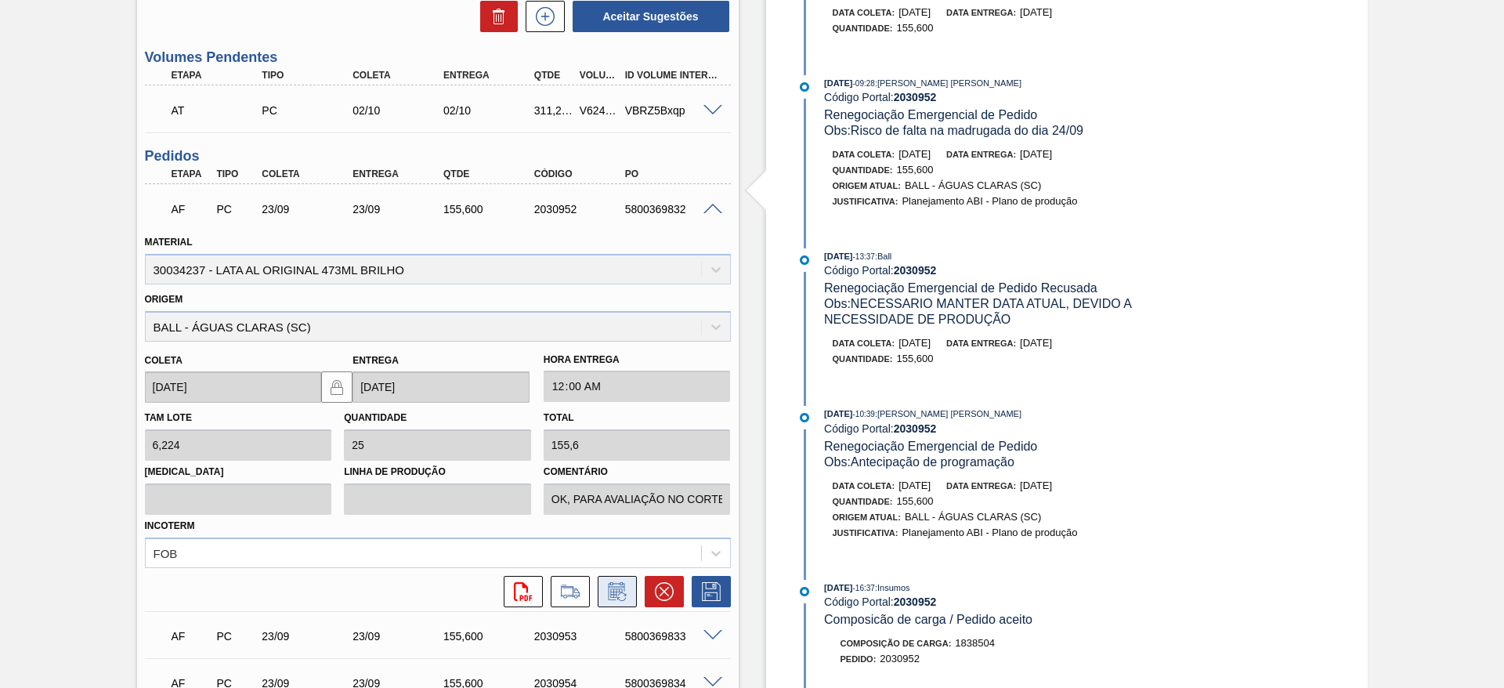
click at [627, 599] on icon at bounding box center [617, 591] width 25 height 19
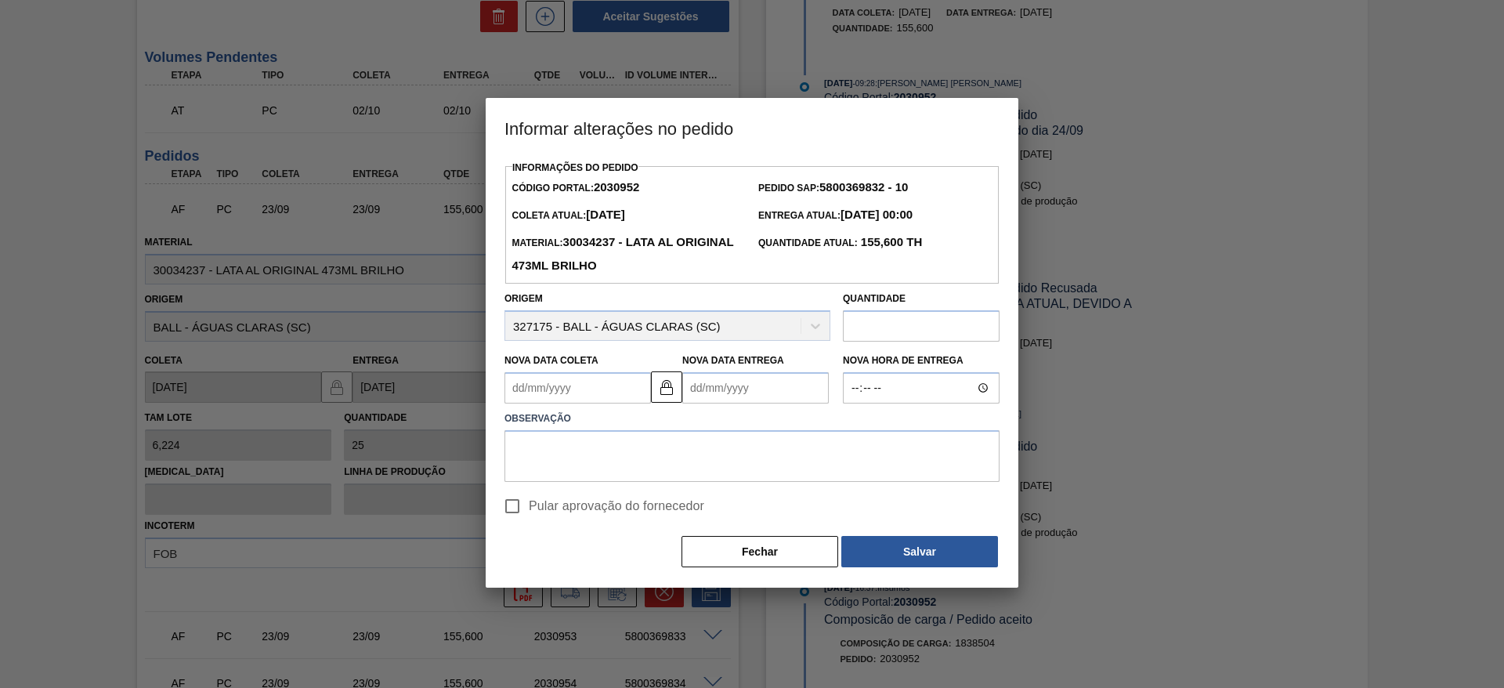
click at [586, 394] on Coleta2030952 "Nova Data Coleta" at bounding box center [578, 387] width 147 height 31
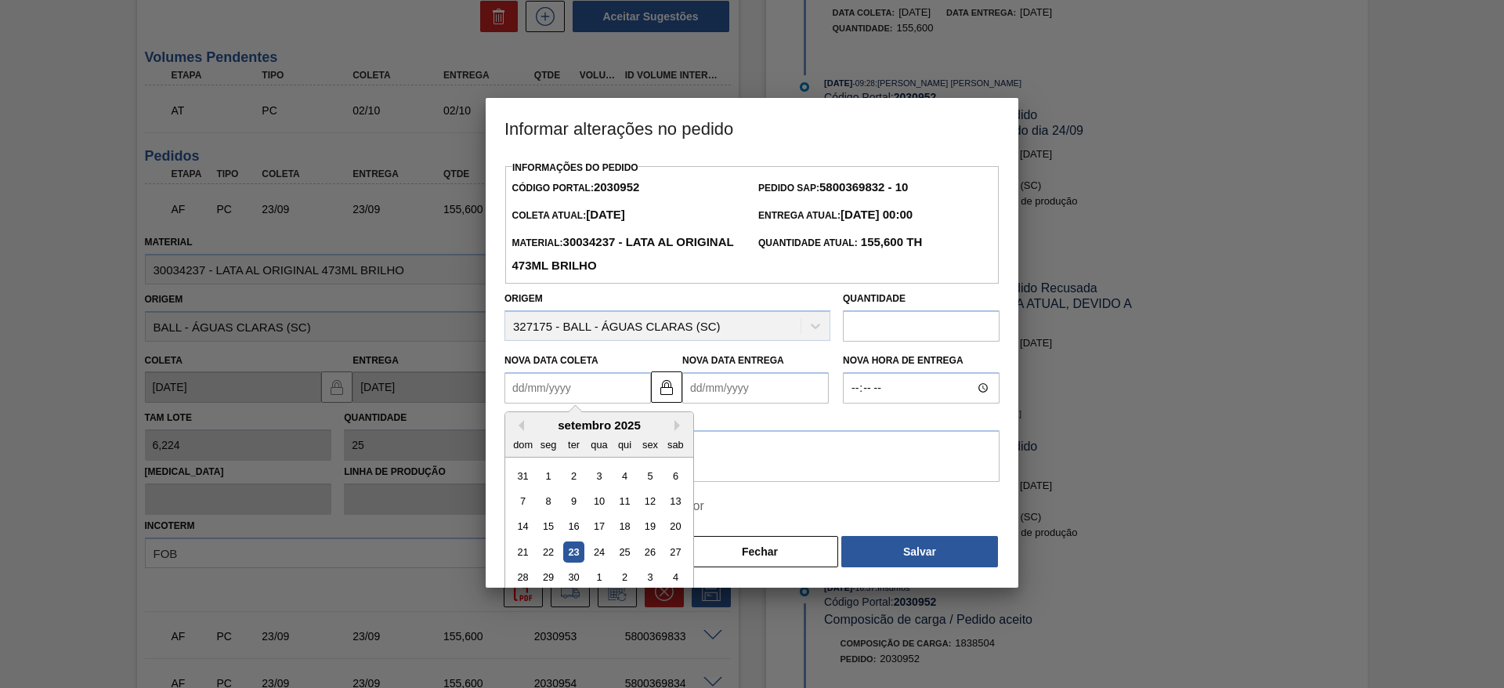
drag, startPoint x: 603, startPoint y: 558, endPoint x: 614, endPoint y: 531, distance: 28.5
click at [603, 558] on div "24" at bounding box center [598, 551] width 21 height 21
type Coleta2030952 "[DATE]"
type Entrega2030952 "[DATE]"
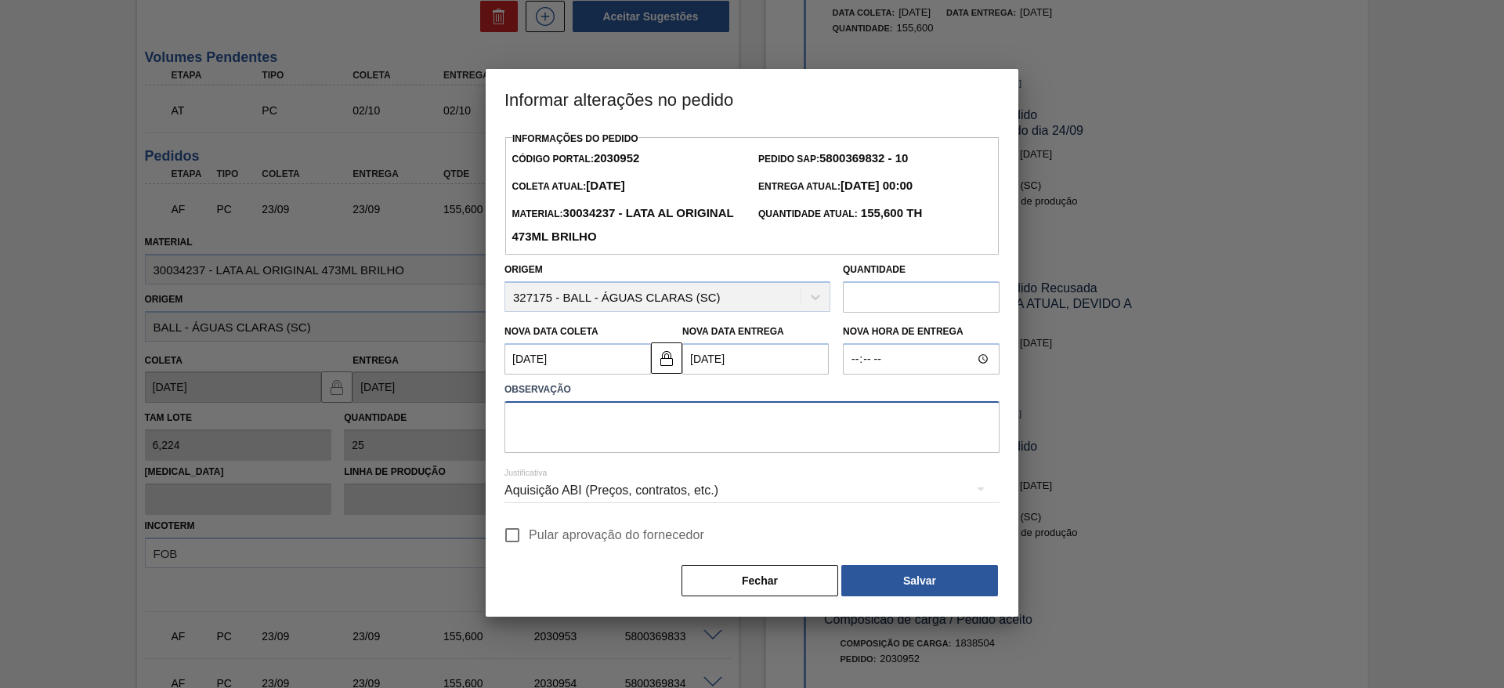
click at [688, 414] on textarea at bounding box center [752, 427] width 495 height 52
paste textarea "Linearização de grade - ajustar de acordo com a descarga por conta dos furos D-1"
type textarea "Linearização de grade - ajustar de acordo com a descarga por conta dos furos D-1"
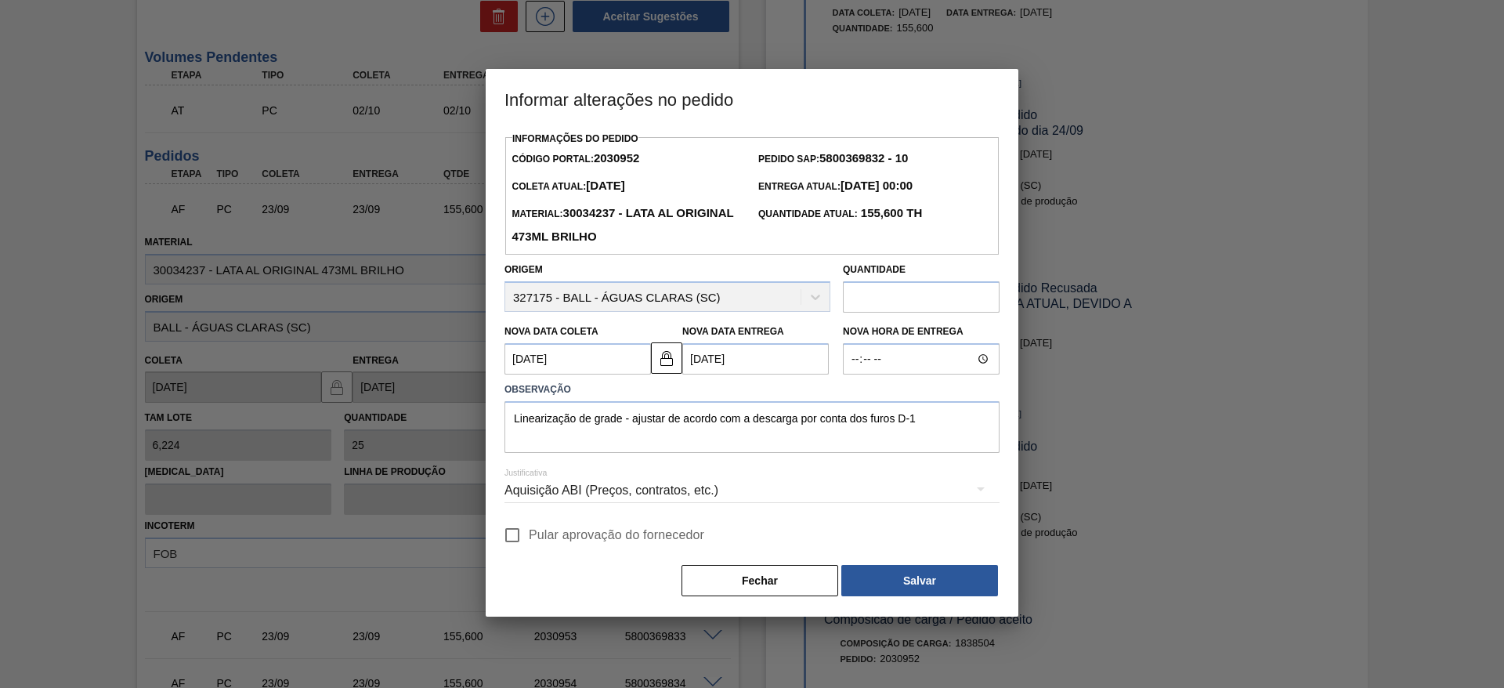
click at [708, 498] on div "Aquisição ABI (Preços, contratos, etc.)" at bounding box center [752, 491] width 495 height 44
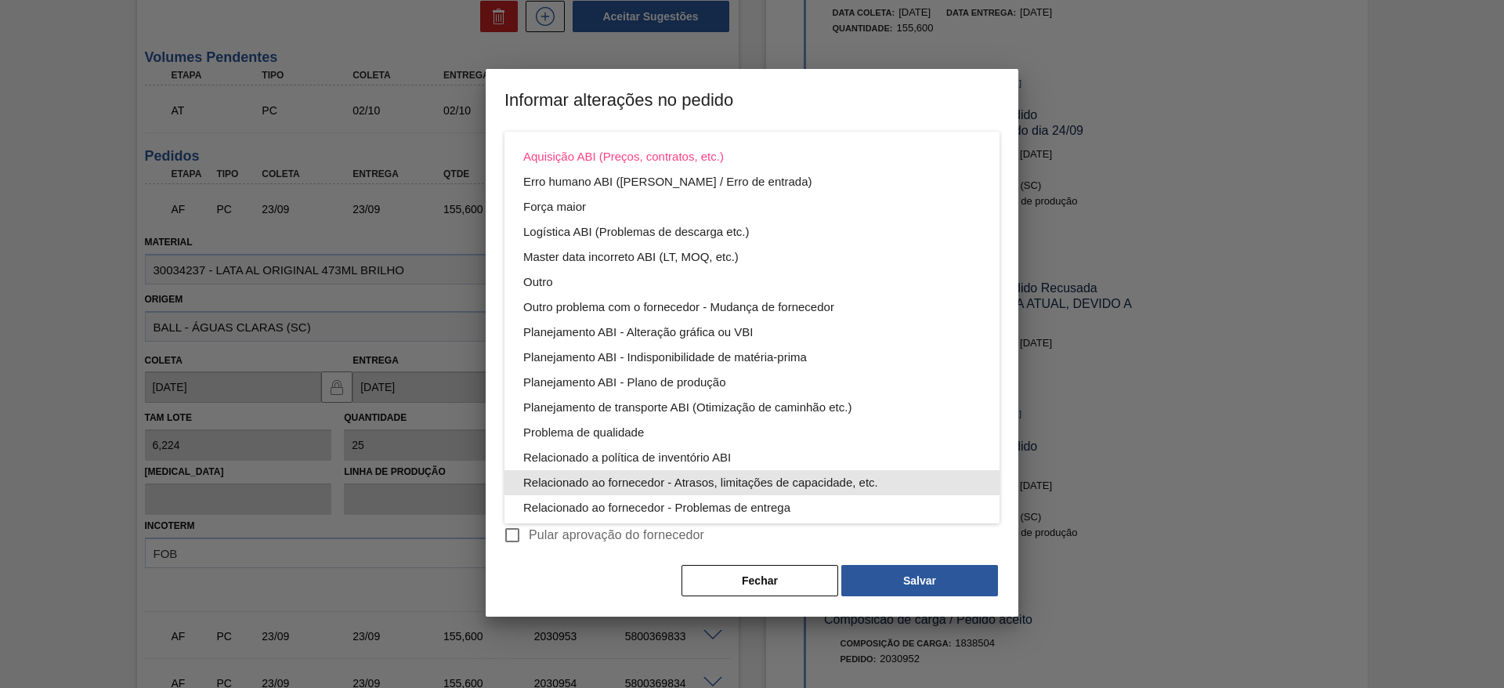
click at [731, 487] on div "Relacionado ao fornecedor - Atrasos, limitações de capacidade, etc." at bounding box center [752, 482] width 458 height 25
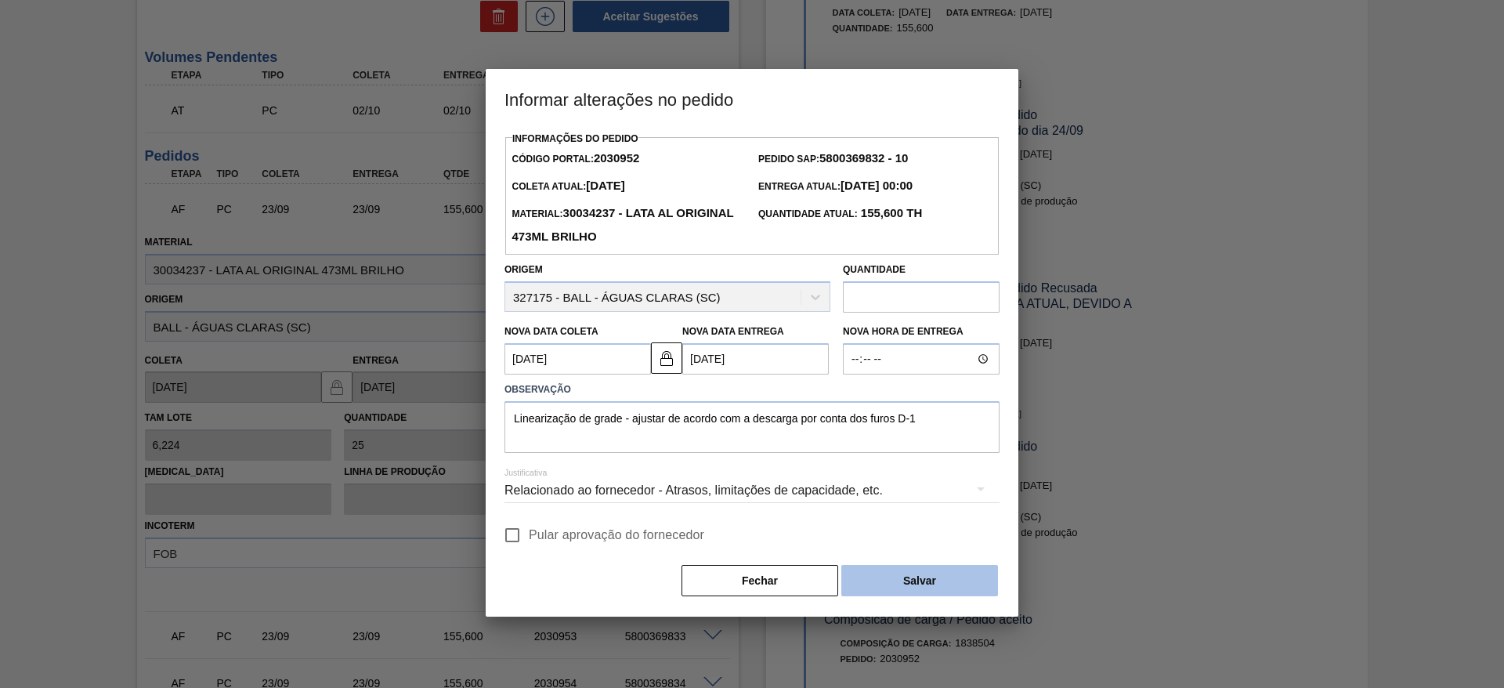
click at [904, 588] on button "Salvar" at bounding box center [920, 580] width 157 height 31
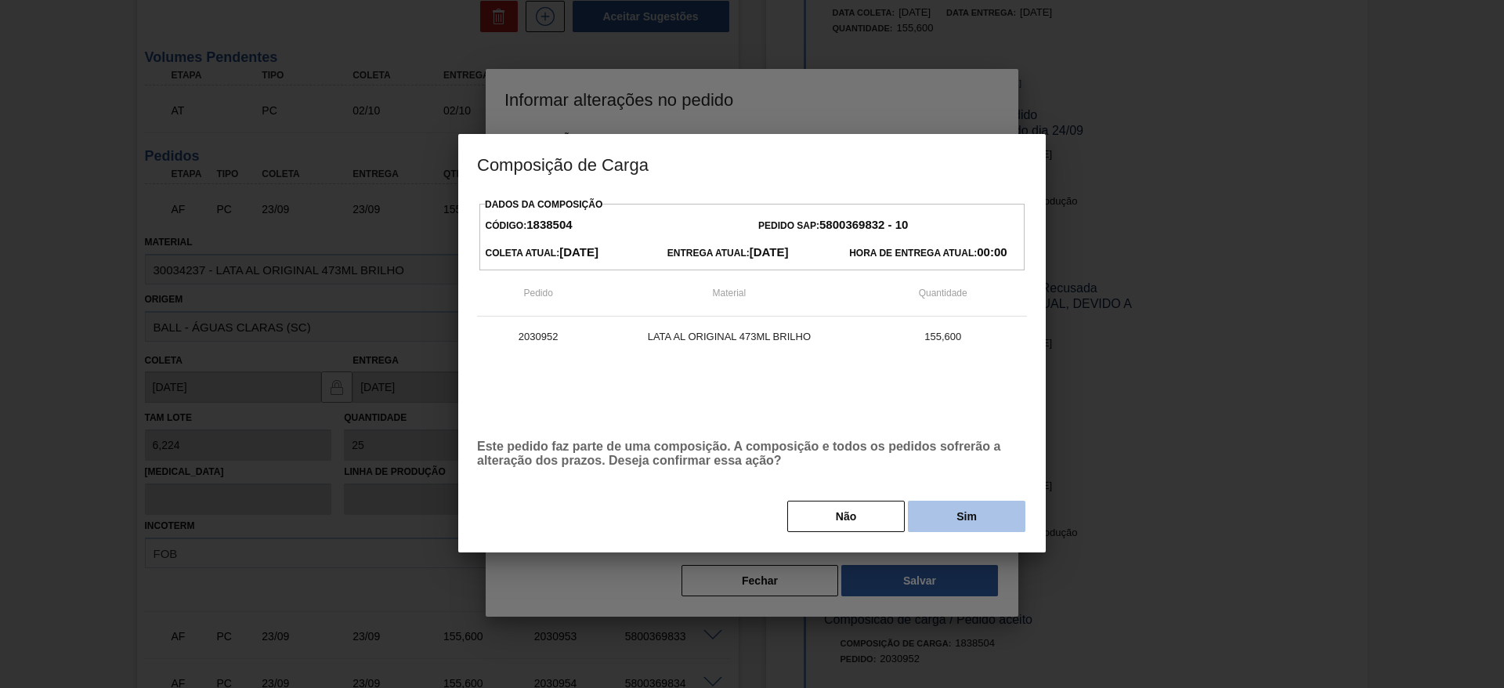
click at [922, 520] on button "Sim" at bounding box center [967, 516] width 118 height 31
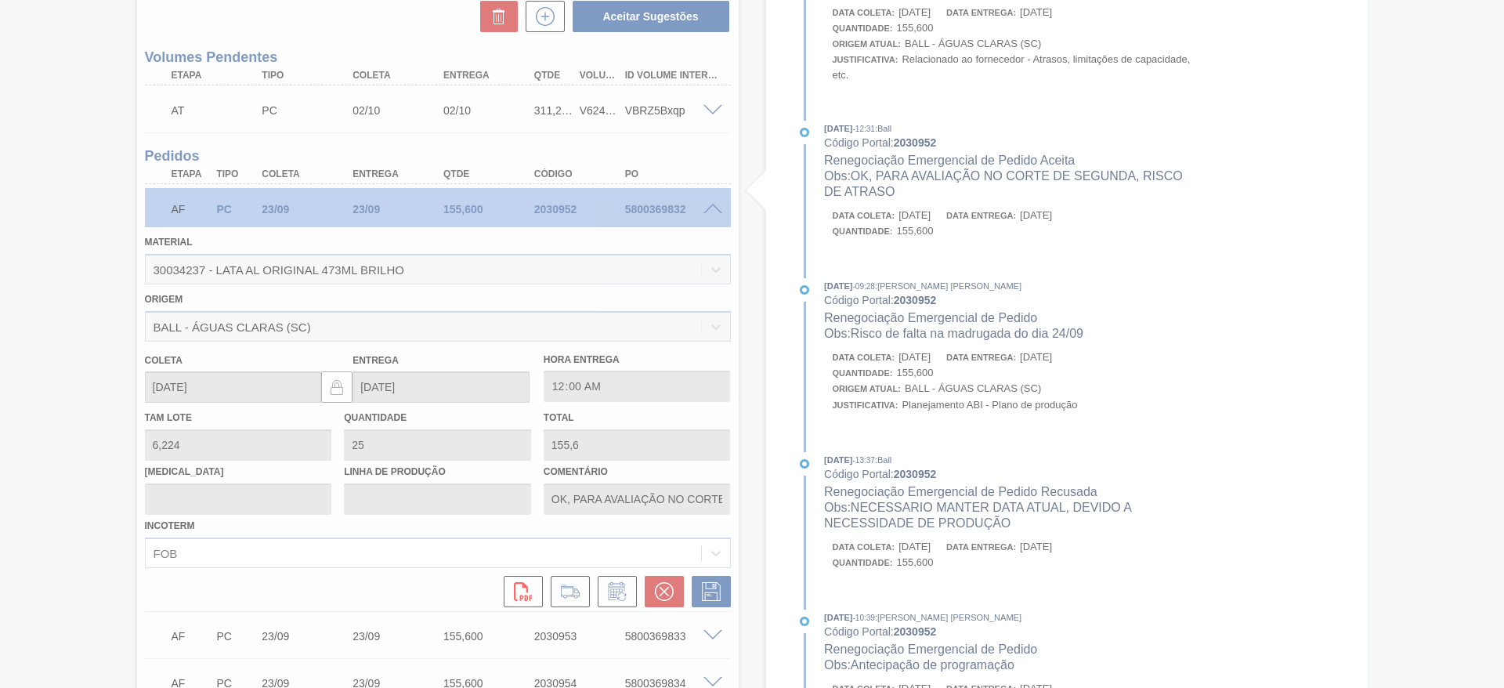
type input "OK, PARA AVALIAÇÃO NO CORTE DE SEGUNDA, RISCO DE ATRASO"
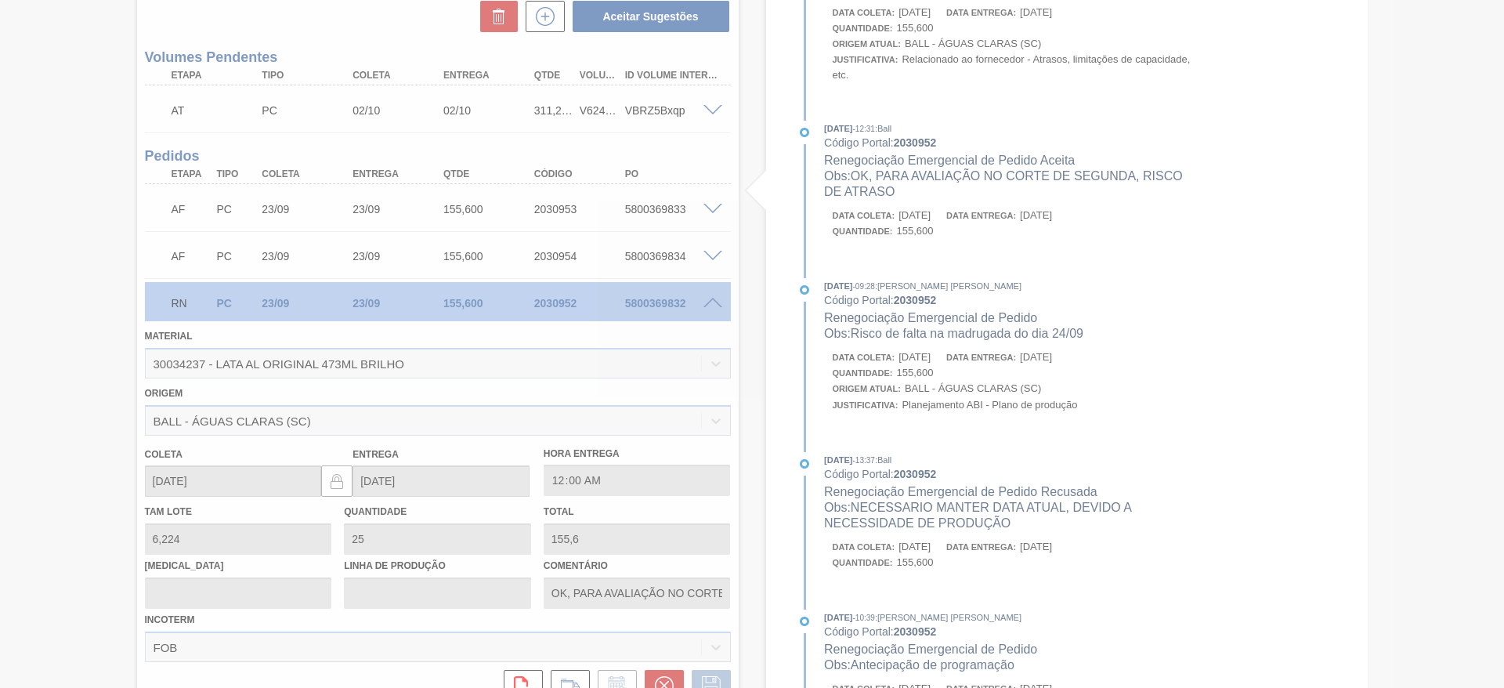
scroll to position [459, 0]
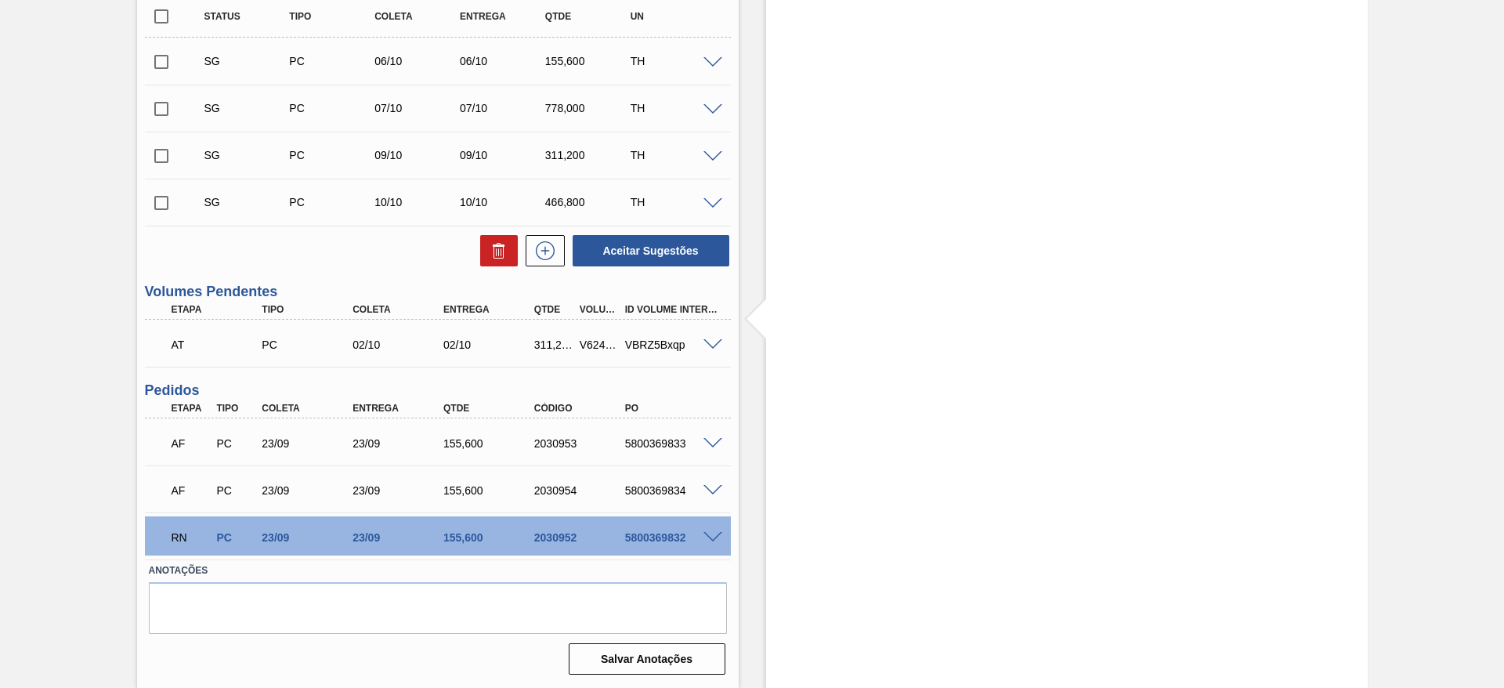
click at [715, 489] on span at bounding box center [713, 491] width 19 height 12
type input "OK, PARA AVALIAÇÃO NO CORTE DE SEGUNDA, RISCO DE ATRASO"
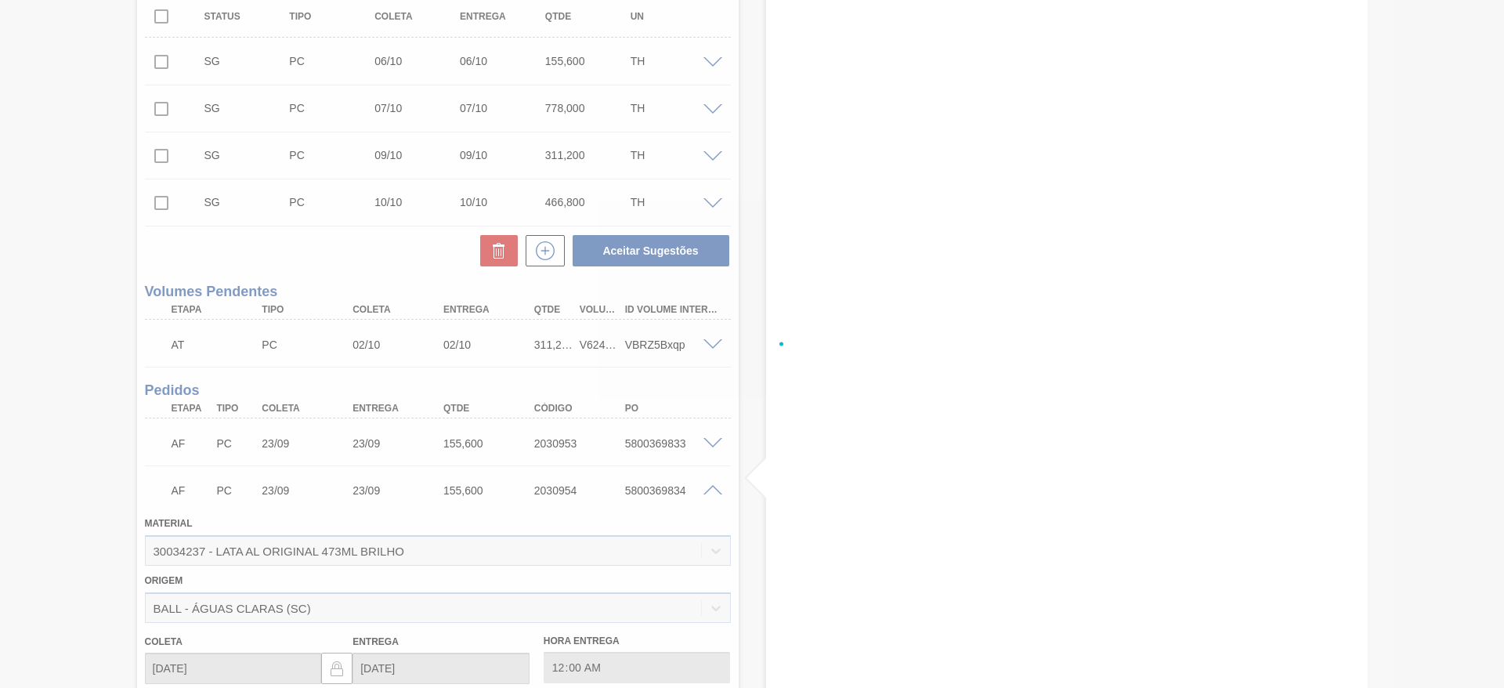
scroll to position [693, 0]
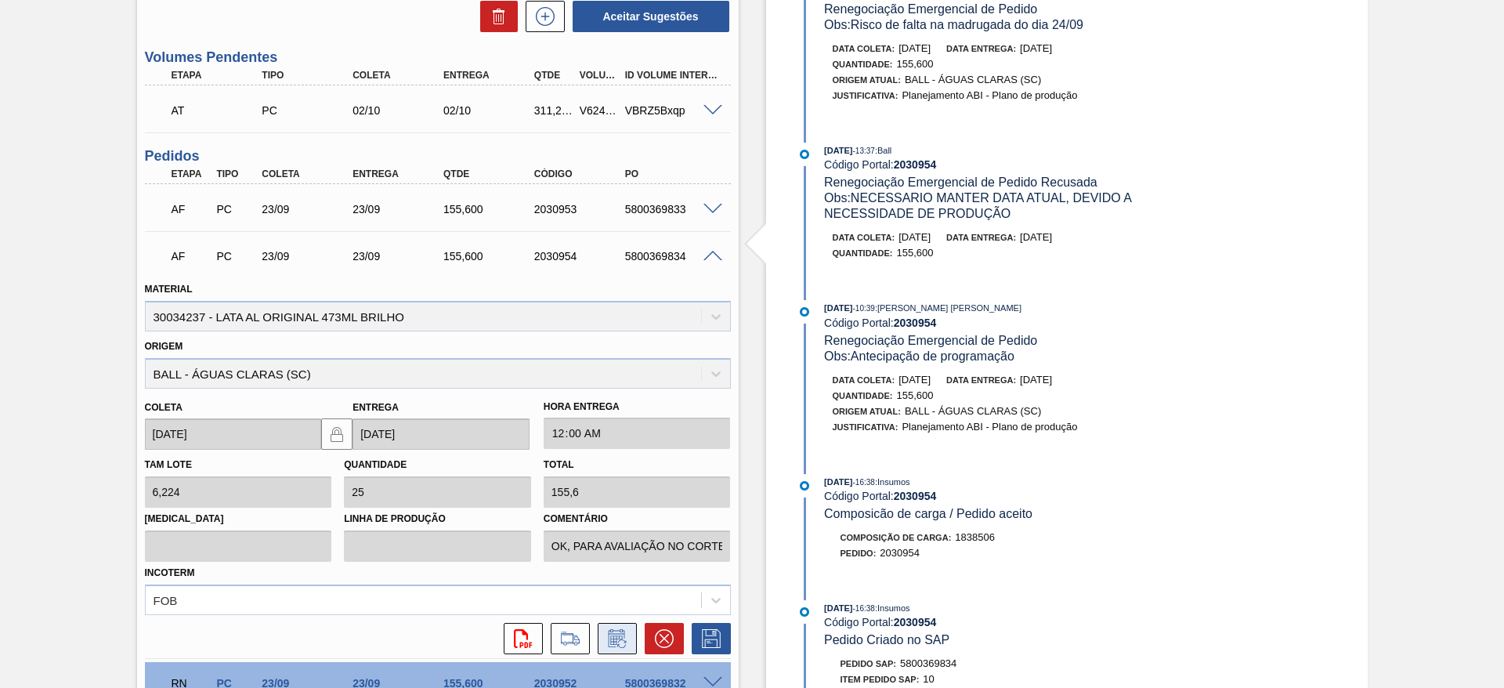
click at [610, 634] on icon at bounding box center [617, 638] width 25 height 19
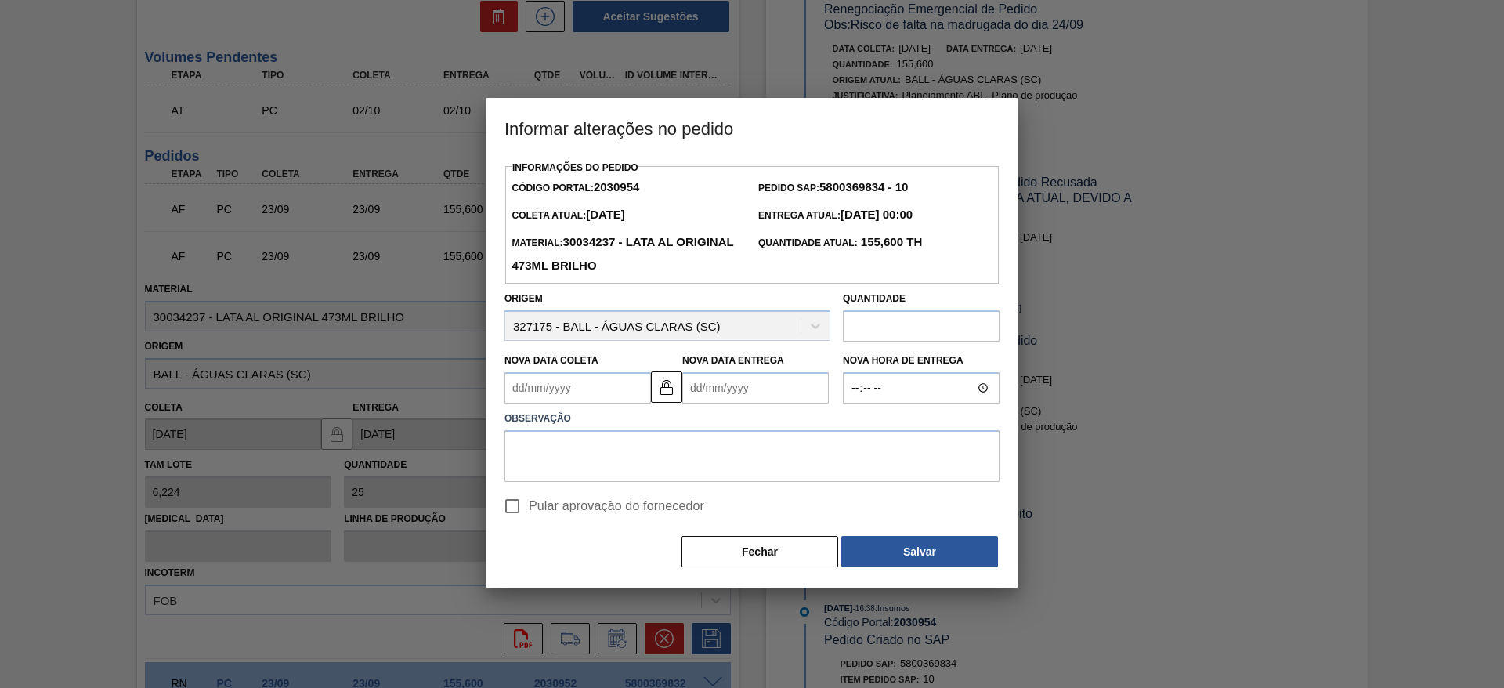
click at [574, 392] on Coleta2030954 "Nova Data Coleta" at bounding box center [578, 387] width 147 height 31
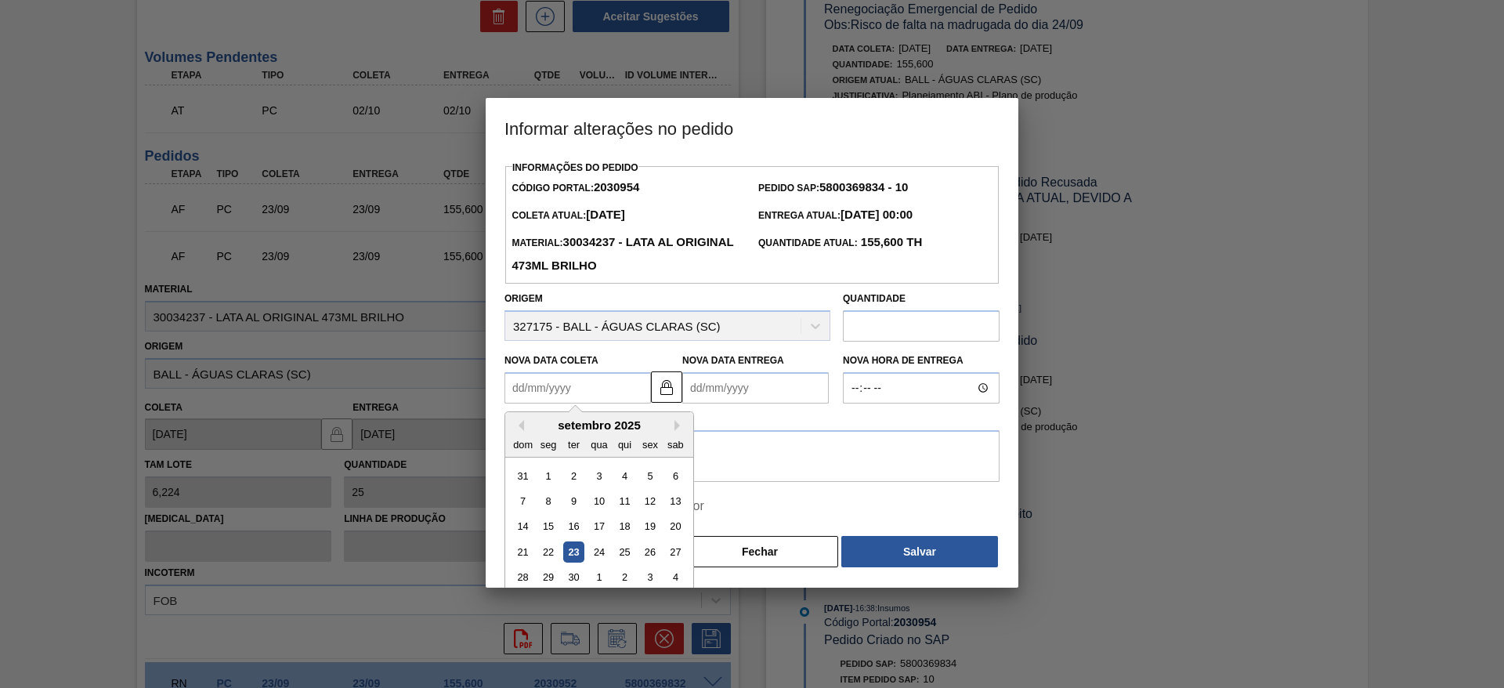
drag, startPoint x: 601, startPoint y: 556, endPoint x: 613, endPoint y: 534, distance: 24.2
click at [601, 556] on div "24" at bounding box center [598, 551] width 21 height 21
type Coleta2030954 "[DATE]"
type Entrega2030954 "[DATE]"
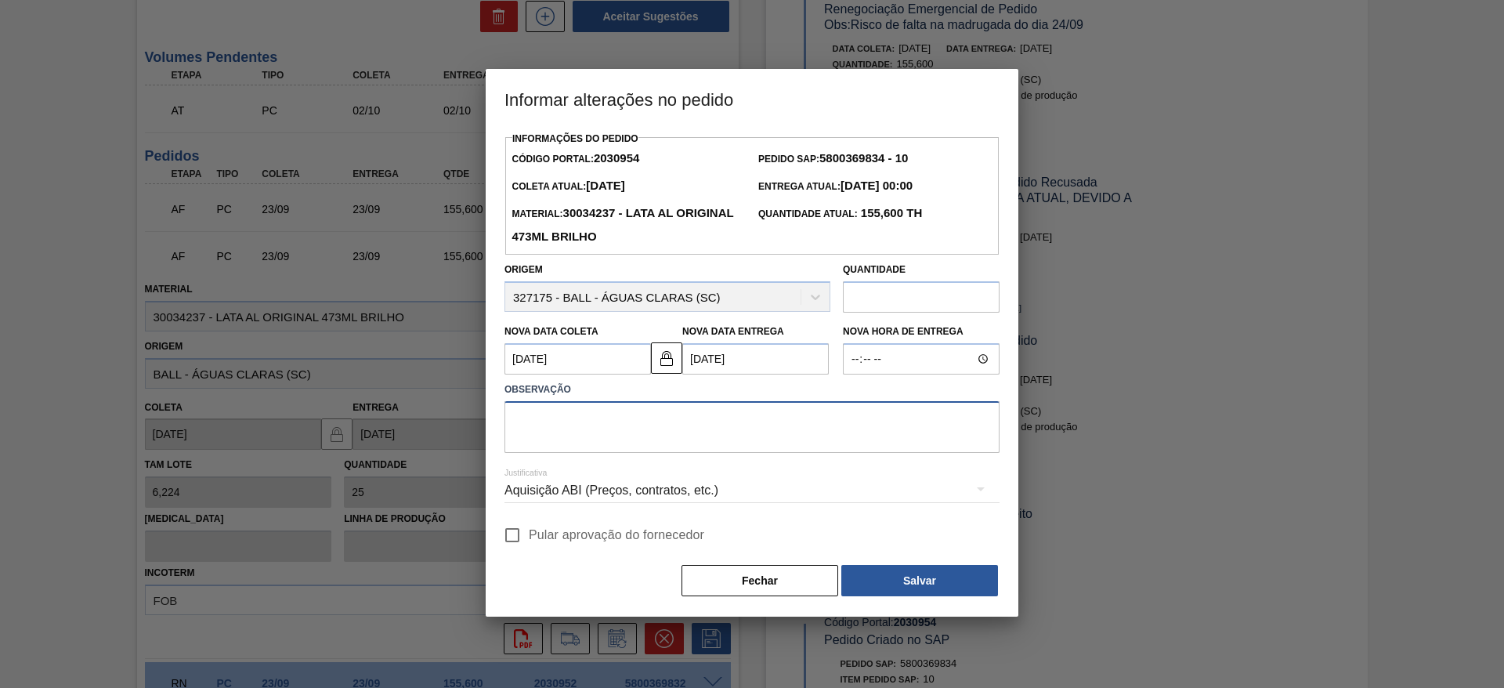
click at [698, 426] on textarea at bounding box center [752, 427] width 495 height 52
paste textarea "Linearização de grade - ajustar de acordo com a descarga por conta dos furos D-1"
type textarea "Linearização de grade - ajustar de acordo com a descarga por conta dos furos D-1"
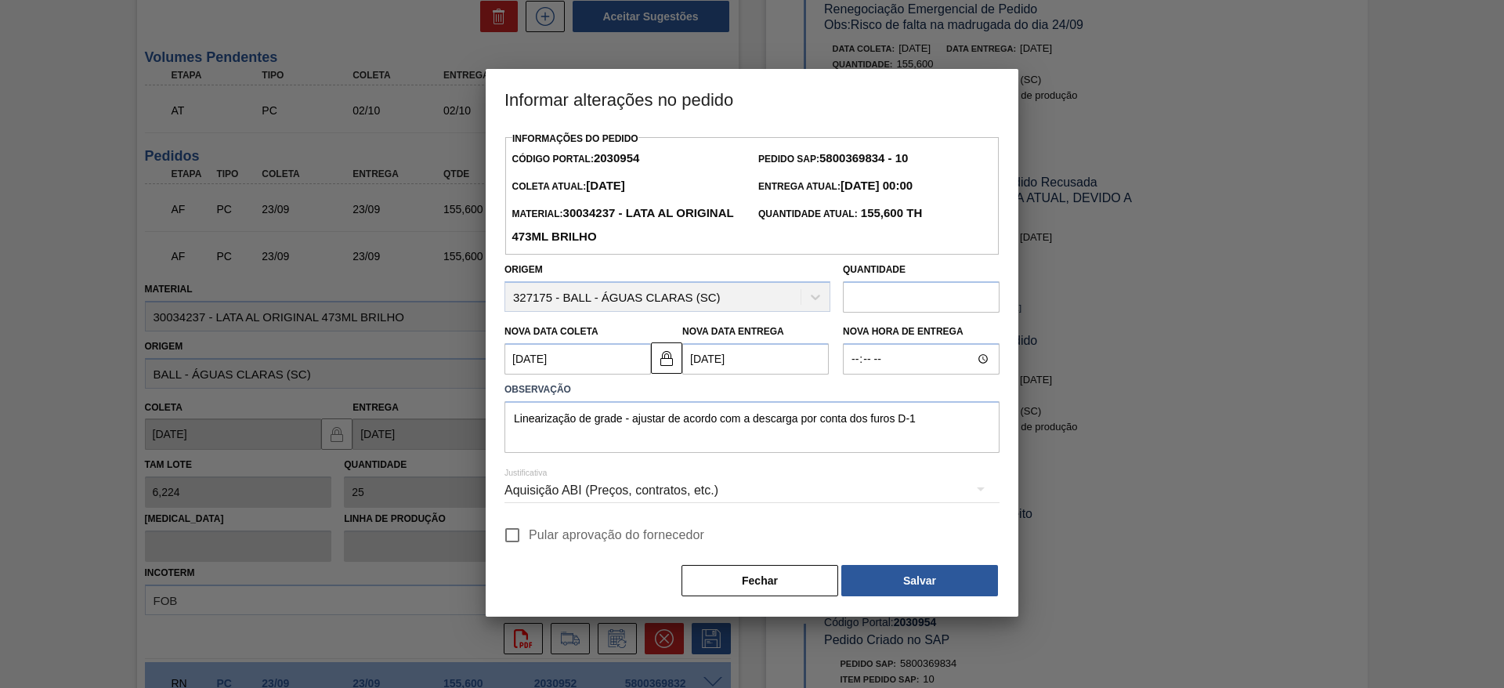
click at [701, 504] on div "Aquisição ABI (Preços, contratos, etc.)" at bounding box center [752, 491] width 495 height 44
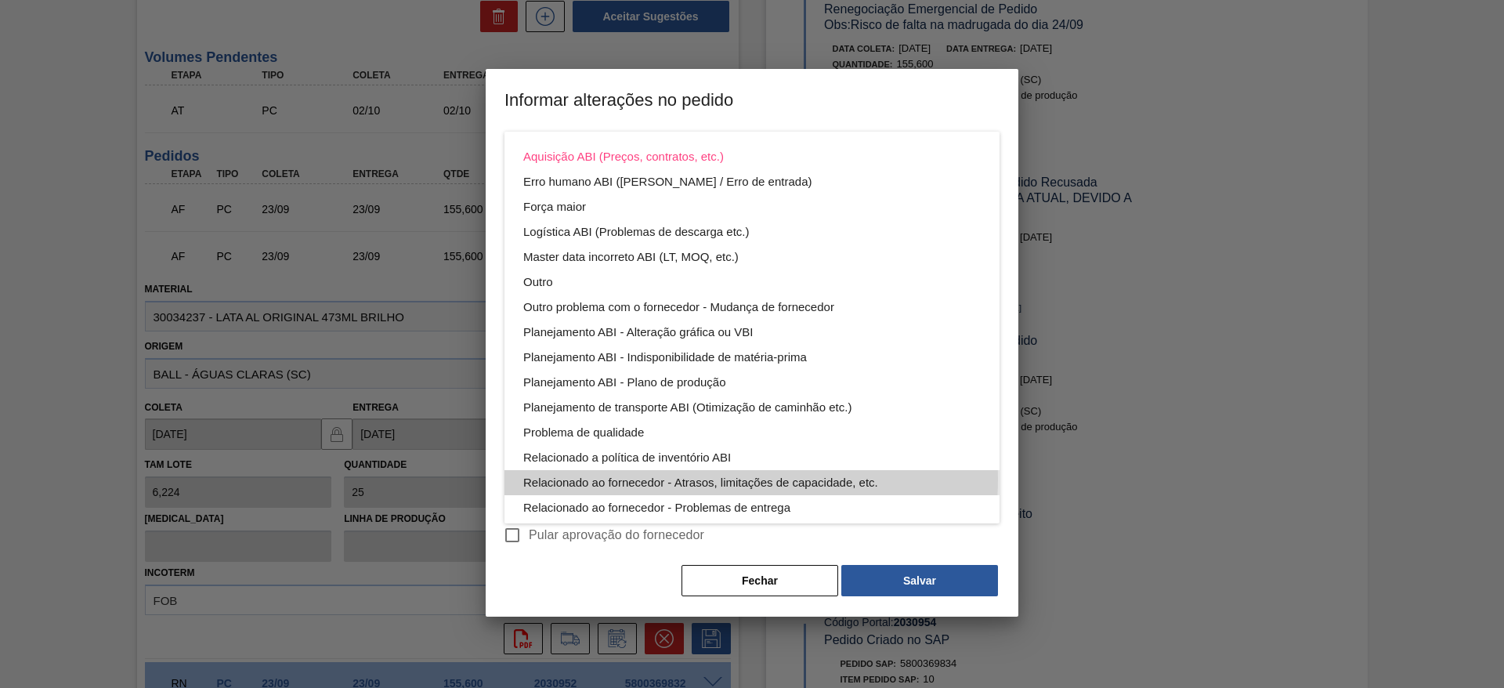
click at [751, 480] on div "Relacionado ao fornecedor - Atrasos, limitações de capacidade, etc." at bounding box center [752, 482] width 458 height 25
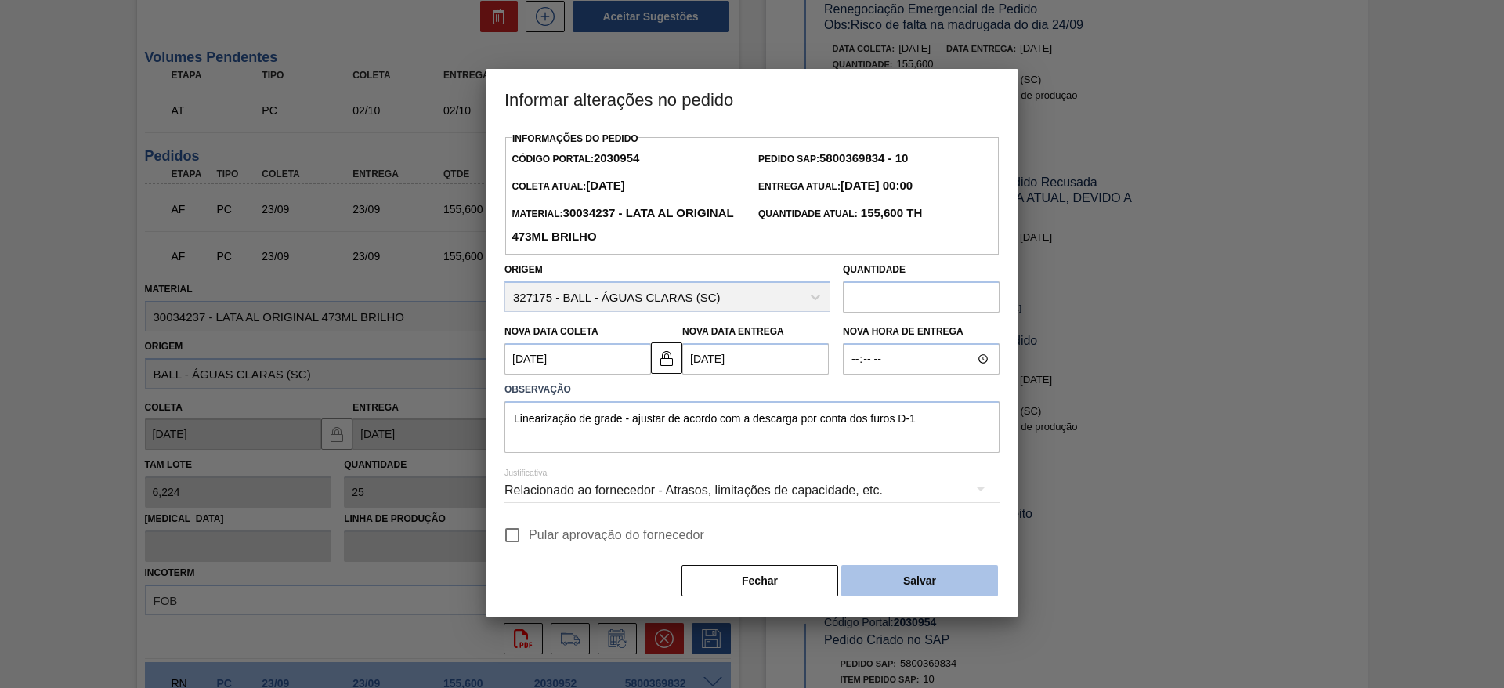
click at [918, 572] on button "Salvar" at bounding box center [920, 580] width 157 height 31
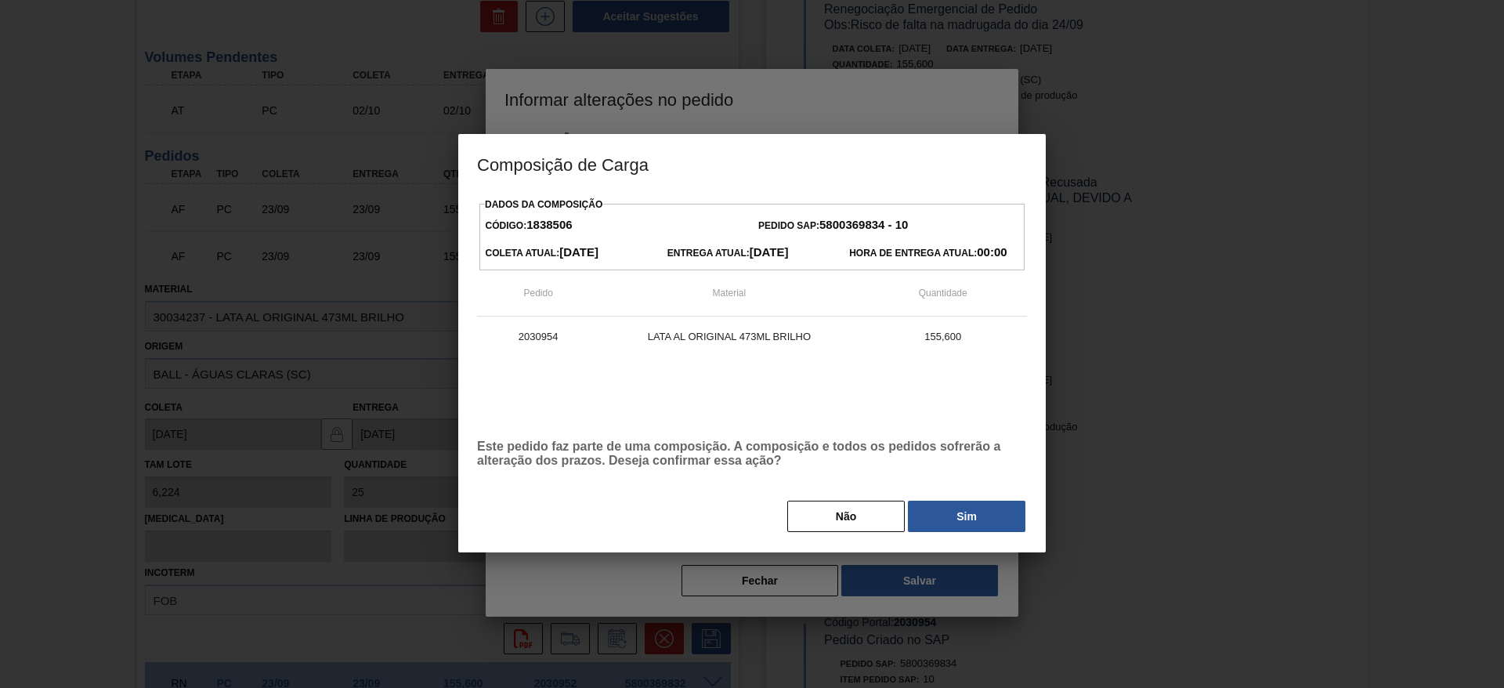
click at [943, 516] on button "Sim" at bounding box center [967, 516] width 118 height 31
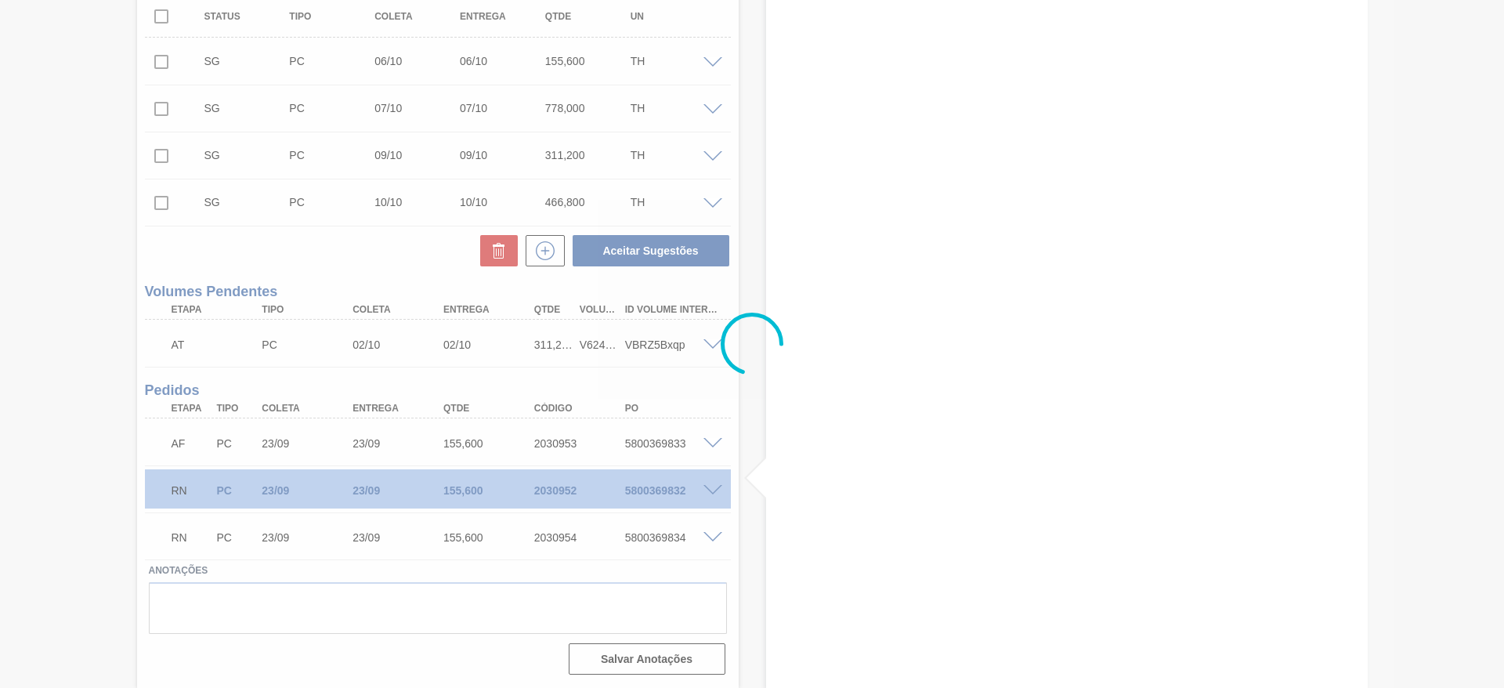
scroll to position [459, 0]
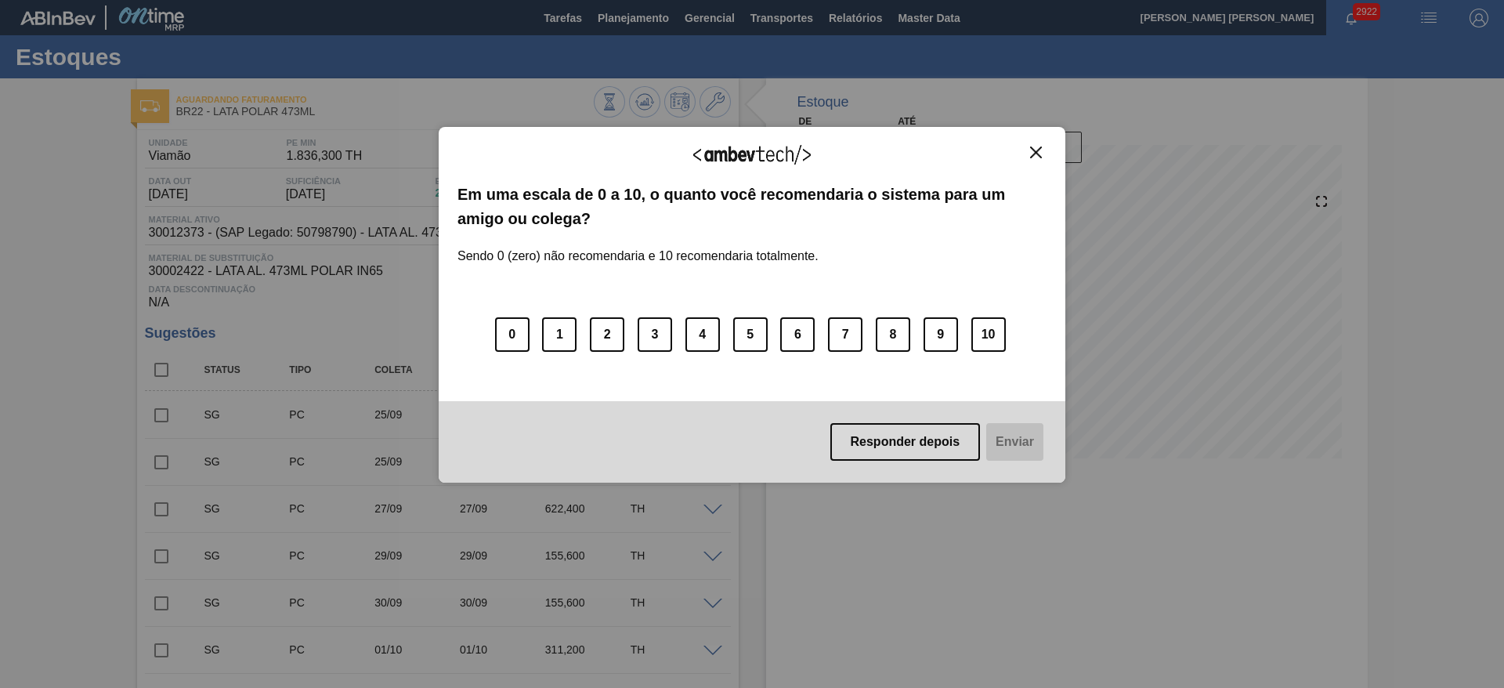
click at [1032, 149] on img "Close" at bounding box center [1036, 153] width 12 height 12
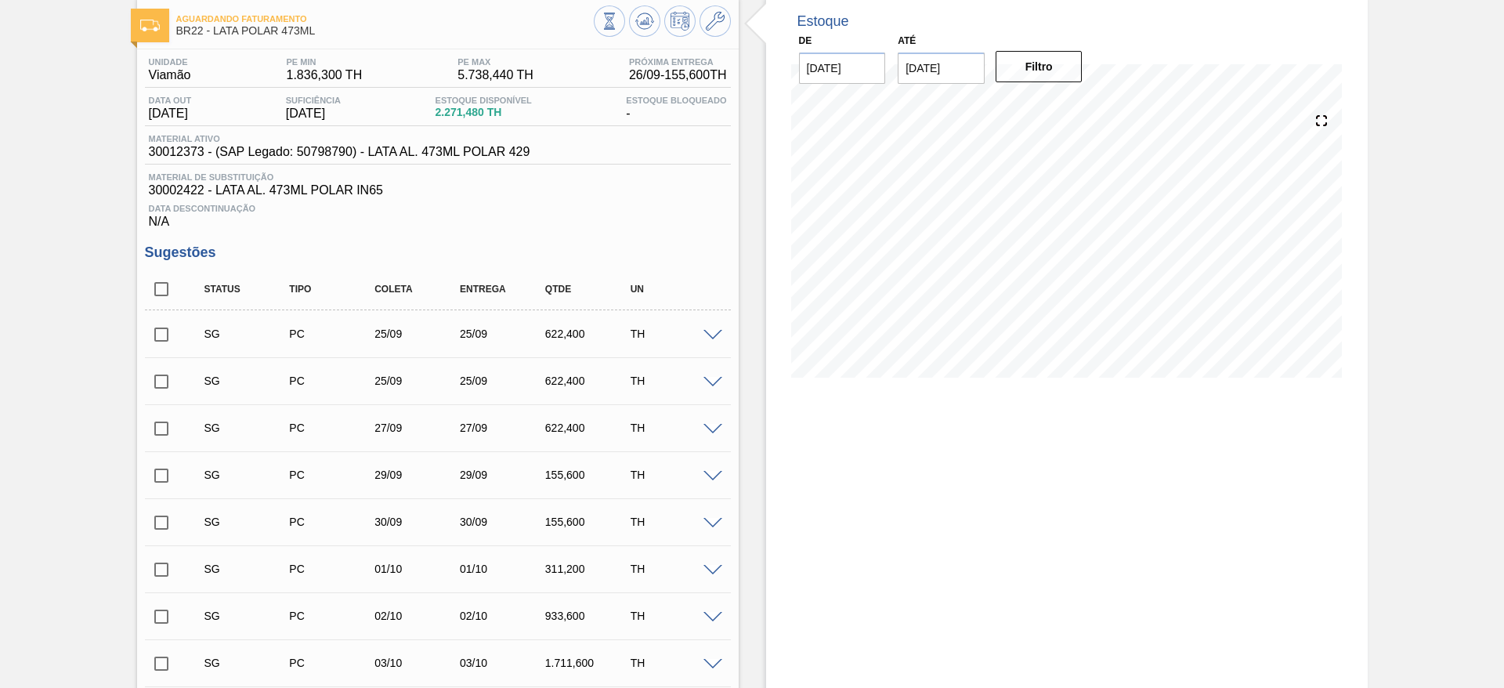
scroll to position [118, 0]
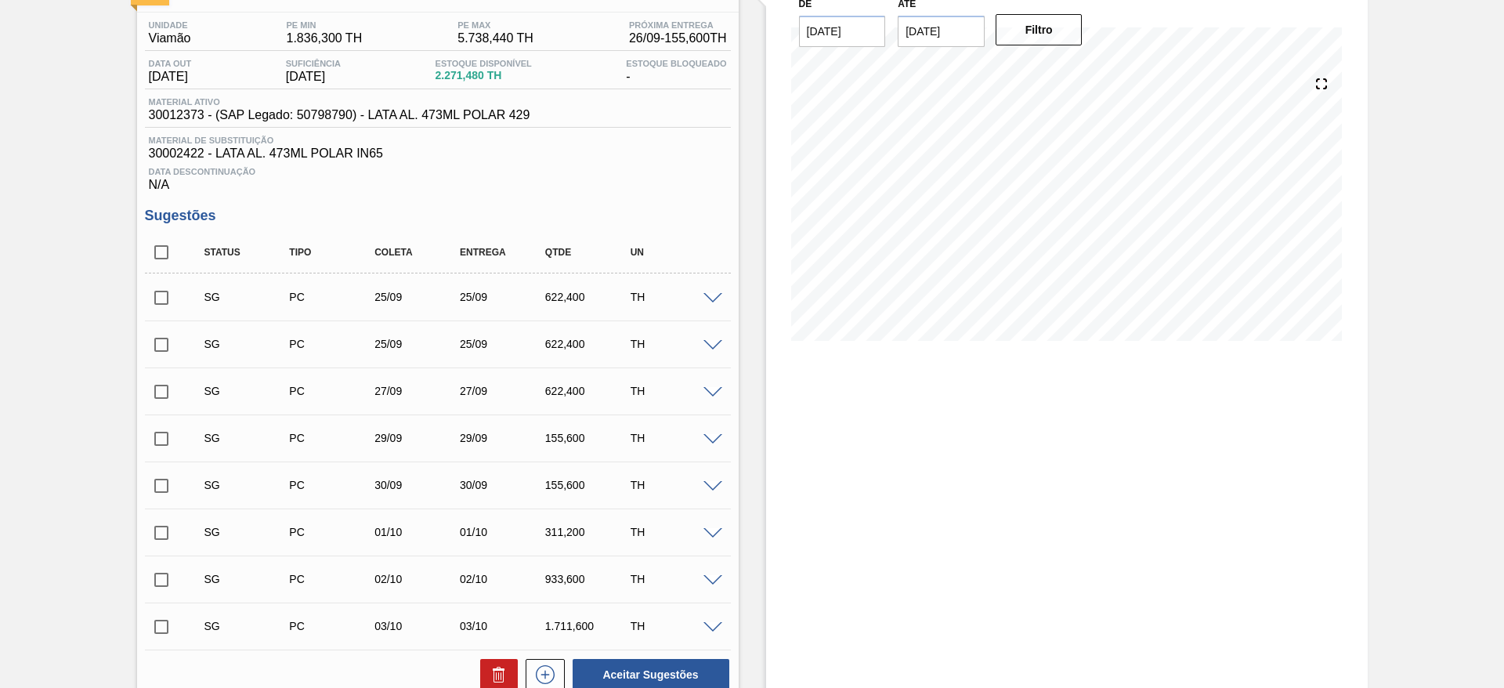
click at [714, 297] on span at bounding box center [713, 299] width 19 height 12
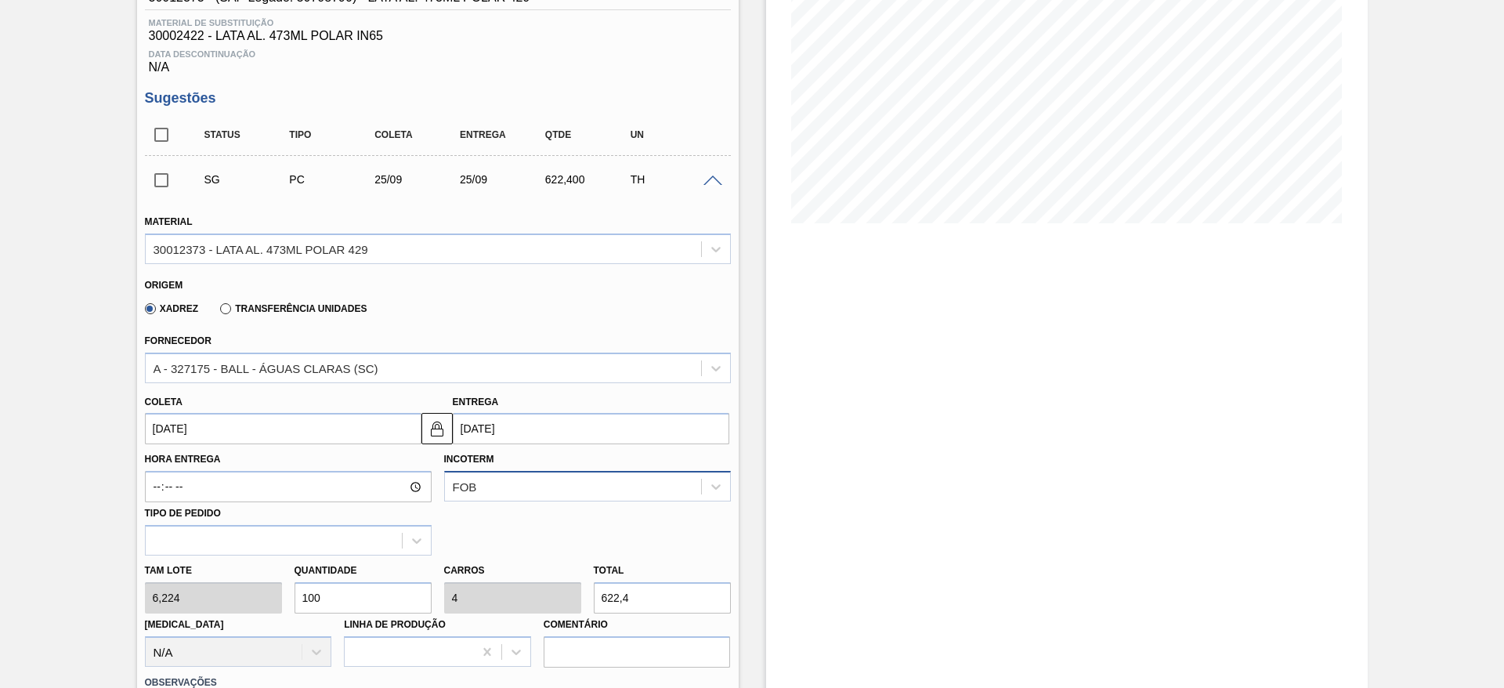
scroll to position [353, 0]
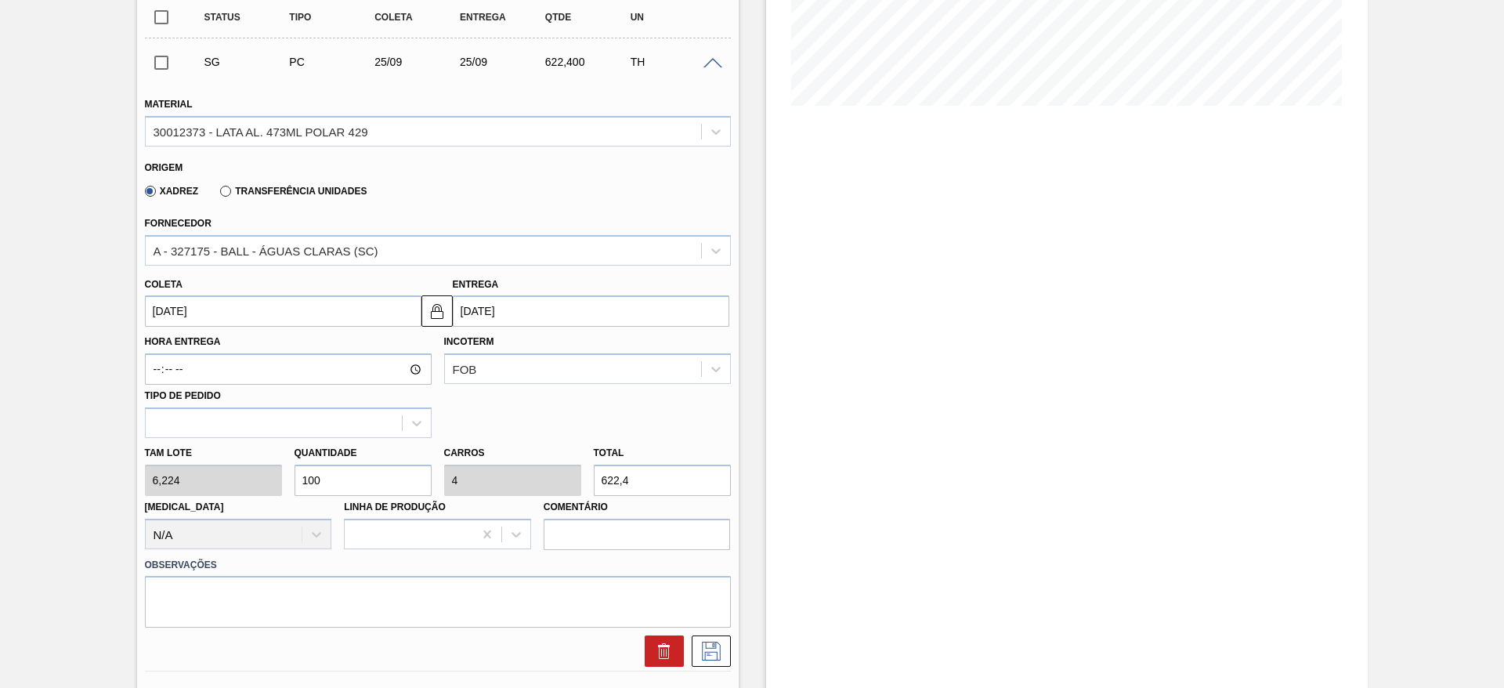
click at [265, 482] on div "Tam lote 6,224 Quantidade 100 Carros 4 Total 622,4 Doca N/A Linha de Produção C…" at bounding box center [438, 494] width 599 height 112
type input "5"
type input "0,2"
type input "31,12"
type input "50"
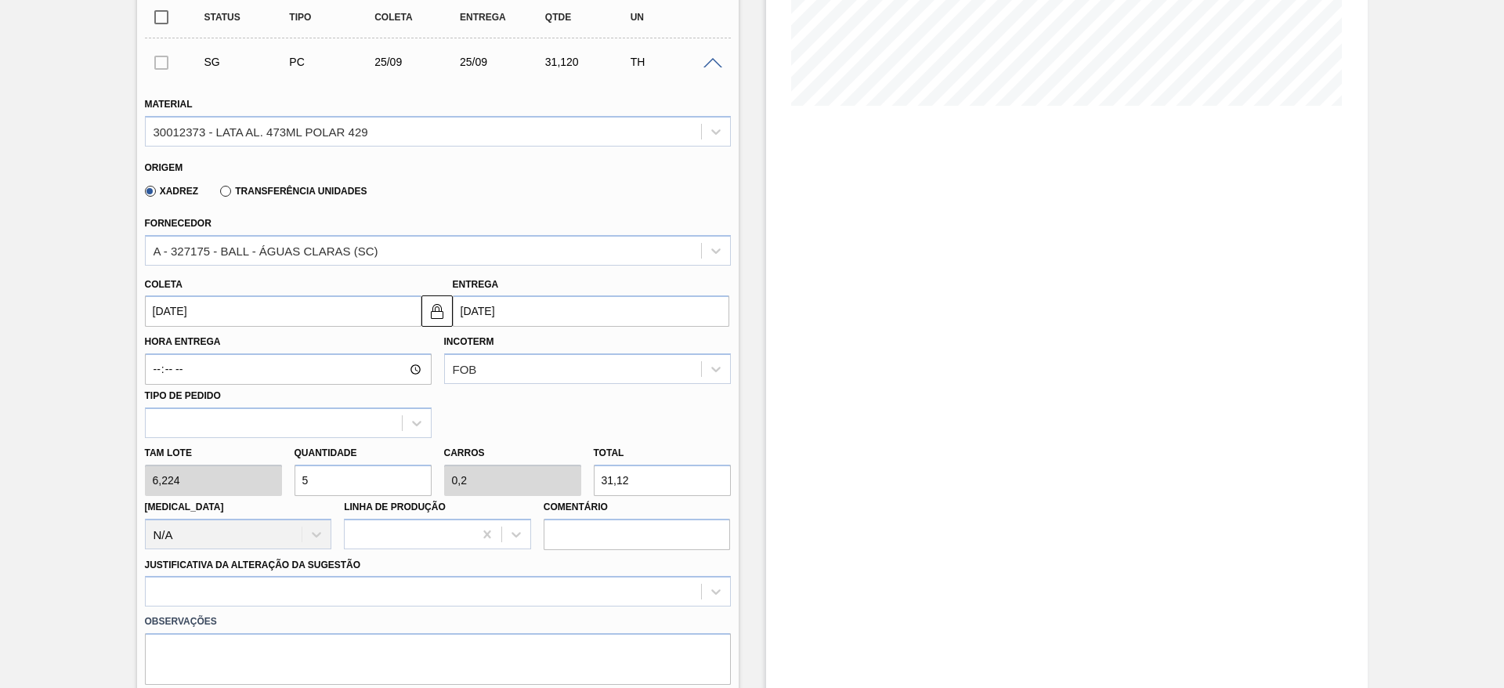
type input "2"
type input "311,2"
type input "50"
click at [375, 594] on div at bounding box center [438, 591] width 586 height 31
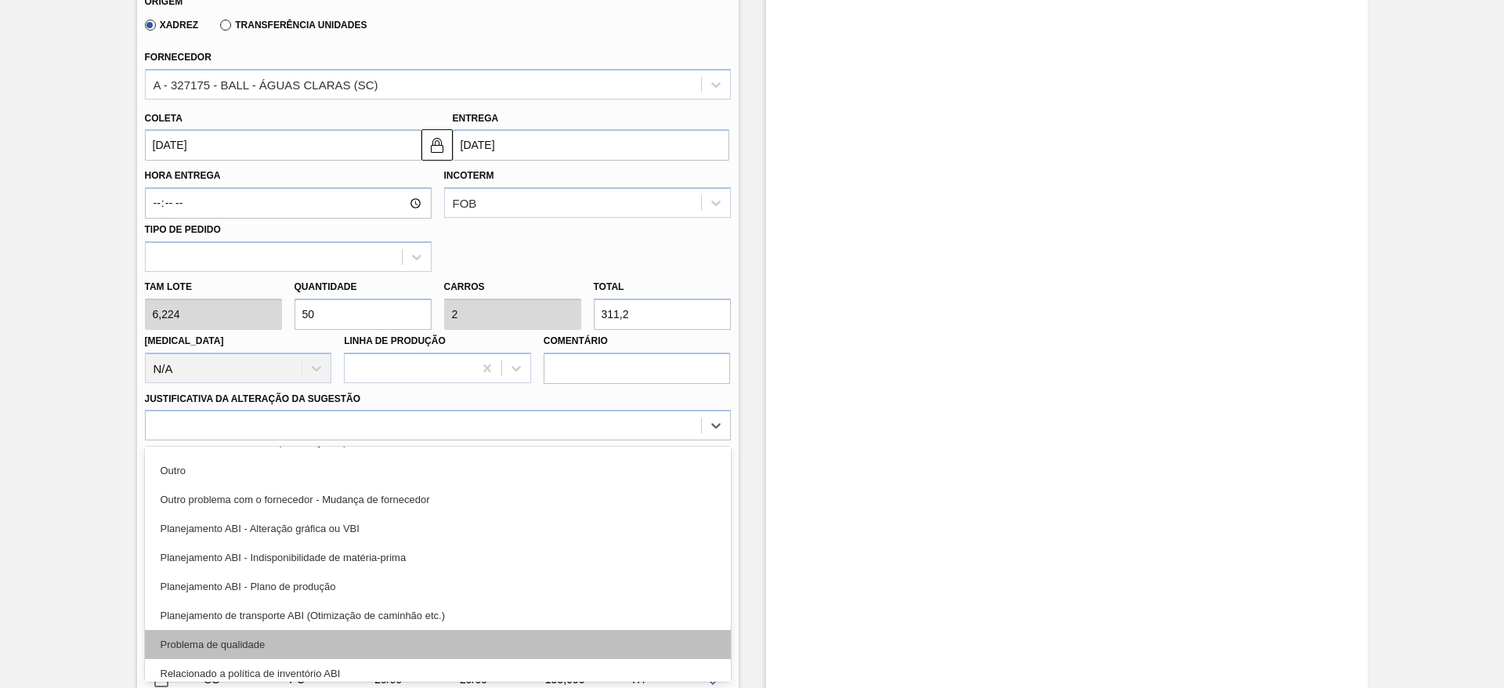
scroll to position [235, 0]
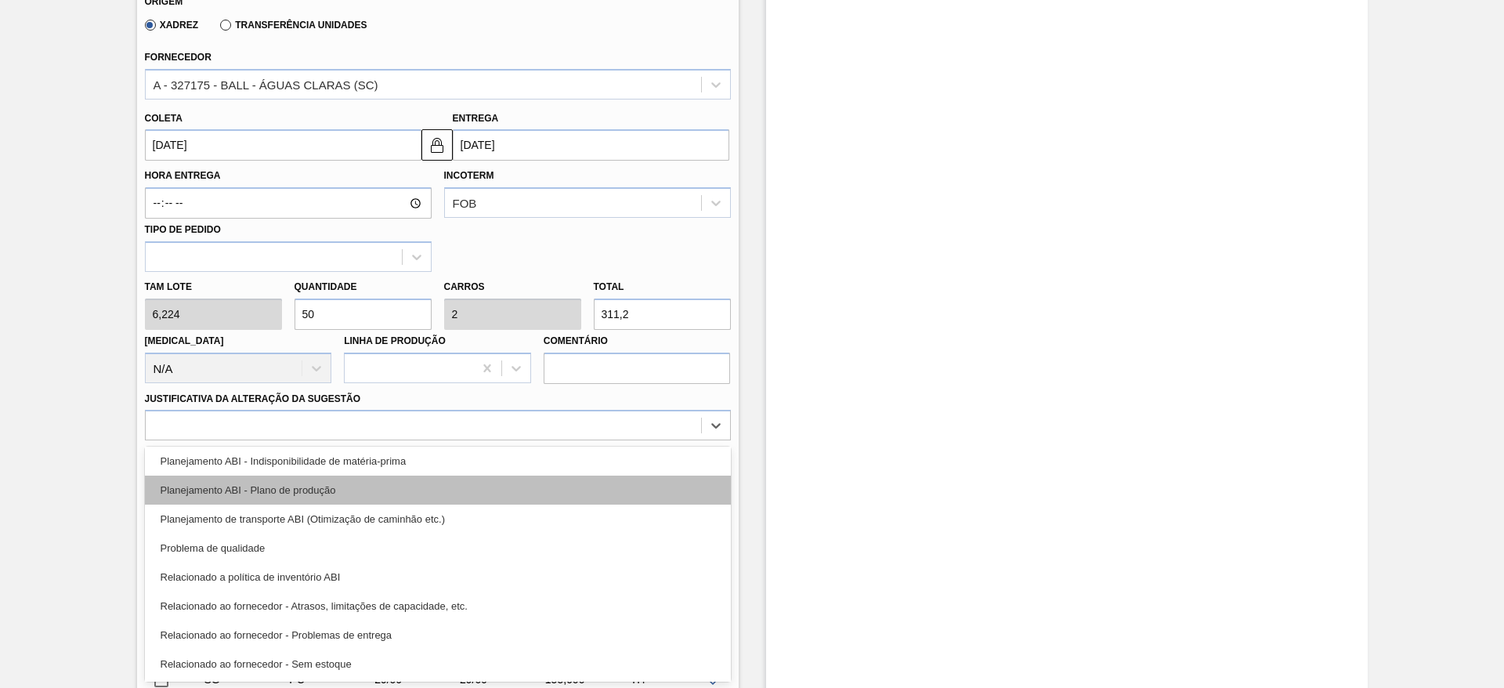
click at [317, 492] on div "Planejamento ABI - Plano de produção" at bounding box center [438, 490] width 586 height 29
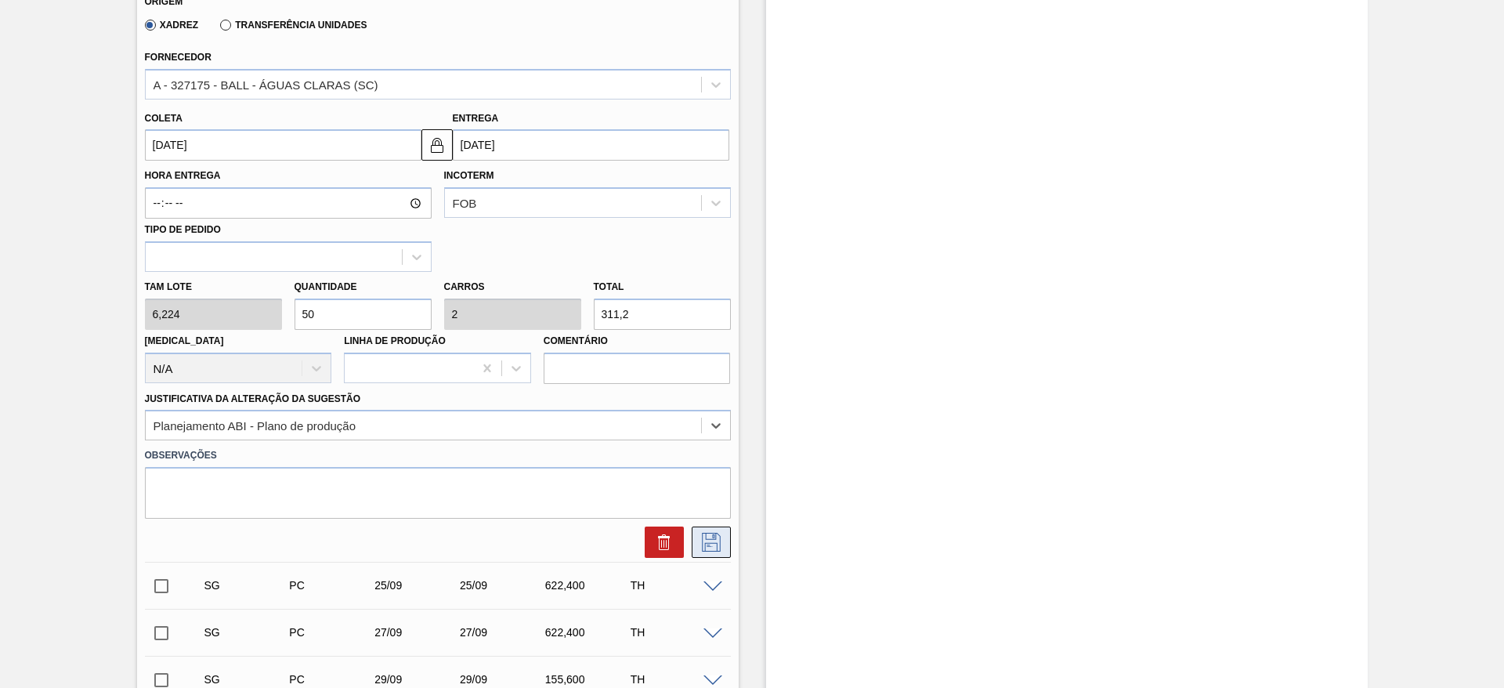
click at [710, 548] on icon at bounding box center [711, 542] width 25 height 19
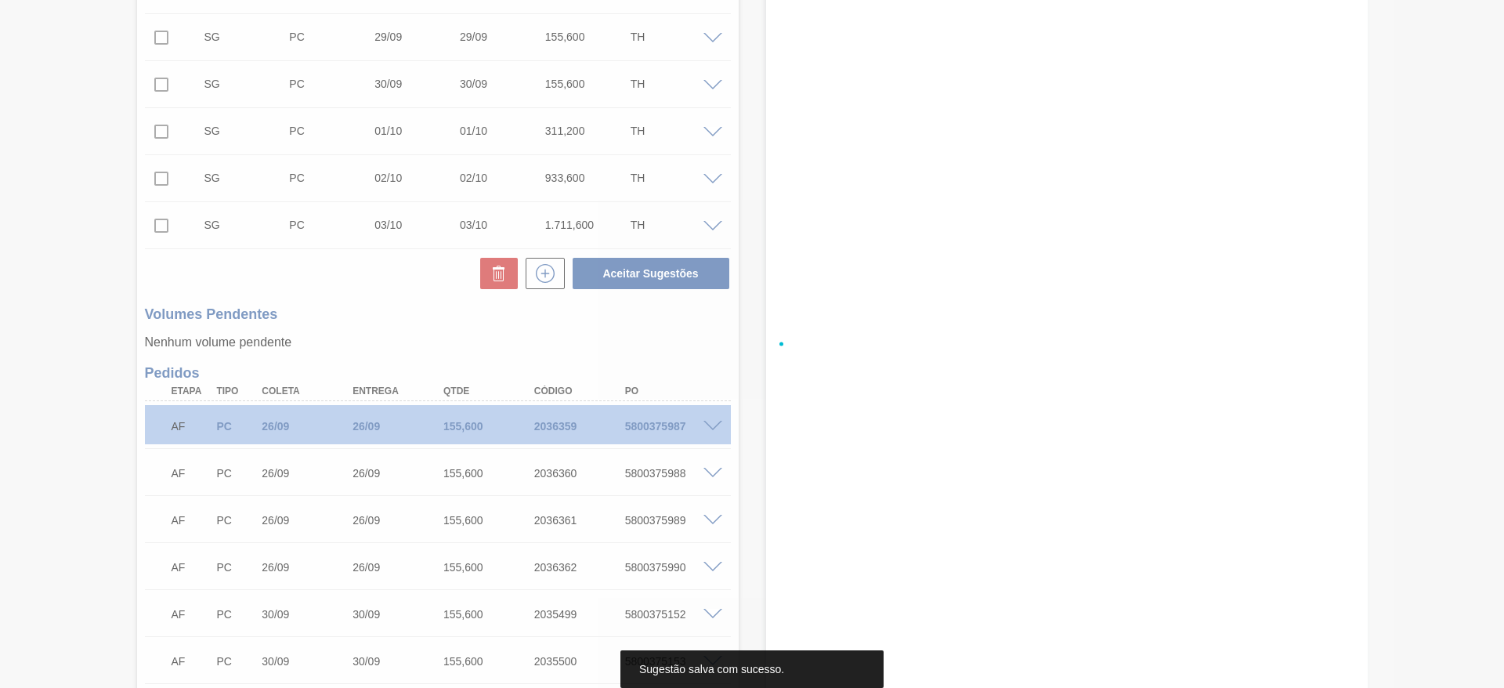
scroll to position [0, 0]
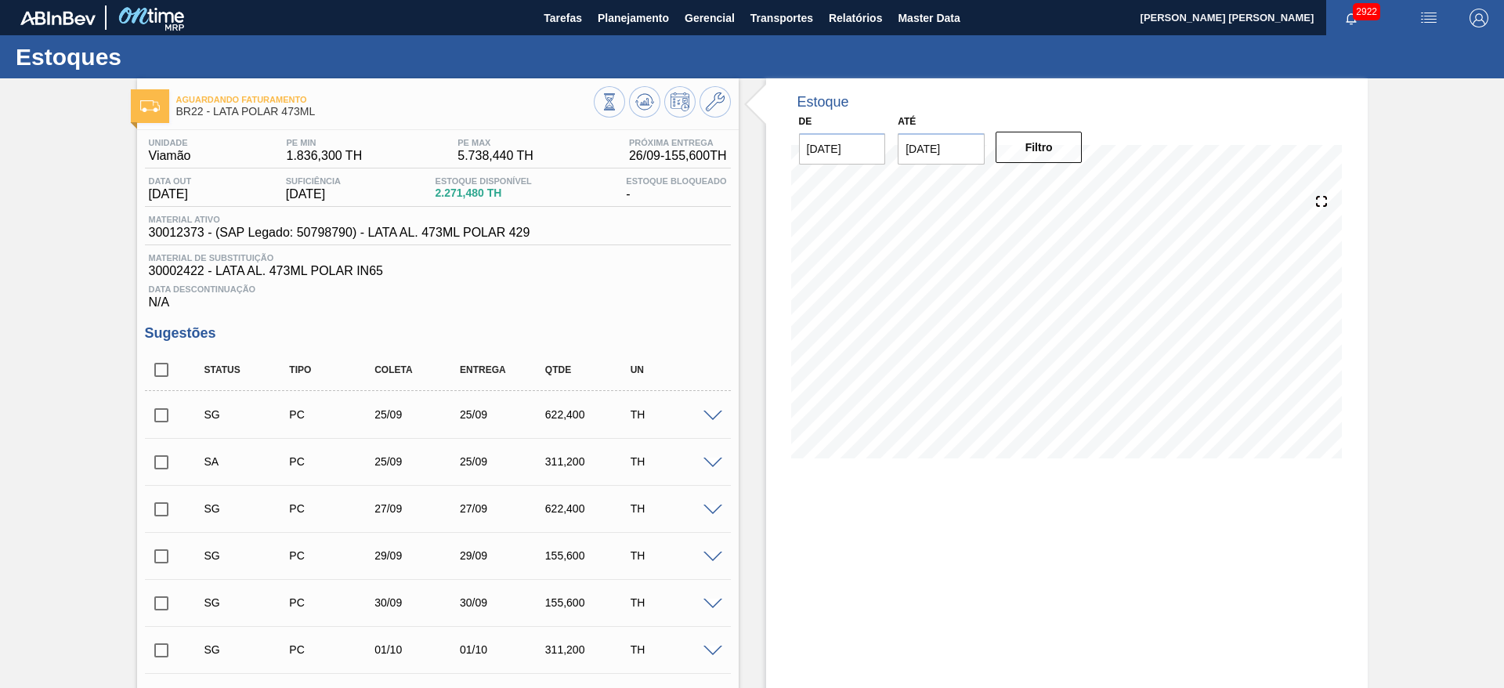
click at [158, 463] on input "checkbox" at bounding box center [161, 462] width 33 height 33
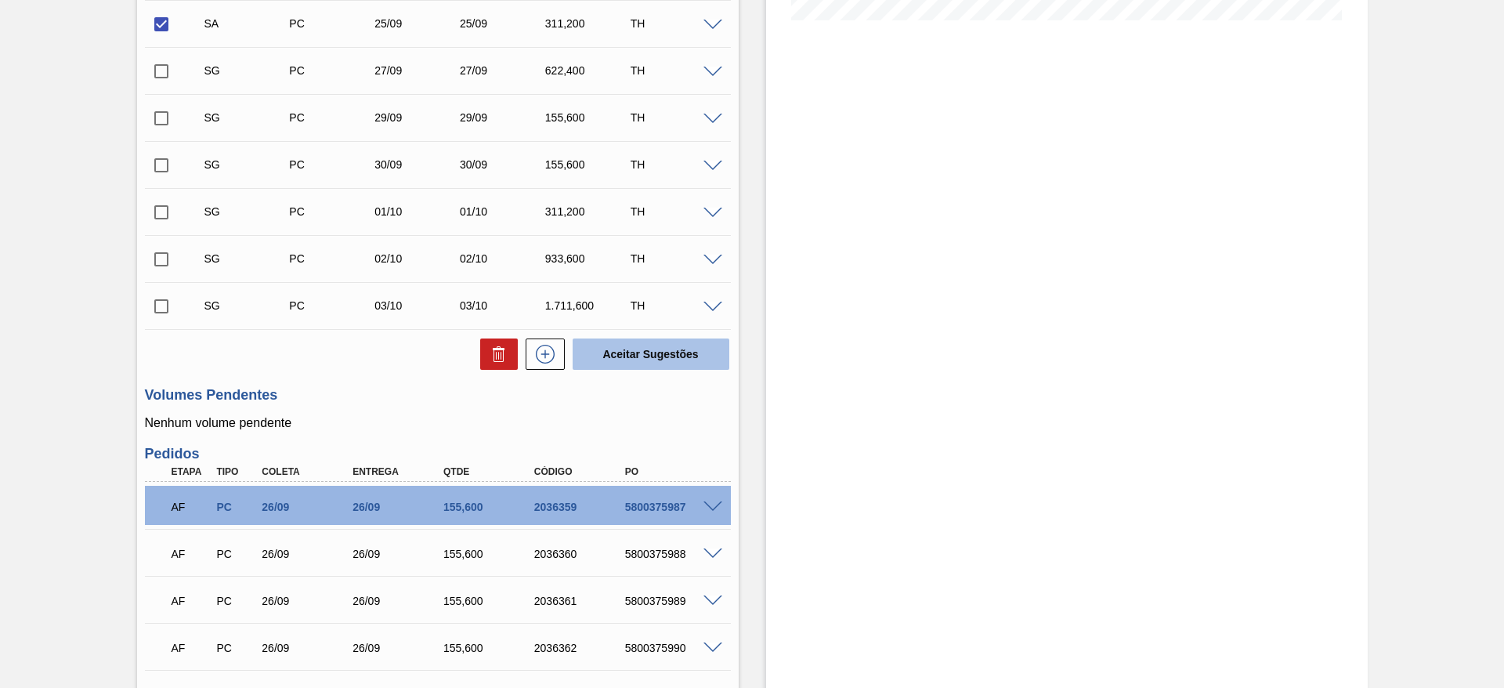
scroll to position [384, 0]
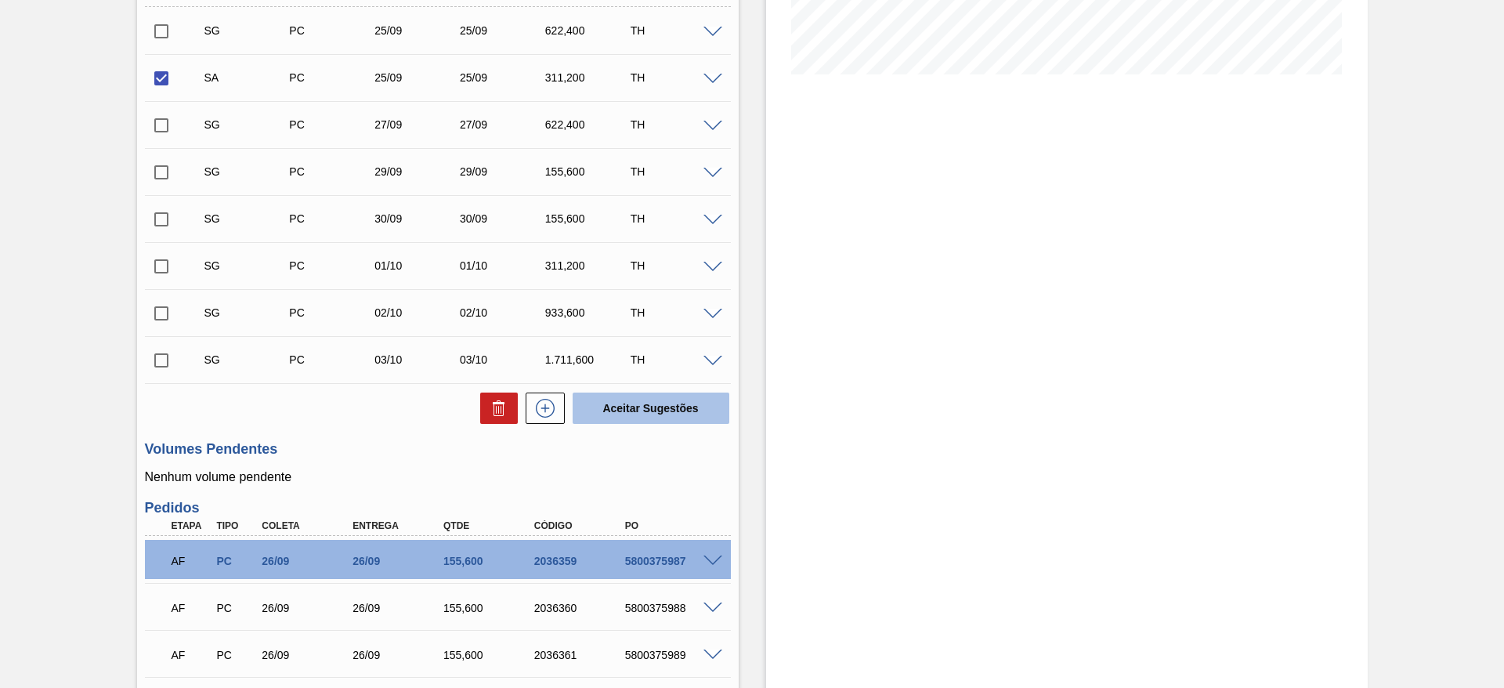
click at [663, 403] on button "Aceitar Sugestões" at bounding box center [651, 408] width 157 height 31
checkbox input "false"
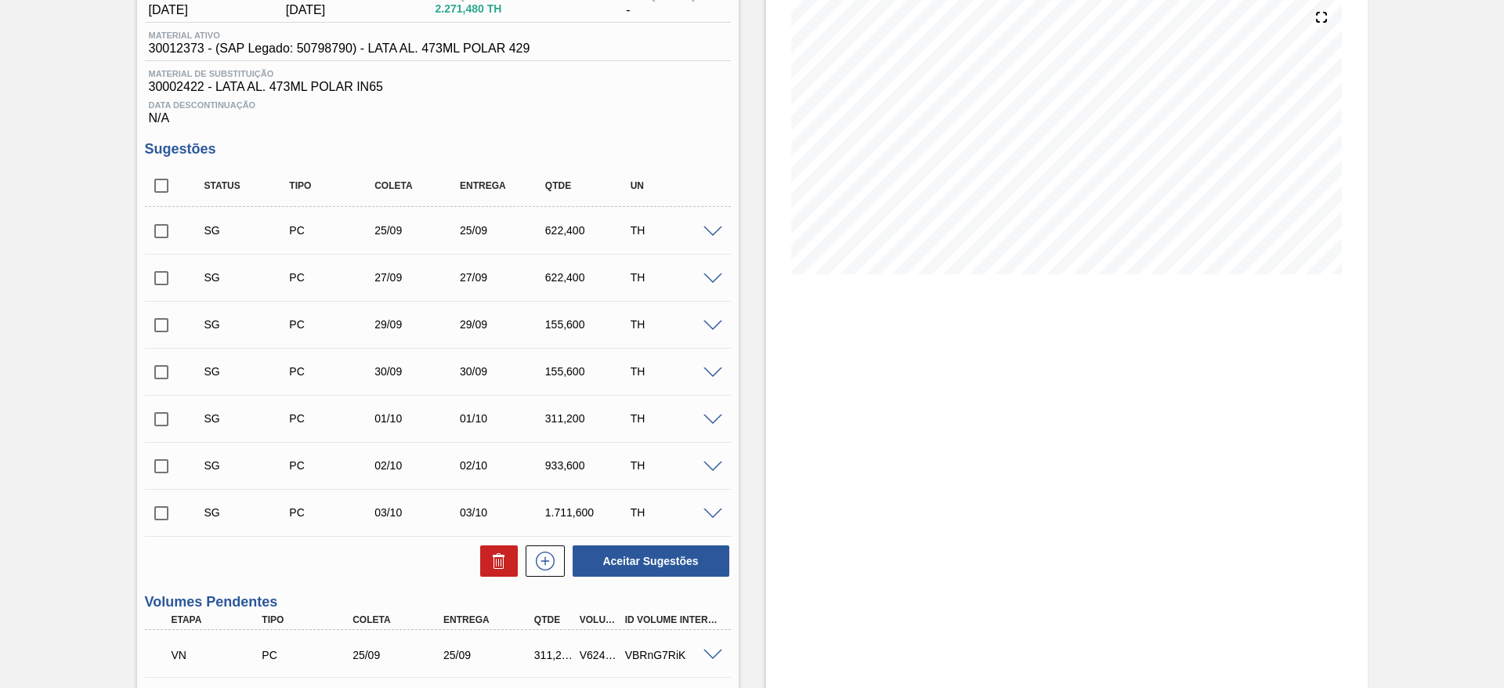
scroll to position [149, 0]
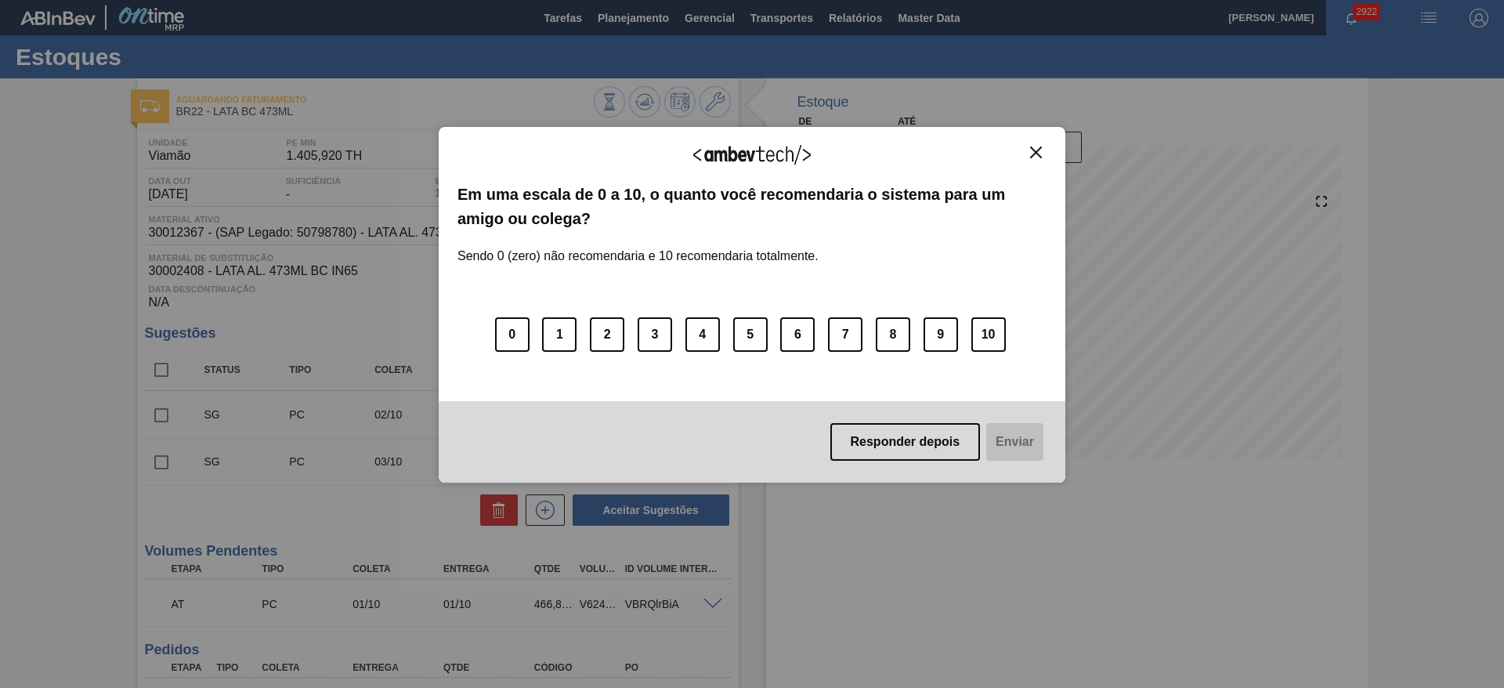
click at [1035, 154] on img "Close" at bounding box center [1036, 153] width 12 height 12
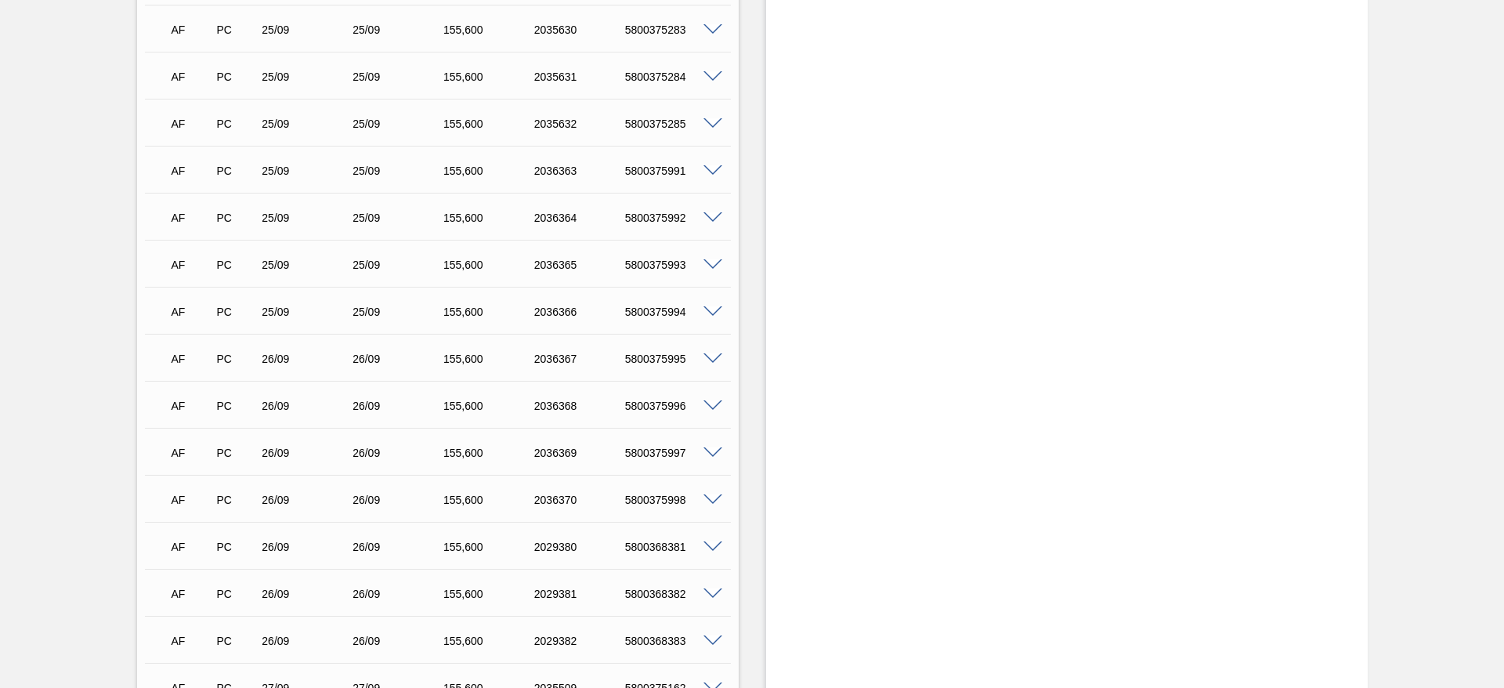
scroll to position [823, 0]
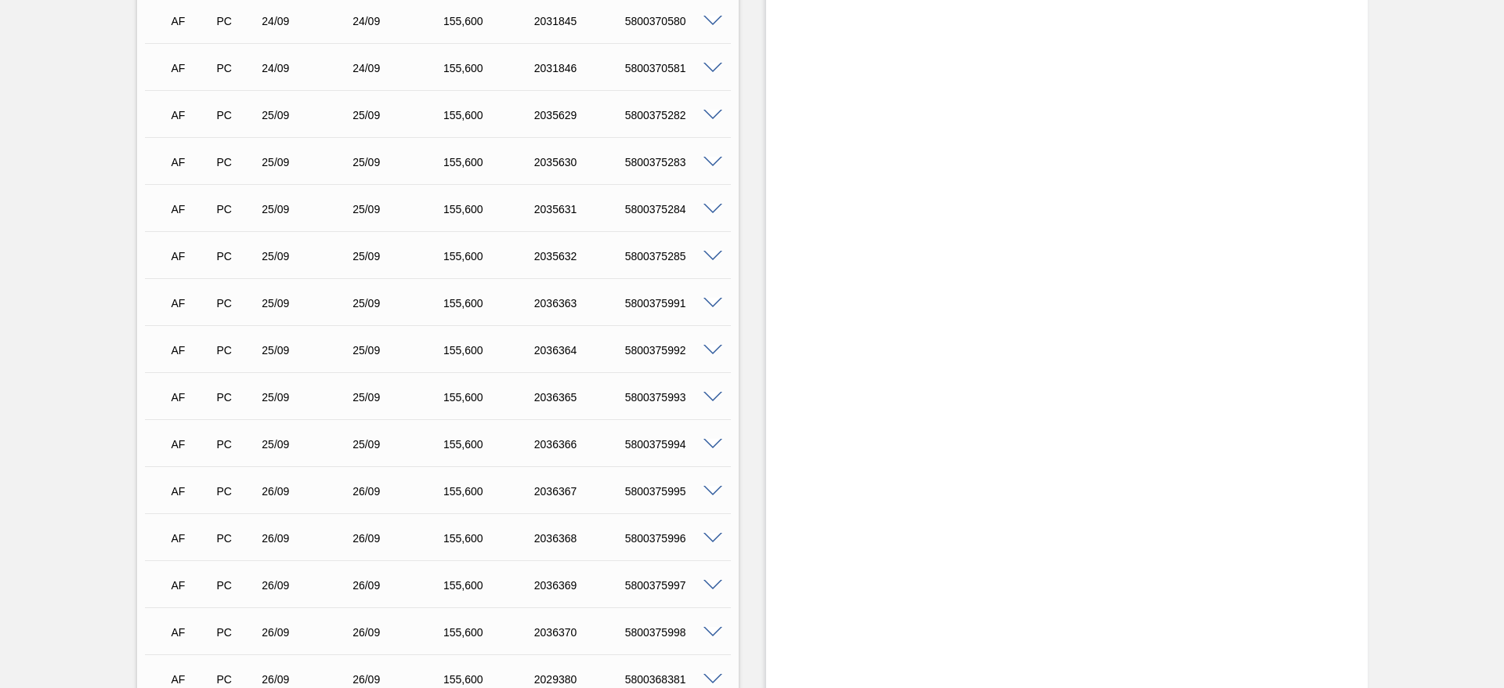
click at [710, 116] on span at bounding box center [713, 116] width 19 height 12
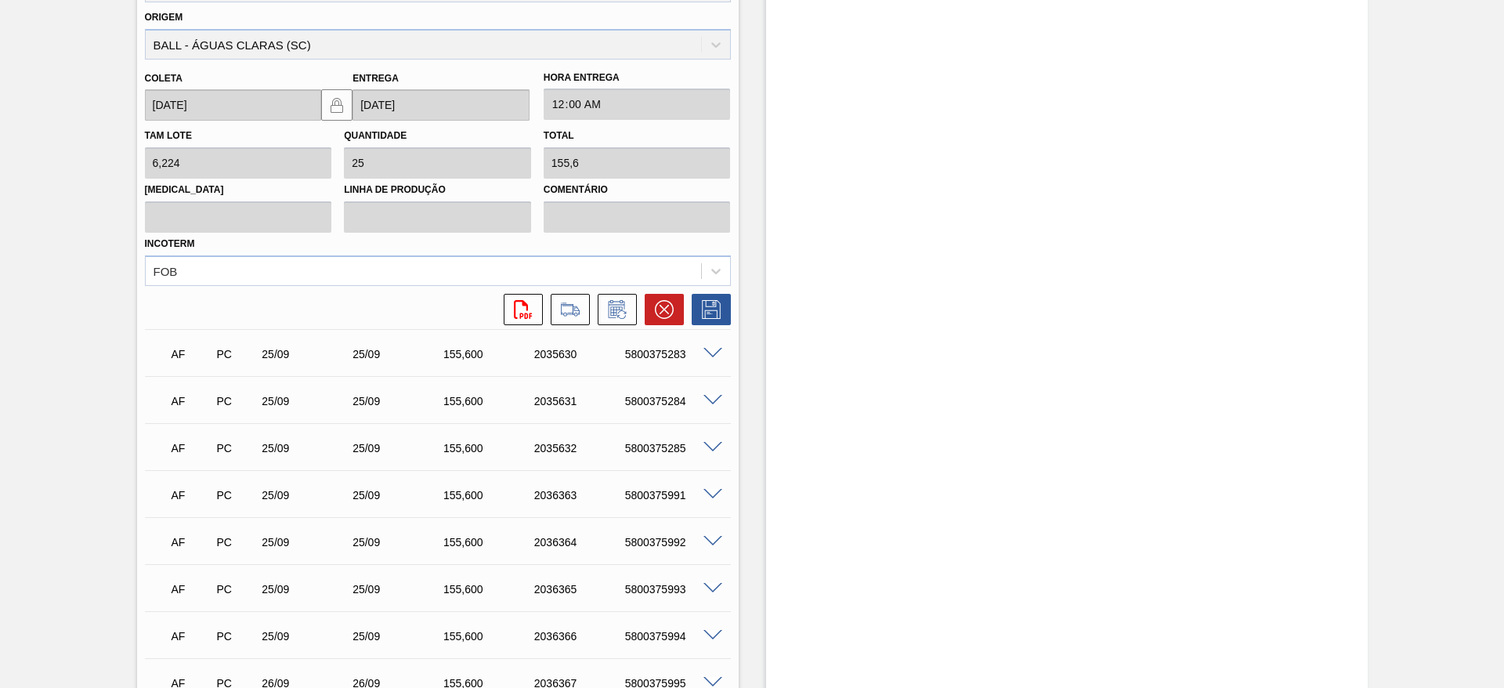
scroll to position [1058, 0]
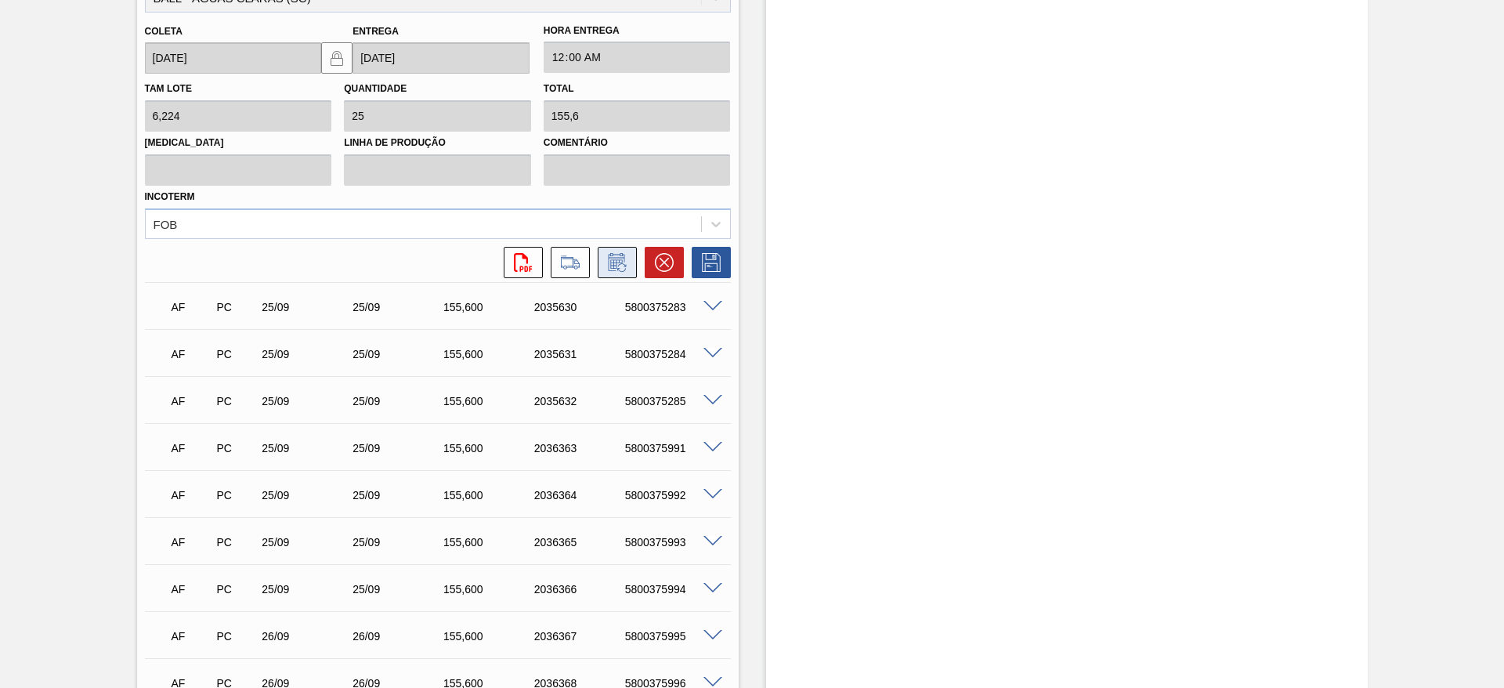
click at [621, 263] on icon at bounding box center [616, 263] width 12 height 9
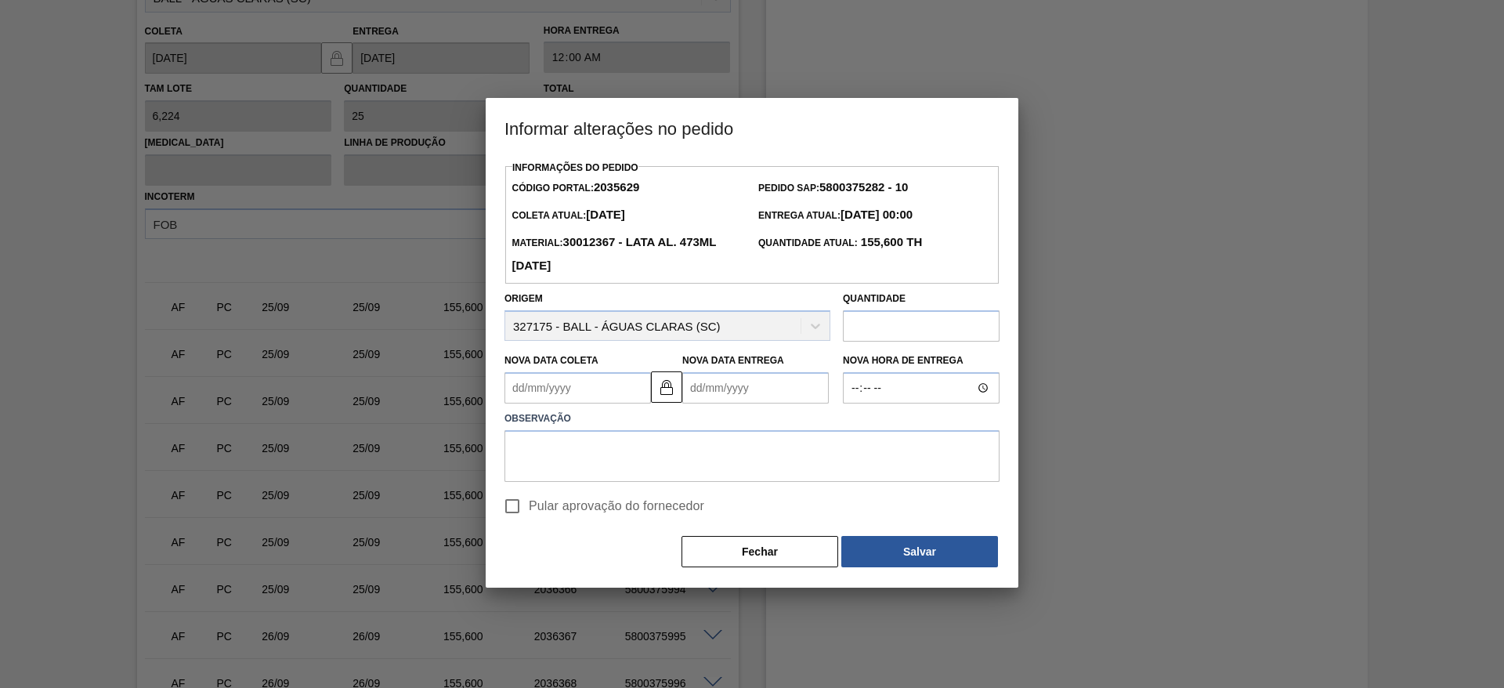
click at [600, 389] on Coleta2035629 "Nova Data Coleta" at bounding box center [578, 387] width 147 height 31
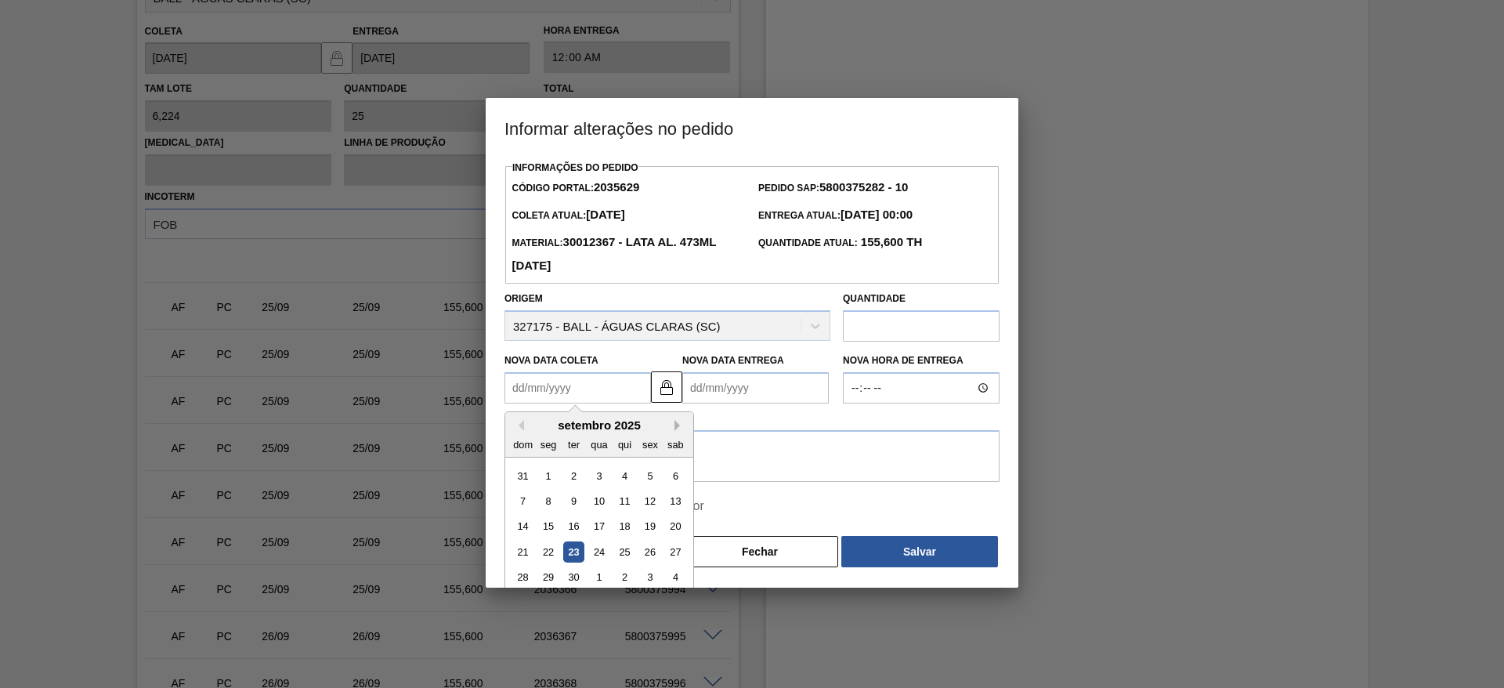
click at [677, 430] on button "Next Month" at bounding box center [680, 425] width 11 height 11
click at [623, 483] on div "2" at bounding box center [624, 475] width 21 height 21
type Coleta2035629 "[DATE]"
type Entrega2035629 "[DATE]"
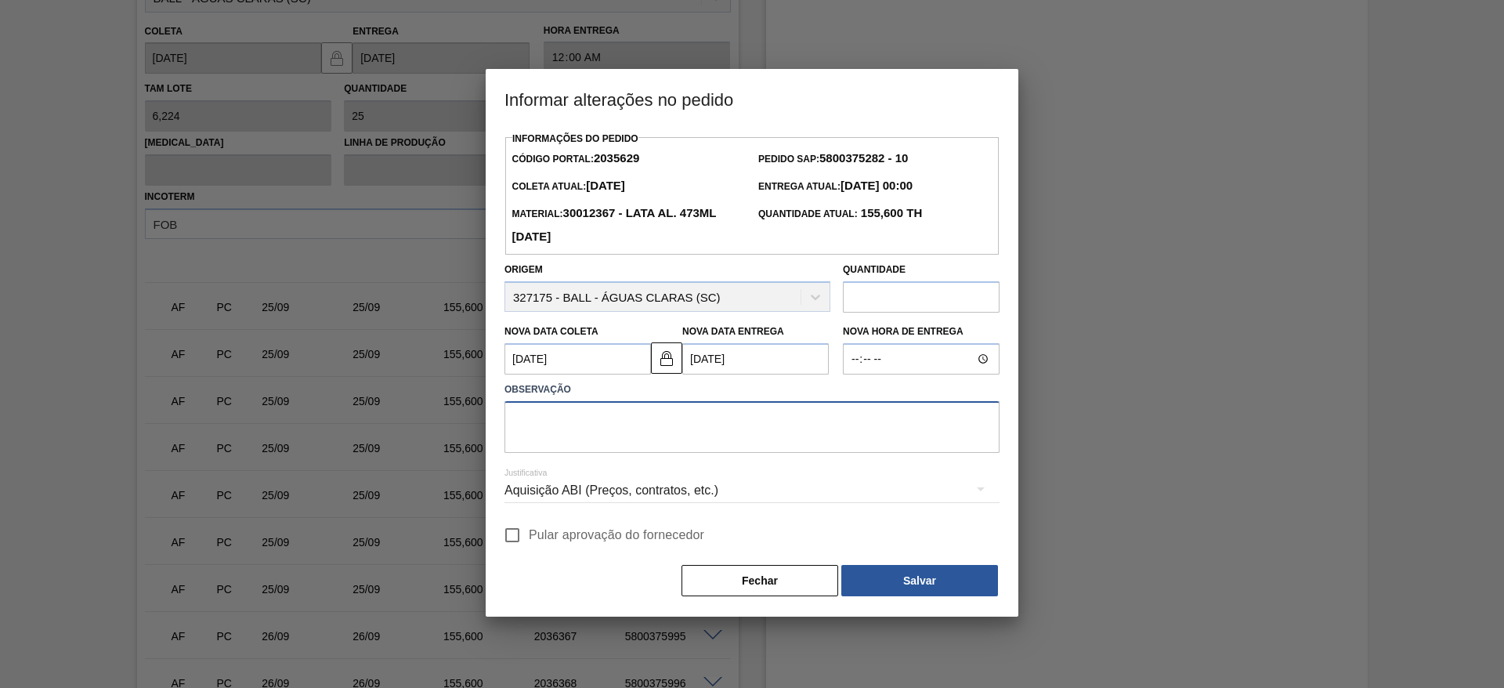
click at [694, 429] on textarea at bounding box center [752, 427] width 495 height 52
click at [548, 422] on textarea "Linearição de grade + redução na programação" at bounding box center [752, 427] width 495 height 52
drag, startPoint x: 788, startPoint y: 419, endPoint x: 495, endPoint y: 421, distance: 292.3
click at [495, 421] on div "Informações do Pedido Código Portal: 2035629 Pedido SAP: 5800375282 - 10 Coleta…" at bounding box center [752, 372] width 533 height 489
type textarea "Linearização de grade + redução na programação"
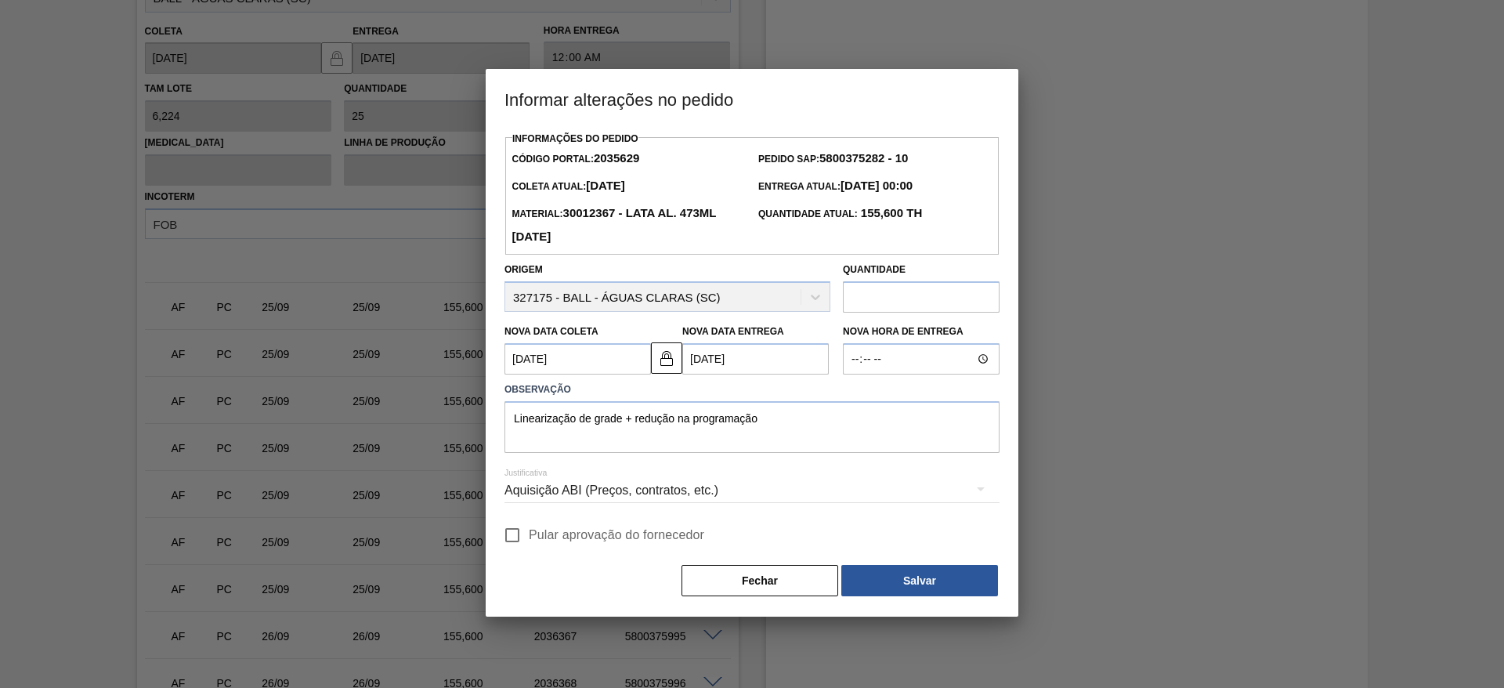
click at [842, 487] on div "Aquisição ABI (Preços, contratos, etc.)" at bounding box center [752, 491] width 495 height 44
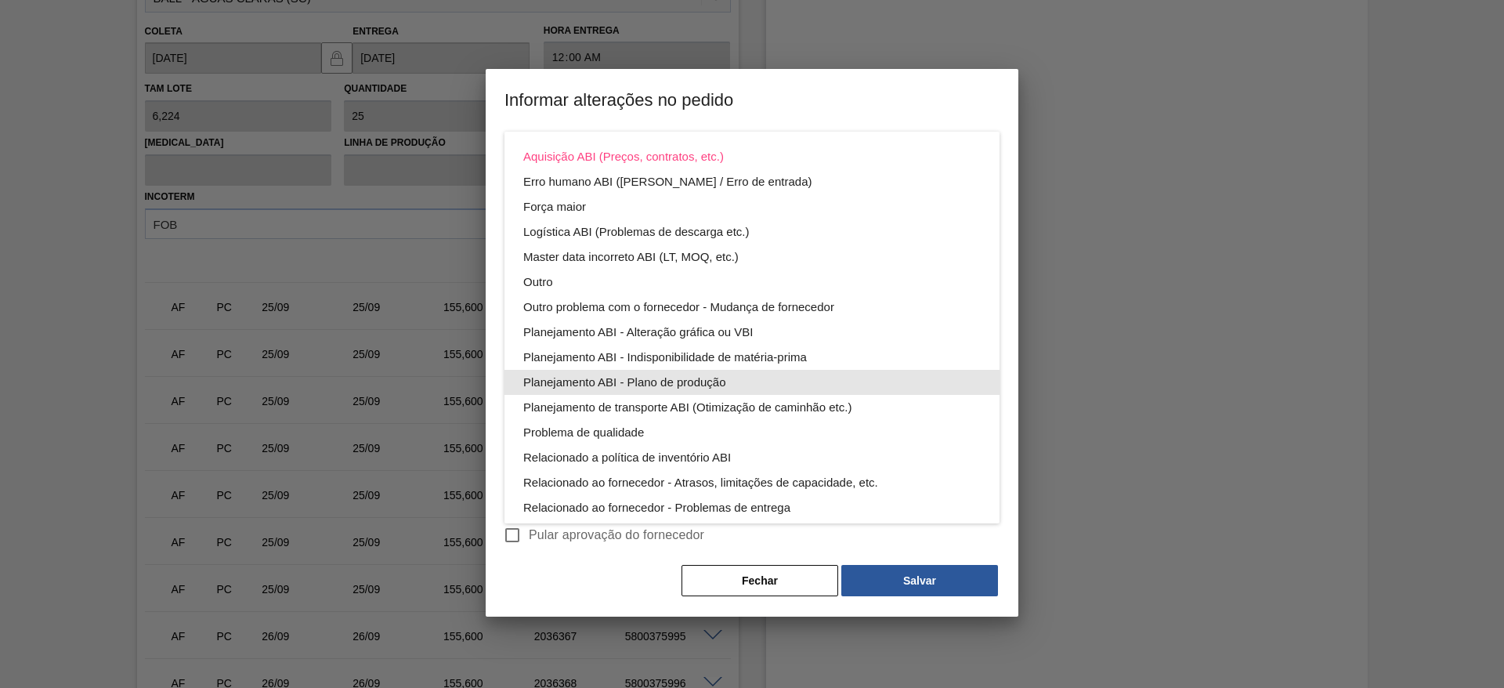
click at [721, 383] on div "Planejamento ABI - Plano de produção" at bounding box center [752, 382] width 458 height 25
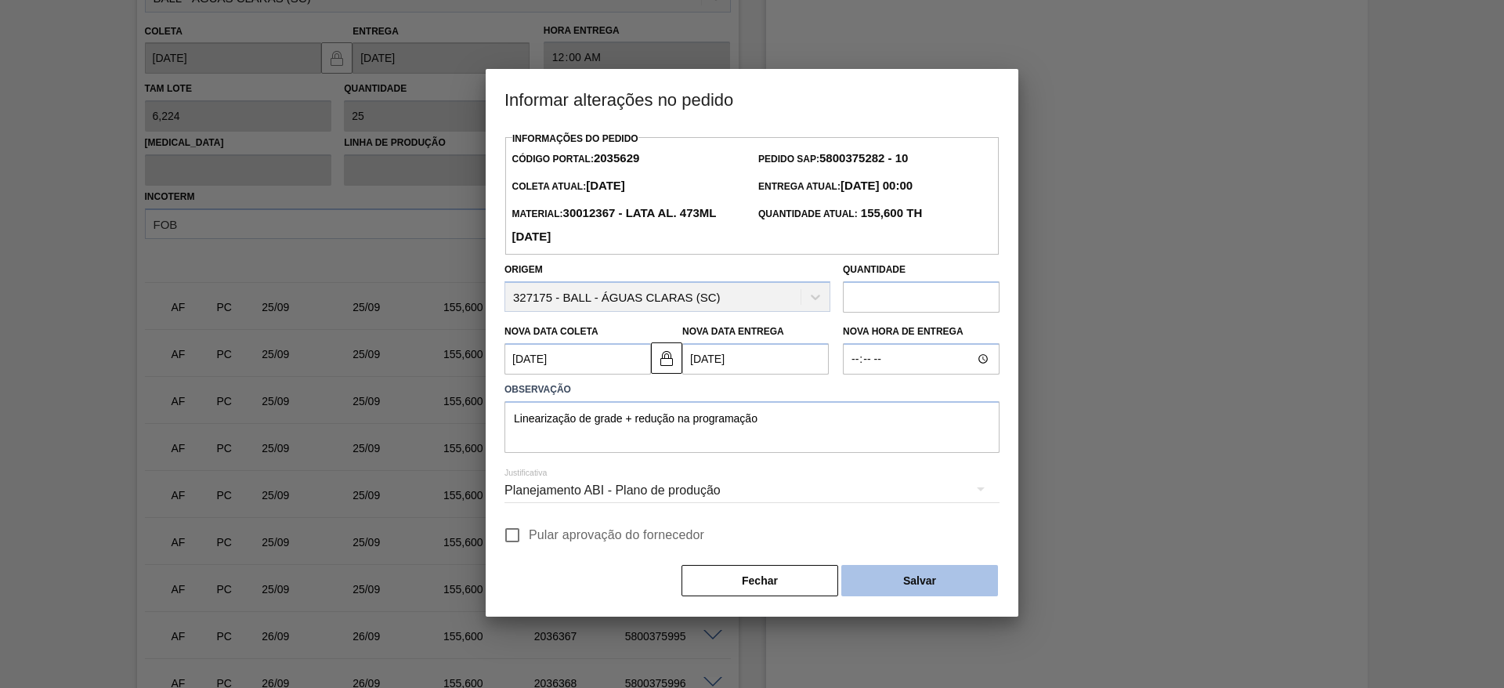
click at [911, 583] on button "Salvar" at bounding box center [920, 580] width 157 height 31
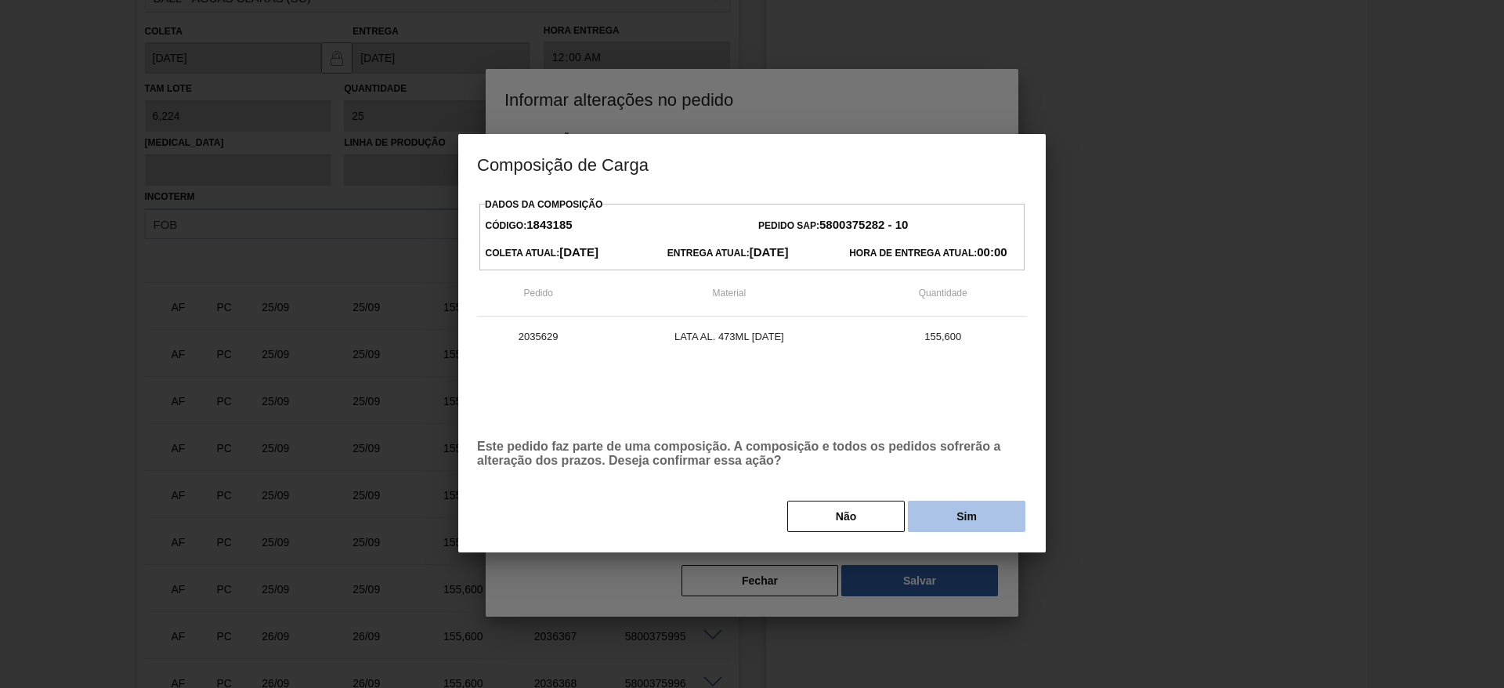
click at [965, 525] on button "Sim" at bounding box center [967, 516] width 118 height 31
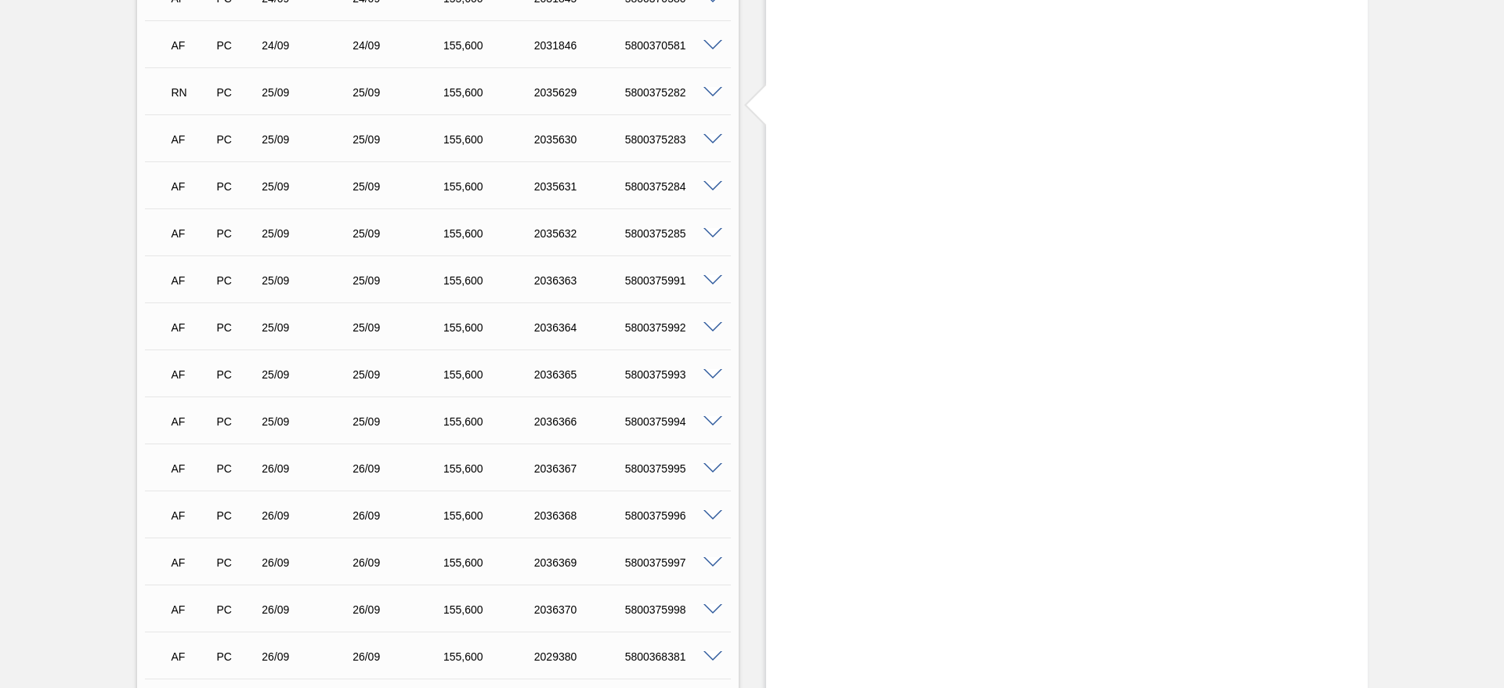
scroll to position [823, 0]
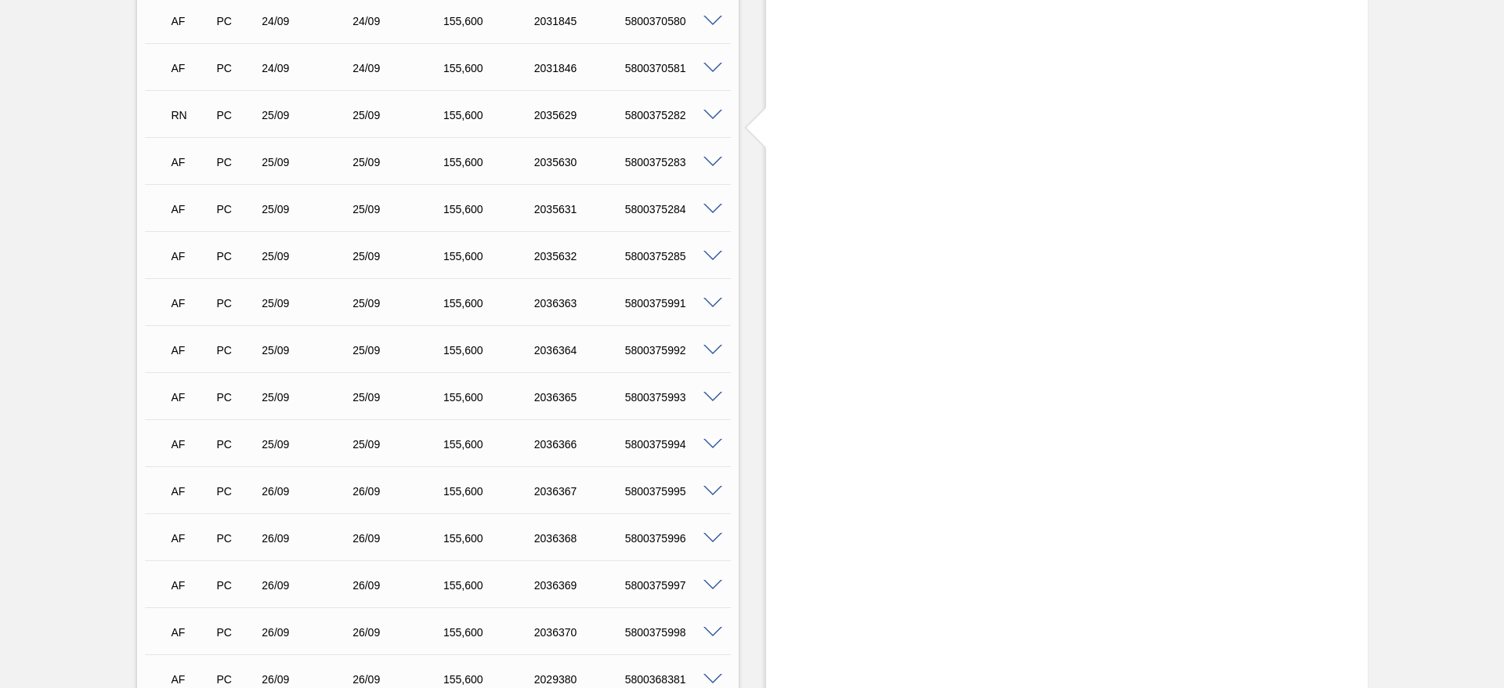
click at [711, 157] on span at bounding box center [713, 163] width 19 height 12
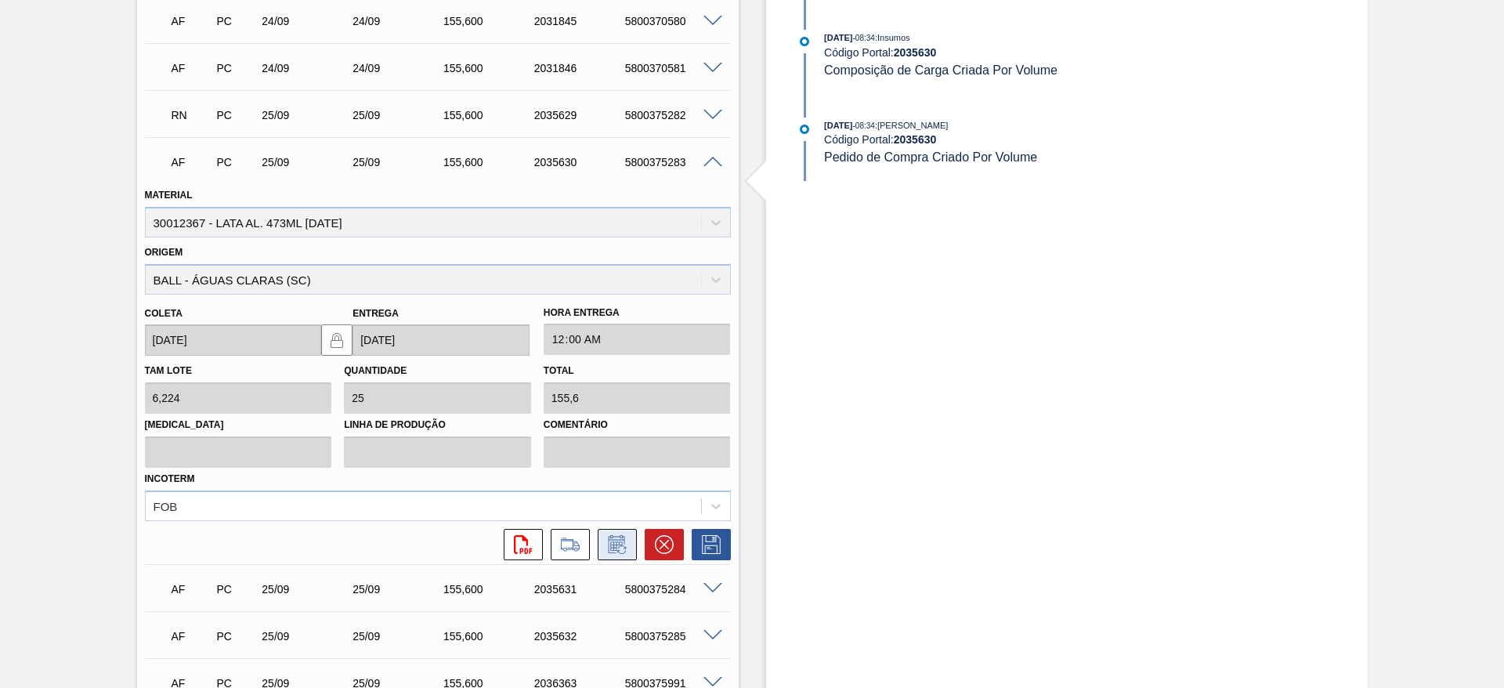
click at [609, 542] on icon at bounding box center [617, 544] width 25 height 19
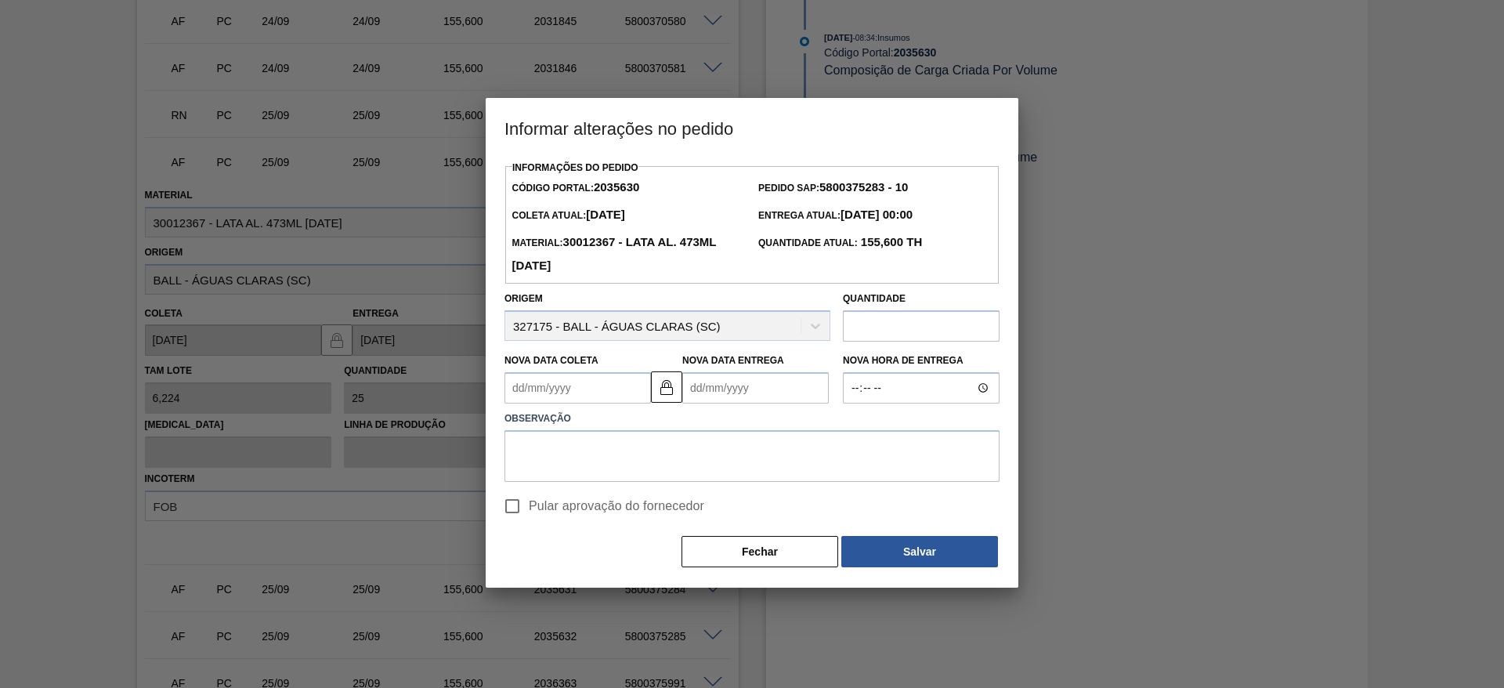
click at [623, 386] on Coleta2035630 "Nova Data Coleta" at bounding box center [578, 387] width 147 height 31
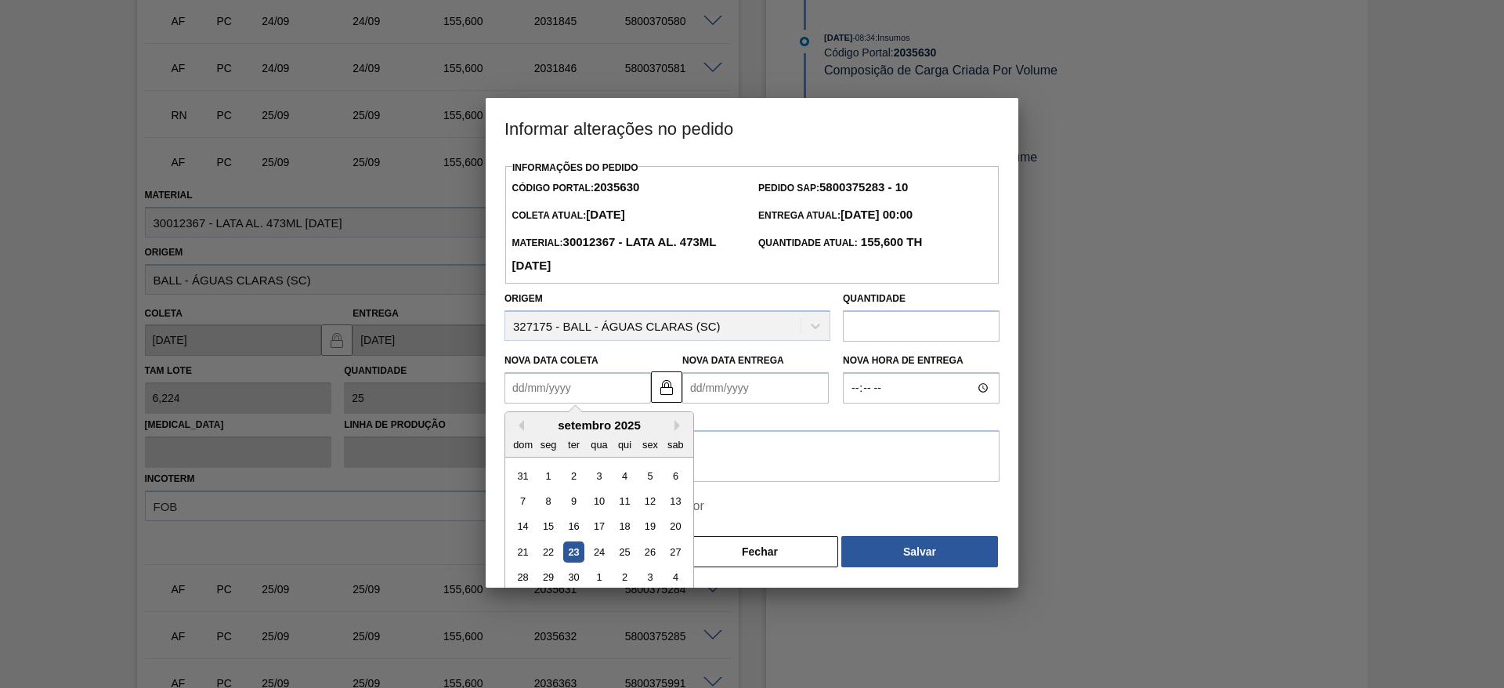
click at [673, 428] on div "setembro 2025" at bounding box center [599, 424] width 188 height 13
click at [679, 427] on button "Next Month" at bounding box center [680, 425] width 11 height 11
click at [623, 478] on div "2" at bounding box center [624, 475] width 21 height 21
type Coleta2035630 "[DATE]"
type Entrega2035630 "[DATE]"
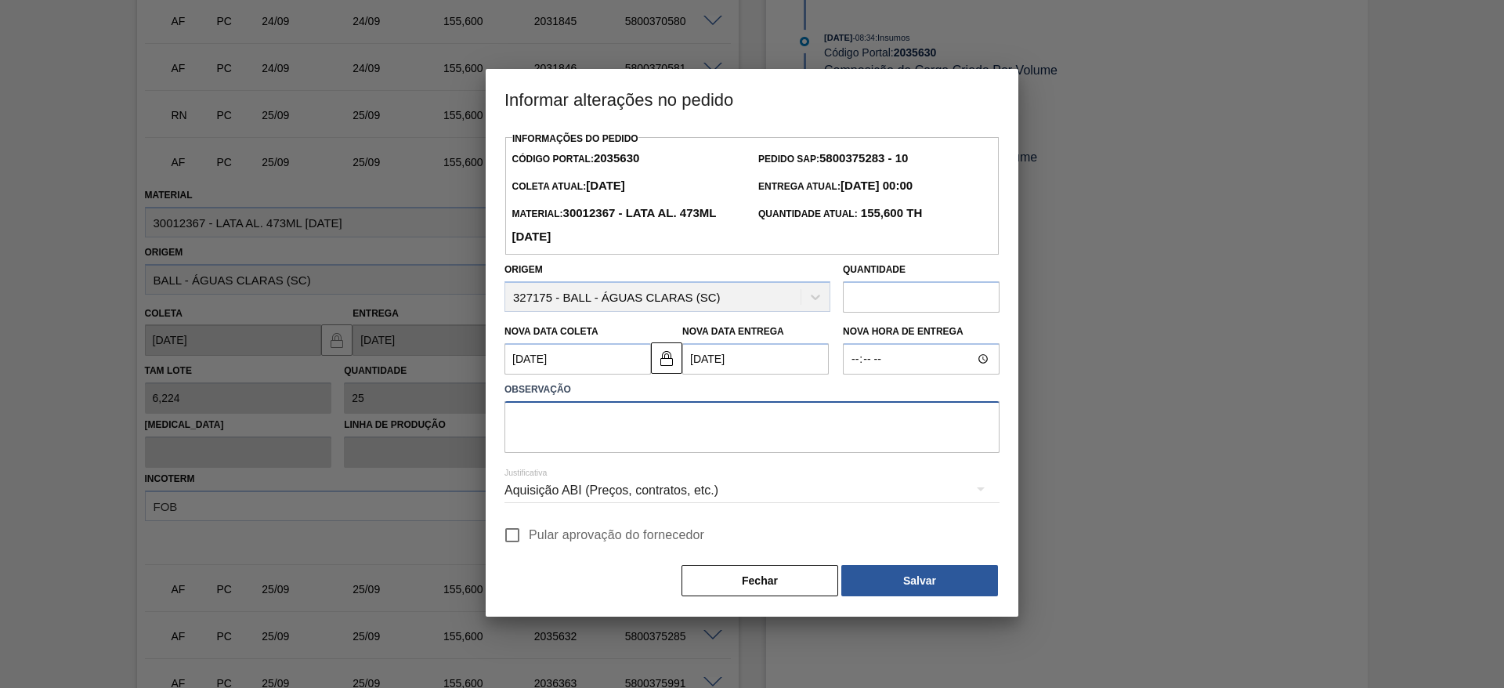
click at [664, 421] on textarea at bounding box center [752, 427] width 495 height 52
paste textarea "Linearização de grade + redução na programação"
type textarea "Linearização de grade + redução na programação"
click at [674, 495] on div "Aquisição ABI (Preços, contratos, etc.)" at bounding box center [752, 491] width 495 height 44
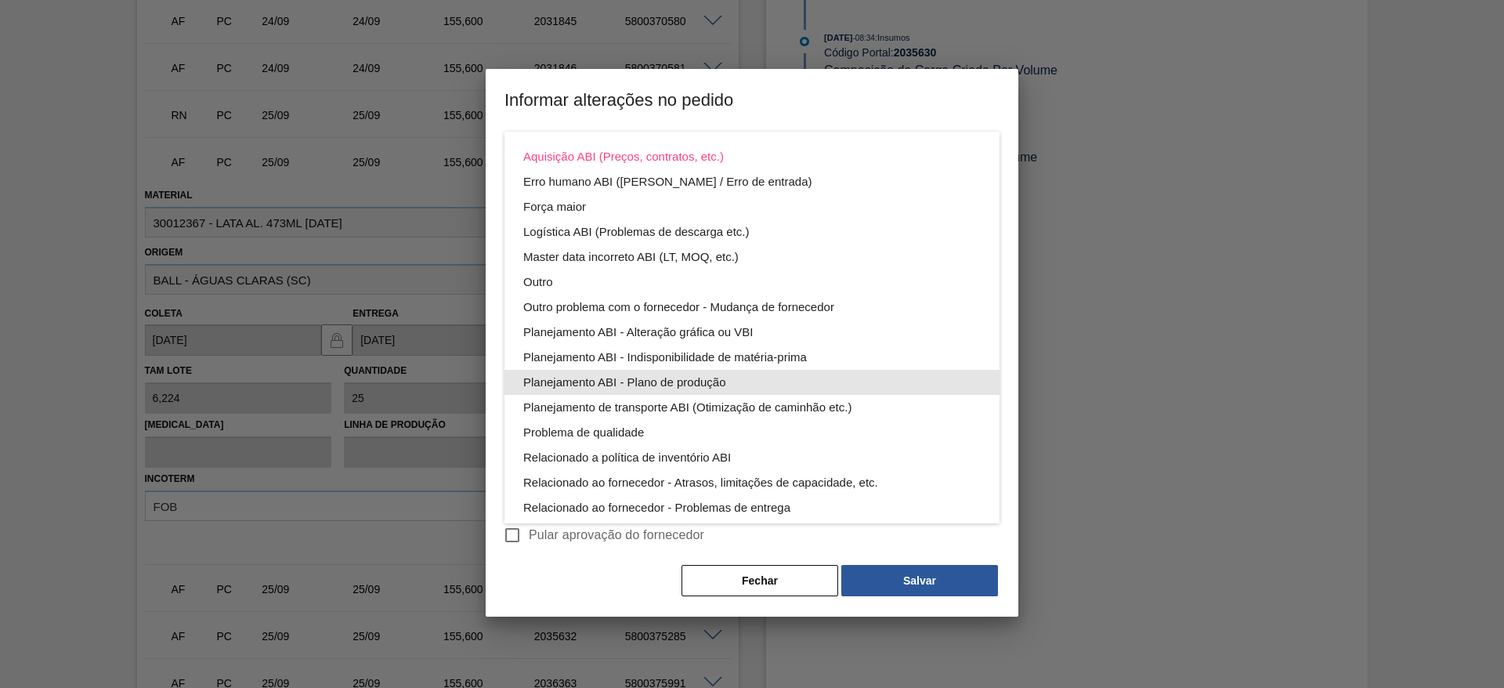
click at [670, 382] on div "Planejamento ABI - Plano de produção" at bounding box center [752, 382] width 458 height 25
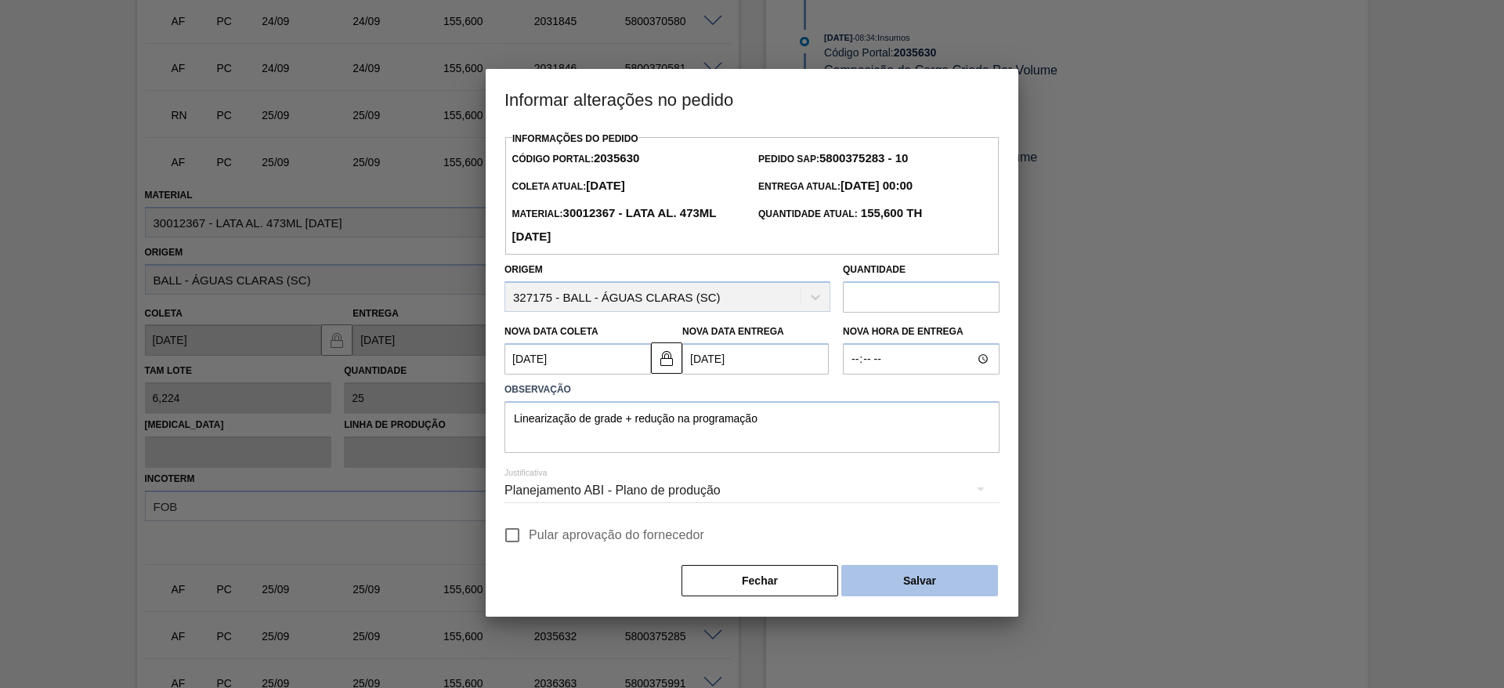
click at [883, 574] on button "Salvar" at bounding box center [920, 580] width 157 height 31
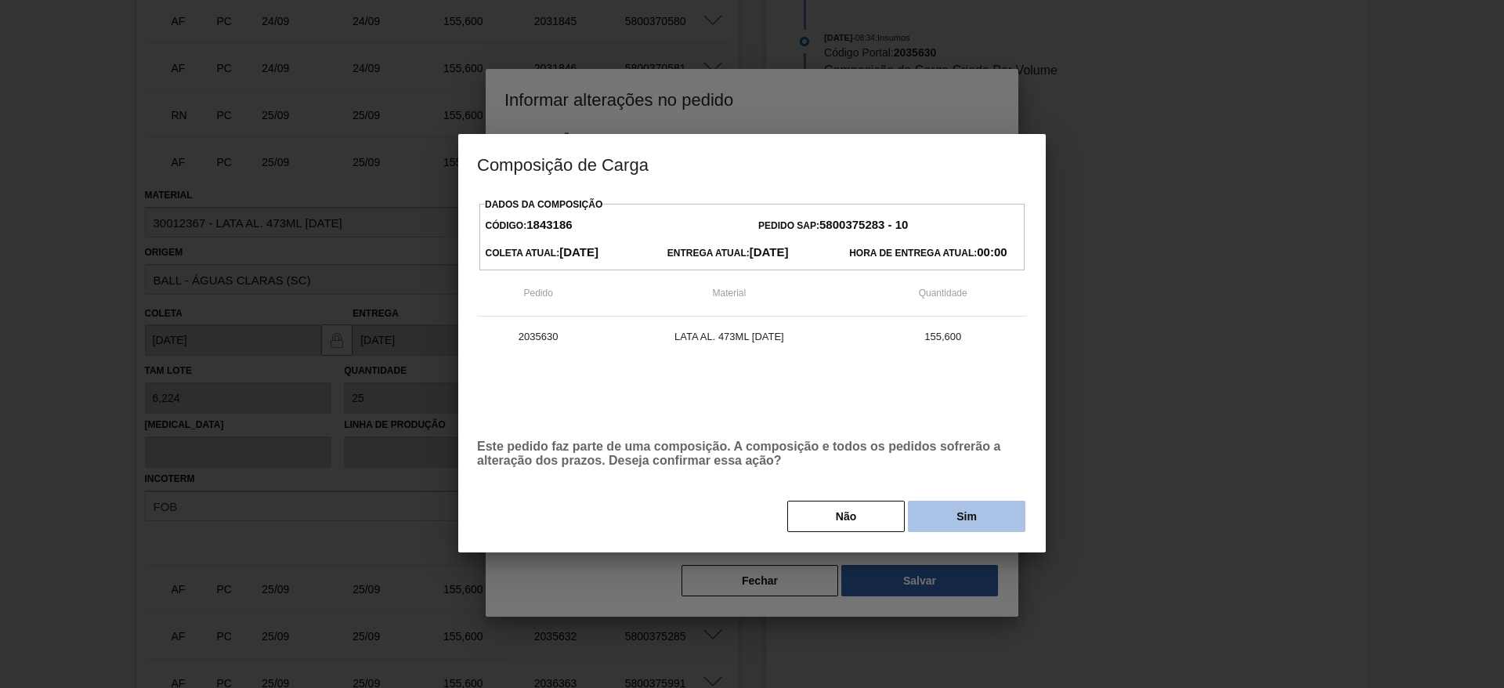
click at [999, 511] on button "Sim" at bounding box center [967, 516] width 118 height 31
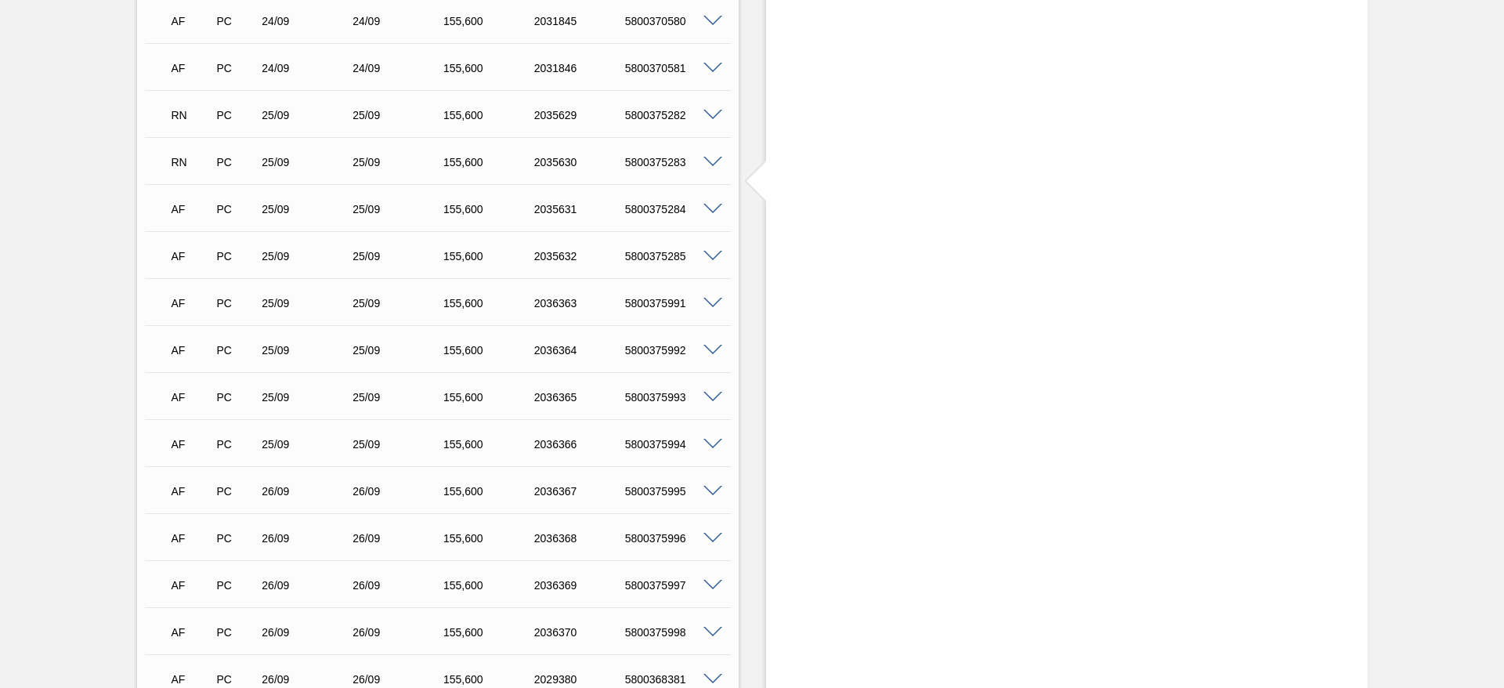
click at [708, 207] on span at bounding box center [713, 210] width 19 height 12
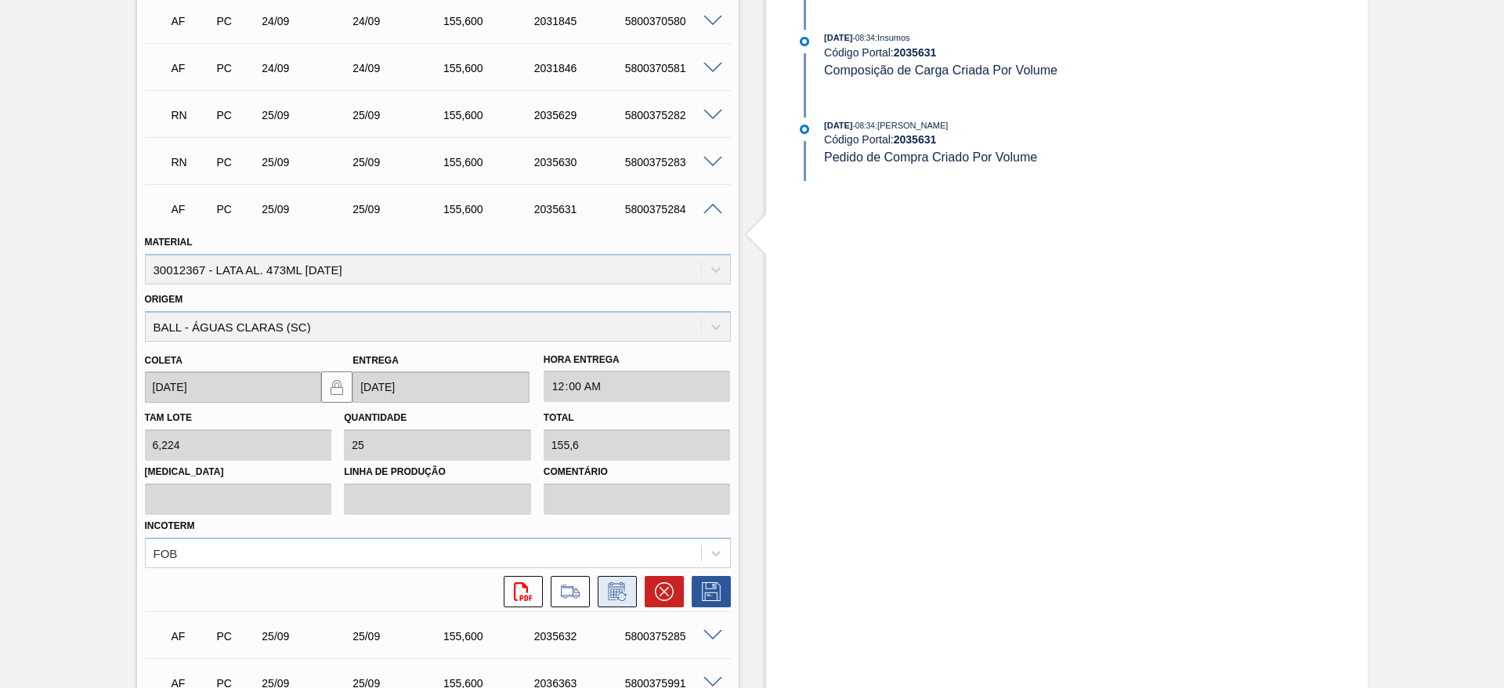
click at [617, 597] on icon at bounding box center [621, 596] width 9 height 9
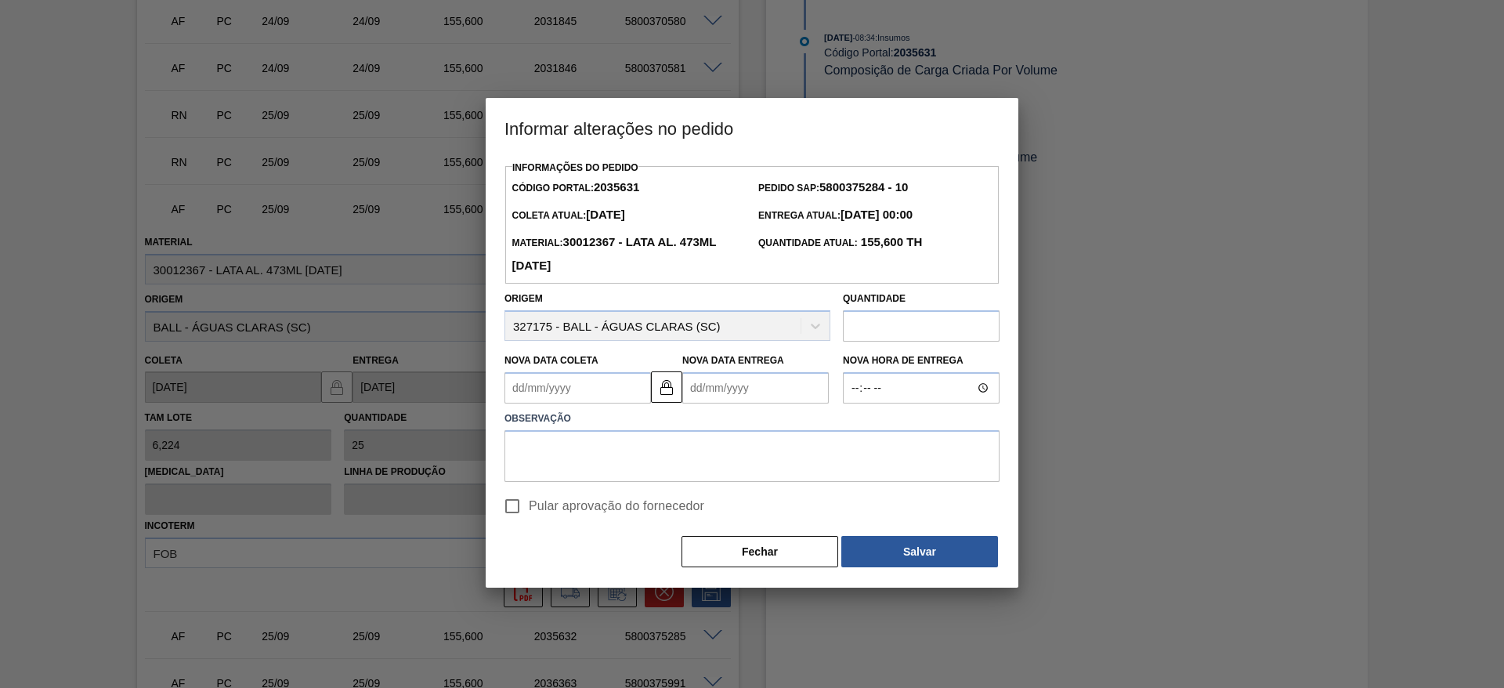
click at [614, 398] on Coleta2035631 "Nova Data Coleta" at bounding box center [578, 387] width 147 height 31
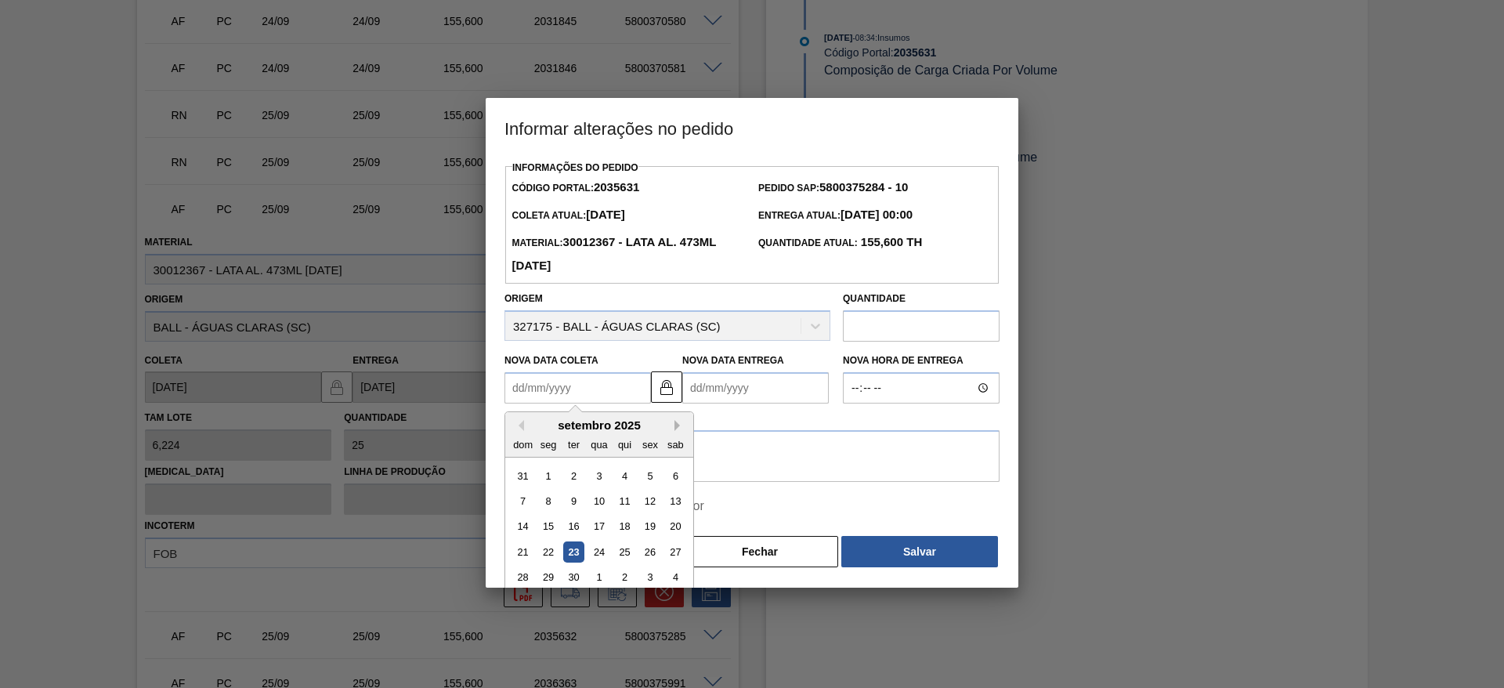
click at [675, 431] on button "Next Month" at bounding box center [680, 425] width 11 height 11
click at [627, 484] on div "2" at bounding box center [624, 475] width 21 height 21
type Coleta2035631 "[DATE]"
type Entrega2035631 "[DATE]"
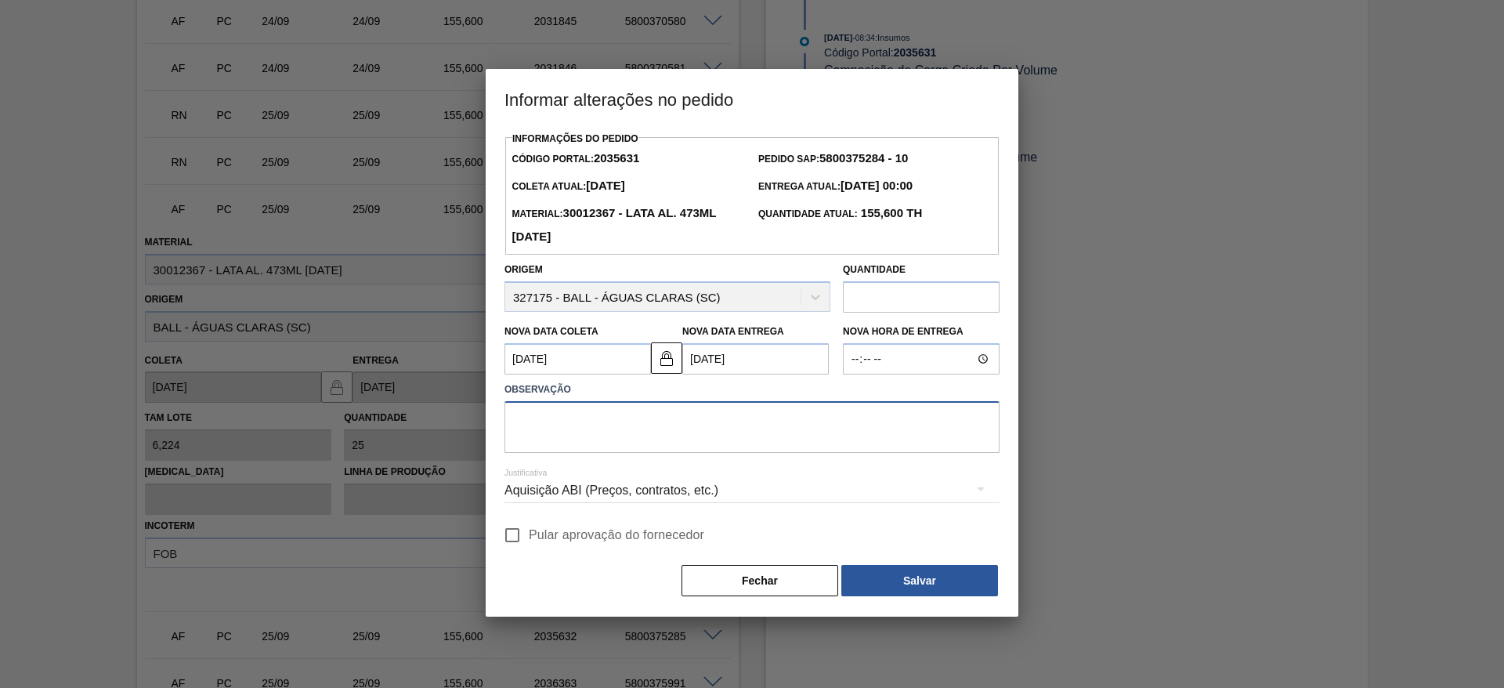
click at [682, 429] on textarea at bounding box center [752, 427] width 495 height 52
paste textarea "Linearização de grade + redução na programação"
type textarea "Linearização de grade + redução na programação"
click at [657, 500] on div "Aquisição ABI (Preços, contratos, etc.)" at bounding box center [752, 491] width 495 height 44
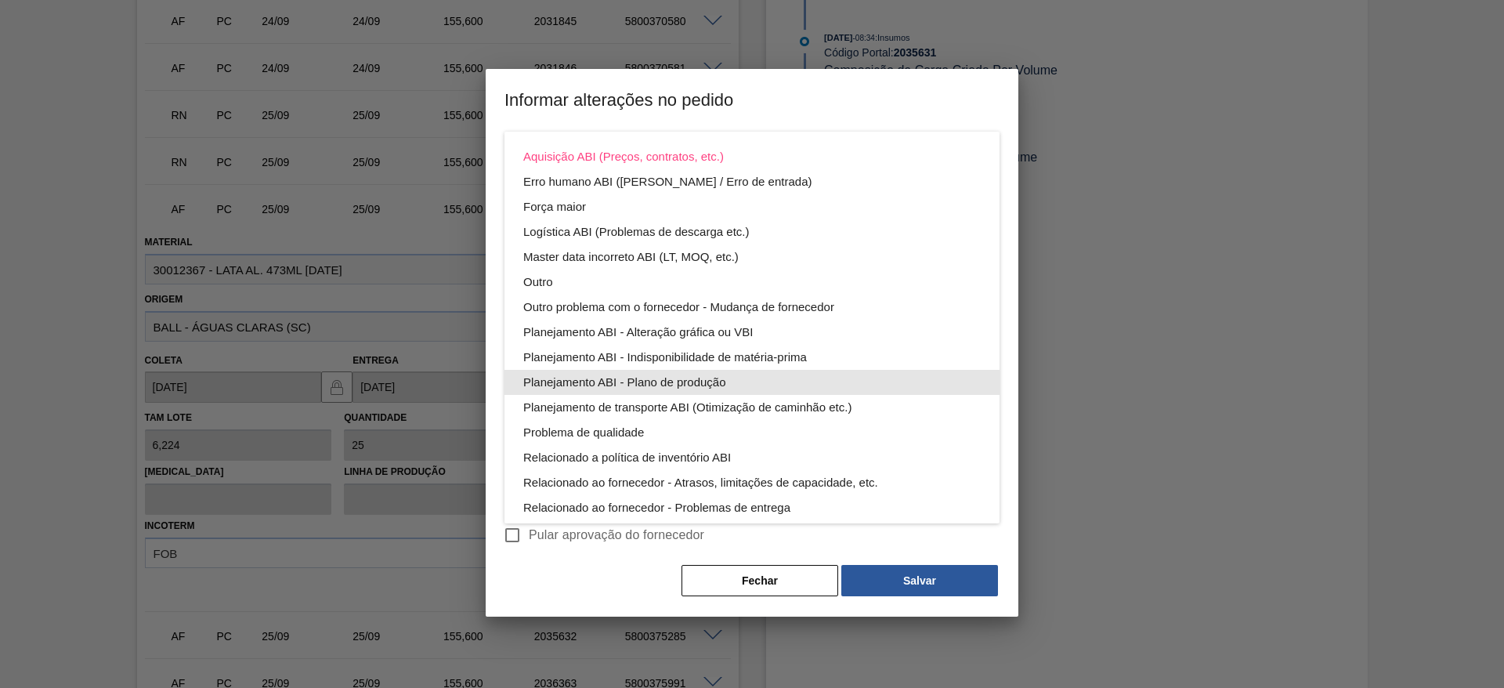
click at [683, 386] on div "Planejamento ABI - Plano de produção" at bounding box center [752, 382] width 458 height 25
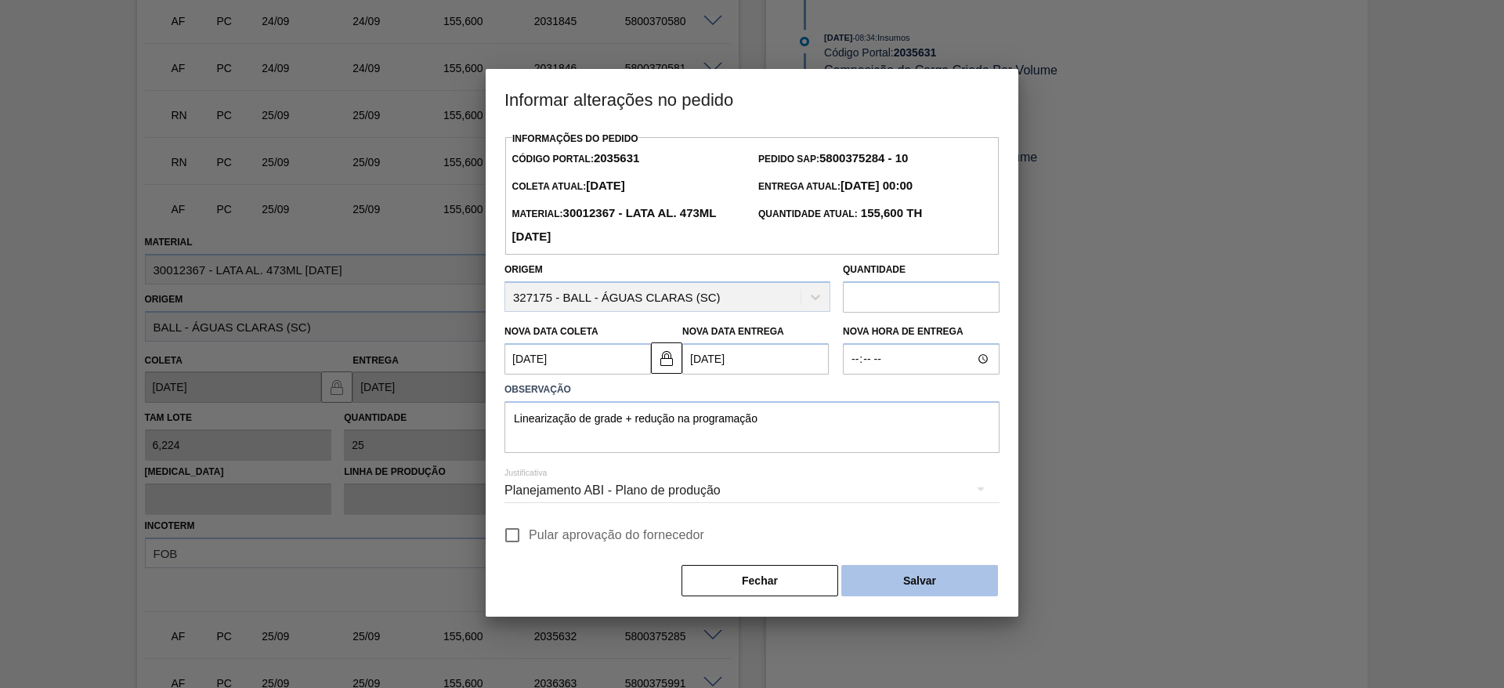
click at [893, 578] on button "Salvar" at bounding box center [920, 580] width 157 height 31
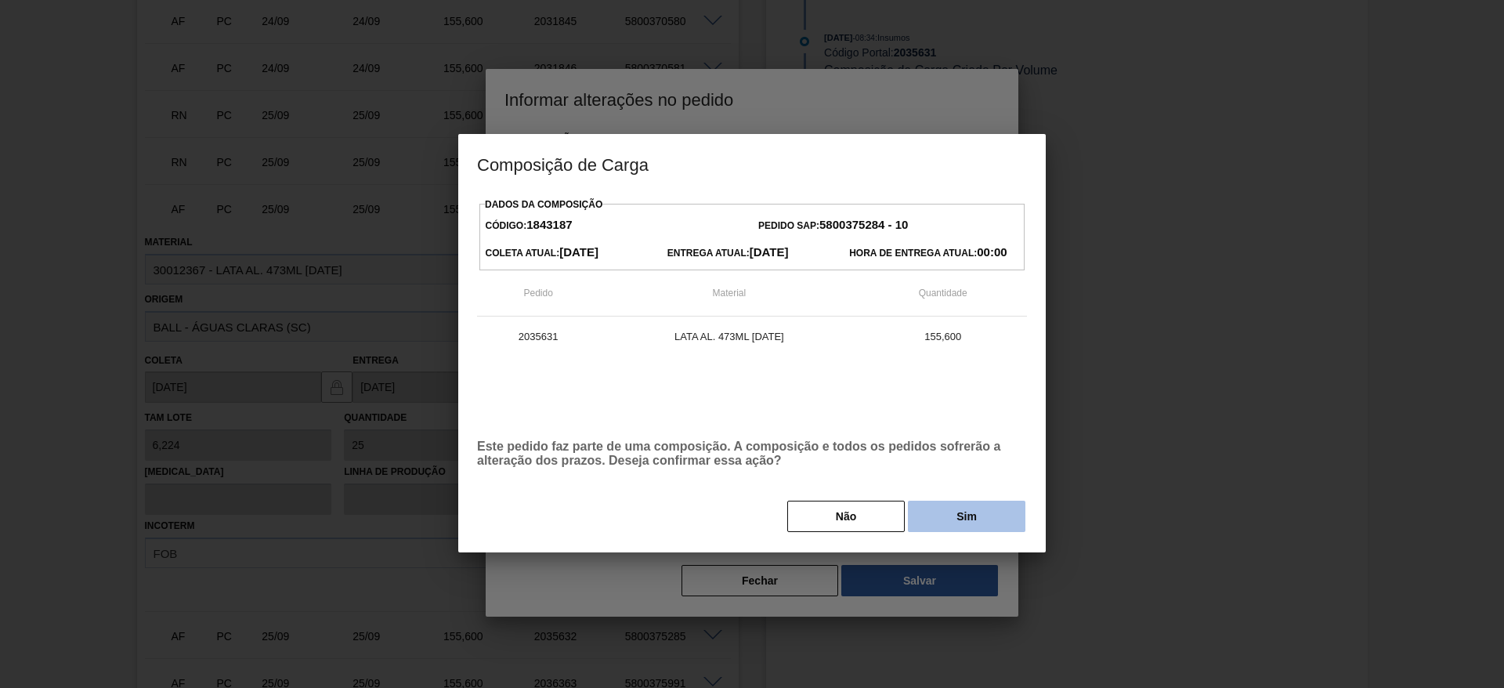
click at [960, 523] on button "Sim" at bounding box center [967, 516] width 118 height 31
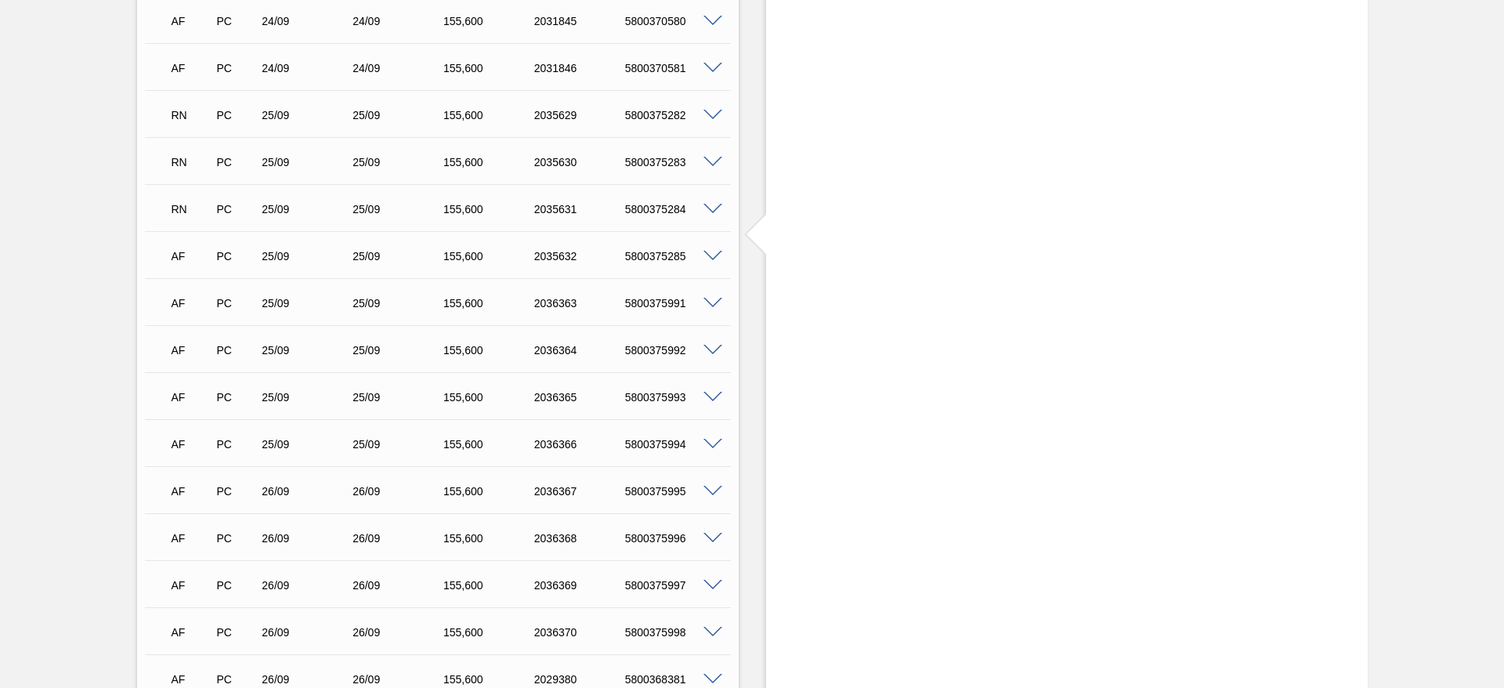
click at [715, 255] on span at bounding box center [713, 257] width 19 height 12
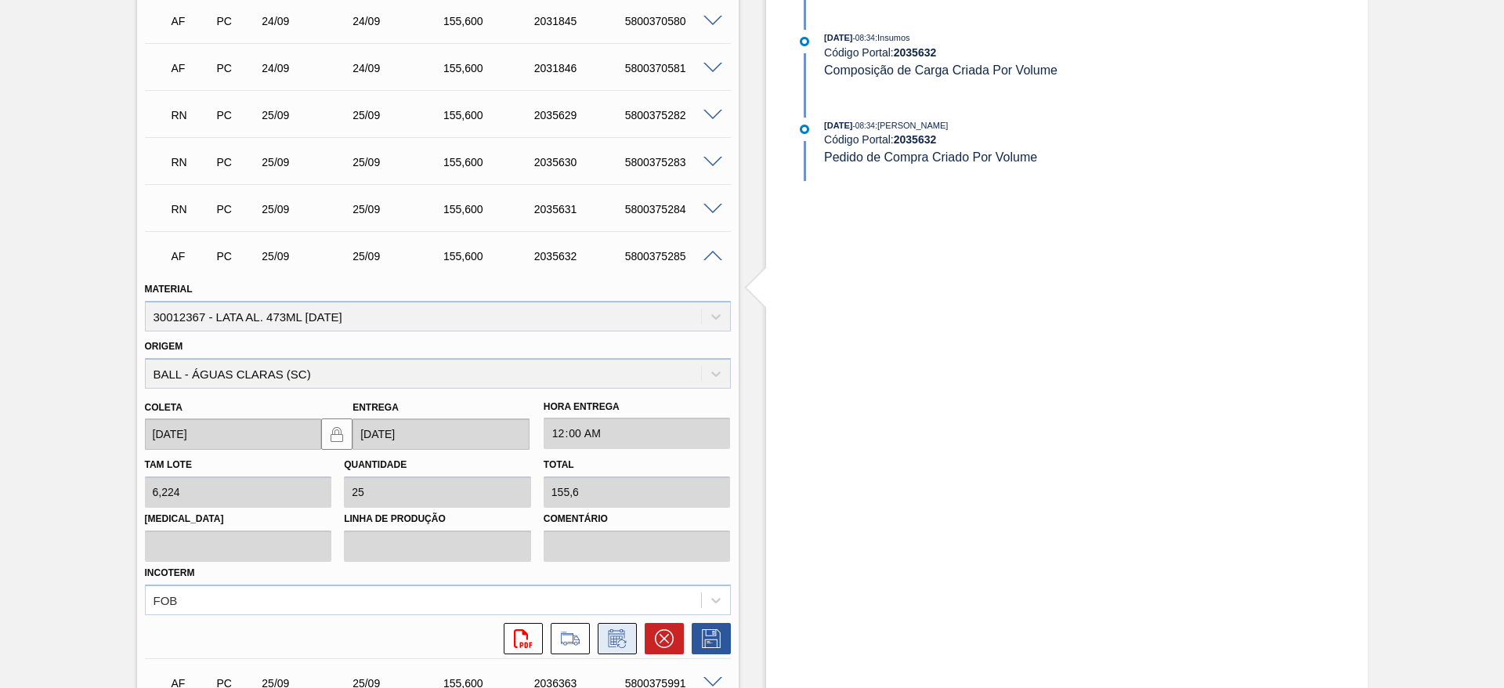
click at [623, 632] on icon at bounding box center [616, 638] width 16 height 18
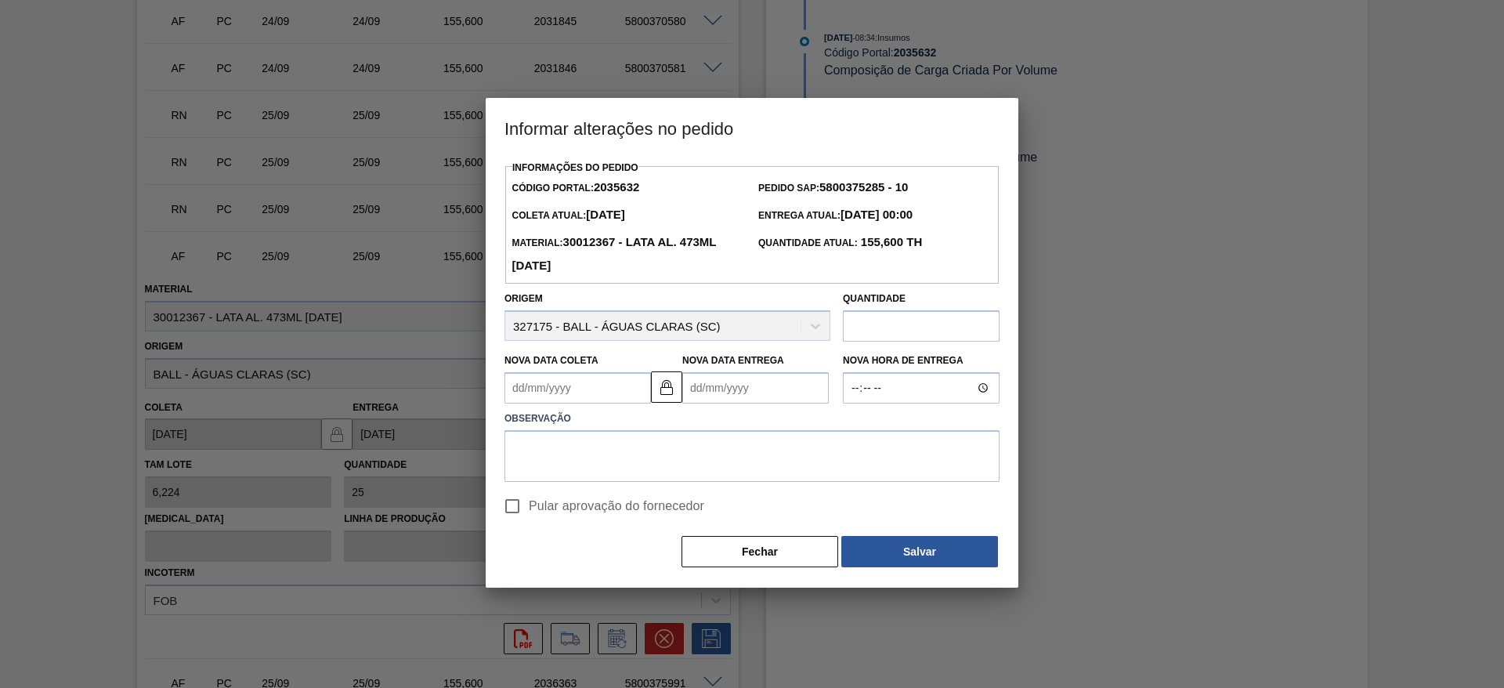
click at [595, 385] on Coleta2035632 "Nova Data Coleta" at bounding box center [578, 387] width 147 height 31
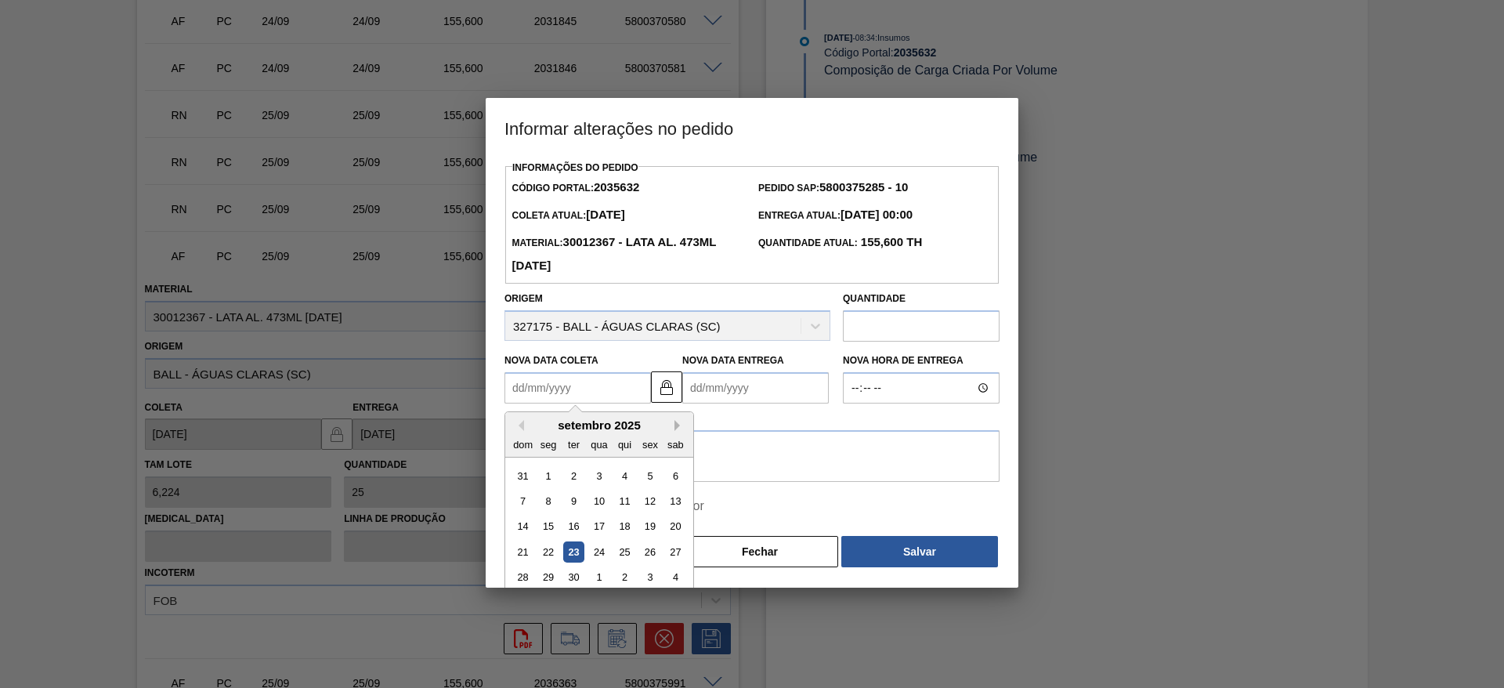
click at [682, 429] on button "Next Month" at bounding box center [680, 425] width 11 height 11
click at [626, 481] on div "2" at bounding box center [624, 475] width 21 height 21
type Coleta2035632 "[DATE]"
type Entrega2035632 "[DATE]"
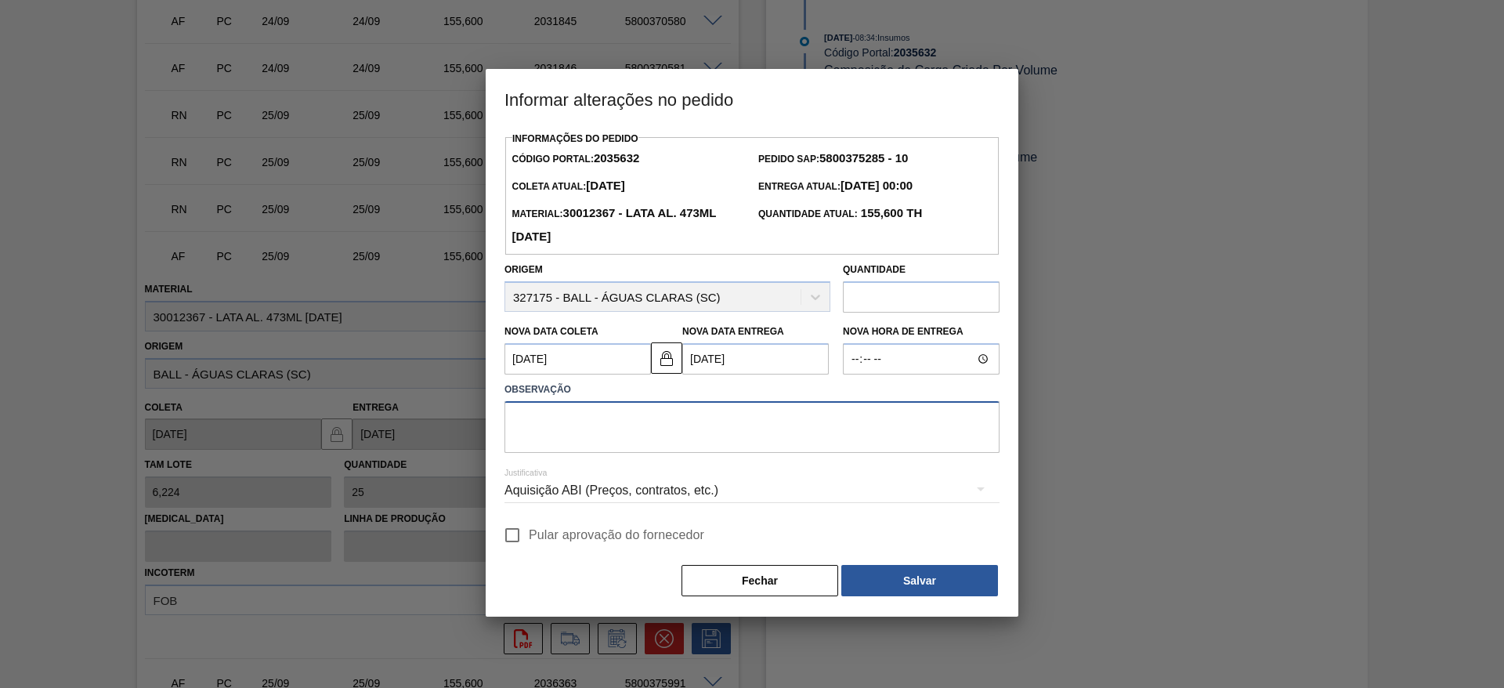
click at [664, 432] on textarea at bounding box center [752, 427] width 495 height 52
paste textarea "Linearização de grade + redução na programação"
type textarea "Linearização de grade + redução na programação"
click at [670, 486] on div "Aquisição ABI (Preços, contratos, etc.)" at bounding box center [752, 491] width 495 height 44
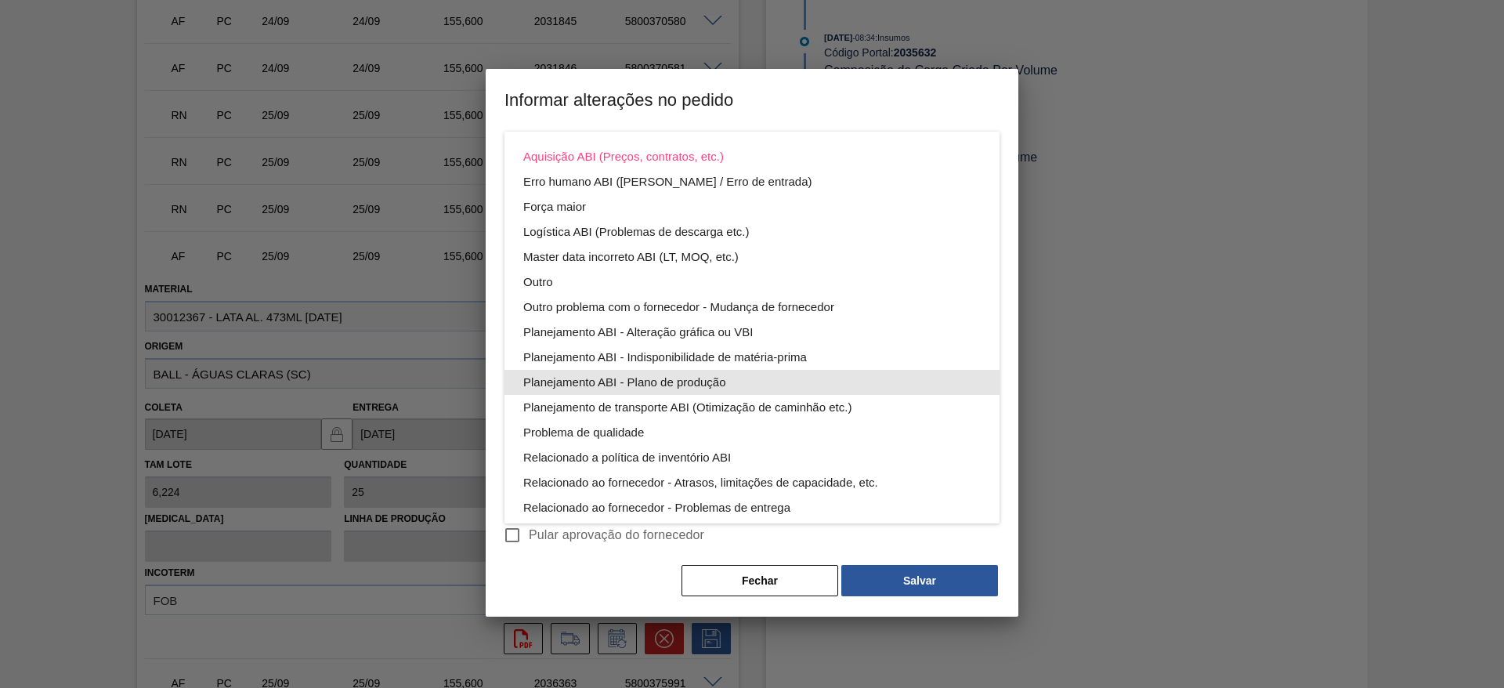
click at [698, 372] on div "Planejamento ABI - Plano de produção" at bounding box center [752, 382] width 458 height 25
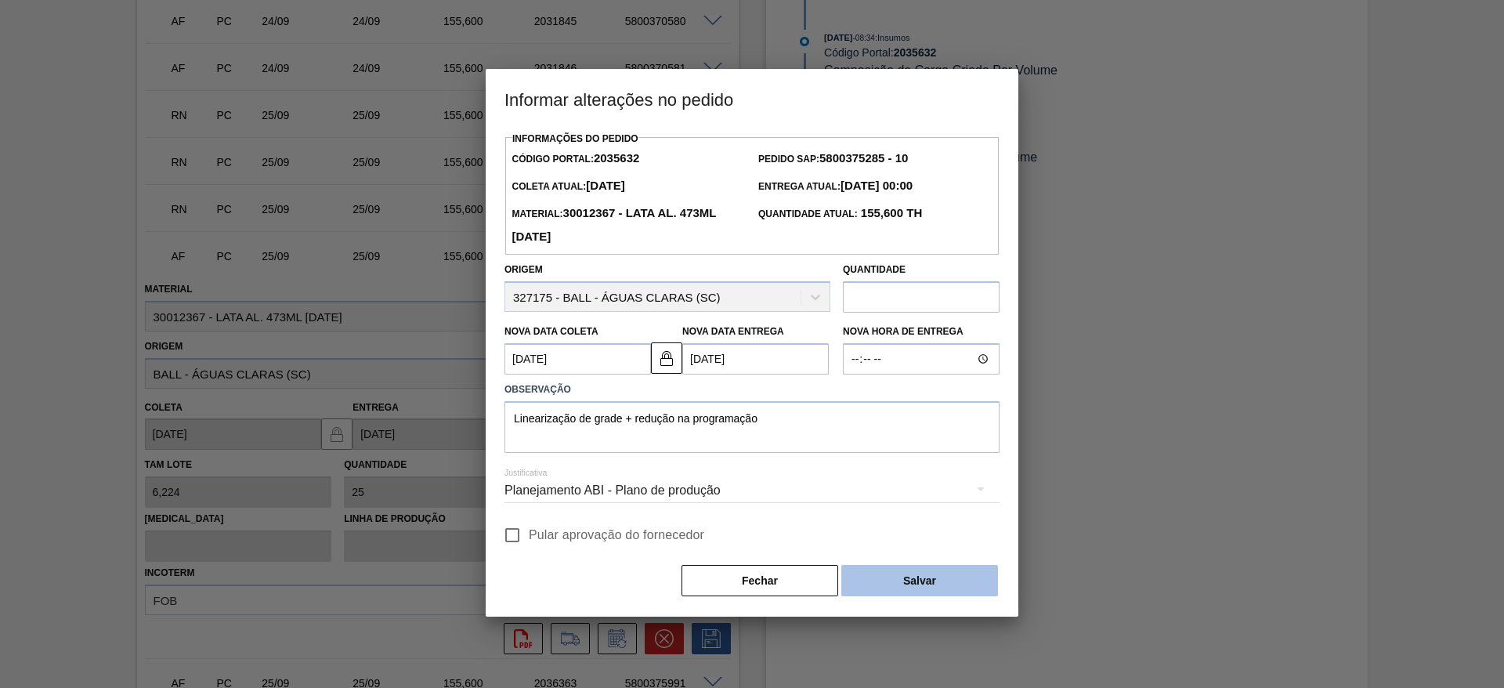
click at [901, 586] on button "Salvar" at bounding box center [920, 580] width 157 height 31
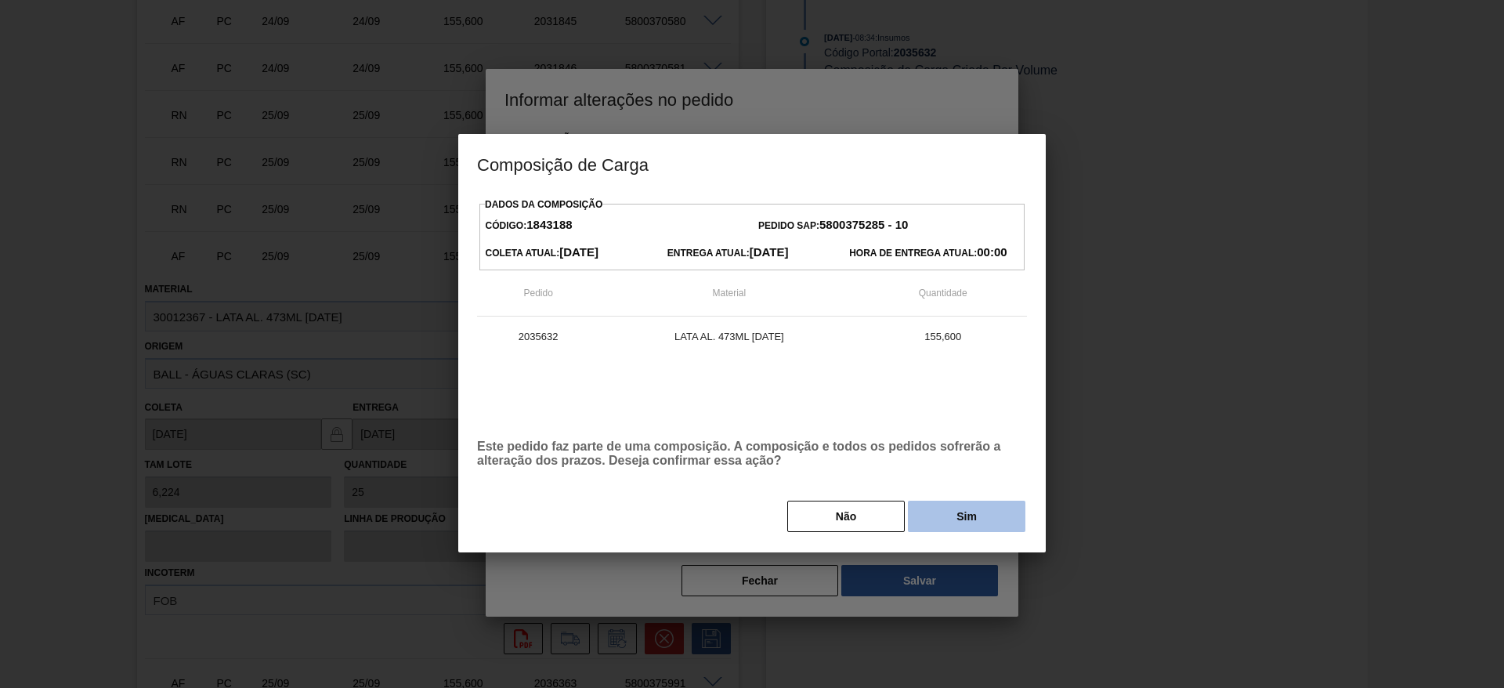
click at [949, 531] on button "Sim" at bounding box center [967, 516] width 118 height 31
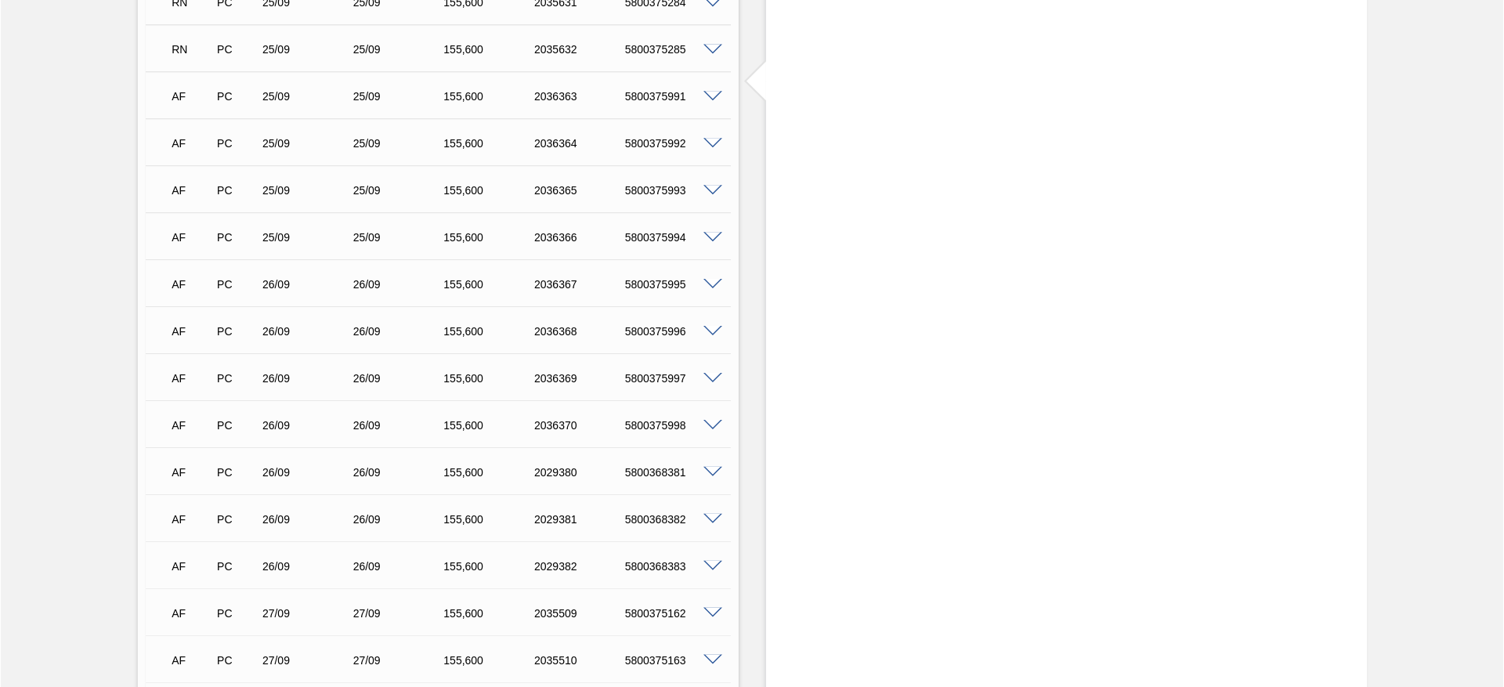
scroll to position [1175, 0]
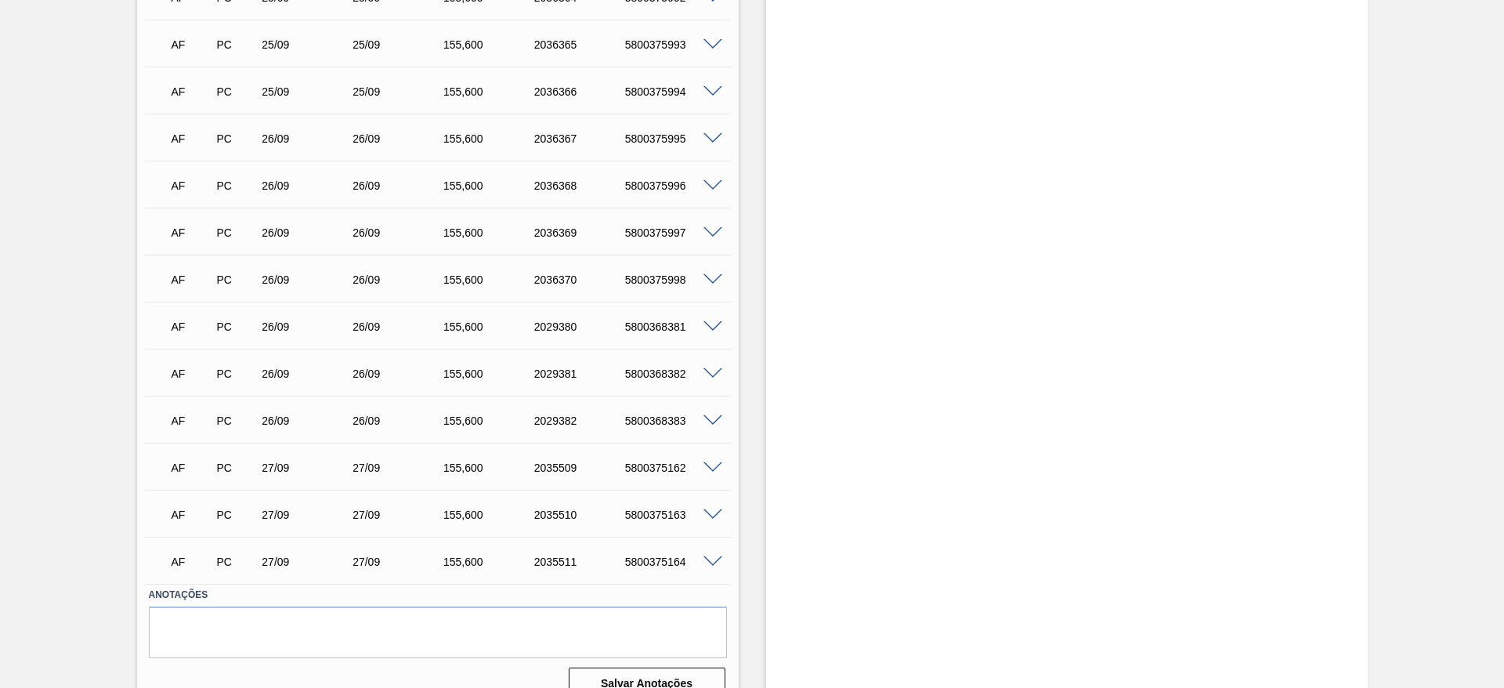
click at [715, 140] on span at bounding box center [713, 139] width 19 height 12
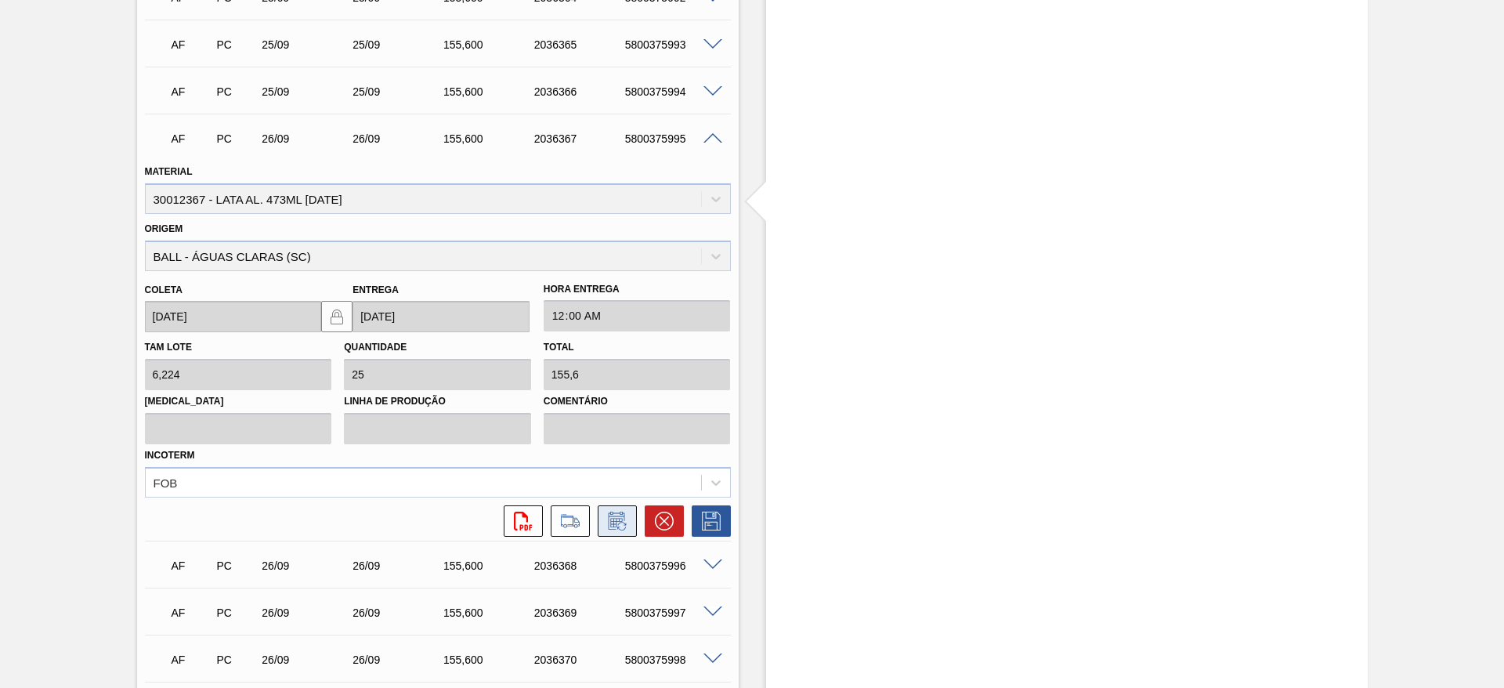
click at [614, 522] on icon at bounding box center [617, 521] width 25 height 19
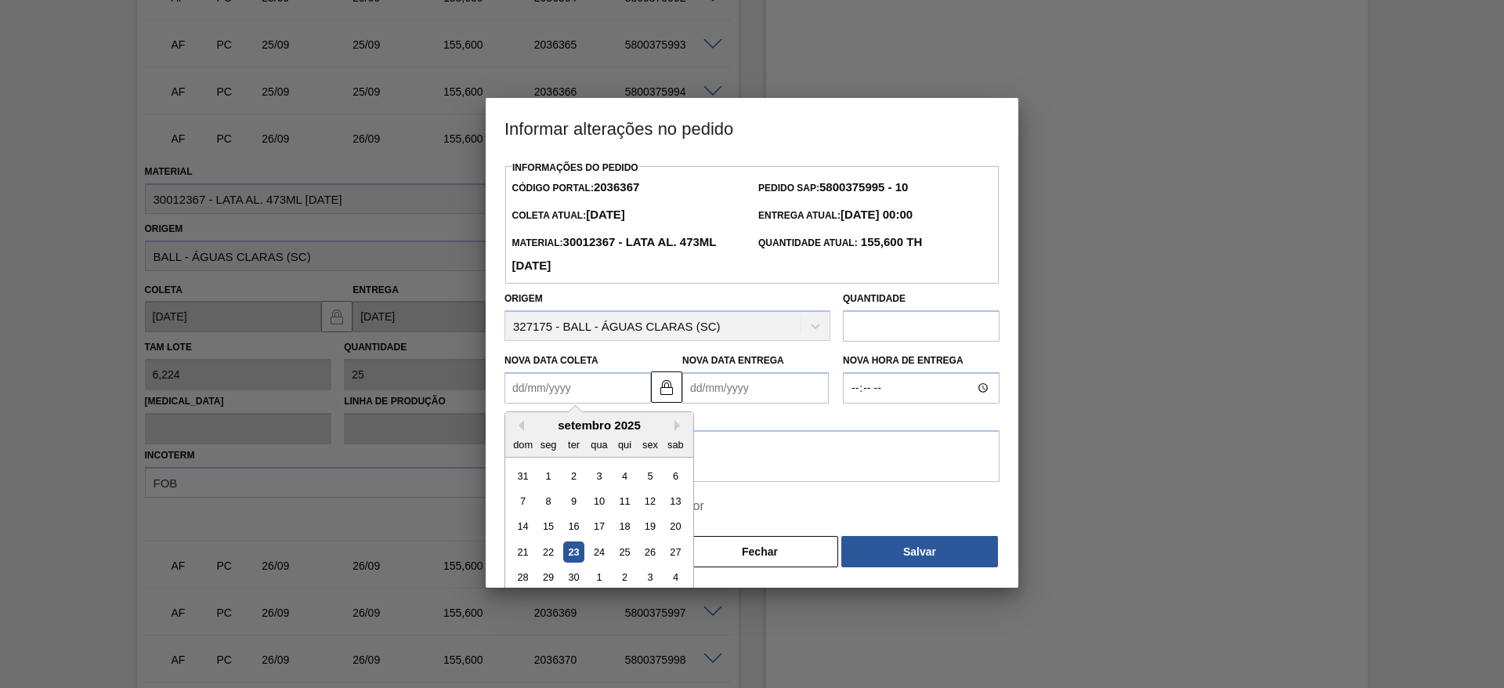
click at [559, 388] on Coleta2036367 "Nova Data Coleta" at bounding box center [578, 387] width 147 height 31
click at [679, 431] on button "Next Month" at bounding box center [680, 425] width 11 height 11
click at [647, 477] on div "3" at bounding box center [649, 475] width 21 height 21
type Coleta2036367 "03/10/2025"
type Entrega2036367 "03/10/2025"
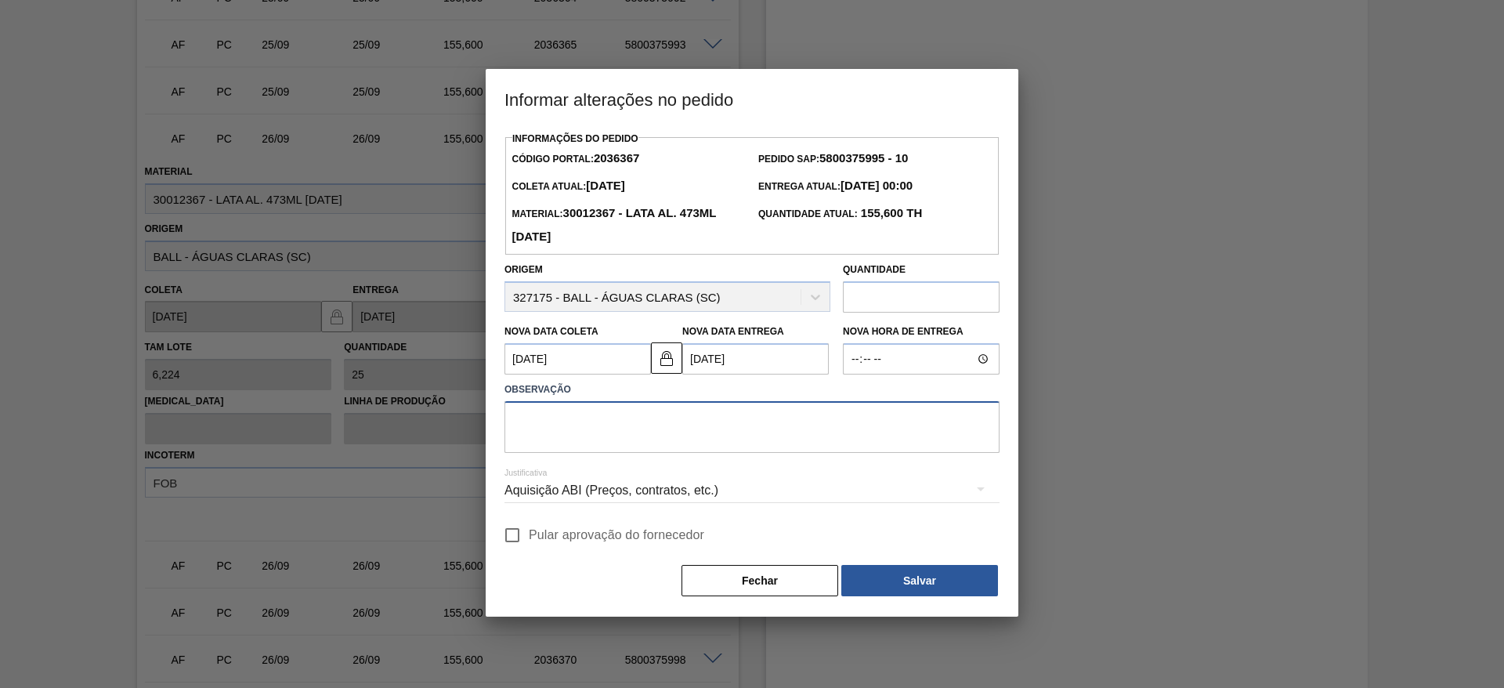
click at [675, 425] on textarea at bounding box center [752, 427] width 495 height 52
paste textarea "Linearização de grade + redução na programação"
type textarea "Linearização de grade + redução na programação"
click at [742, 498] on div "Aquisição ABI (Preços, contratos, etc.)" at bounding box center [752, 491] width 495 height 44
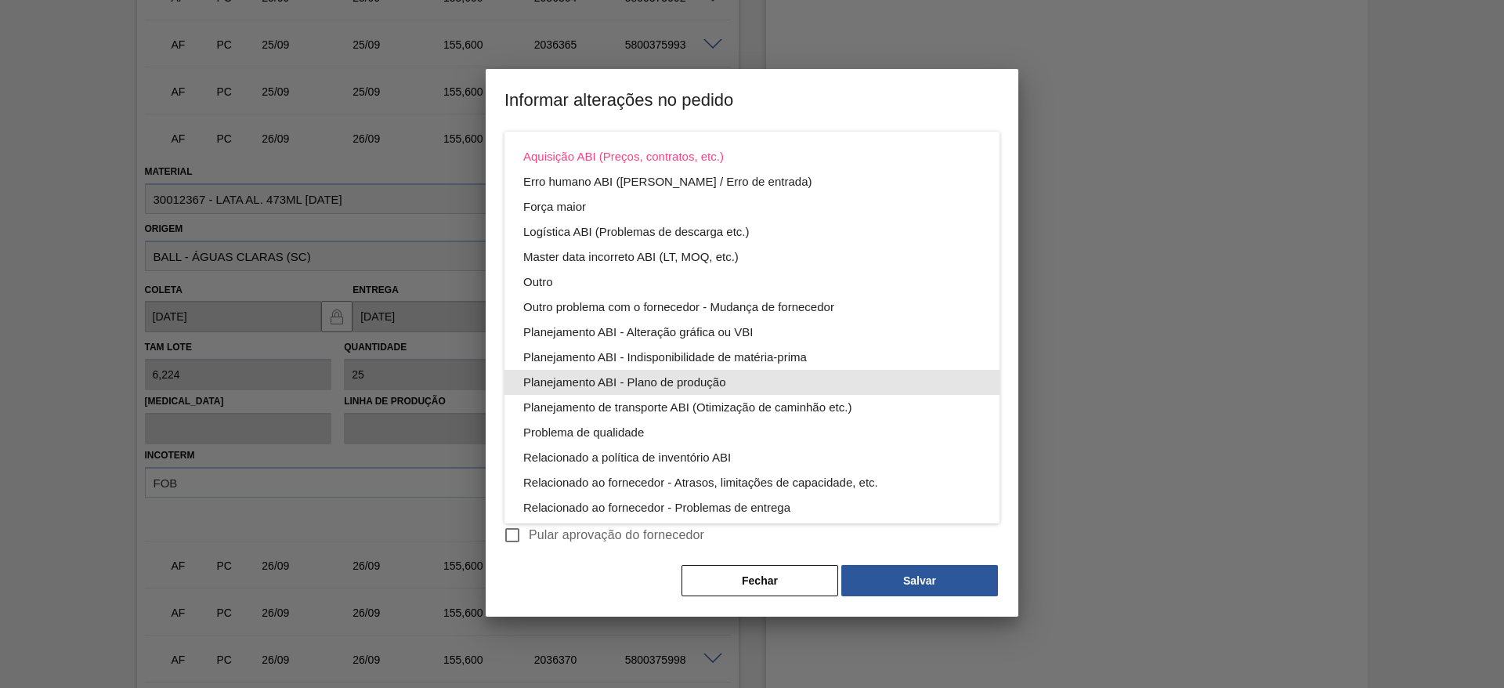
click at [677, 382] on div "Planejamento ABI - Plano de produção" at bounding box center [752, 382] width 458 height 25
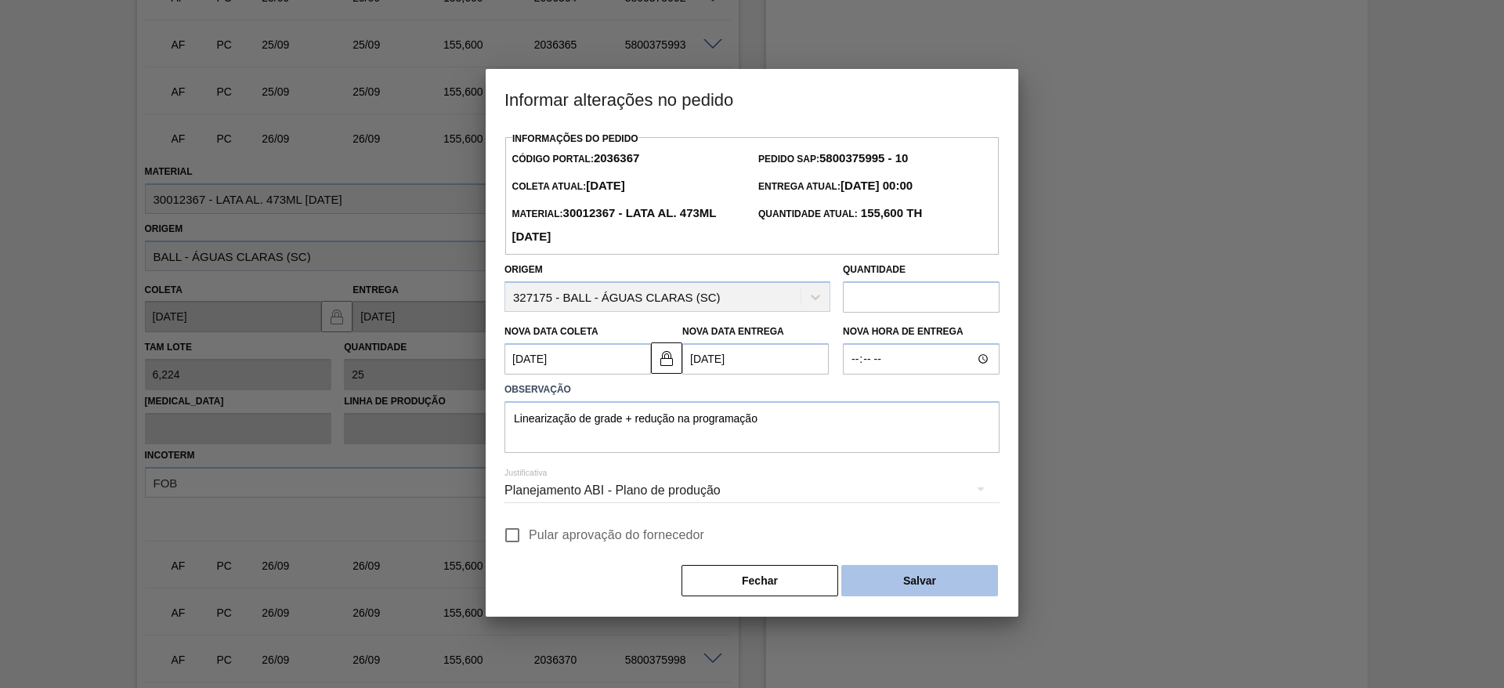
click at [869, 588] on button "Salvar" at bounding box center [920, 580] width 157 height 31
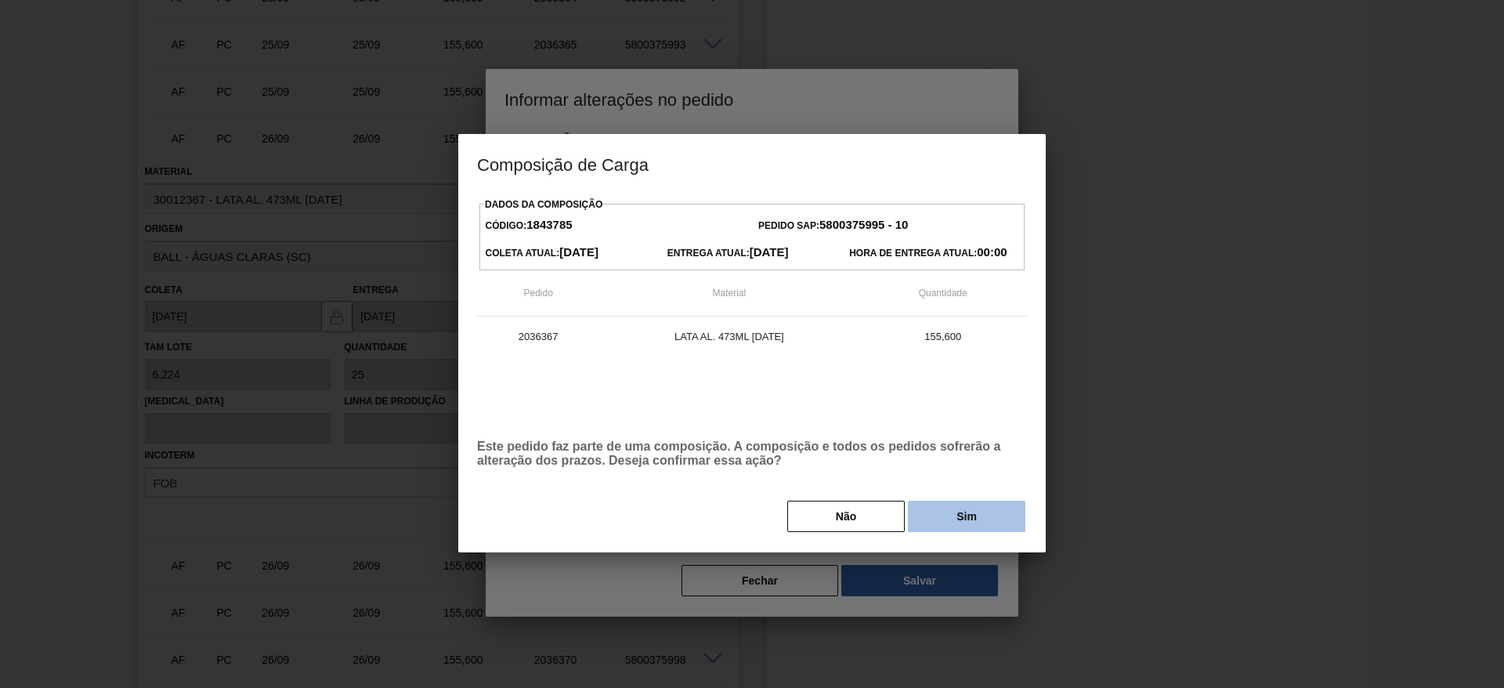
click at [955, 520] on button "Sim" at bounding box center [967, 516] width 118 height 31
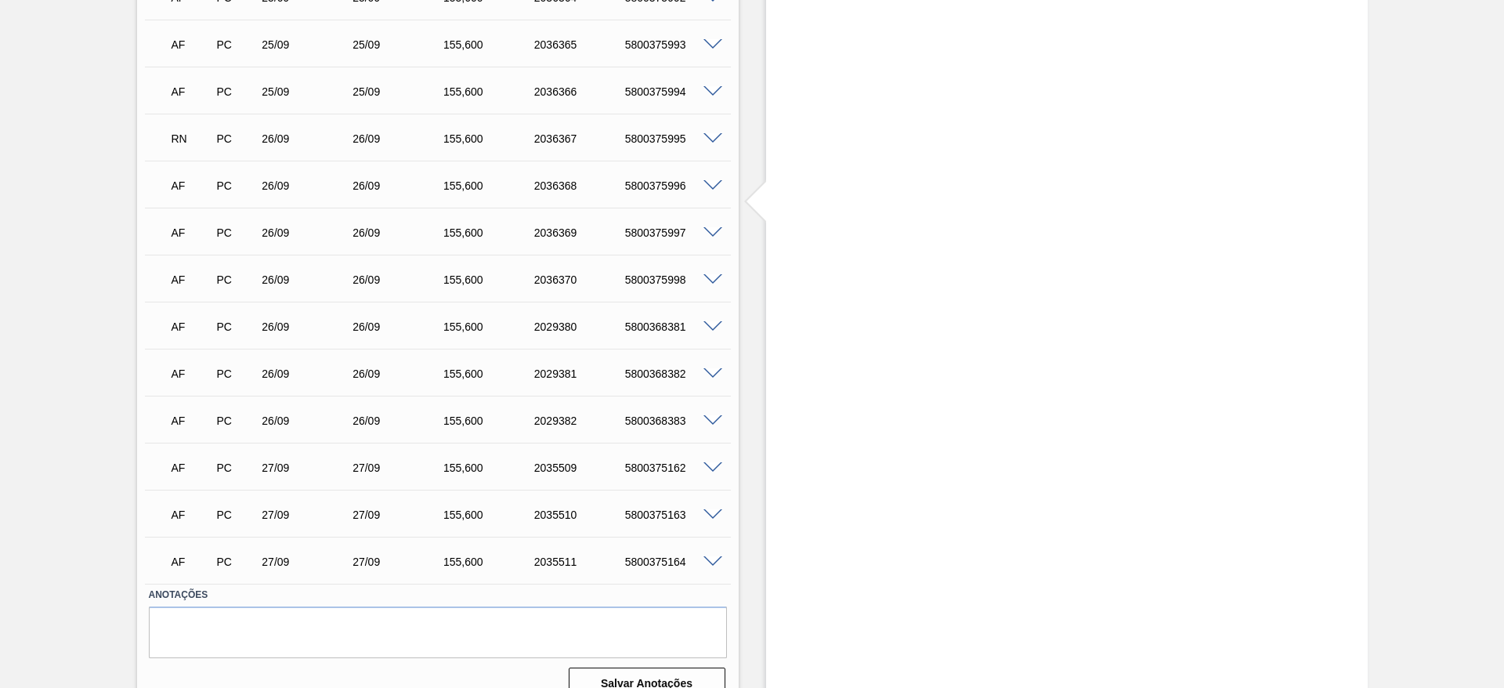
click at [711, 186] on span at bounding box center [713, 186] width 19 height 12
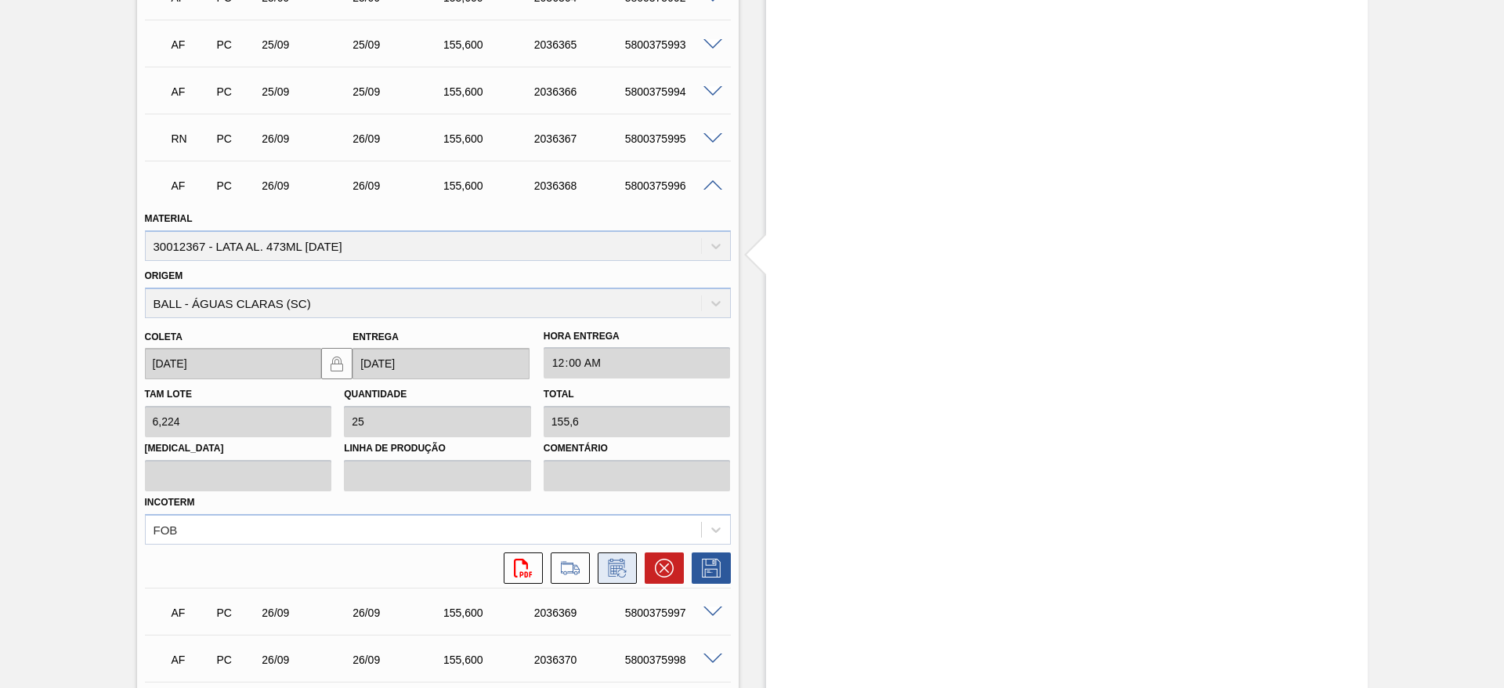
click at [621, 564] on icon at bounding box center [617, 568] width 25 height 19
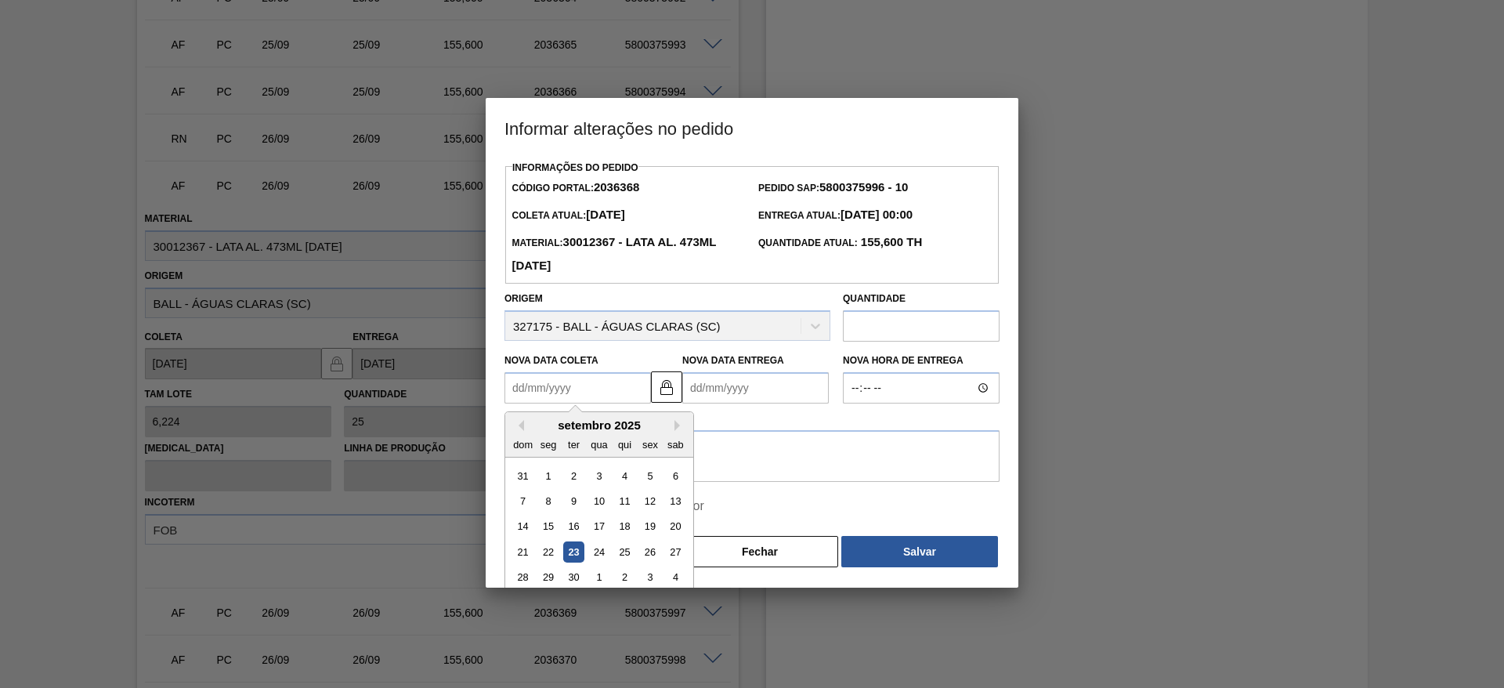
click at [584, 391] on Coleta2036368 "Nova Data Coleta" at bounding box center [578, 387] width 147 height 31
click at [676, 428] on button "Next Month" at bounding box center [680, 425] width 11 height 11
click at [646, 479] on div "3" at bounding box center [649, 475] width 21 height 21
type Coleta2036368 "03/10/2025"
type Entrega2036368 "03/10/2025"
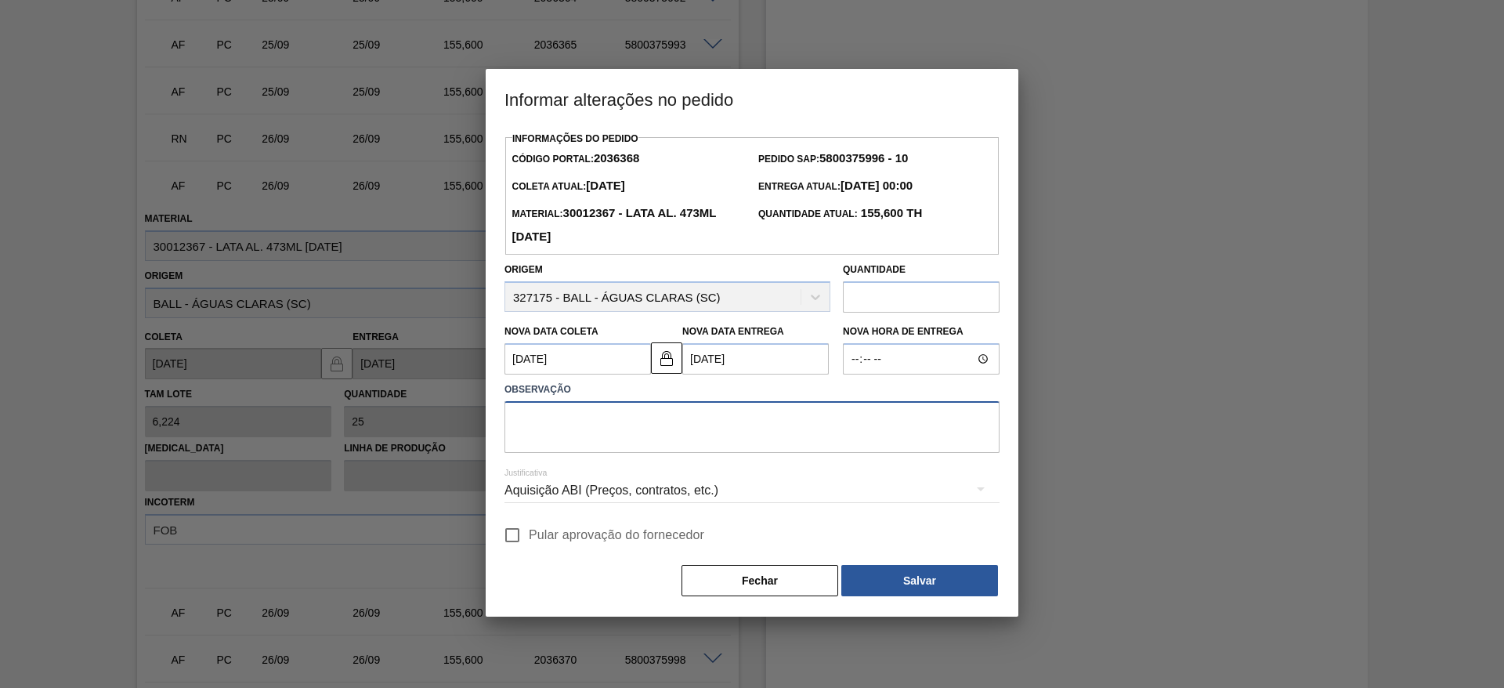
click at [664, 433] on textarea at bounding box center [752, 427] width 495 height 52
paste textarea "Linearização de grade + redução na programação"
type textarea "Linearização de grade + redução na programação"
click at [664, 480] on div "Aquisição ABI (Preços, contratos, etc.)" at bounding box center [752, 491] width 495 height 44
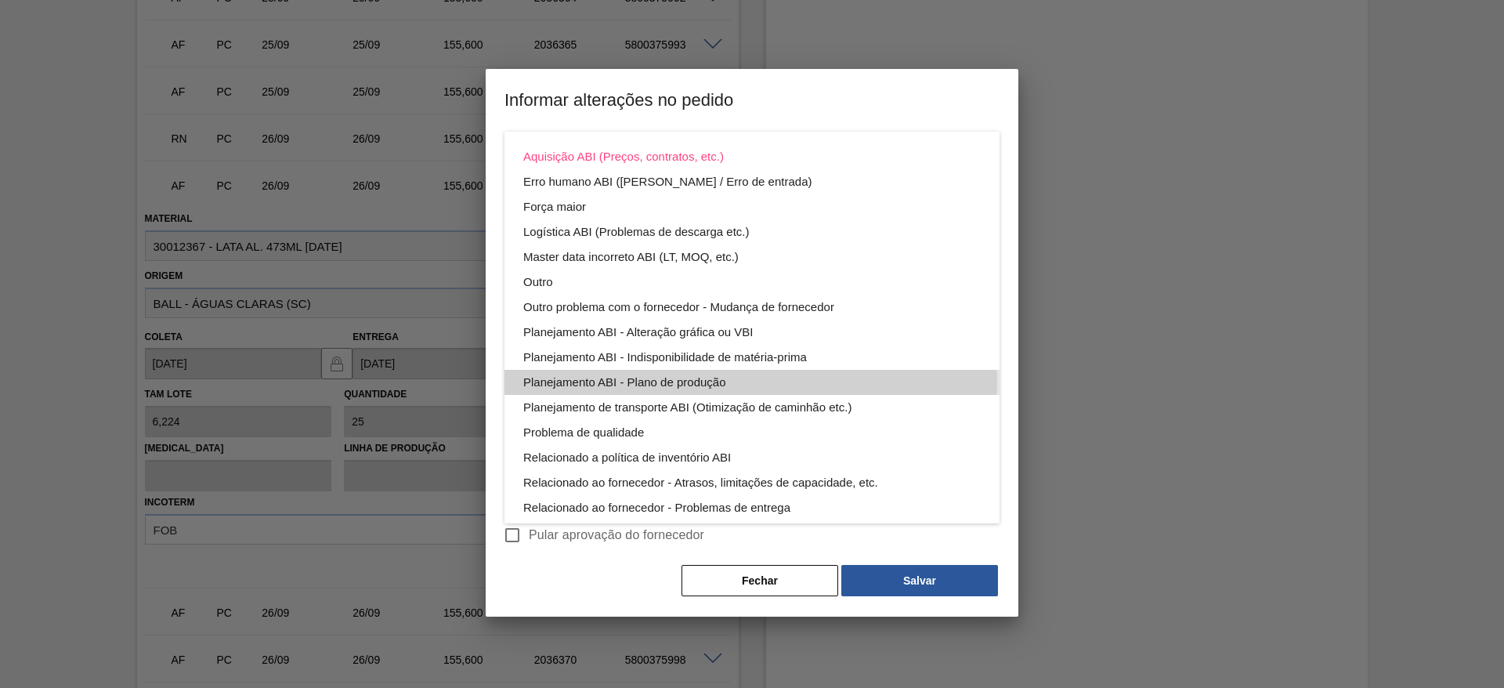
click at [693, 382] on div "Planejamento ABI - Plano de produção" at bounding box center [752, 382] width 458 height 25
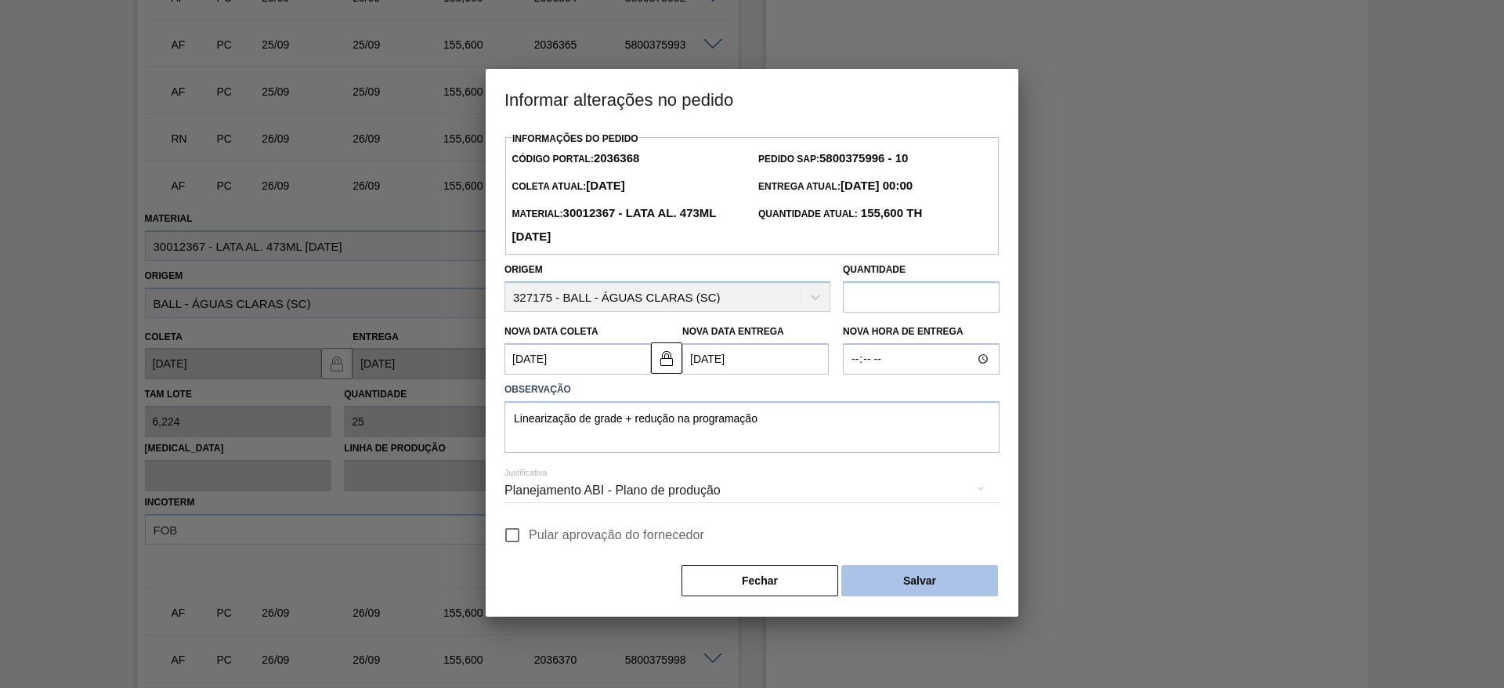
click at [893, 585] on button "Salvar" at bounding box center [920, 580] width 157 height 31
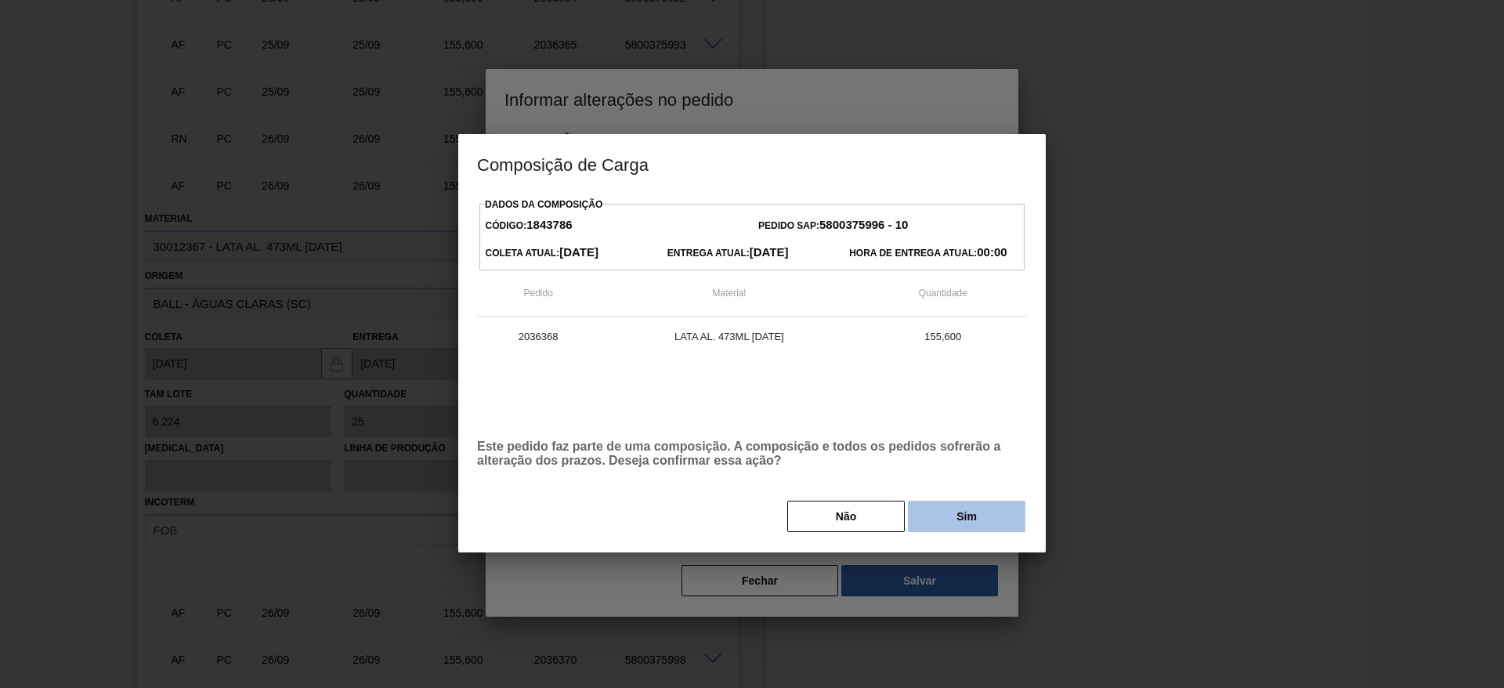
click at [950, 509] on button "Sim" at bounding box center [967, 516] width 118 height 31
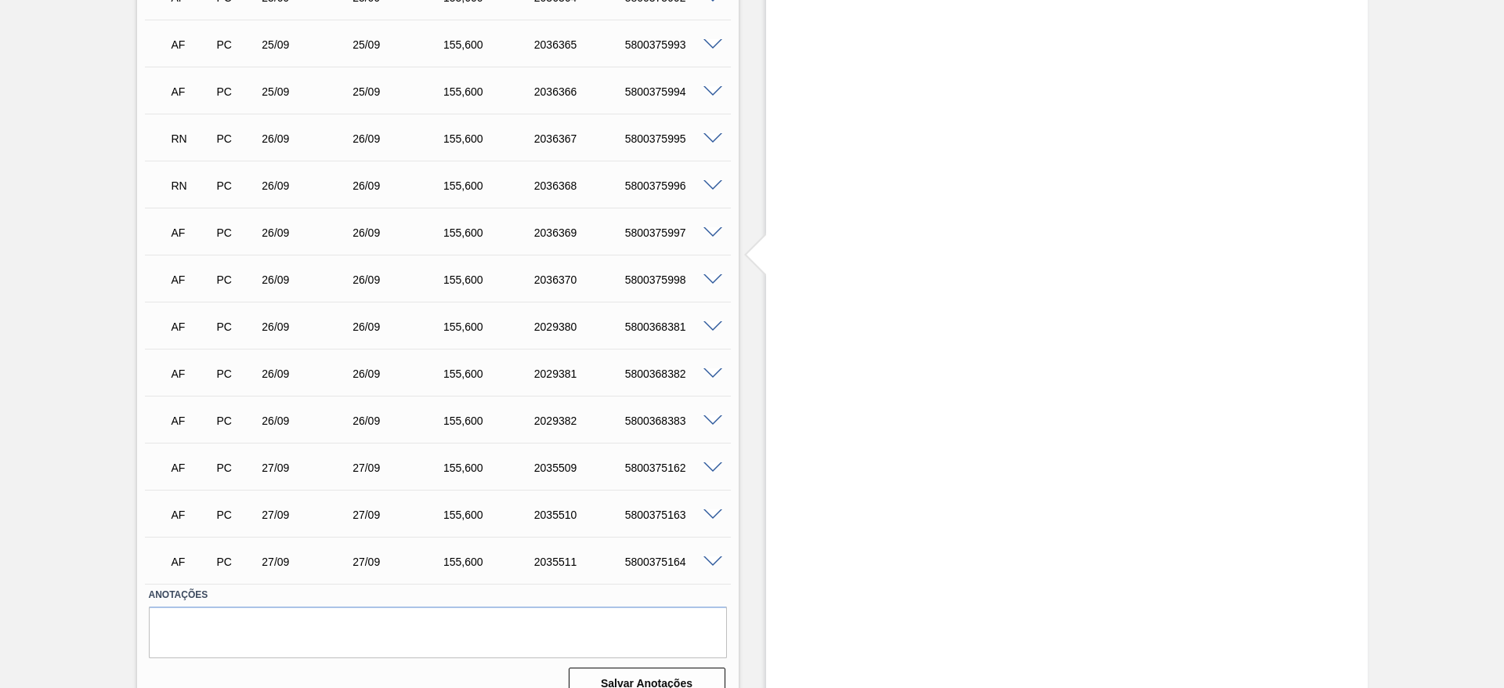
click at [712, 234] on span at bounding box center [713, 233] width 19 height 12
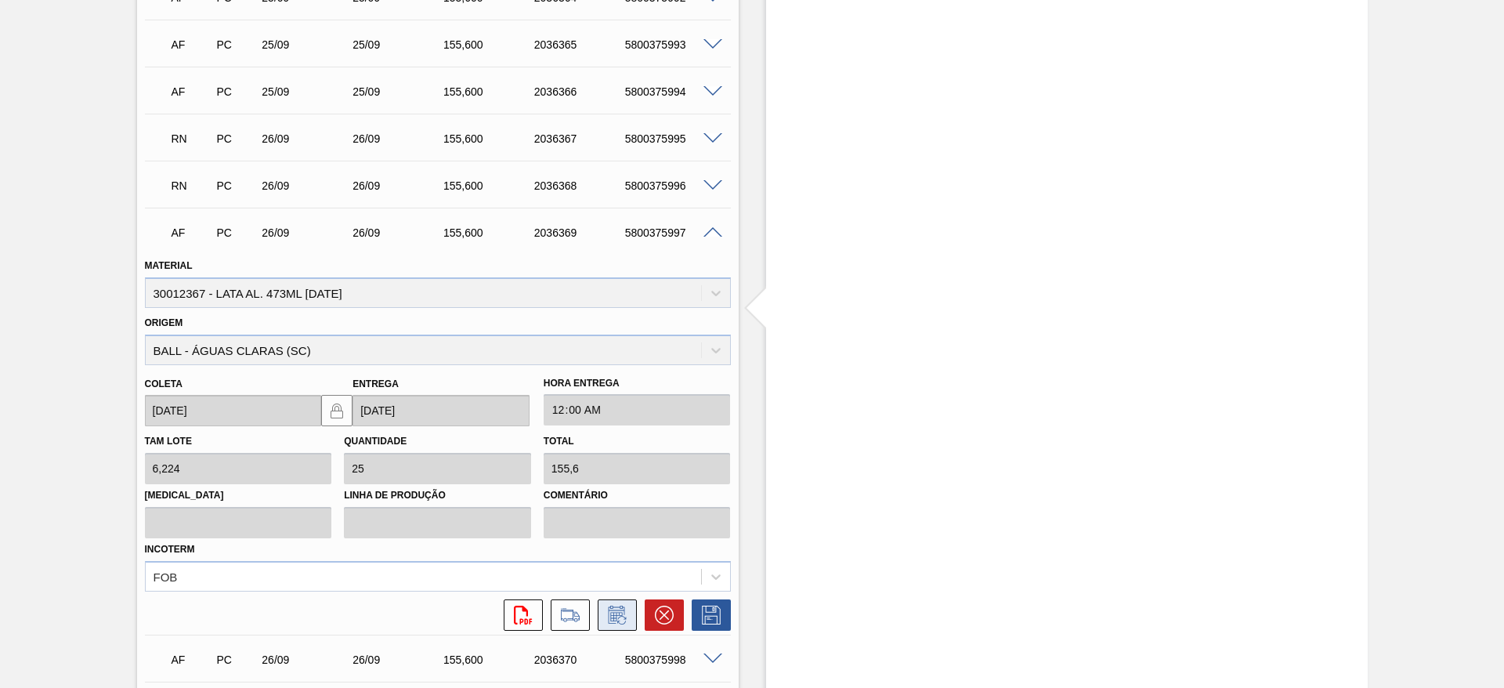
click at [621, 621] on icon at bounding box center [617, 615] width 25 height 19
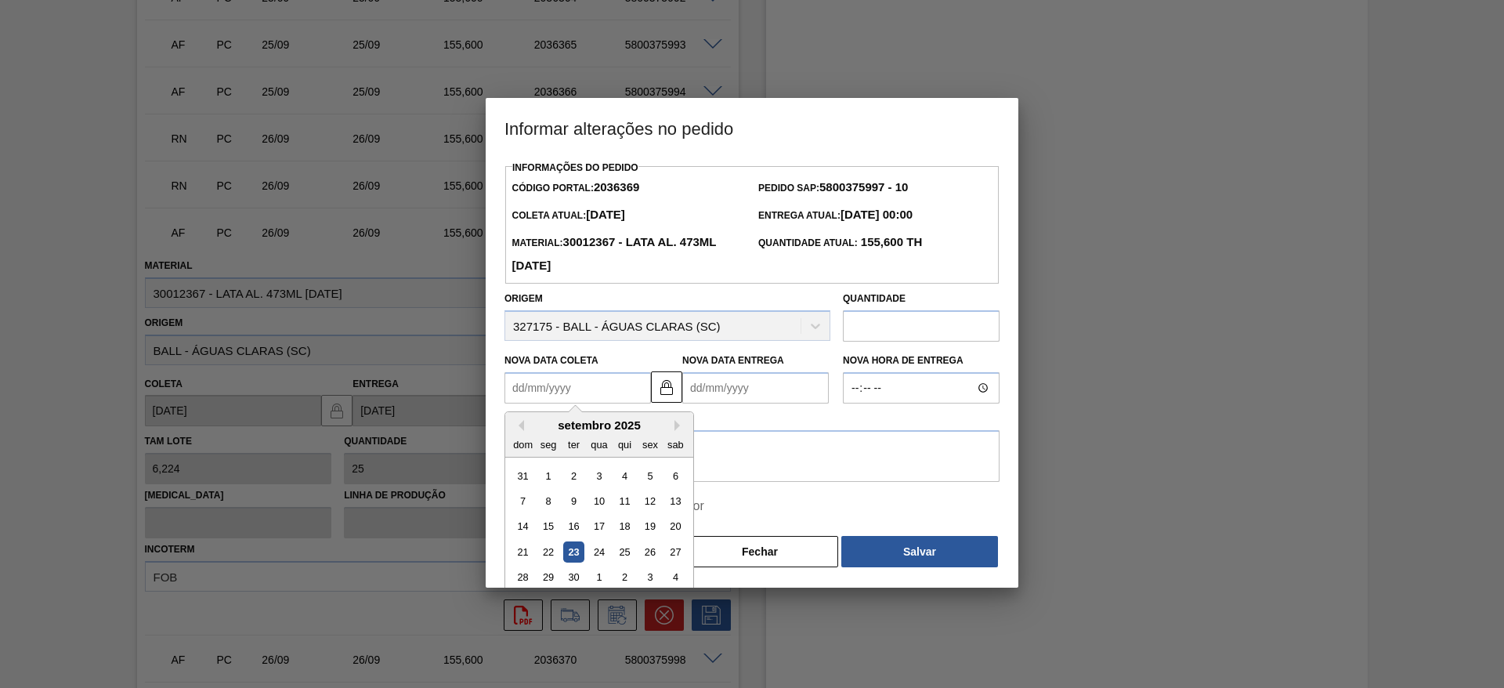
click at [570, 393] on Coleta2036369 "Nova Data Coleta" at bounding box center [578, 387] width 147 height 31
click at [675, 428] on button "Next Month" at bounding box center [680, 425] width 11 height 11
click at [651, 478] on div "3" at bounding box center [649, 475] width 21 height 21
type Coleta2036369 "03/10/2025"
type Entrega2036369 "03/10/2025"
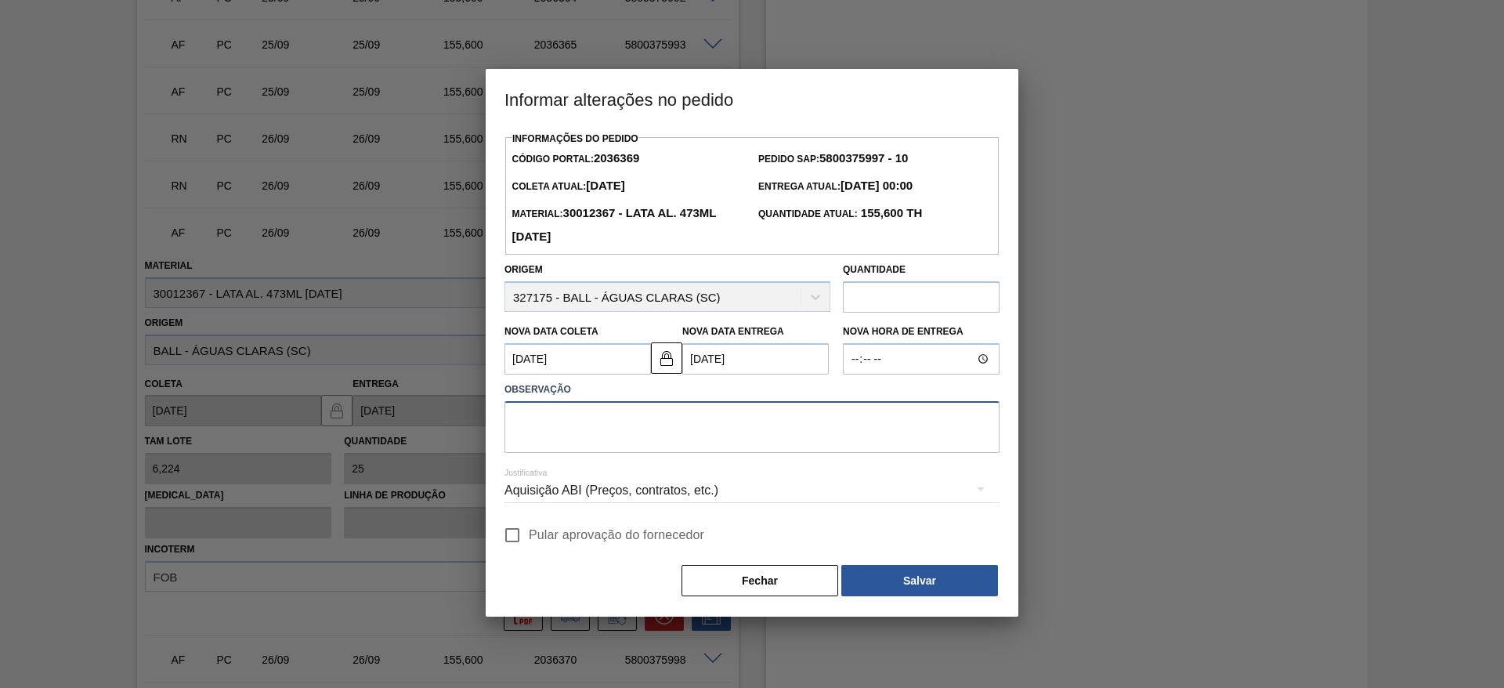
click at [664, 426] on textarea at bounding box center [752, 427] width 495 height 52
paste textarea "Linearização de grade + redução na programação"
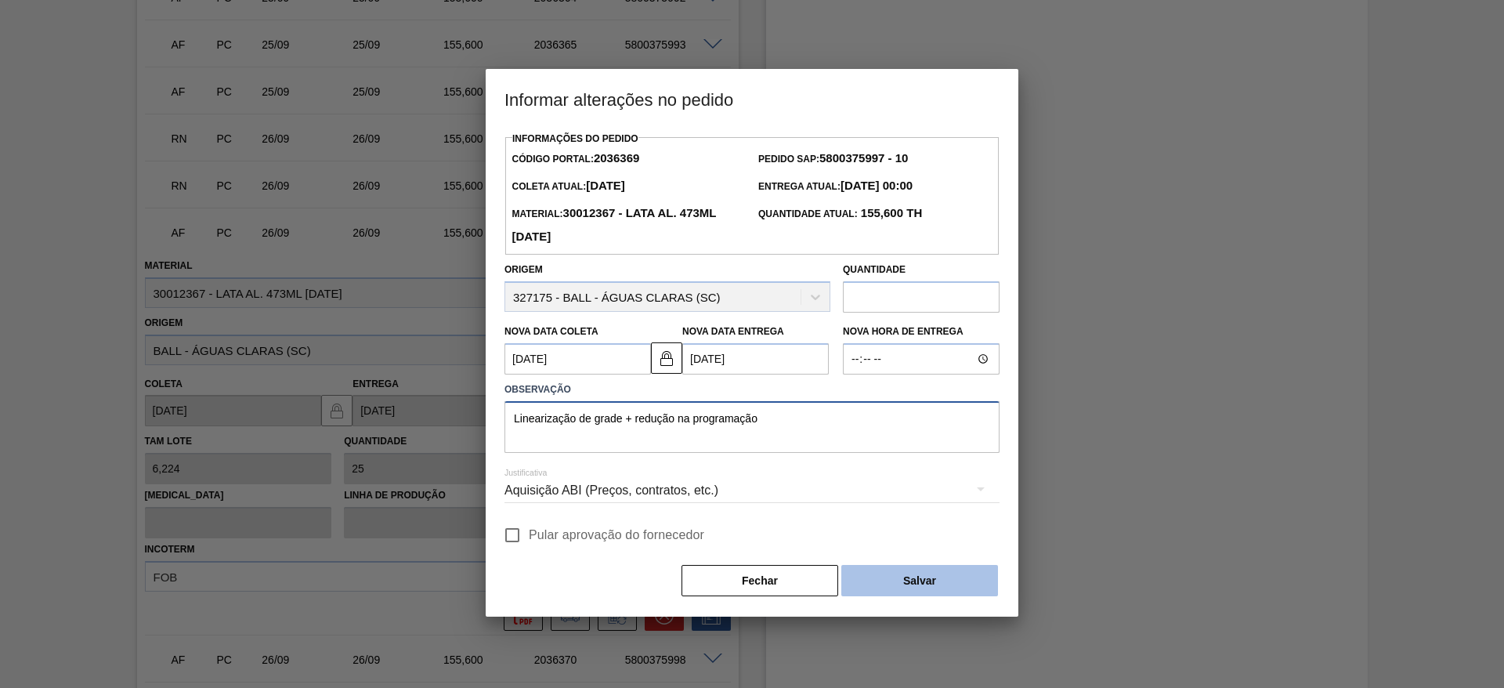
type textarea "Linearização de grade + redução na programação"
click at [907, 576] on button "Salvar" at bounding box center [920, 580] width 157 height 31
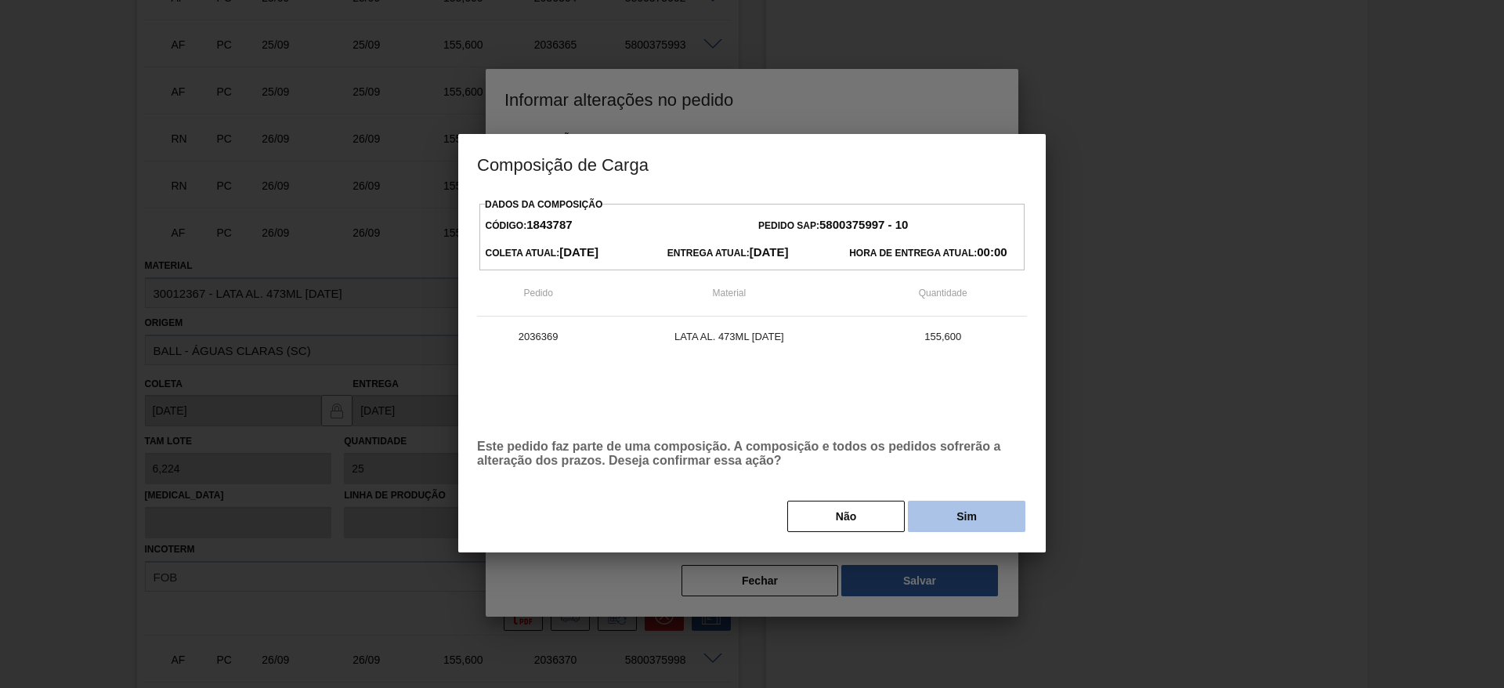
click at [958, 526] on button "Sim" at bounding box center [967, 516] width 118 height 31
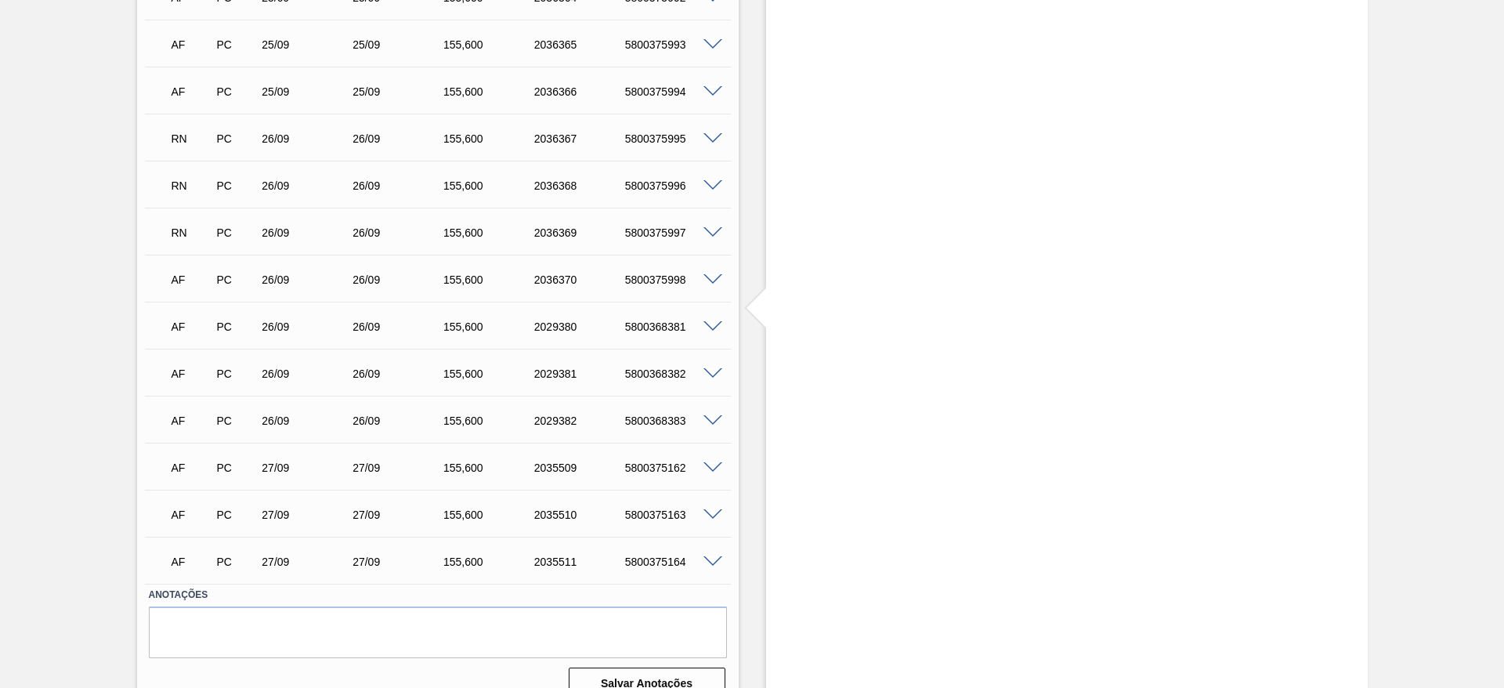
click at [713, 277] on span at bounding box center [713, 280] width 19 height 12
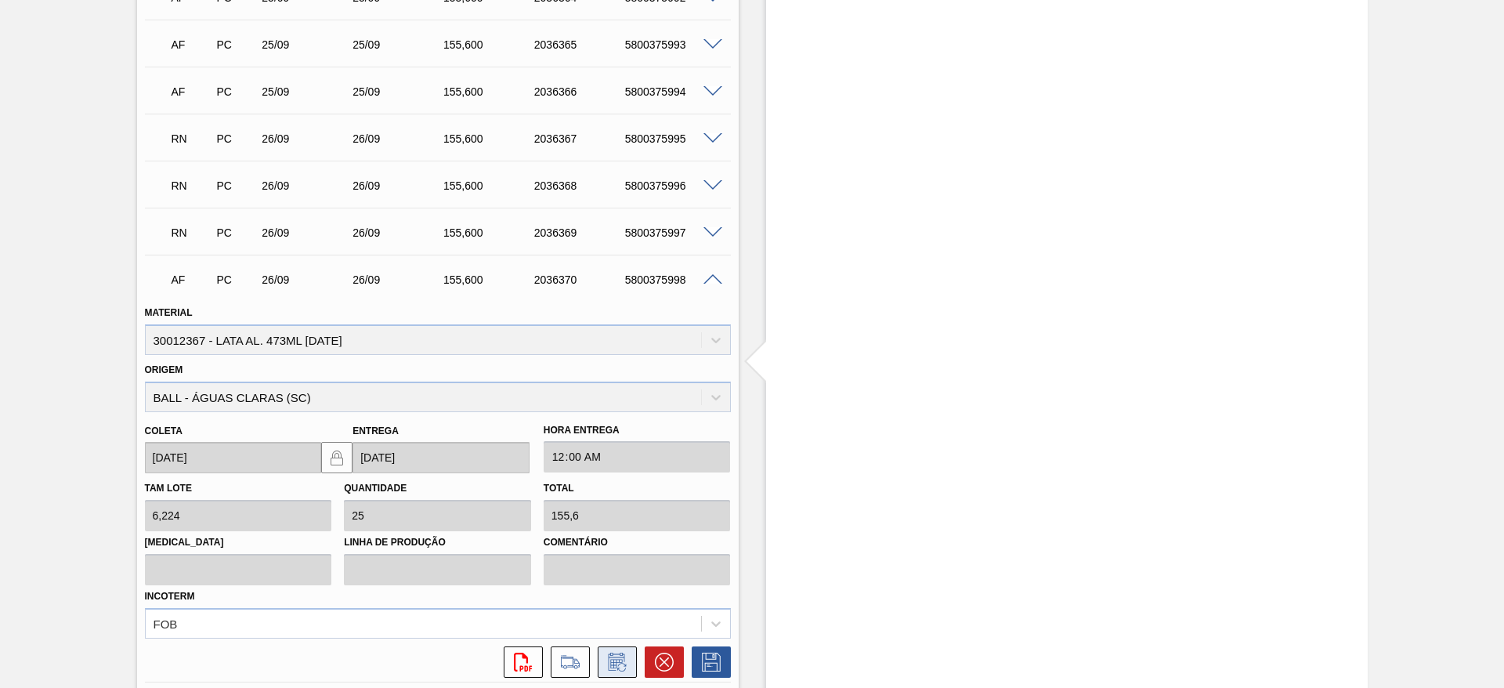
click at [619, 659] on icon at bounding box center [616, 663] width 12 height 9
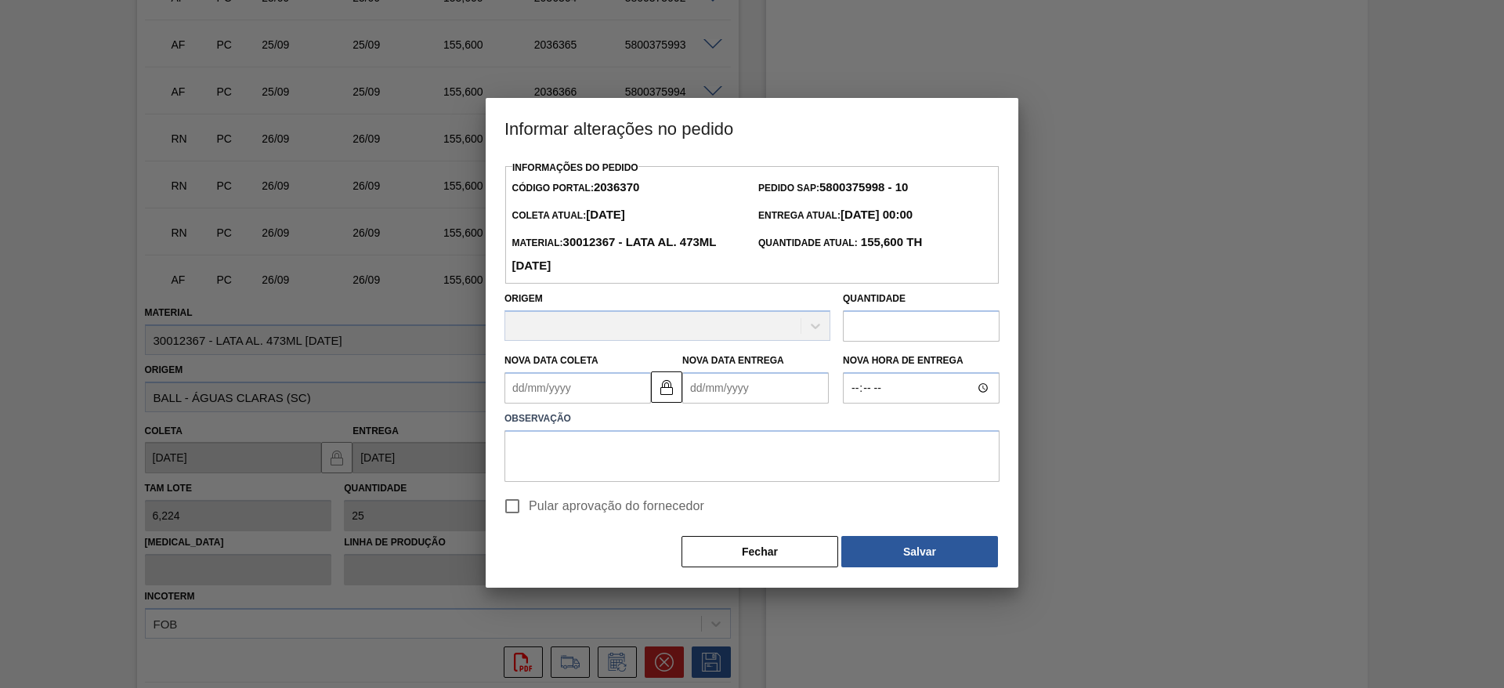
click at [605, 389] on Coleta2036370 "Nova Data Coleta" at bounding box center [578, 387] width 147 height 31
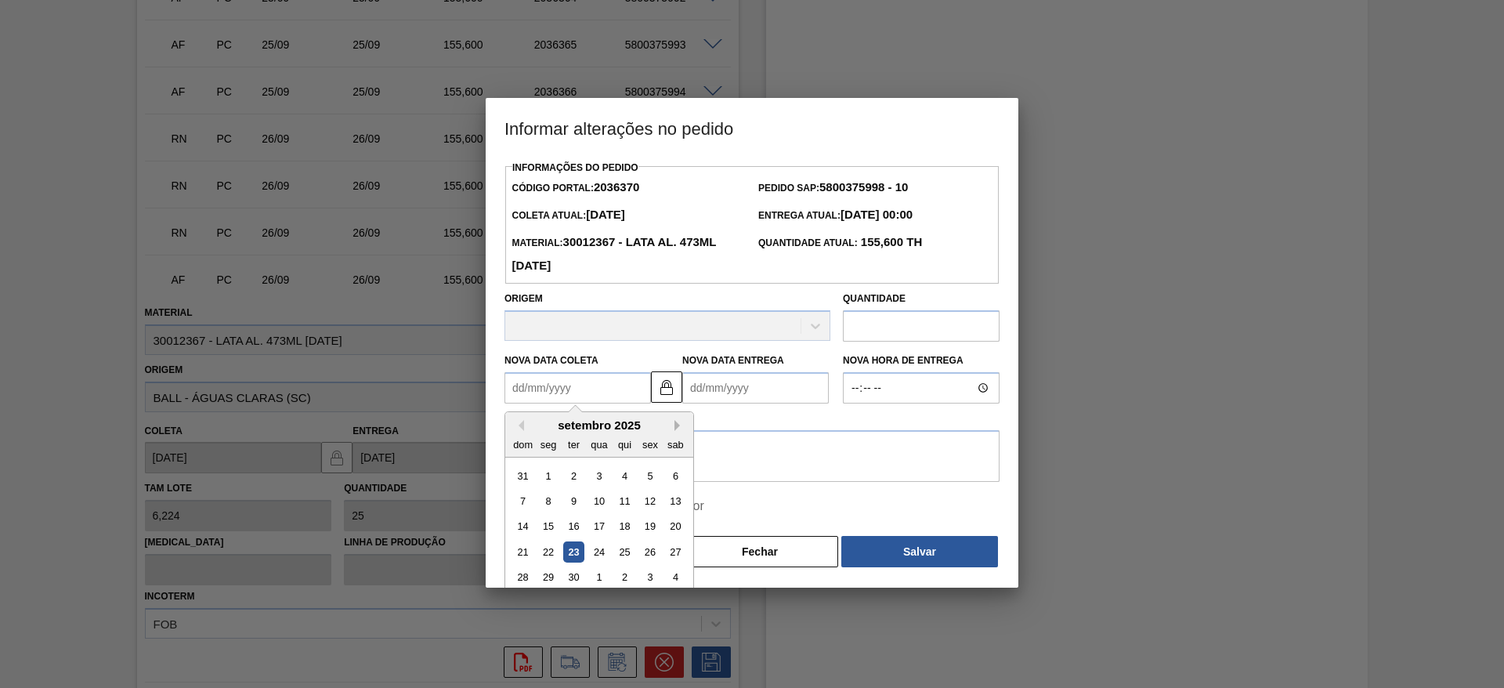
click at [677, 430] on button "Next Month" at bounding box center [680, 425] width 11 height 11
click at [649, 481] on div "3" at bounding box center [649, 475] width 21 height 21
type Coleta2036370 "03/10/2025"
type Entrega2036370 "03/10/2025"
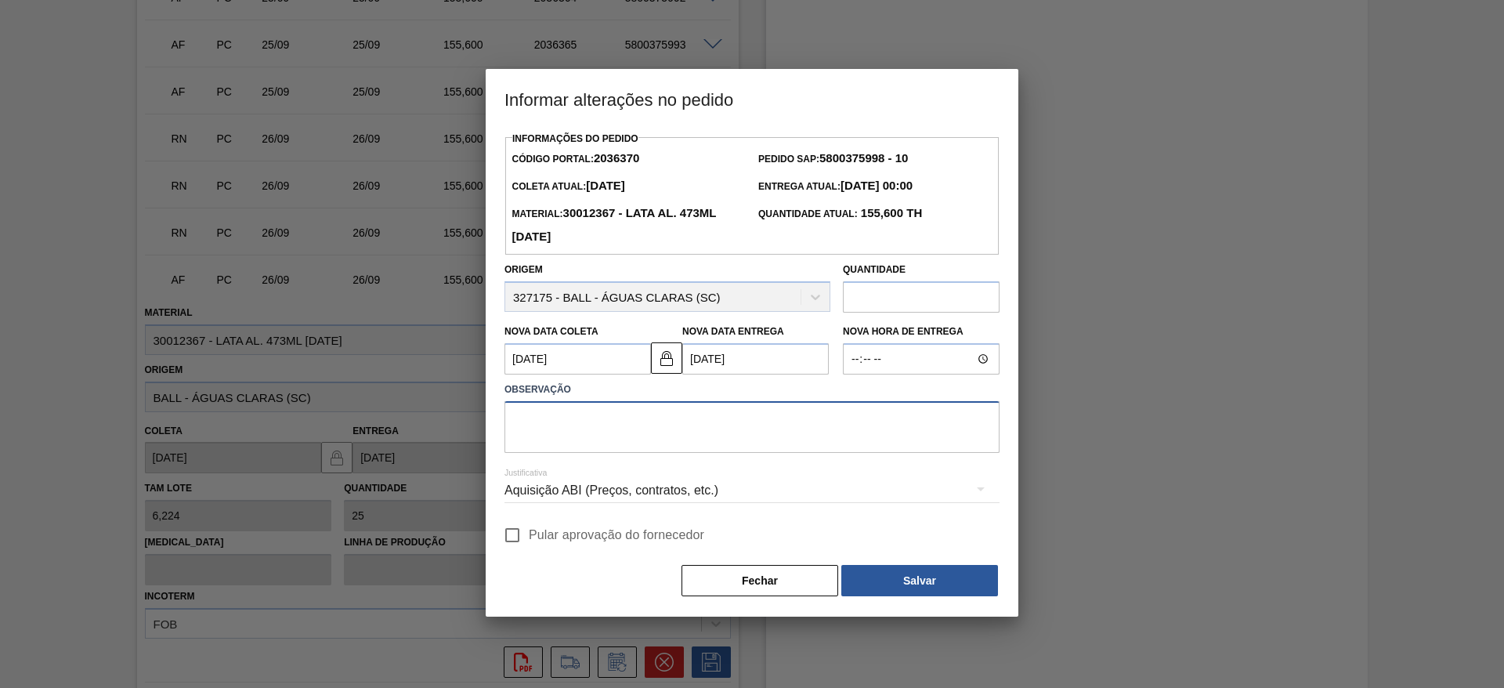
click at [687, 424] on textarea at bounding box center [752, 427] width 495 height 52
paste textarea "Linearização de grade + redução na programação"
type textarea "Linearização de grade + redução na programação"
click at [664, 496] on div "Aquisição ABI (Preços, contratos, etc.)" at bounding box center [752, 491] width 495 height 44
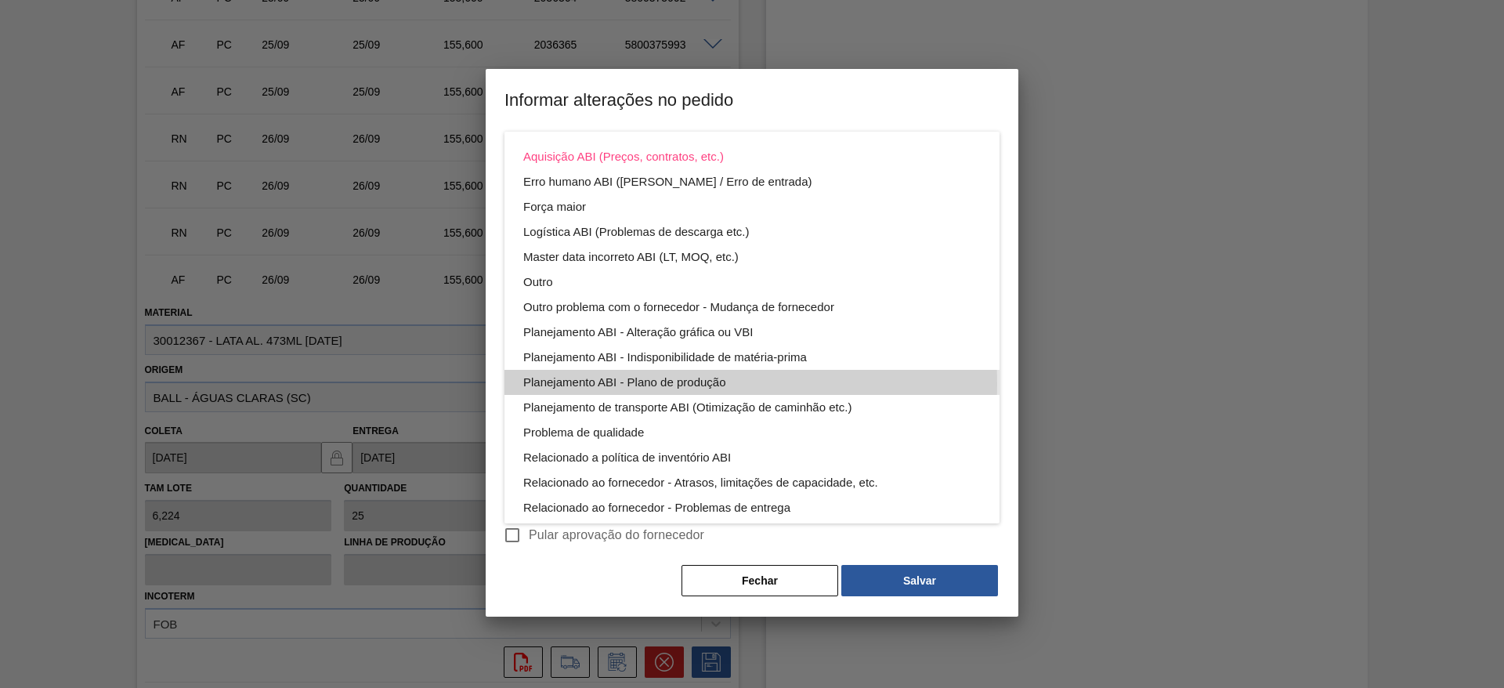
click at [677, 384] on div "Planejamento ABI - Plano de produção" at bounding box center [752, 382] width 458 height 25
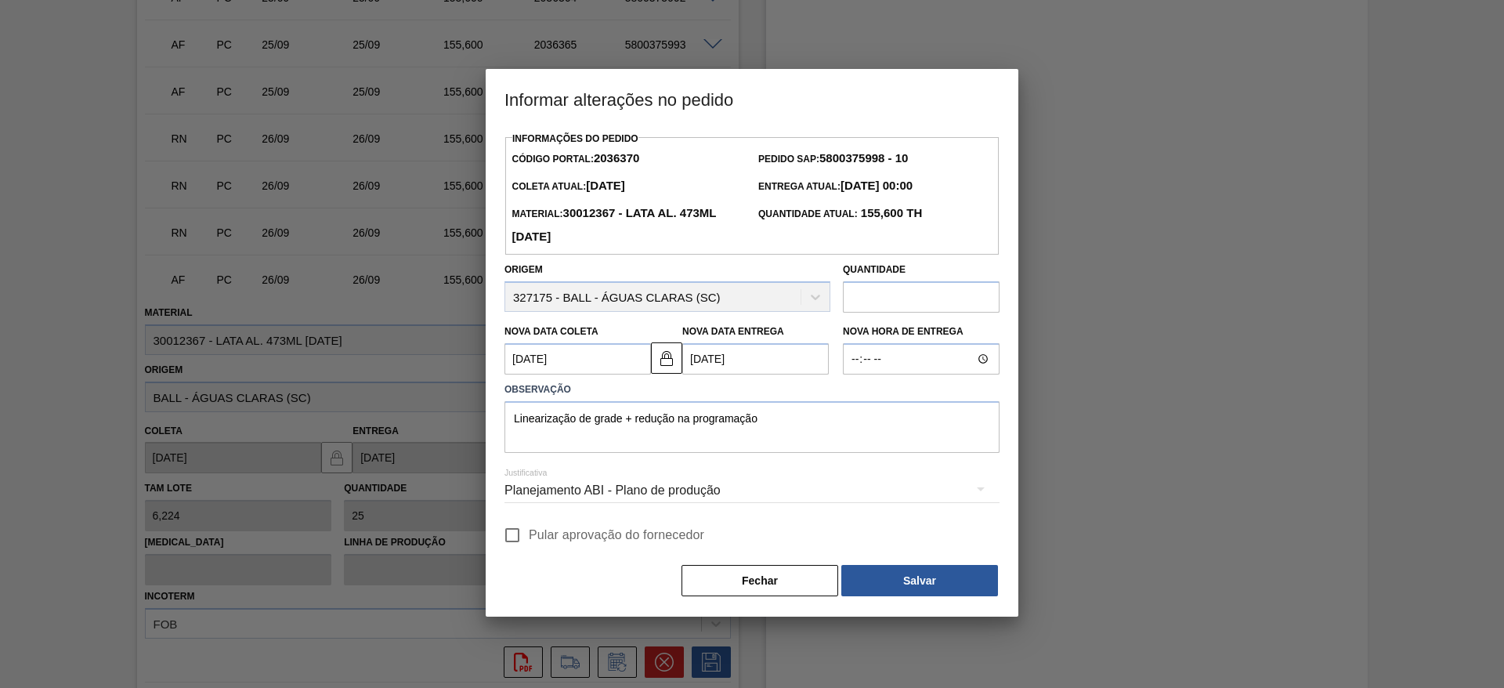
click at [890, 585] on button "Salvar" at bounding box center [920, 580] width 157 height 31
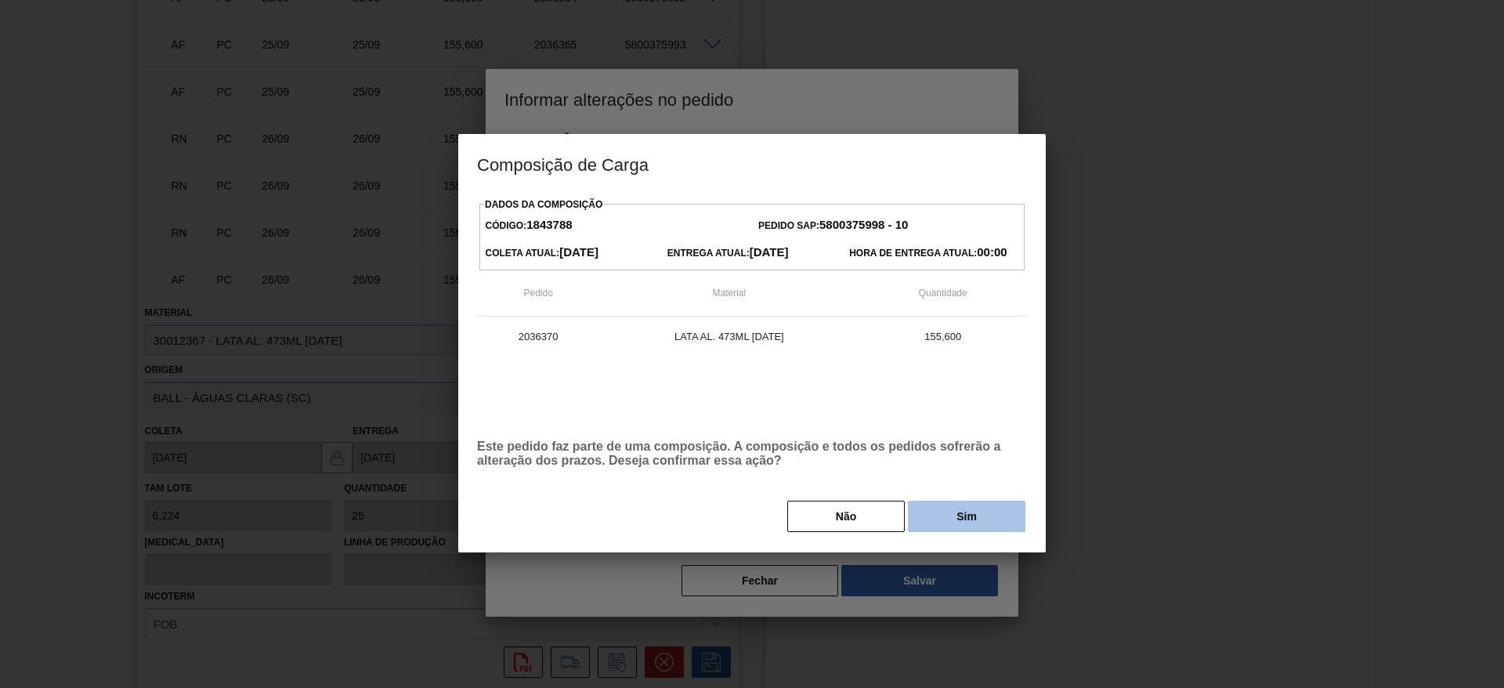
click at [973, 517] on button "Sim" at bounding box center [967, 516] width 118 height 31
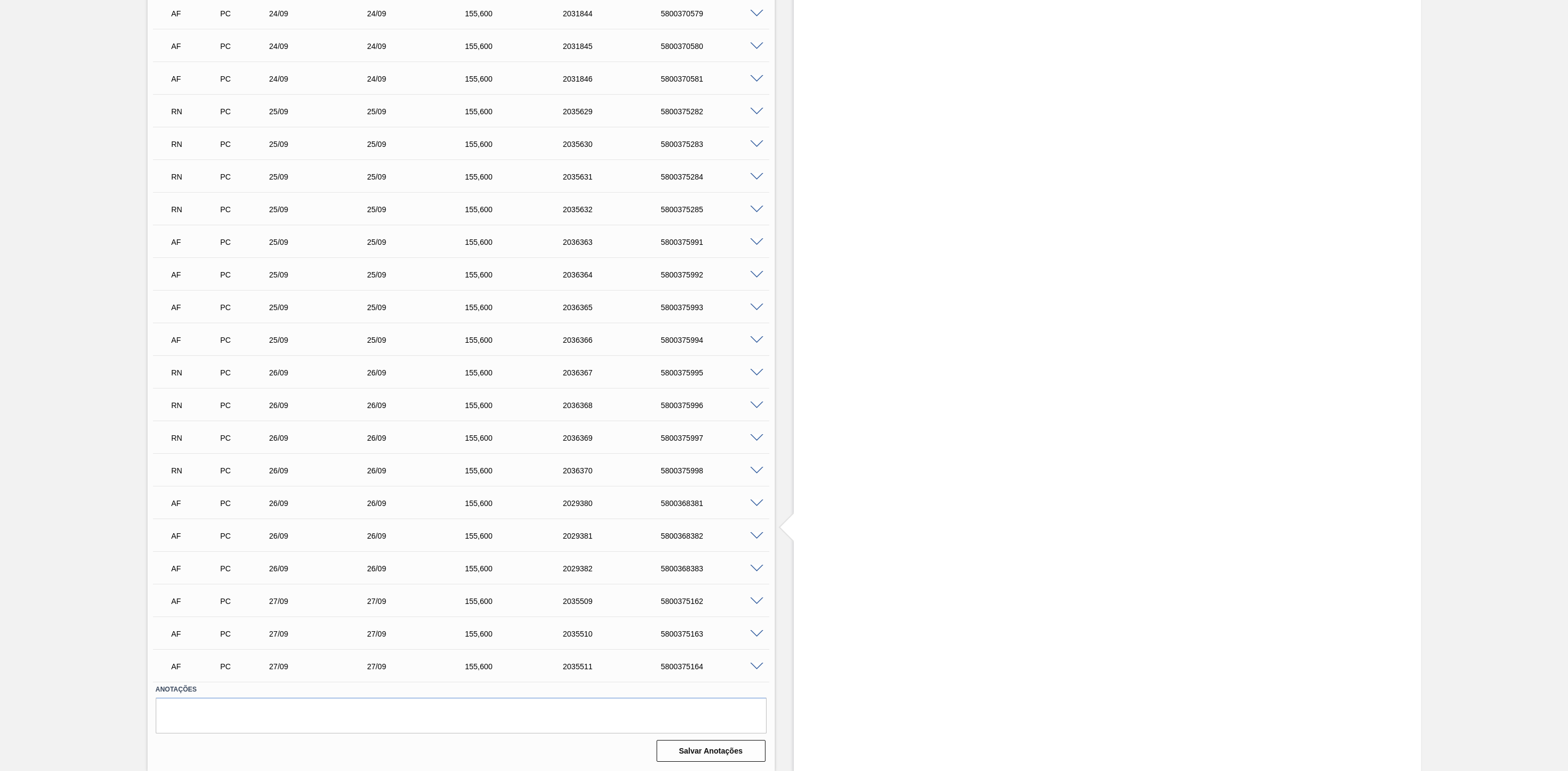
scroll to position [545, 0]
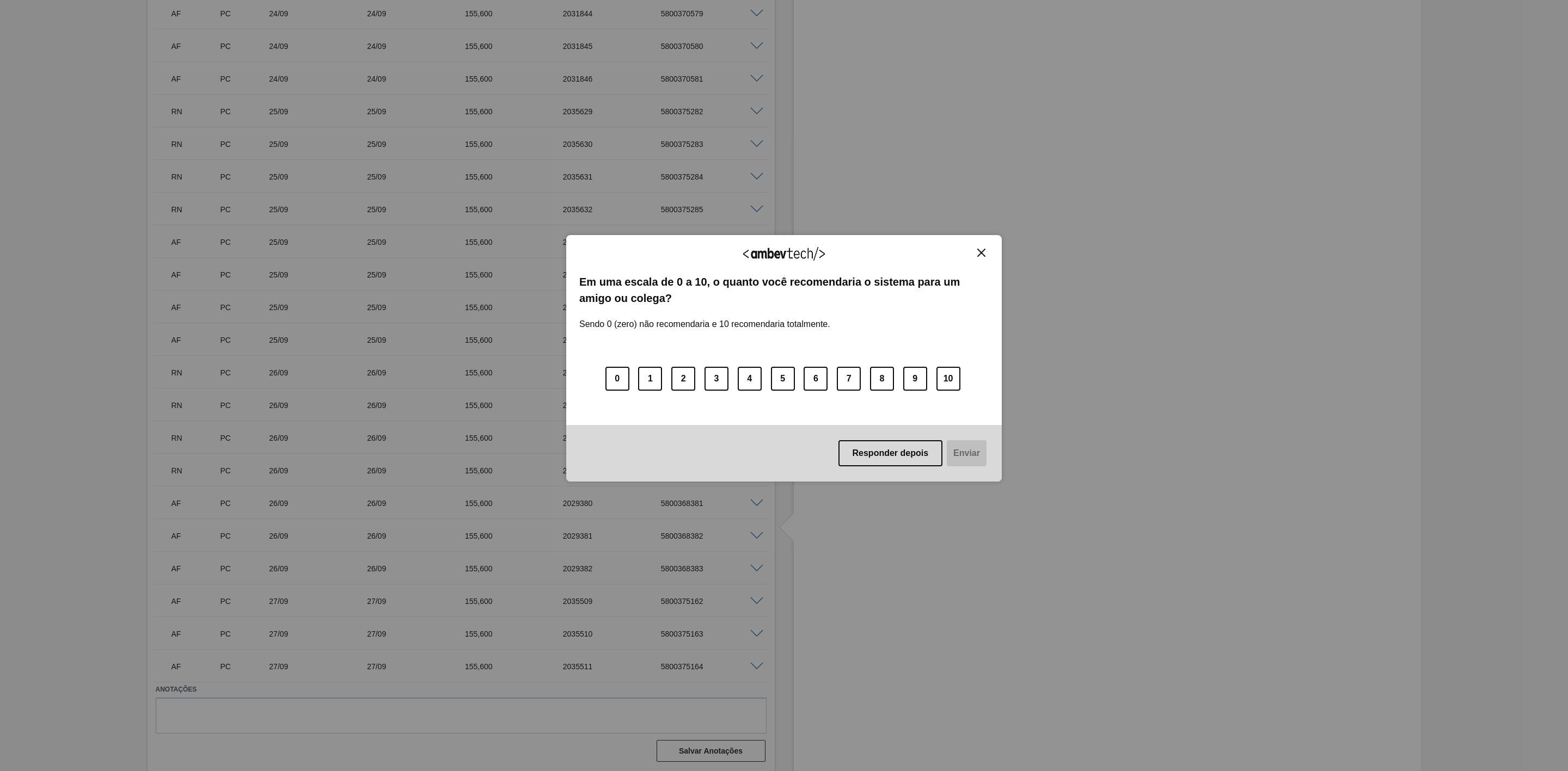
click at [985, 249] on button "Close" at bounding box center [981, 252] width 15 height 9
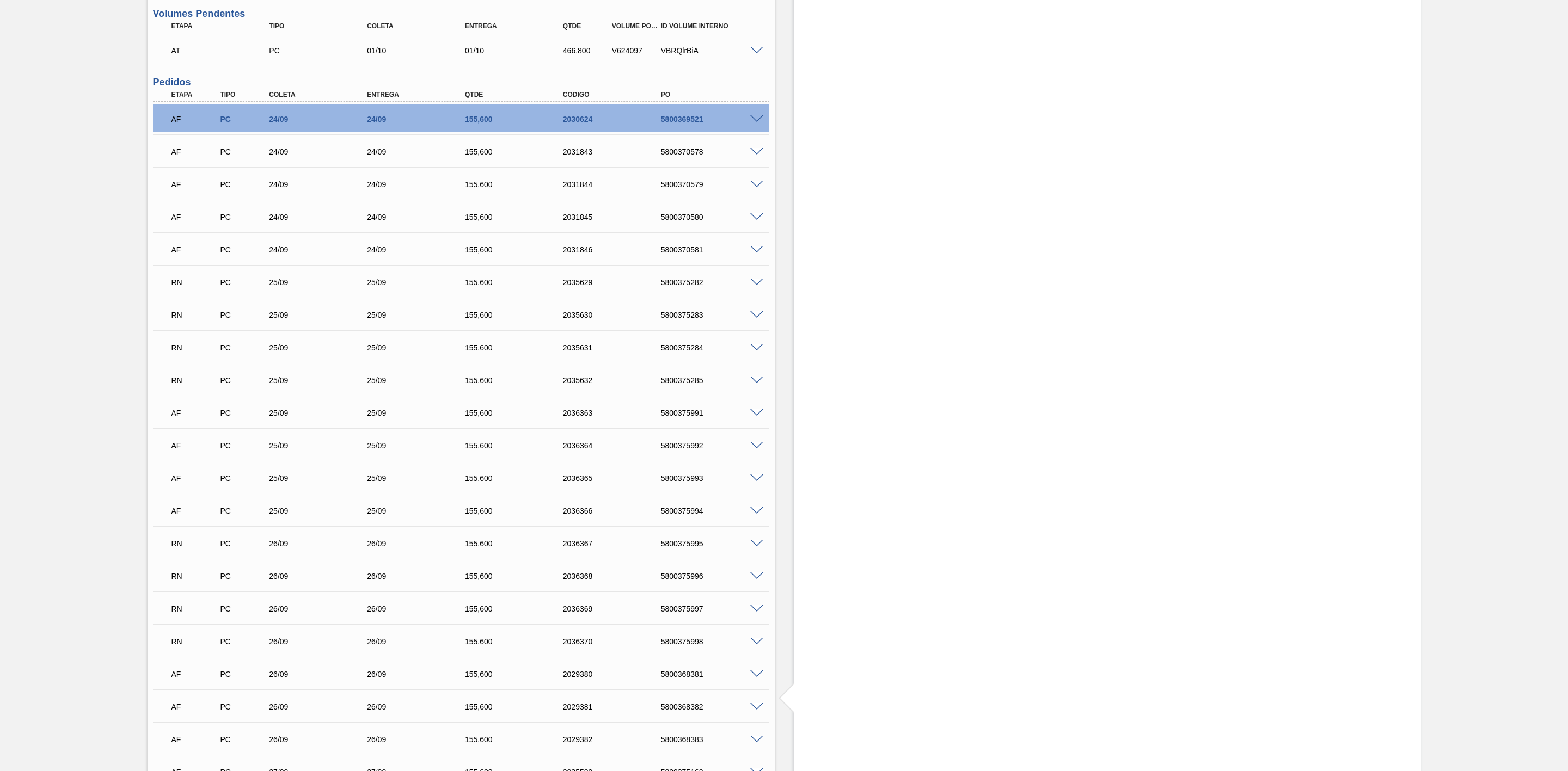
scroll to position [299, 0]
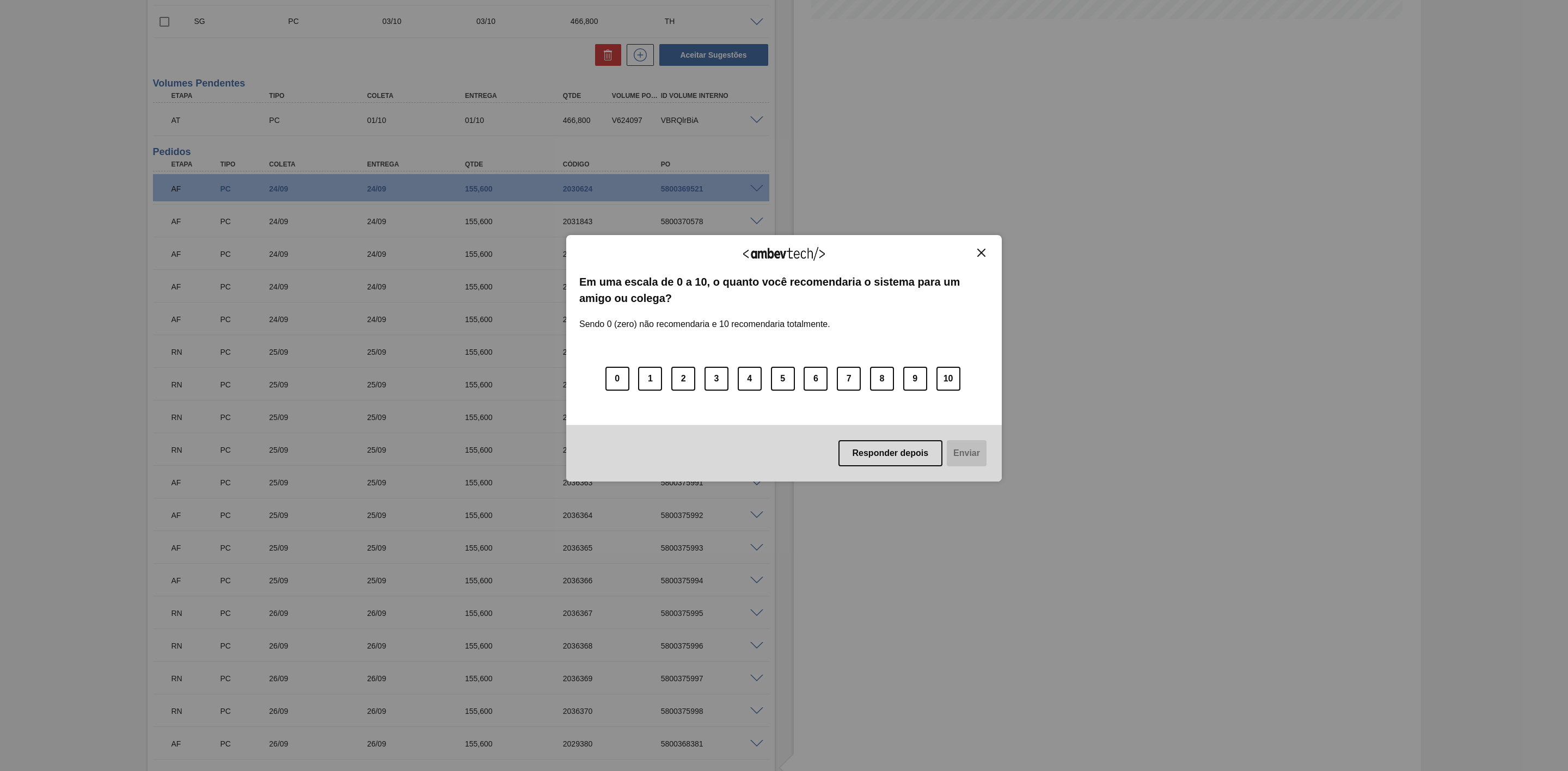
click at [982, 251] on img "Close" at bounding box center [982, 253] width 8 height 8
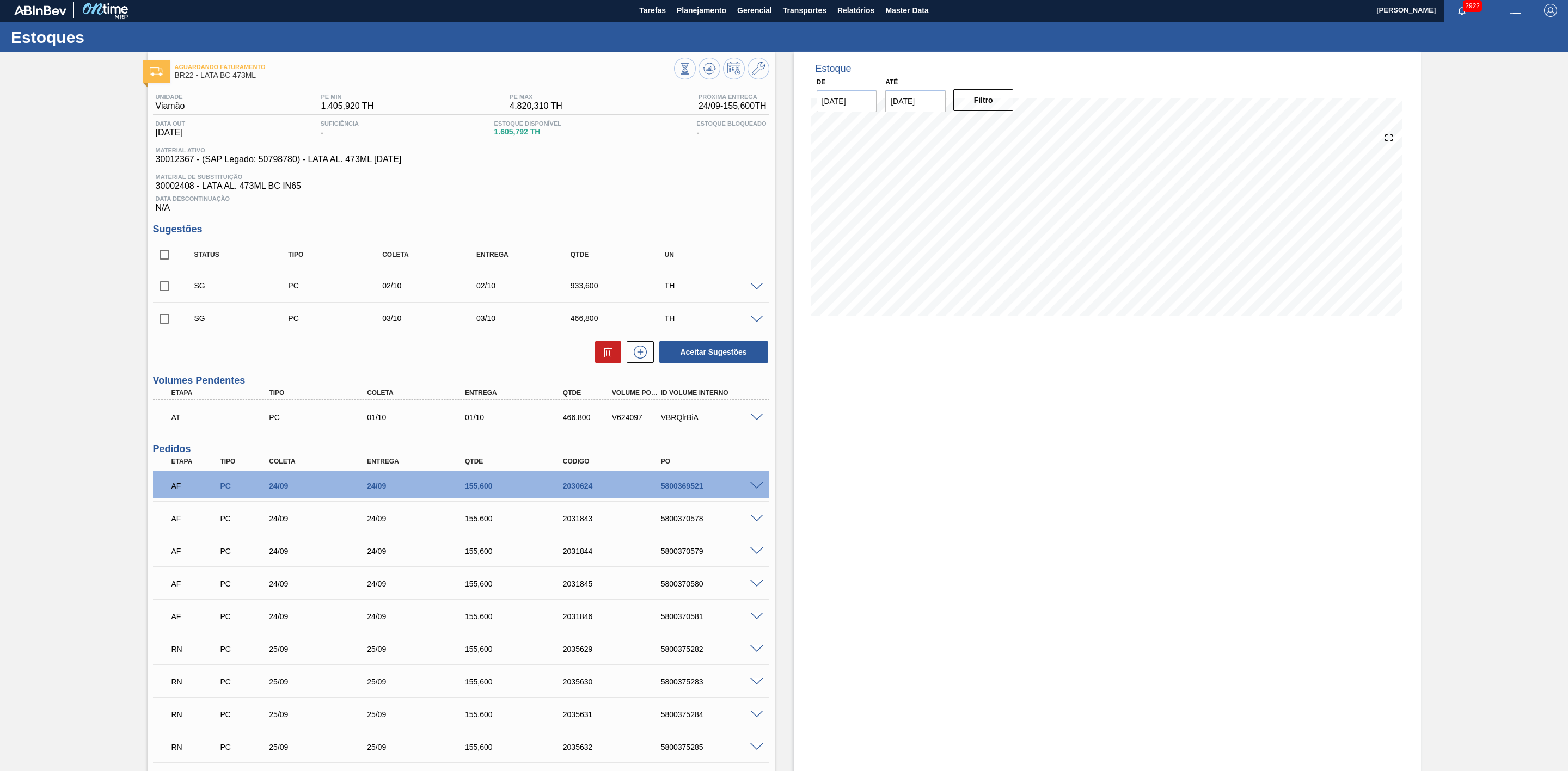
scroll to position [0, 0]
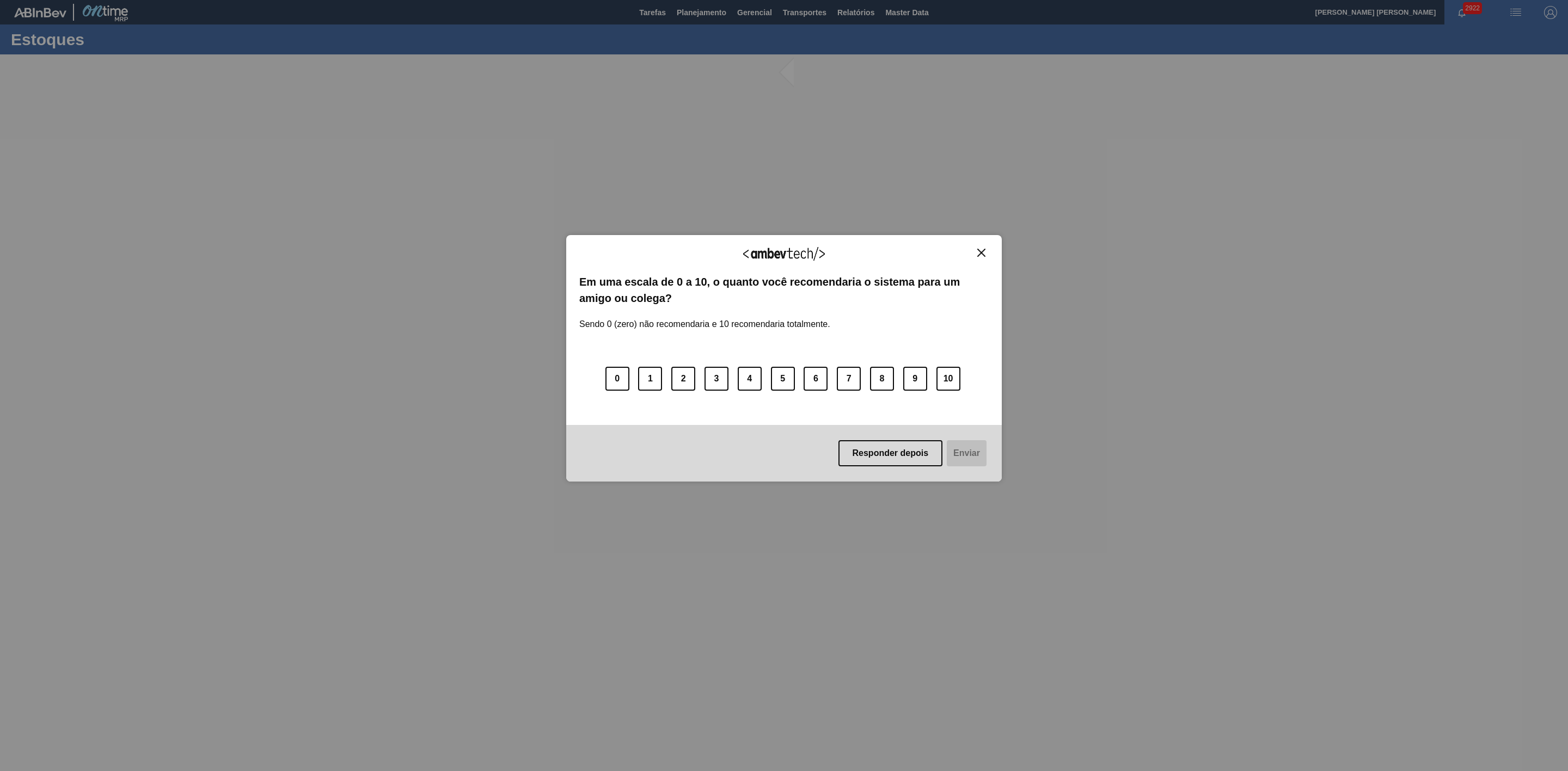
click at [982, 253] on img "Close" at bounding box center [982, 253] width 8 height 8
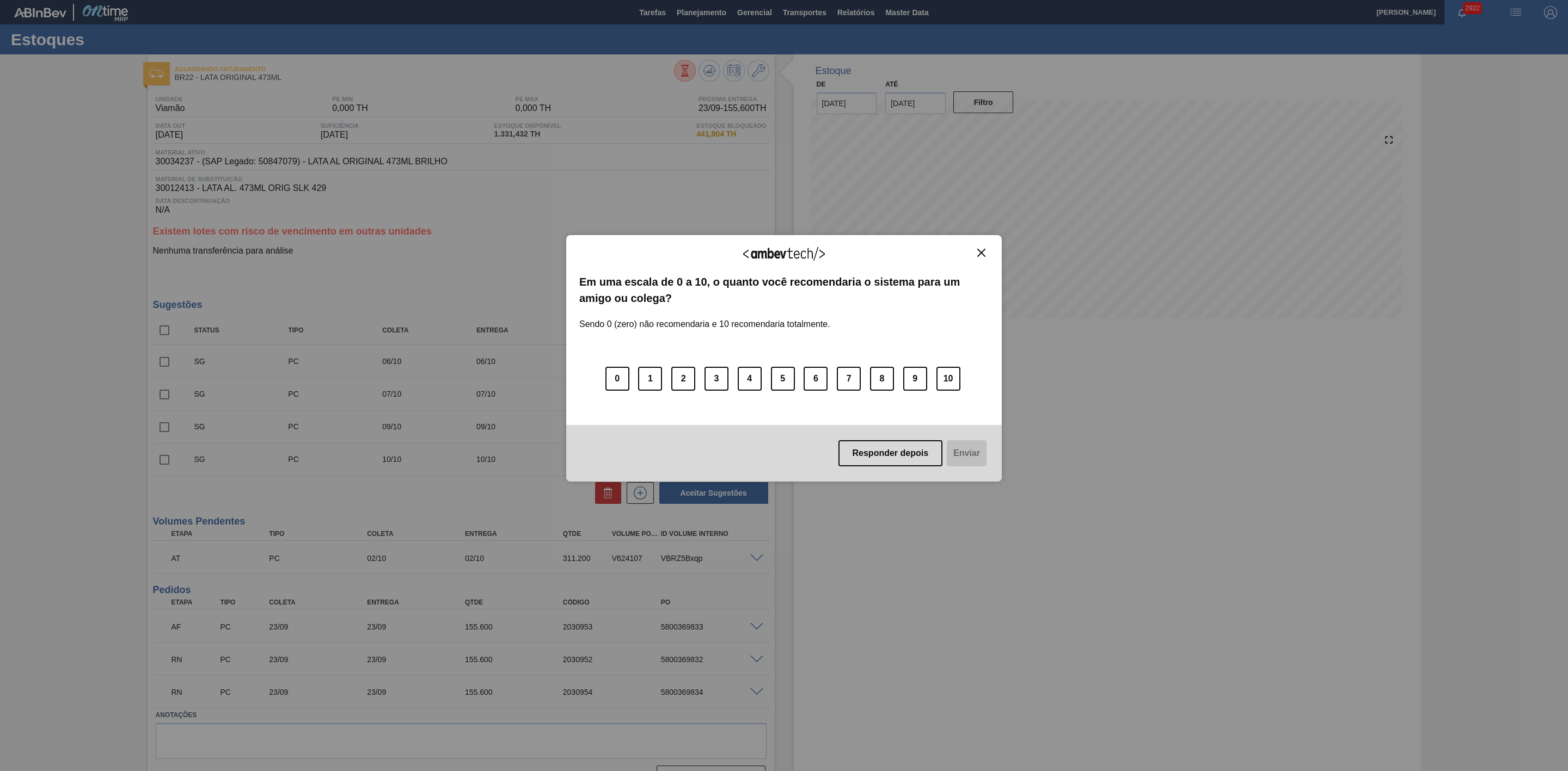
click at [987, 255] on button "Close" at bounding box center [981, 252] width 15 height 9
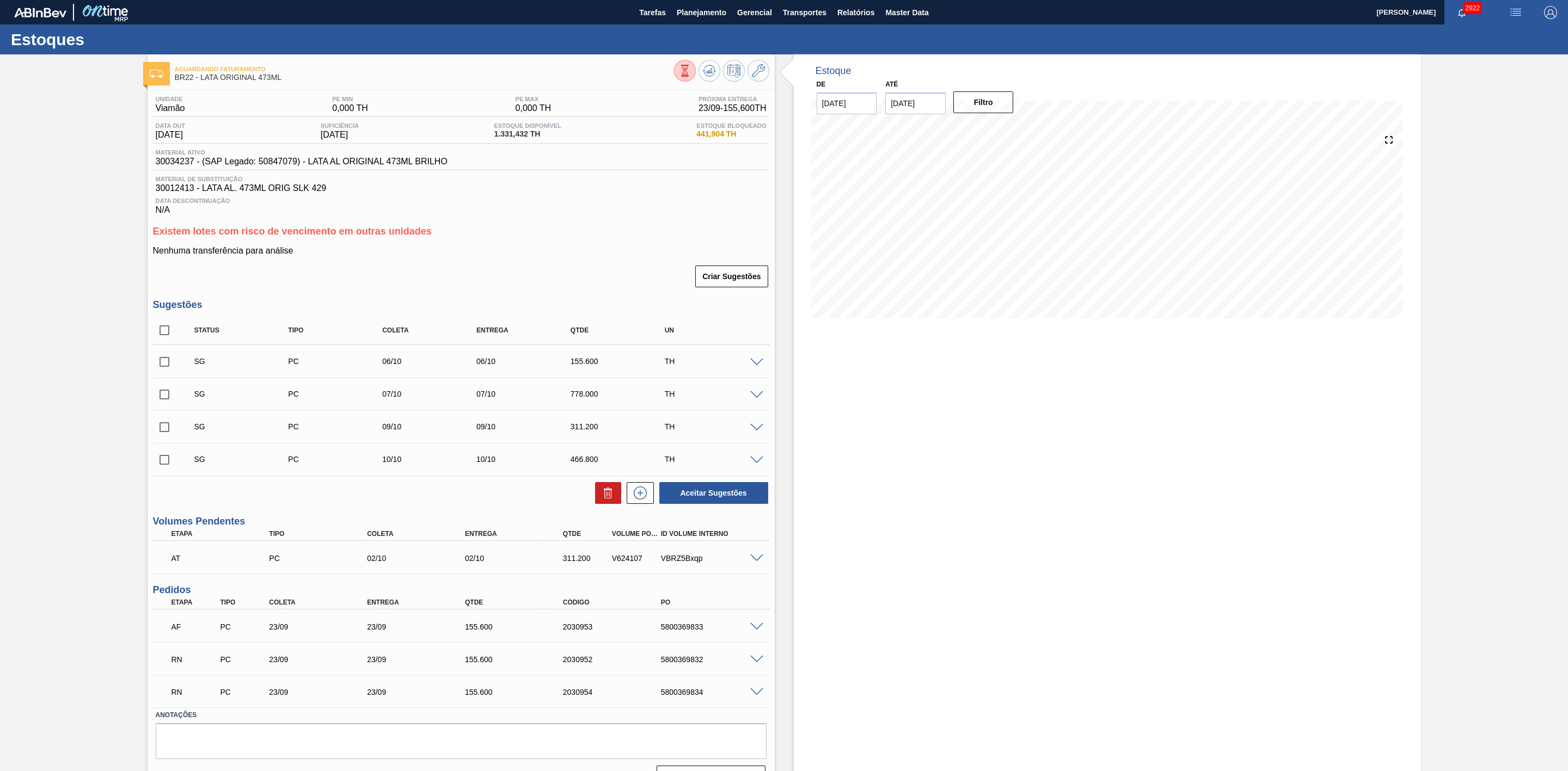
click at [757, 631] on span at bounding box center [757, 627] width 13 height 8
type input "6,224"
type input "155,6"
type input "OK, PARA AVALIAÇÃO NO CORTE DE SEGUNDA, RISCO DE ATRASO"
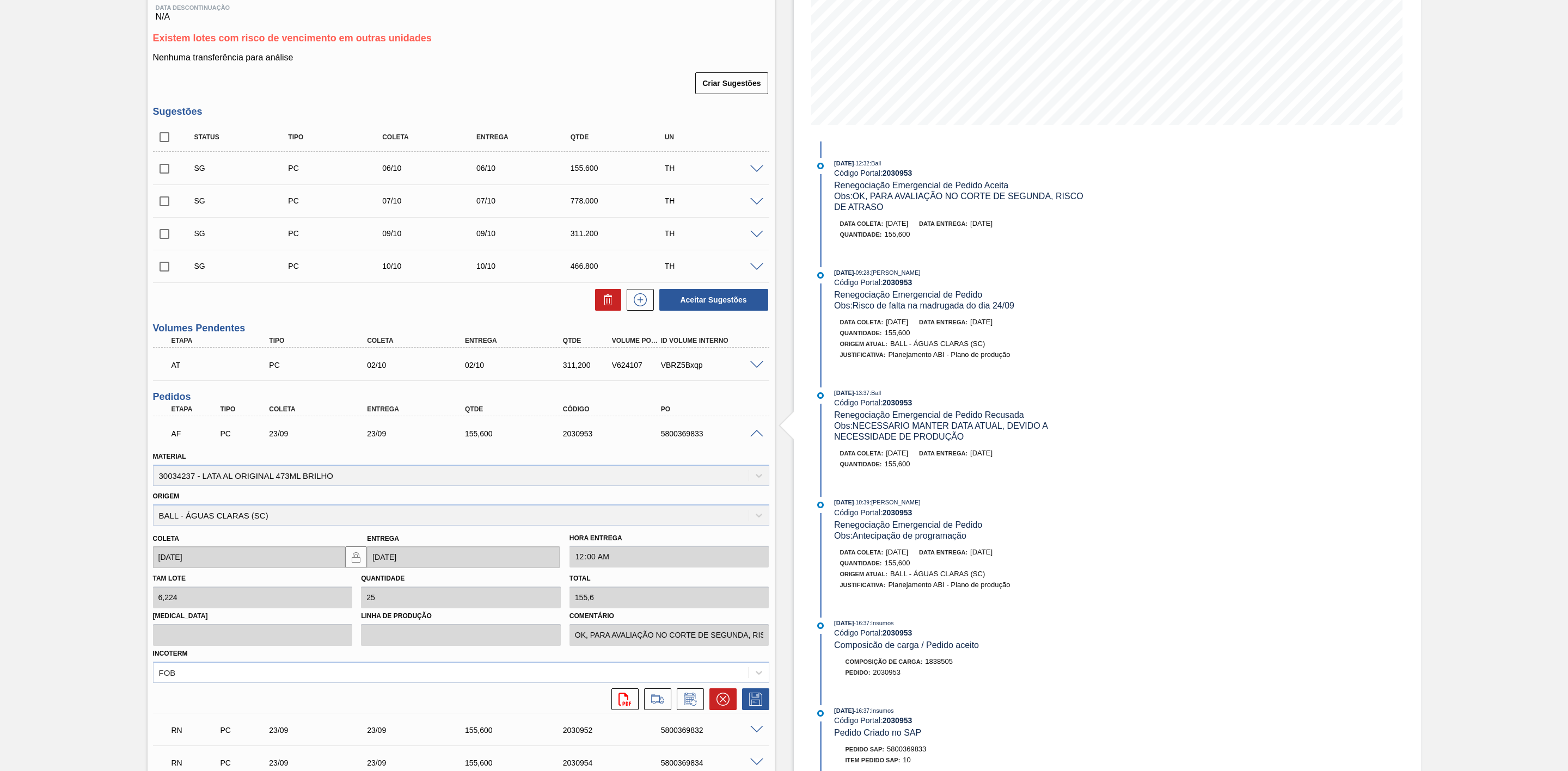
scroll to position [245, 0]
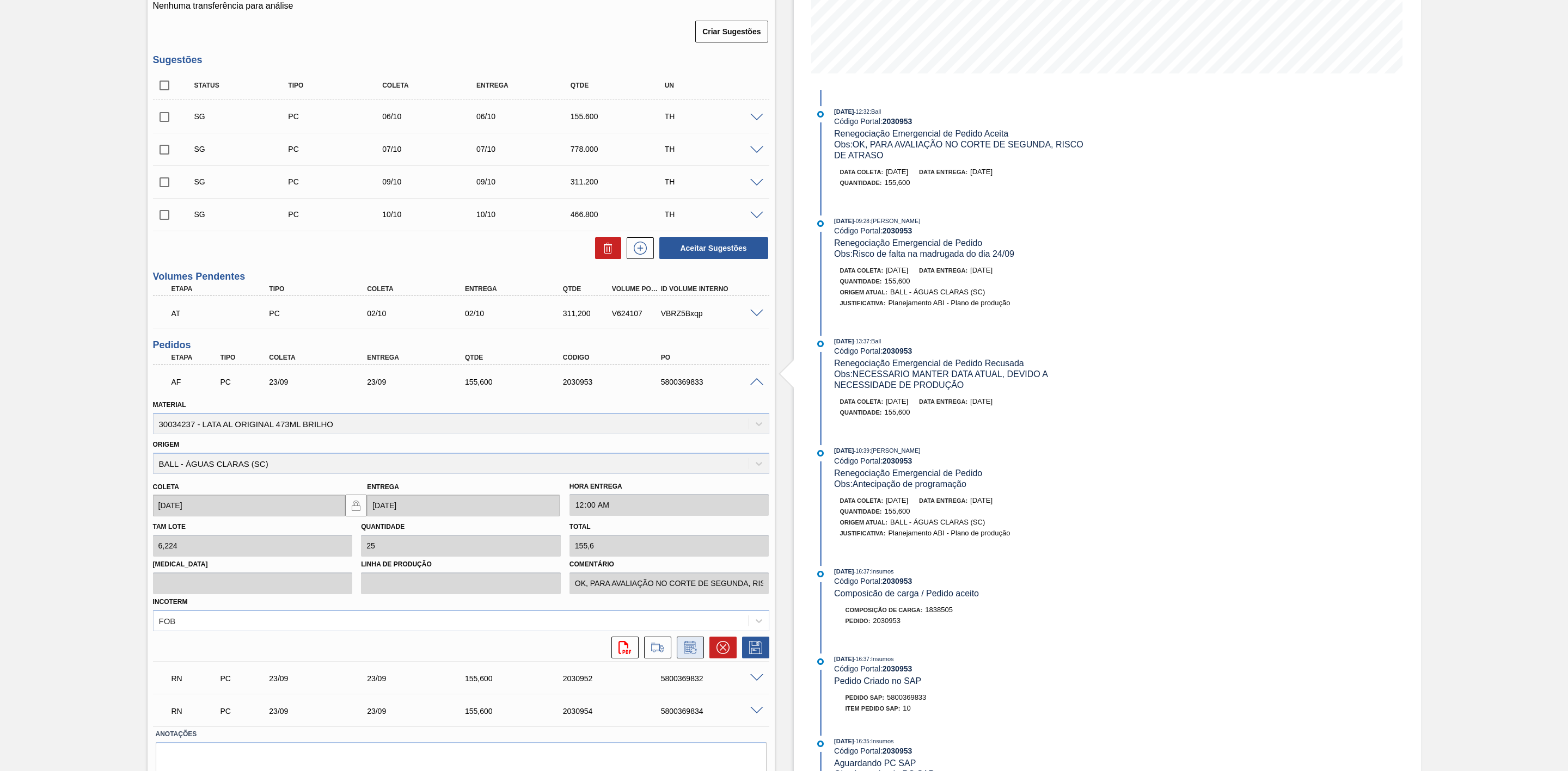
click at [685, 652] on icon at bounding box center [690, 647] width 17 height 13
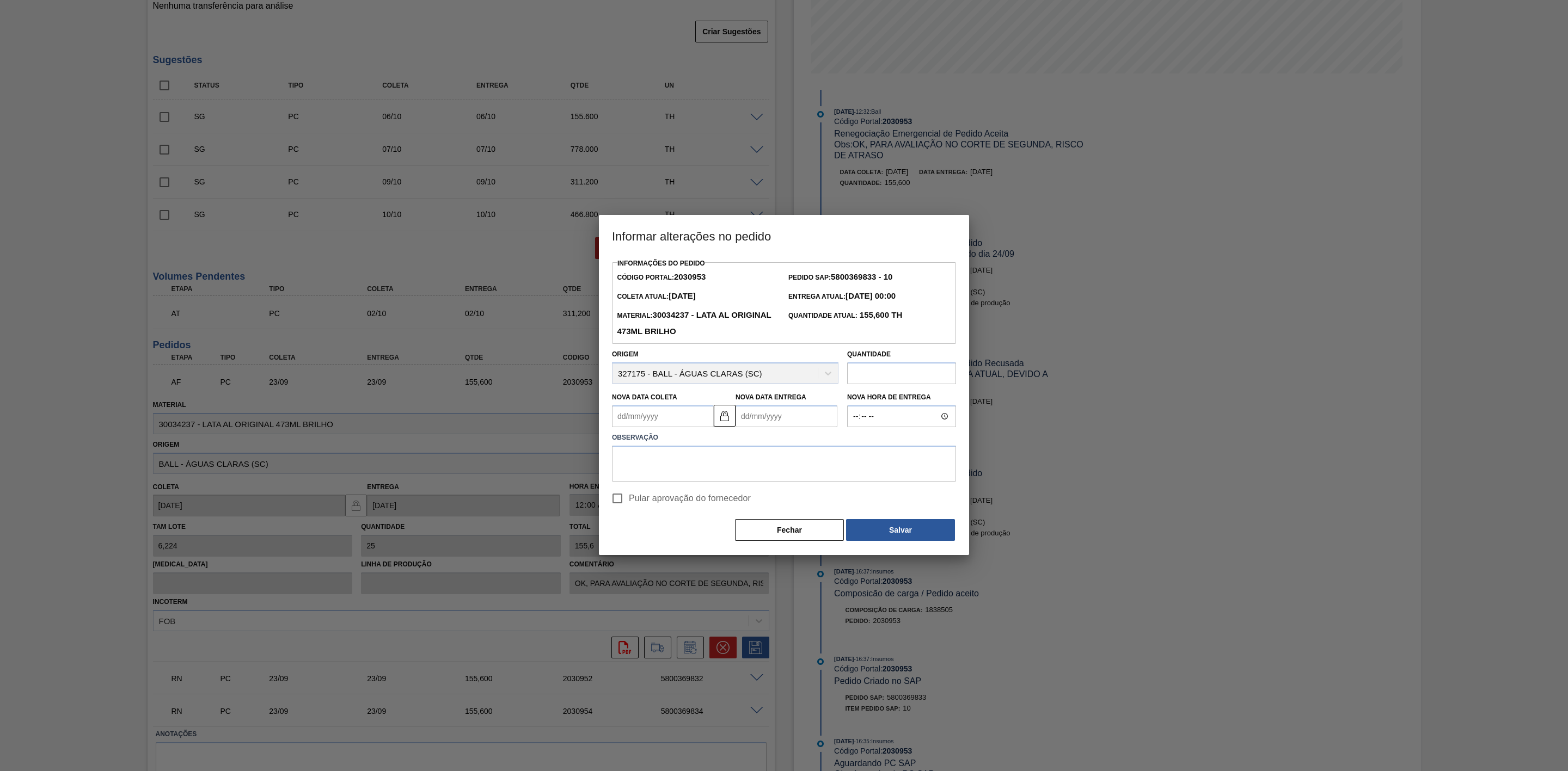
click at [655, 420] on Coleta2030953 "Nova Data Coleta" at bounding box center [663, 416] width 102 height 22
drag, startPoint x: 696, startPoint y: 528, endPoint x: 702, endPoint y: 517, distance: 12.5
click at [696, 528] on div "25" at bounding box center [695, 530] width 15 height 15
type Coleta2030953 "[DATE]"
type Entrega2030953 "[DATE]"
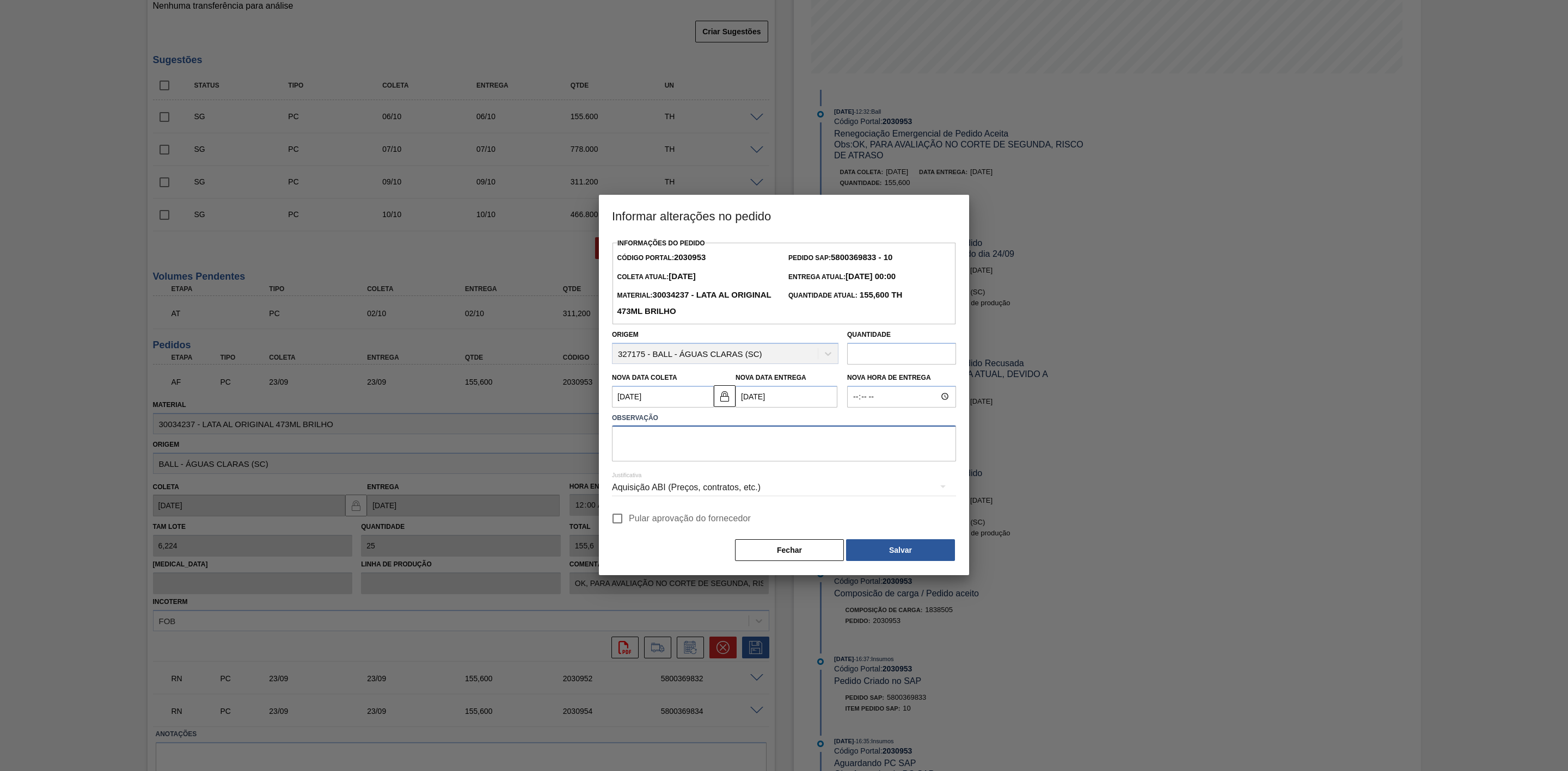
click at [736, 440] on textarea at bounding box center [784, 444] width 344 height 36
type textarea "Linearização de grade por furos D-1"
click at [730, 484] on div "Aquisição ABI (Preços, contratos, etc.)" at bounding box center [784, 488] width 344 height 31
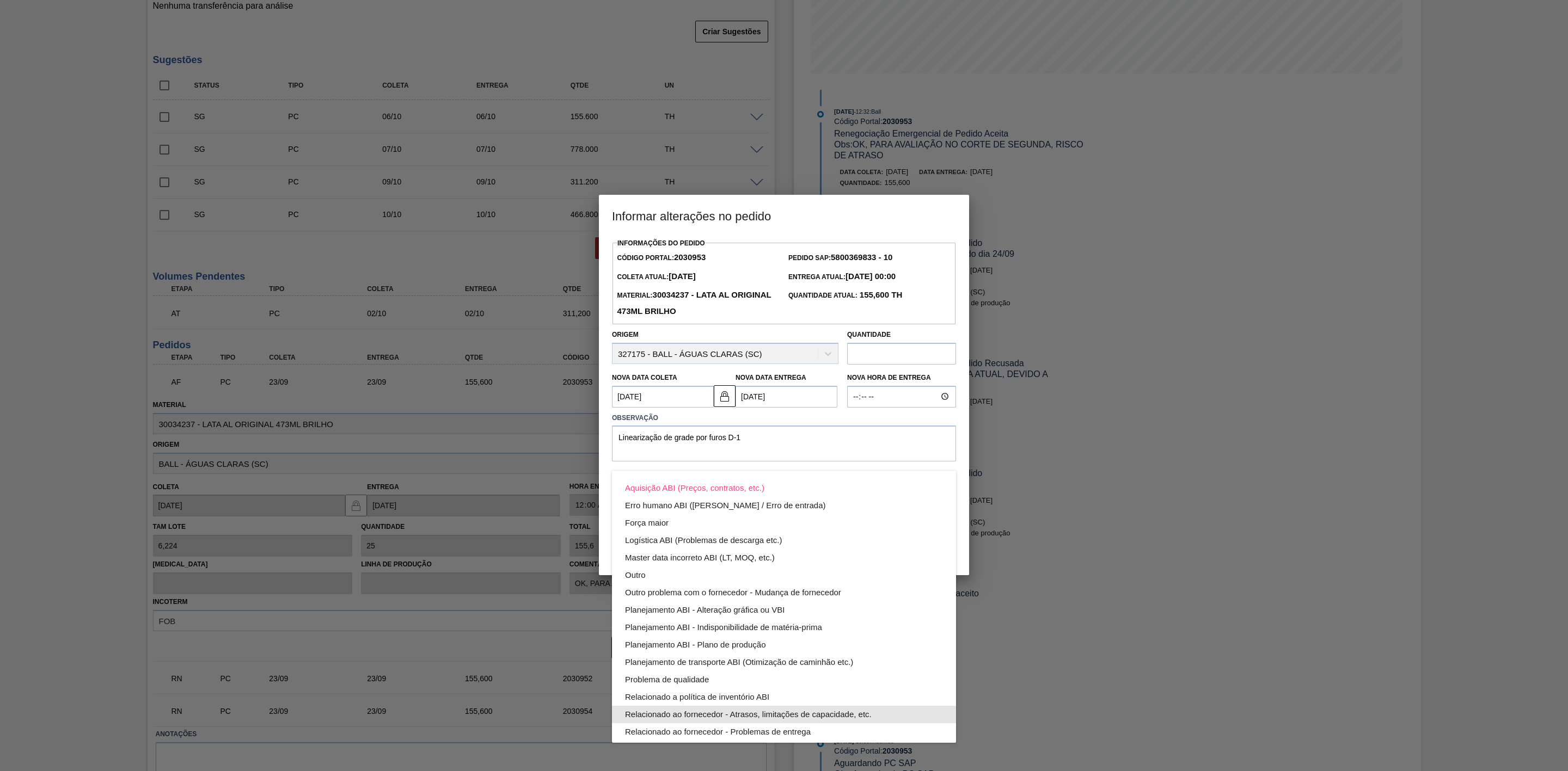
click at [793, 711] on div "Relacionado ao fornecedor - Atrasos, limitações de capacidade, etc." at bounding box center [784, 714] width 318 height 17
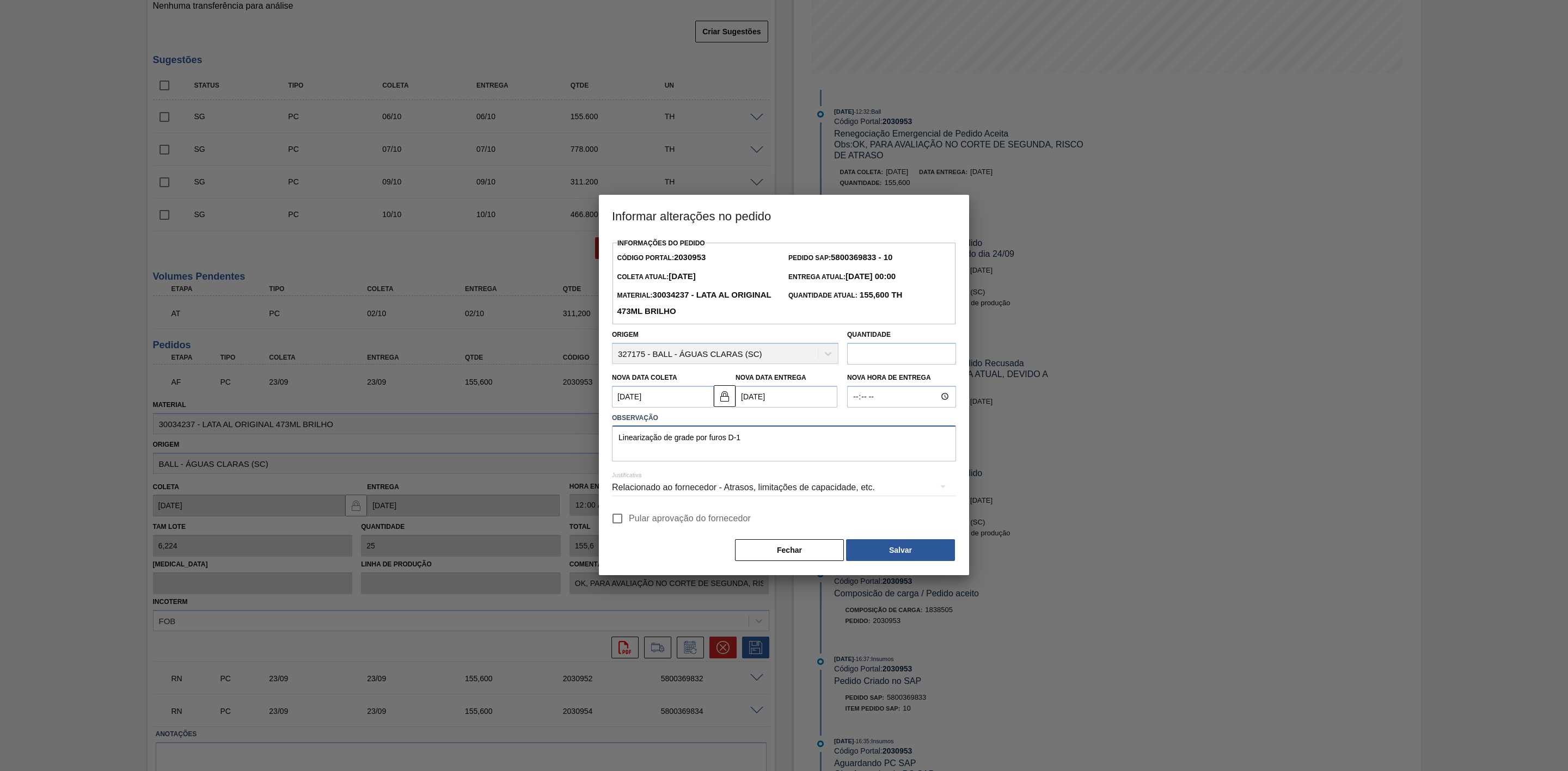
drag, startPoint x: 753, startPoint y: 447, endPoint x: 598, endPoint y: 439, distance: 155.2
click at [599, 439] on div "Informações do Pedido Código Portal: 2030953 Pedido SAP: 5800369833 - 10 Coleta…" at bounding box center [784, 405] width 370 height 340
click at [905, 547] on button "Salvar" at bounding box center [900, 550] width 109 height 22
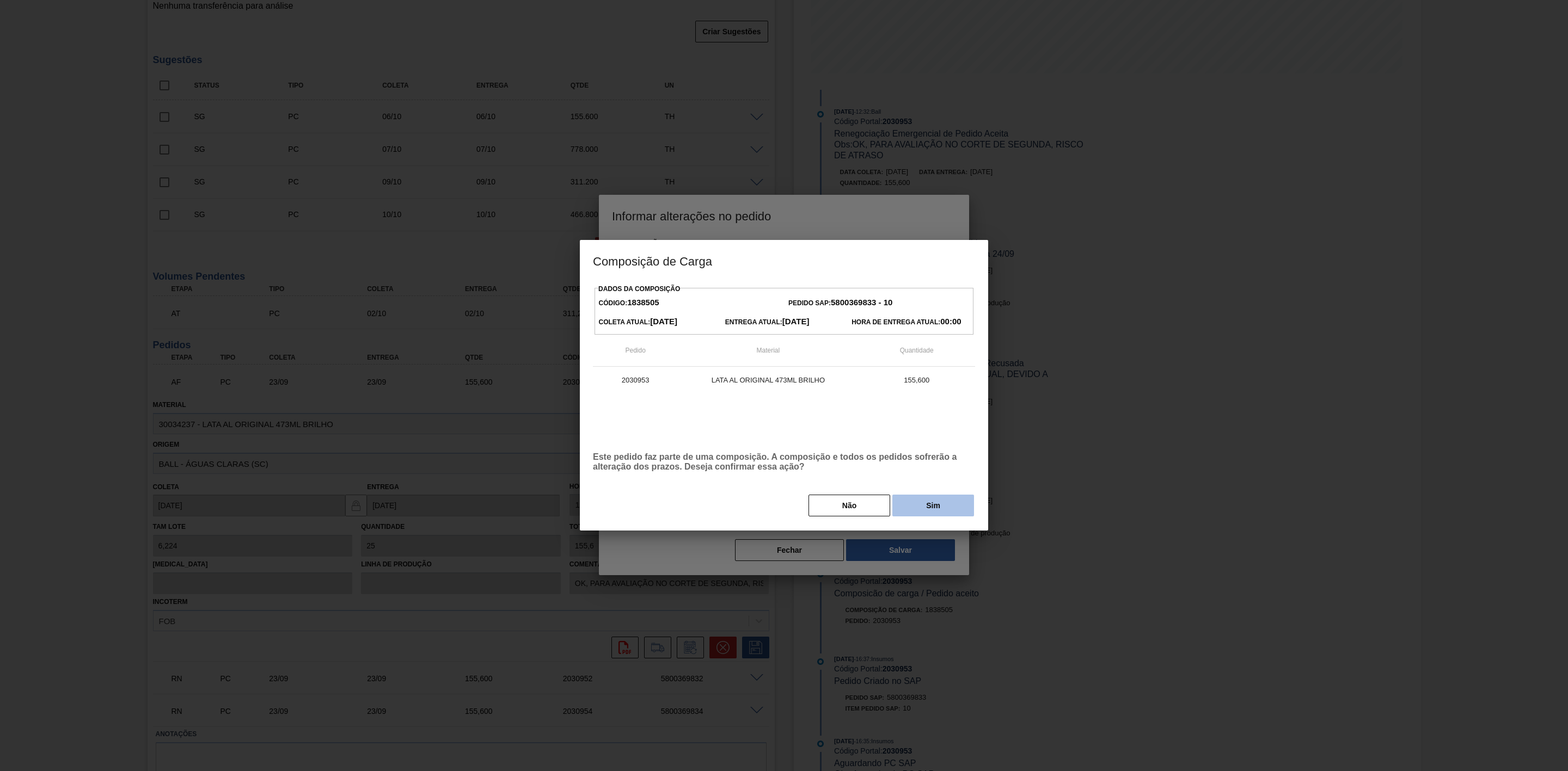
click at [920, 512] on button "Sim" at bounding box center [933, 505] width 82 height 22
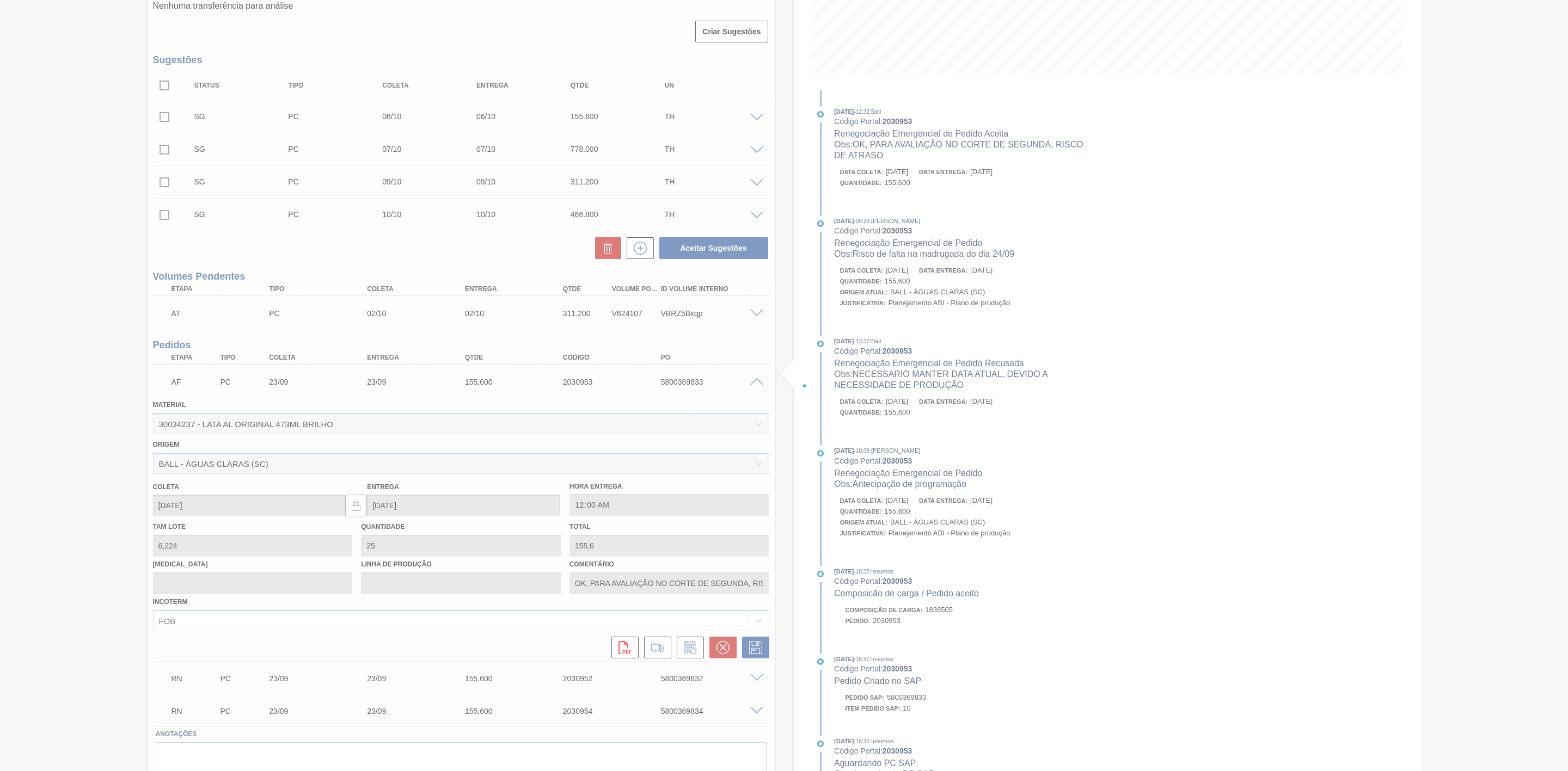
type input "OK, PARA AVALIAÇÃO NO CORTE DE SEGUNDA, RISCO DE ATRASO"
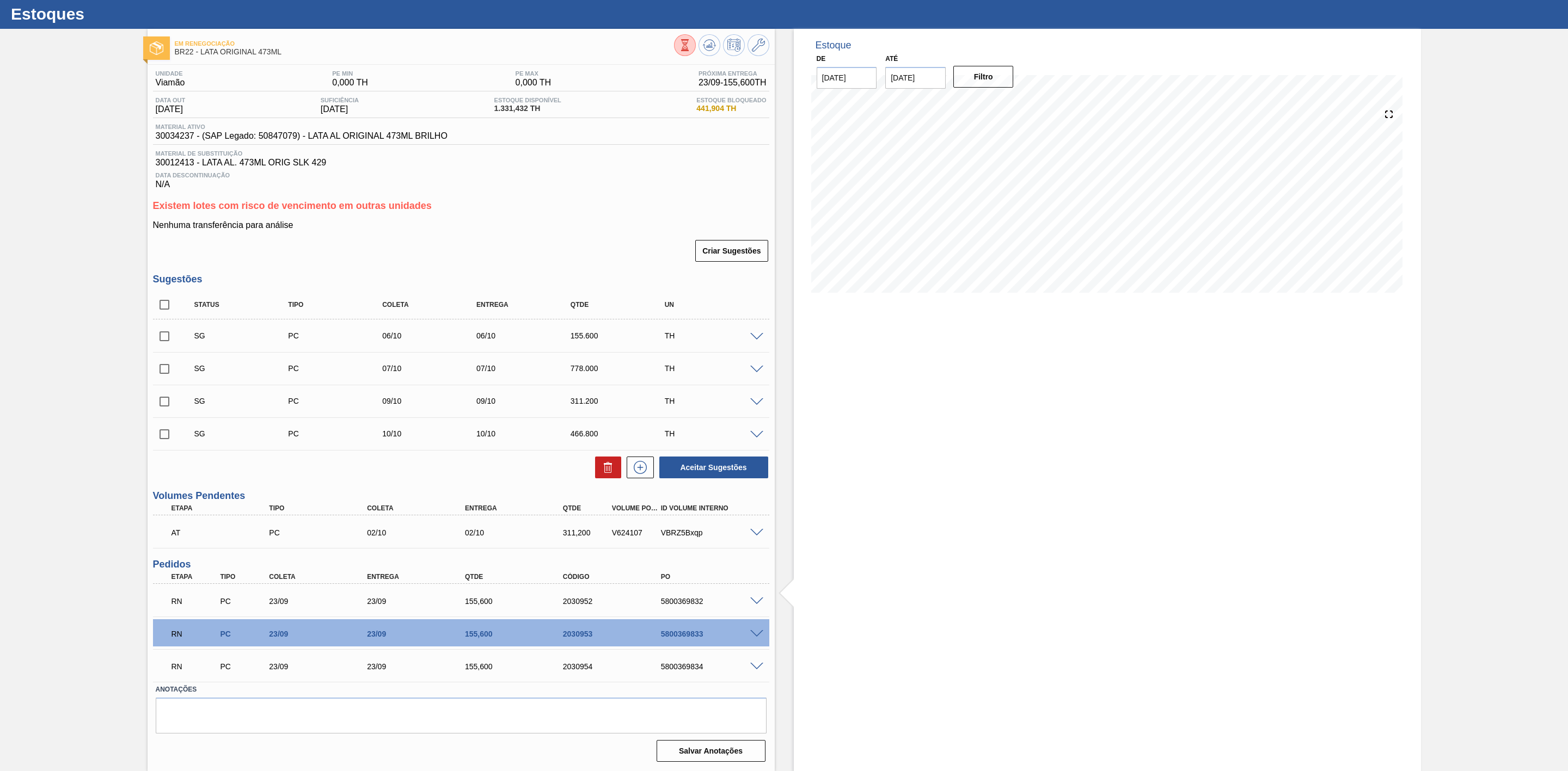
scroll to position [30, 0]
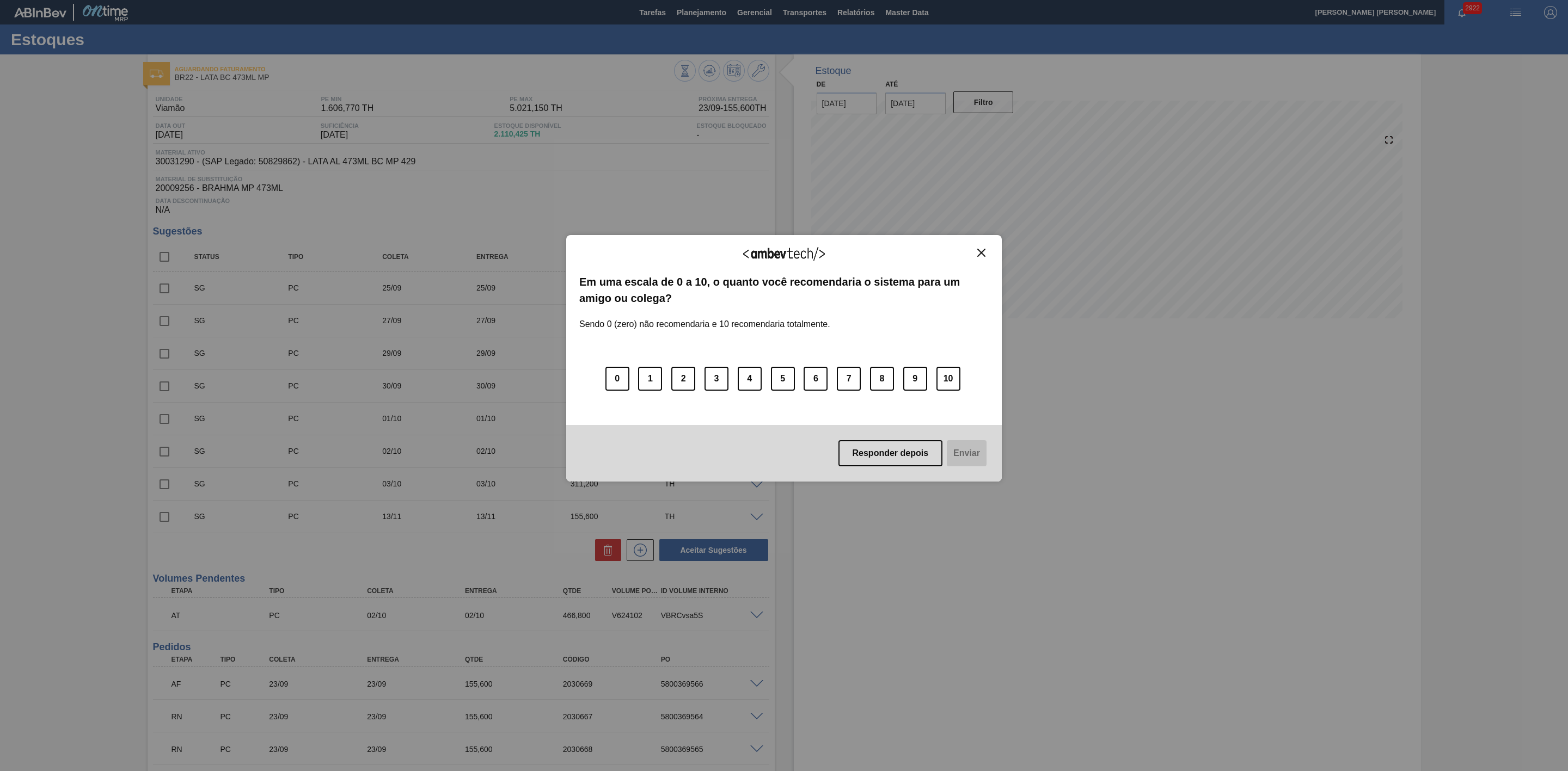
click at [982, 254] on img "Close" at bounding box center [982, 253] width 8 height 8
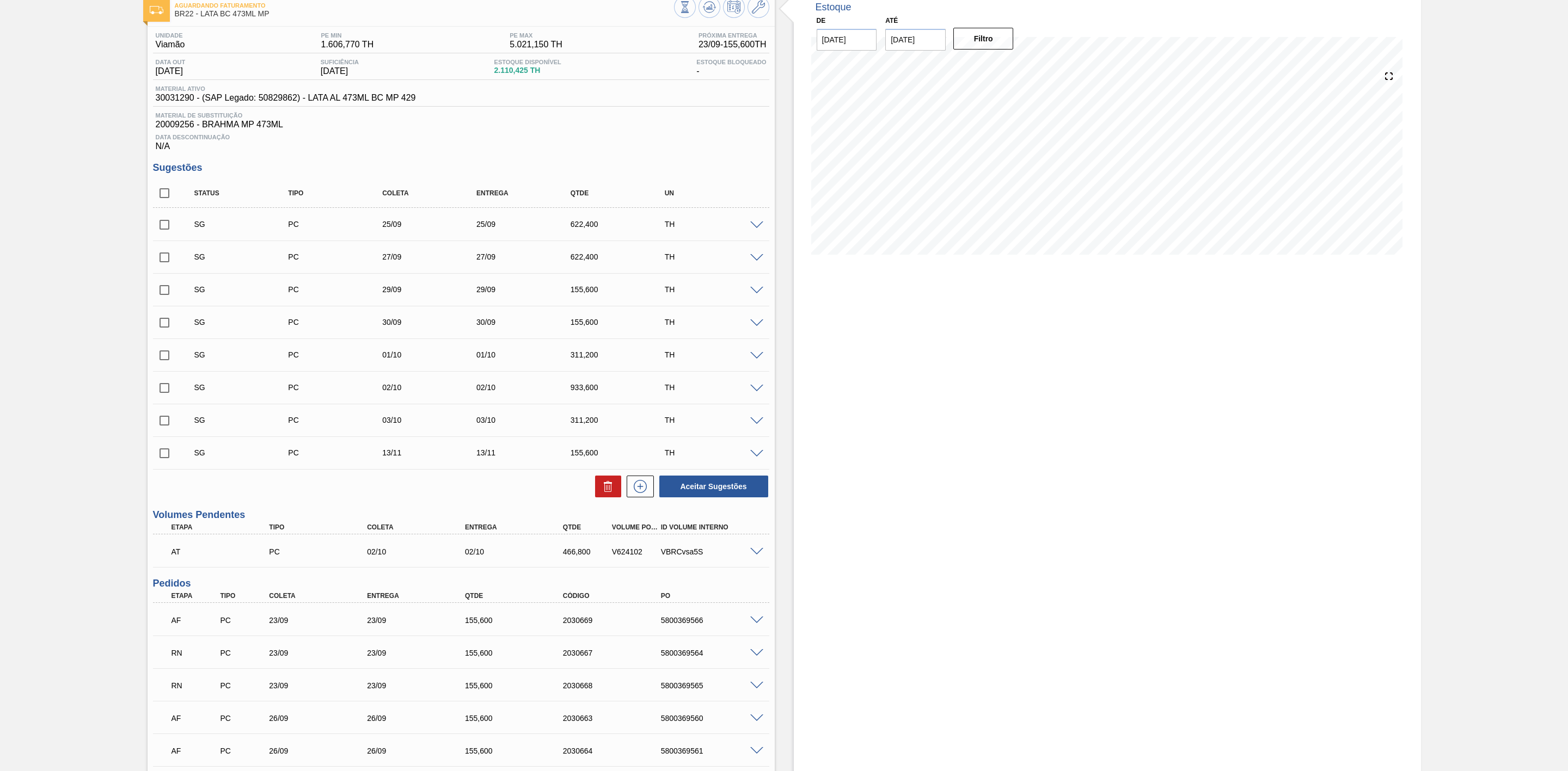
scroll to position [163, 0]
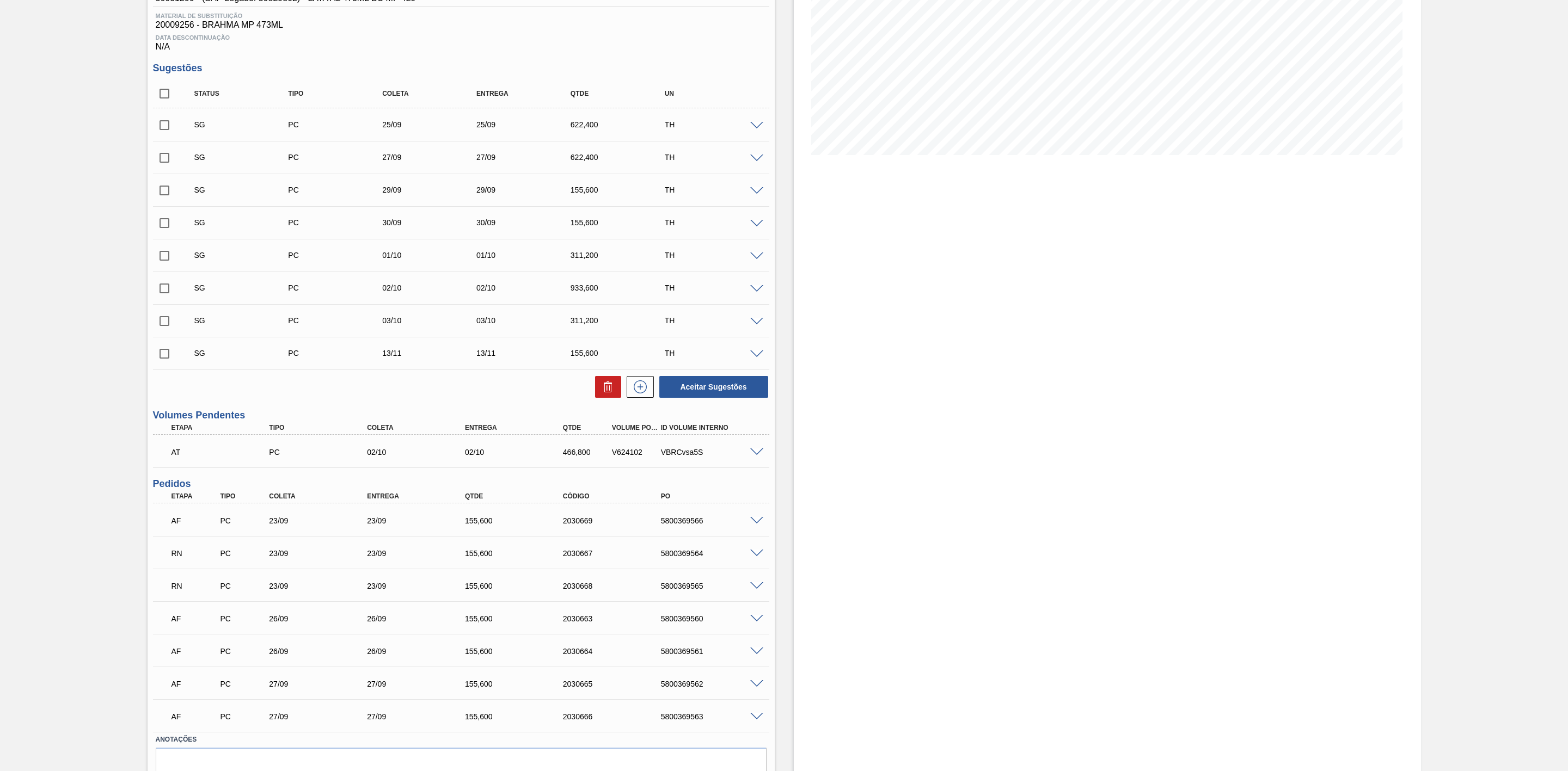
click at [753, 525] on span at bounding box center [757, 521] width 13 height 8
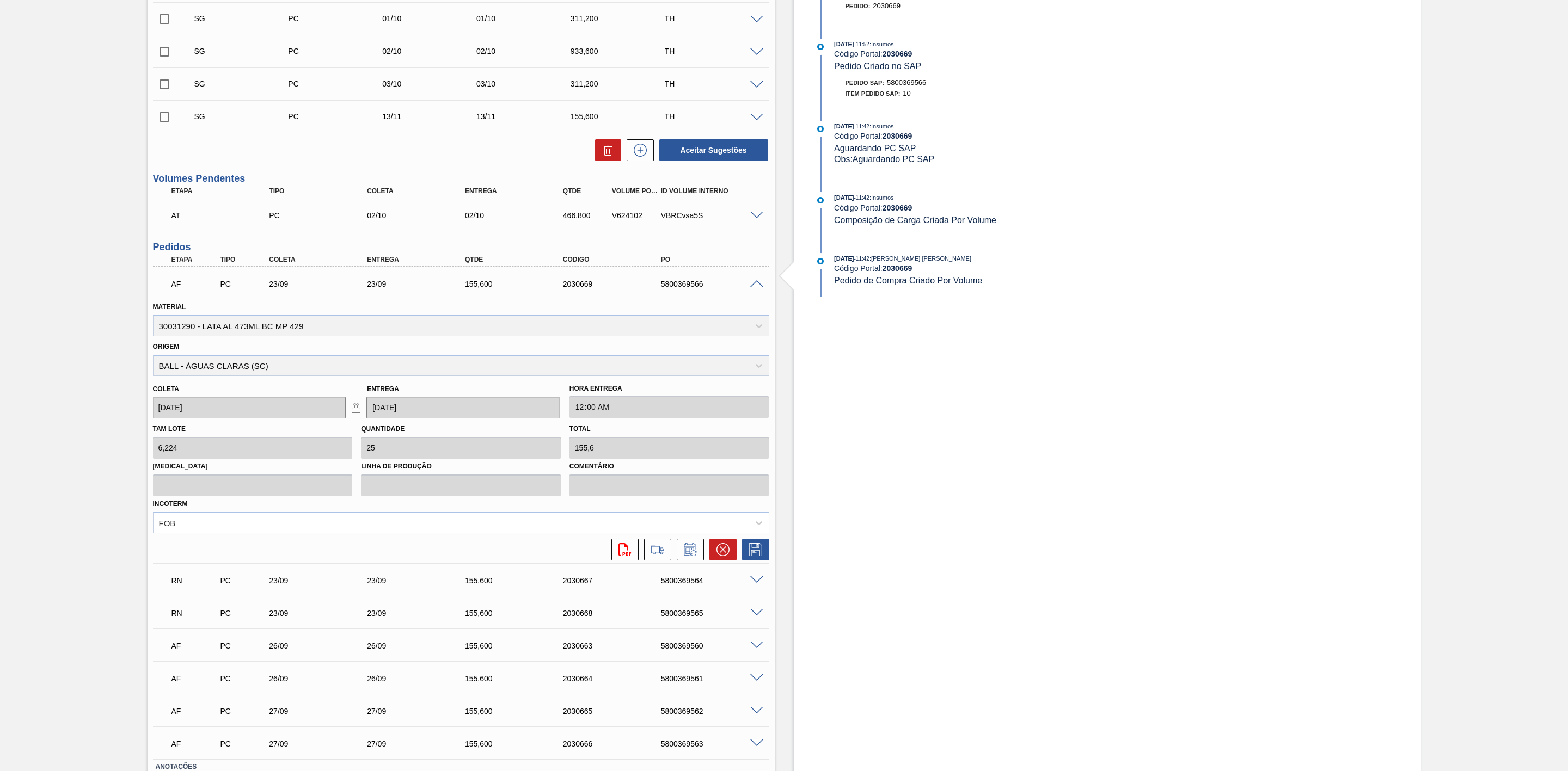
scroll to position [408, 0]
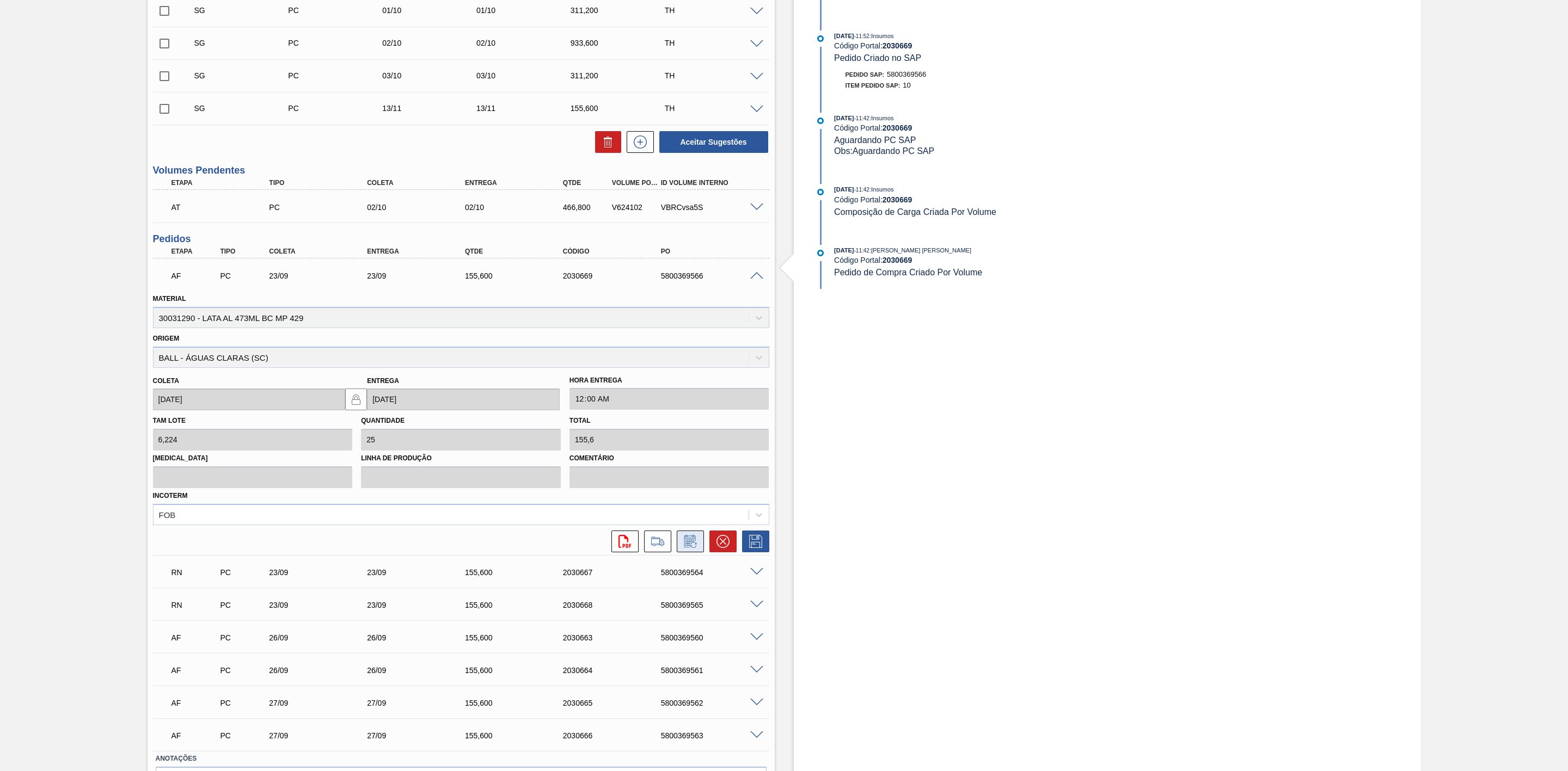
click at [690, 547] on icon at bounding box center [690, 541] width 17 height 13
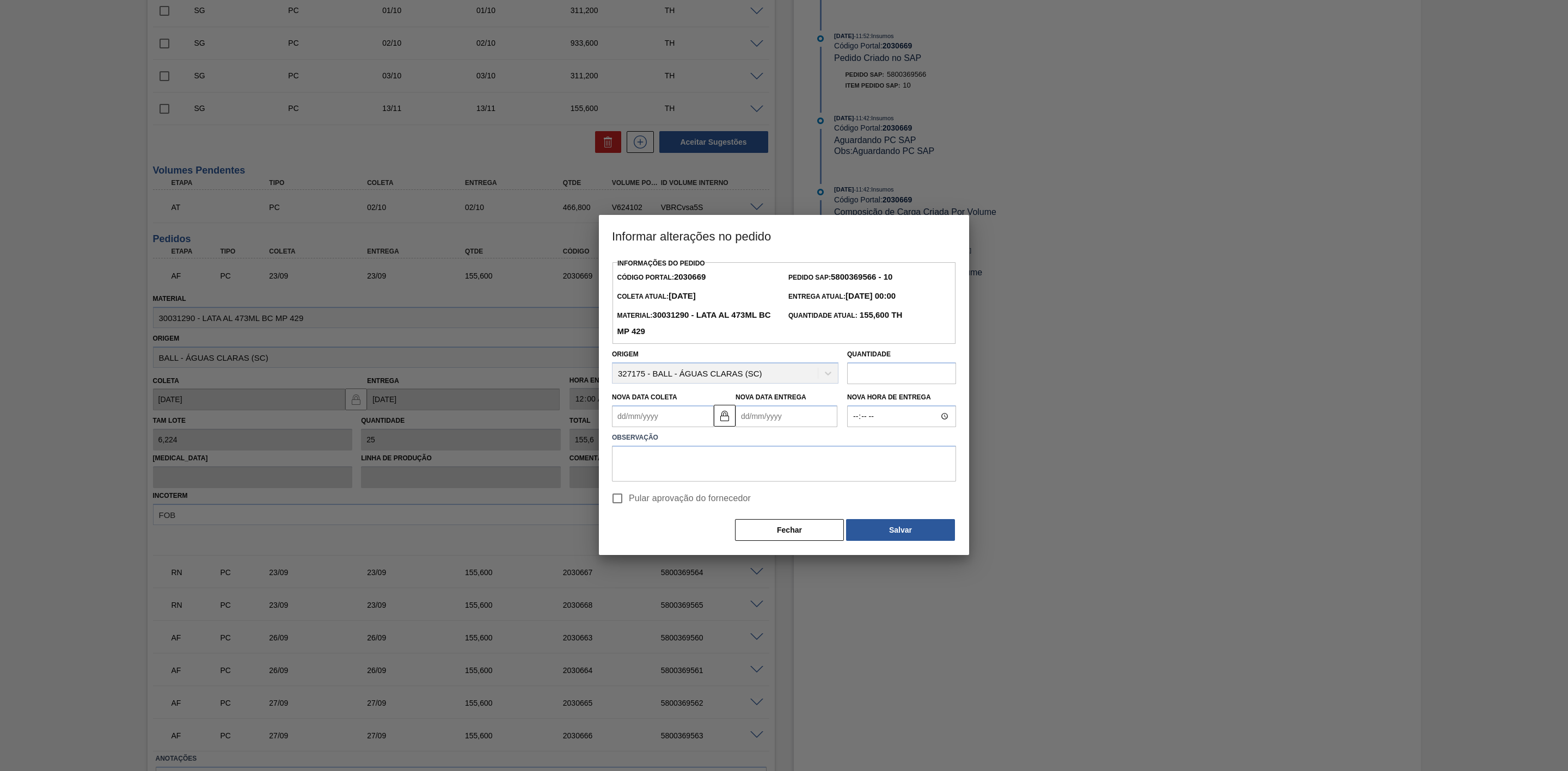
click at [655, 417] on Coleta2030669 "Nova Data Coleta" at bounding box center [663, 416] width 102 height 22
drag, startPoint x: 693, startPoint y: 532, endPoint x: 696, endPoint y: 521, distance: 11.4
click at [694, 532] on div "25" at bounding box center [695, 530] width 15 height 15
type Coleta2030669 "[DATE]"
type Entrega2030669 "[DATE]"
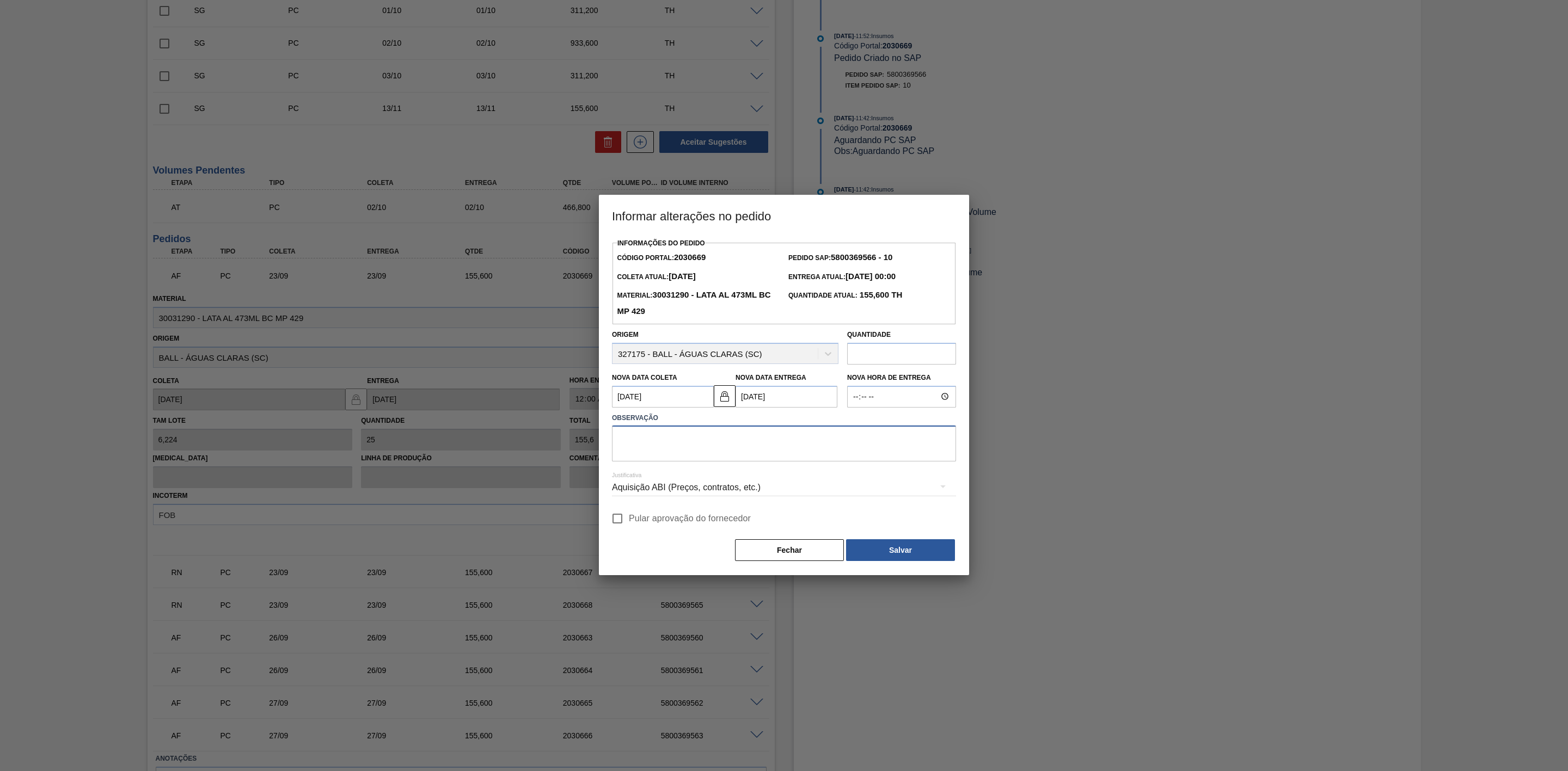
click at [700, 448] on textarea at bounding box center [784, 444] width 344 height 36
paste textarea "Linearização de grade por furos D-1"
type textarea "Linearização de grade por furos D-1"
click at [712, 490] on div "Aquisição ABI (Preços, contratos, etc.)" at bounding box center [784, 488] width 344 height 31
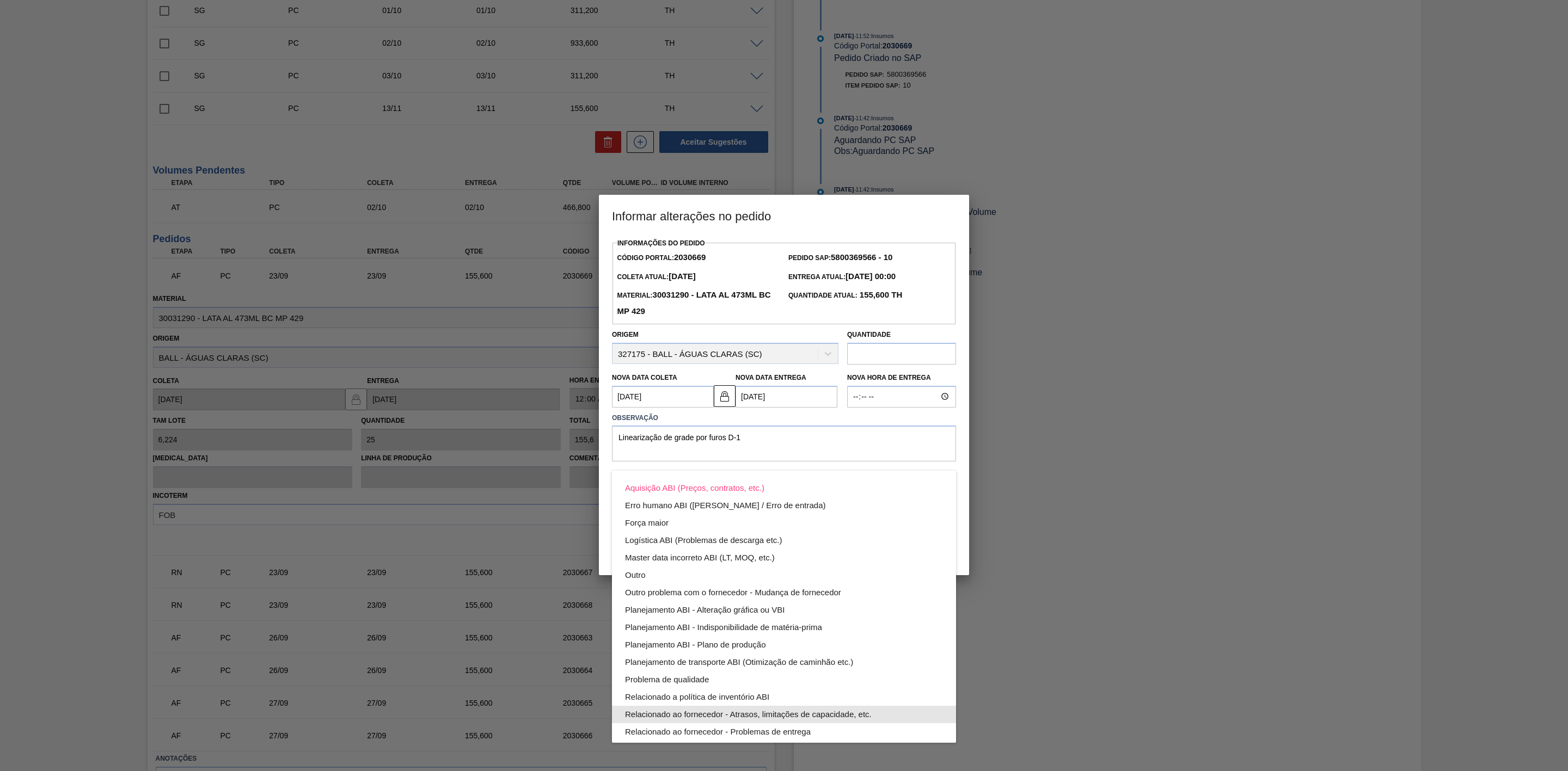
click at [755, 715] on div "Relacionado ao fornecedor - Atrasos, limitações de capacidade, etc." at bounding box center [784, 714] width 318 height 17
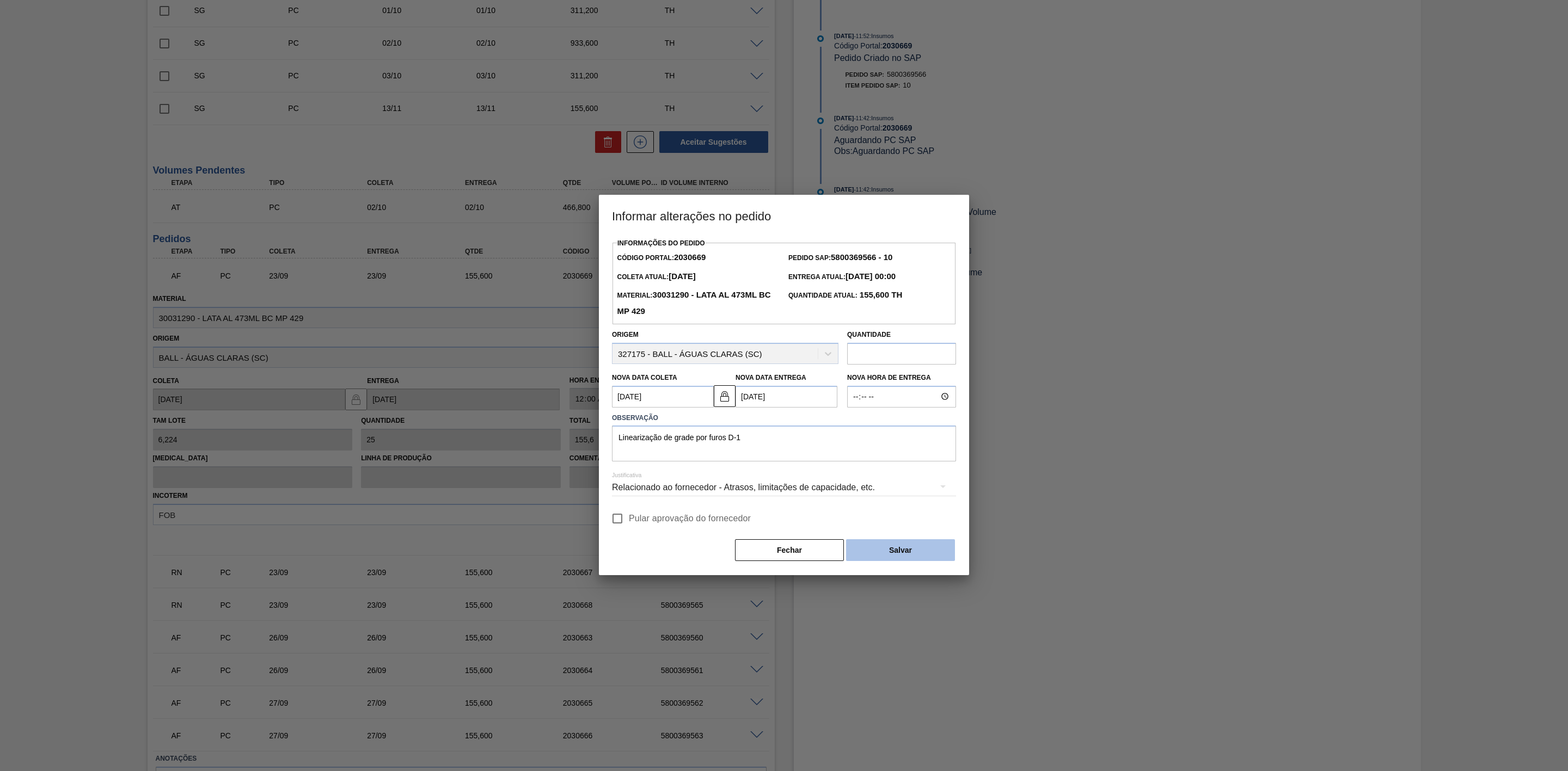
click at [896, 552] on button "Salvar" at bounding box center [900, 550] width 109 height 22
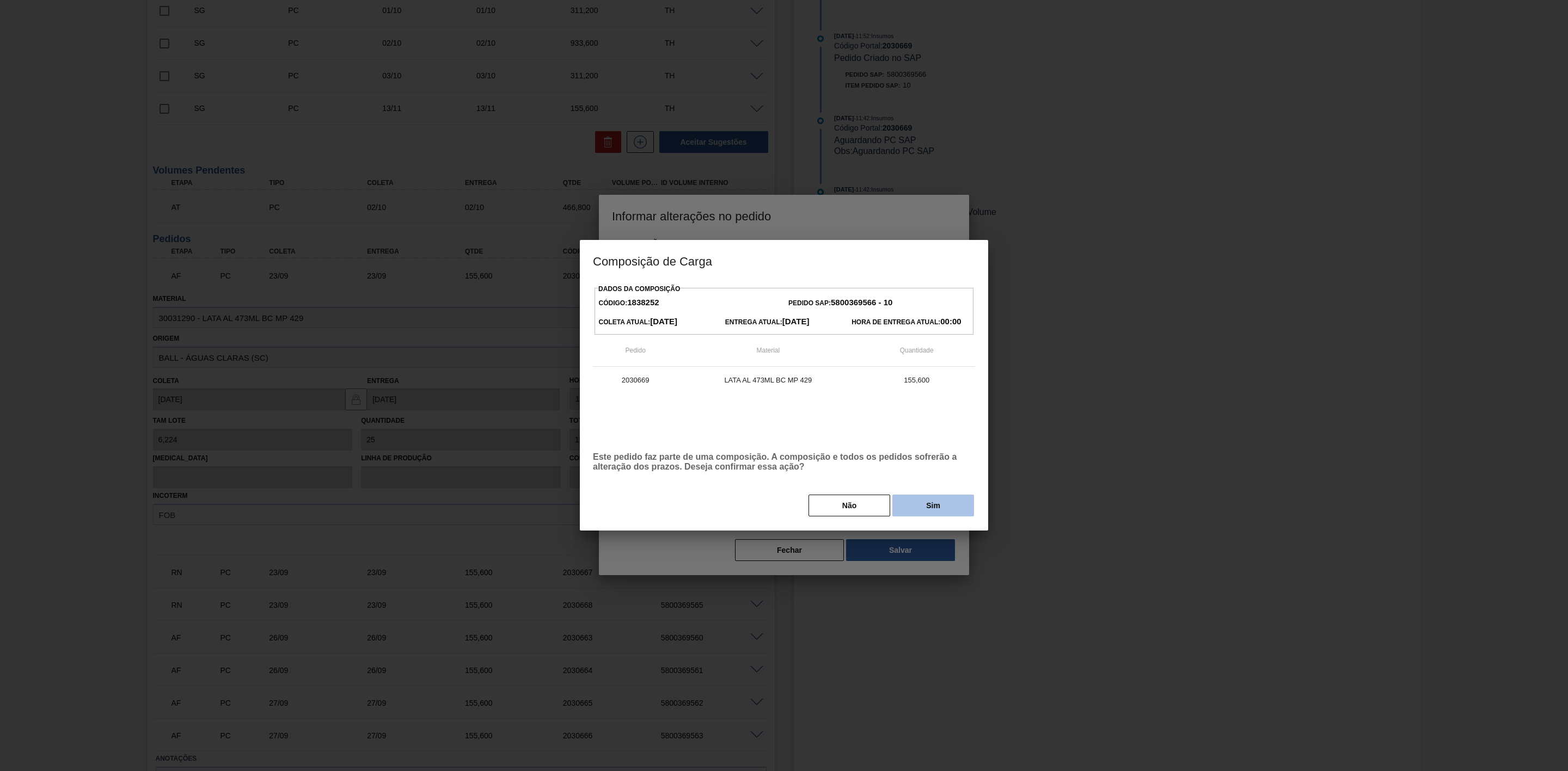
click at [916, 506] on button "Sim" at bounding box center [933, 505] width 82 height 22
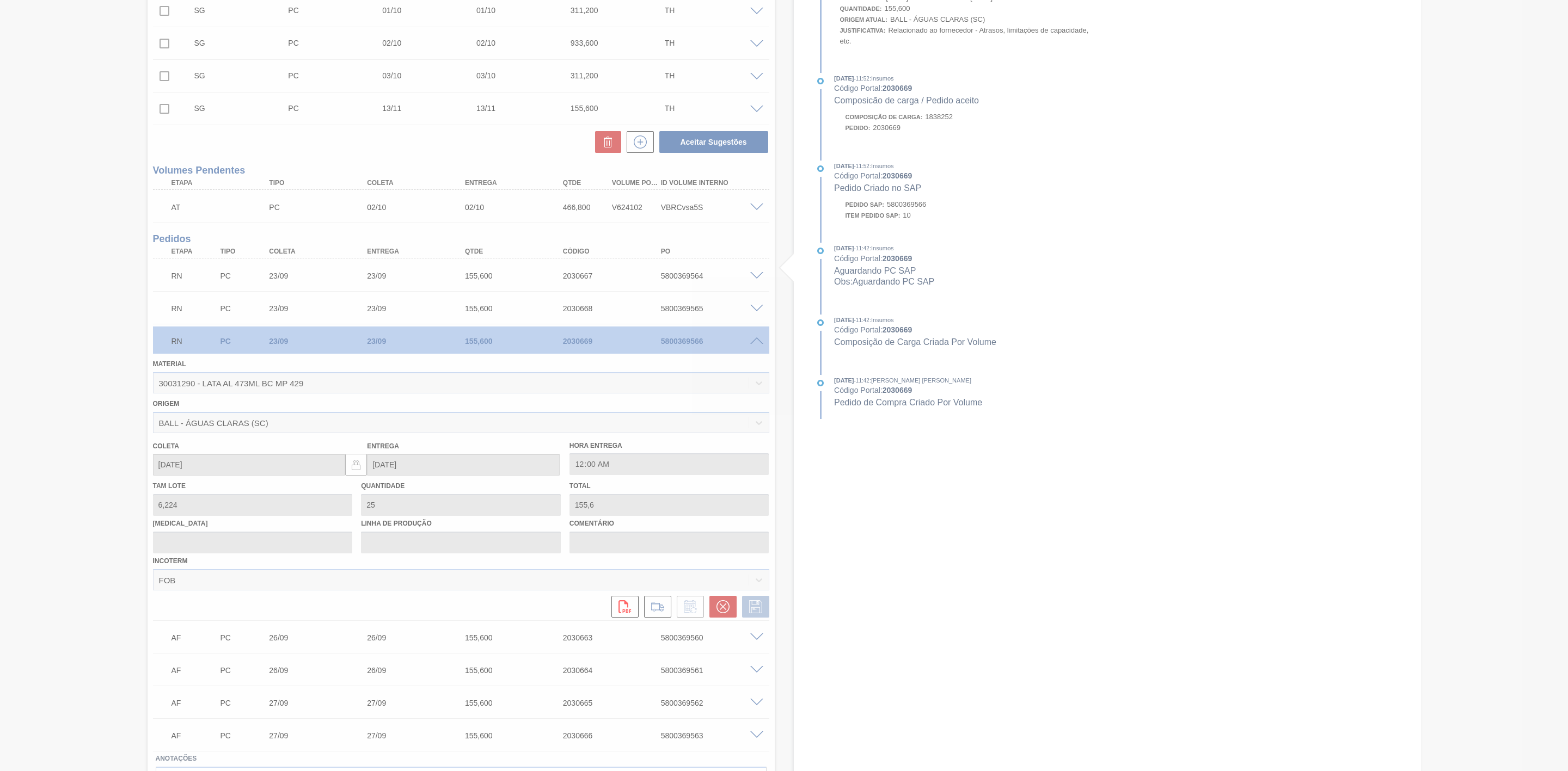
scroll to position [217, 0]
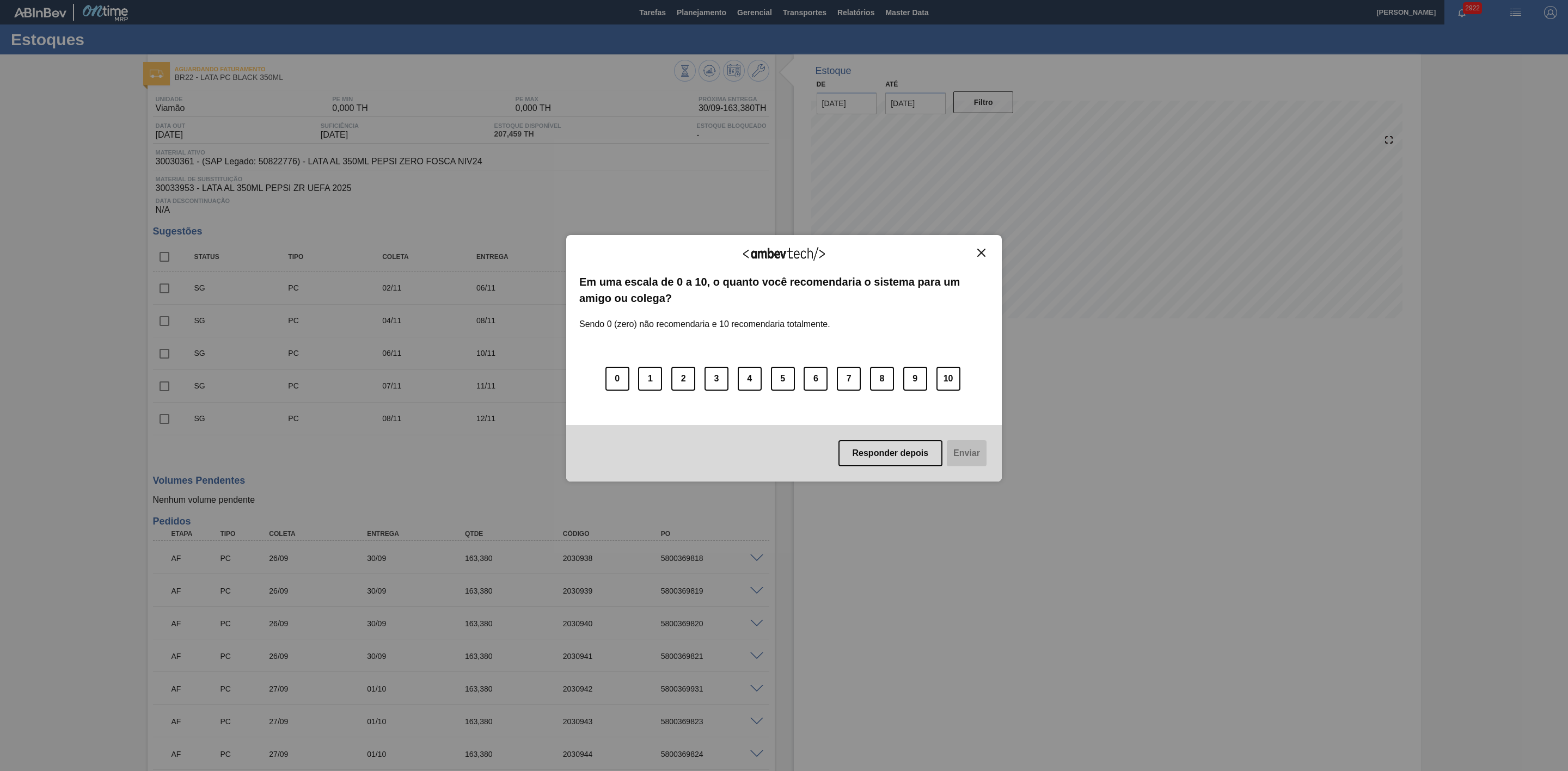
click at [982, 255] on img "Close" at bounding box center [982, 253] width 8 height 8
click at [978, 256] on img "Close" at bounding box center [982, 253] width 8 height 8
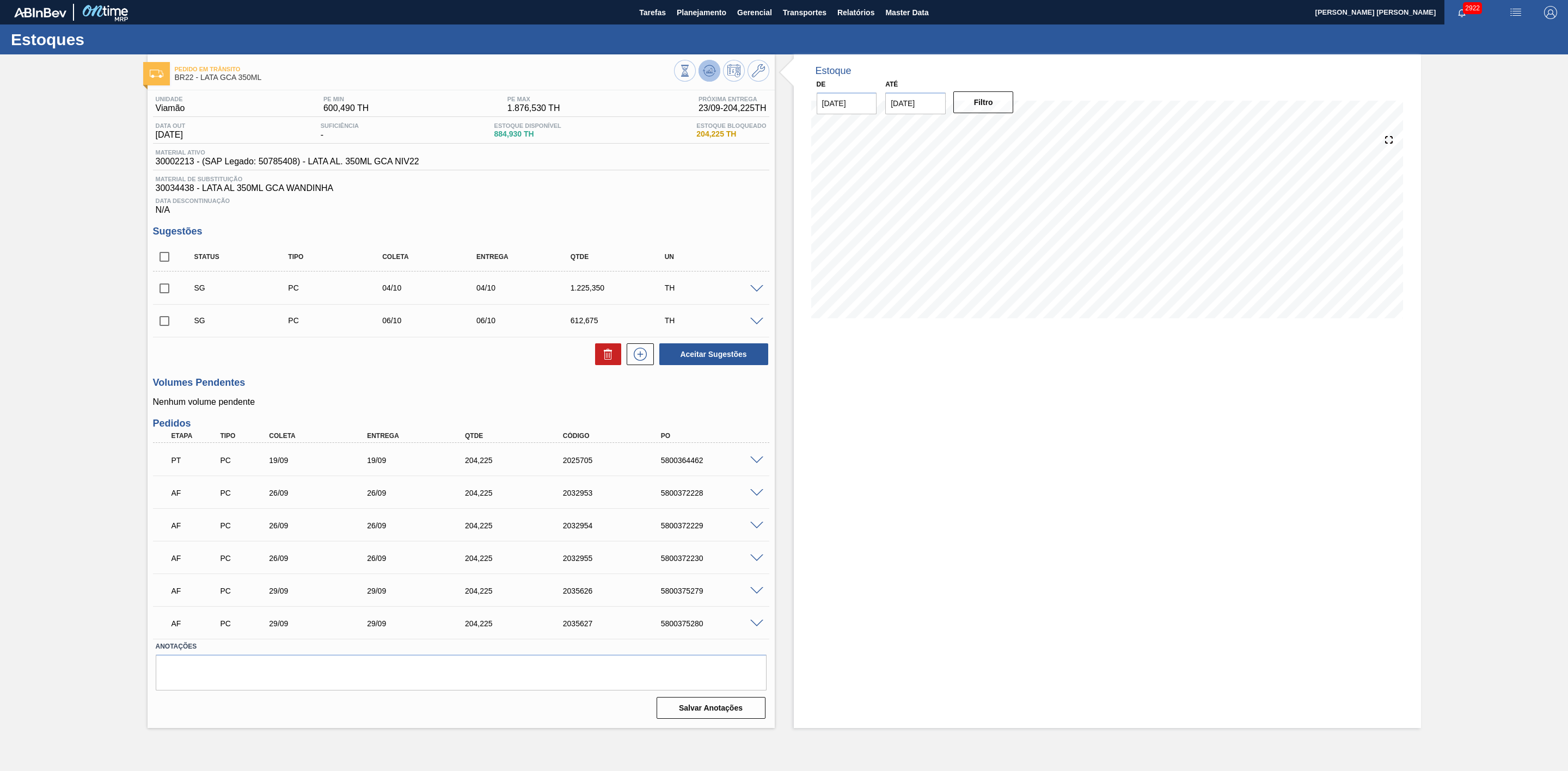
click at [712, 75] on icon at bounding box center [709, 74] width 11 height 6
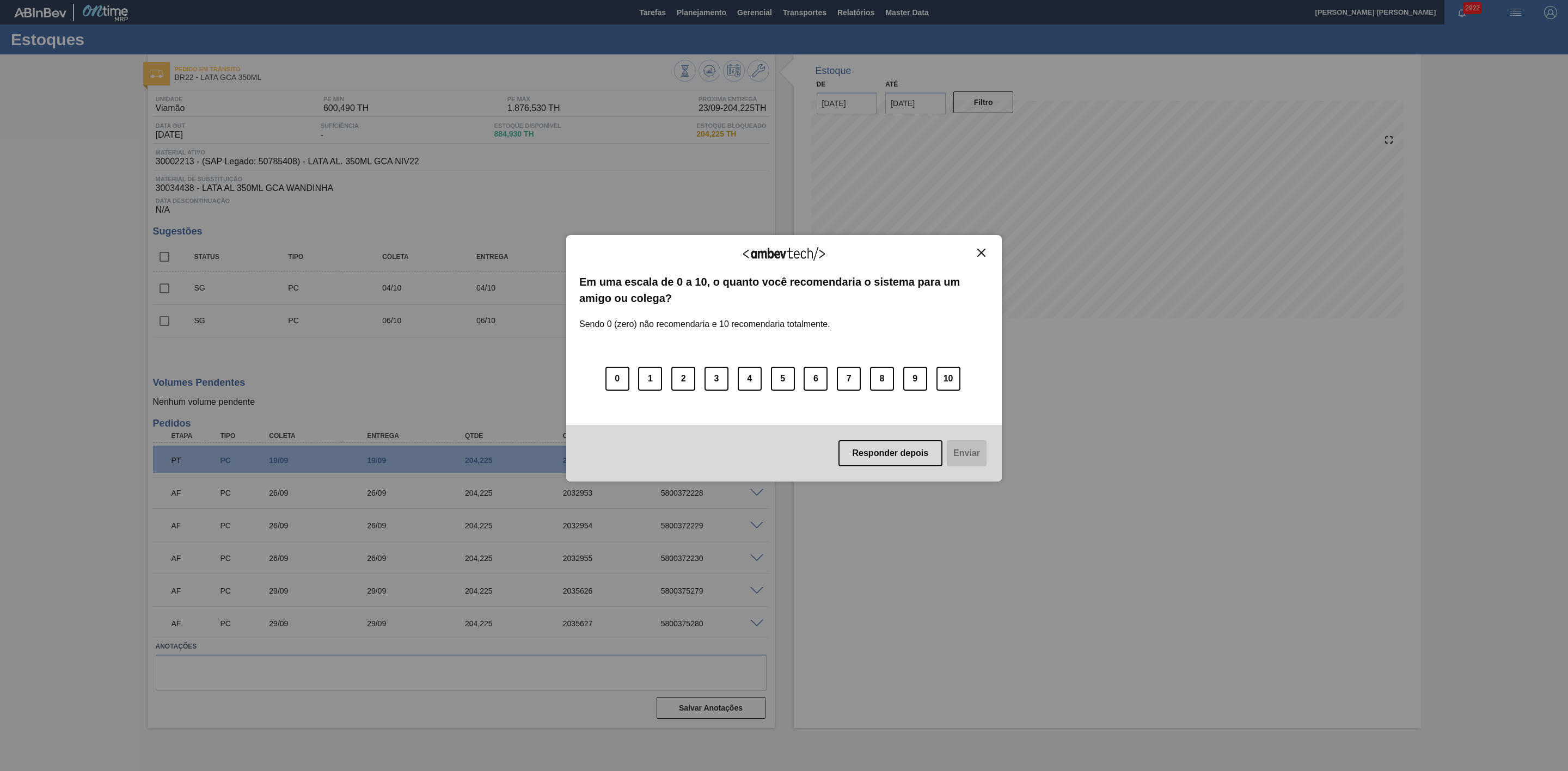
click at [980, 250] on img "Close" at bounding box center [982, 253] width 8 height 8
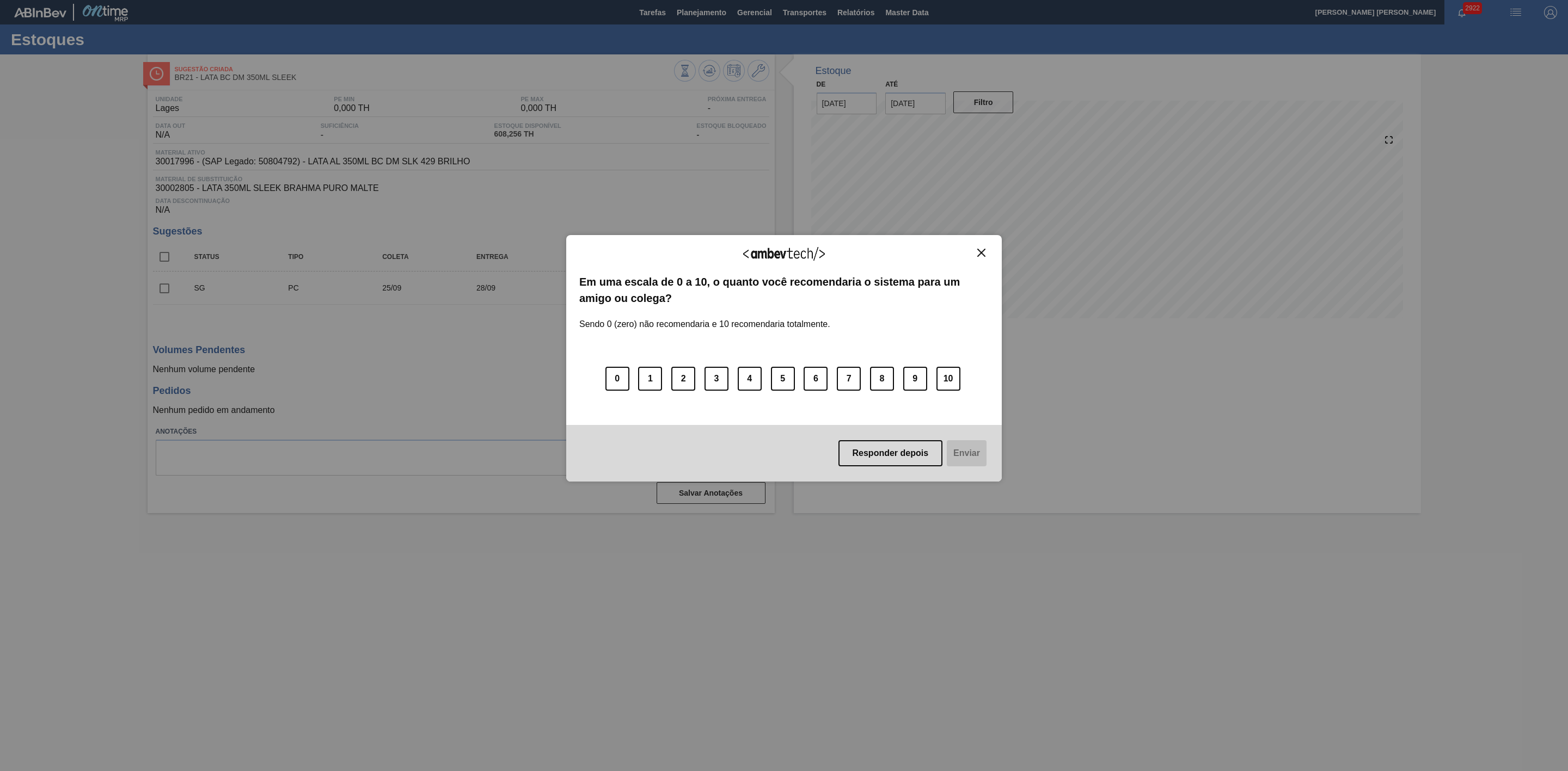
click at [979, 253] on img "Close" at bounding box center [982, 253] width 8 height 8
click at [978, 254] on img "Close" at bounding box center [982, 253] width 8 height 8
click at [985, 253] on button "Close" at bounding box center [981, 252] width 15 height 9
click at [982, 250] on img "Close" at bounding box center [982, 253] width 8 height 8
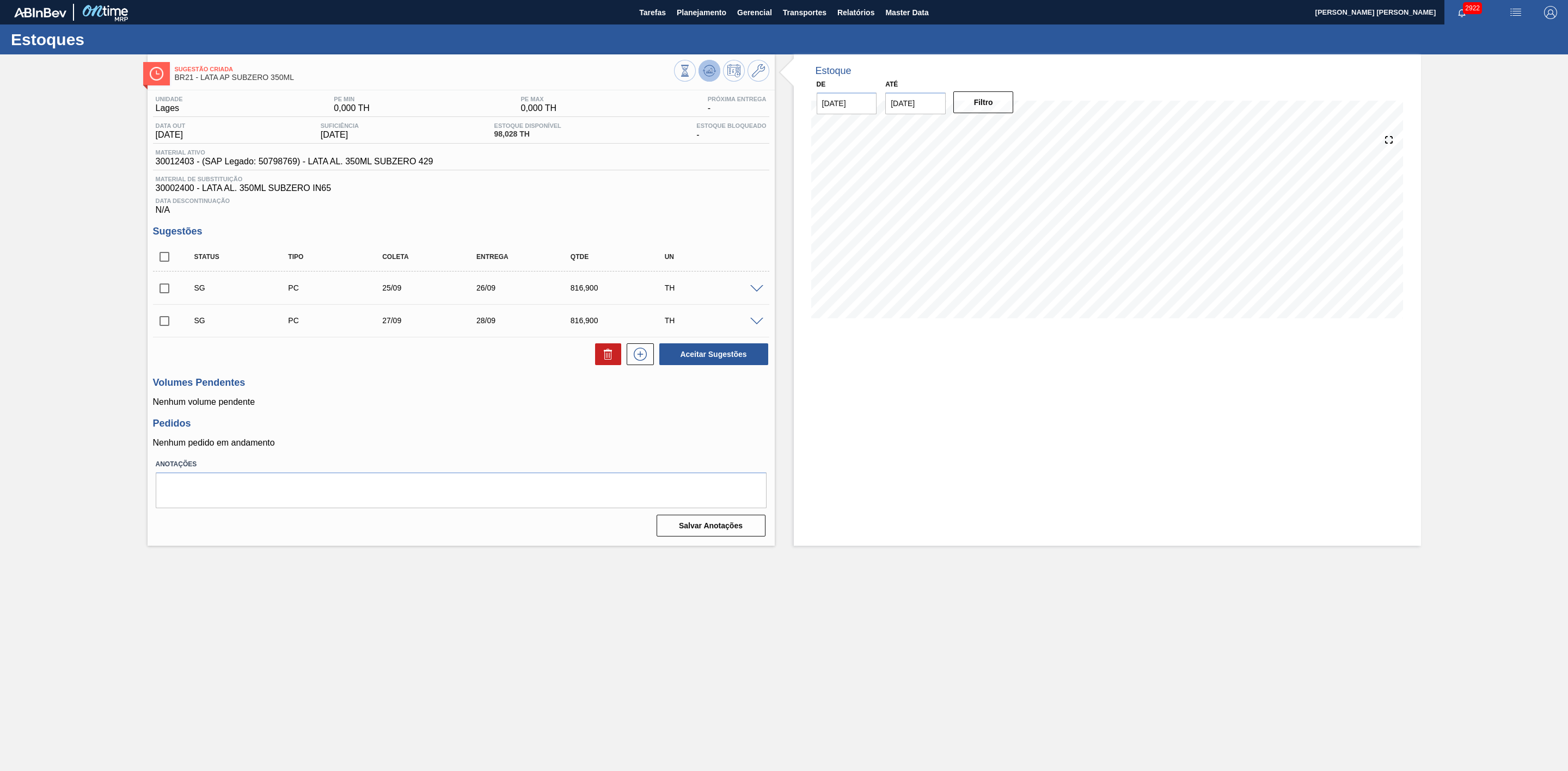
click at [714, 72] on icon at bounding box center [713, 72] width 2 height 1
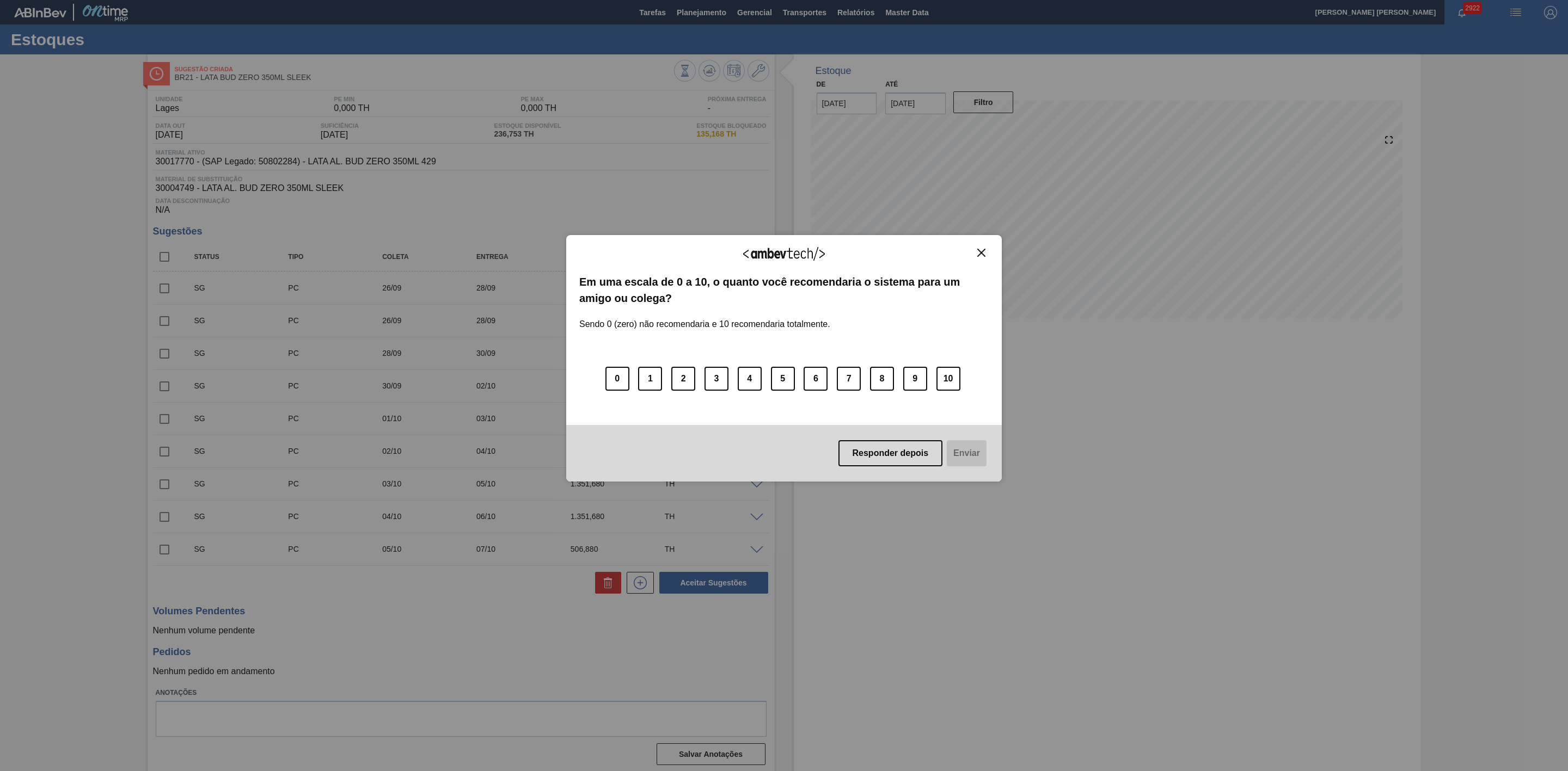
click at [980, 253] on img "Close" at bounding box center [982, 253] width 8 height 8
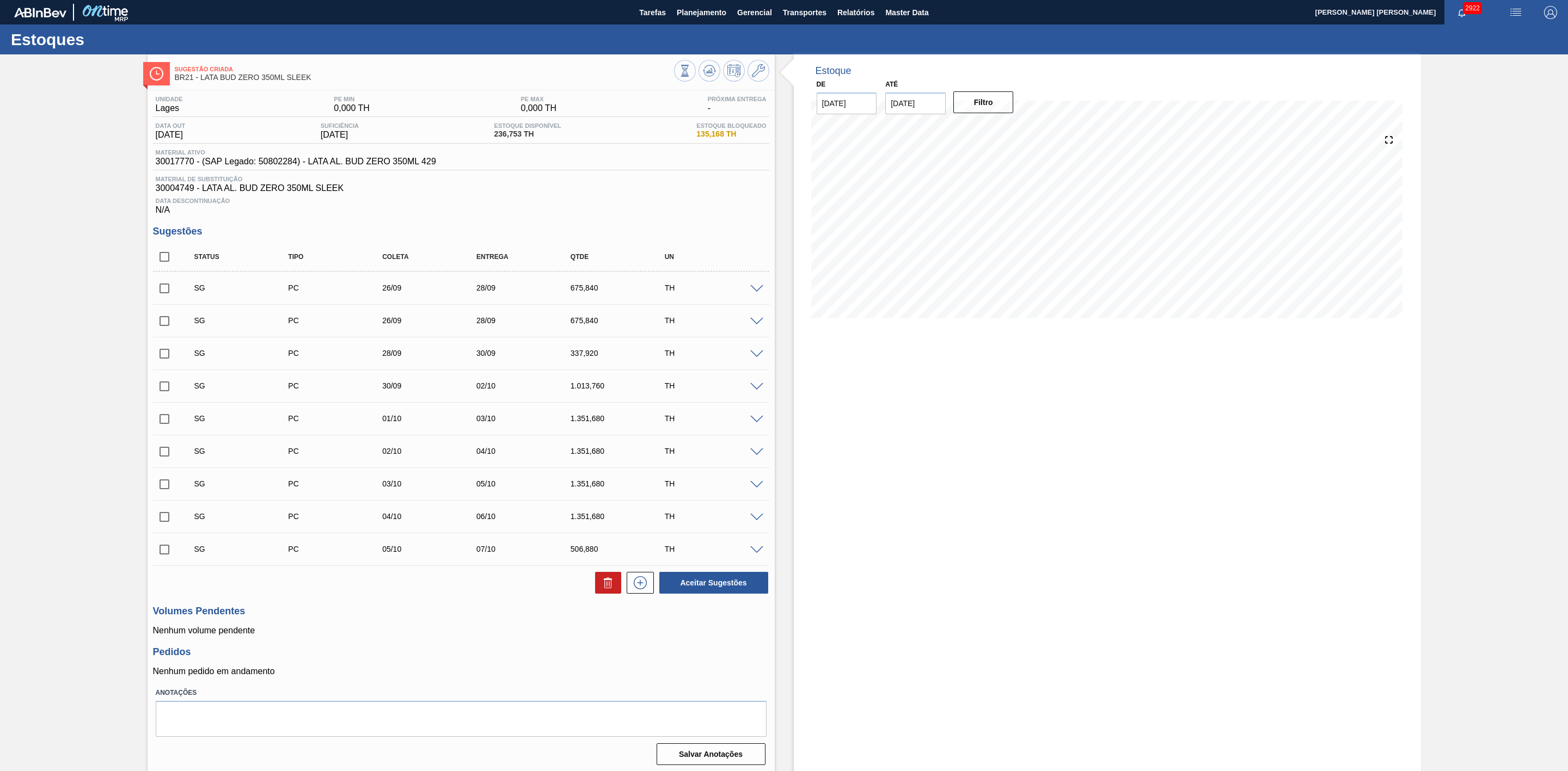
click at [164, 291] on input "checkbox" at bounding box center [164, 288] width 23 height 23
checkbox input "true"
click at [165, 325] on input "checkbox" at bounding box center [164, 321] width 23 height 23
checkbox input "true"
click at [160, 353] on input "checkbox" at bounding box center [164, 354] width 23 height 23
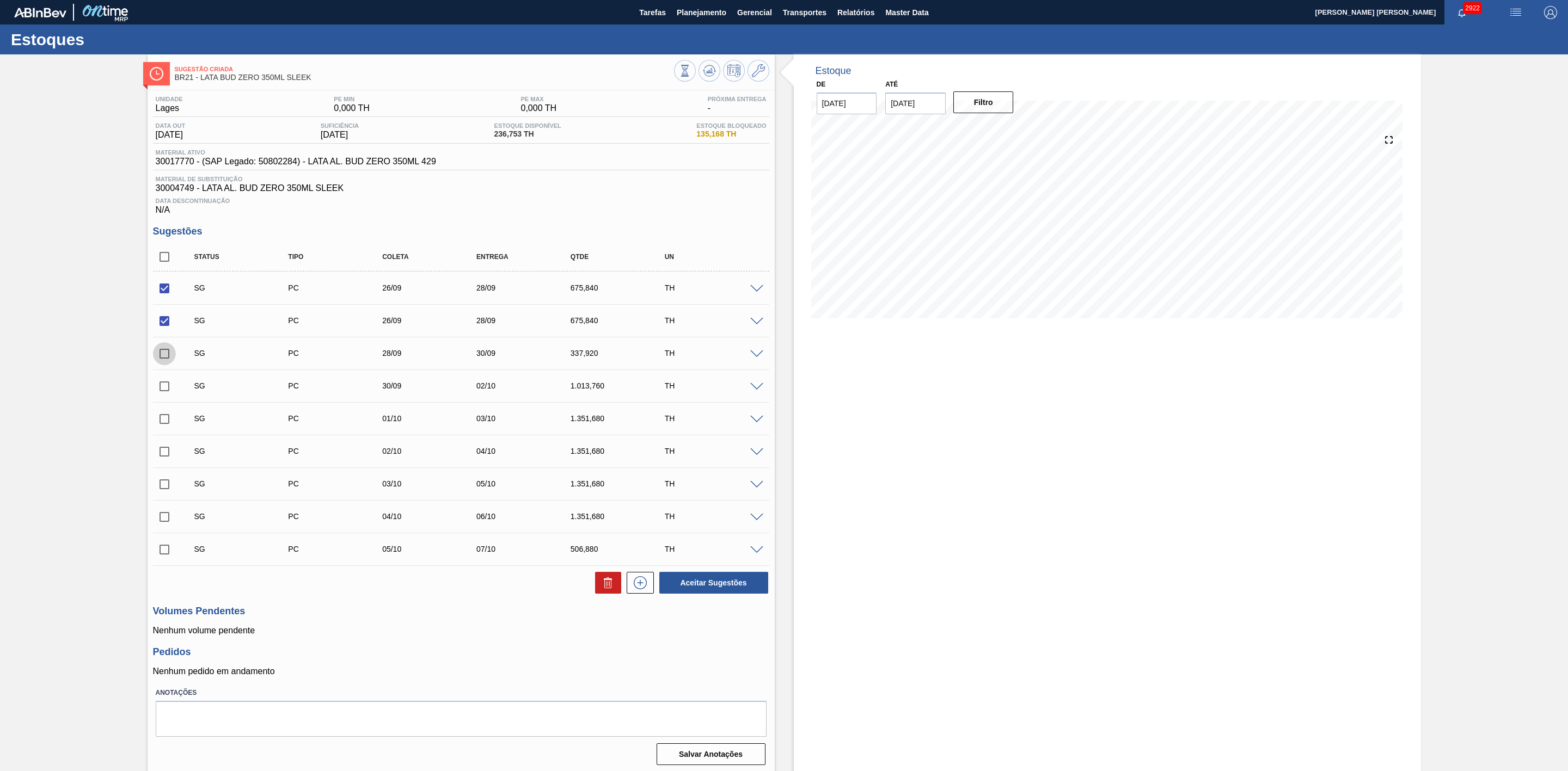
checkbox input "true"
click at [163, 387] on input "checkbox" at bounding box center [164, 386] width 23 height 23
checkbox input "true"
click at [602, 588] on icon at bounding box center [608, 583] width 13 height 13
checkbox input "false"
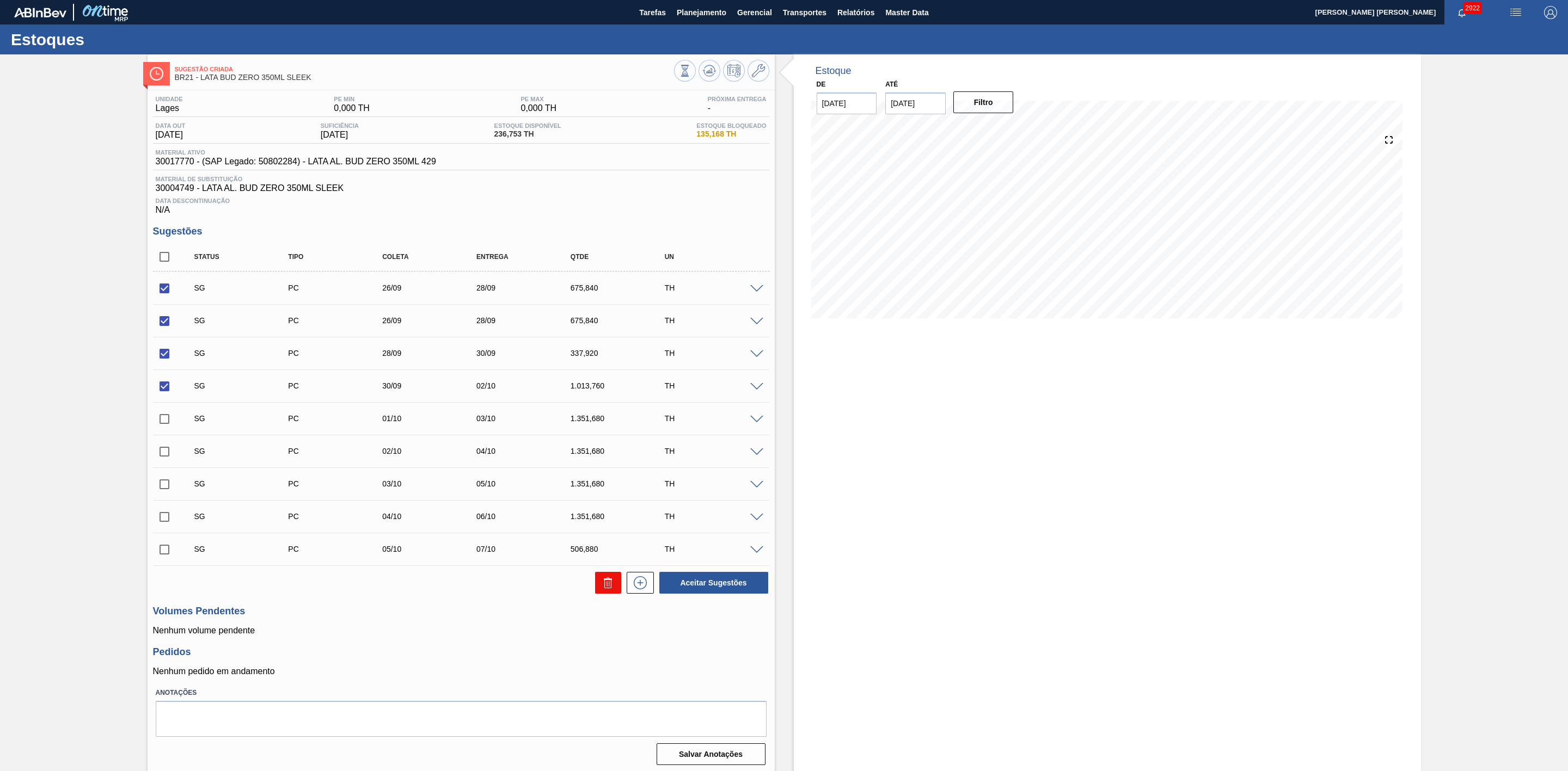
checkbox input "false"
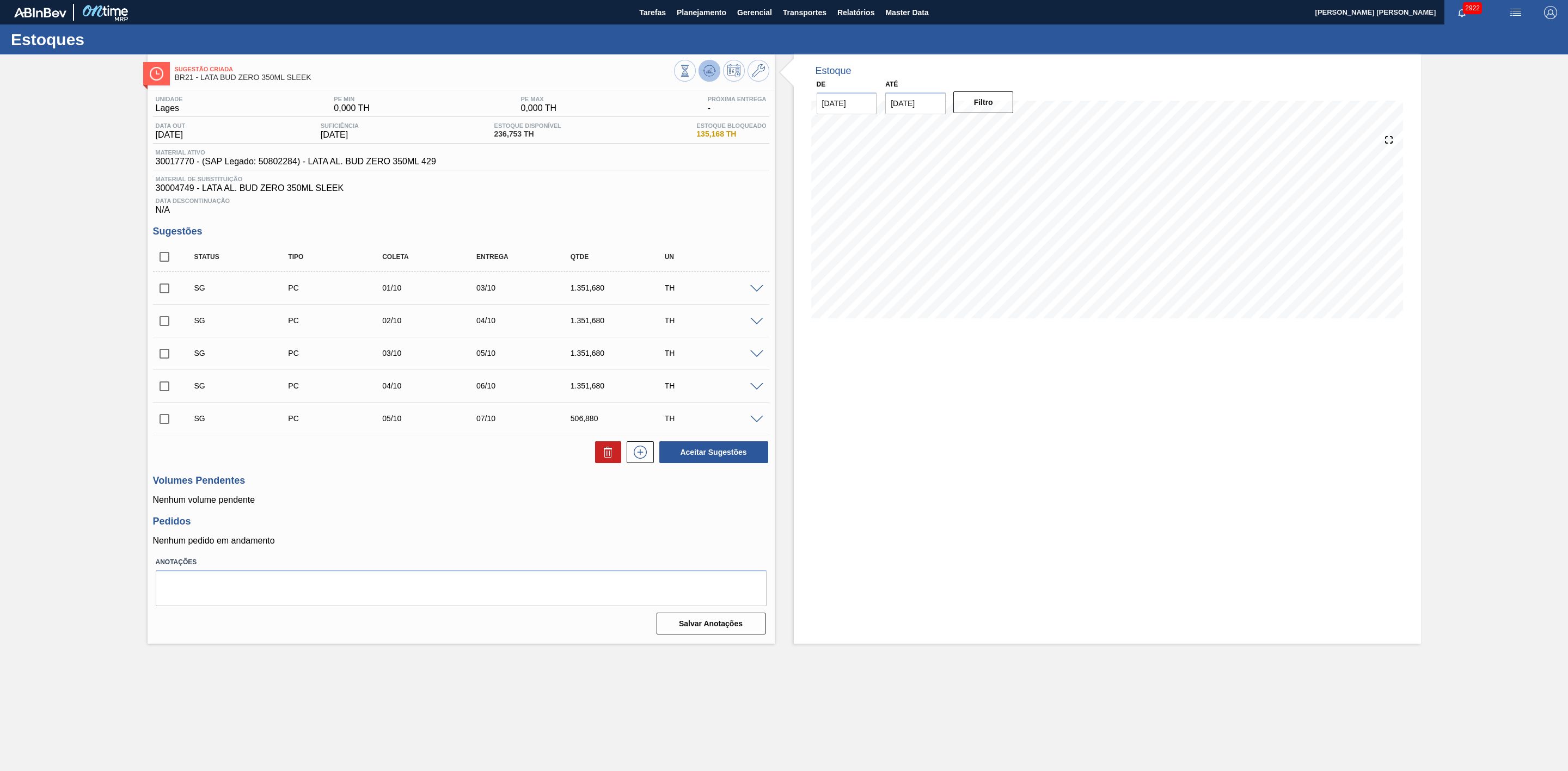
click at [703, 72] on icon at bounding box center [709, 70] width 13 height 13
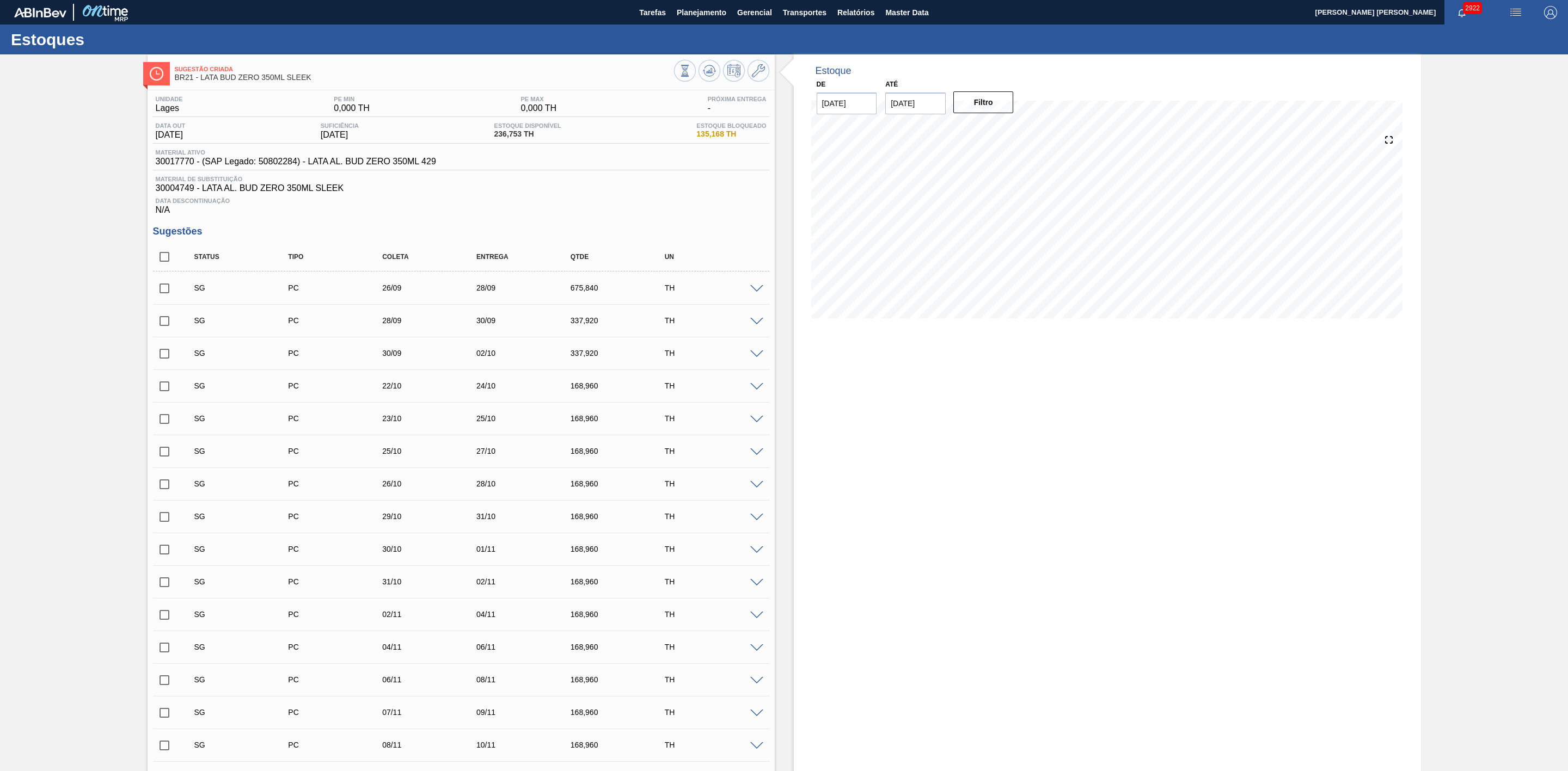
click at [167, 295] on input "checkbox" at bounding box center [164, 288] width 23 height 23
checkbox input "true"
click at [165, 326] on input "checkbox" at bounding box center [164, 321] width 23 height 23
checkbox input "true"
click at [902, 462] on div "Estoque De 23/09/2025 Até 30/10/2025 Filtro 25/09 Projeção de Estoque 236.753 N…" at bounding box center [1107, 708] width 627 height 1308
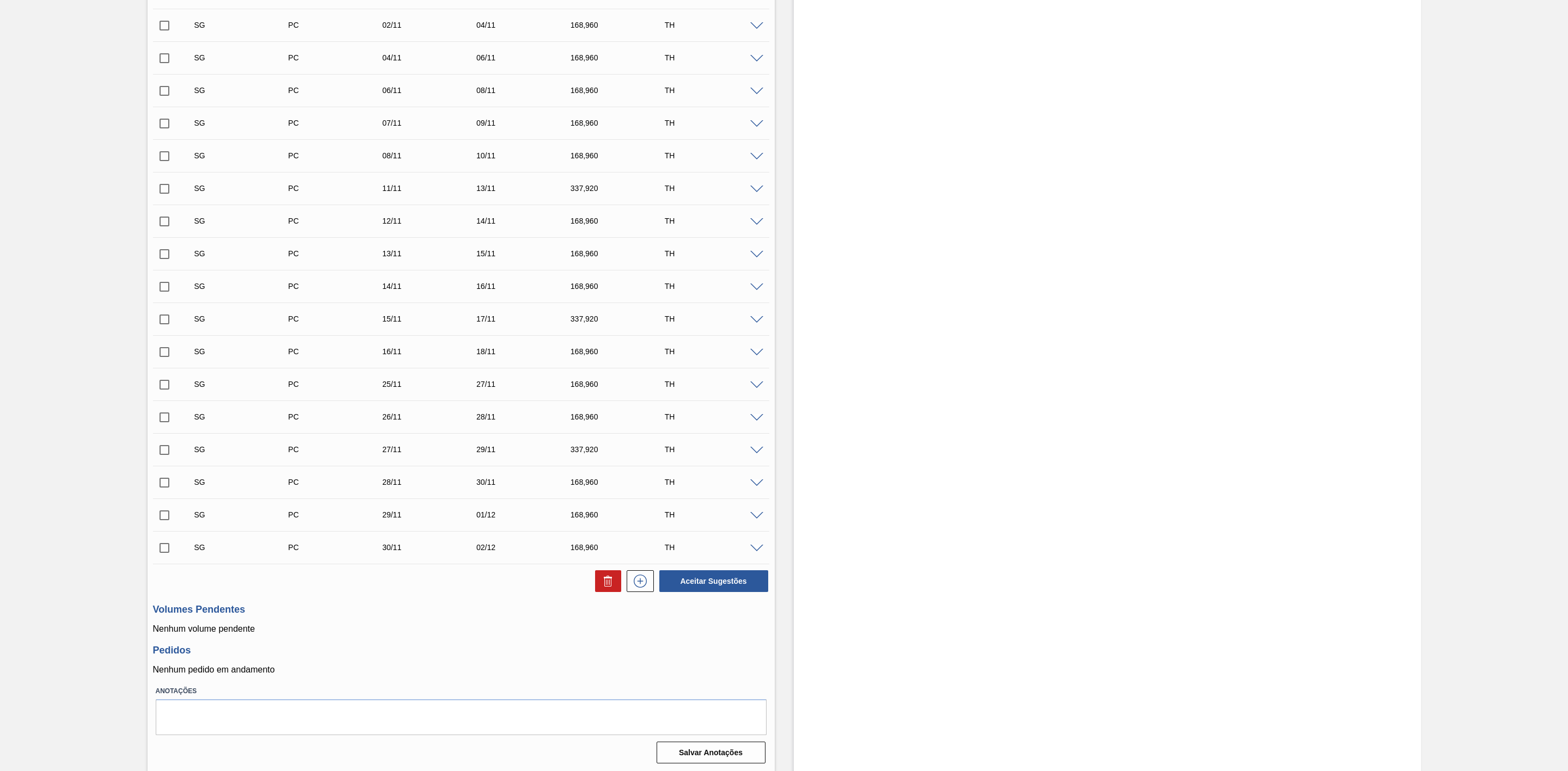
scroll to position [595, 0]
click at [680, 581] on button "Aceitar Sugestões" at bounding box center [713, 579] width 109 height 22
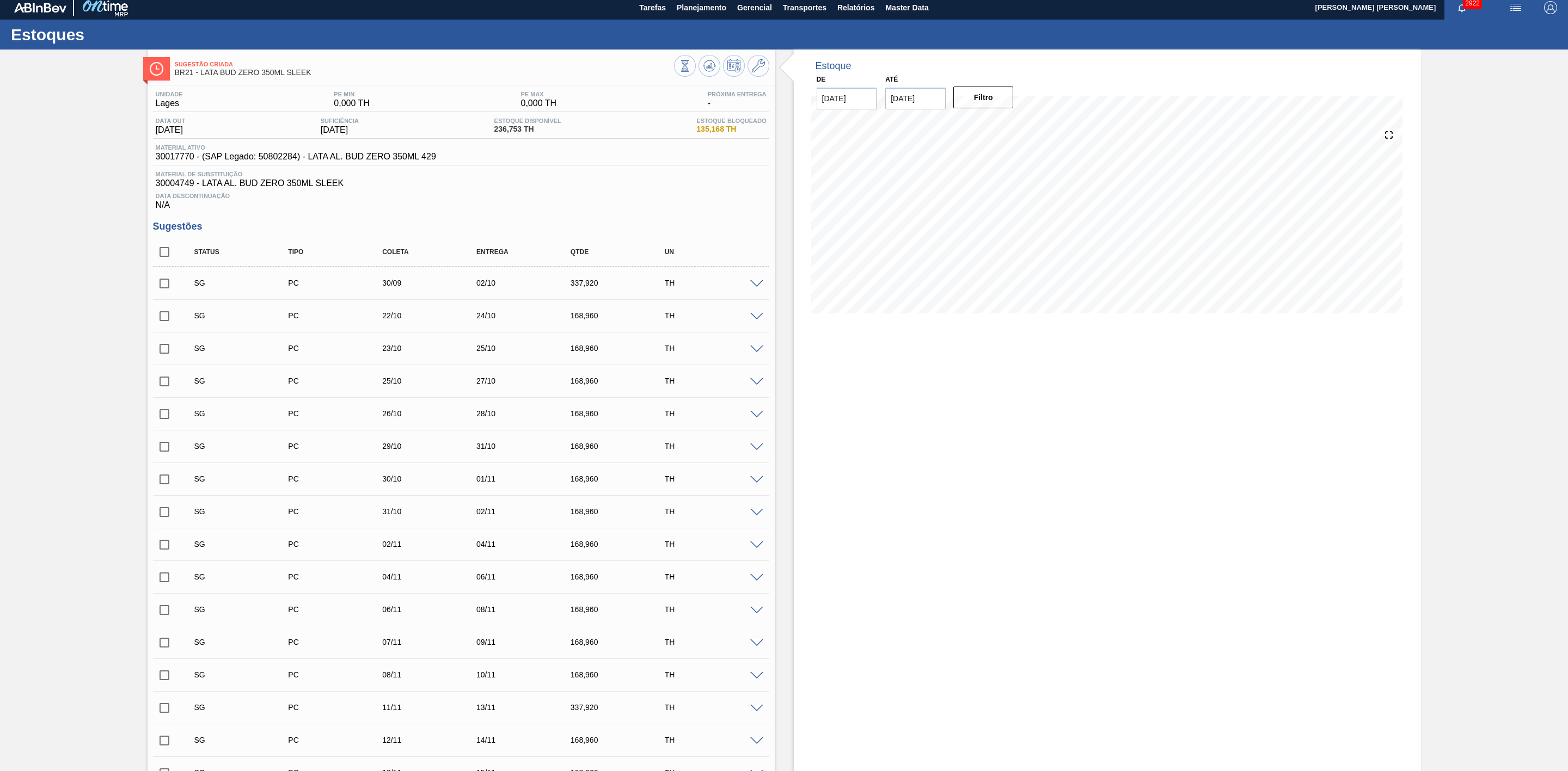
scroll to position [0, 0]
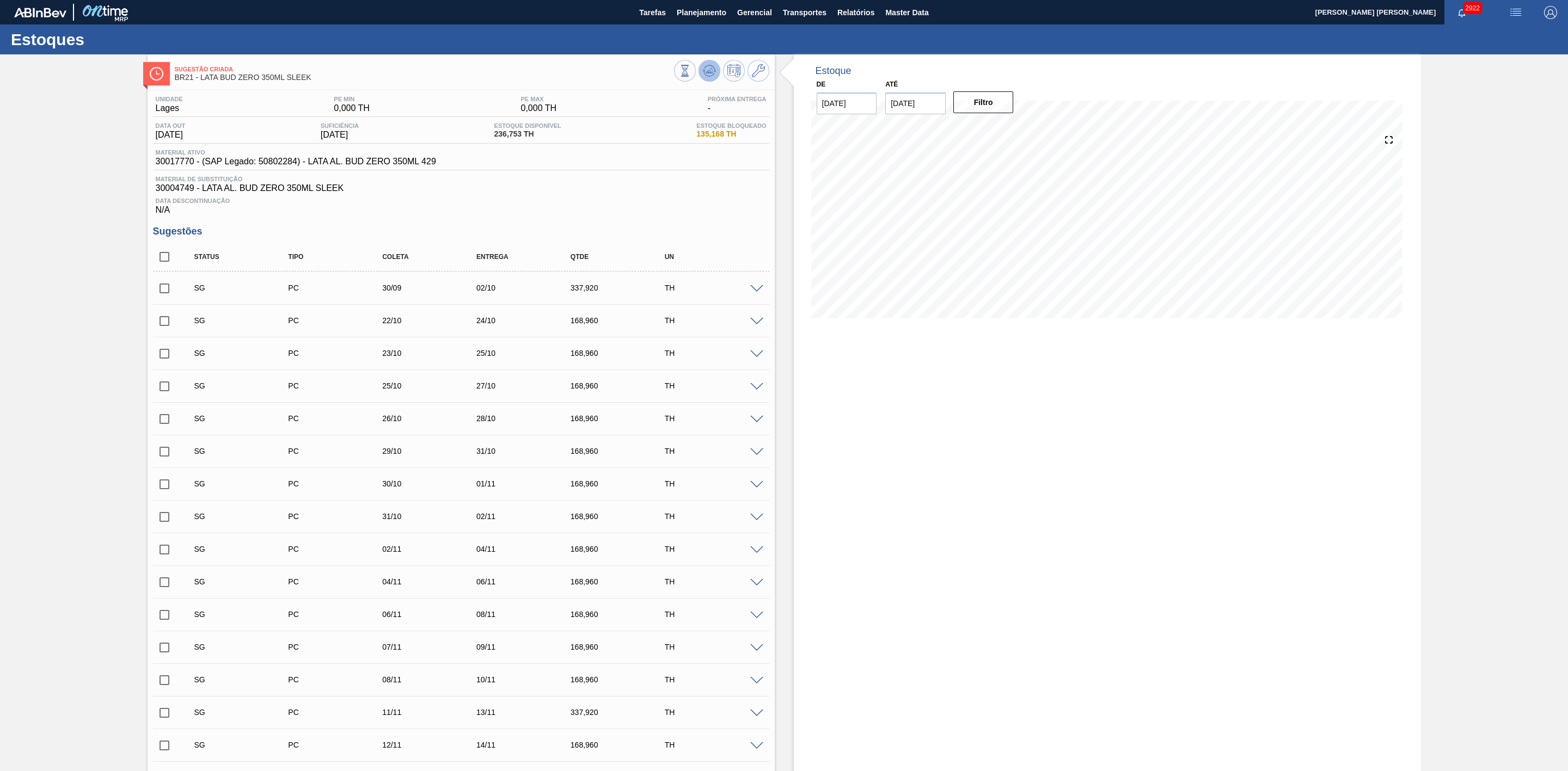
click at [711, 69] on icon at bounding box center [709, 70] width 13 height 13
click at [167, 296] on input "checkbox" at bounding box center [164, 288] width 23 height 23
checkbox input "true"
click at [160, 324] on input "checkbox" at bounding box center [164, 321] width 23 height 23
checkbox input "true"
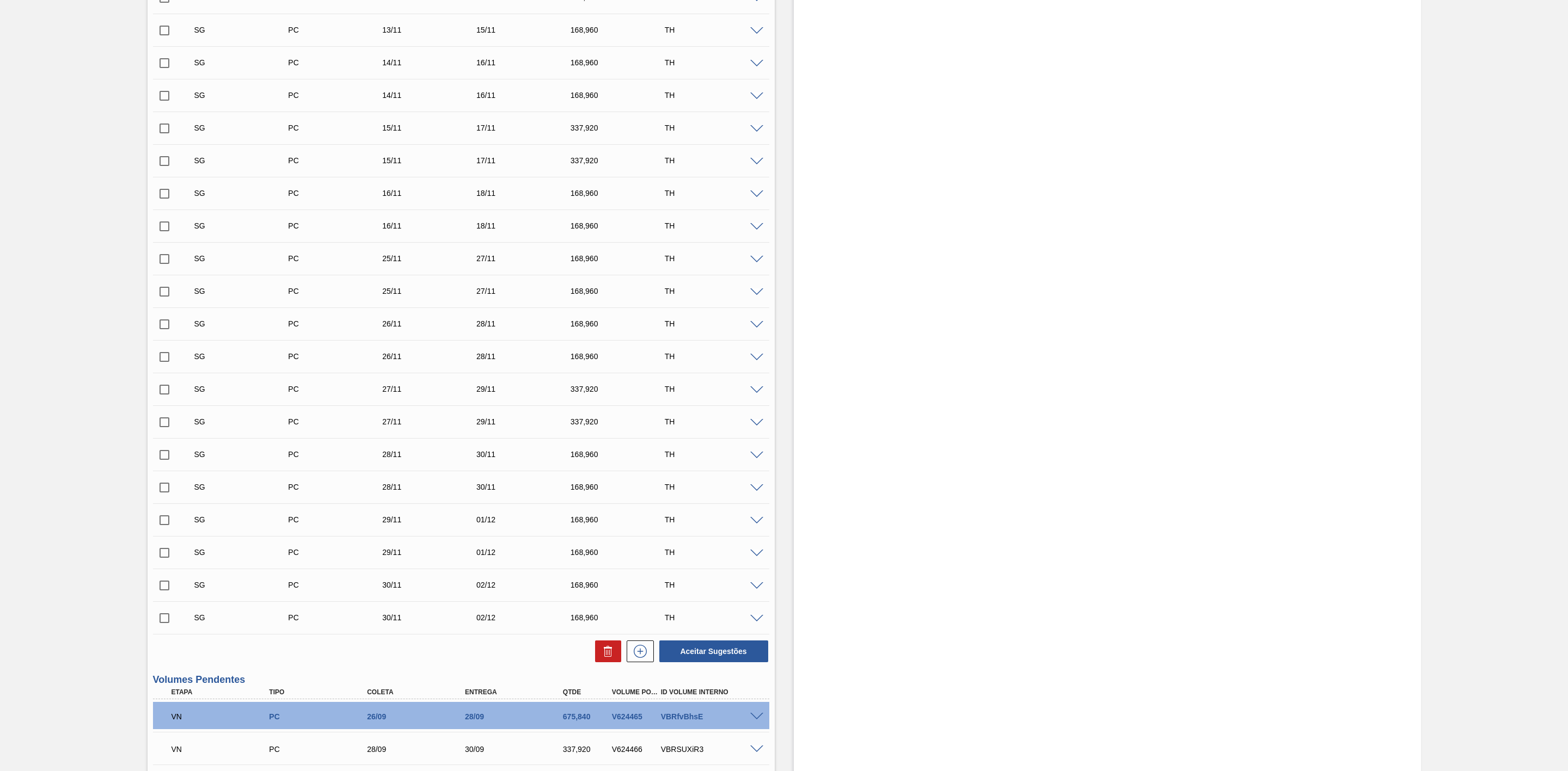
scroll to position [1407, 0]
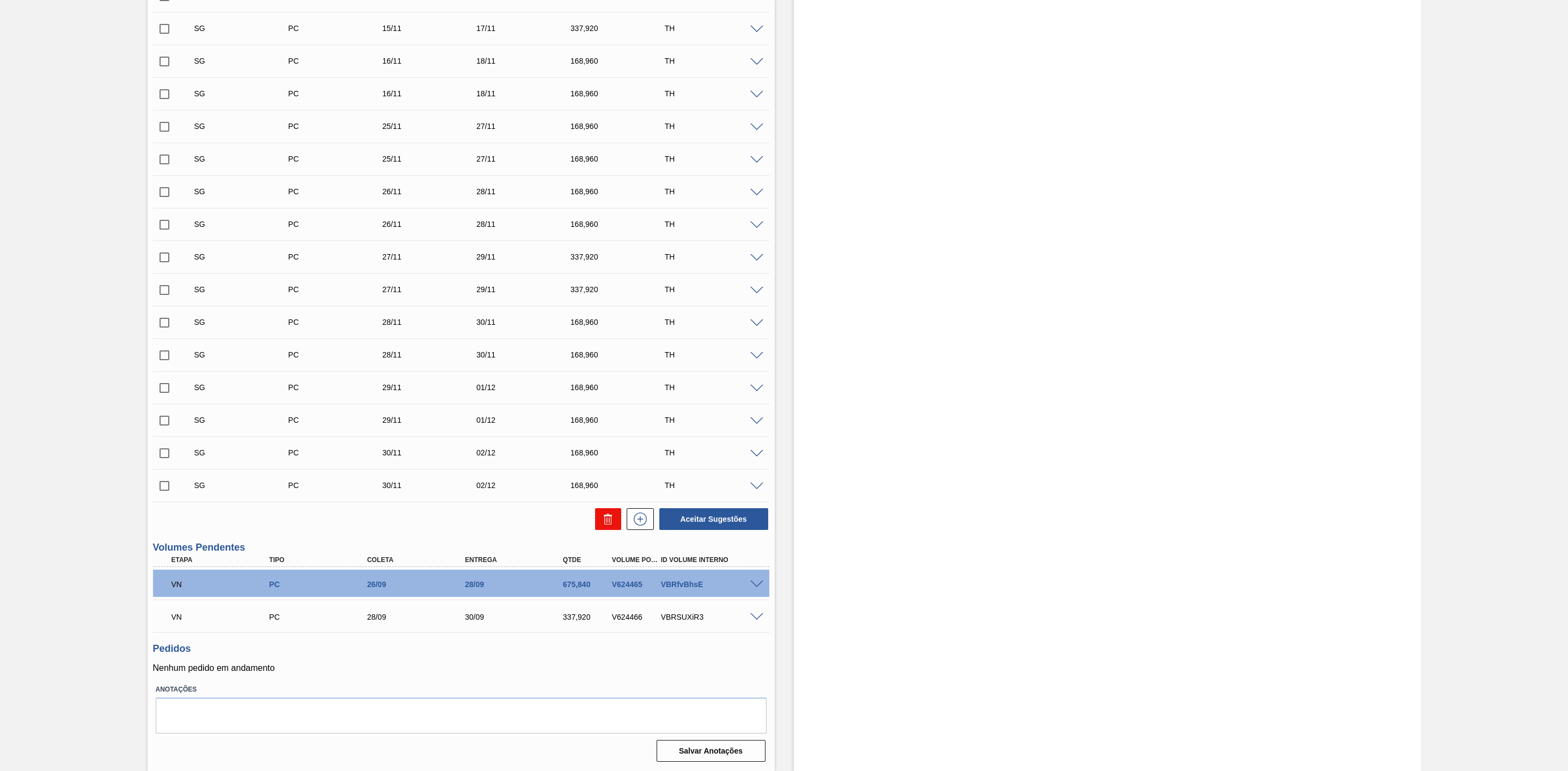
click at [602, 521] on icon at bounding box center [608, 519] width 13 height 13
checkbox input "false"
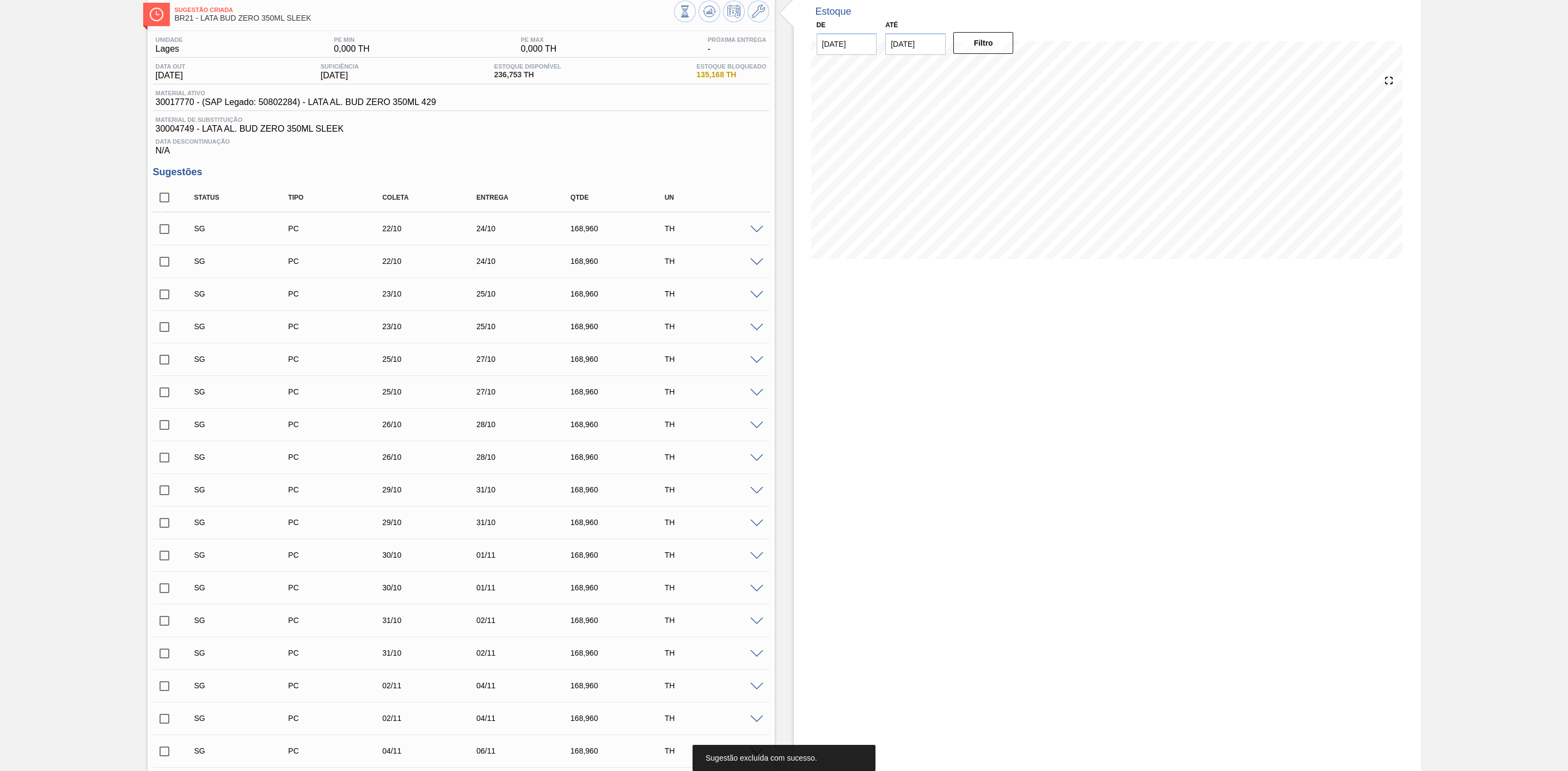
scroll to position [35, 0]
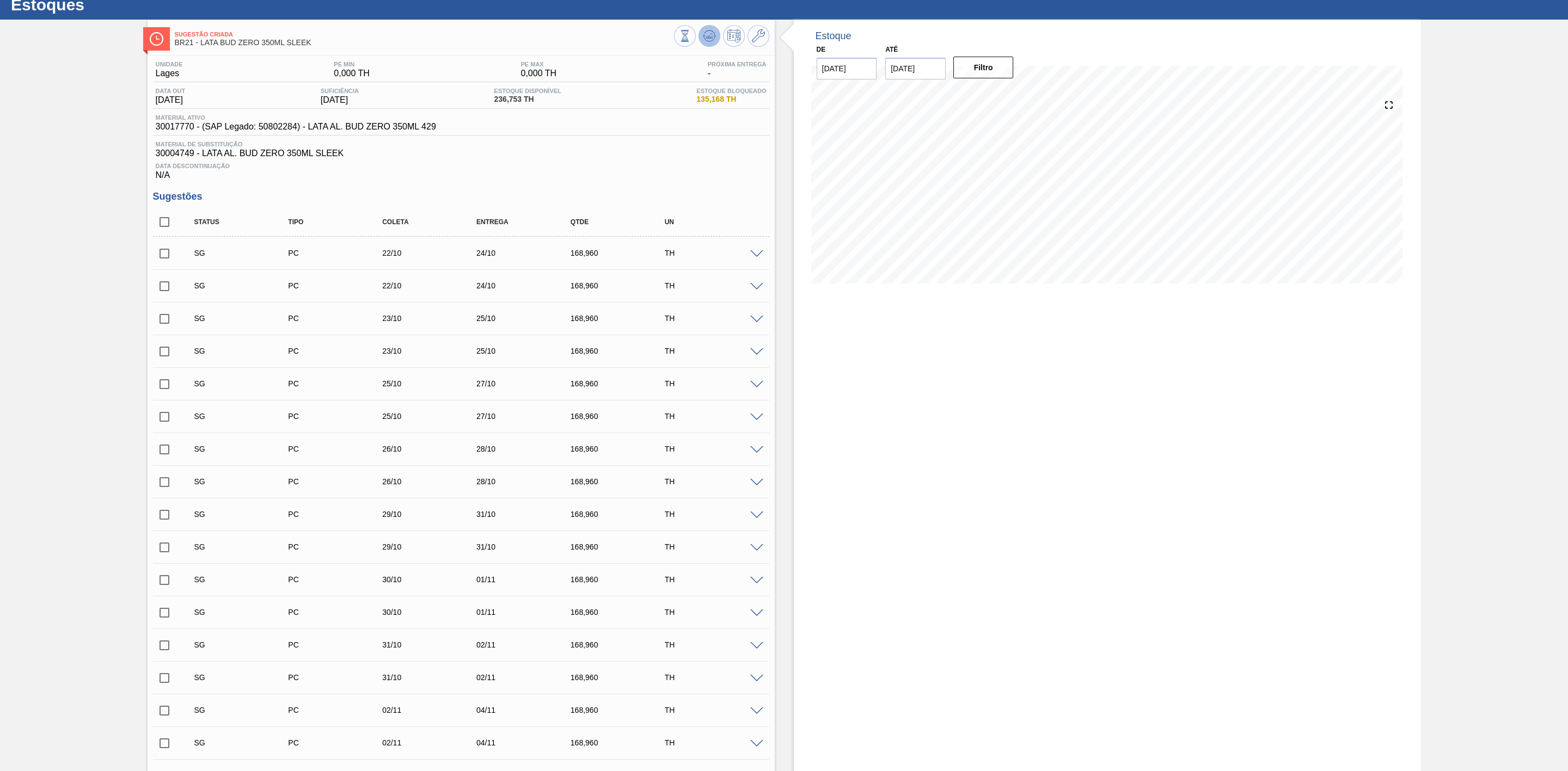
click at [703, 34] on icon at bounding box center [709, 35] width 13 height 13
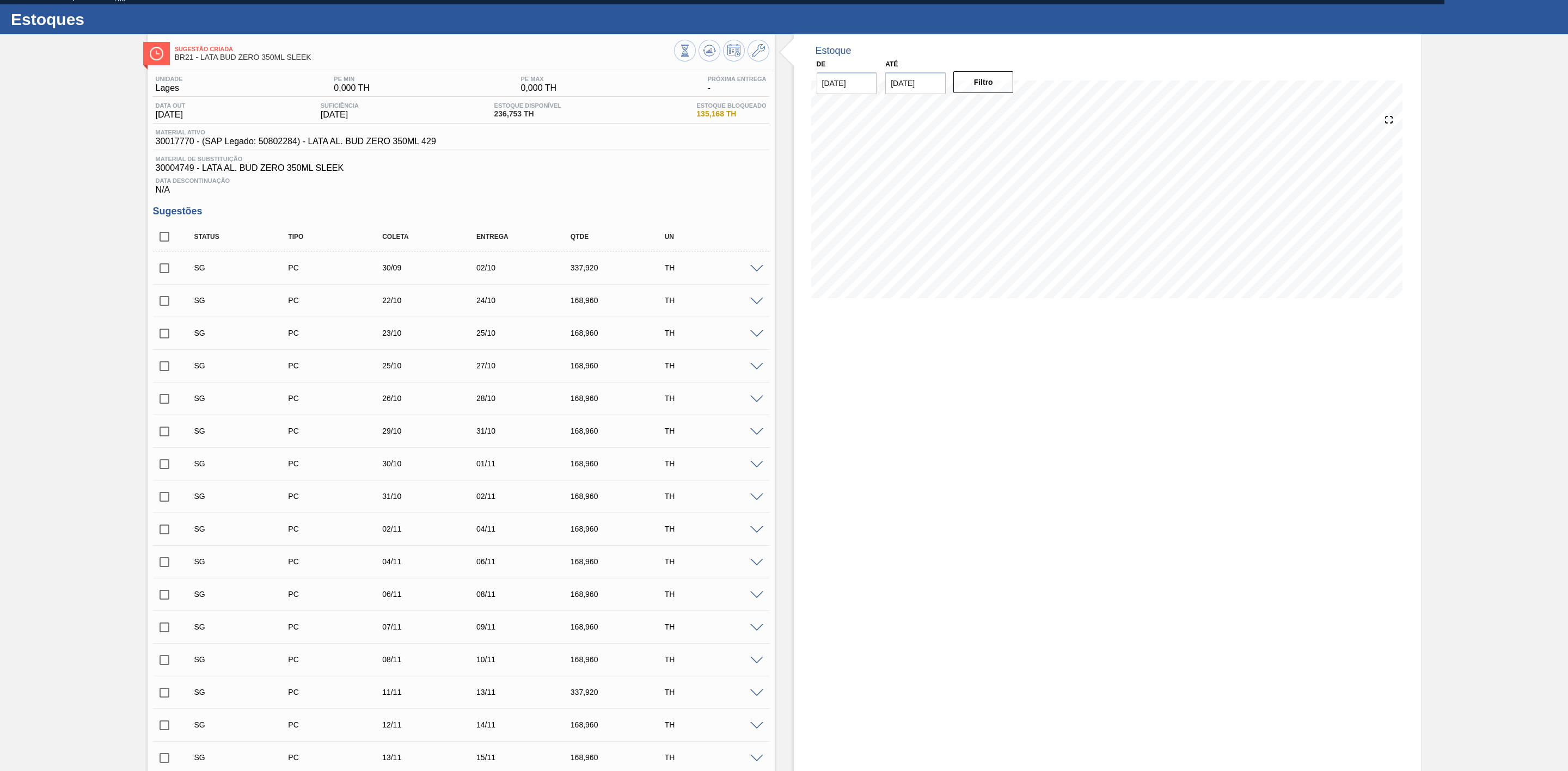
scroll to position [0, 0]
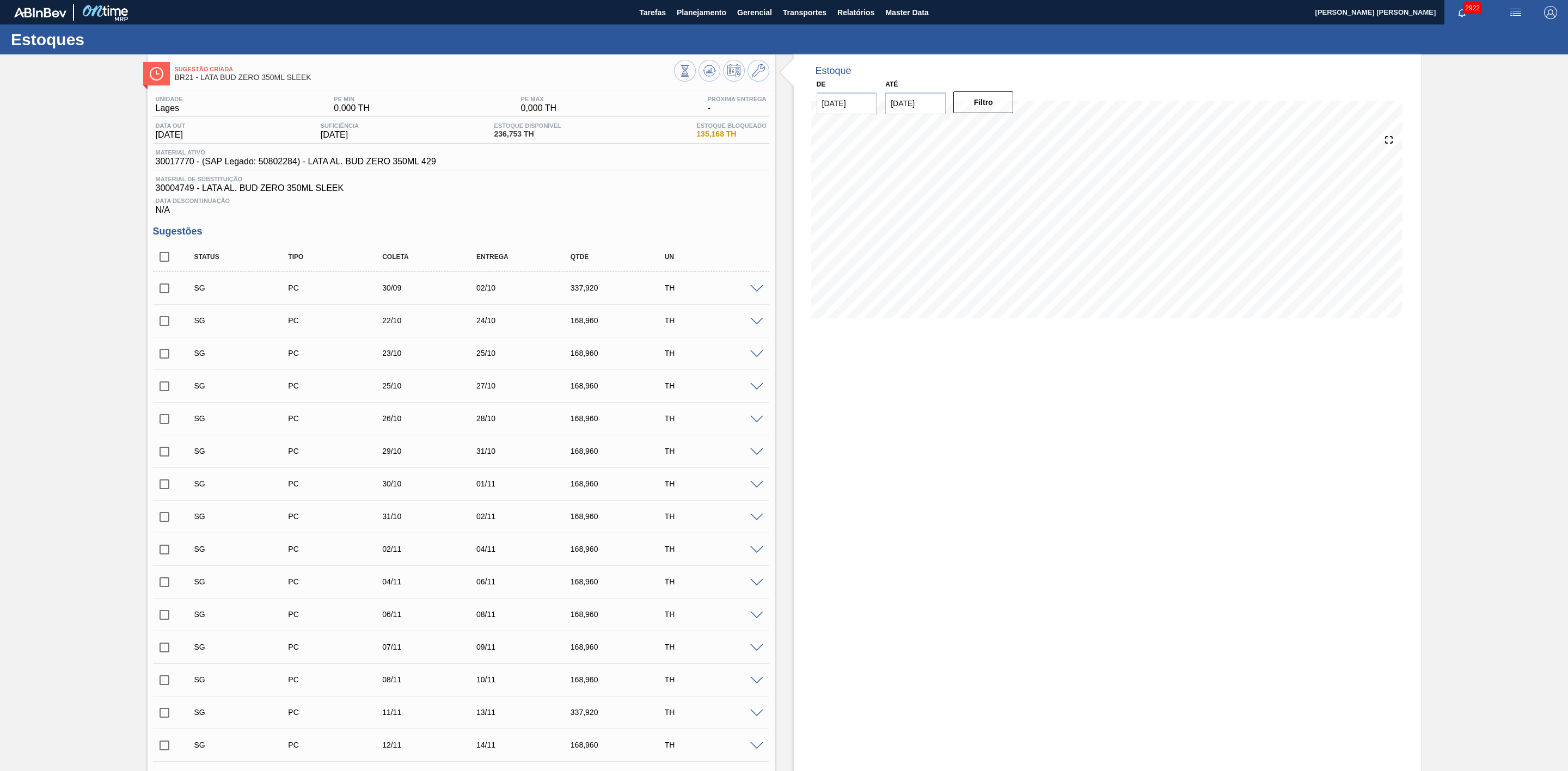
click at [755, 290] on span at bounding box center [757, 290] width 13 height 8
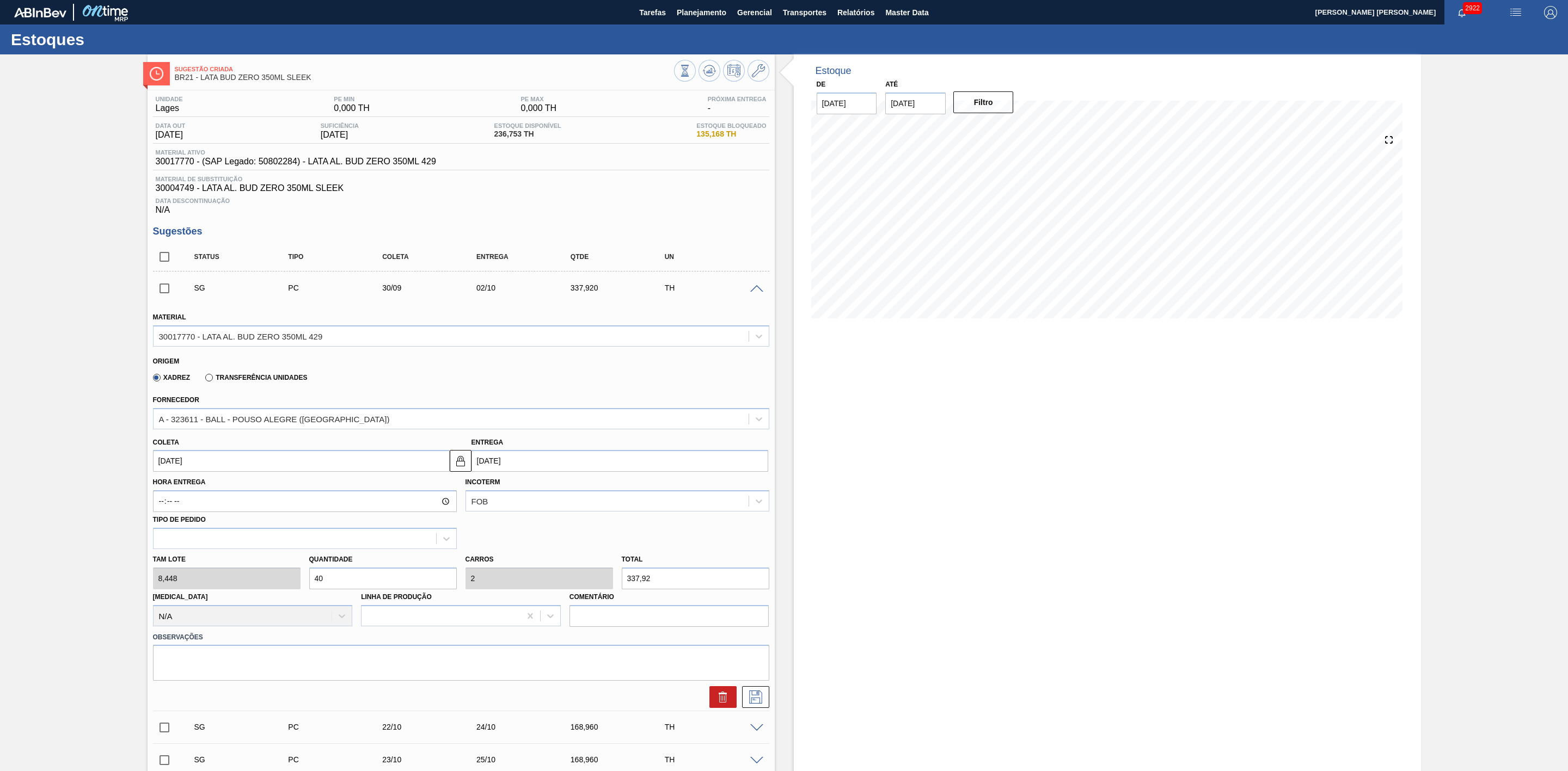
click at [290, 464] on input "[DATE]" at bounding box center [301, 461] width 297 height 22
click at [272, 581] on div "27" at bounding box center [271, 574] width 15 height 15
type input "27/09/2025"
type input "29/09/2025"
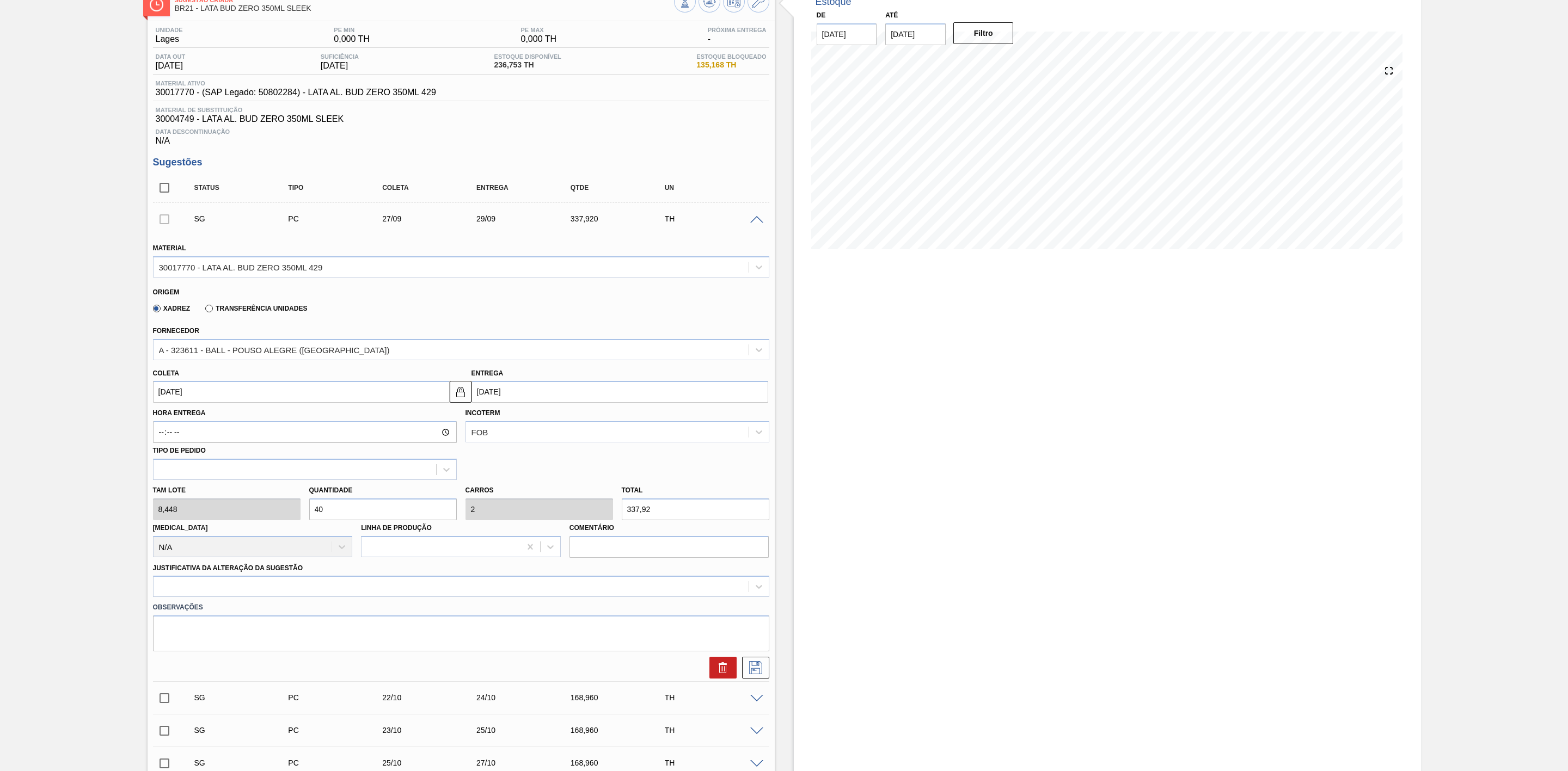
scroll to position [245, 0]
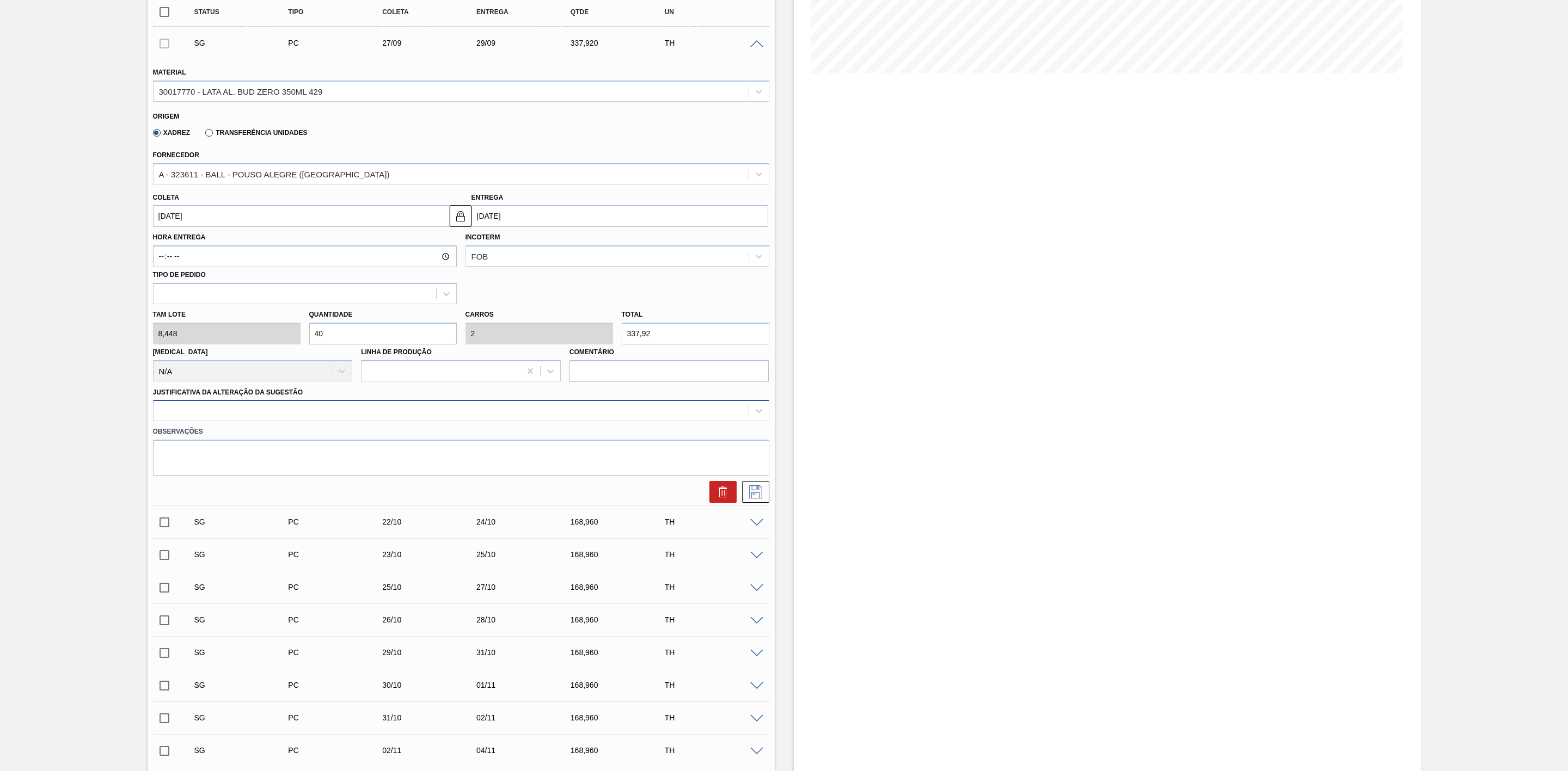
click at [288, 415] on div at bounding box center [451, 411] width 595 height 16
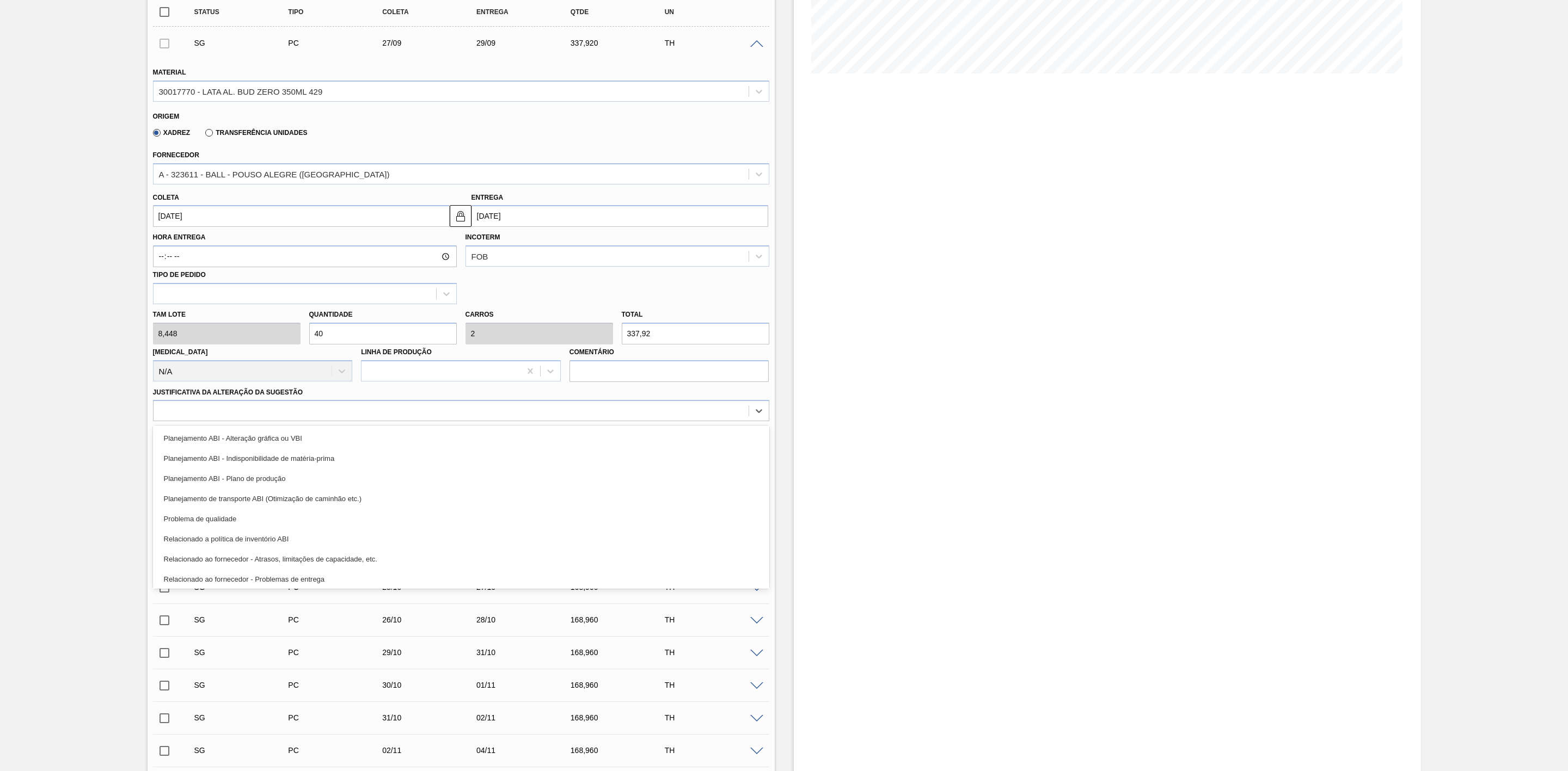
scroll to position [203, 0]
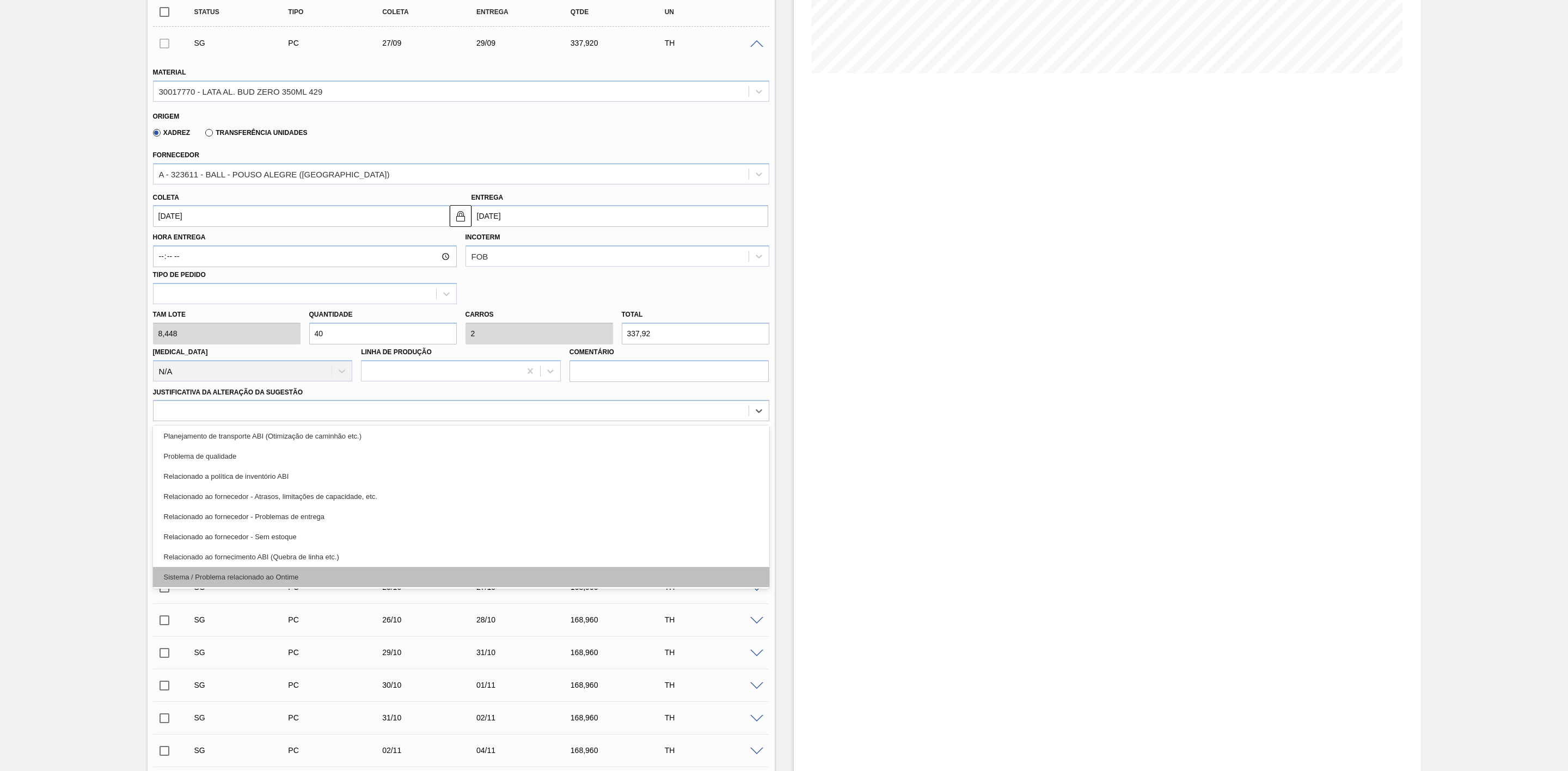
click at [318, 580] on div "Sistema / Problema relacionado ao Ontime" at bounding box center [461, 577] width 616 height 20
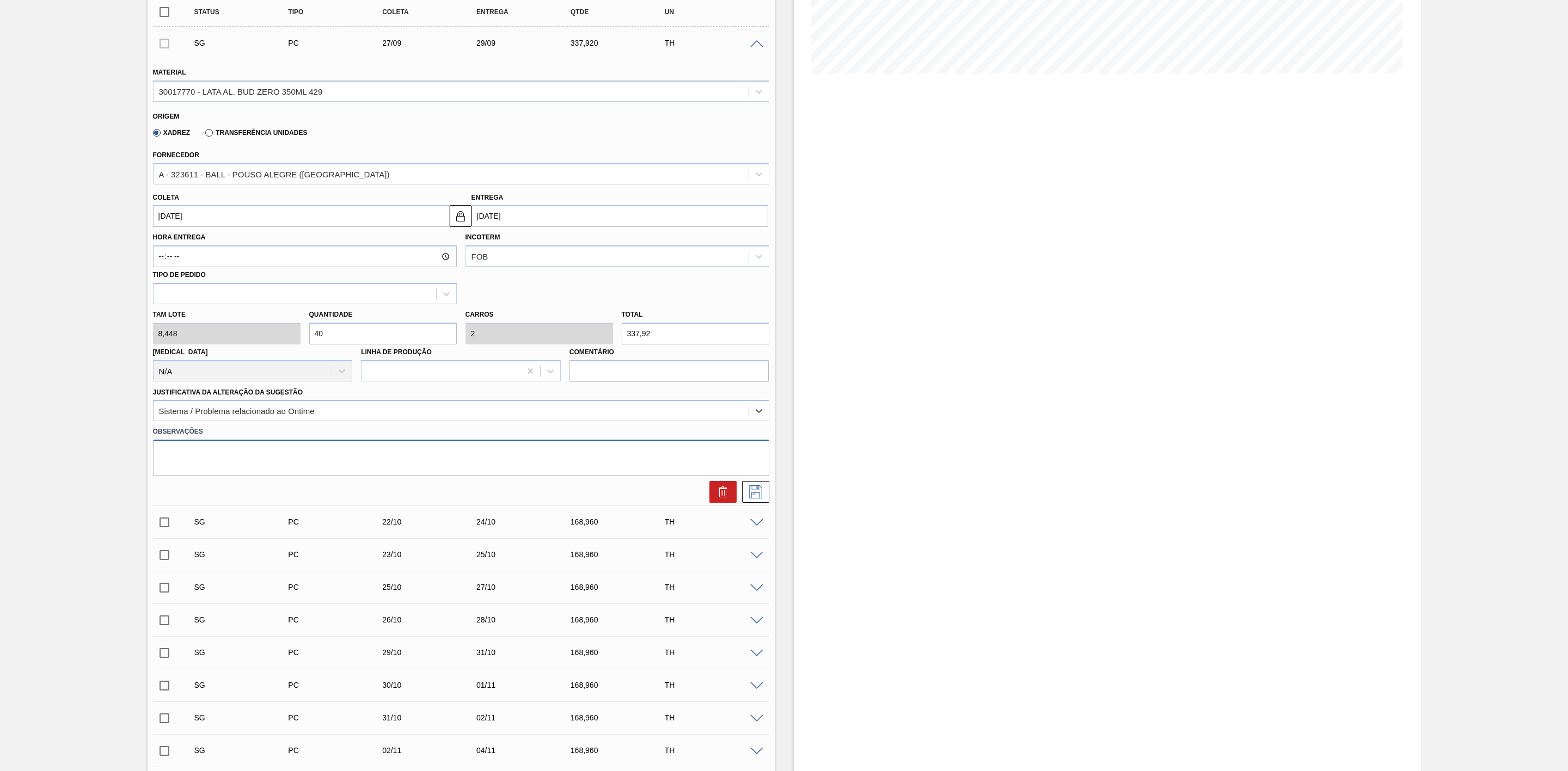
click at [244, 458] on textarea at bounding box center [461, 458] width 616 height 36
type textarea "Sugestão com lata chegando no dia da programação"
click at [761, 492] on icon at bounding box center [755, 492] width 17 height 13
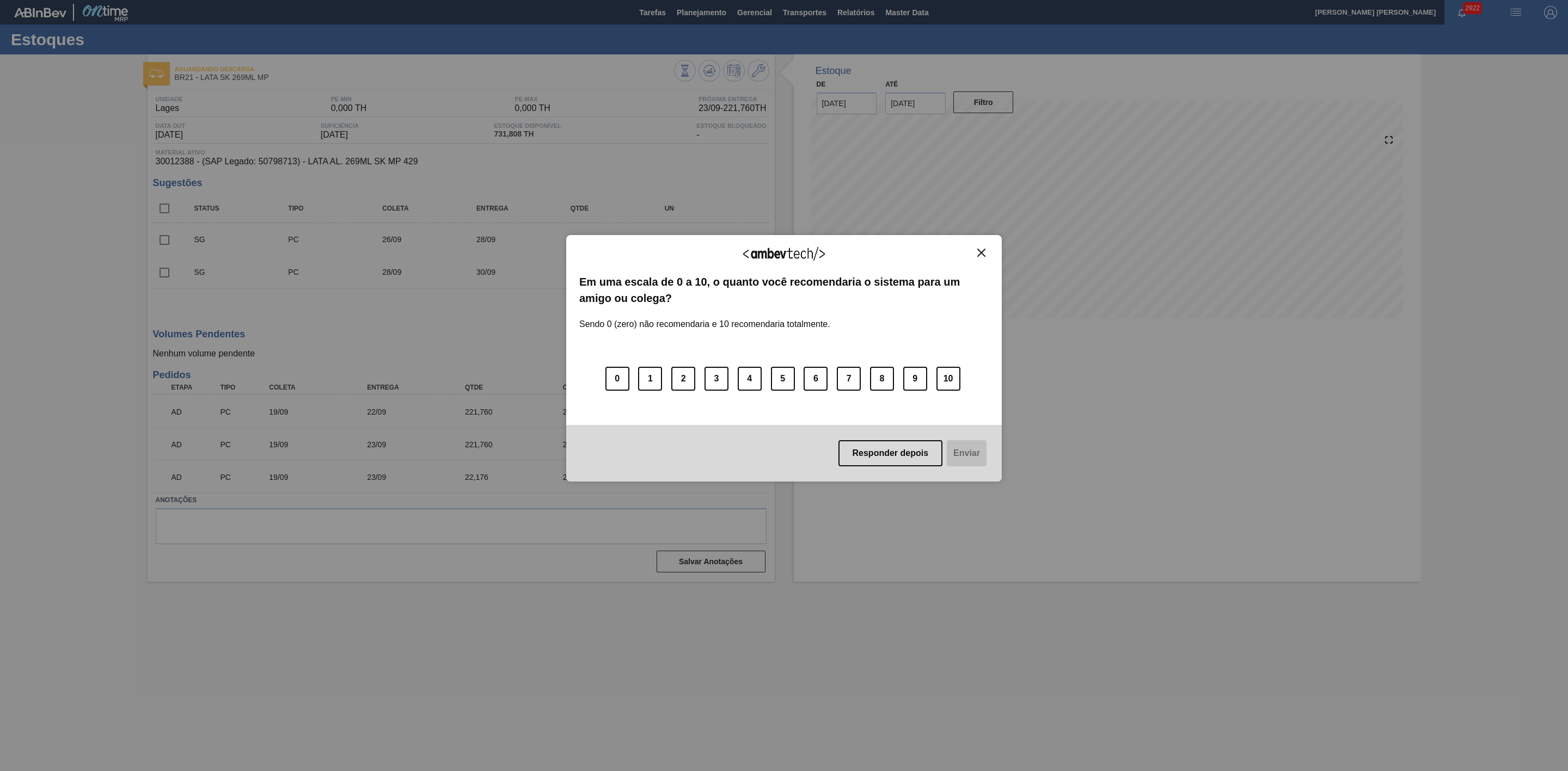
click at [982, 252] on img "Close" at bounding box center [982, 253] width 8 height 8
click at [978, 252] on img "Close" at bounding box center [982, 253] width 8 height 8
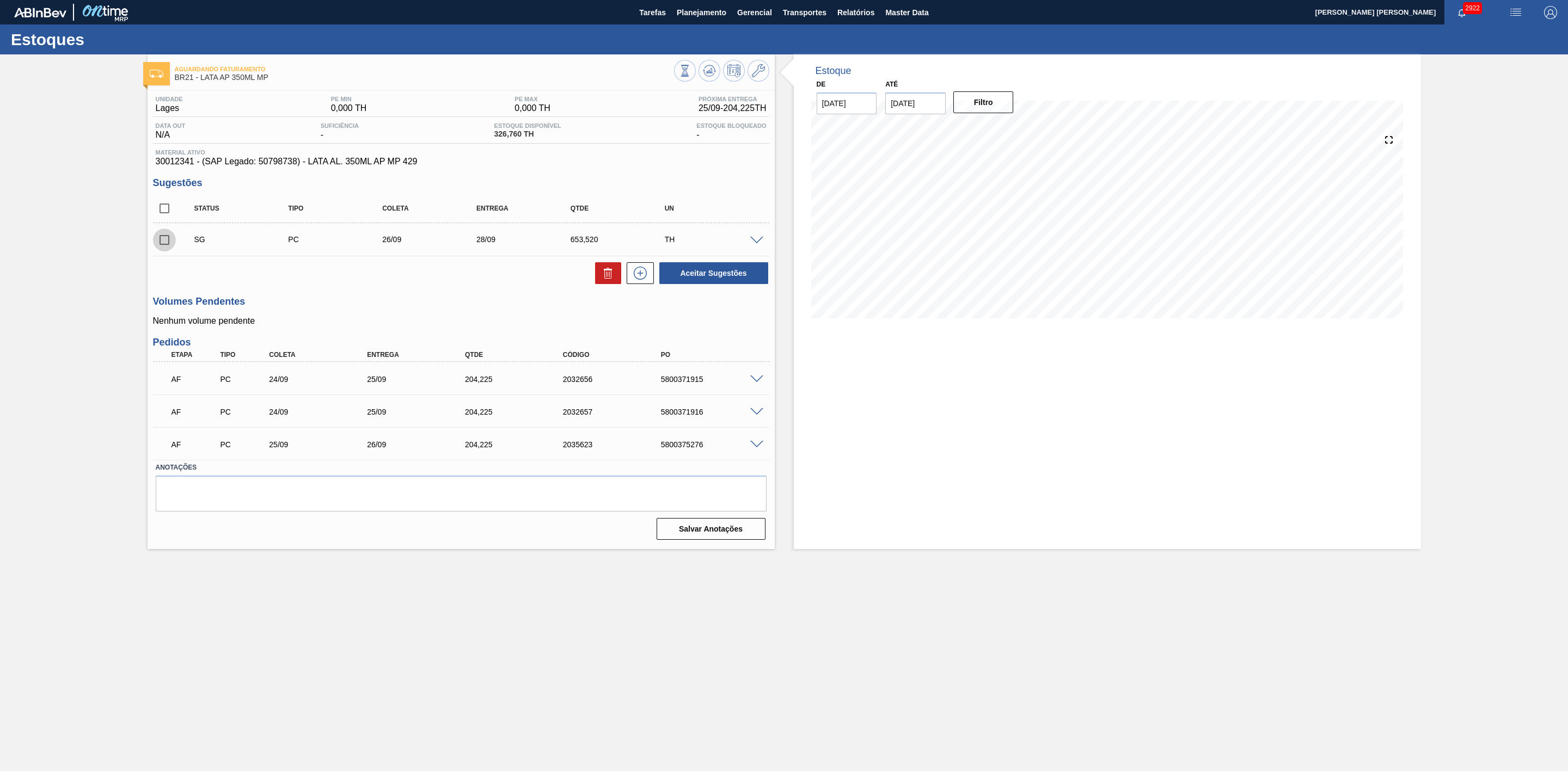
click at [163, 243] on input "checkbox" at bounding box center [164, 240] width 23 height 23
click at [603, 280] on icon at bounding box center [608, 273] width 13 height 13
checkbox input "false"
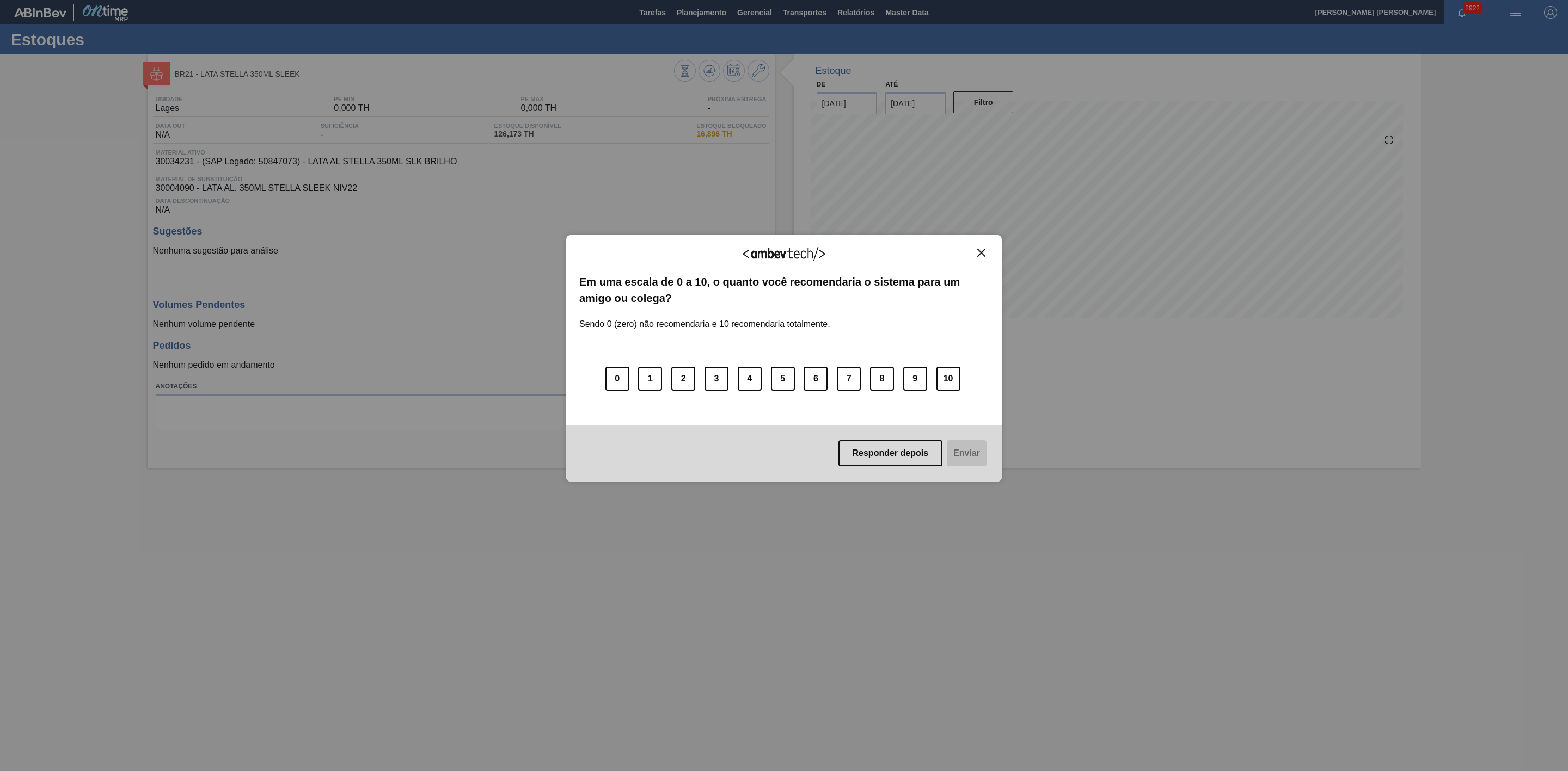
click at [982, 252] on img "Close" at bounding box center [982, 253] width 8 height 8
click at [984, 253] on img "Close" at bounding box center [982, 253] width 8 height 8
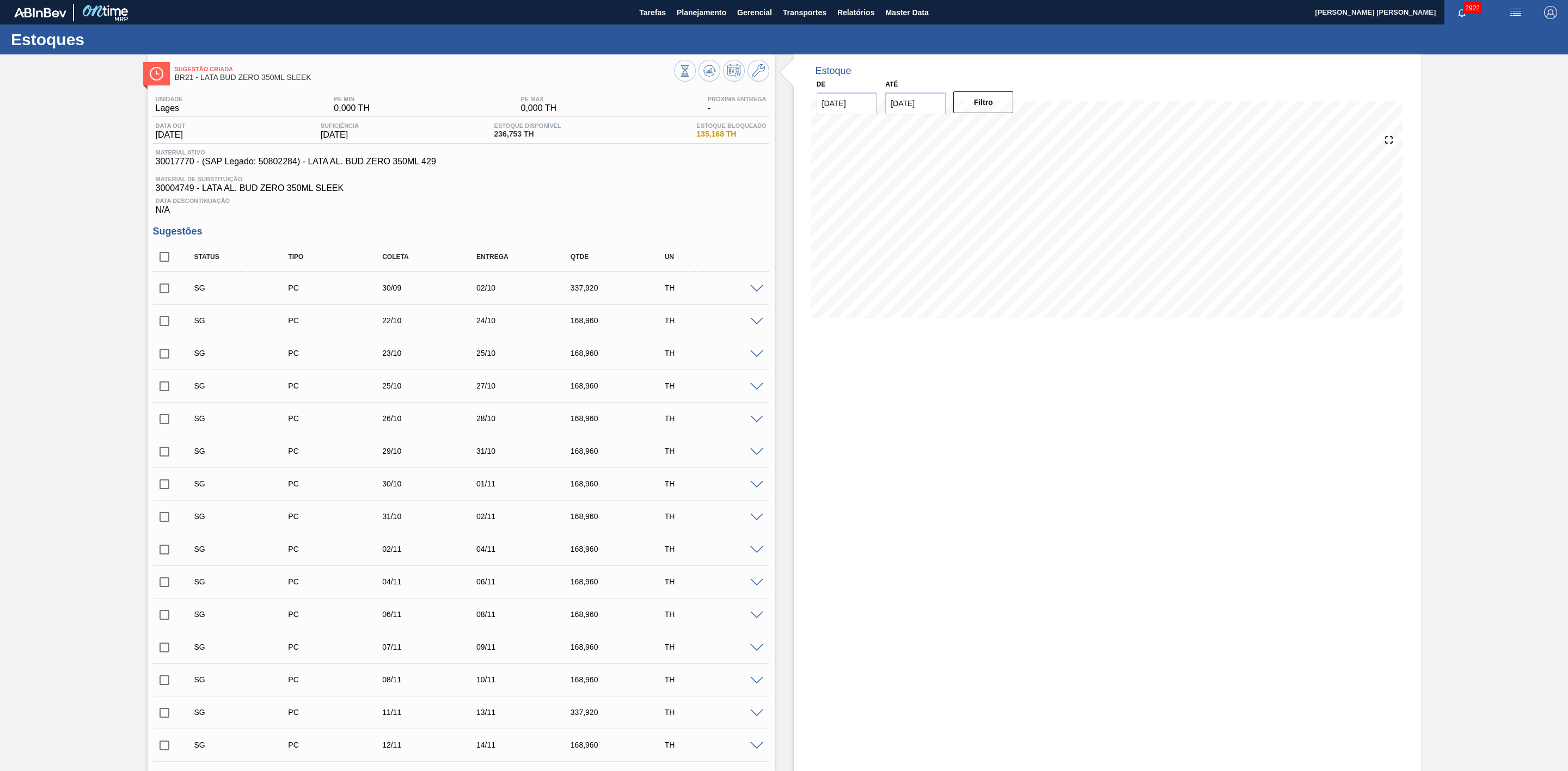
click at [753, 290] on span at bounding box center [757, 290] width 13 height 8
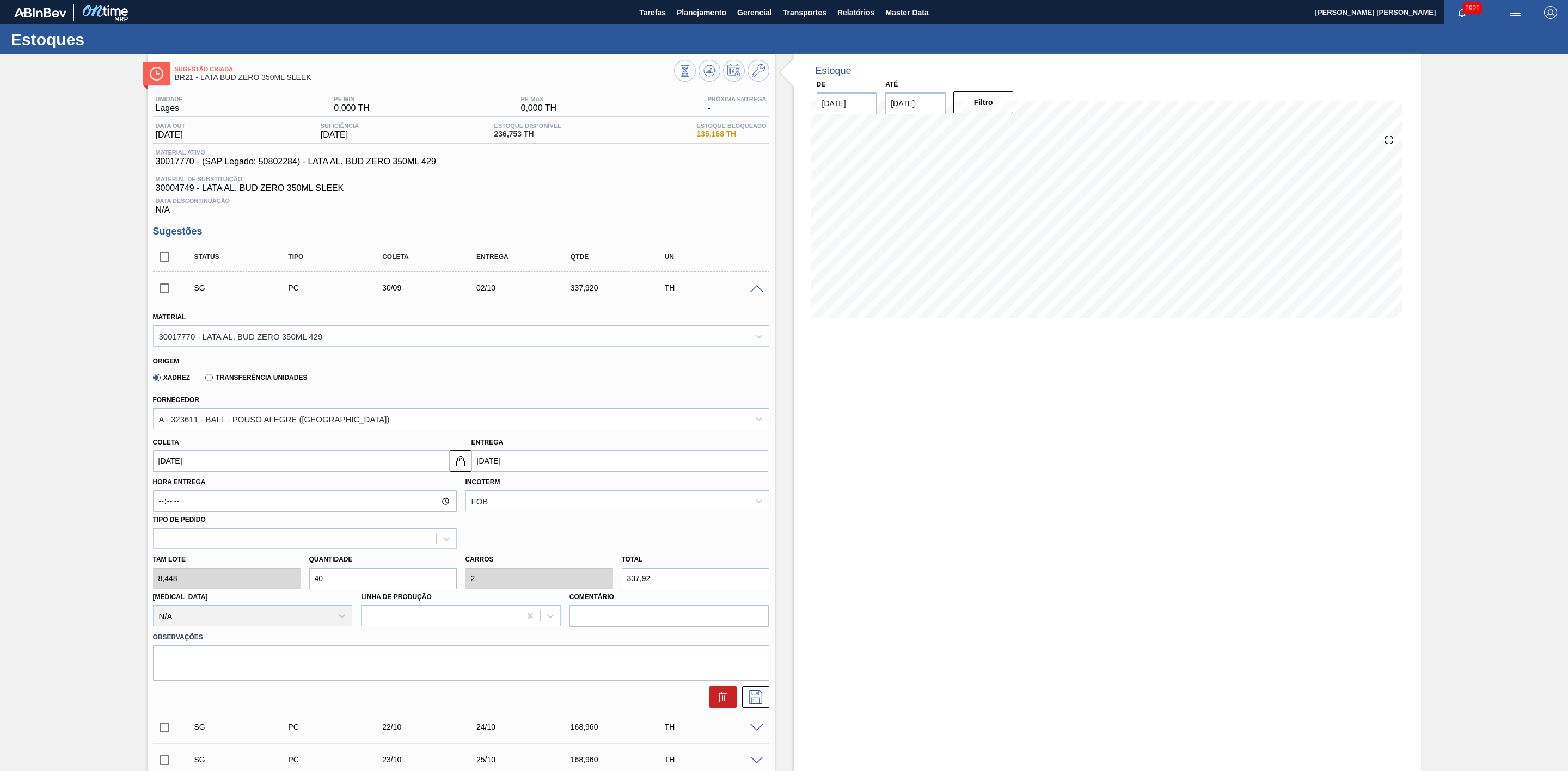
click at [214, 465] on input "30/09/2025" at bounding box center [301, 461] width 297 height 22
click at [272, 575] on div "27" at bounding box center [271, 574] width 15 height 15
type input "27/09/2025"
type input "[DATE]"
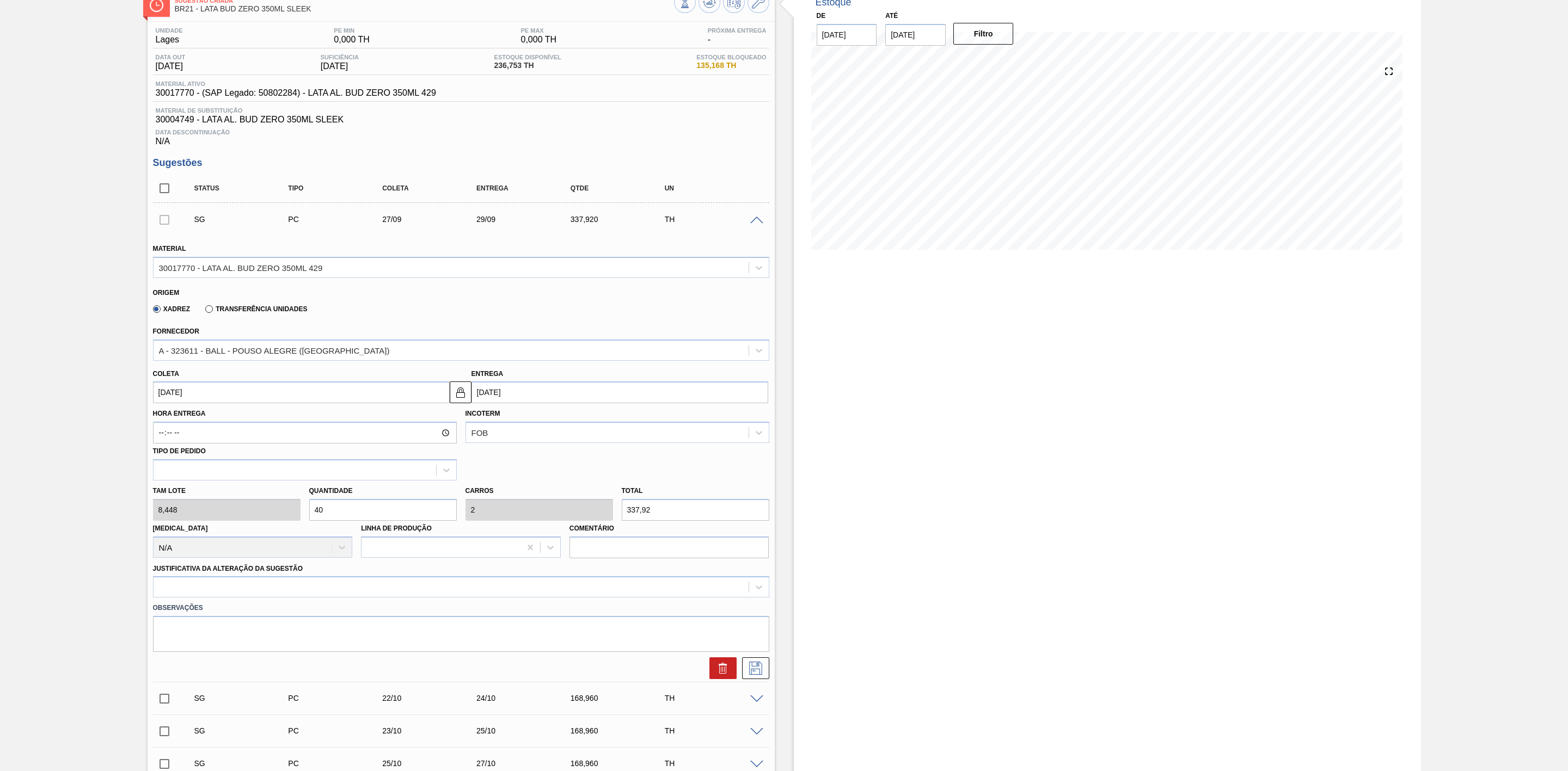
scroll to position [163, 0]
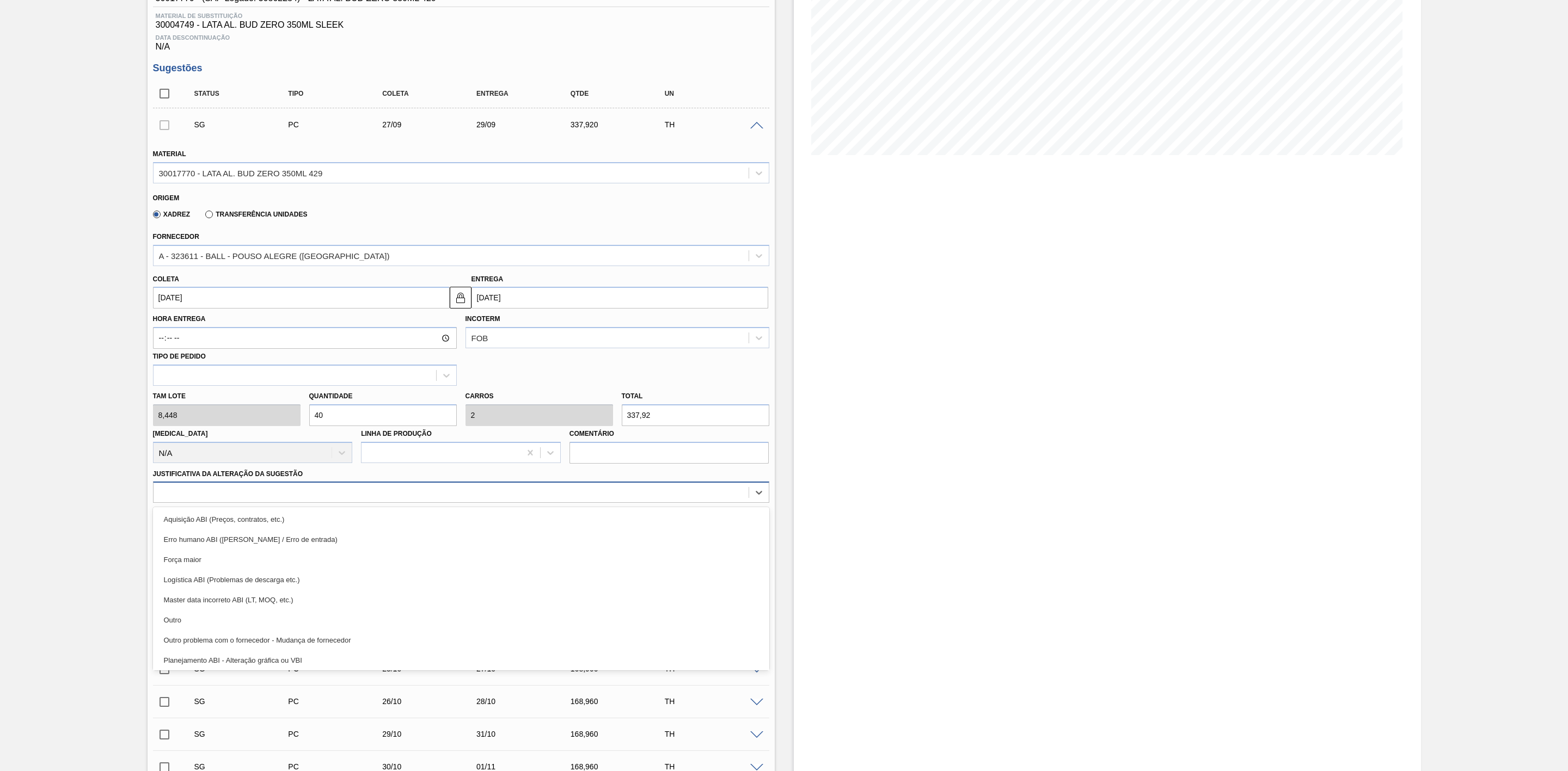
click at [379, 492] on div at bounding box center [451, 492] width 595 height 16
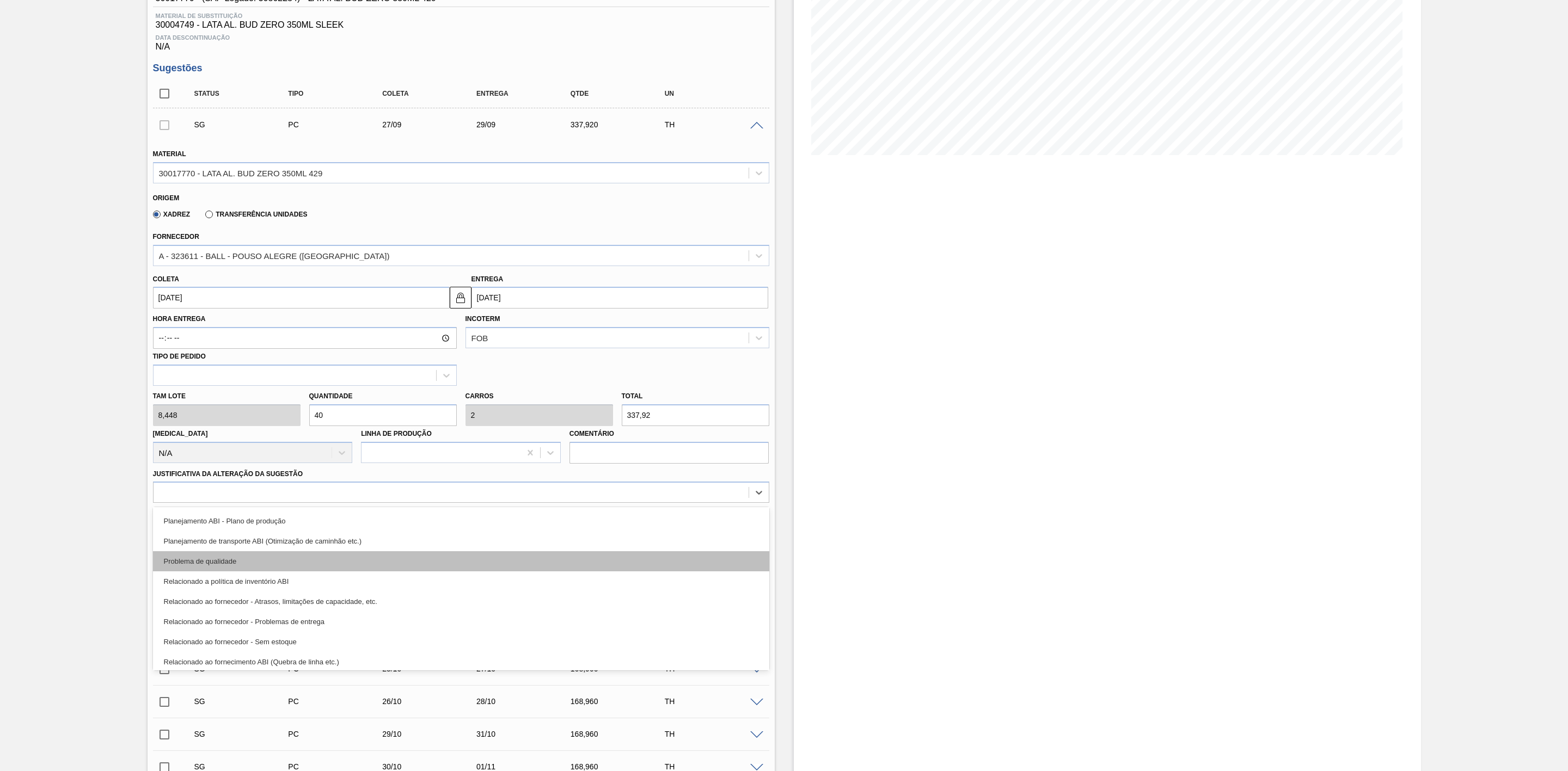
scroll to position [203, 0]
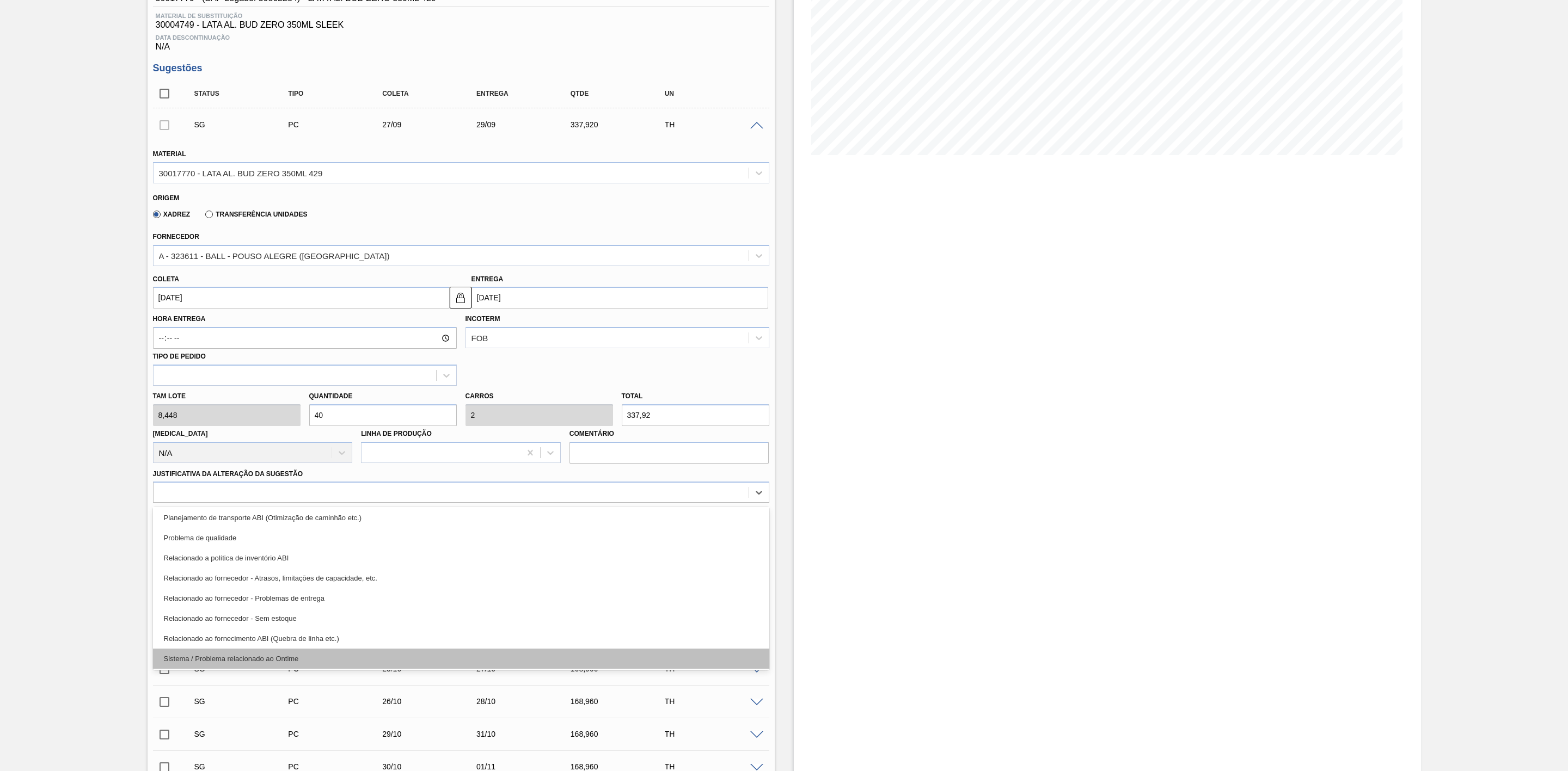
click at [306, 661] on div "Sistema / Problema relacionado ao Ontime" at bounding box center [461, 658] width 616 height 20
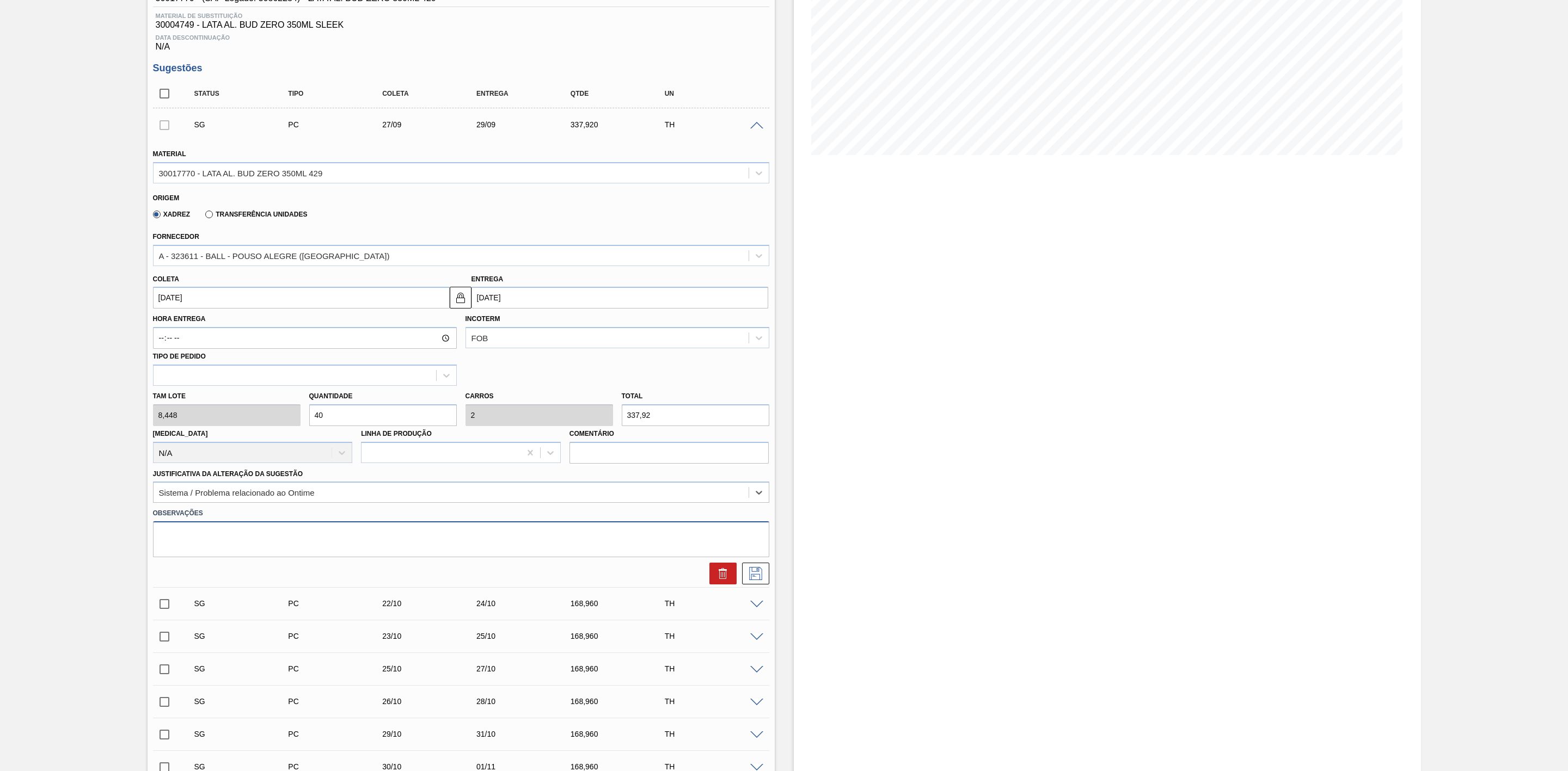
click at [251, 547] on textarea at bounding box center [461, 540] width 616 height 36
click at [297, 540] on textarea "Sugestão com data de chegada" at bounding box center [461, 540] width 616 height 36
type textarea "Sugestão com data de chegada no dia da programação"
click at [761, 574] on icon at bounding box center [755, 573] width 17 height 13
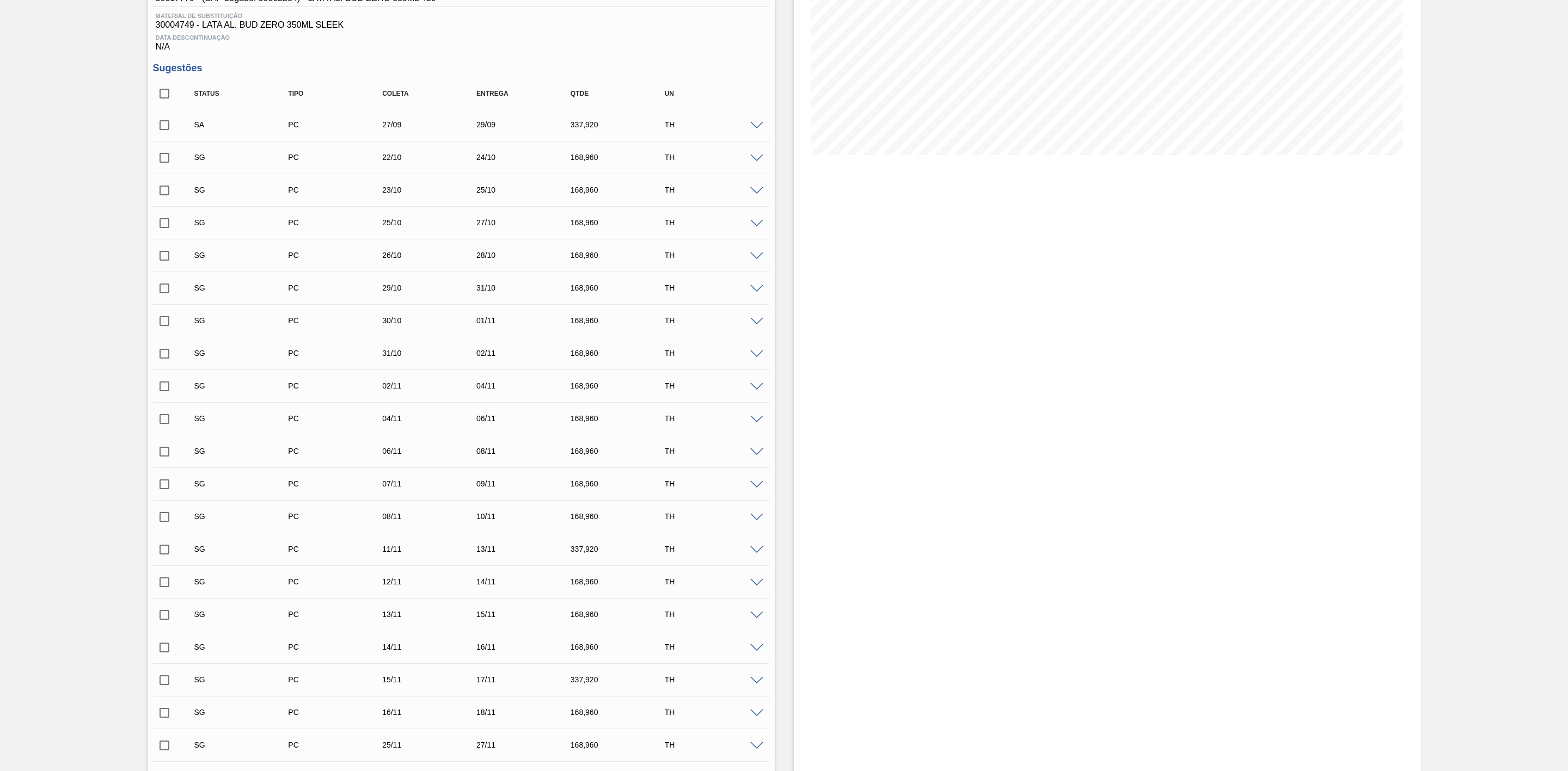
click at [160, 131] on input "checkbox" at bounding box center [164, 125] width 23 height 23
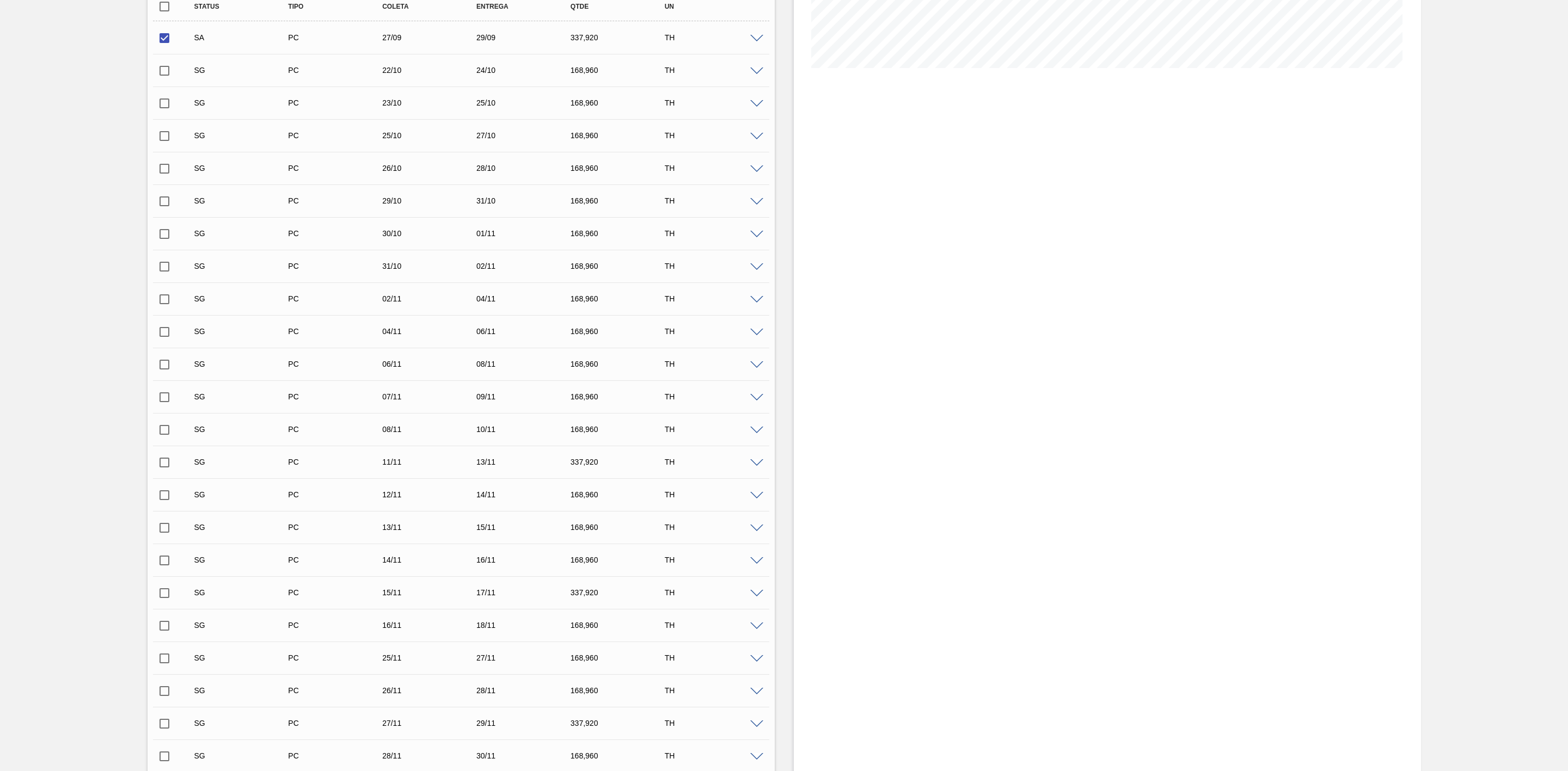
scroll to position [590, 0]
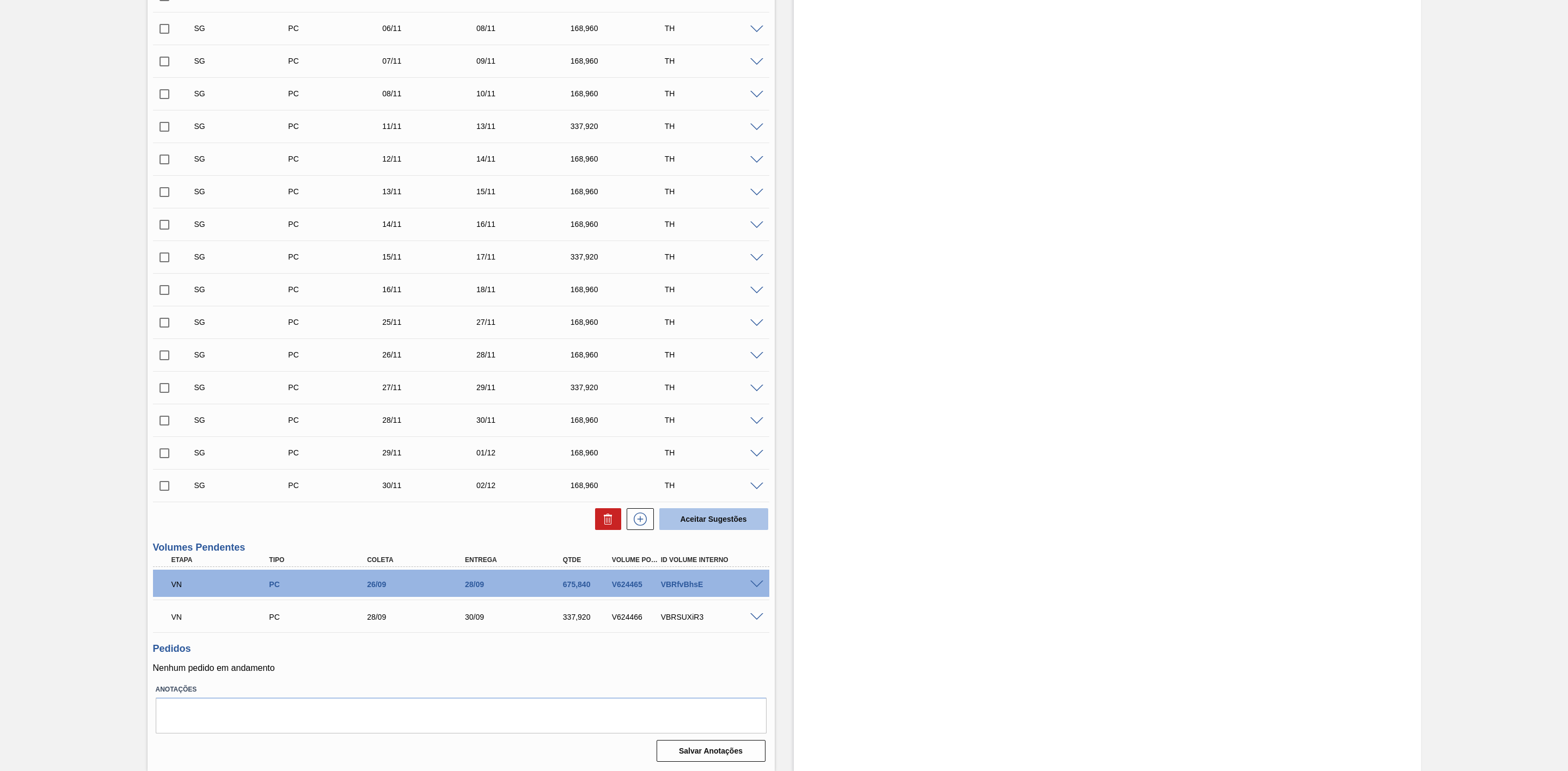
click at [685, 514] on button "Aceitar Sugestões" at bounding box center [713, 519] width 109 height 22
checkbox input "false"
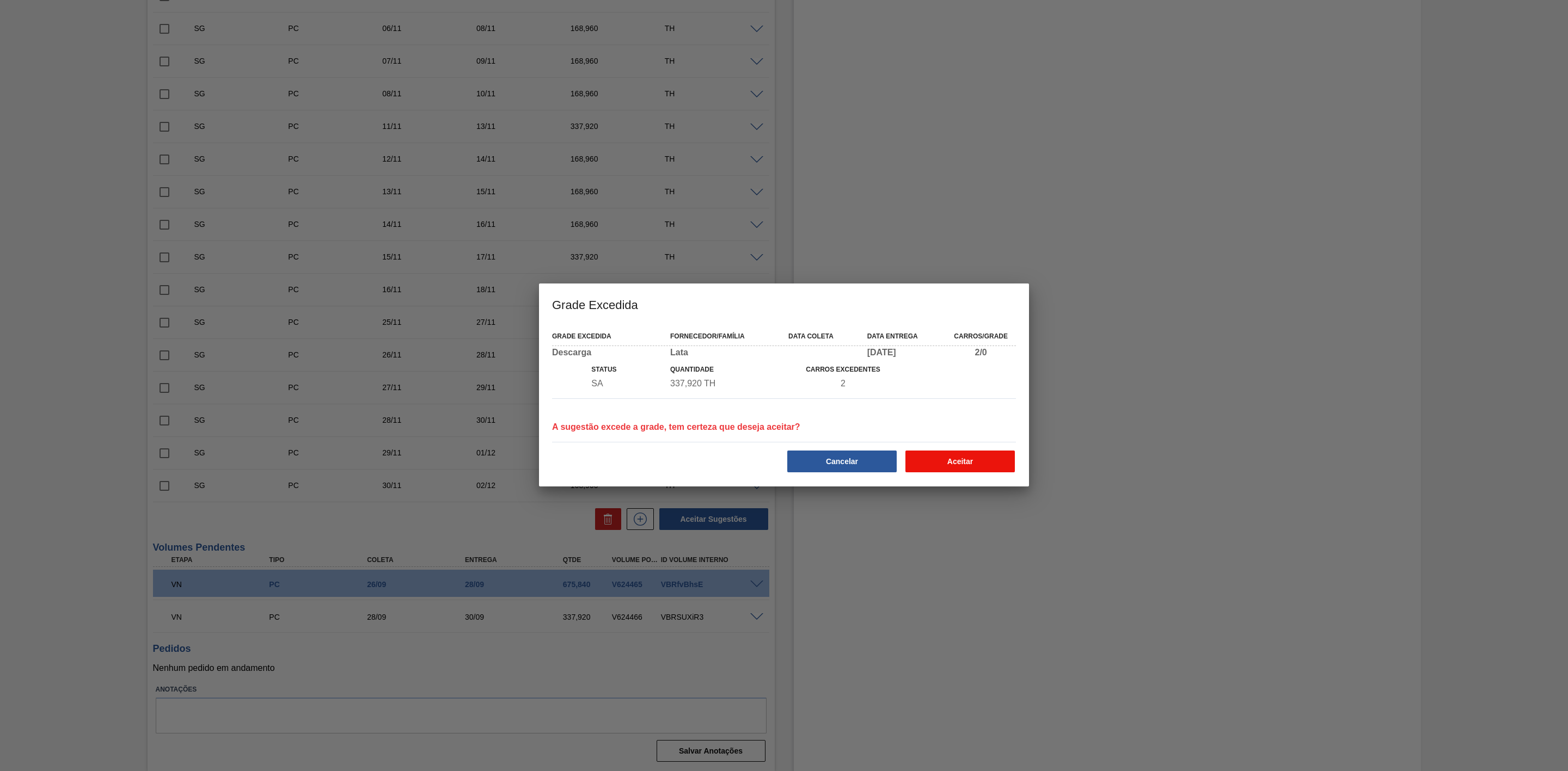
click at [942, 457] on button "Aceitar" at bounding box center [960, 461] width 110 height 22
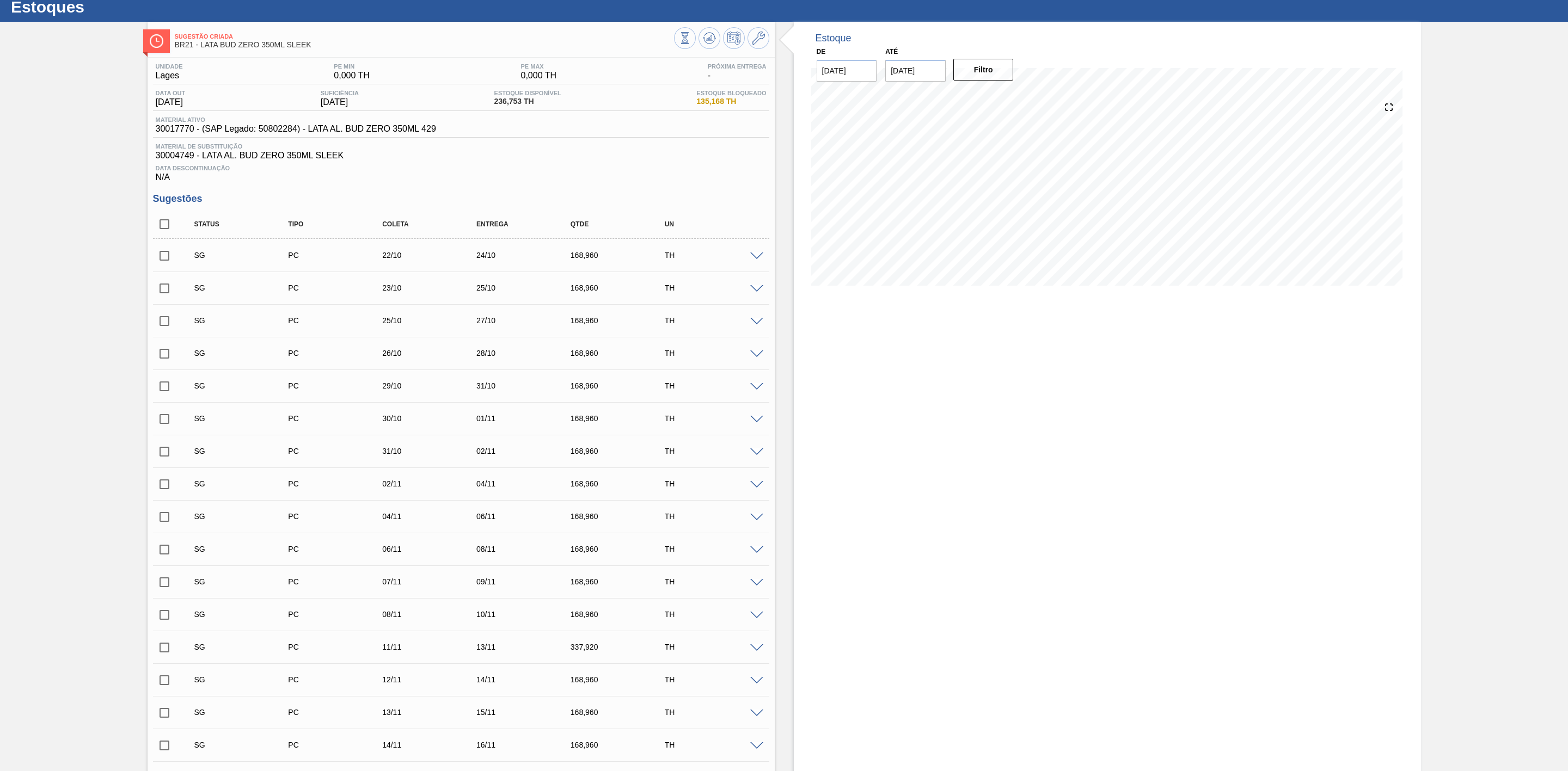
scroll to position [0, 0]
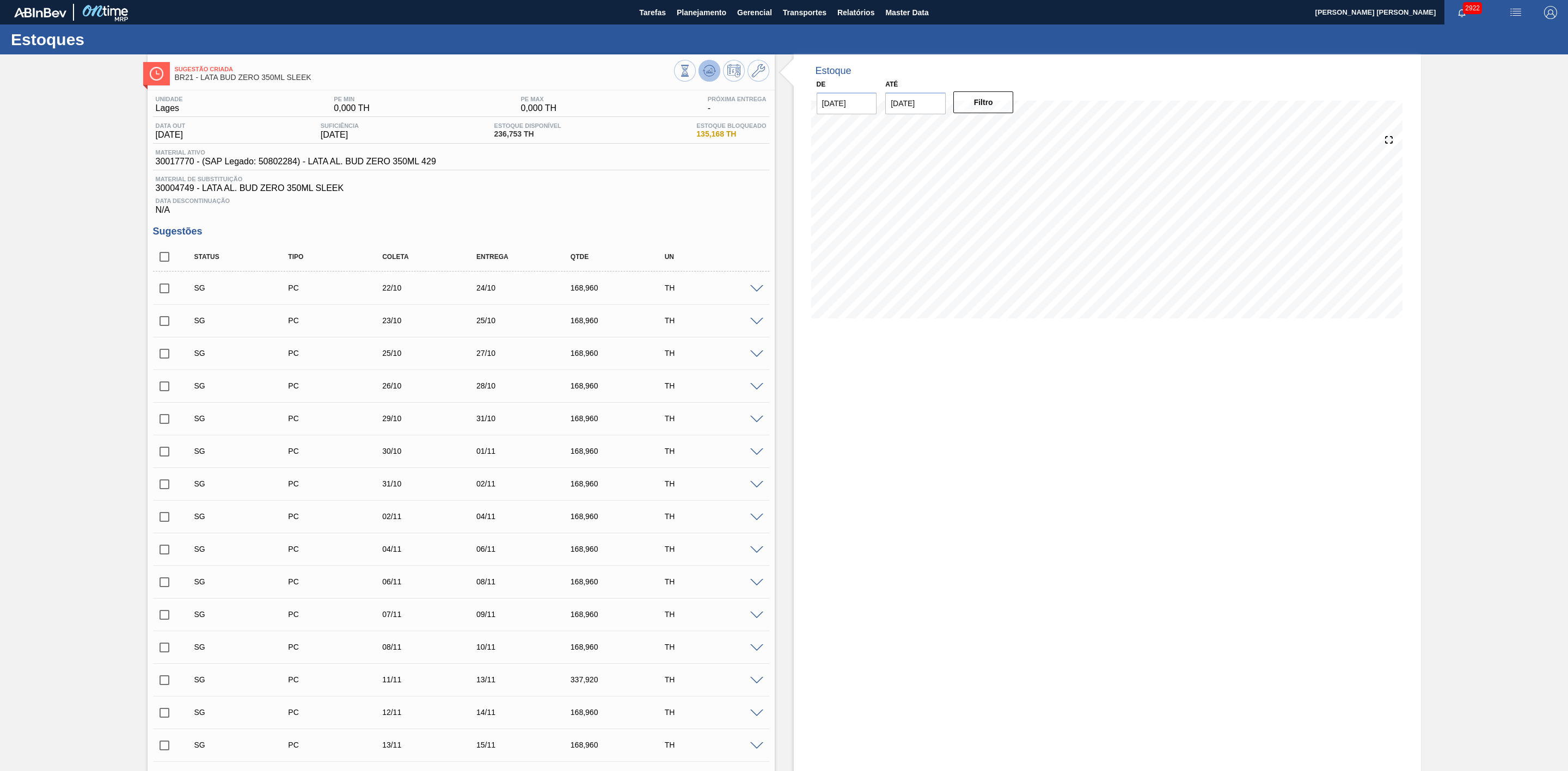
click at [703, 74] on icon at bounding box center [709, 70] width 13 height 13
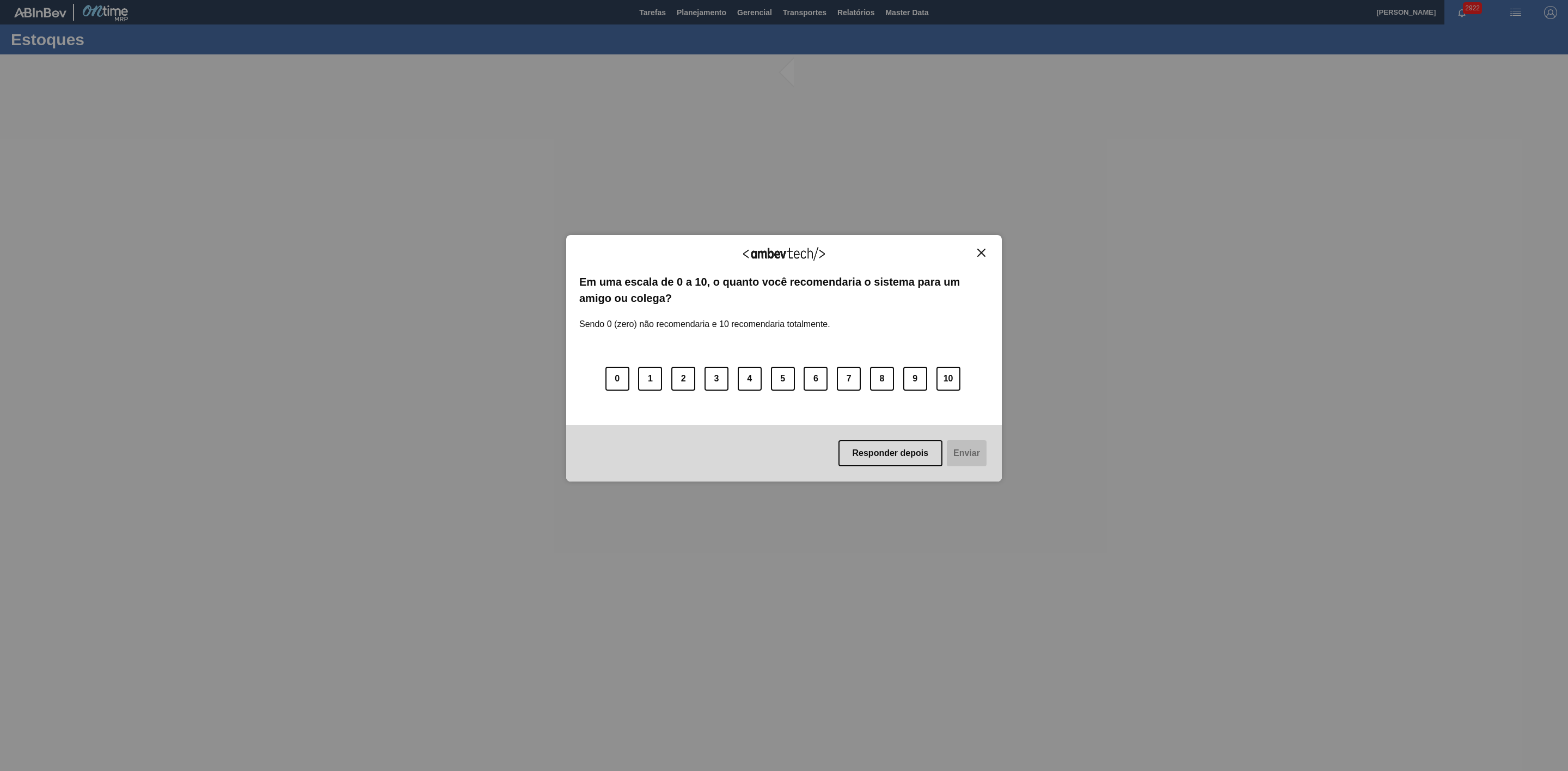
click at [980, 250] on img "Close" at bounding box center [982, 253] width 8 height 8
